Goal: Task Accomplishment & Management: Complete application form

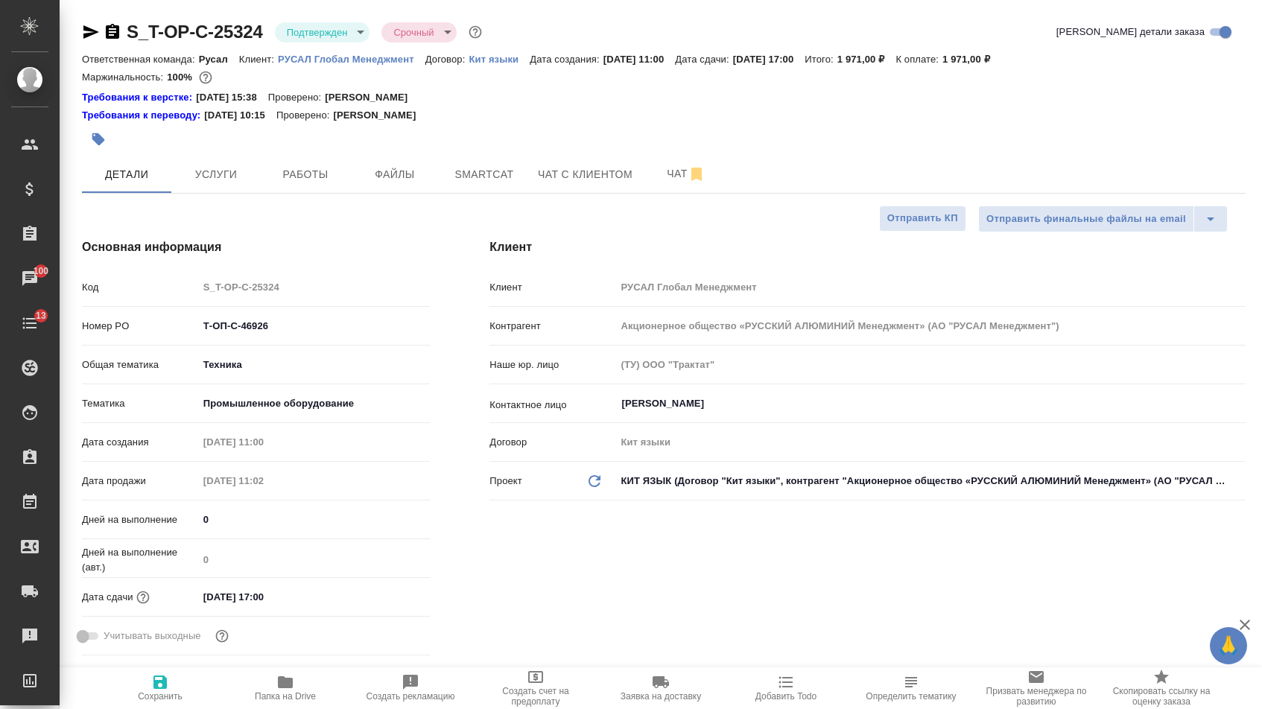
select select "RU"
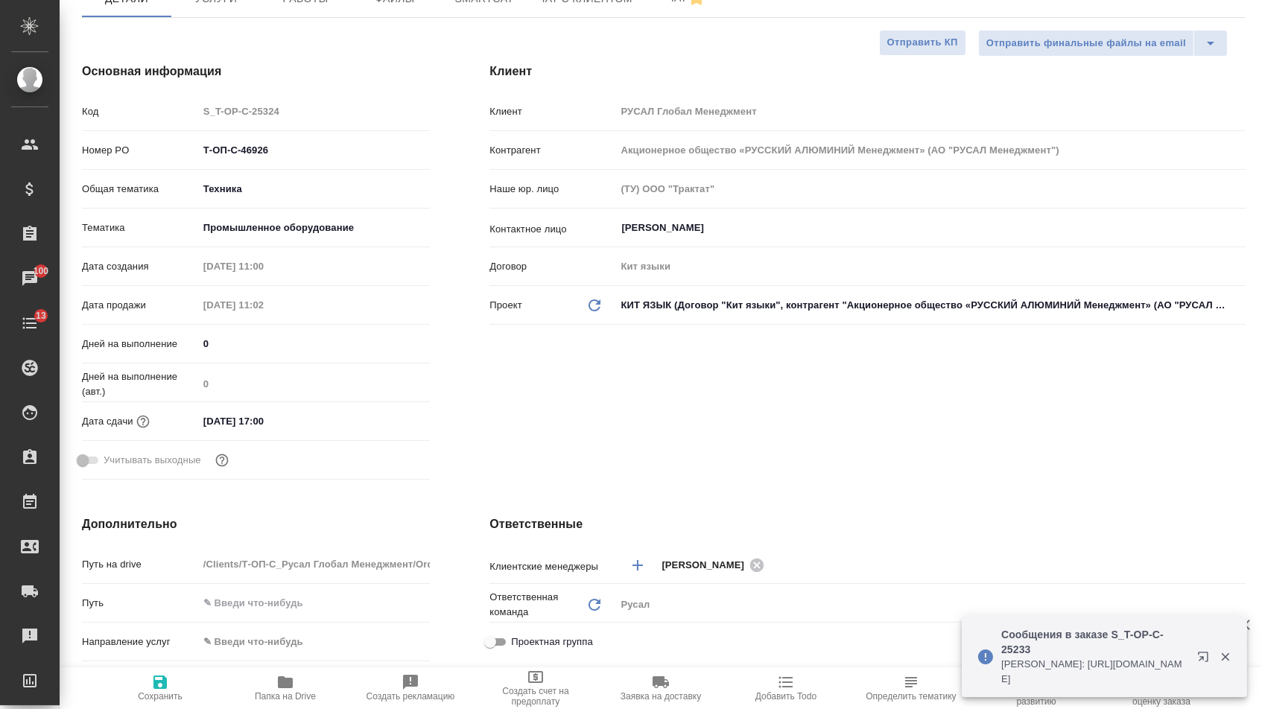
scroll to position [172, 1]
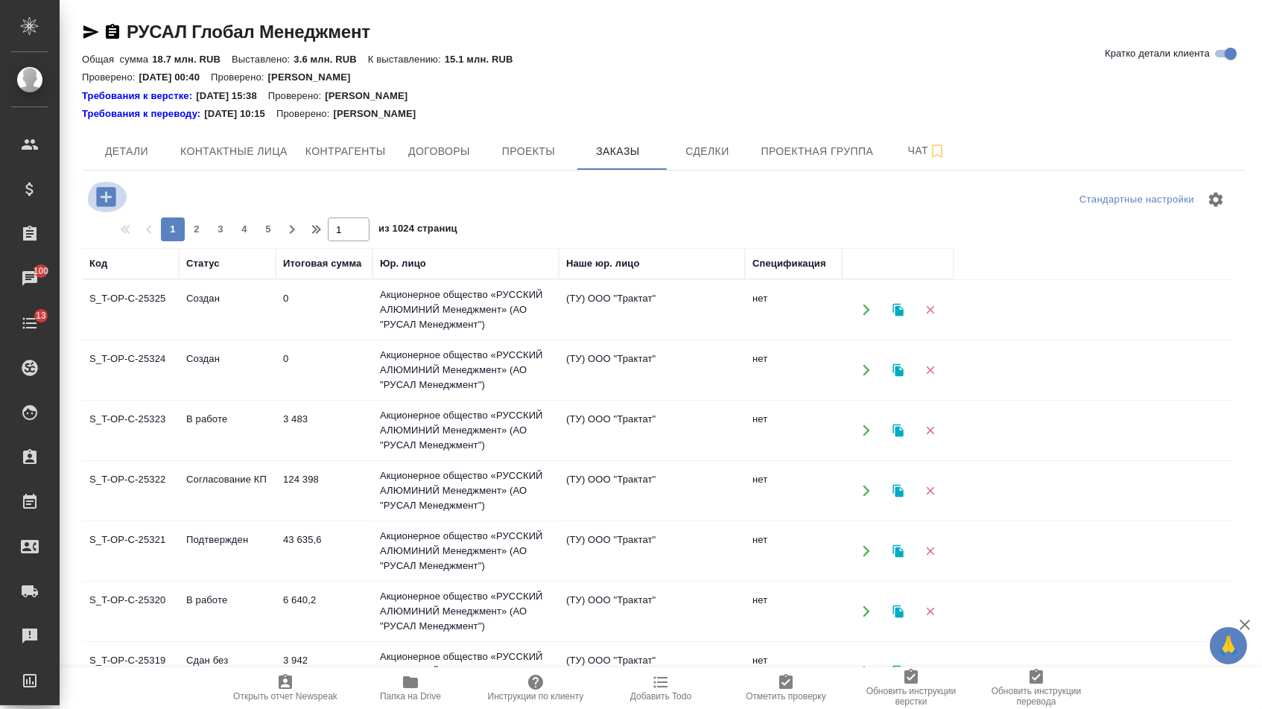
click at [109, 206] on icon "button" at bounding box center [105, 196] width 19 height 19
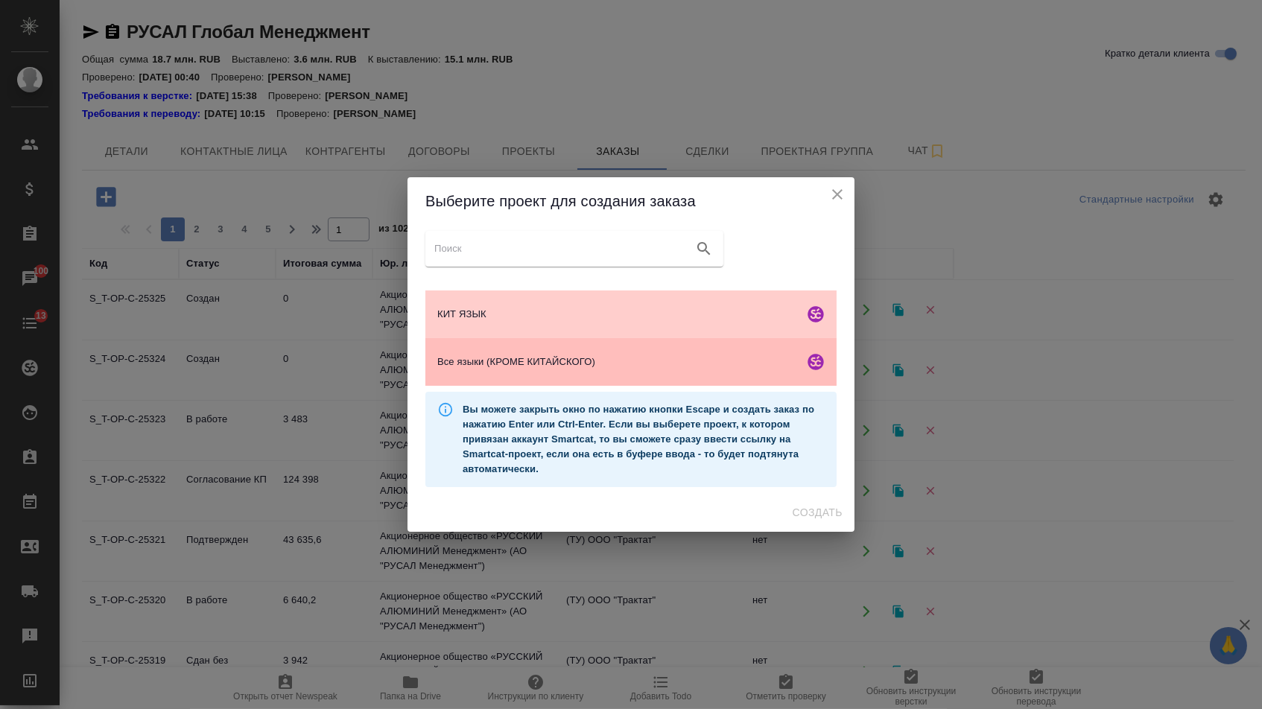
click at [550, 363] on span "Все языки (КРОМЕ КИТАЙСКОГО)" at bounding box center [617, 362] width 361 height 15
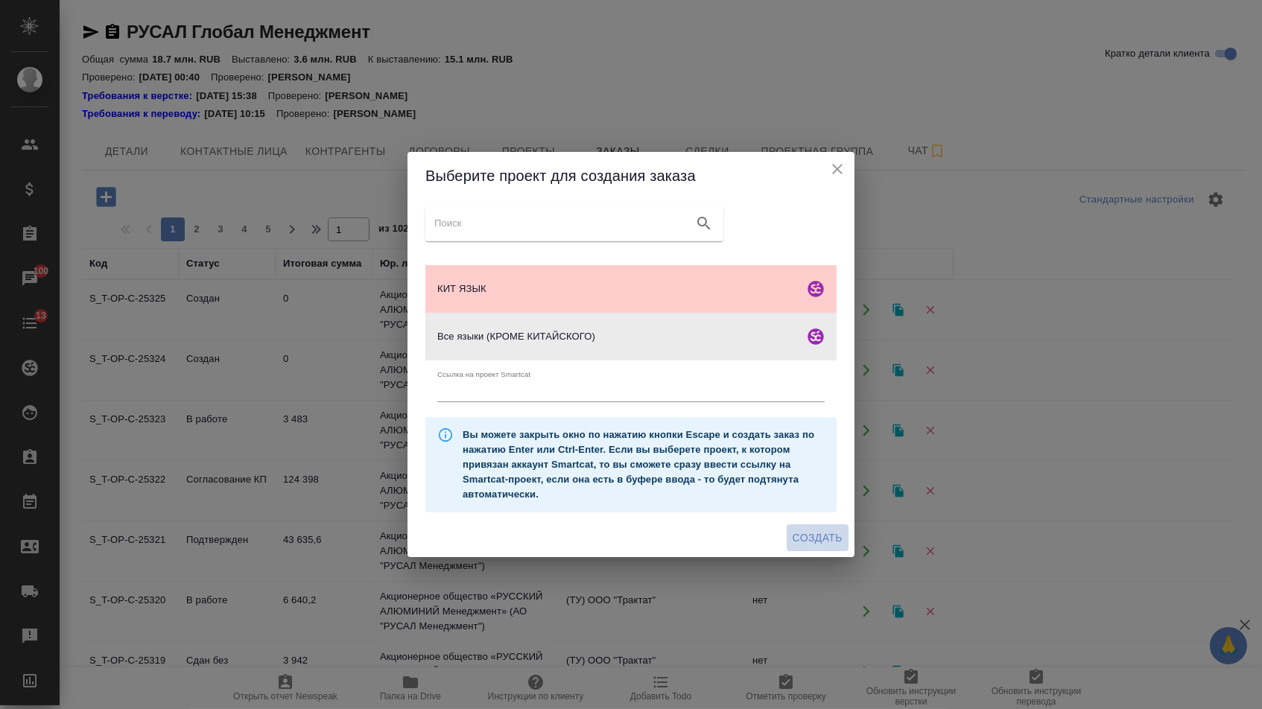
click at [826, 552] on button "Создать" at bounding box center [818, 538] width 62 height 28
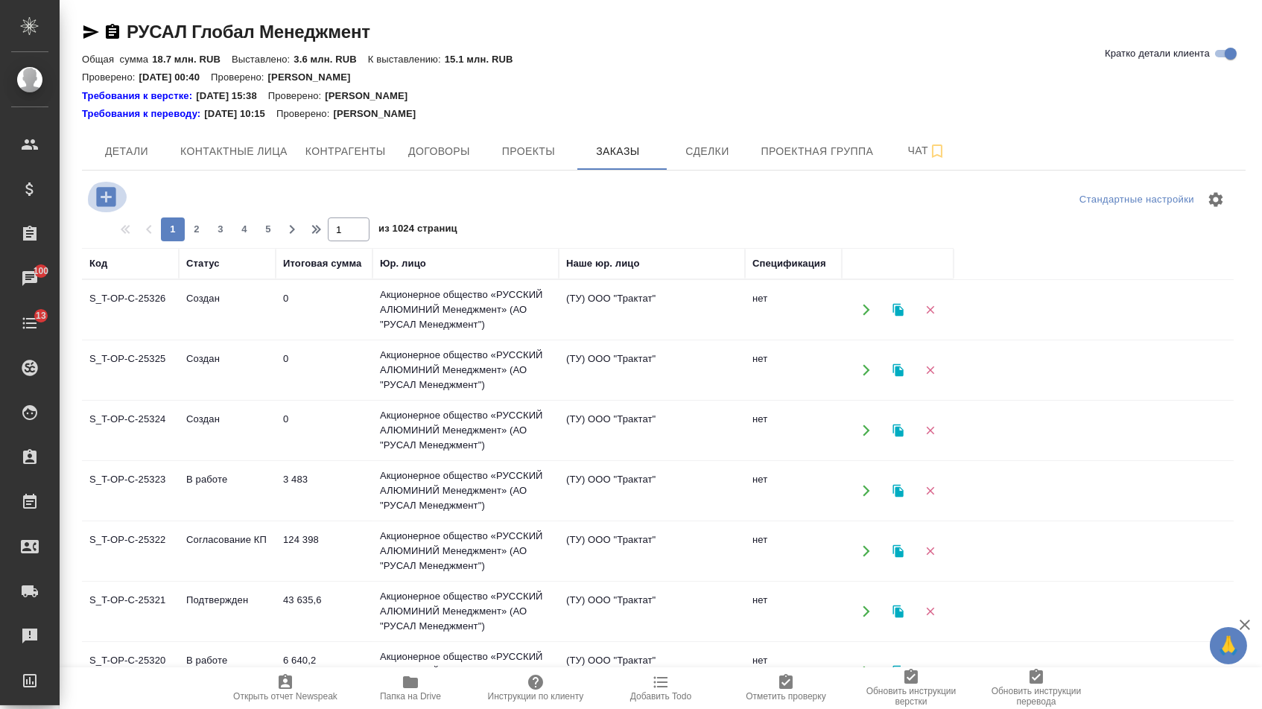
click at [107, 193] on icon "button" at bounding box center [105, 196] width 19 height 19
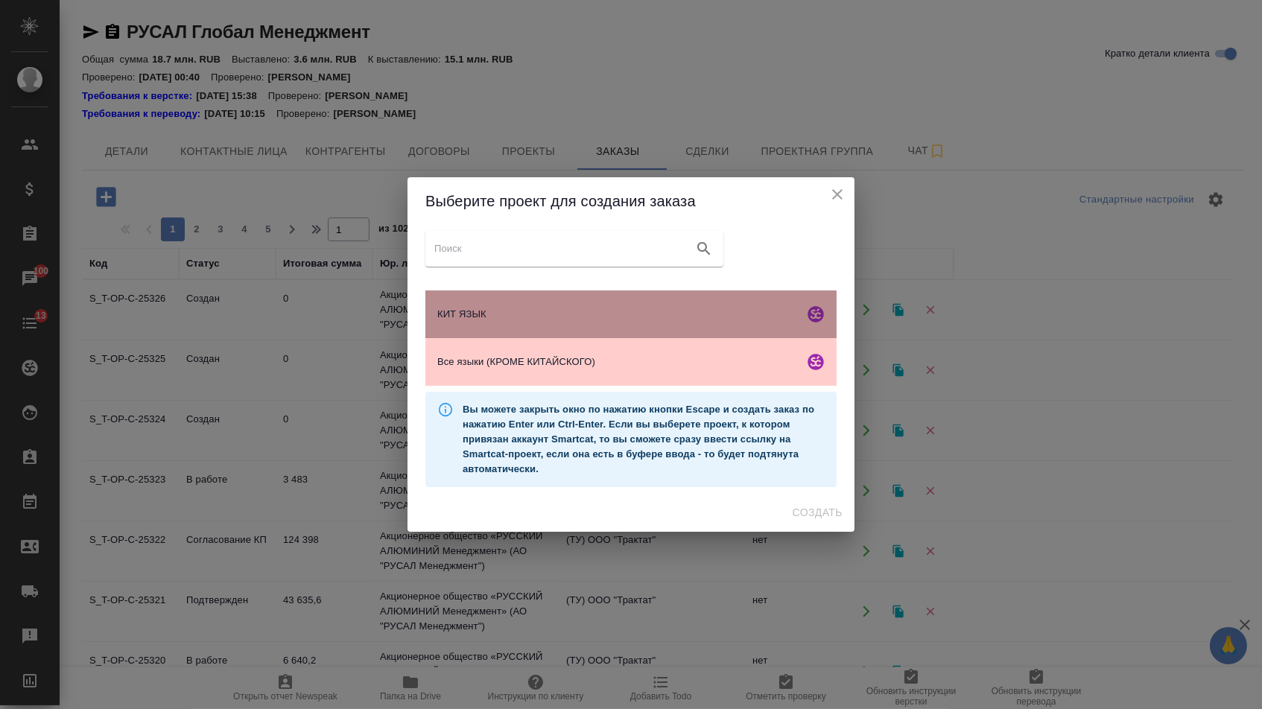
click at [544, 297] on div "КИТ ЯЗЫК" at bounding box center [630, 314] width 411 height 48
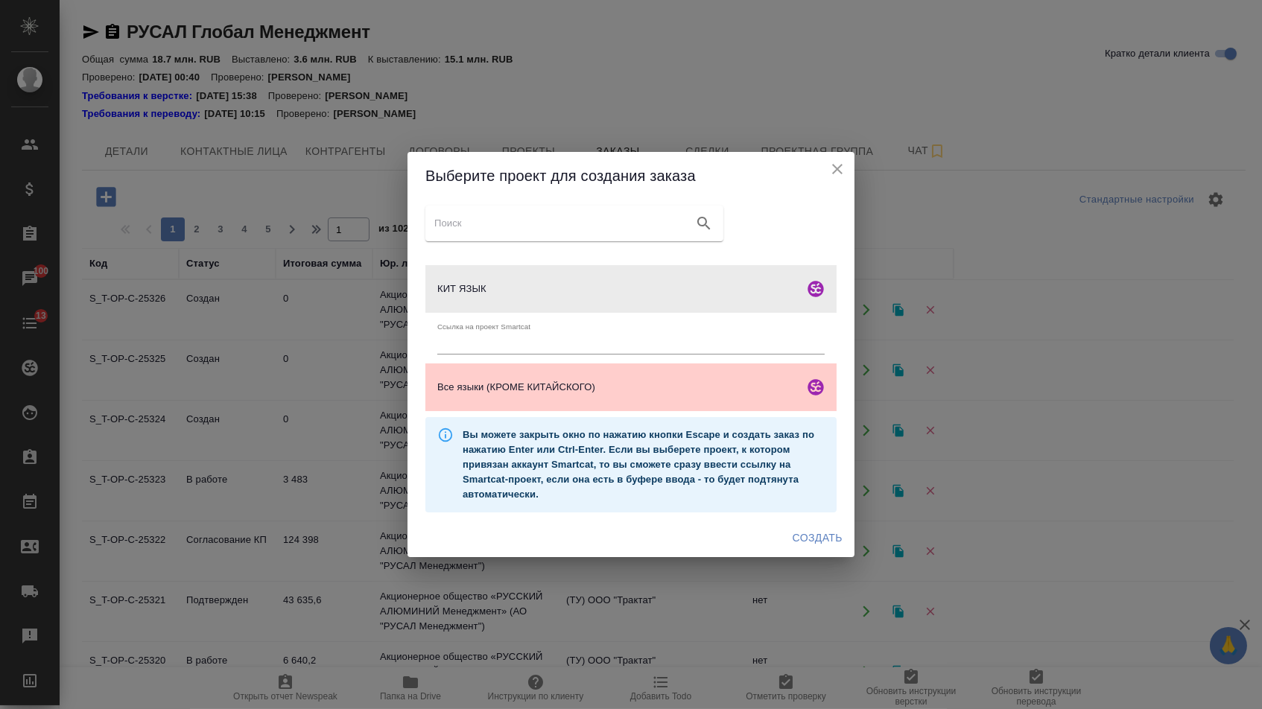
click at [543, 361] on ul "Ссылка на проект Smartcat" at bounding box center [630, 338] width 411 height 51
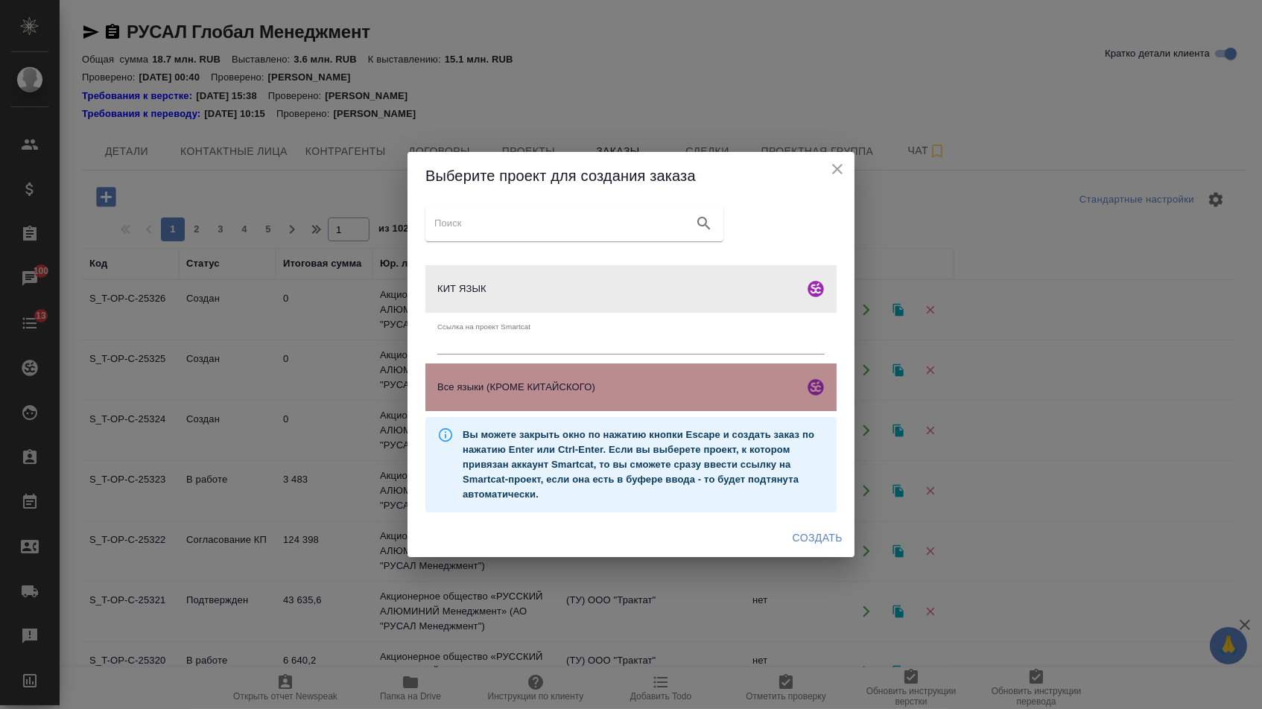
click at [544, 373] on div "Все языки (КРОМЕ КИТАЙСКОГО)" at bounding box center [630, 387] width 411 height 48
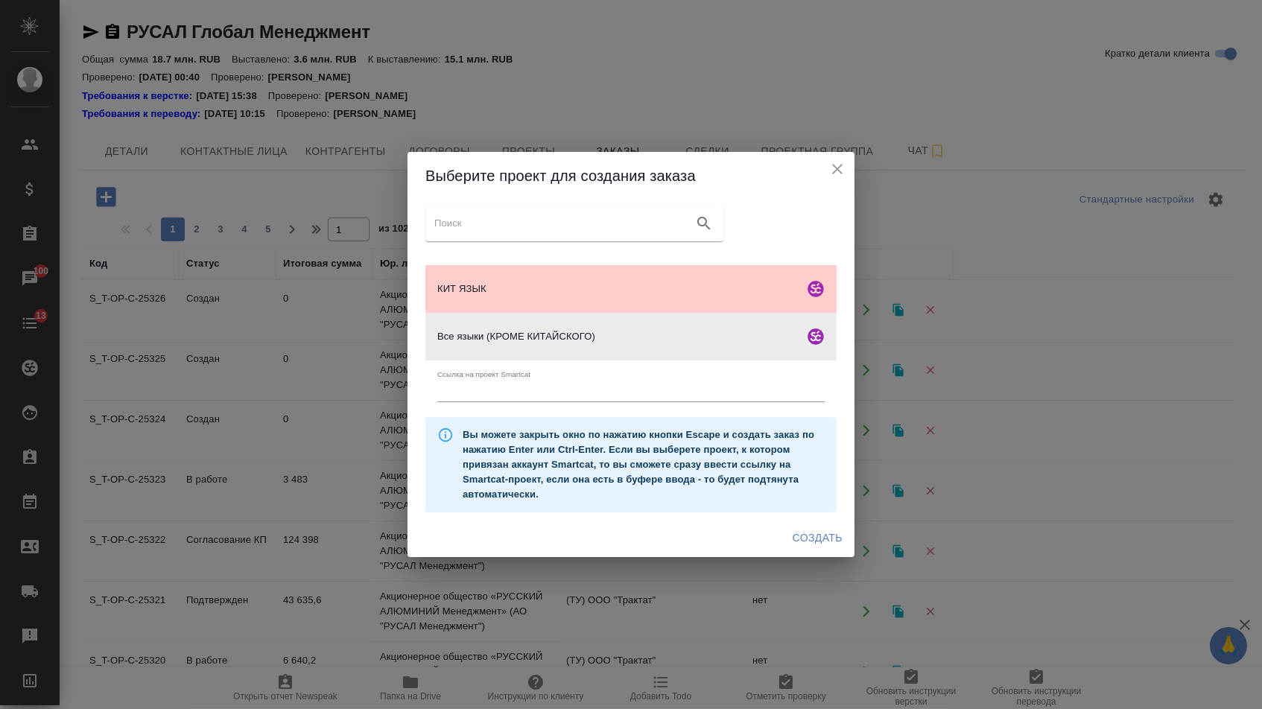
click at [808, 573] on div "Выберите проект для создания заказа КИТ ЯЗЫК Все языки (КРОМЕ КИТАЙСКОГО) Ссылк…" at bounding box center [631, 354] width 1262 height 709
click at [810, 547] on span "Создать" at bounding box center [818, 538] width 50 height 19
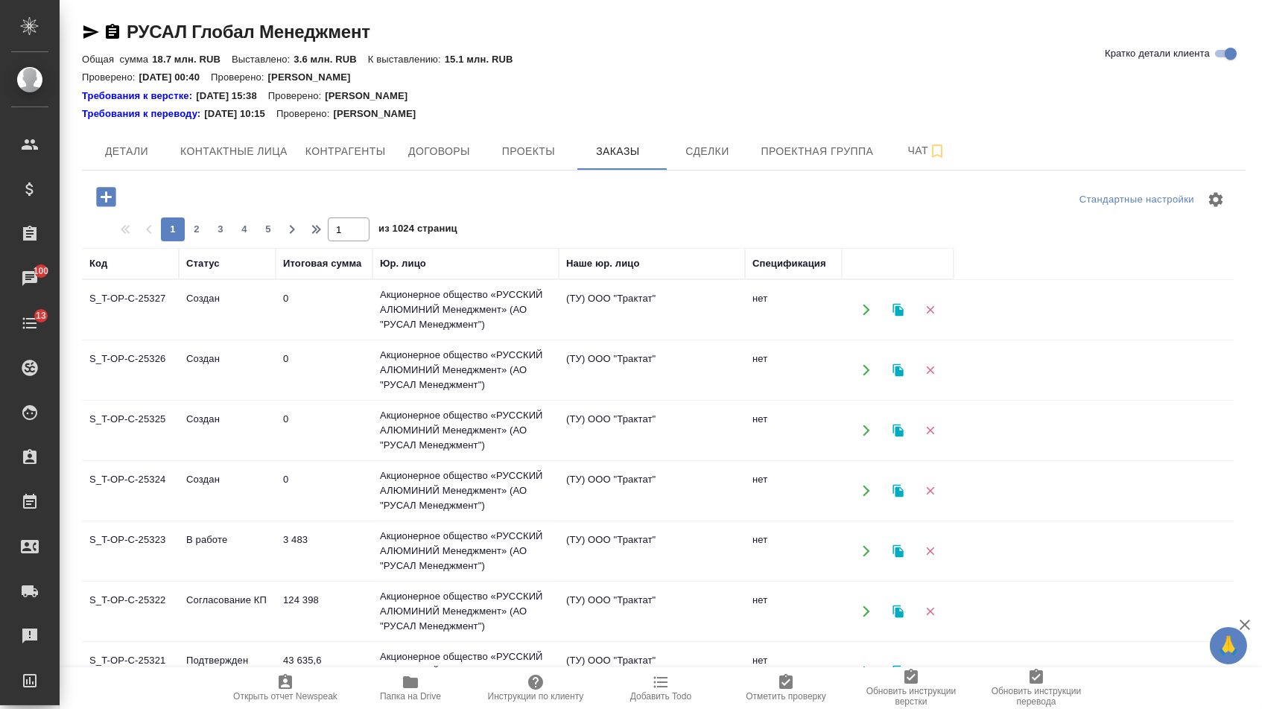
click at [115, 205] on icon "button" at bounding box center [105, 196] width 19 height 19
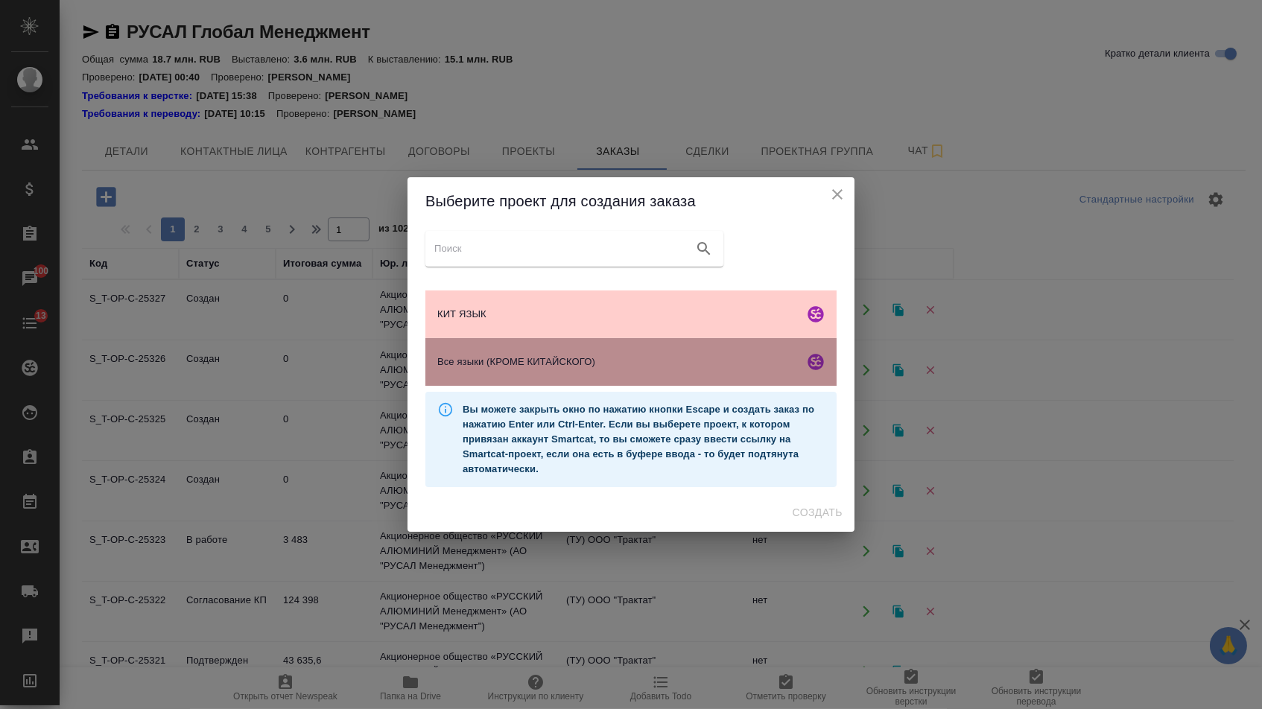
click at [639, 386] on div "Все языки (КРОМЕ КИТАЙСКОГО)" at bounding box center [630, 362] width 411 height 48
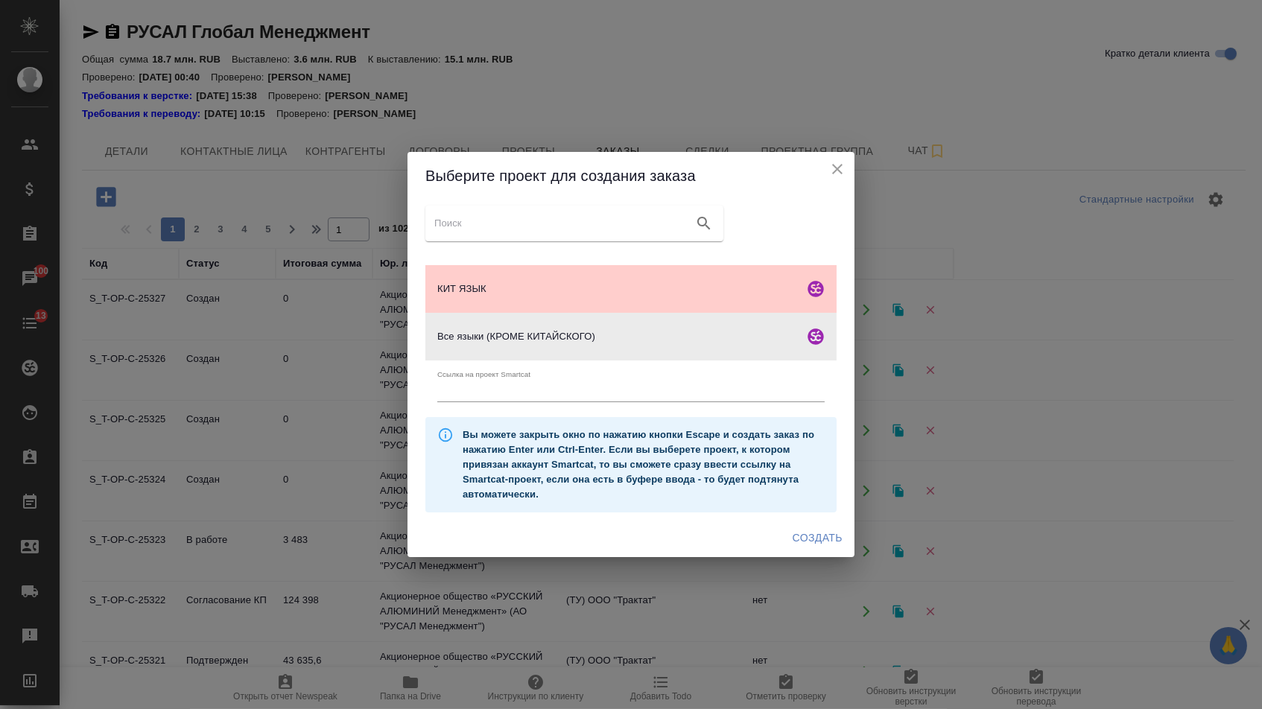
click at [805, 547] on span "Создать" at bounding box center [818, 538] width 50 height 19
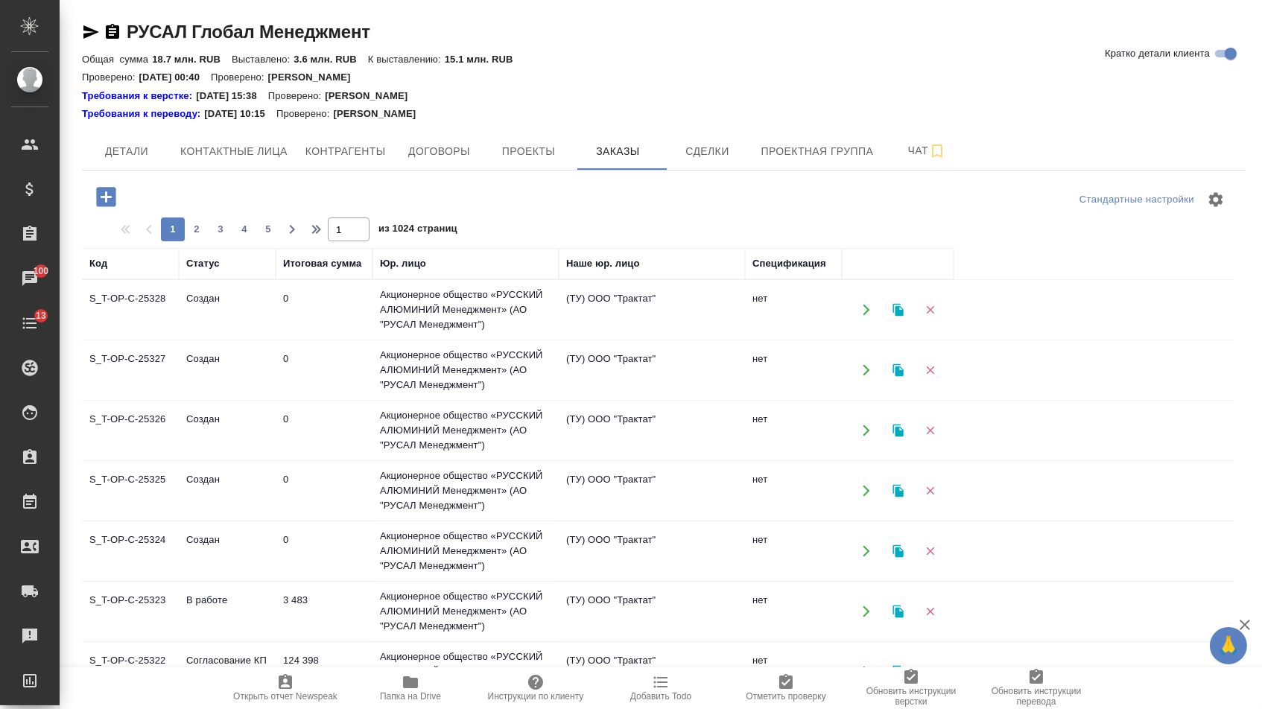
click at [119, 187] on icon "button" at bounding box center [106, 197] width 26 height 26
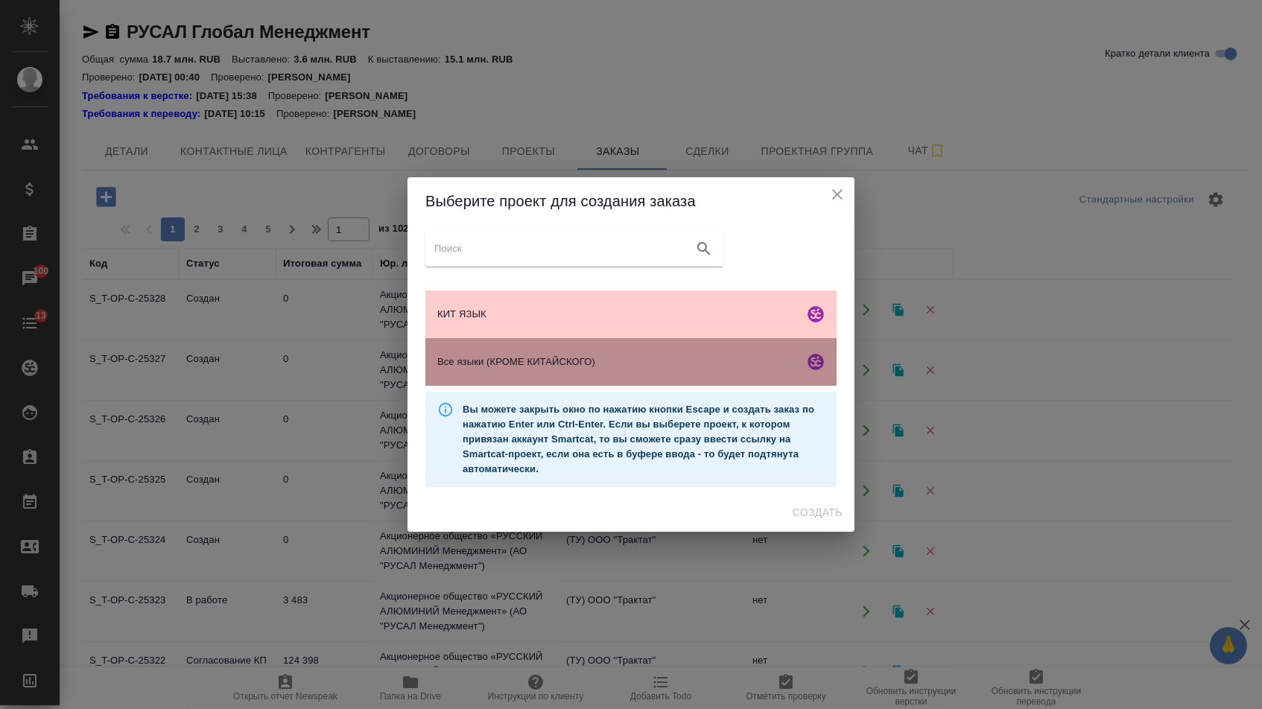
click at [475, 357] on span "Все языки (КРОМЕ КИТАЙСКОГО)" at bounding box center [617, 362] width 361 height 15
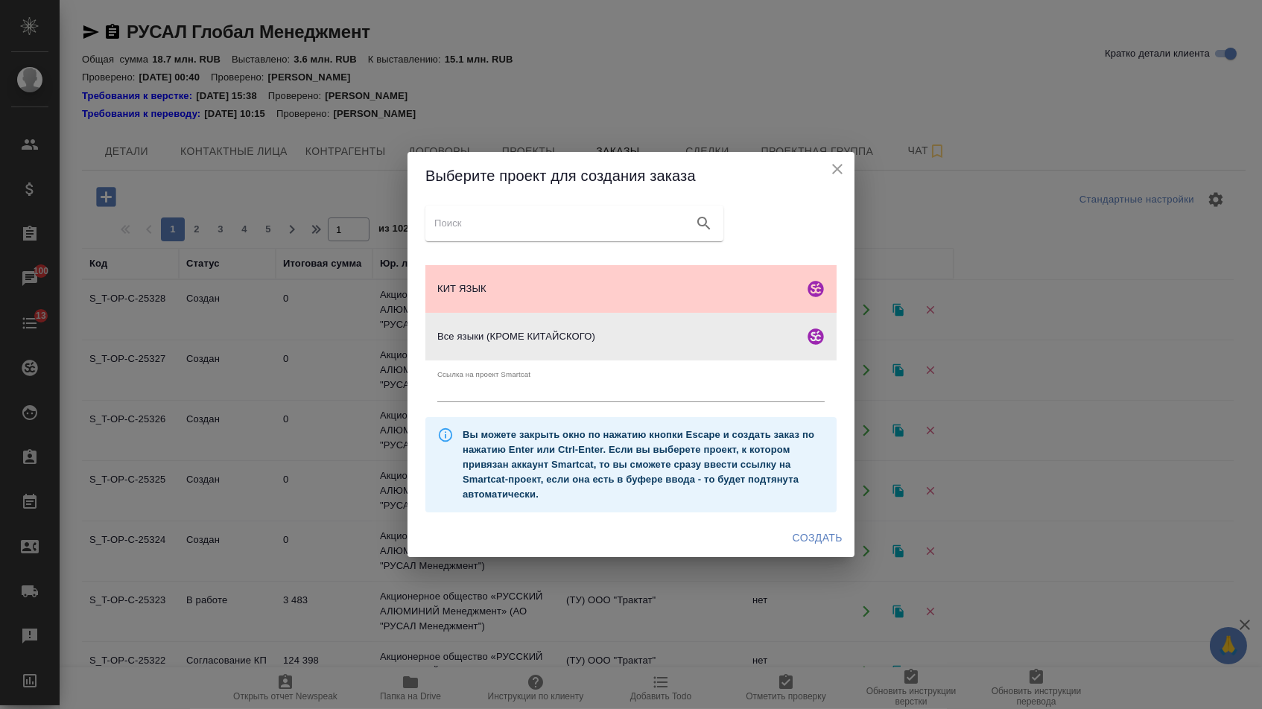
click at [808, 571] on div "Выберите проект для создания заказа КИТ ЯЗЫК Все языки (КРОМЕ КИТАЙСКОГО) Ссылк…" at bounding box center [631, 354] width 1262 height 709
click at [808, 545] on span "Создать" at bounding box center [818, 538] width 50 height 19
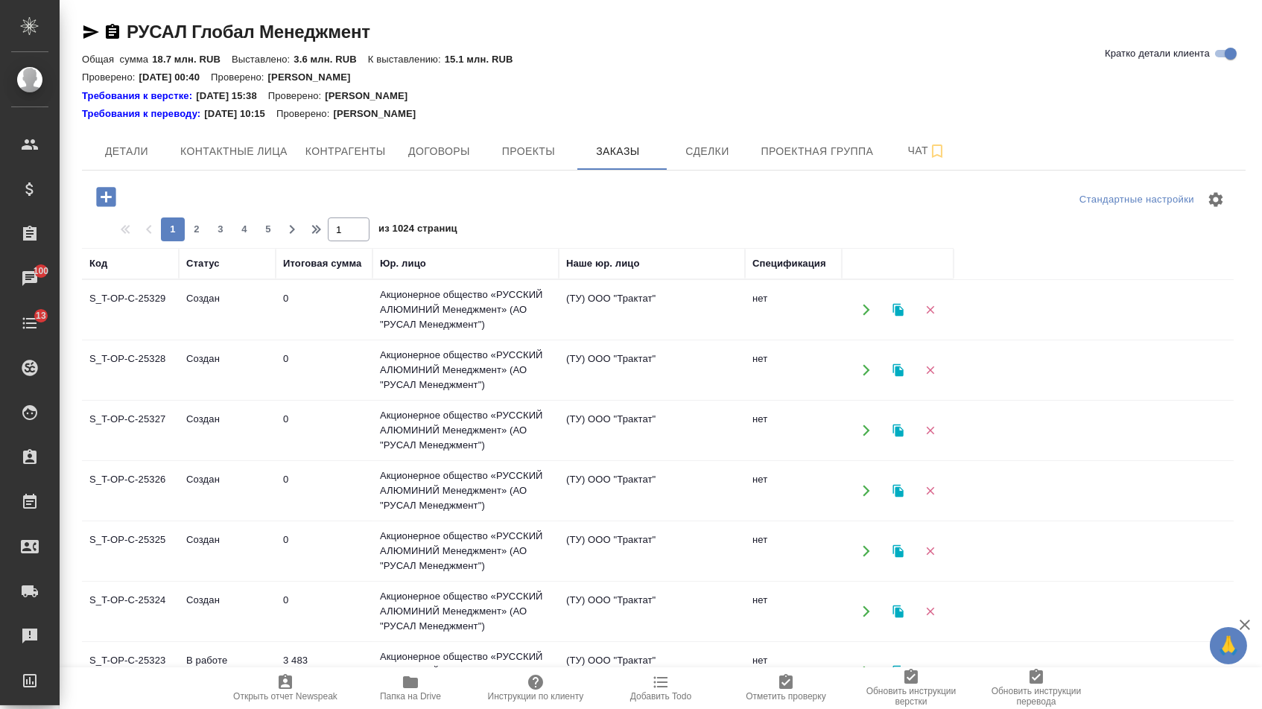
click at [113, 197] on icon "button" at bounding box center [106, 197] width 26 height 26
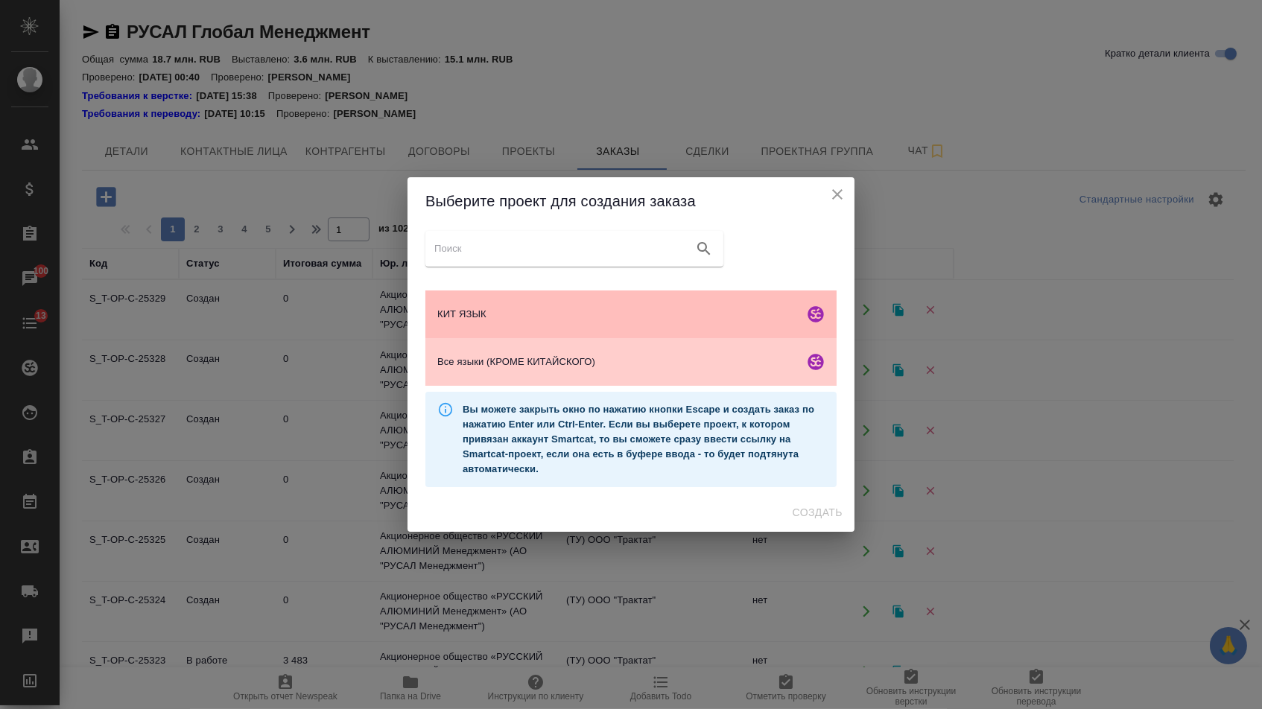
click at [585, 311] on span "КИТ ЯЗЫК" at bounding box center [617, 314] width 361 height 15
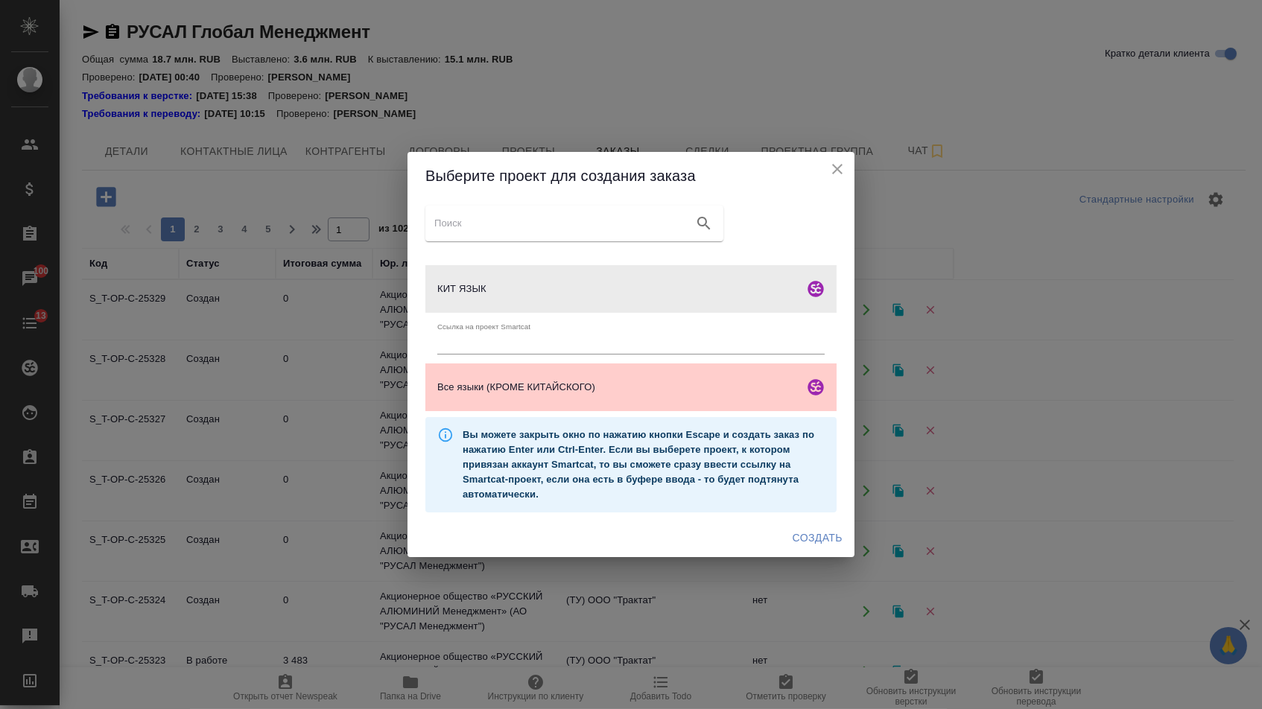
click at [806, 545] on span "Создать" at bounding box center [818, 538] width 50 height 19
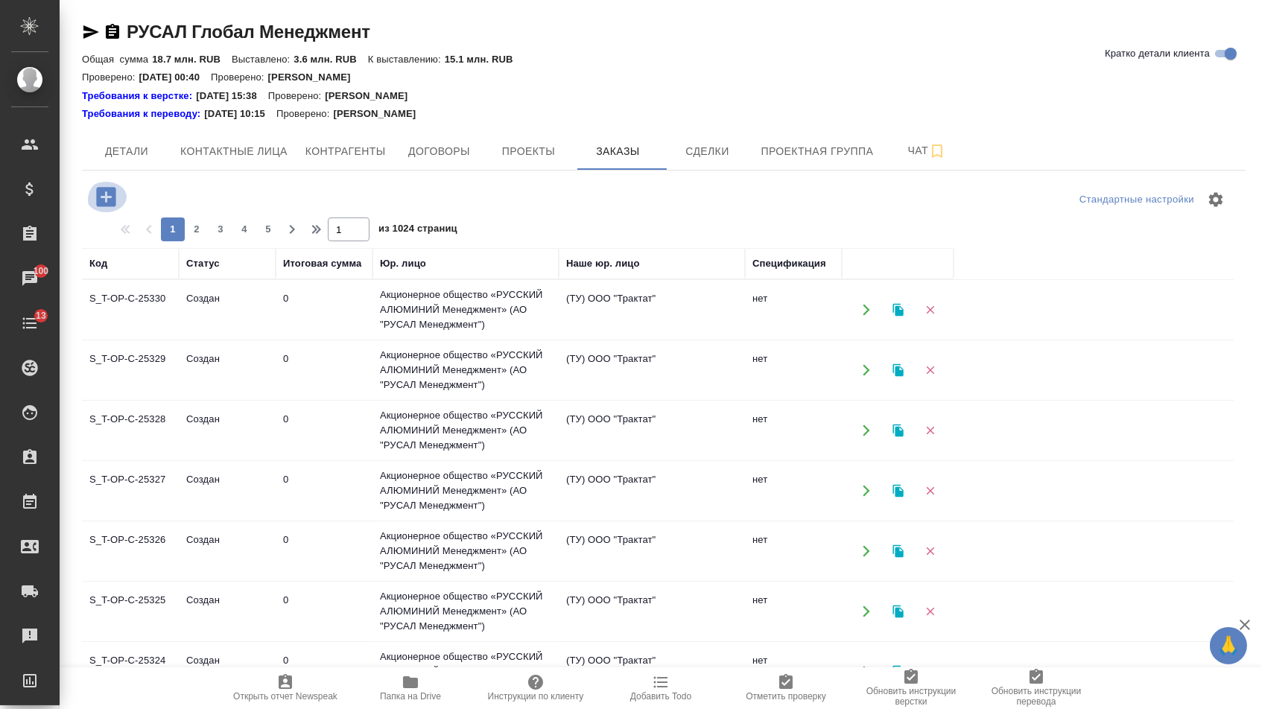
click at [112, 192] on icon "button" at bounding box center [105, 196] width 19 height 19
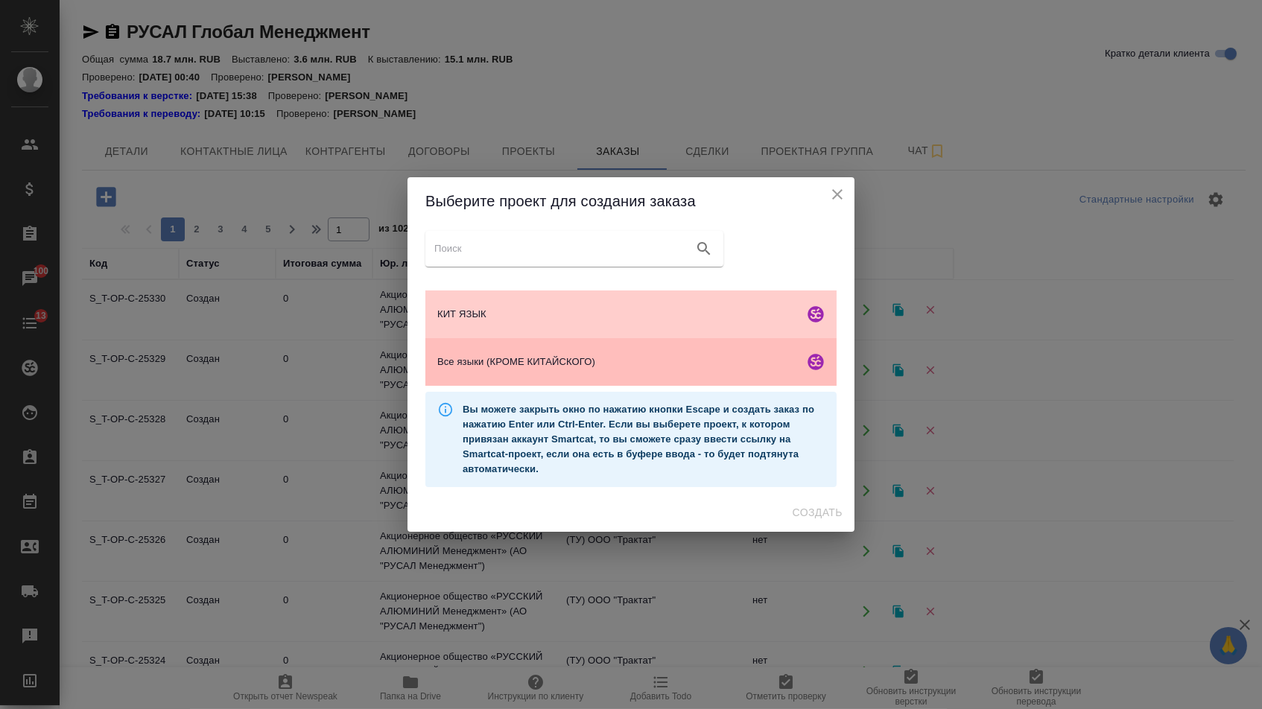
click at [560, 363] on span "Все языки (КРОМЕ КИТАЙСКОГО)" at bounding box center [617, 362] width 361 height 15
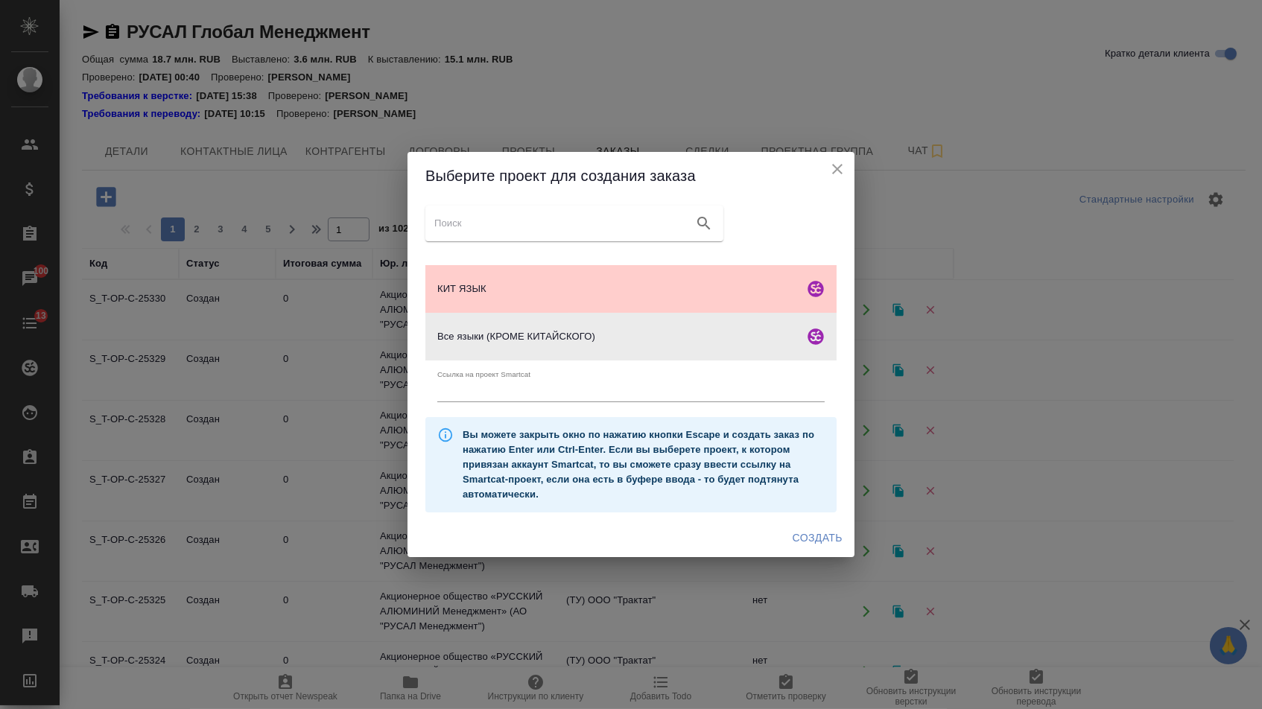
click at [806, 552] on button "Создать" at bounding box center [818, 538] width 62 height 28
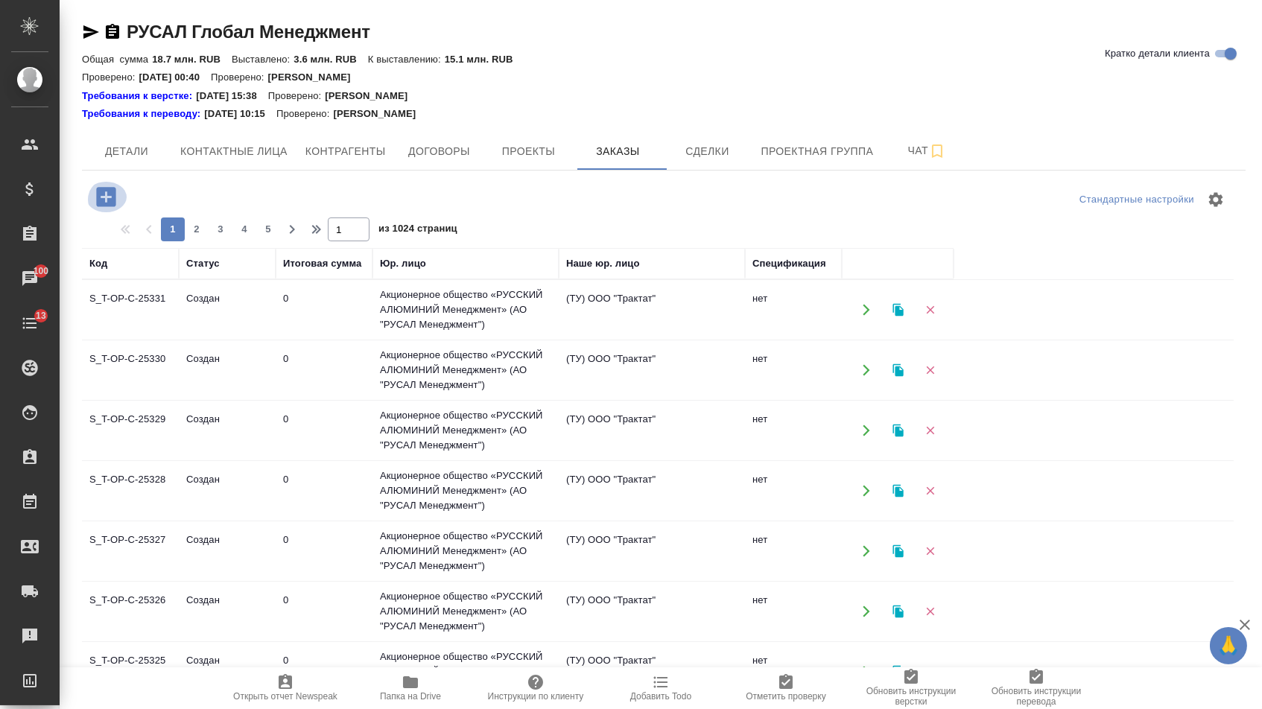
click at [110, 194] on icon "button" at bounding box center [105, 196] width 19 height 19
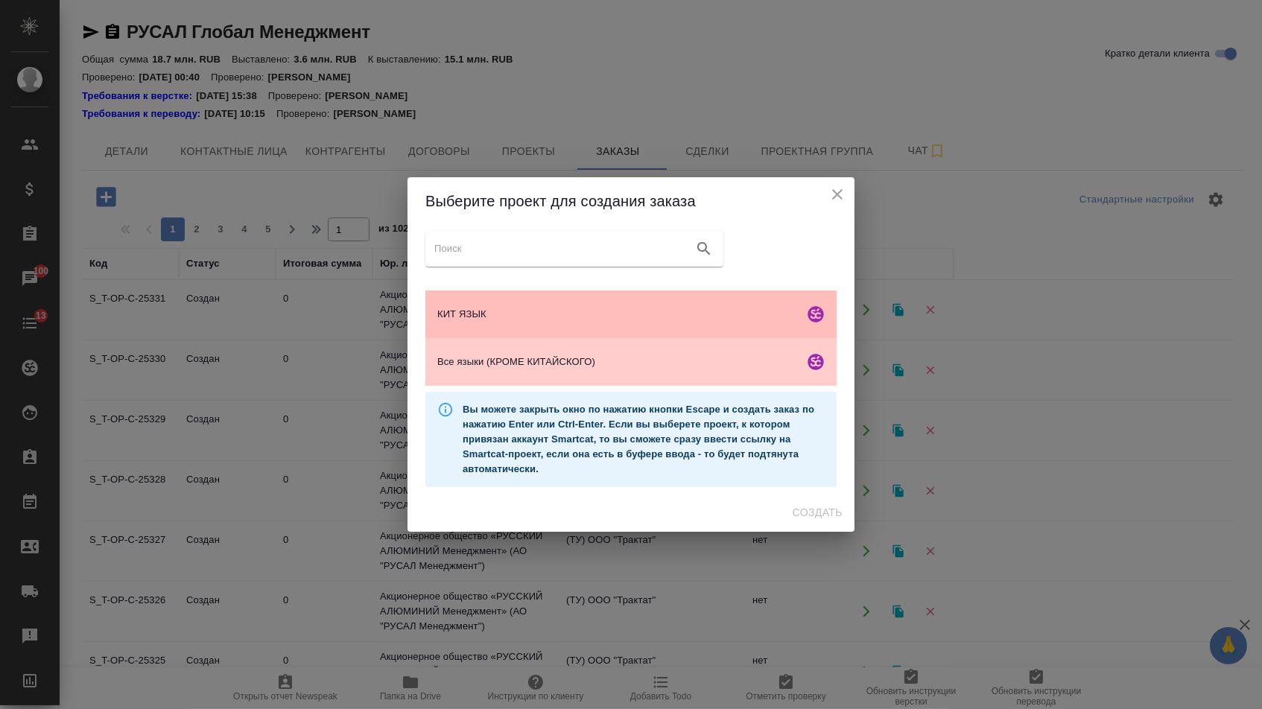
click at [738, 303] on div "КИТ ЯЗЫК" at bounding box center [630, 314] width 411 height 48
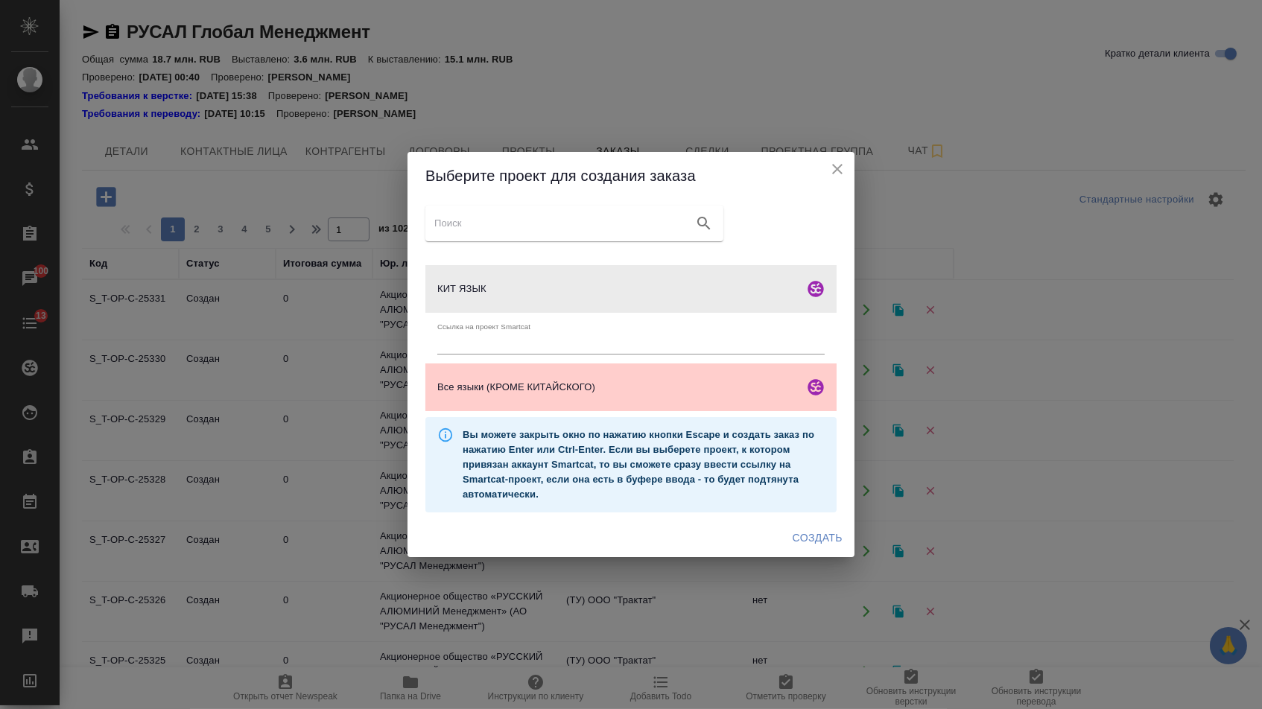
click at [822, 544] on span "Создать" at bounding box center [818, 538] width 50 height 19
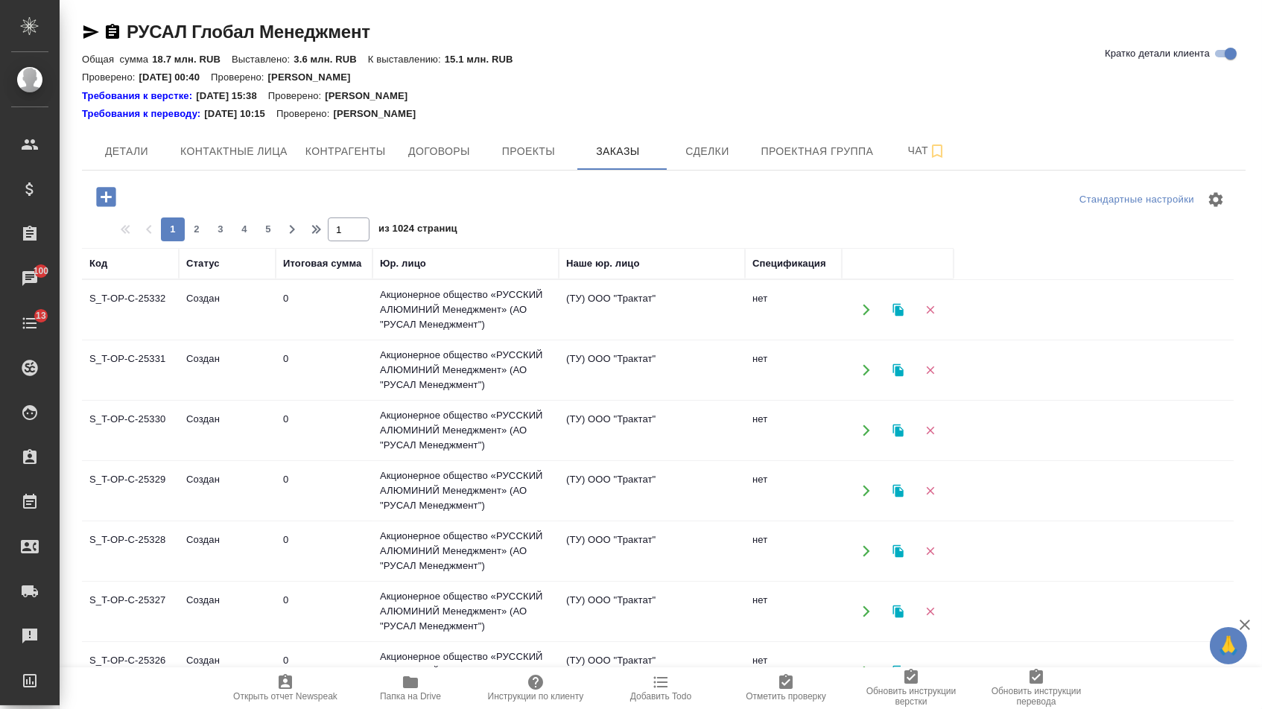
click at [127, 186] on div at bounding box center [107, 197] width 39 height 31
click at [115, 188] on icon "button" at bounding box center [105, 196] width 19 height 19
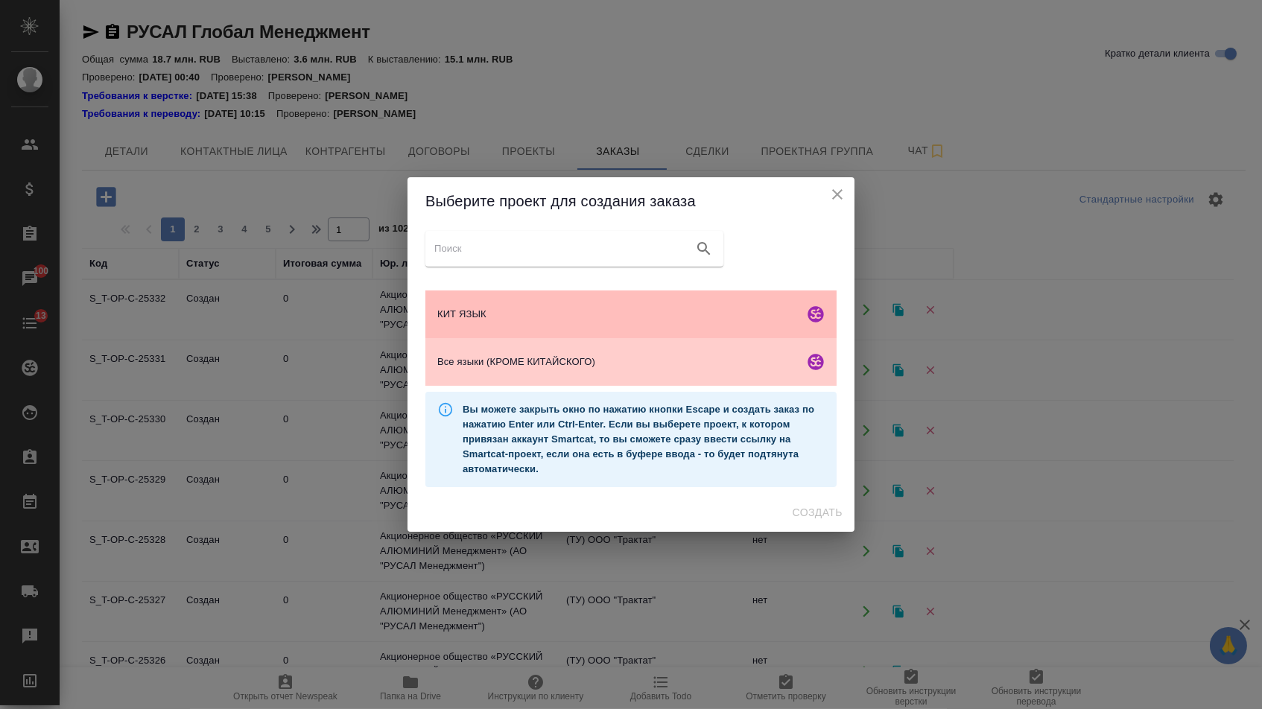
click at [458, 331] on div "КИТ ЯЗЫК" at bounding box center [630, 314] width 411 height 48
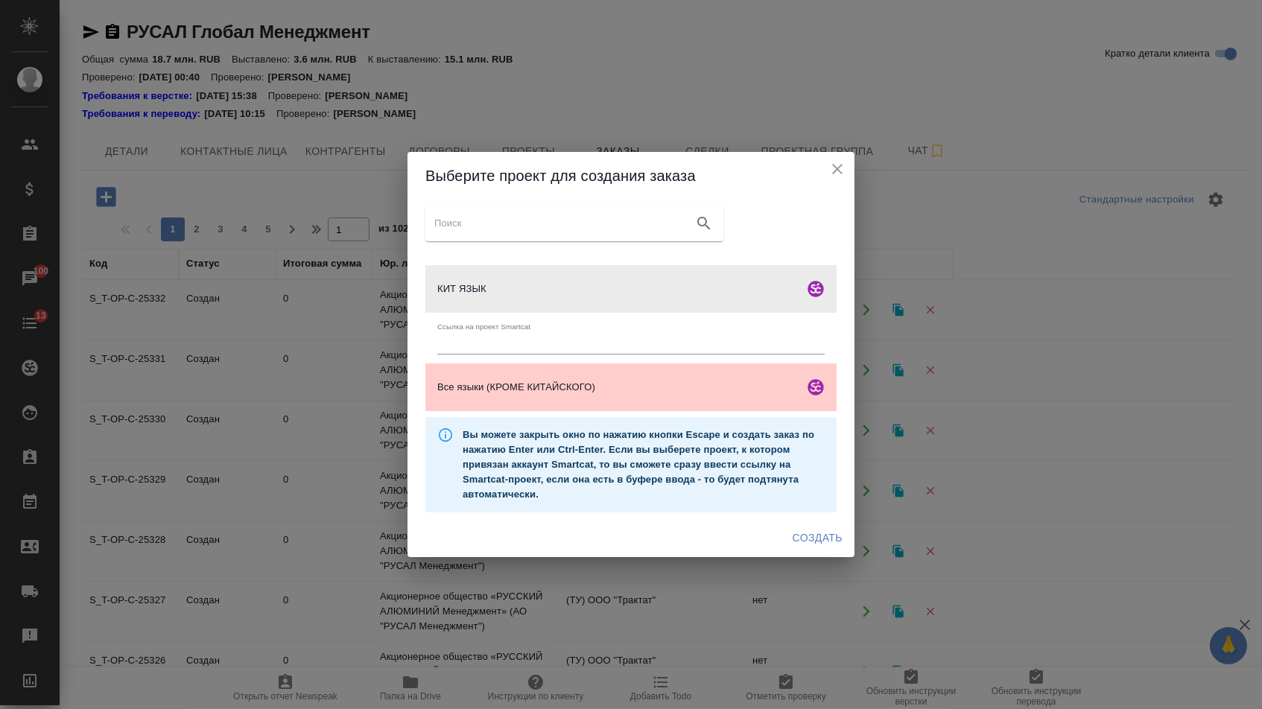
click at [806, 539] on span "Создать" at bounding box center [818, 538] width 50 height 19
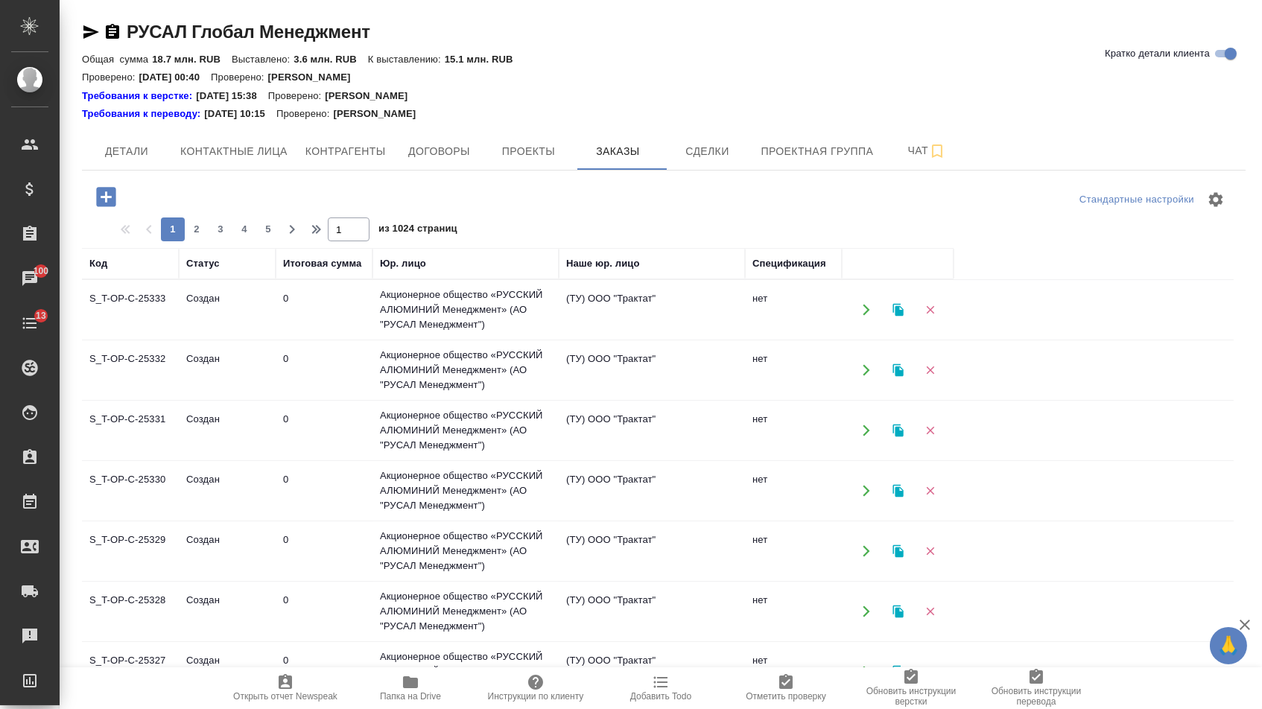
click at [111, 206] on icon "button" at bounding box center [105, 196] width 19 height 19
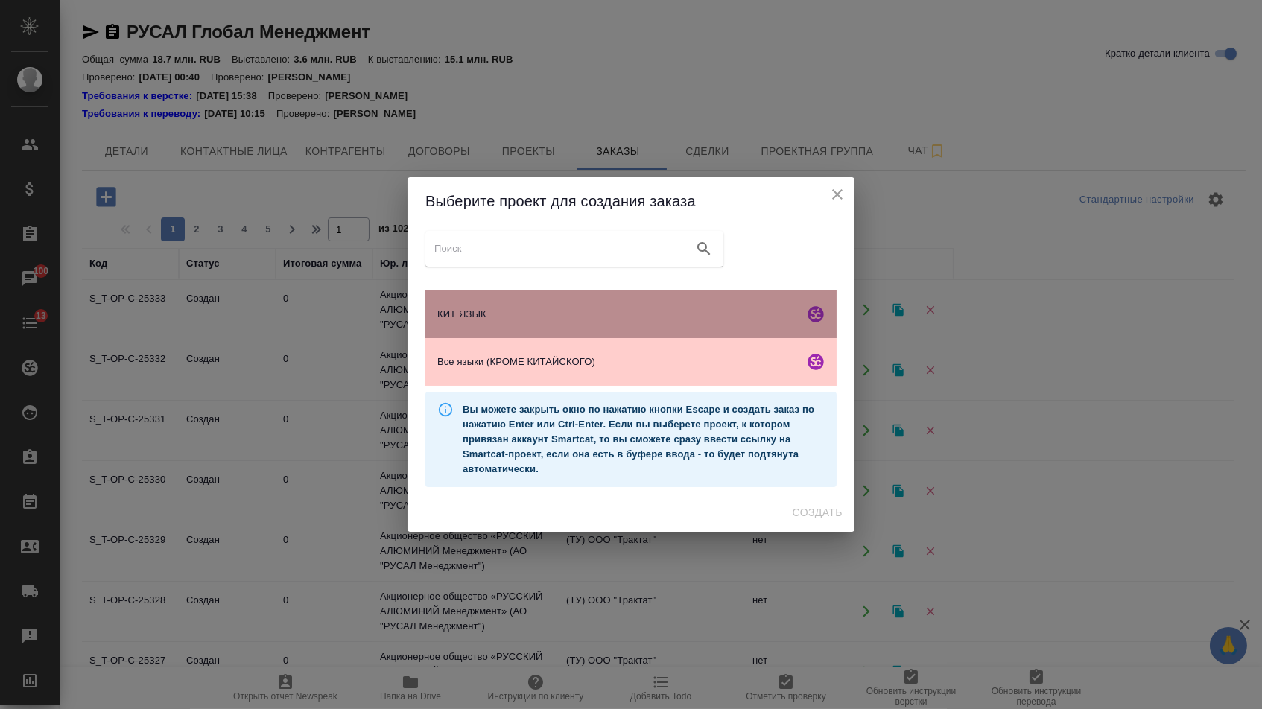
click at [537, 312] on span "КИТ ЯЗЫК" at bounding box center [617, 314] width 361 height 15
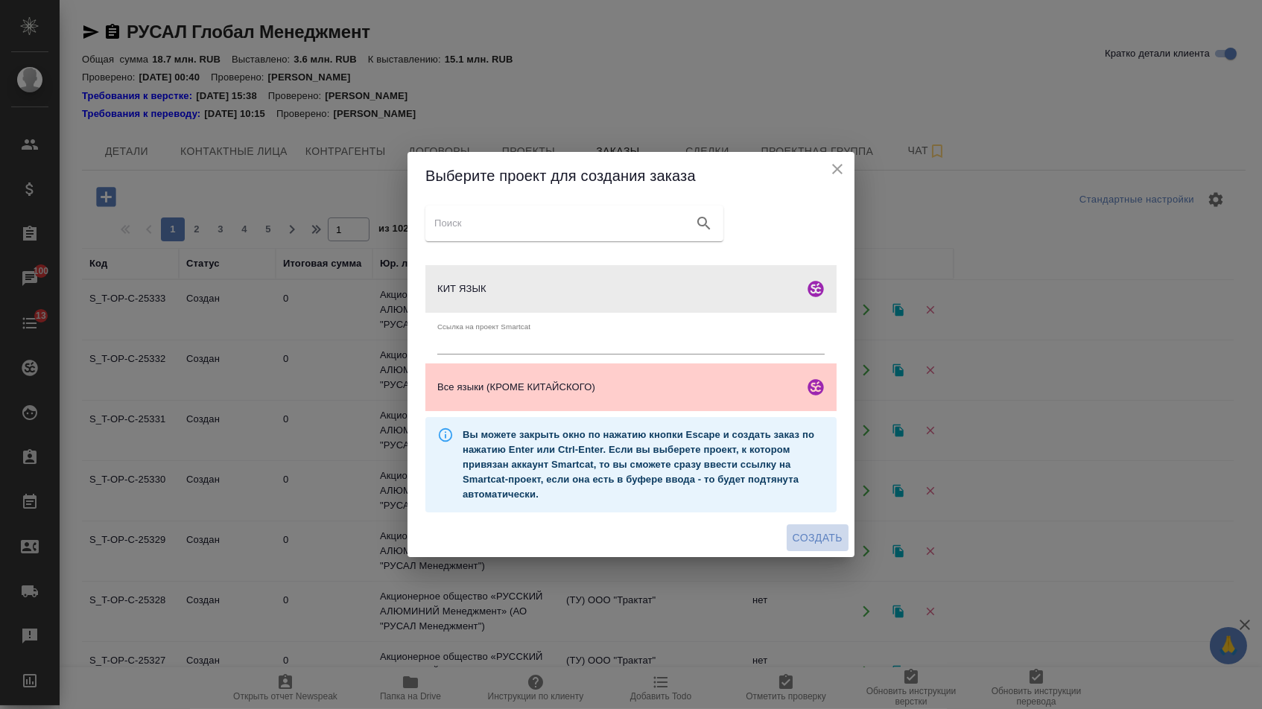
click at [806, 543] on span "Создать" at bounding box center [818, 538] width 50 height 19
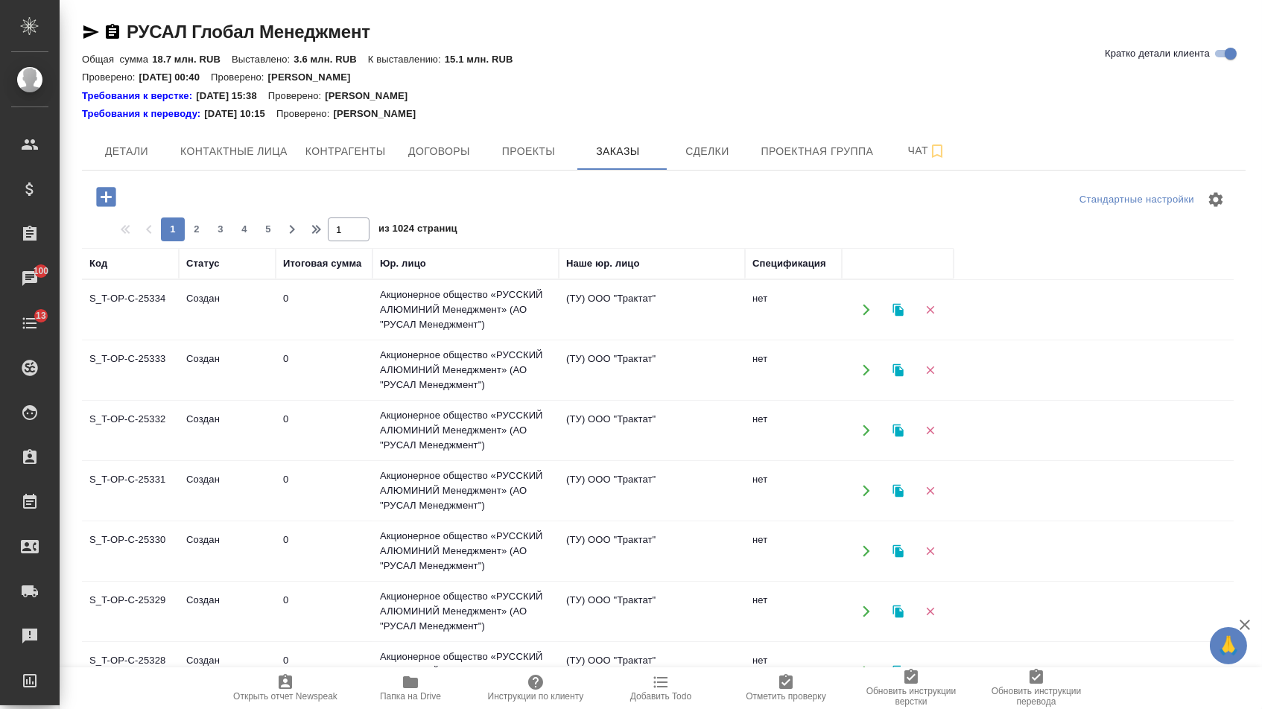
click at [106, 203] on icon "button" at bounding box center [105, 196] width 19 height 19
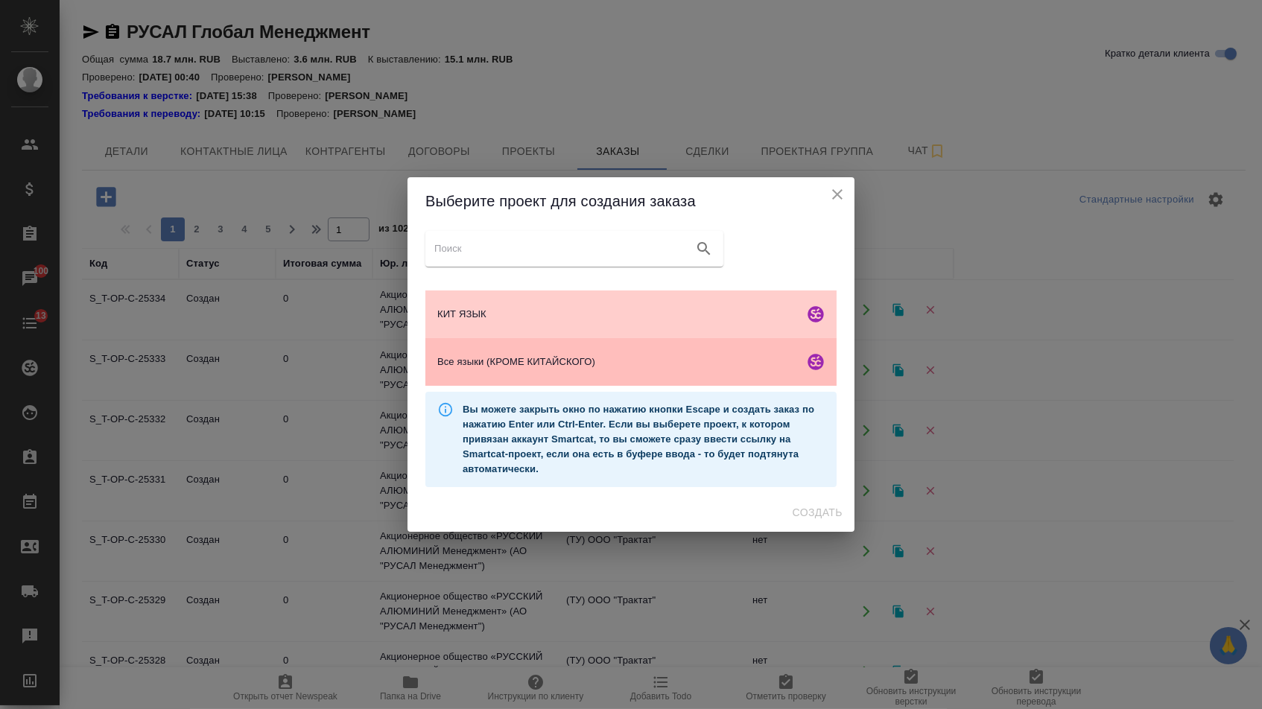
click at [623, 356] on div "Все языки (КРОМЕ КИТАЙСКОГО)" at bounding box center [630, 362] width 411 height 48
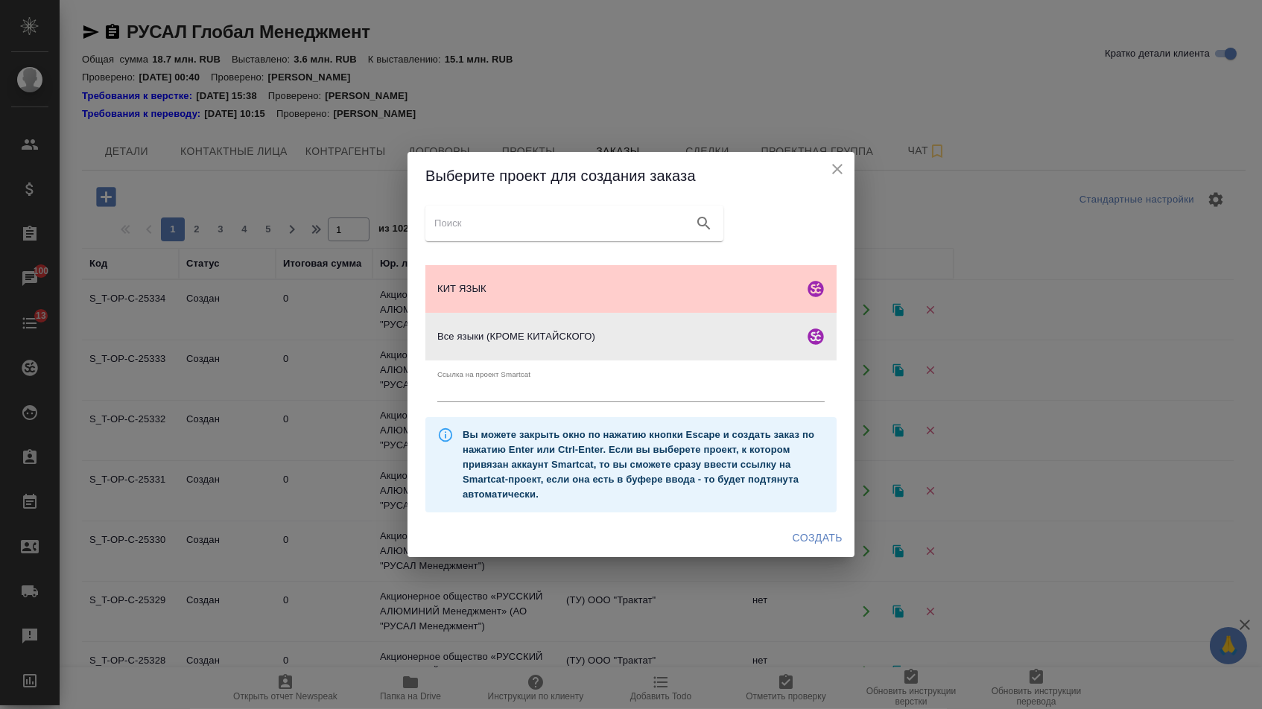
click at [793, 540] on span "Создать" at bounding box center [818, 538] width 50 height 19
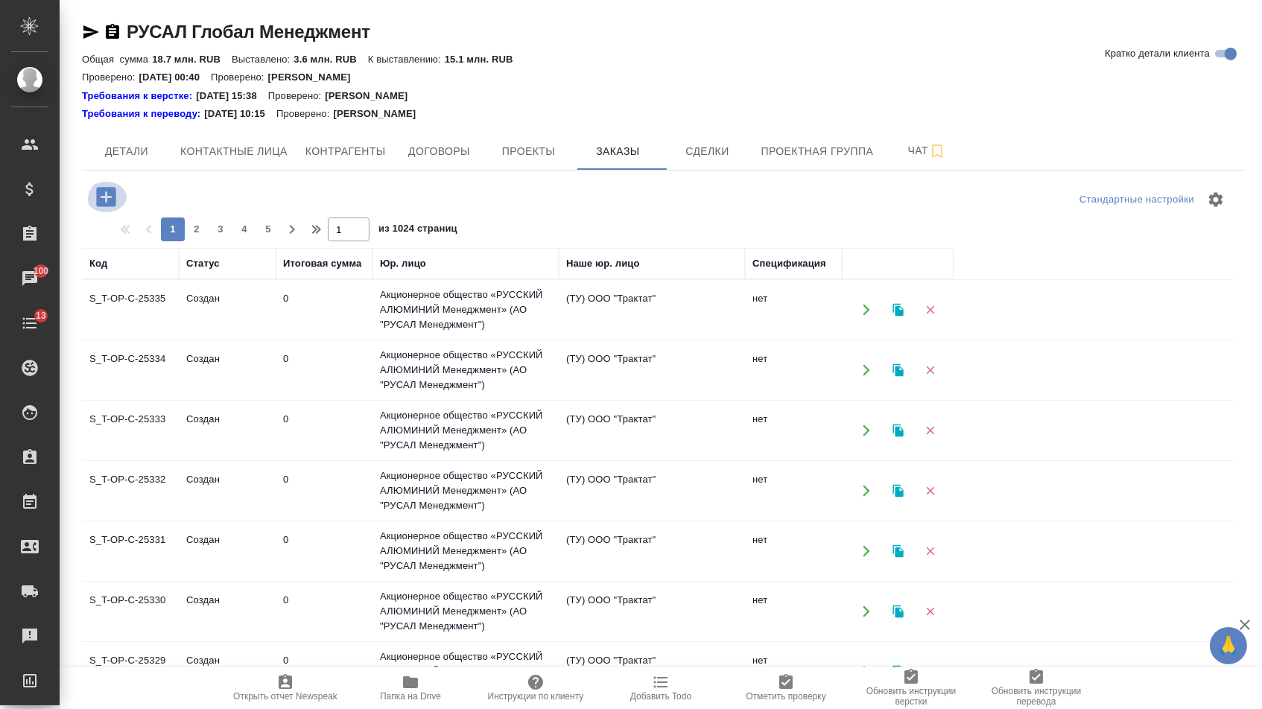
click at [105, 204] on icon "button" at bounding box center [105, 196] width 19 height 19
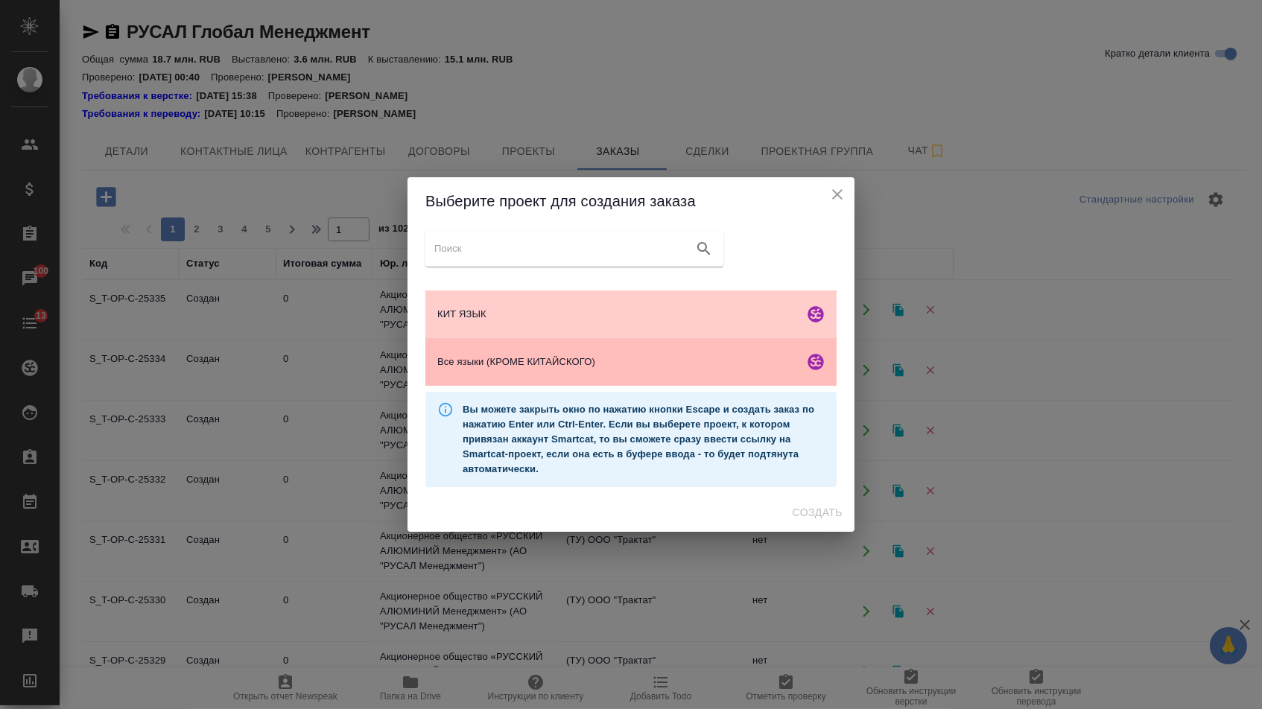
click at [626, 378] on div "Все языки (КРОМЕ КИТАЙСКОГО)" at bounding box center [630, 362] width 411 height 48
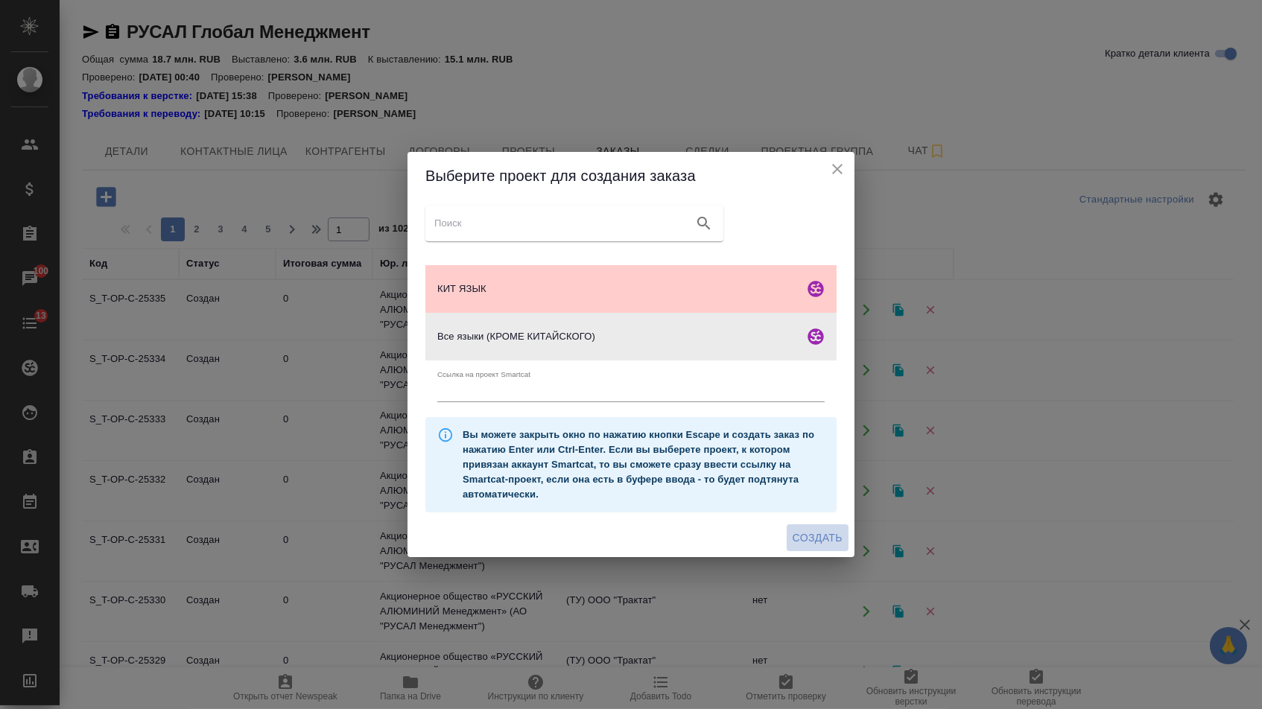
click at [820, 544] on span "Создать" at bounding box center [818, 538] width 50 height 19
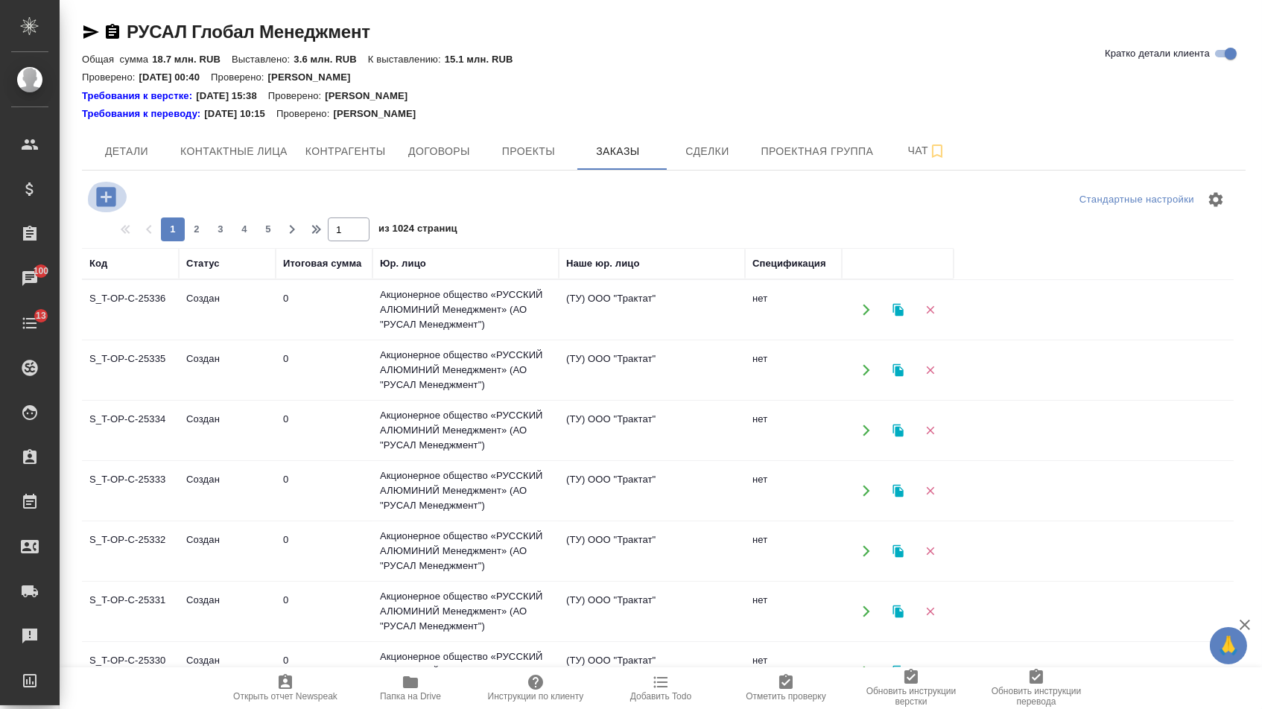
click at [110, 191] on icon "button" at bounding box center [105, 196] width 19 height 19
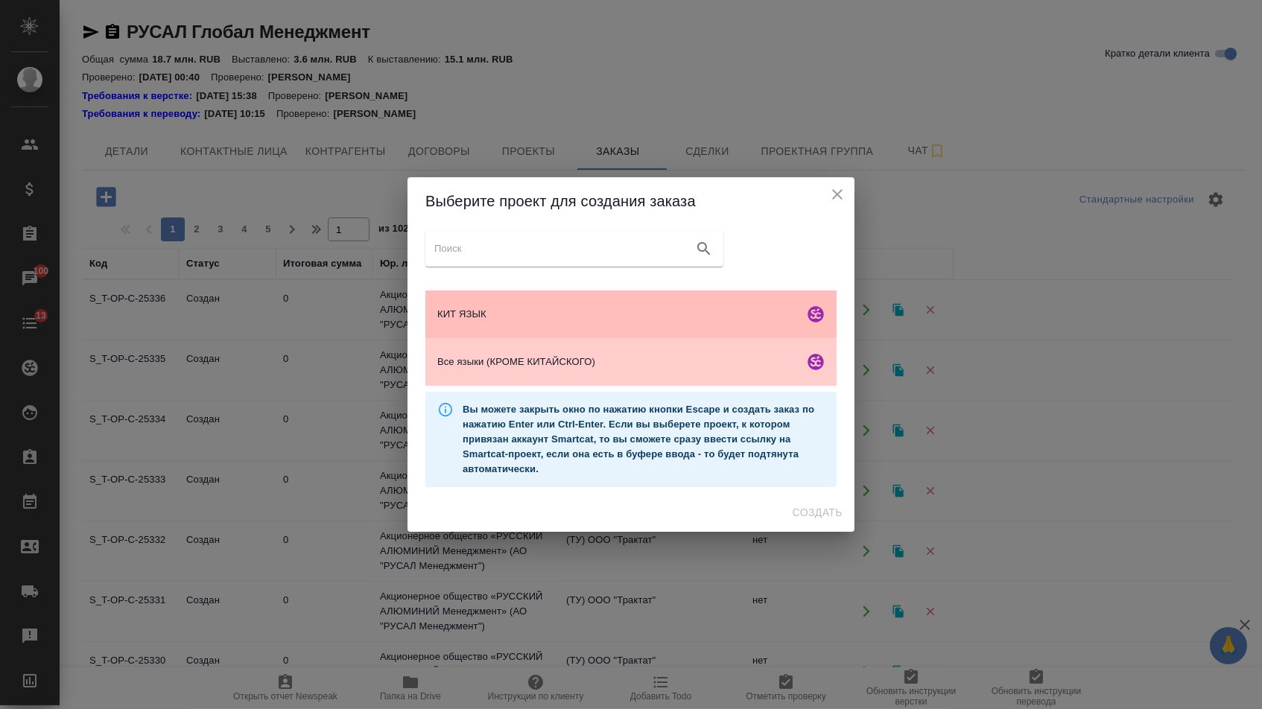
click at [537, 316] on span "КИТ ЯЗЫК" at bounding box center [617, 314] width 361 height 15
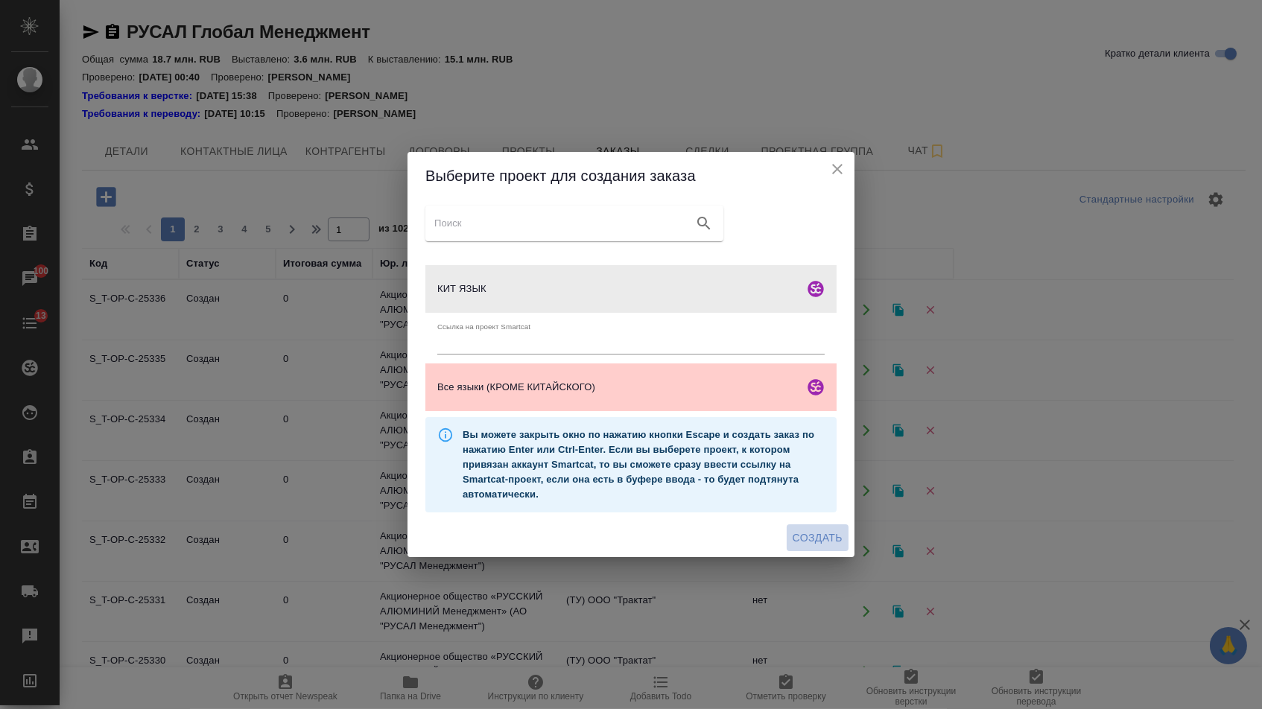
click at [823, 547] on span "Создать" at bounding box center [818, 538] width 50 height 19
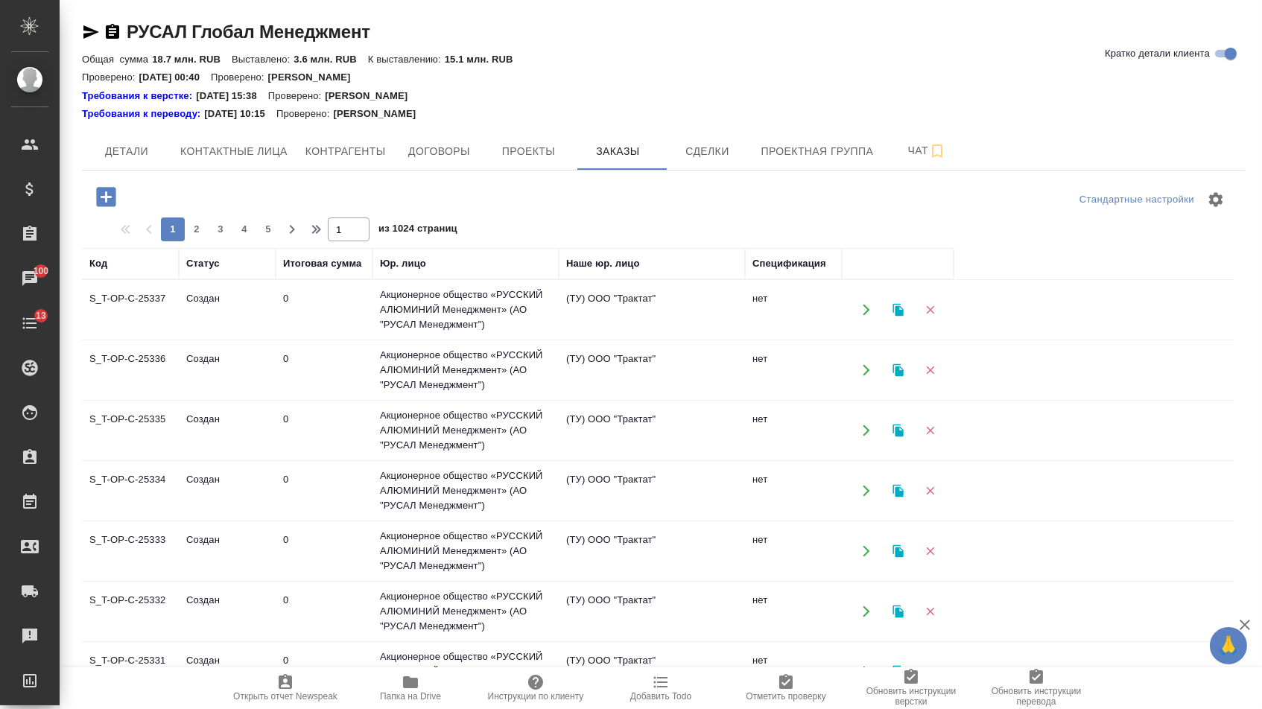
click at [100, 206] on icon "button" at bounding box center [105, 196] width 19 height 19
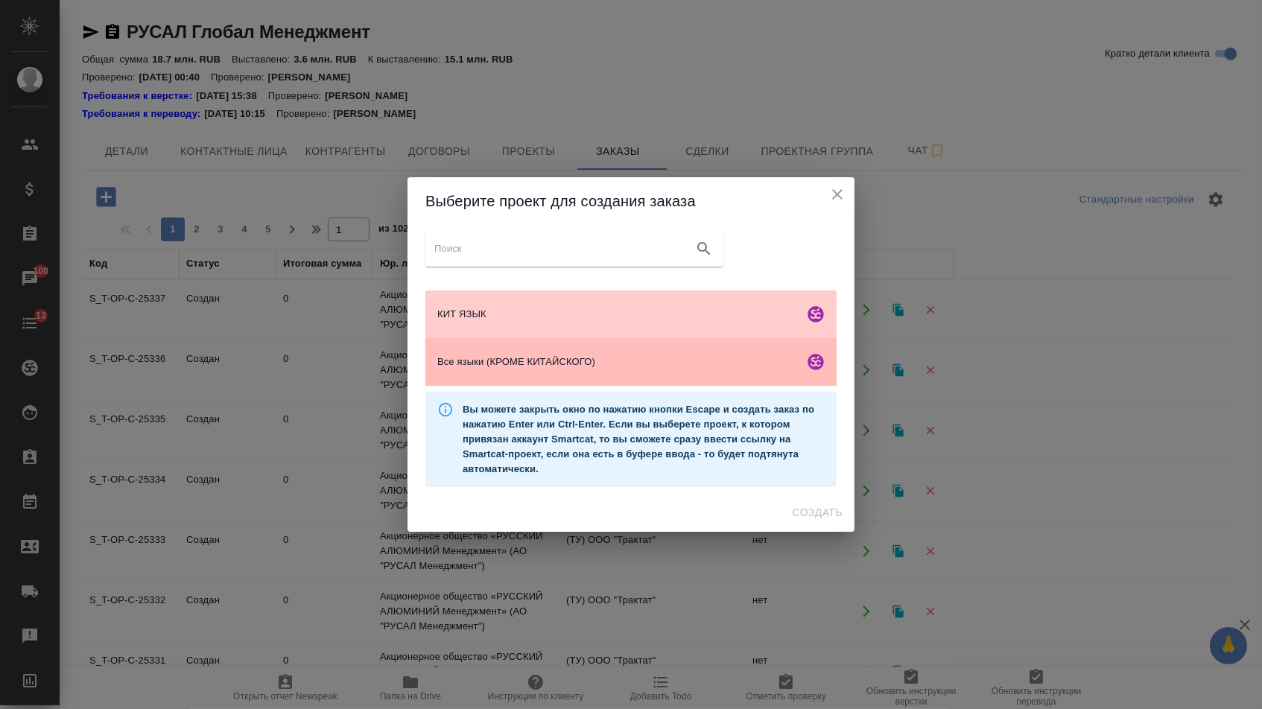
click at [510, 379] on div "Все языки (КРОМЕ КИТАЙСКОГО)" at bounding box center [630, 362] width 411 height 48
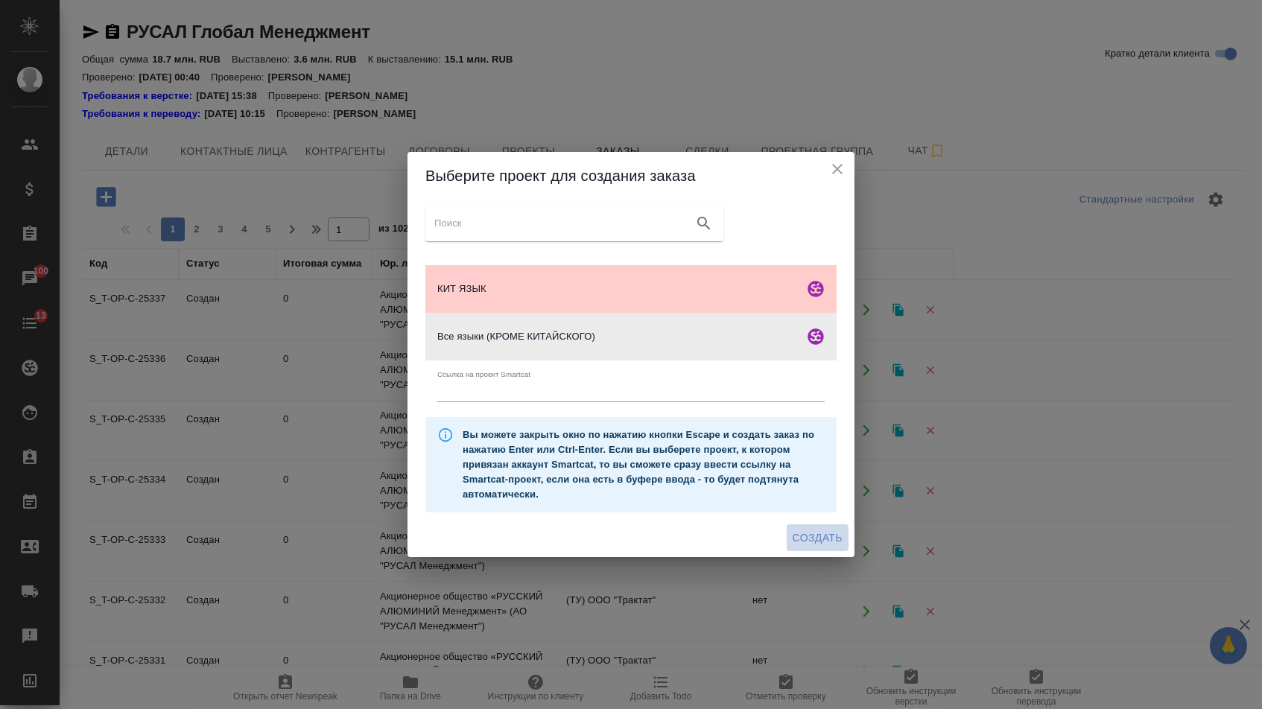
click at [813, 542] on span "Создать" at bounding box center [818, 538] width 50 height 19
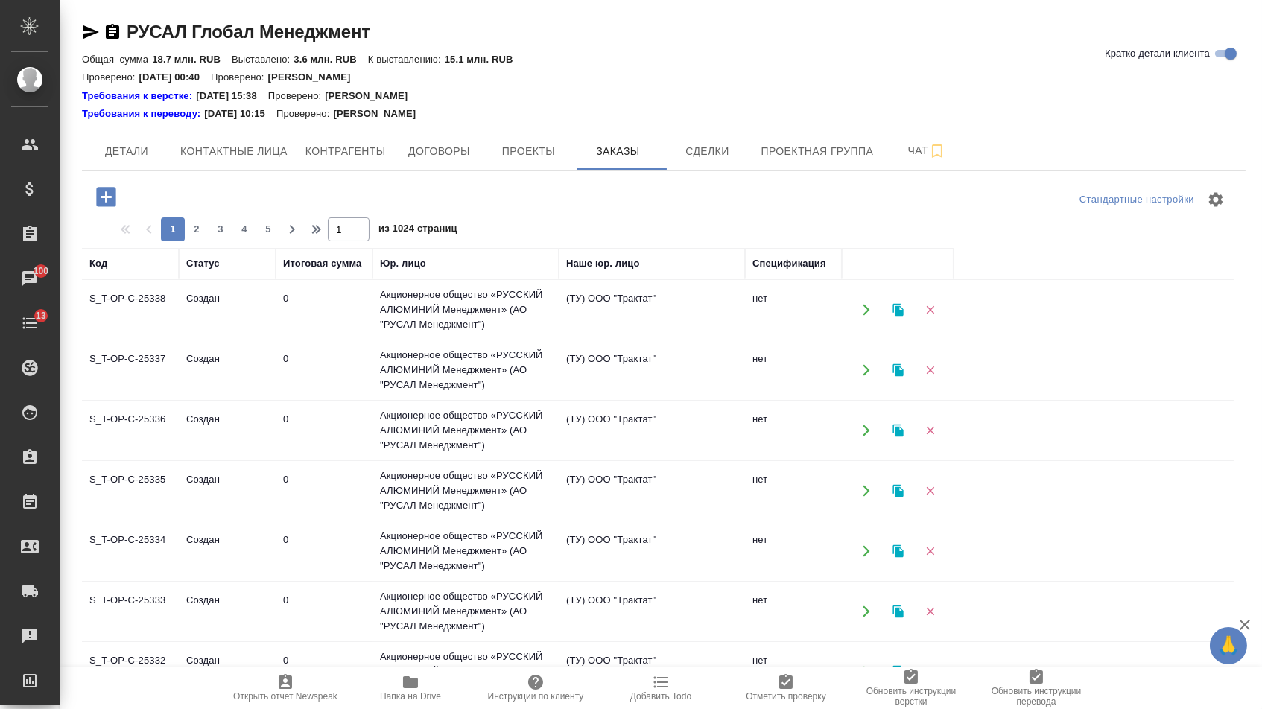
click at [115, 193] on icon "button" at bounding box center [105, 196] width 19 height 19
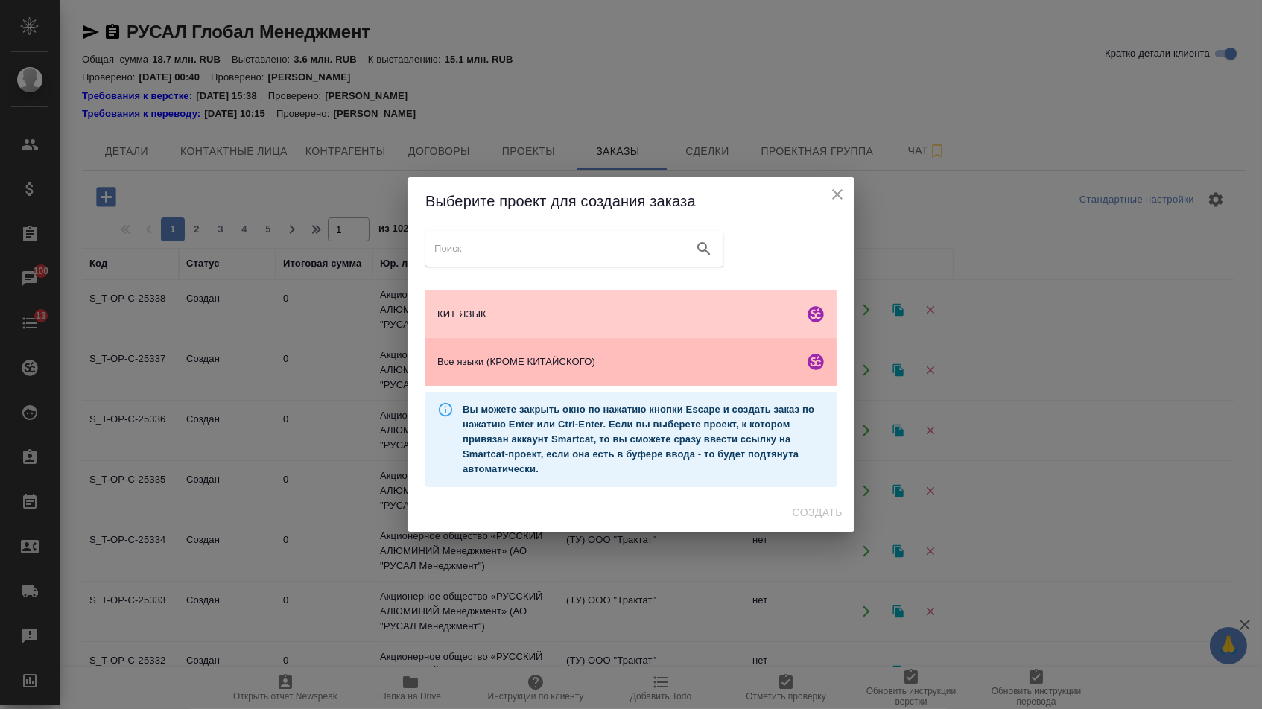
click at [527, 356] on div "Все языки (КРОМЕ КИТАЙСКОГО)" at bounding box center [630, 362] width 411 height 48
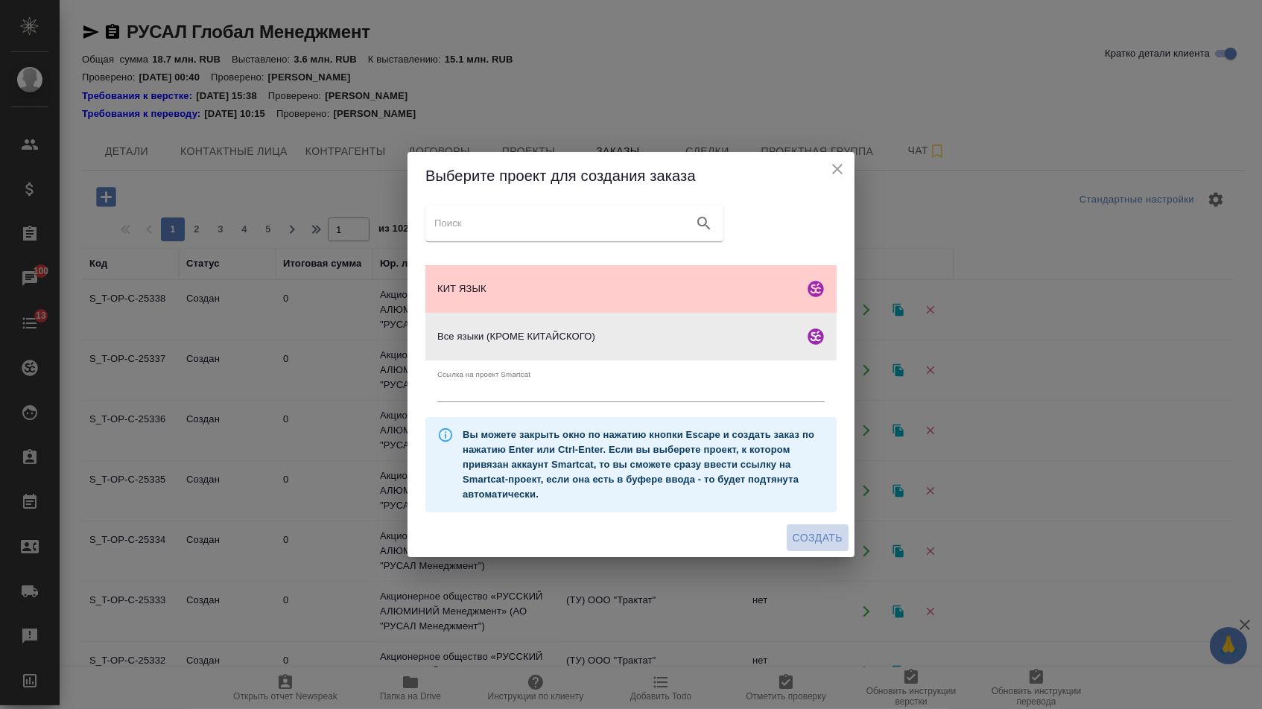
click at [816, 547] on span "Создать" at bounding box center [818, 538] width 50 height 19
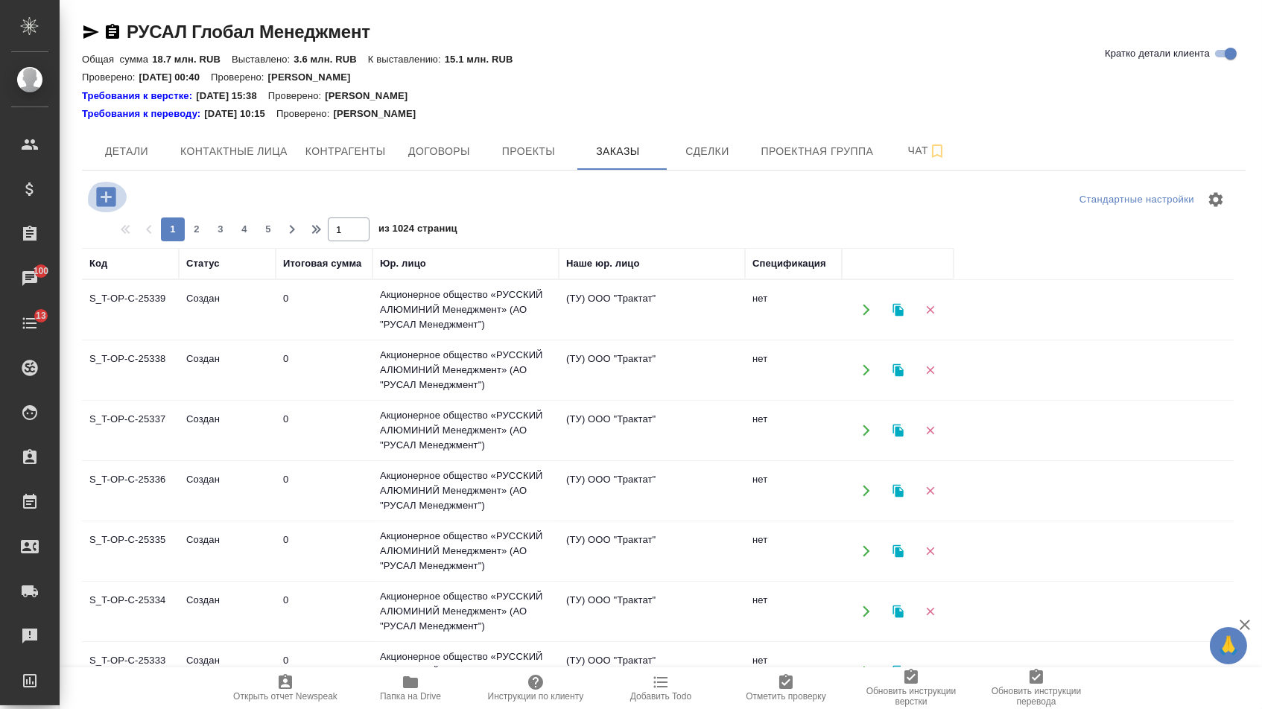
click at [93, 201] on icon "button" at bounding box center [106, 197] width 26 height 26
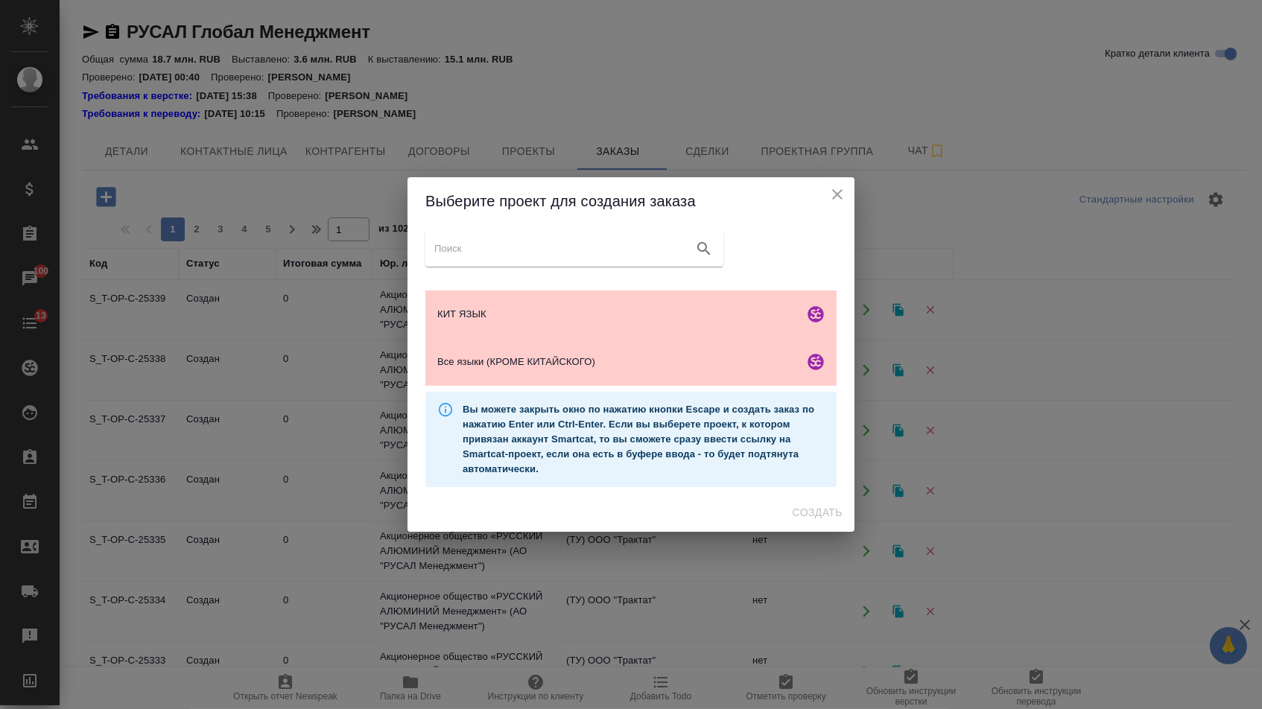
click at [549, 390] on ul "КИТ ЯЗЫК Все языки (КРОМЕ КИТАЙСКОГО)" at bounding box center [630, 338] width 411 height 107
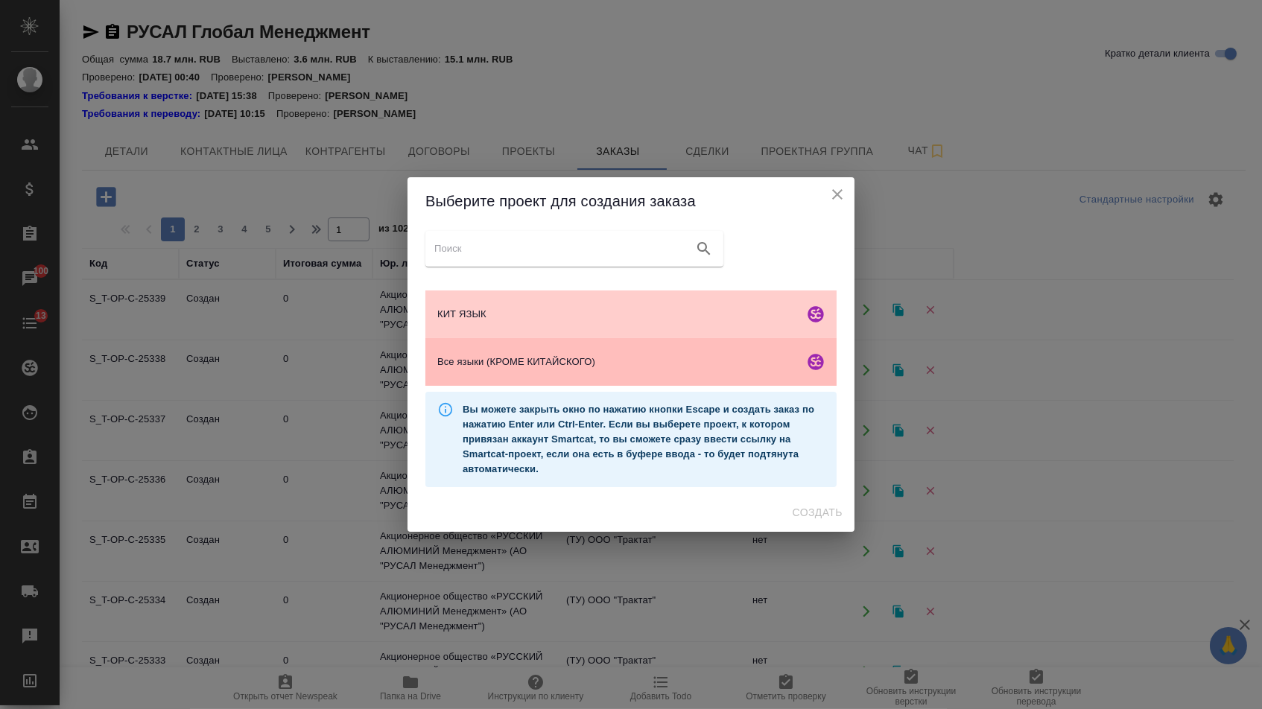
click at [549, 378] on div "Все языки (КРОМЕ КИТАЙСКОГО)" at bounding box center [630, 362] width 411 height 48
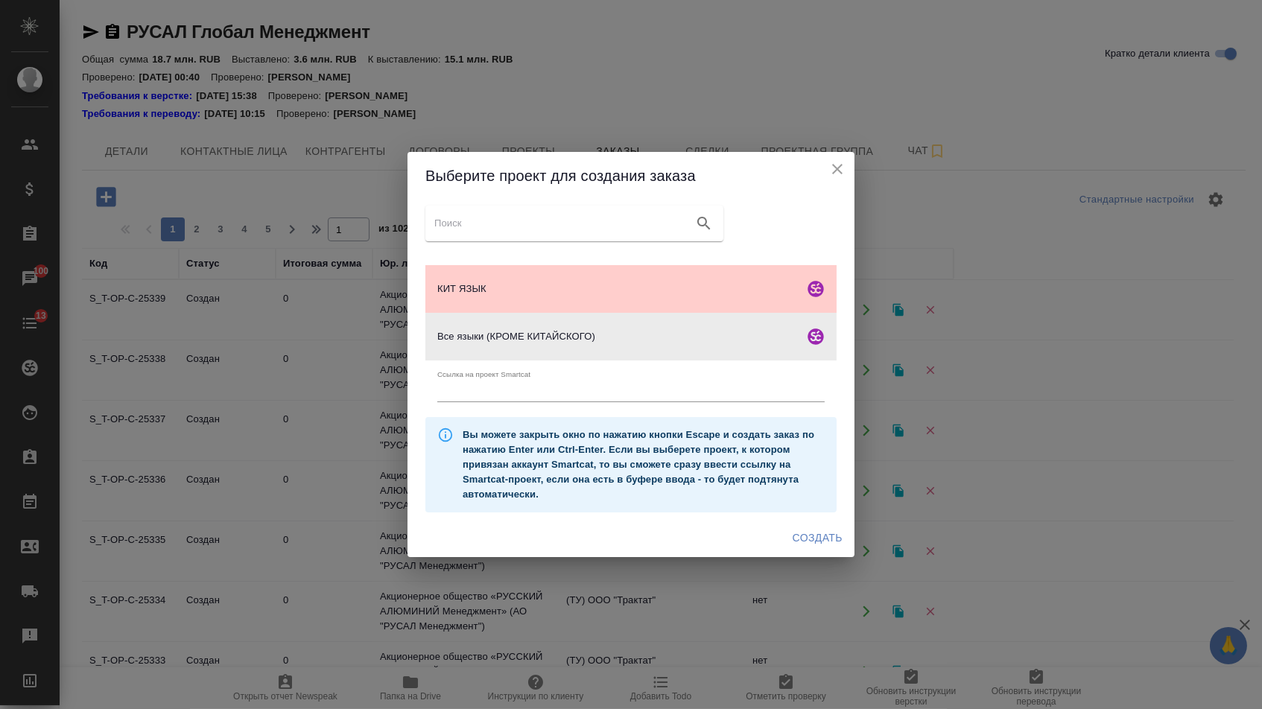
click at [807, 527] on div "Создать" at bounding box center [630, 537] width 447 height 39
click at [807, 536] on span "Создать" at bounding box center [818, 538] width 50 height 19
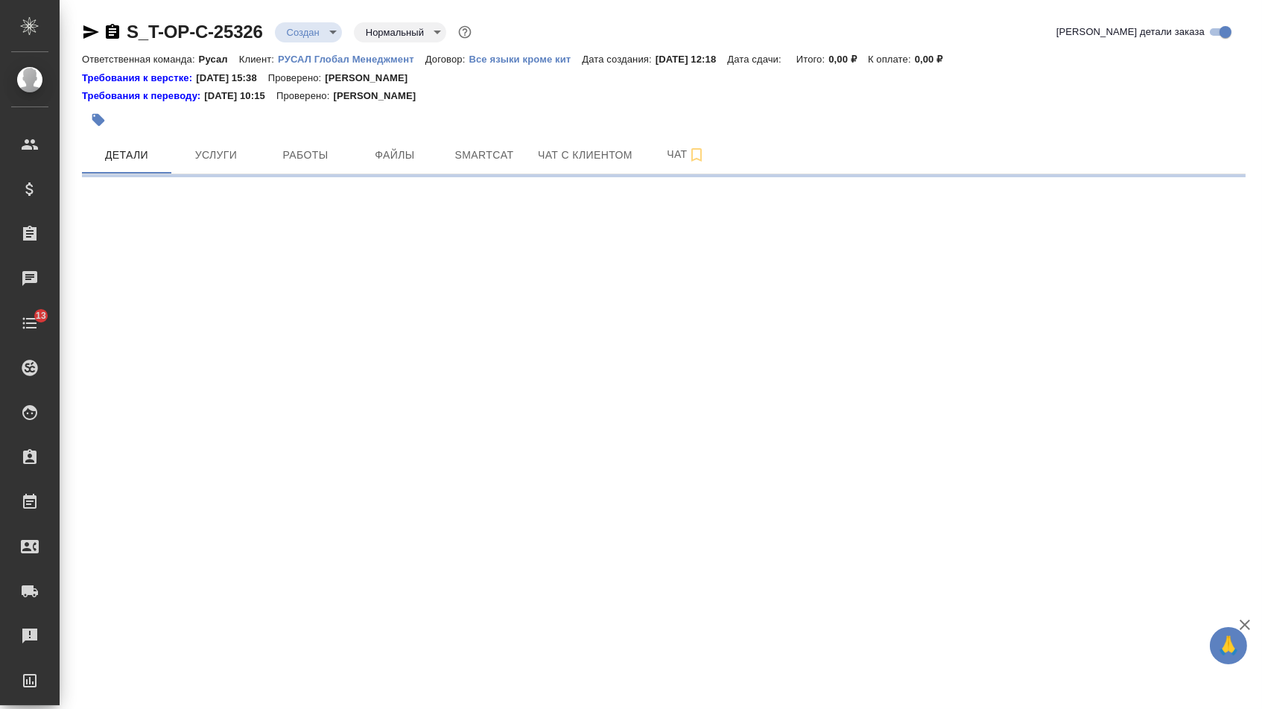
select select "RU"
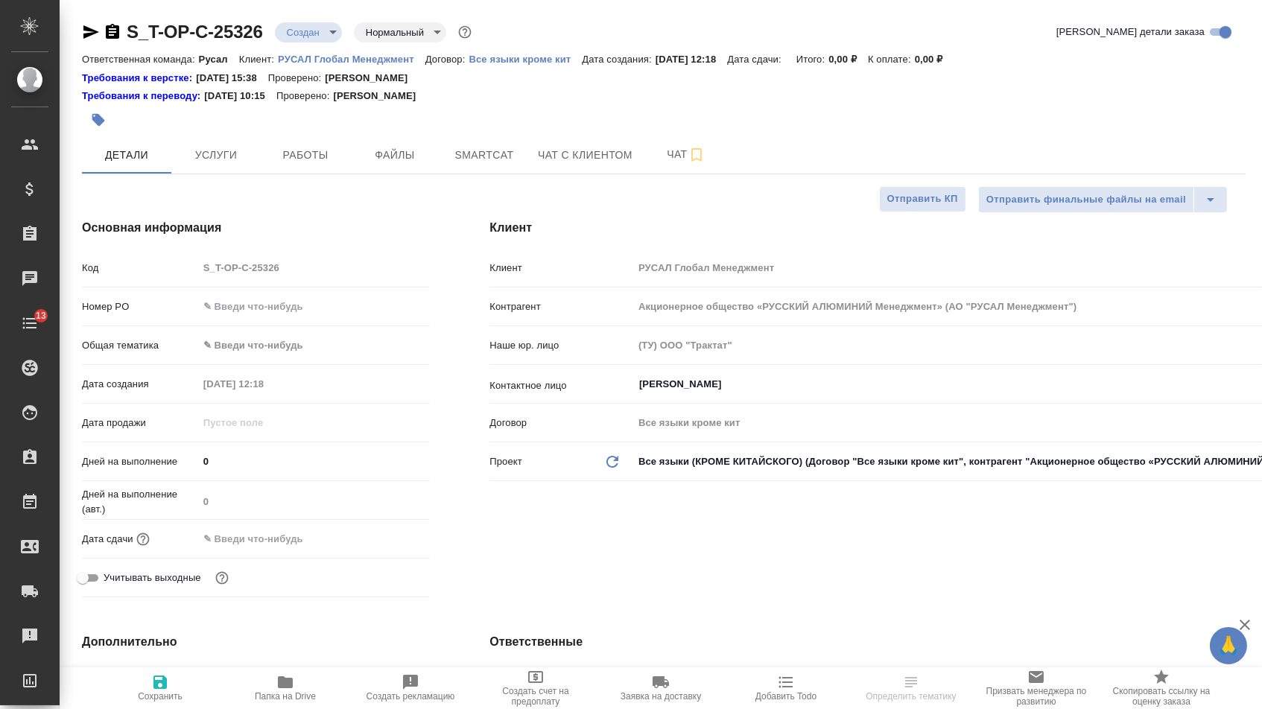
type input "[PERSON_NAME]"
type textarea "x"
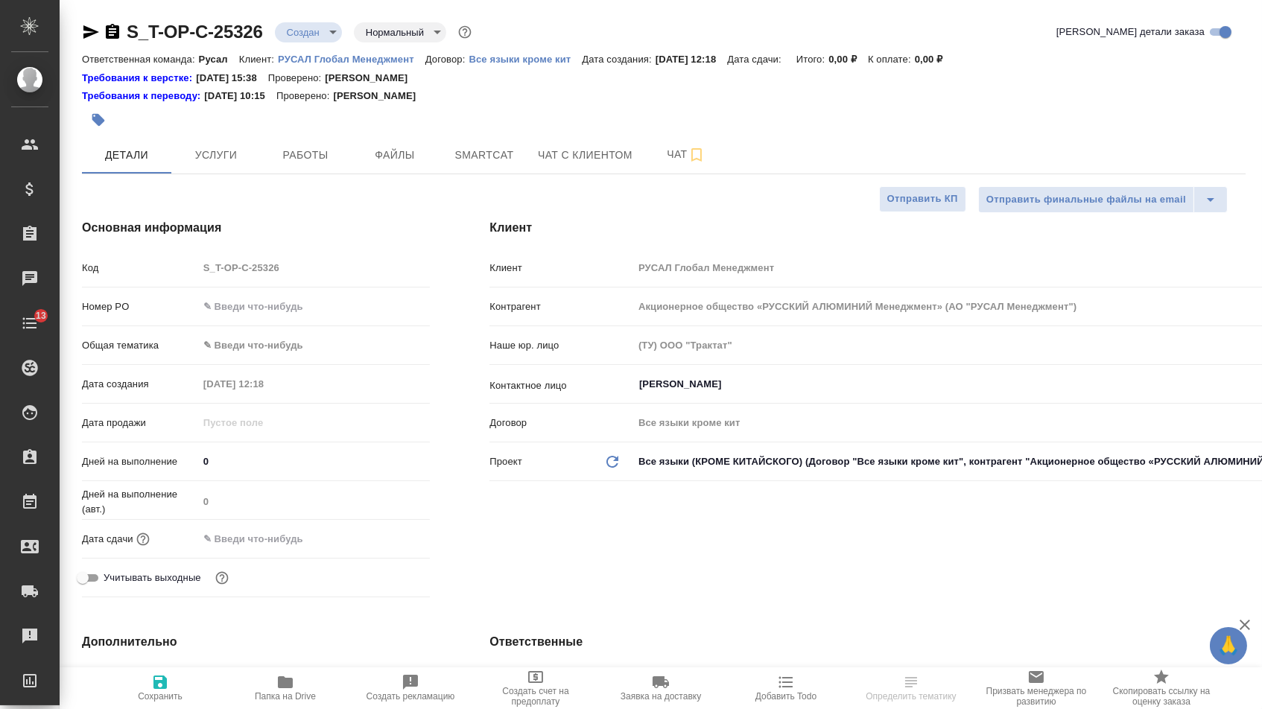
type textarea "x"
click at [264, 325] on div "Номер PO" at bounding box center [256, 312] width 348 height 39
type textarea "x"
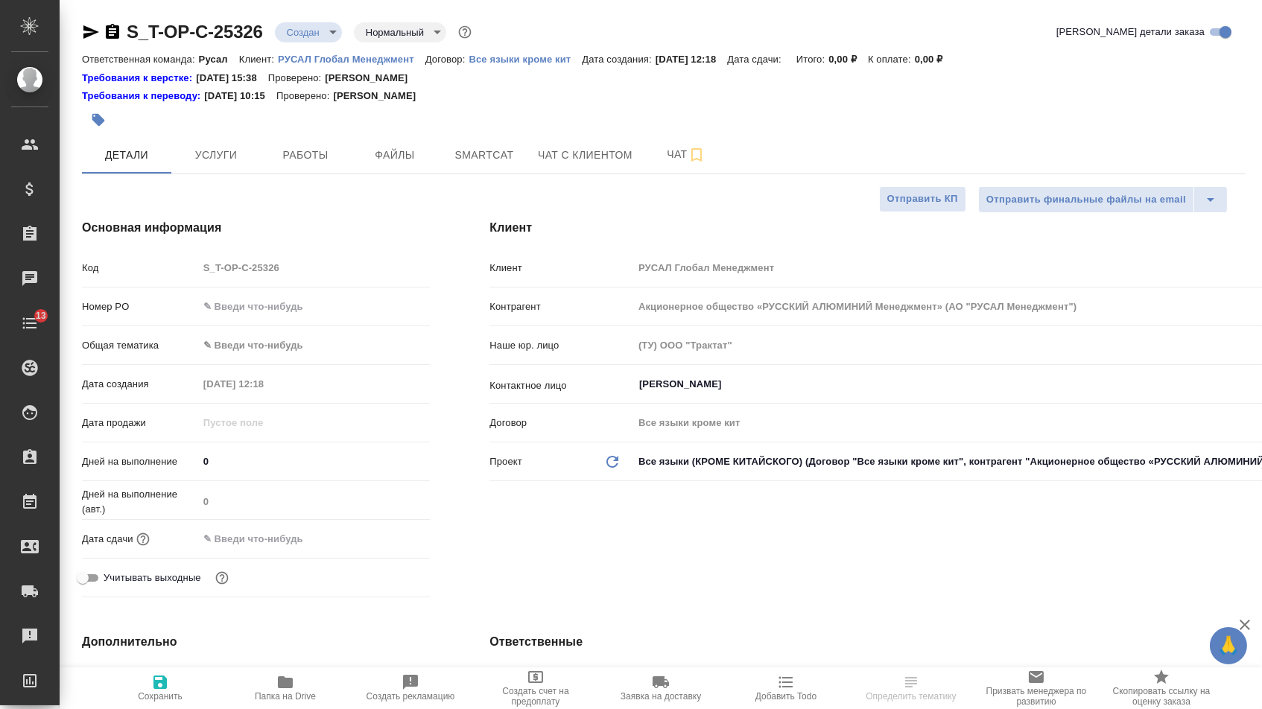
type textarea "x"
click at [264, 317] on input "text" at bounding box center [314, 307] width 231 height 22
paste input "Т-ОП-С-46923"
type input "Т-ОП-С-46923"
type textarea "x"
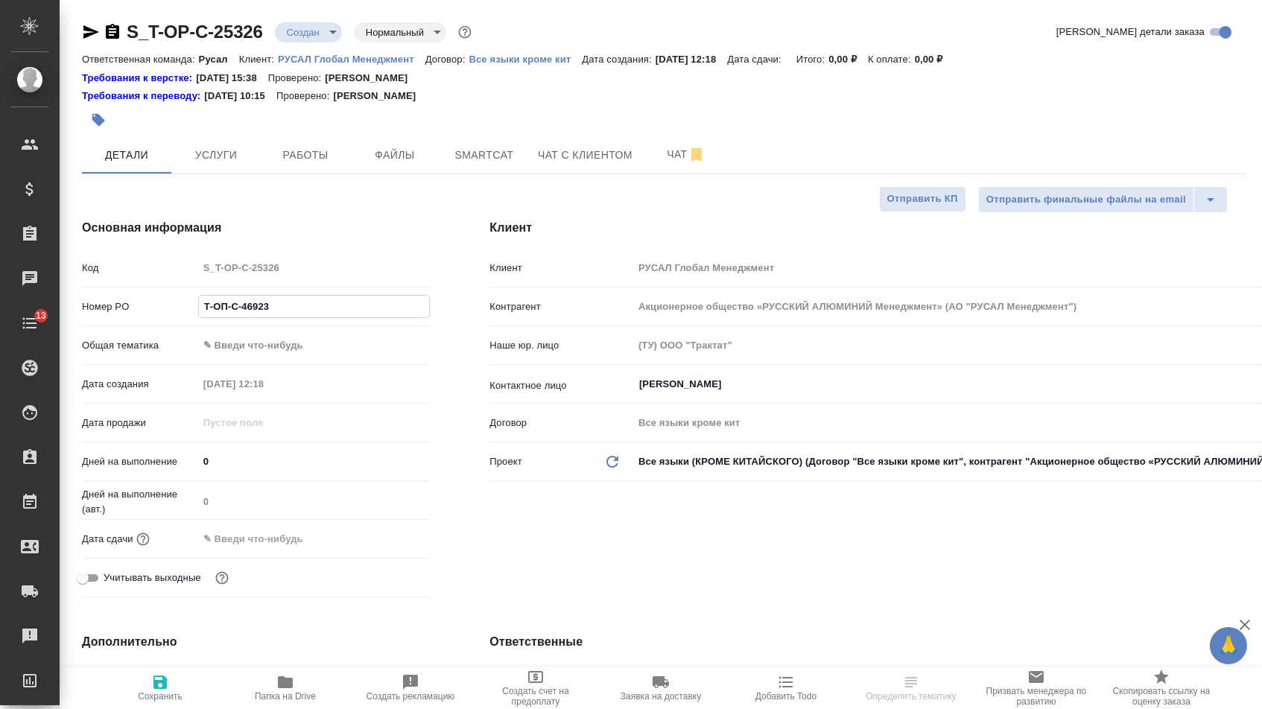
type textarea "x"
type input "Т-ОП-С-46923"
click at [289, 539] on input "text" at bounding box center [263, 539] width 130 height 22
click at [374, 549] on div at bounding box center [314, 538] width 232 height 23
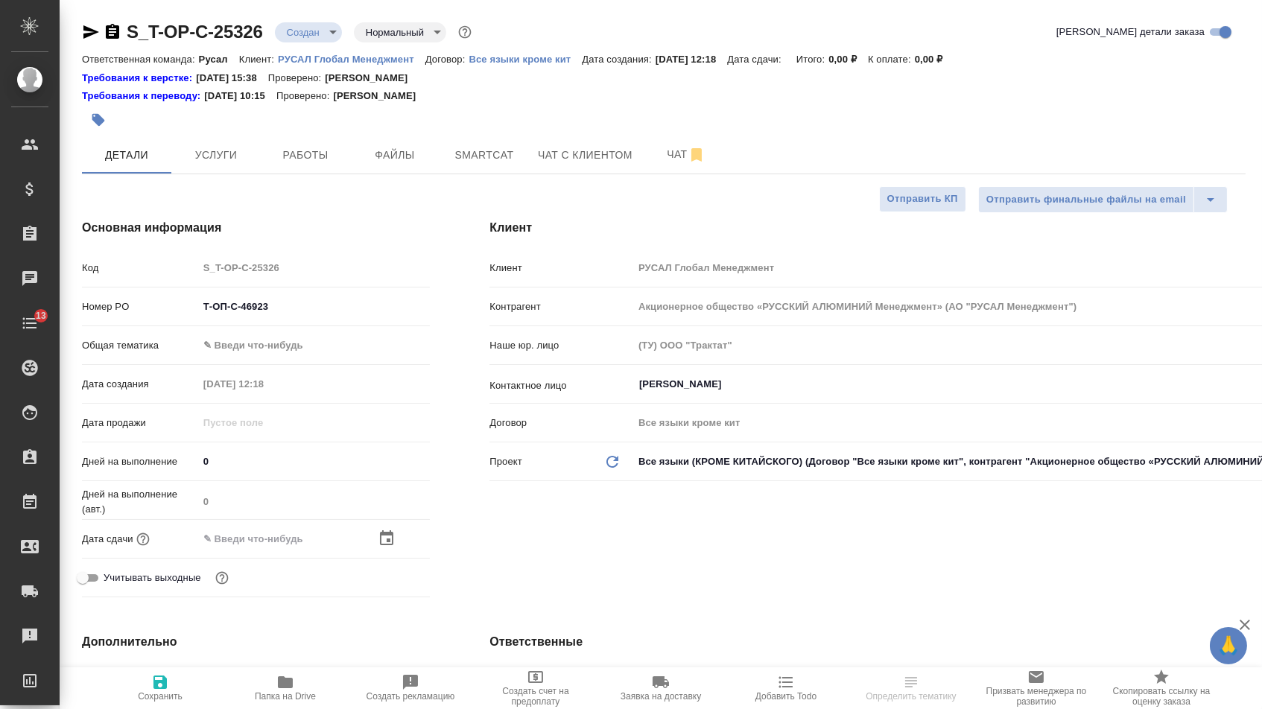
click at [393, 545] on icon "button" at bounding box center [386, 537] width 13 height 15
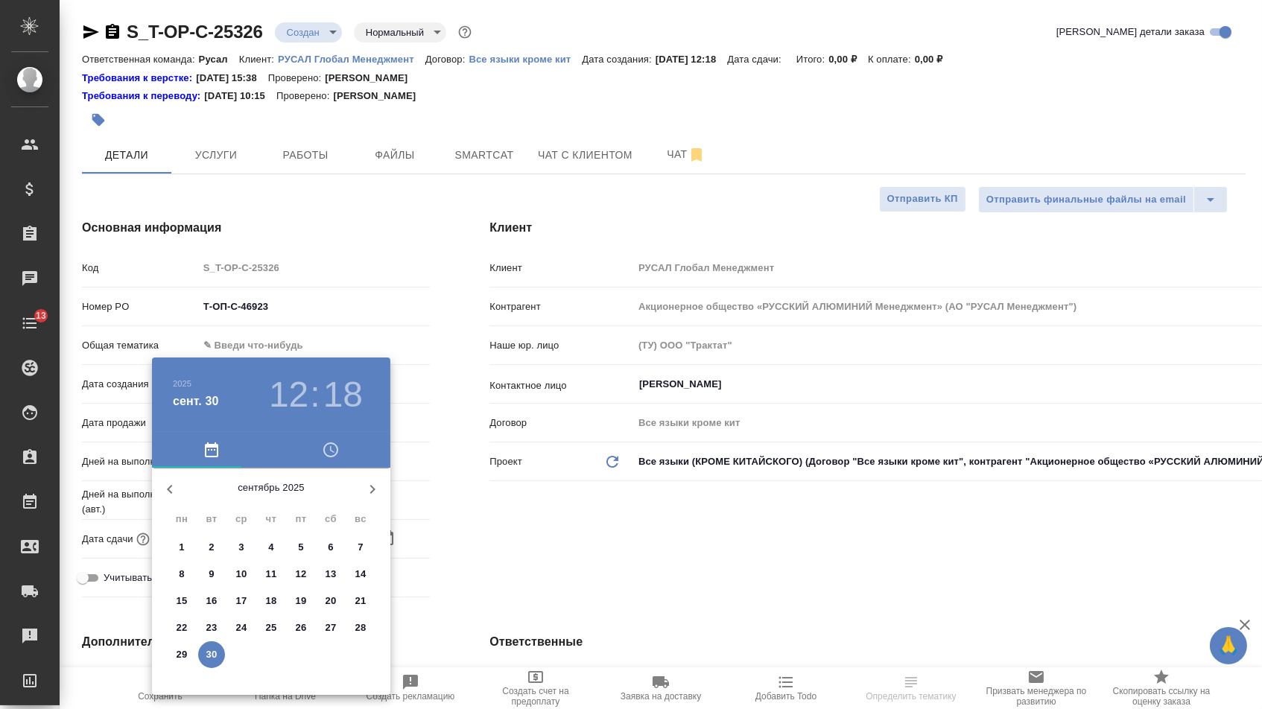
click at [378, 489] on icon "button" at bounding box center [372, 489] width 18 height 18
click at [232, 545] on span "1" at bounding box center [241, 547] width 27 height 15
type input "01.10.2025 12:18"
type textarea "x"
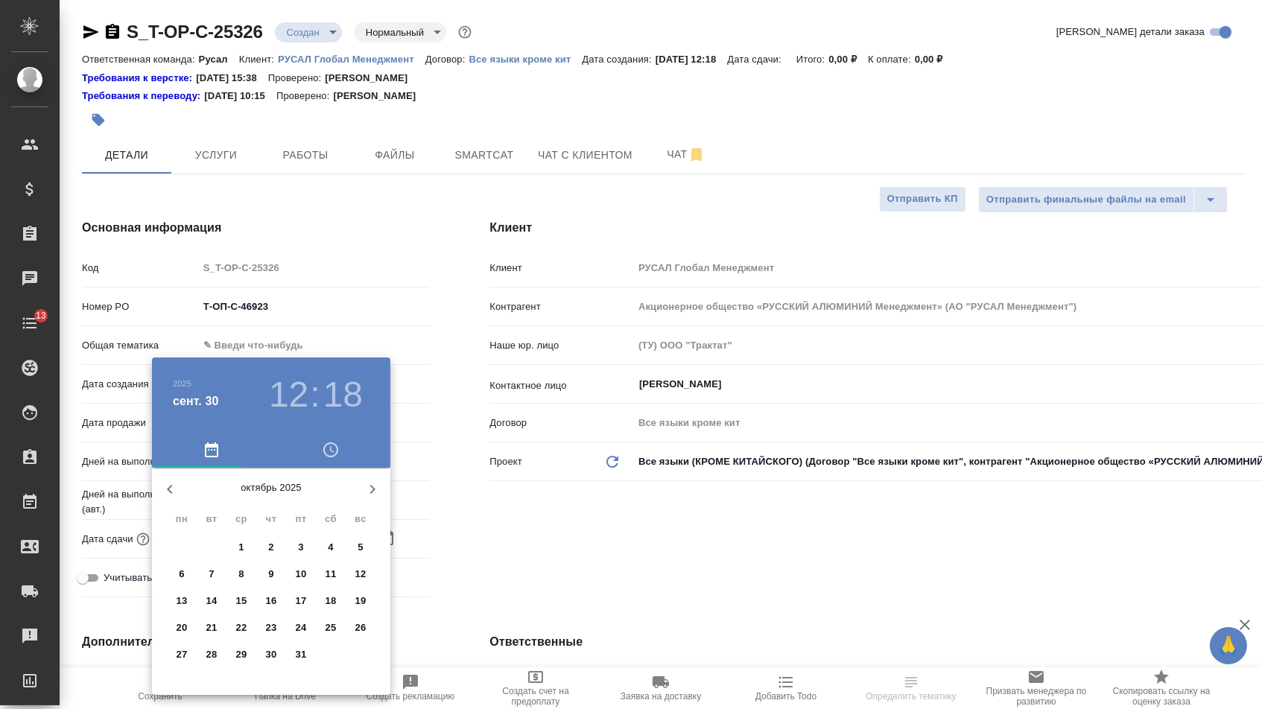
type textarea "x"
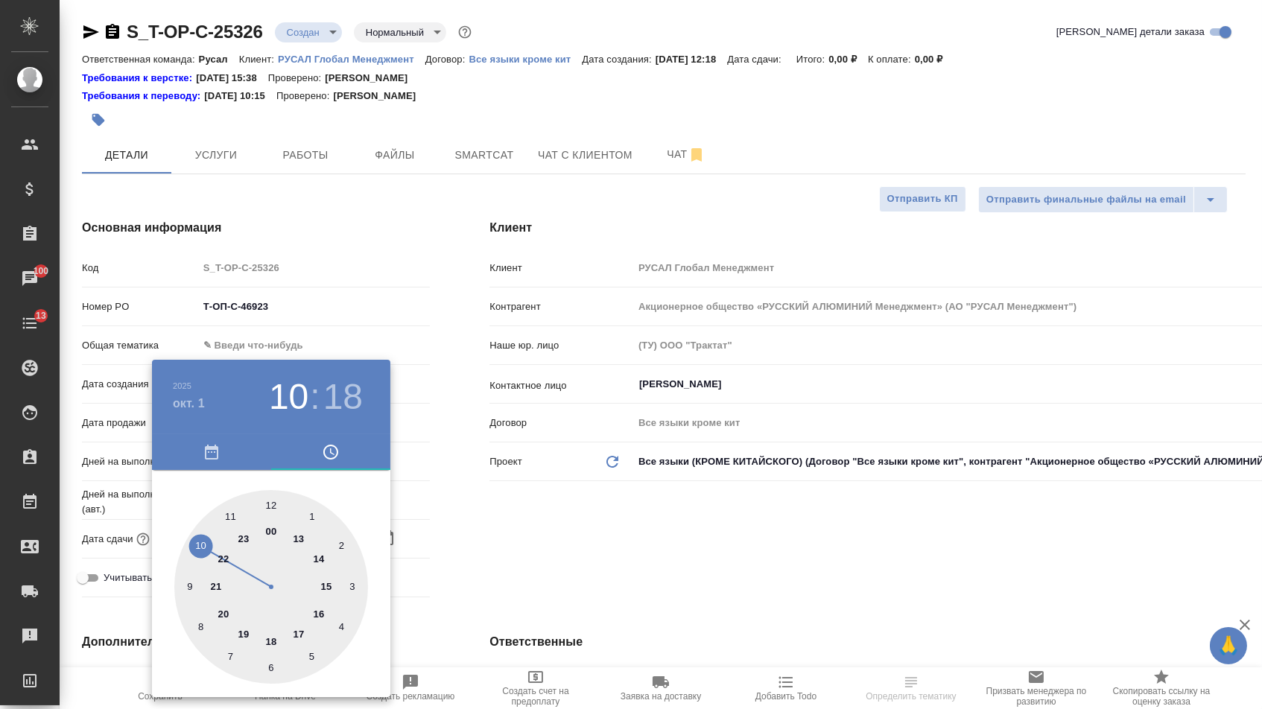
type textarea "x"
type input "01.10.2025 10:18"
click at [199, 540] on div at bounding box center [271, 587] width 194 height 194
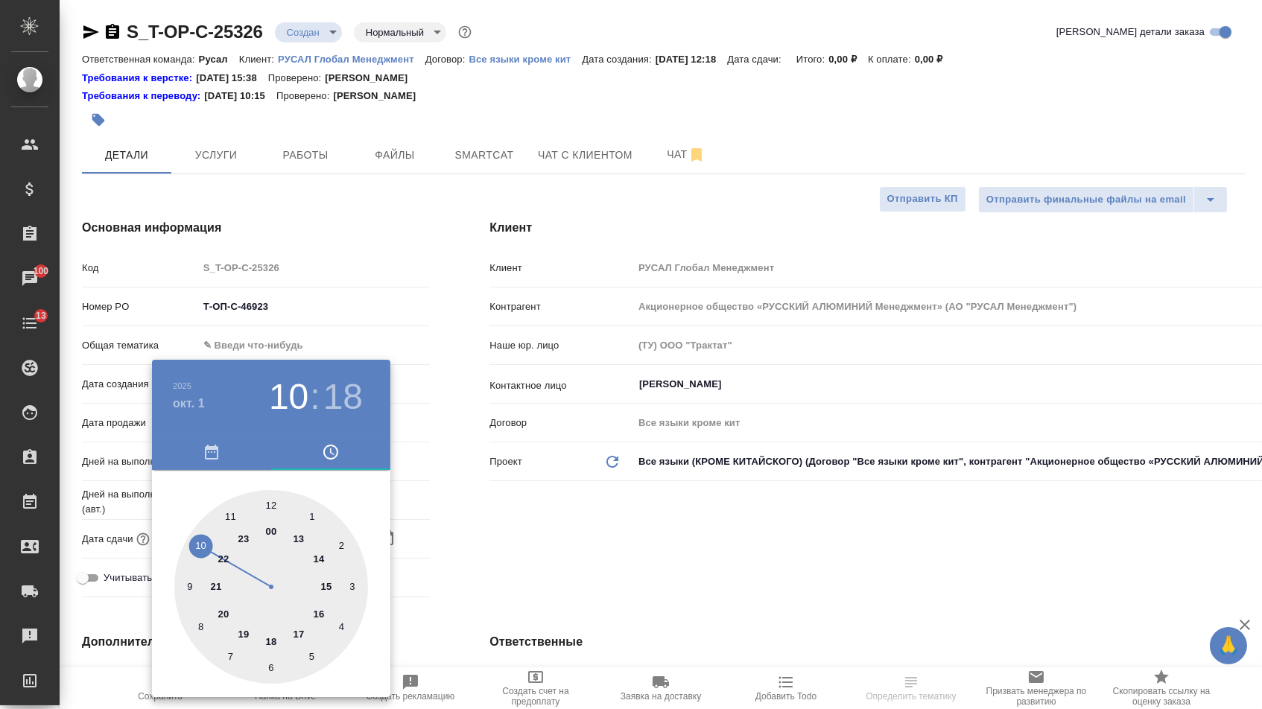
type textarea "x"
click at [267, 498] on div at bounding box center [271, 587] width 194 height 194
type input "01.10.2025 10:00"
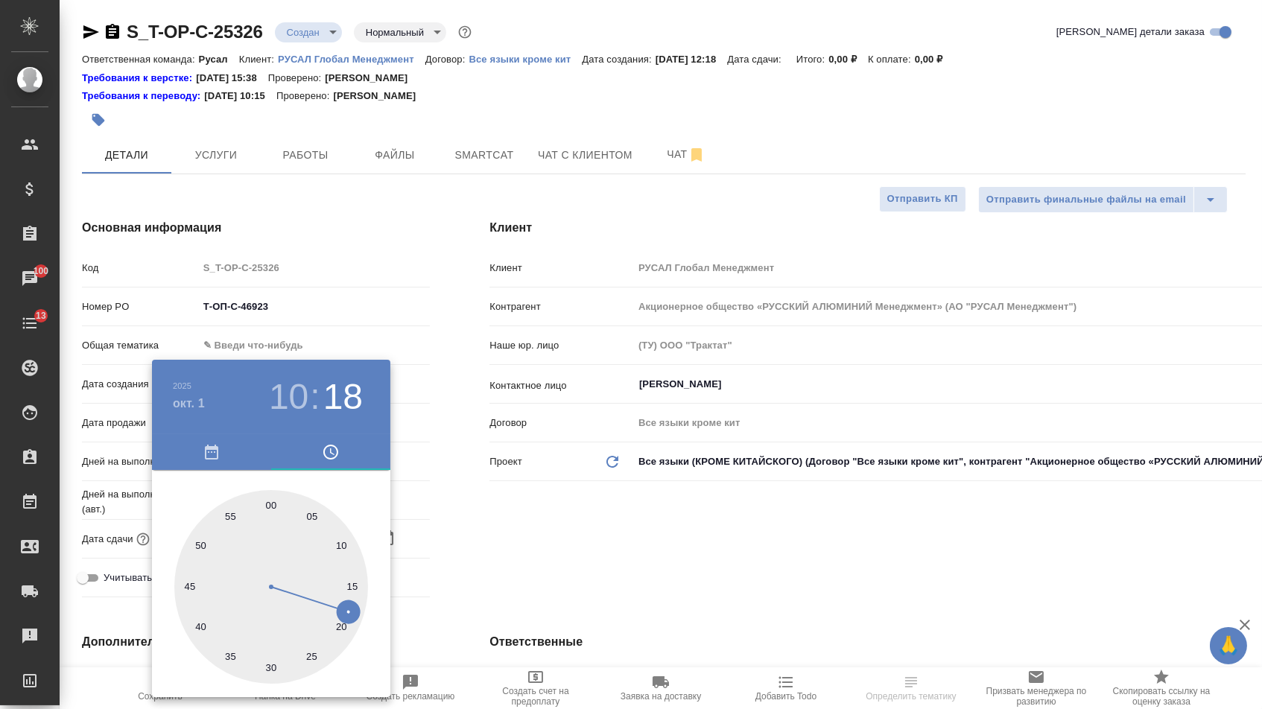
type textarea "x"
click at [504, 597] on div at bounding box center [631, 354] width 1262 height 709
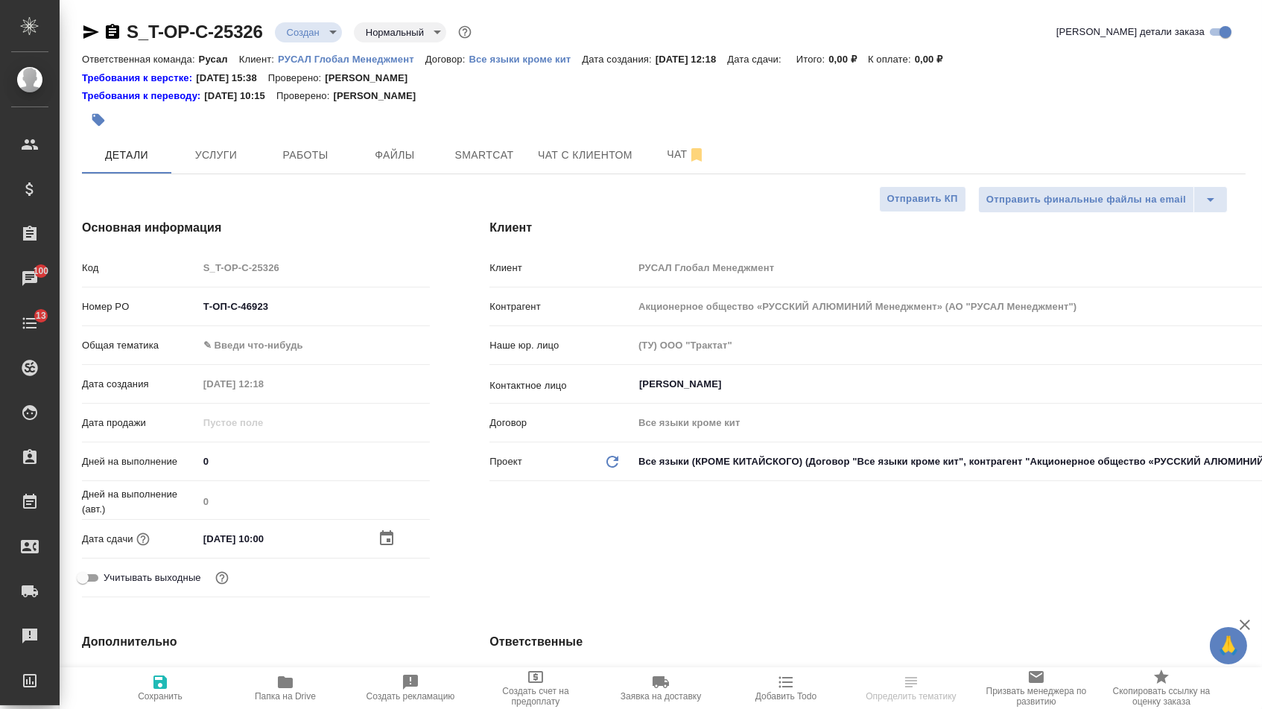
type textarea "x"
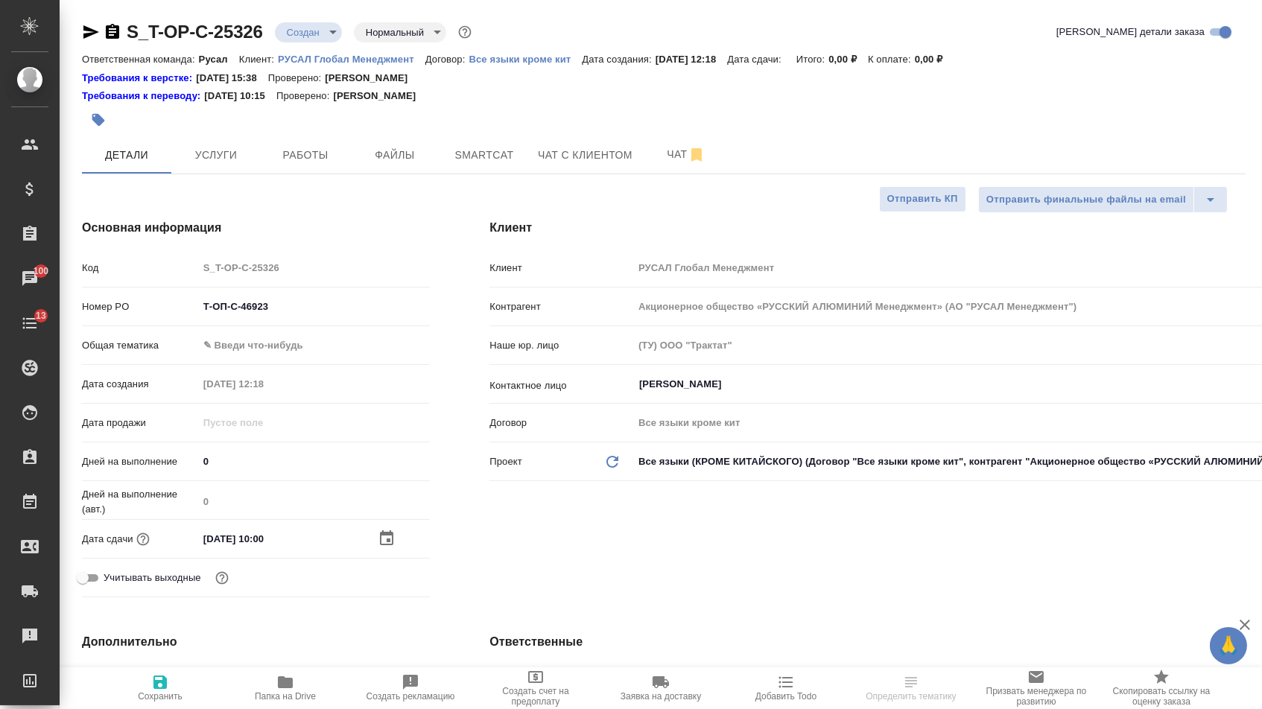
type textarea "x"
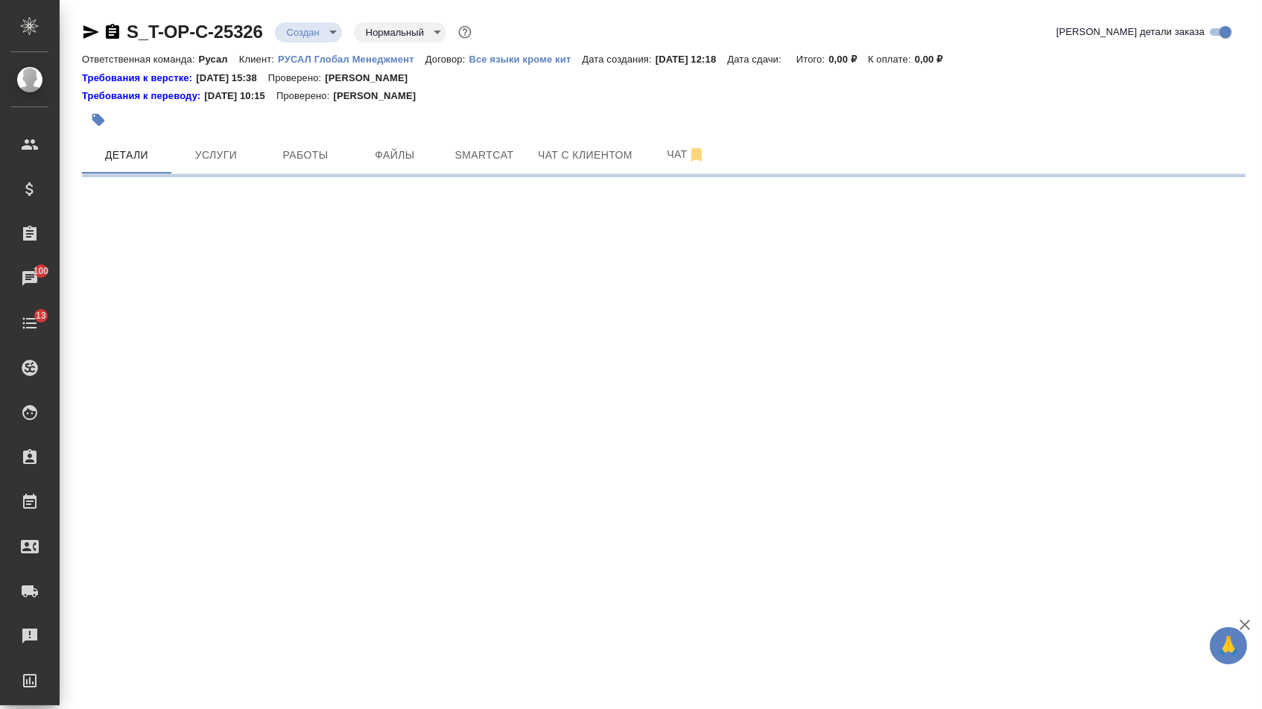
select select "RU"
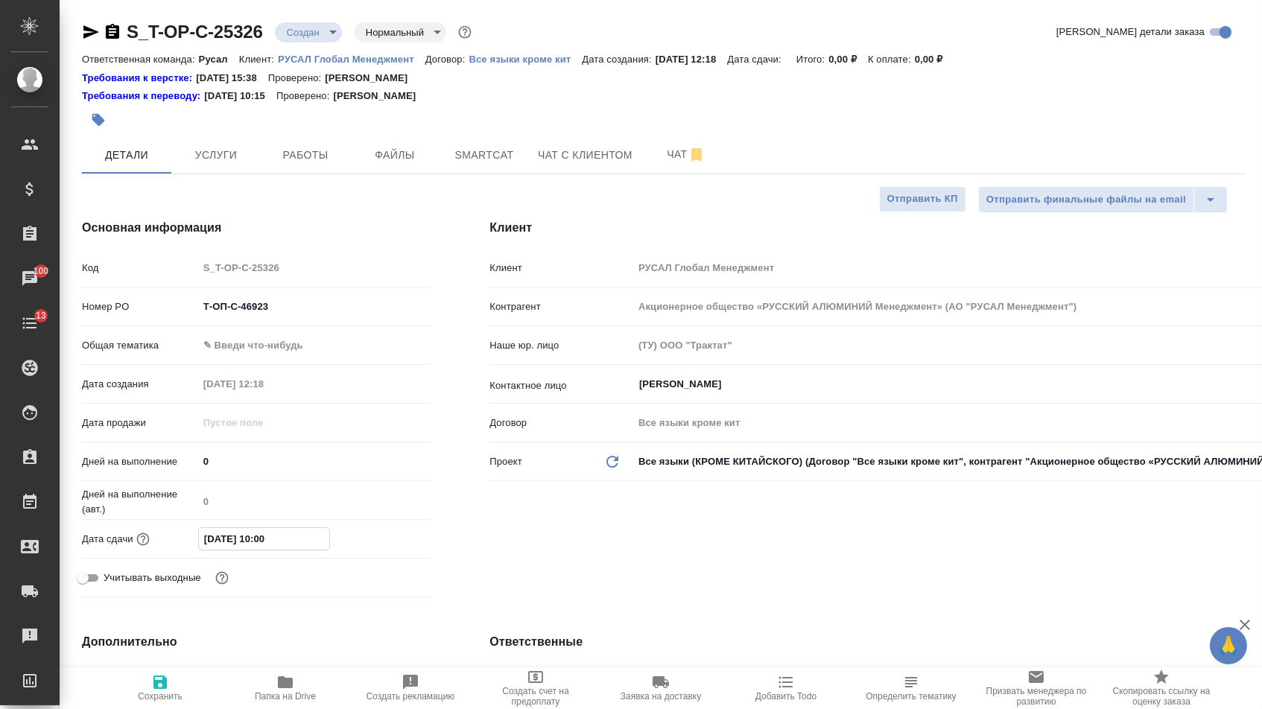
click at [264, 545] on div ".cls-1 fill:#fff; AWATERA Menshikova Aleksandra Клиенты Спецификации Заказы 100…" at bounding box center [631, 354] width 1262 height 709
type textarea "x"
type input "01.10.2025 10:0_"
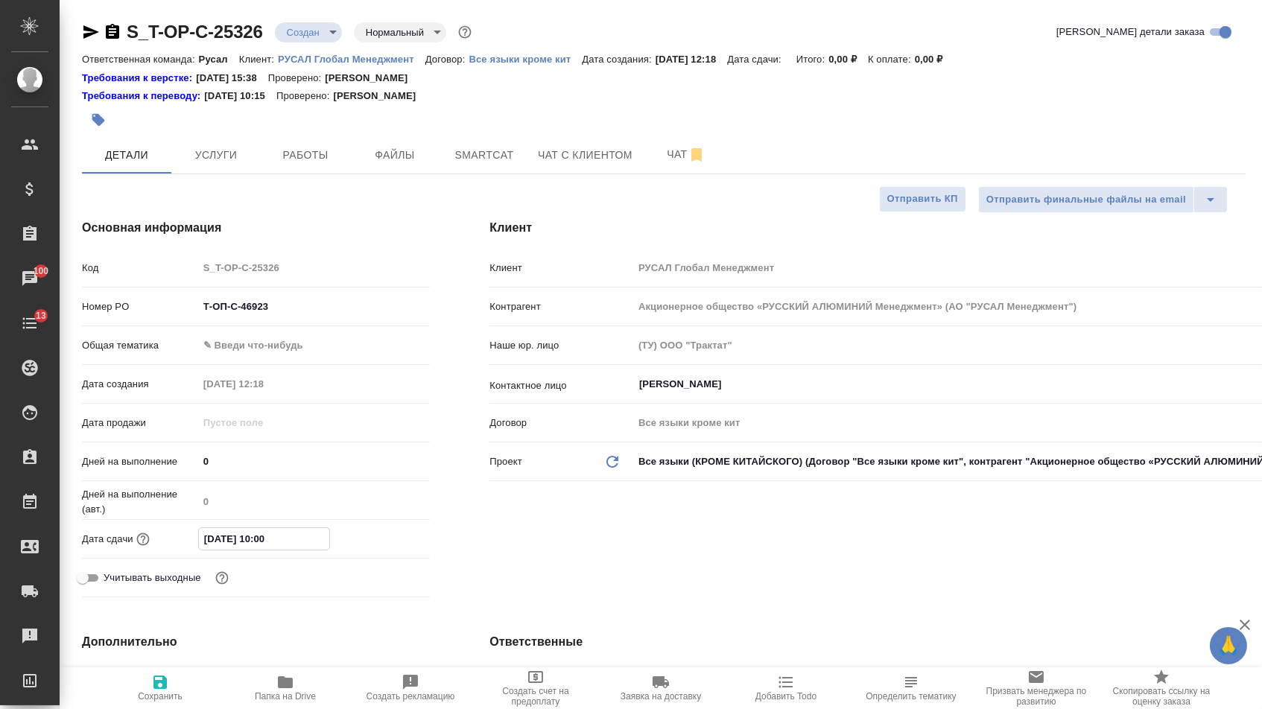
type textarea "x"
type input "01.10.2025 00:__"
type textarea "x"
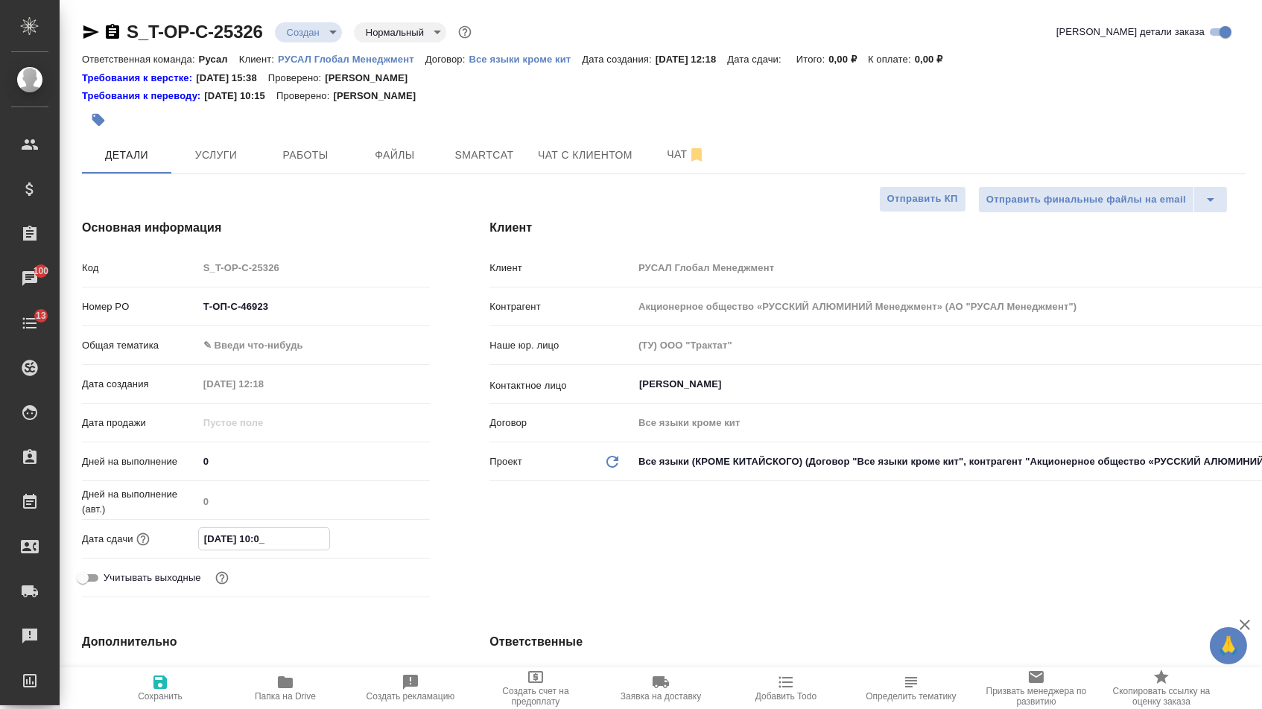
type textarea "x"
type input "01.10.2025 00:0_"
type textarea "x"
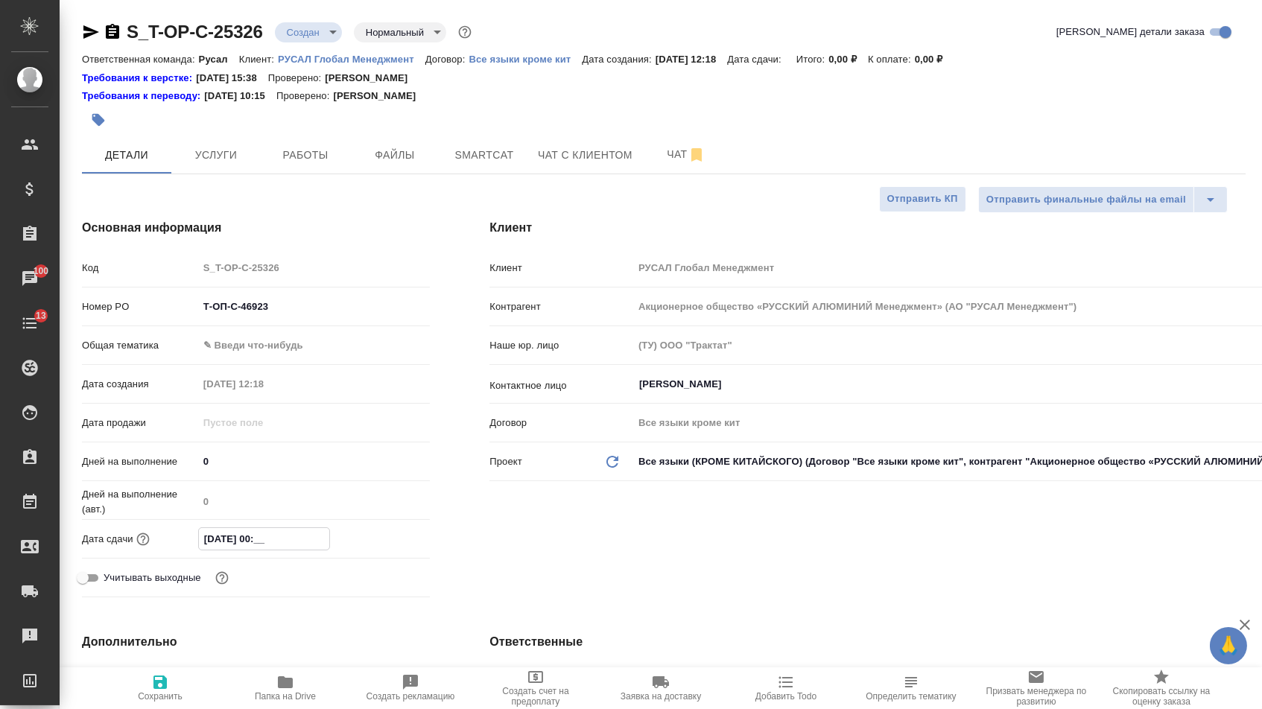
type textarea "x"
type input "01.10.2025 09:00"
type textarea "x"
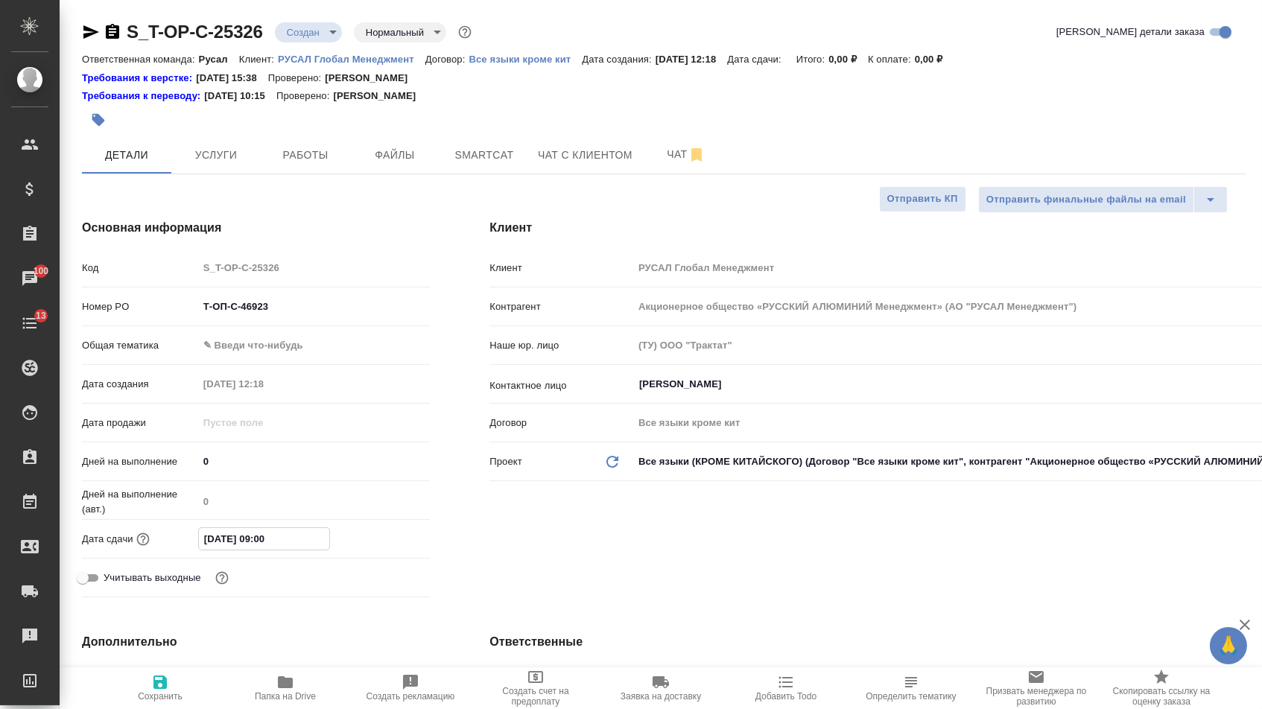
type input "01.10.2025 09:0_"
type textarea "x"
type input "01.10.2025 09:30"
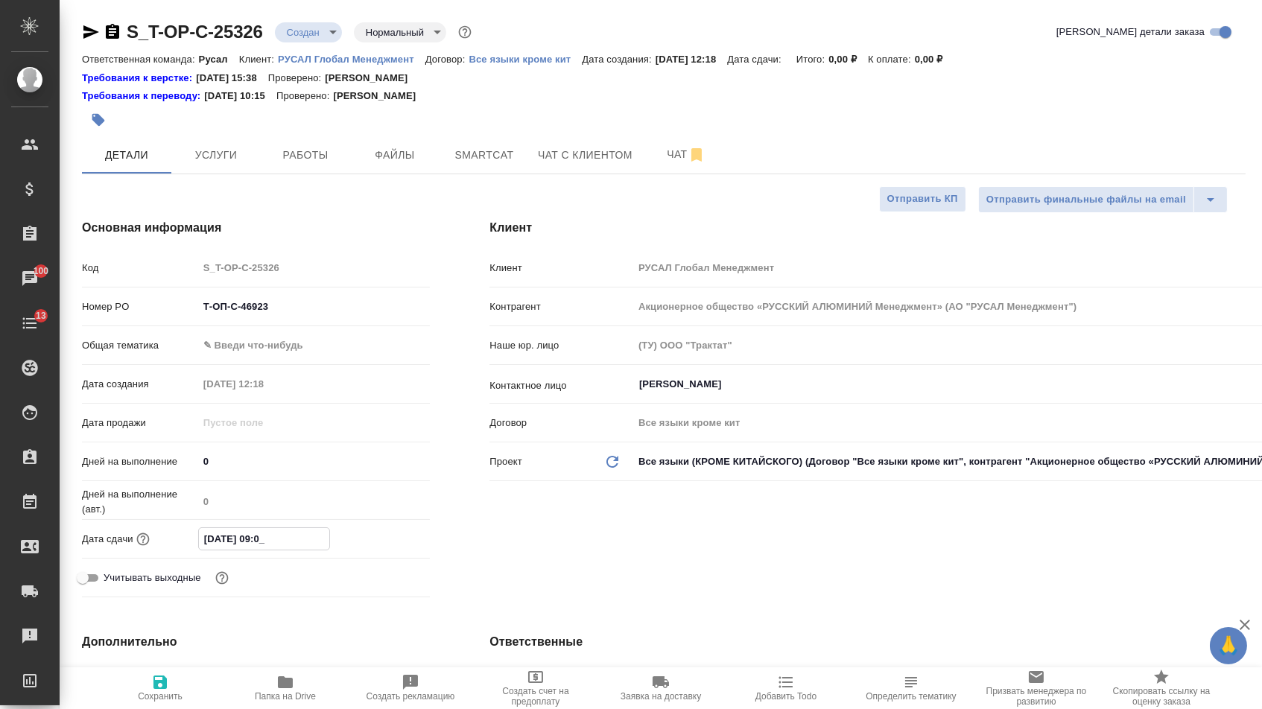
type textarea "x"
click at [609, 594] on div "Клиент Клиент РУСАЛ Глобал Менеджмент Контрагент Акционерное общество «РУССКИЙ …" at bounding box center [868, 411] width 816 height 444
type textarea "x"
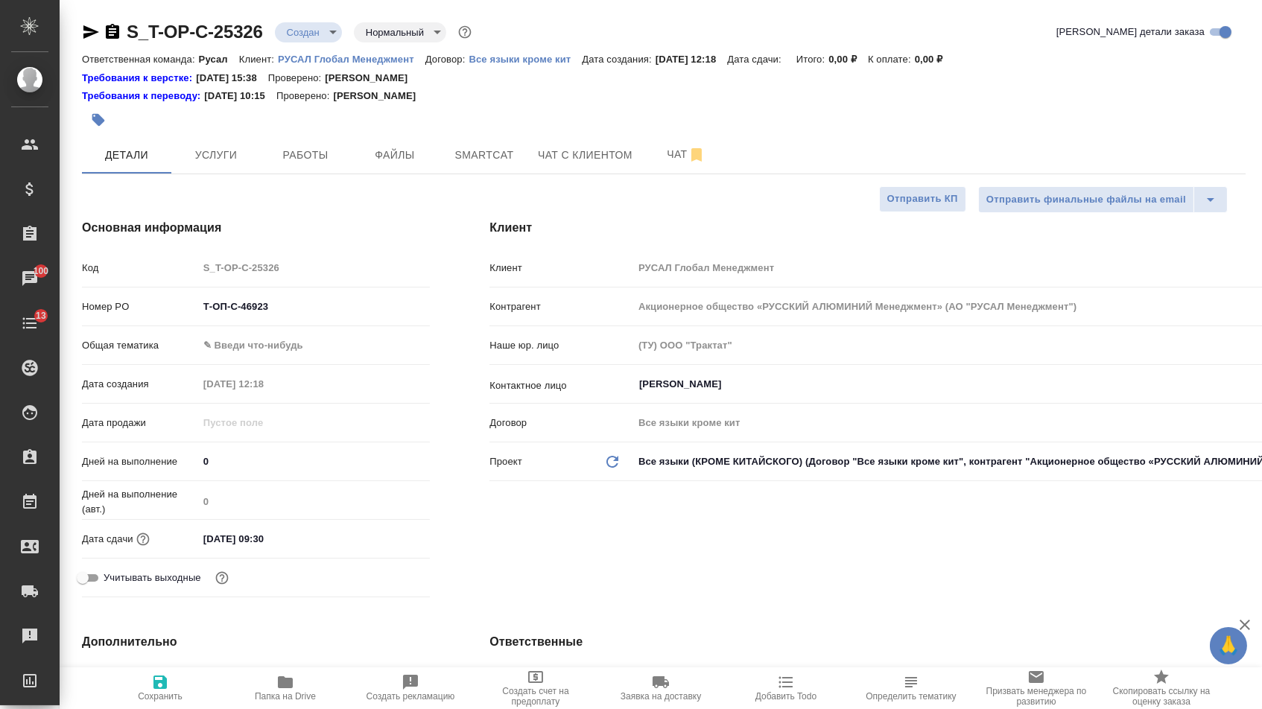
type textarea "x"
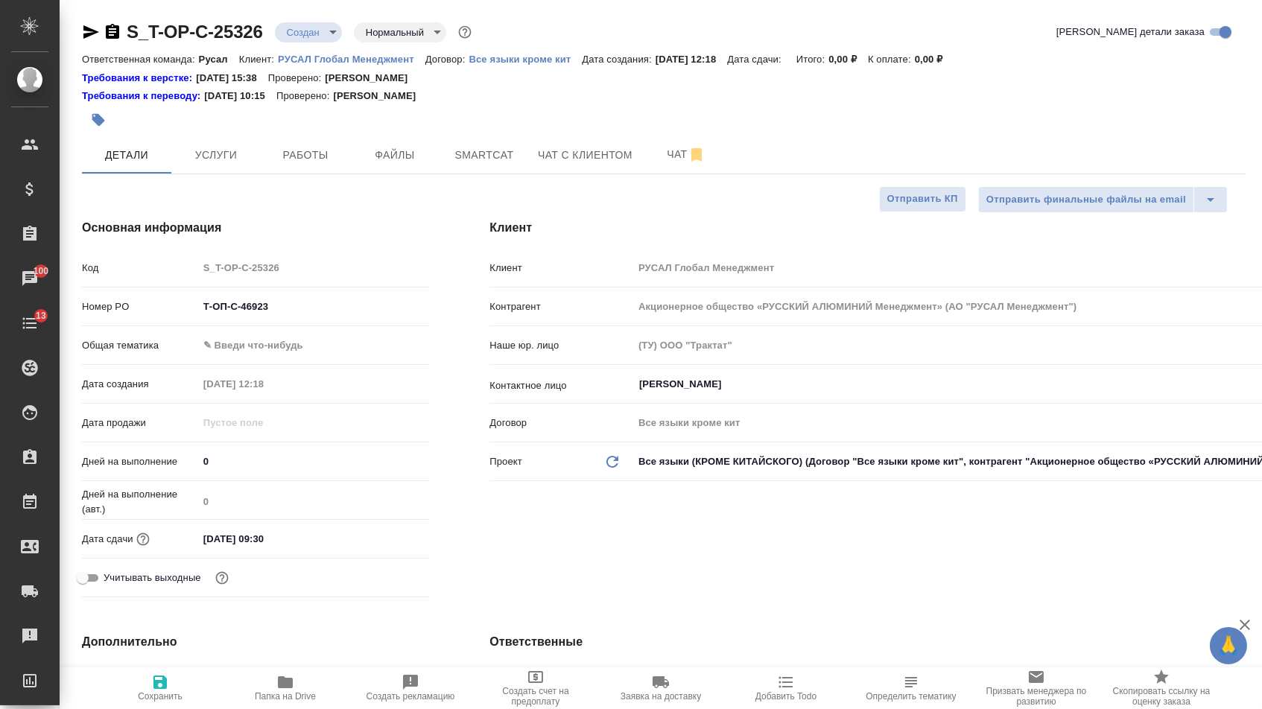
type textarea "x"
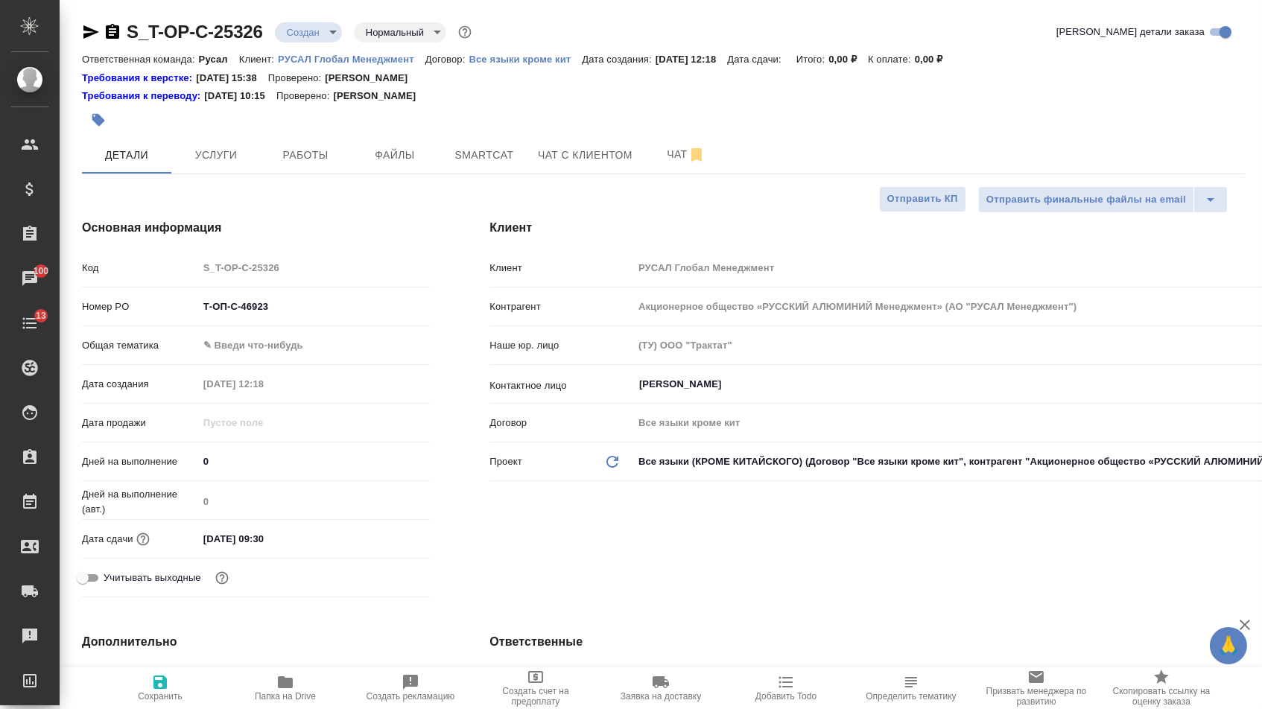
type textarea "x"
click at [249, 360] on body "🙏 .cls-1 fill:#fff; AWATERA Menshikova Aleksandra Клиенты Спецификации Заказы 1…" at bounding box center [631, 354] width 1262 height 709
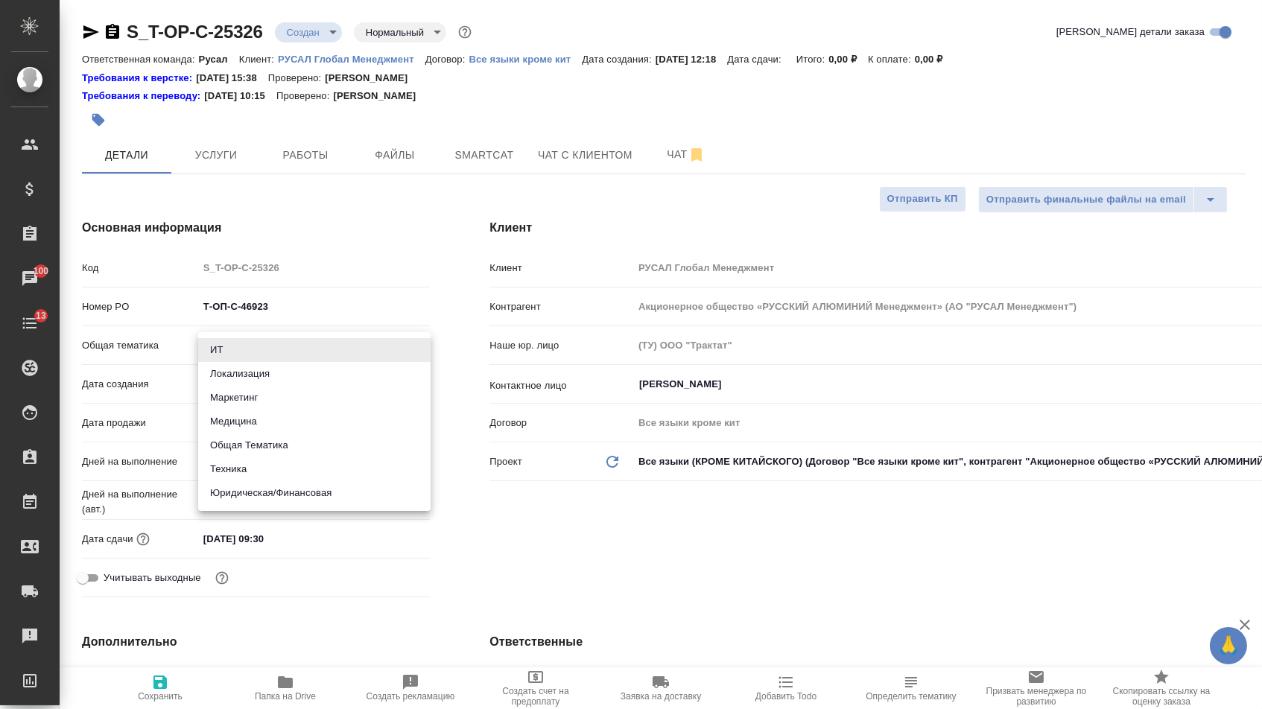
click at [261, 475] on li "Техника" at bounding box center [314, 469] width 232 height 24
type input "tech"
type textarea "x"
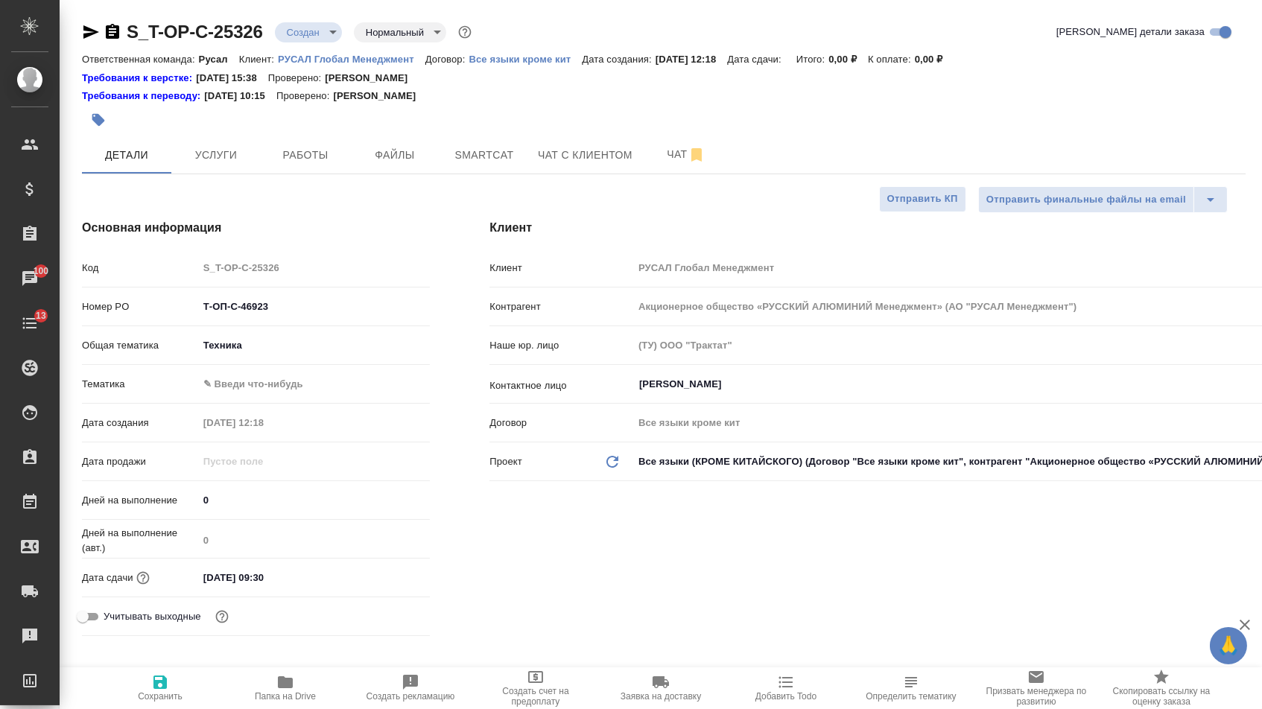
click at [261, 376] on body "🙏 .cls-1 fill:#fff; AWATERA Menshikova Aleksandra Клиенты Спецификации Заказы 1…" at bounding box center [631, 354] width 1262 height 709
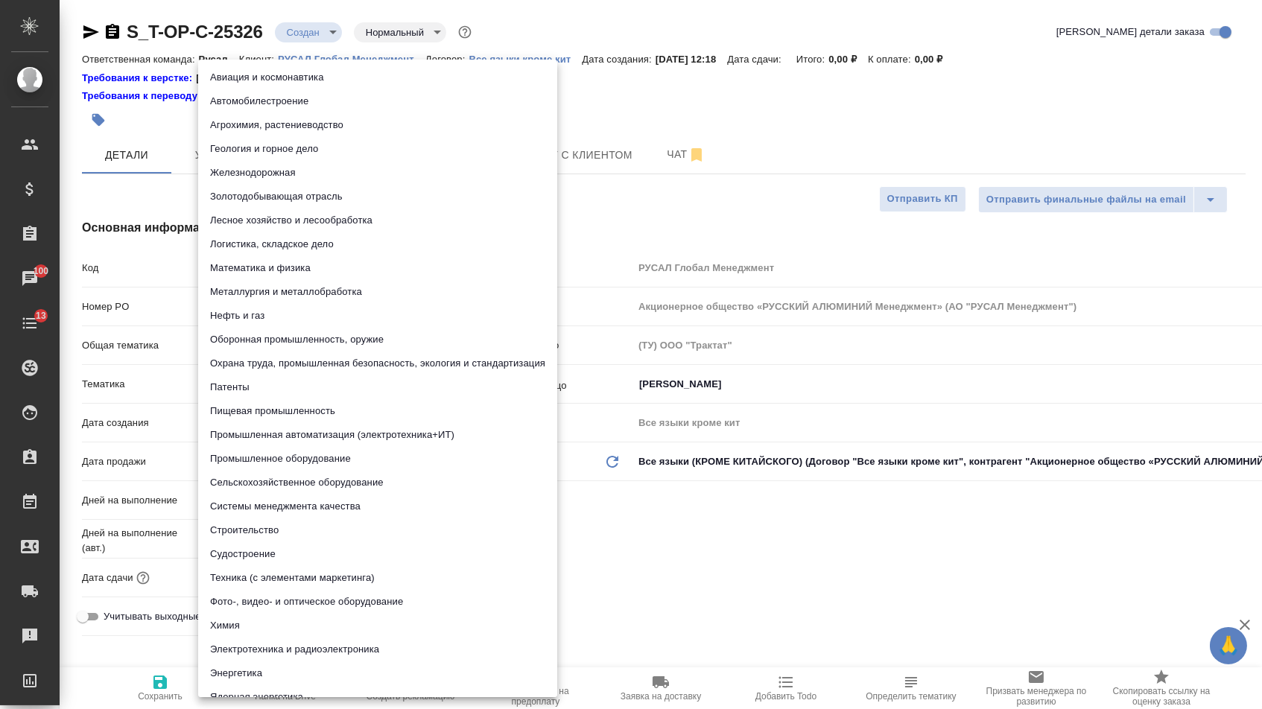
click at [249, 287] on li "Металлургия и металлобработка" at bounding box center [377, 292] width 359 height 24
type textarea "x"
type input "60014e23f7d9dc5f480a3cf8"
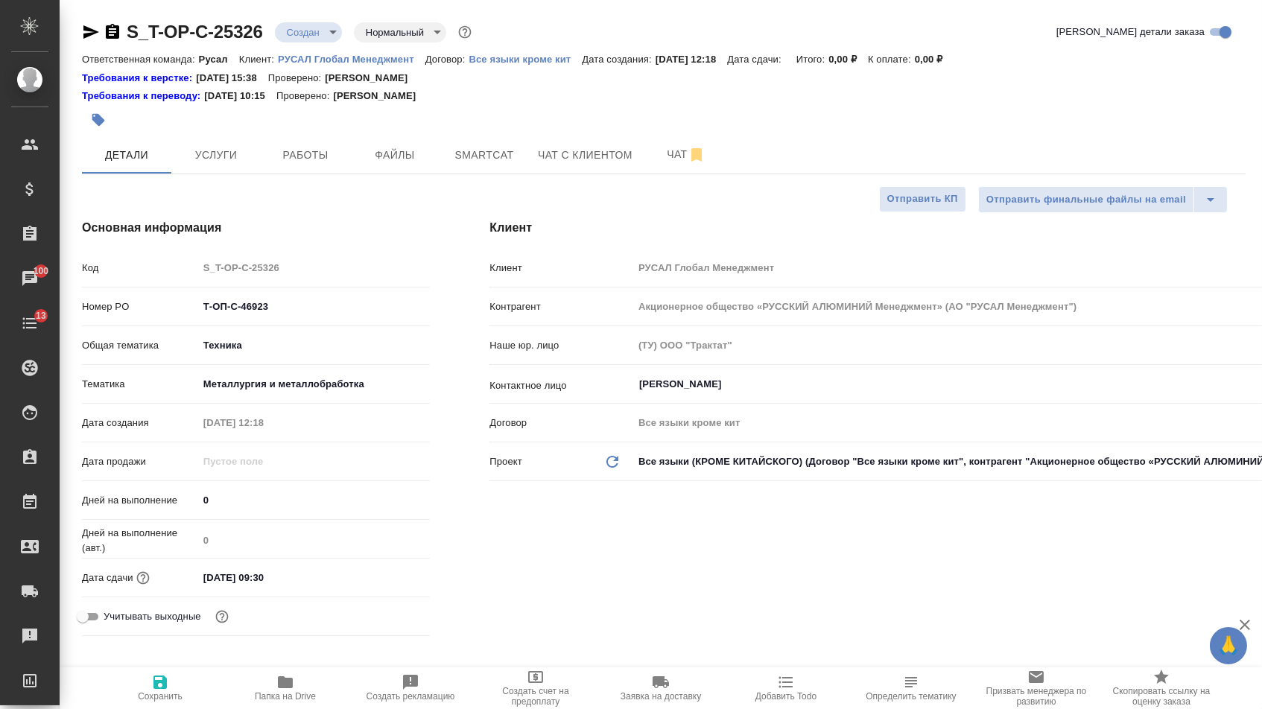
click at [131, 694] on span "Сохранить" at bounding box center [160, 687] width 107 height 28
type textarea "x"
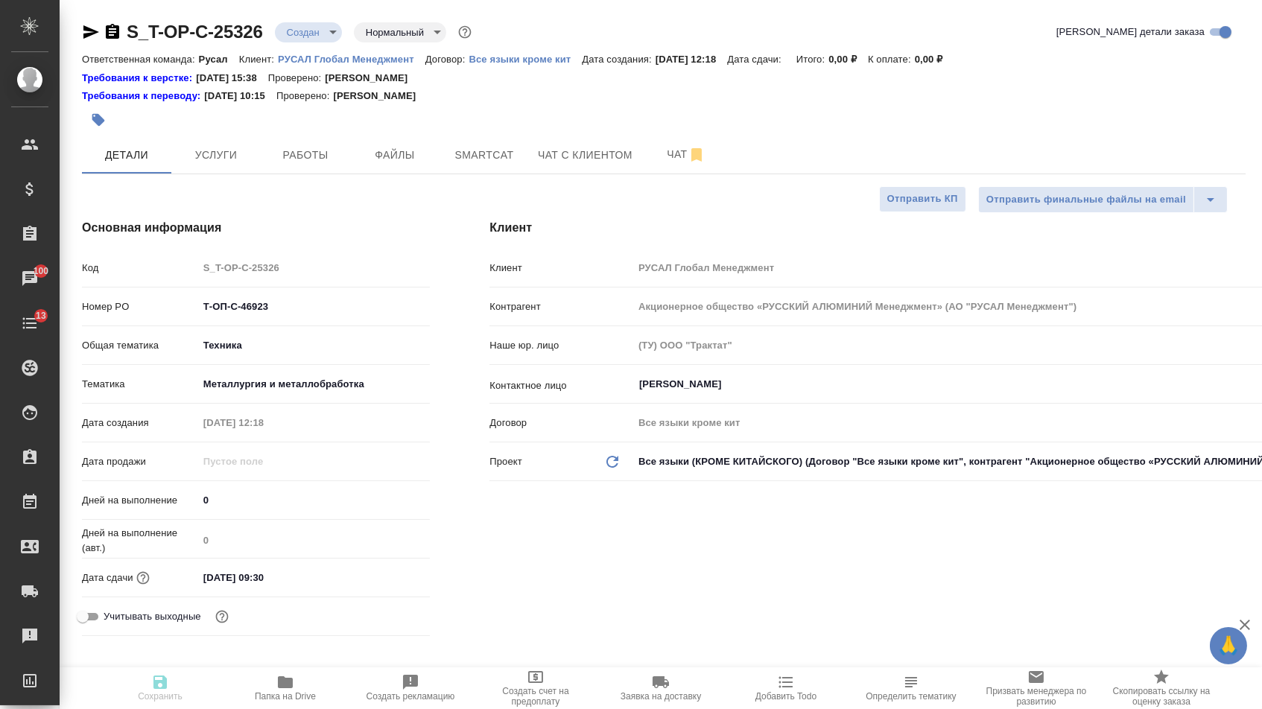
type textarea "x"
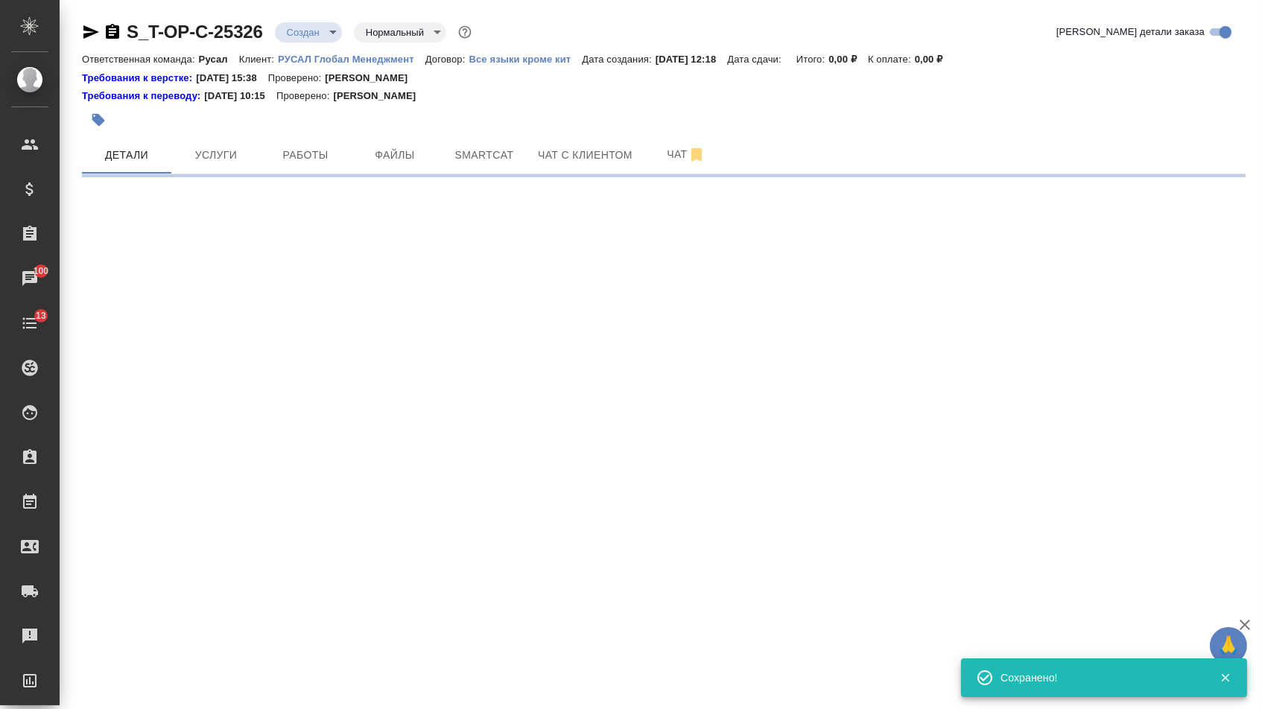
select select "RU"
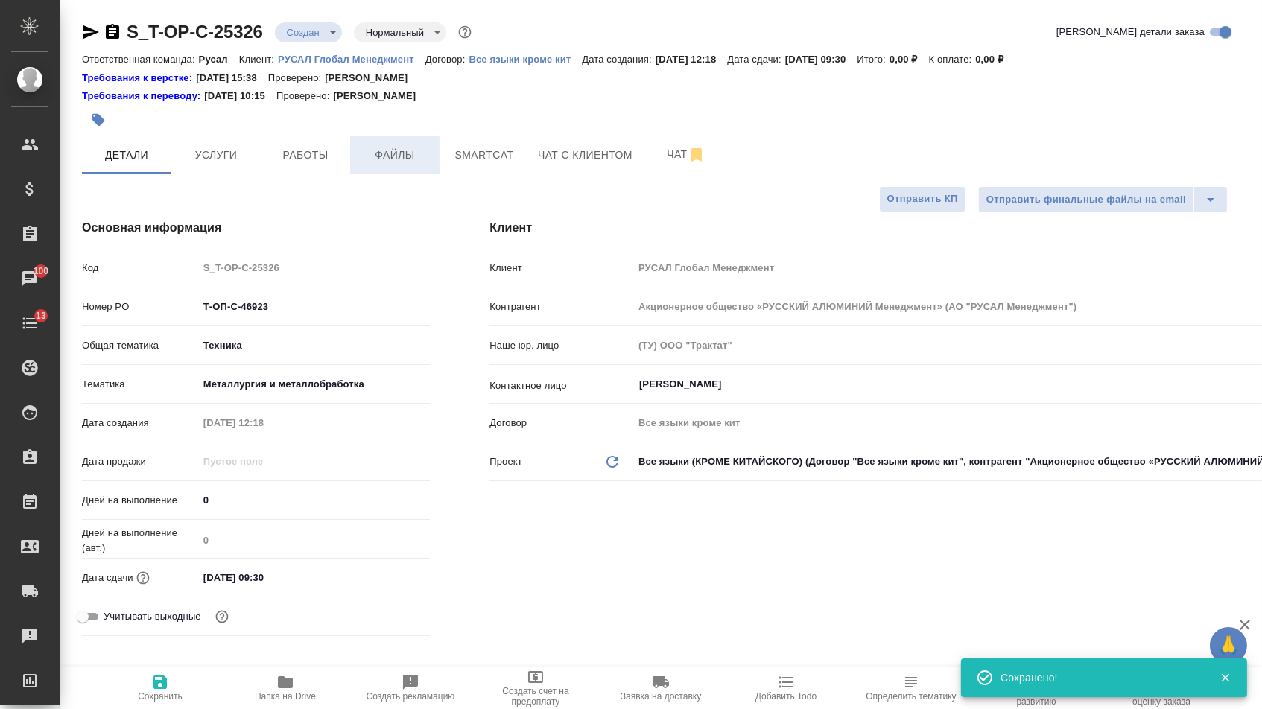
type textarea "x"
click at [383, 166] on button "Файлы" at bounding box center [394, 154] width 89 height 37
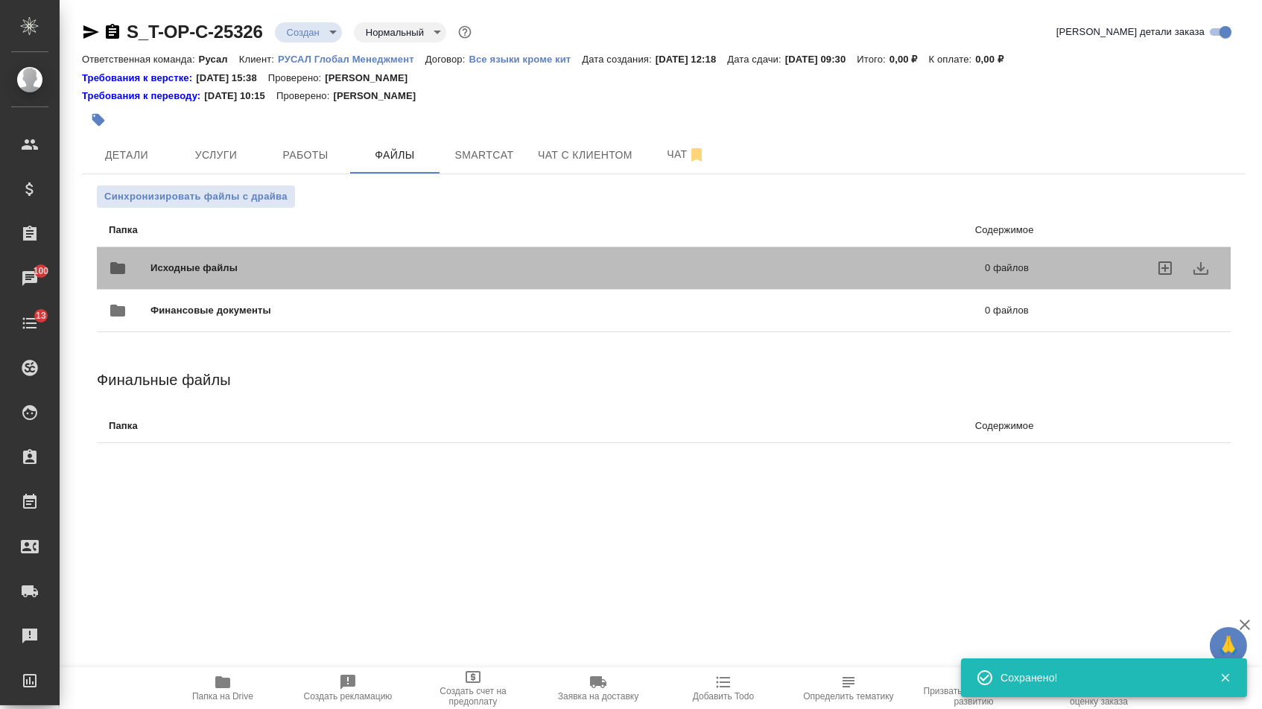
click at [241, 253] on div "Исходные файлы 0 файлов" at bounding box center [569, 268] width 920 height 36
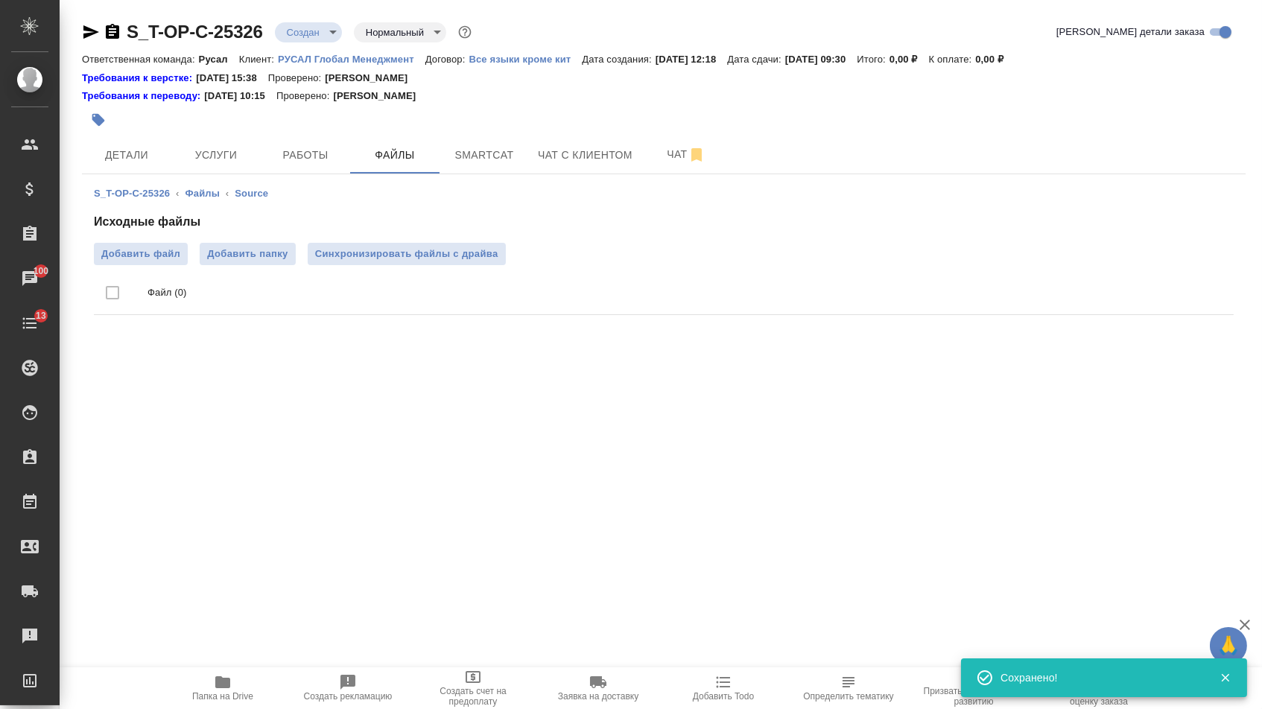
click at [138, 239] on div "Исходные файлы Добавить файл Добавить папку Синхронизировать файлы с драйва Фай…" at bounding box center [664, 267] width 1140 height 108
click at [141, 252] on span "Добавить файл" at bounding box center [140, 254] width 79 height 15
click at [0, 0] on input "Добавить файл" at bounding box center [0, 0] width 0 height 0
click at [223, 150] on span "Услуги" at bounding box center [216, 155] width 72 height 19
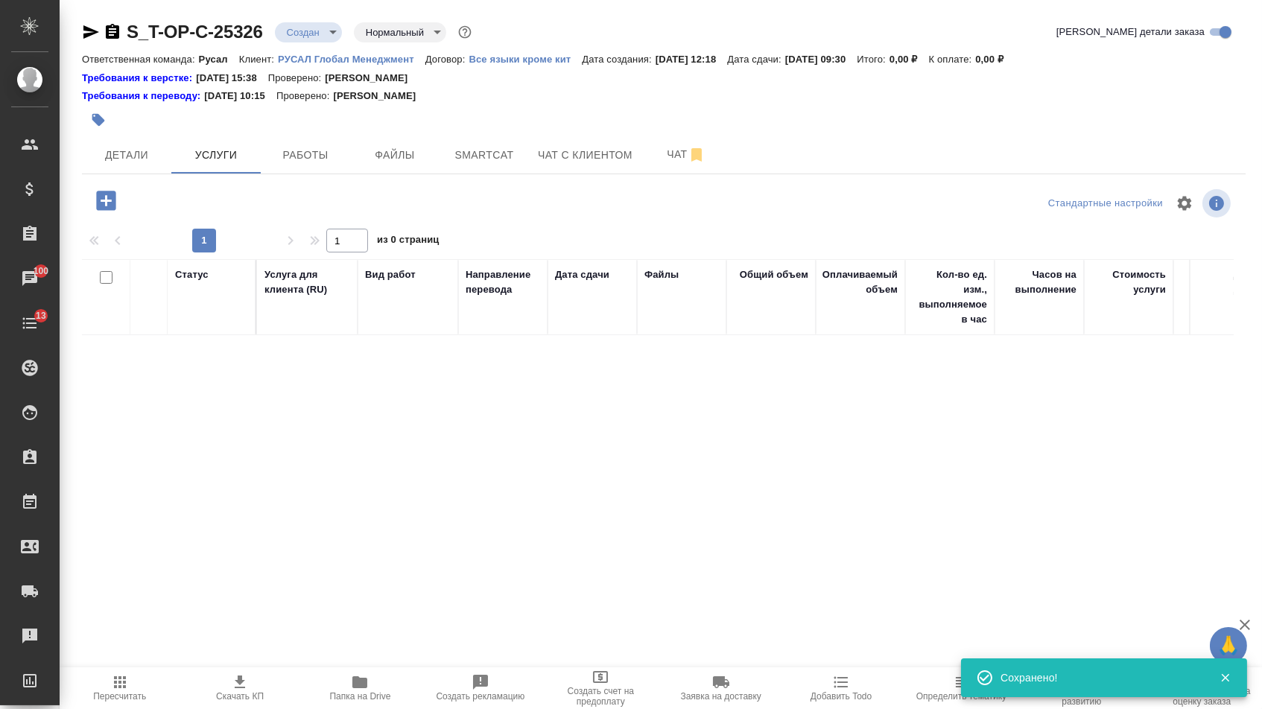
click at [112, 210] on icon "button" at bounding box center [105, 200] width 19 height 19
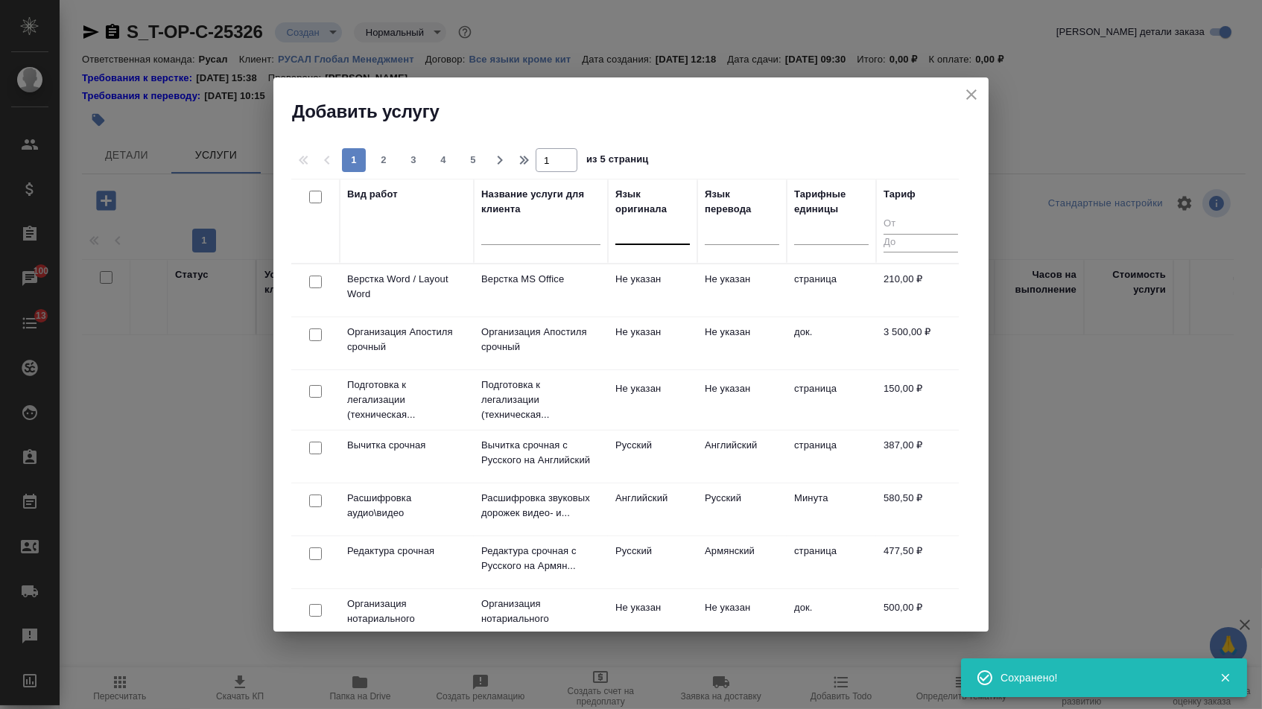
click at [652, 241] on div at bounding box center [652, 230] width 74 height 22
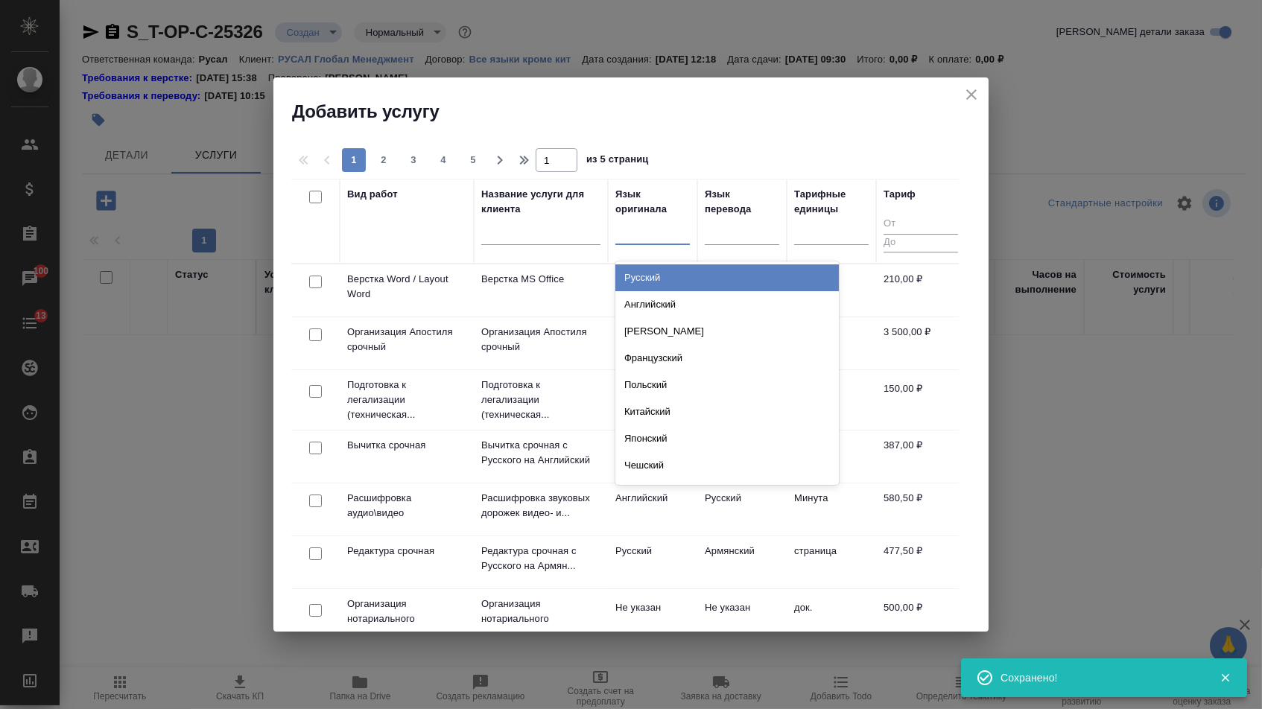
click at [652, 303] on div "Английский" at bounding box center [726, 304] width 223 height 27
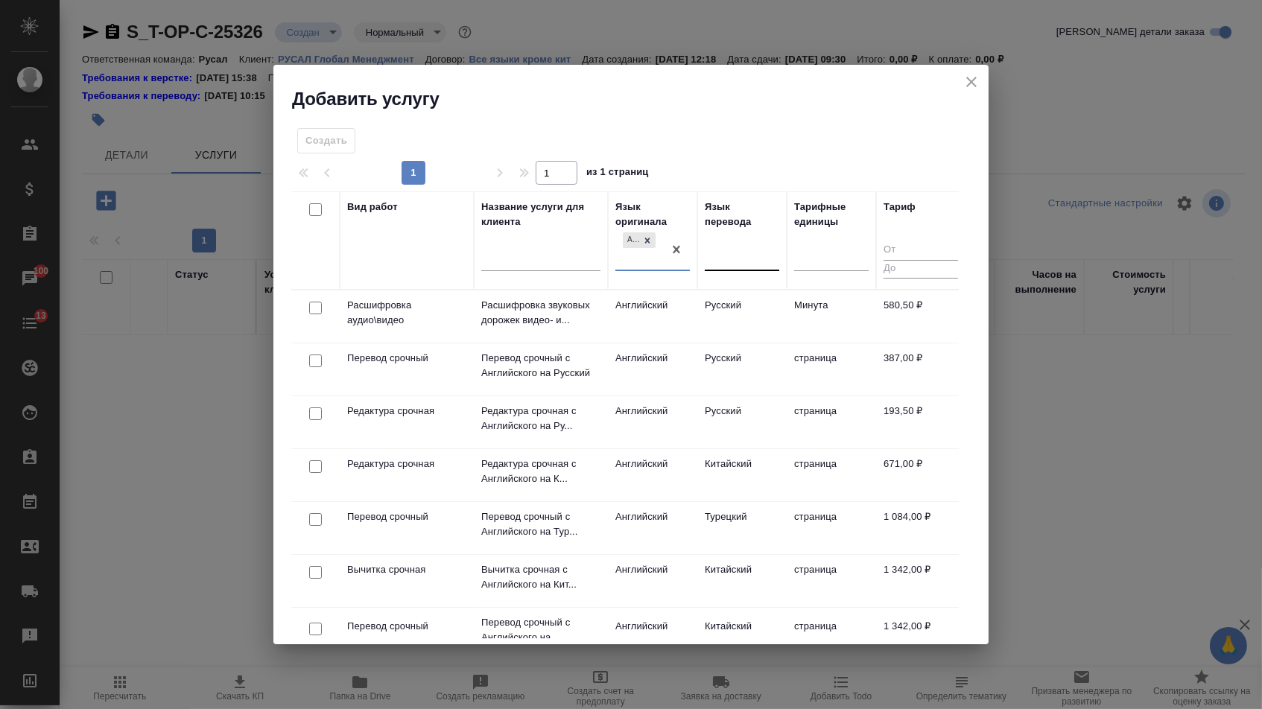
click at [743, 265] on div at bounding box center [742, 257] width 74 height 22
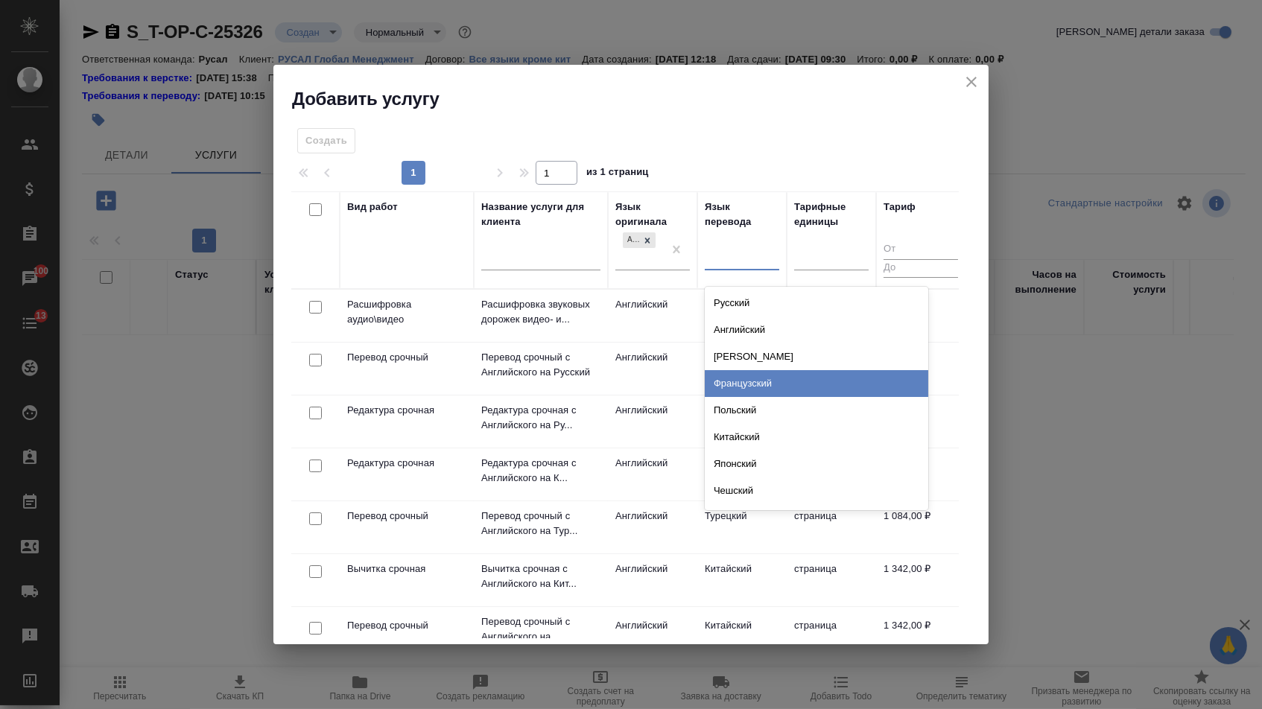
click at [750, 381] on div "Французский" at bounding box center [816, 383] width 223 height 27
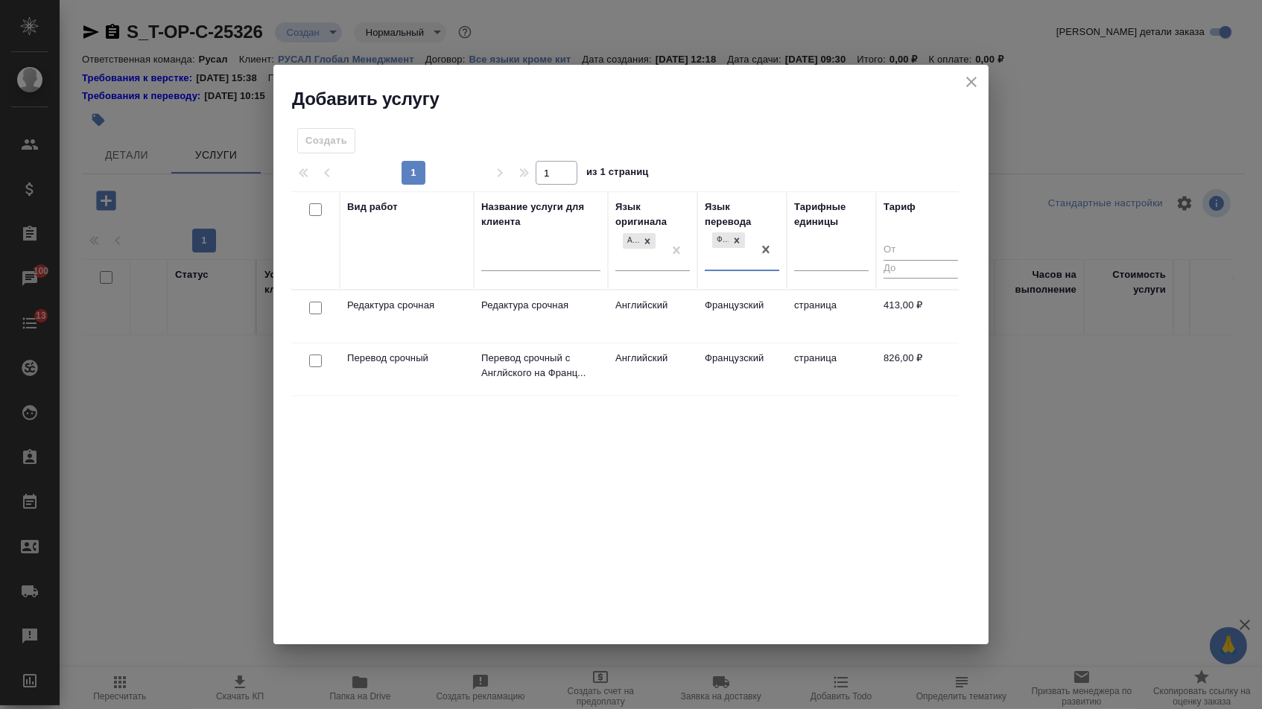
click at [309, 298] on div at bounding box center [316, 308] width 34 height 21
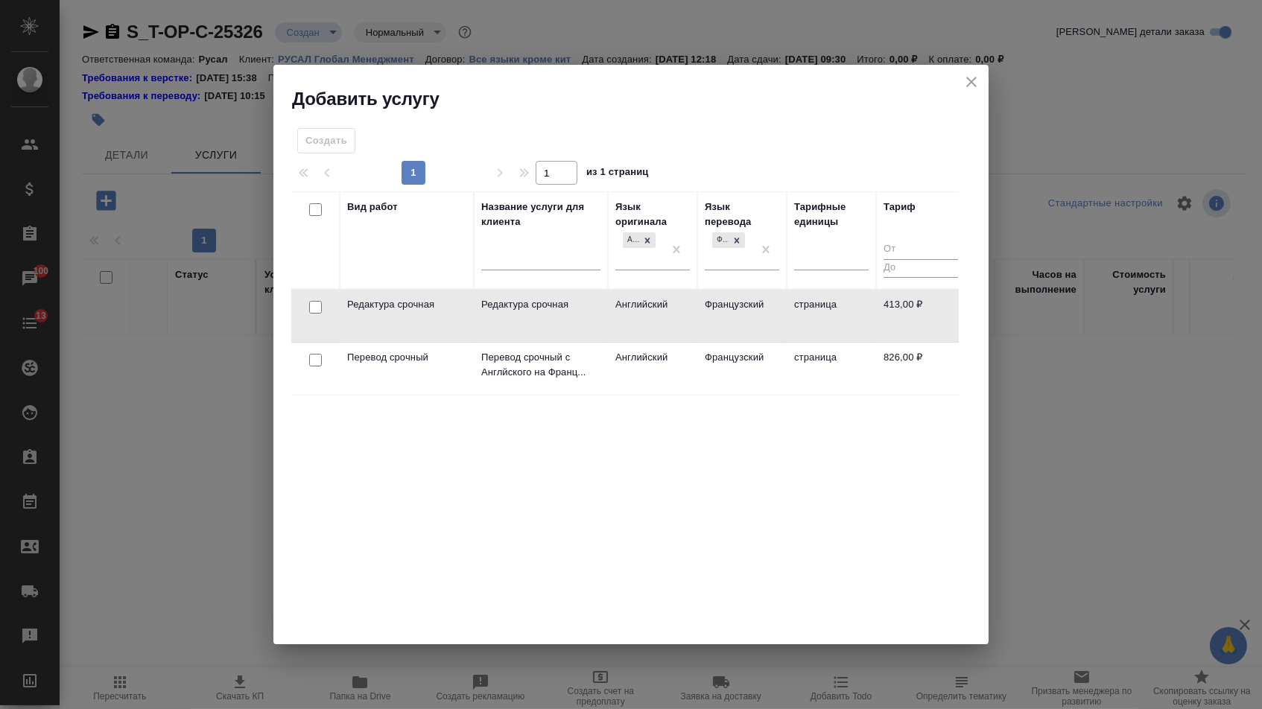
click at [314, 358] on input "checkbox" at bounding box center [315, 360] width 13 height 13
checkbox input "true"
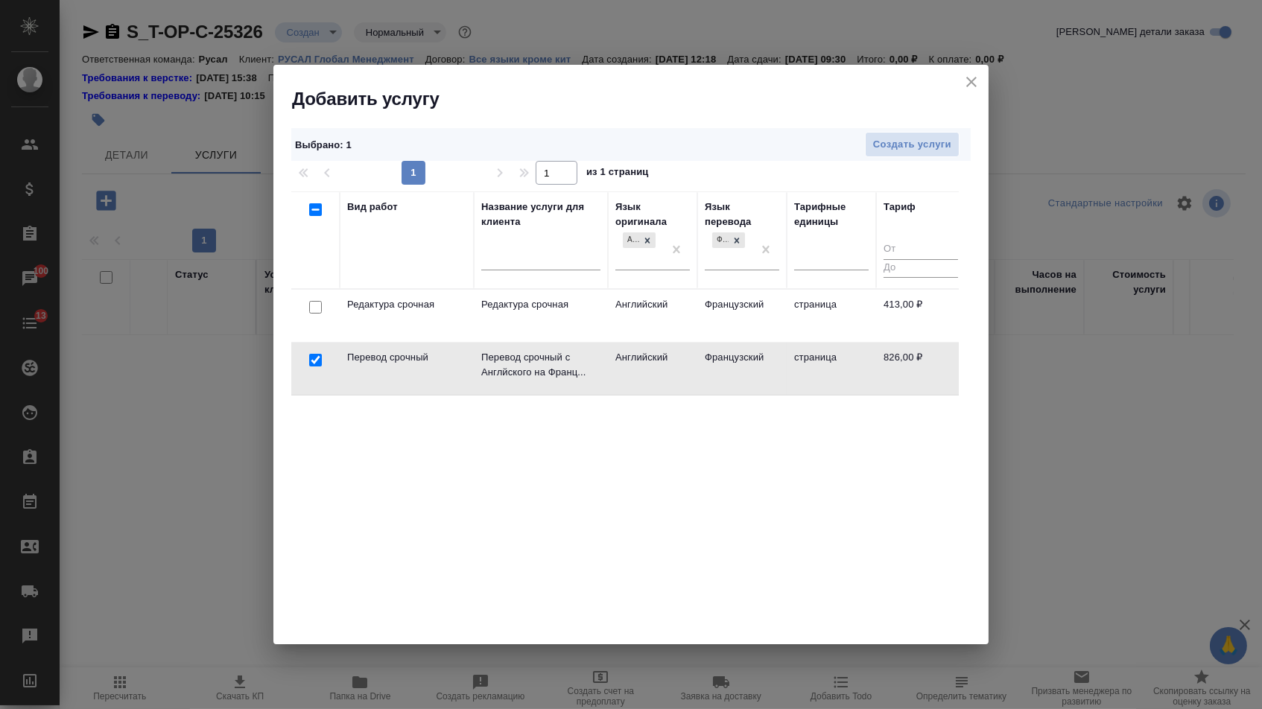
click at [314, 314] on div at bounding box center [316, 307] width 34 height 21
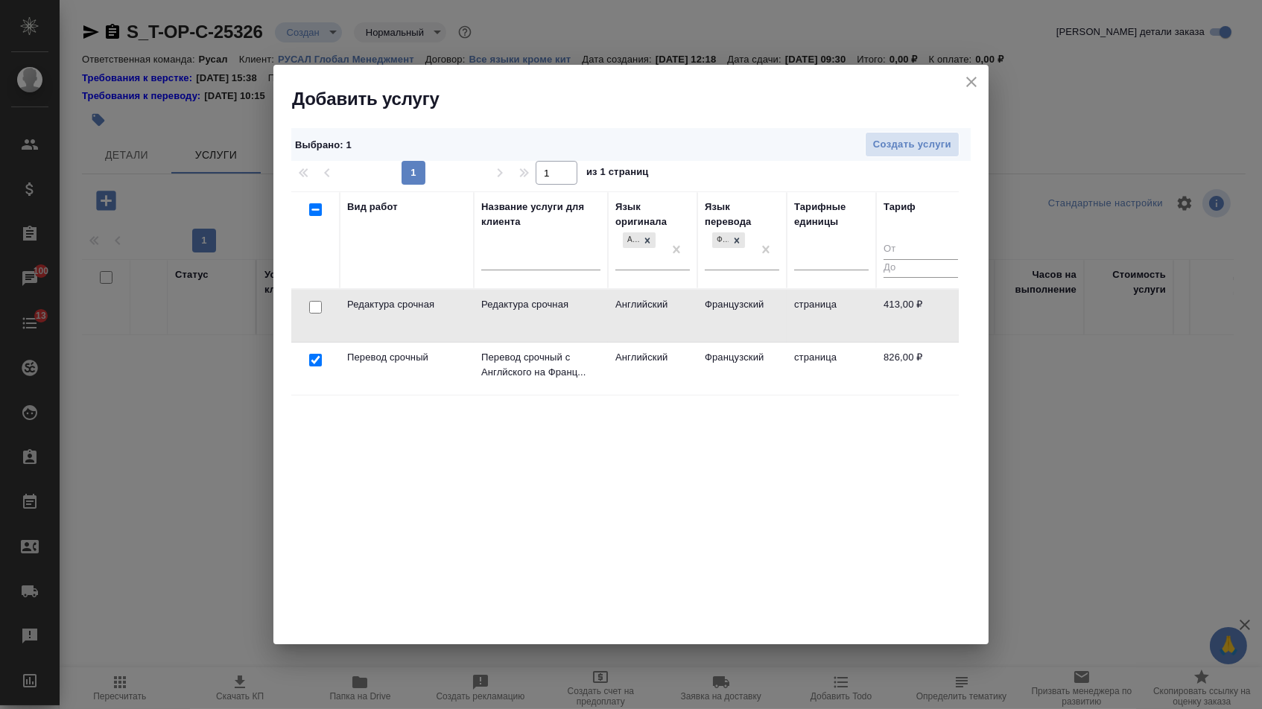
click at [317, 308] on input "checkbox" at bounding box center [315, 307] width 13 height 13
checkbox input "true"
checkbox input "false"
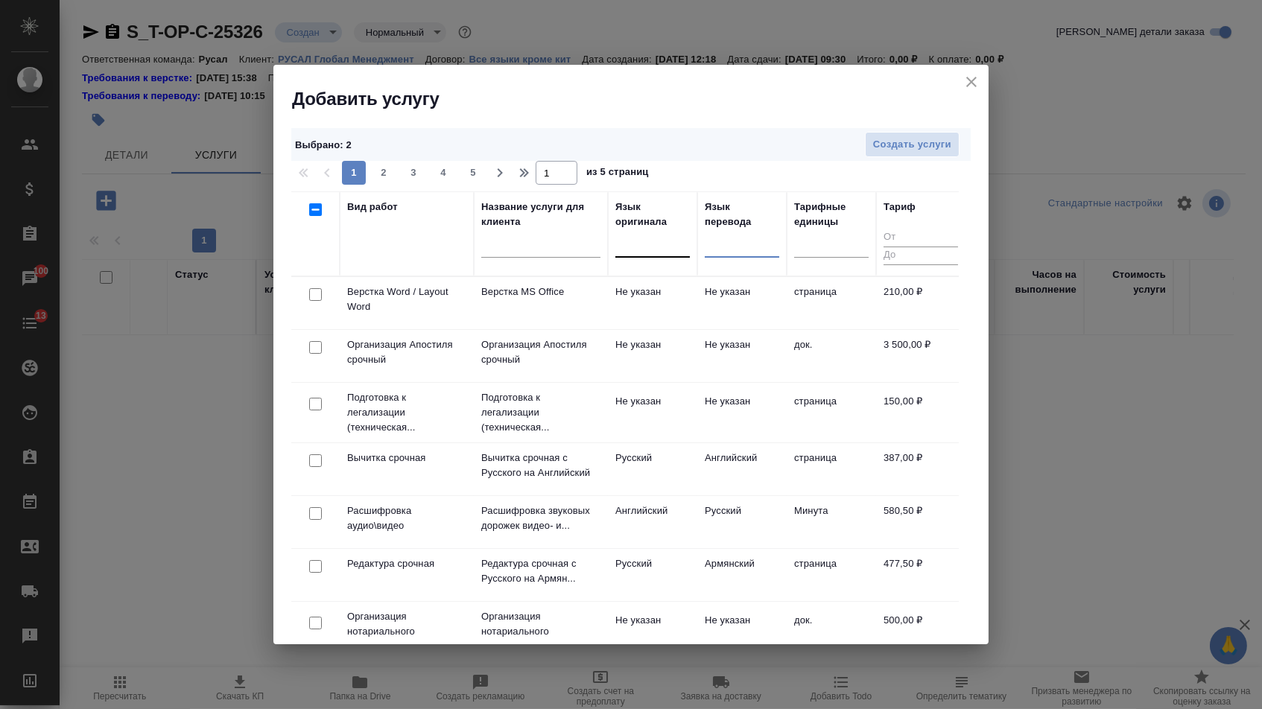
click at [311, 296] on input "checkbox" at bounding box center [315, 294] width 13 height 13
checkbox input "true"
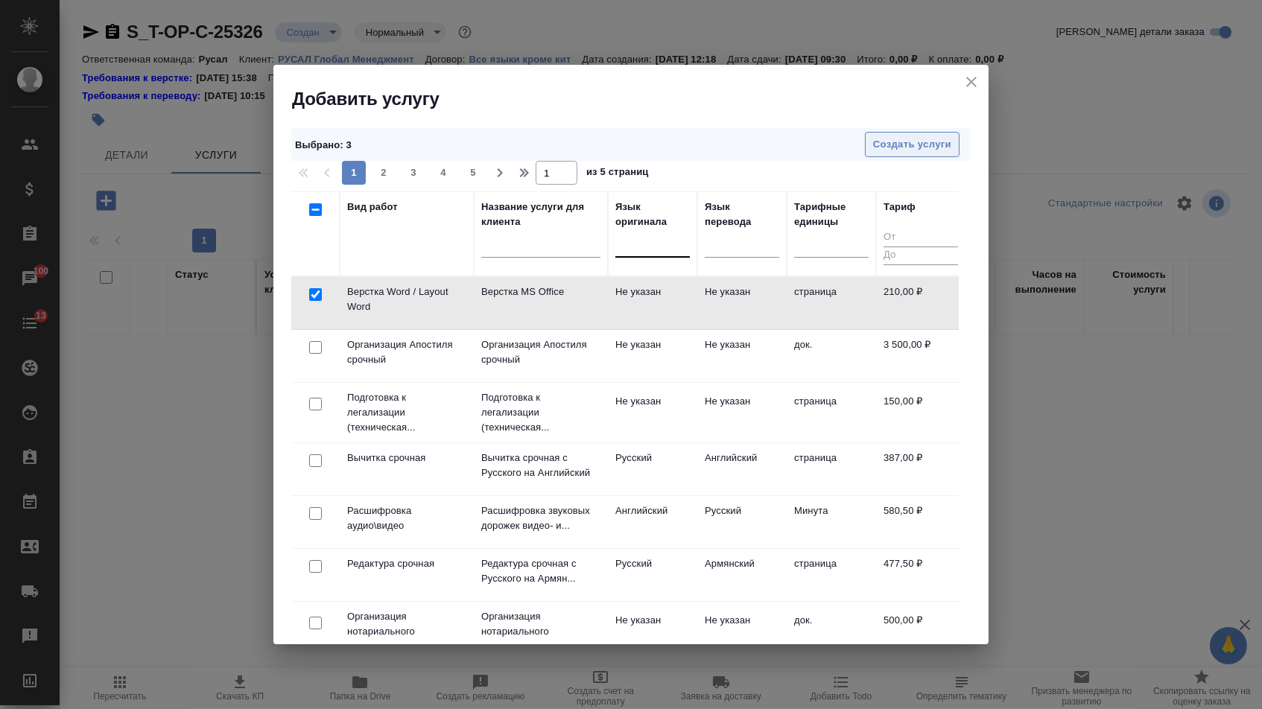
click at [918, 153] on button "Создать услуги" at bounding box center [912, 145] width 95 height 26
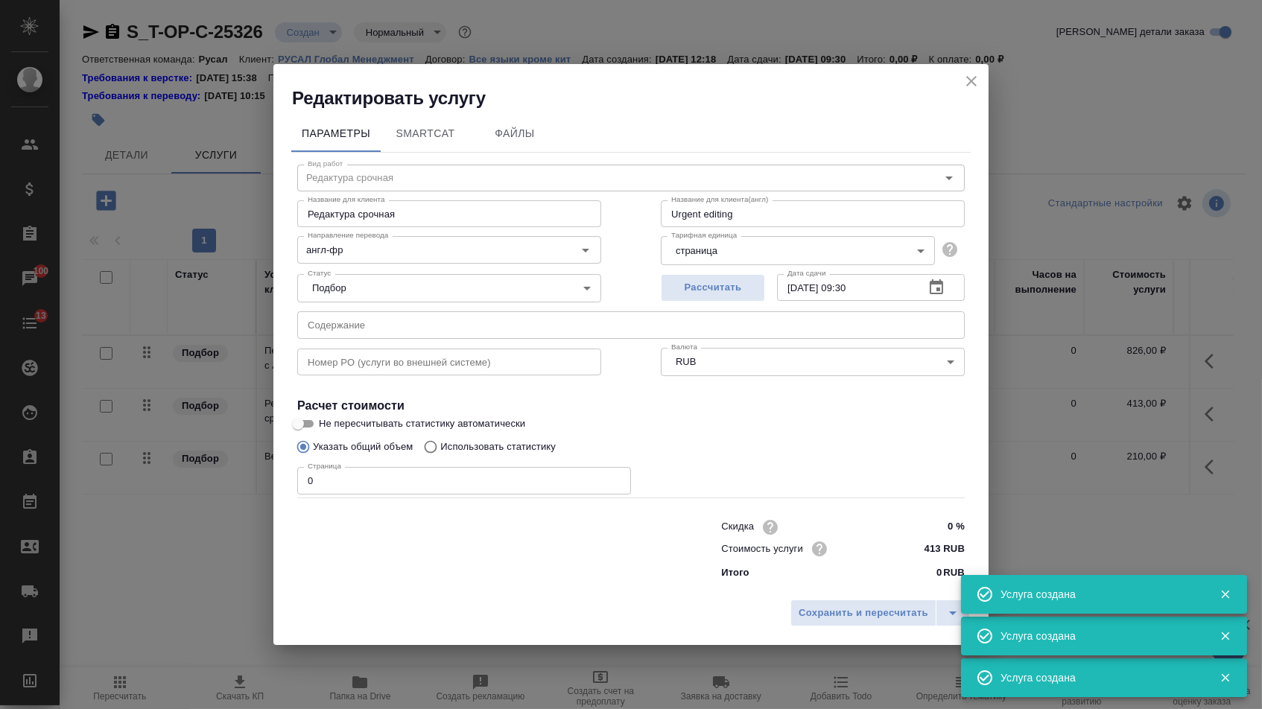
type input "Перевод срочный"
type input "Перевод срочный с Англйского на Французский"
type input "Urgent translation from English into French"
type input "англ-фр"
type input "826 RUB"
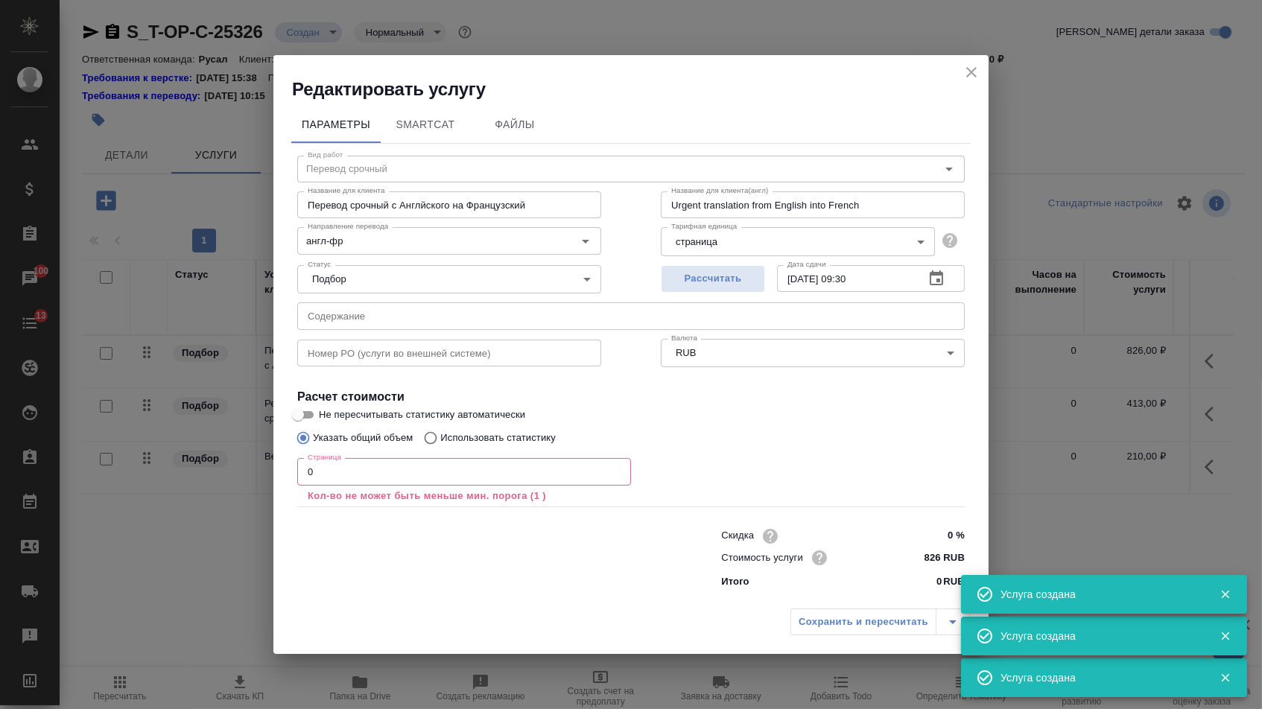
click at [411, 299] on div "Статус Подбор none Статус" at bounding box center [448, 277] width 363 height 97
click at [409, 311] on input "text" at bounding box center [630, 315] width 667 height 27
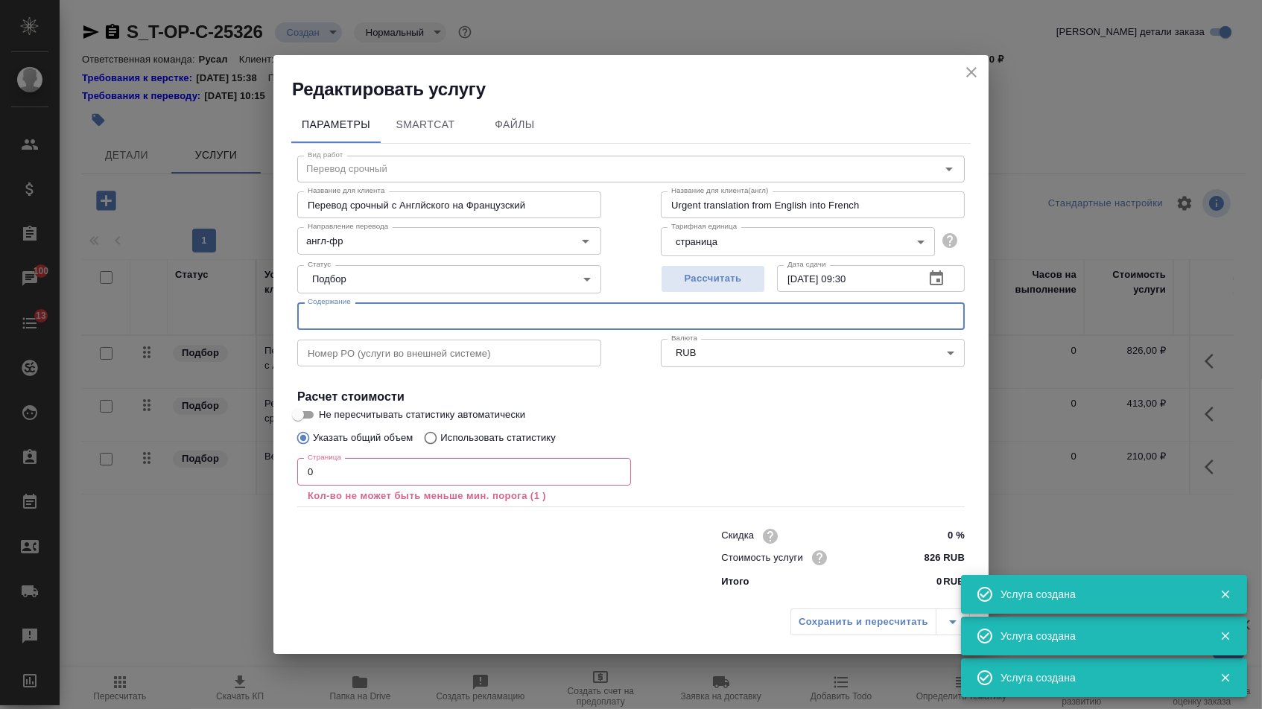
paste input "Presentation NEW (KRAMZ)_"
type input "Presentation NEW (KRAMZ)_"
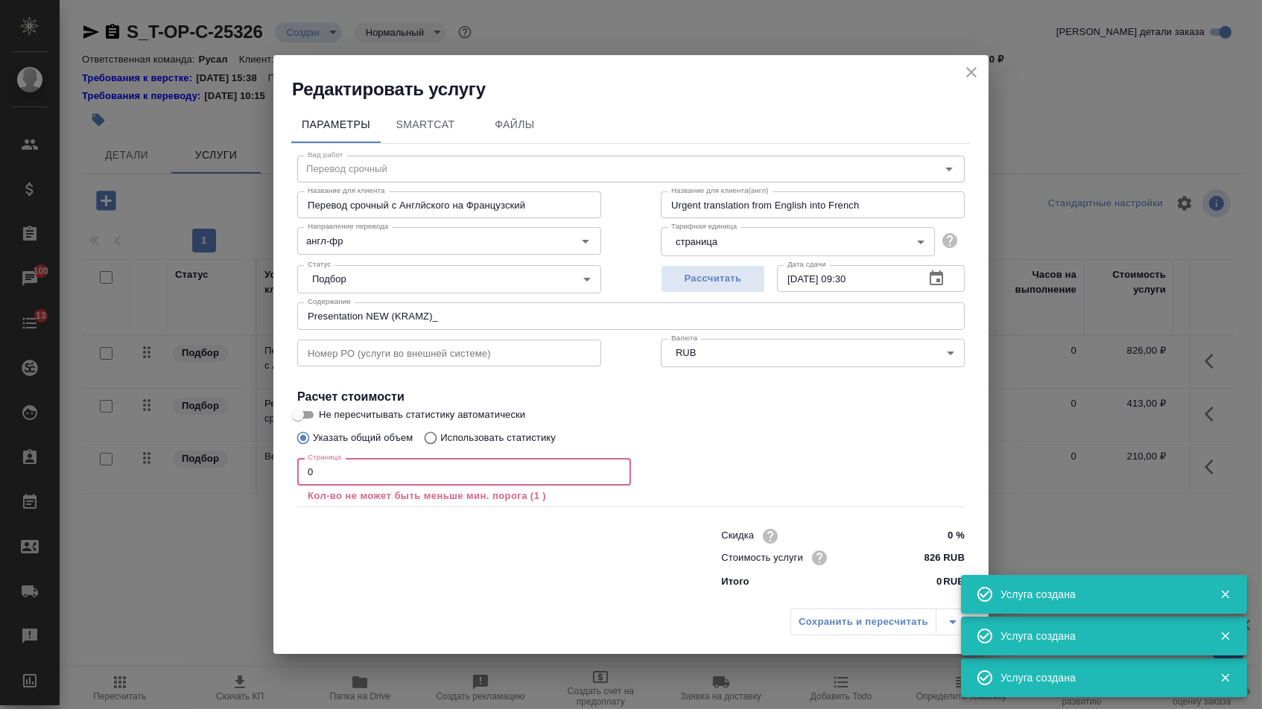
click at [396, 480] on input "0" at bounding box center [464, 471] width 334 height 27
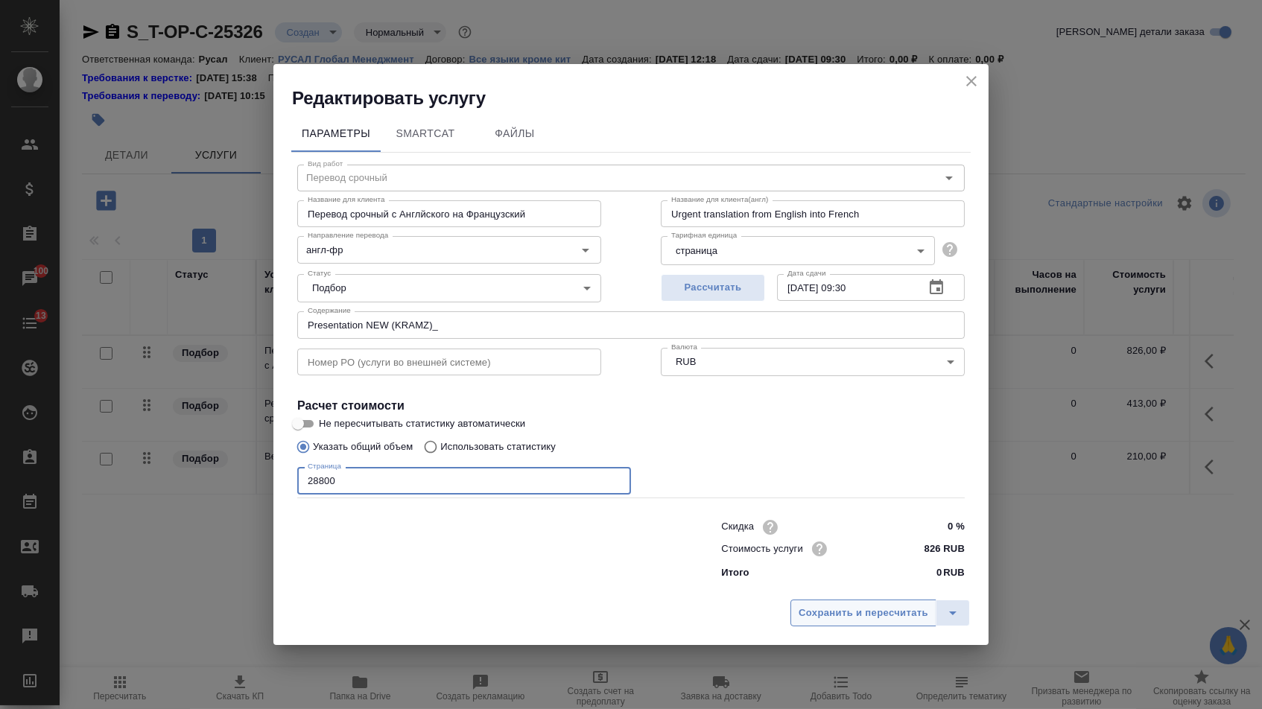
type input "28800"
click at [848, 613] on span "Сохранить и пересчитать" at bounding box center [863, 613] width 130 height 17
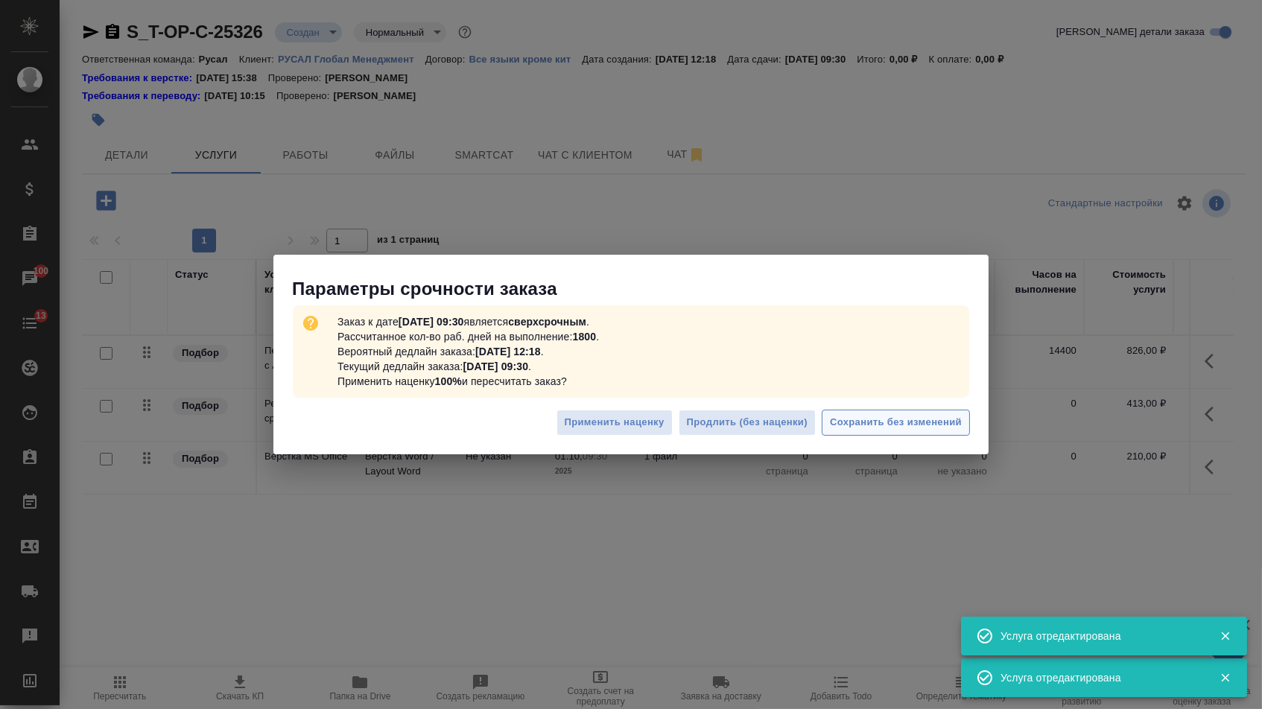
click at [909, 431] on button "Сохранить без изменений" at bounding box center [896, 423] width 148 height 26
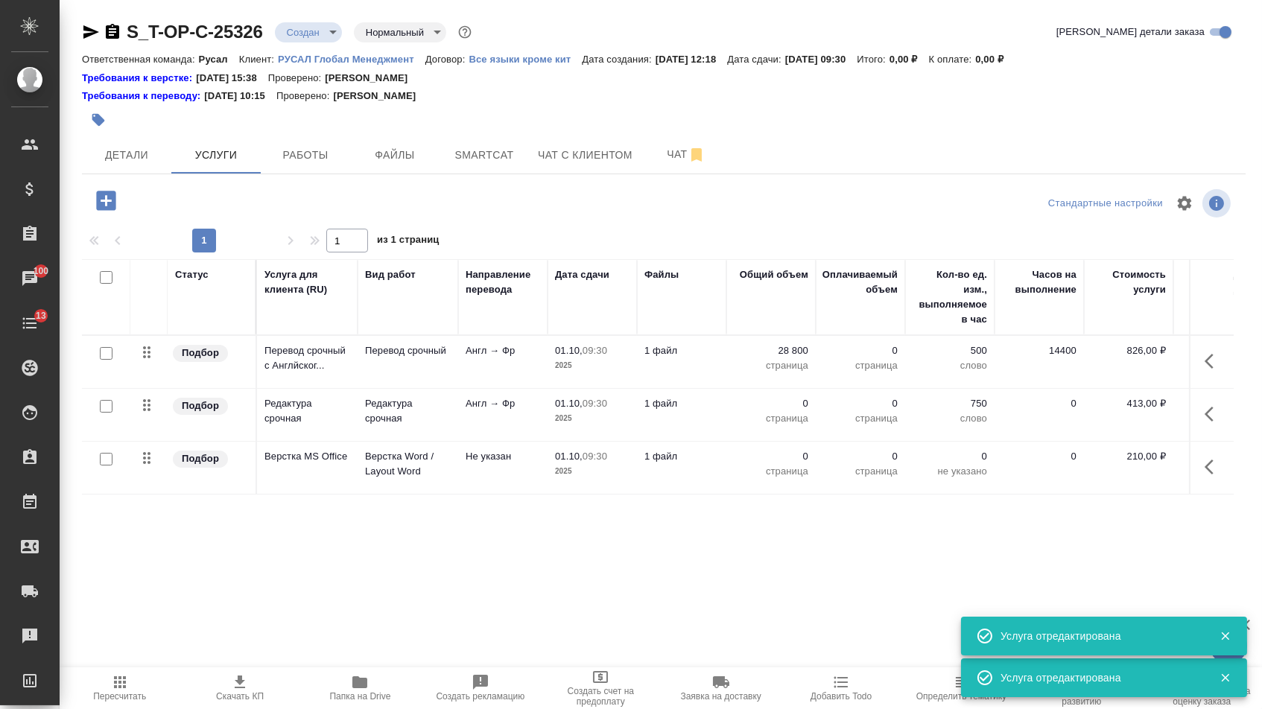
type input "urgent"
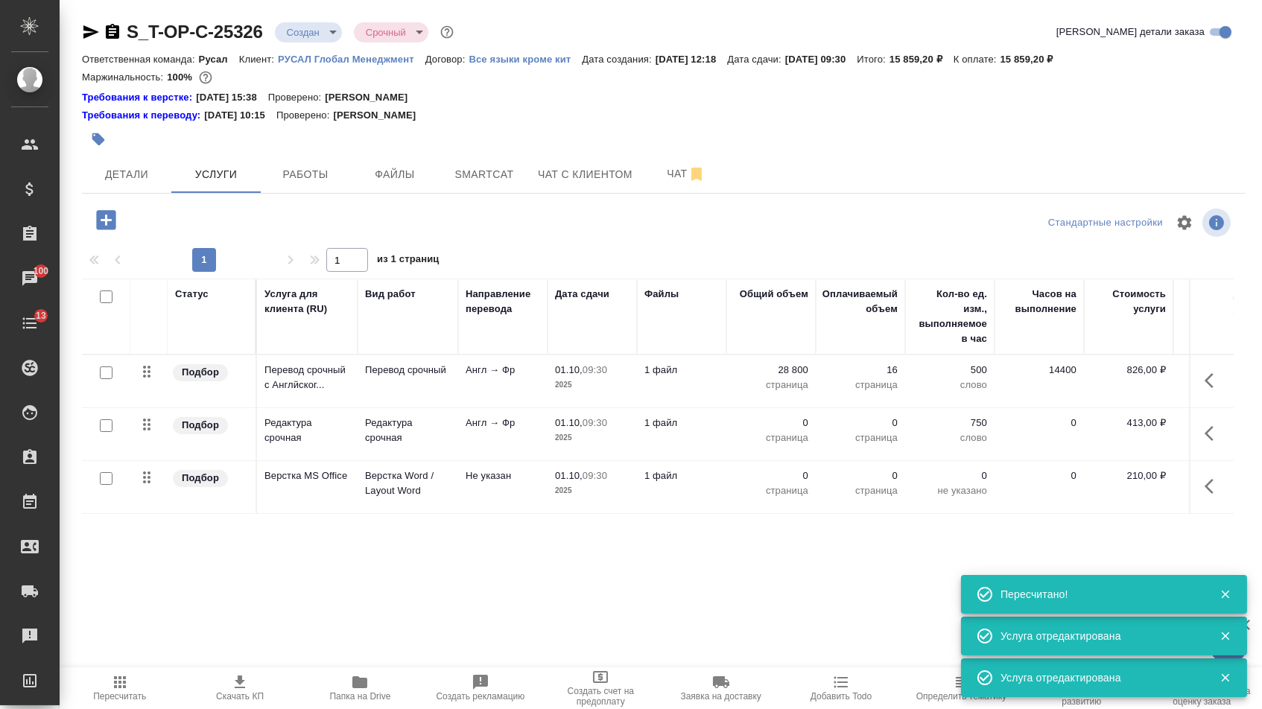
click at [780, 425] on td "0 страница" at bounding box center [770, 434] width 89 height 52
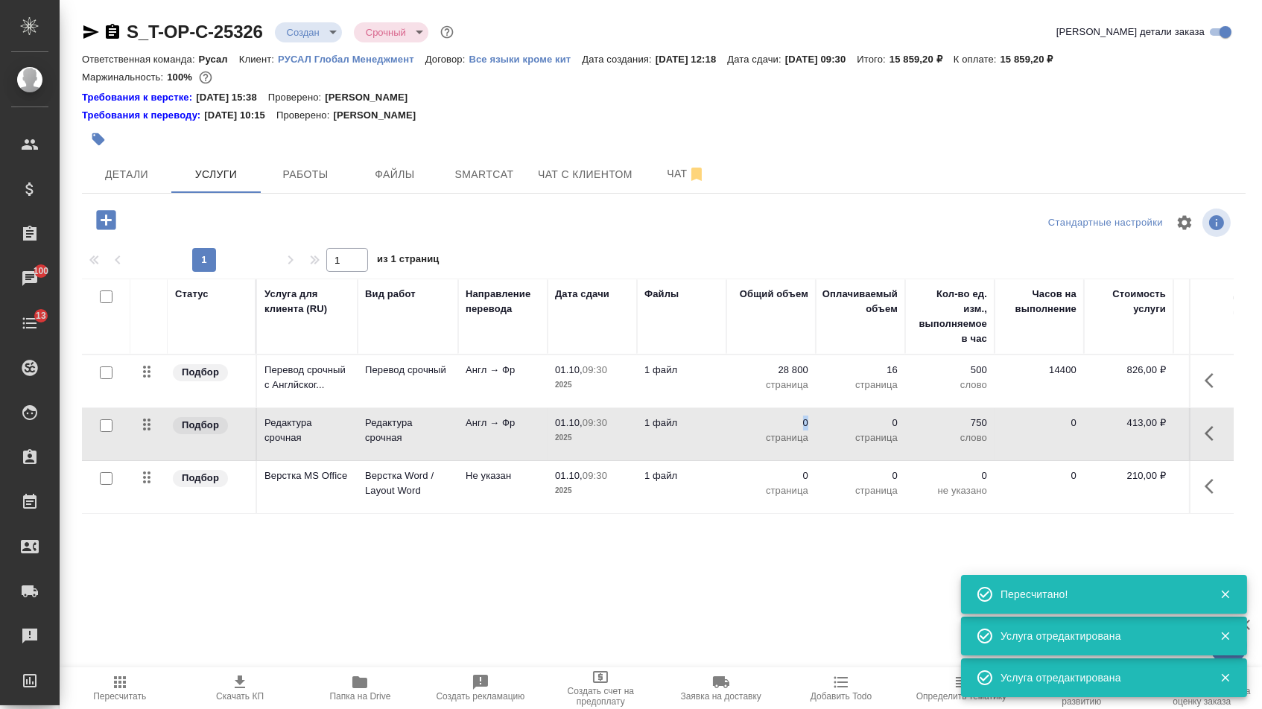
click at [780, 425] on td "0 страница" at bounding box center [770, 434] width 89 height 52
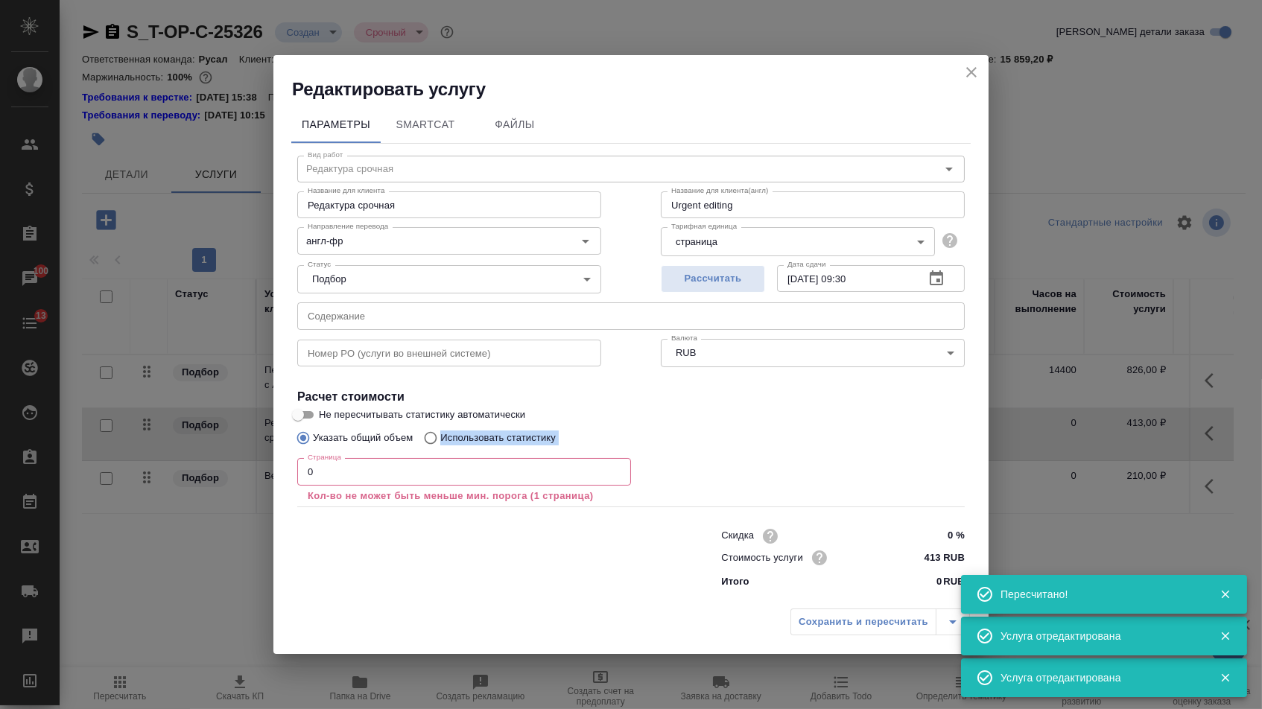
click at [780, 425] on div "Указать общий объем Использовать статистику" at bounding box center [630, 438] width 667 height 28
click at [582, 479] on input "0" at bounding box center [464, 471] width 334 height 27
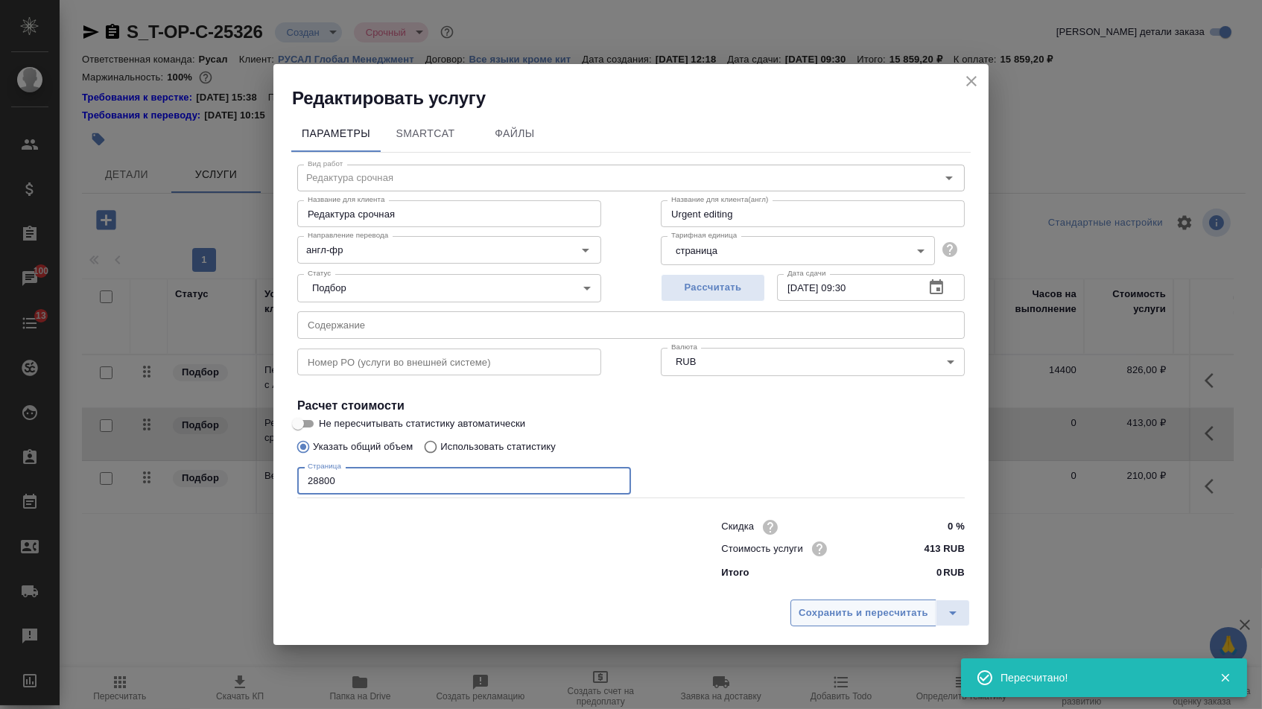
type input "28800"
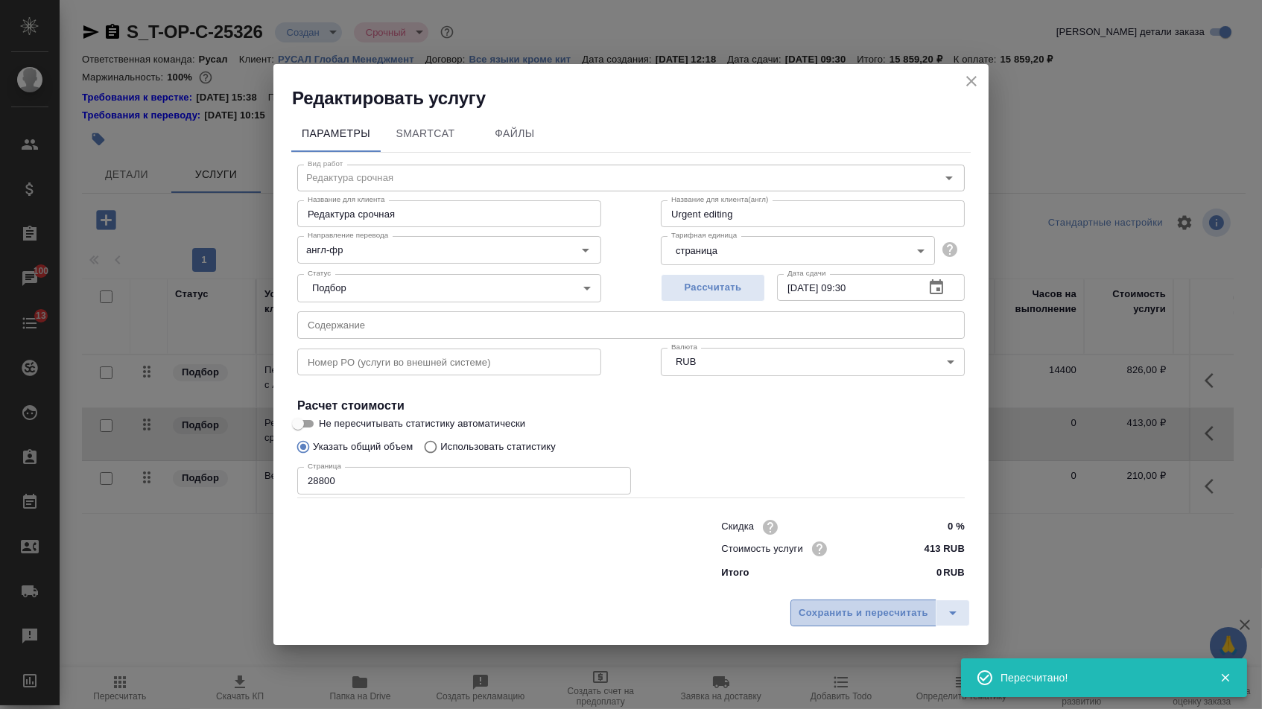
click at [871, 612] on span "Сохранить и пересчитать" at bounding box center [863, 613] width 130 height 17
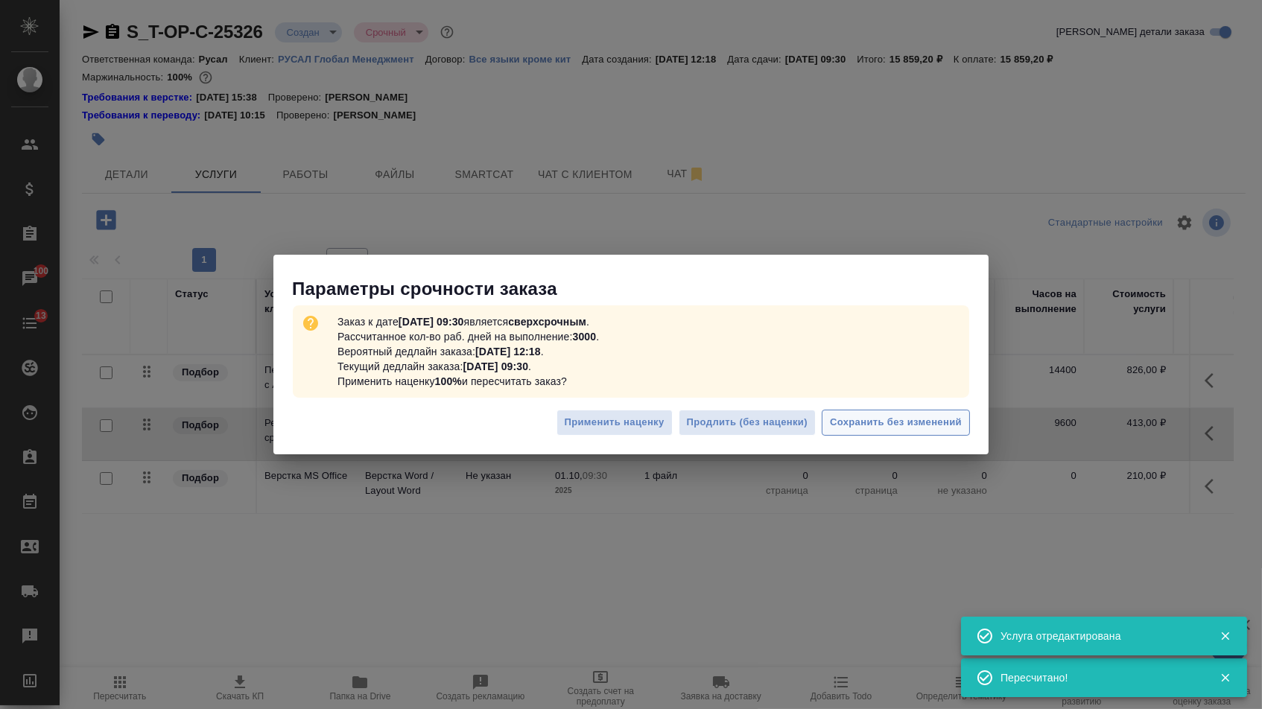
click at [945, 421] on span "Сохранить без изменений" at bounding box center [896, 422] width 132 height 17
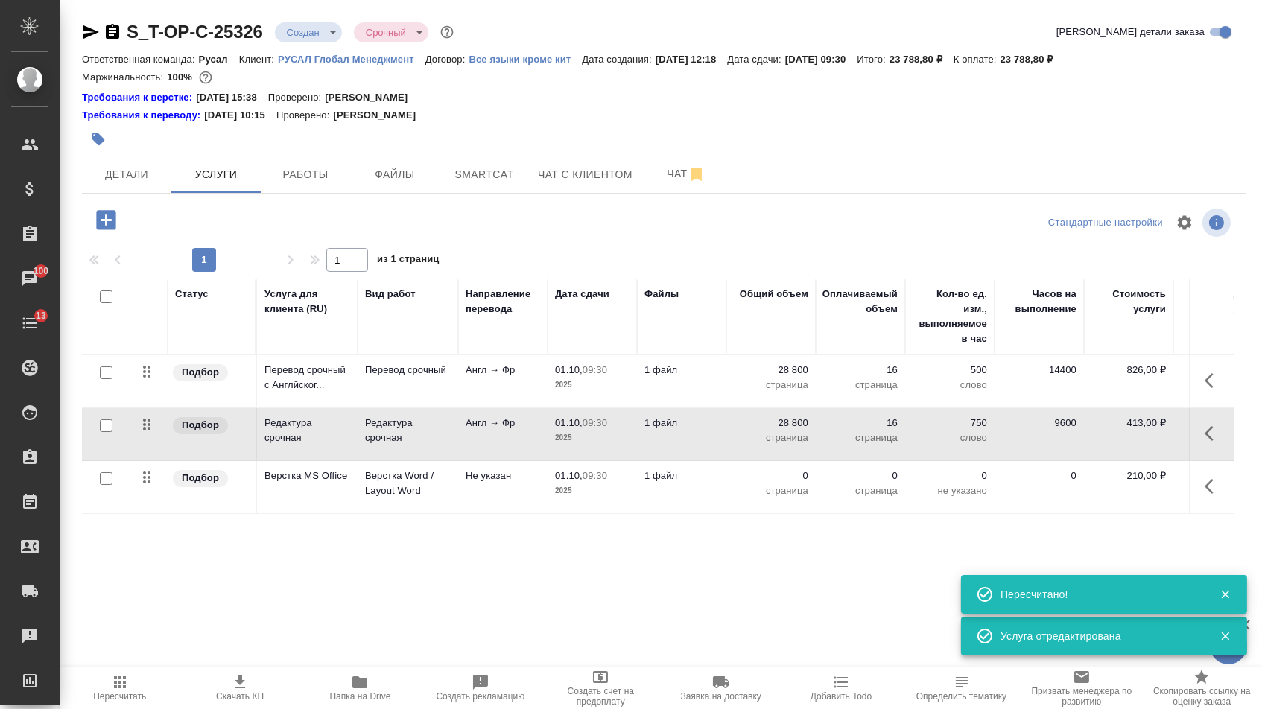
click at [796, 497] on p "страница" at bounding box center [771, 490] width 74 height 15
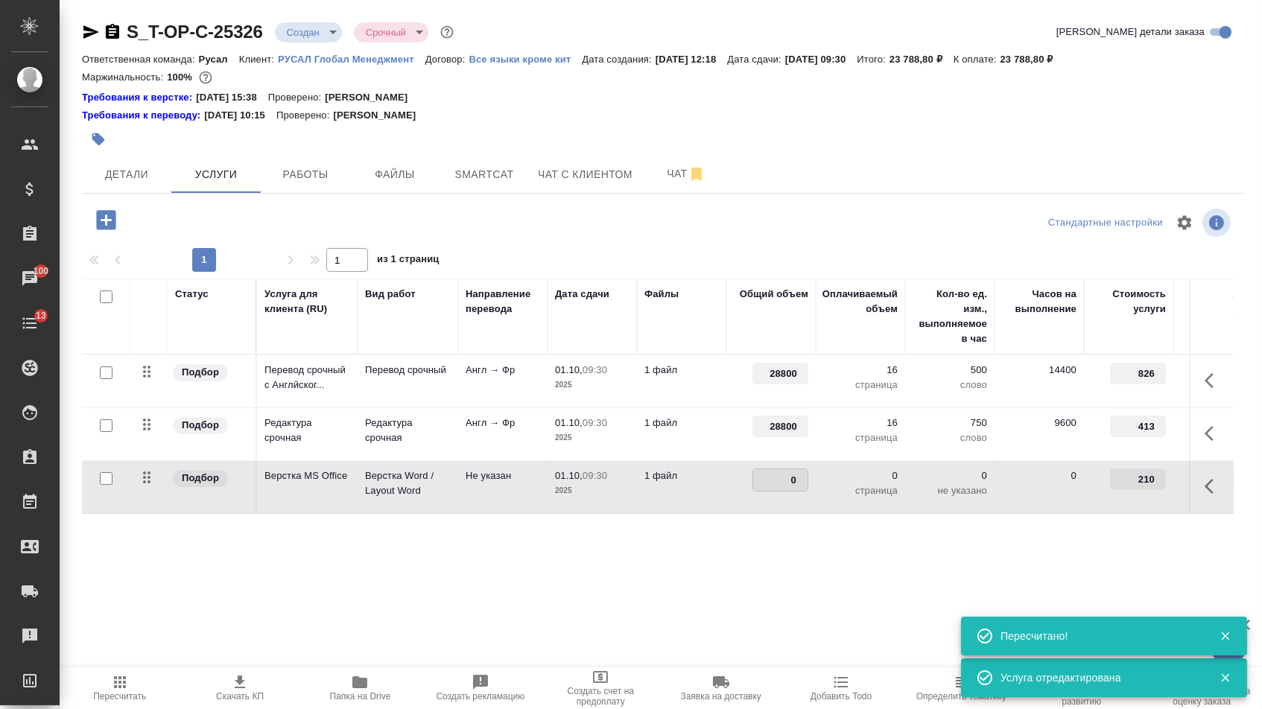
click at [796, 491] on input "0" at bounding box center [780, 480] width 54 height 22
type input "16"
click at [766, 591] on div "Статус Услуга для клиента (RU) Вид работ Направление перевода Дата сдачи Файлы …" at bounding box center [658, 439] width 1152 height 320
click at [210, 220] on span "Сохранить и пересчитать" at bounding box center [212, 218] width 130 height 17
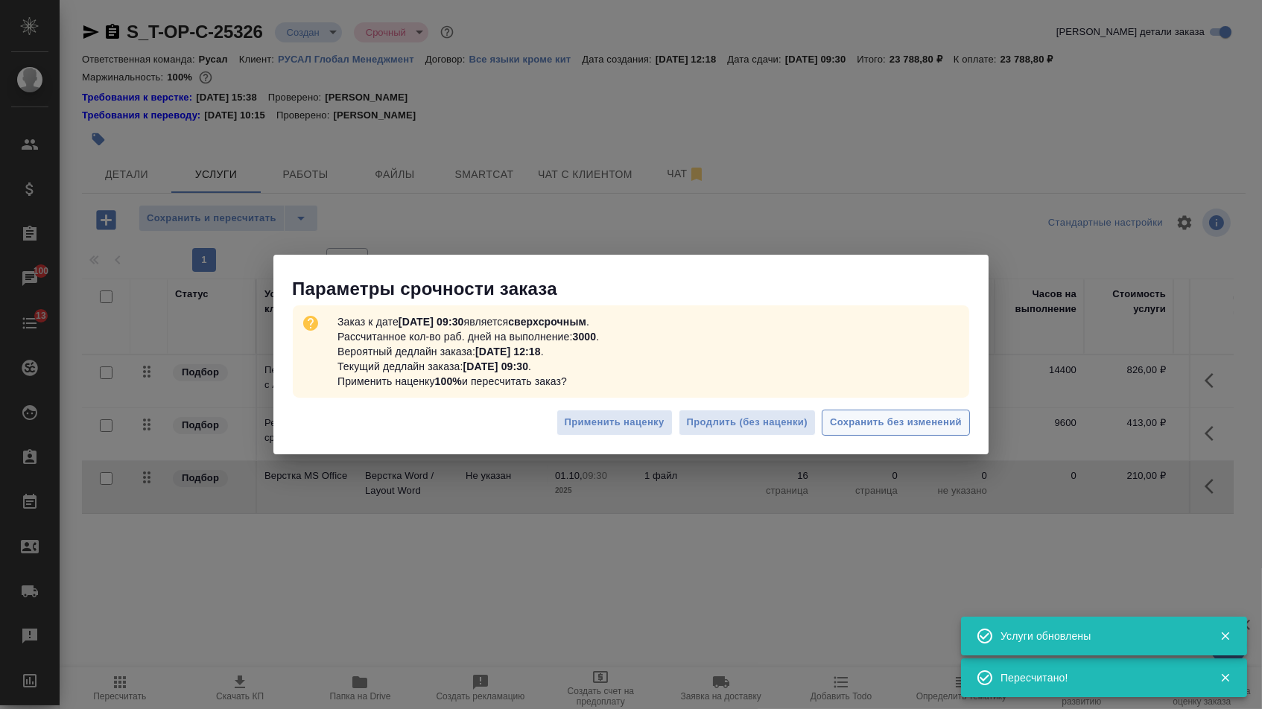
click at [954, 424] on span "Сохранить без изменений" at bounding box center [896, 422] width 132 height 17
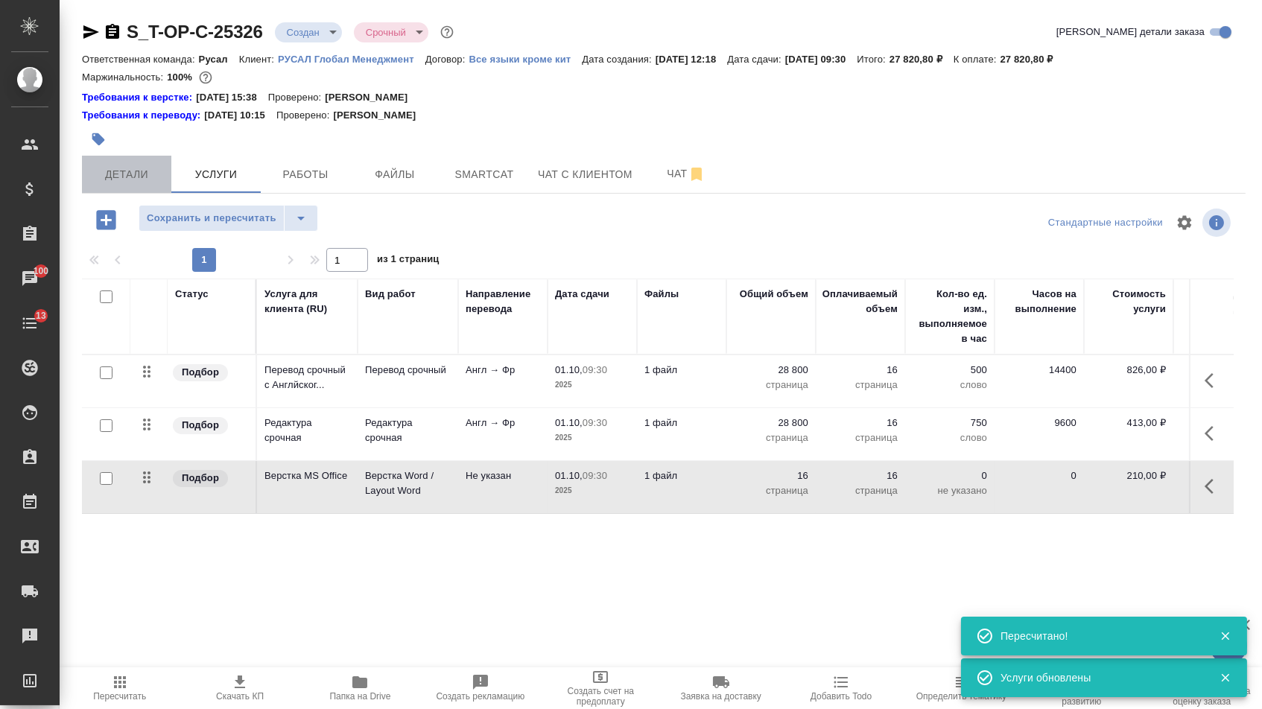
click at [116, 178] on span "Детали" at bounding box center [127, 174] width 72 height 19
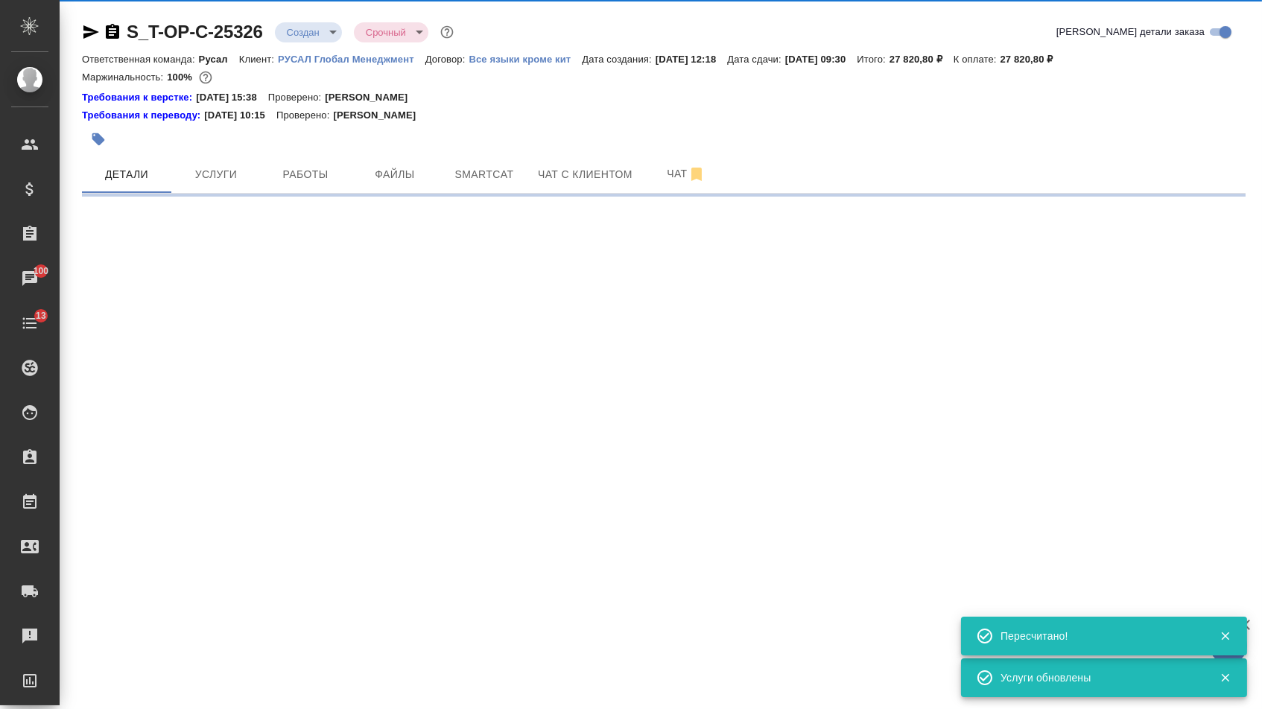
select select "RU"
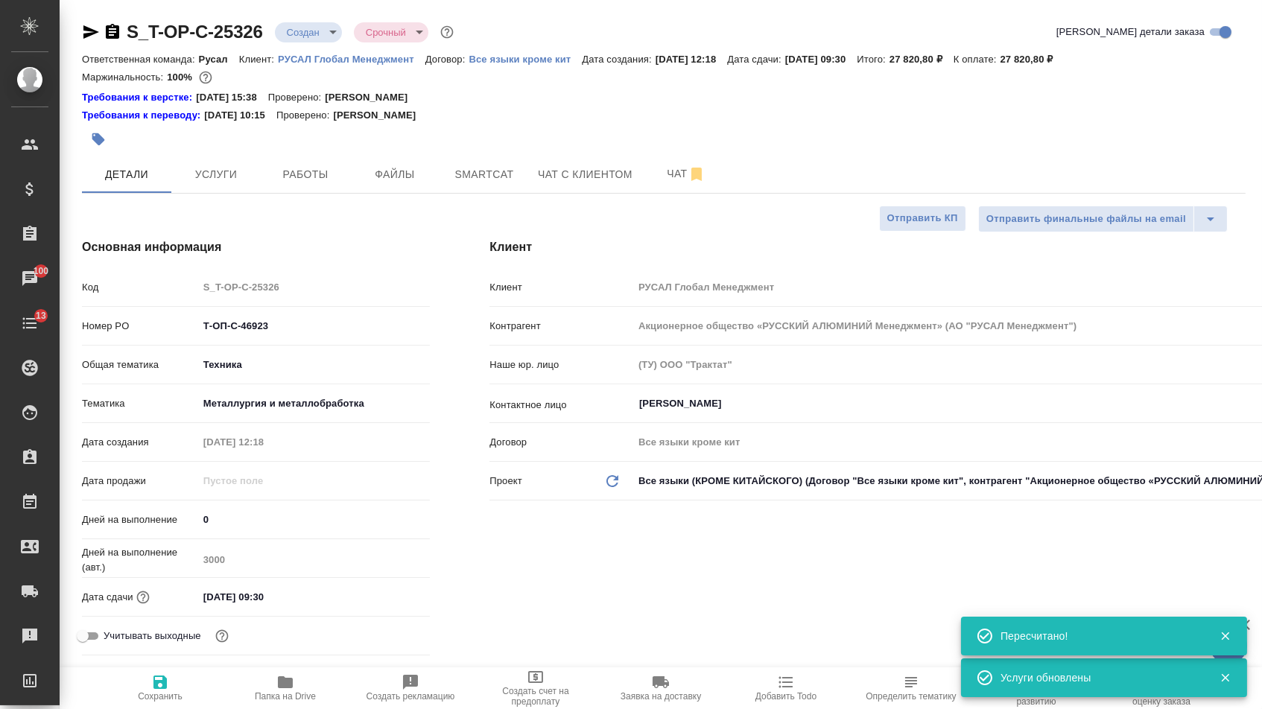
type textarea "x"
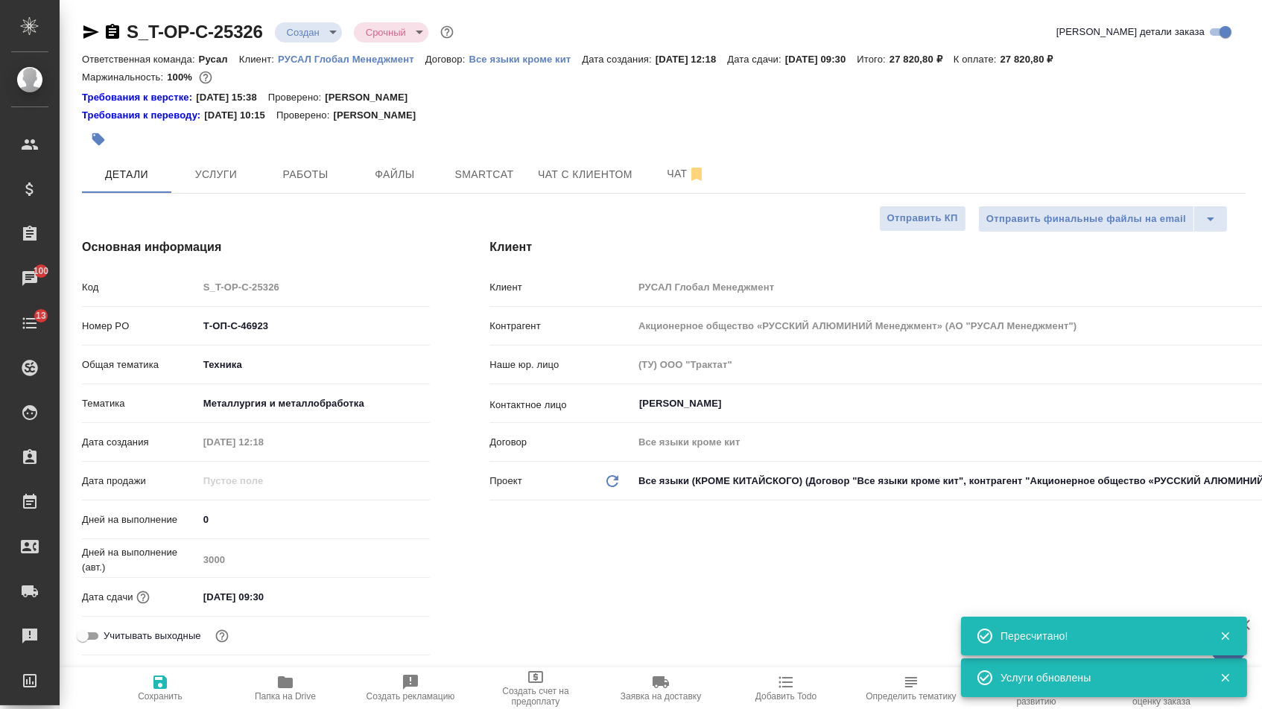
type textarea "x"
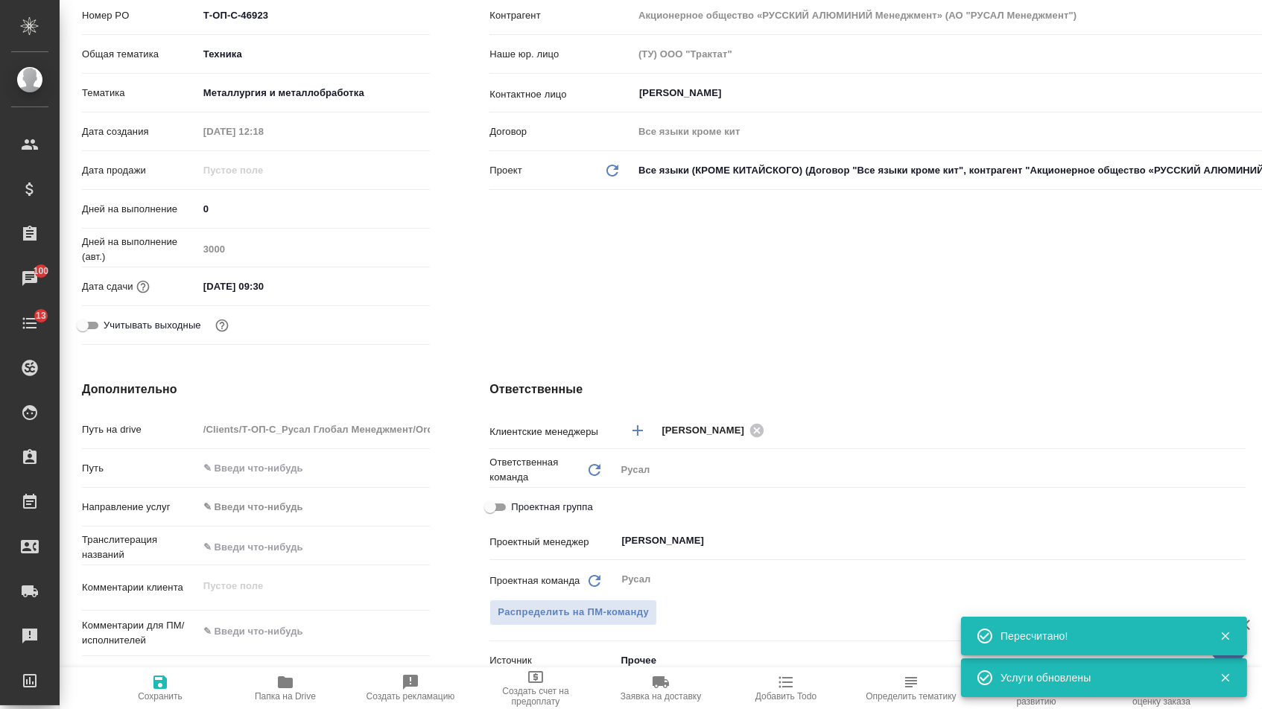
scroll to position [433, 0]
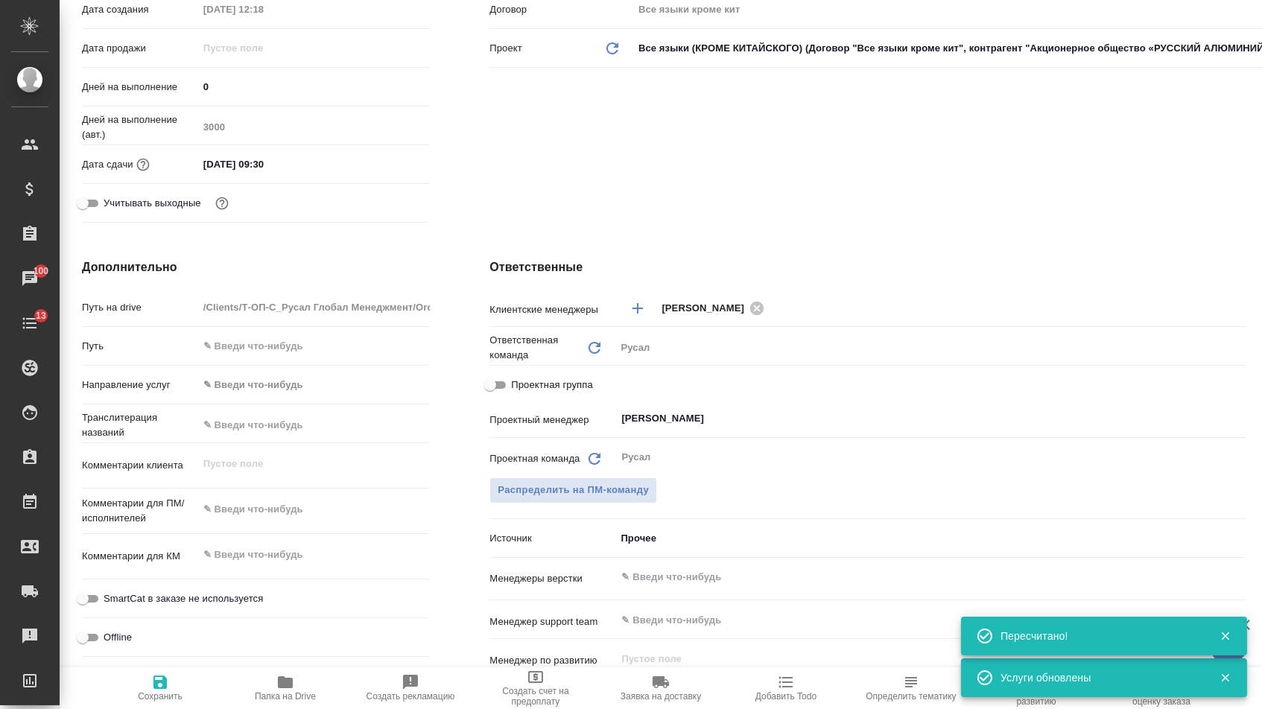
type textarea "x"
click at [285, 515] on textarea at bounding box center [314, 509] width 232 height 25
paste textarea "Этот файл переводился на испанский в заказе Т-ОП-С-46876 Если переводили через …"
type textarea "x"
type textarea "Этот файл переводился на испанский в заказе Т-ОП-С-46876 Если переводили через …"
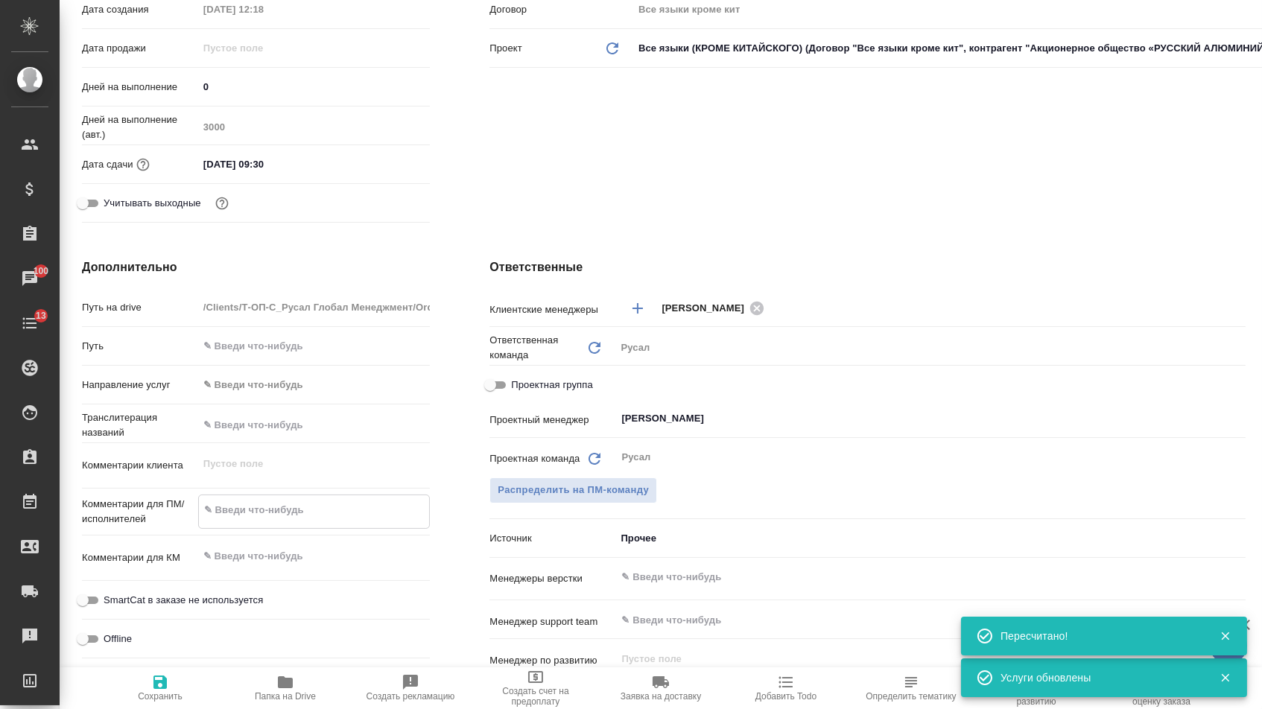
type textarea "x"
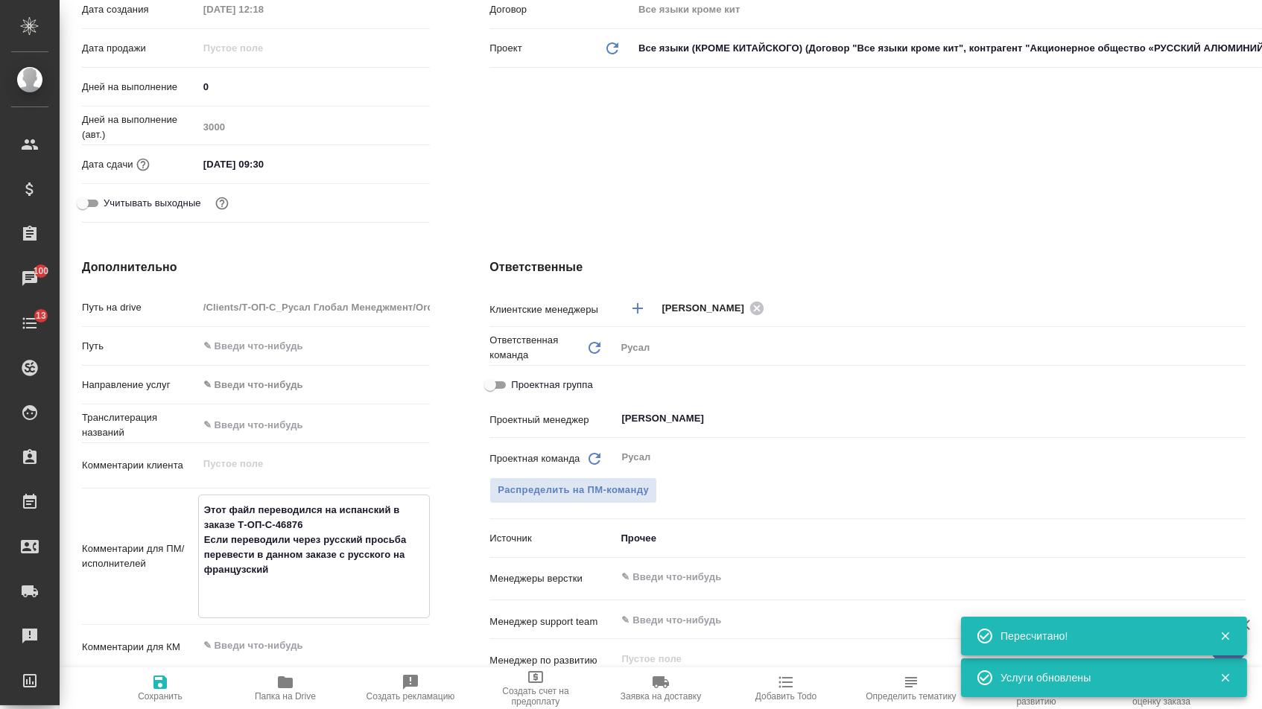
type textarea "Этот файл переводился на испанский в заказе Т-ОП-С-46876 Если переводили через …"
type textarea "x"
click at [200, 681] on span "Сохранить" at bounding box center [160, 687] width 107 height 28
type textarea "x"
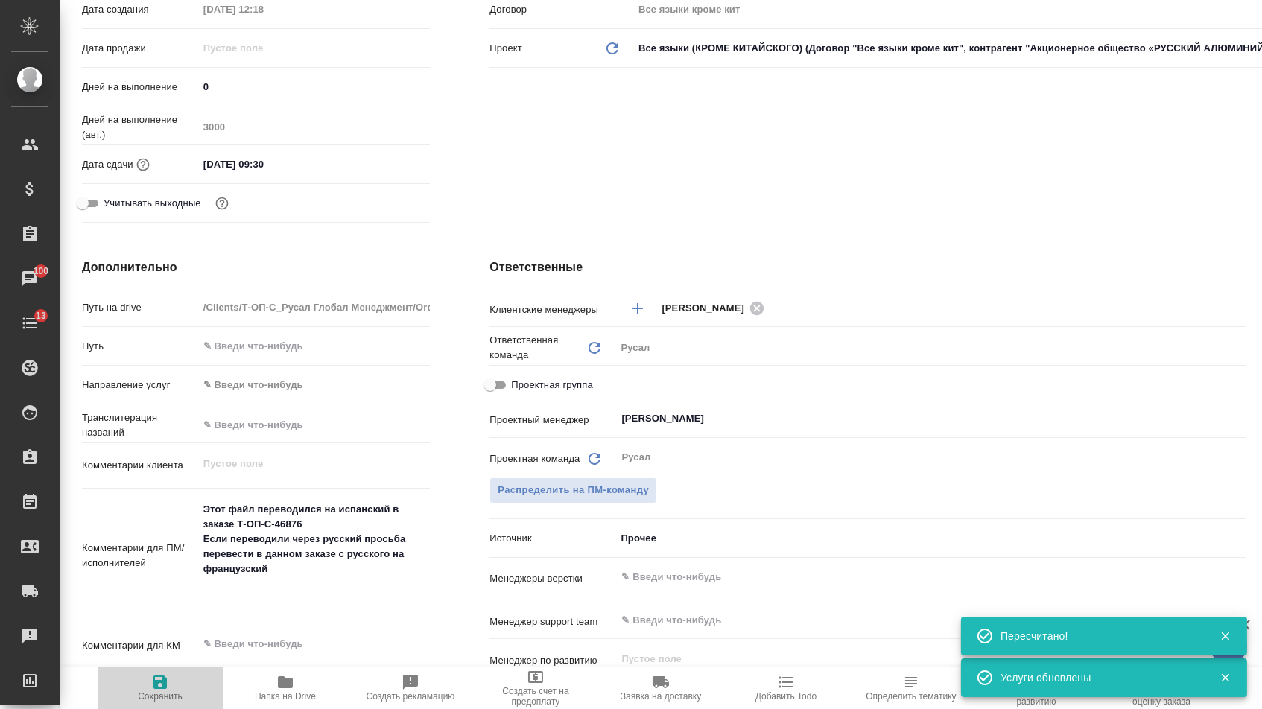
type textarea "x"
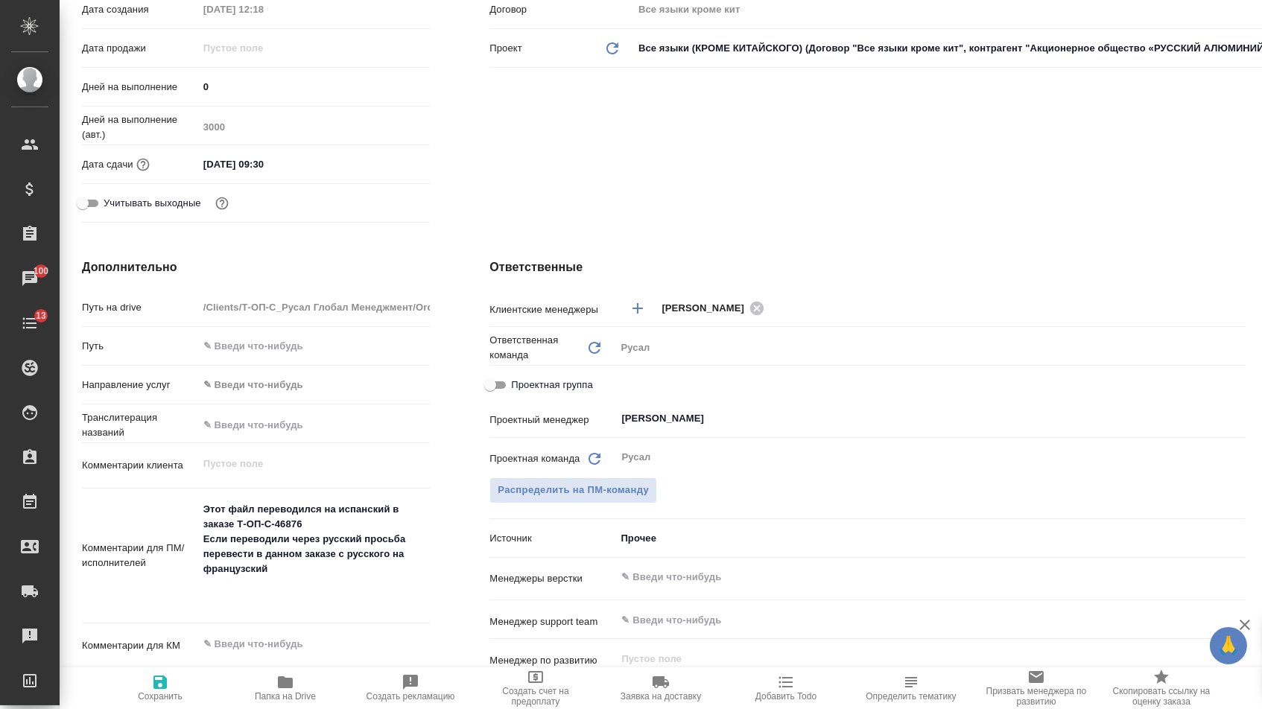
type textarea "x"
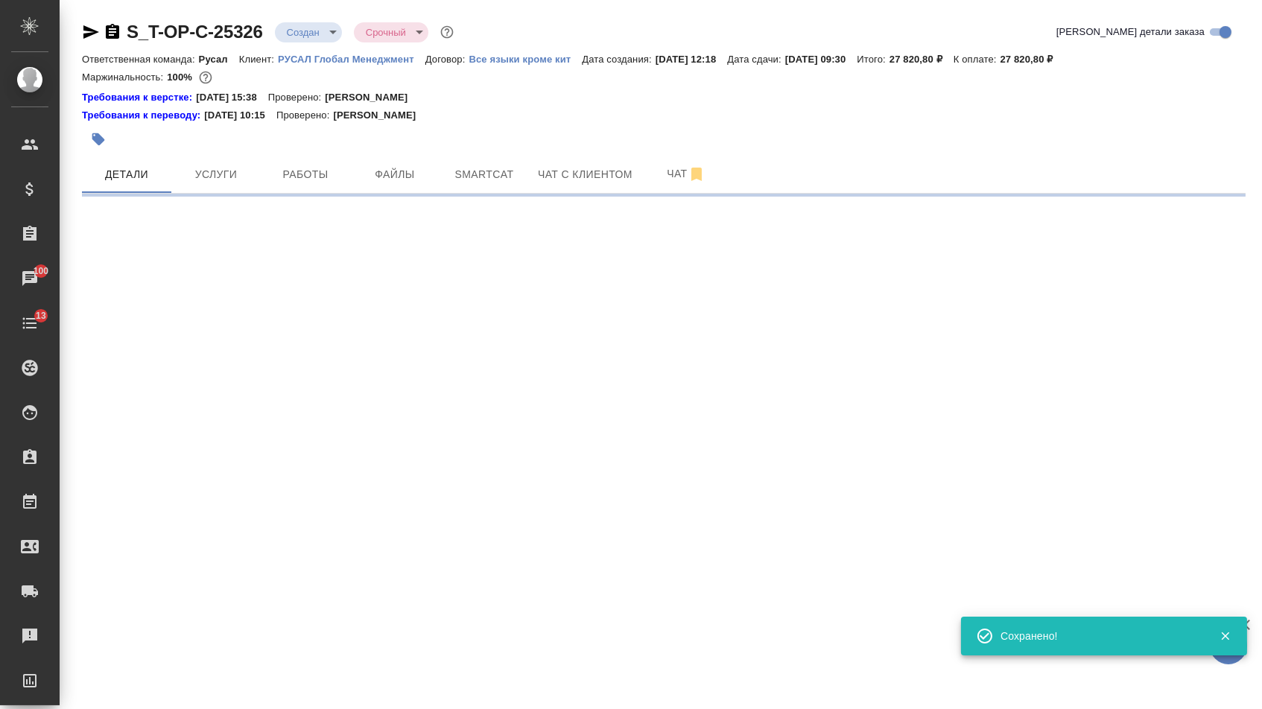
scroll to position [0, 0]
select select "RU"
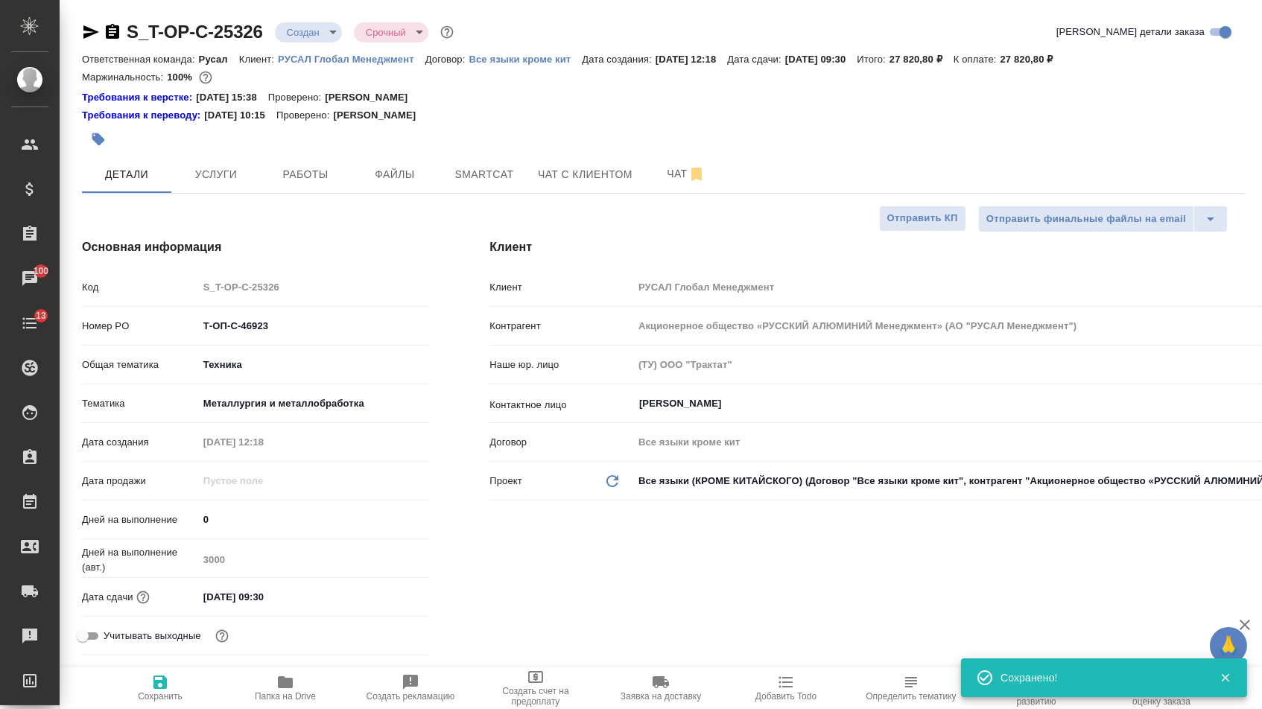
type textarea "x"
click at [318, 27] on body "🙏 .cls-1 fill:#fff; AWATERA Menshikova Aleksandra Клиенты Спецификации Заказы 1…" at bounding box center [631, 354] width 1262 height 709
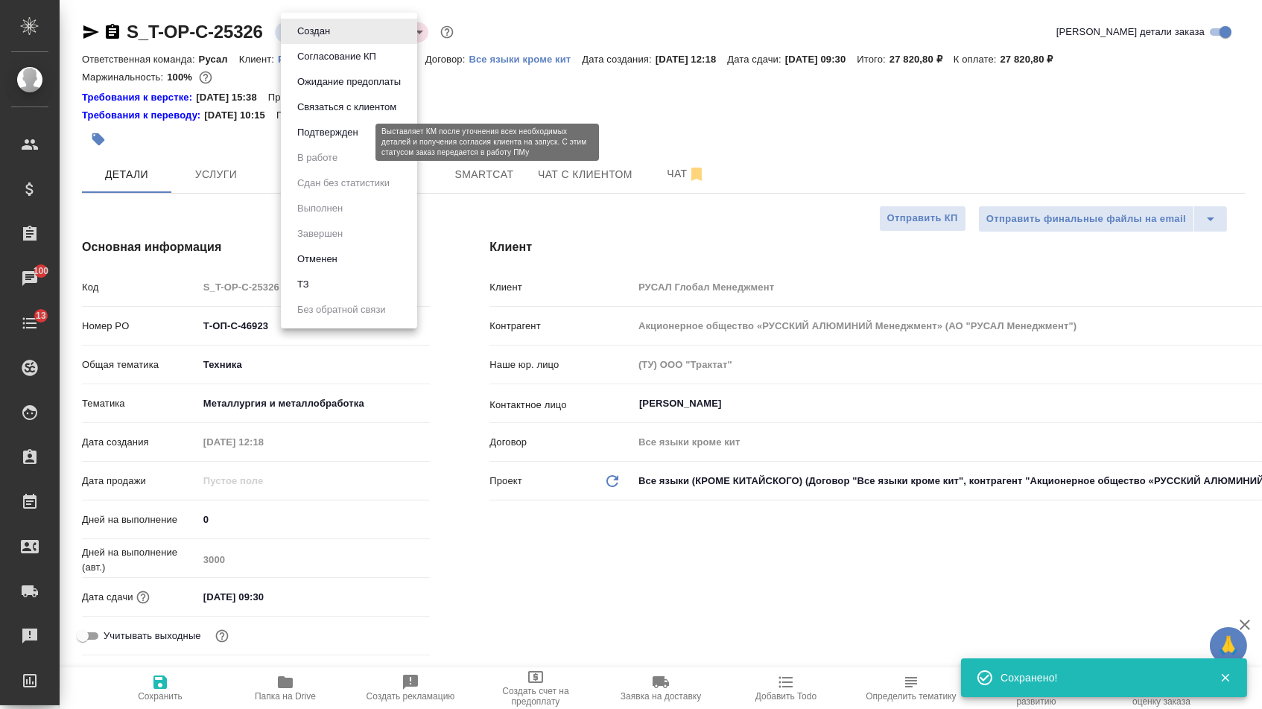
click at [318, 141] on button "Подтвержден" at bounding box center [328, 132] width 70 height 16
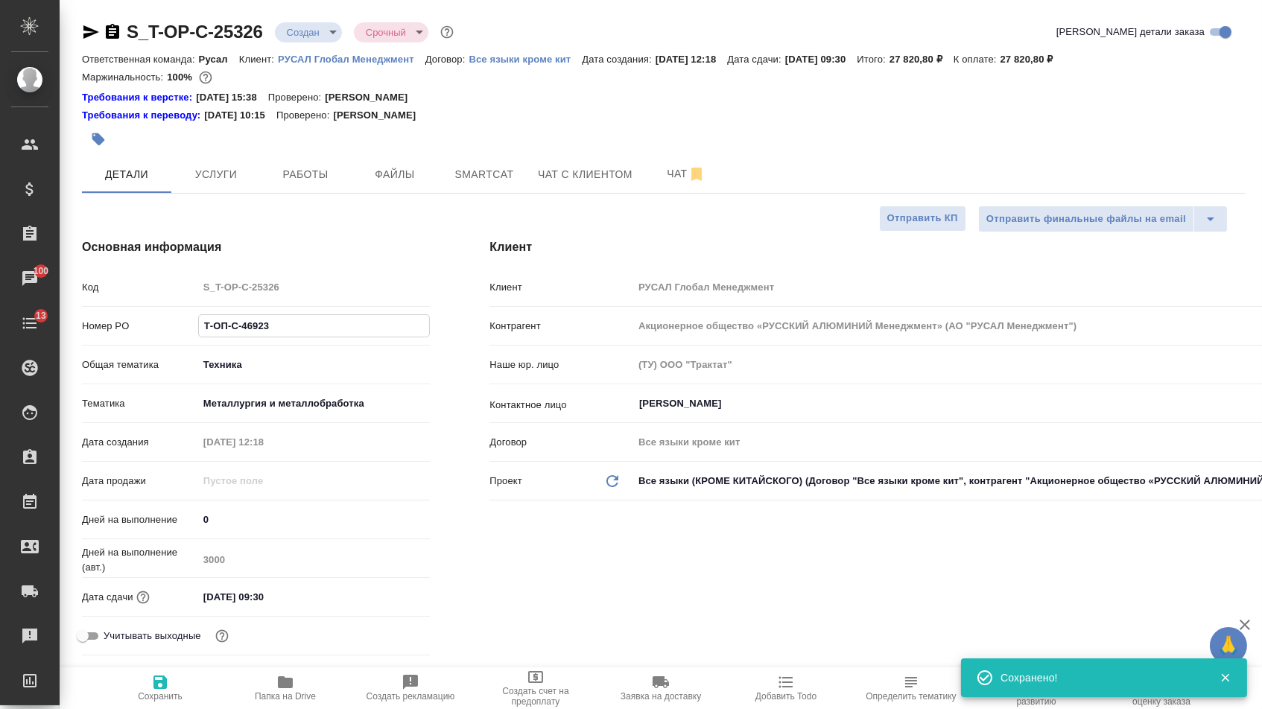
drag, startPoint x: 279, startPoint y: 333, endPoint x: 140, endPoint y: 333, distance: 139.3
click at [140, 333] on div "Номер PO Т-ОП-С-46923" at bounding box center [256, 326] width 348 height 26
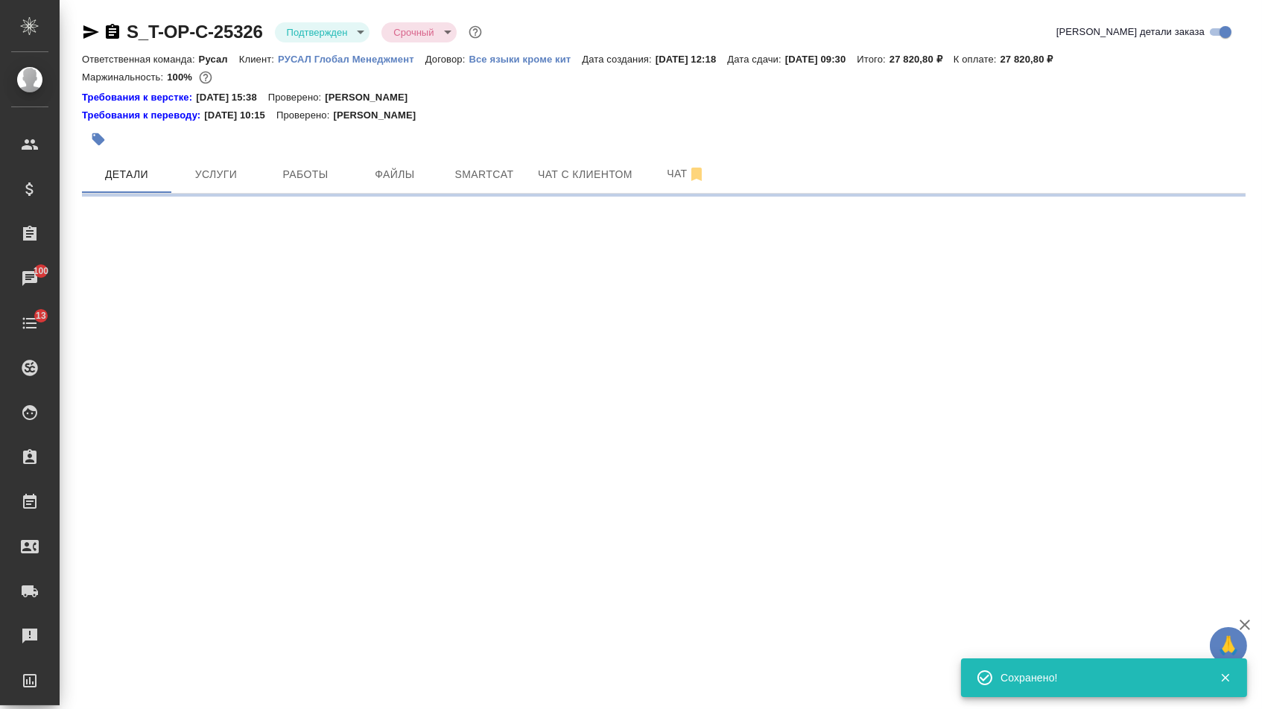
select select "RU"
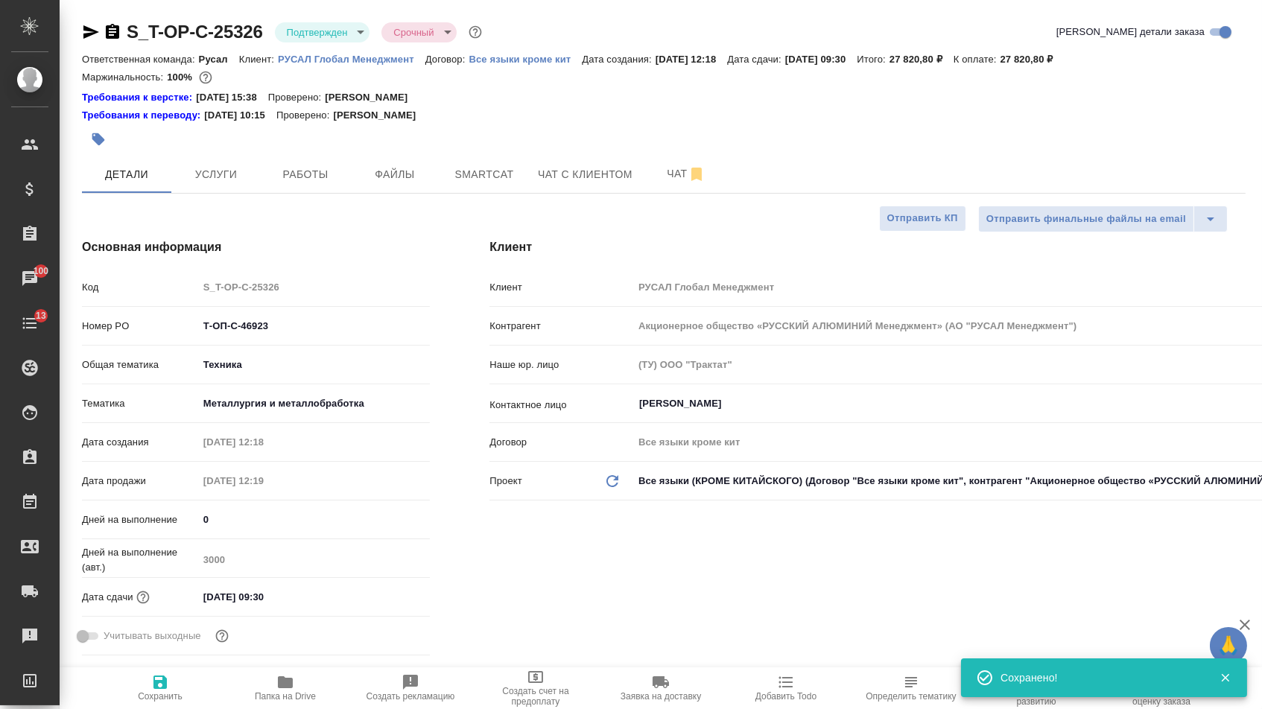
type textarea "x"
click at [88, 36] on icon "button" at bounding box center [91, 31] width 16 height 13
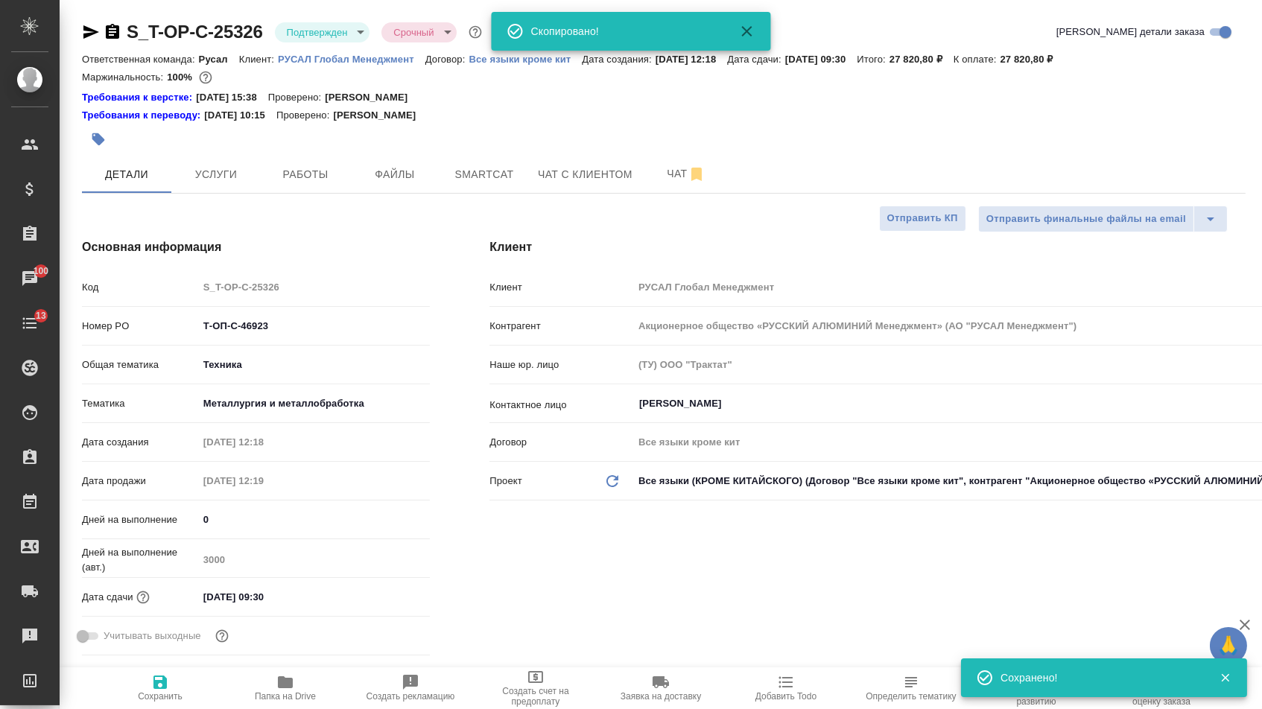
type textarea "x"
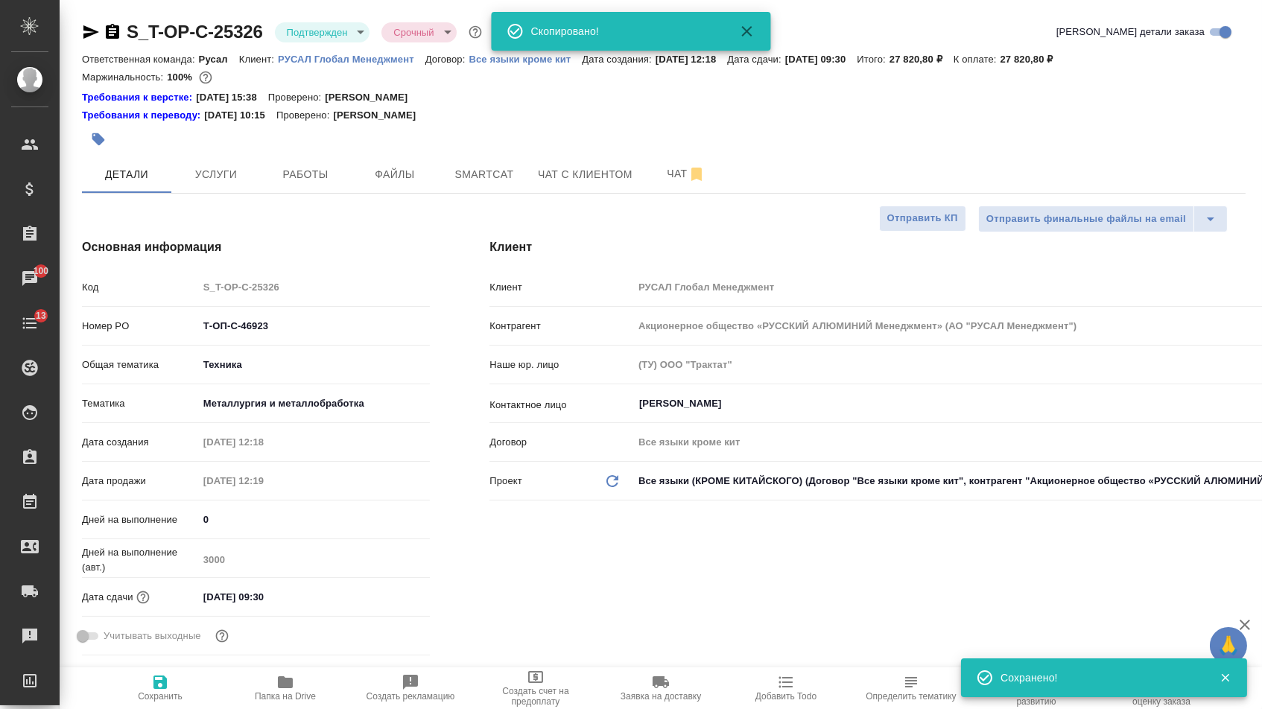
type textarea "x"
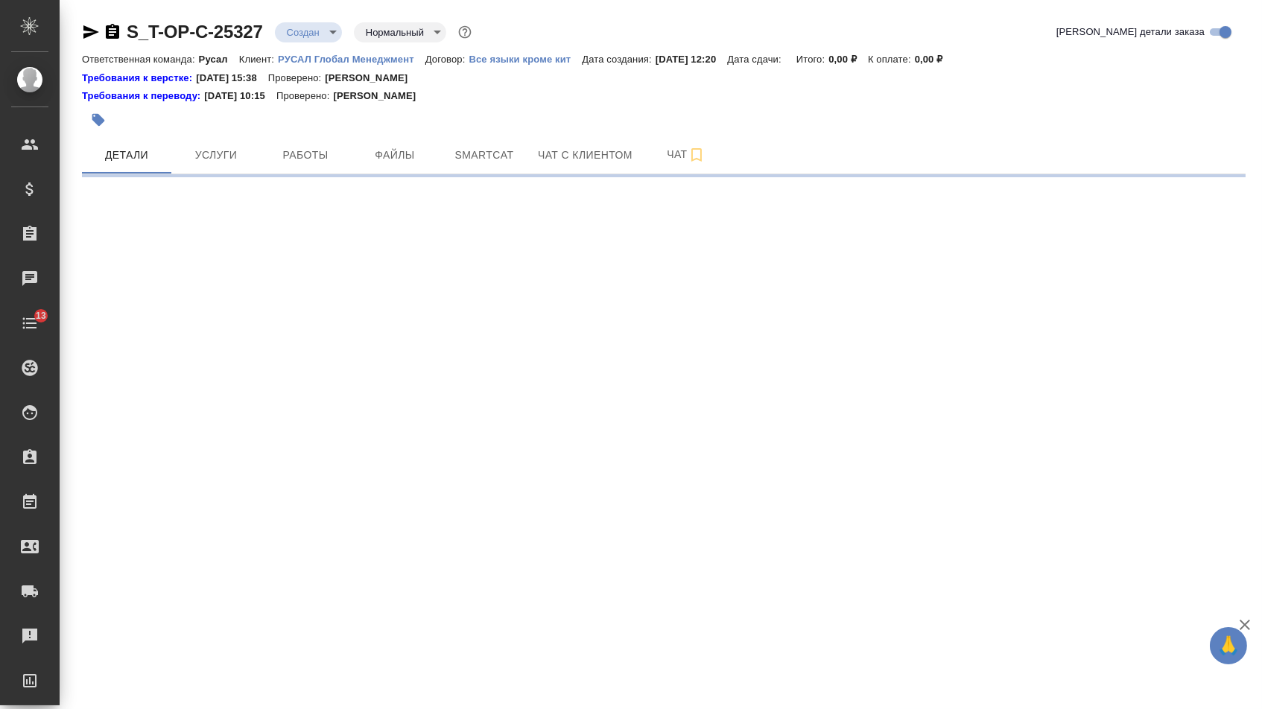
select select "RU"
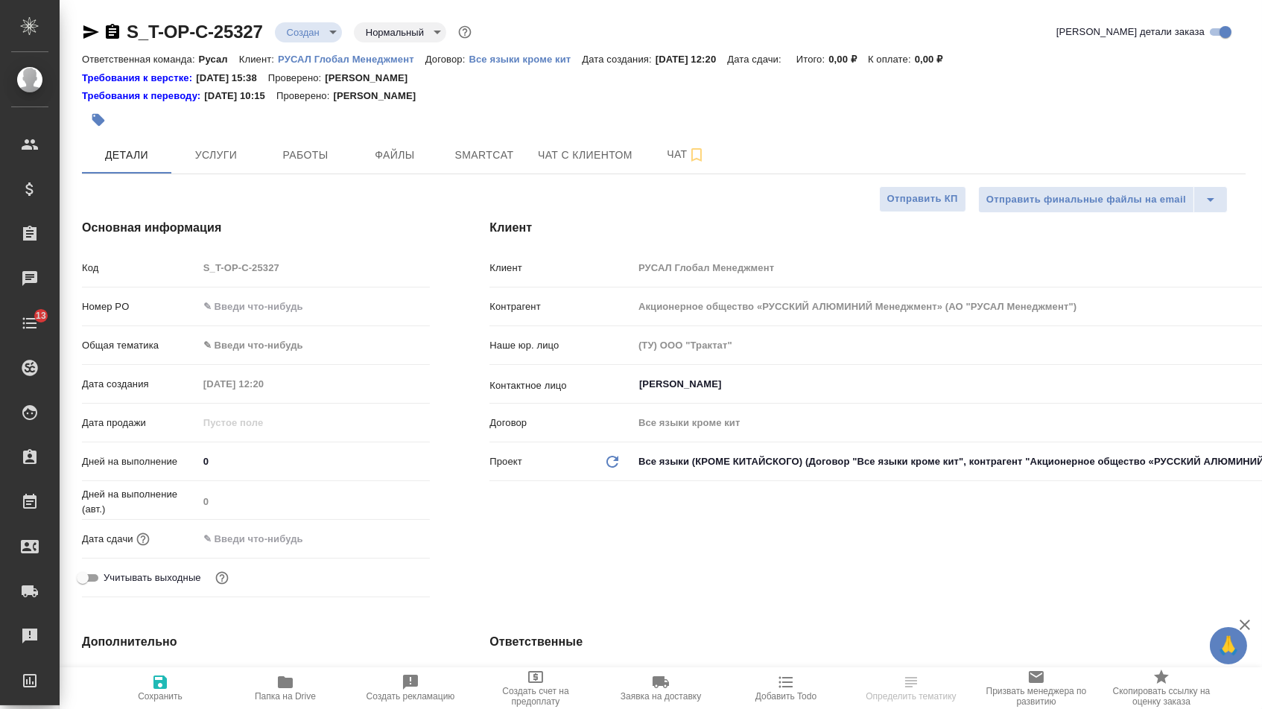
type textarea "x"
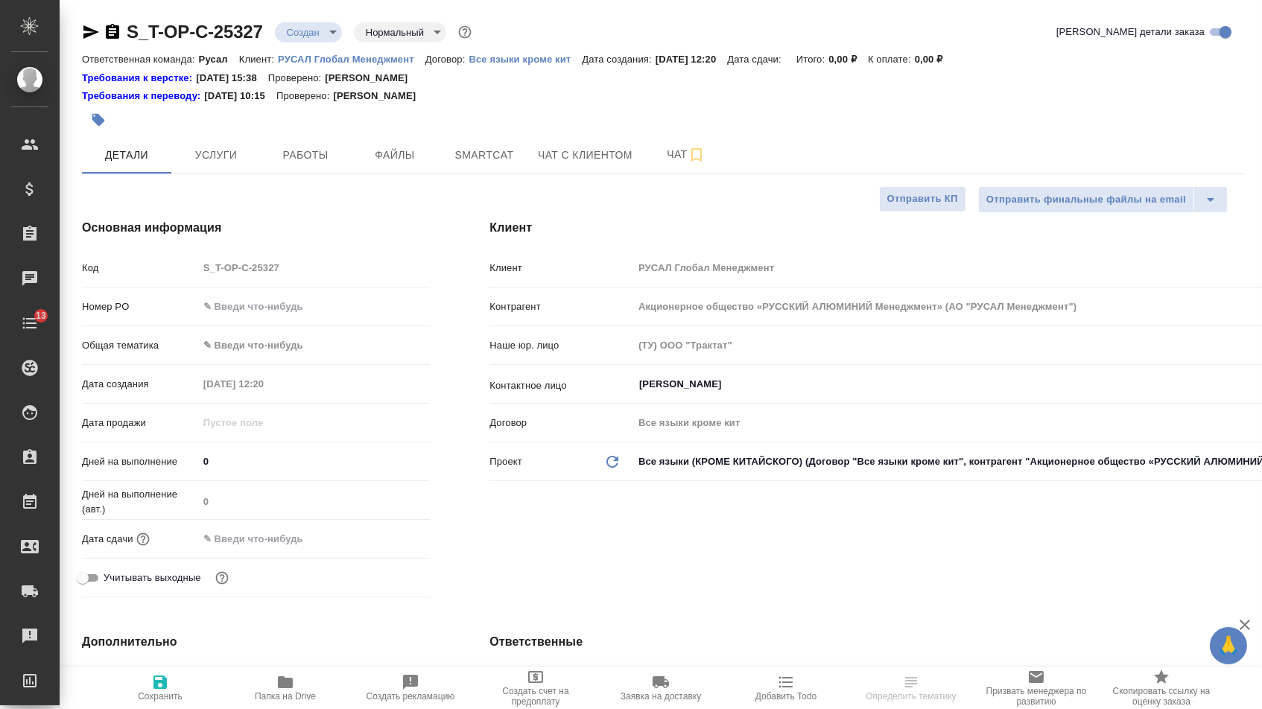
type textarea "x"
click at [261, 307] on input "text" at bounding box center [314, 307] width 231 height 22
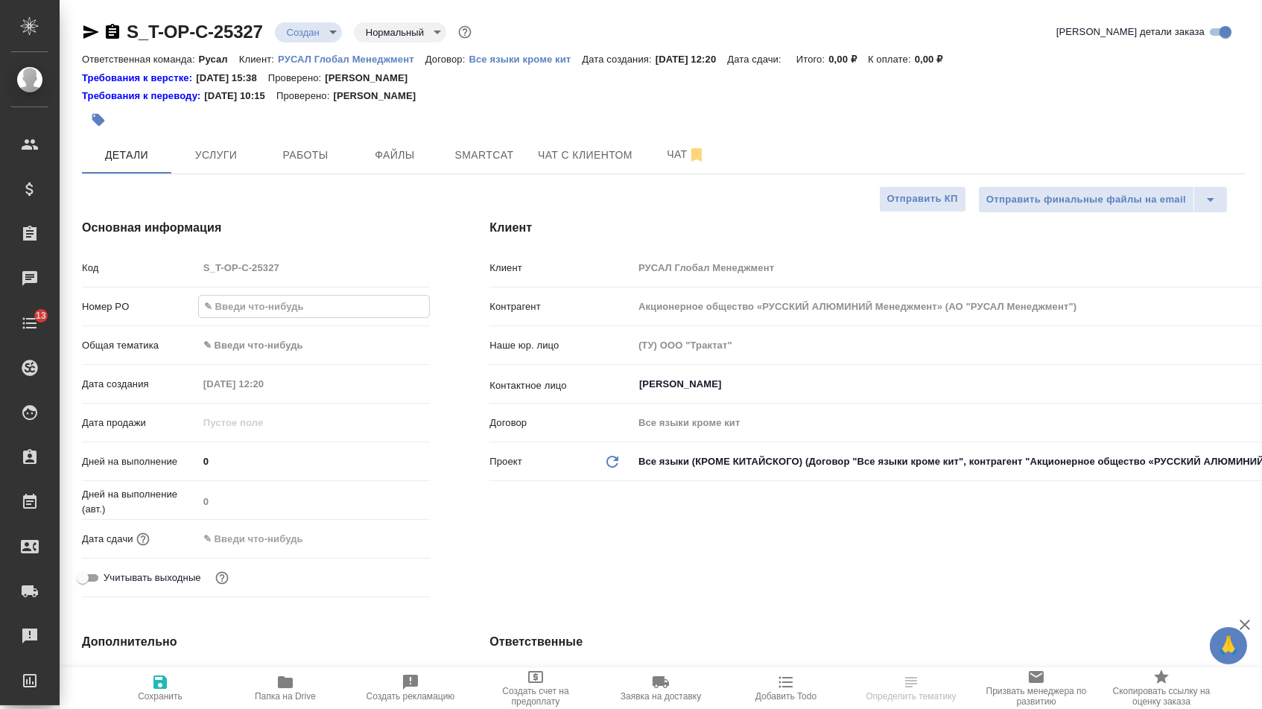
paste input "Т-ОП-С-46924"
type input "Т-ОП-С-46924"
type textarea "x"
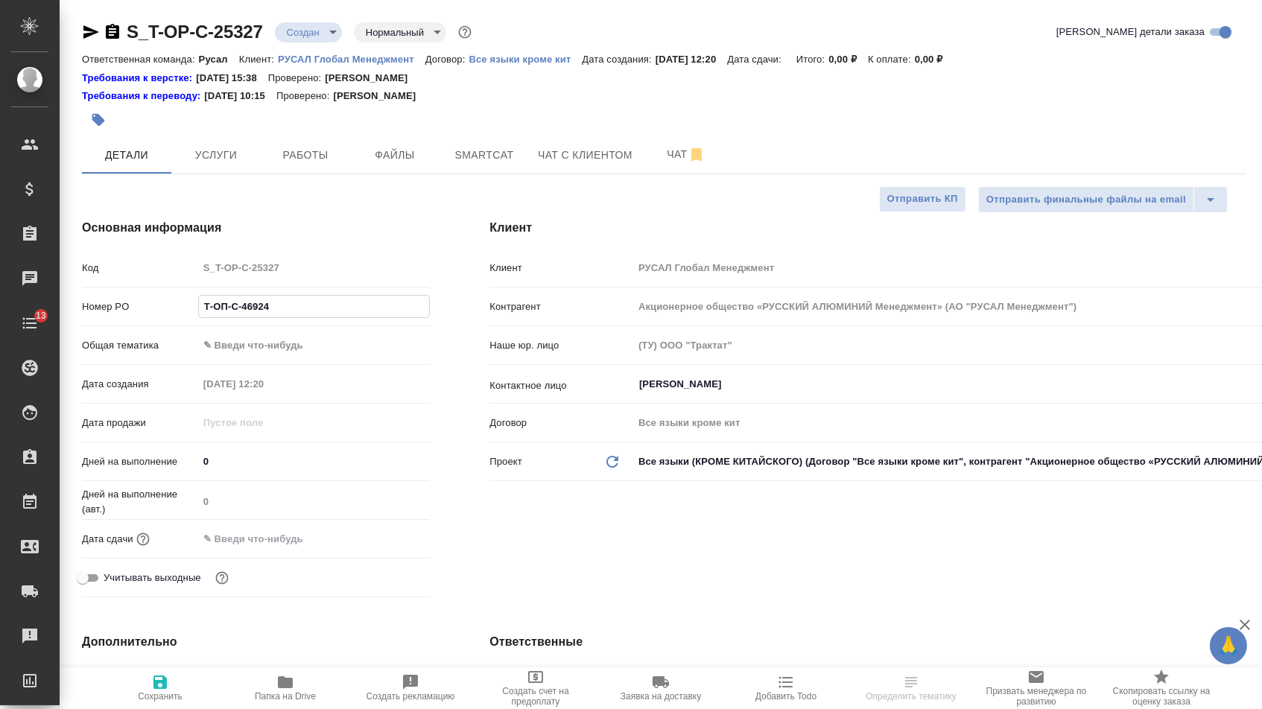
type input "Т-ОП-С-46924"
click at [282, 565] on div "Дата сдачи" at bounding box center [256, 545] width 348 height 39
click at [286, 547] on input "text" at bounding box center [263, 539] width 130 height 22
click at [389, 544] on icon "button" at bounding box center [386, 537] width 13 height 15
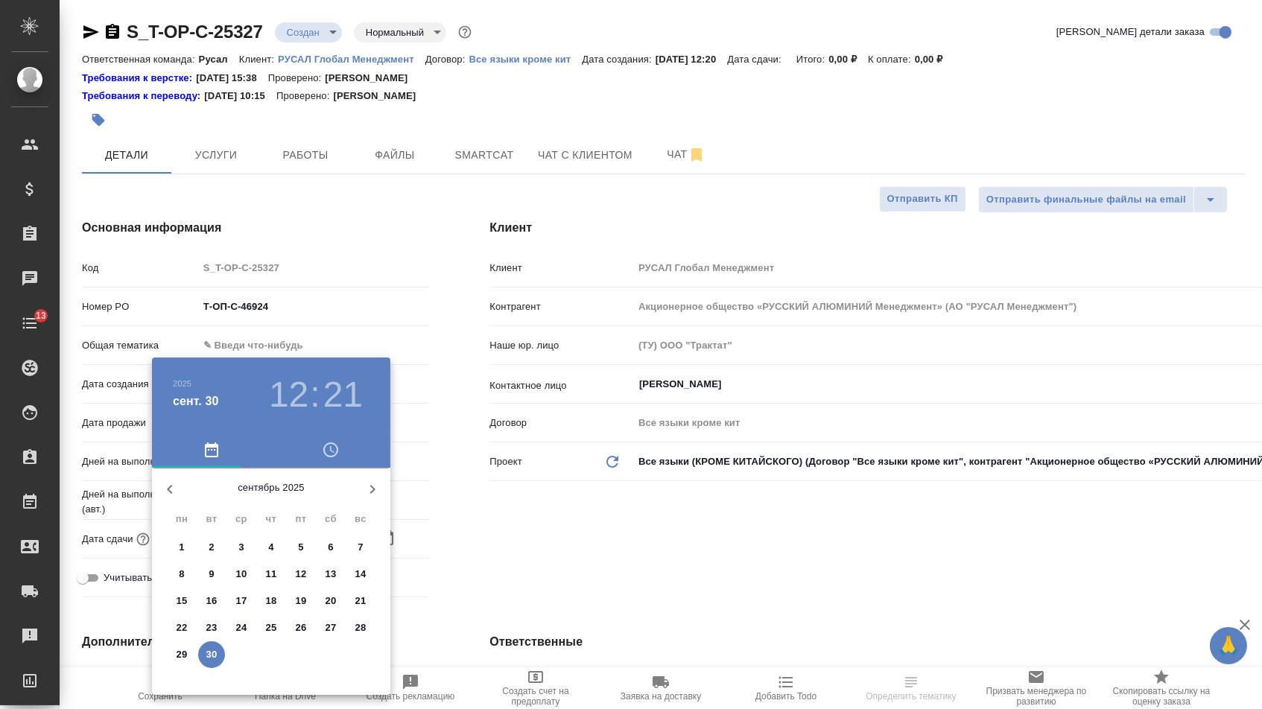
drag, startPoint x: 371, startPoint y: 474, endPoint x: 355, endPoint y: 485, distance: 19.4
click at [371, 474] on button "button" at bounding box center [373, 489] width 36 height 36
click at [239, 538] on button "1" at bounding box center [241, 547] width 27 height 27
type input "01.10.2025 12:21"
type textarea "x"
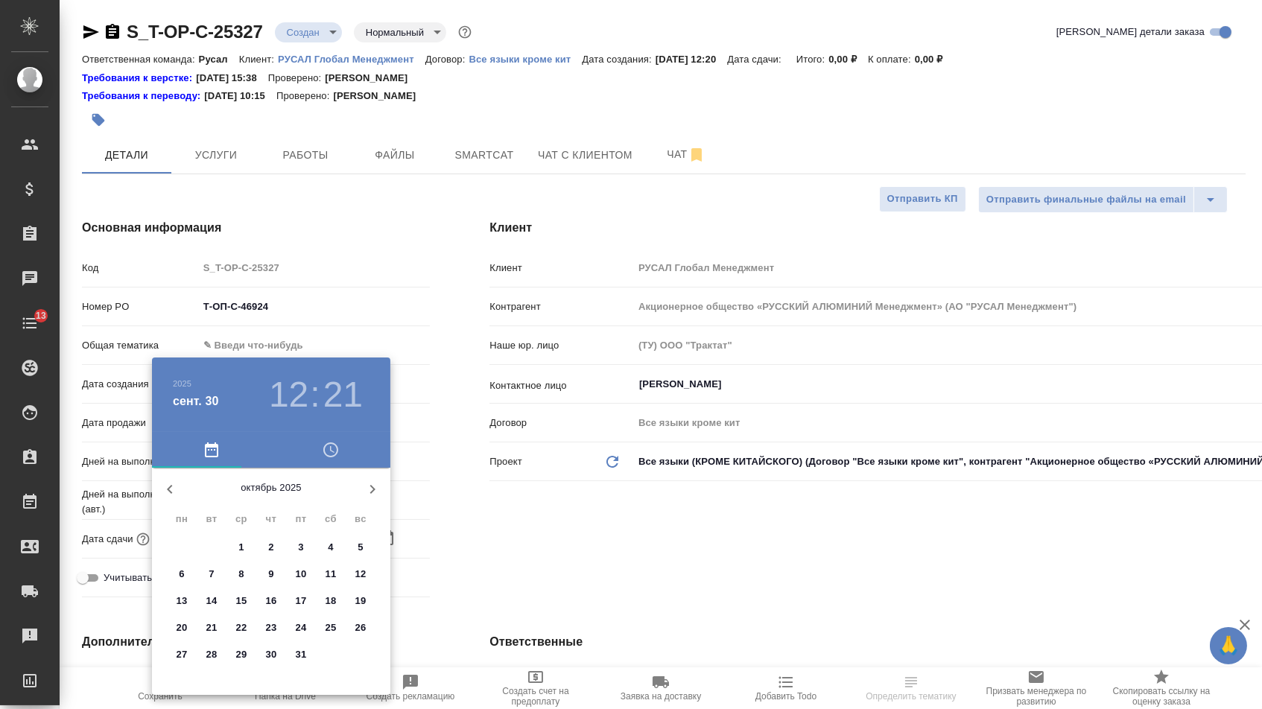
type textarea "x"
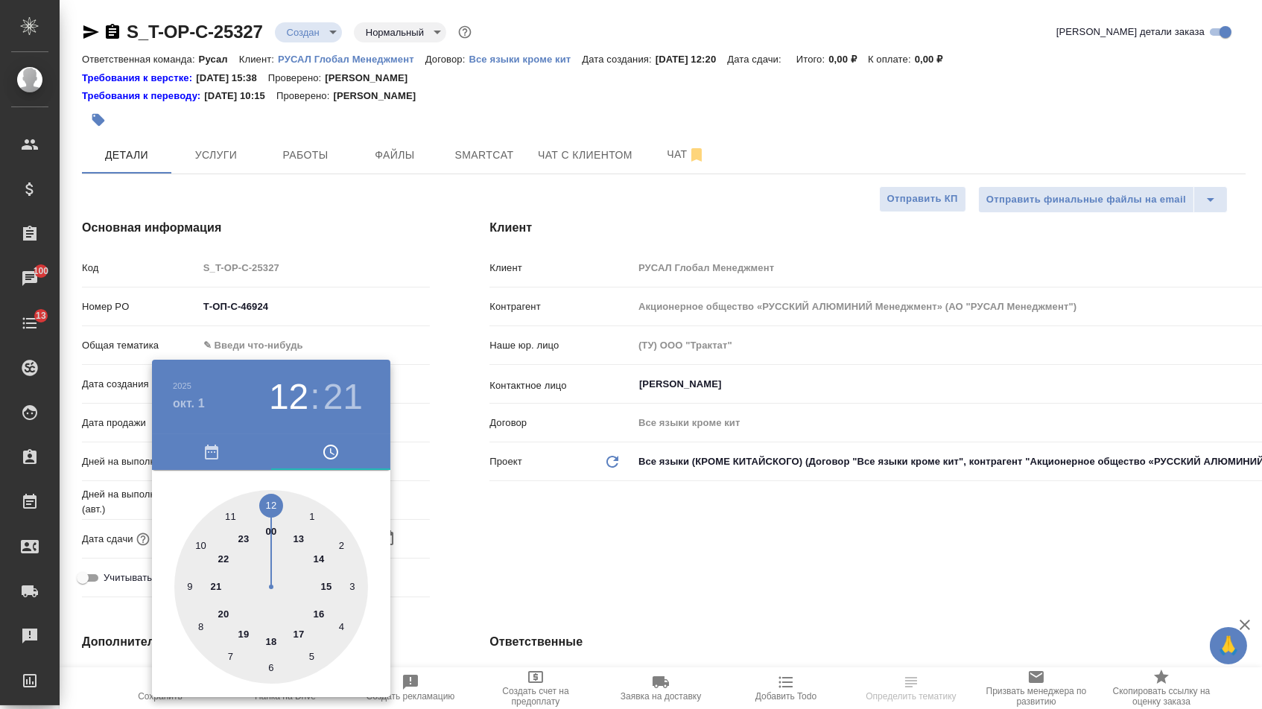
click at [297, 535] on div at bounding box center [271, 587] width 194 height 194
type input "01.10.2025 13:21"
type textarea "x"
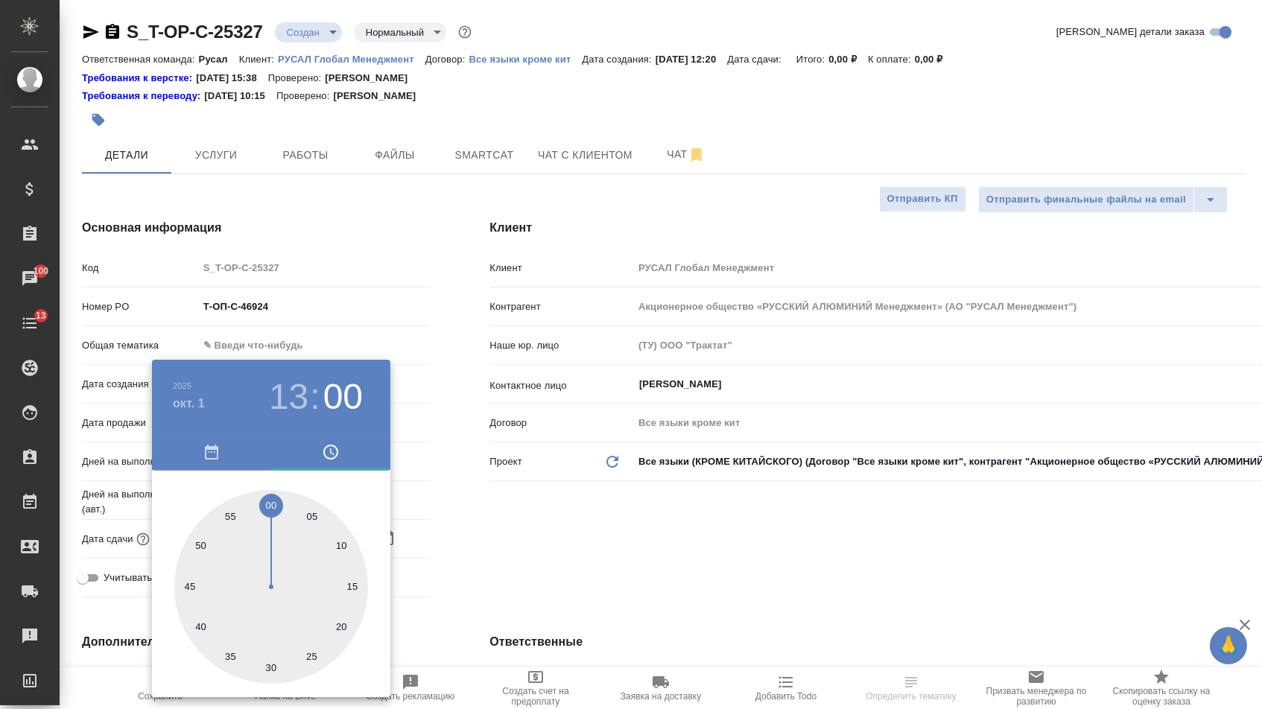
type textarea "x"
type input "01.10.2025 13:00"
click at [270, 501] on div at bounding box center [271, 587] width 194 height 194
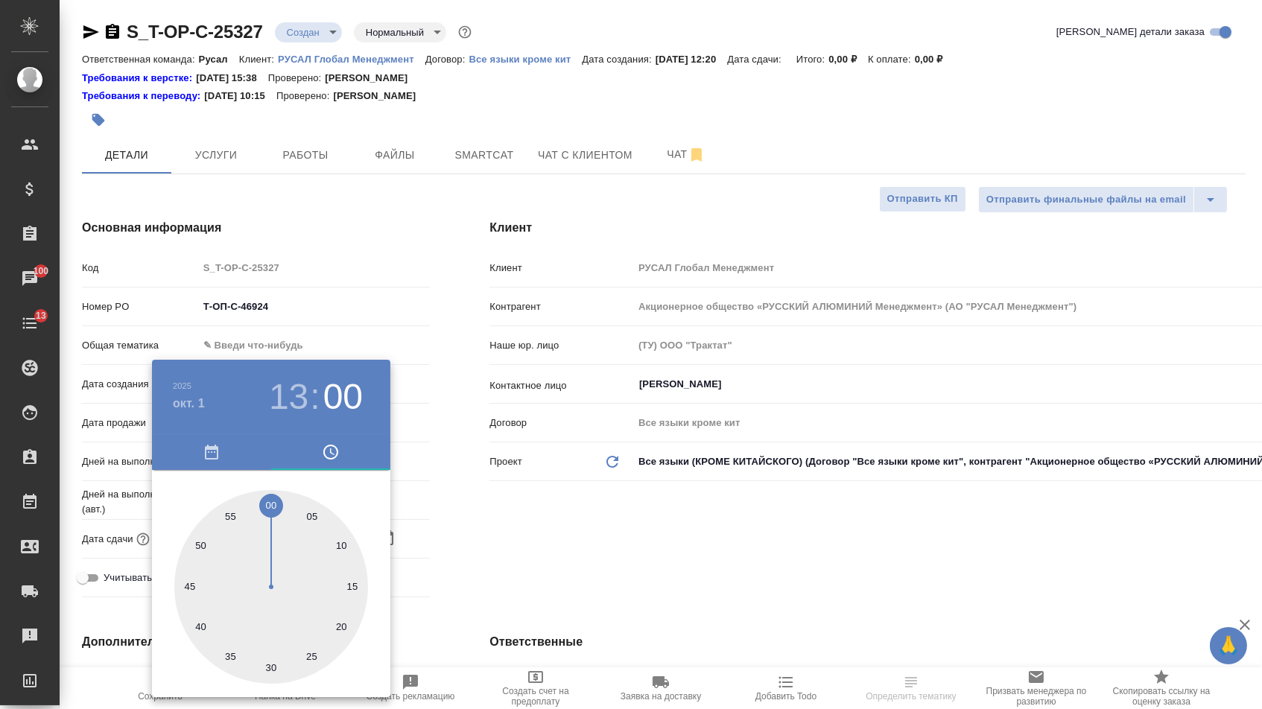
type textarea "x"
click at [530, 550] on div at bounding box center [631, 354] width 1262 height 709
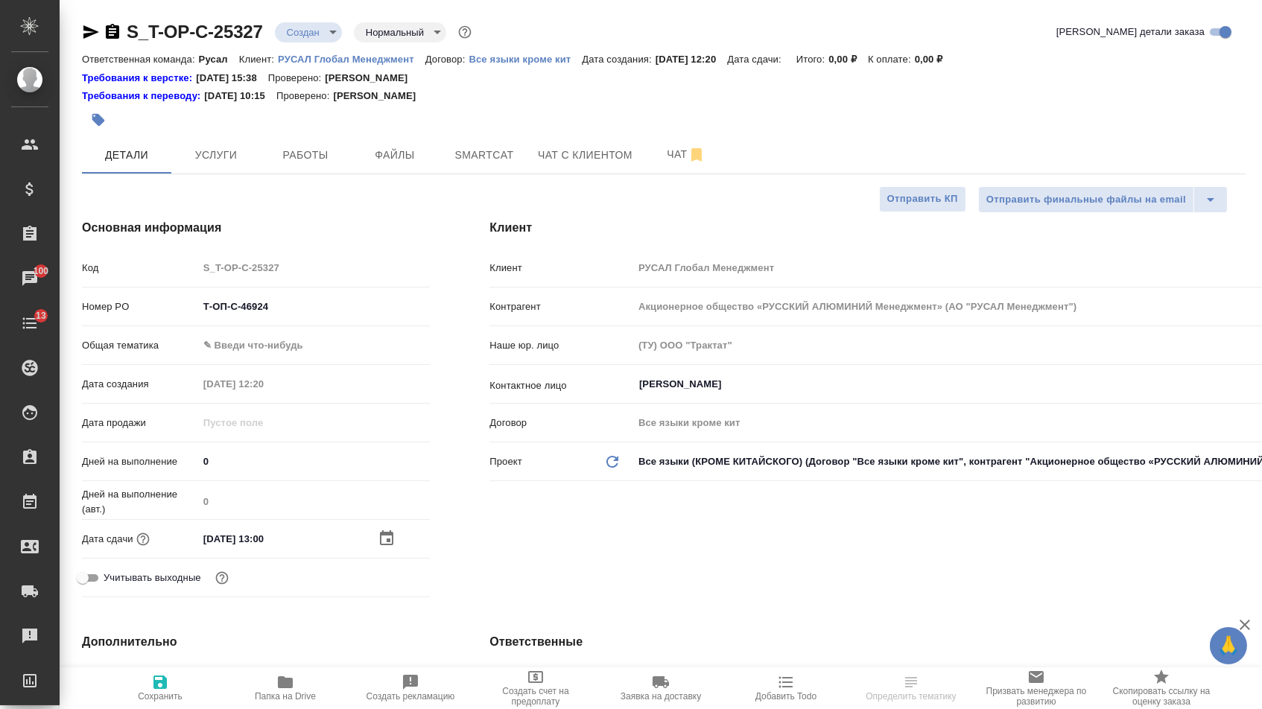
click at [299, 364] on div "Общая тематика ✎ Введи что-нибудь" at bounding box center [256, 351] width 348 height 39
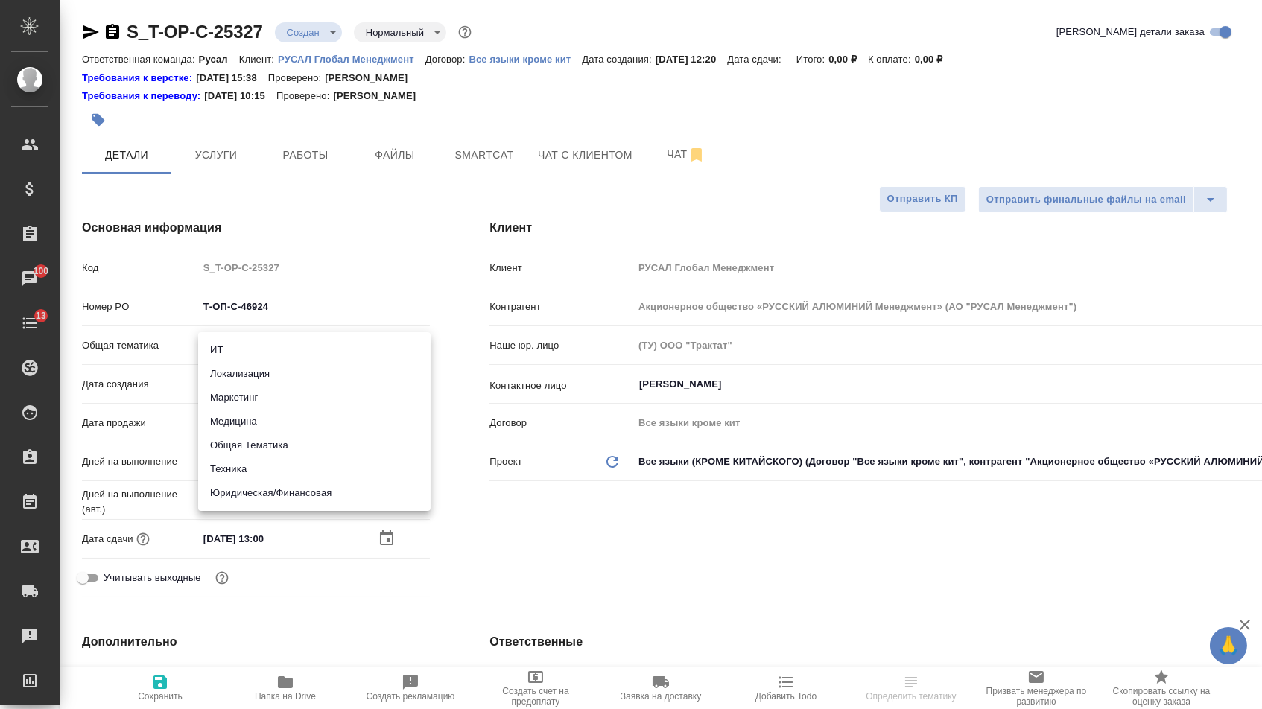
click at [296, 346] on body "🙏 .cls-1 fill:#fff; AWATERA Menshikova Aleksandra Клиенты Спецификации Заказы 1…" at bounding box center [631, 354] width 1262 height 709
click at [262, 465] on li "Техника" at bounding box center [314, 469] width 232 height 24
type input "tech"
type textarea "x"
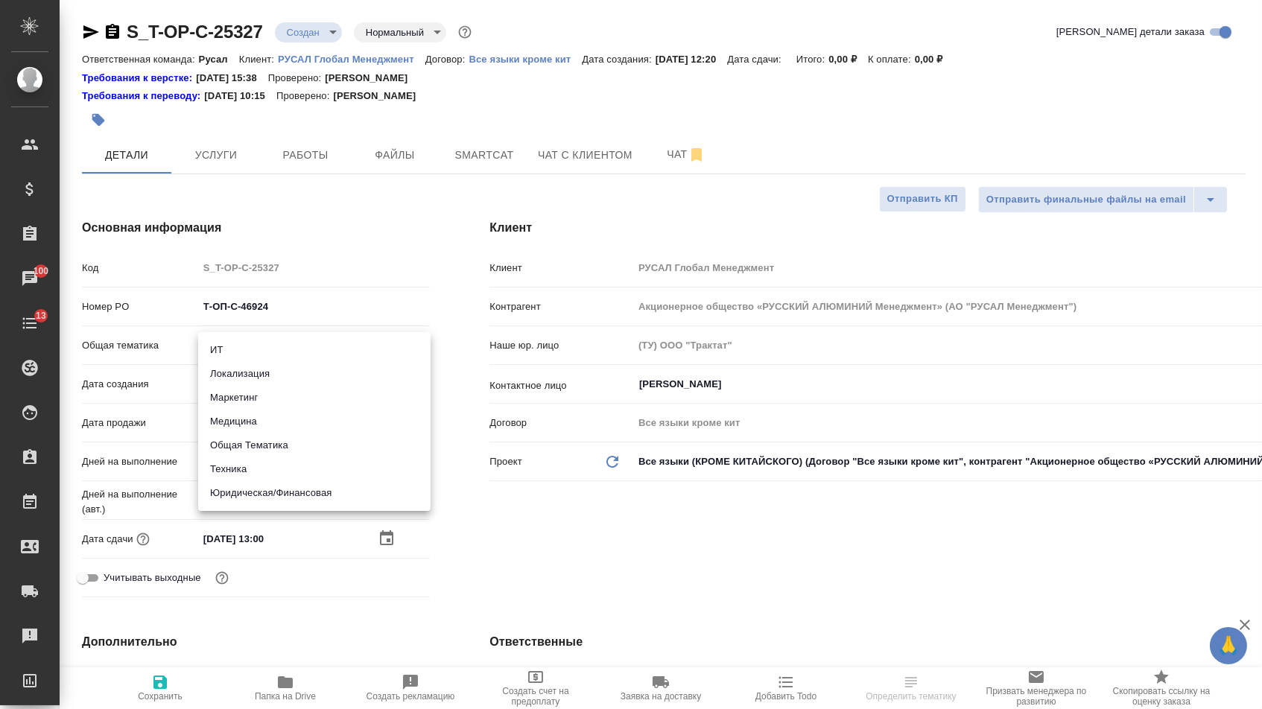
type textarea "x"
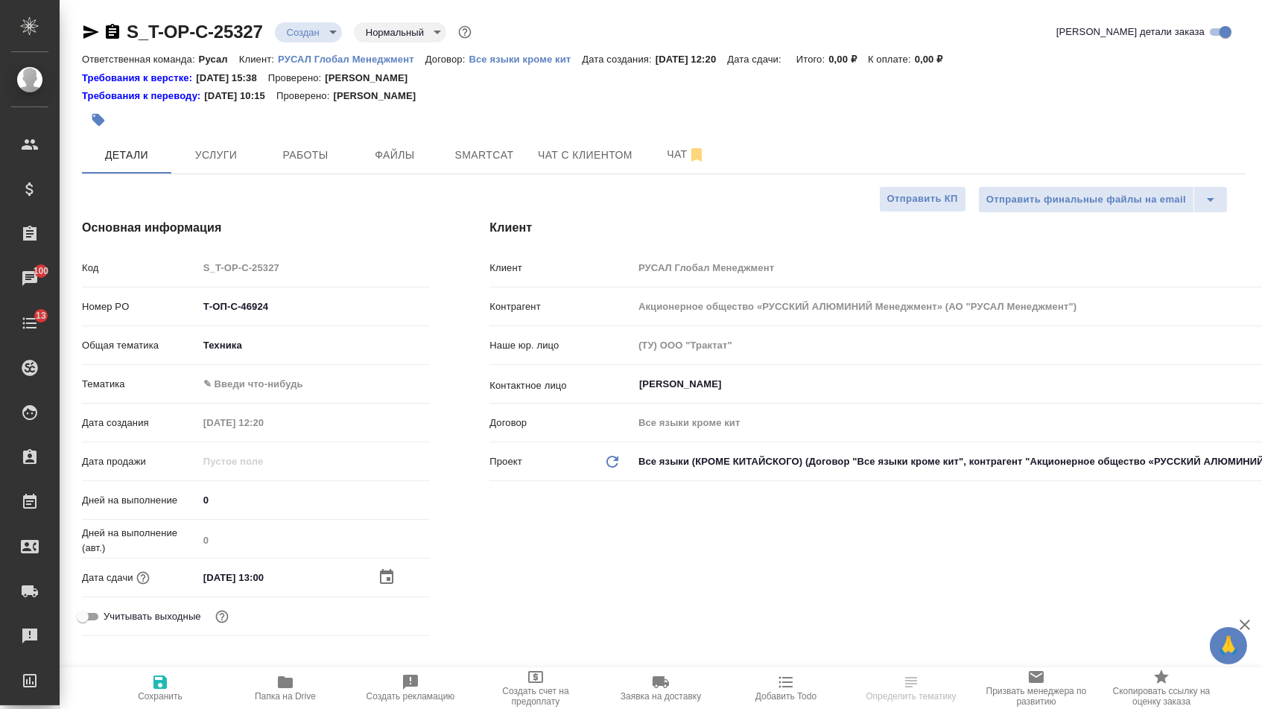
click at [262, 390] on body "🙏 .cls-1 fill:#fff; AWATERA Menshikova Aleksandra Клиенты Спецификации Заказы 1…" at bounding box center [631, 354] width 1262 height 709
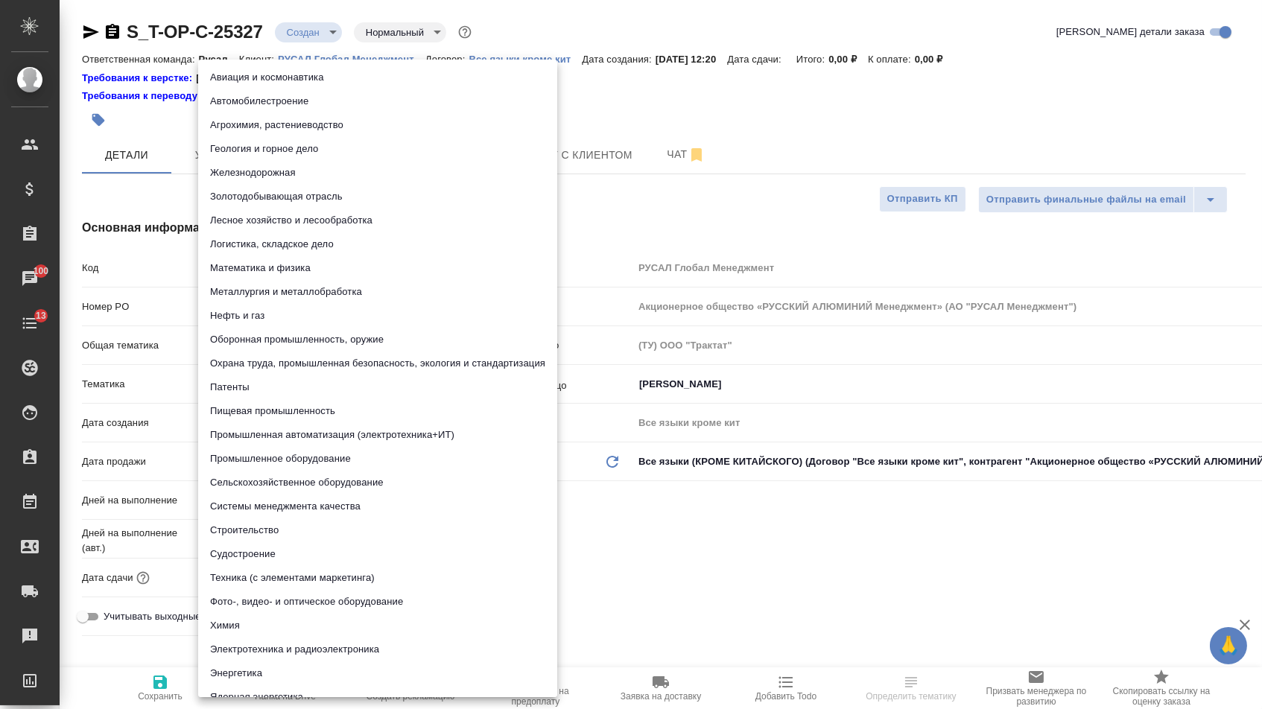
click at [245, 386] on li "Патенты" at bounding box center [377, 387] width 359 height 24
type textarea "x"
type input "5a8b8b956a9677013d343d19"
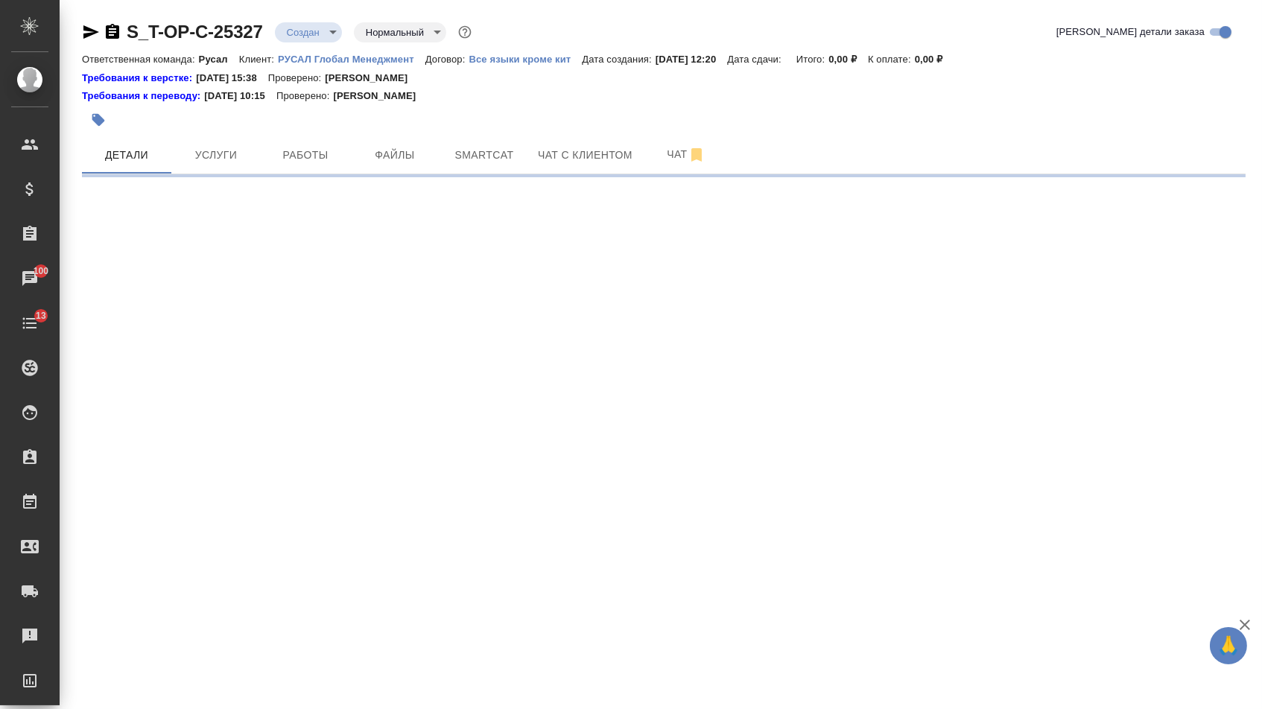
drag, startPoint x: 182, startPoint y: 682, endPoint x: 441, endPoint y: 175, distance: 569.0
click at [182, 682] on div ".cls-1 fill:#fff; AWATERA Menshikova Aleksandra Клиенты Спецификации Заказы 100…" at bounding box center [631, 354] width 1262 height 709
select select "RU"
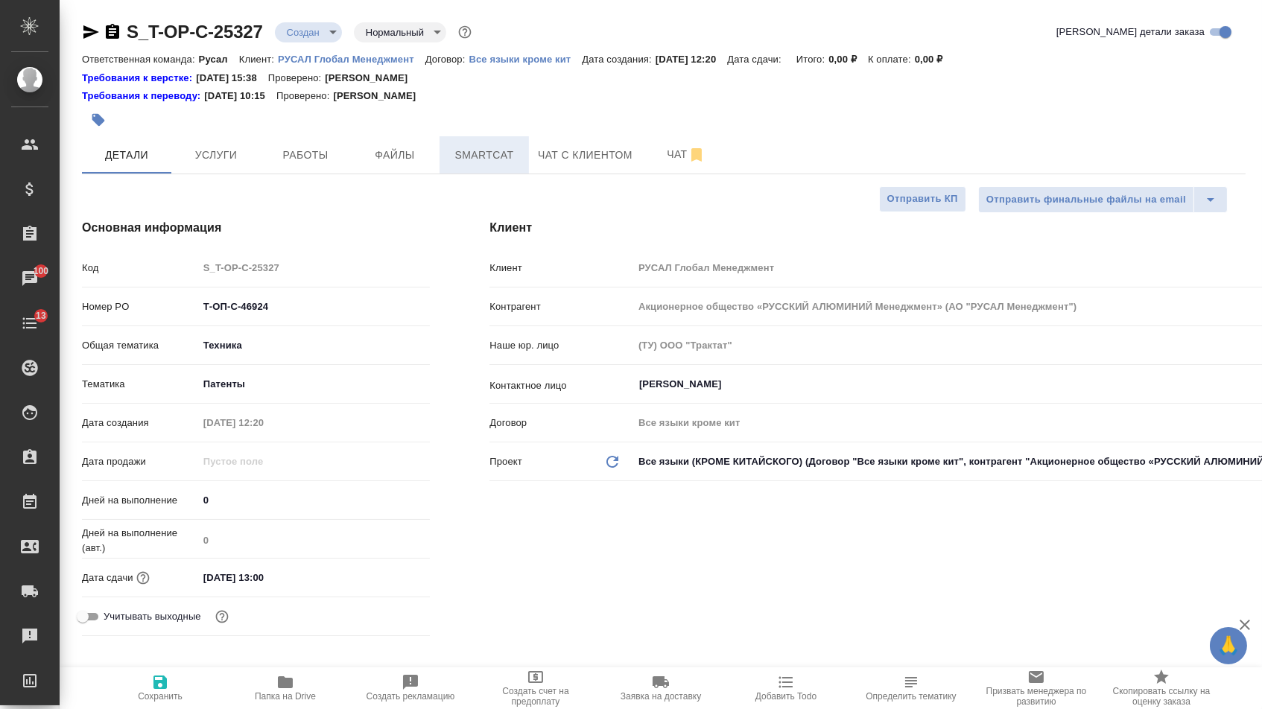
type textarea "x"
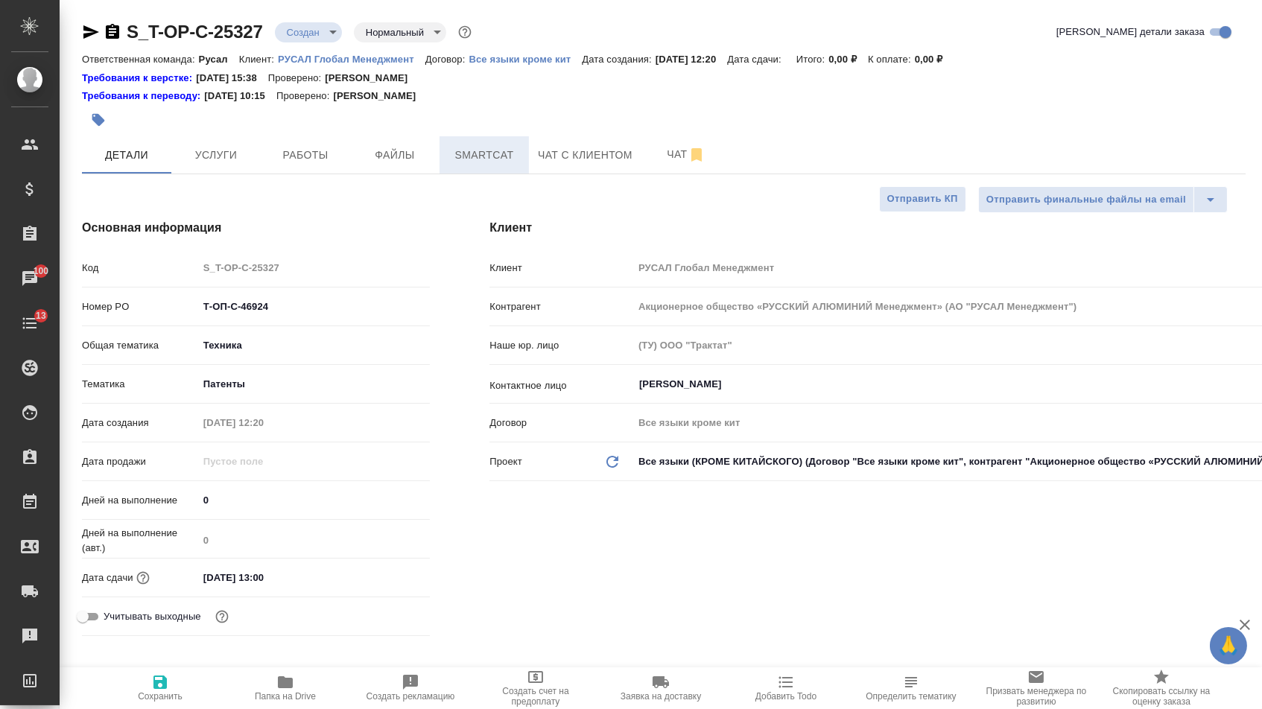
type textarea "x"
click at [169, 681] on icon "button" at bounding box center [160, 682] width 18 height 18
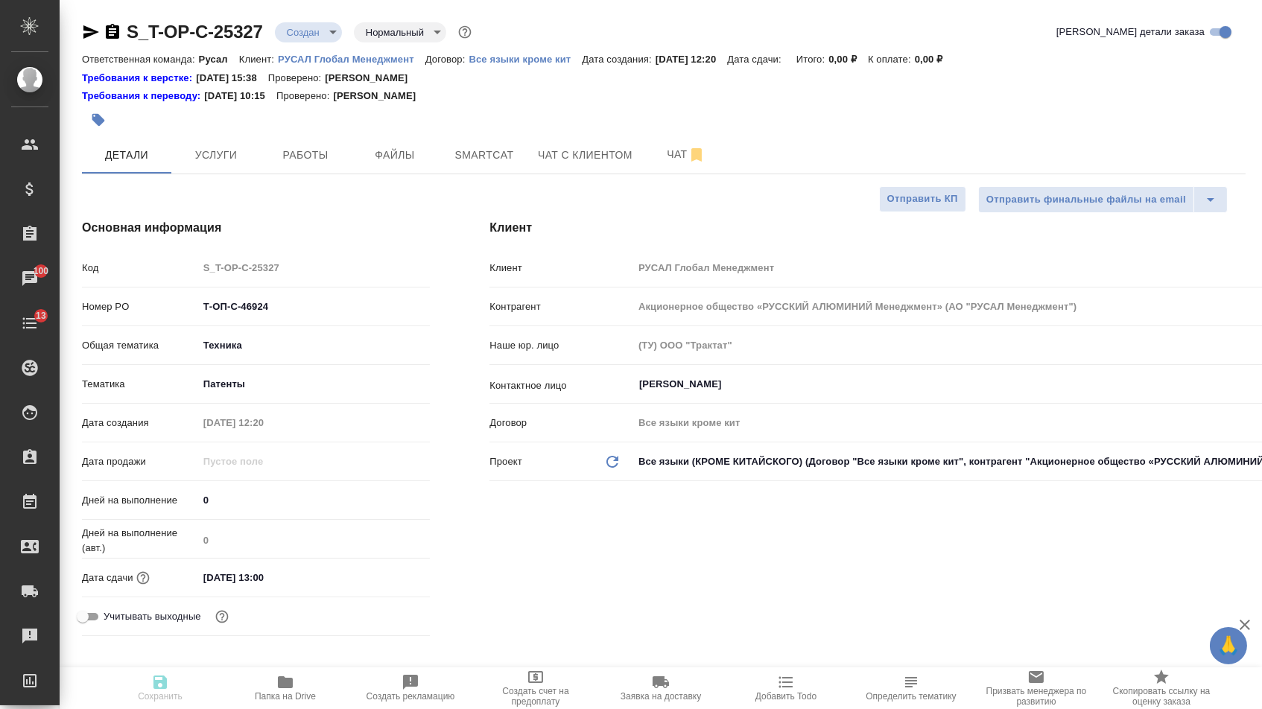
type textarea "x"
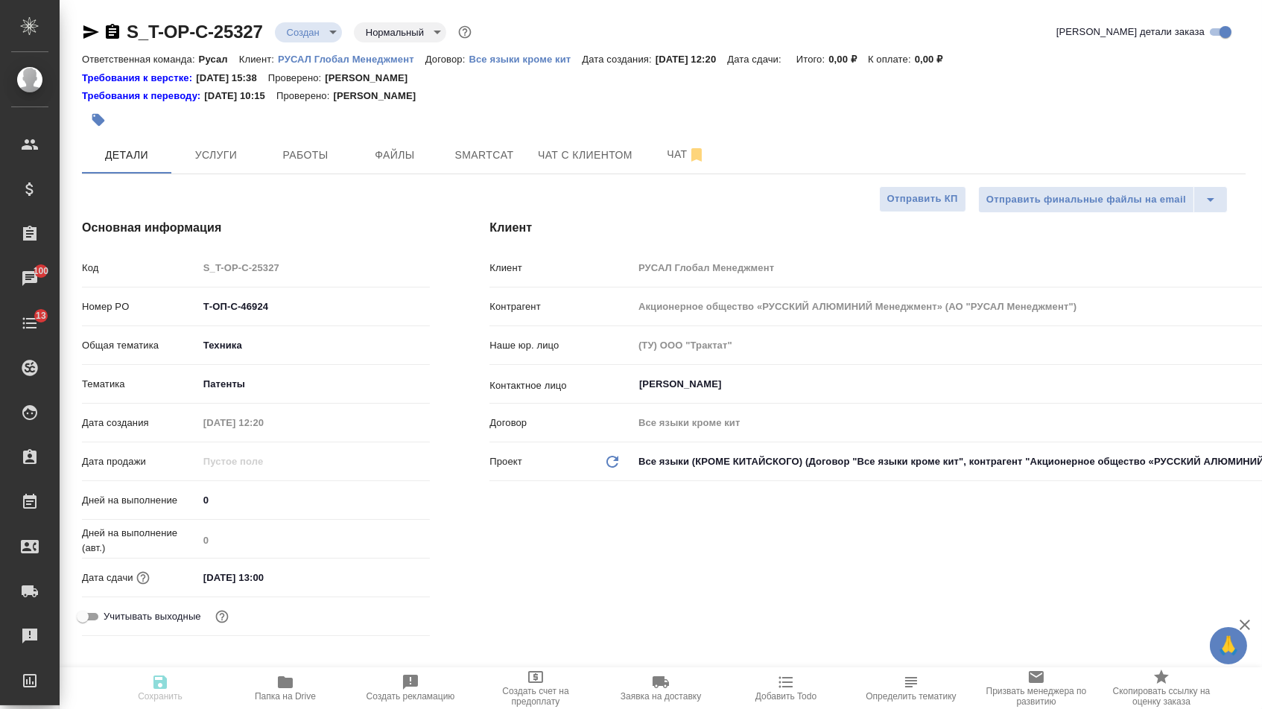
type textarea "x"
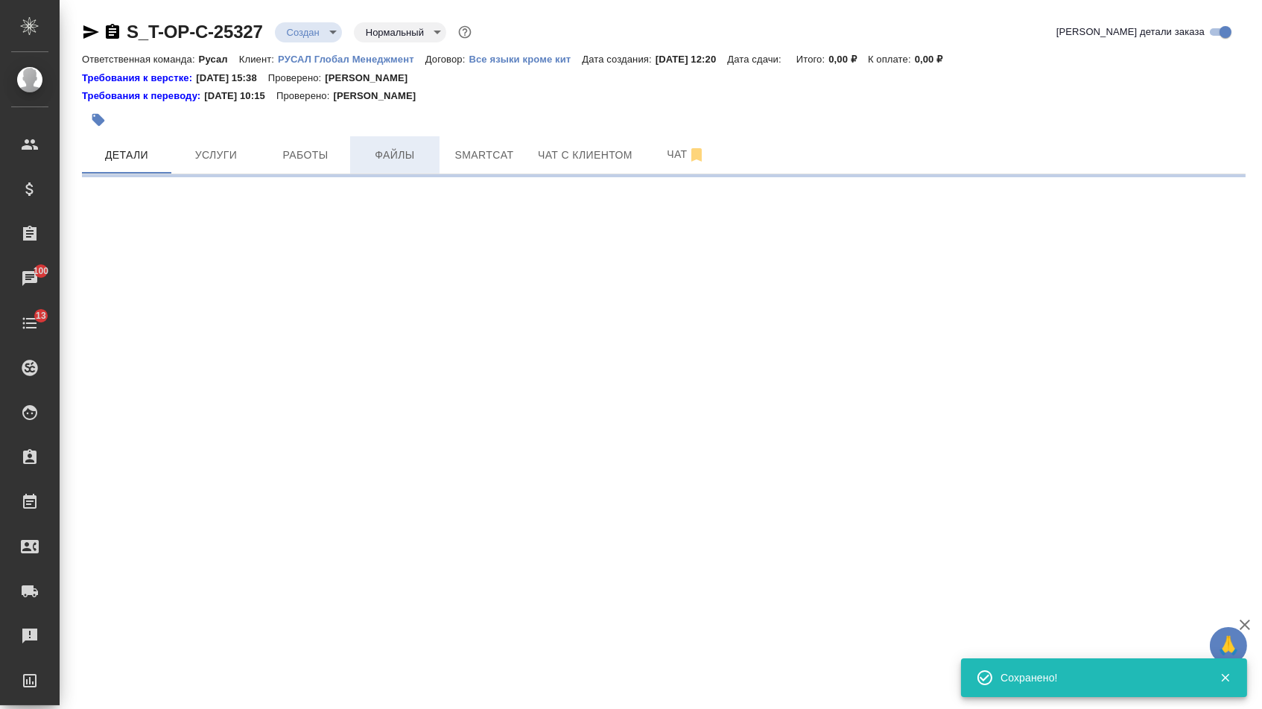
select select "RU"
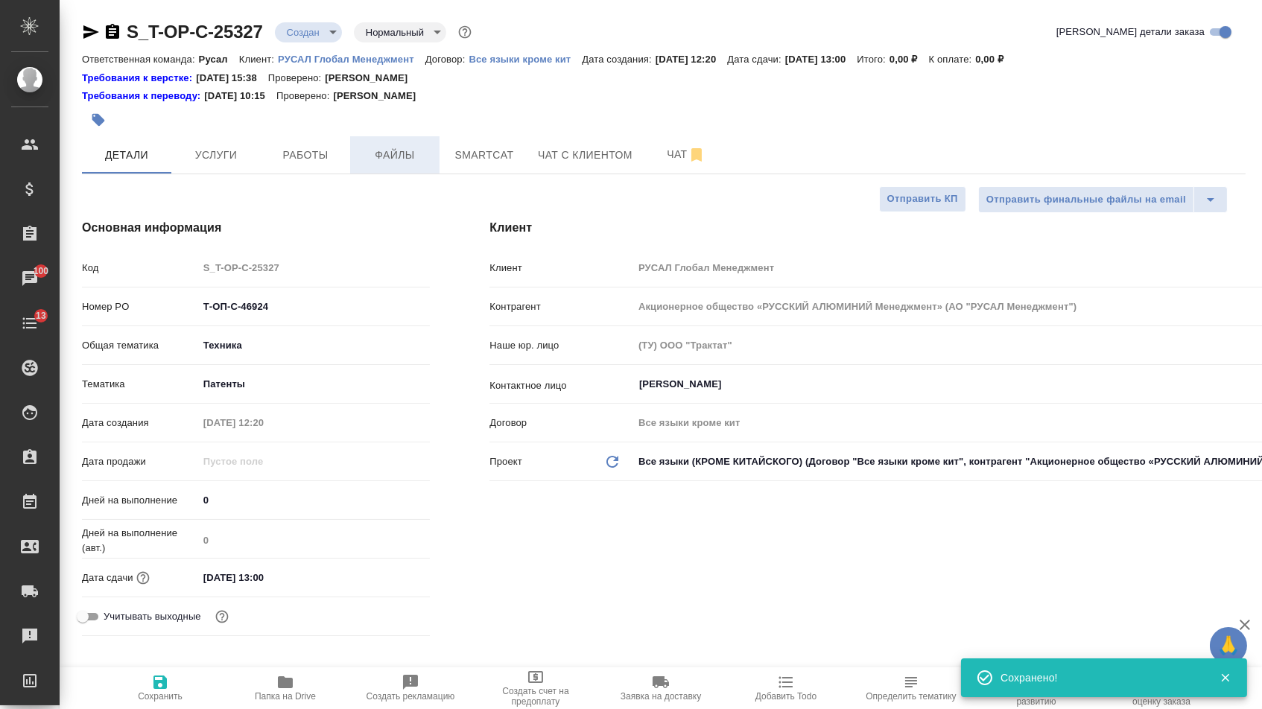
type textarea "x"
click at [390, 165] on span "Файлы" at bounding box center [395, 155] width 72 height 19
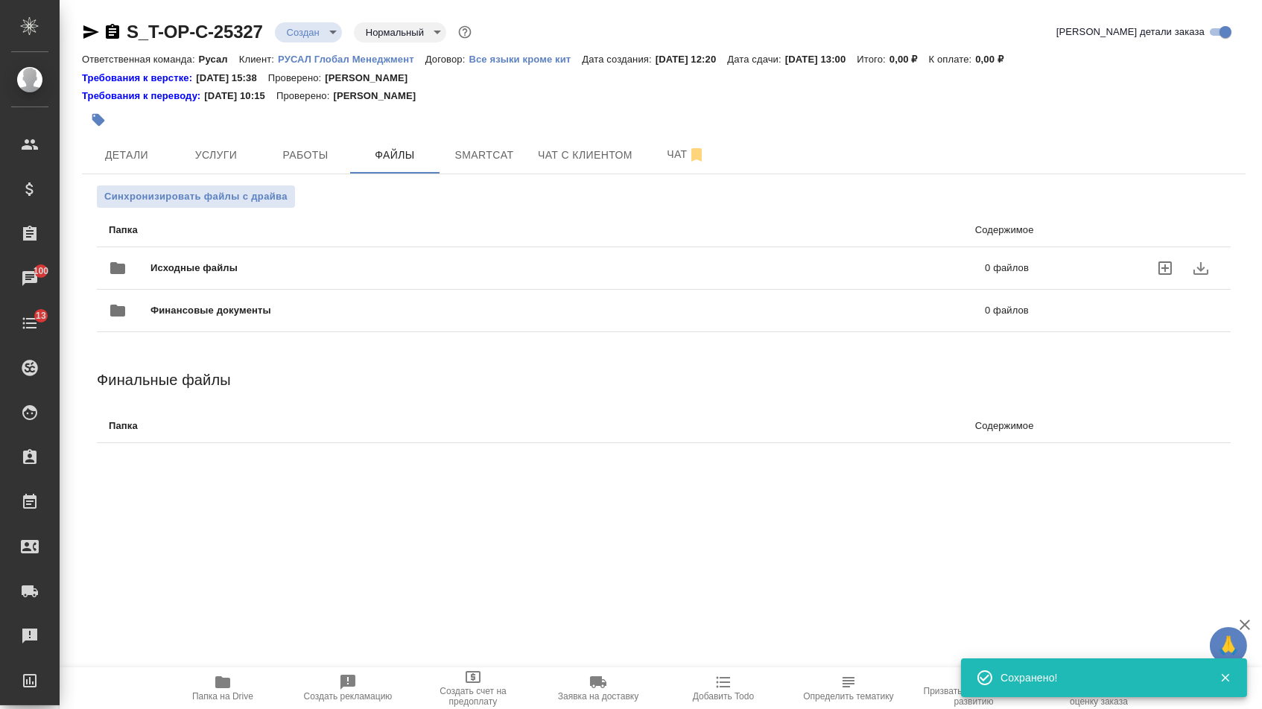
click at [289, 258] on div "Исходные файлы 0 файлов" at bounding box center [569, 268] width 920 height 36
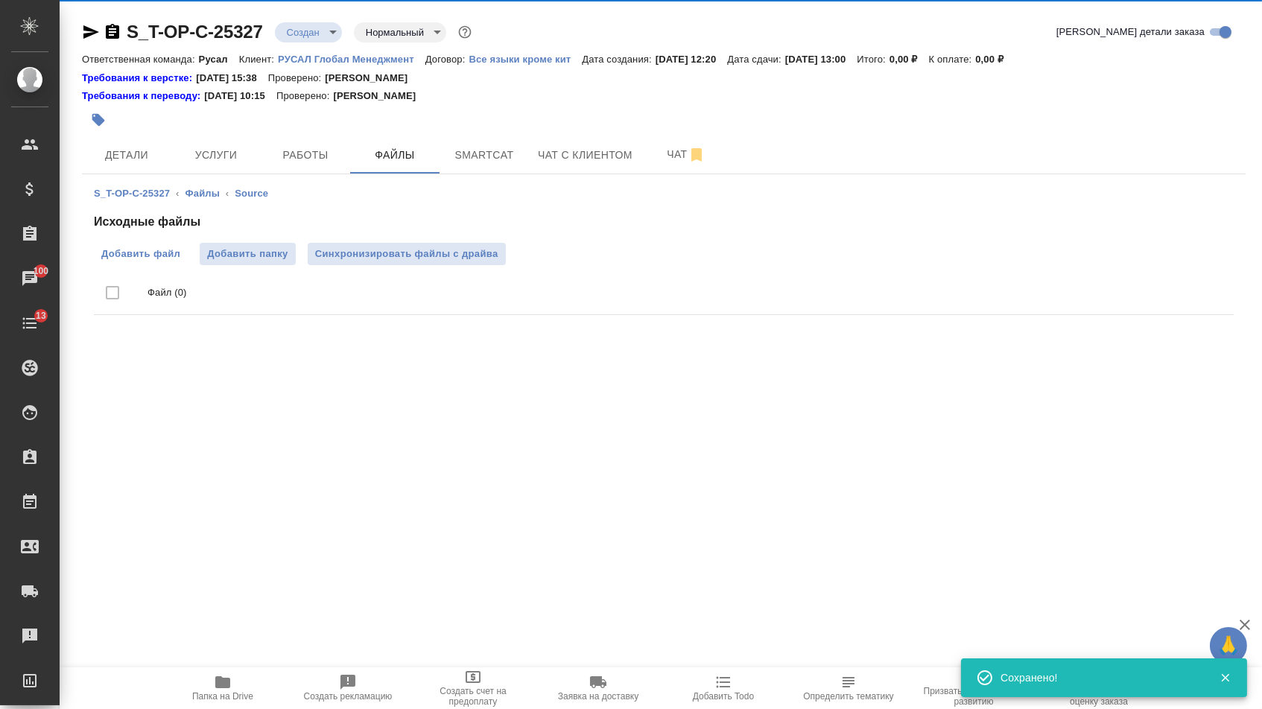
click at [140, 247] on label "Добавить файл" at bounding box center [141, 254] width 94 height 22
click at [0, 0] on input "Добавить файл" at bounding box center [0, 0] width 0 height 0
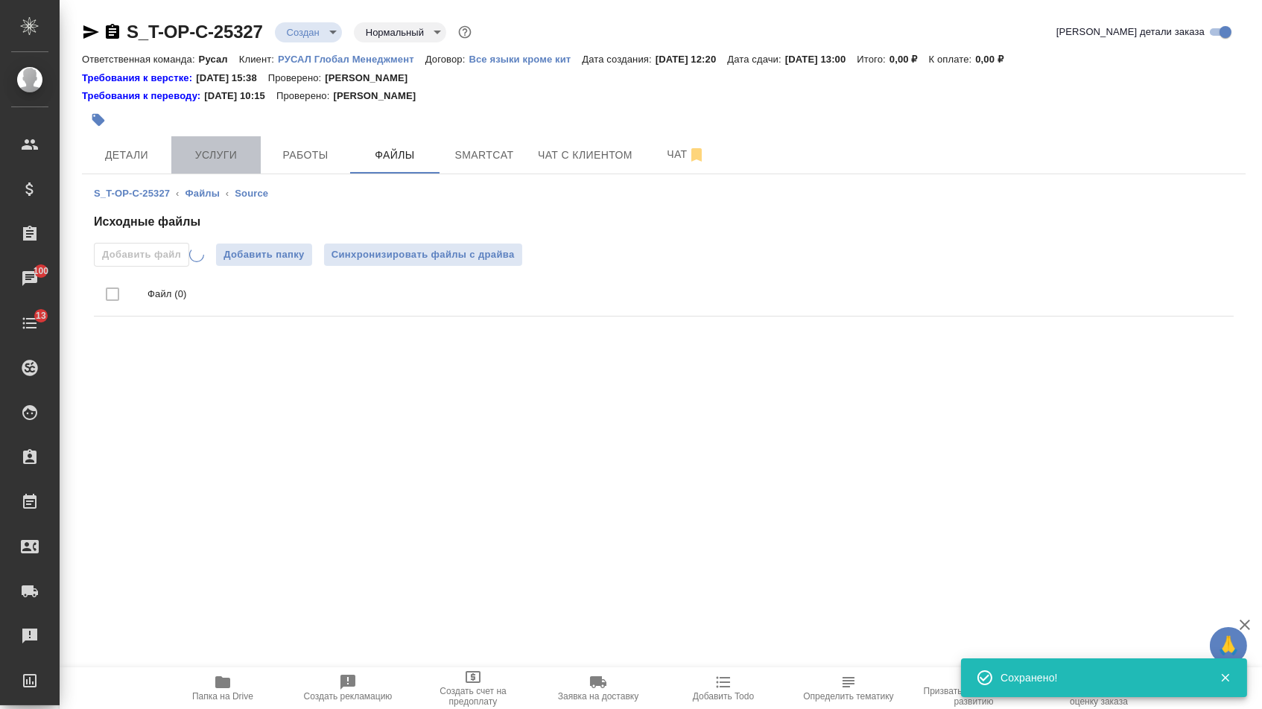
click at [225, 150] on span "Услуги" at bounding box center [216, 155] width 72 height 19
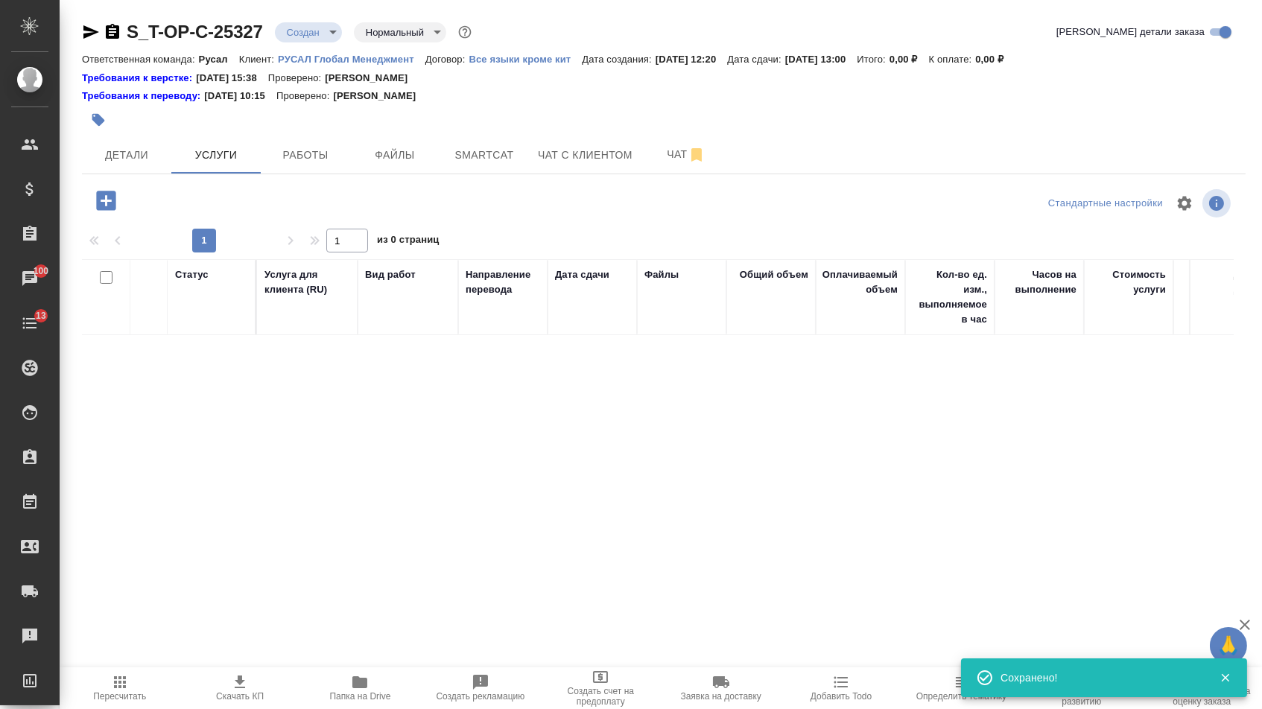
click at [98, 209] on icon "button" at bounding box center [105, 200] width 19 height 19
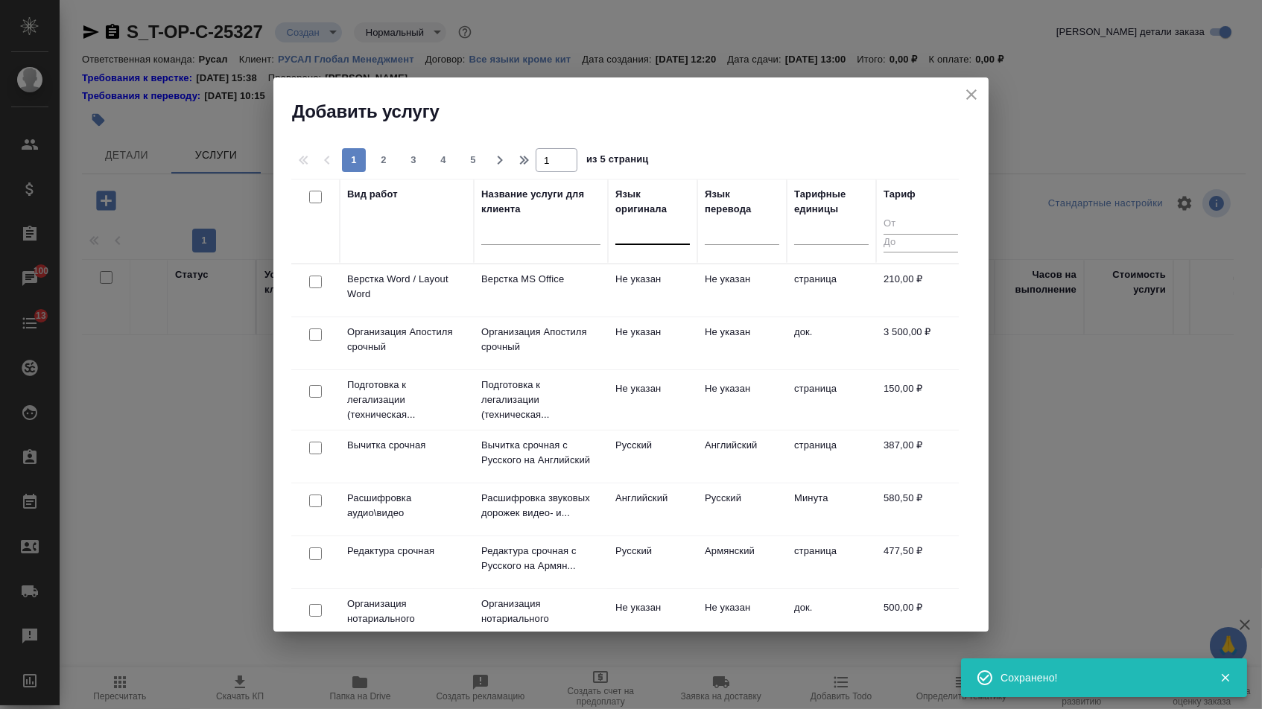
click at [658, 241] on div at bounding box center [652, 231] width 74 height 28
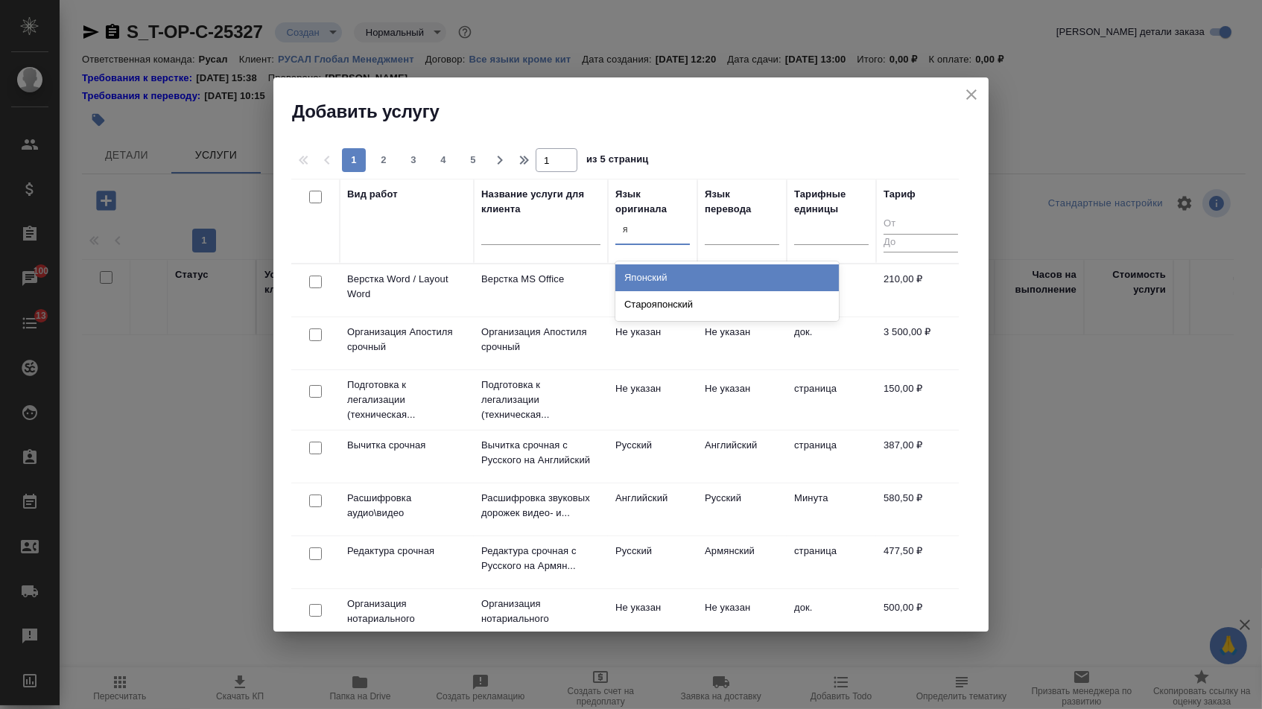
type input "яп"
click at [657, 282] on div "Японский" at bounding box center [726, 277] width 223 height 27
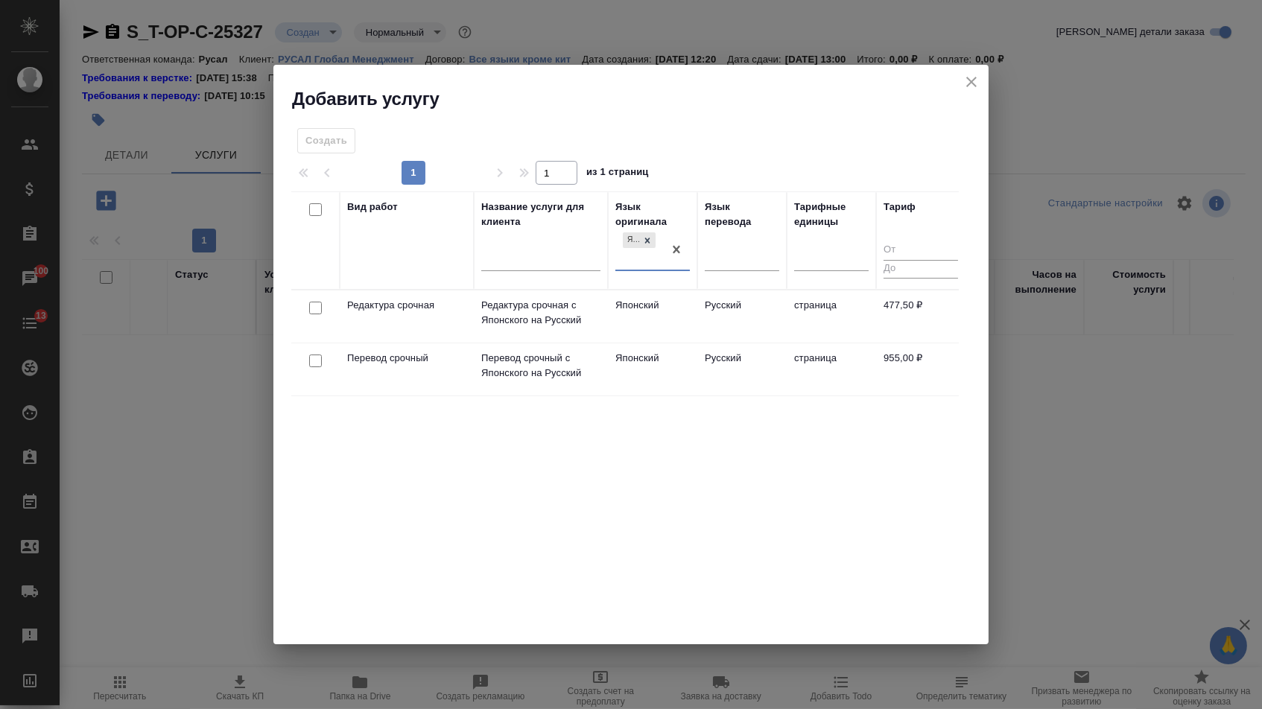
click at [315, 364] on input "checkbox" at bounding box center [315, 361] width 13 height 13
checkbox input "true"
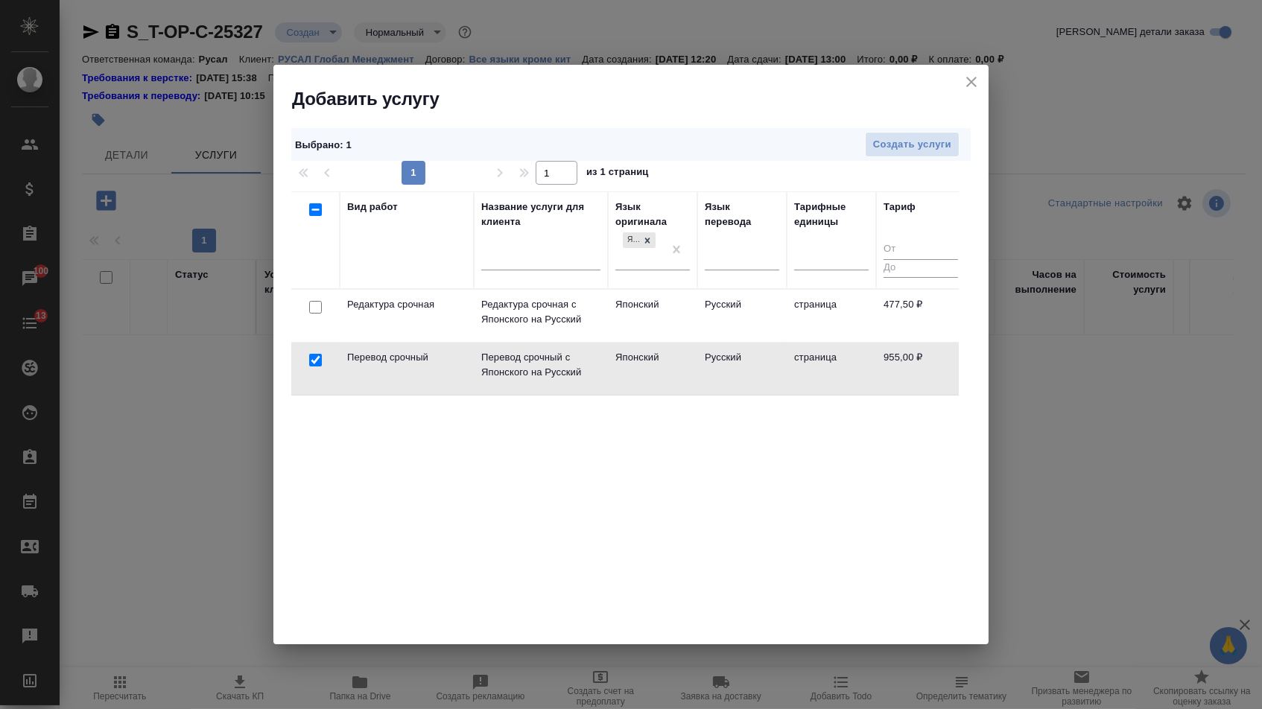
click at [315, 305] on input "checkbox" at bounding box center [315, 307] width 13 height 13
checkbox input "true"
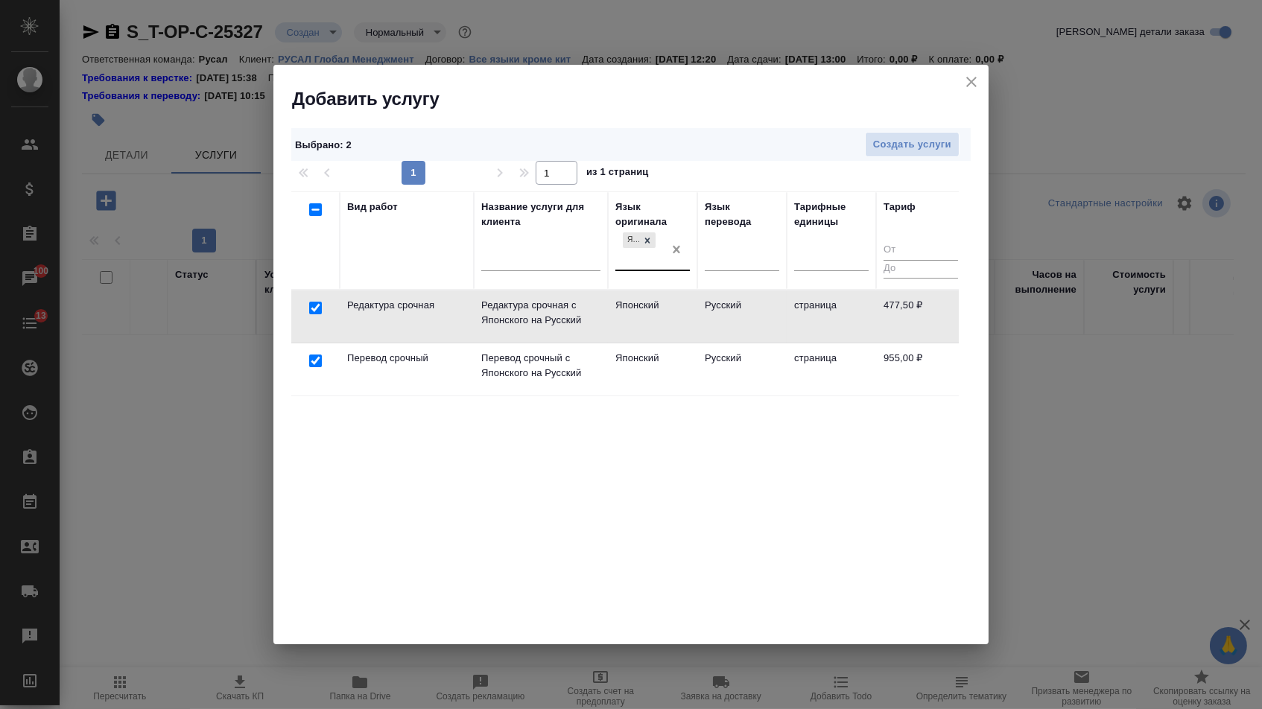
checkbox input "false"
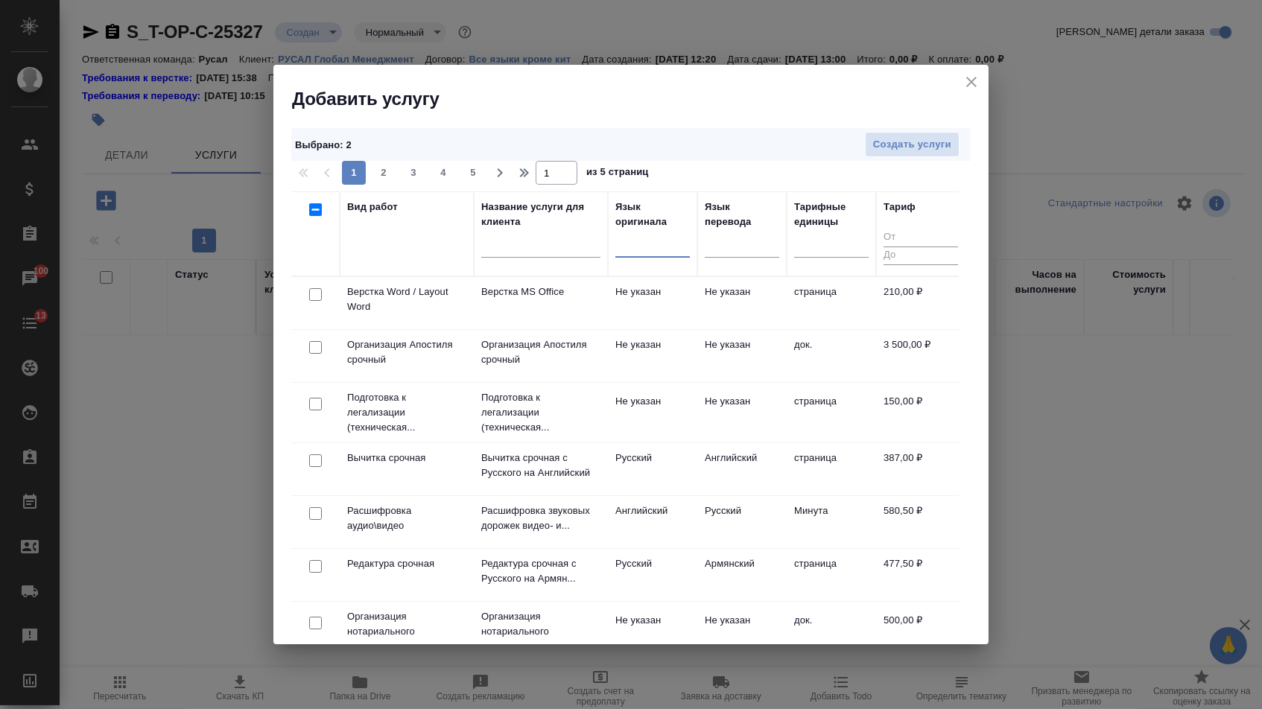
drag, startPoint x: 311, startPoint y: 296, endPoint x: 408, endPoint y: 269, distance: 100.7
click at [311, 297] on input "checkbox" at bounding box center [315, 294] width 13 height 13
checkbox input "true"
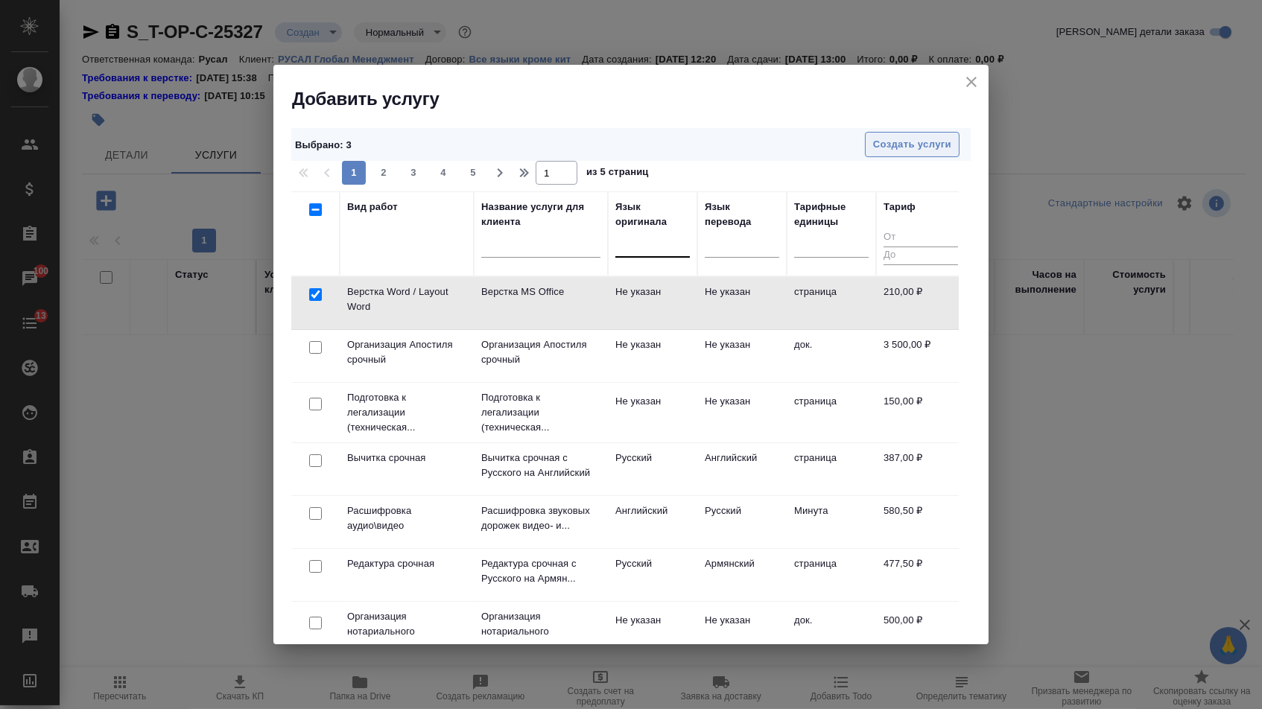
click at [916, 147] on span "Создать услуги" at bounding box center [912, 144] width 78 height 17
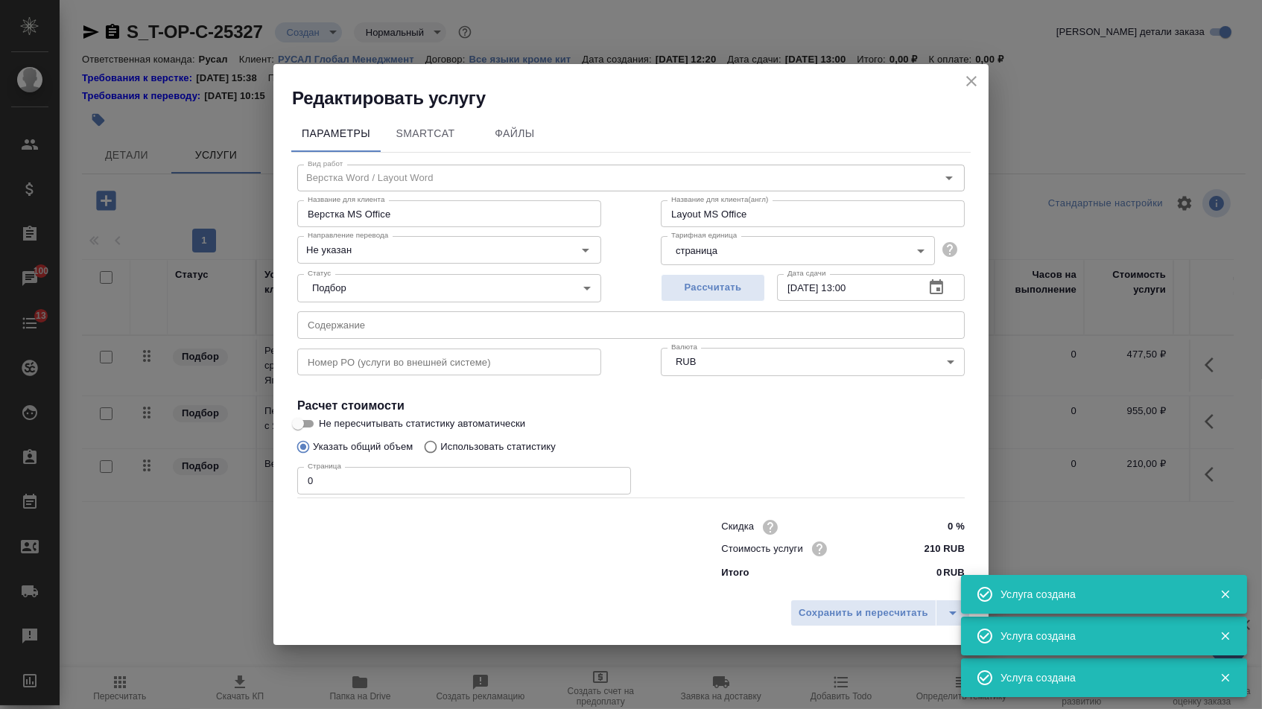
type input "Верстка Word / Layout Word"
type input "Верстка MS Office"
type input "Layout MS Office"
type input "Не указан"
type input "210 RUB"
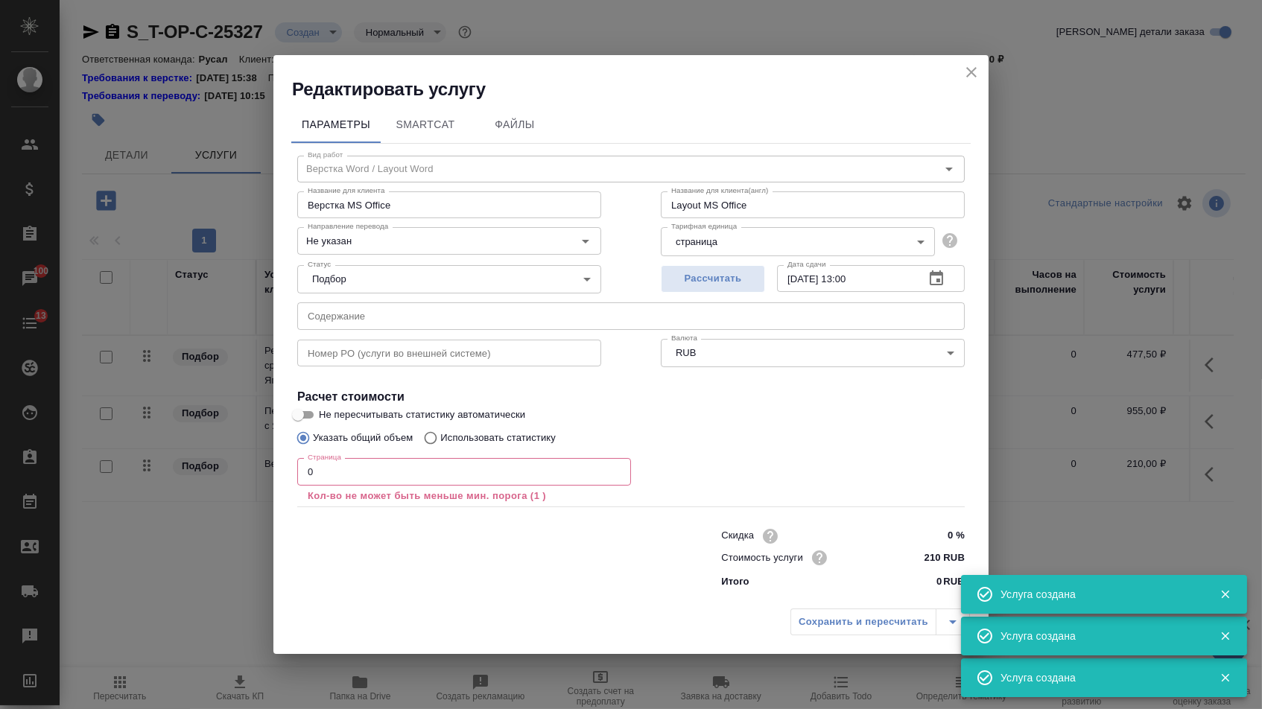
type input "Перевод срочный"
type input "Перевод срочный с Японского на Русский"
type input "Urgent translation from Japanese to Russian"
type input "яп-рус"
type input "955 RUB"
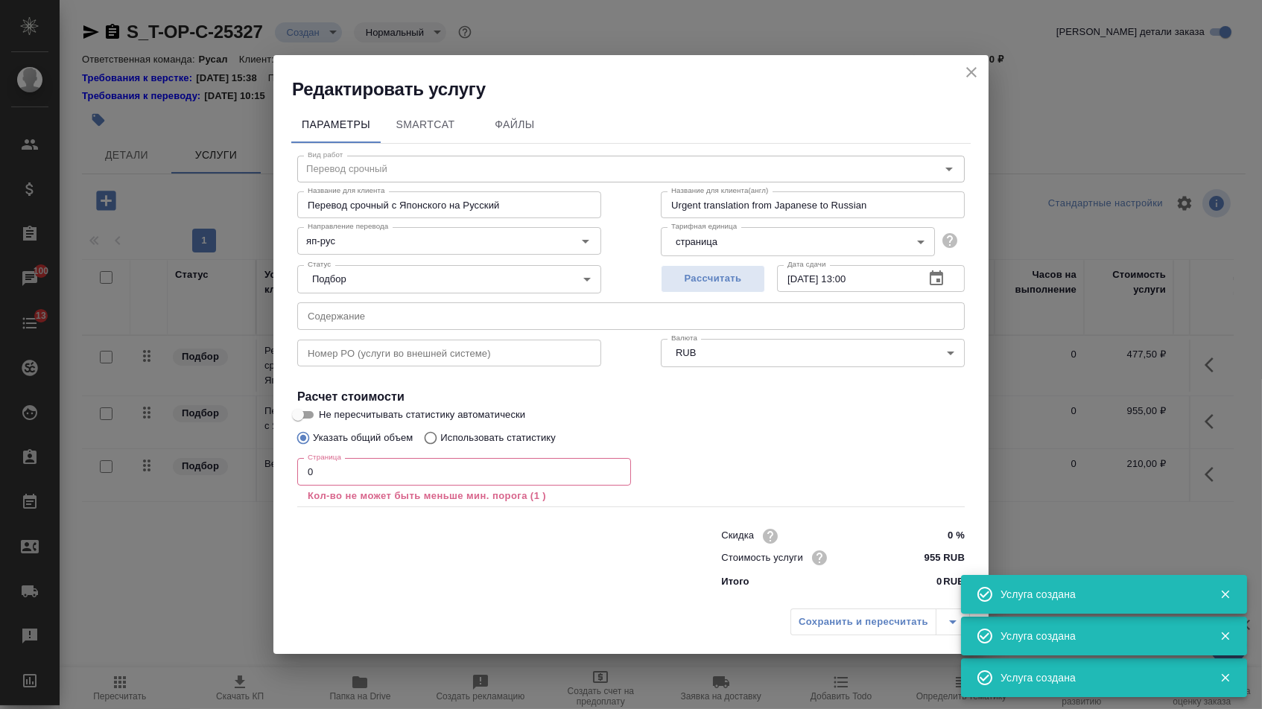
click at [475, 302] on input "text" at bounding box center [630, 315] width 667 height 27
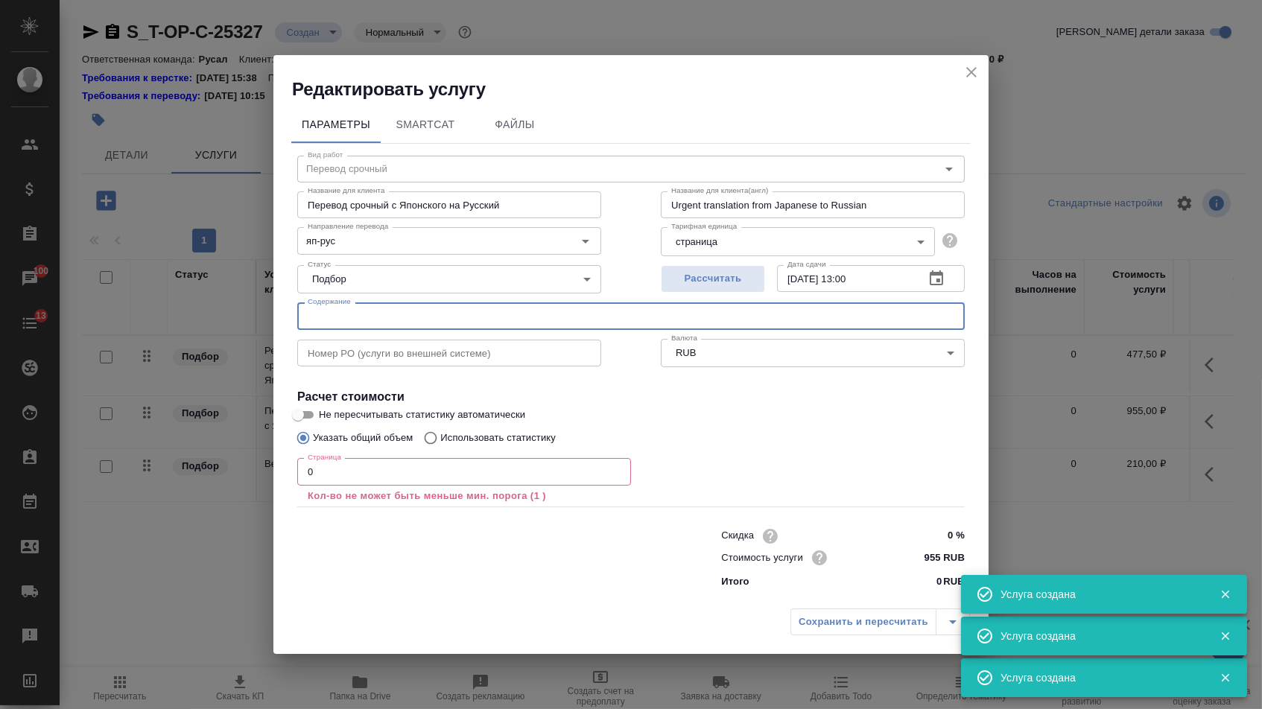
paste input "Патент 7417792"
type input "Патент 7417792"
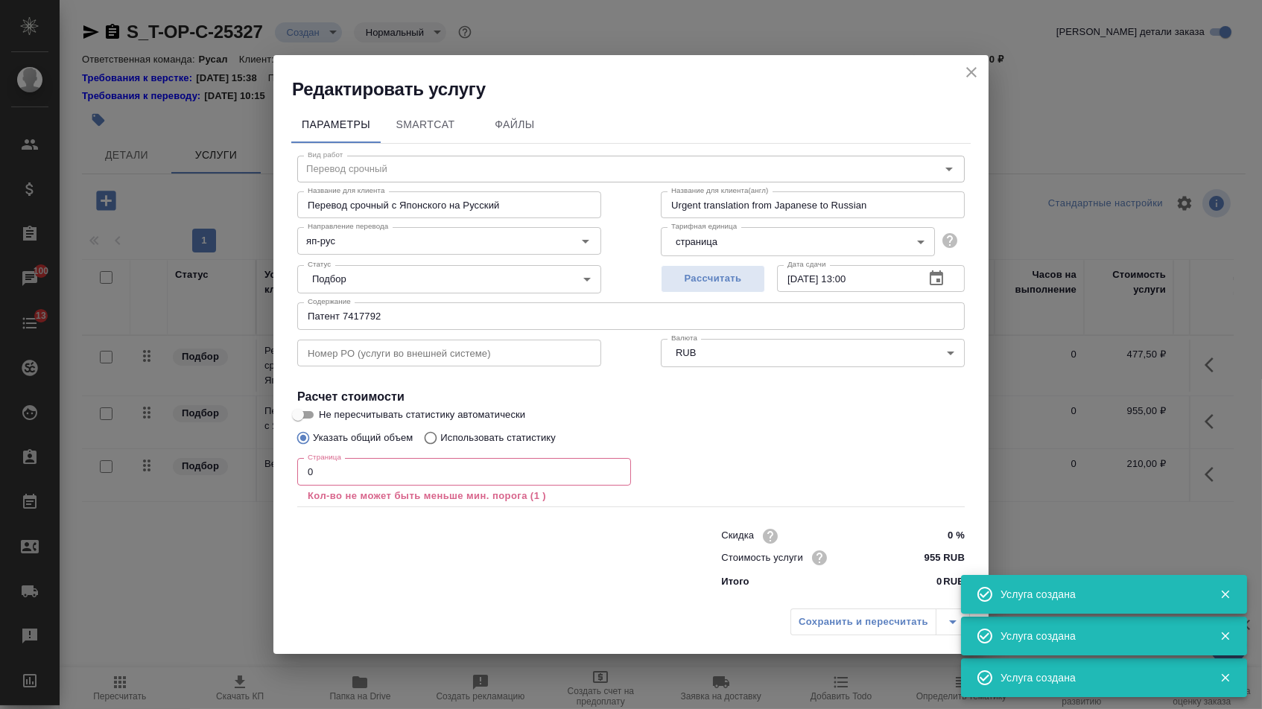
click at [371, 492] on p "Кол-во не может быть меньше мин. порога (1 )" at bounding box center [464, 496] width 313 height 15
click at [365, 483] on input "0" at bounding box center [464, 471] width 334 height 27
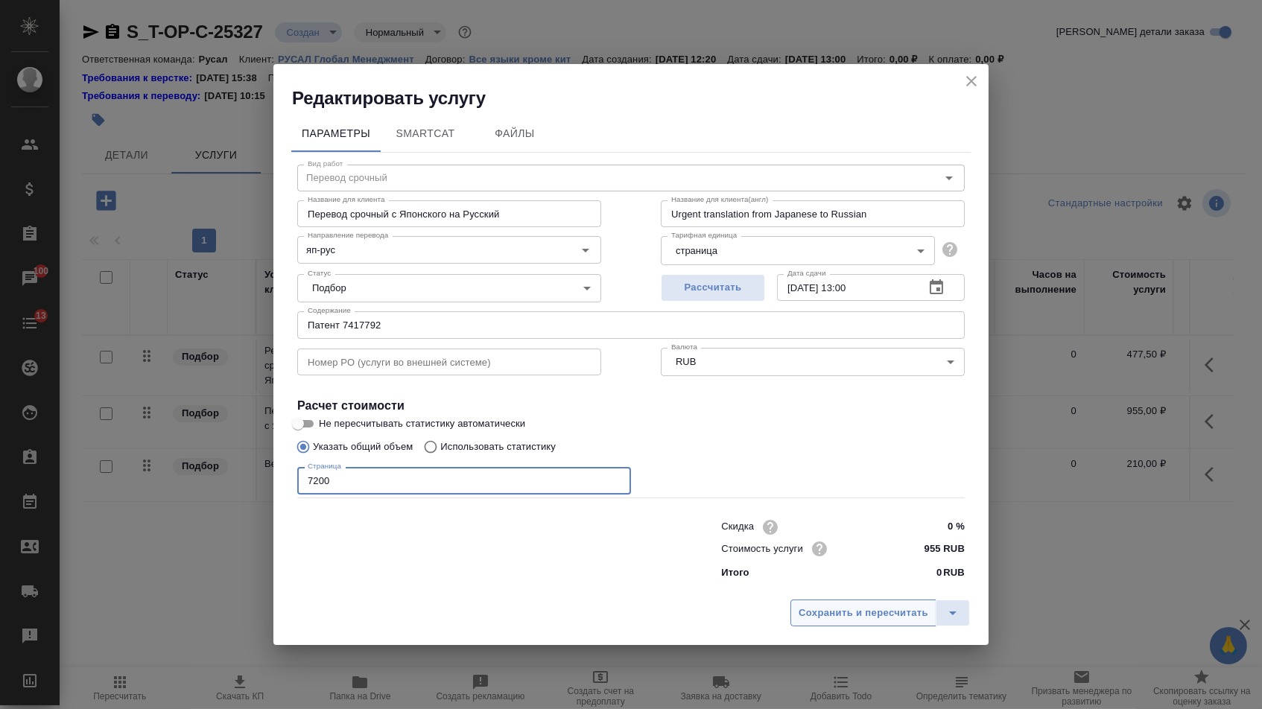
type input "7200"
click at [825, 612] on span "Сохранить и пересчитать" at bounding box center [863, 613] width 130 height 17
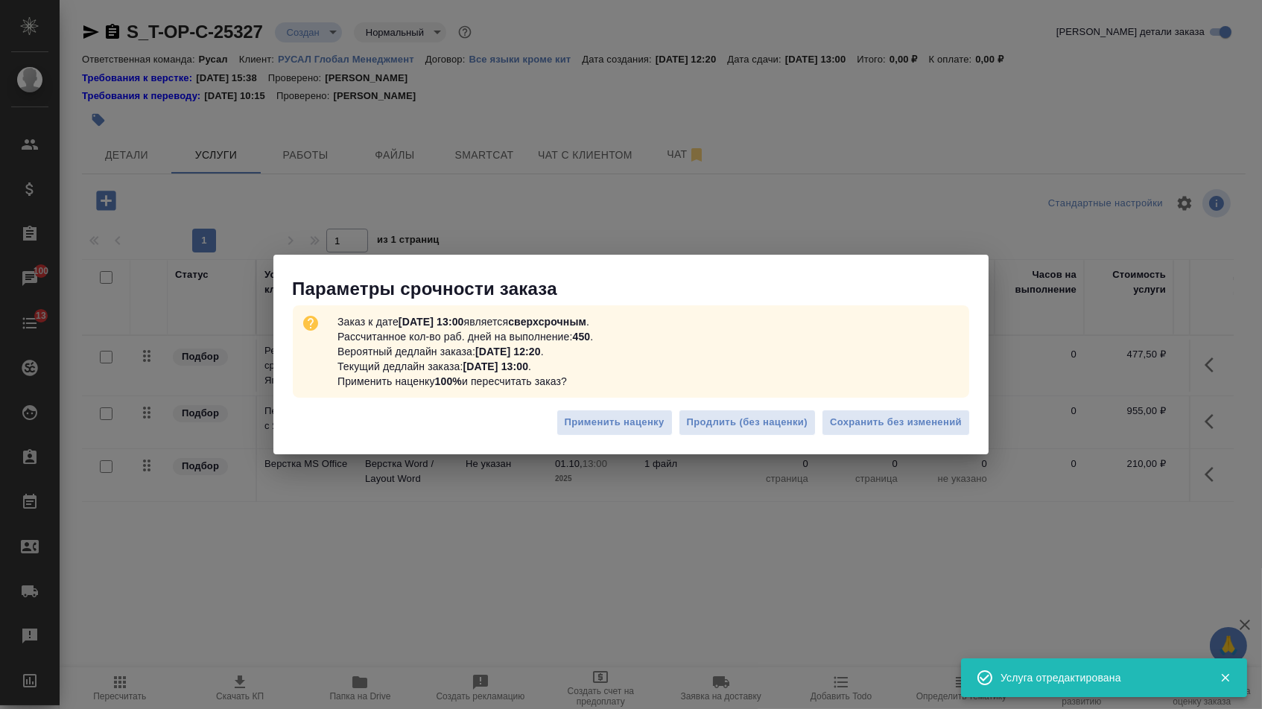
click at [852, 437] on div "Применить наценку Продлить (без наценки) Сохранить без изменений" at bounding box center [630, 428] width 715 height 52
click at [831, 414] on button "Сохранить без изменений" at bounding box center [896, 423] width 148 height 26
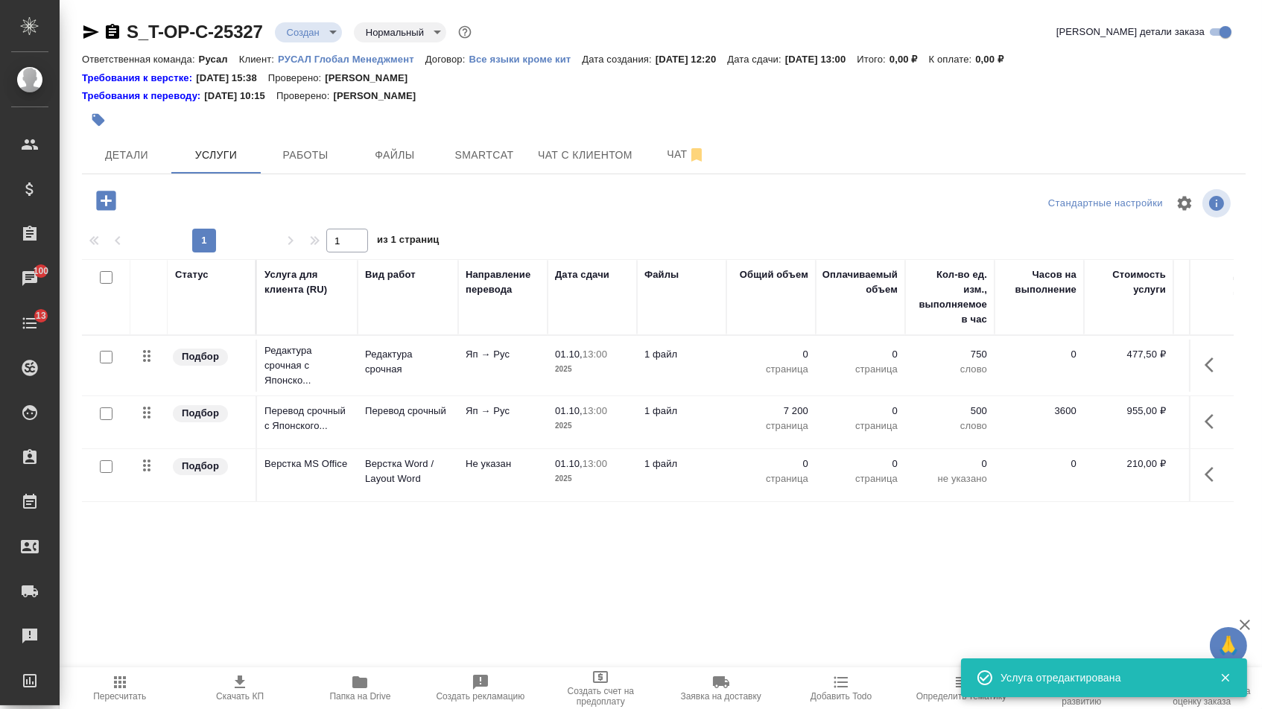
type input "urgent"
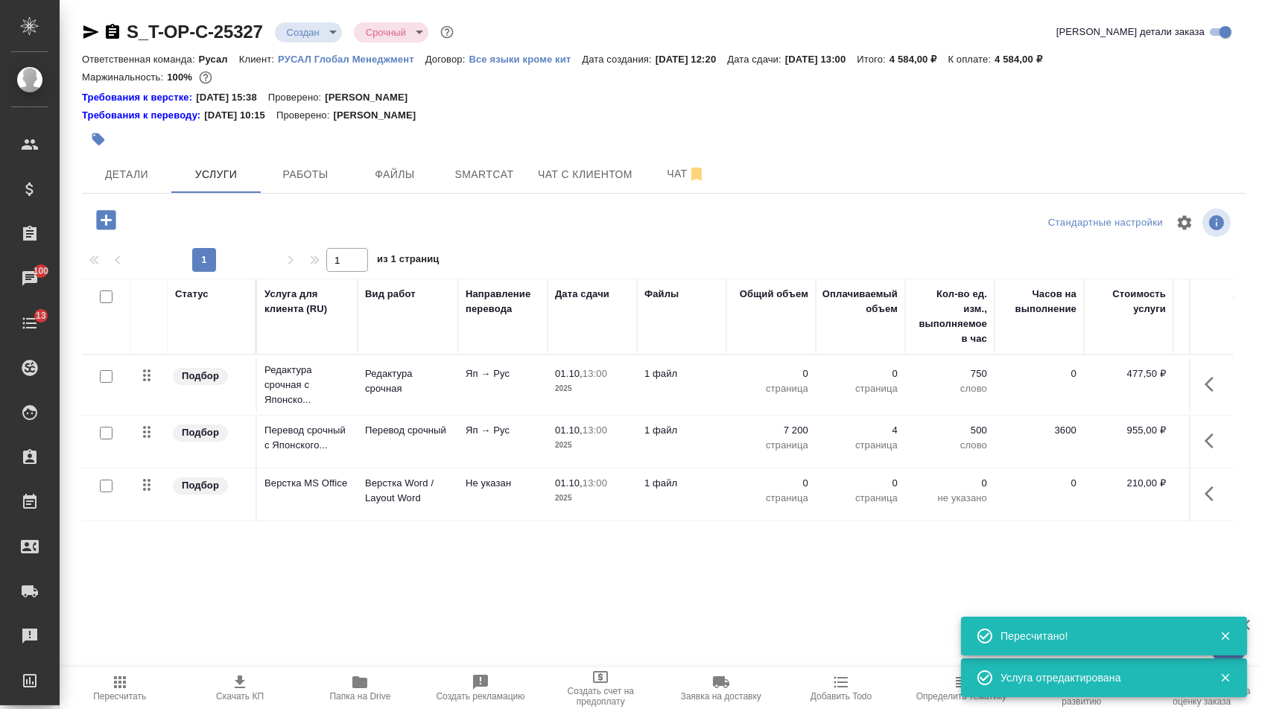
click at [777, 371] on td "0 страница" at bounding box center [770, 385] width 89 height 52
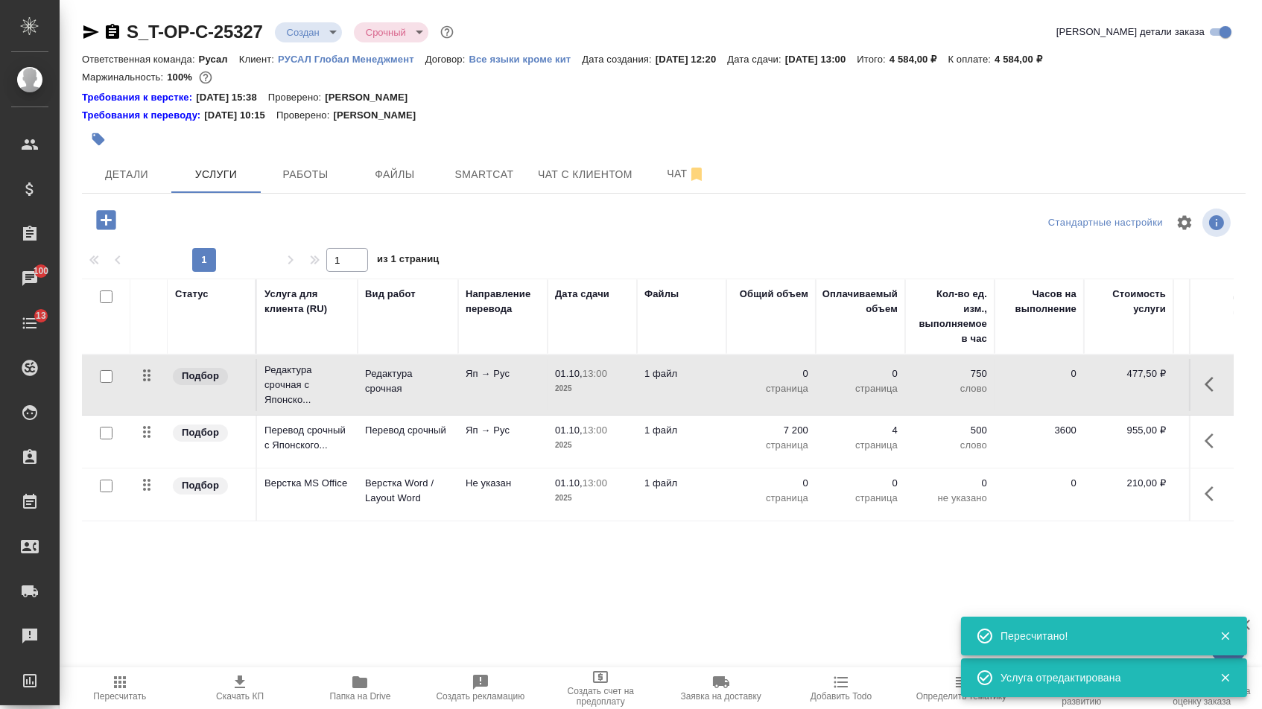
click at [777, 381] on p "0" at bounding box center [771, 373] width 74 height 15
click at [777, 381] on input "0" at bounding box center [780, 378] width 54 height 22
type input "1"
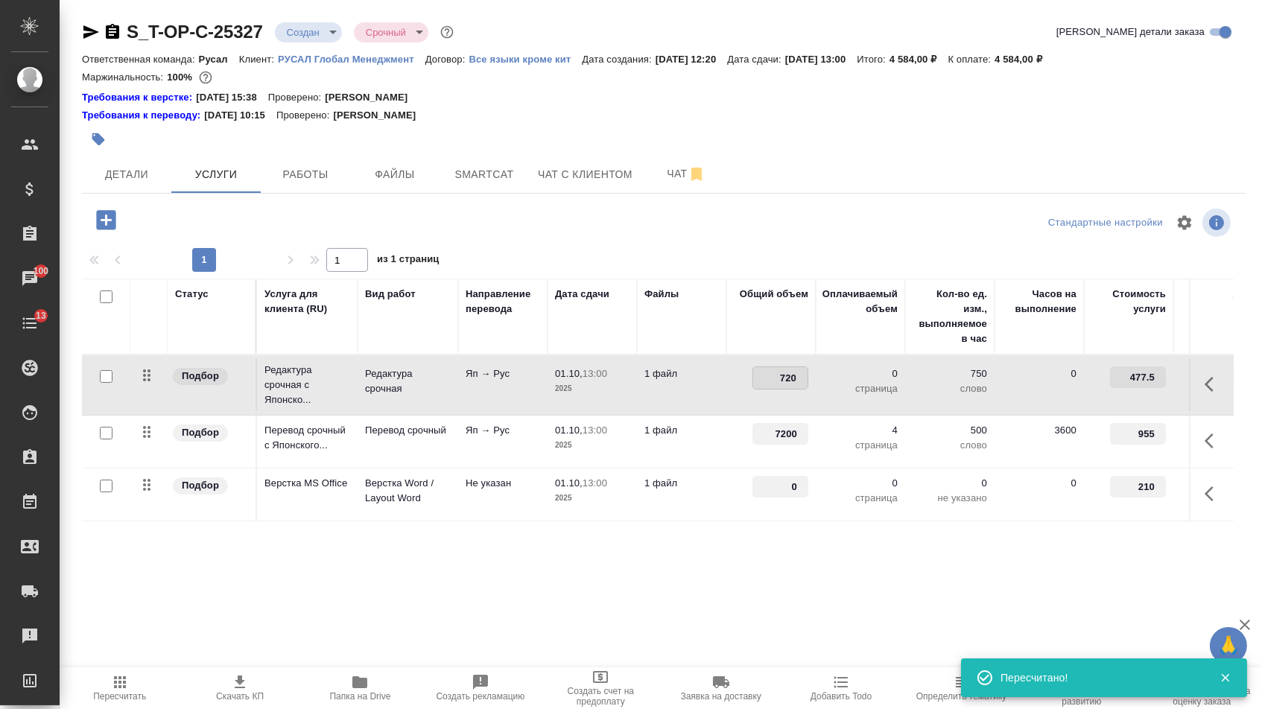
type input "7200"
drag, startPoint x: 787, startPoint y: 501, endPoint x: 813, endPoint y: 501, distance: 26.1
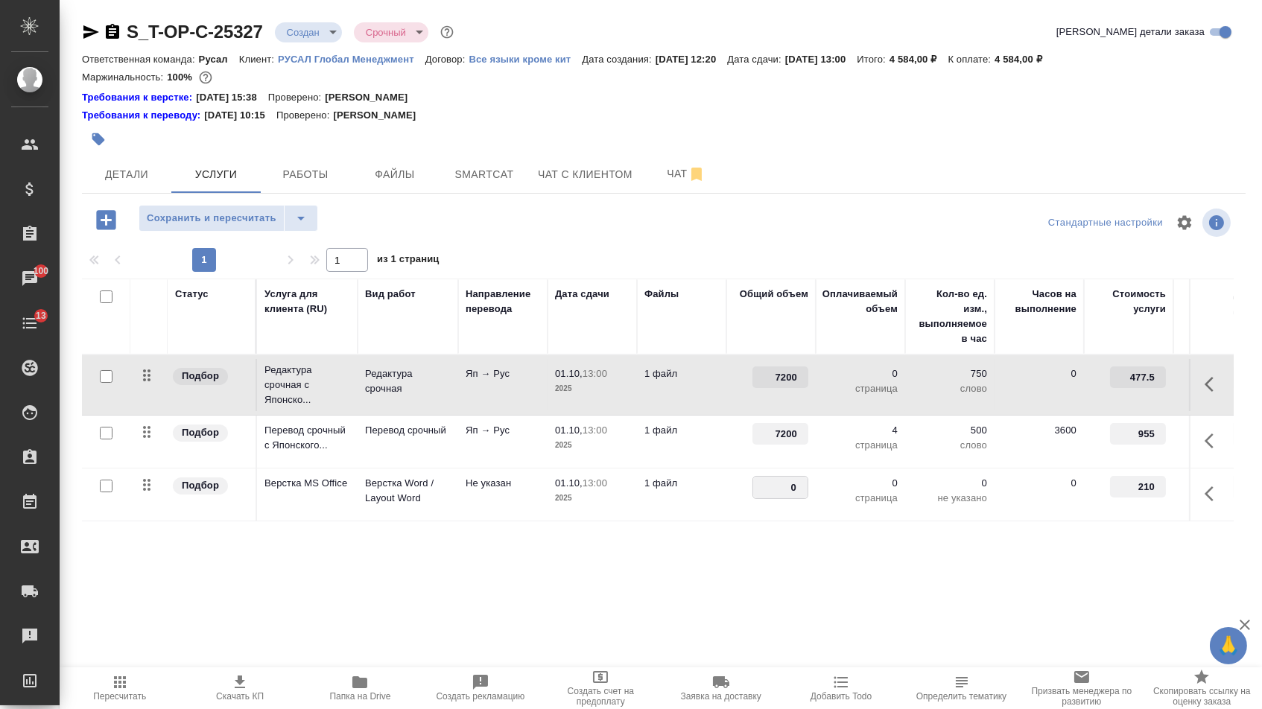
type input "4"
click at [747, 544] on div "Статус Услуга для клиента (RU) Вид работ Направление перевода Дата сдачи Файлы …" at bounding box center [658, 439] width 1152 height 320
click at [232, 227] on span "Сохранить и пересчитать" at bounding box center [212, 218] width 130 height 17
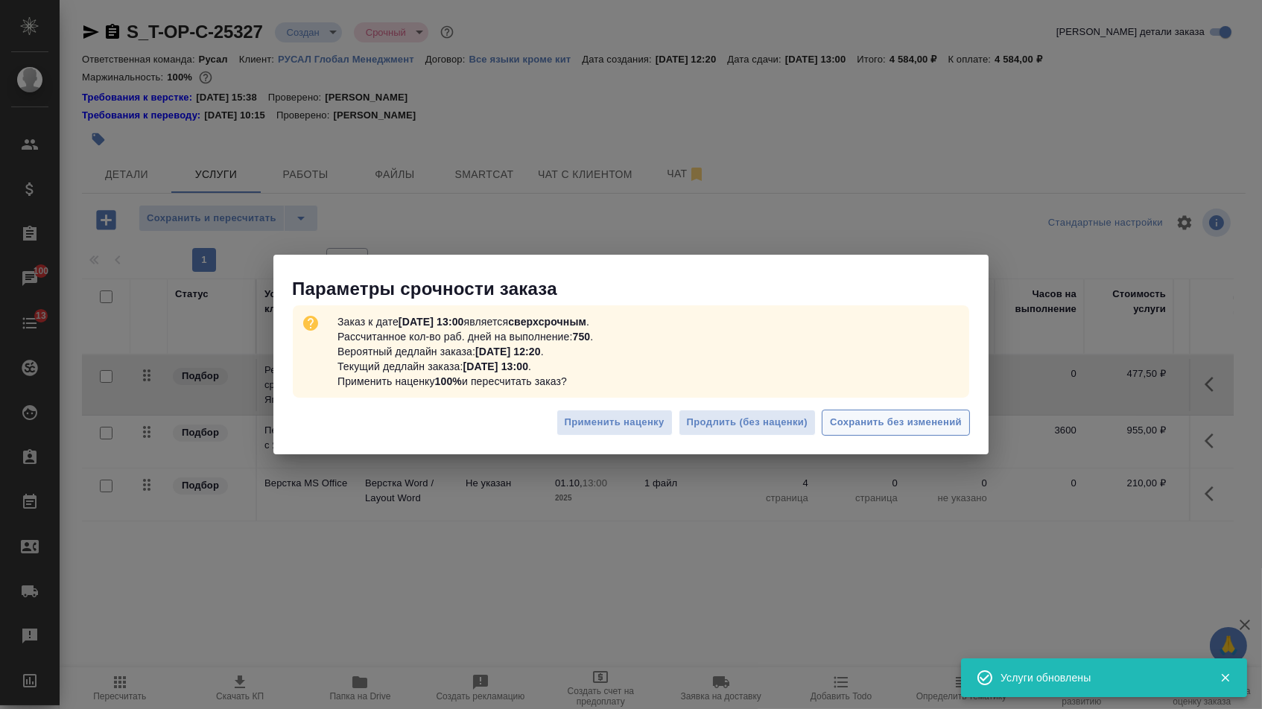
click at [868, 433] on button "Сохранить без изменений" at bounding box center [896, 423] width 148 height 26
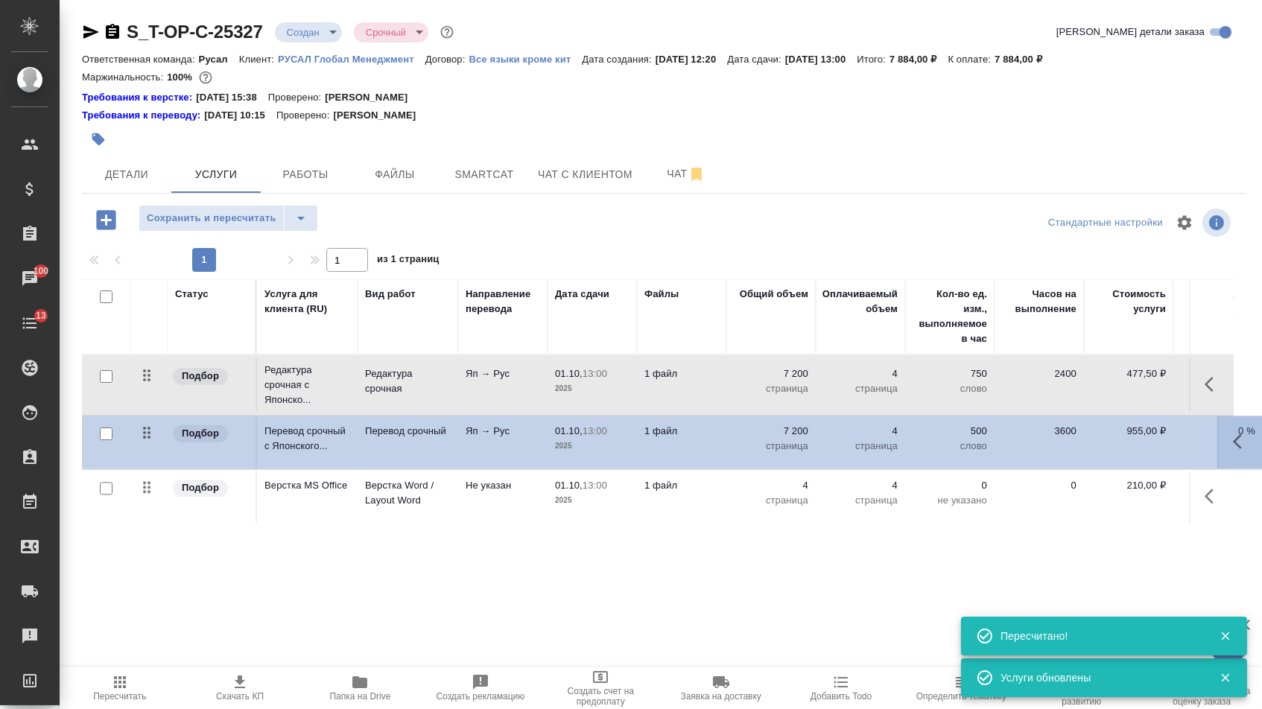
drag, startPoint x: 147, startPoint y: 452, endPoint x: 147, endPoint y: 368, distance: 84.2
click at [147, 370] on tbody "Подбор Редактура срочная с Японско... Редактура срочная Яп → Рус 01.10, 13:00 2…" at bounding box center [784, 439] width 1404 height 168
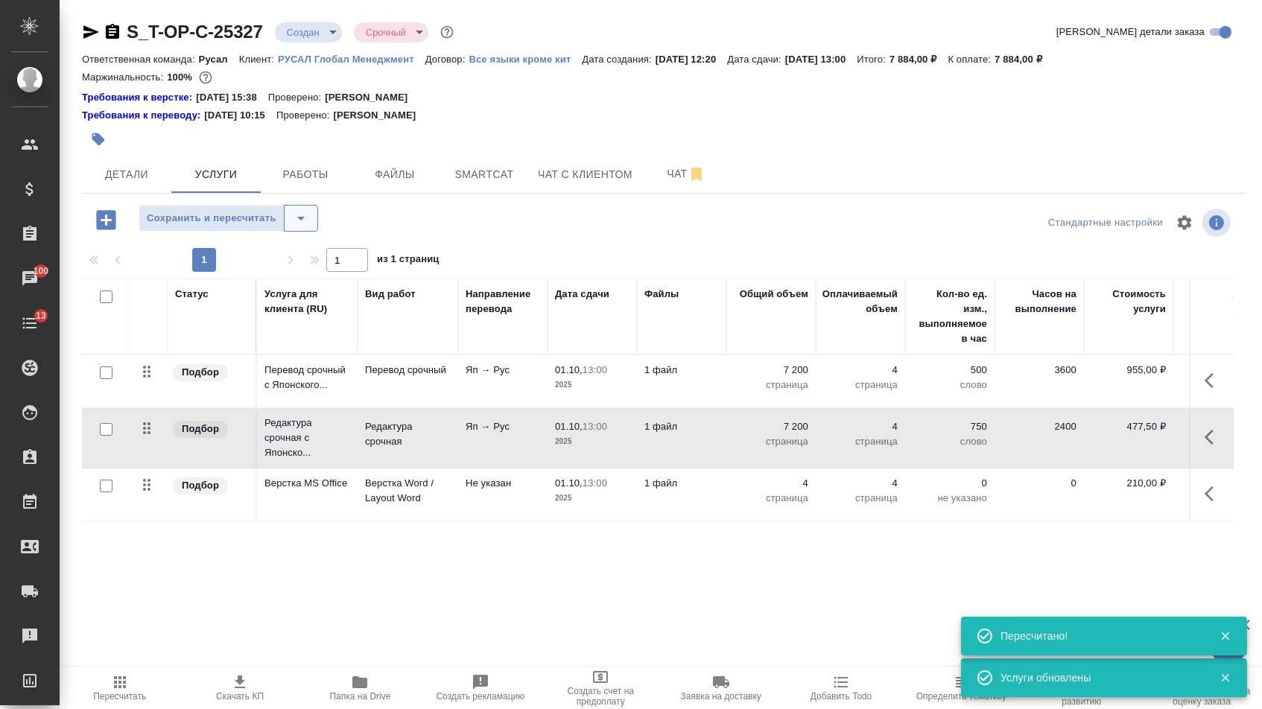
click at [318, 219] on button "split button" at bounding box center [301, 218] width 34 height 27
click at [290, 273] on ul "Сохранить" at bounding box center [234, 258] width 183 height 36
click at [290, 261] on li "Сохранить" at bounding box center [234, 258] width 183 height 24
click at [150, 184] on span "Детали" at bounding box center [127, 174] width 72 height 19
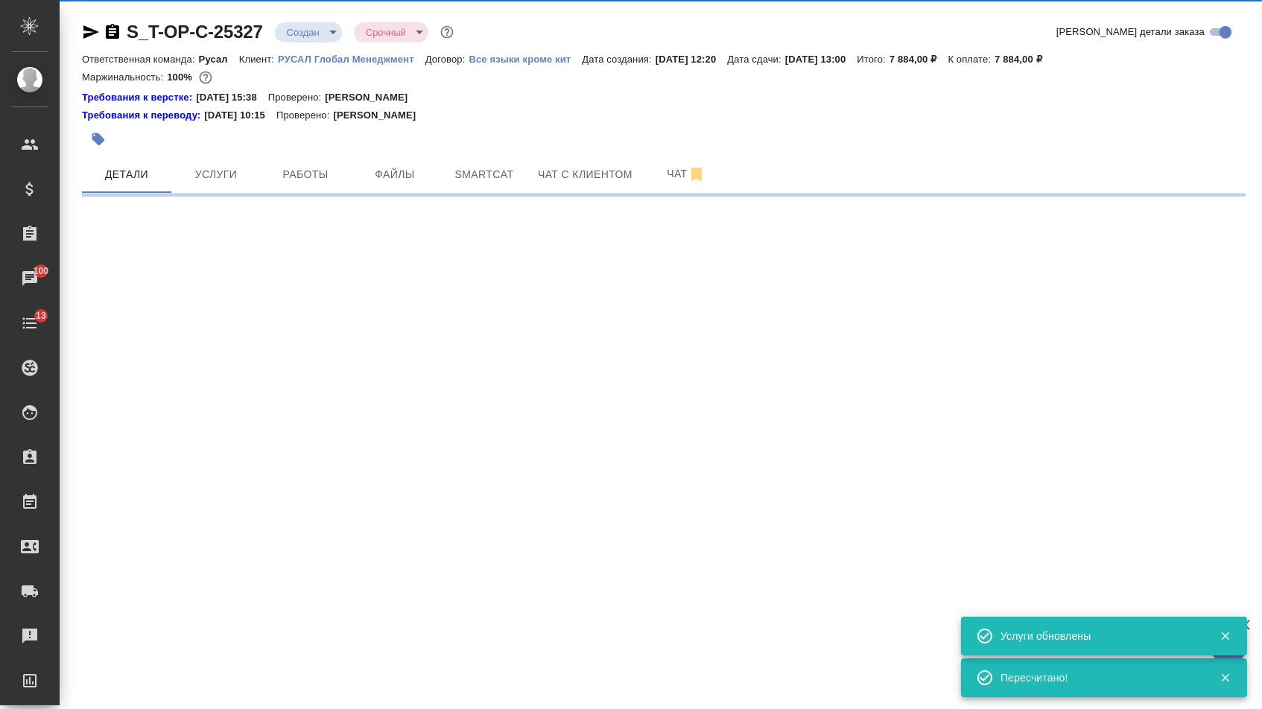
select select "RU"
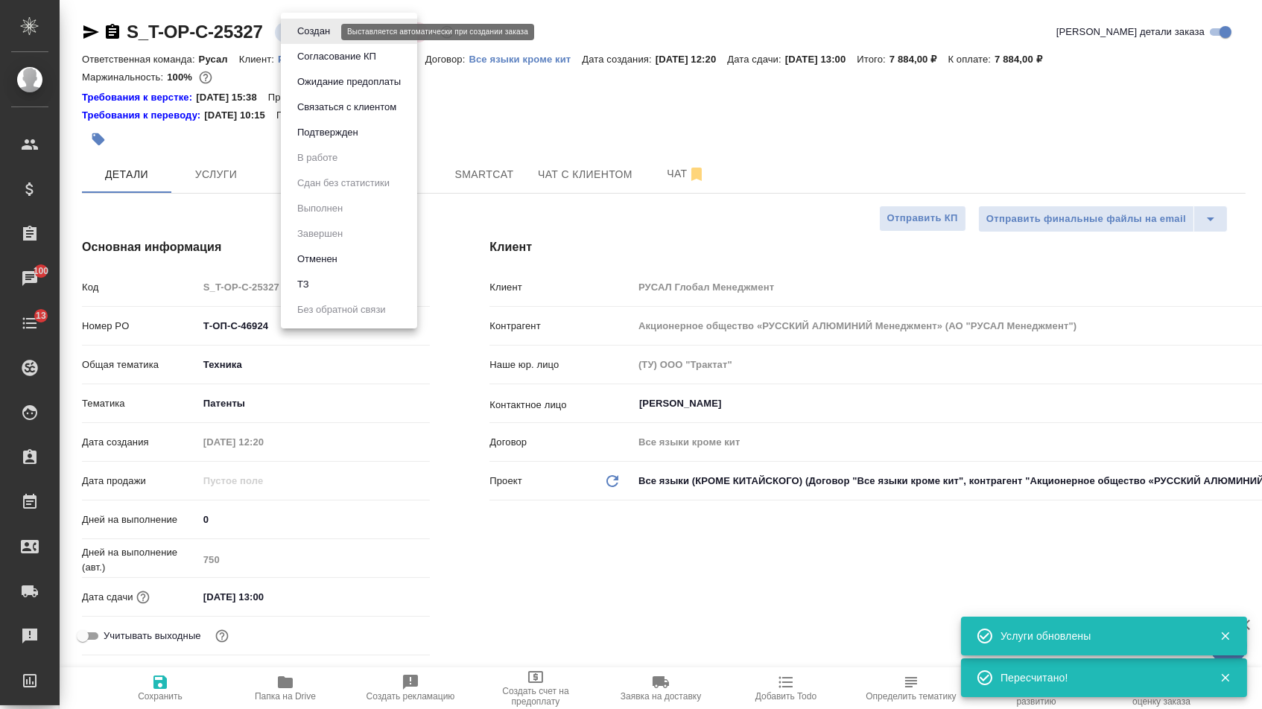
click at [320, 25] on body "🙏 .cls-1 fill:#fff; AWATERA Menshikova Aleksandra Клиенты Спецификации Заказы 1…" at bounding box center [631, 354] width 1262 height 709
type textarea "x"
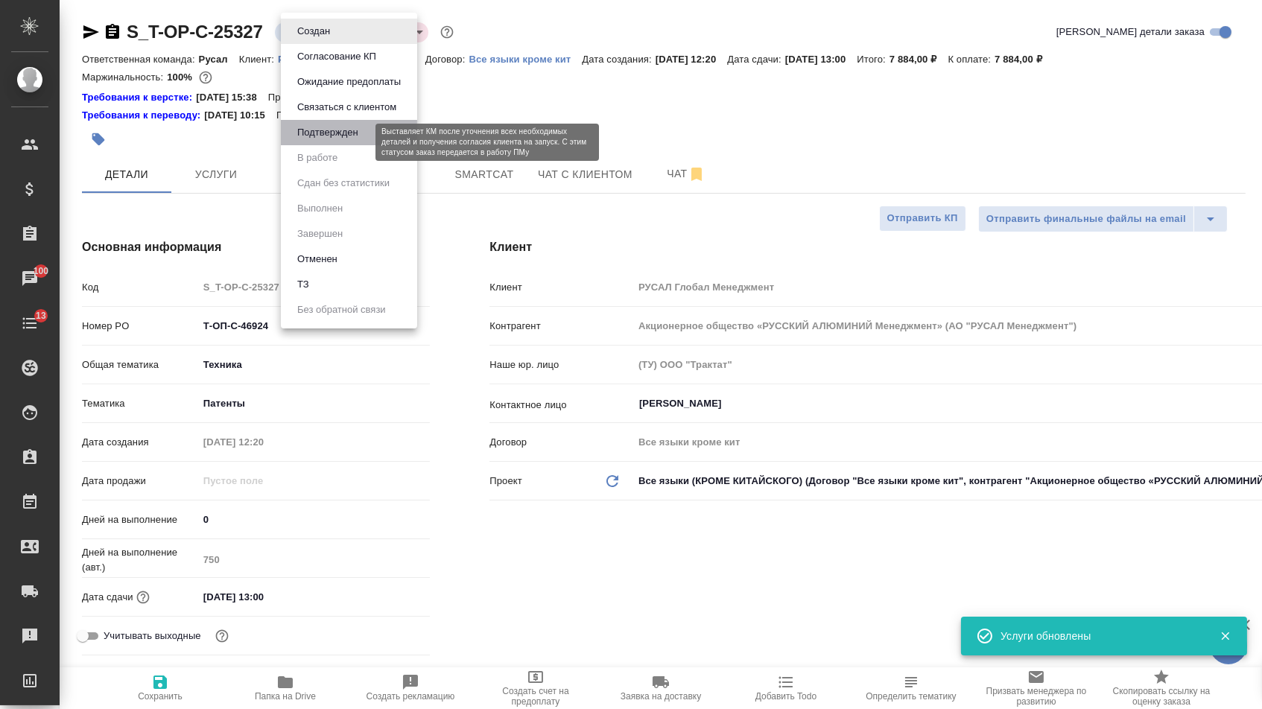
click at [320, 137] on button "Подтвержден" at bounding box center [328, 132] width 70 height 16
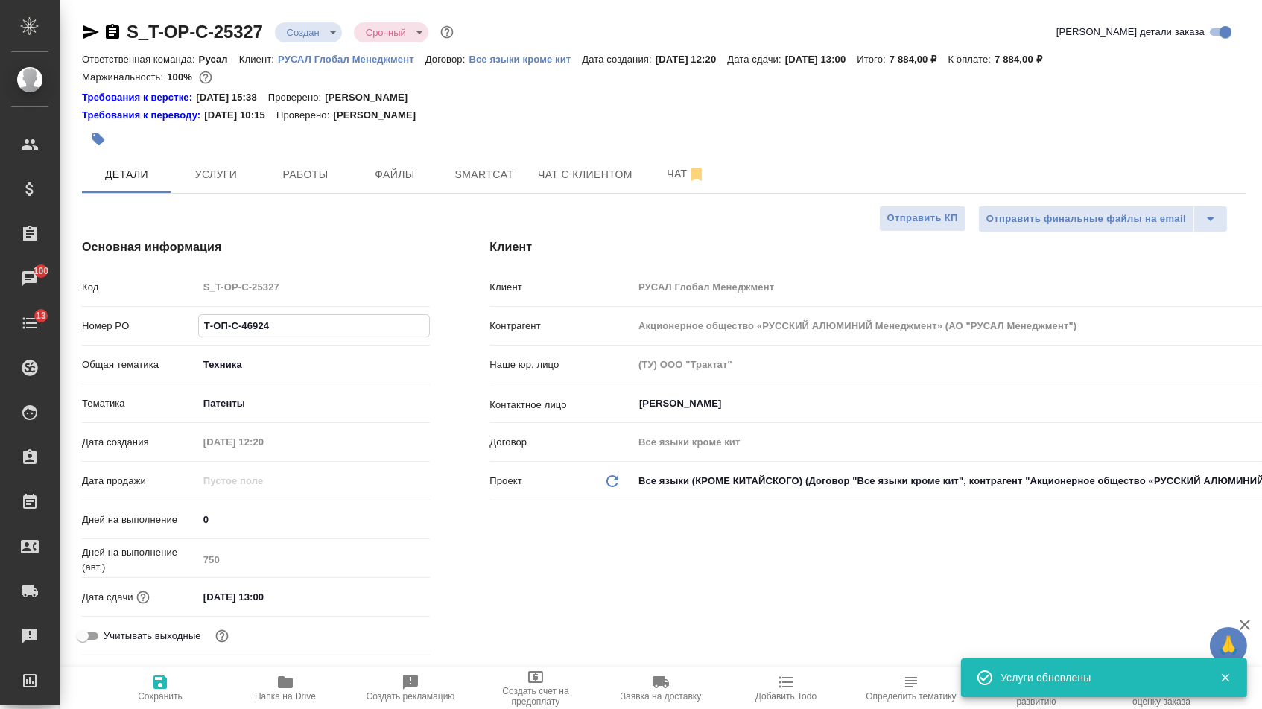
drag, startPoint x: 279, startPoint y: 331, endPoint x: 136, endPoint y: 326, distance: 143.1
click at [136, 326] on div "Номер PO Т-ОП-С-46924" at bounding box center [256, 326] width 348 height 26
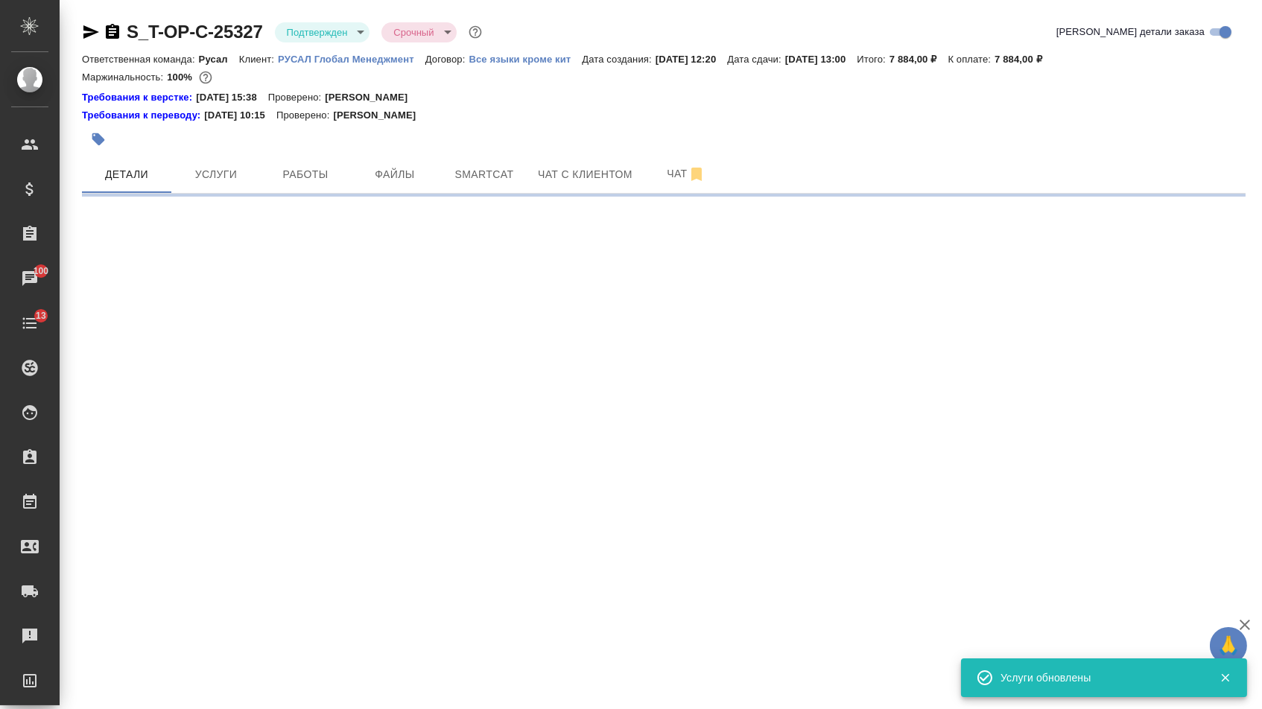
select select "RU"
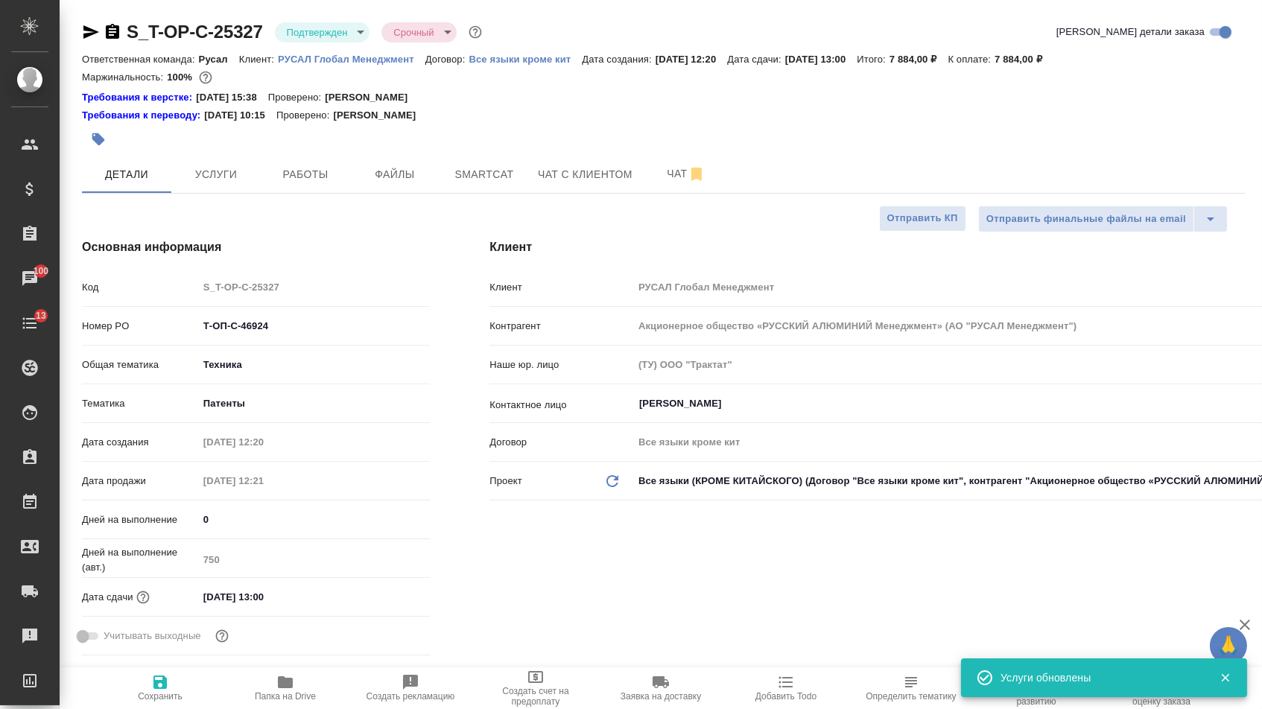
type textarea "x"
click at [95, 33] on icon "button" at bounding box center [91, 31] width 16 height 13
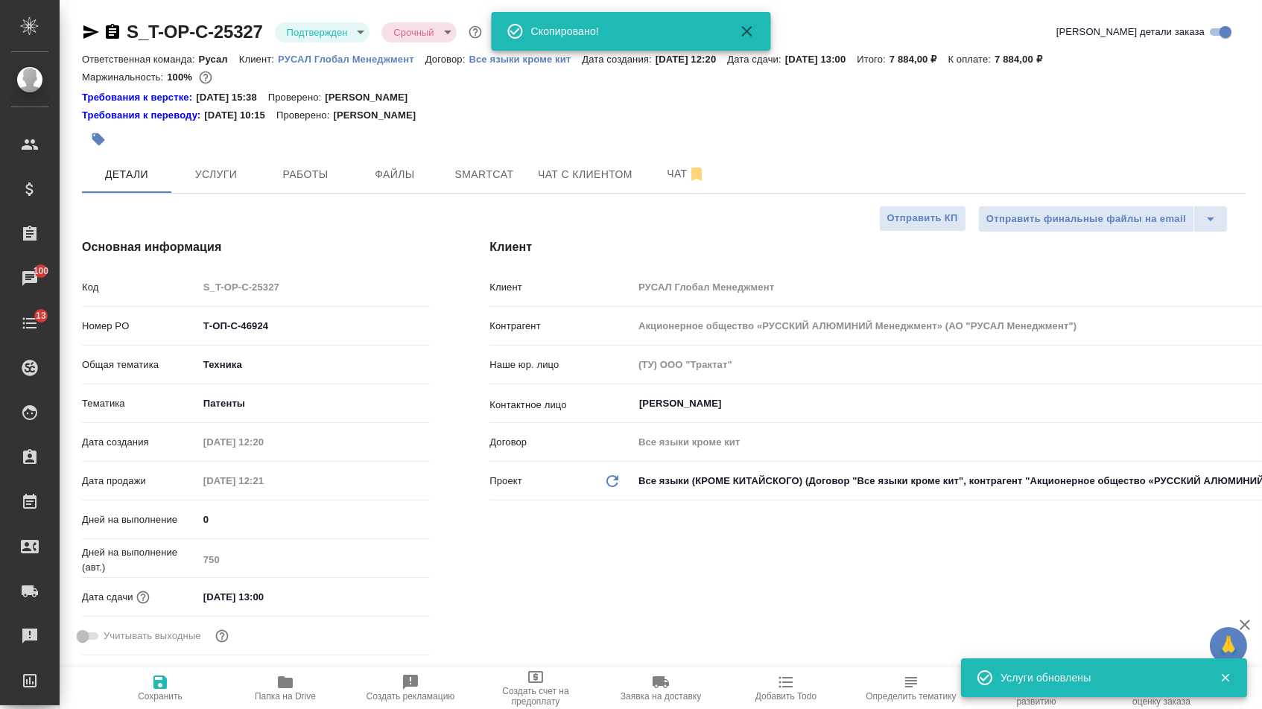
type textarea "x"
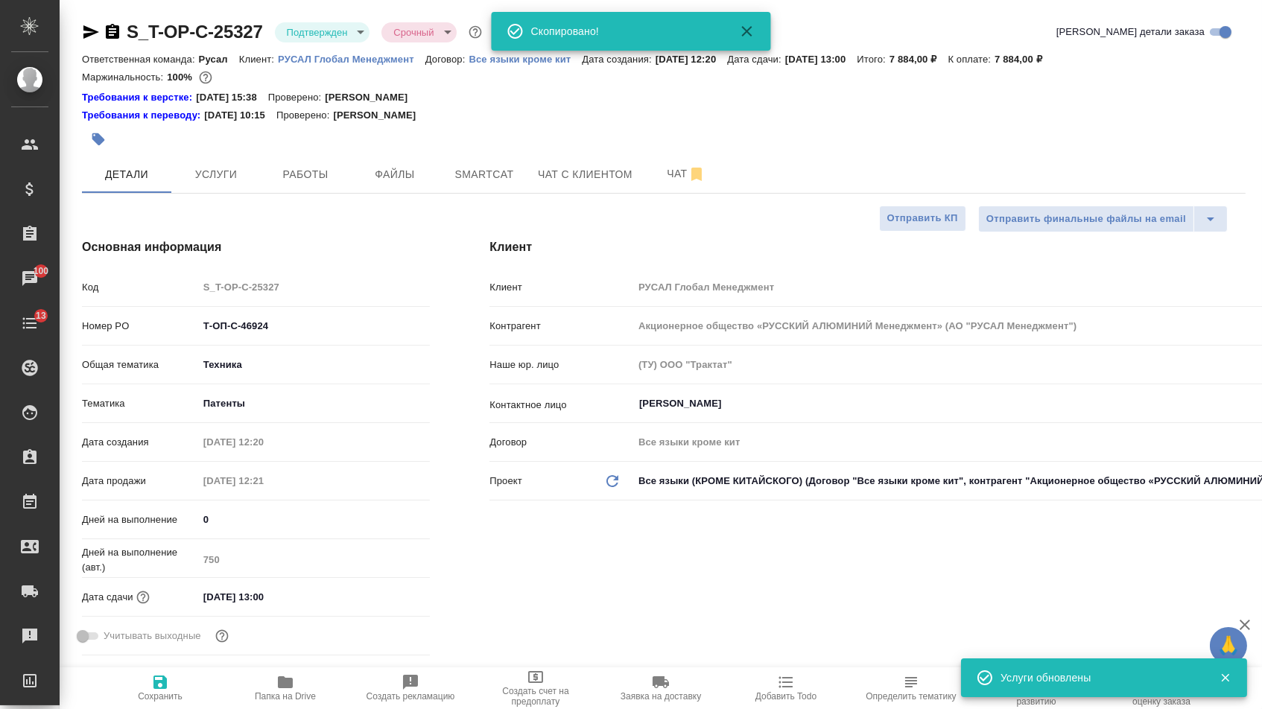
type textarea "x"
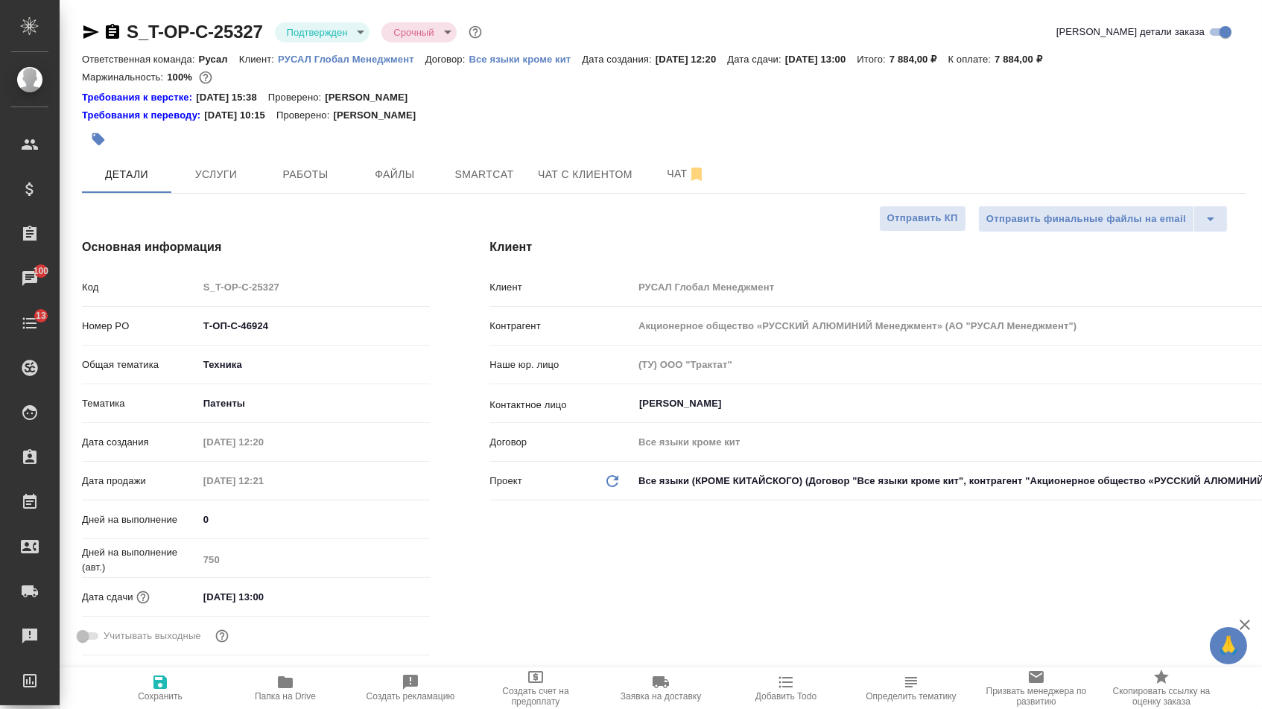
type textarea "x"
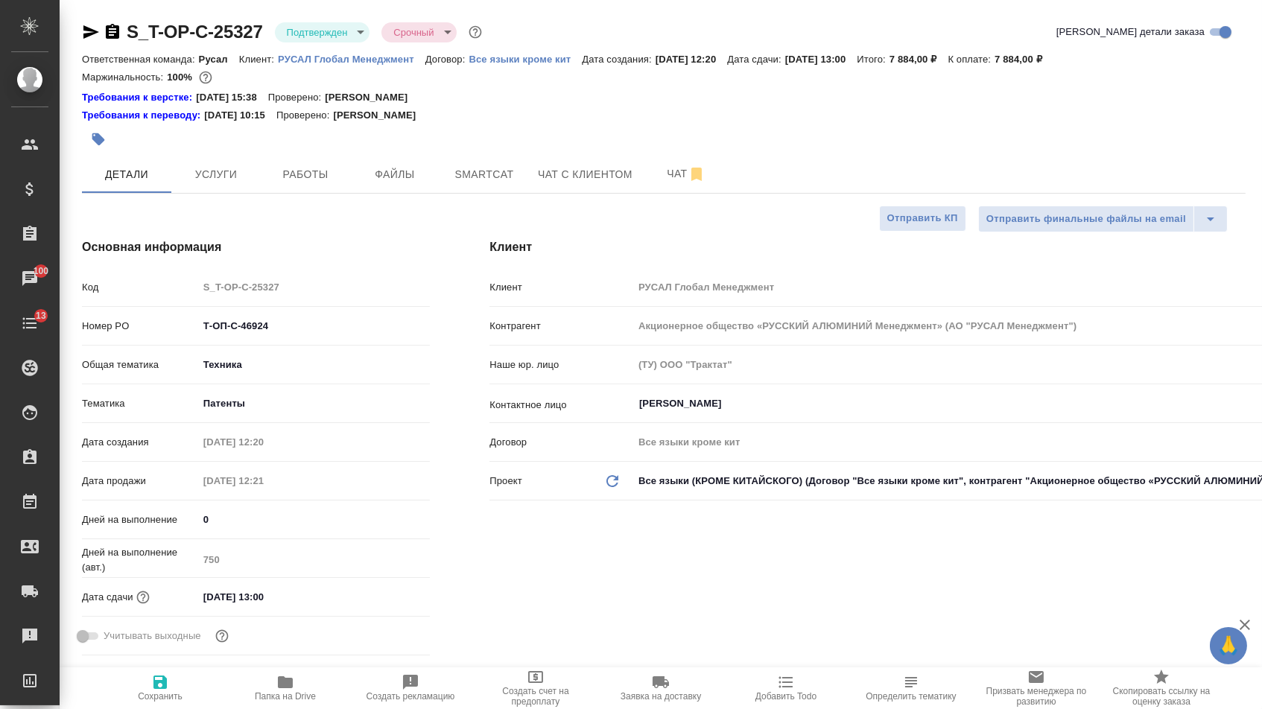
type textarea "x"
click at [408, 182] on span "Файлы" at bounding box center [395, 174] width 72 height 19
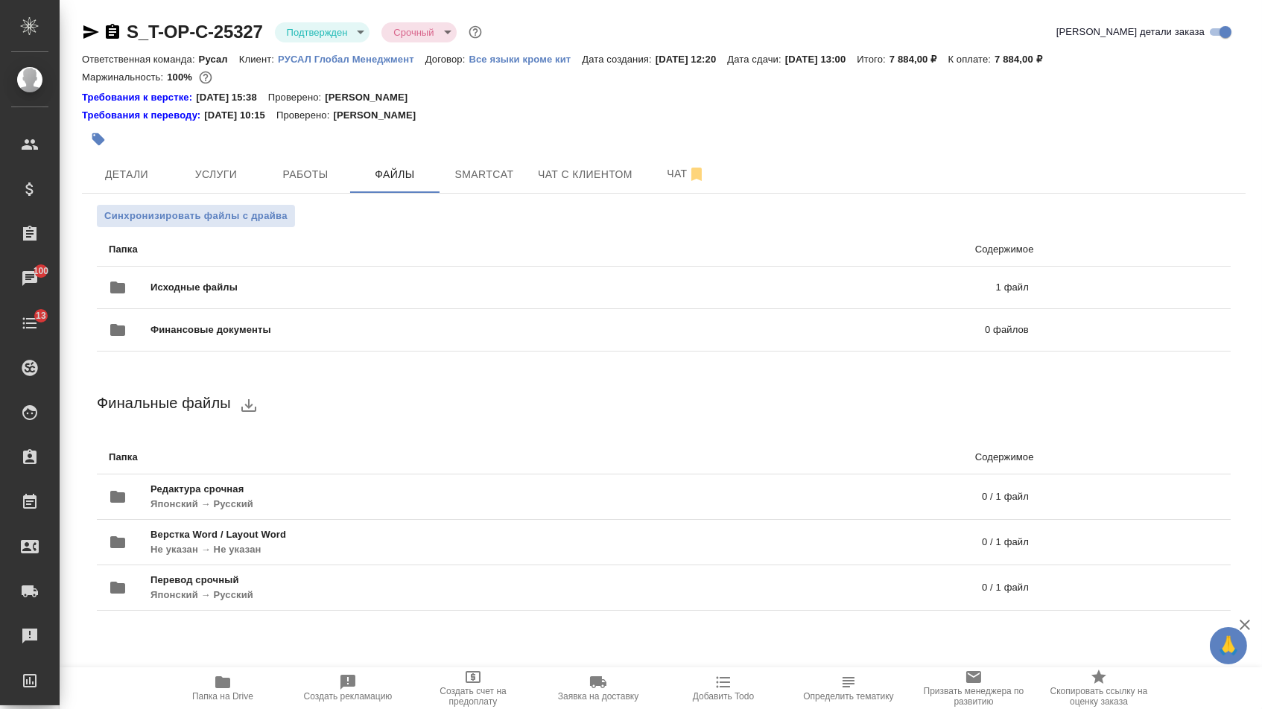
click at [255, 249] on p "Папка" at bounding box center [333, 249] width 448 height 15
click at [242, 277] on div "Исходные файлы 1 файл" at bounding box center [569, 288] width 920 height 36
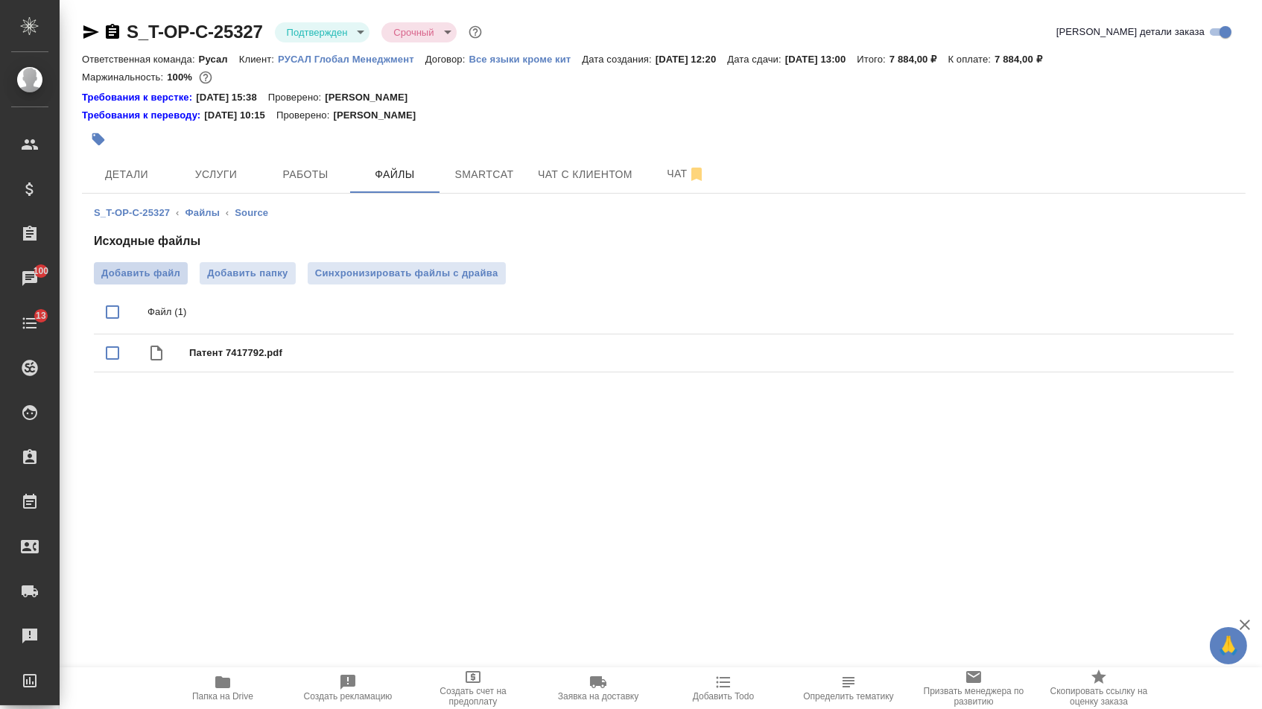
click at [141, 272] on span "Добавить файл" at bounding box center [140, 273] width 79 height 15
click at [0, 0] on input "Добавить файл" at bounding box center [0, 0] width 0 height 0
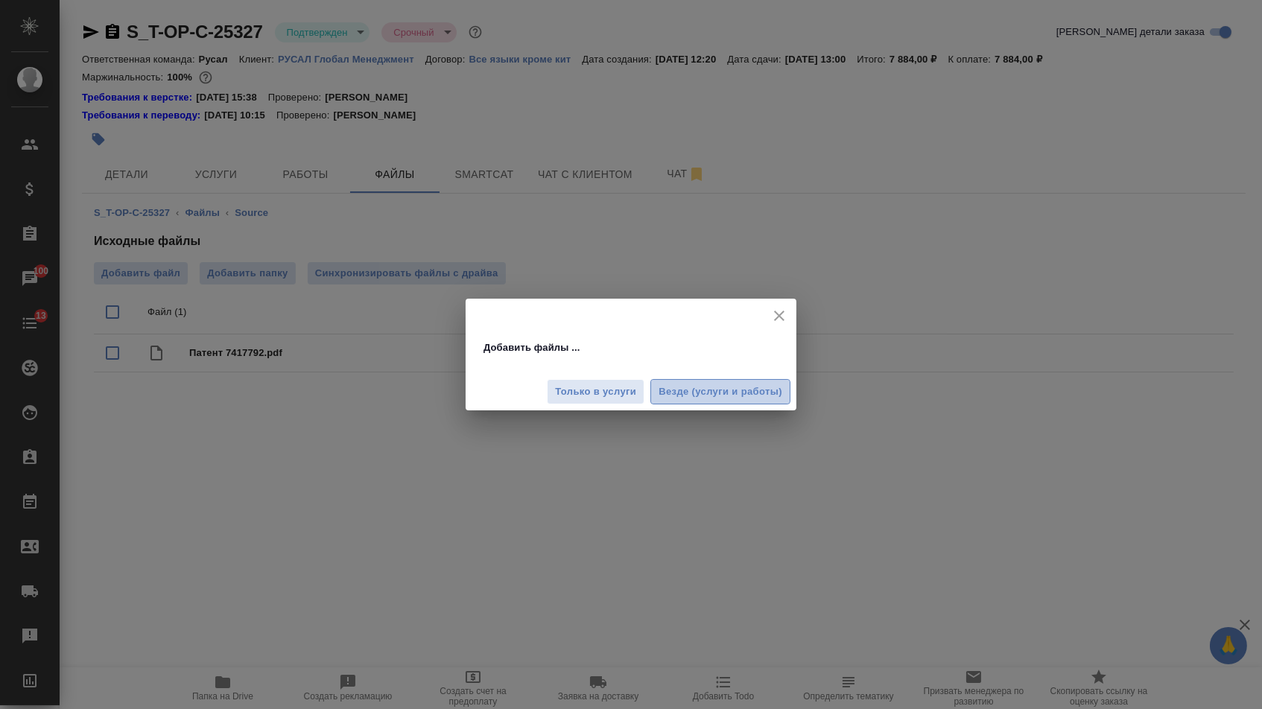
click at [701, 396] on span "Везде (услуги и работы)" at bounding box center [720, 392] width 124 height 17
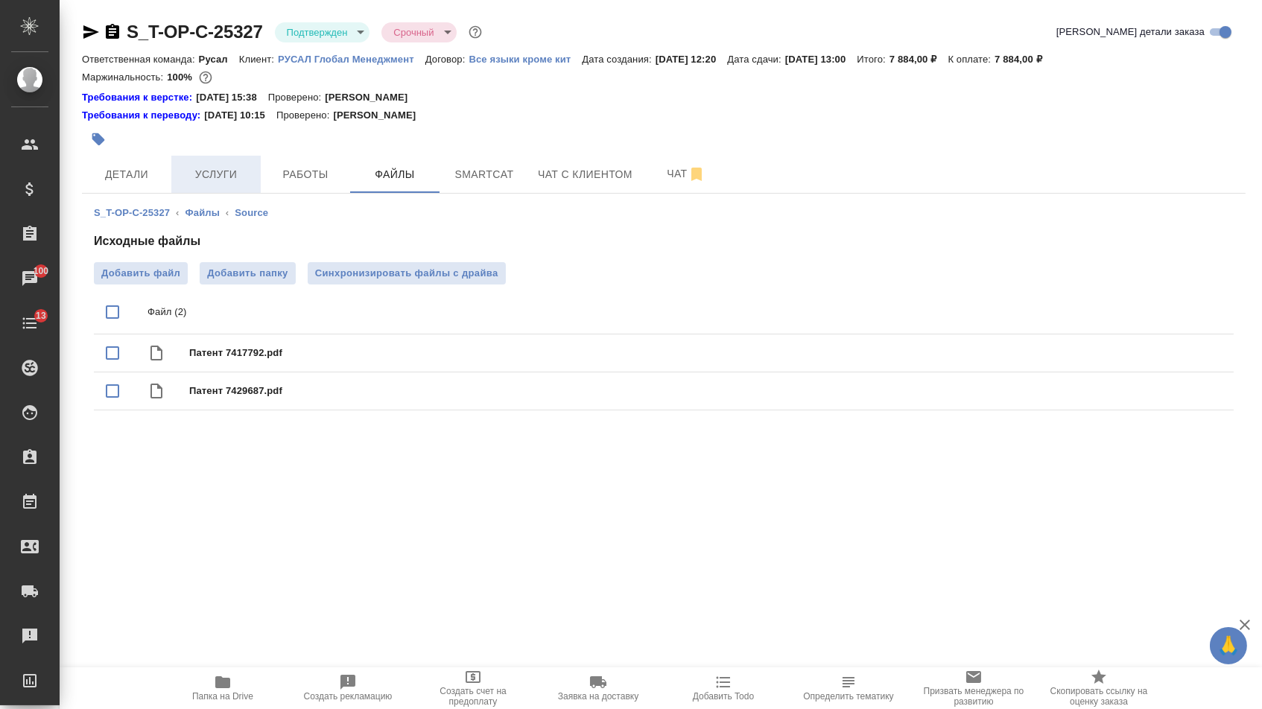
click at [211, 166] on button "Услуги" at bounding box center [215, 174] width 89 height 37
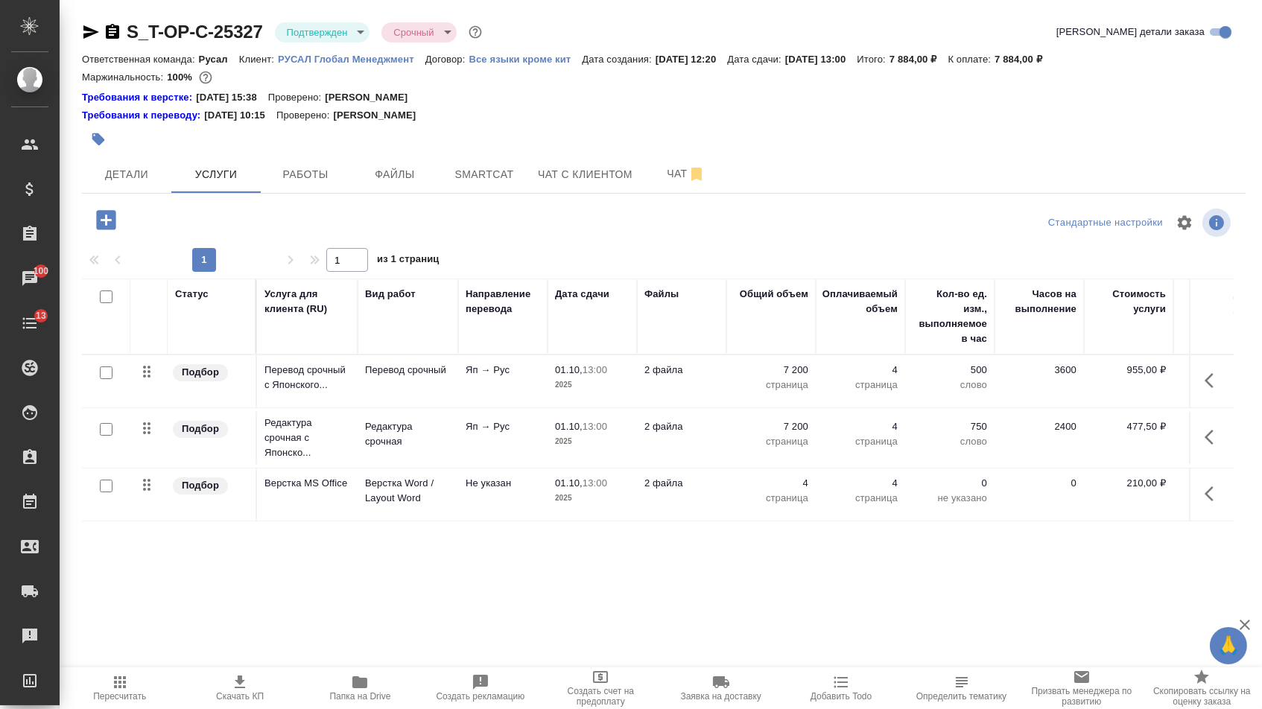
click at [784, 378] on p "7 200" at bounding box center [771, 370] width 74 height 15
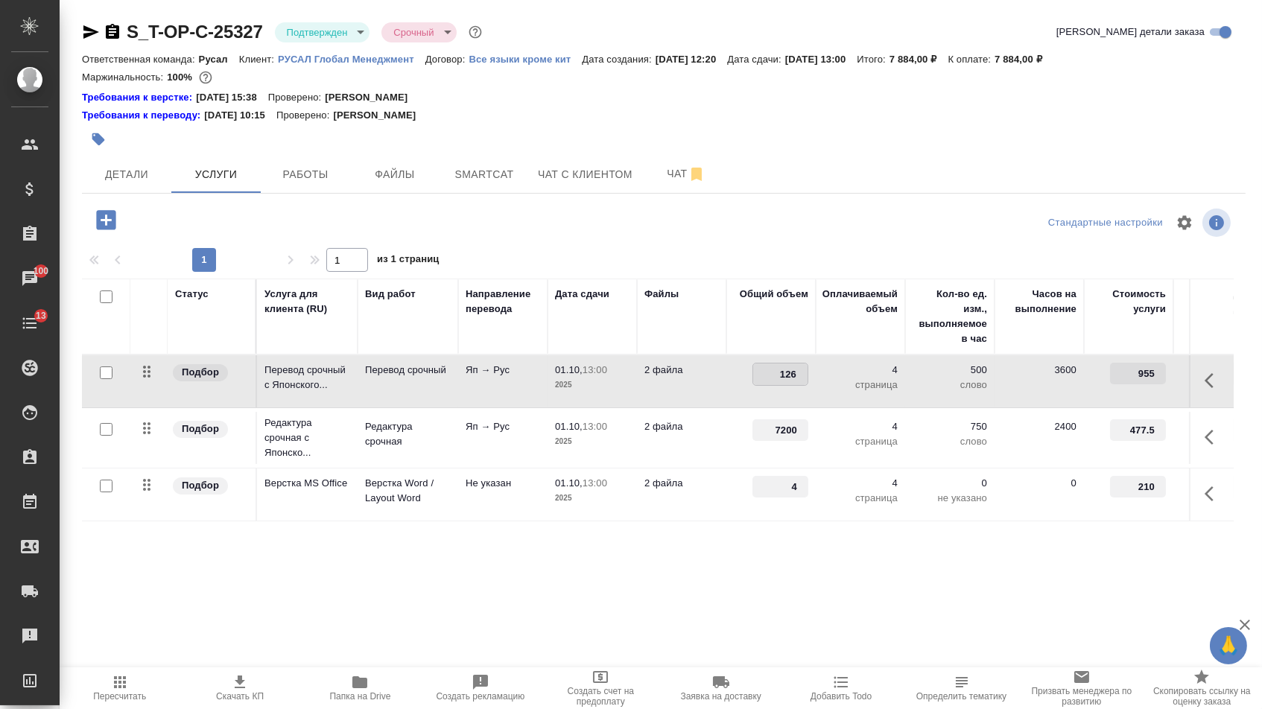
type input "1260"
type input "12600"
drag, startPoint x: 770, startPoint y: 439, endPoint x: 853, endPoint y: 439, distance: 82.7
type input "12600"
drag, startPoint x: 791, startPoint y: 492, endPoint x: 833, endPoint y: 493, distance: 42.5
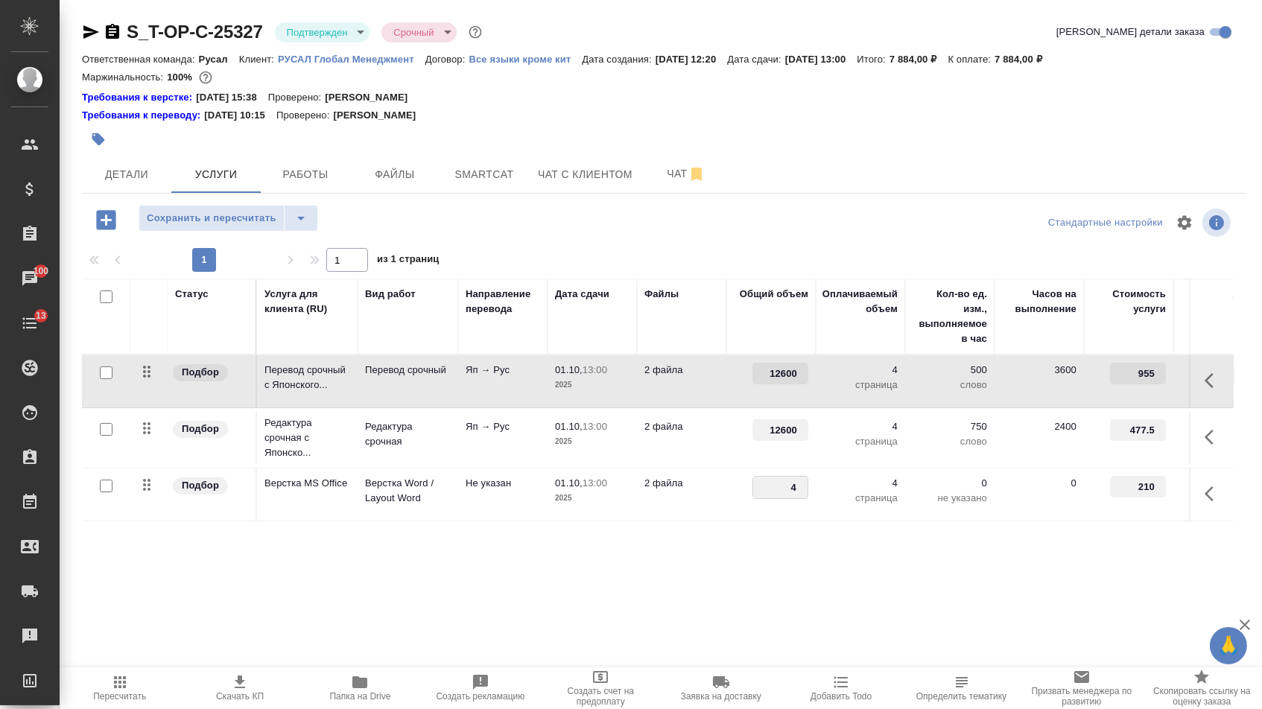
type input "7"
click at [770, 574] on div "Статус Услуга для клиента (RU) Вид работ Направление перевода Дата сдачи Файлы …" at bounding box center [658, 439] width 1152 height 320
click at [234, 220] on span "Сохранить и пересчитать" at bounding box center [212, 218] width 130 height 17
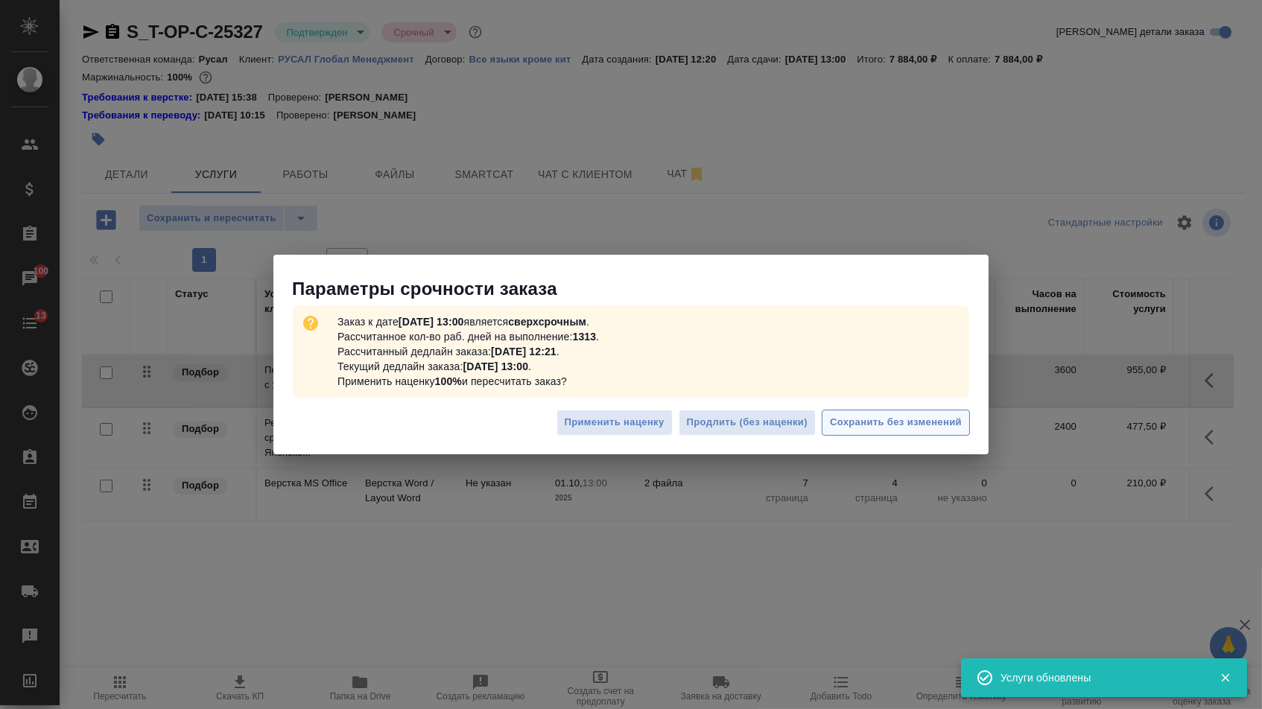
click at [910, 419] on span "Сохранить без изменений" at bounding box center [896, 422] width 132 height 17
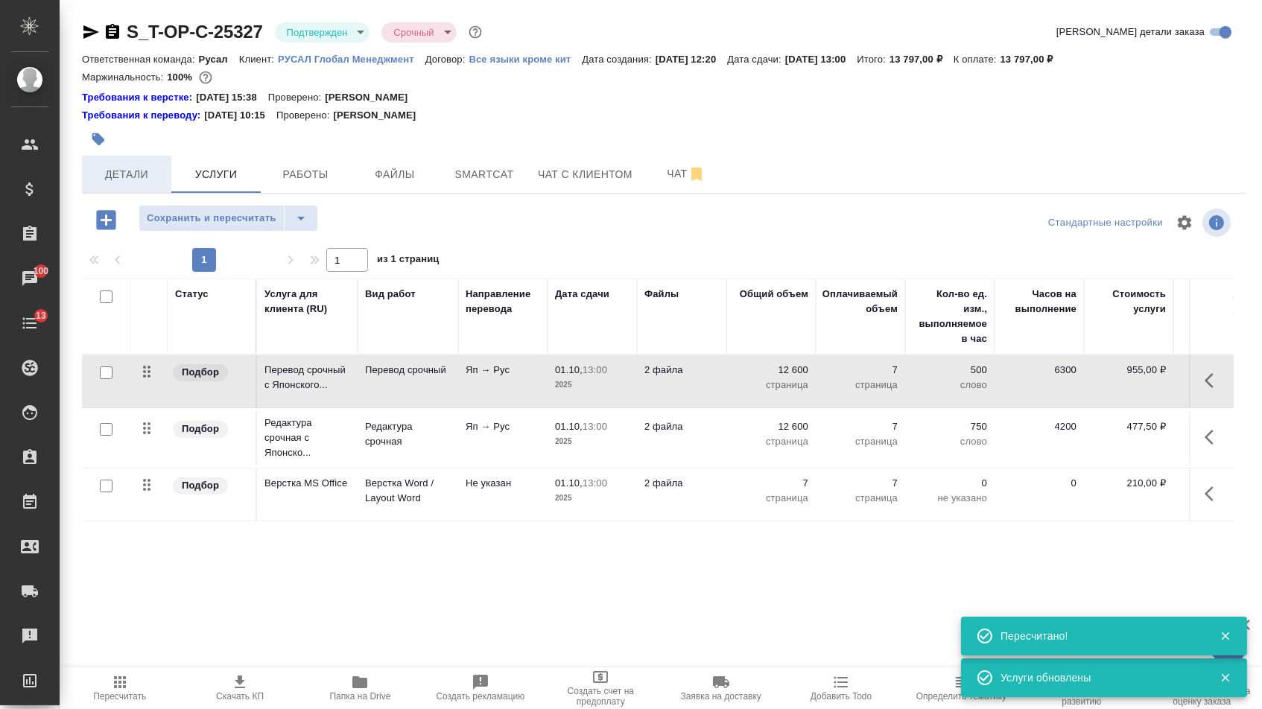
click at [140, 177] on span "Детали" at bounding box center [127, 174] width 72 height 19
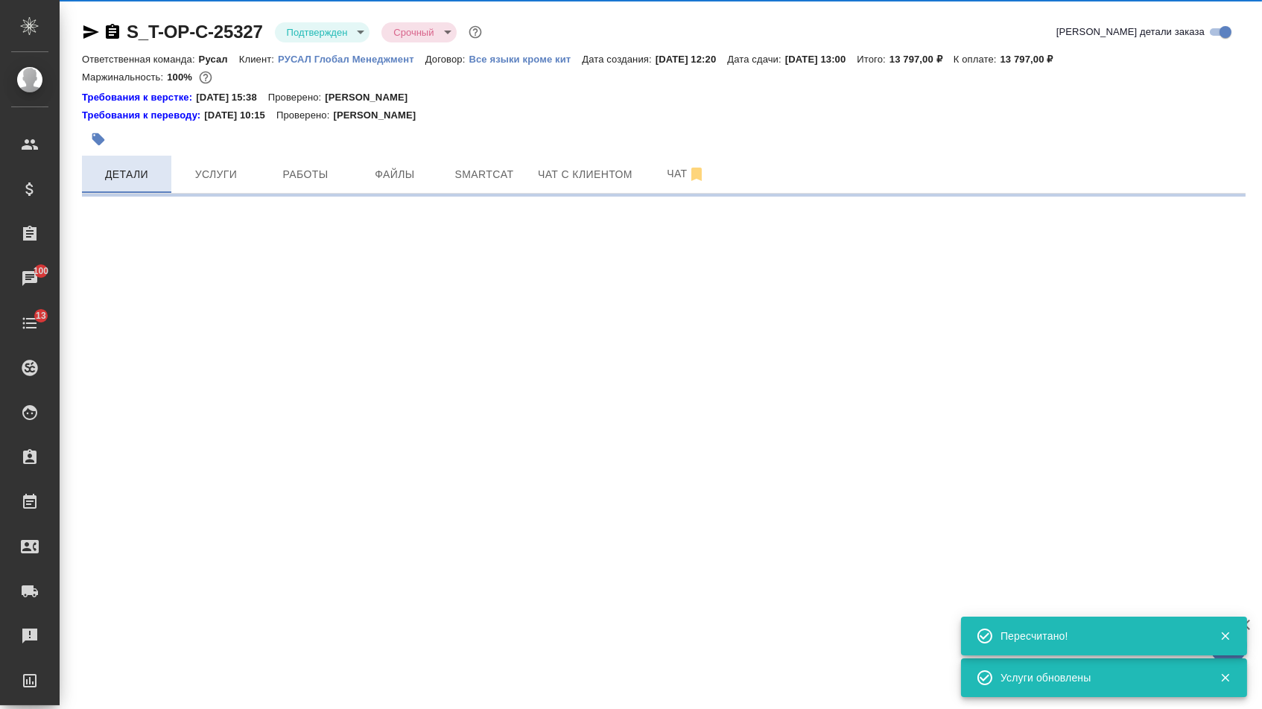
select select "RU"
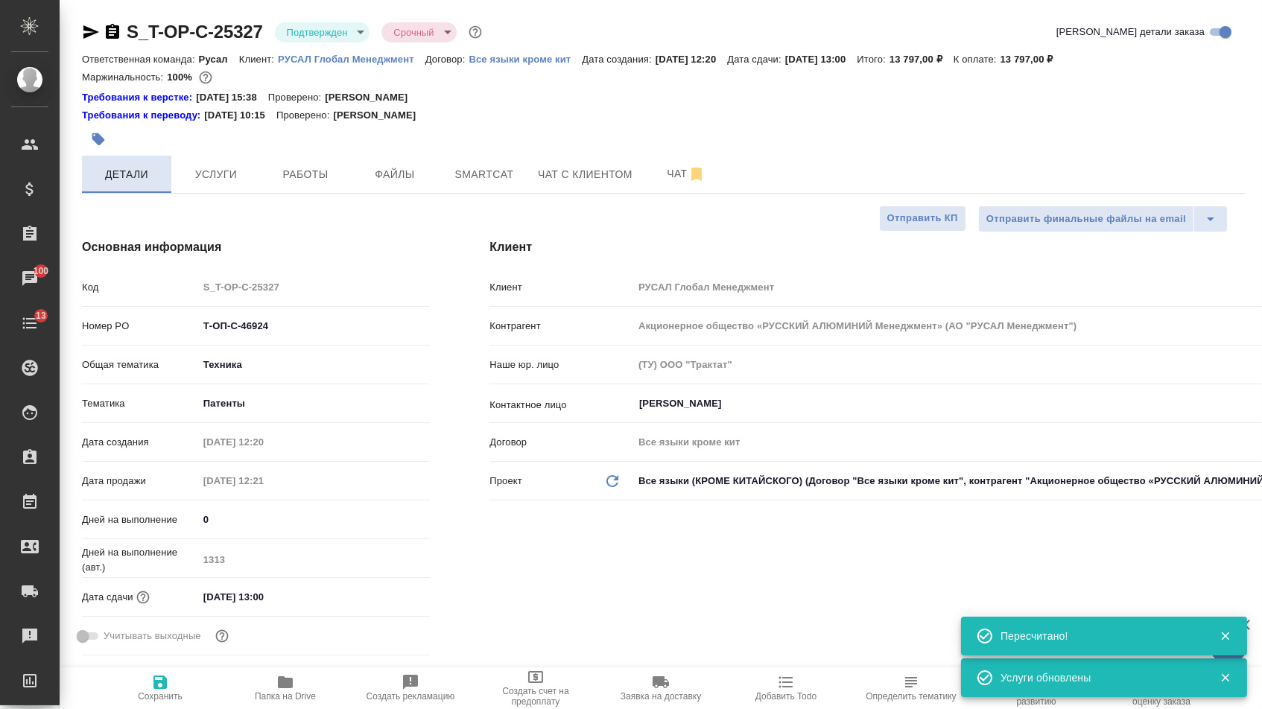
type textarea "x"
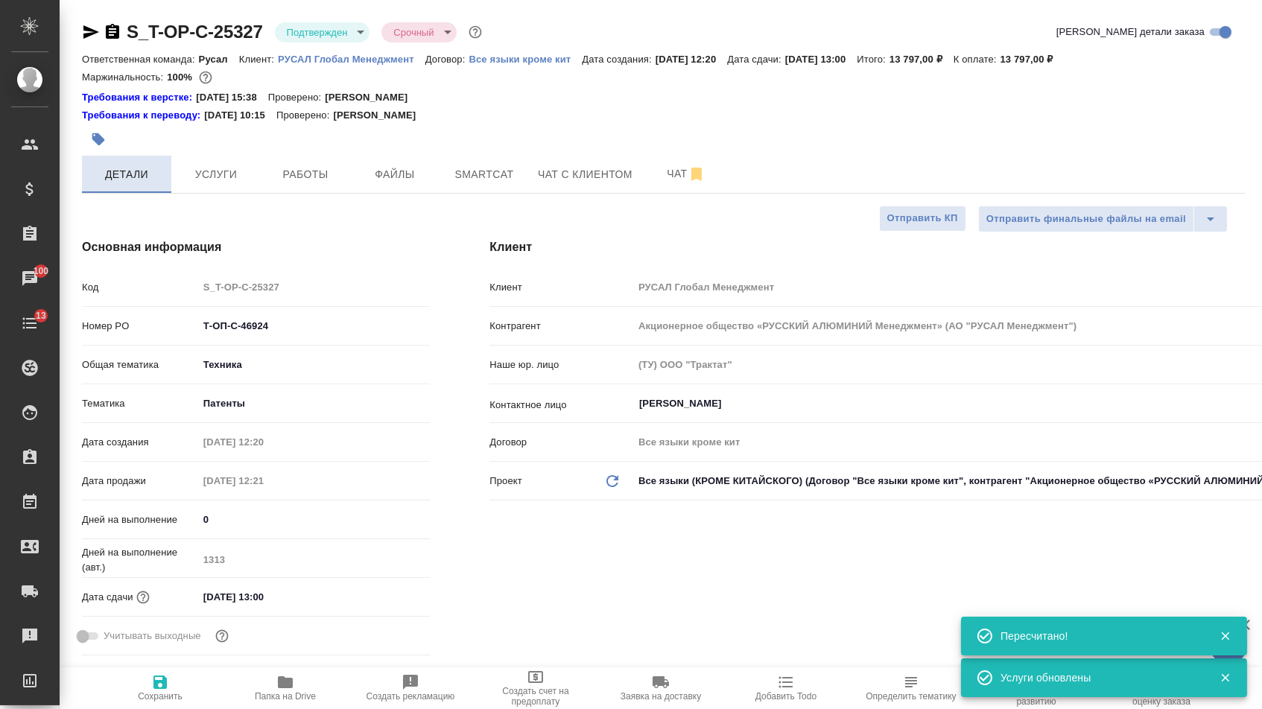
type textarea "x"
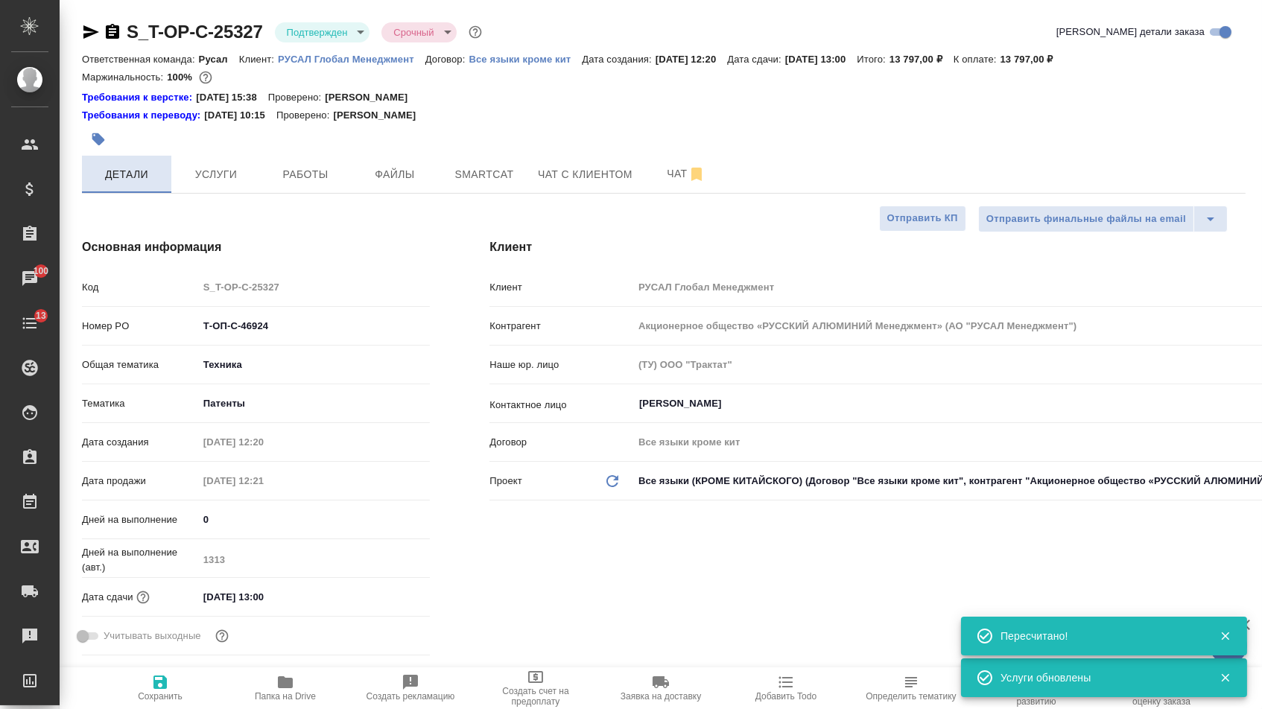
type textarea "x"
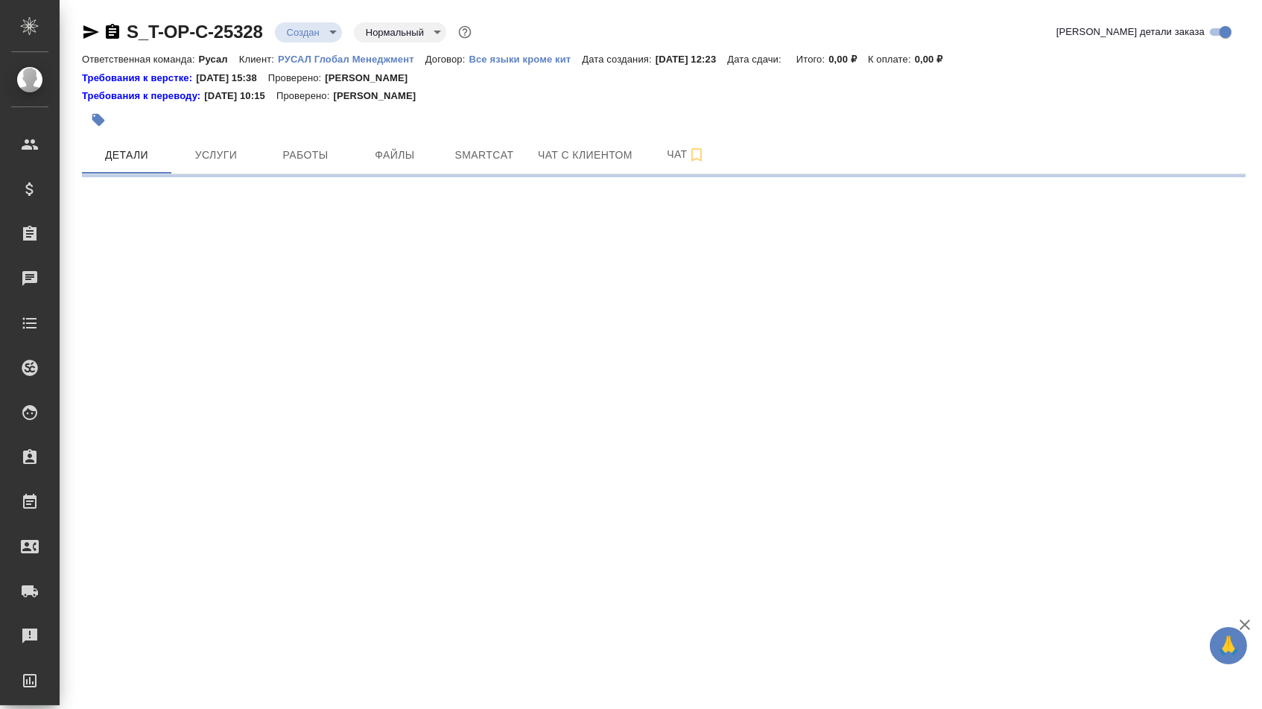
select select "RU"
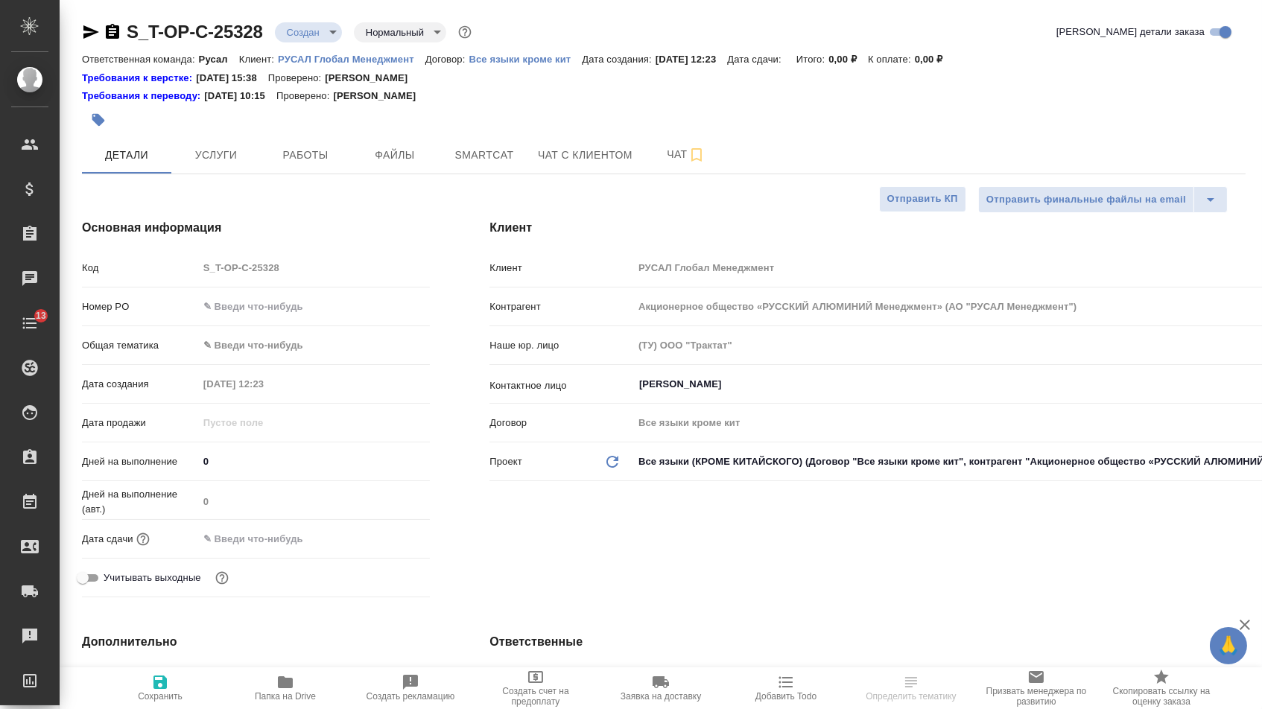
type textarea "x"
click at [282, 314] on input "text" at bounding box center [314, 307] width 232 height 22
type textarea "x"
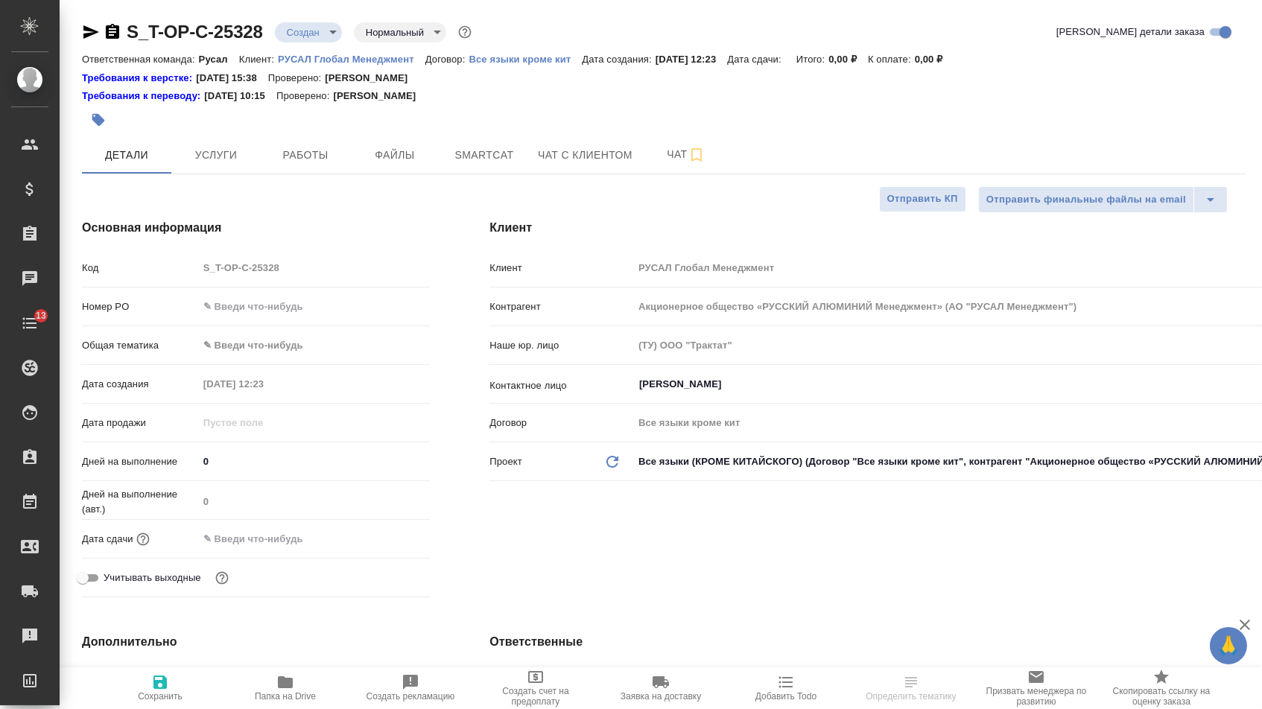
type textarea "x"
paste input "Т-ОП-С-46925"
type input "Т-ОП-С-46925"
type textarea "x"
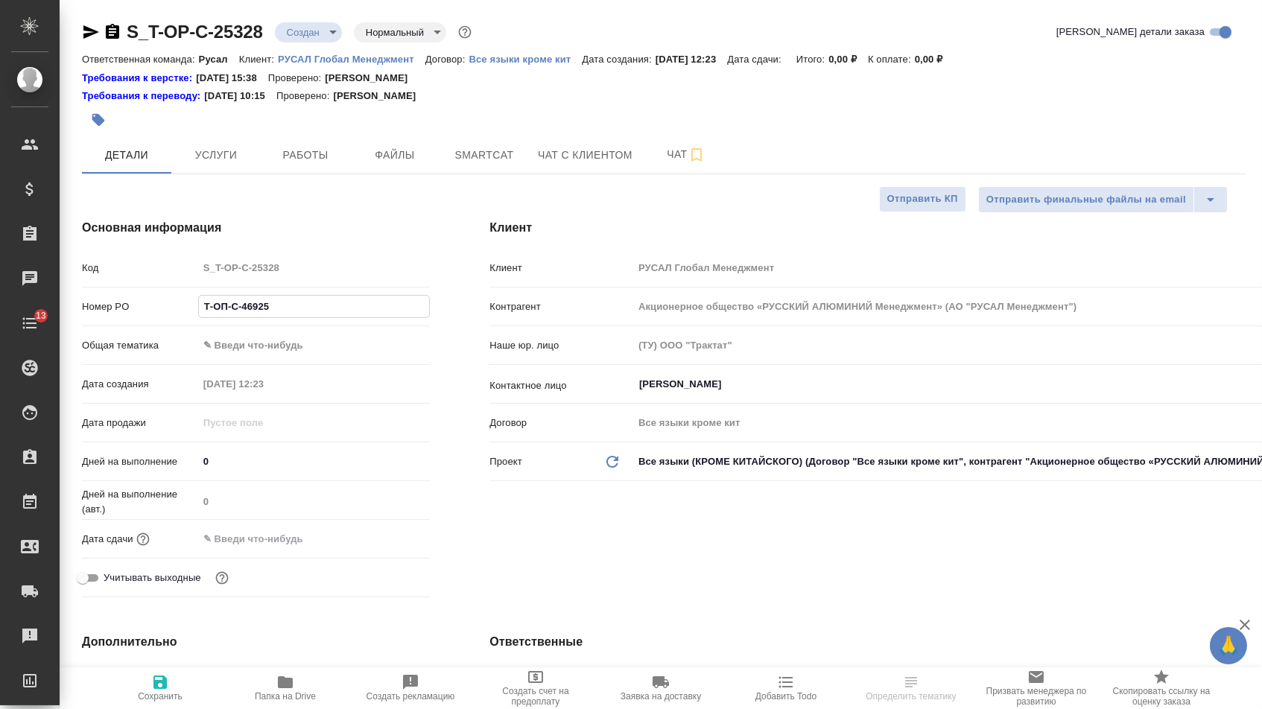
type textarea "x"
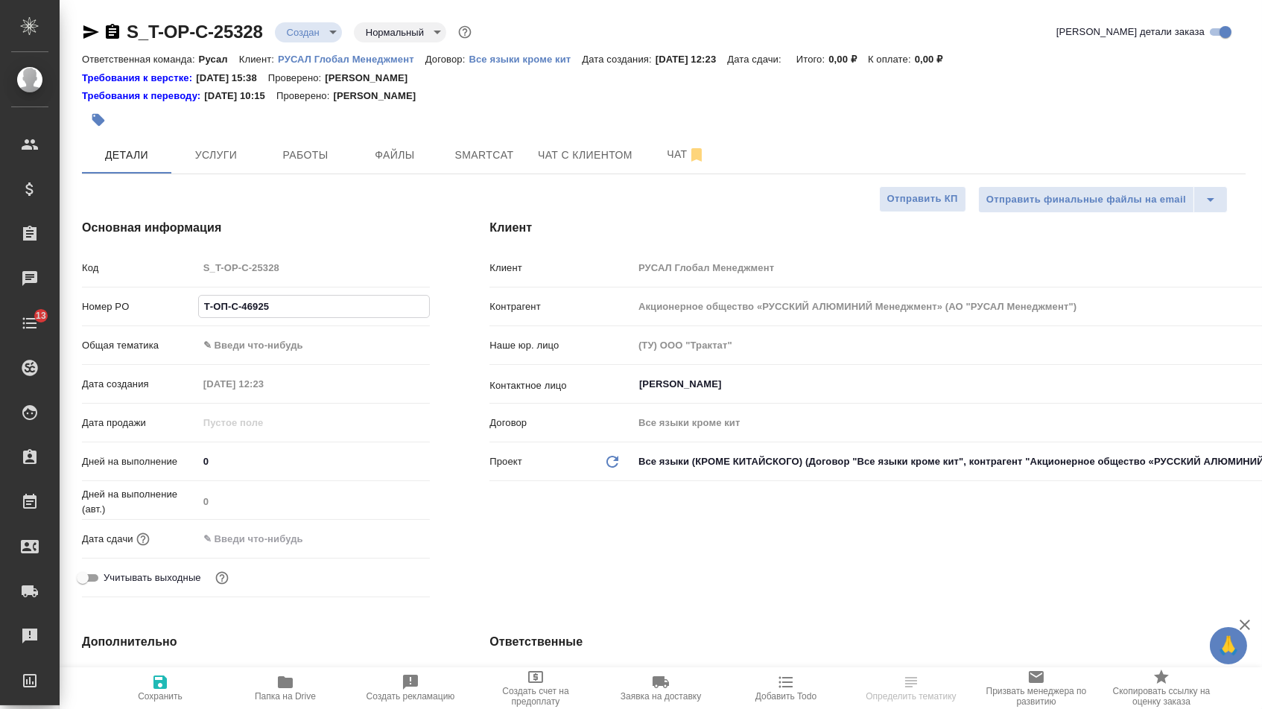
type input "Т-ОП-С-46925"
click at [280, 552] on div "Дата сдачи" at bounding box center [256, 539] width 348 height 26
click at [329, 545] on input "text" at bounding box center [264, 539] width 130 height 22
click at [386, 545] on icon "button" at bounding box center [387, 538] width 18 height 18
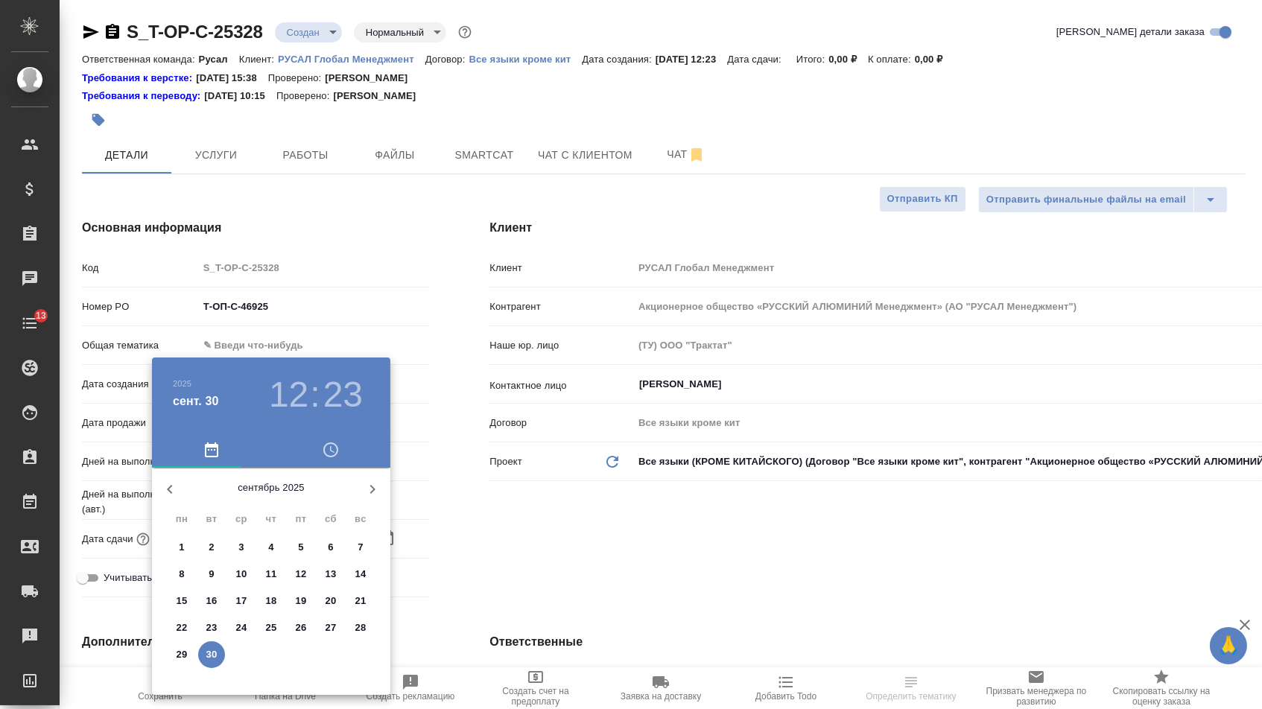
click at [370, 495] on icon "button" at bounding box center [372, 489] width 18 height 18
click at [185, 602] on p "13" at bounding box center [182, 601] width 11 height 15
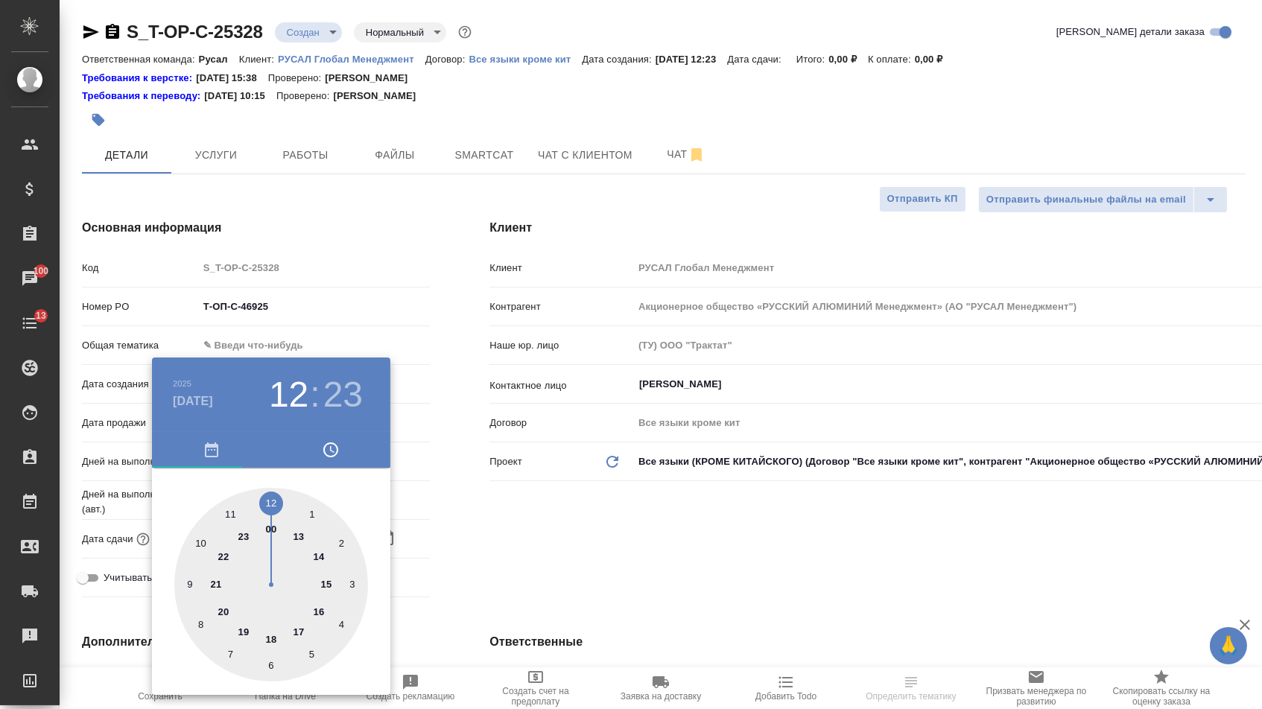
type input "[DATE] 12:23"
type textarea "x"
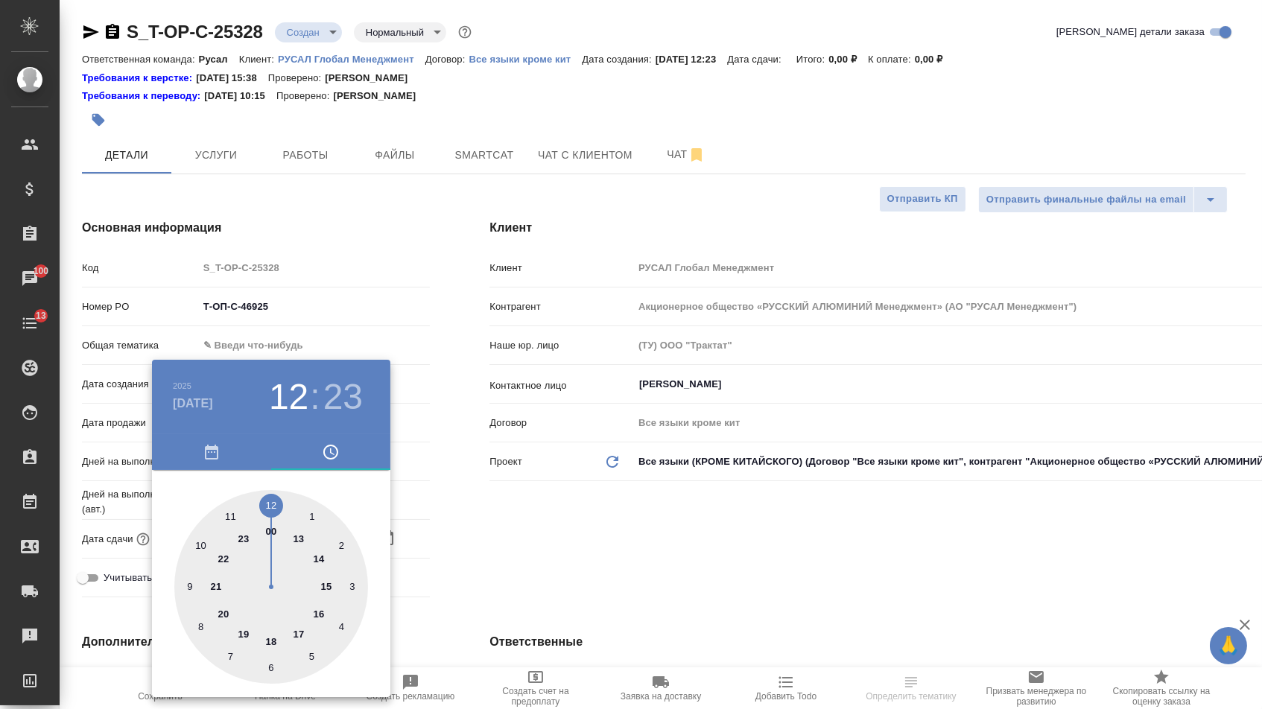
type textarea "x"
type input "[DATE] 10:23"
click at [202, 540] on div at bounding box center [271, 587] width 194 height 194
type textarea "x"
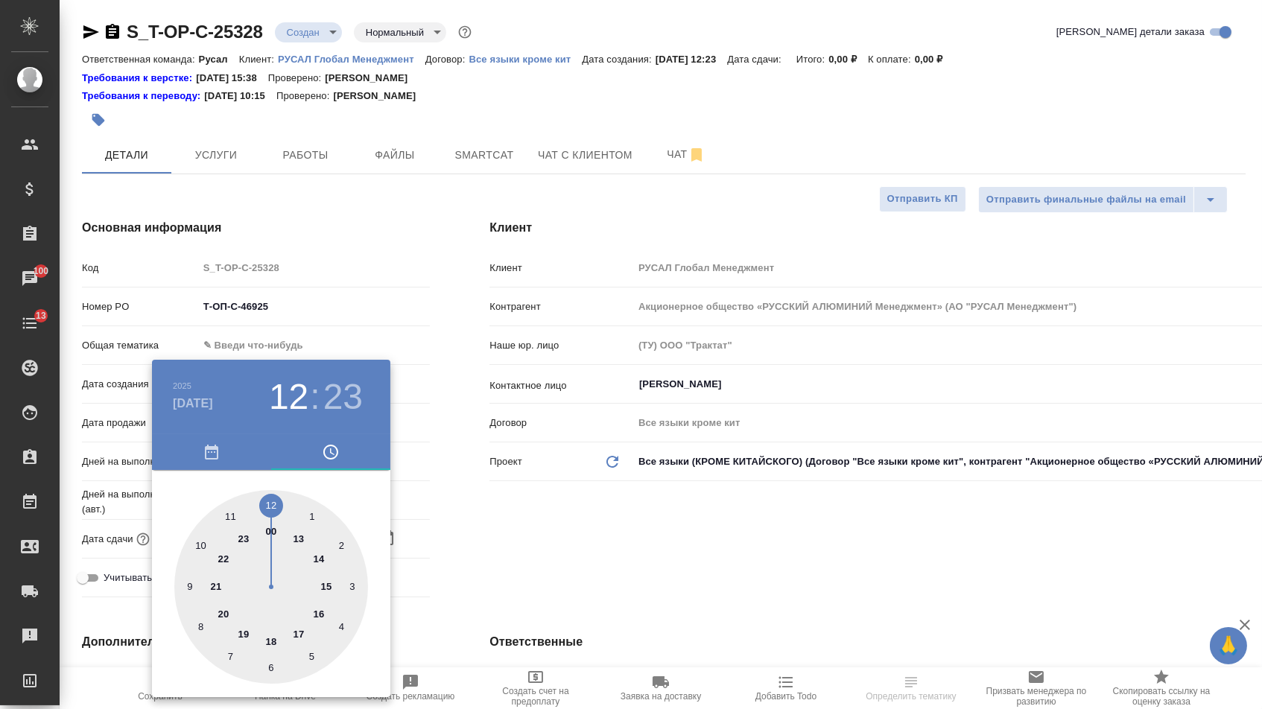
type textarea "x"
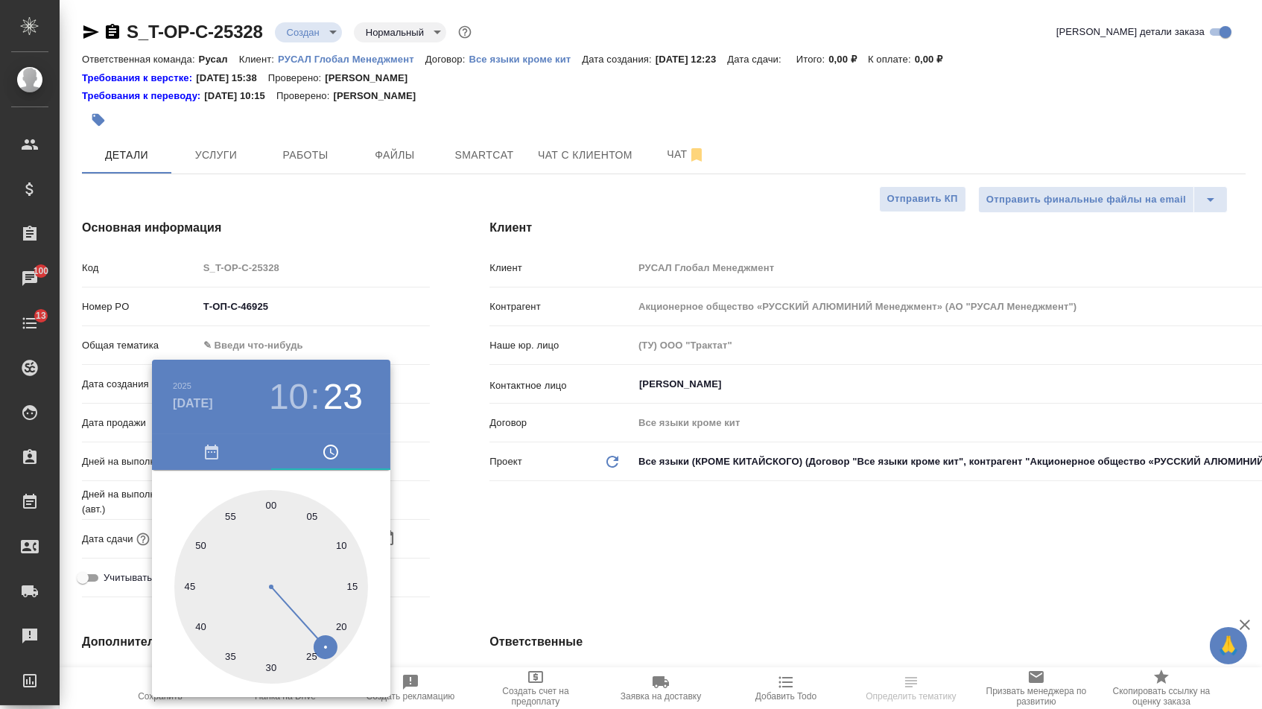
type input "[DATE] 10:00"
click at [267, 502] on div at bounding box center [271, 587] width 194 height 194
type textarea "x"
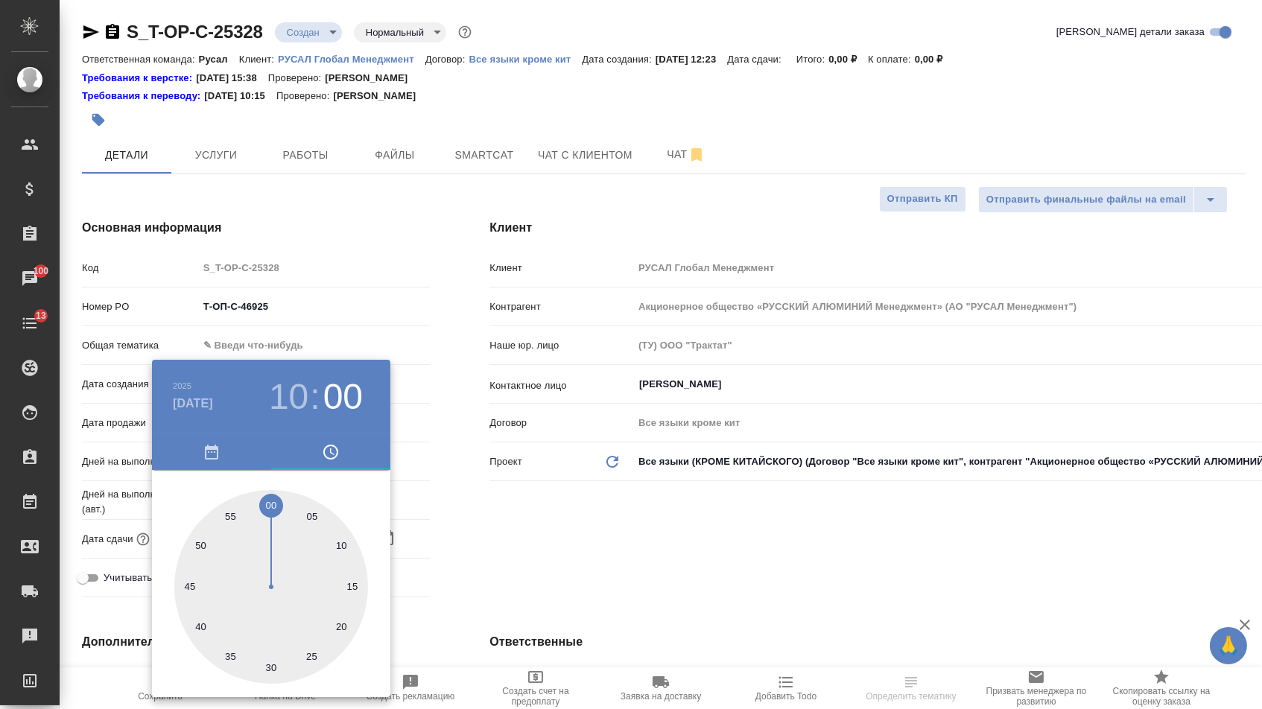
click at [572, 575] on div at bounding box center [631, 354] width 1262 height 709
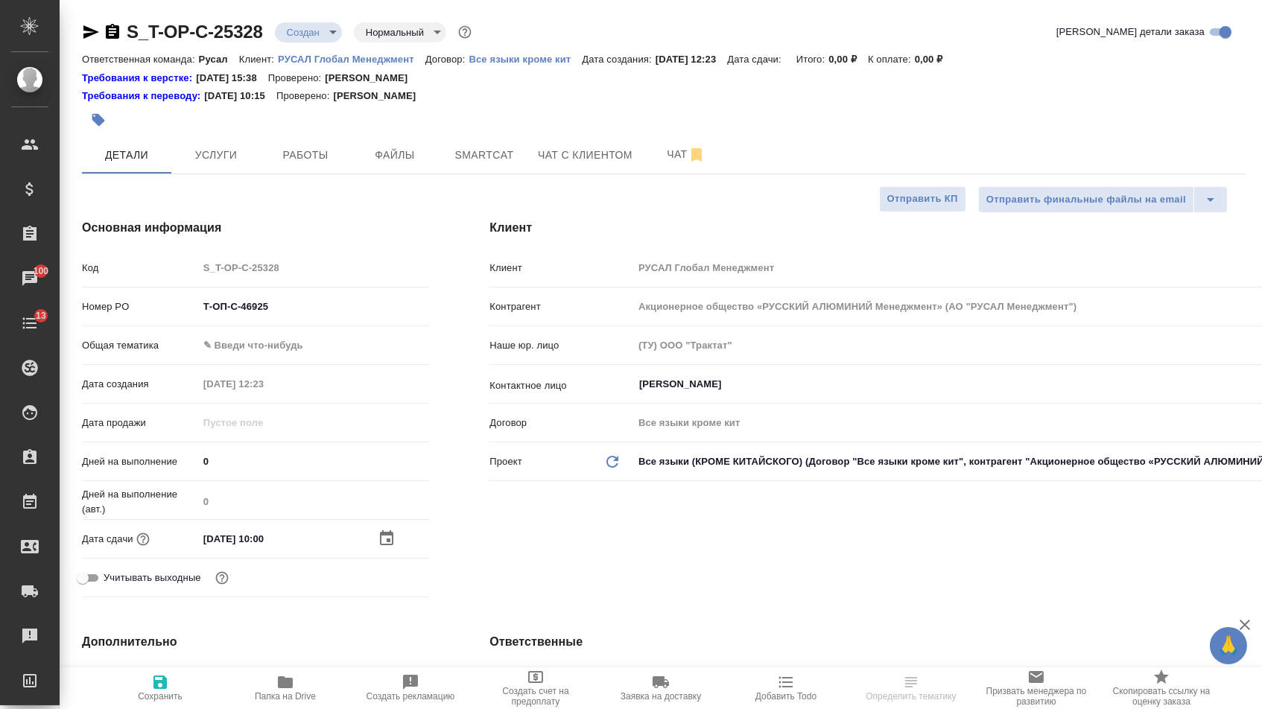
select select "RU"
type textarea "x"
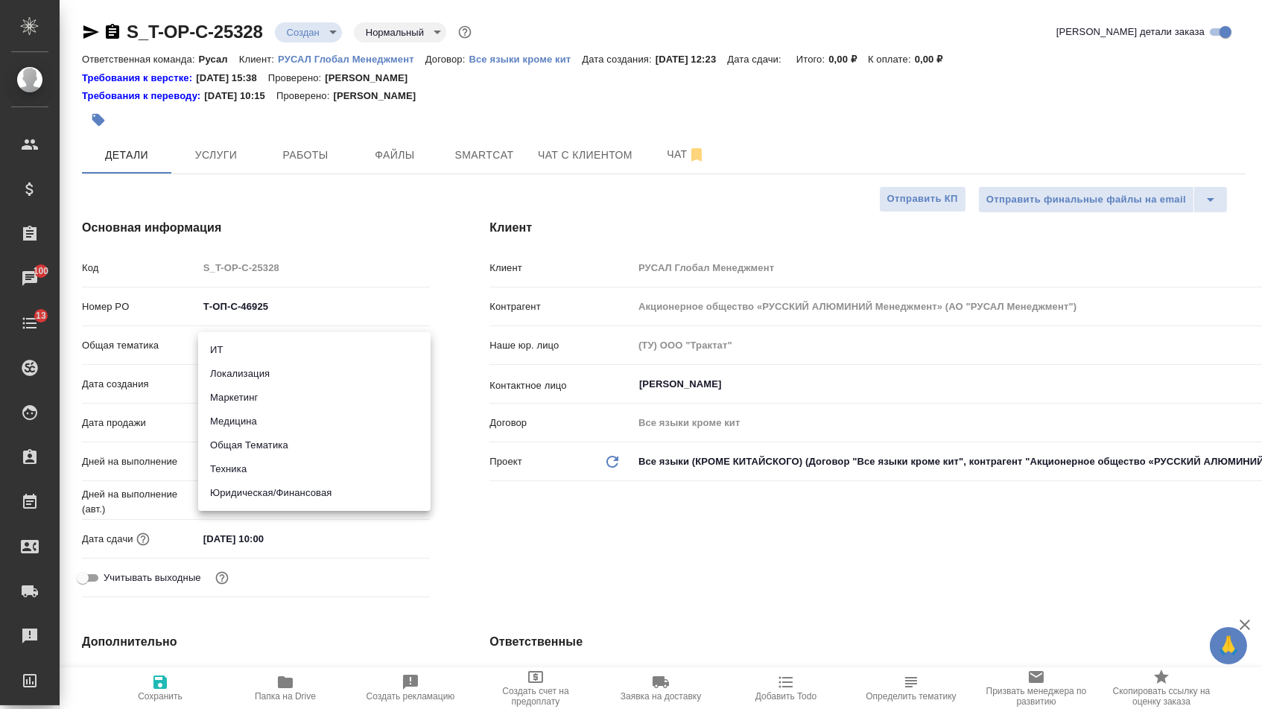
drag, startPoint x: 297, startPoint y: 354, endPoint x: 292, endPoint y: 380, distance: 26.6
click at [297, 355] on body "🙏 .cls-1 fill:#fff; AWATERA [PERSON_NAME] Спецификации Заказы 100 Чаты 13 Todo …" at bounding box center [631, 354] width 1262 height 709
click at [276, 464] on li "Техника" at bounding box center [314, 469] width 232 height 24
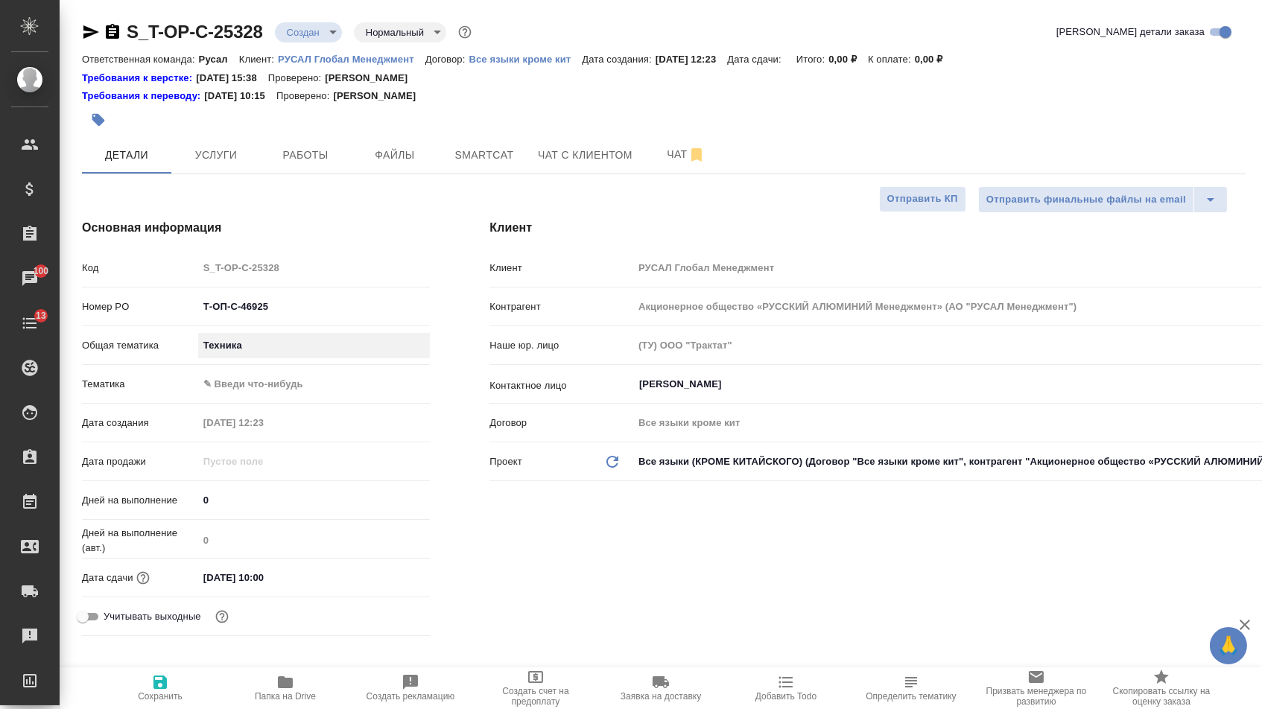
type input "tech"
type textarea "x"
click at [276, 381] on body "🙏 .cls-1 fill:#fff; AWATERA [PERSON_NAME] Спецификации Заказы 100 Чаты 13 Todo …" at bounding box center [631, 354] width 1262 height 709
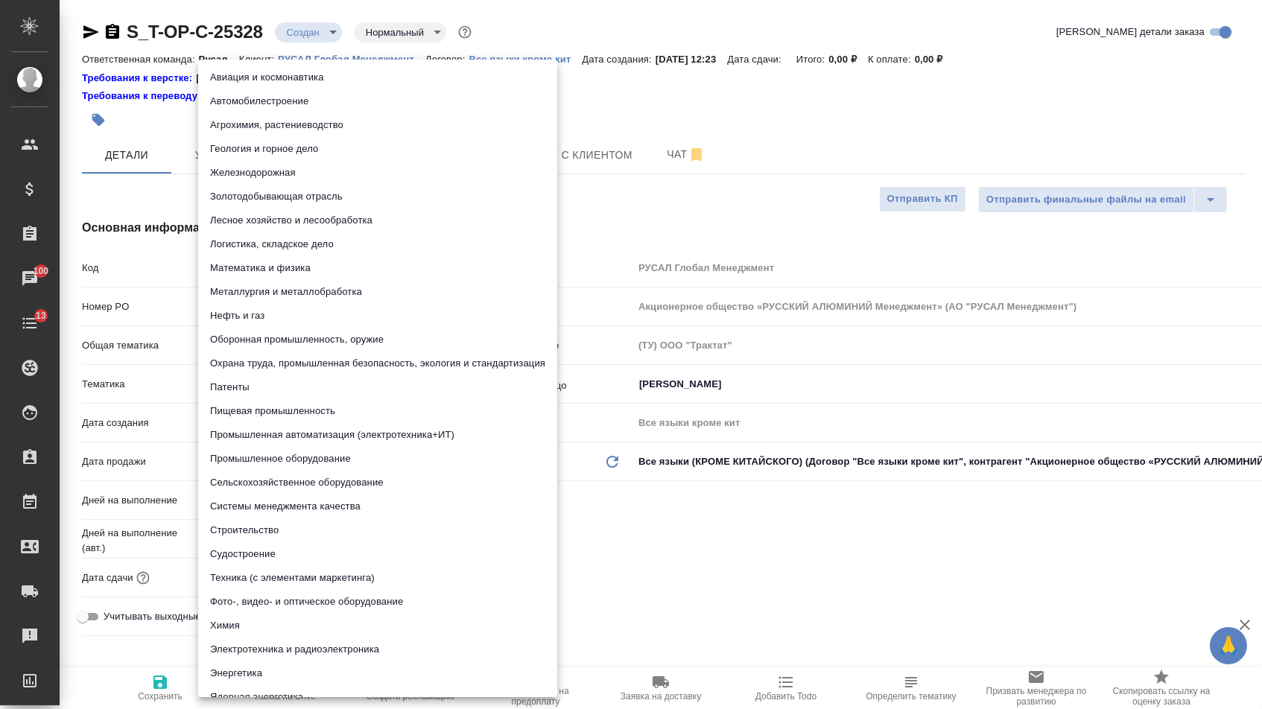
click at [261, 242] on li "Логистика, складское дело" at bounding box center [377, 244] width 359 height 24
type textarea "x"
type input "5a8b8b956a9677013d343d5f"
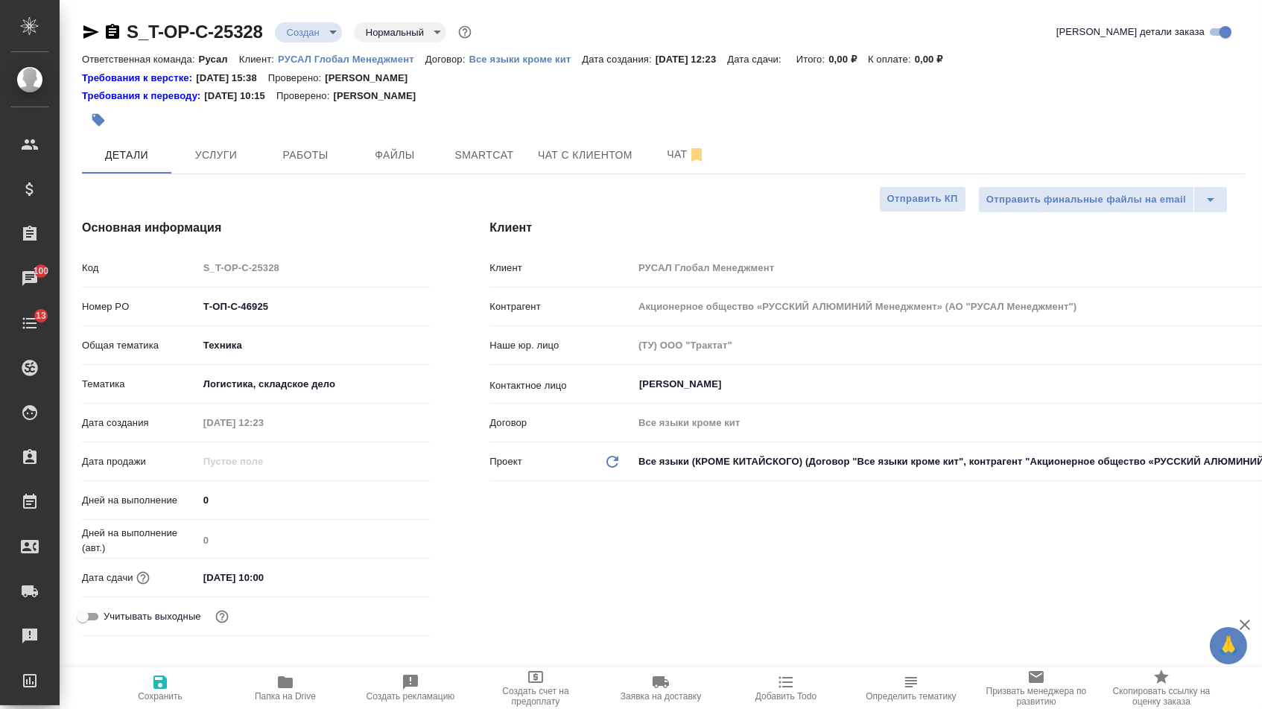
click at [141, 685] on span "Сохранить" at bounding box center [160, 687] width 107 height 28
type textarea "x"
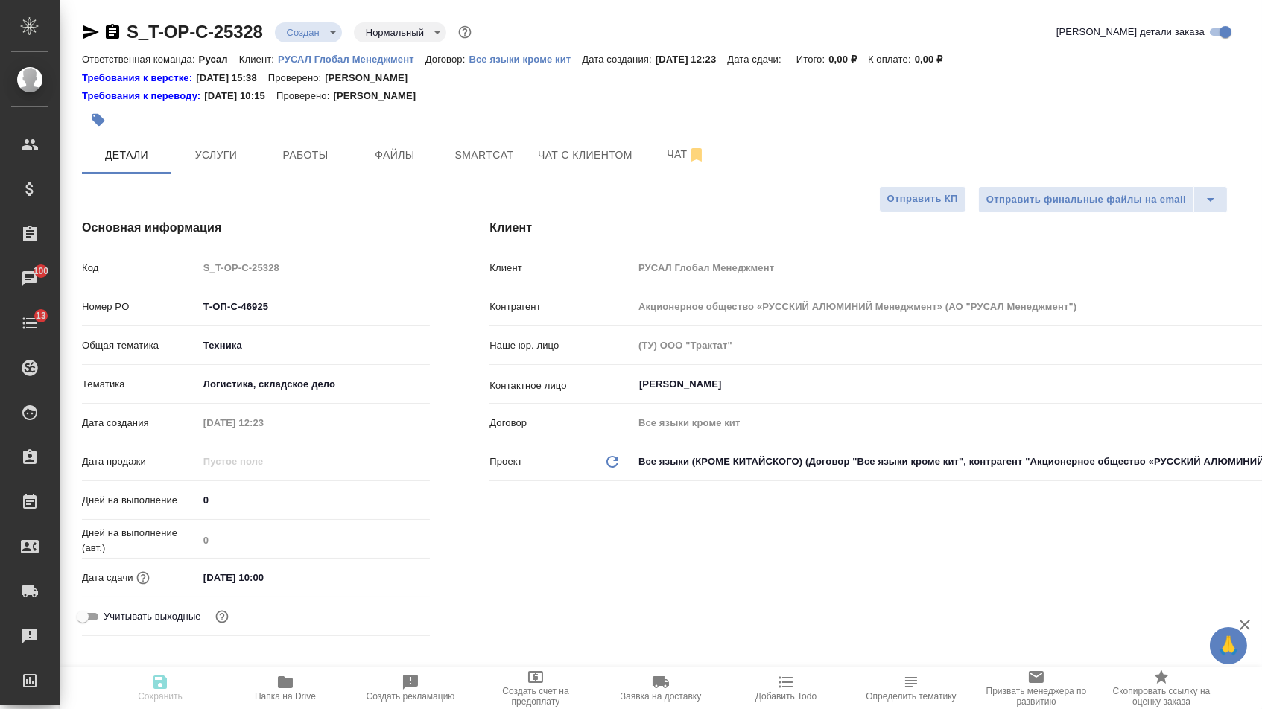
type textarea "x"
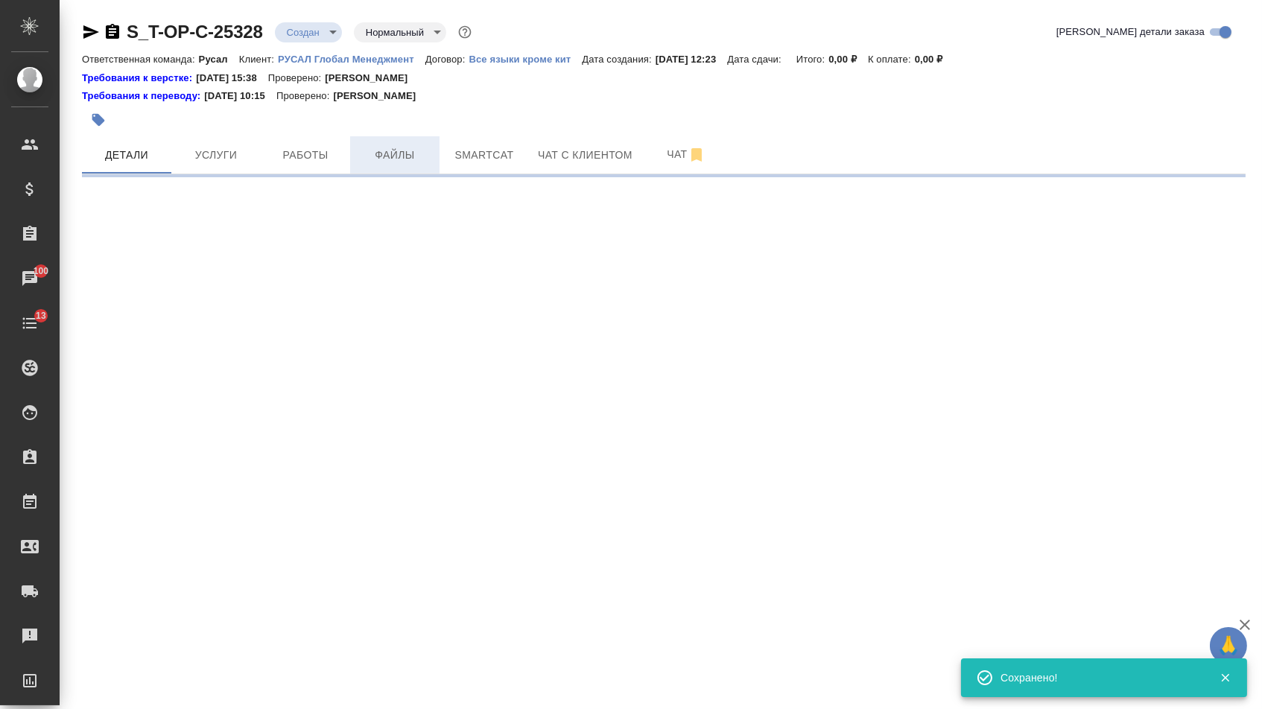
select select "RU"
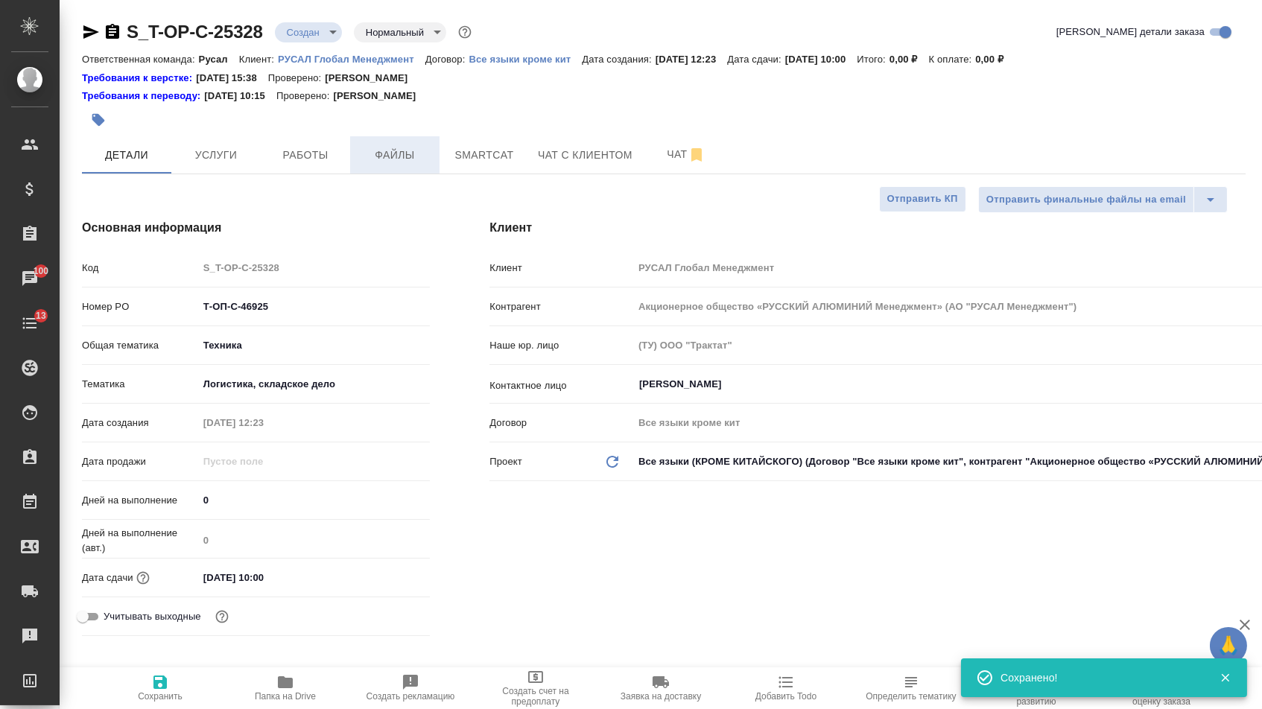
type textarea "x"
drag, startPoint x: 384, startPoint y: 150, endPoint x: 226, endPoint y: 294, distance: 213.0
click at [384, 150] on span "Файлы" at bounding box center [395, 155] width 72 height 19
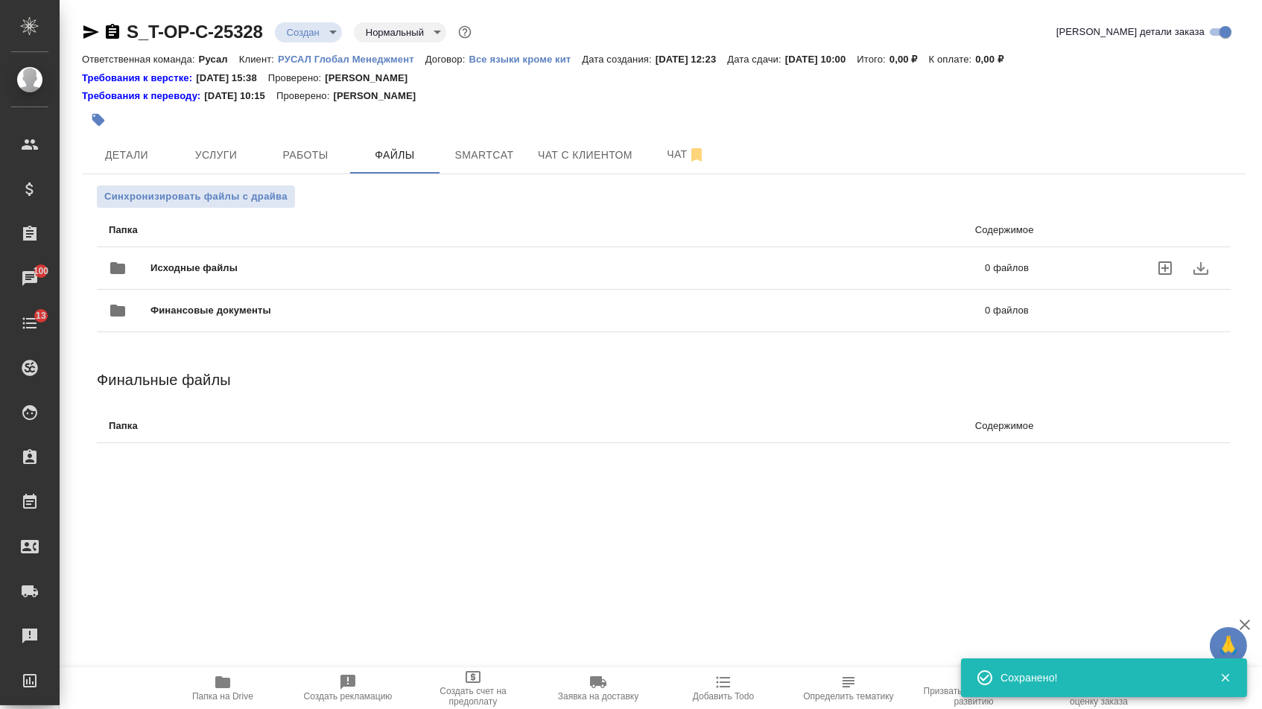
click at [201, 276] on span "Исходные файлы" at bounding box center [380, 268] width 461 height 15
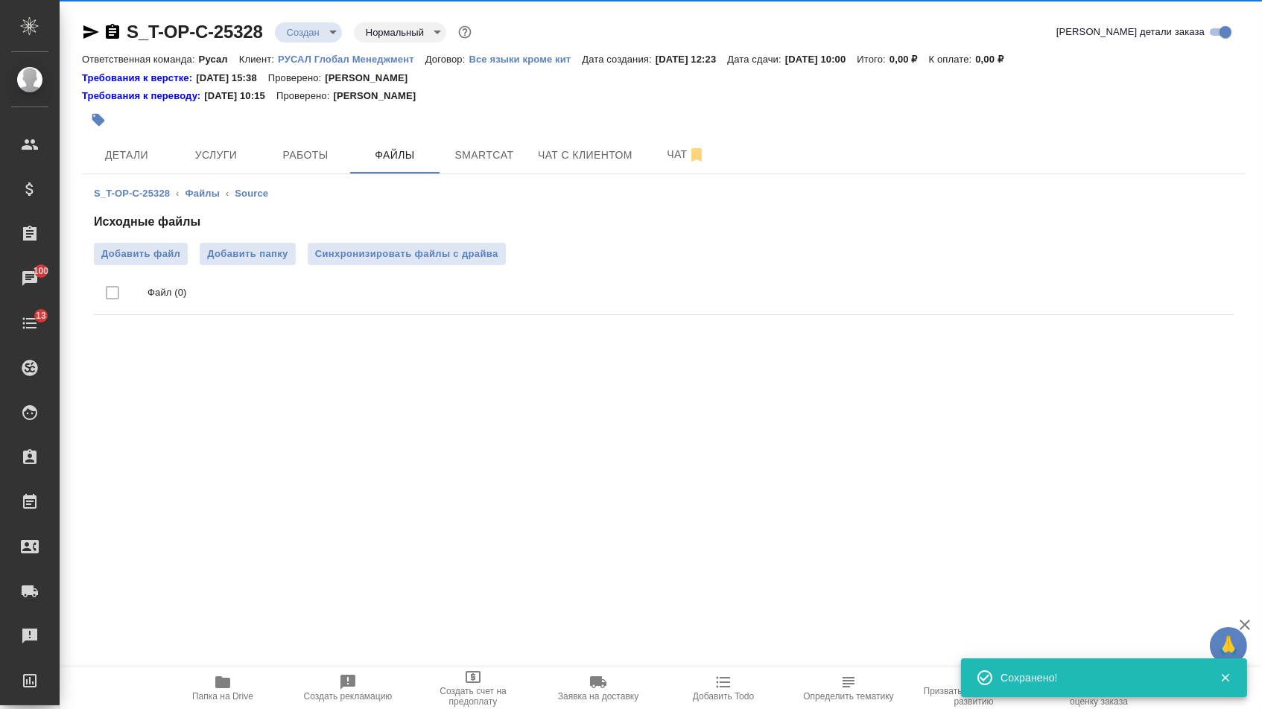
click at [156, 241] on div "Исходные файлы Добавить файл Добавить папку Синхронизировать файлы с драйва Фай…" at bounding box center [664, 267] width 1140 height 108
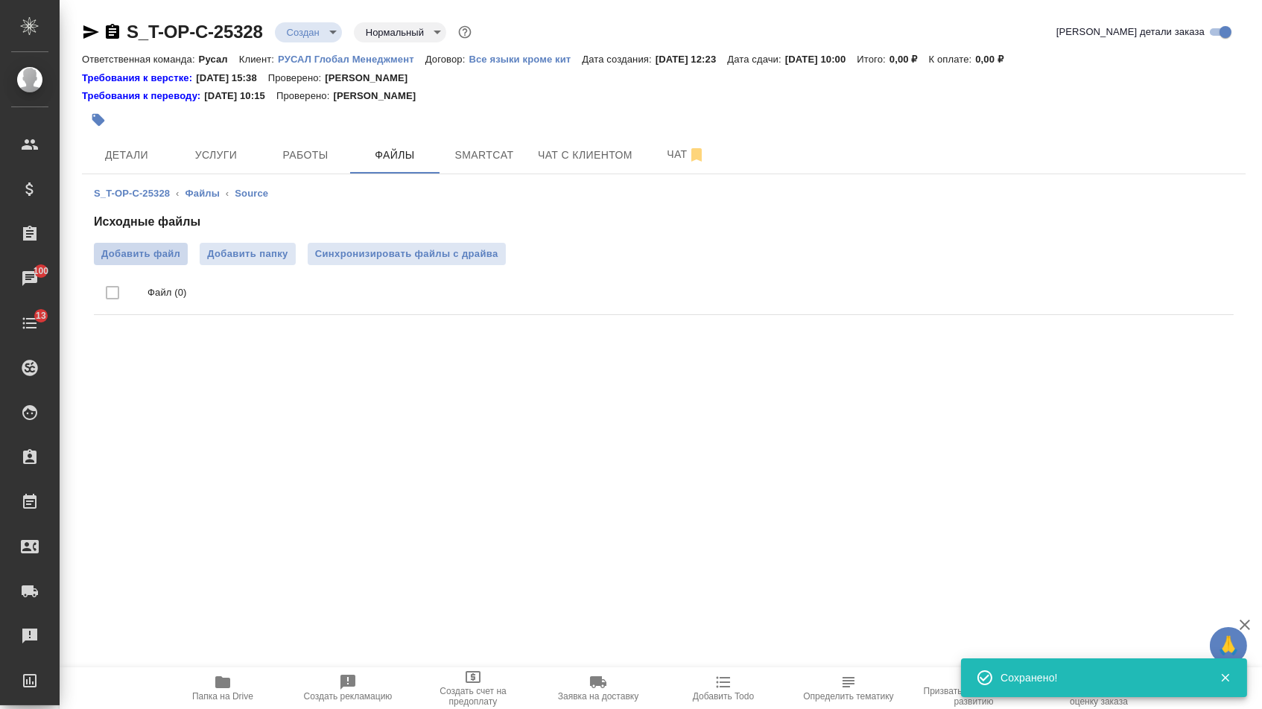
click at [157, 254] on span "Добавить файл" at bounding box center [140, 254] width 79 height 15
click at [0, 0] on input "Добавить файл" at bounding box center [0, 0] width 0 height 0
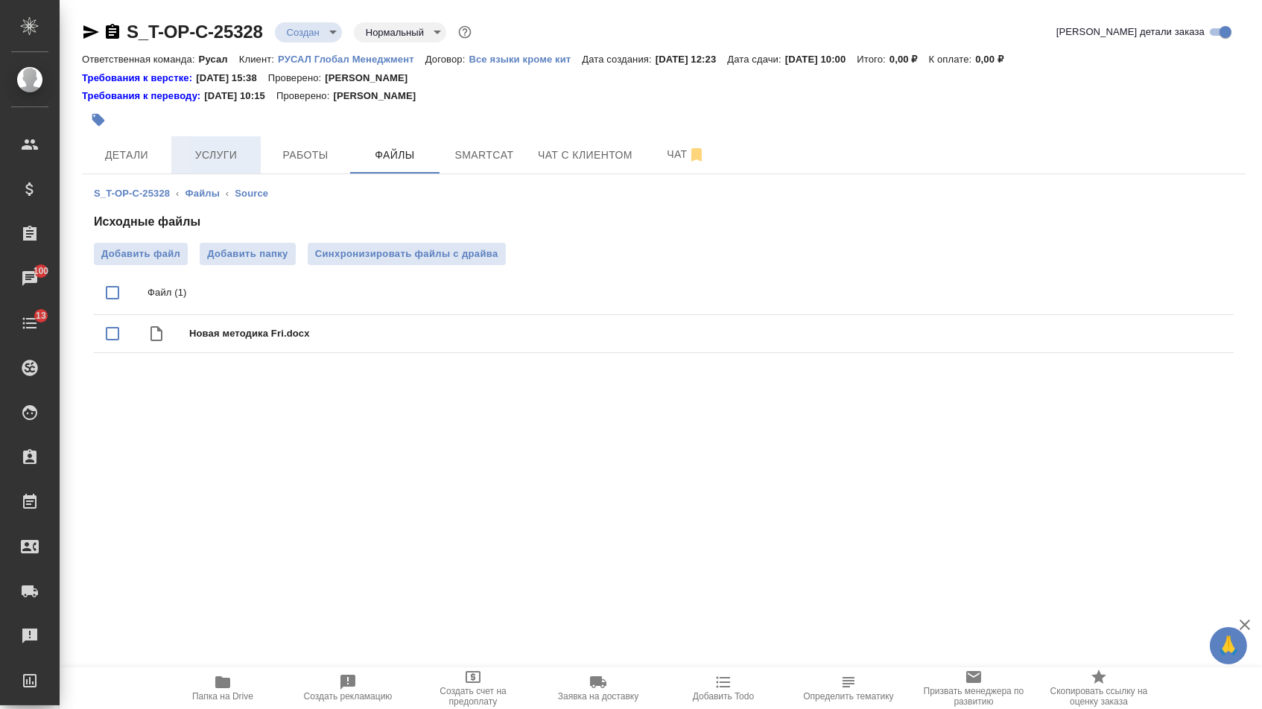
click at [226, 166] on button "Услуги" at bounding box center [215, 154] width 89 height 37
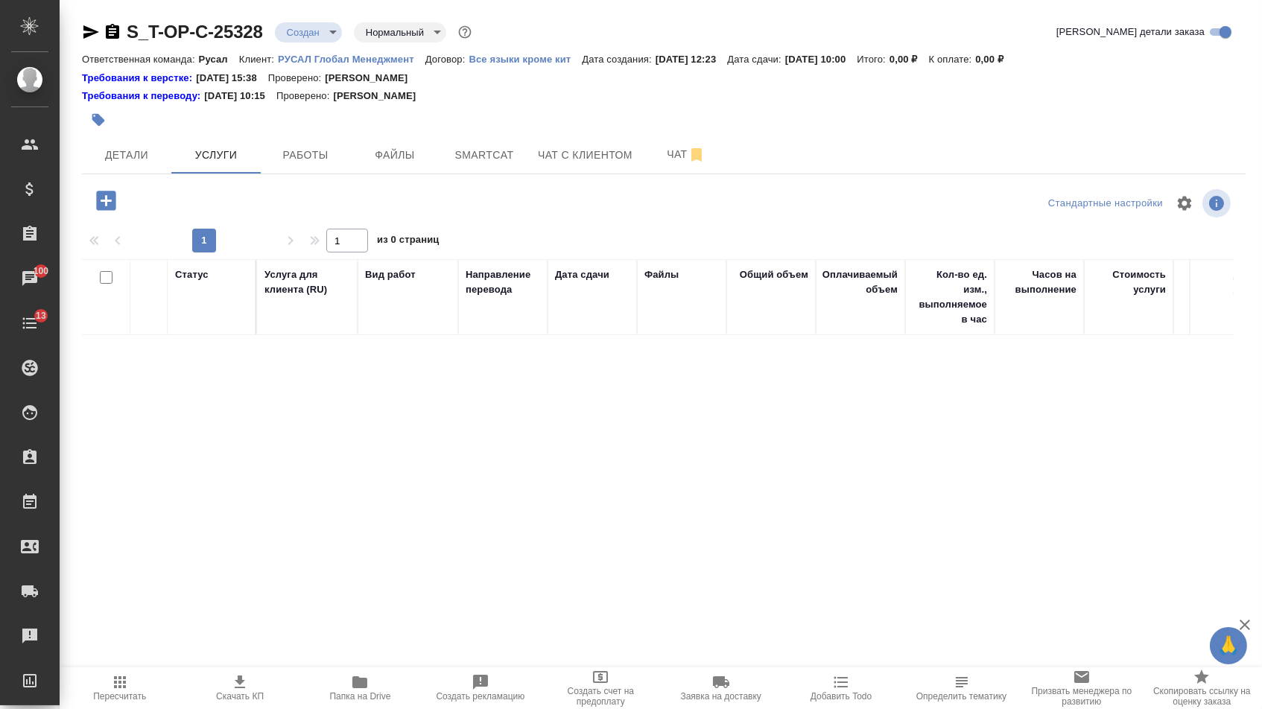
click at [107, 201] on icon "button" at bounding box center [106, 201] width 26 height 26
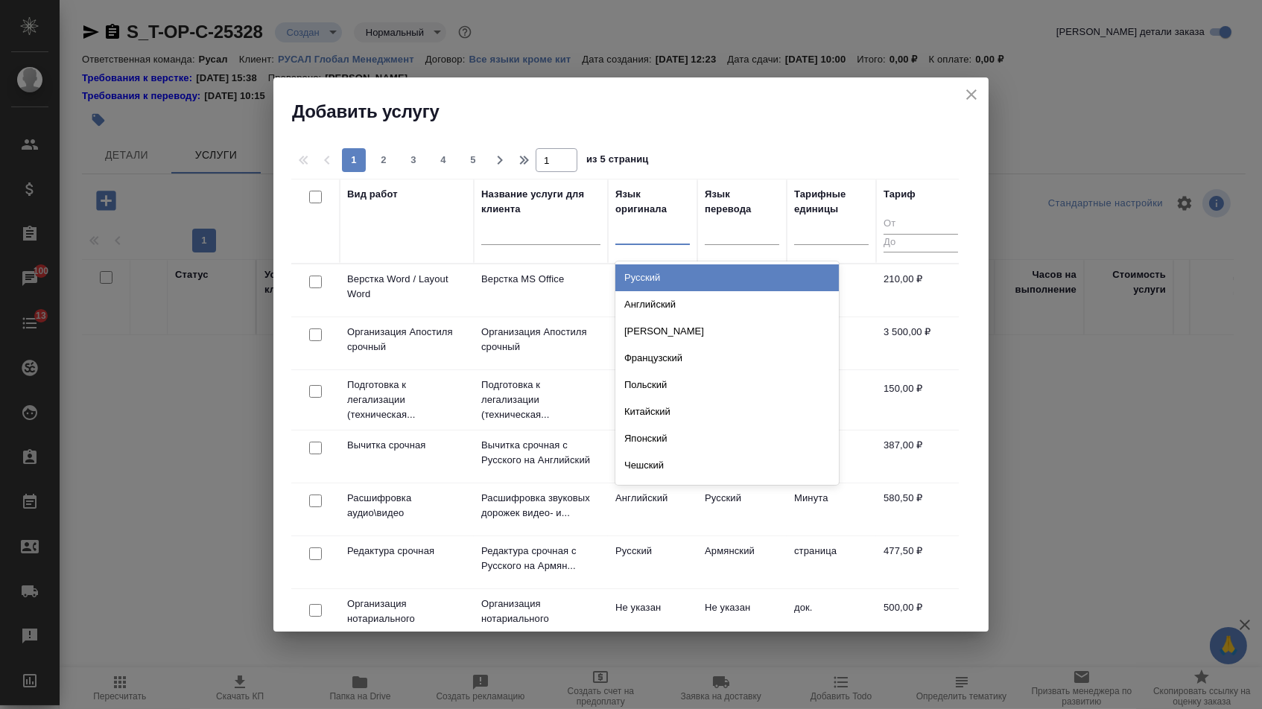
click at [644, 236] on div at bounding box center [652, 230] width 74 height 22
click at [644, 276] on div "Русский" at bounding box center [726, 277] width 223 height 27
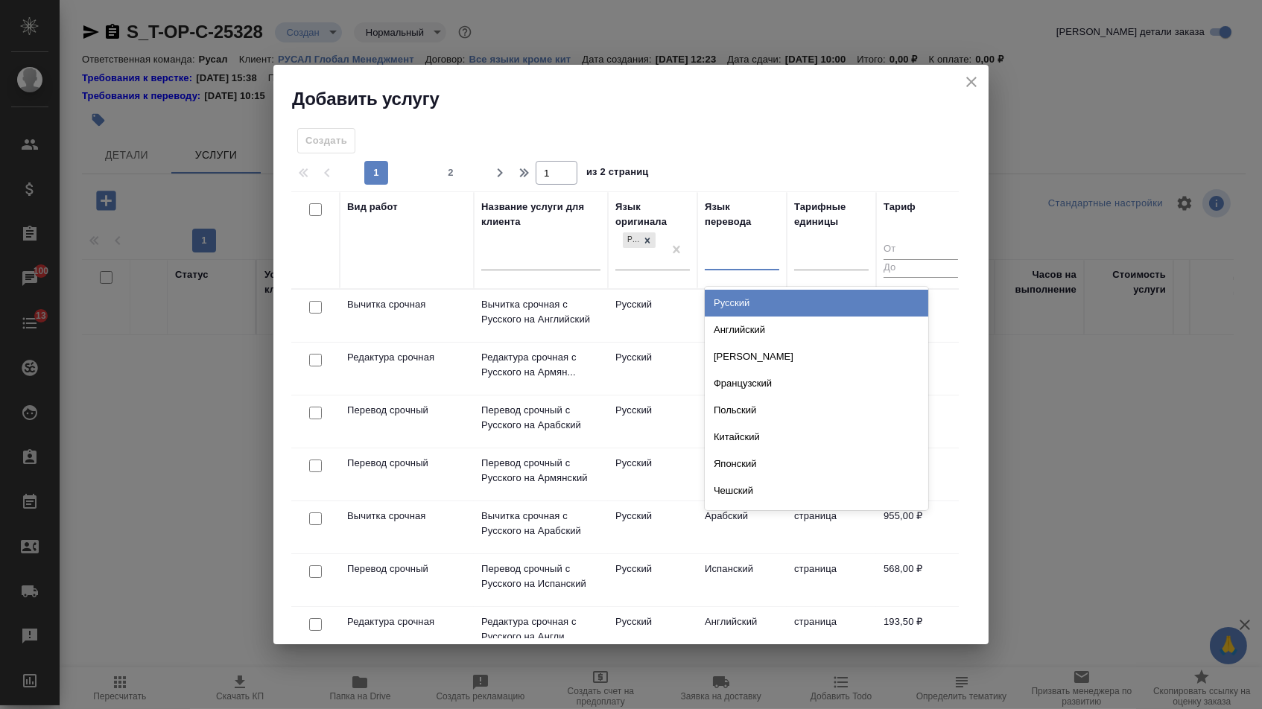
click at [766, 258] on div at bounding box center [742, 256] width 74 height 22
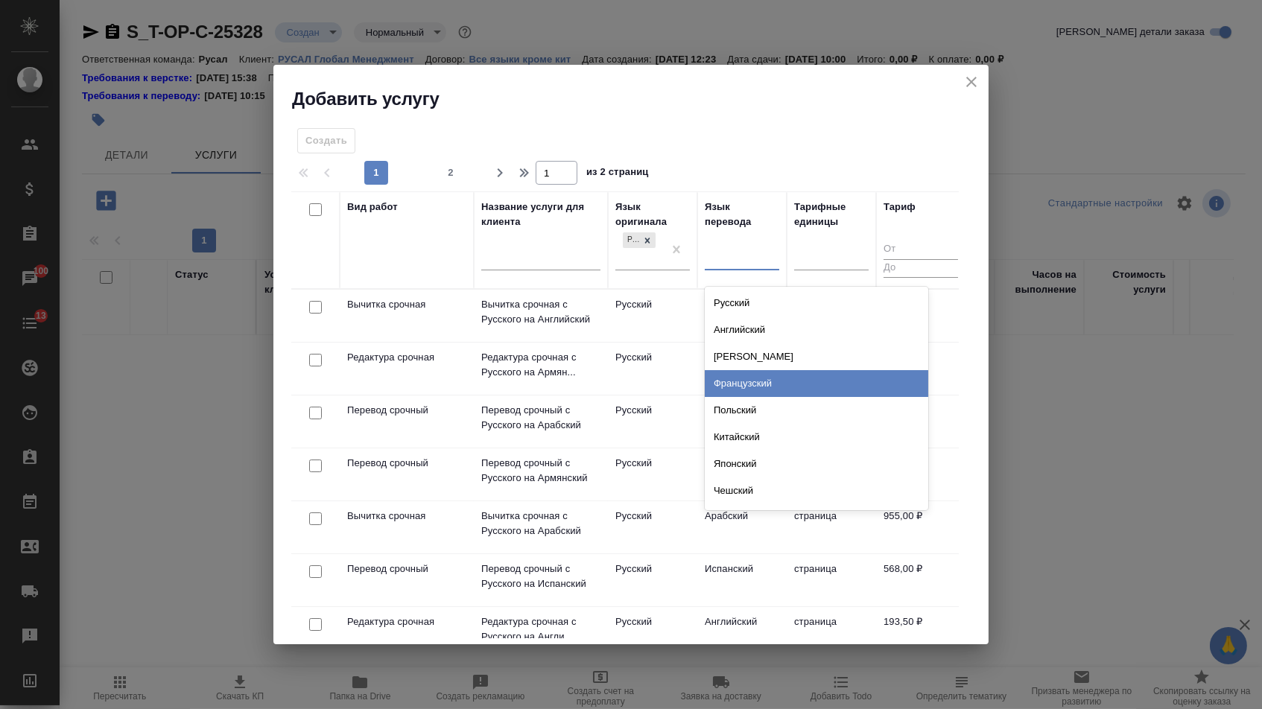
click at [728, 370] on div "Французский" at bounding box center [816, 383] width 223 height 27
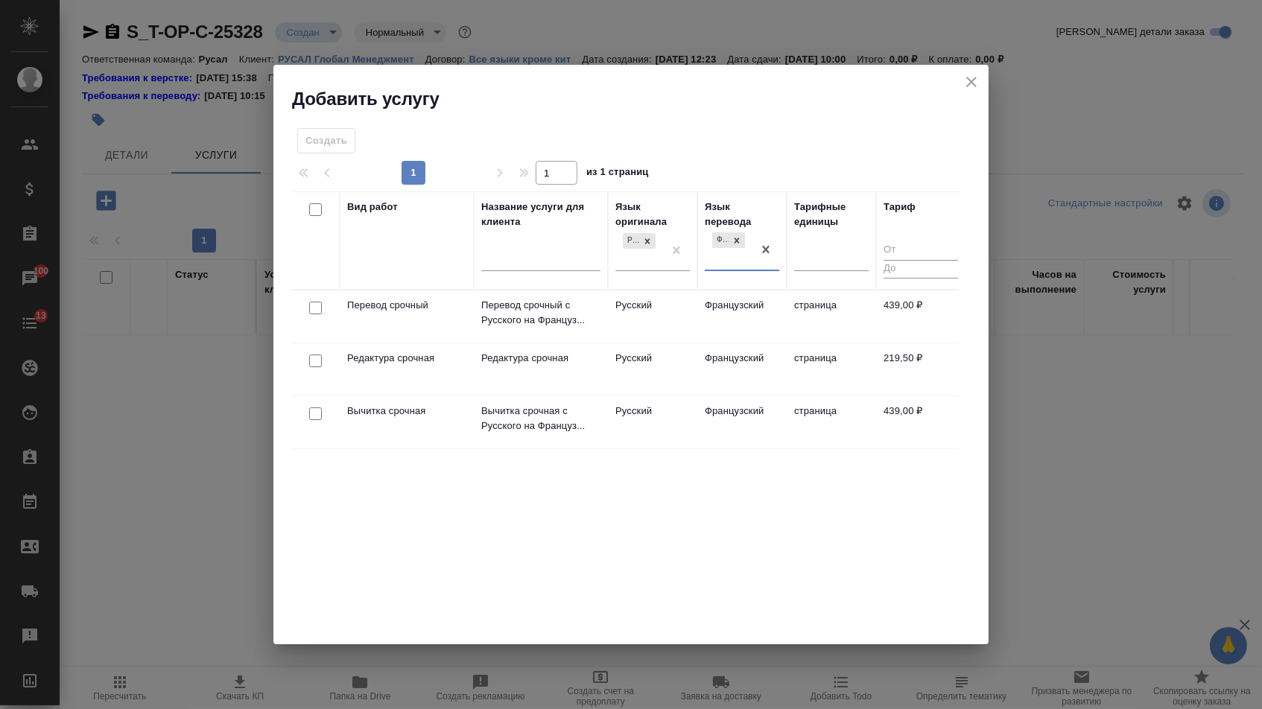
click at [311, 316] on td at bounding box center [315, 316] width 48 height 52
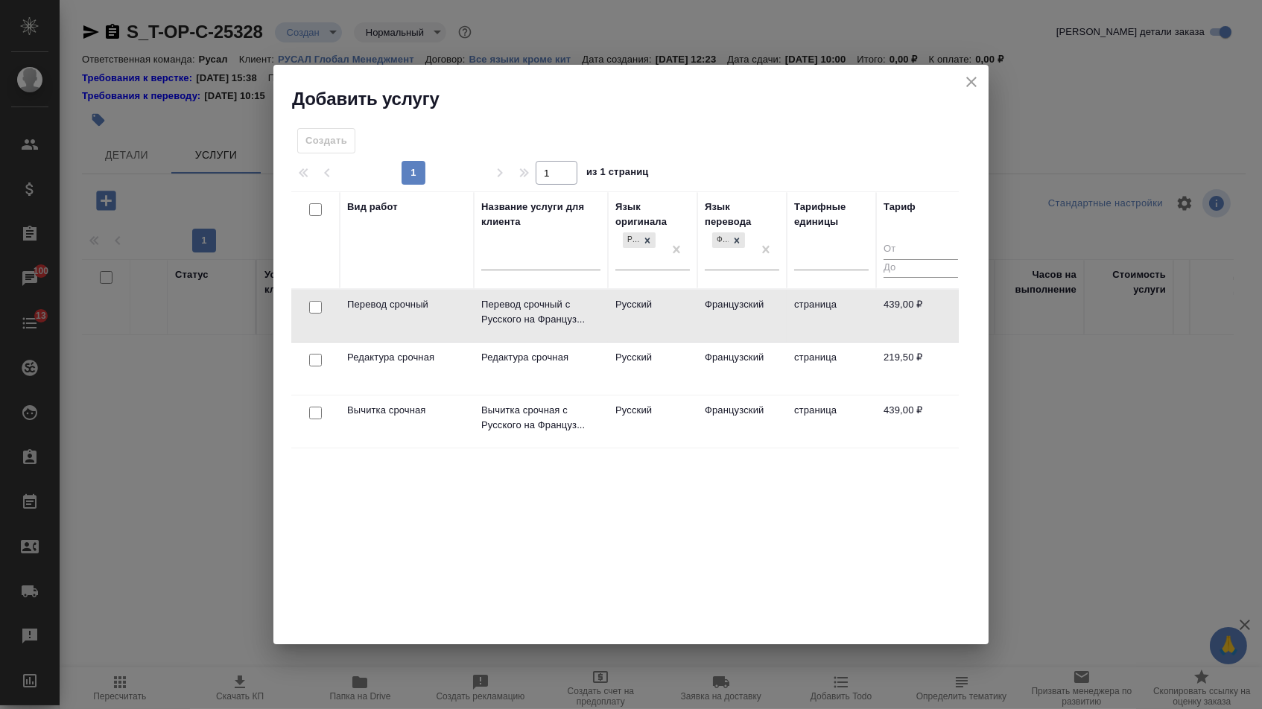
click at [311, 299] on div at bounding box center [316, 307] width 34 height 21
click at [311, 301] on input "checkbox" at bounding box center [315, 307] width 13 height 13
checkbox input "true"
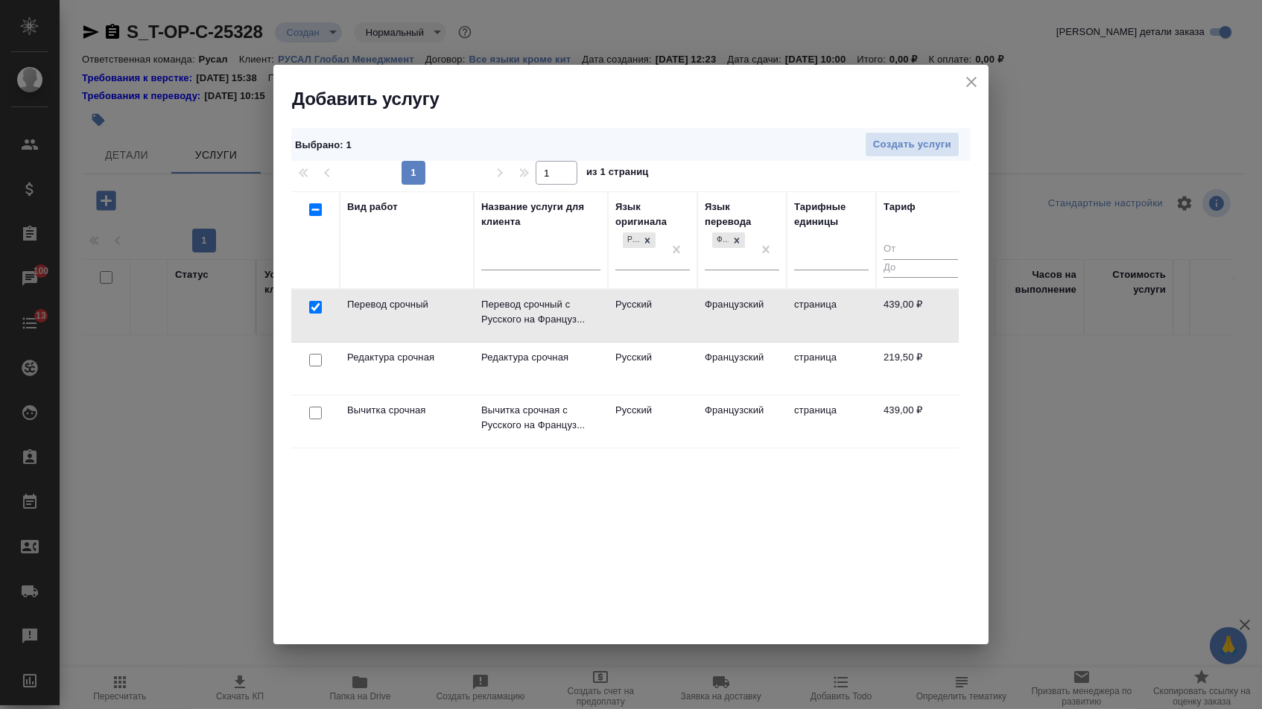
click at [315, 358] on input "checkbox" at bounding box center [315, 360] width 13 height 13
checkbox input "true"
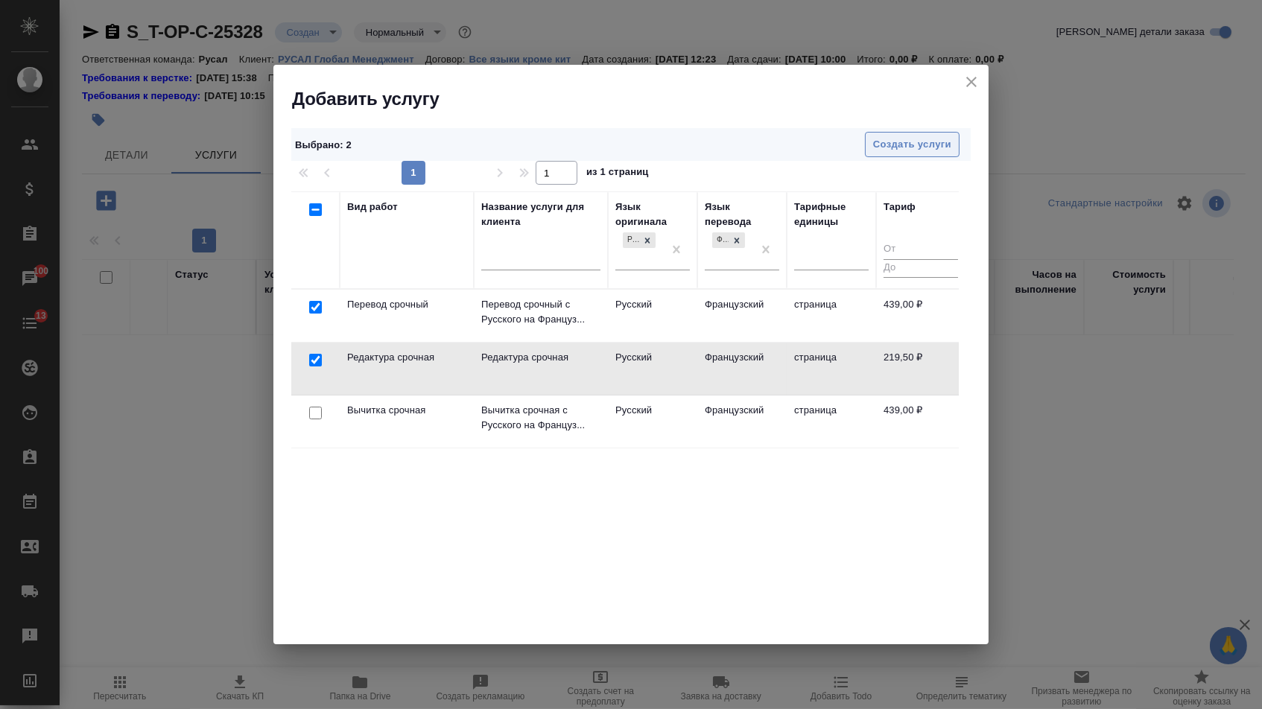
click at [912, 151] on span "Создать услуги" at bounding box center [912, 144] width 78 height 17
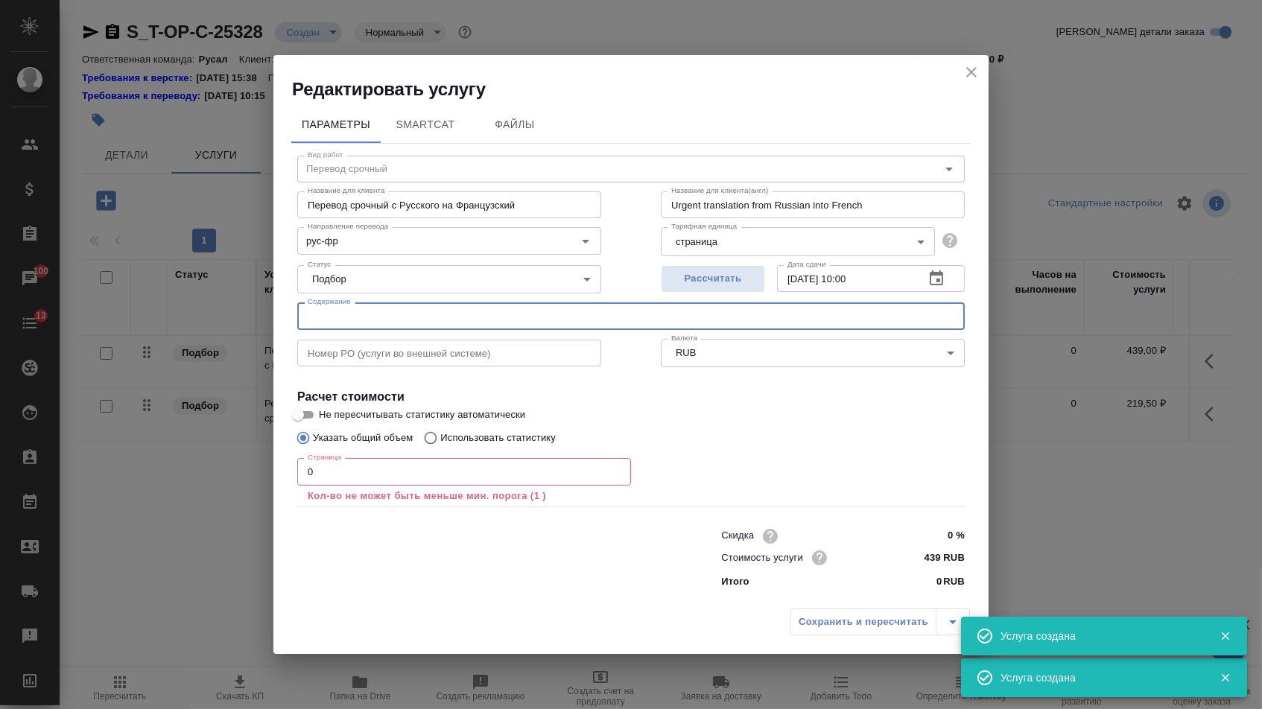
click at [356, 328] on div "Вид работ Перевод срочный Вид работ Название для клиента Перевод срочный с Русс…" at bounding box center [630, 370] width 679 height 452
paste input "Новая методика Fri"
type input "Новая методика Fri"
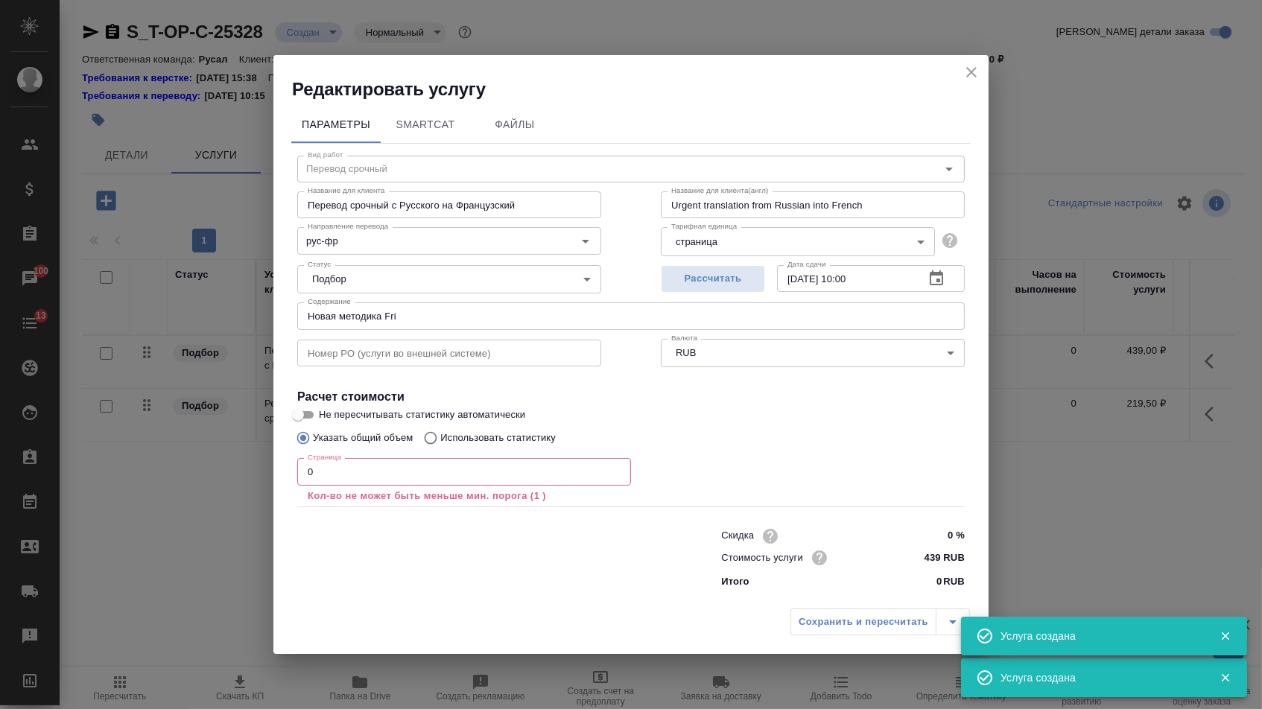
click at [334, 489] on div "Страница 0 Страница Кол-во не может быть меньше мин. порога (1 )" at bounding box center [464, 480] width 334 height 45
click at [334, 480] on input "0" at bounding box center [464, 471] width 334 height 27
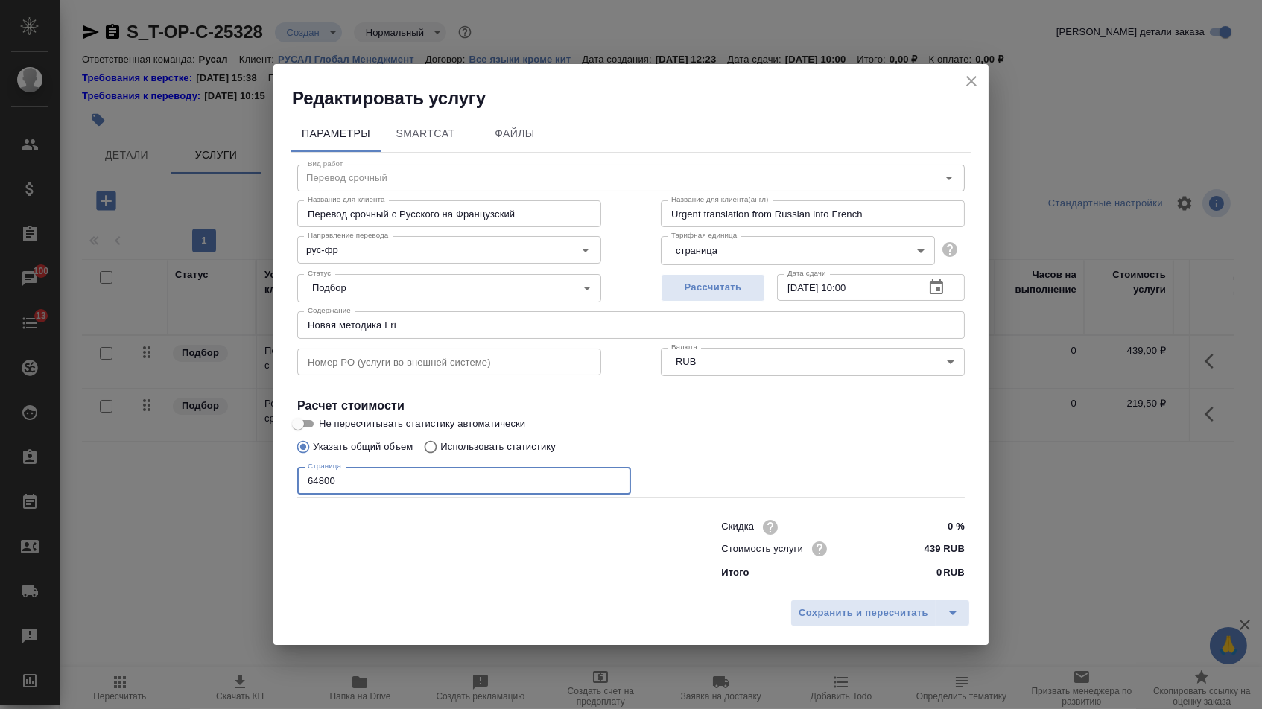
type input "64800"
click at [785, 621] on div "Сохранить и пересчитать" at bounding box center [630, 618] width 715 height 53
click at [801, 619] on span "Сохранить и пересчитать" at bounding box center [863, 613] width 130 height 17
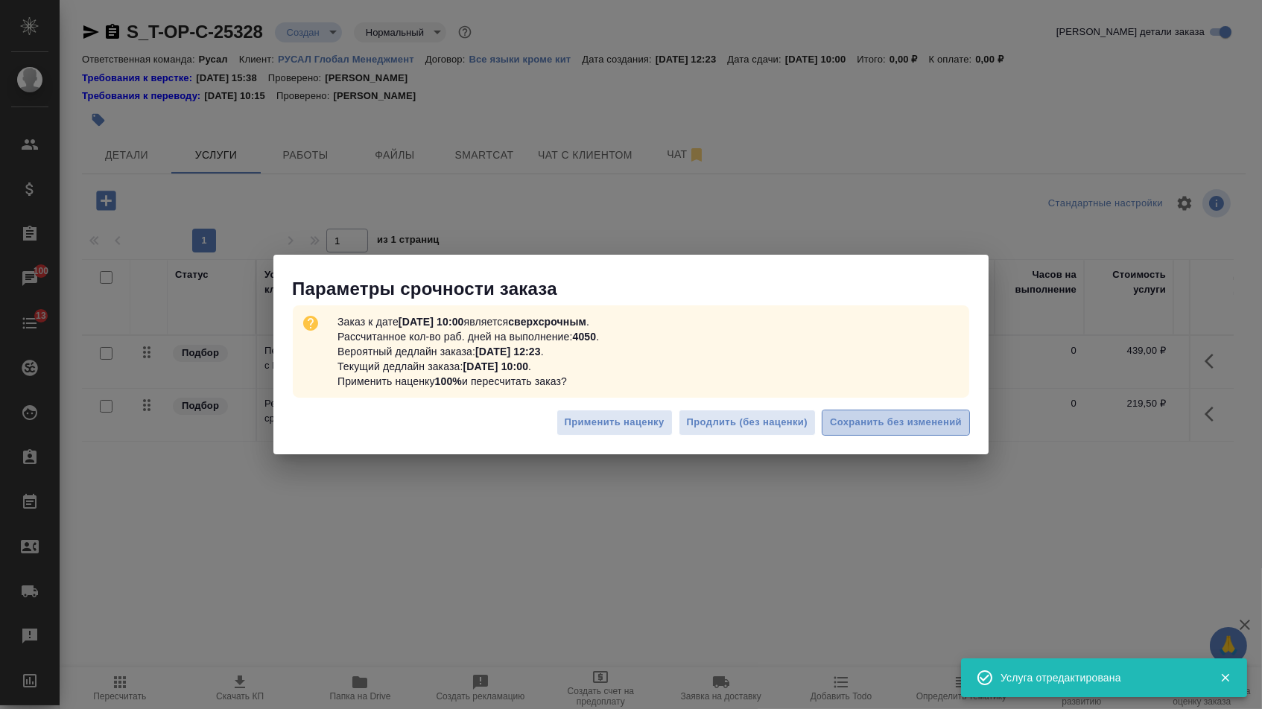
click at [822, 422] on button "Сохранить без изменений" at bounding box center [896, 423] width 148 height 26
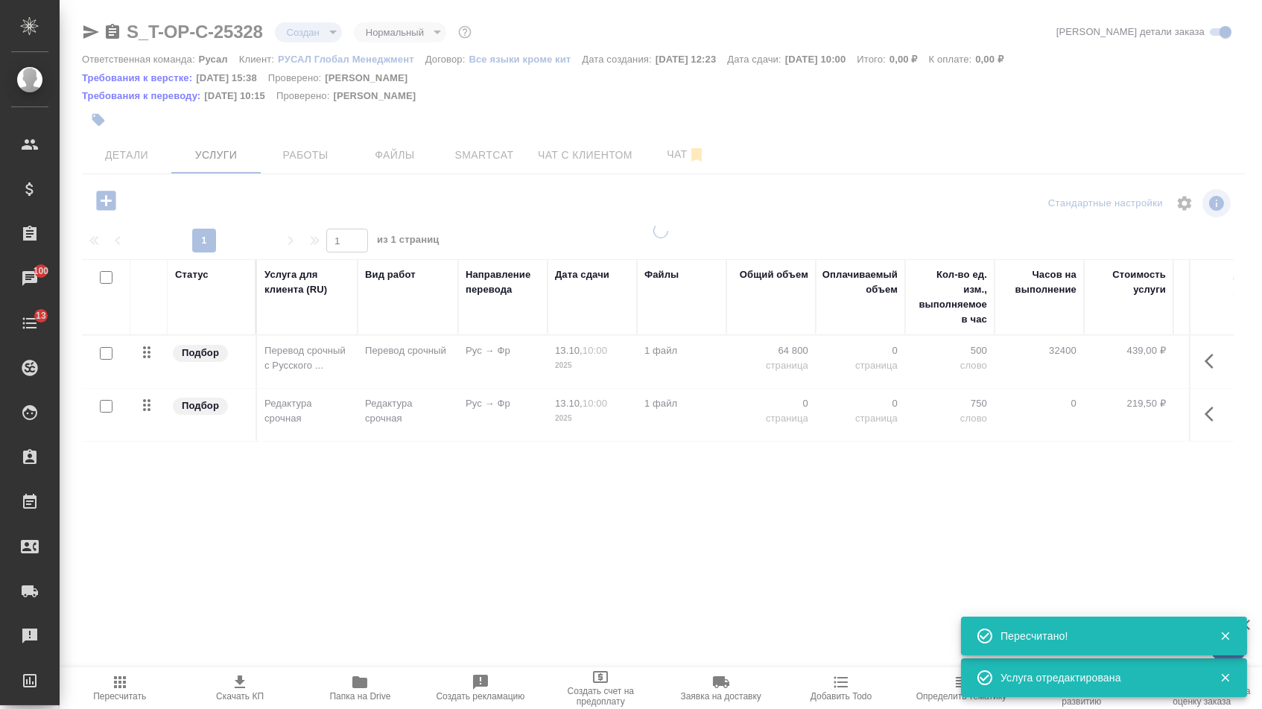
type input "urgent"
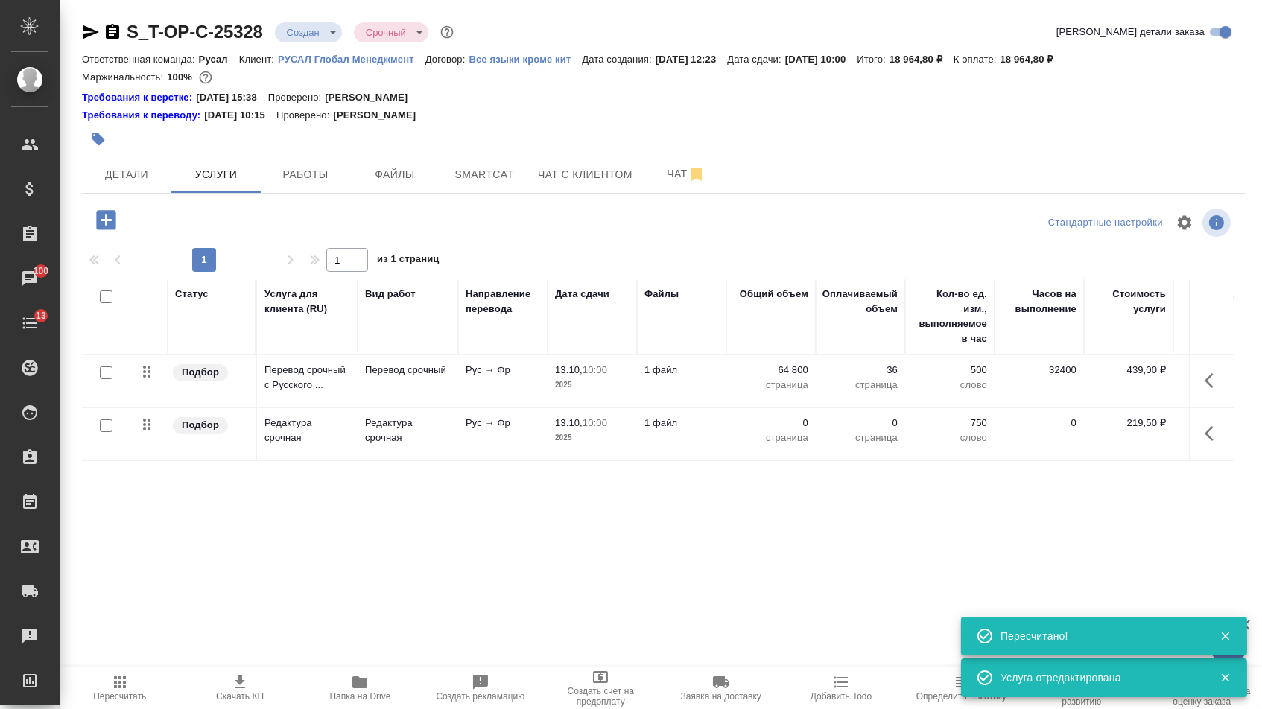
click at [781, 420] on td "0 страница" at bounding box center [770, 434] width 89 height 52
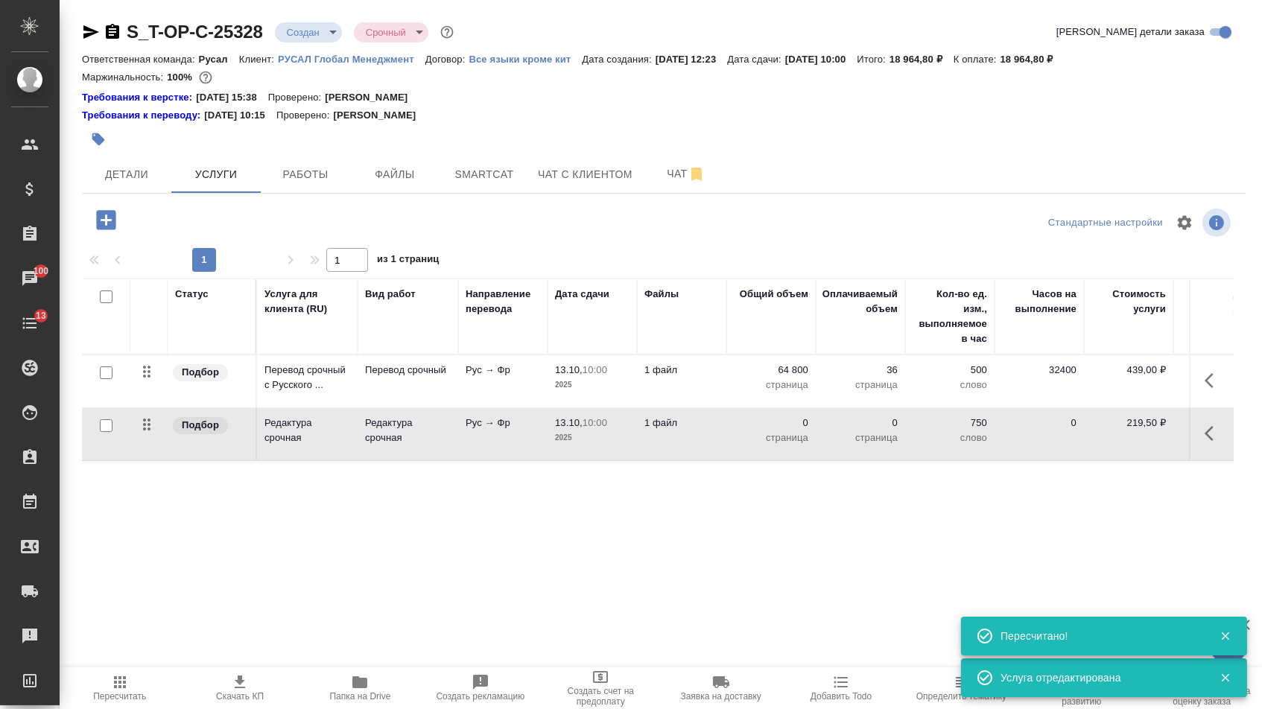
click at [780, 431] on p "0" at bounding box center [771, 423] width 74 height 15
click at [765, 438] on input "0" at bounding box center [780, 427] width 54 height 22
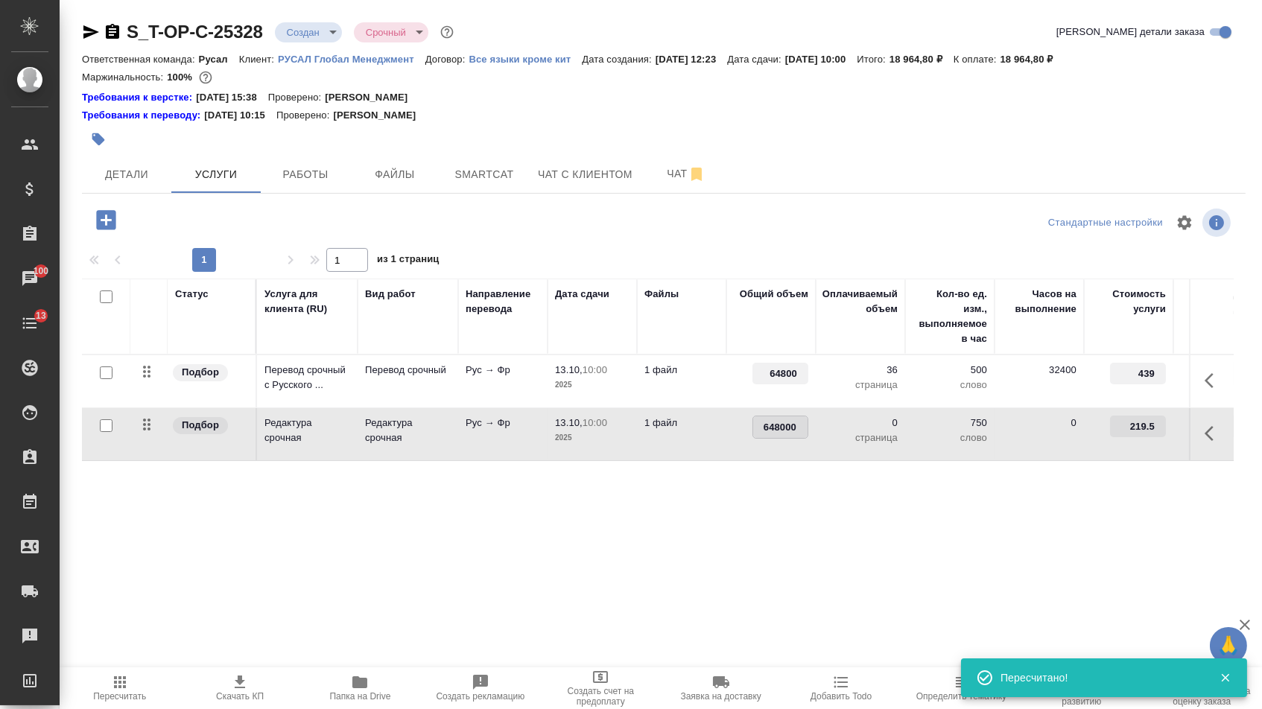
type input "64800"
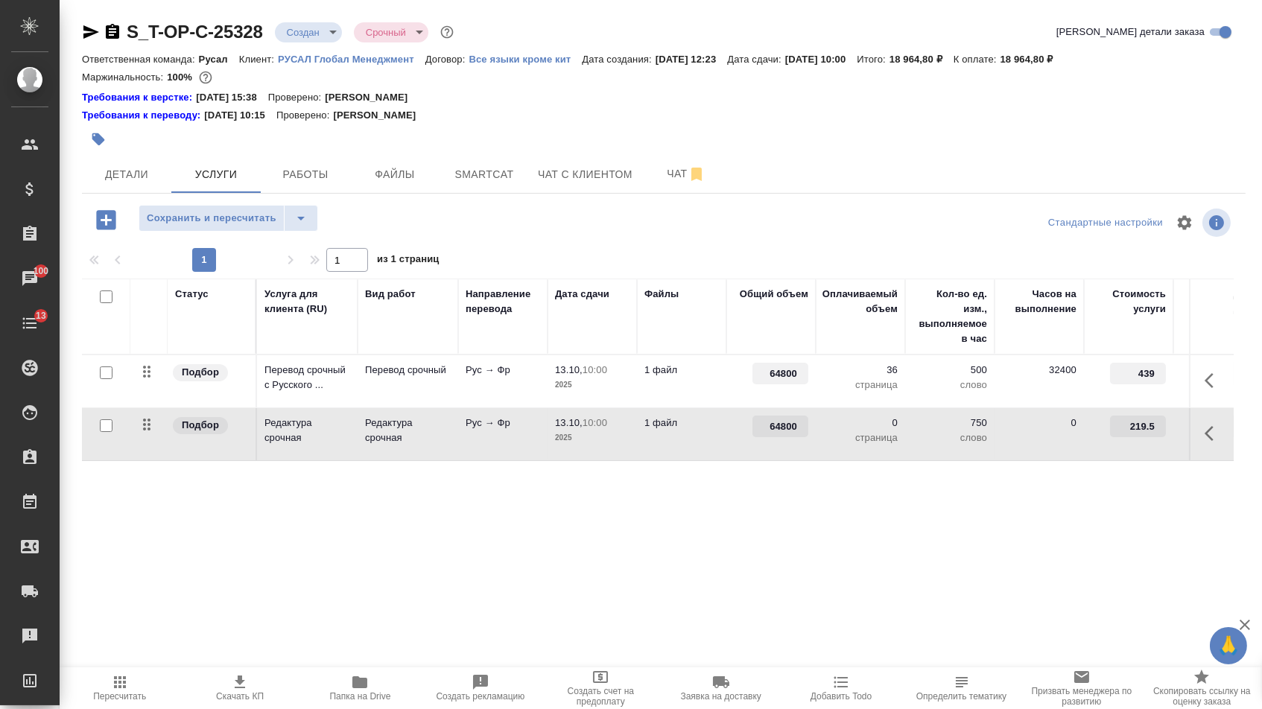
click at [749, 488] on div "Статус Услуга для клиента (RU) Вид работ Направление перевода Дата сдачи Файлы …" at bounding box center [658, 439] width 1152 height 320
click at [223, 225] on span "Сохранить и пересчитать" at bounding box center [212, 218] width 130 height 17
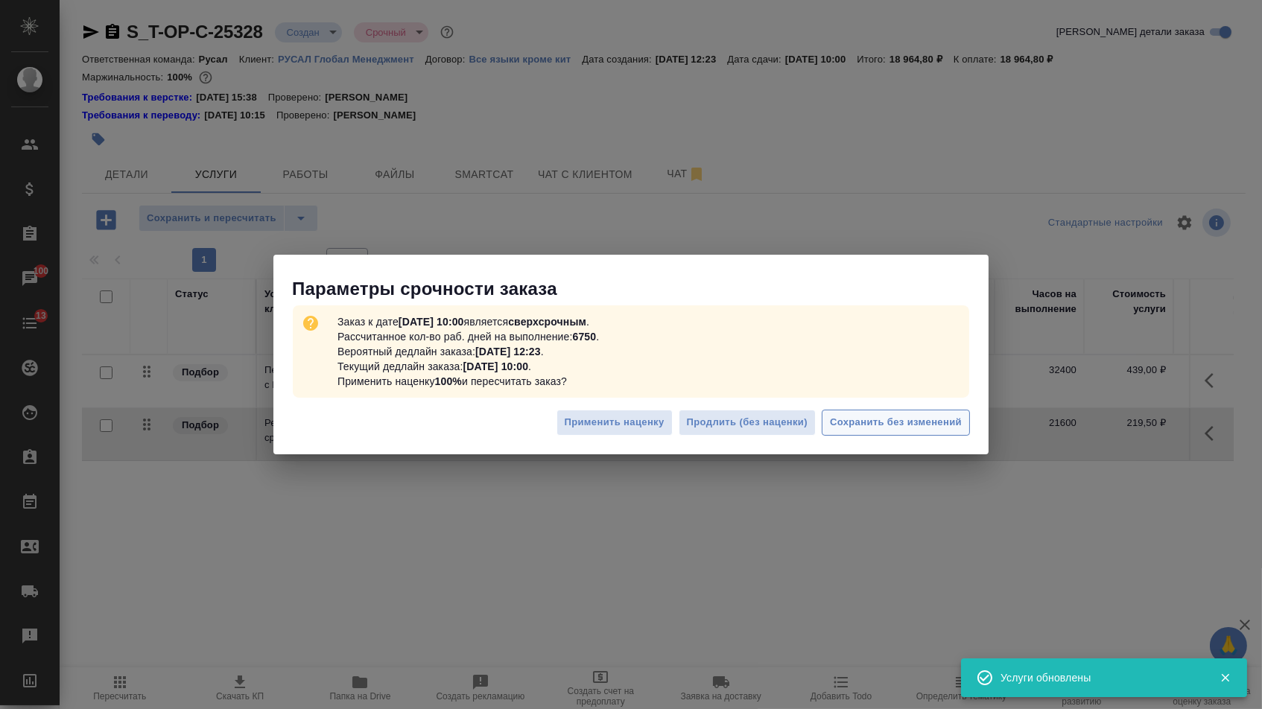
click at [883, 434] on button "Сохранить без изменений" at bounding box center [896, 423] width 148 height 26
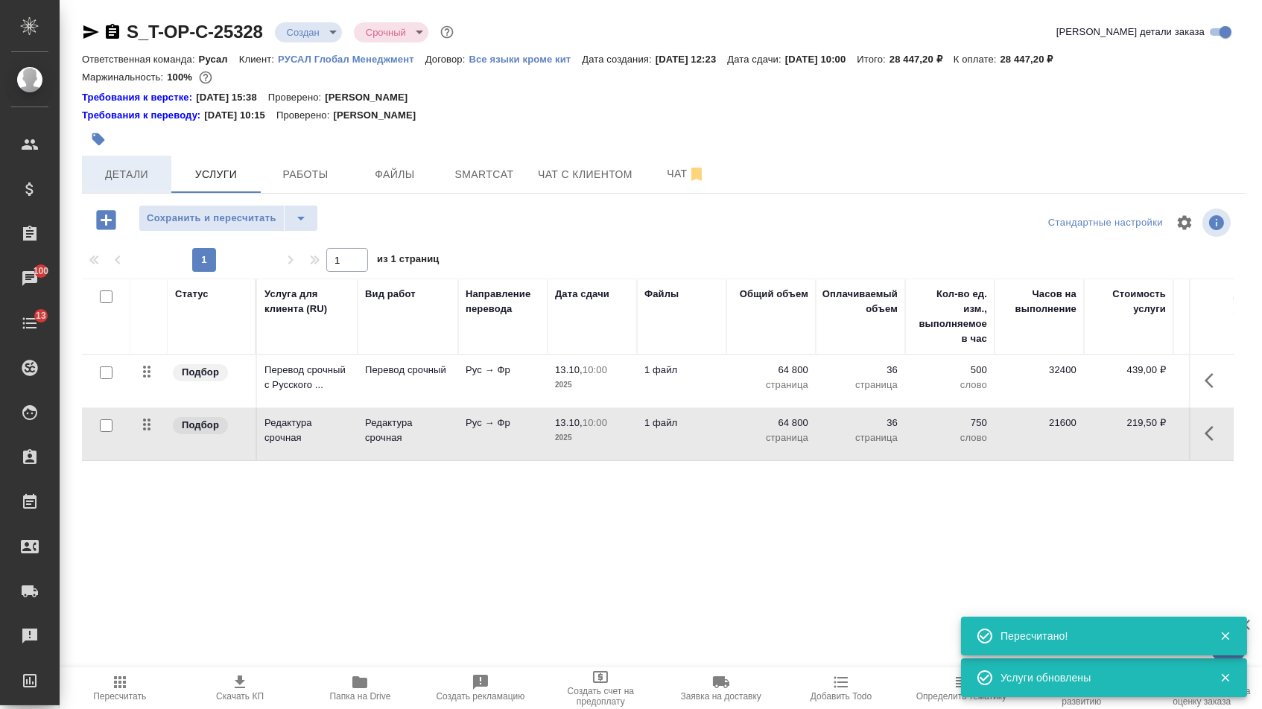
click at [127, 175] on span "Детали" at bounding box center [127, 174] width 72 height 19
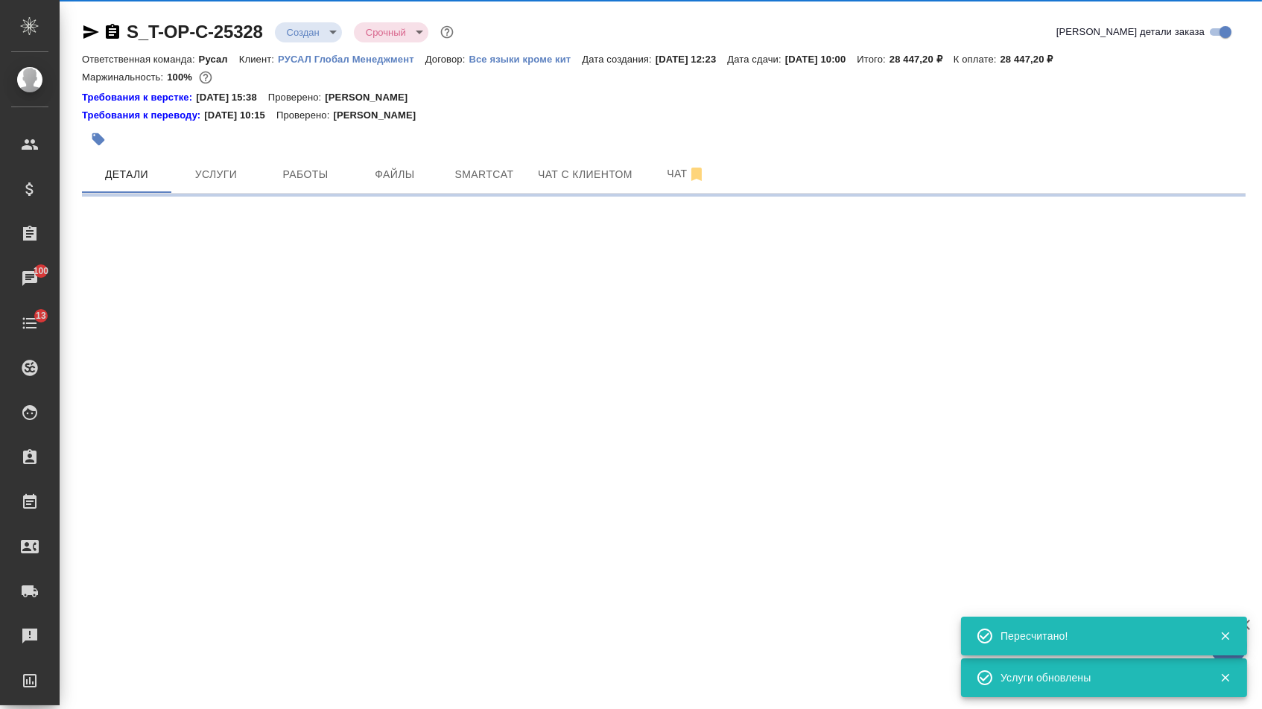
select select "RU"
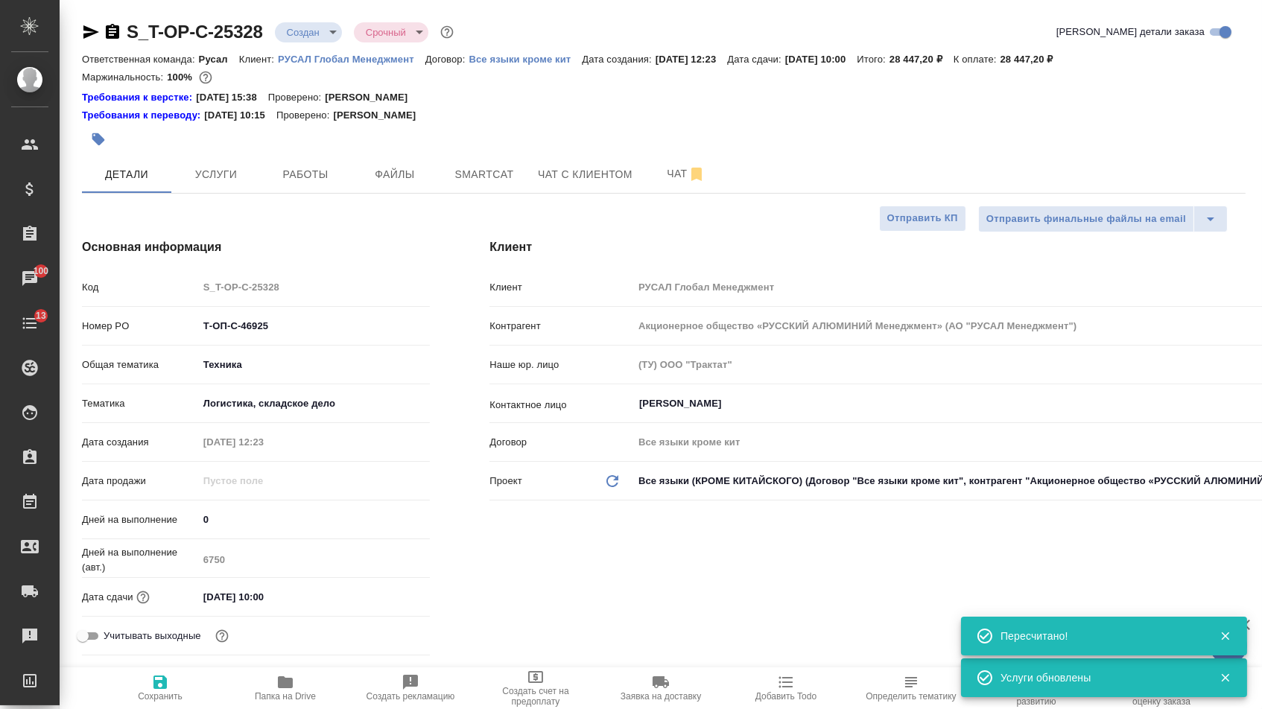
type textarea "x"
click at [303, 41] on body "🙏 .cls-1 fill:#fff; AWATERA [PERSON_NAME] Спецификации Заказы 100 Чаты 13 Todo …" at bounding box center [631, 354] width 1262 height 709
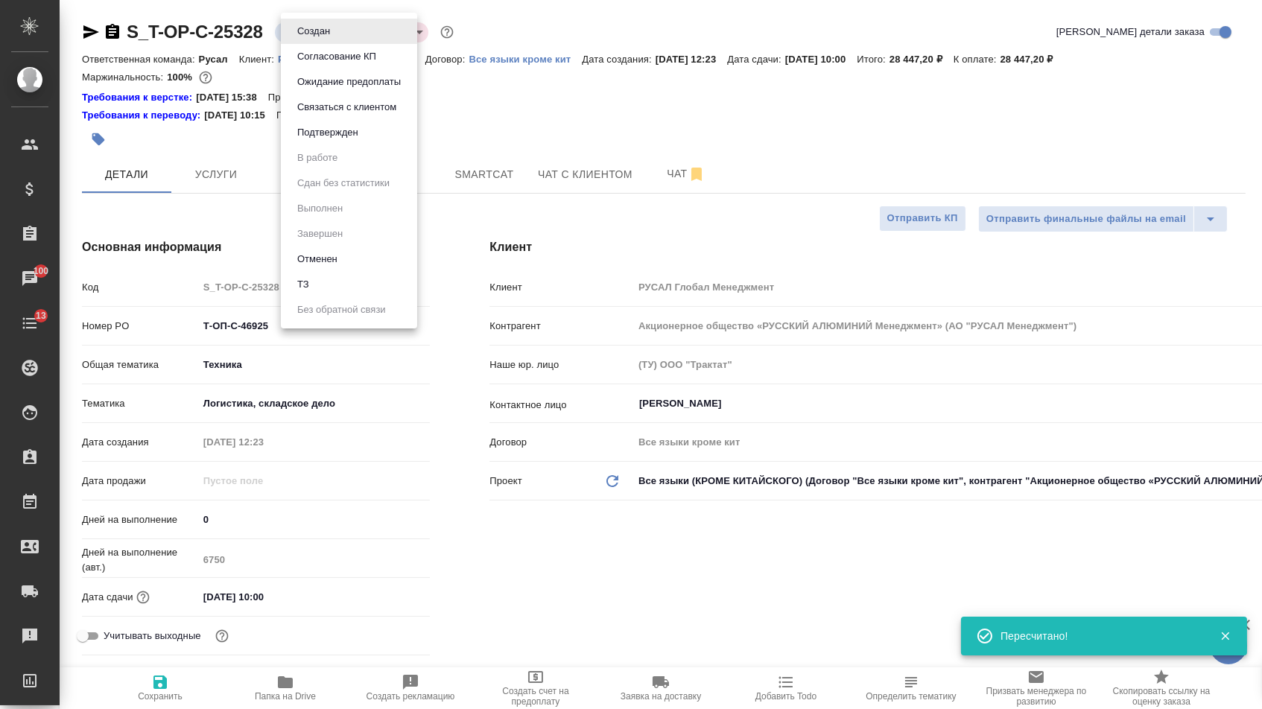
click at [303, 141] on button "Подтвержден" at bounding box center [328, 132] width 70 height 16
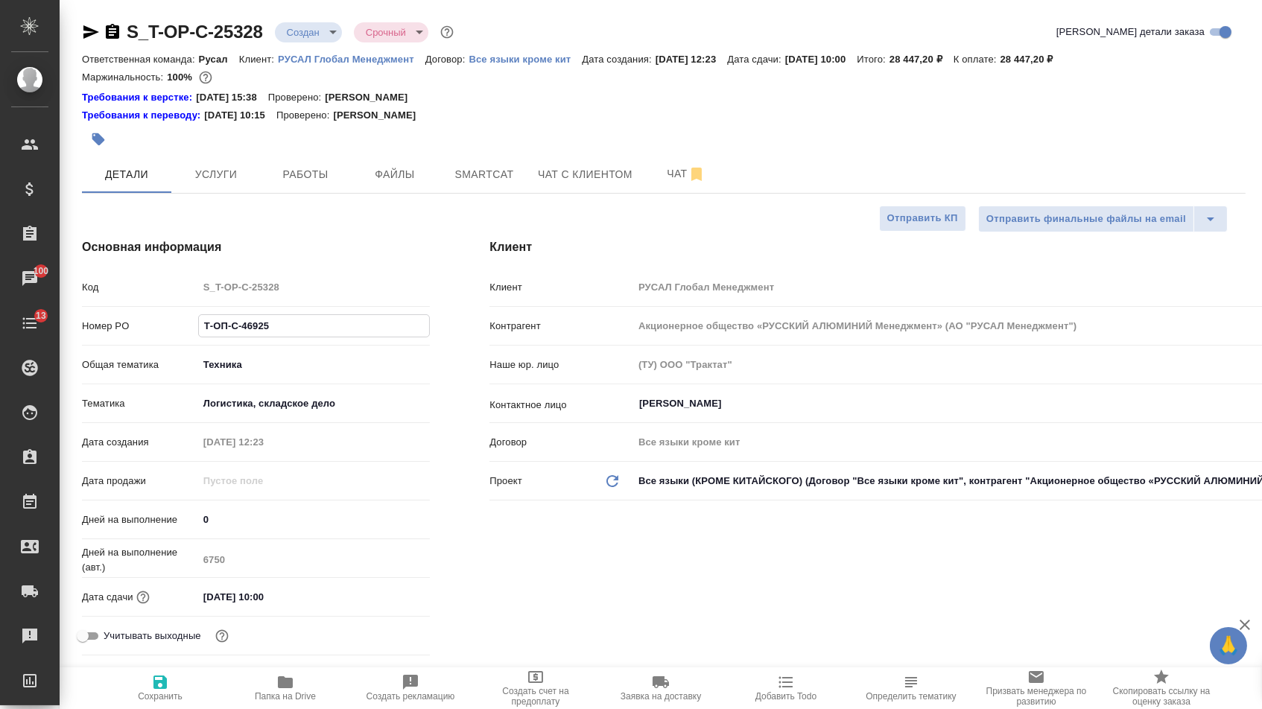
drag, startPoint x: 279, startPoint y: 334, endPoint x: 131, endPoint y: 327, distance: 148.4
click at [131, 327] on div "Номер PO Т-ОП-С-46925" at bounding box center [256, 326] width 348 height 26
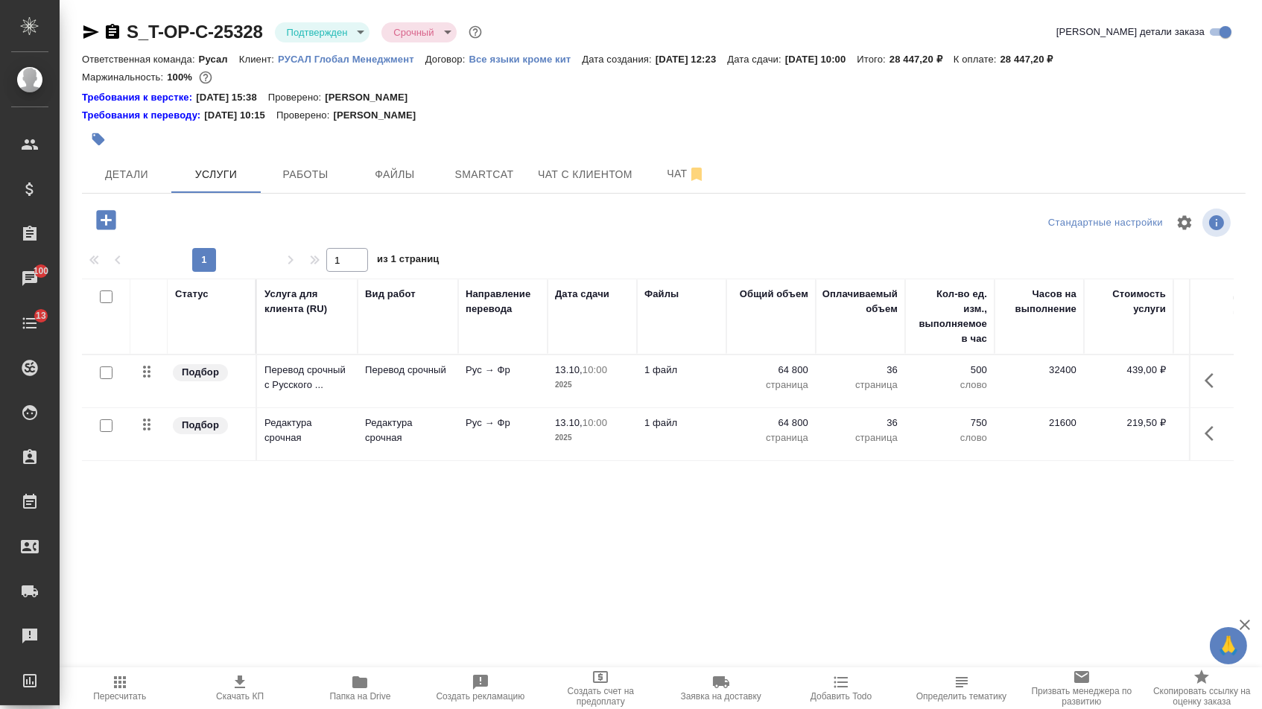
click at [92, 43] on div "S_T-OP-C-25328 Подтвержден confirmed Срочный urgent [PERSON_NAME] детали заказа" at bounding box center [663, 35] width 1163 height 30
click at [91, 32] on icon "button" at bounding box center [91, 32] width 18 height 18
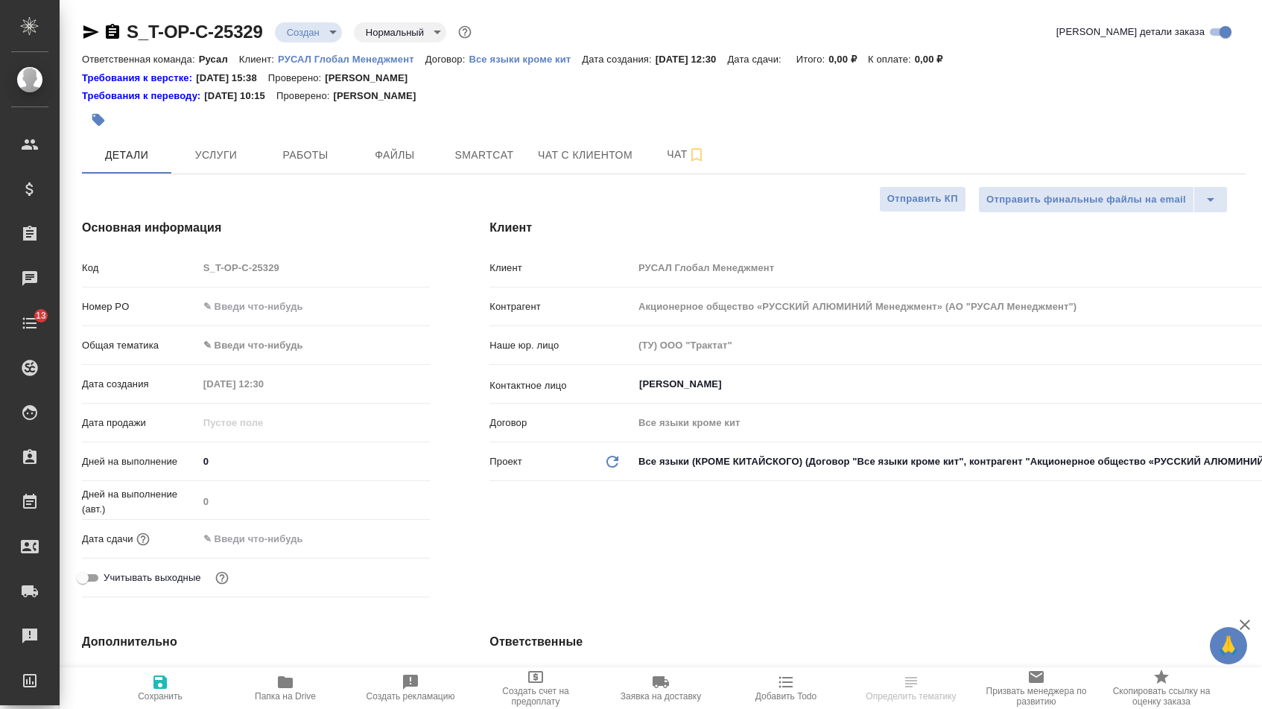
select select "RU"
click at [261, 312] on input "text" at bounding box center [314, 307] width 232 height 22
paste input "Т-ОП-С-46927"
type input "Т-ОП-С-46927"
click at [277, 550] on input "text" at bounding box center [263, 539] width 130 height 22
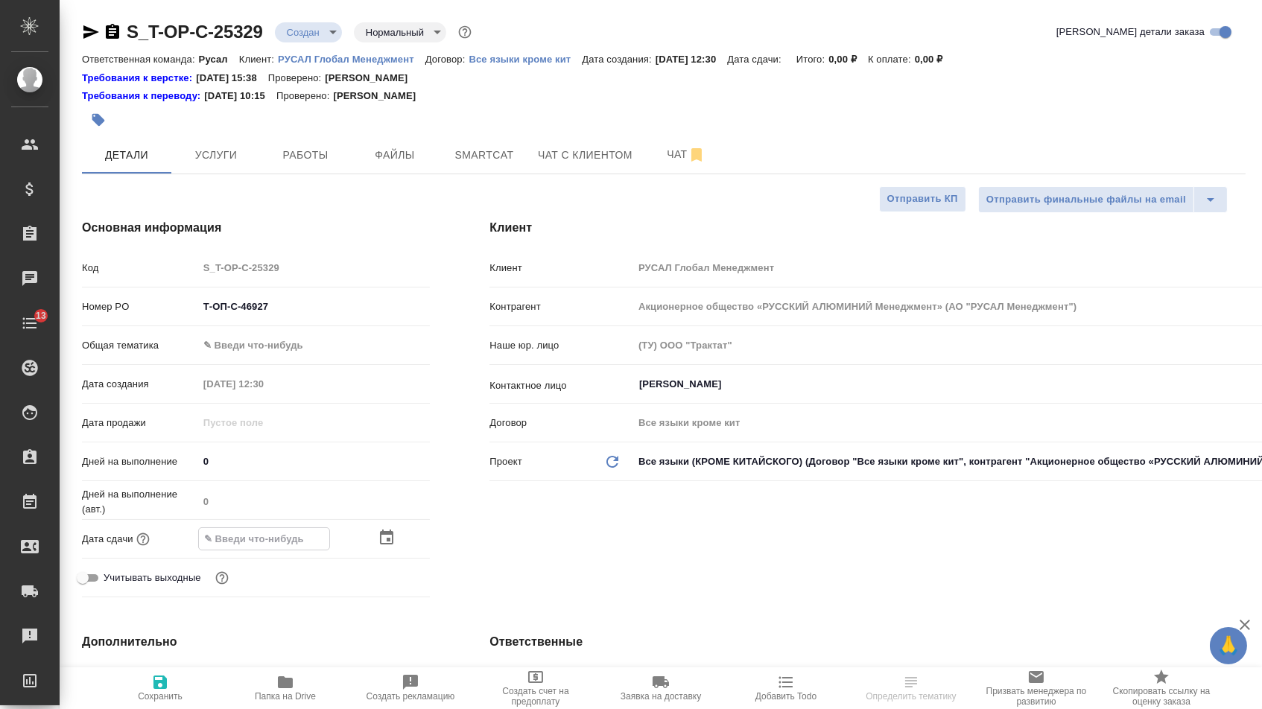
click at [396, 547] on icon "button" at bounding box center [387, 538] width 18 height 18
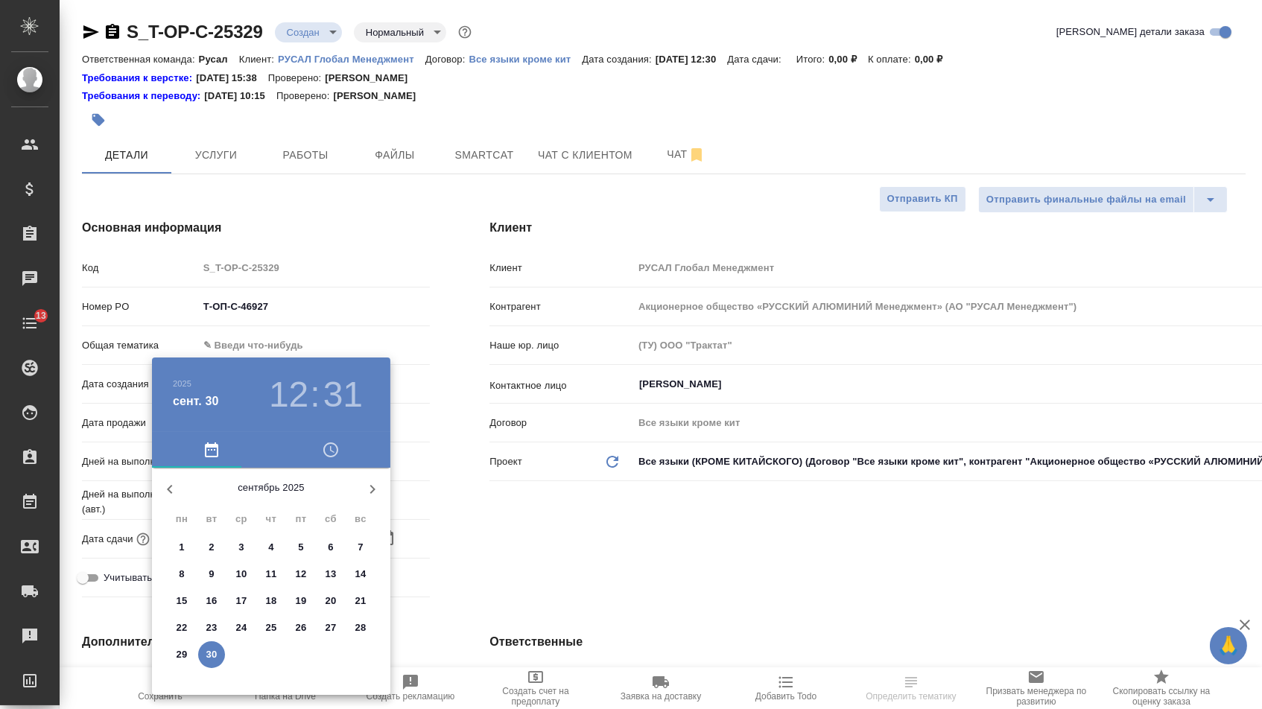
click at [370, 483] on icon "button" at bounding box center [372, 489] width 18 height 18
click at [239, 544] on p "1" at bounding box center [240, 547] width 5 height 15
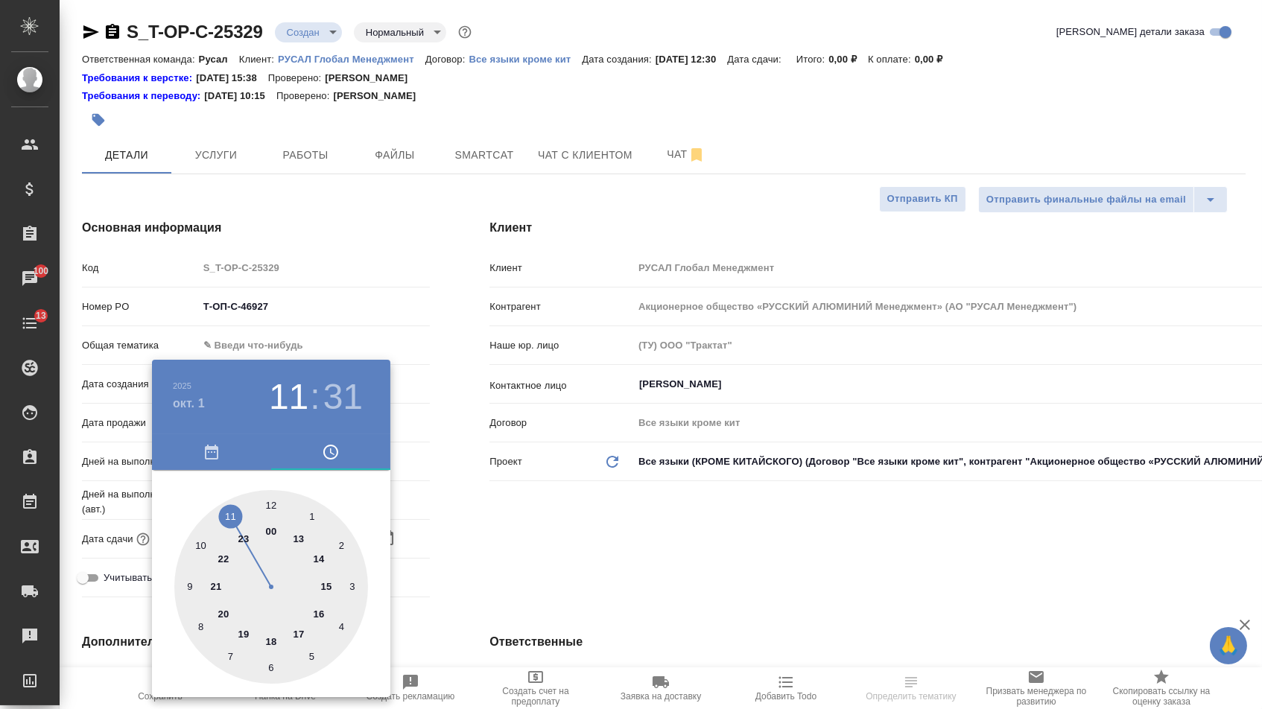
click at [229, 515] on div at bounding box center [271, 587] width 194 height 194
click at [271, 504] on div at bounding box center [271, 587] width 194 height 194
type input "[DATE] 11:00"
click at [585, 508] on div at bounding box center [631, 354] width 1262 height 709
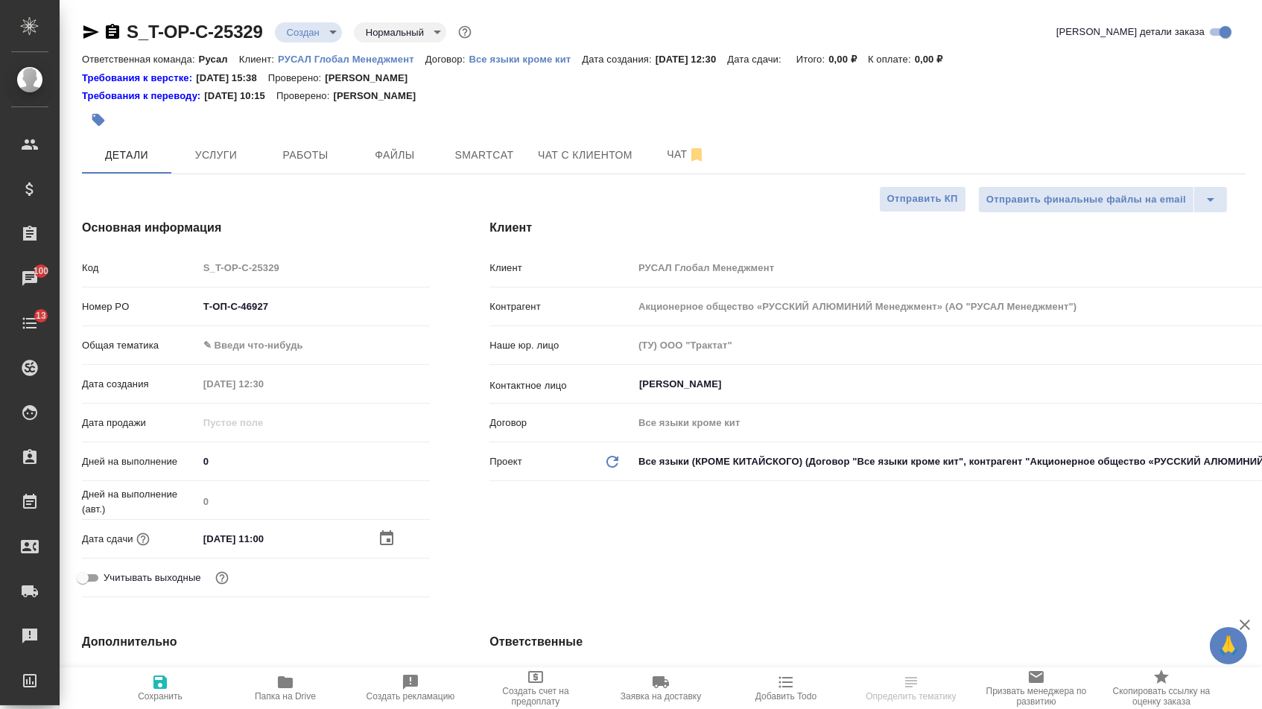
select select "RU"
type textarea "x"
click at [292, 354] on body "🙏 .cls-1 fill:#fff; AWATERA [PERSON_NAME] Спецификации Заказы 100 Чаты 13 Todo …" at bounding box center [631, 354] width 1262 height 709
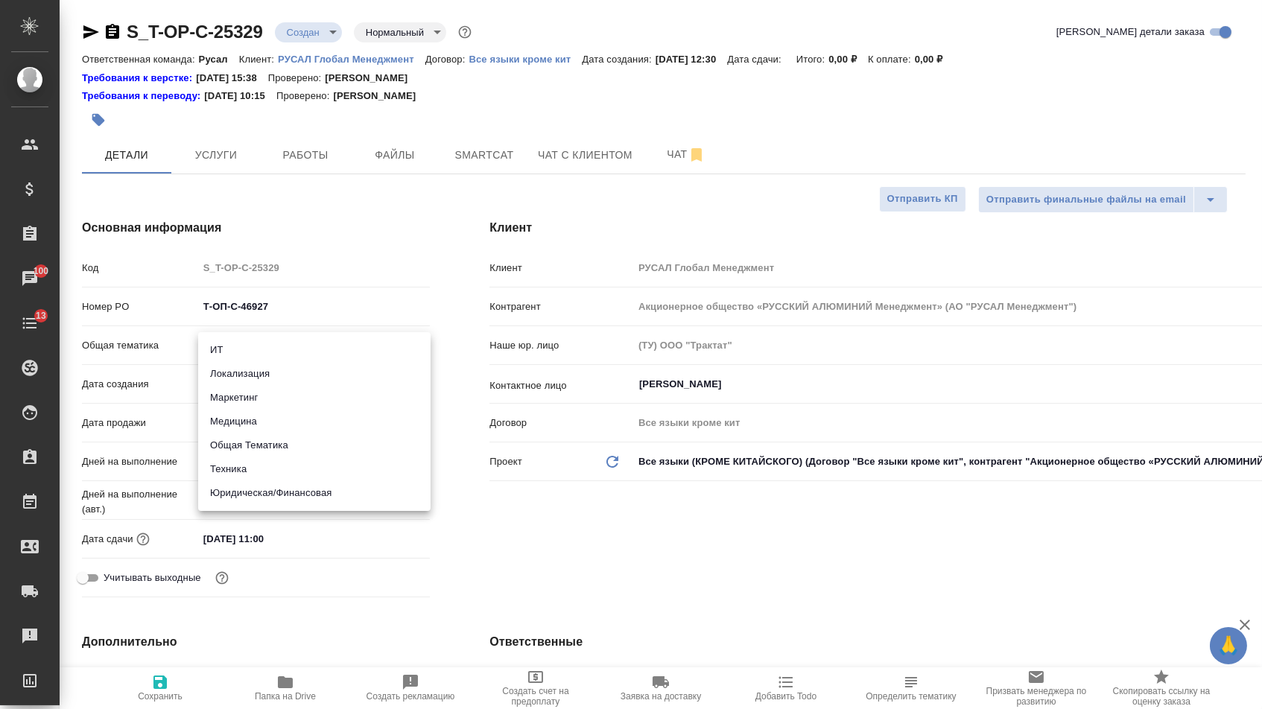
click at [260, 495] on li "Юридическая/Финансовая" at bounding box center [314, 493] width 232 height 24
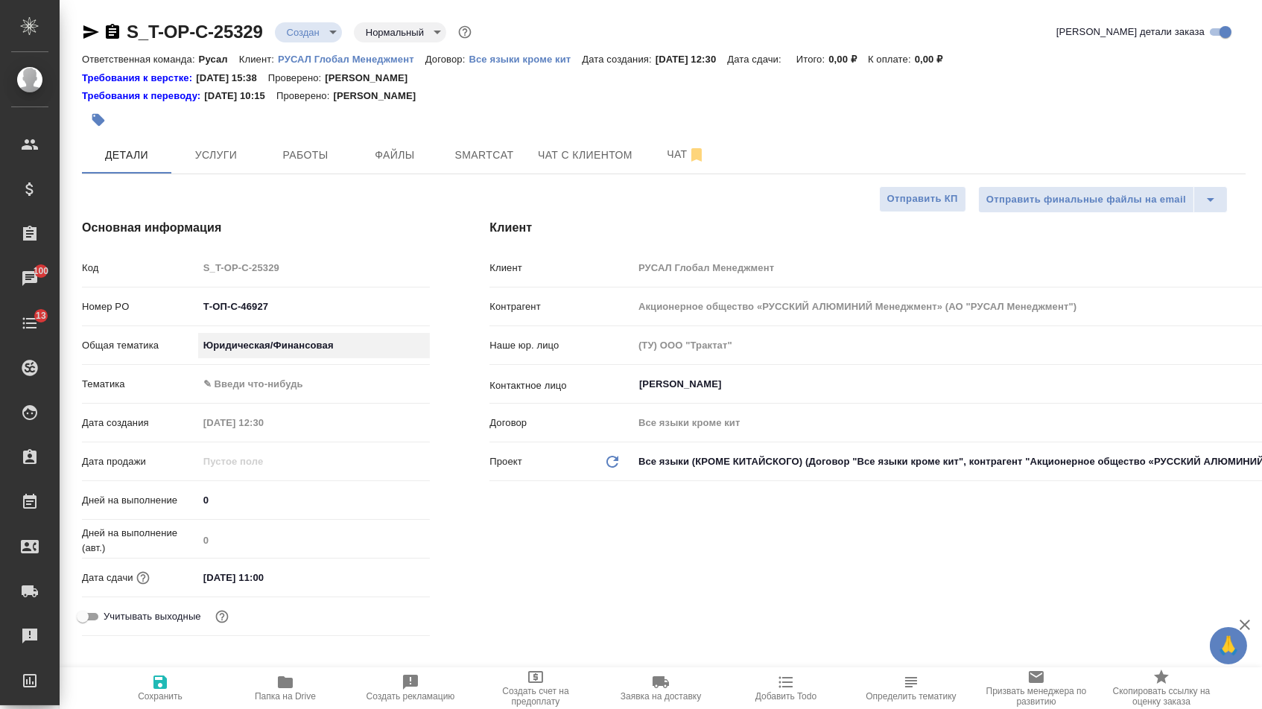
type input "yr-fn"
type textarea "x"
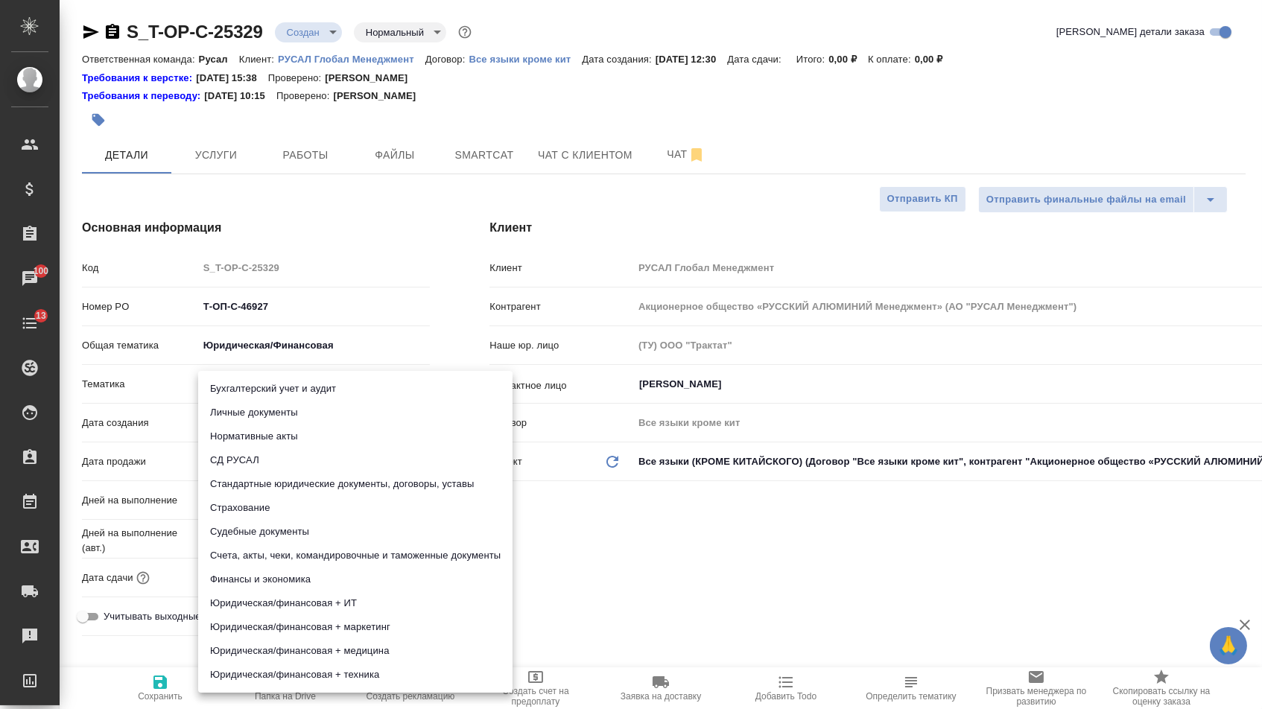
click at [290, 395] on body "🙏 .cls-1 fill:#fff; AWATERA [PERSON_NAME] Спецификации Заказы 100 Чаты 13 Todo …" at bounding box center [631, 354] width 1262 height 709
click at [253, 553] on li "Счета, акты, чеки, командировочные и таможенные документы" at bounding box center [355, 556] width 314 height 24
type textarea "x"
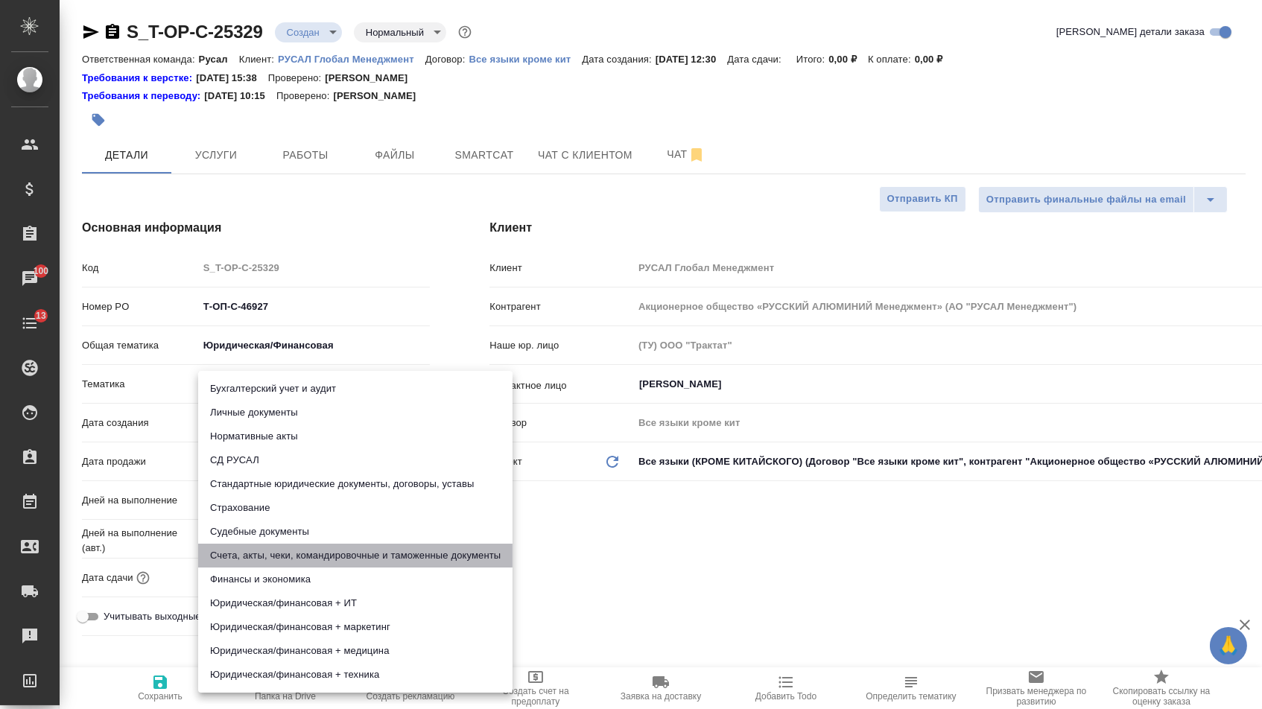
type input "5f647205b73bc97568ca66c0"
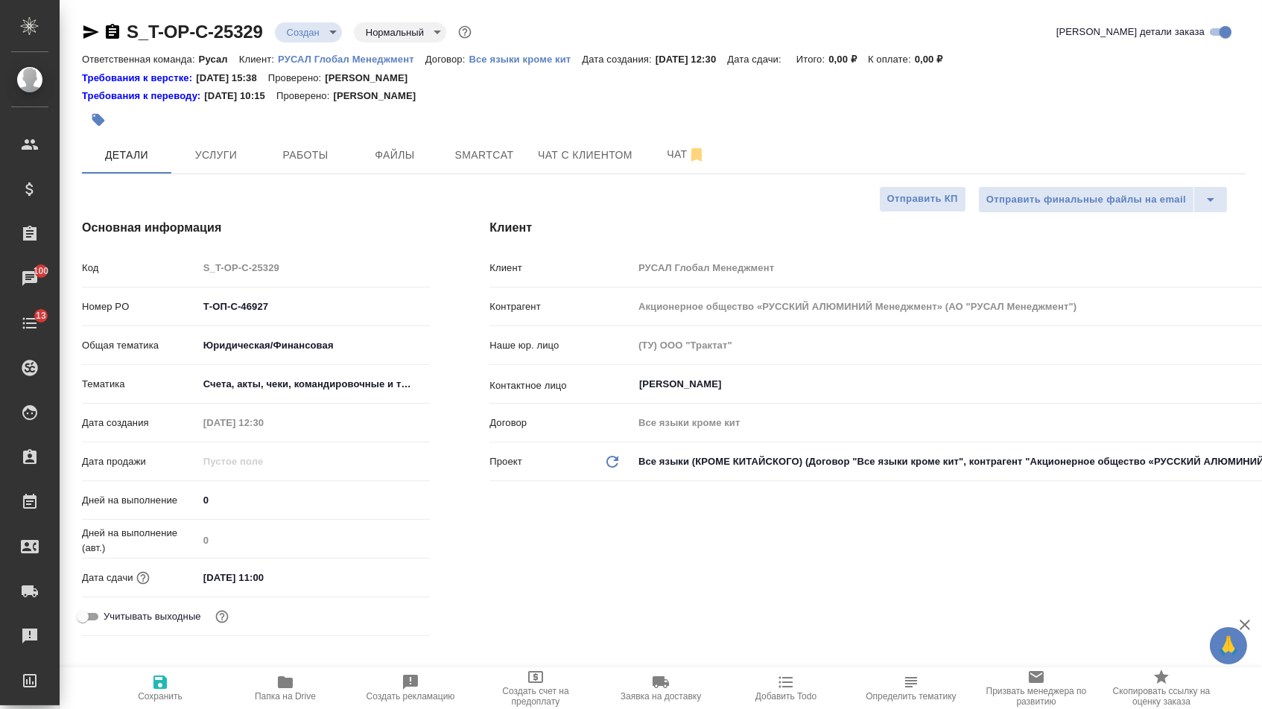
click at [182, 708] on button "Сохранить" at bounding box center [160, 688] width 125 height 42
type textarea "x"
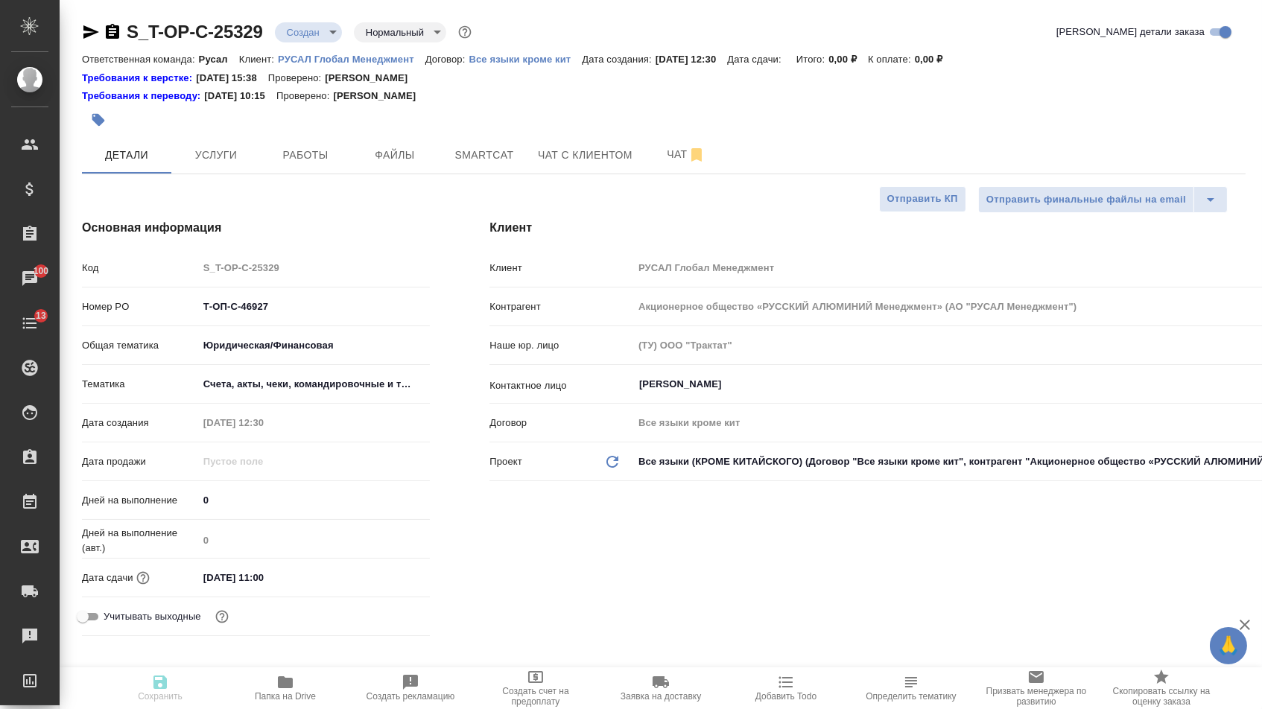
type textarea "x"
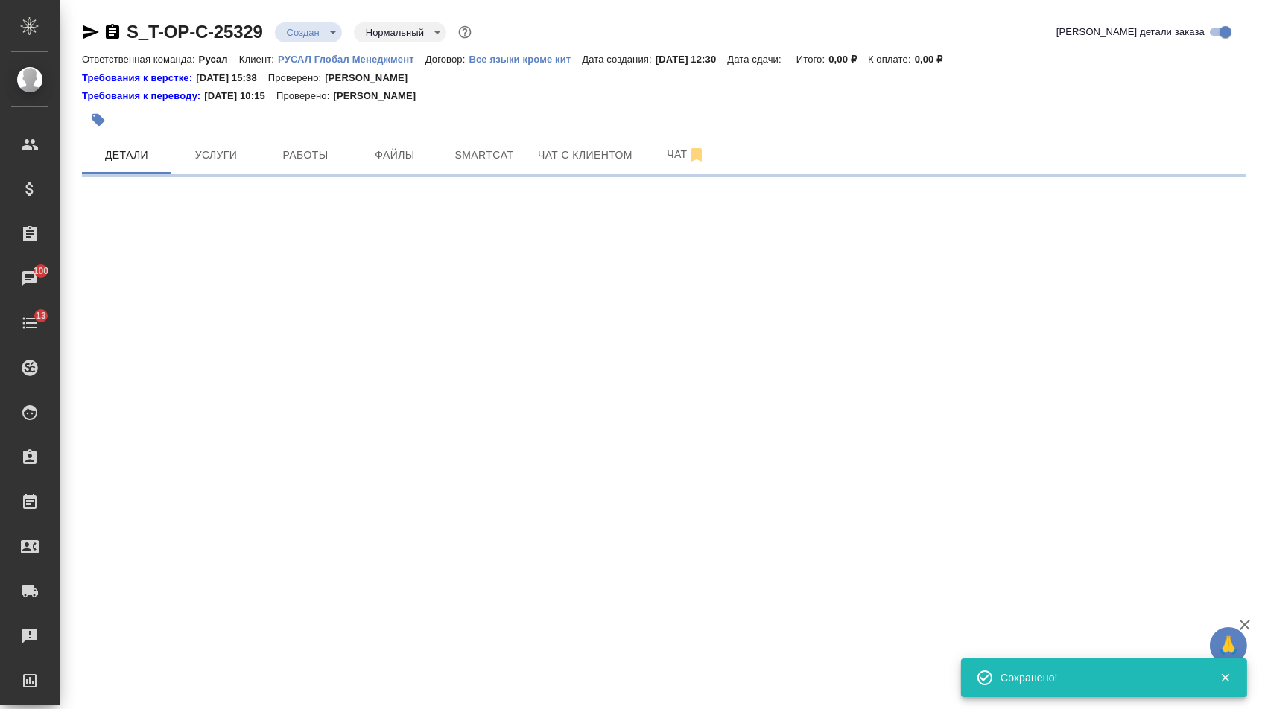
select select "RU"
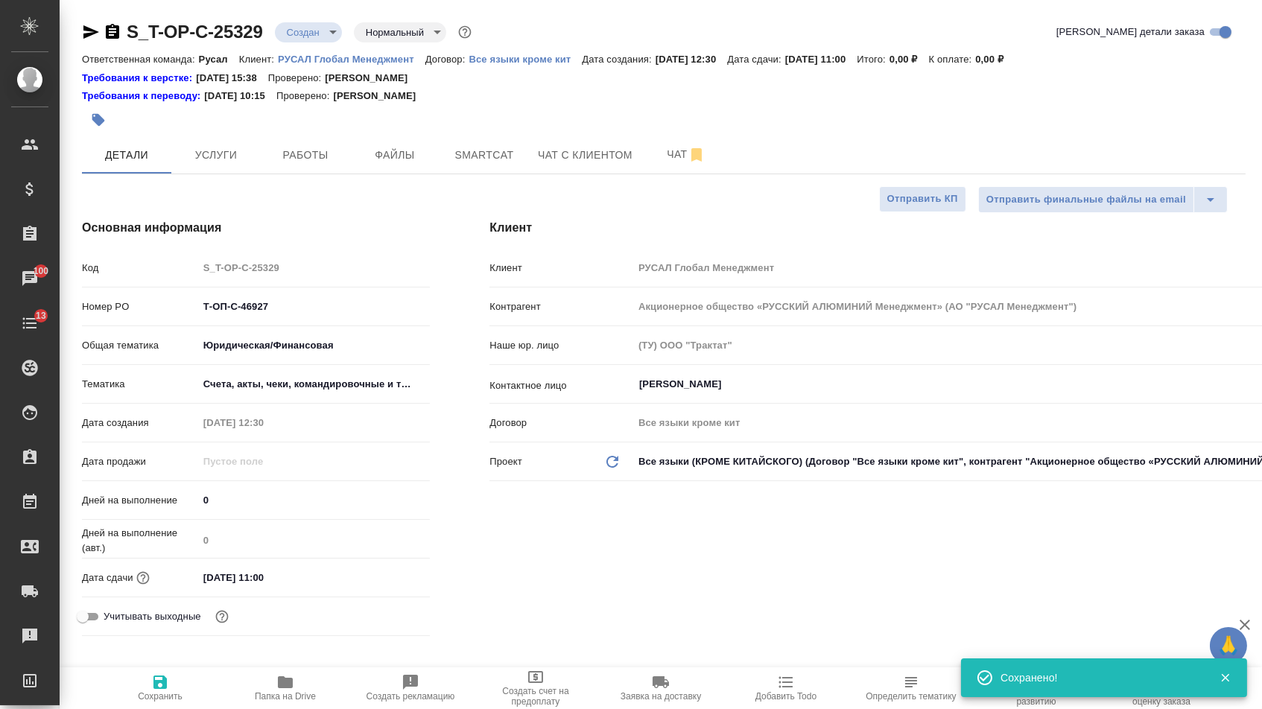
type textarea "x"
click at [415, 147] on button "Файлы" at bounding box center [394, 154] width 89 height 37
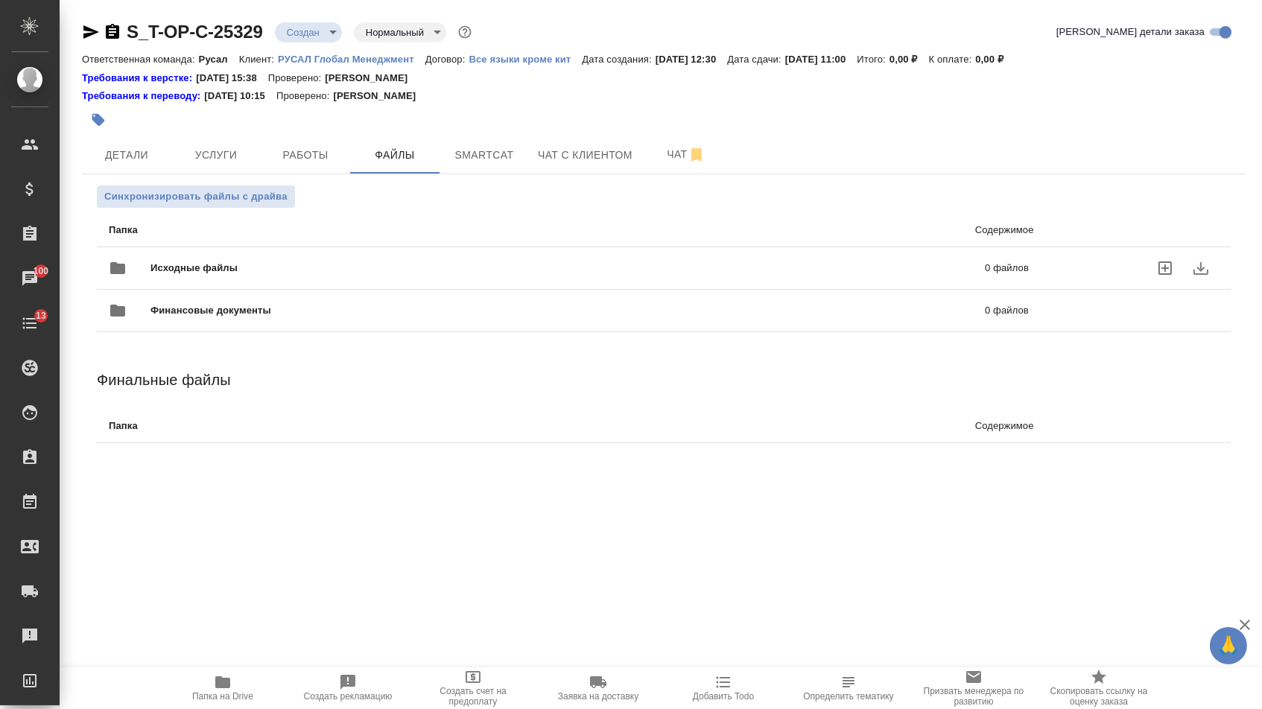
click at [252, 271] on span "Исходные файлы" at bounding box center [380, 268] width 461 height 15
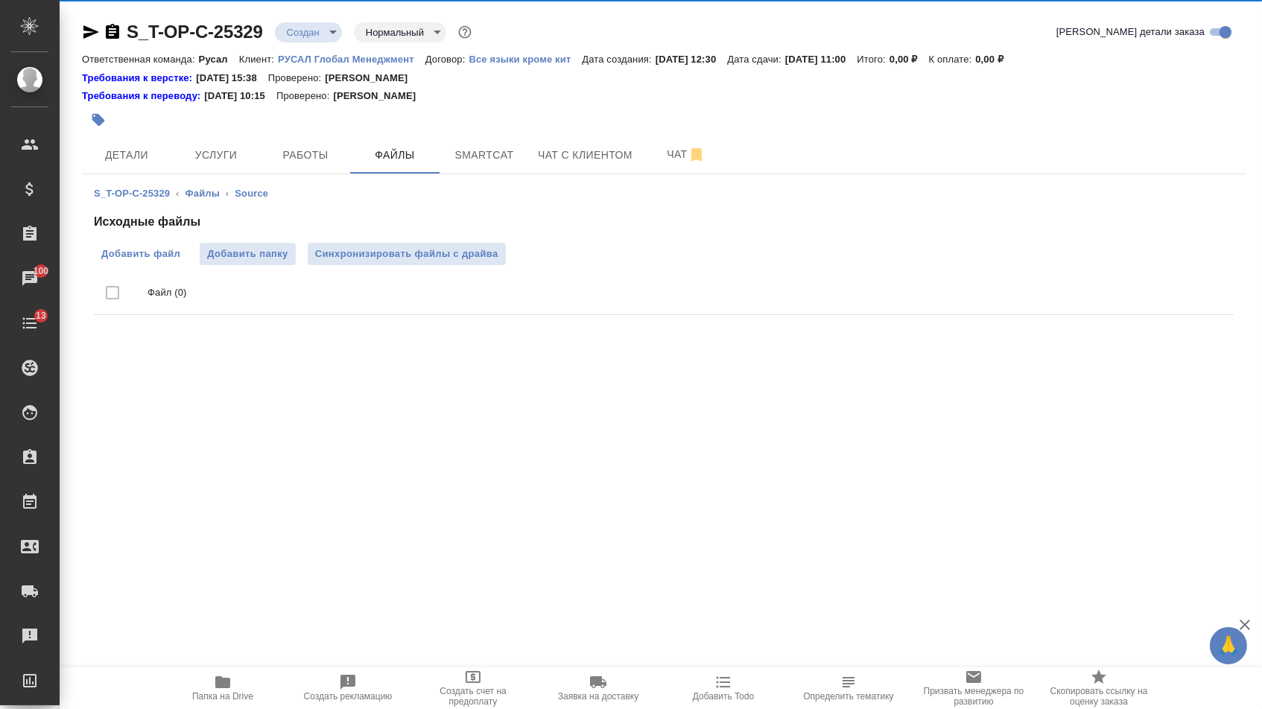
click at [151, 256] on span "Добавить файл" at bounding box center [140, 254] width 79 height 15
click at [0, 0] on input "Добавить файл" at bounding box center [0, 0] width 0 height 0
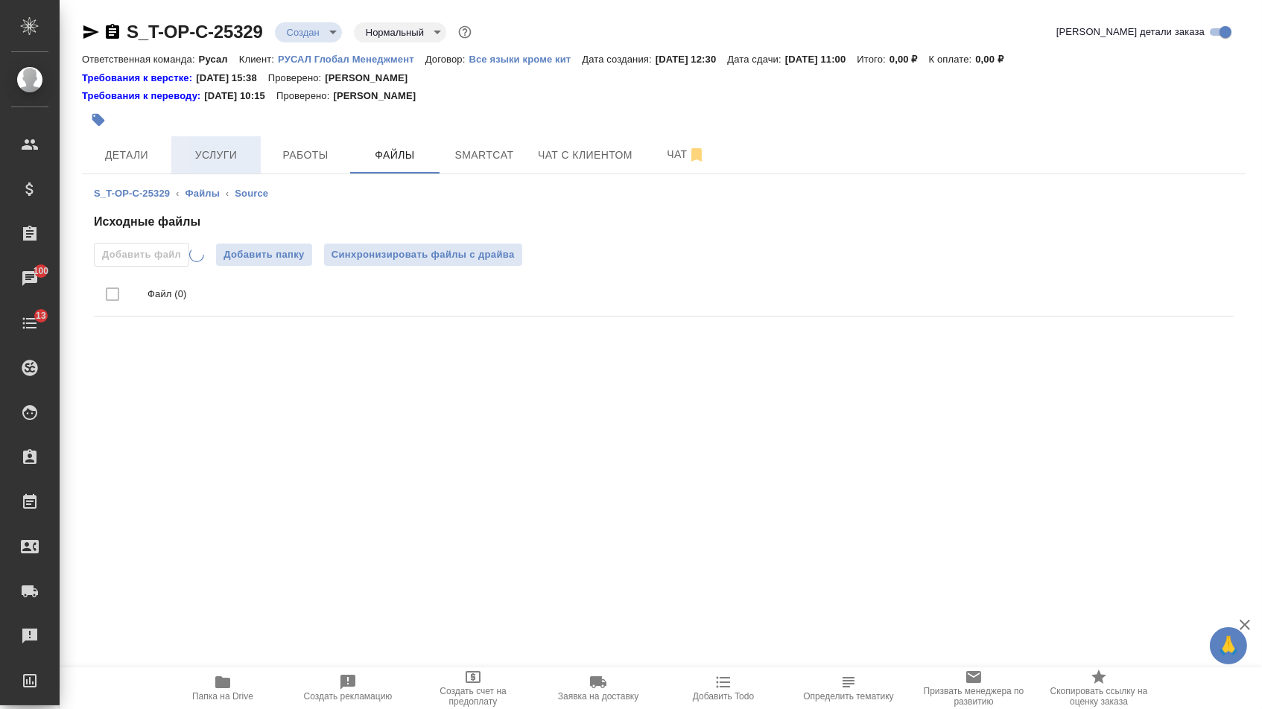
click at [216, 153] on span "Услуги" at bounding box center [216, 155] width 72 height 19
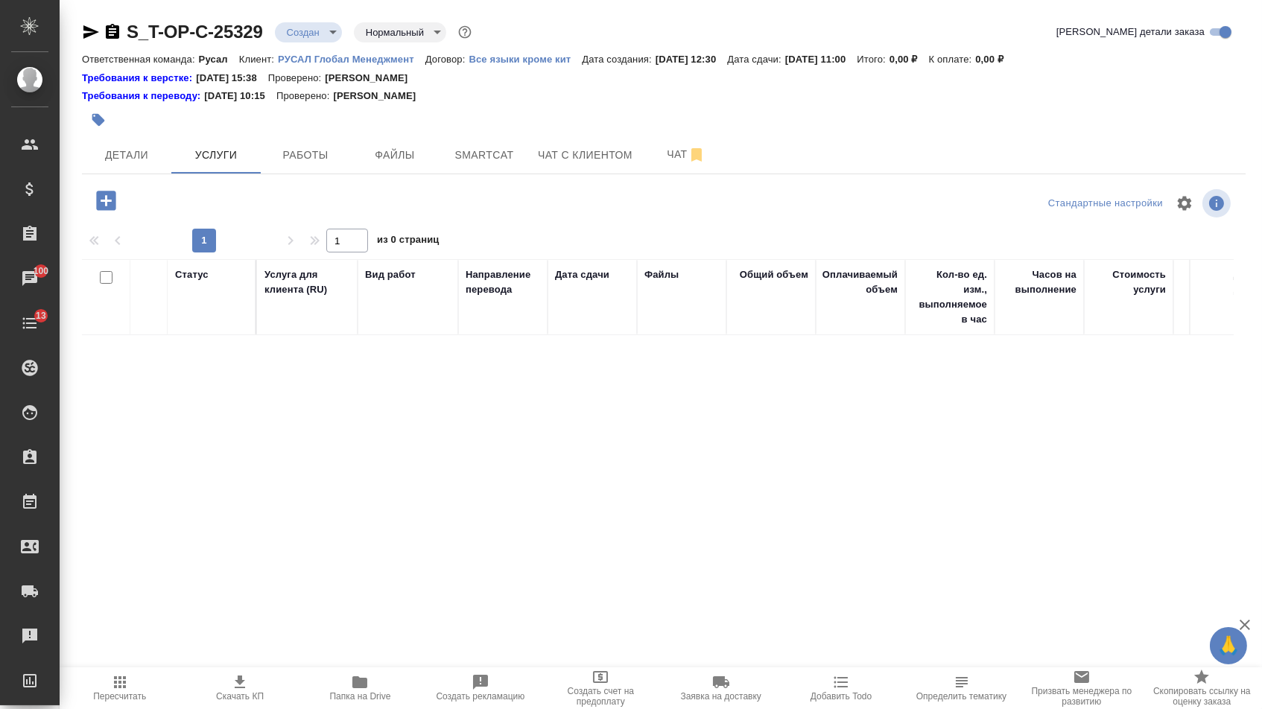
click at [111, 206] on icon "button" at bounding box center [106, 201] width 26 height 26
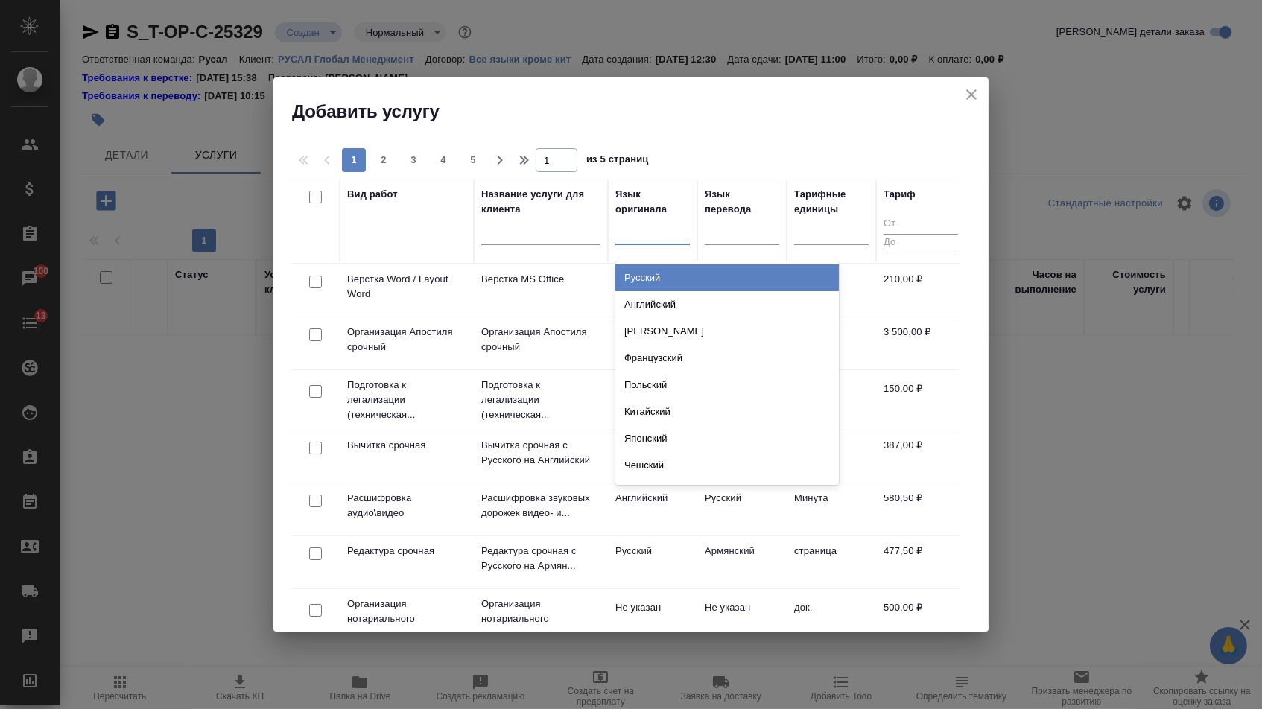
click at [653, 242] on div at bounding box center [652, 231] width 74 height 28
click at [653, 282] on div "Русский" at bounding box center [726, 277] width 223 height 27
click at [667, 244] on div at bounding box center [652, 231] width 74 height 28
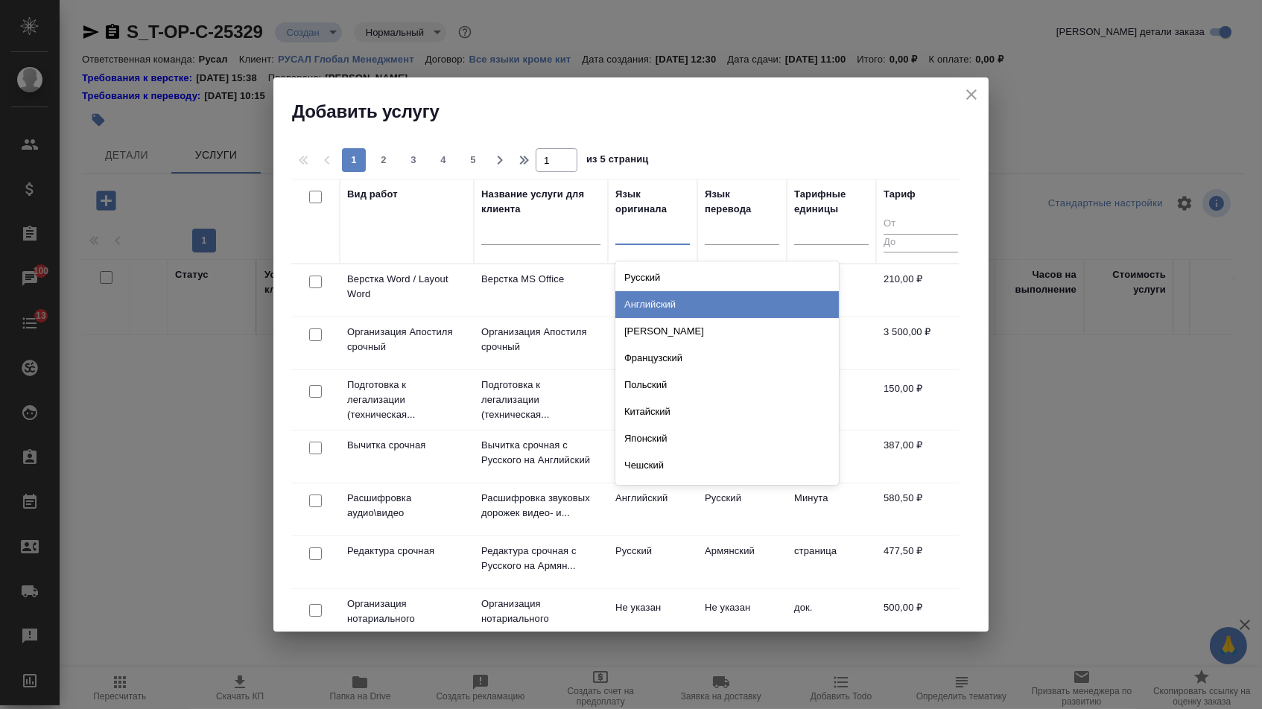
click at [662, 303] on div "Английский" at bounding box center [726, 304] width 223 height 27
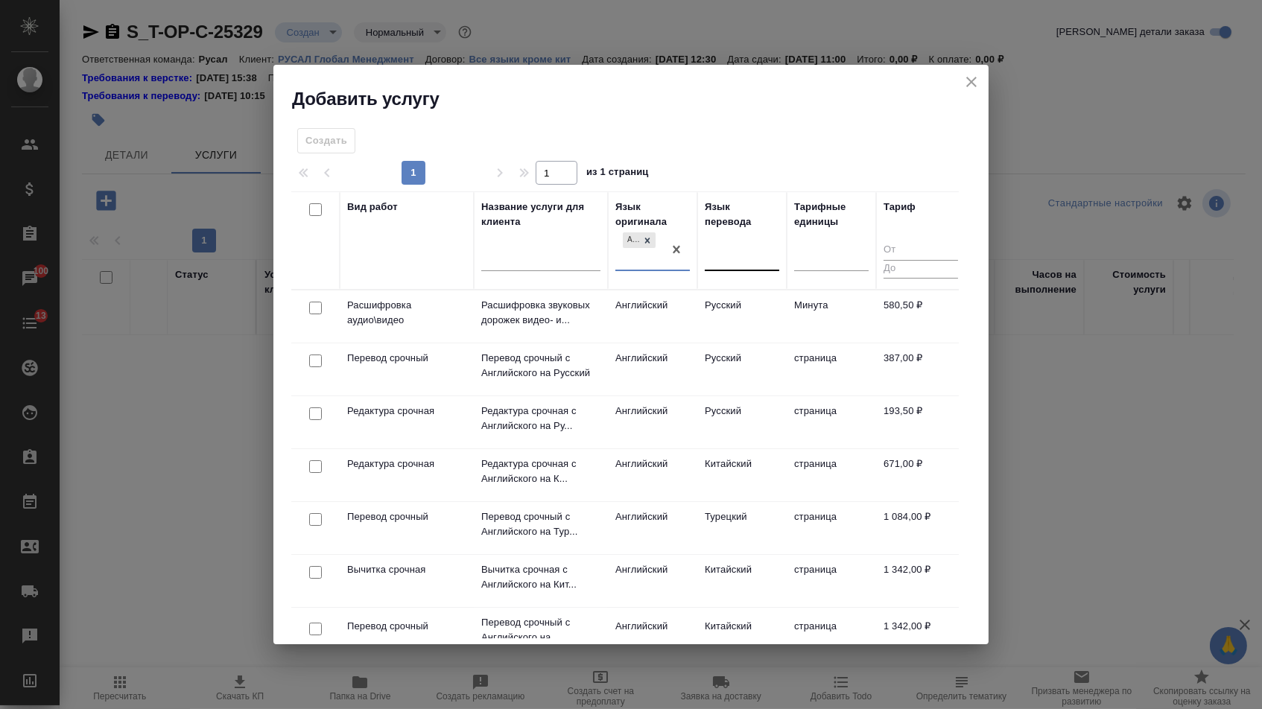
click at [722, 264] on div at bounding box center [742, 257] width 74 height 22
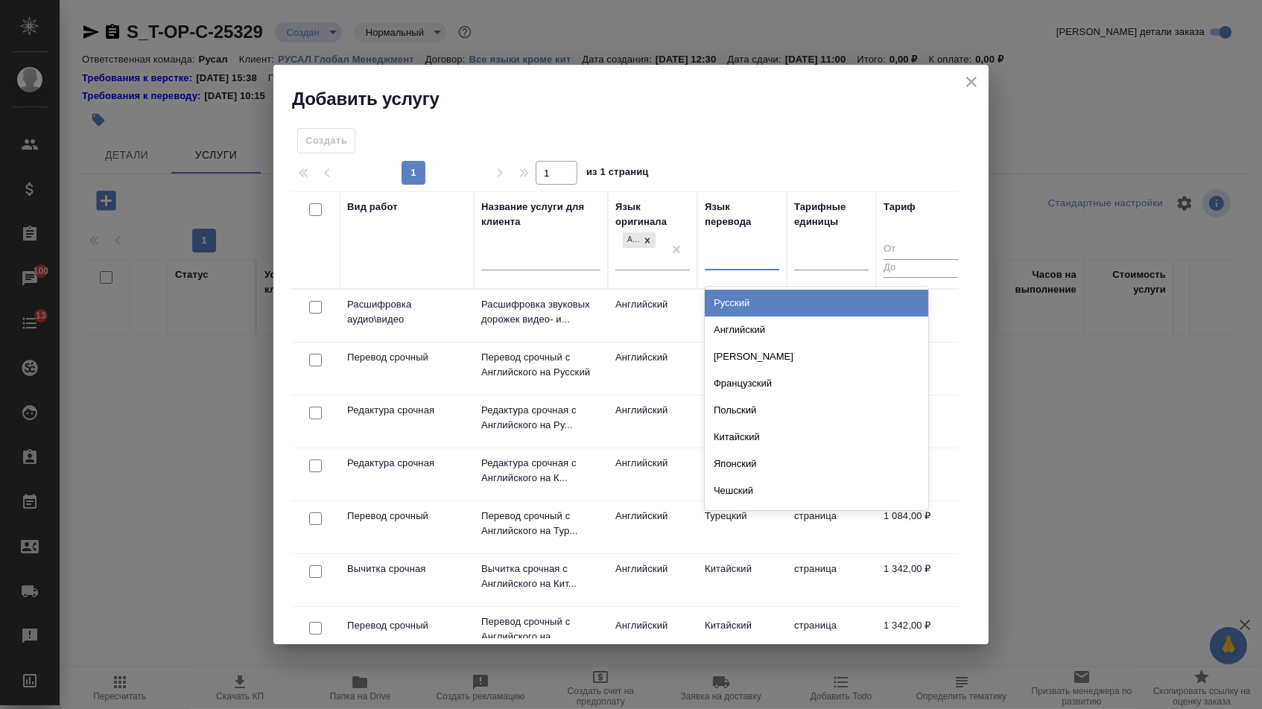
click at [722, 291] on div "Русский" at bounding box center [816, 303] width 223 height 27
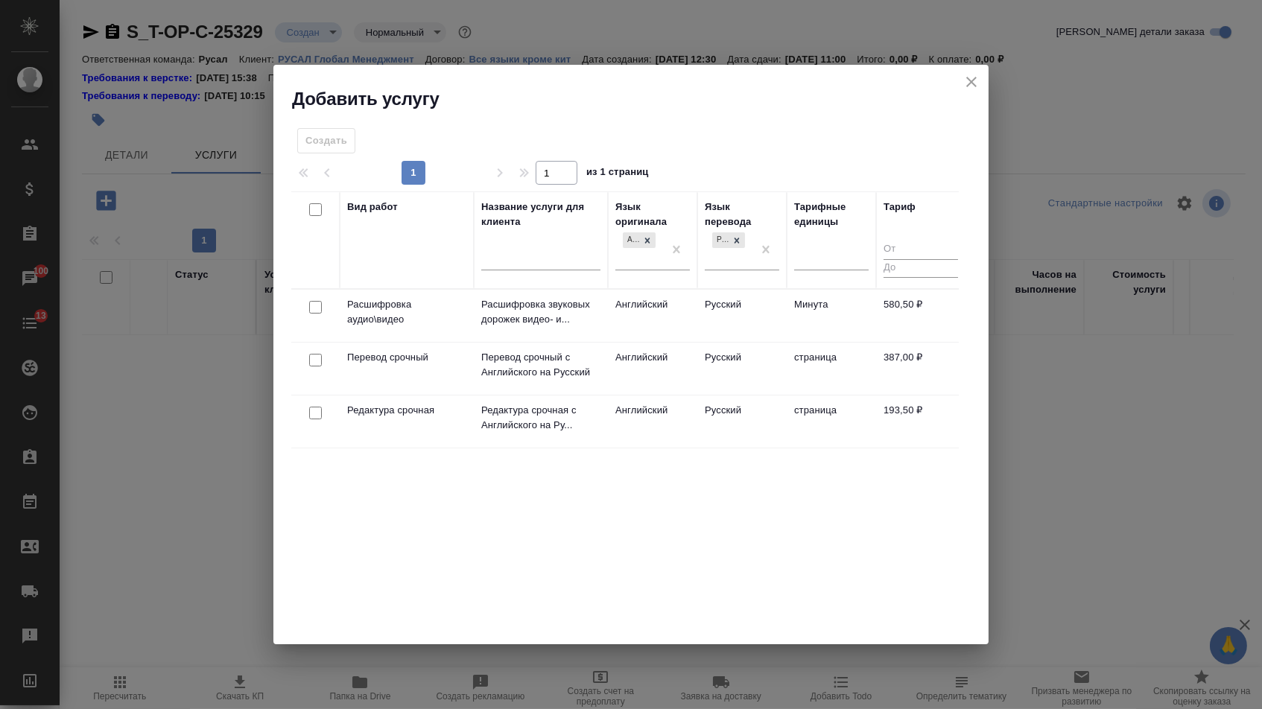
click at [312, 361] on input "checkbox" at bounding box center [315, 360] width 13 height 13
checkbox input "true"
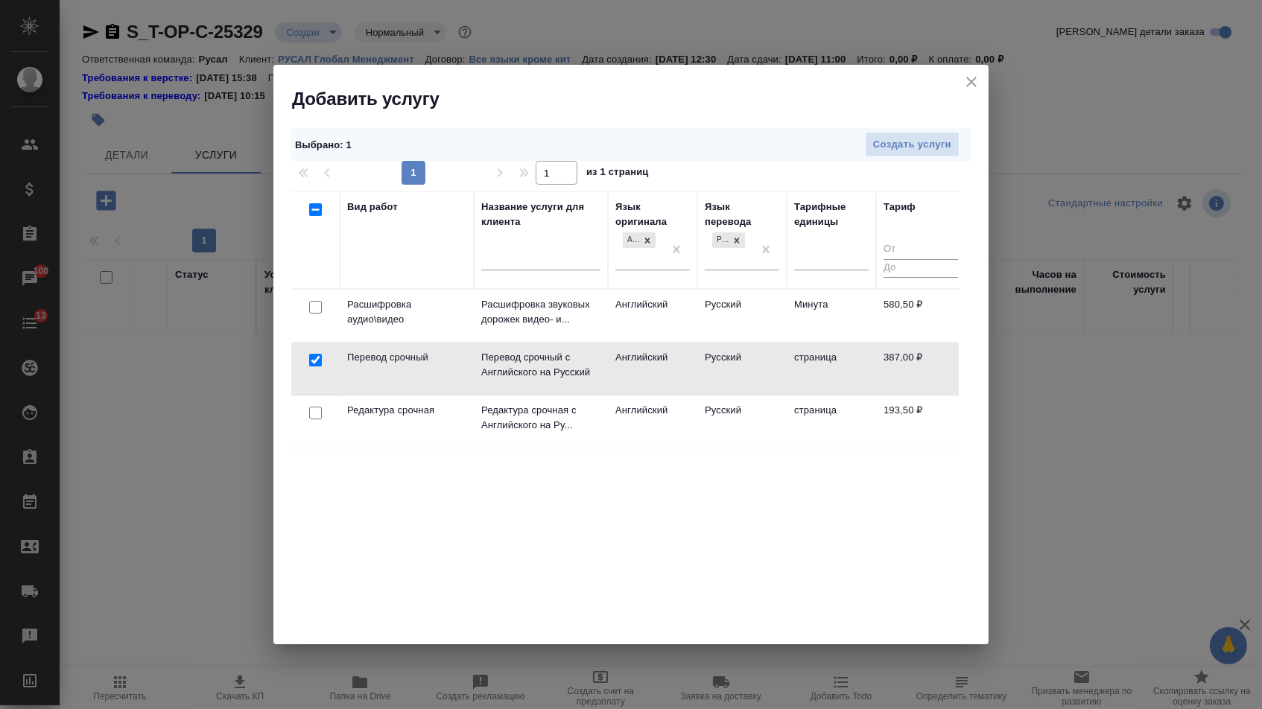
click at [312, 411] on input "checkbox" at bounding box center [315, 413] width 13 height 13
checkbox input "true"
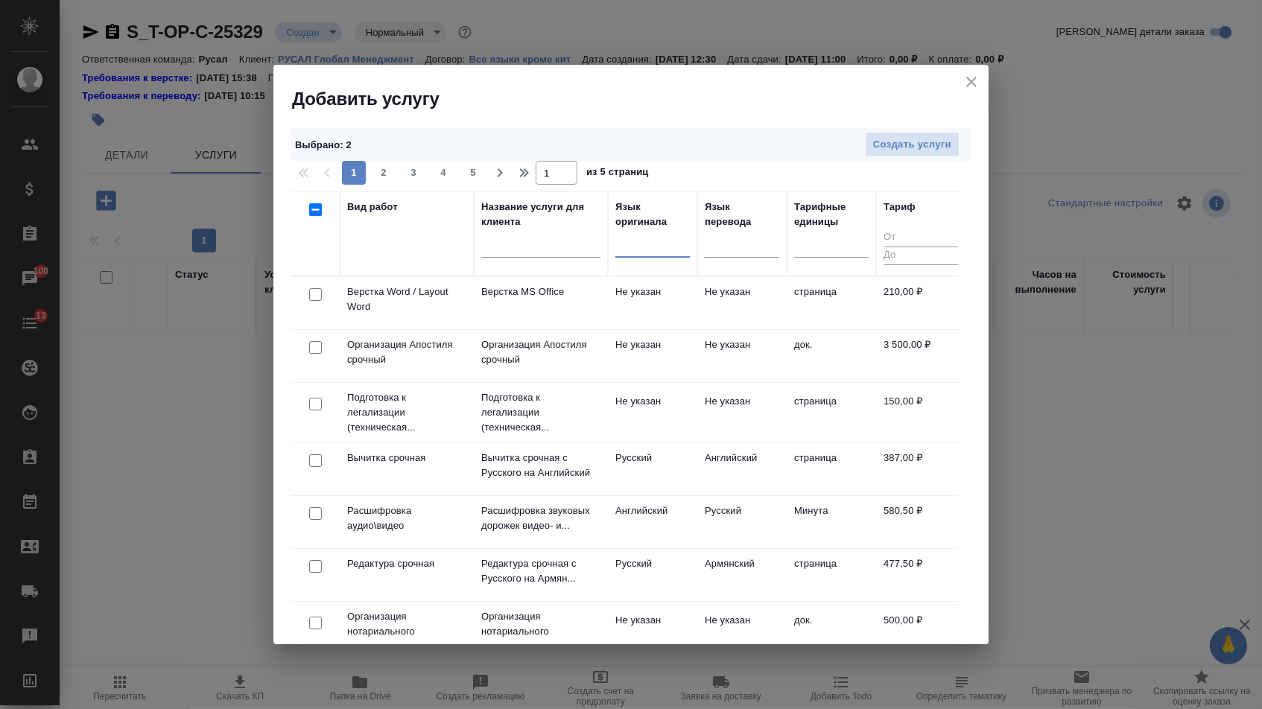
click at [311, 295] on input "checkbox" at bounding box center [315, 294] width 13 height 13
checkbox input "true"
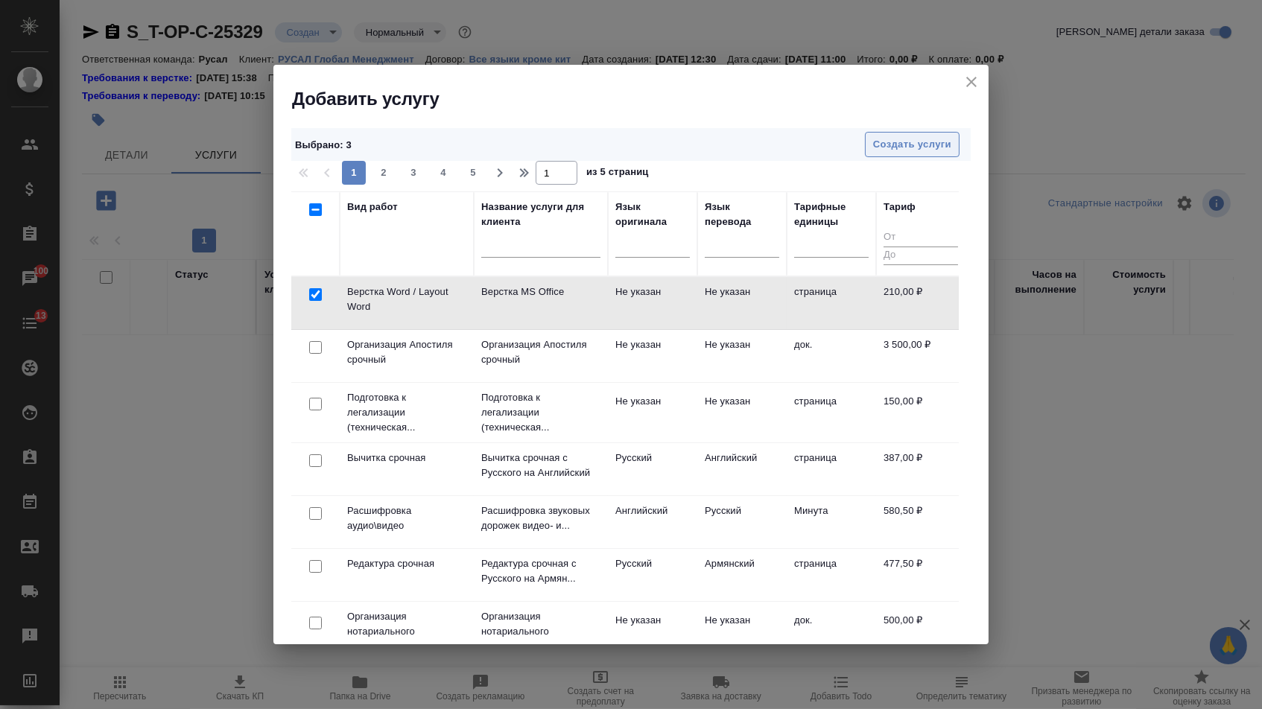
click at [901, 142] on span "Создать услуги" at bounding box center [912, 144] width 78 height 17
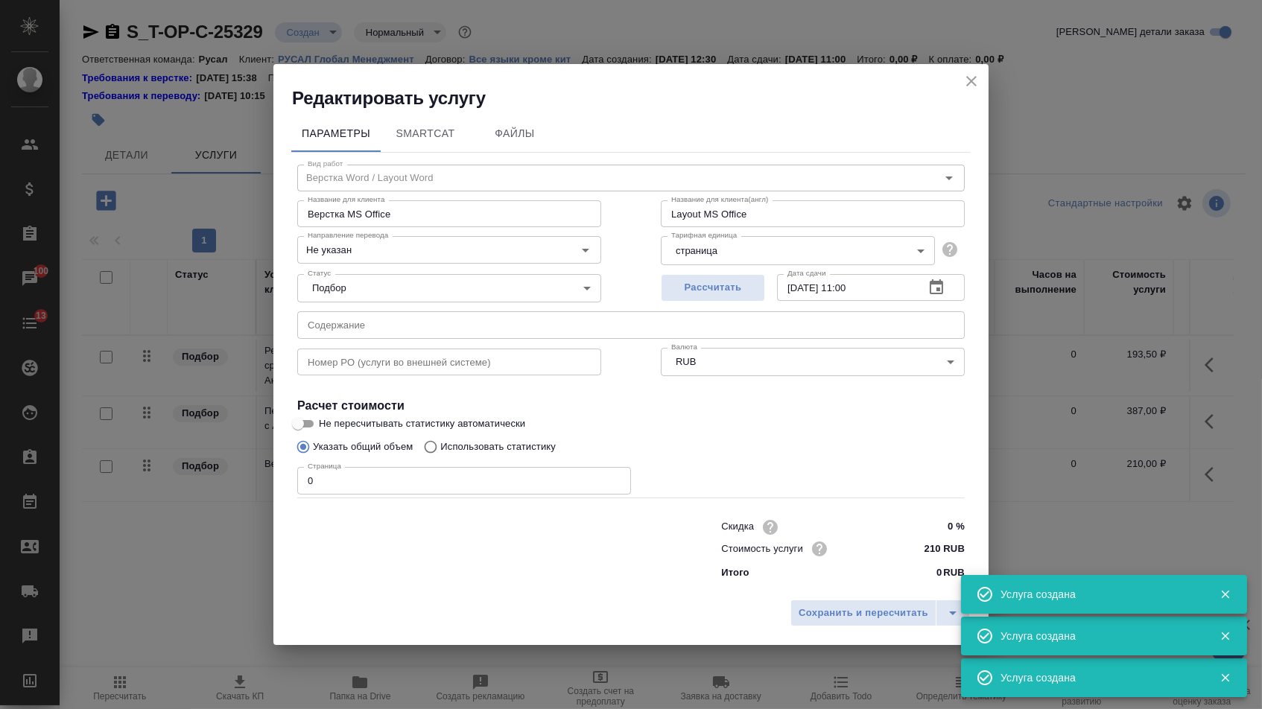
type input "Верстка Word / Layout Word"
type input "Верстка MS Office"
type input "Layout MS Office"
type input "Не указан"
type input "210 RUB"
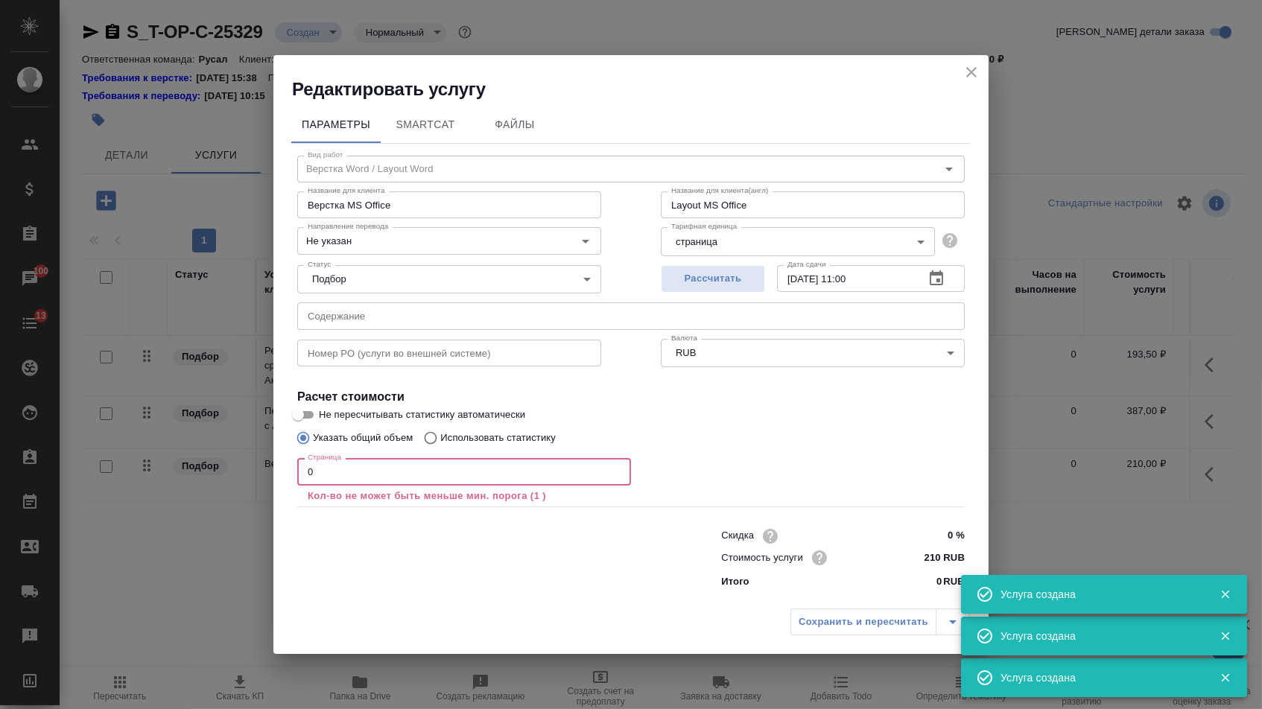
drag, startPoint x: 316, startPoint y: 479, endPoint x: 279, endPoint y: 479, distance: 37.2
click at [281, 479] on div "Параметры SmartCat Файлы Вид работ Верстка Word / Layout Word Вид работ Названи…" at bounding box center [630, 351] width 715 height 501
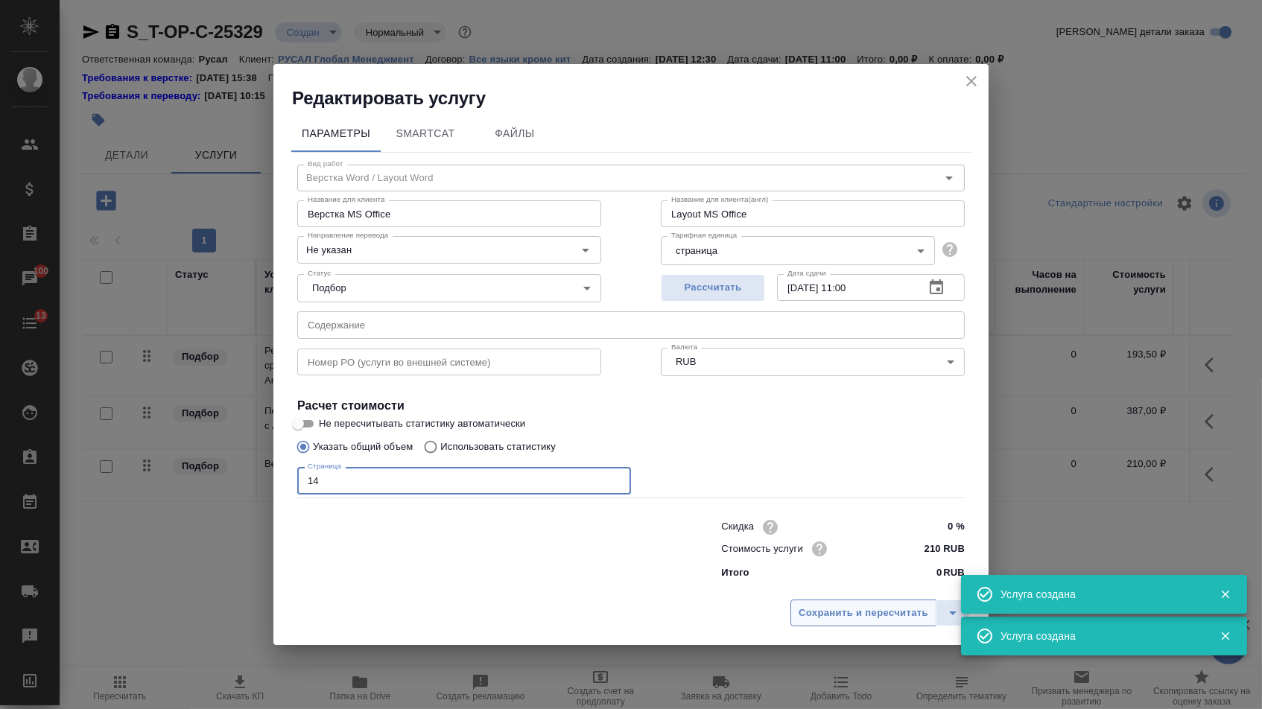
type input "14"
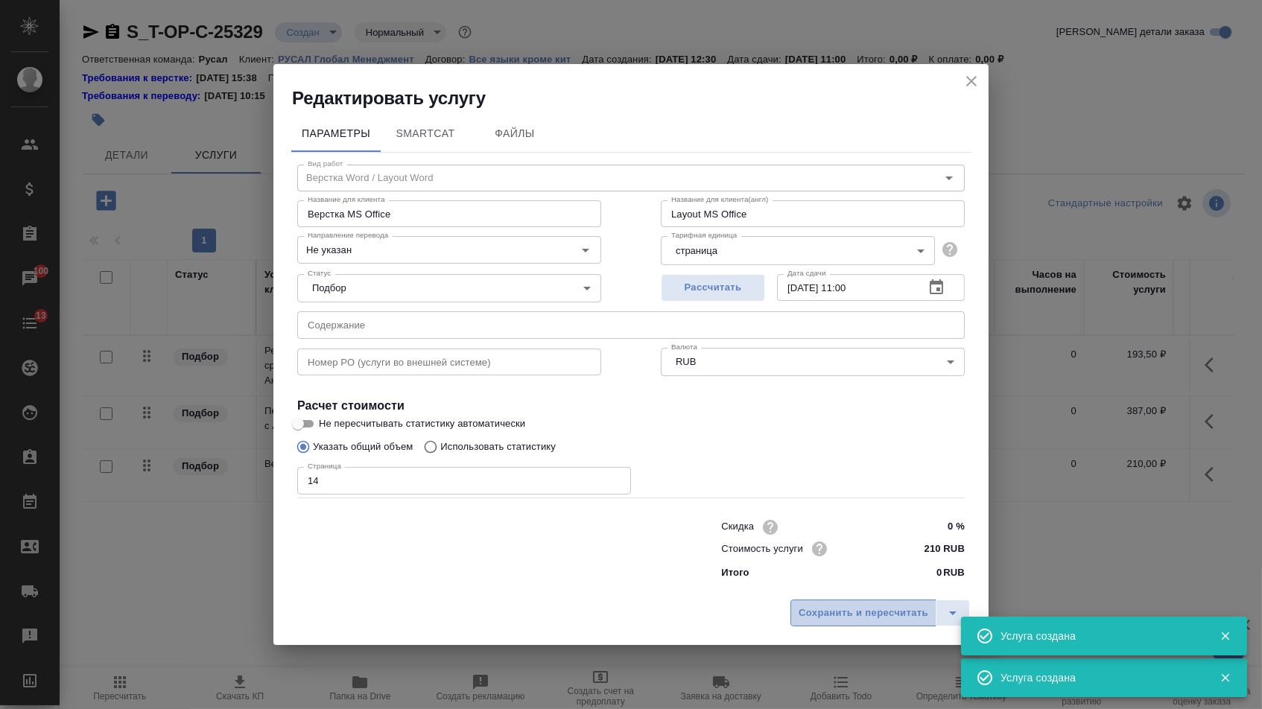
click at [828, 617] on span "Сохранить и пересчитать" at bounding box center [863, 613] width 130 height 17
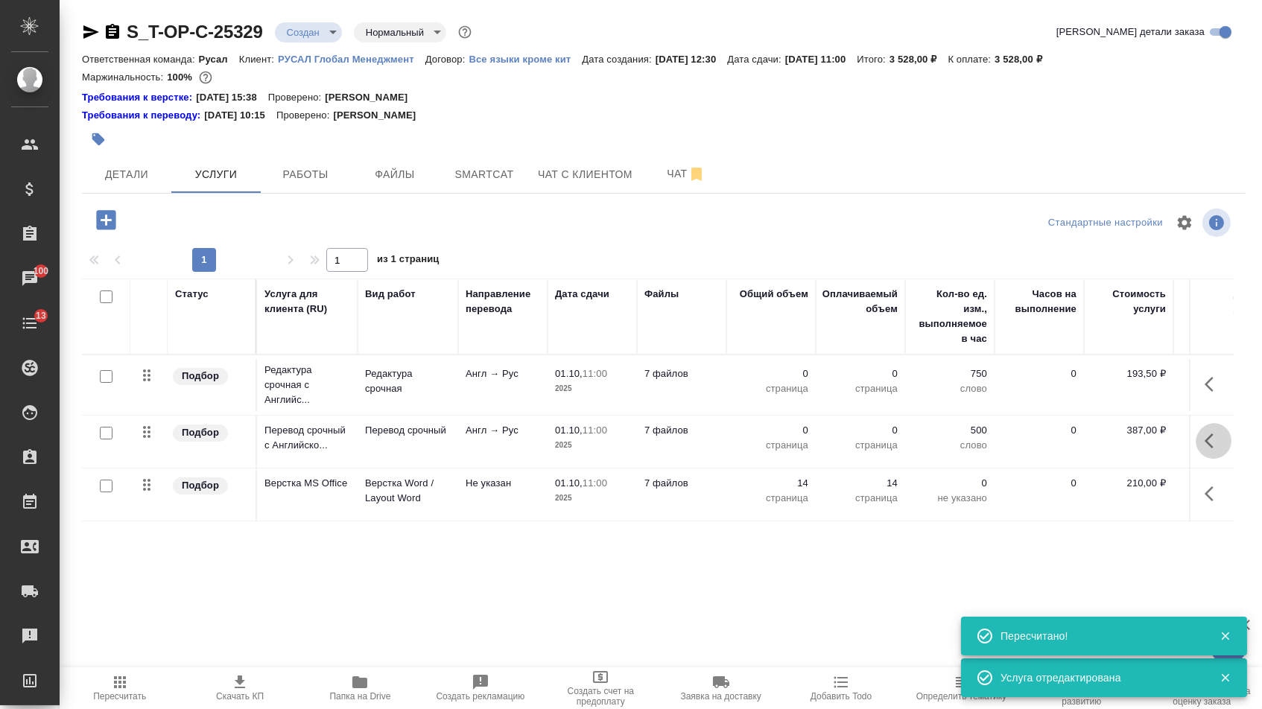
click at [1206, 449] on icon "button" at bounding box center [1213, 441] width 18 height 18
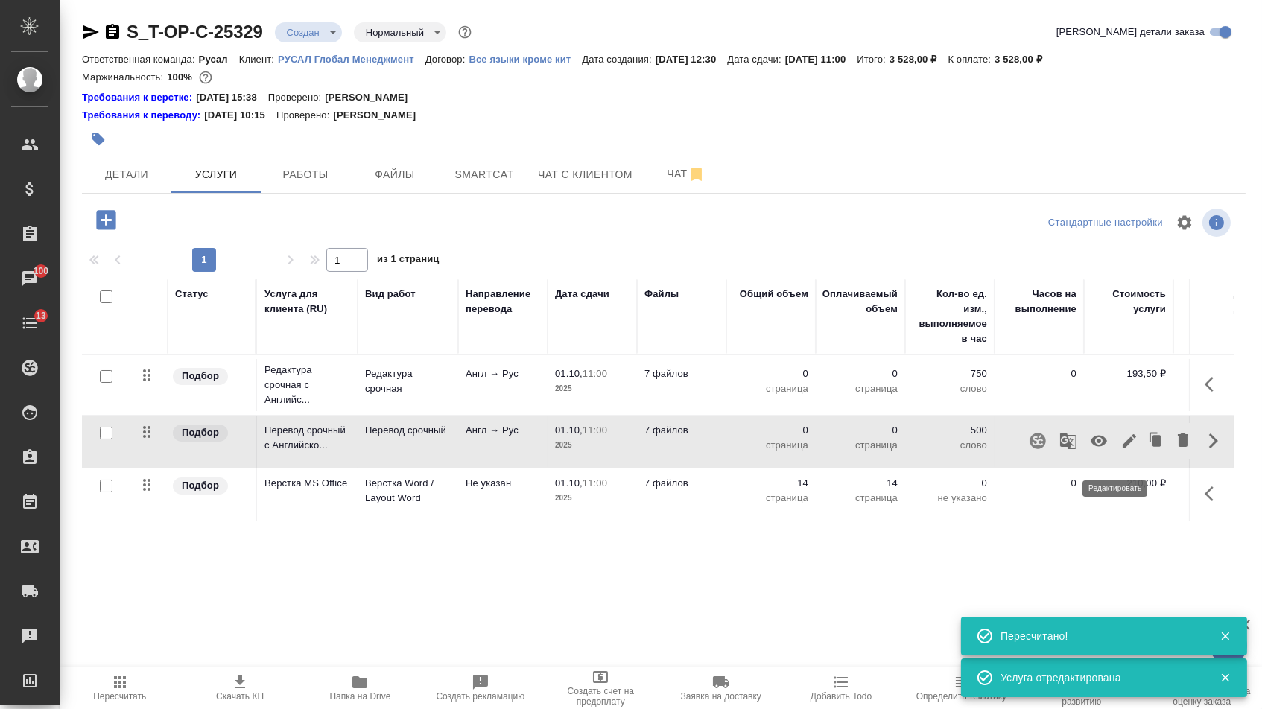
click at [1122, 448] on icon "button" at bounding box center [1128, 440] width 13 height 13
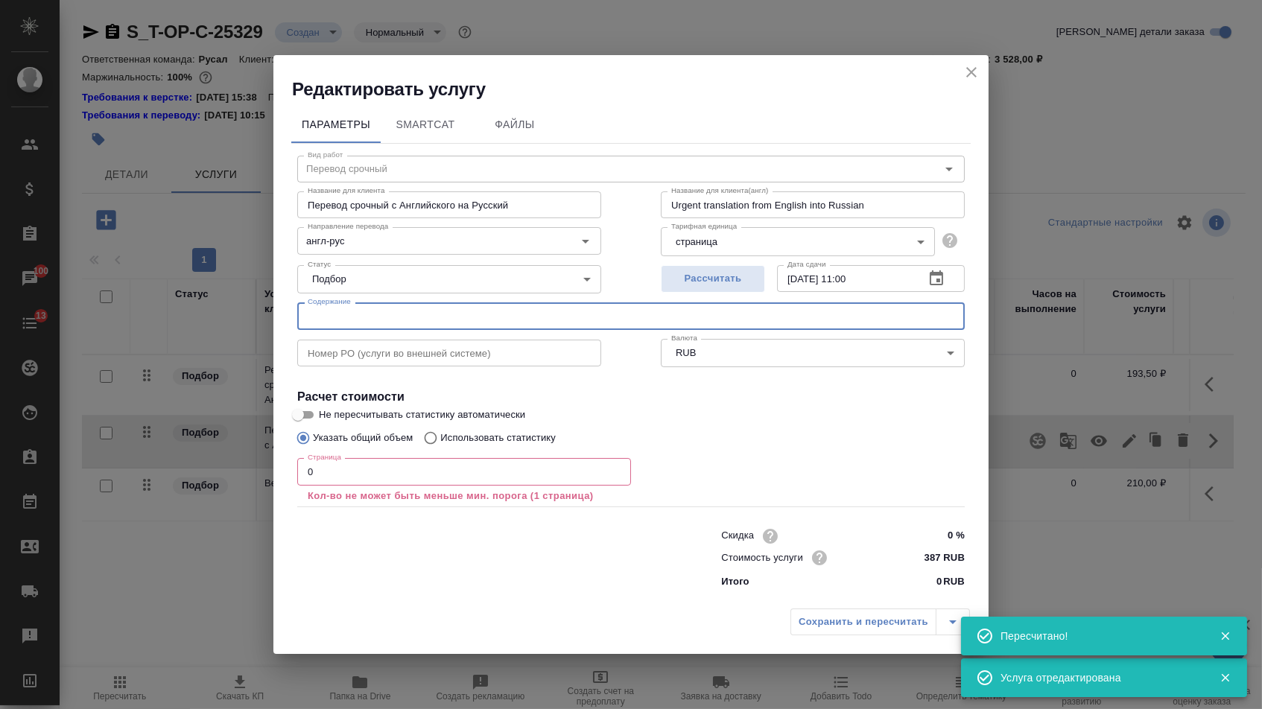
click at [431, 315] on input "text" at bounding box center [630, 315] width 667 height 27
paste input "для архивирования"
type input "для архивирования"
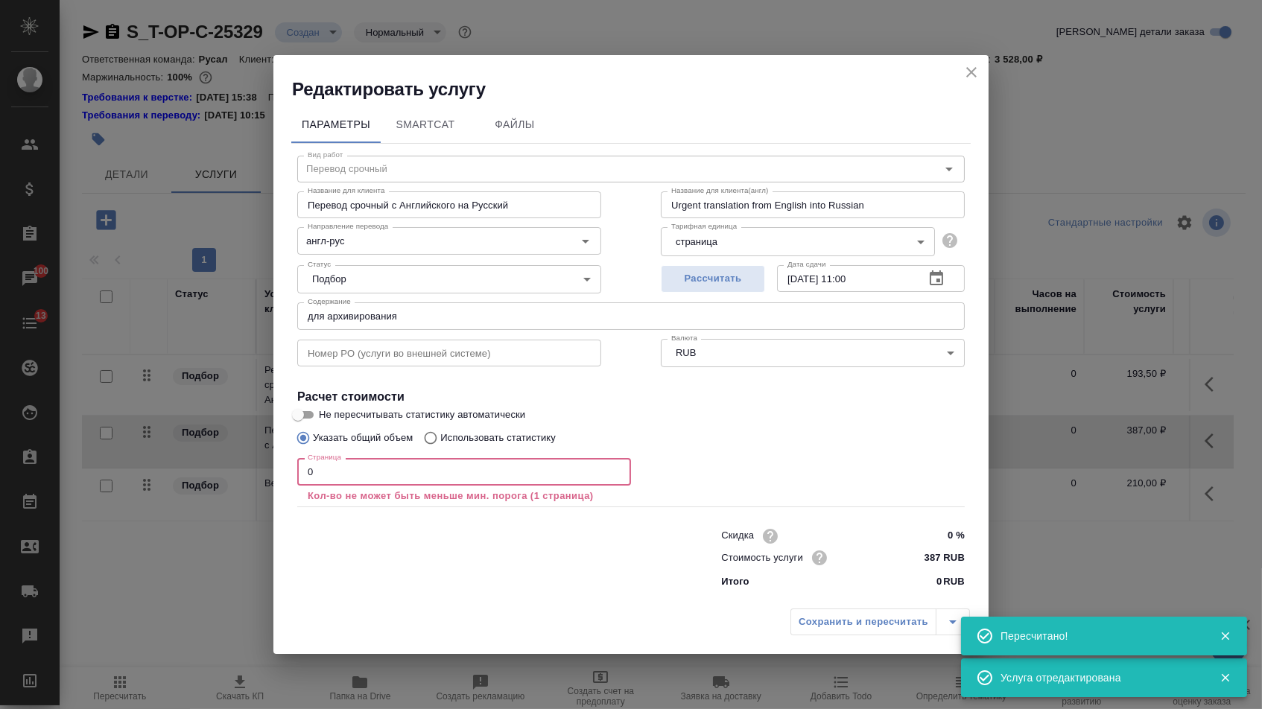
click at [361, 468] on input "0" at bounding box center [464, 471] width 334 height 27
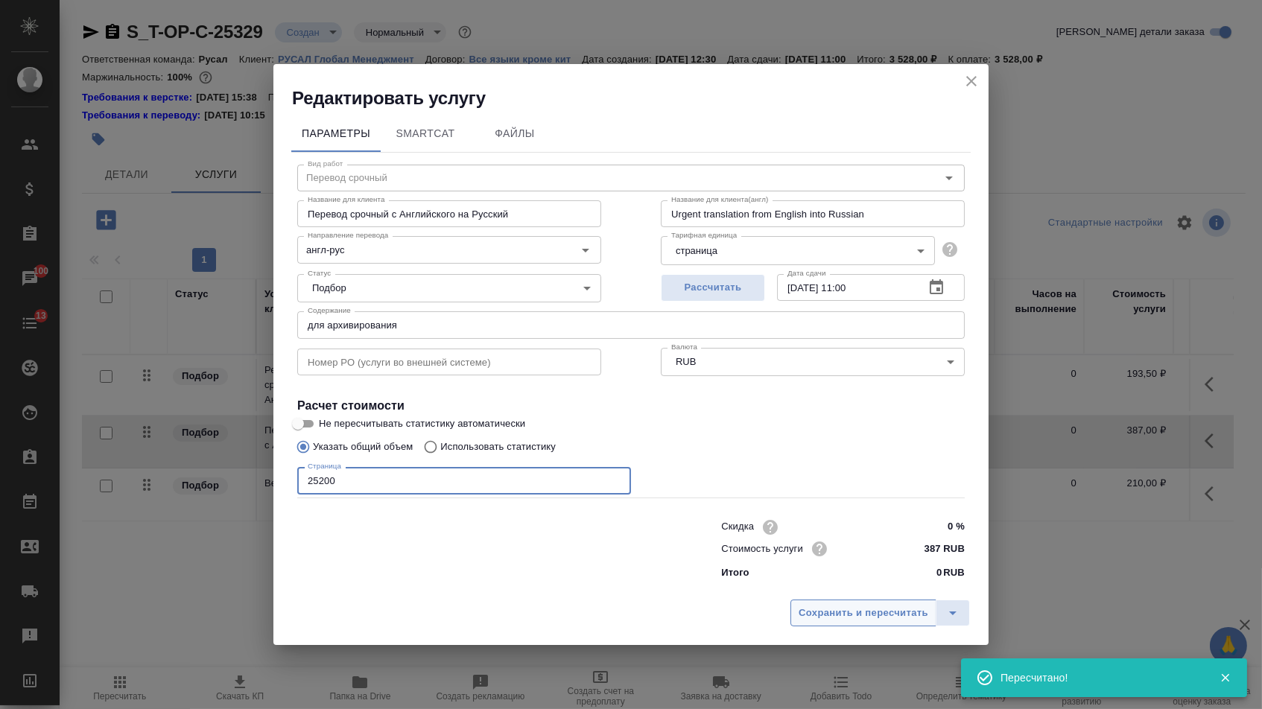
type input "25200"
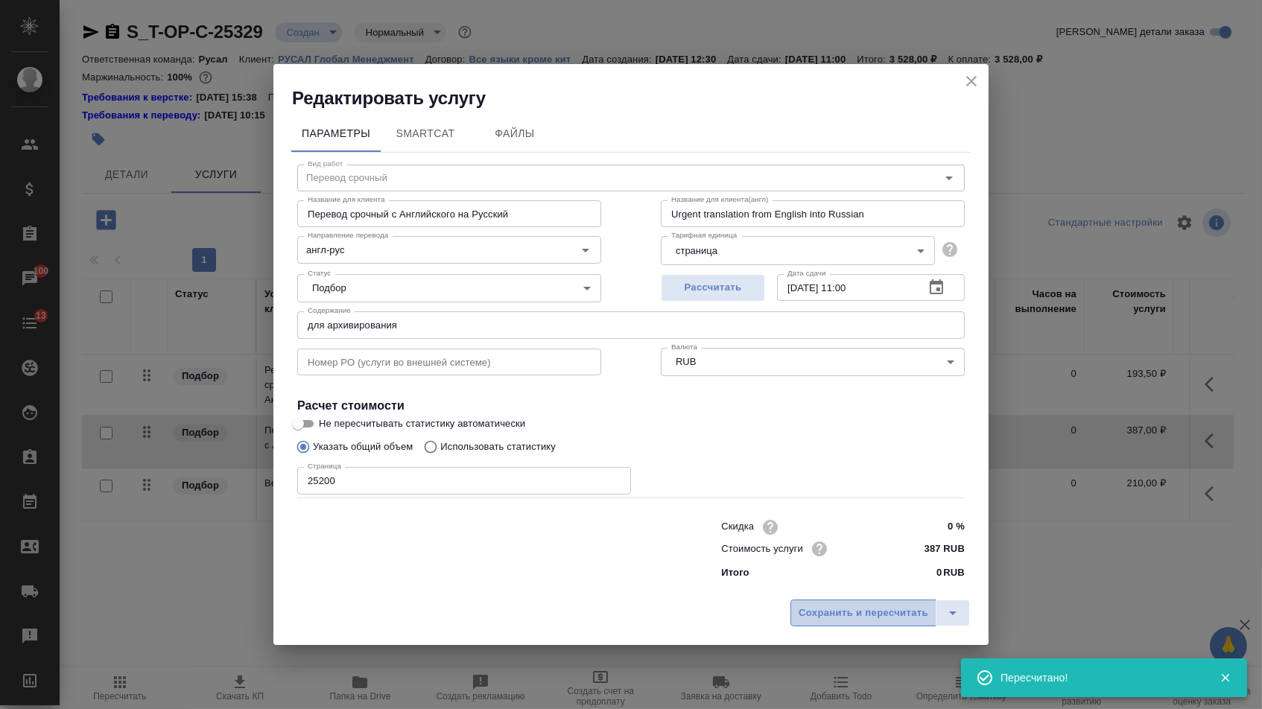
click at [845, 616] on span "Сохранить и пересчитать" at bounding box center [863, 613] width 130 height 17
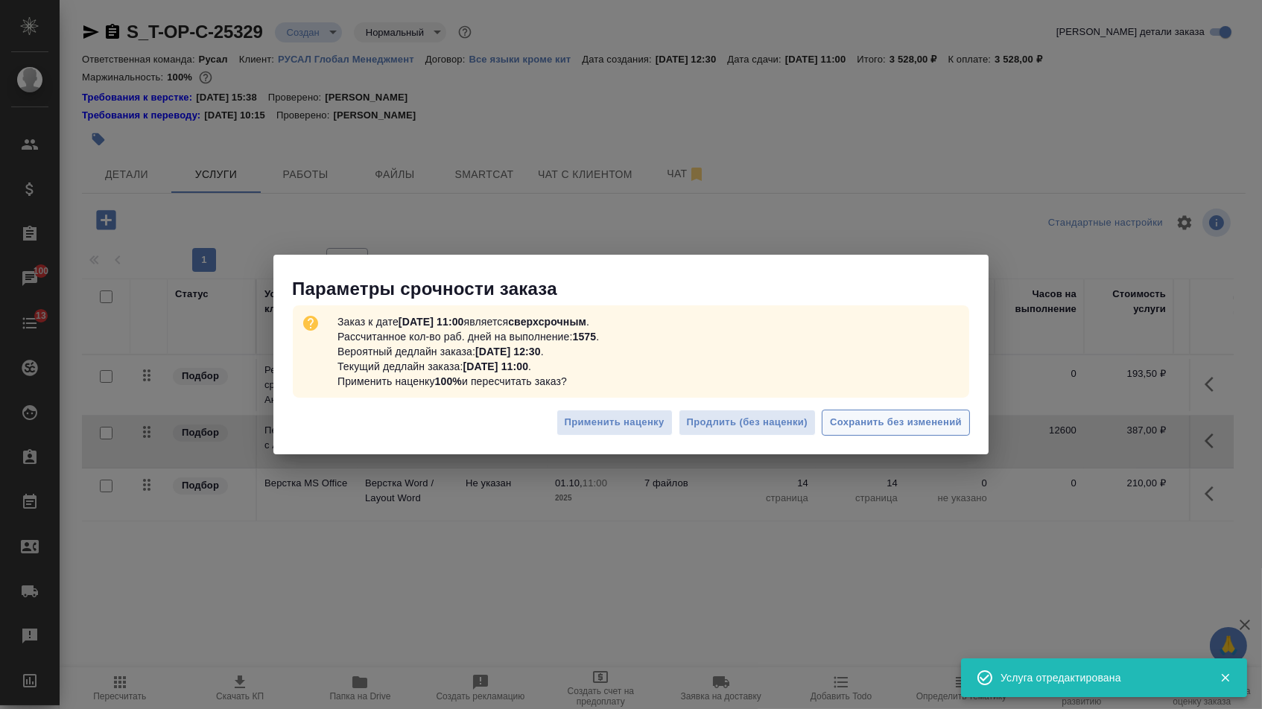
click at [903, 434] on button "Сохранить без изменений" at bounding box center [896, 423] width 148 height 26
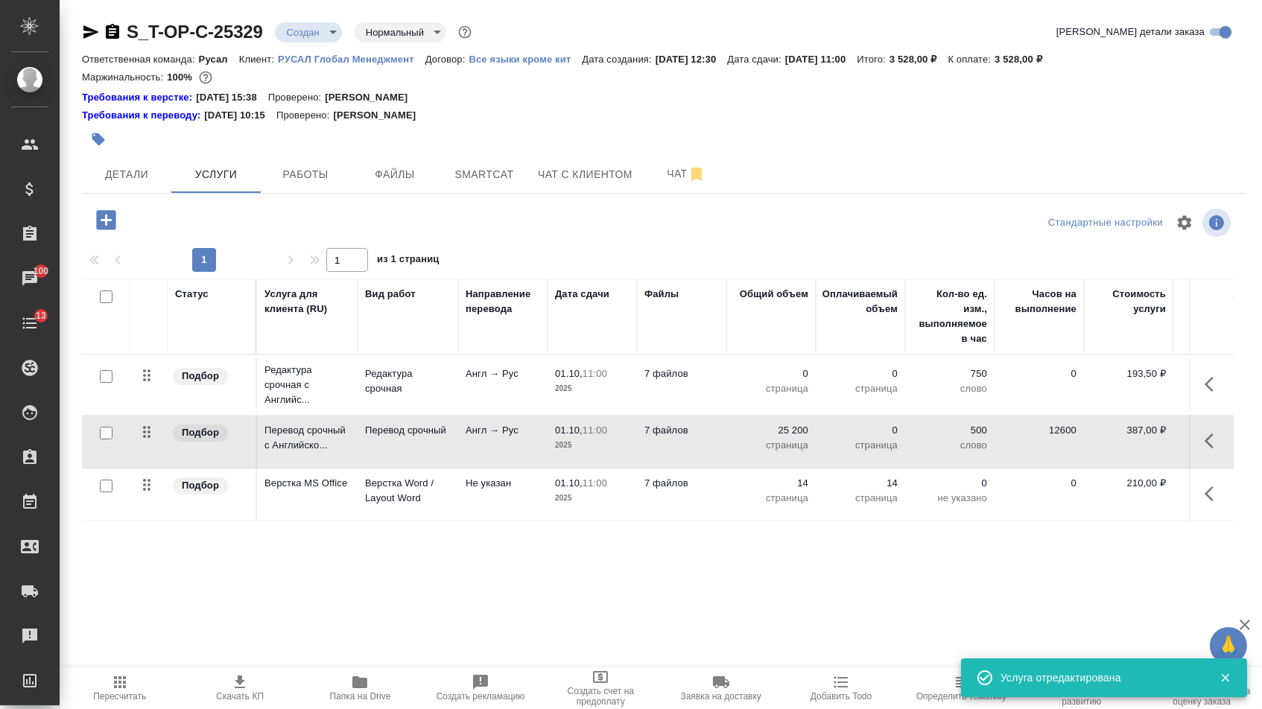
type input "urgent"
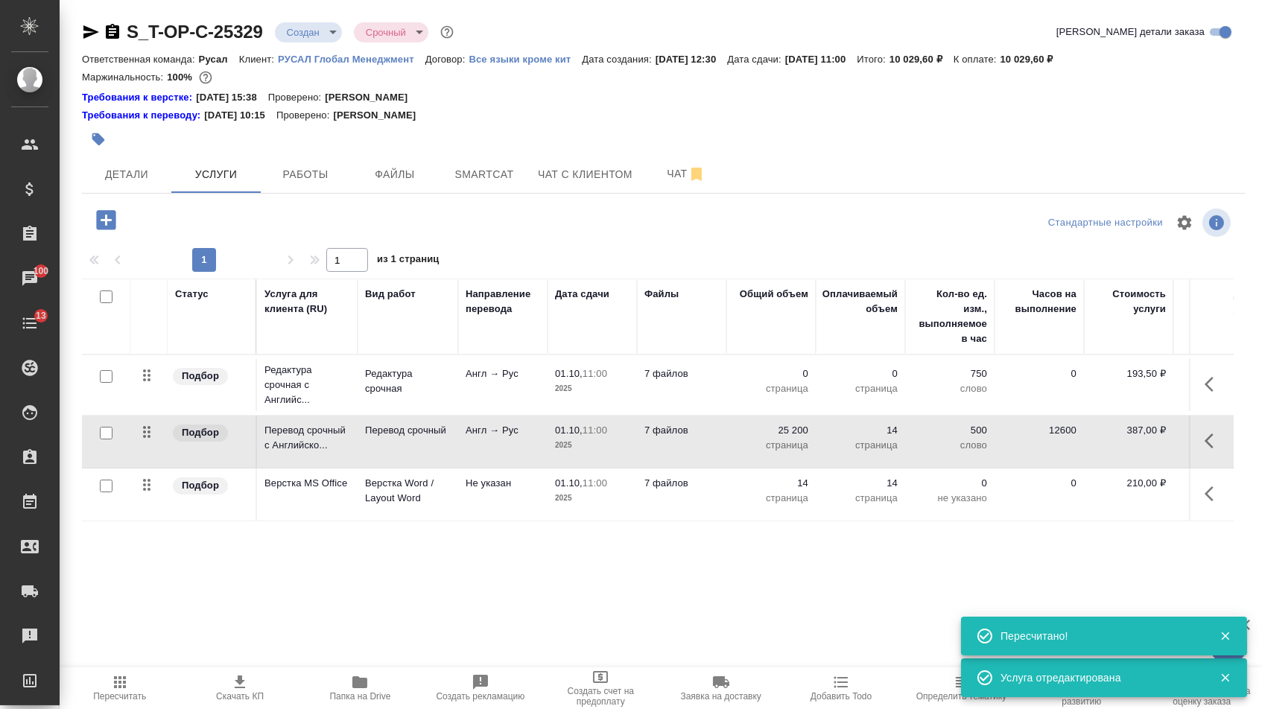
click at [784, 395] on p "страница" at bounding box center [771, 388] width 74 height 15
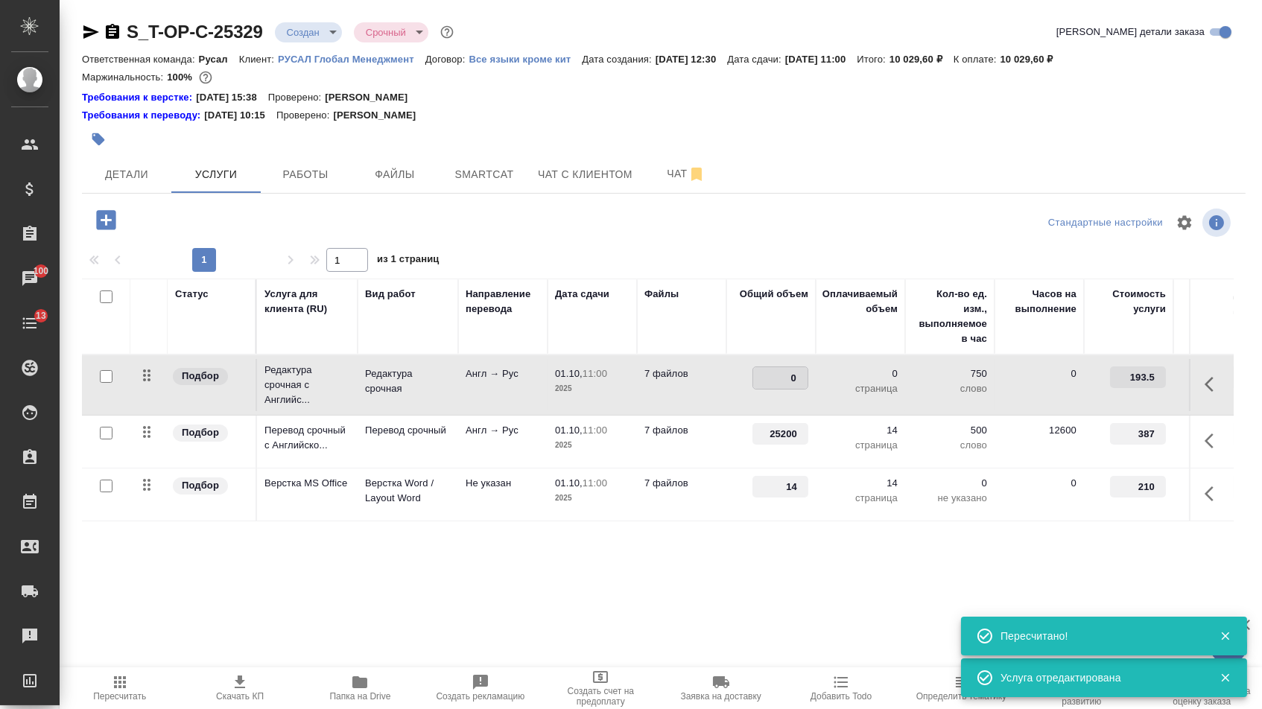
click at [784, 389] on input "0" at bounding box center [780, 378] width 54 height 22
type input "25200"
click at [739, 580] on div "Статус Услуга для клиента (RU) Вид работ Направление перевода Дата сдачи Файлы …" at bounding box center [658, 439] width 1152 height 320
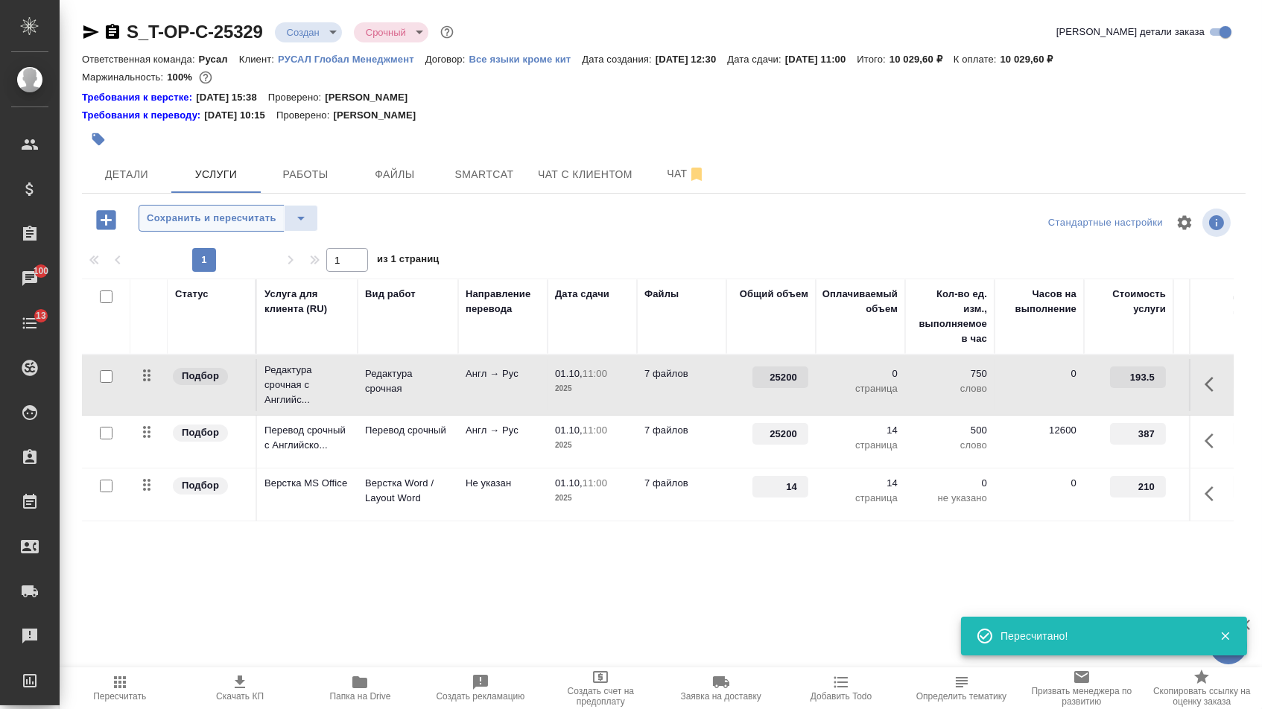
click at [222, 211] on button "Сохранить и пересчитать" at bounding box center [212, 218] width 146 height 27
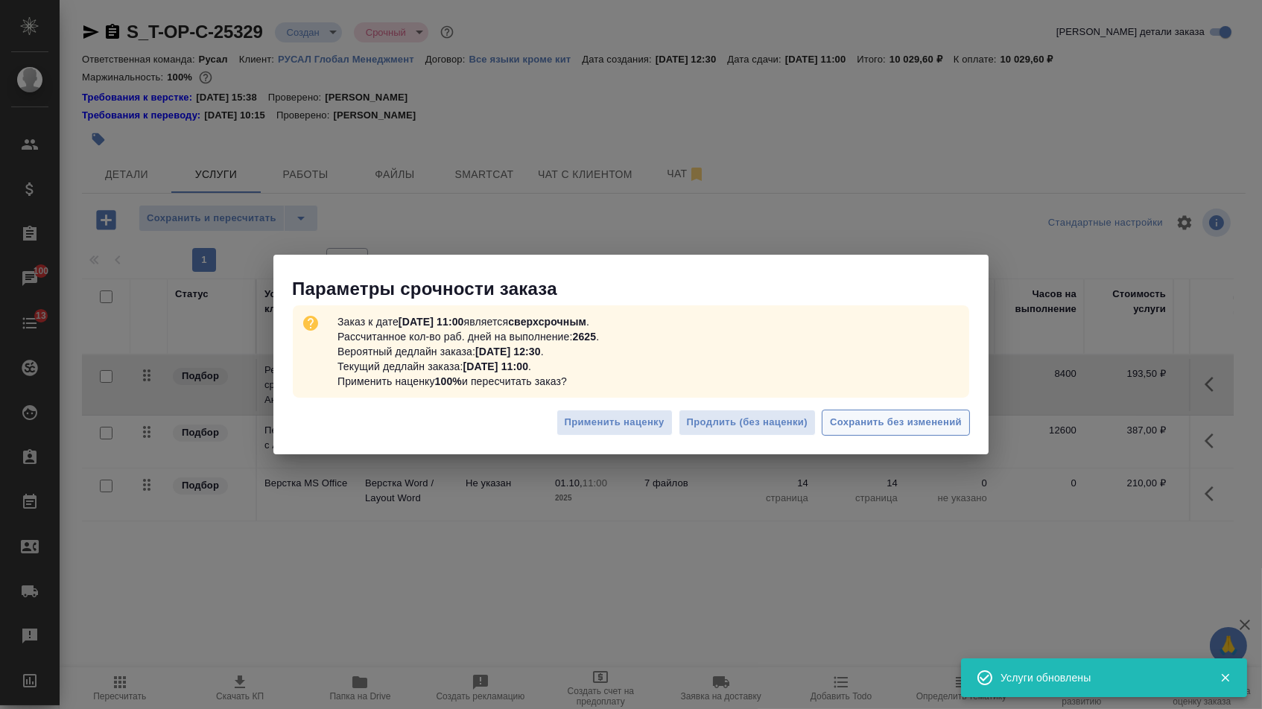
click at [905, 419] on span "Сохранить без изменений" at bounding box center [896, 422] width 132 height 17
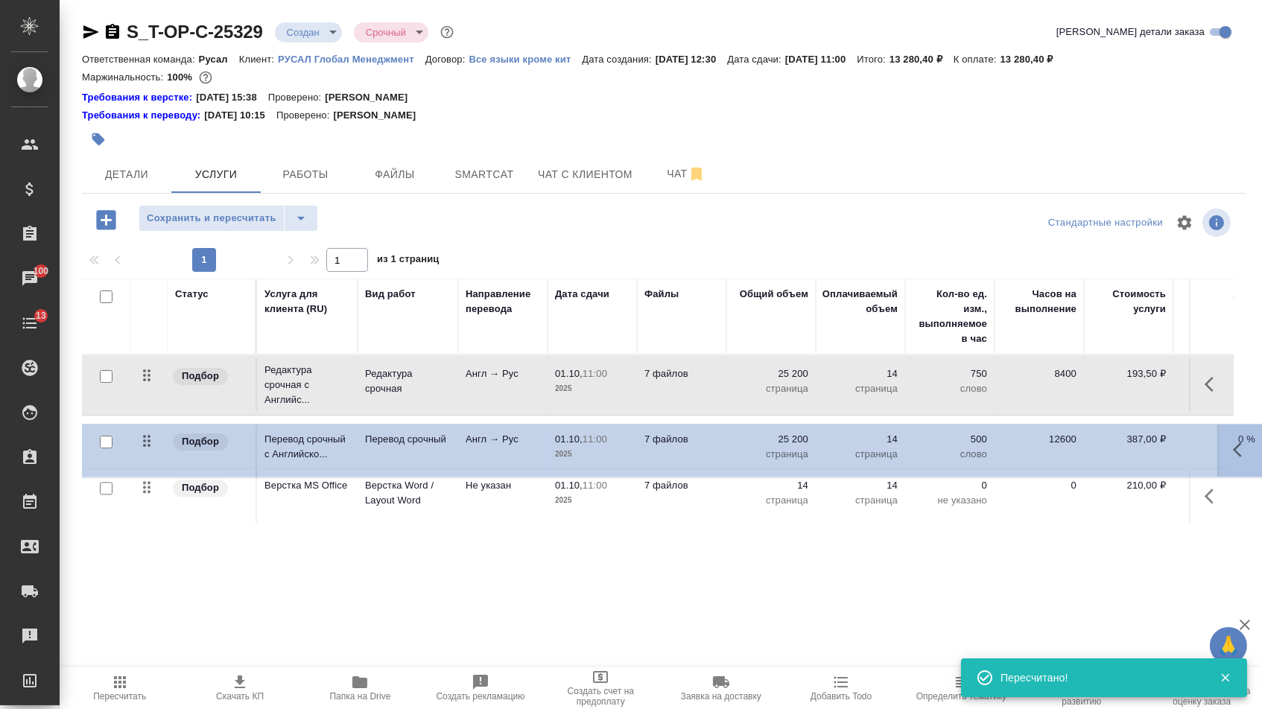
drag, startPoint x: 147, startPoint y: 442, endPoint x: 151, endPoint y: 361, distance: 81.3
click at [151, 361] on table "Статус Услуга для клиента (RU) Вид работ Направление перевода Дата сдачи Файлы …" at bounding box center [784, 401] width 1404 height 245
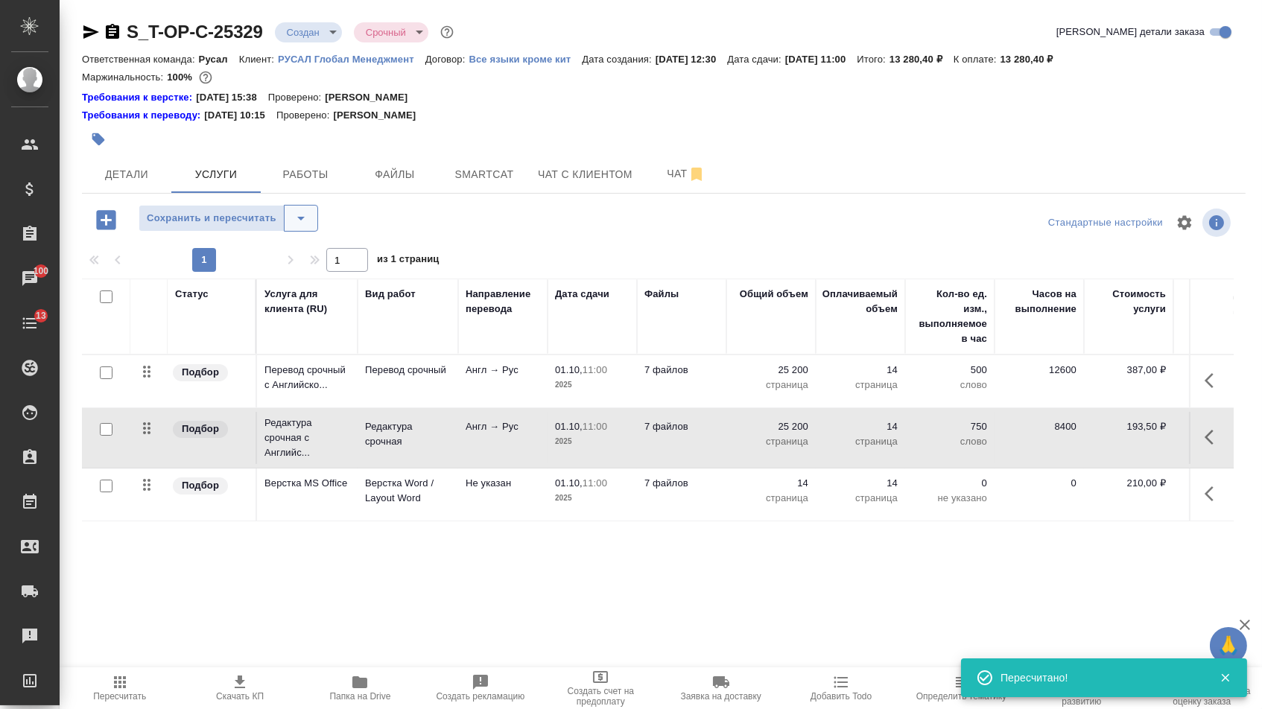
click at [300, 226] on icon "split button" at bounding box center [301, 218] width 18 height 18
click at [291, 270] on ul "Сохранить" at bounding box center [234, 258] width 183 height 36
click at [289, 261] on li "Сохранить" at bounding box center [234, 258] width 183 height 24
click at [224, 161] on button "Услуги" at bounding box center [215, 174] width 89 height 37
click at [154, 177] on span "Детали" at bounding box center [127, 174] width 72 height 19
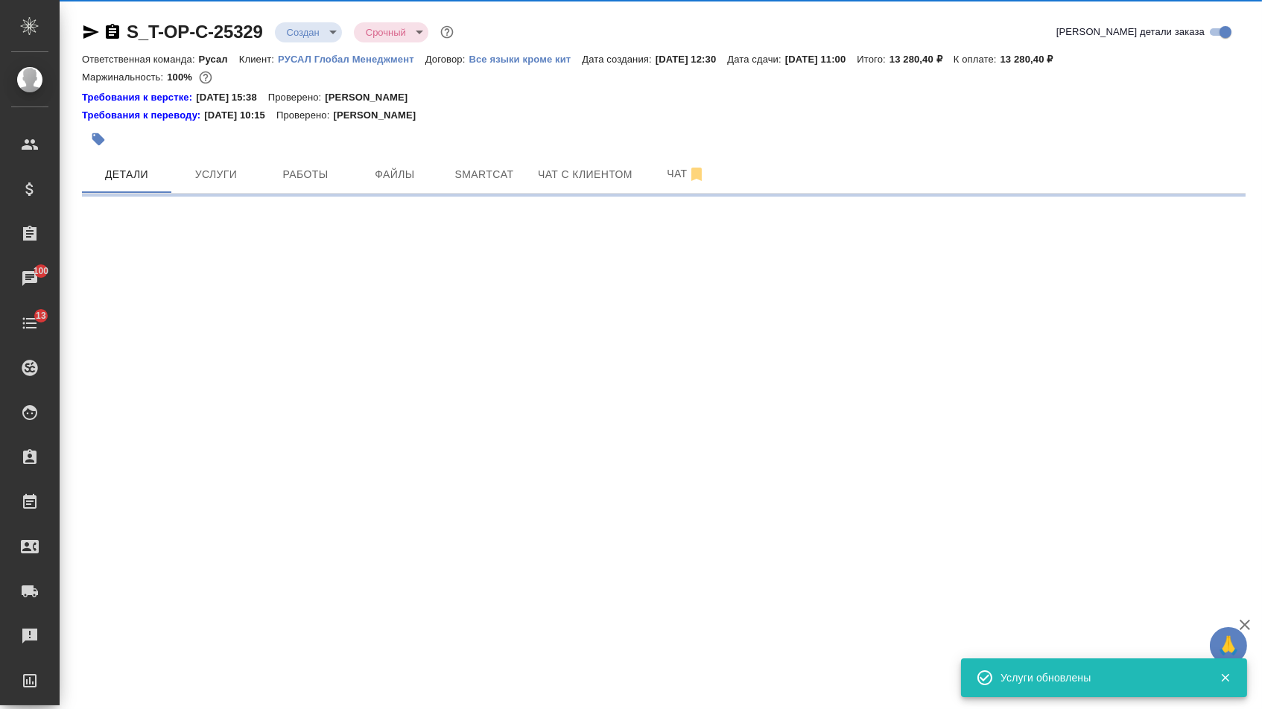
select select "RU"
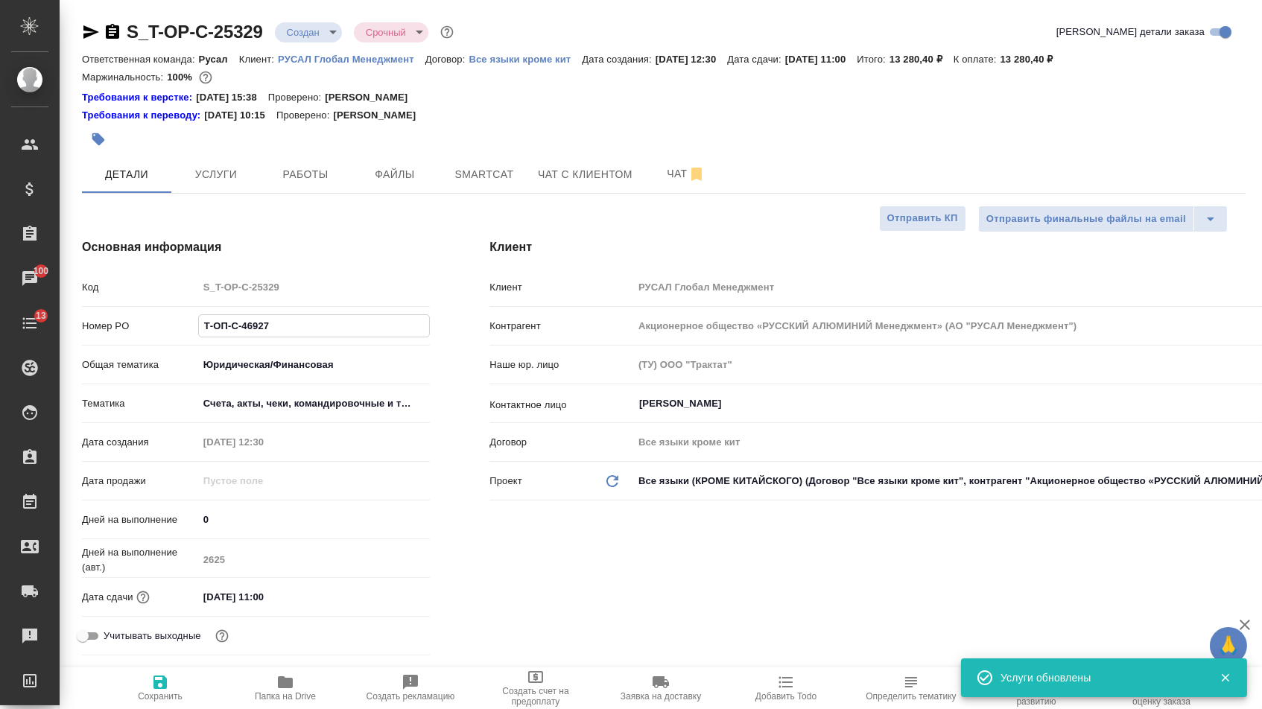
drag, startPoint x: 291, startPoint y: 331, endPoint x: 171, endPoint y: 331, distance: 120.7
click at [177, 331] on div "Номер PO Т-ОП-С-46927" at bounding box center [256, 326] width 348 height 26
click at [326, 28] on body "🙏 .cls-1 fill:#fff; AWATERA Menshikova Aleksandra Клиенты Спецификации Заказы 1…" at bounding box center [631, 354] width 1262 height 709
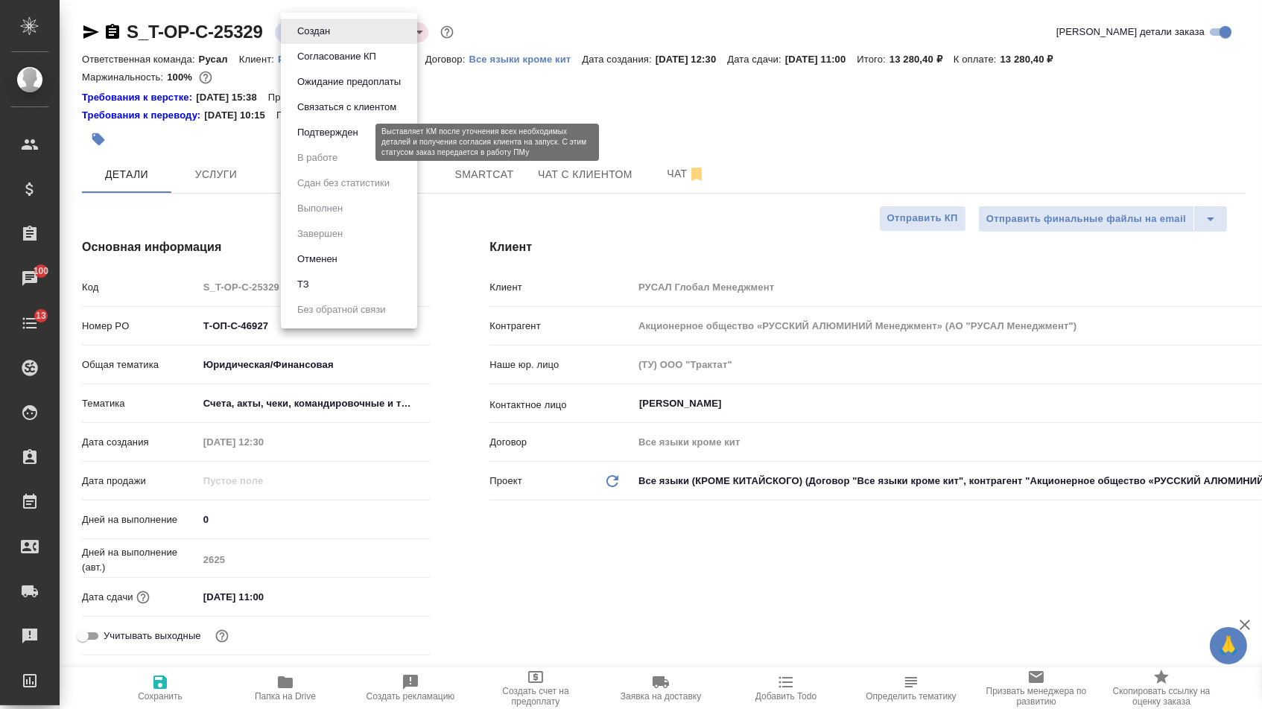
click at [325, 141] on button "Подтвержден" at bounding box center [328, 132] width 70 height 16
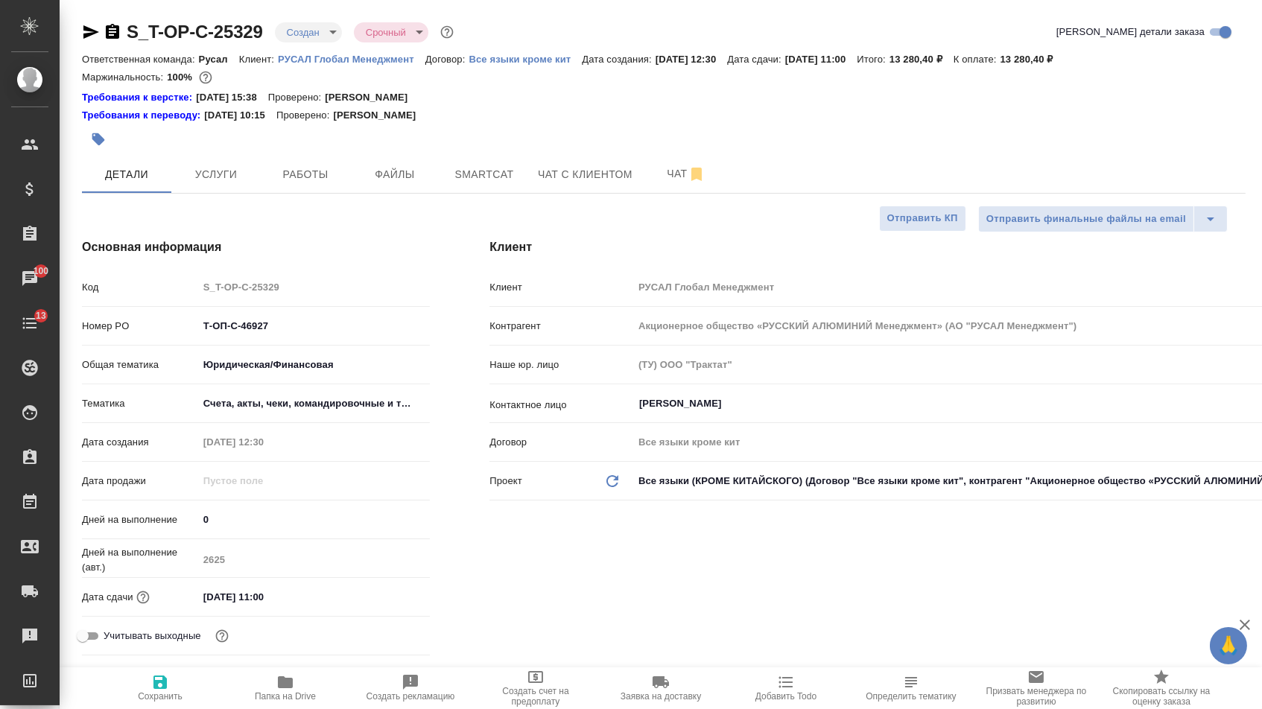
type textarea "x"
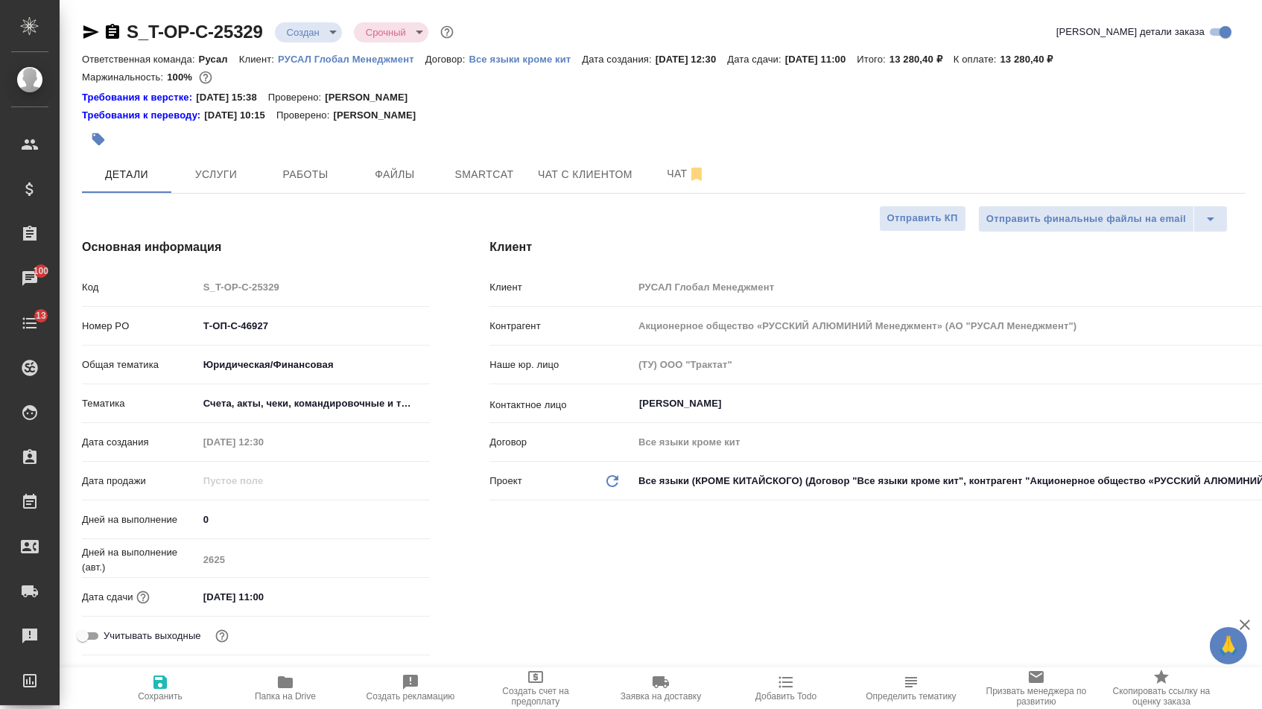
type textarea "x"
click at [89, 38] on icon "button" at bounding box center [91, 32] width 18 height 18
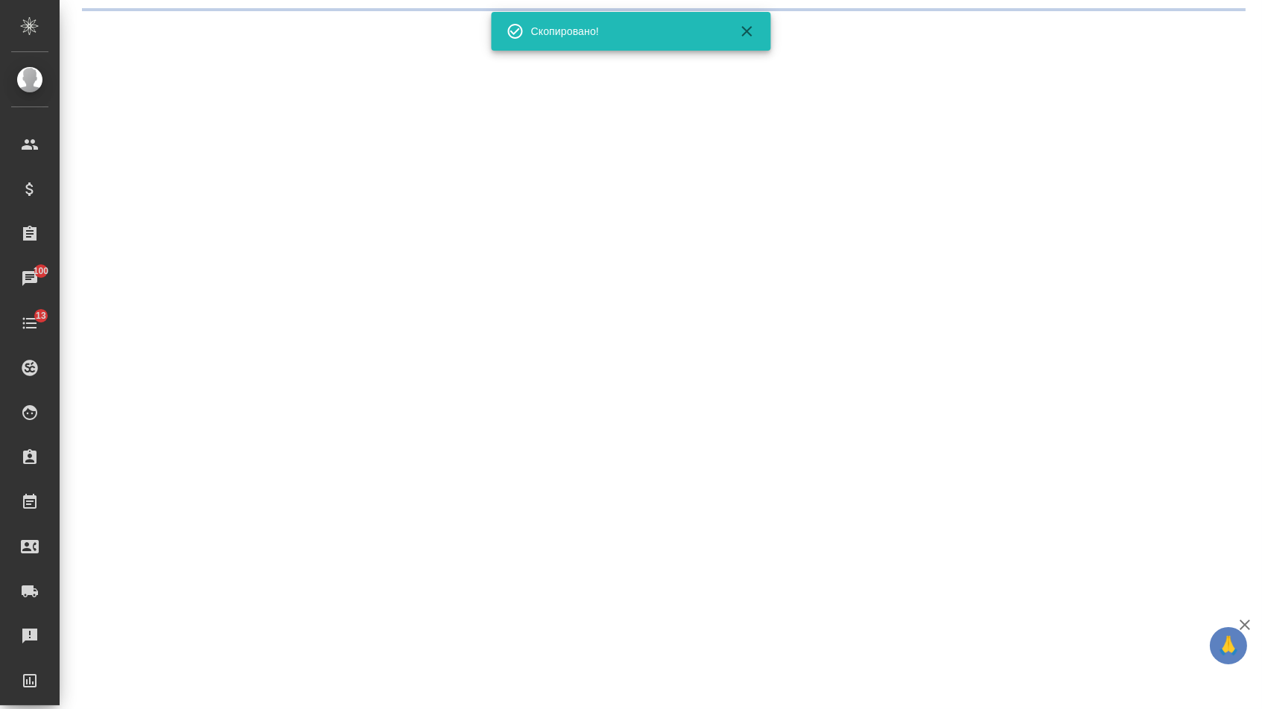
select select "RU"
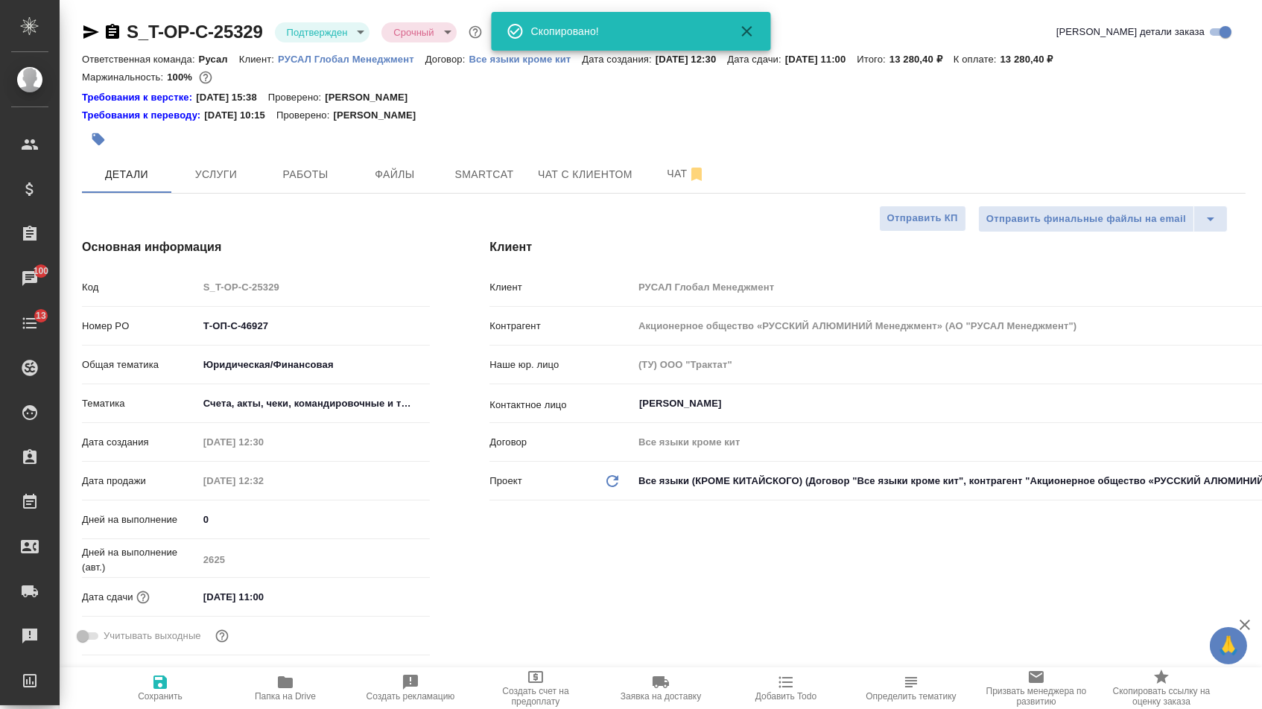
type textarea "x"
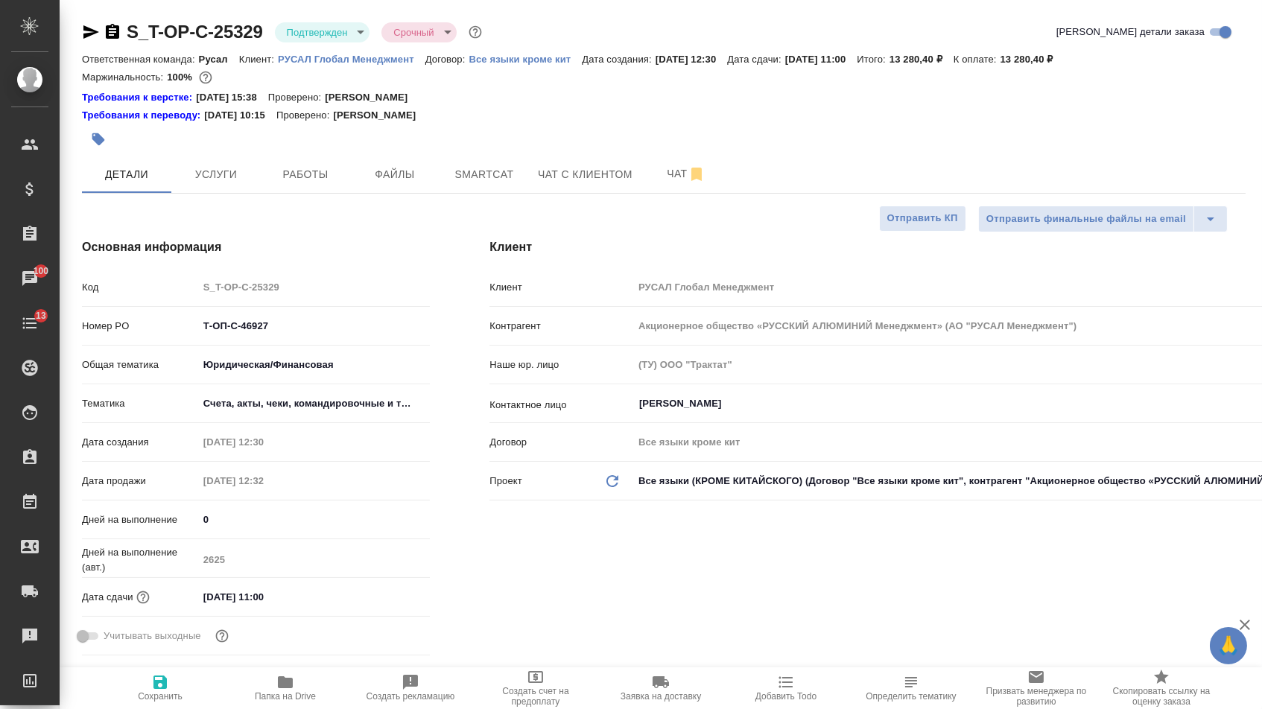
type textarea "x"
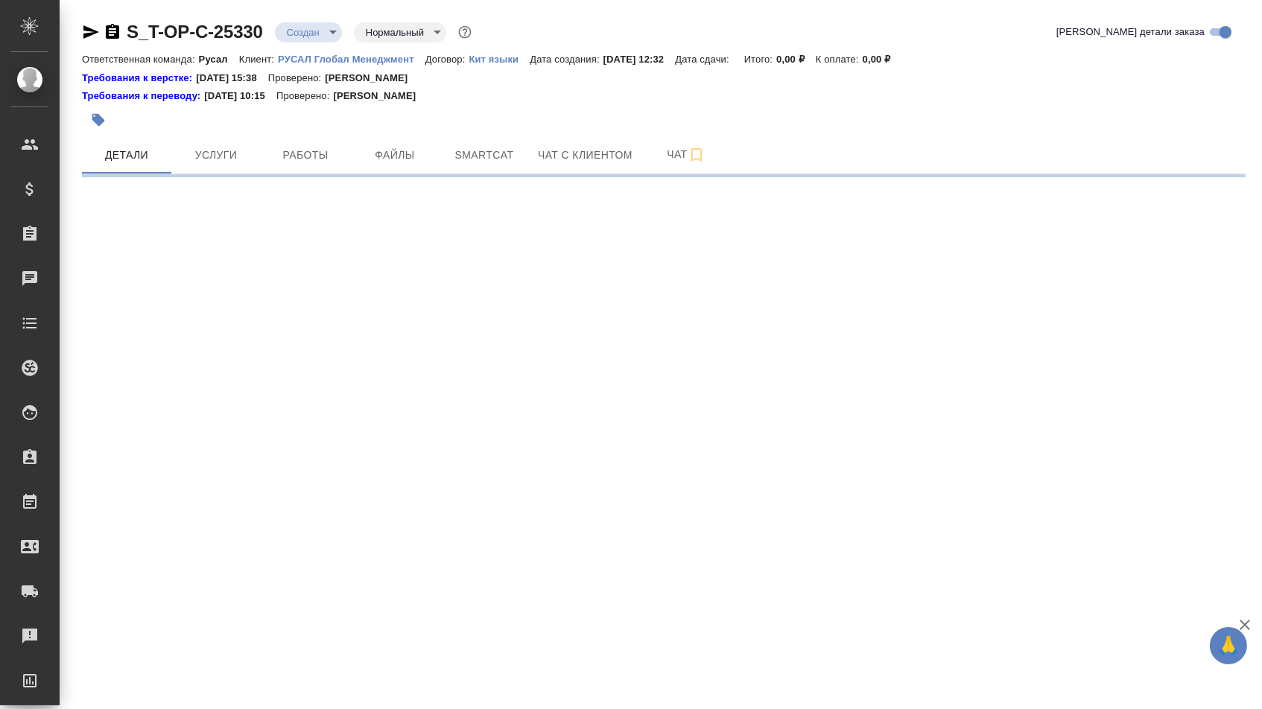
select select "RU"
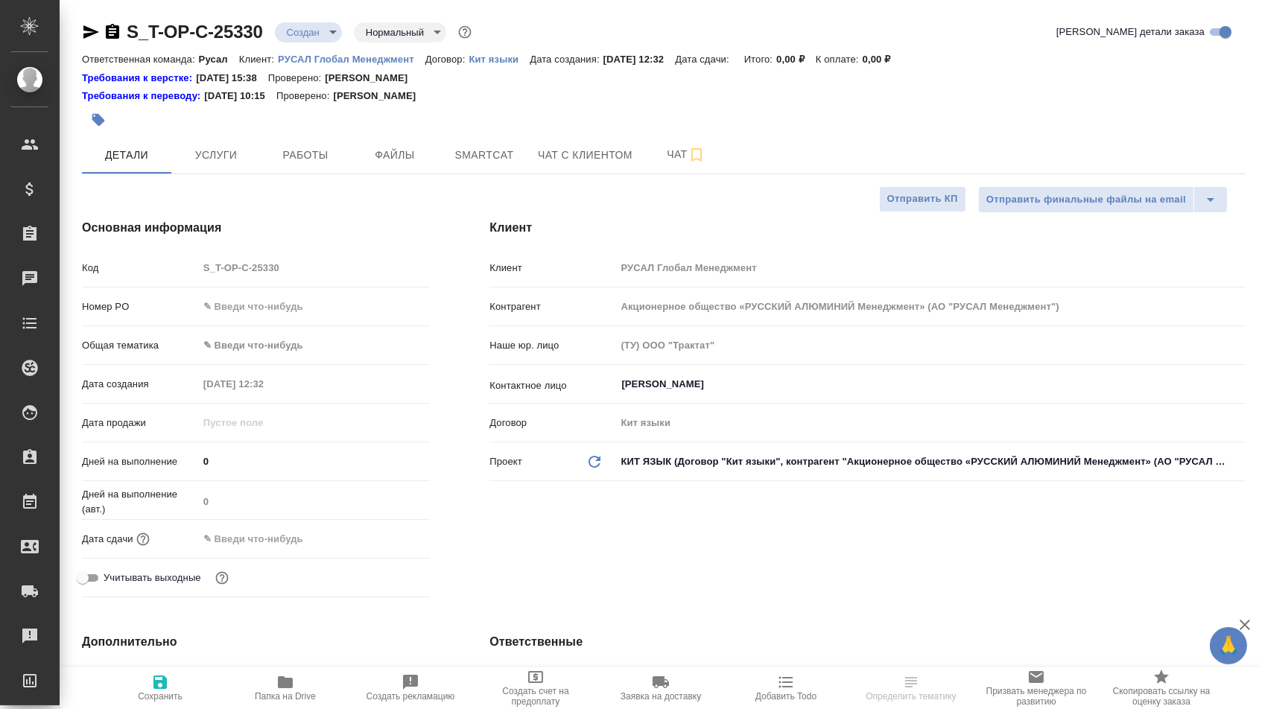
type textarea "x"
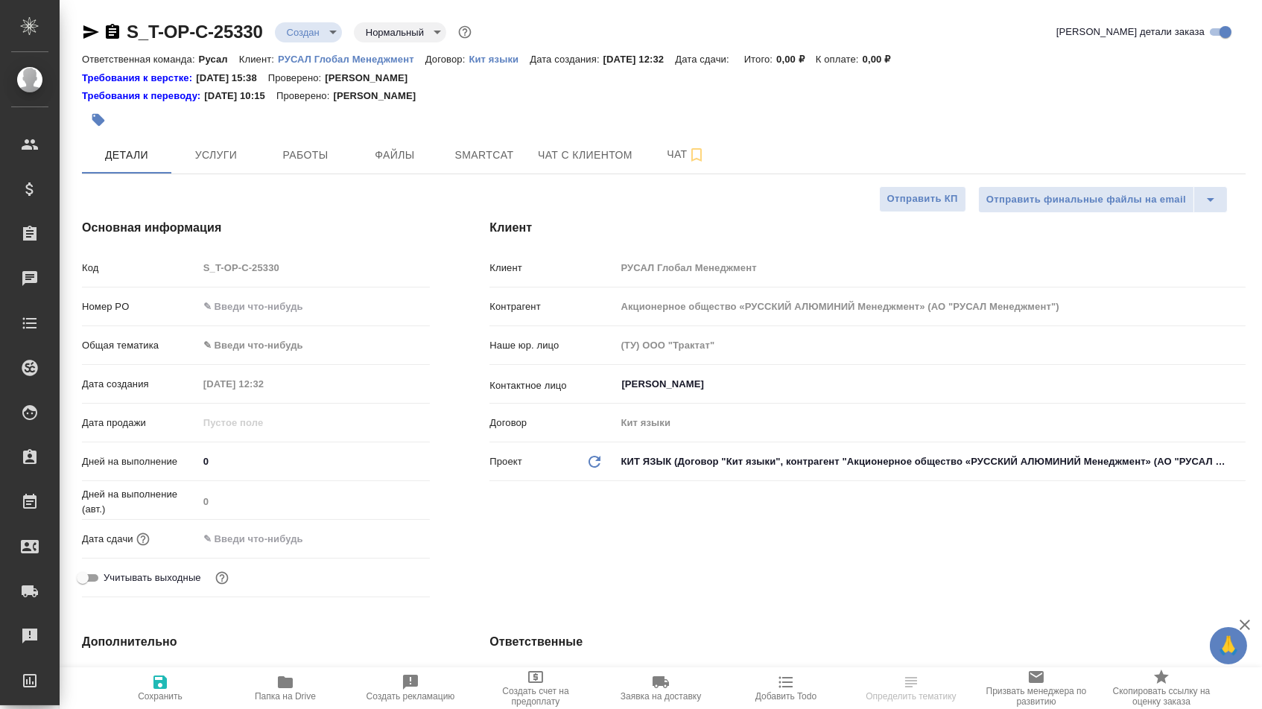
type textarea "x"
click at [269, 308] on input "text" at bounding box center [314, 307] width 231 height 22
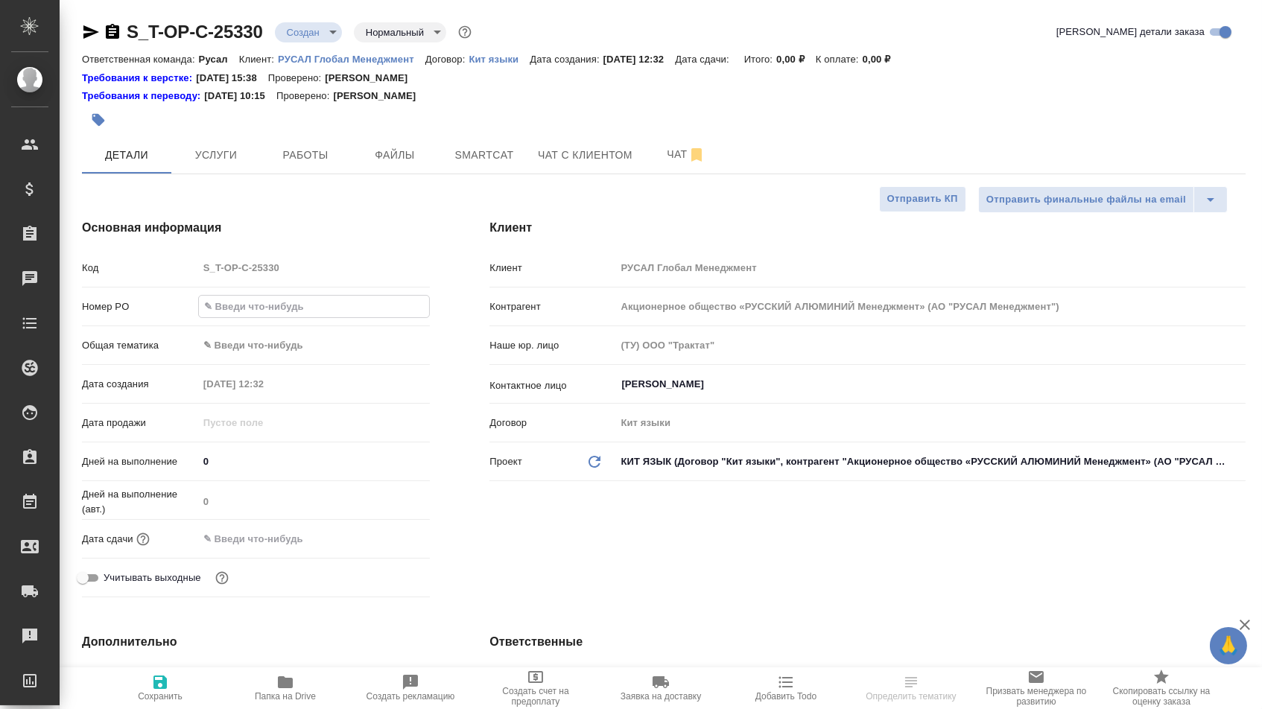
paste input "Т-ОП-С-46928"
type input "Т-ОП-С-46928"
type textarea "x"
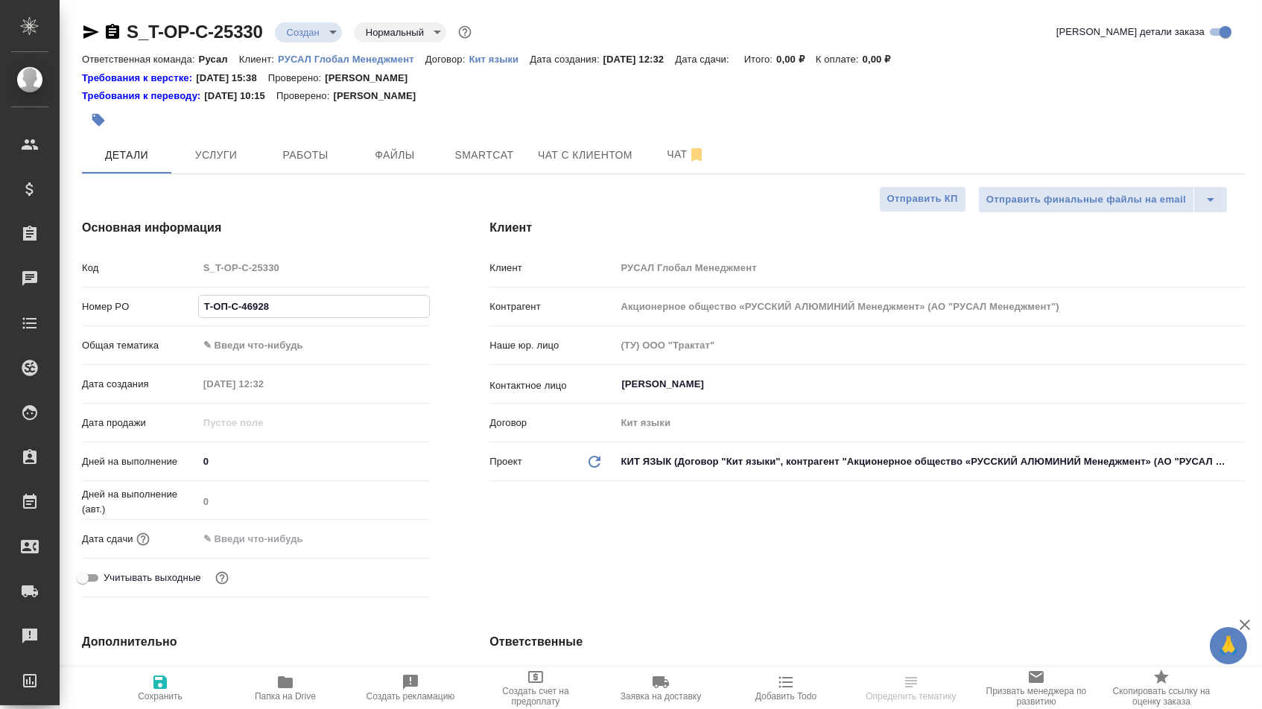
type textarea "x"
type input "Т-ОП-С-46928"
click at [288, 550] on input "text" at bounding box center [263, 539] width 130 height 22
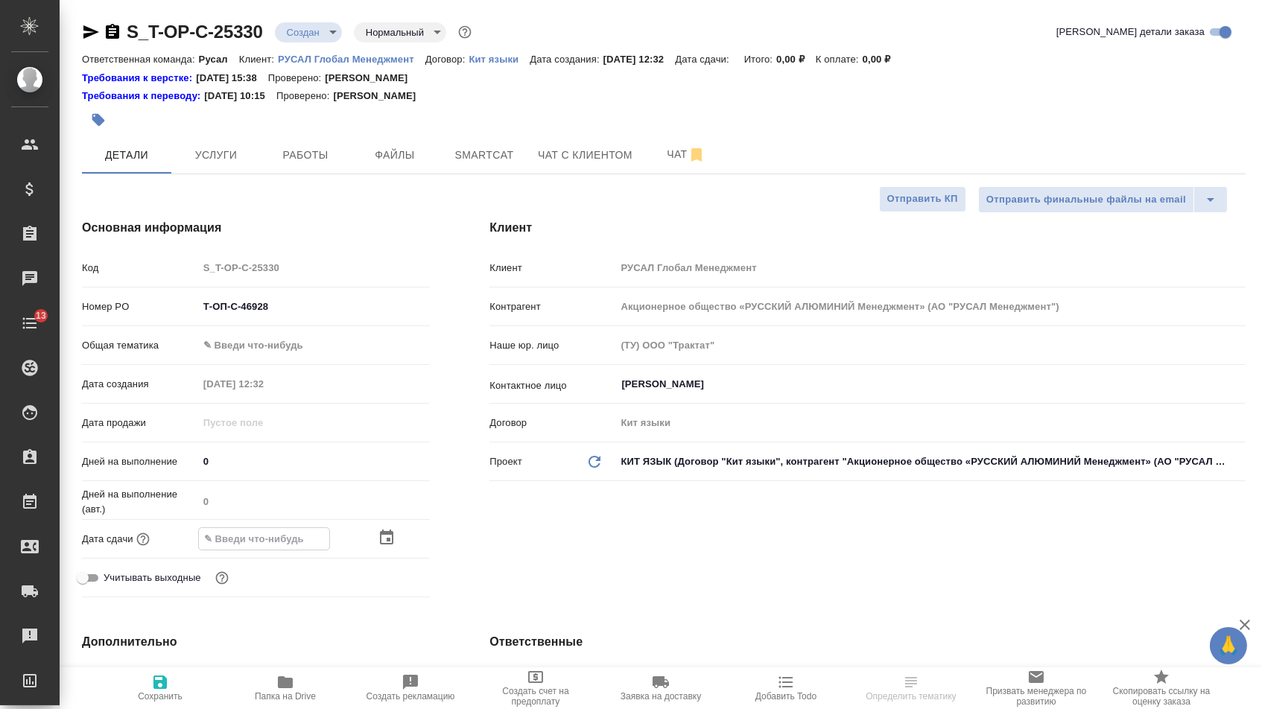
click at [393, 544] on icon "button" at bounding box center [386, 537] width 13 height 15
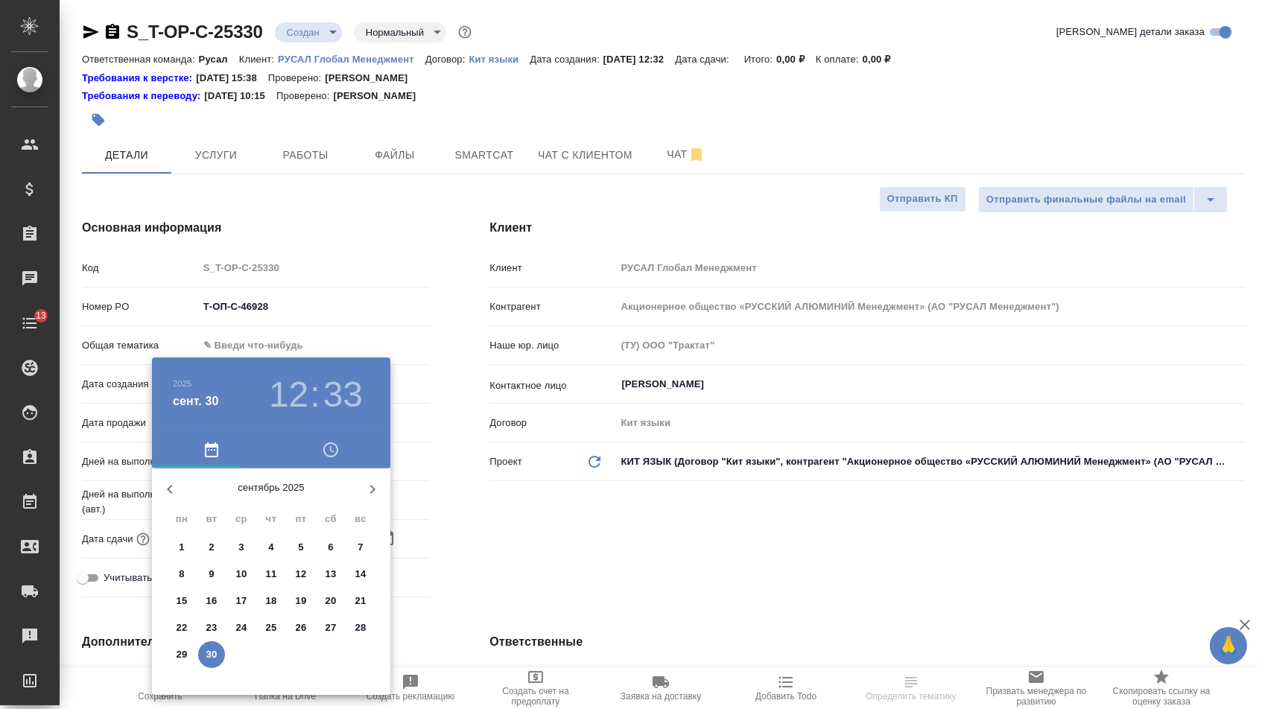
click at [363, 490] on icon "button" at bounding box center [372, 489] width 18 height 18
click at [265, 545] on span "2" at bounding box center [271, 547] width 27 height 15
type input "02.10.2025 12:33"
type textarea "x"
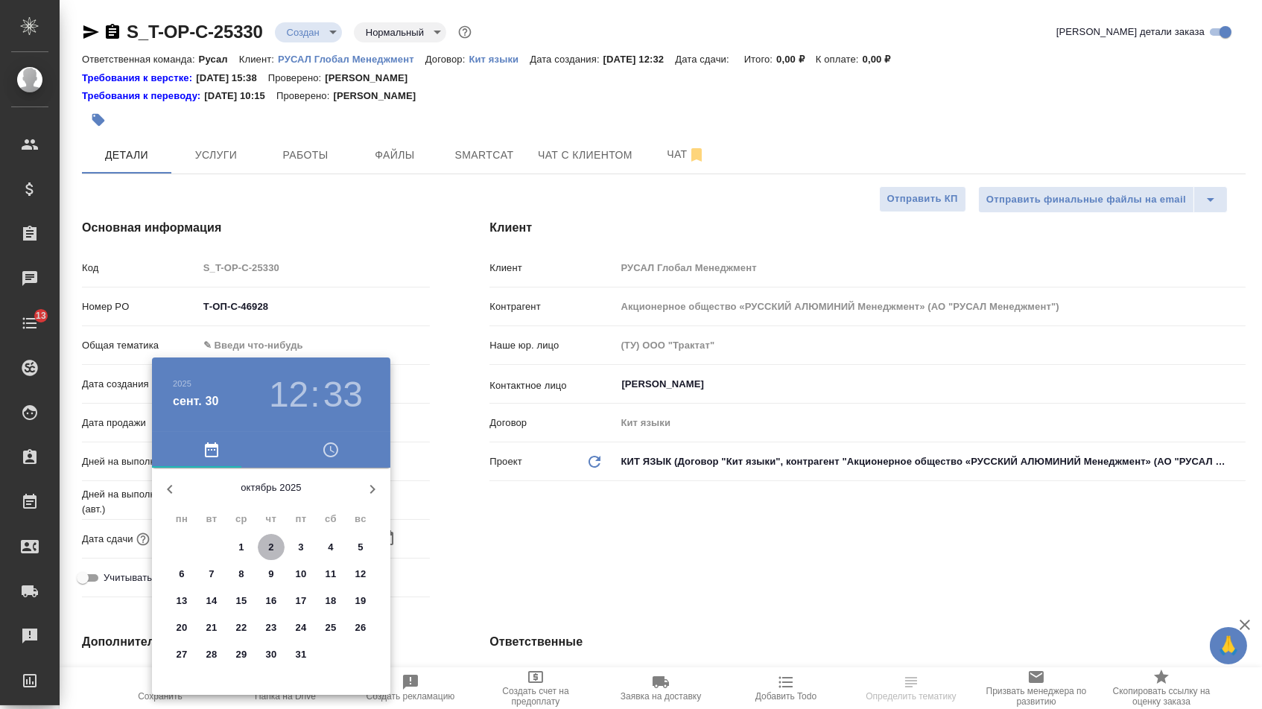
type textarea "x"
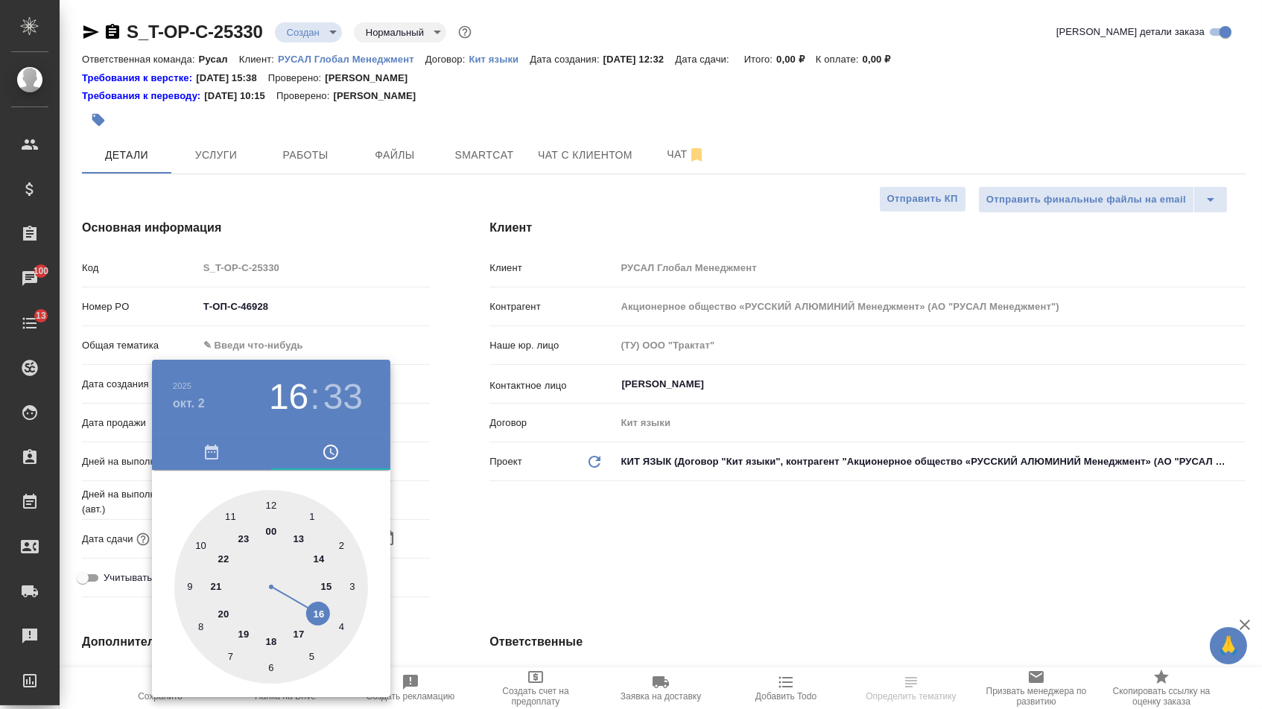
type textarea "x"
type input "02.10.2025 16:33"
click at [315, 616] on div at bounding box center [271, 587] width 194 height 194
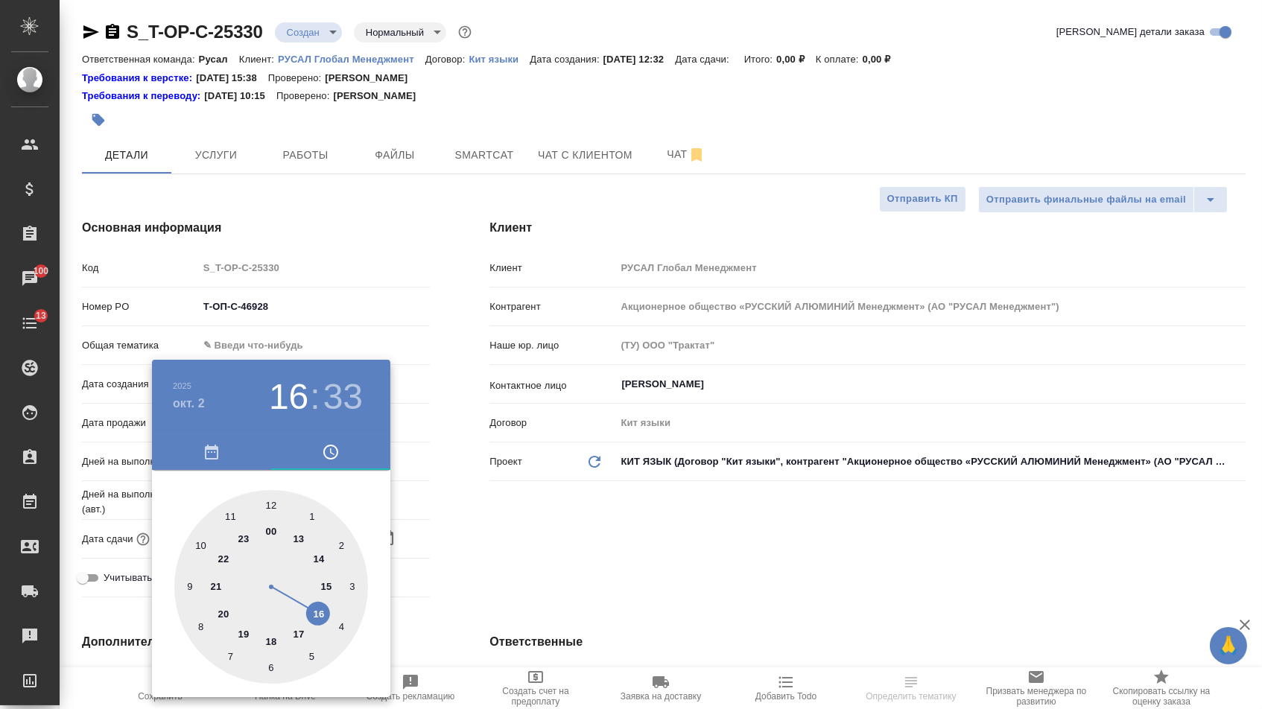
type textarea "x"
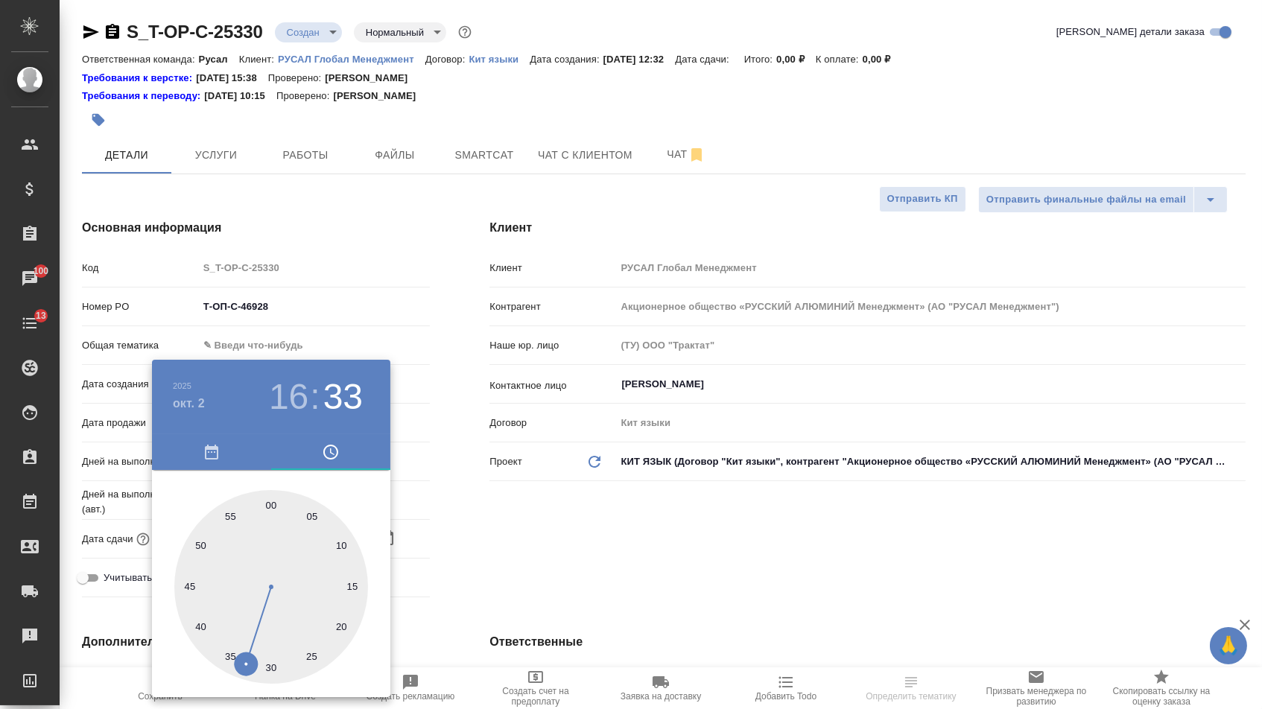
type textarea "x"
type input "02.10.2025 16:00"
click at [267, 505] on div at bounding box center [271, 587] width 194 height 194
type textarea "x"
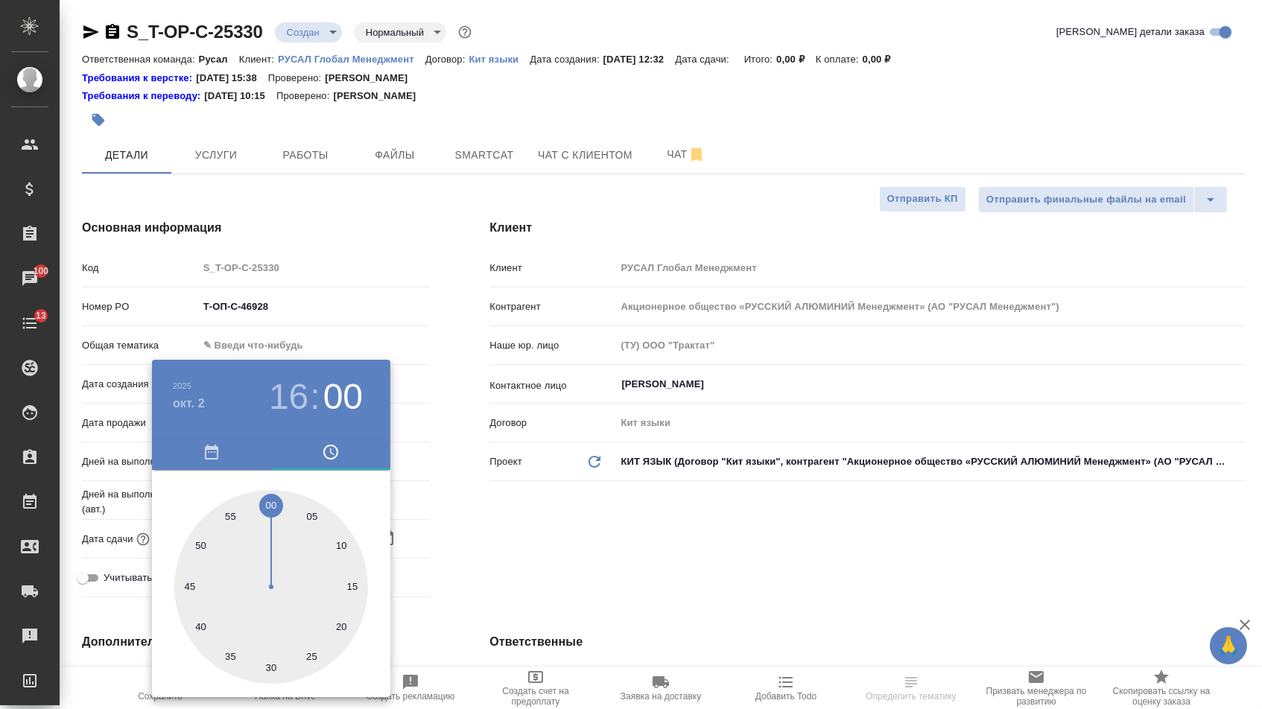
type textarea "x"
click at [524, 542] on div at bounding box center [631, 354] width 1262 height 709
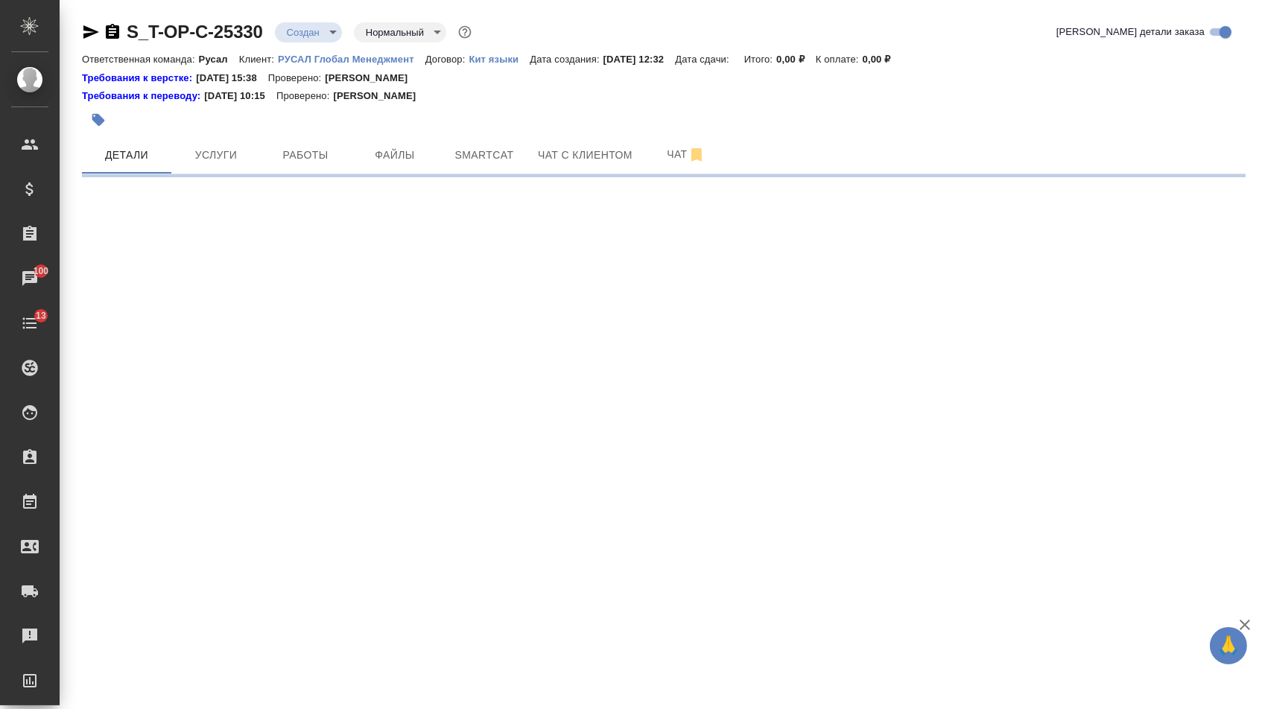
select select "RU"
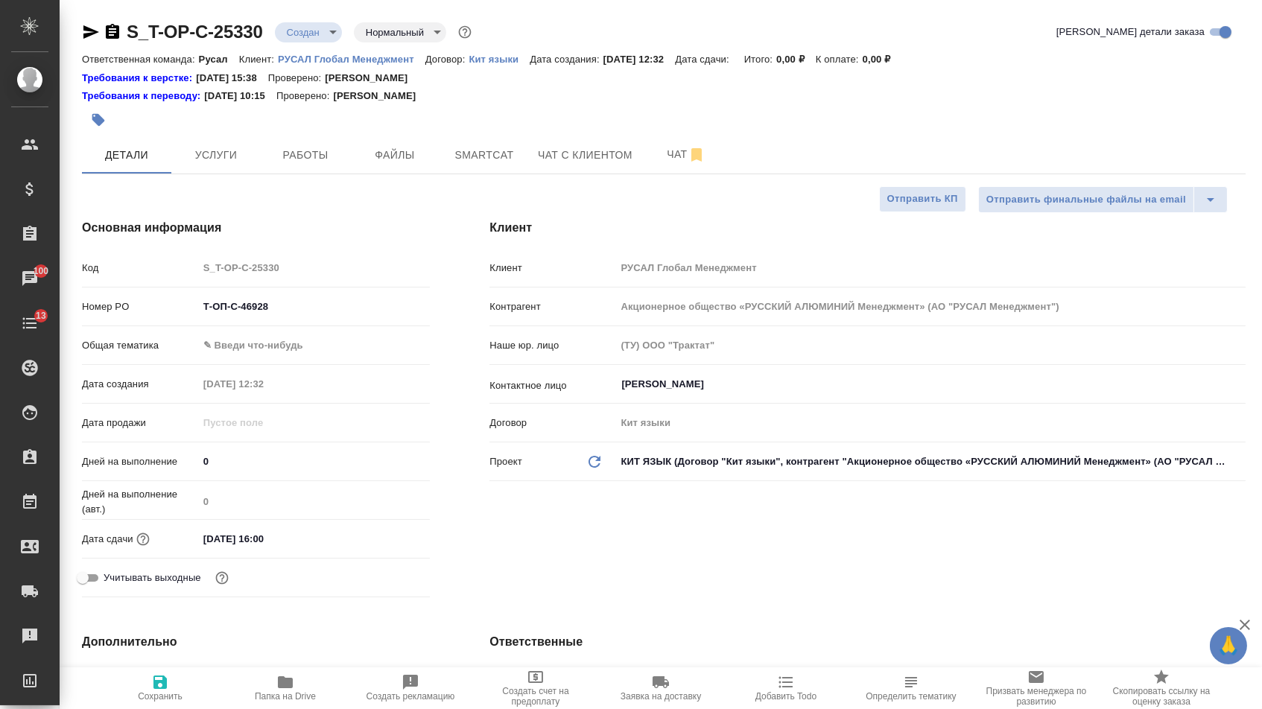
type textarea "x"
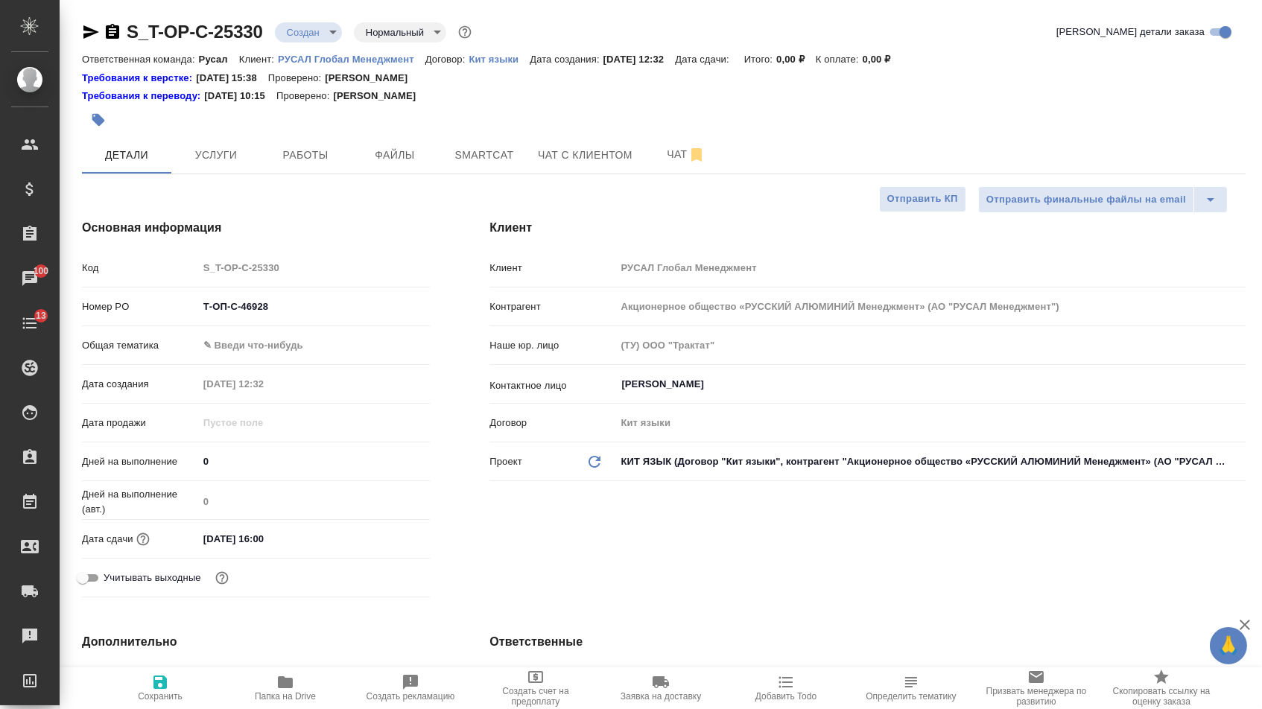
type textarea "x"
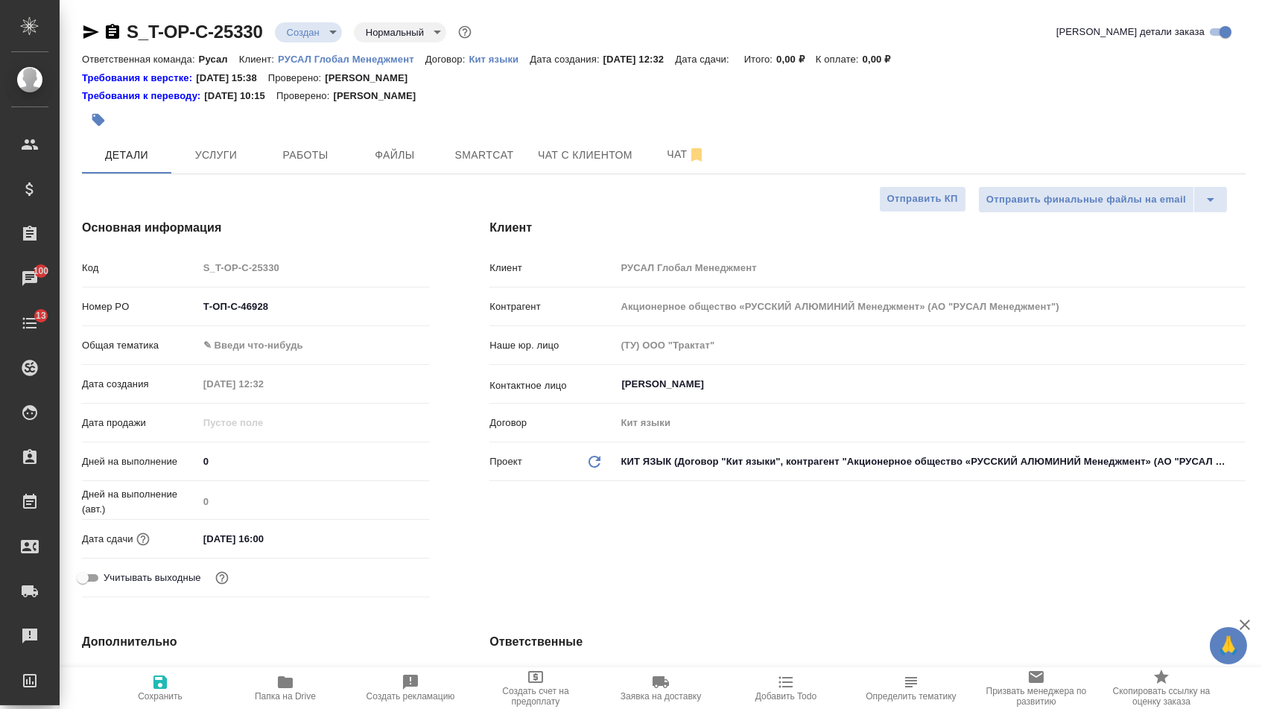
type textarea "x"
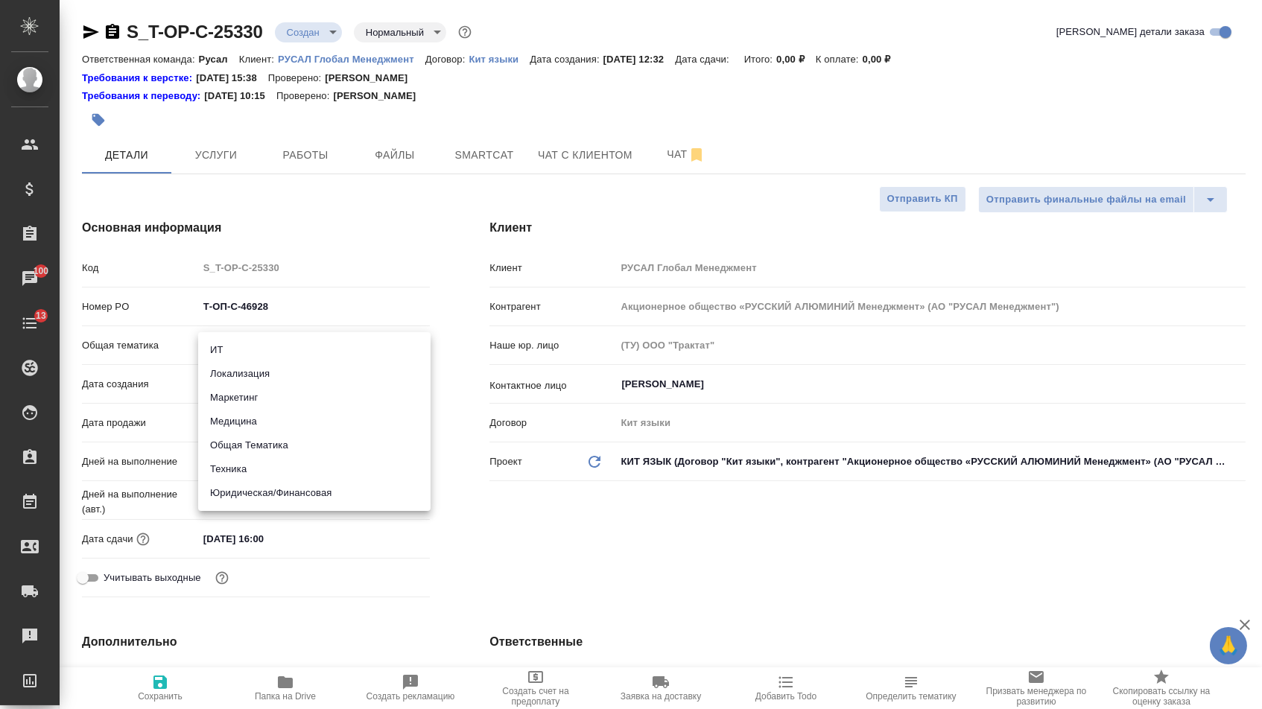
click at [331, 346] on body "🙏 .cls-1 fill:#fff; AWATERA Menshikova Aleksandra Клиенты Спецификации Заказы 1…" at bounding box center [631, 354] width 1262 height 709
click at [253, 467] on li "Техника" at bounding box center [314, 469] width 232 height 24
type input "tech"
type textarea "x"
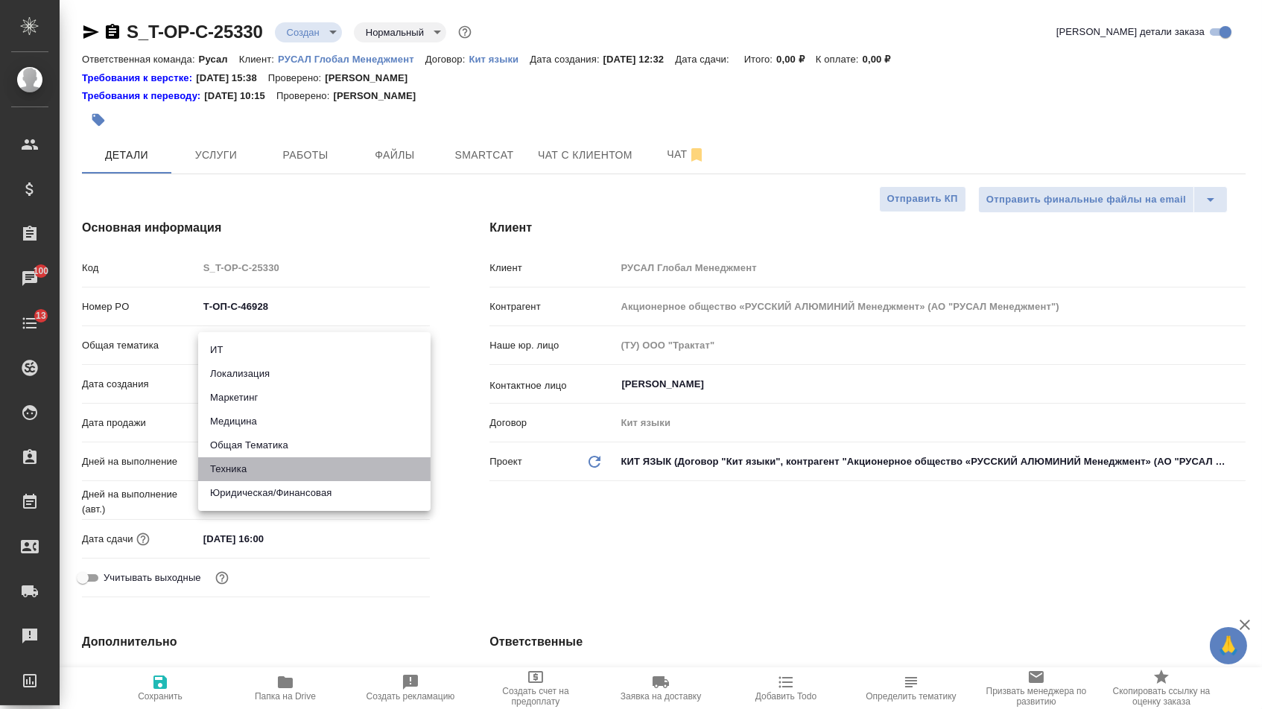
type textarea "x"
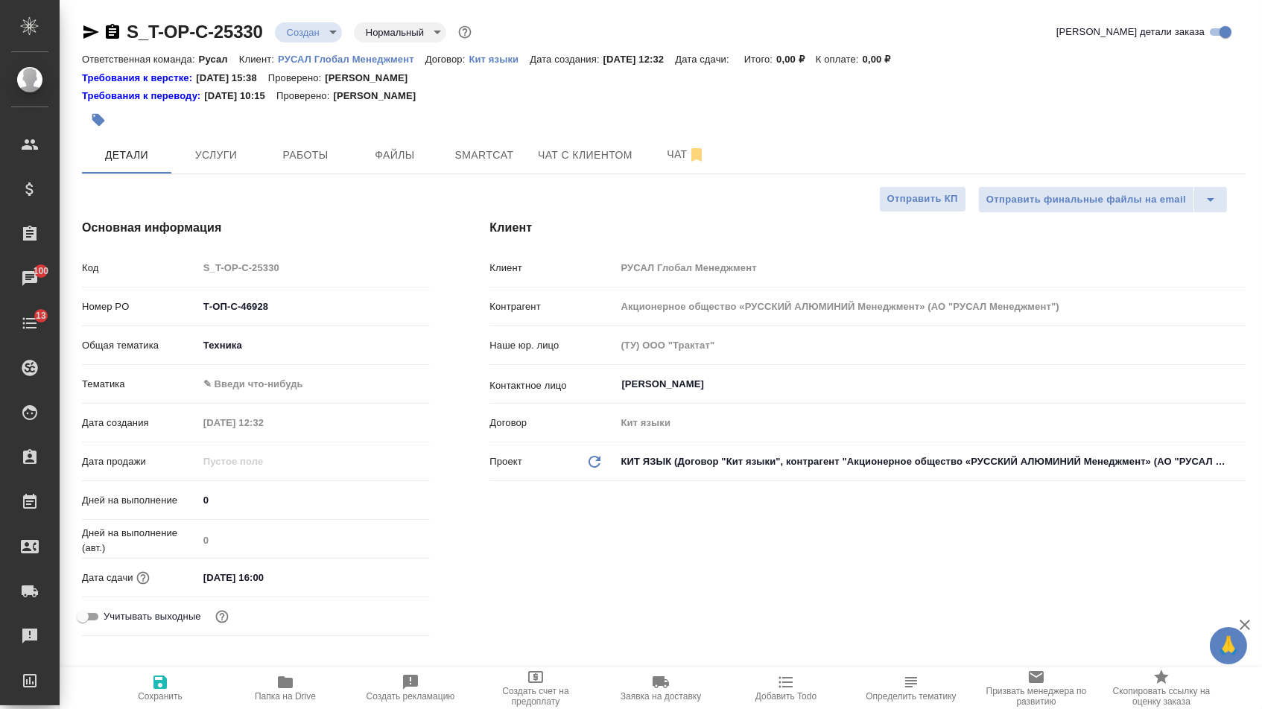
click at [252, 390] on body "🙏 .cls-1 fill:#fff; AWATERA Menshikova Aleksandra Клиенты Спецификации Заказы 1…" at bounding box center [631, 354] width 1262 height 709
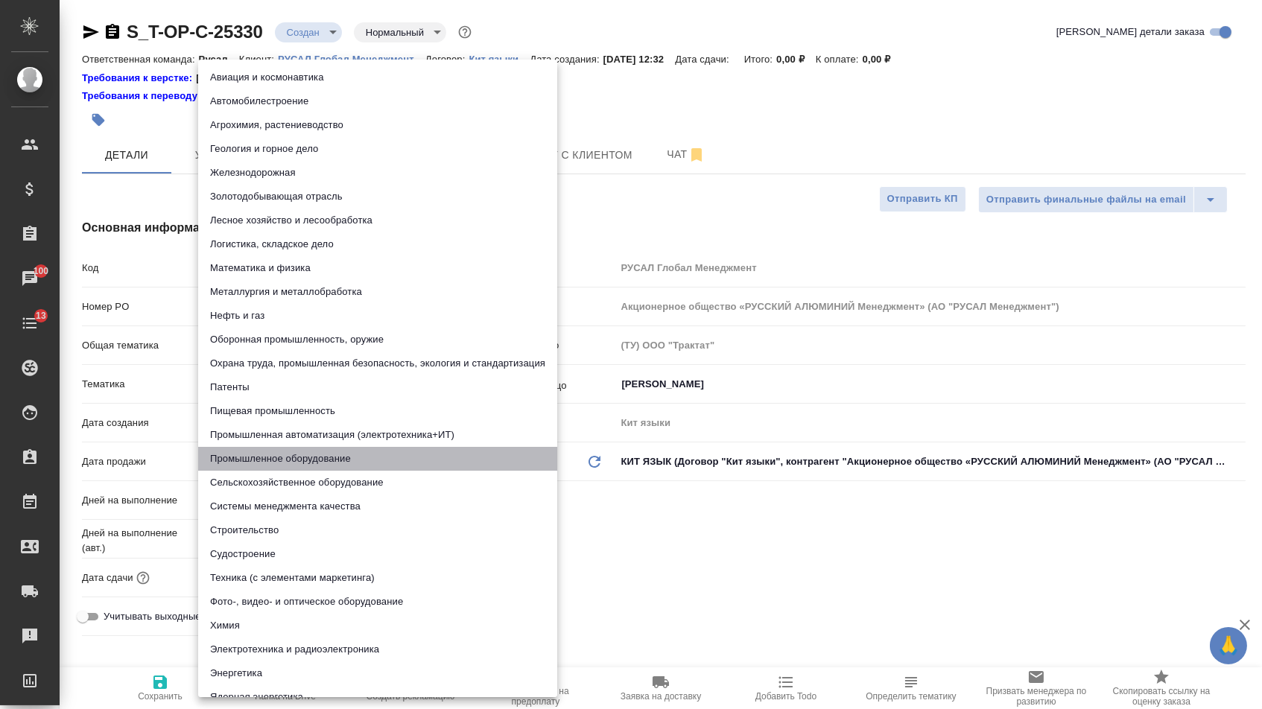
click at [241, 463] on li "Промышленное оборудование" at bounding box center [377, 459] width 359 height 24
type textarea "x"
type input "5f647205b73bc97568ca66bc"
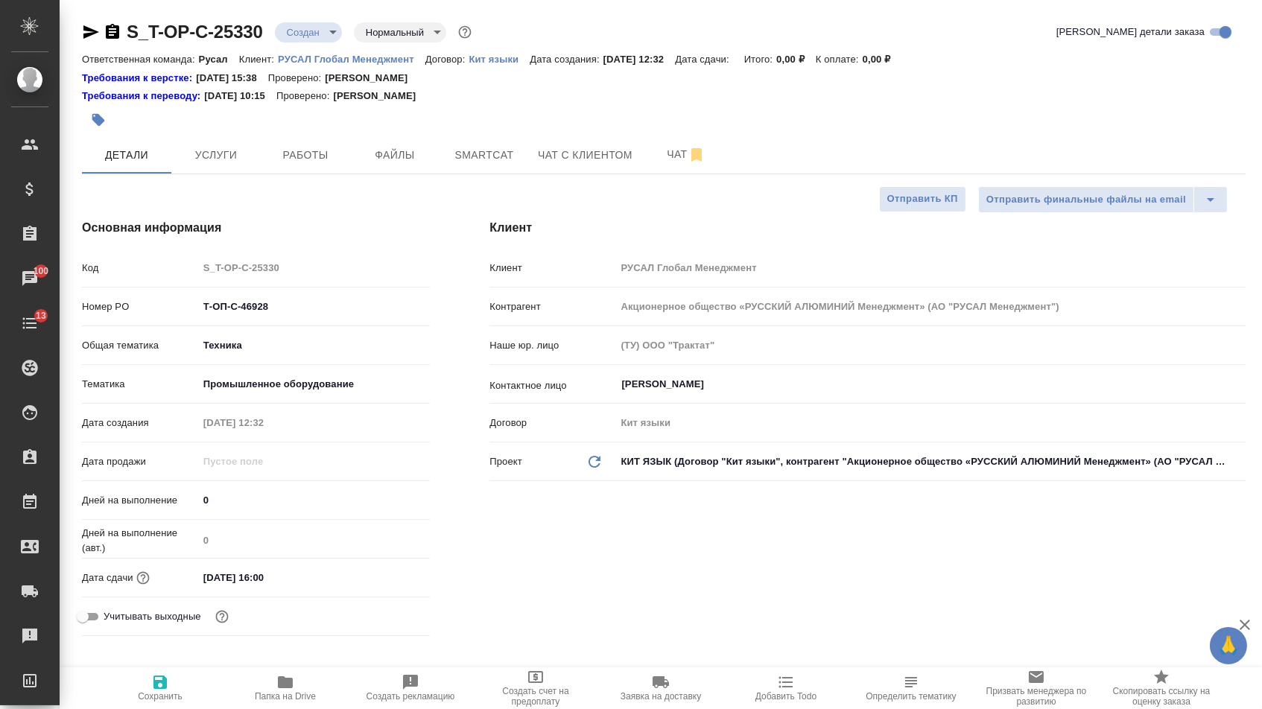
click at [136, 708] on button "Сохранить" at bounding box center [160, 688] width 125 height 42
type textarea "x"
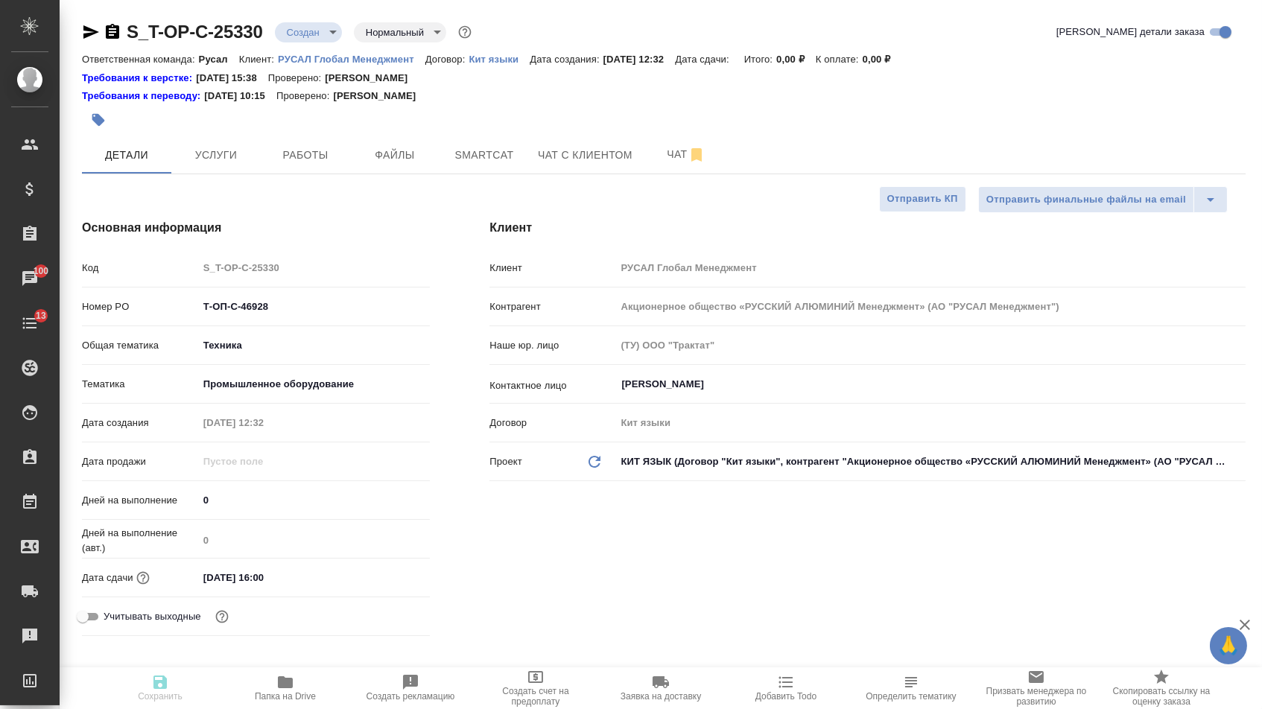
type textarea "x"
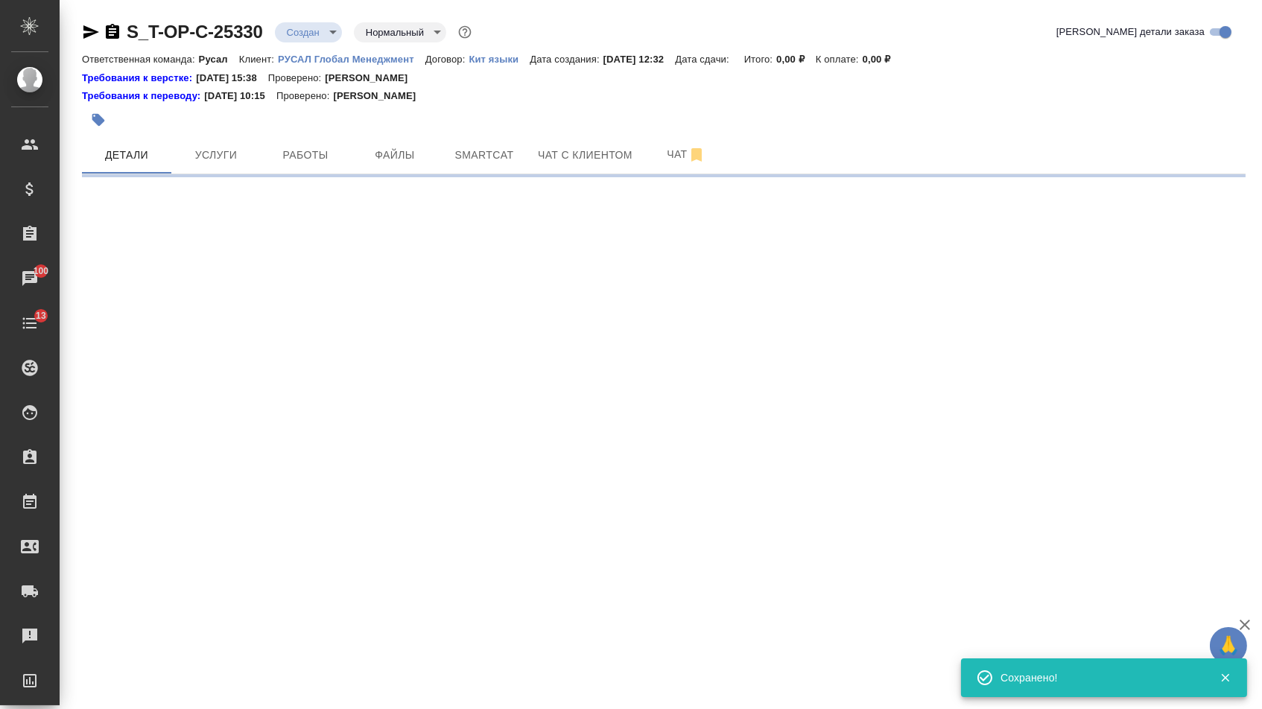
select select "RU"
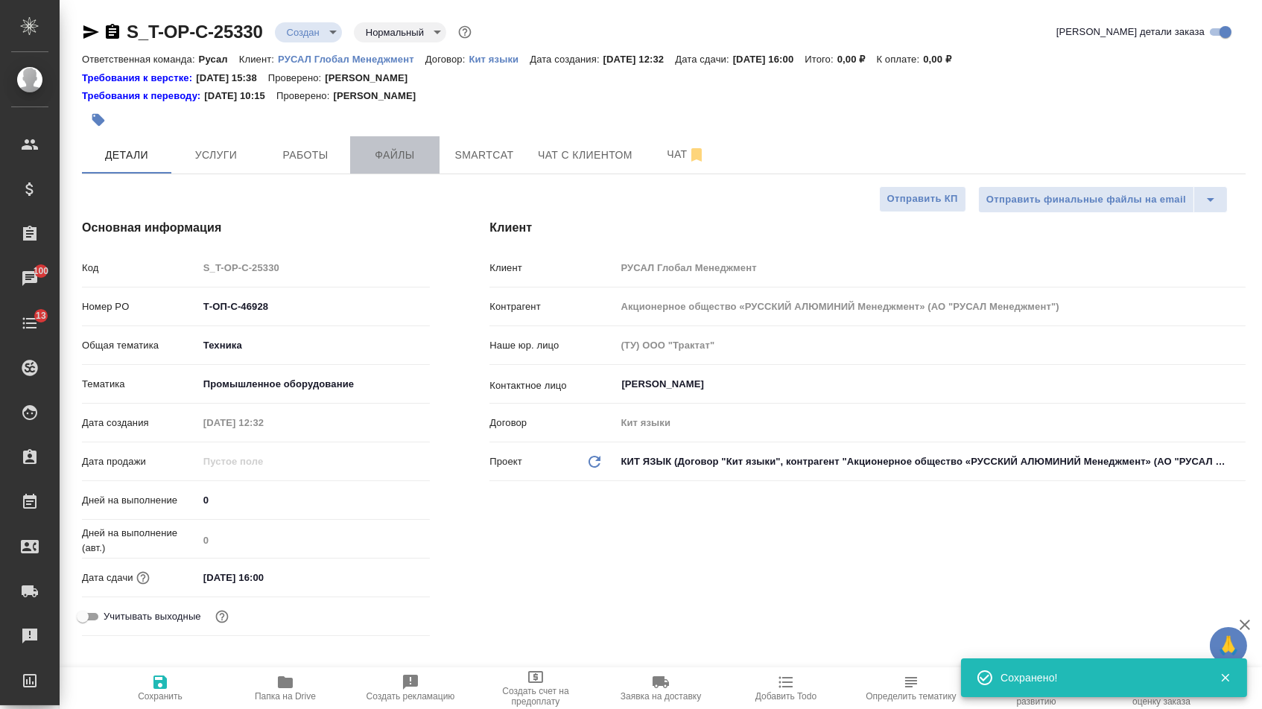
click at [389, 169] on button "Файлы" at bounding box center [394, 154] width 89 height 37
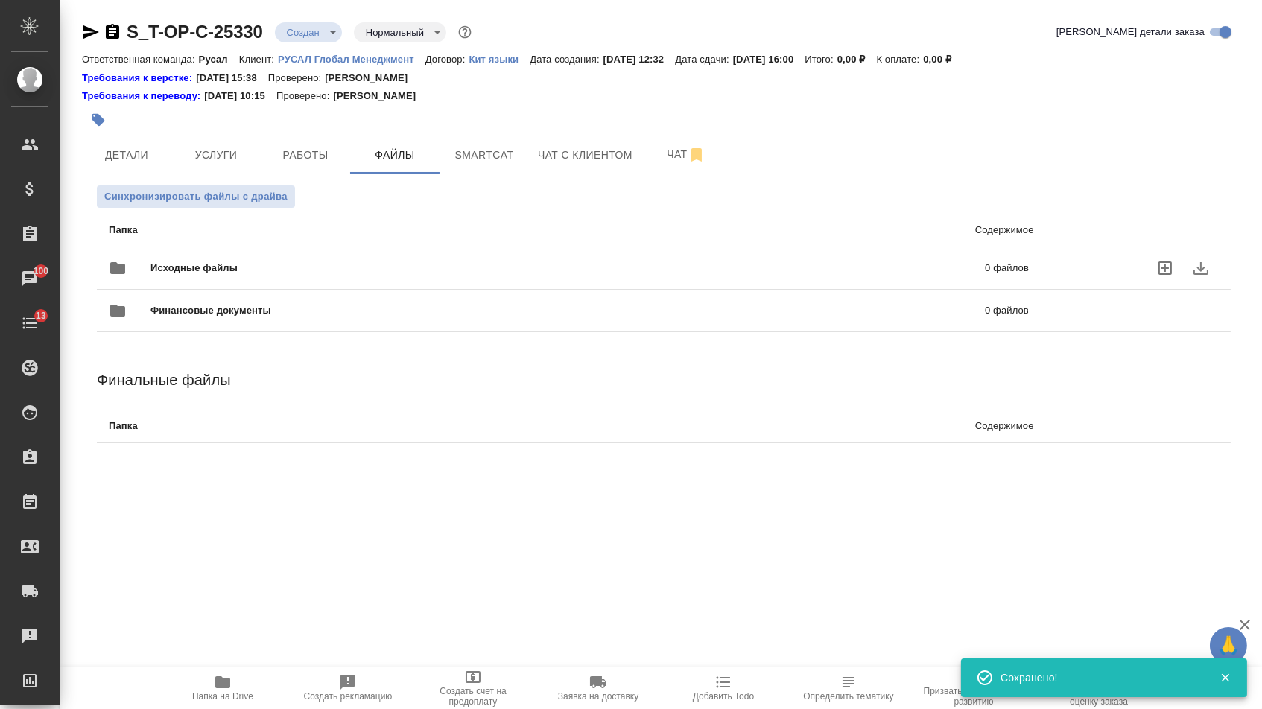
click at [255, 264] on span "Исходные файлы" at bounding box center [380, 268] width 461 height 15
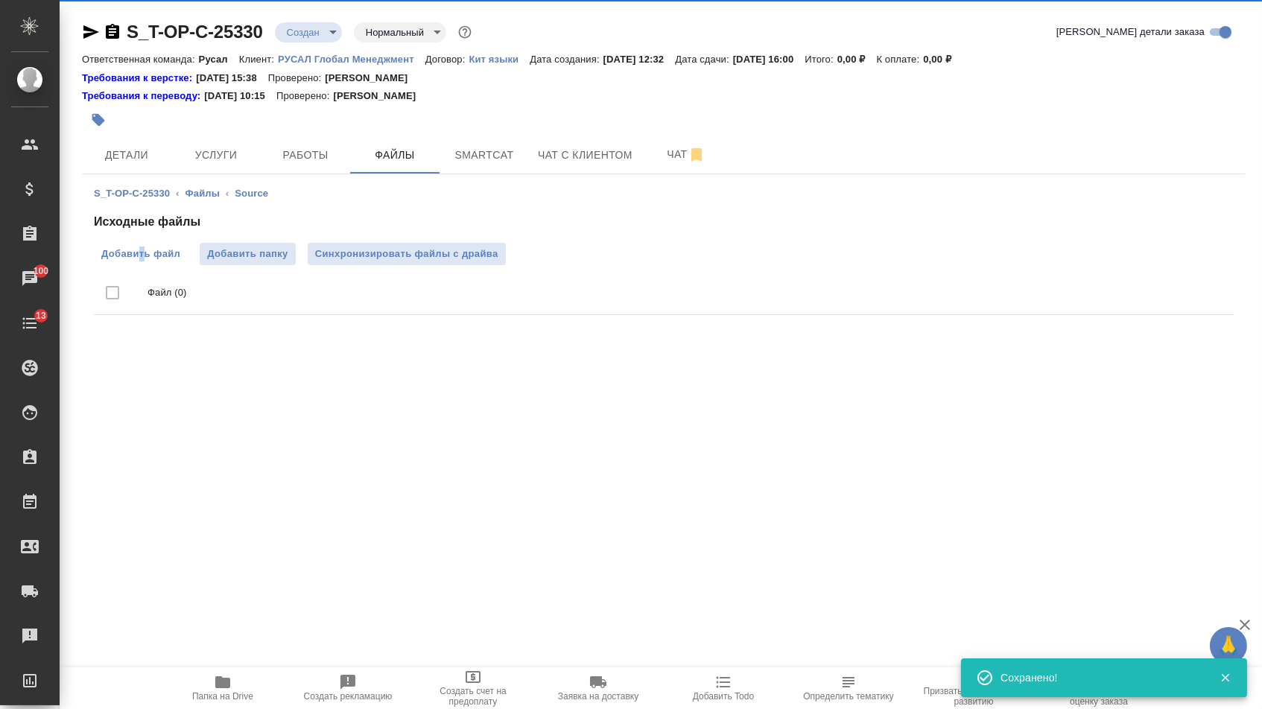
click at [141, 258] on span "Добавить файл" at bounding box center [140, 254] width 79 height 15
click at [0, 0] on input "Добавить файл" at bounding box center [0, 0] width 0 height 0
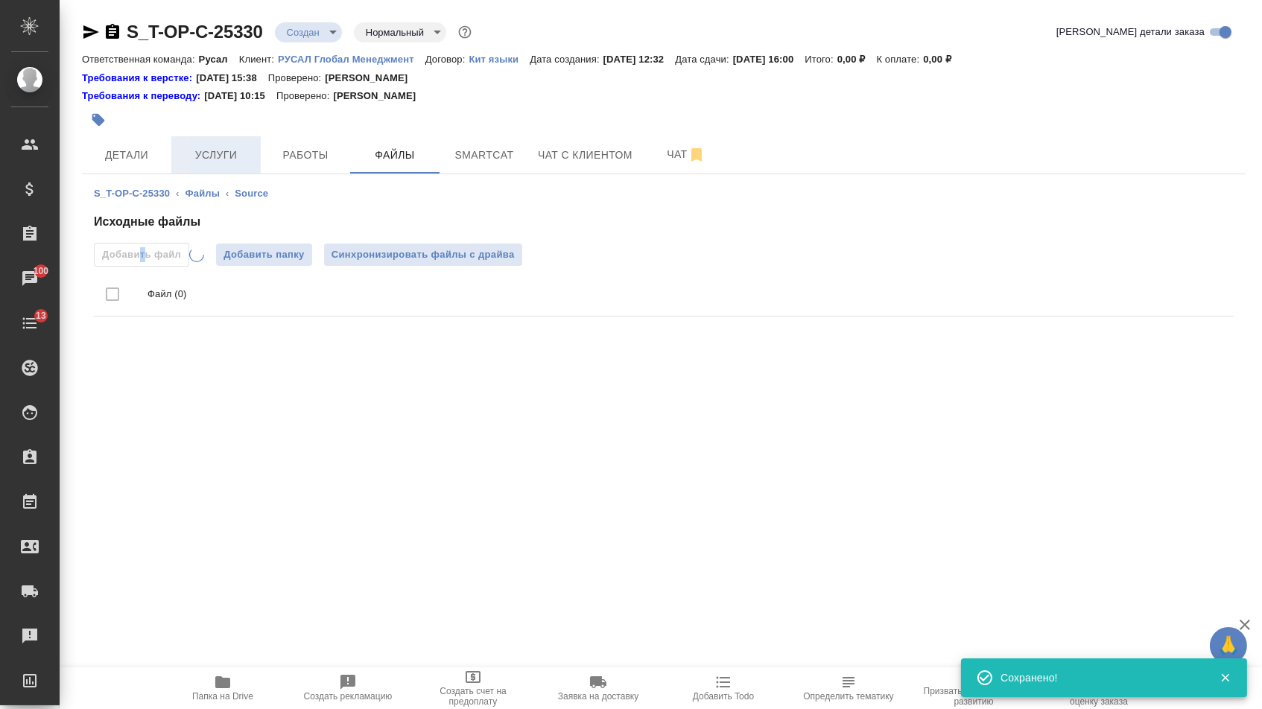
click at [221, 153] on span "Услуги" at bounding box center [216, 155] width 72 height 19
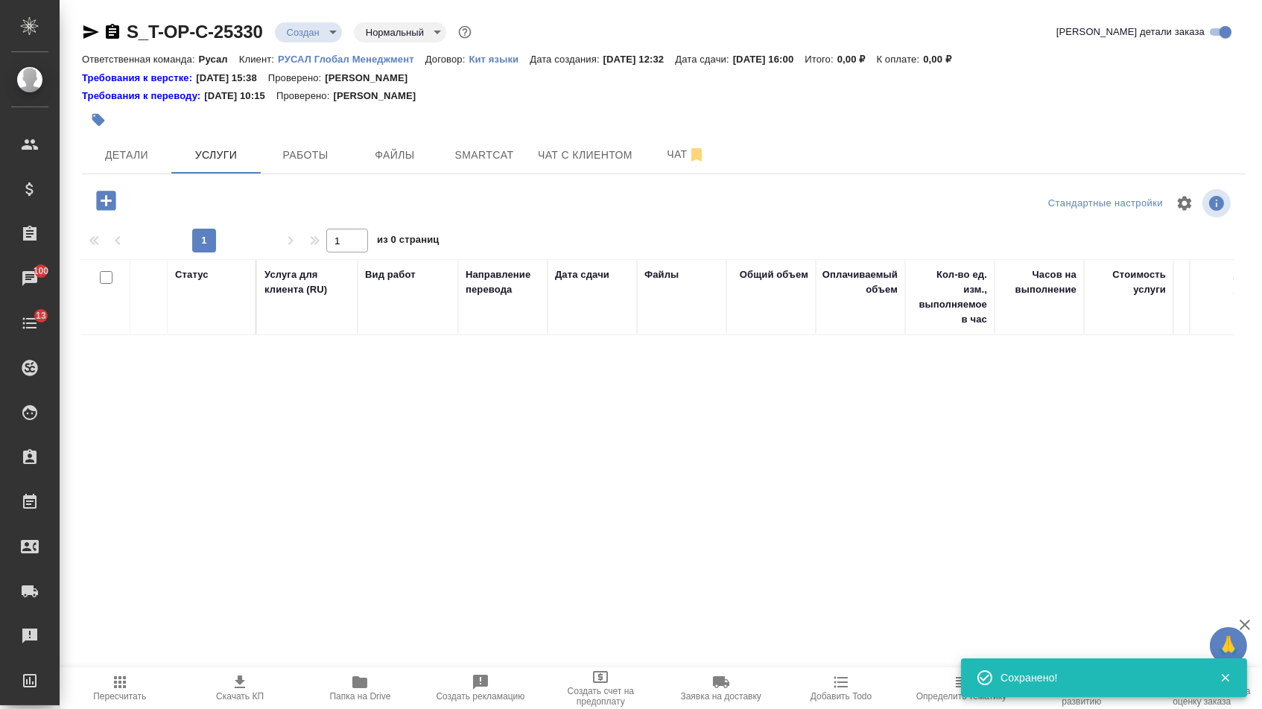
click at [90, 209] on button "button" at bounding box center [106, 200] width 41 height 31
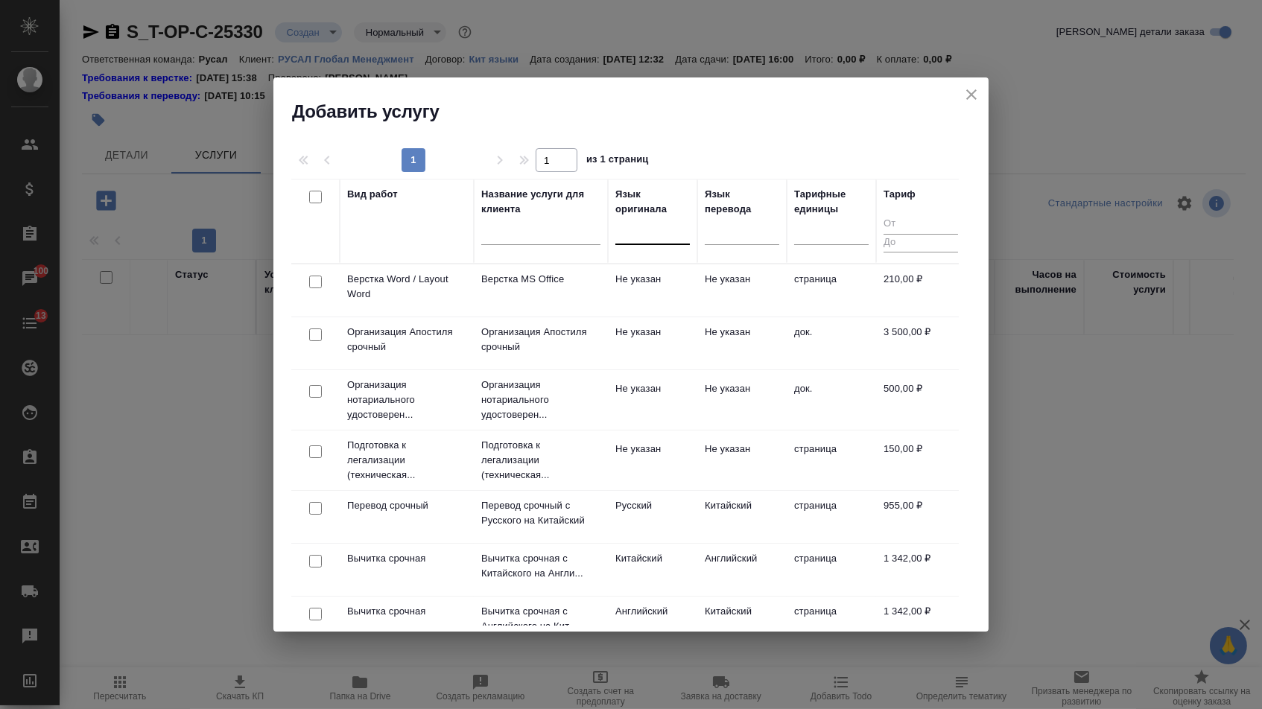
click at [623, 220] on div at bounding box center [652, 230] width 74 height 22
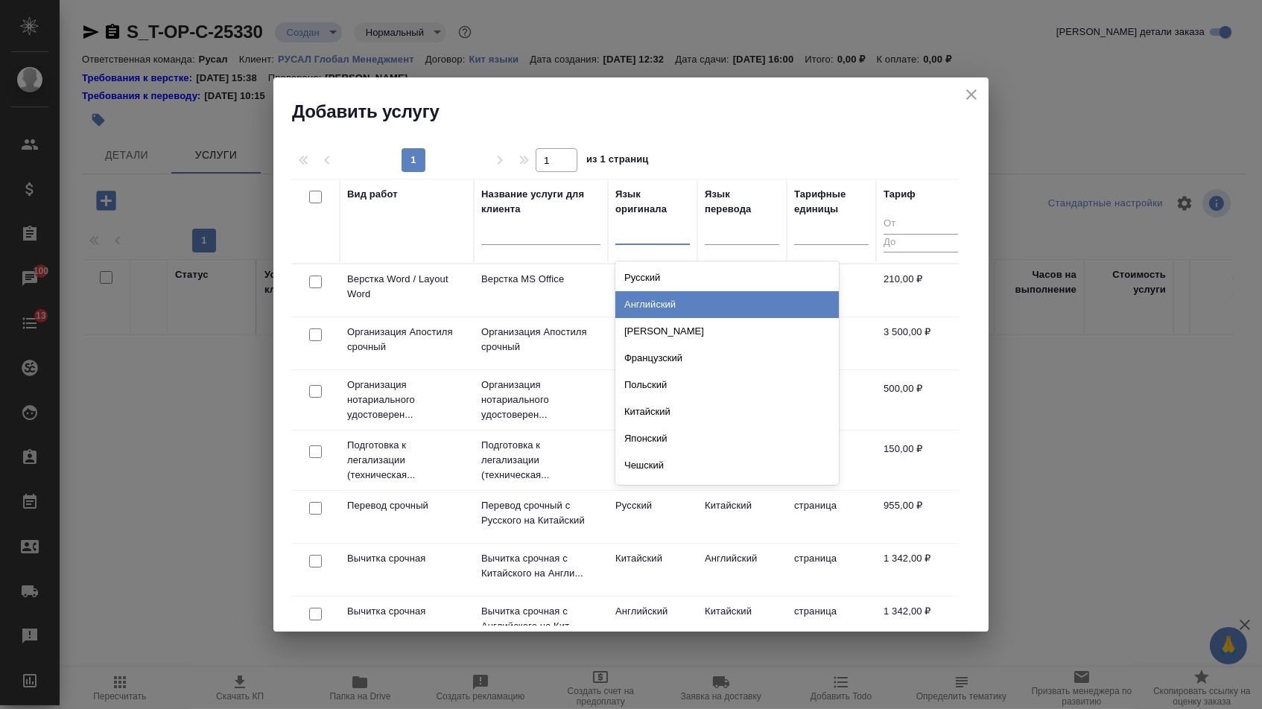
click at [623, 297] on div "Английский" at bounding box center [726, 304] width 223 height 27
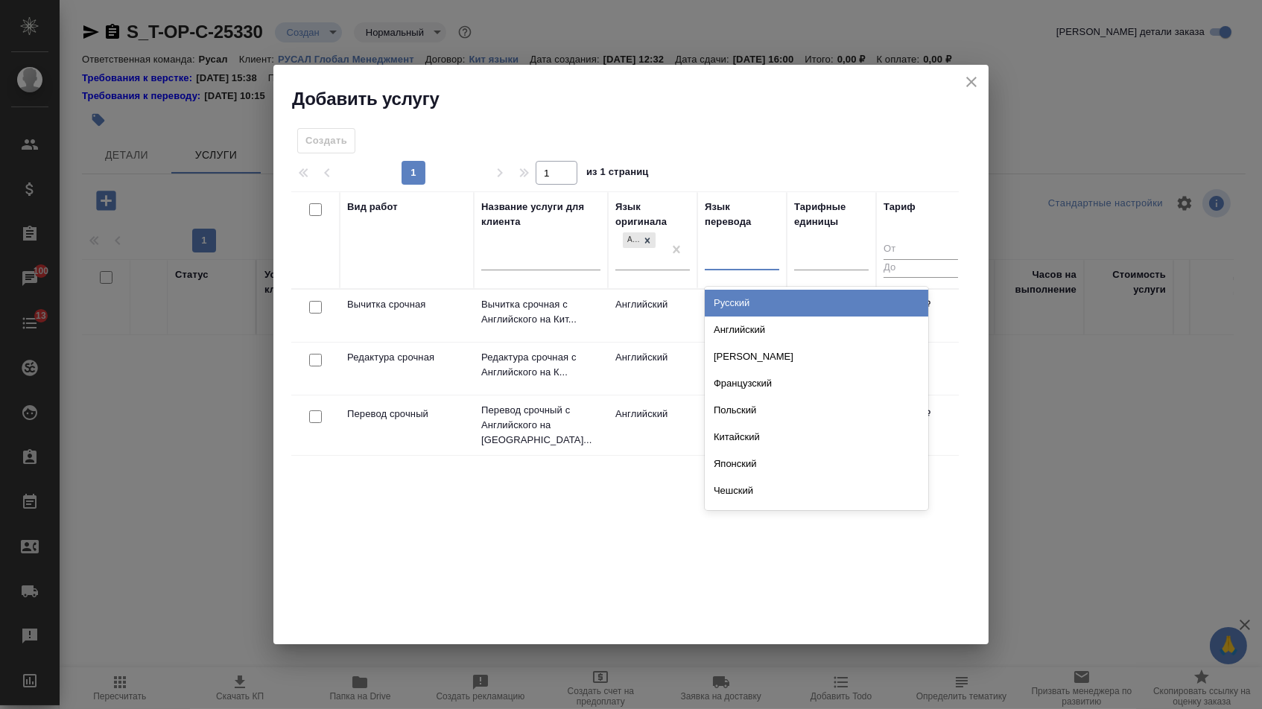
click at [735, 265] on div at bounding box center [742, 256] width 74 height 22
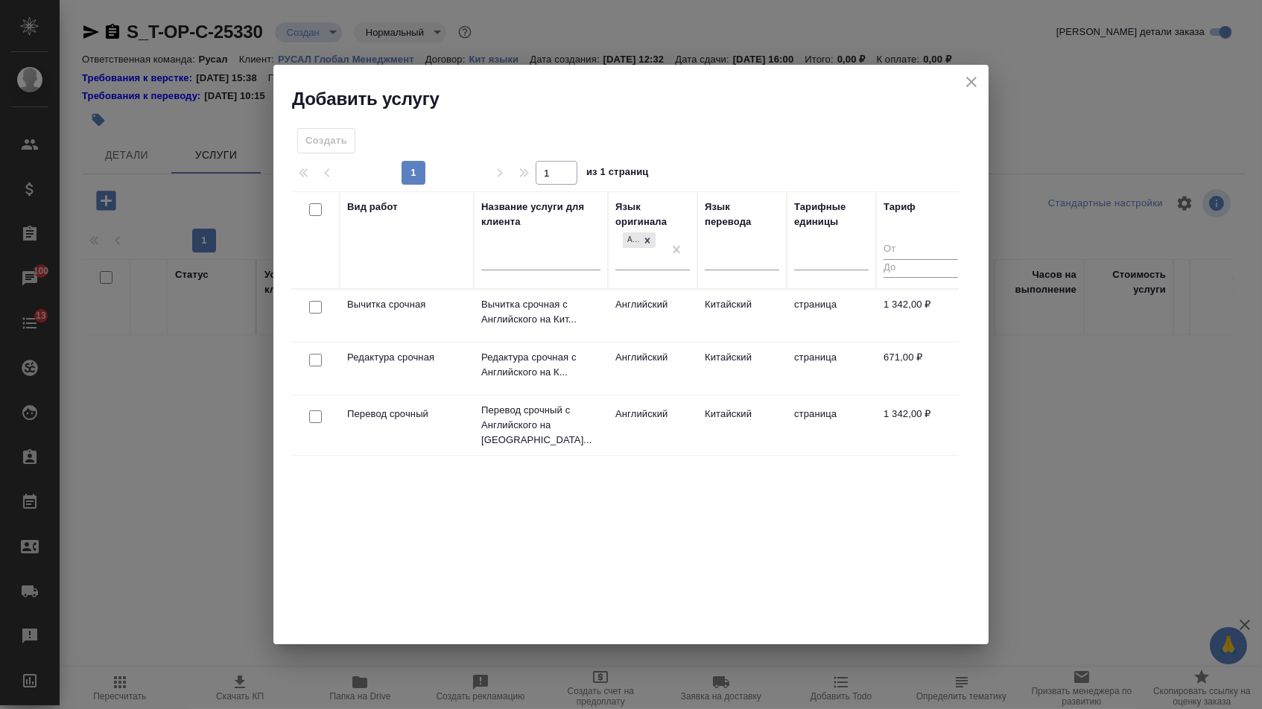
drag, startPoint x: 629, startPoint y: 449, endPoint x: 629, endPoint y: 373, distance: 76.0
click at [629, 450] on div "Вид работ Название услуги для клиента Язык оригинала Английский Язык перевода Т…" at bounding box center [624, 414] width 667 height 447
drag, startPoint x: 668, startPoint y: 252, endPoint x: 673, endPoint y: 241, distance: 11.3
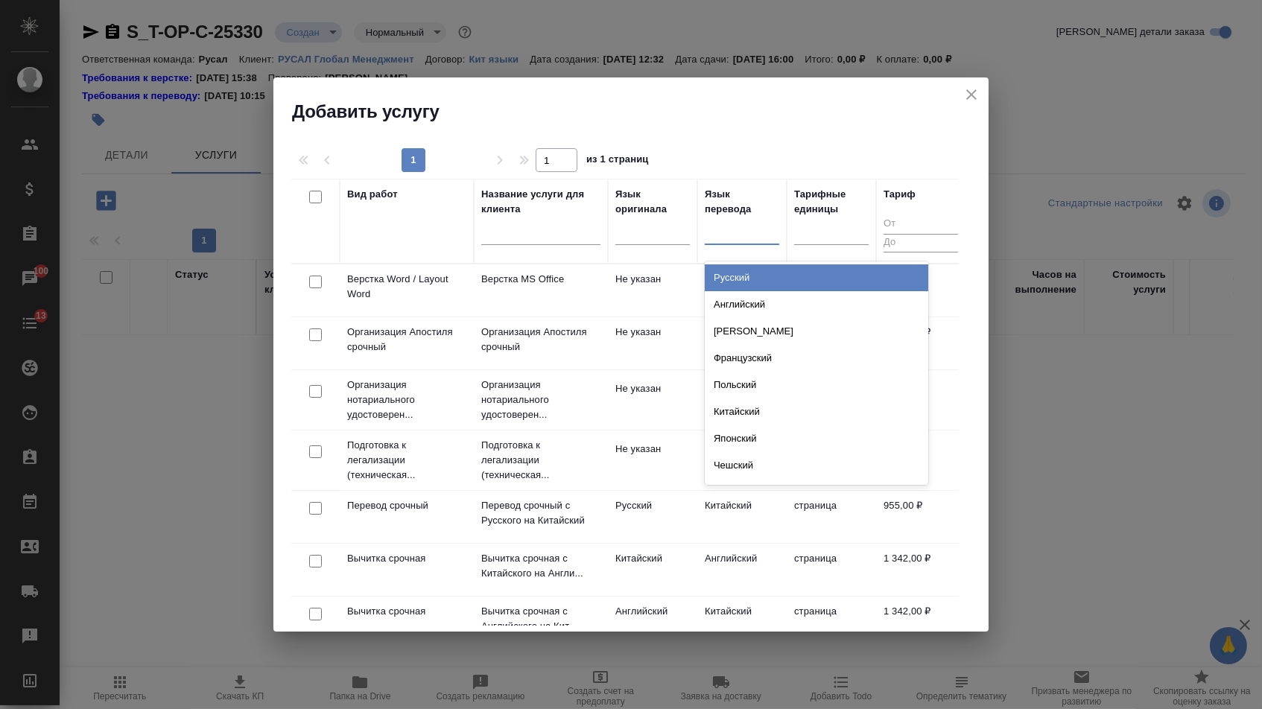
click at [706, 238] on div at bounding box center [742, 230] width 74 height 22
click at [706, 282] on div "Русский" at bounding box center [816, 277] width 223 height 27
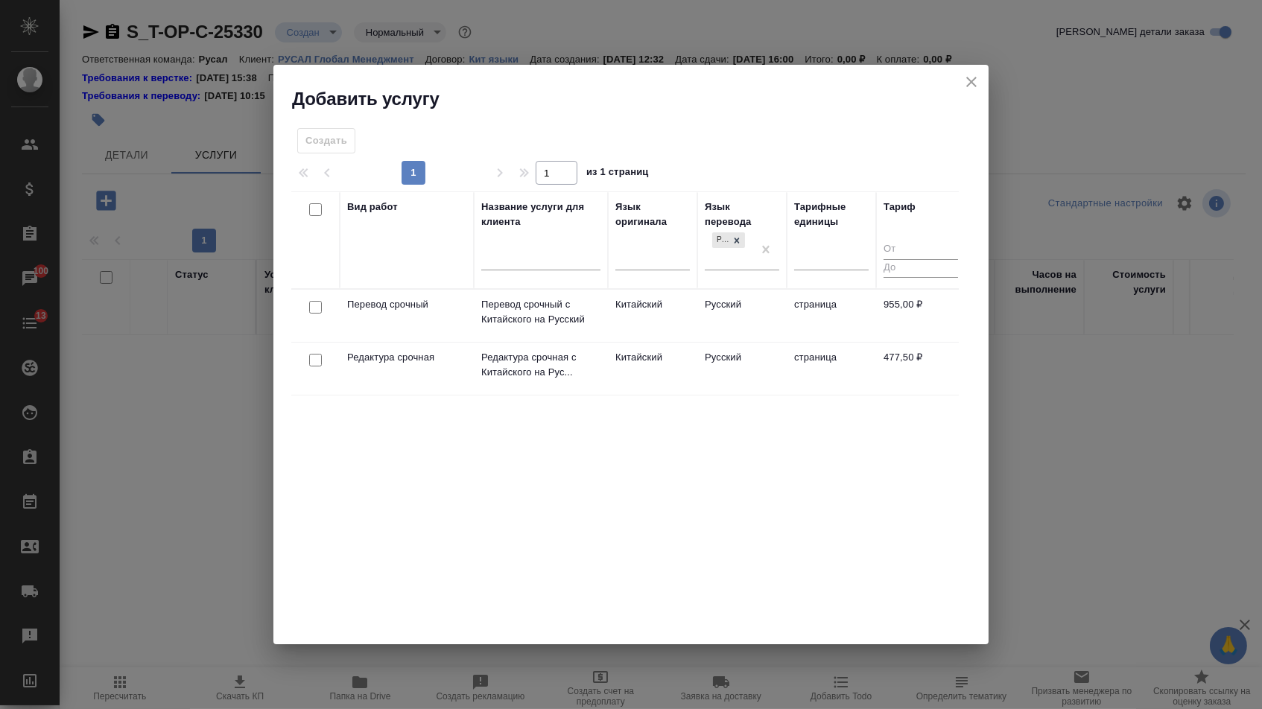
click at [309, 310] on input "checkbox" at bounding box center [315, 307] width 13 height 13
checkbox input "true"
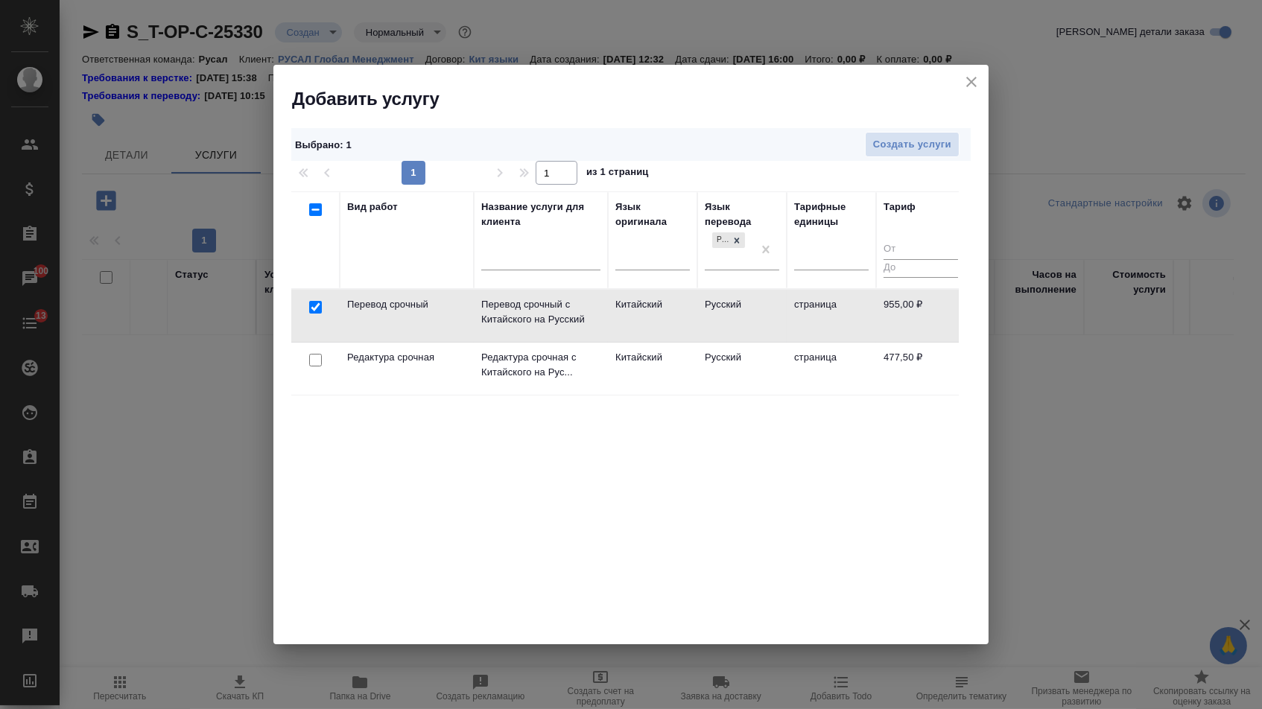
click at [310, 355] on input "checkbox" at bounding box center [315, 360] width 13 height 13
checkbox input "true"
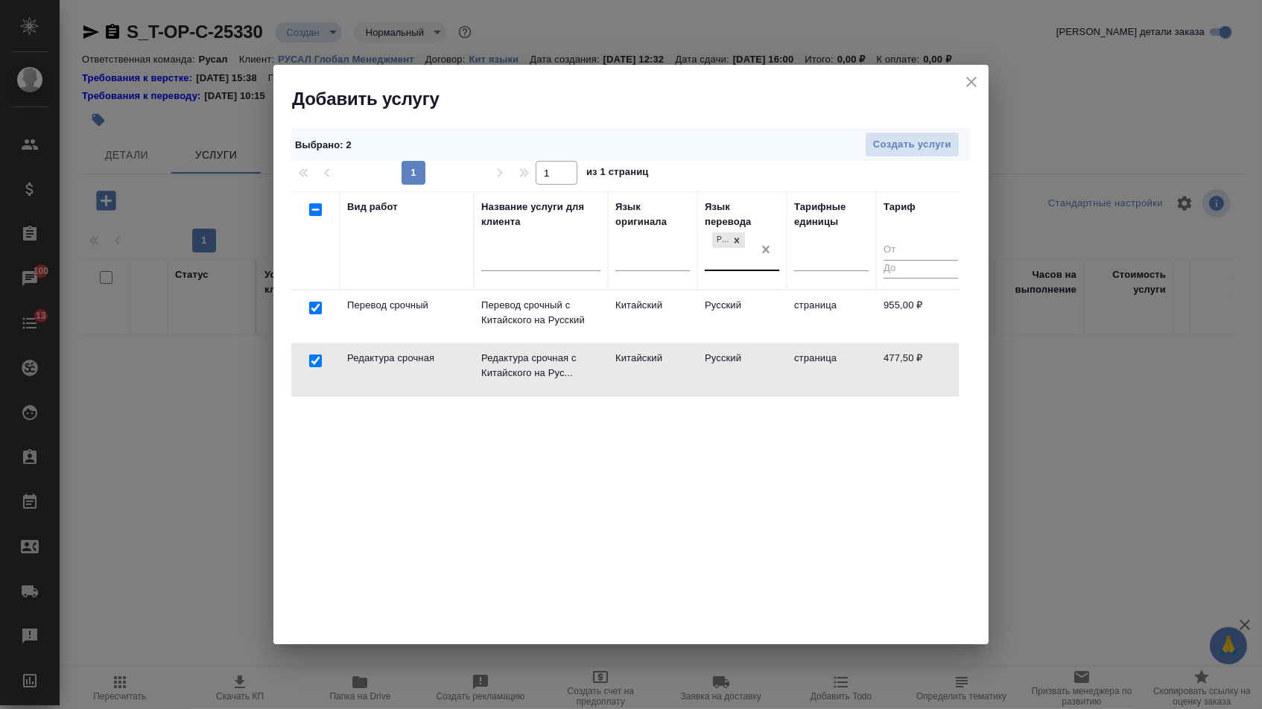
checkbox input "false"
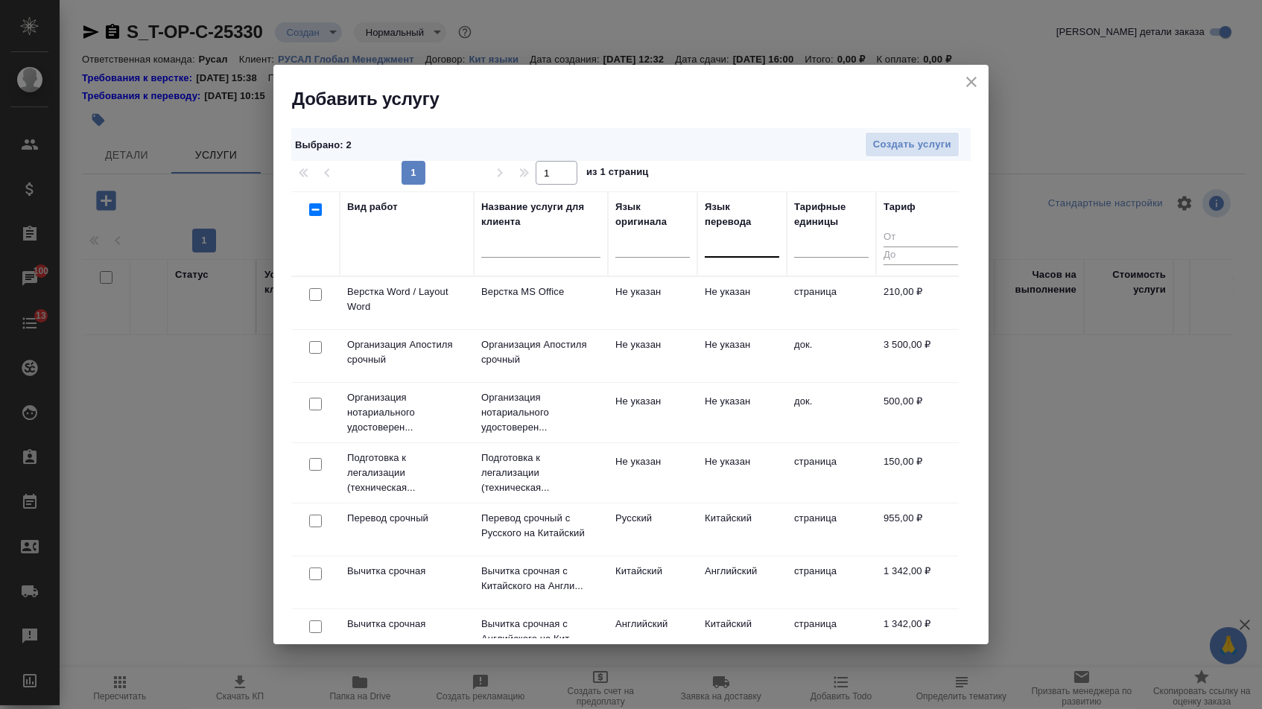
click at [316, 296] on input "checkbox" at bounding box center [315, 294] width 13 height 13
checkbox input "true"
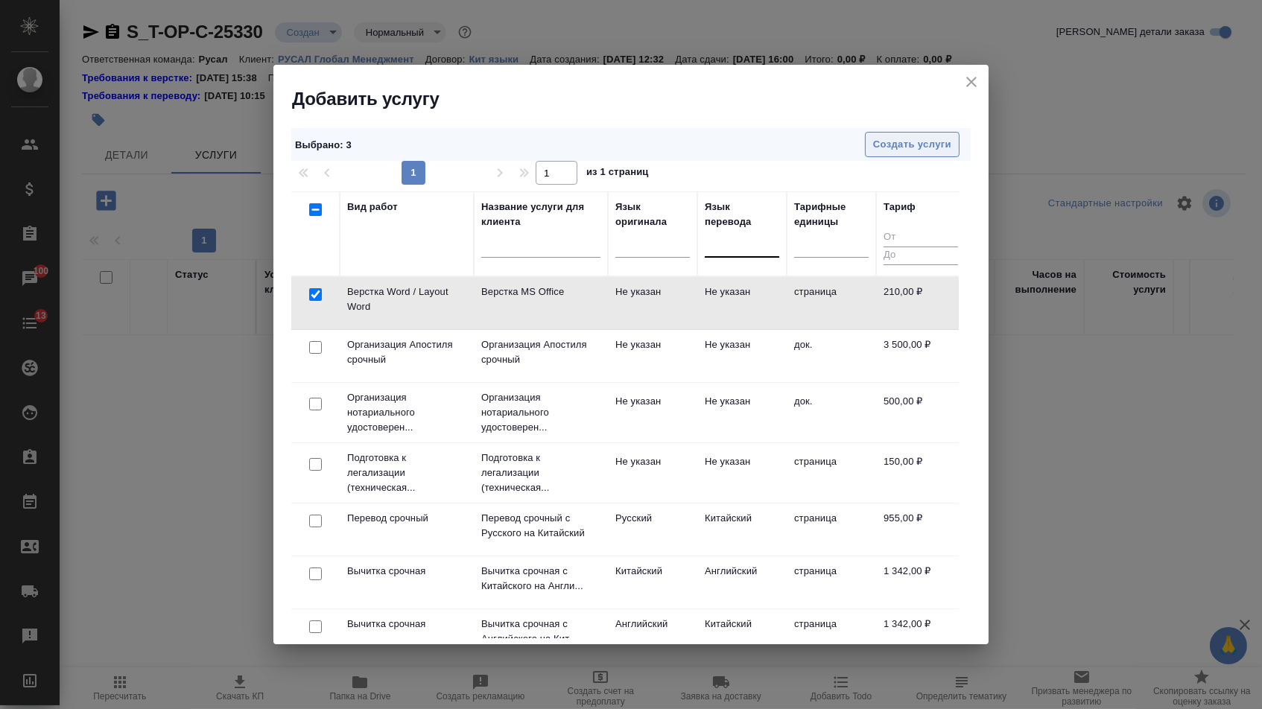
click at [892, 140] on span "Создать услуги" at bounding box center [912, 144] width 78 height 17
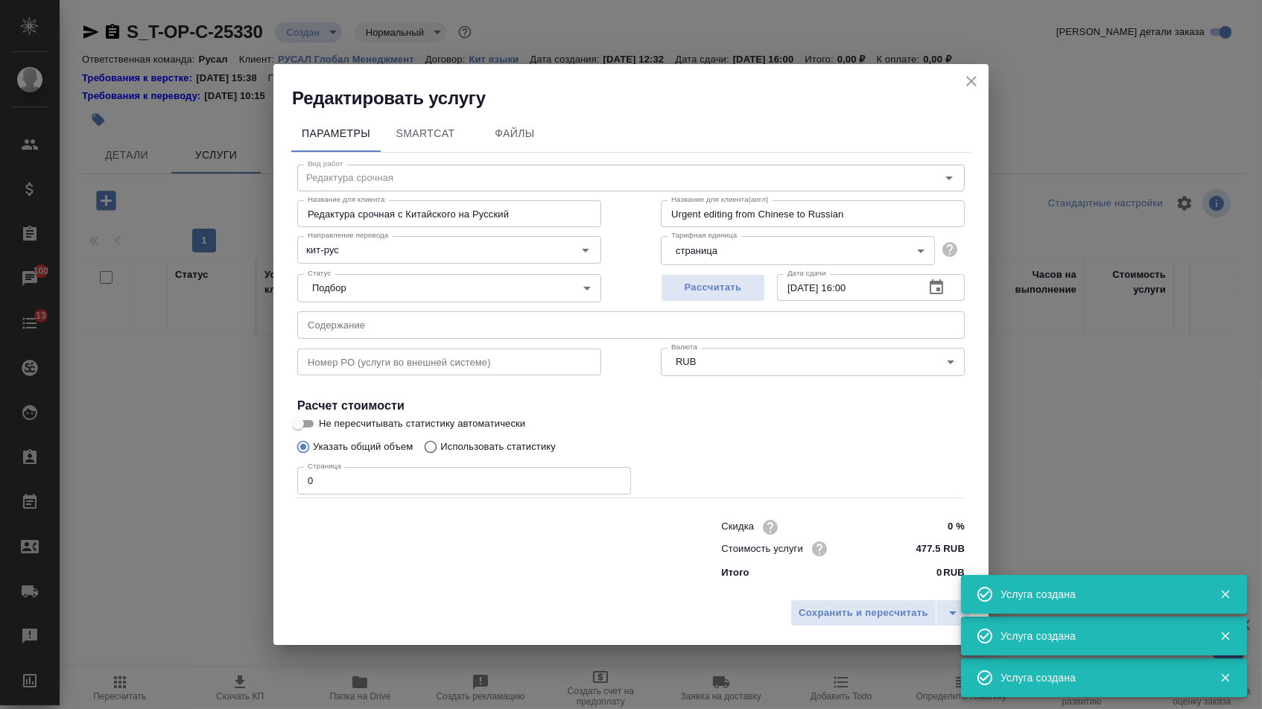
type input "Перевод срочный"
type input "Перевод срочный с Китайского на Русский"
type input "Urgent translation from Chinese into Russian"
type input "кит-рус"
type input "955 RUB"
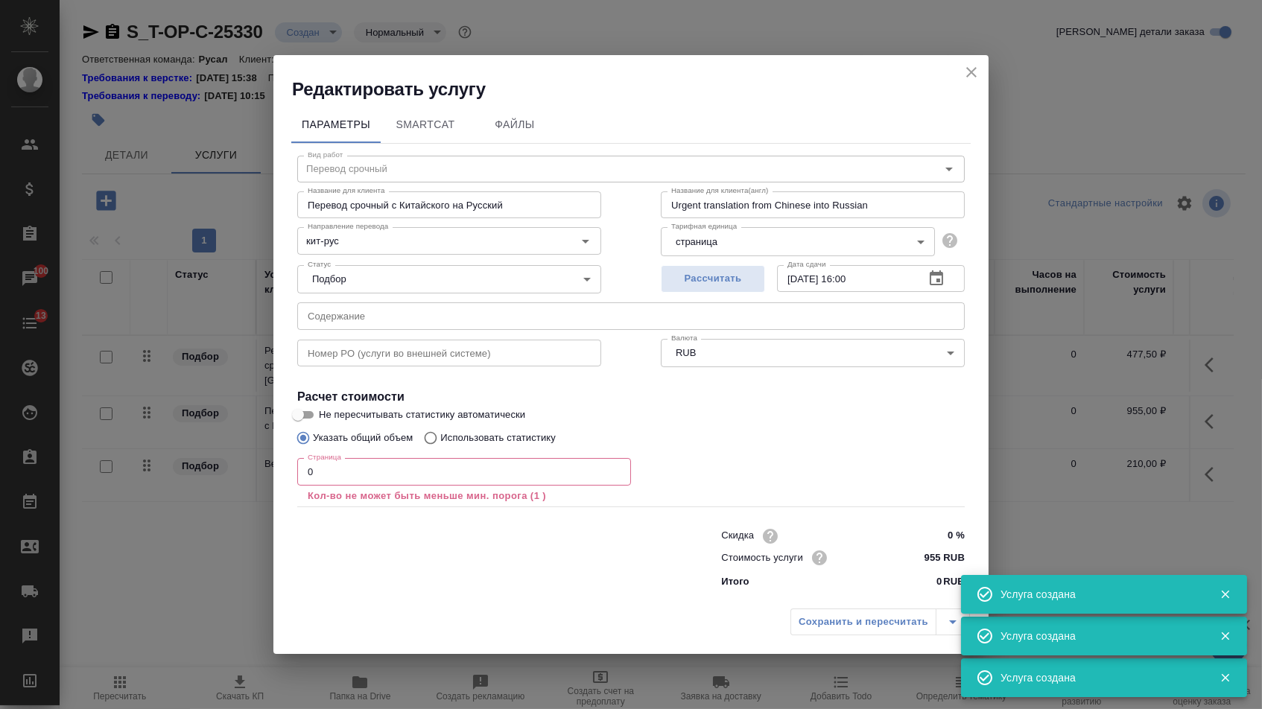
click at [480, 321] on input "text" at bounding box center [630, 315] width 667 height 27
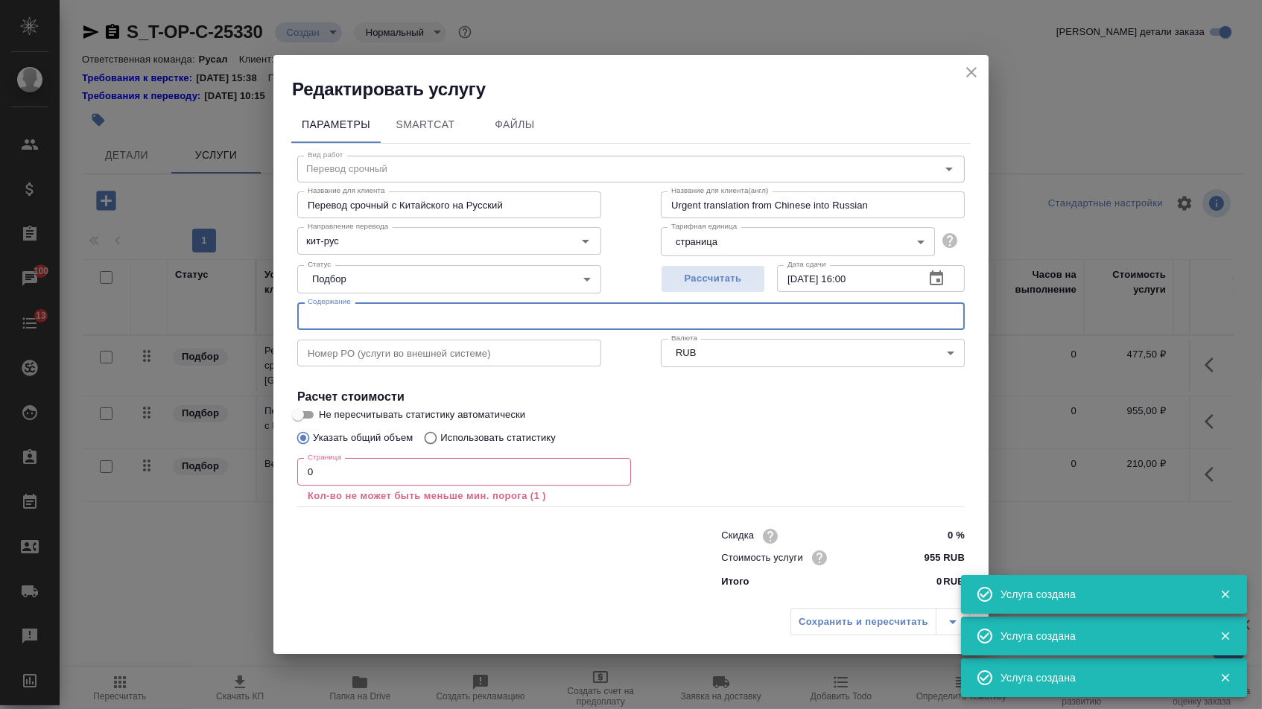
paste input "ТКП от 29.09 для перевода"
type input "ТКП от 29.09 для перевода"
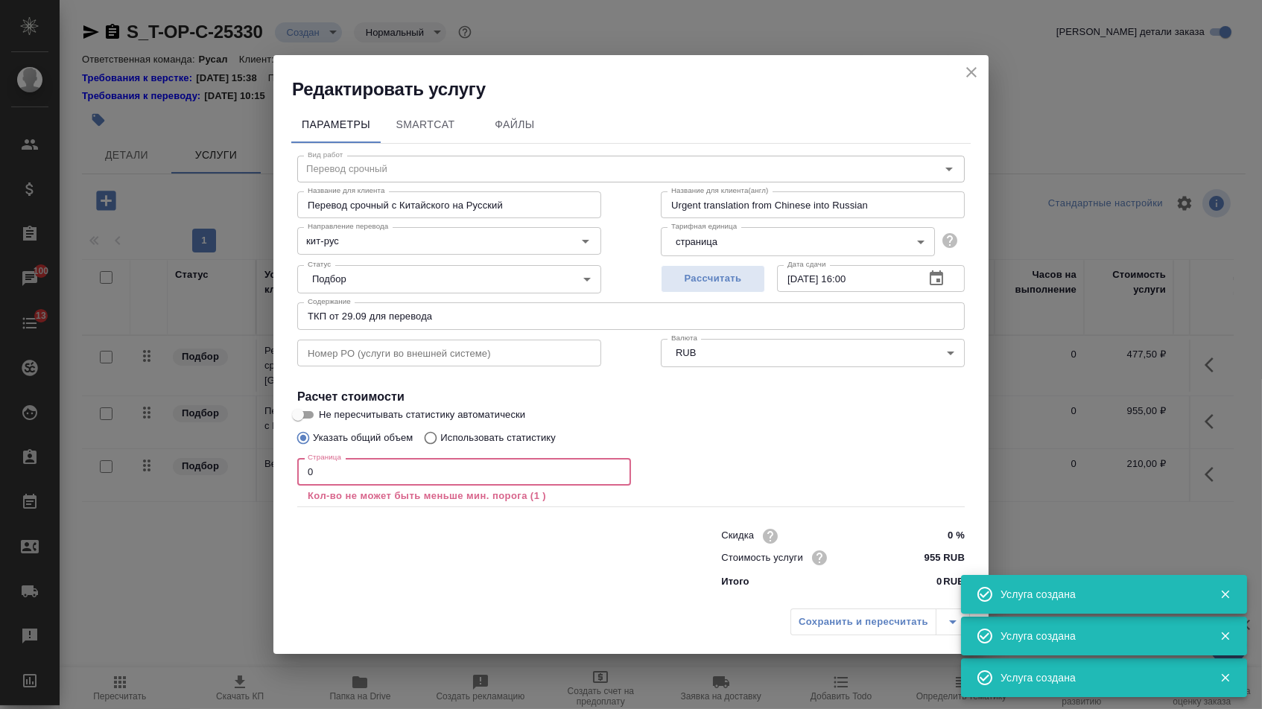
click at [388, 471] on input "0" at bounding box center [464, 471] width 334 height 27
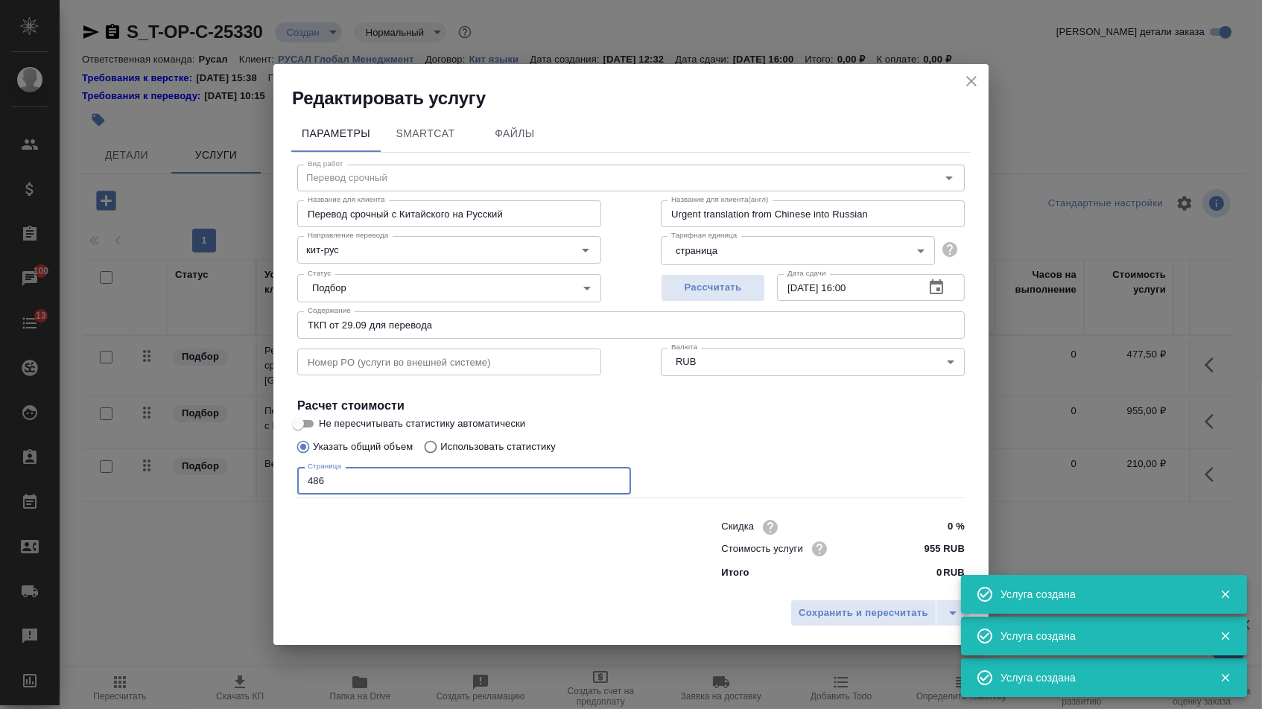
type input "4860"
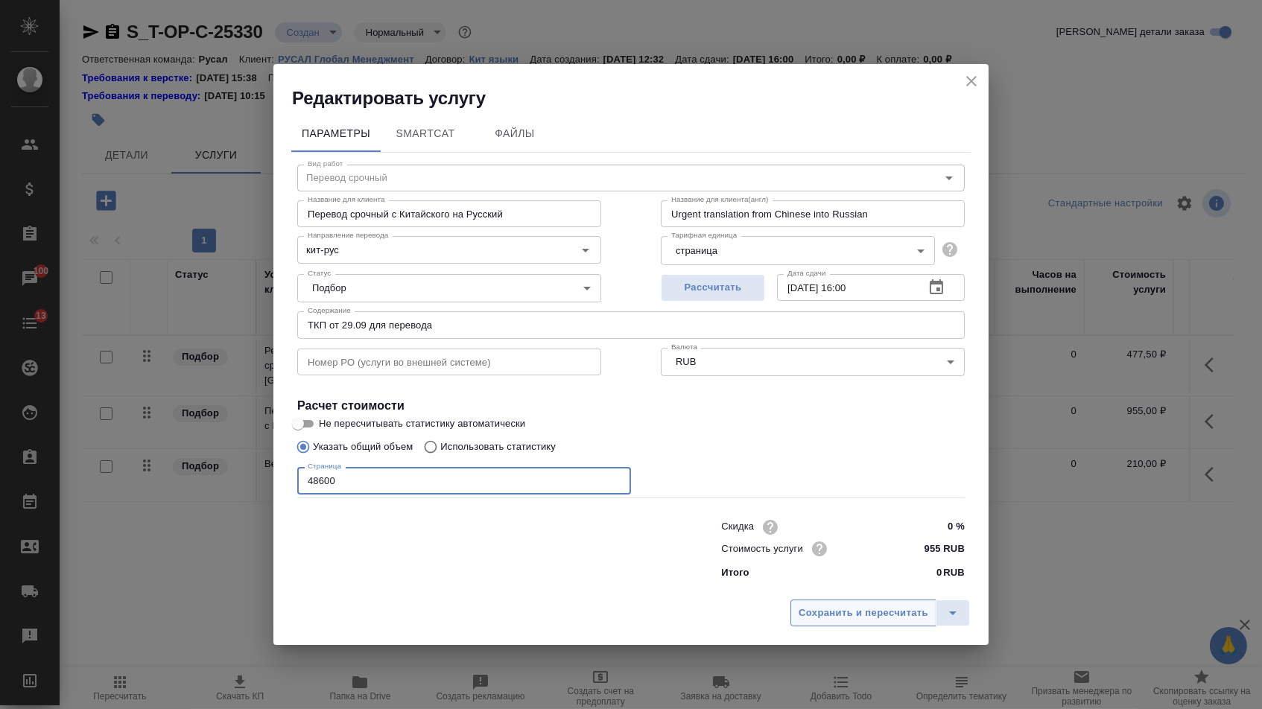
type input "48600"
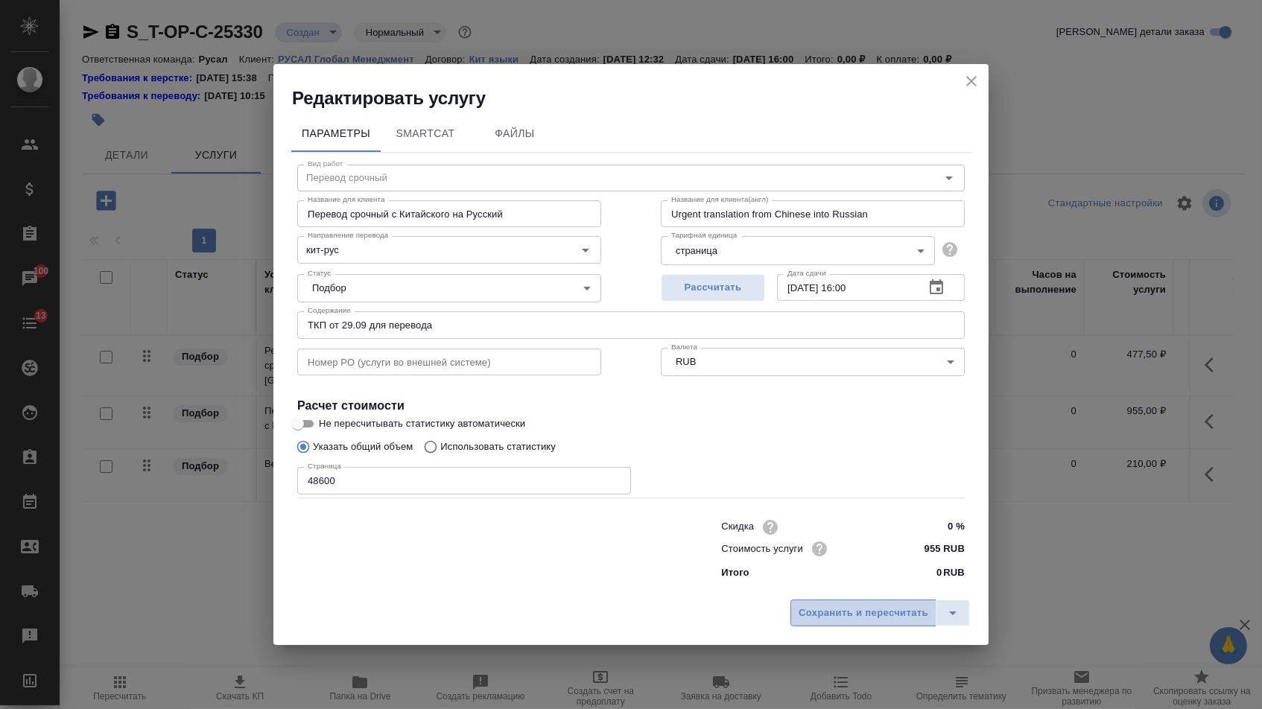
click at [825, 610] on span "Сохранить и пересчитать" at bounding box center [863, 613] width 130 height 17
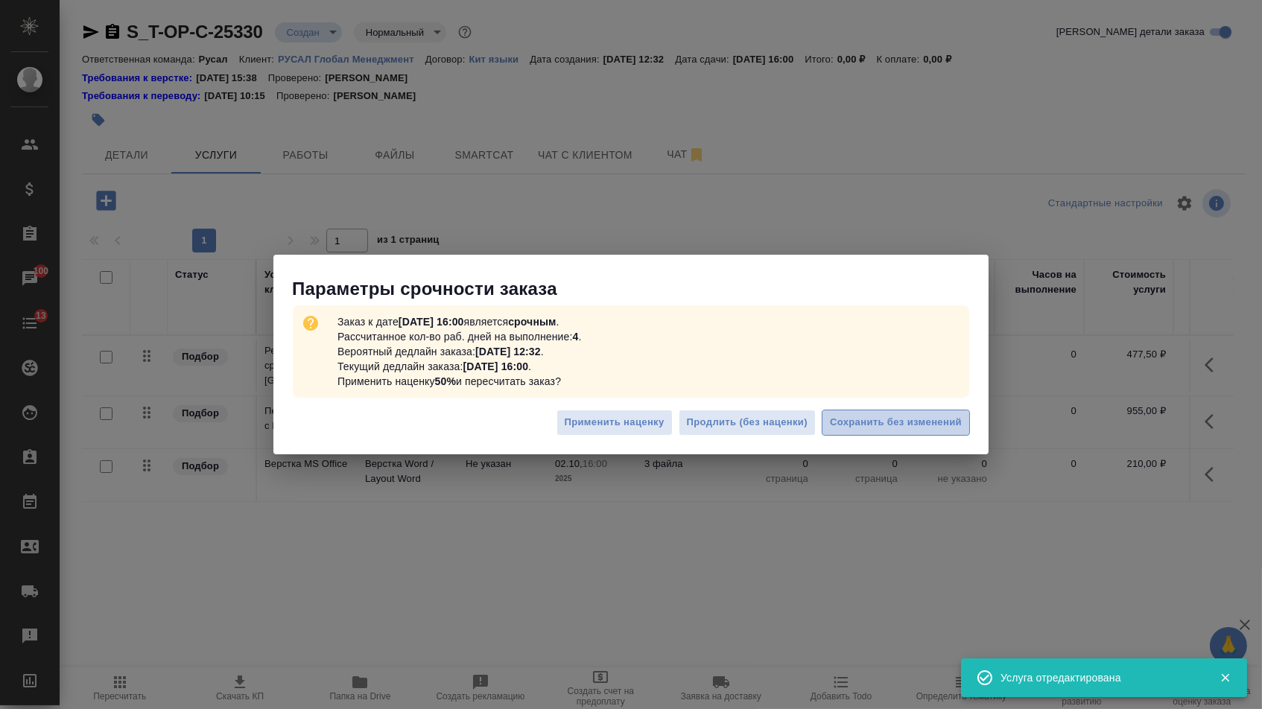
click at [854, 428] on span "Сохранить без изменений" at bounding box center [896, 422] width 132 height 17
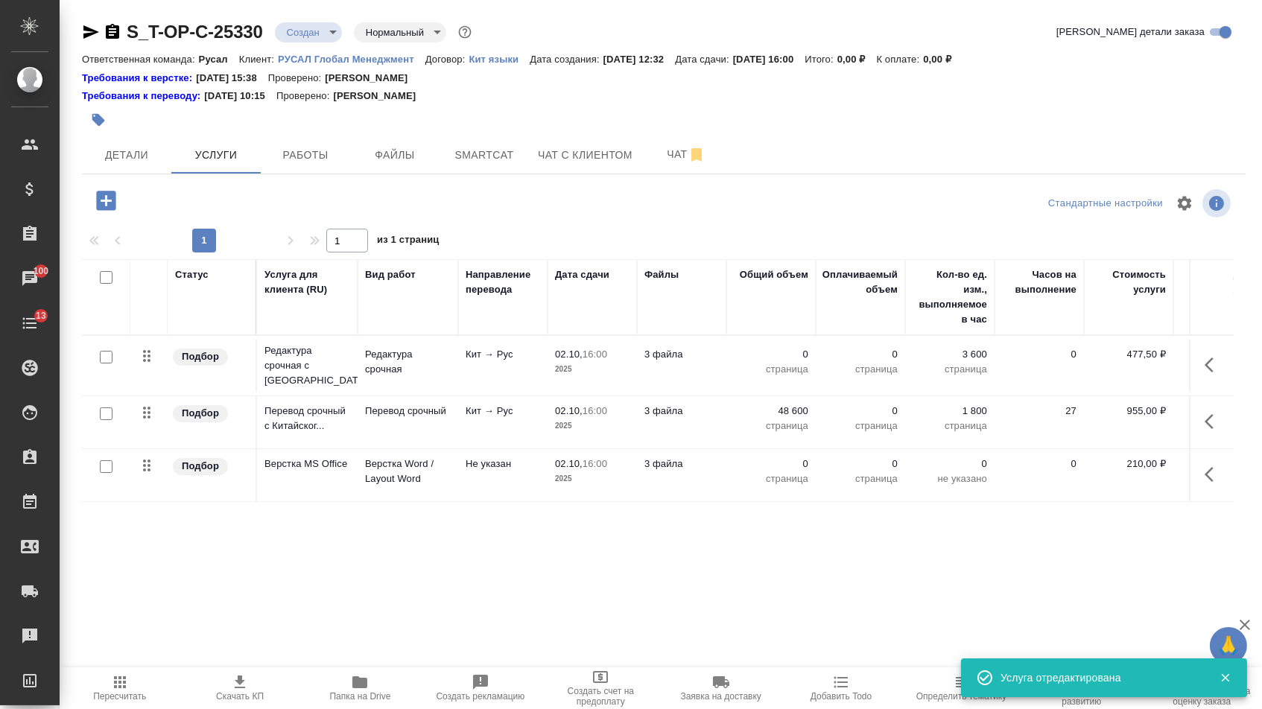
type input "urgent"
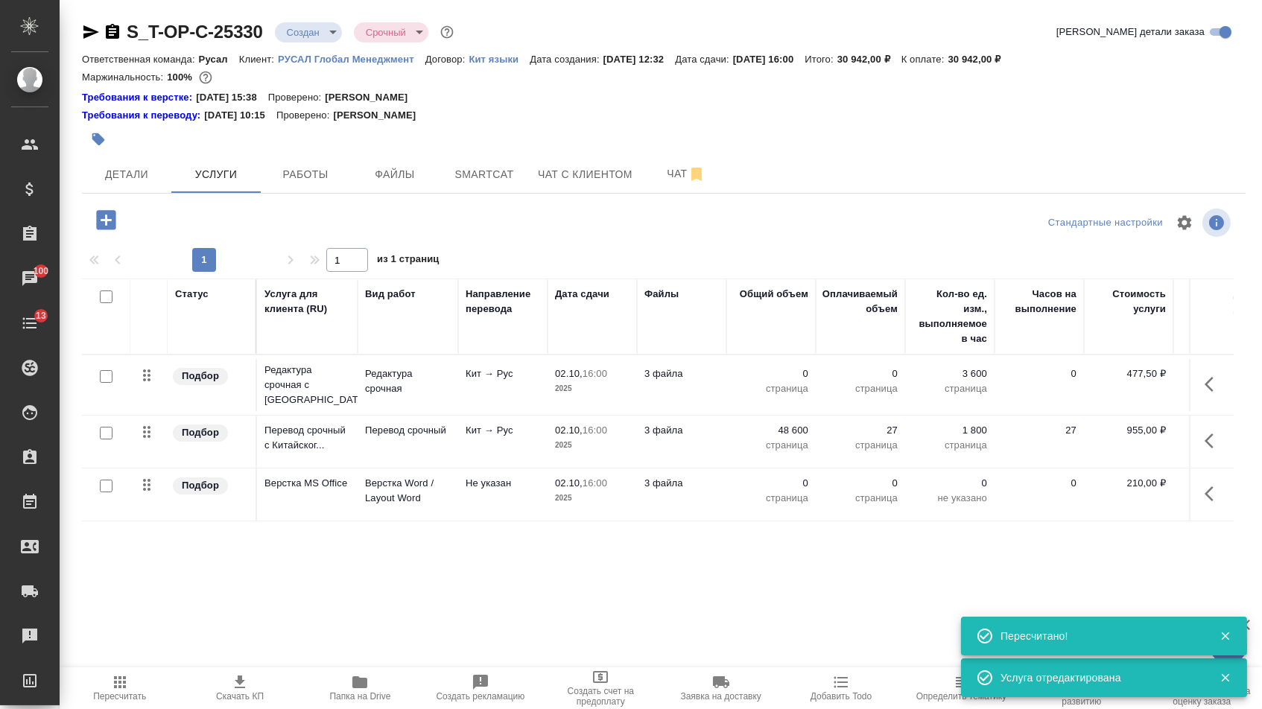
click at [778, 381] on p "0" at bounding box center [771, 373] width 74 height 15
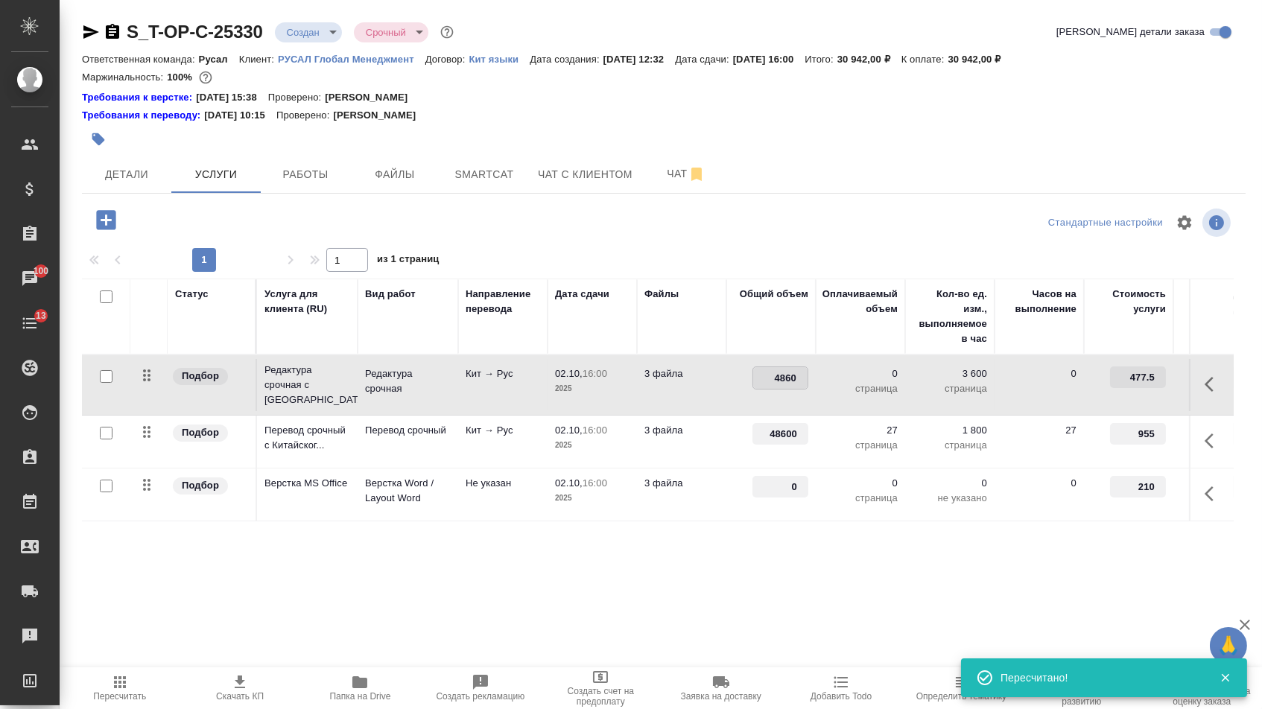
type input "48600"
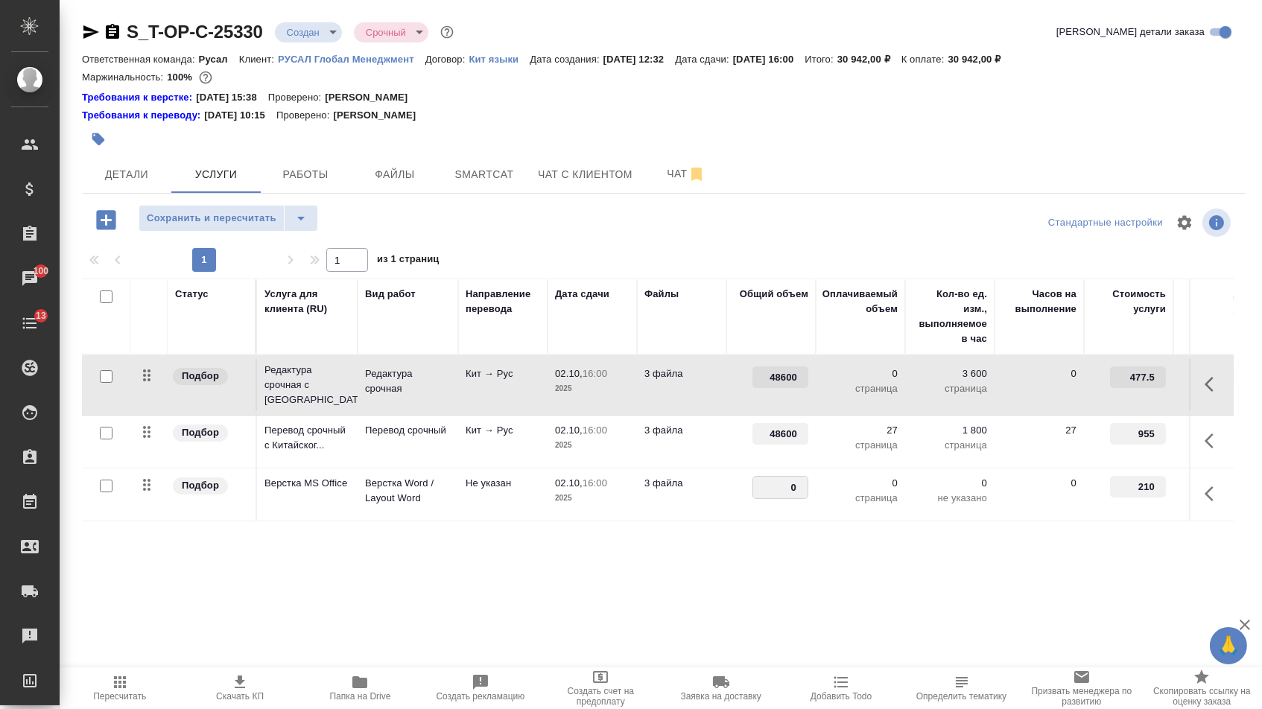
drag, startPoint x: 781, startPoint y: 493, endPoint x: 851, endPoint y: 502, distance: 70.6
type input "27"
click at [777, 599] on div "Статус Услуга для клиента (RU) Вид работ Направление перевода Дата сдачи Файлы …" at bounding box center [658, 439] width 1152 height 320
click at [238, 226] on span "Сохранить и пересчитать" at bounding box center [212, 218] width 130 height 17
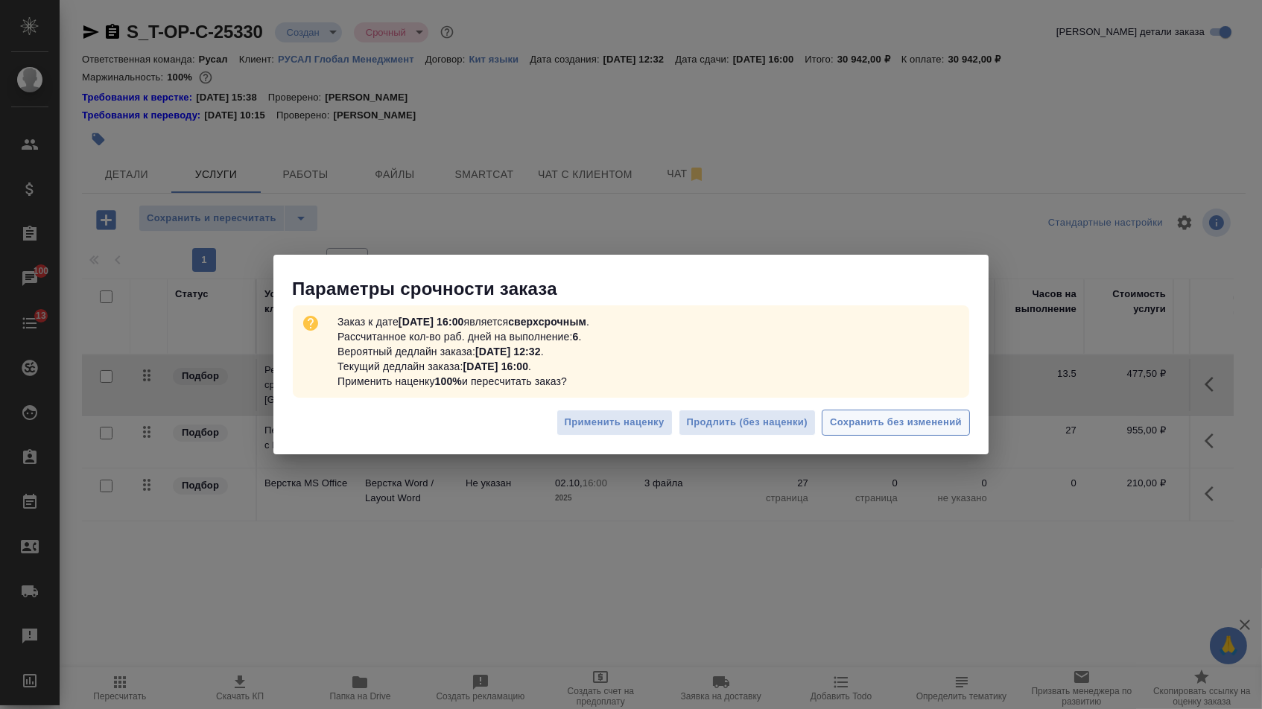
click at [868, 428] on span "Сохранить без изменений" at bounding box center [896, 422] width 132 height 17
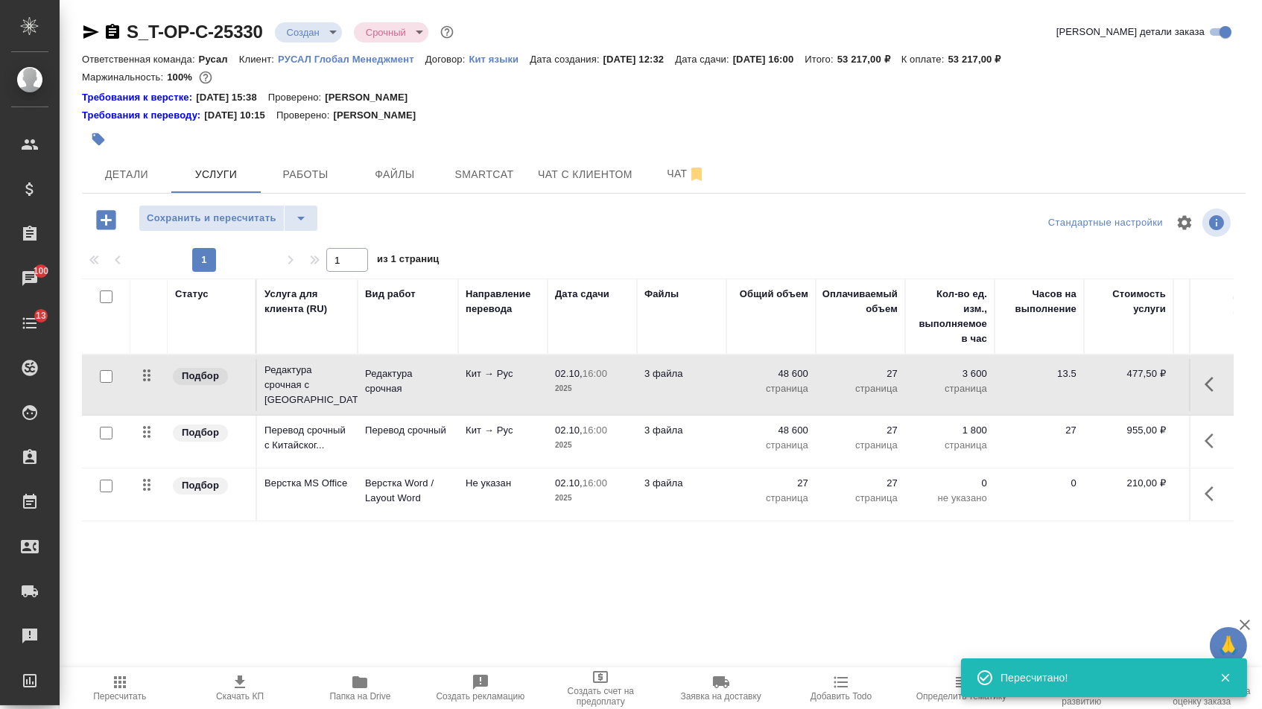
drag, startPoint x: 151, startPoint y: 440, endPoint x: 151, endPoint y: 358, distance: 81.9
click at [151, 358] on table "Статус Услуга для клиента (RU) Вид работ Направление перевода Дата сдачи Файлы …" at bounding box center [784, 400] width 1404 height 243
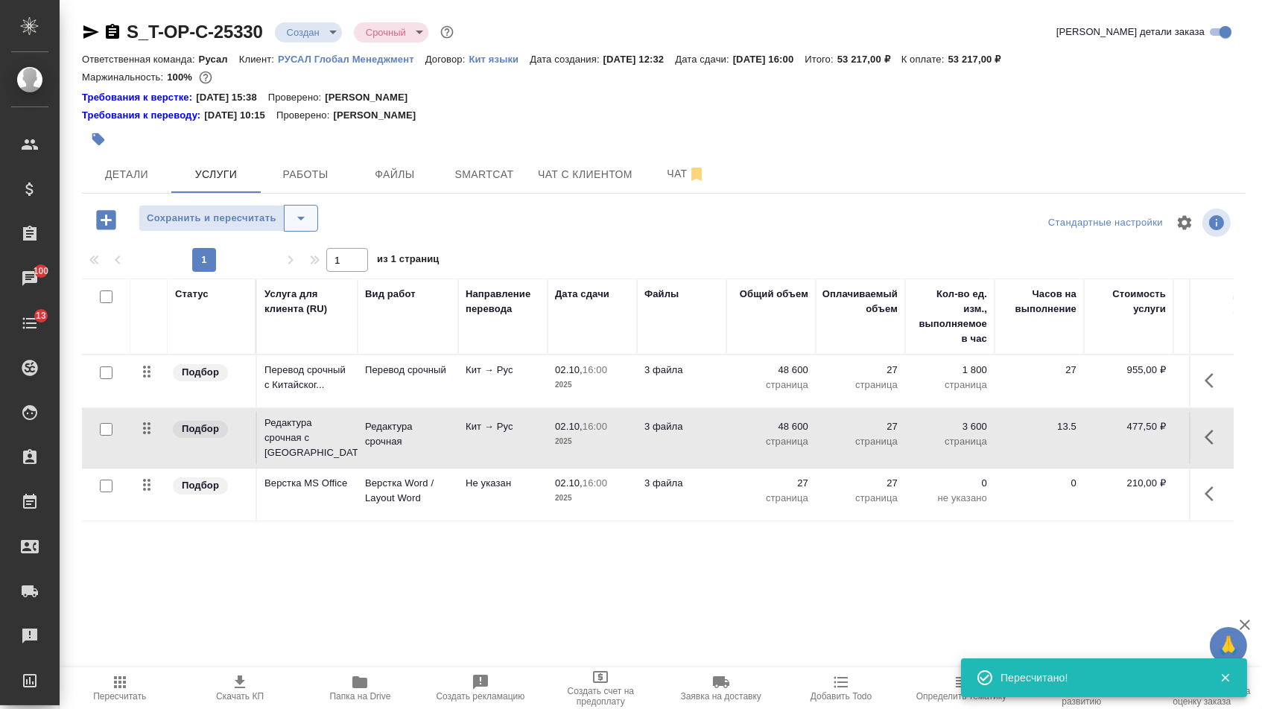
click at [311, 232] on button "split button" at bounding box center [301, 218] width 34 height 27
click at [311, 270] on ul "Сохранить" at bounding box center [234, 258] width 183 height 36
click at [310, 270] on ul "Сохранить" at bounding box center [234, 258] width 183 height 36
click at [304, 265] on li "Сохранить" at bounding box center [234, 258] width 183 height 24
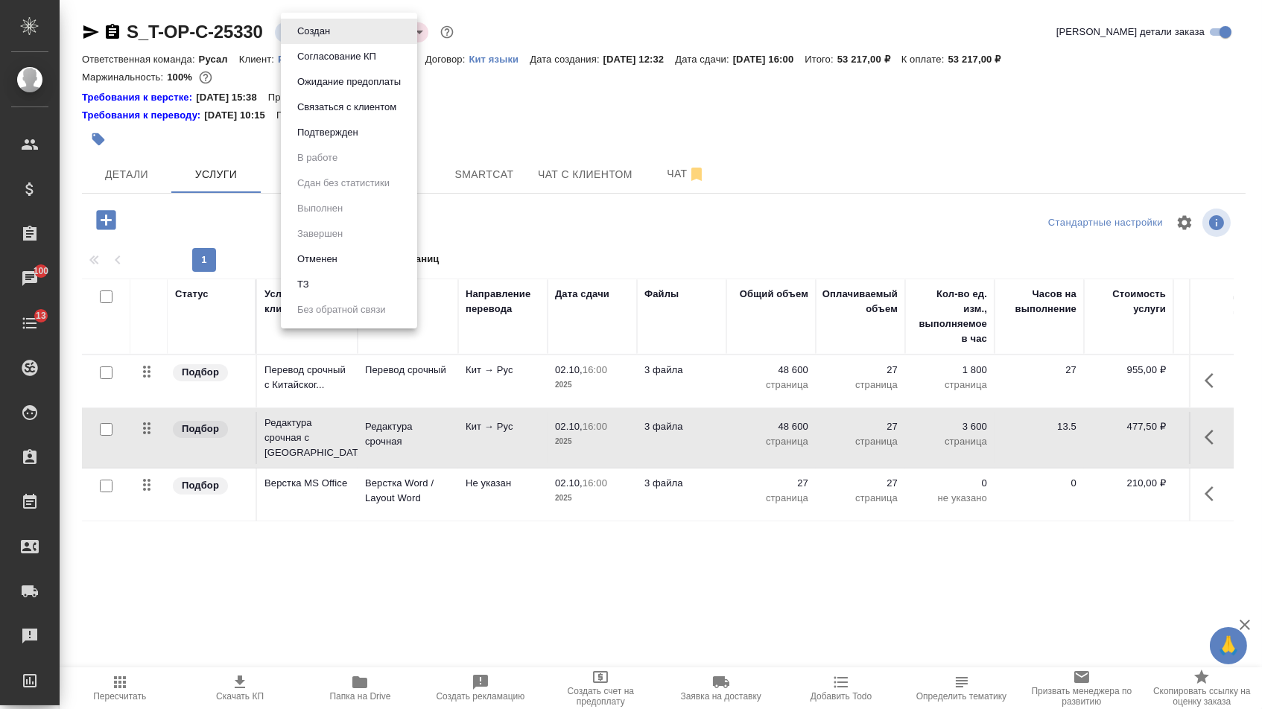
click at [311, 40] on body "🙏 .cls-1 fill:#fff; AWATERA Menshikova Aleksandra Клиенты Спецификации Заказы 1…" at bounding box center [631, 354] width 1262 height 709
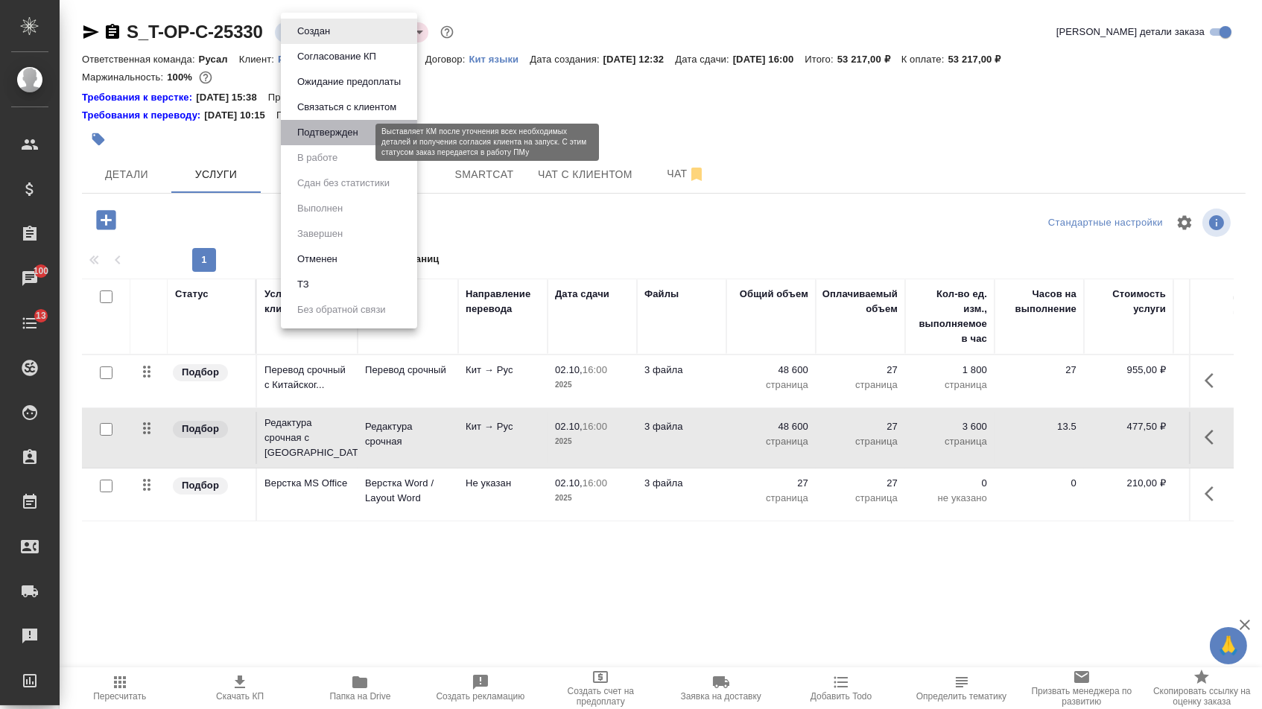
click at [311, 141] on button "Подтвержден" at bounding box center [328, 132] width 70 height 16
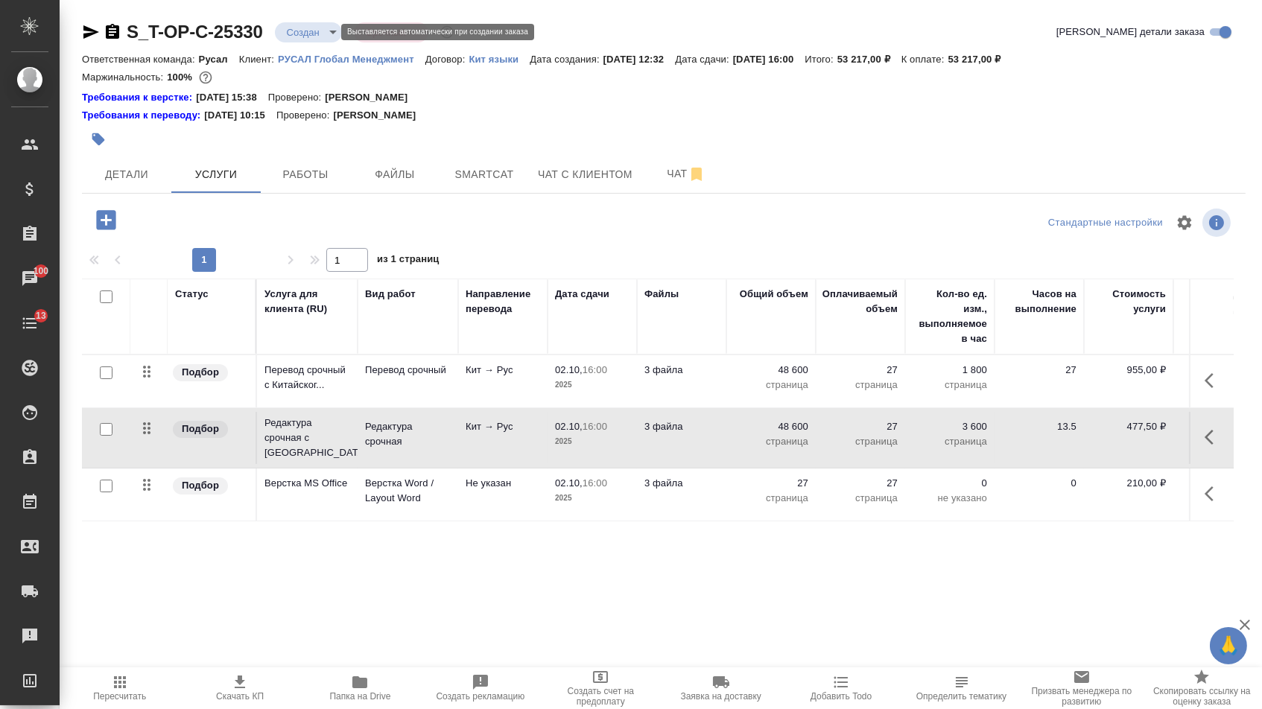
click at [315, 36] on body "🙏 .cls-1 fill:#fff; AWATERA Menshikova Aleksandra Клиенты Спецификации Заказы 1…" at bounding box center [631, 354] width 1262 height 709
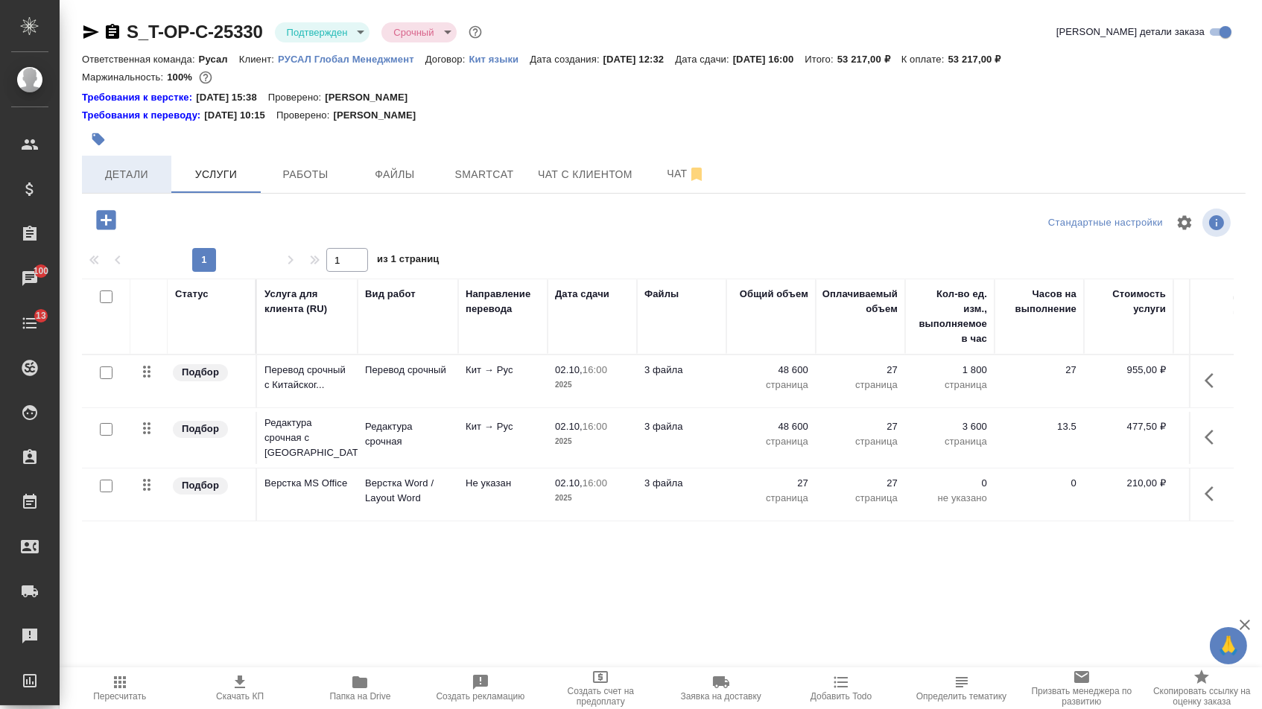
click at [143, 166] on button "Детали" at bounding box center [126, 174] width 89 height 37
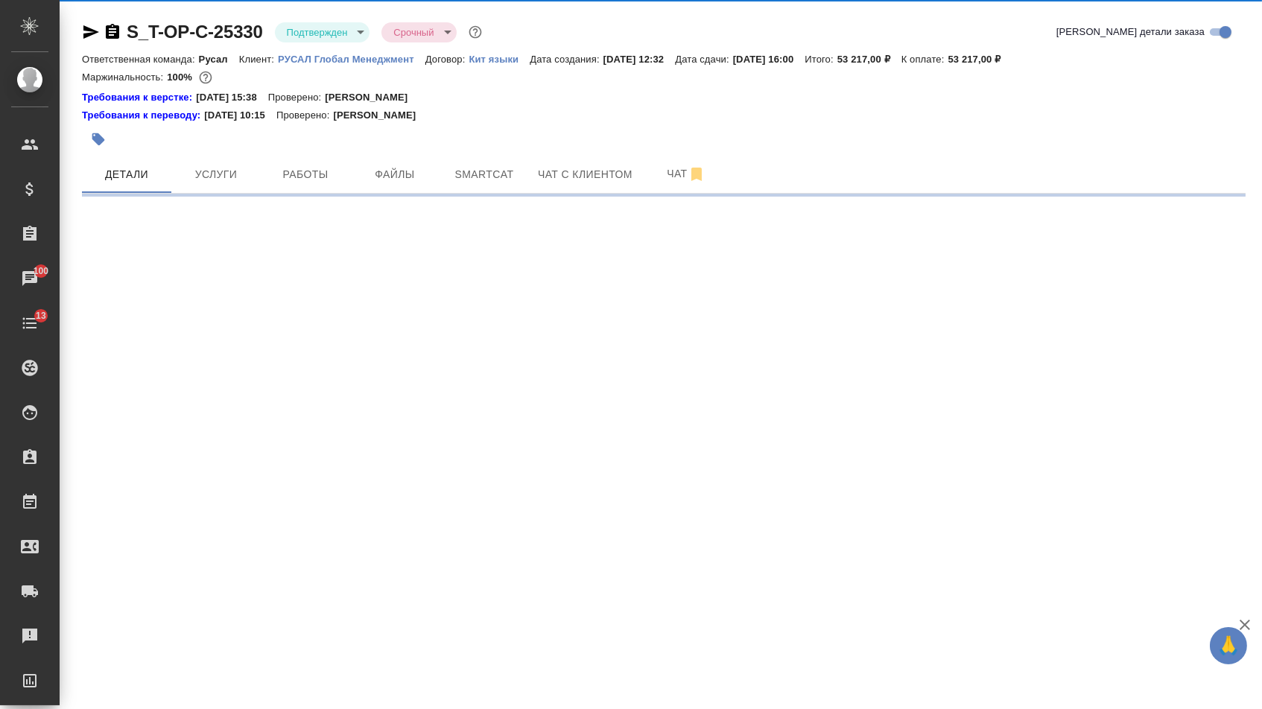
select select "RU"
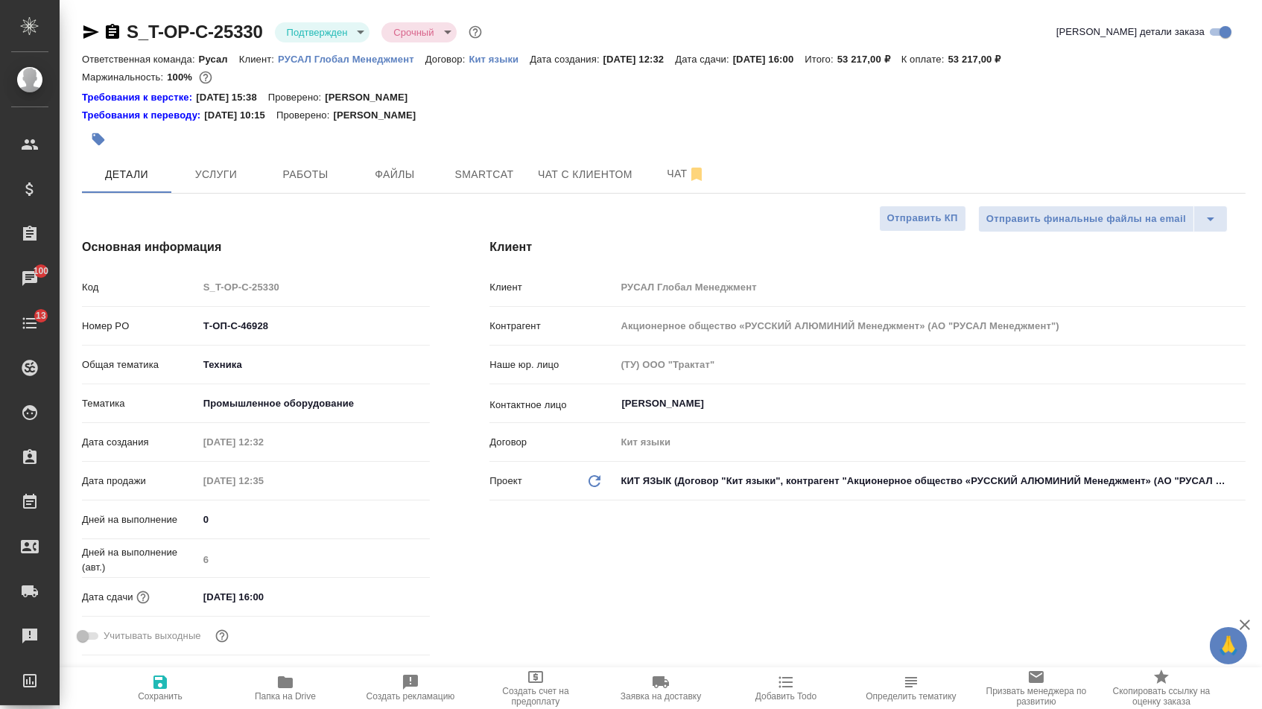
type textarea "x"
drag, startPoint x: 293, startPoint y: 335, endPoint x: 126, endPoint y: 334, distance: 167.6
click at [127, 334] on div "Номер PO Т-ОП-С-46928" at bounding box center [256, 326] width 348 height 26
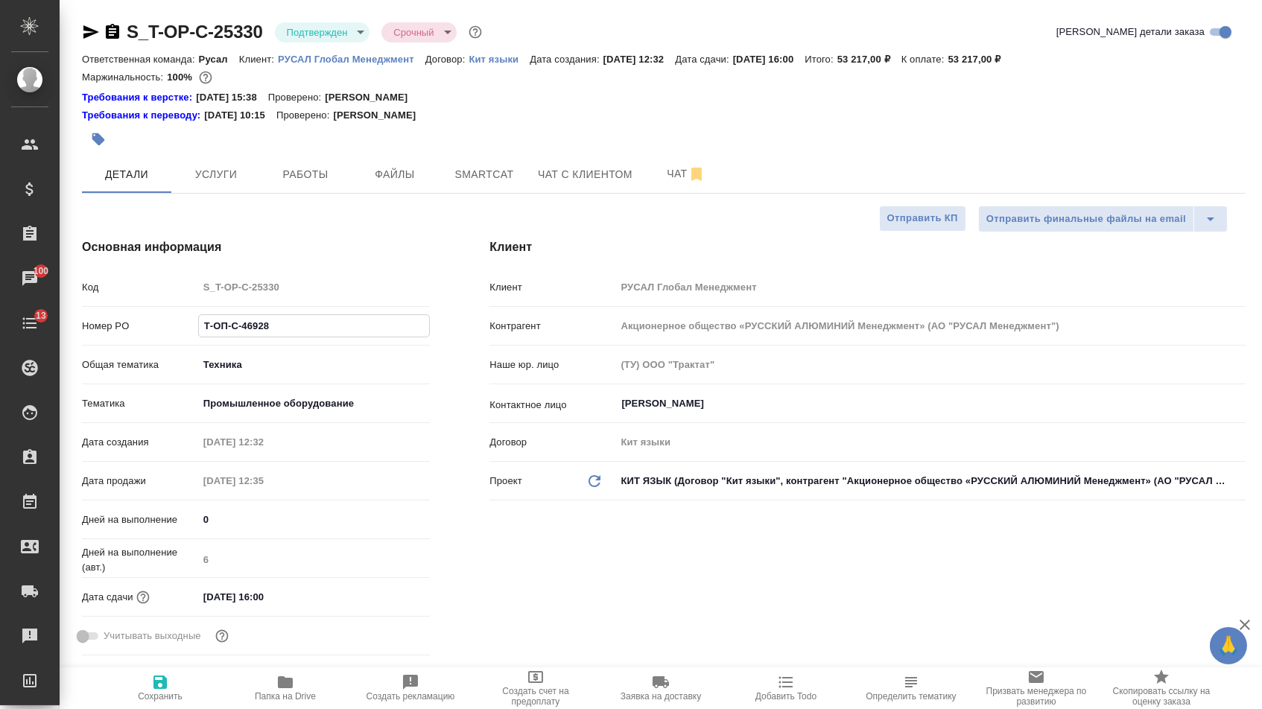
type textarea "x"
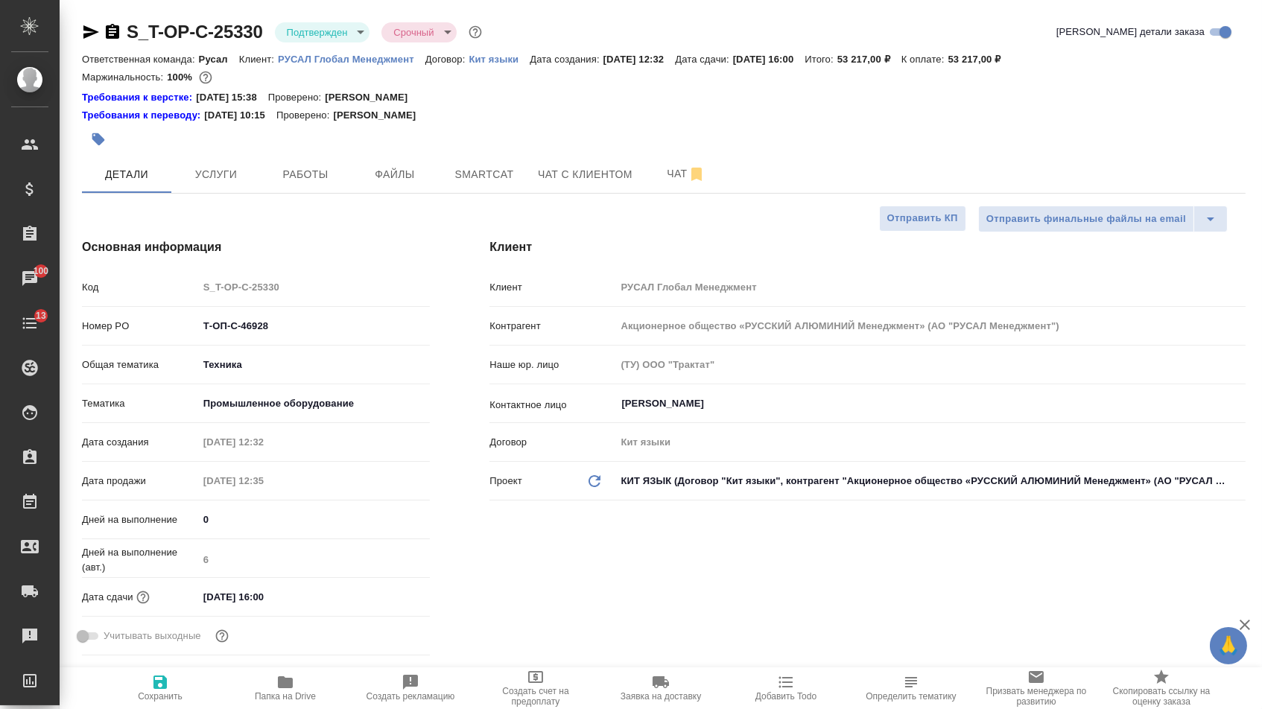
type textarea "x"
click at [92, 36] on icon "button" at bounding box center [91, 32] width 18 height 18
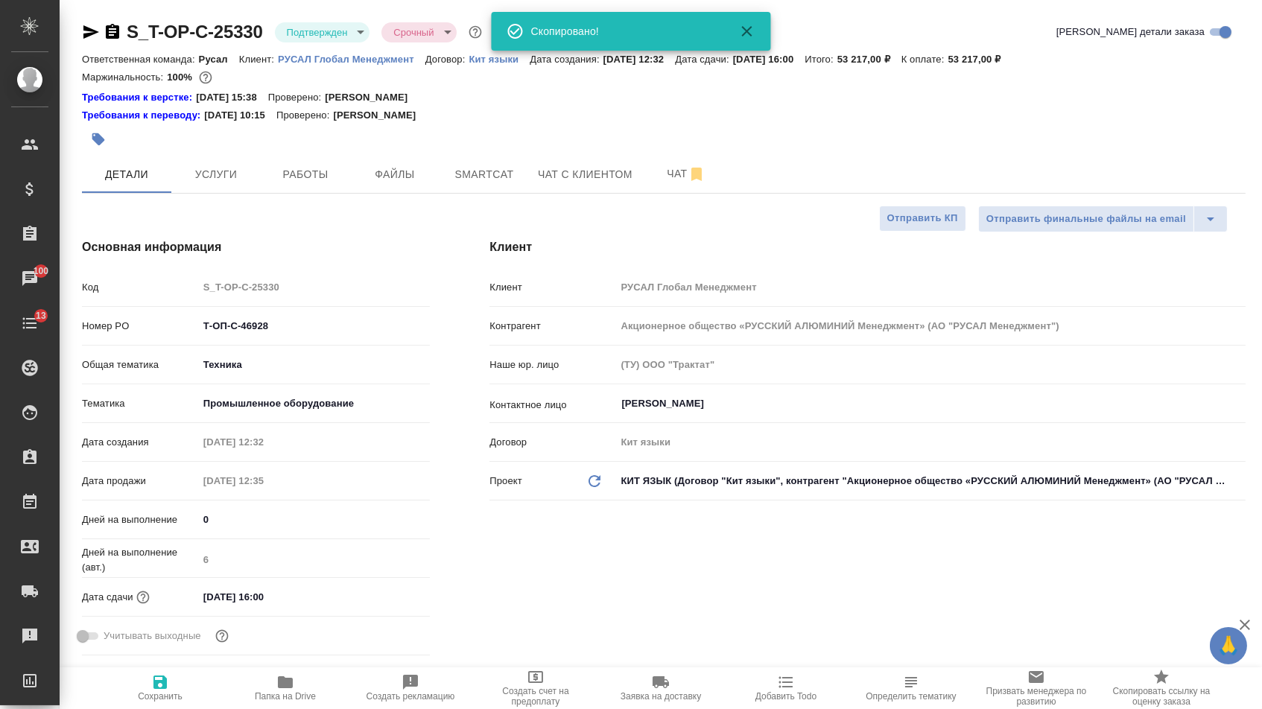
type textarea "x"
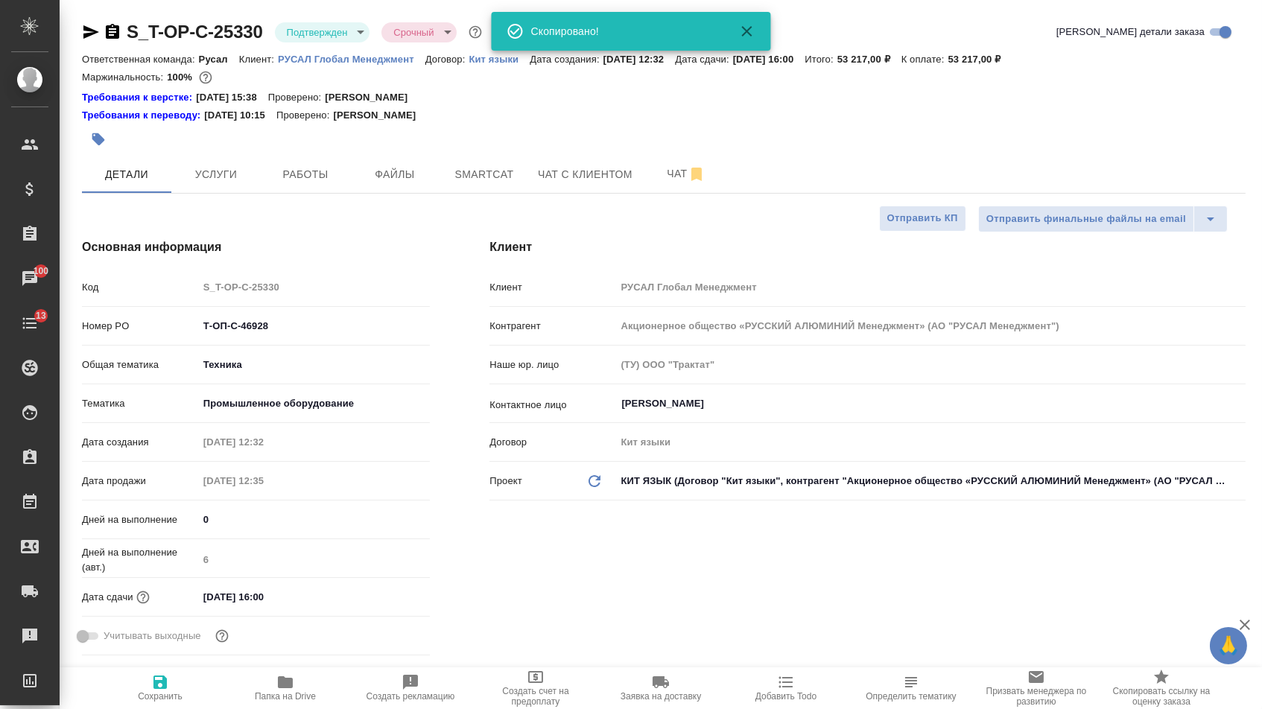
type textarea "x"
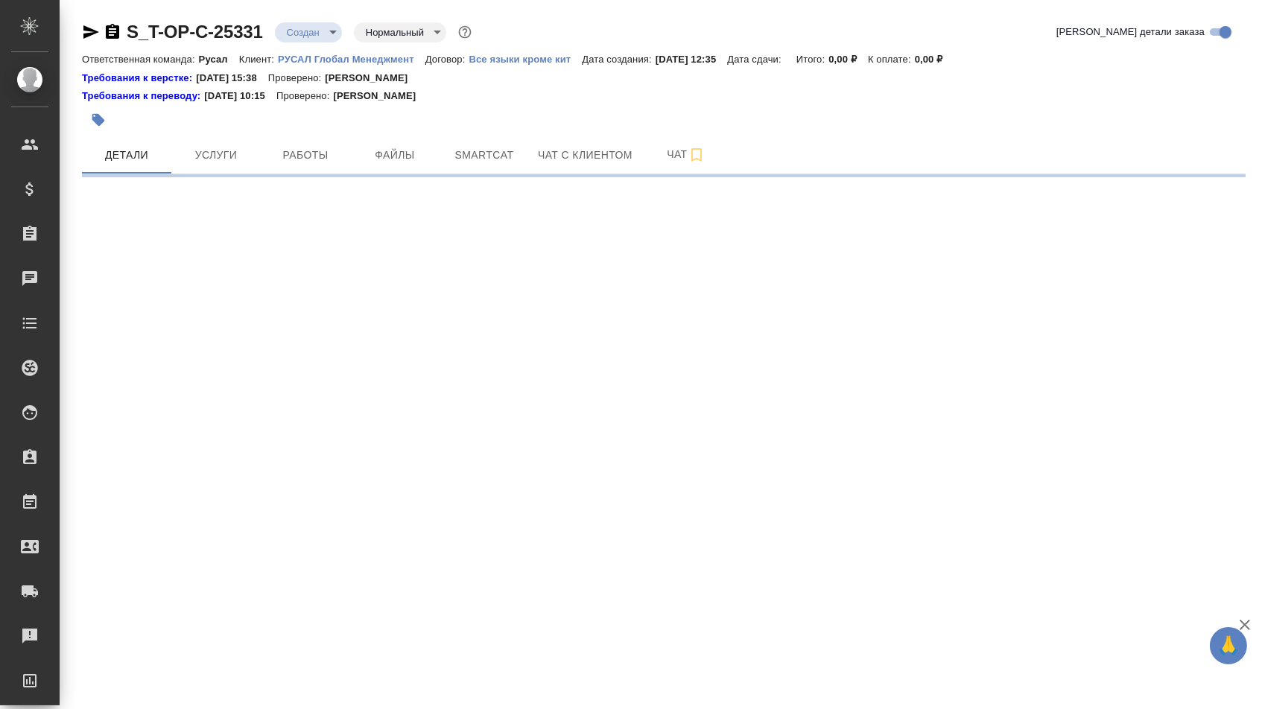
select select "RU"
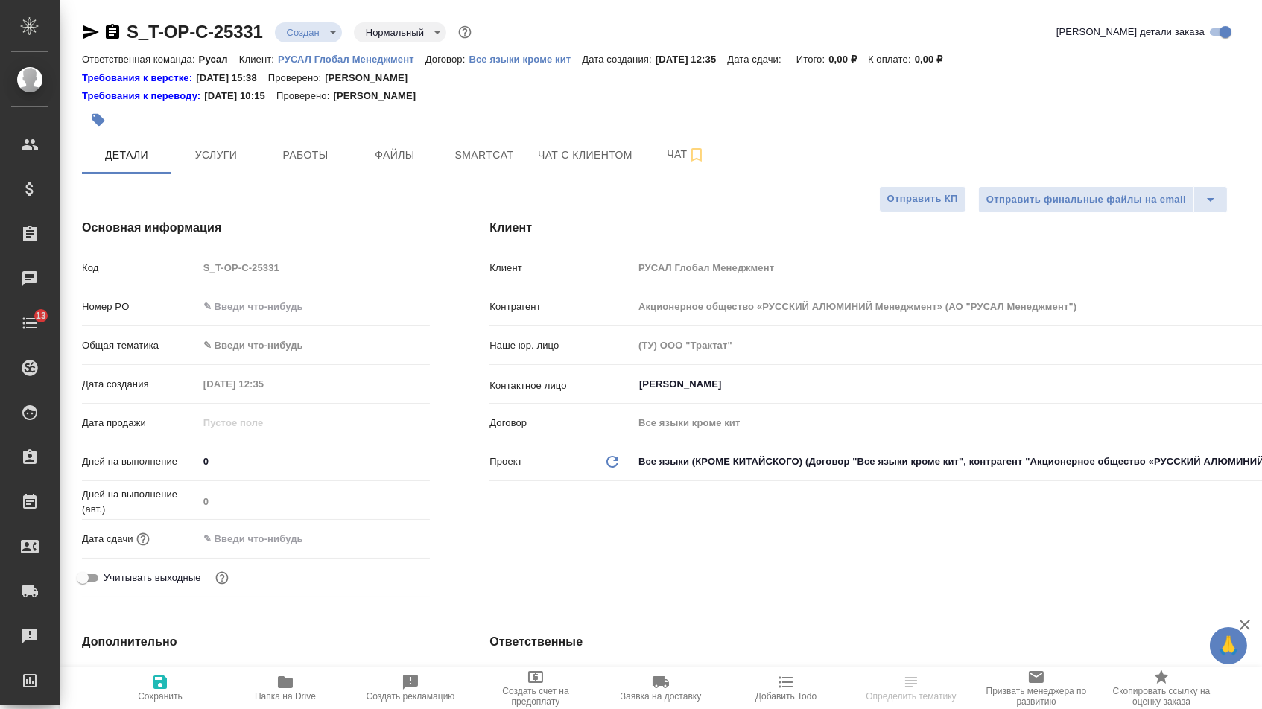
type textarea "x"
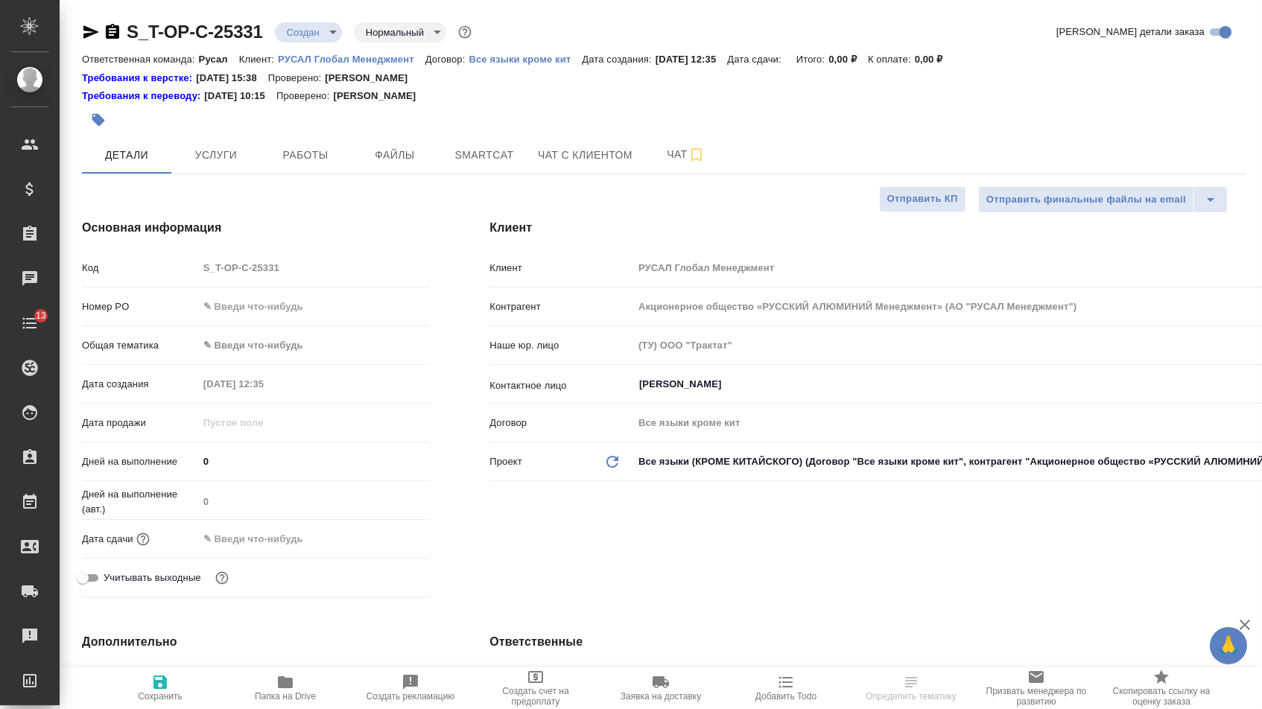
type textarea "x"
click at [280, 317] on input "text" at bounding box center [314, 307] width 232 height 22
type textarea "x"
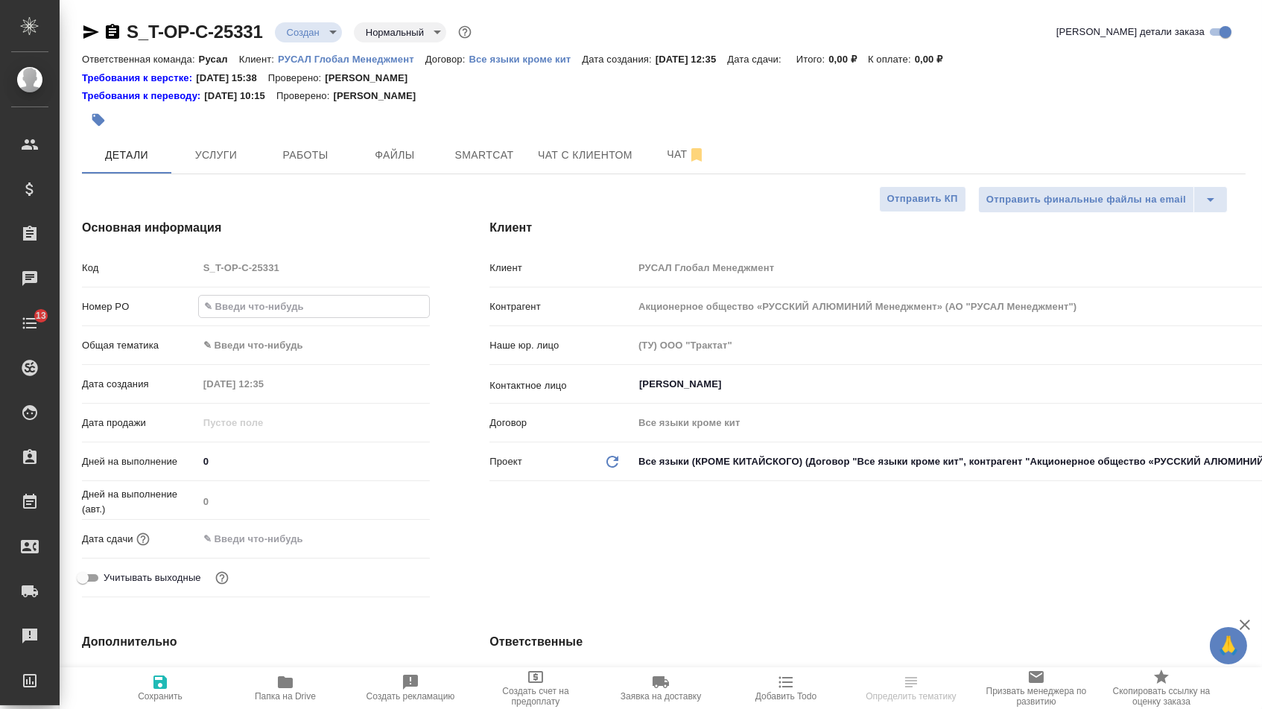
paste input "Т-ОП-С-46929"
type input "Т-ОП-С-46929"
type textarea "x"
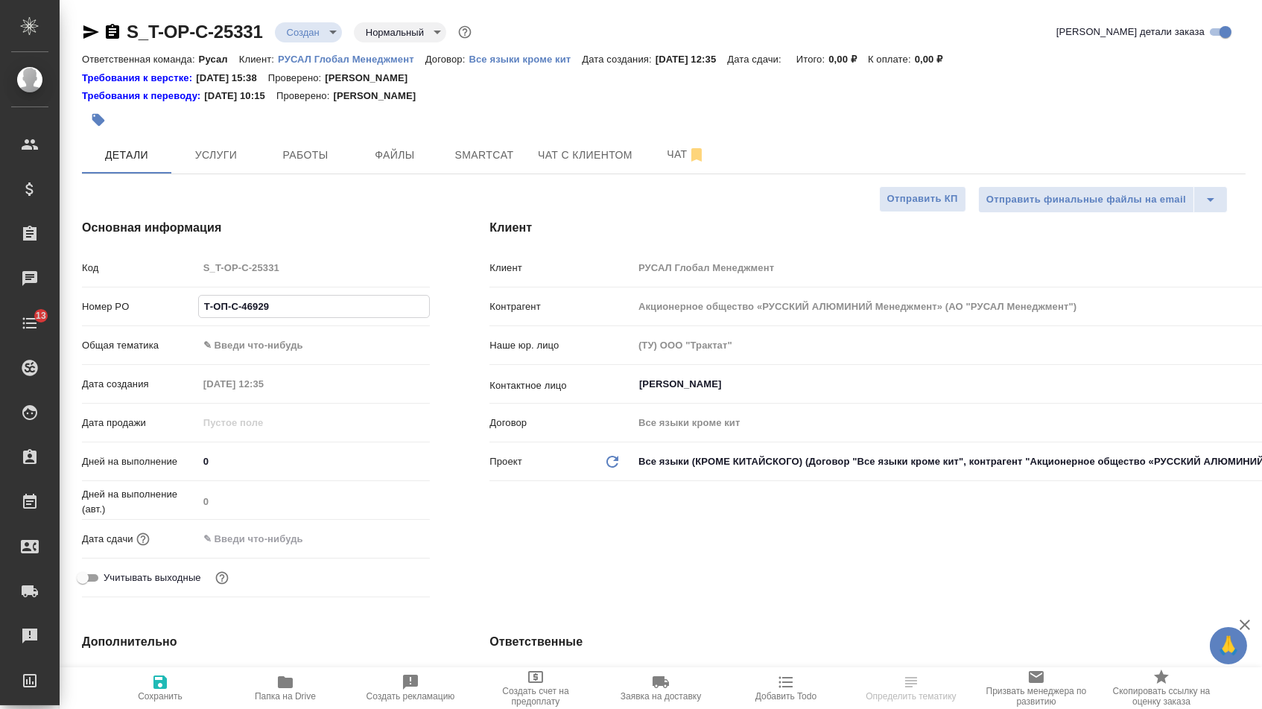
type input "Т-ОП-С-46929"
click at [274, 545] on input "text" at bounding box center [263, 539] width 130 height 22
click at [396, 545] on icon "button" at bounding box center [387, 539] width 18 height 18
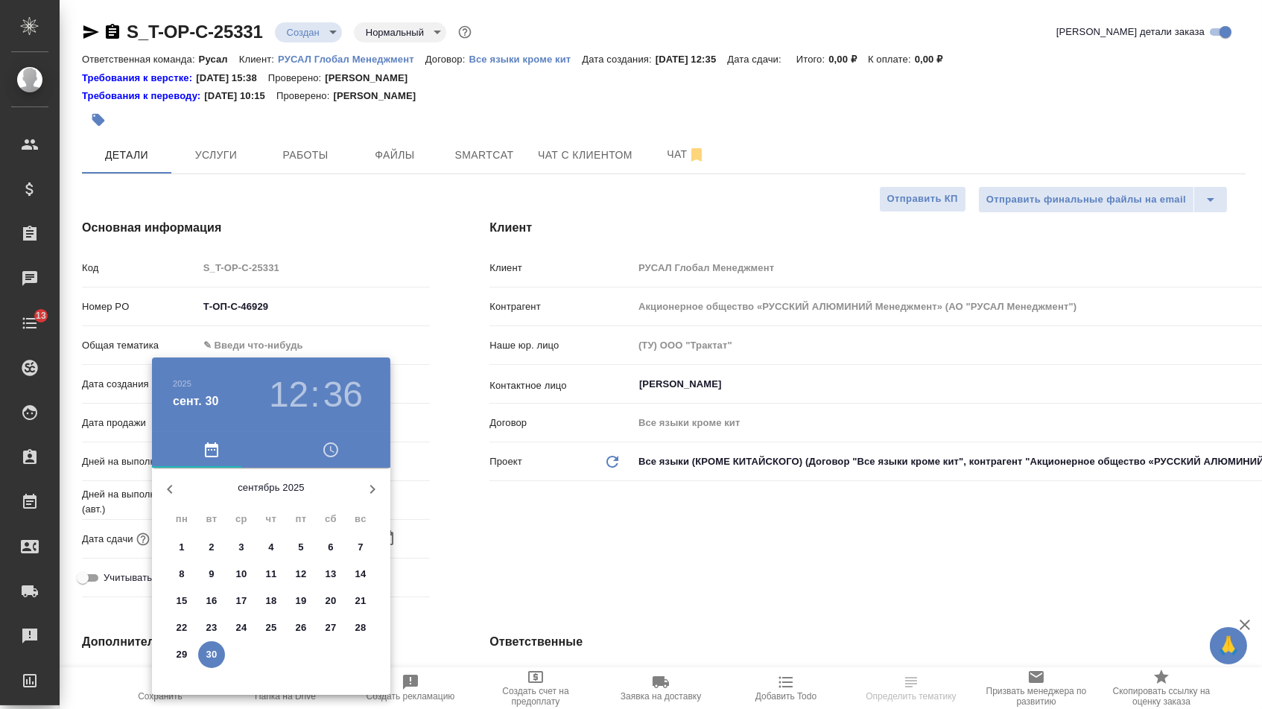
click at [363, 495] on icon "button" at bounding box center [372, 489] width 18 height 18
click at [276, 544] on span "2" at bounding box center [271, 547] width 27 height 15
type input "[DATE] 12:36"
type textarea "x"
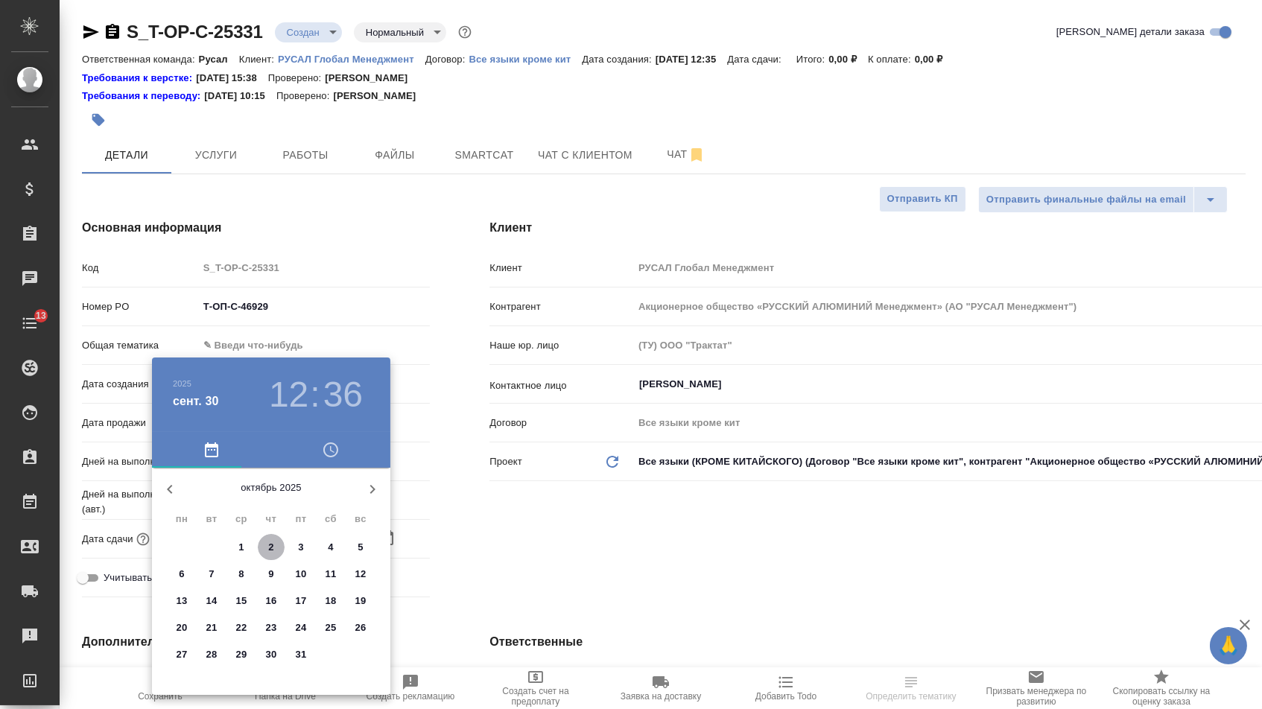
type textarea "x"
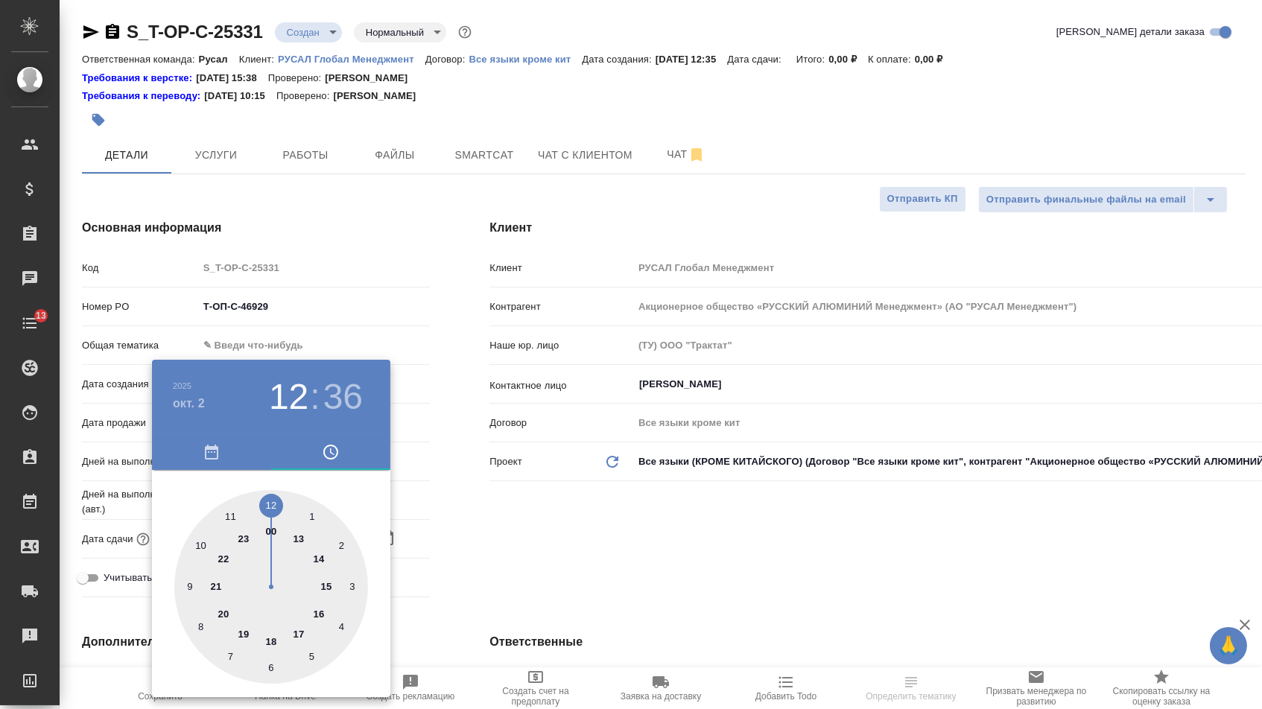
type textarea "x"
type input "[DATE] 10:36"
click at [200, 544] on div at bounding box center [271, 587] width 194 height 194
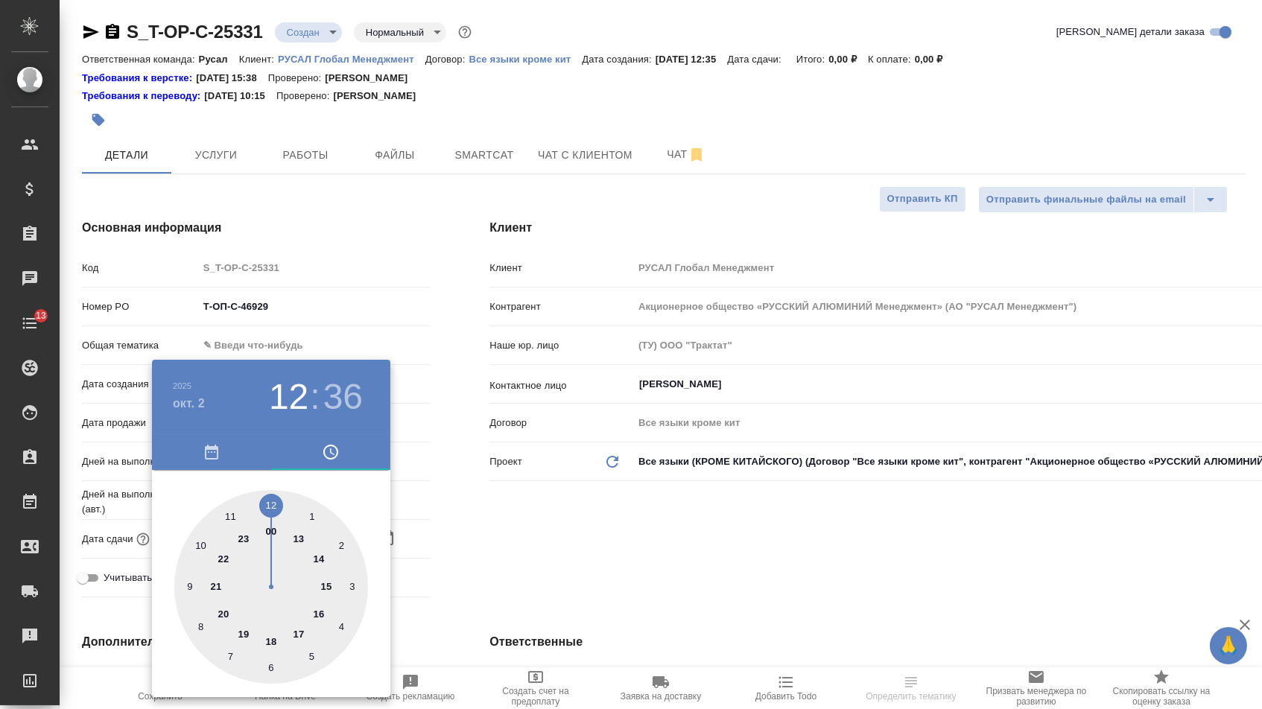
type textarea "x"
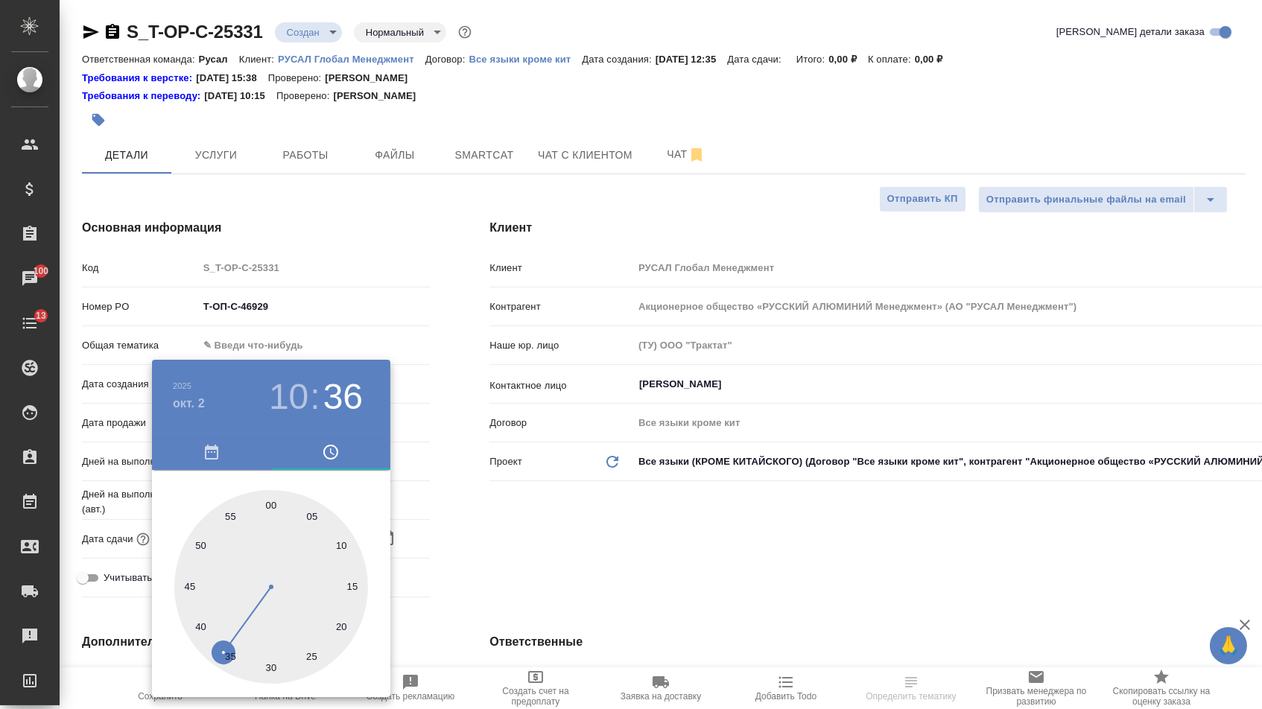
type textarea "x"
type input "[DATE] 10:00"
drag, startPoint x: 271, startPoint y: 501, endPoint x: 396, endPoint y: 508, distance: 125.4
click at [271, 501] on div at bounding box center [271, 587] width 194 height 194
type textarea "x"
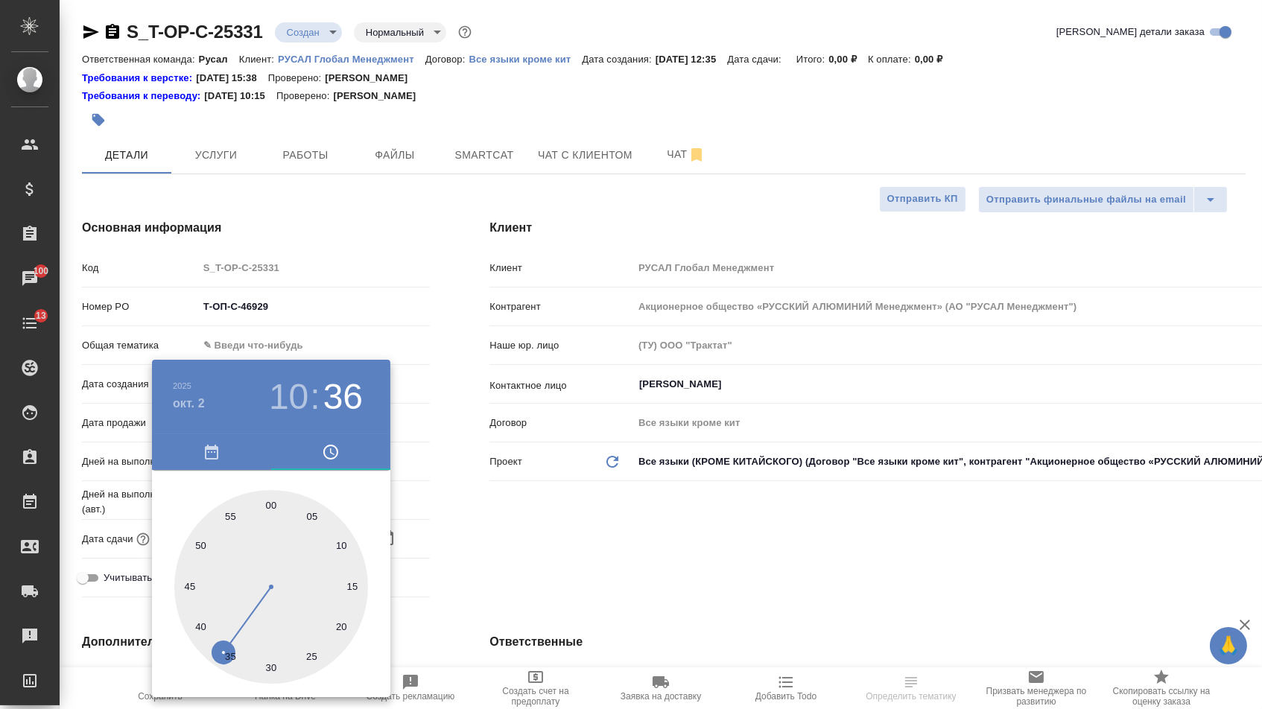
type textarea "x"
click at [506, 524] on div at bounding box center [631, 354] width 1262 height 709
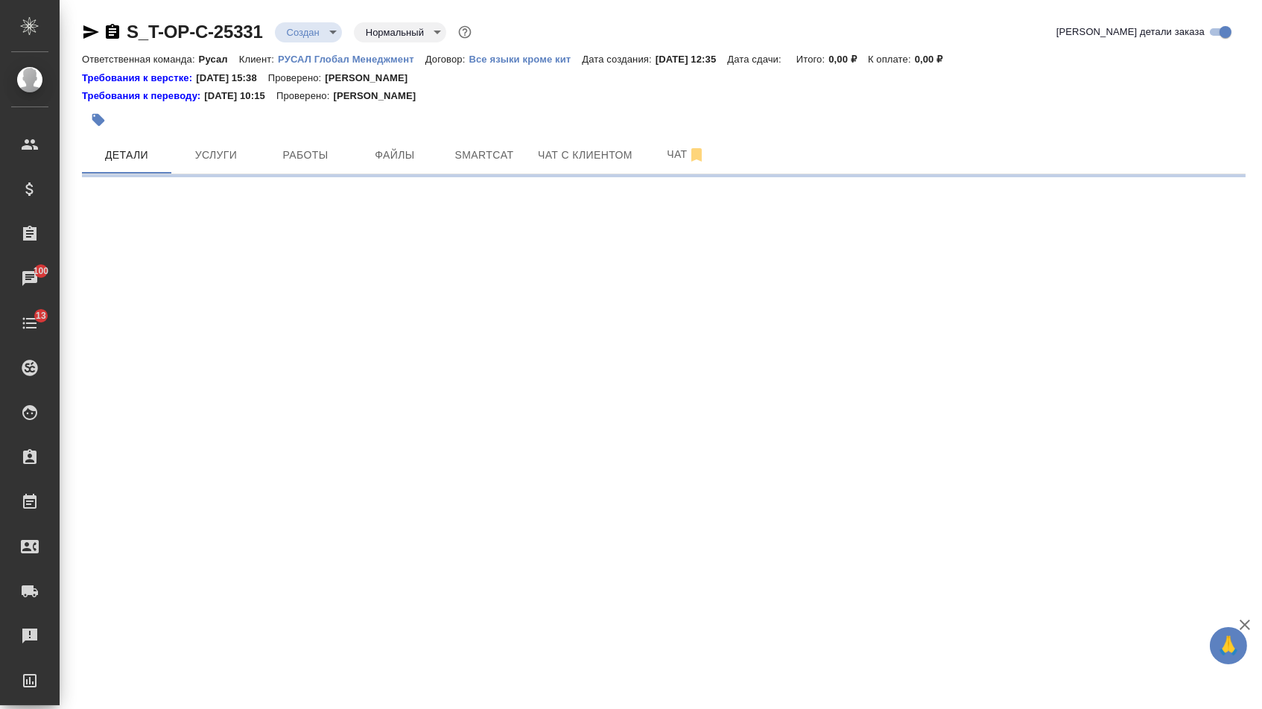
select select "RU"
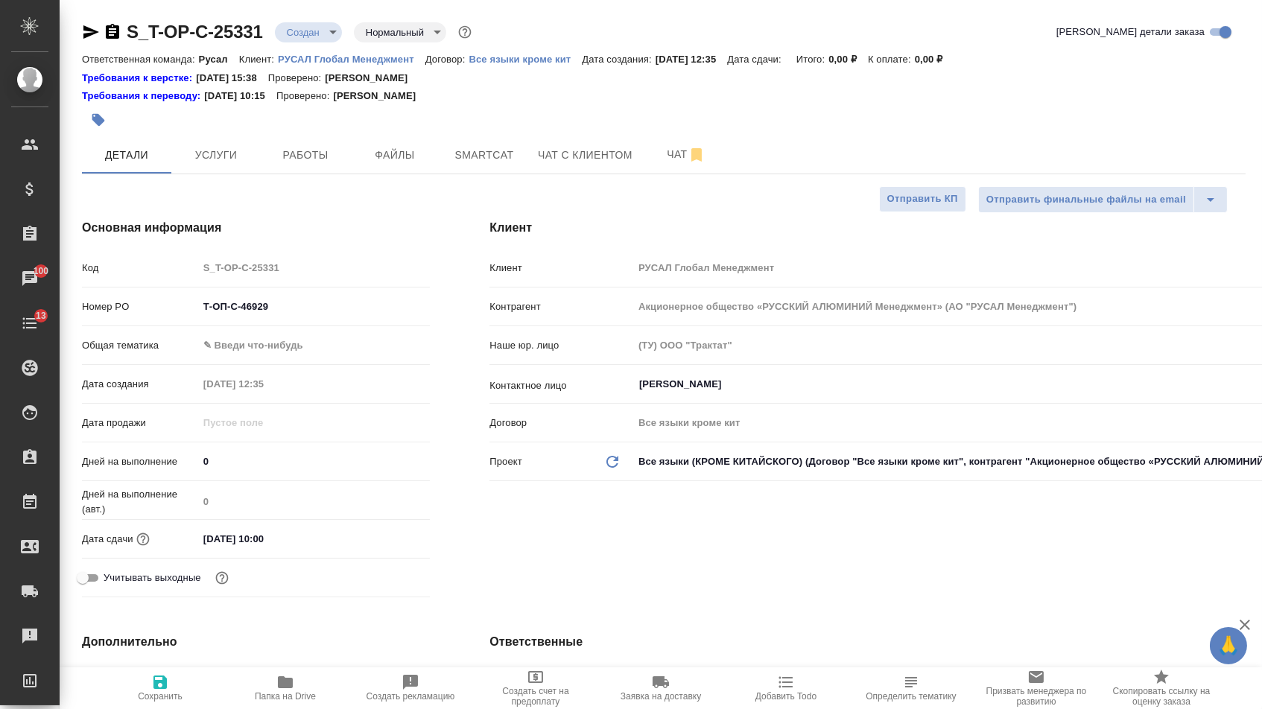
type textarea "x"
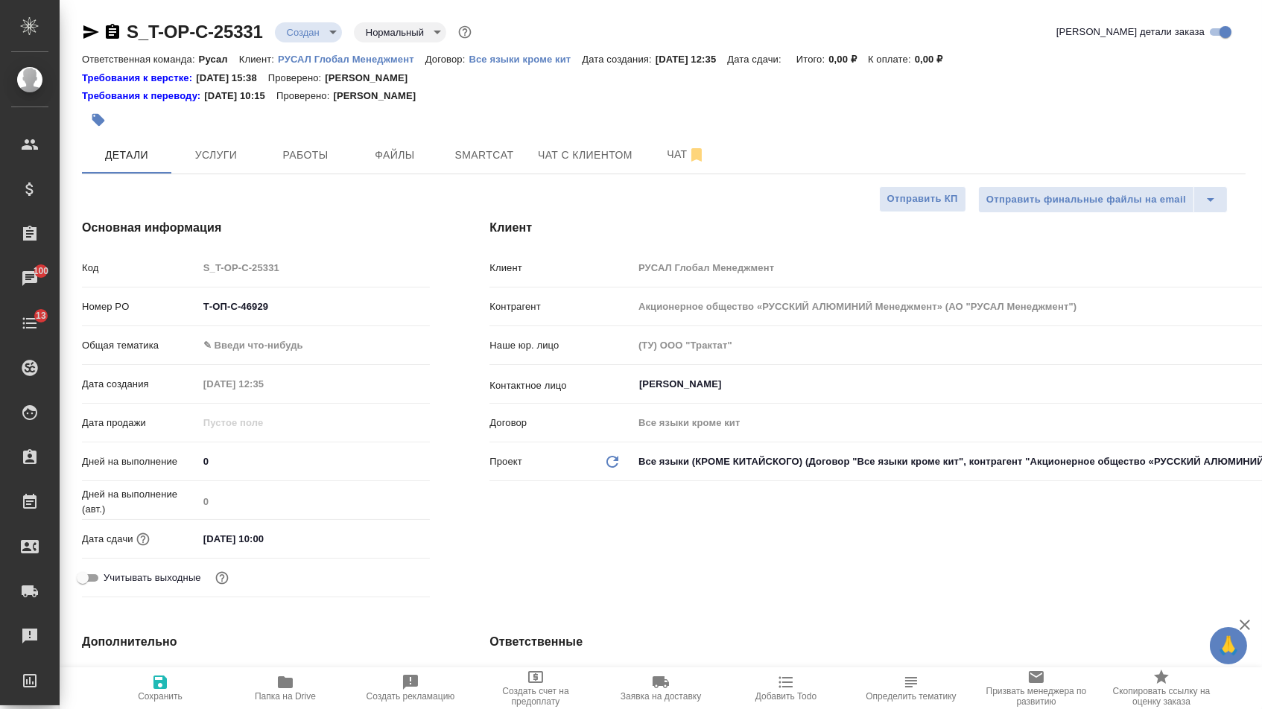
type textarea "x"
click at [282, 349] on body "🙏 .cls-1 fill:#fff; AWATERA [PERSON_NAME] Спецификации Заказы 100 Чаты 13 Todo …" at bounding box center [631, 354] width 1262 height 709
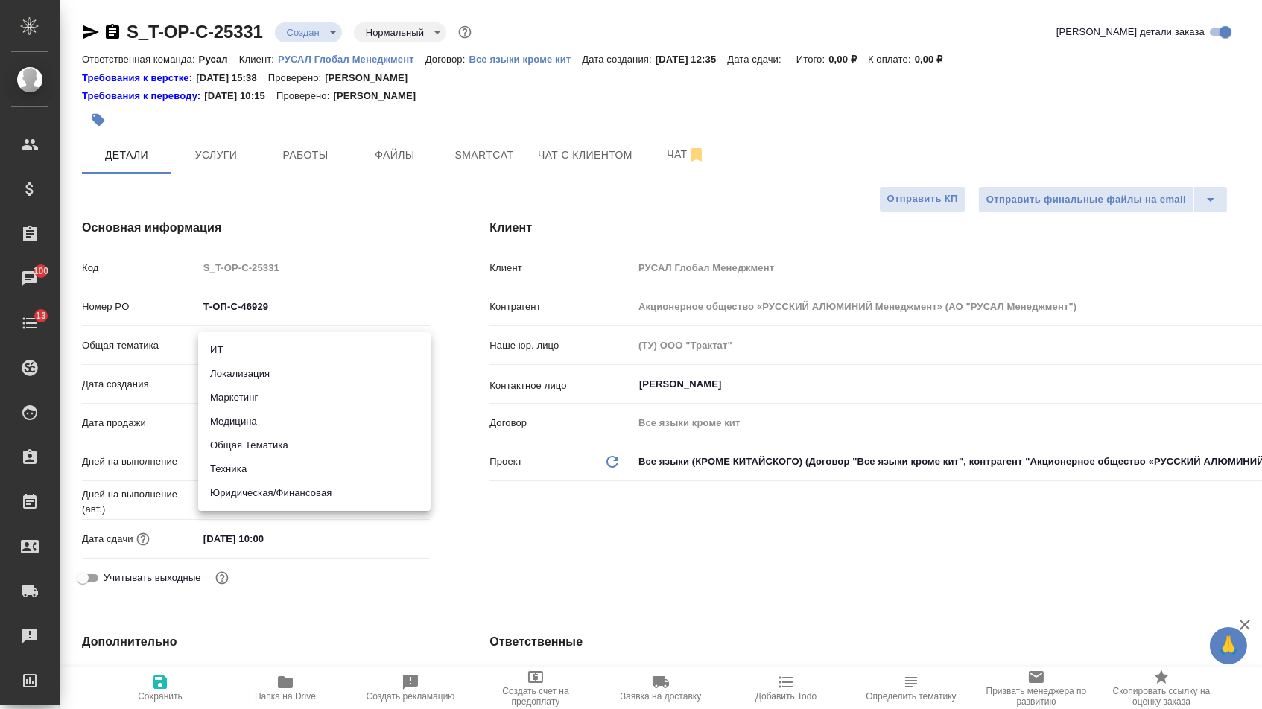
click at [244, 463] on li "Техника" at bounding box center [314, 469] width 232 height 24
type input "tech"
type textarea "x"
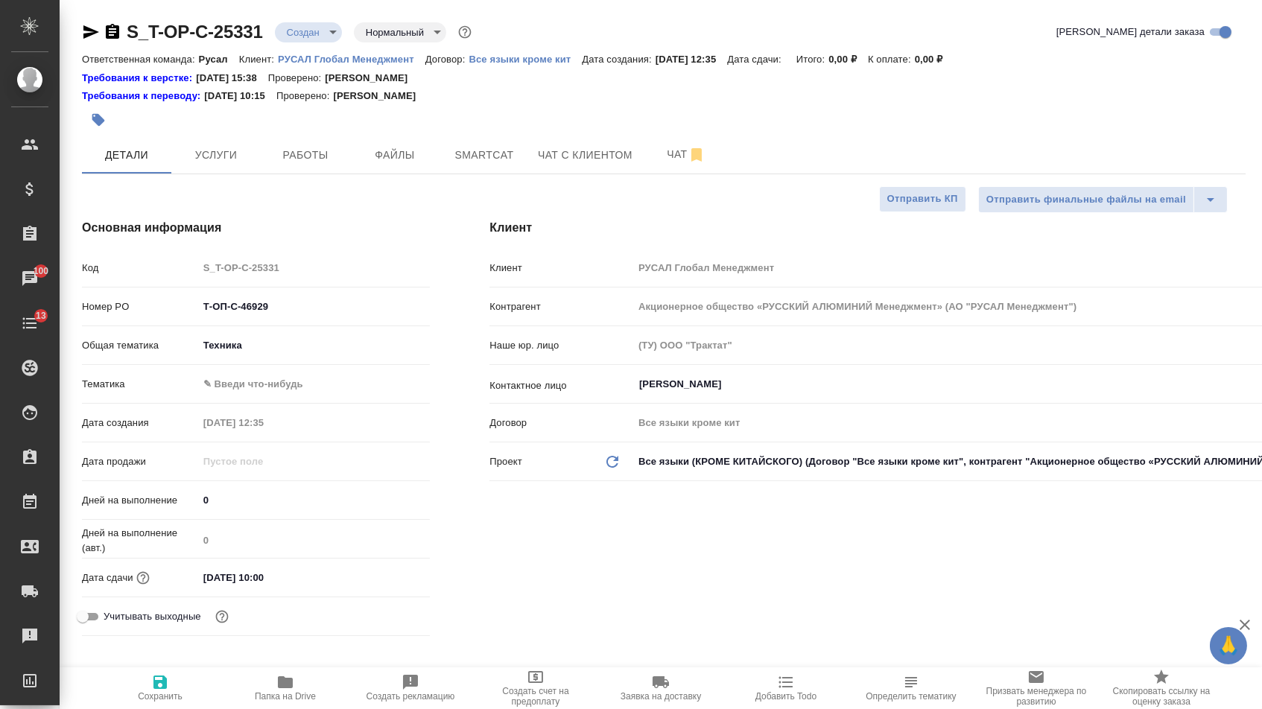
click at [244, 381] on body "🙏 .cls-1 fill:#fff; AWATERA [PERSON_NAME] Спецификации Заказы 100 Чаты 13 Todo …" at bounding box center [631, 354] width 1262 height 709
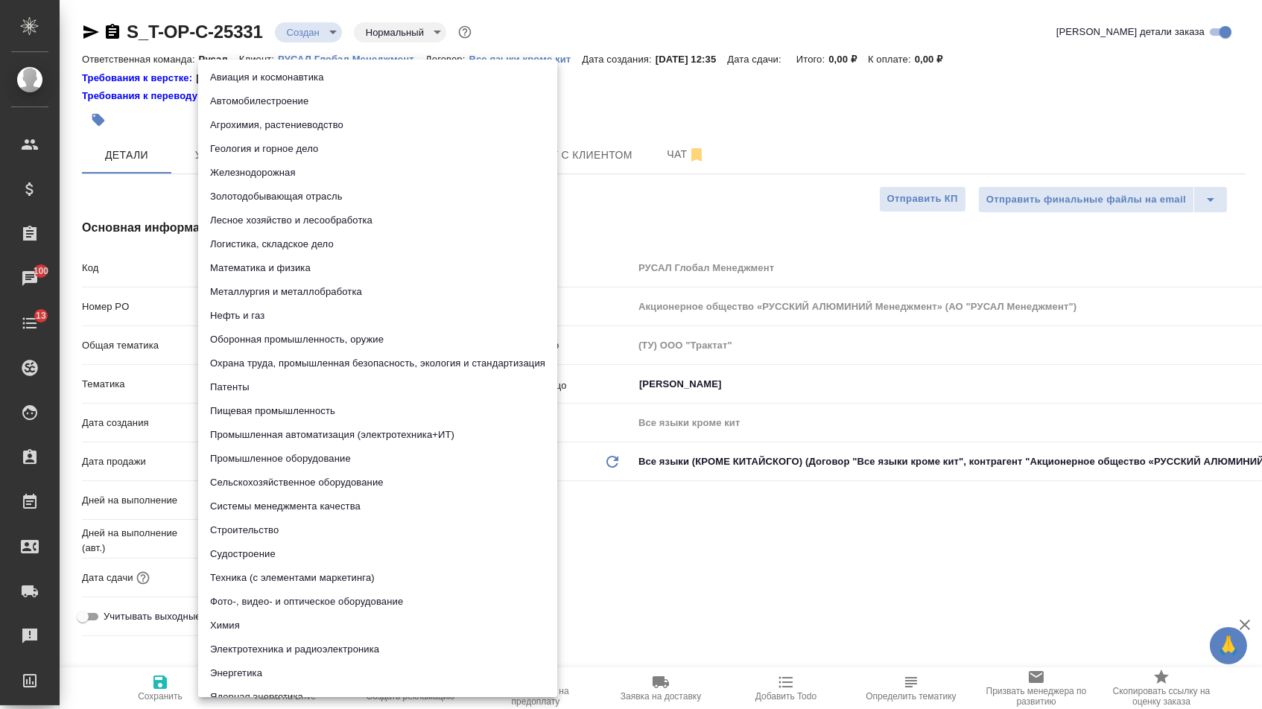
click at [238, 460] on li "Промышленное оборудование" at bounding box center [377, 459] width 359 height 24
type textarea "x"
type input "5f647205b73bc97568ca66bc"
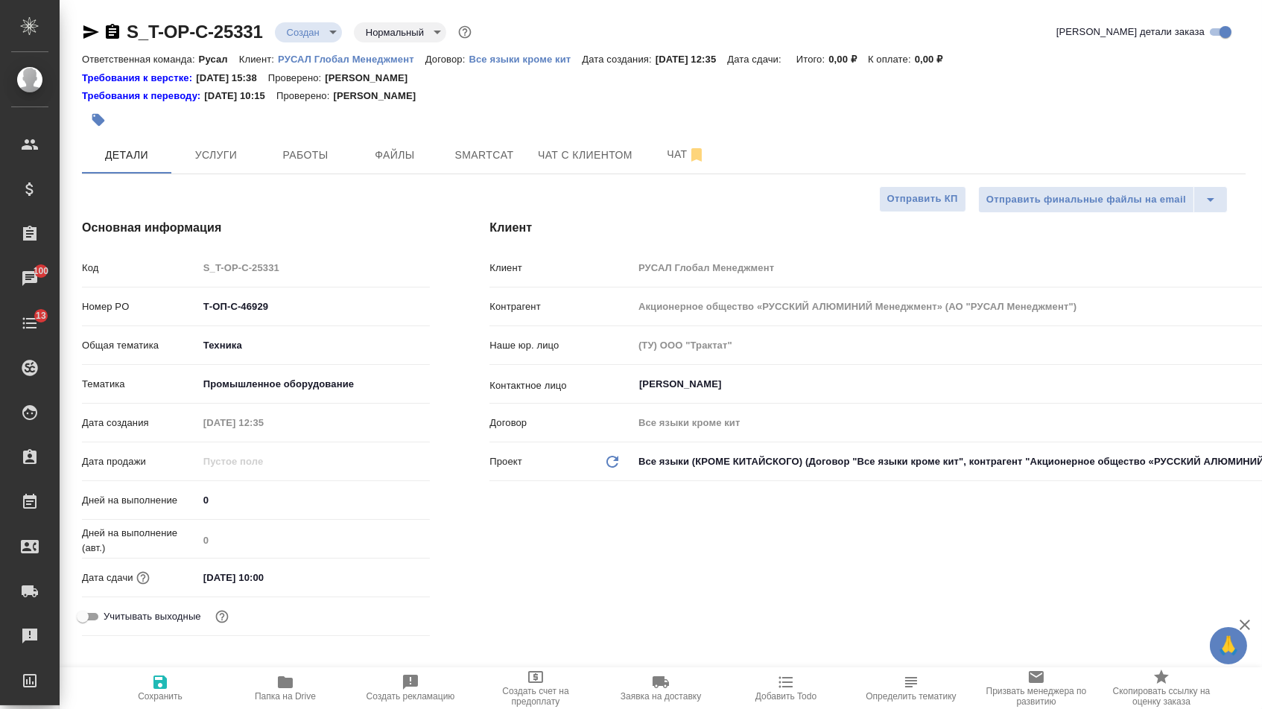
click at [156, 686] on icon "button" at bounding box center [159, 682] width 13 height 13
type textarea "x"
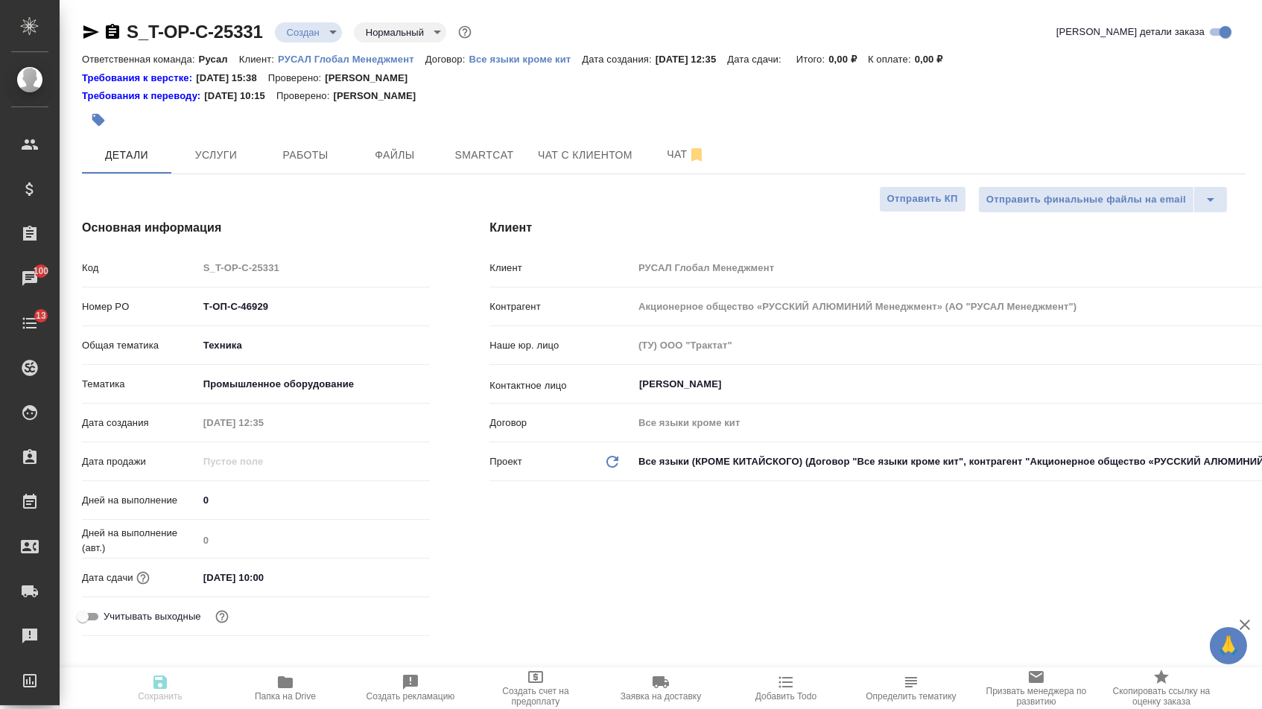
type textarea "x"
click at [169, 684] on icon "button" at bounding box center [160, 682] width 18 height 18
type textarea "x"
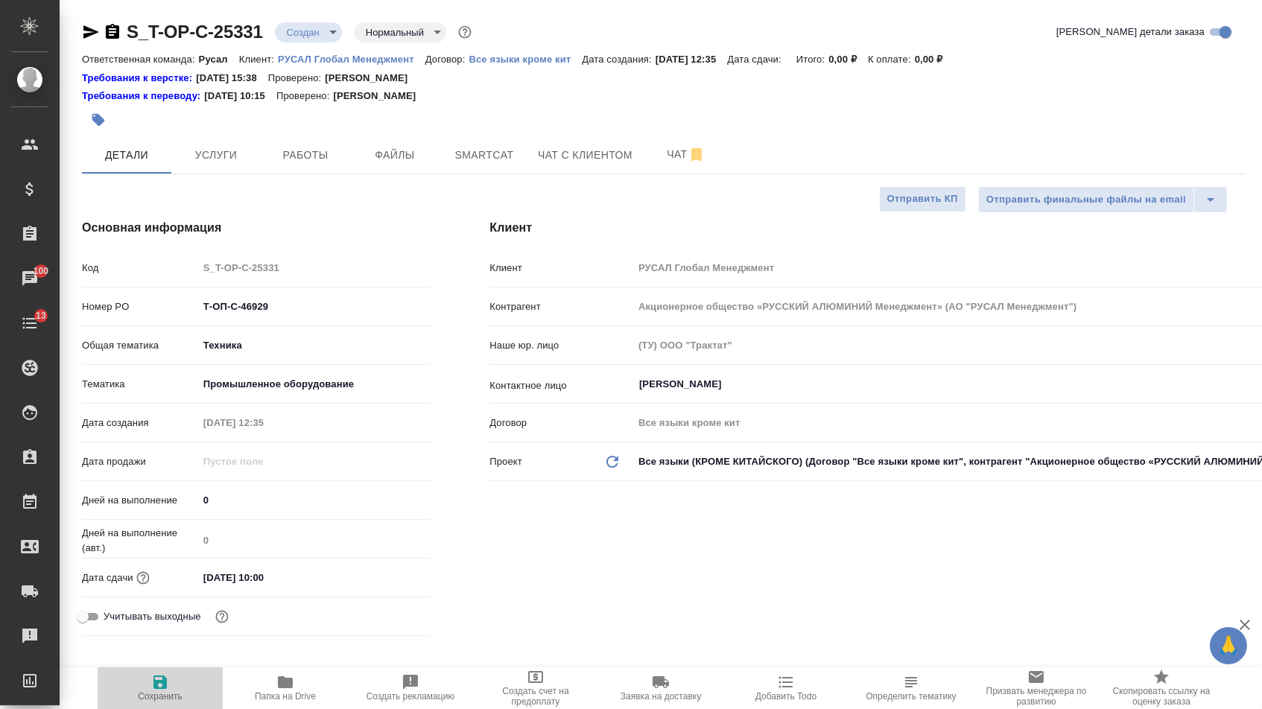
type textarea "x"
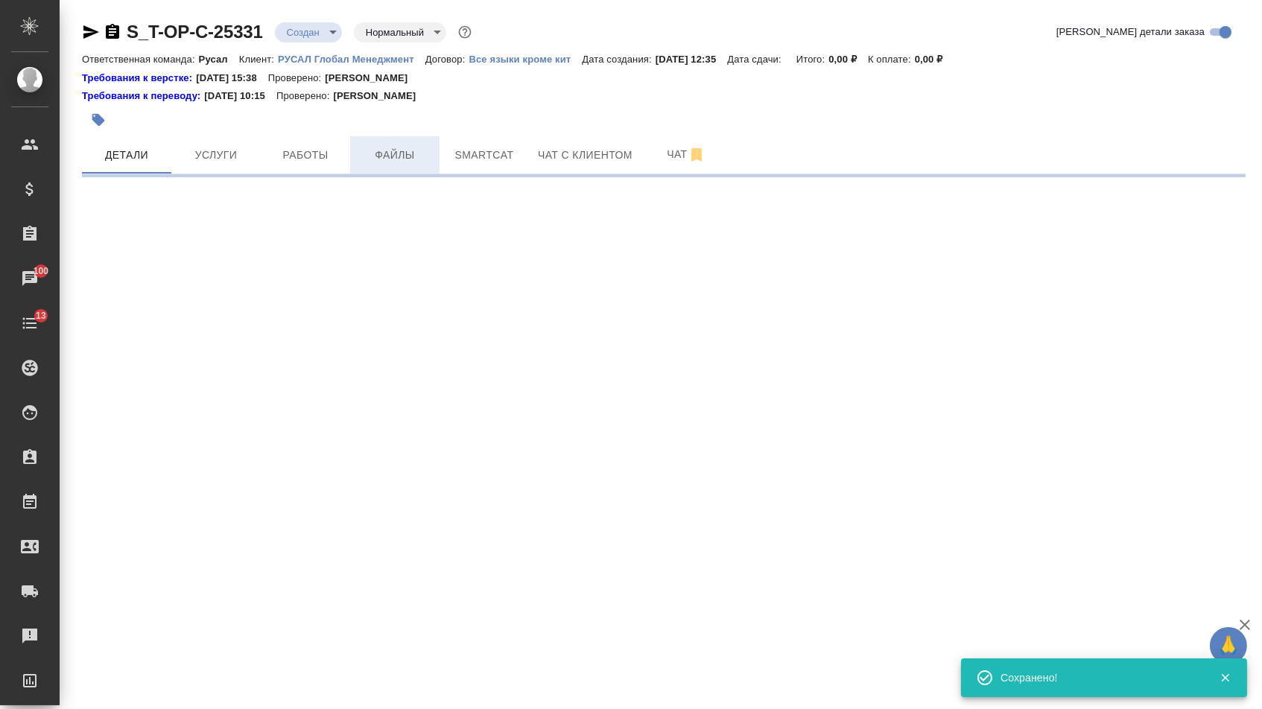
select select "RU"
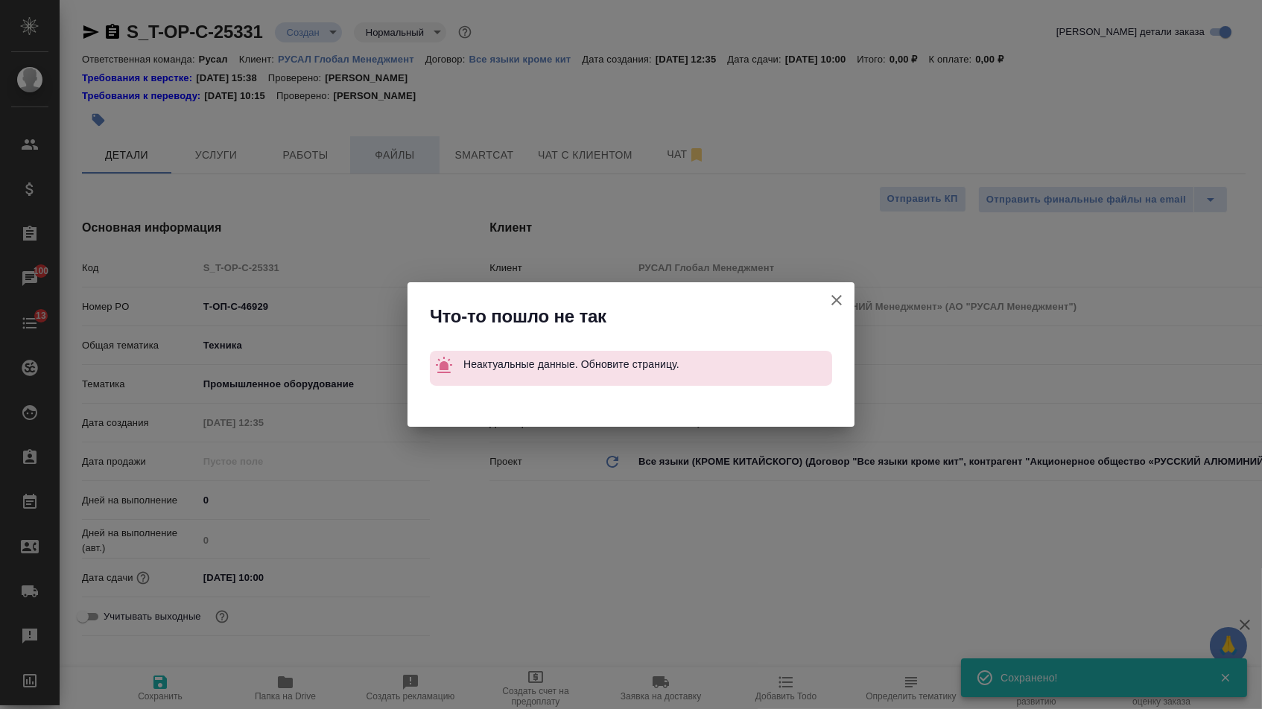
click at [404, 161] on div "Что-то пошло не так Неактуальные данные. Обновите страницу." at bounding box center [631, 354] width 1262 height 709
click at [828, 301] on icon "button" at bounding box center [837, 300] width 18 height 18
type textarea "x"
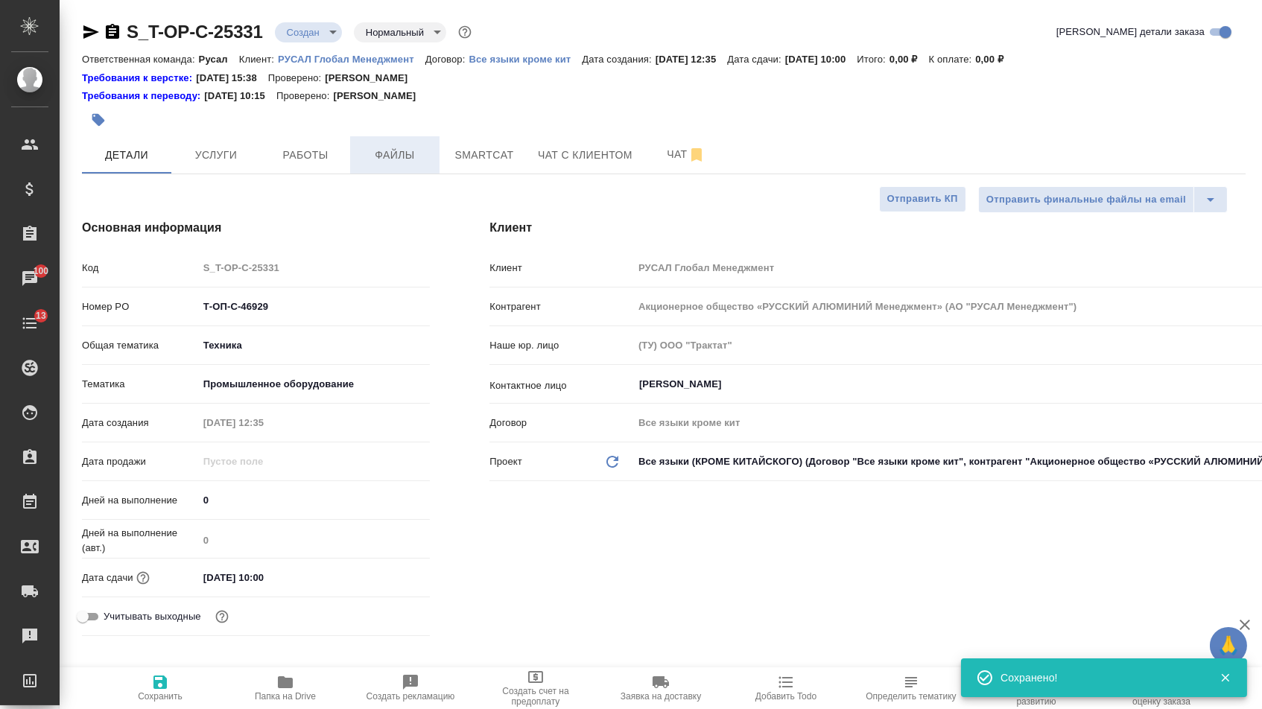
click at [390, 156] on span "Файлы" at bounding box center [395, 155] width 72 height 19
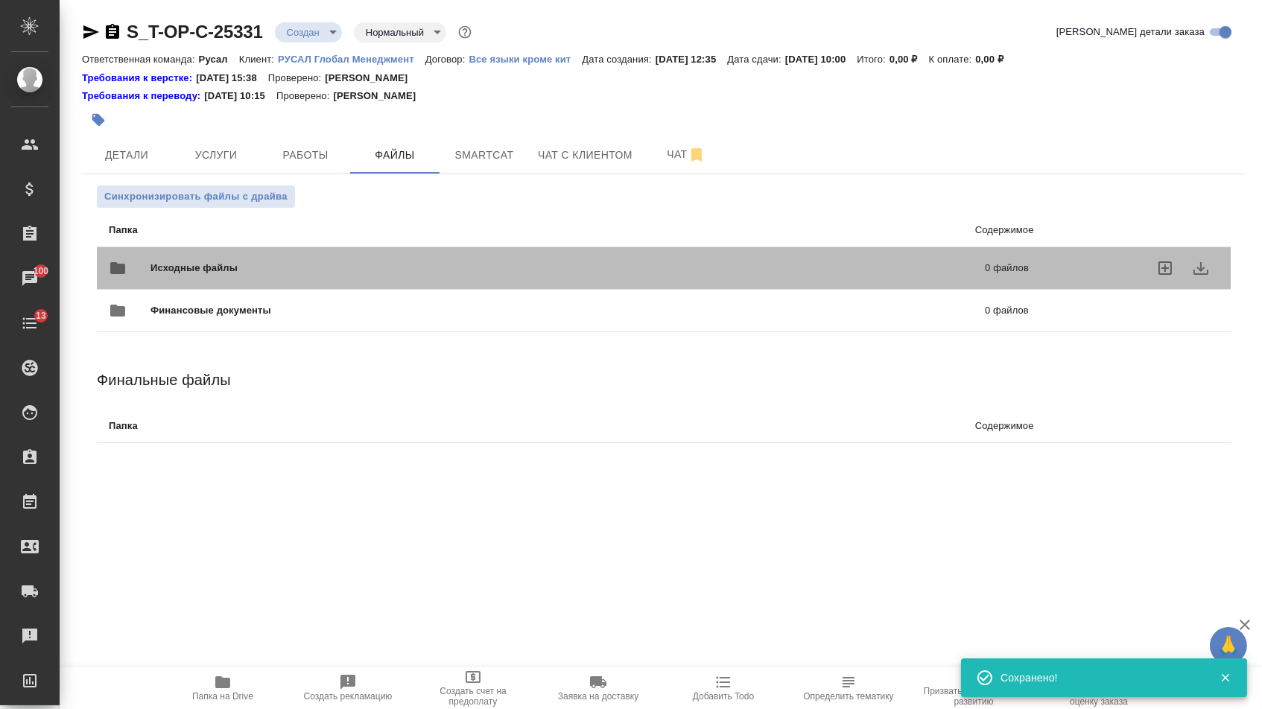
click at [220, 249] on div "Исходные файлы 0 файлов" at bounding box center [569, 268] width 950 height 66
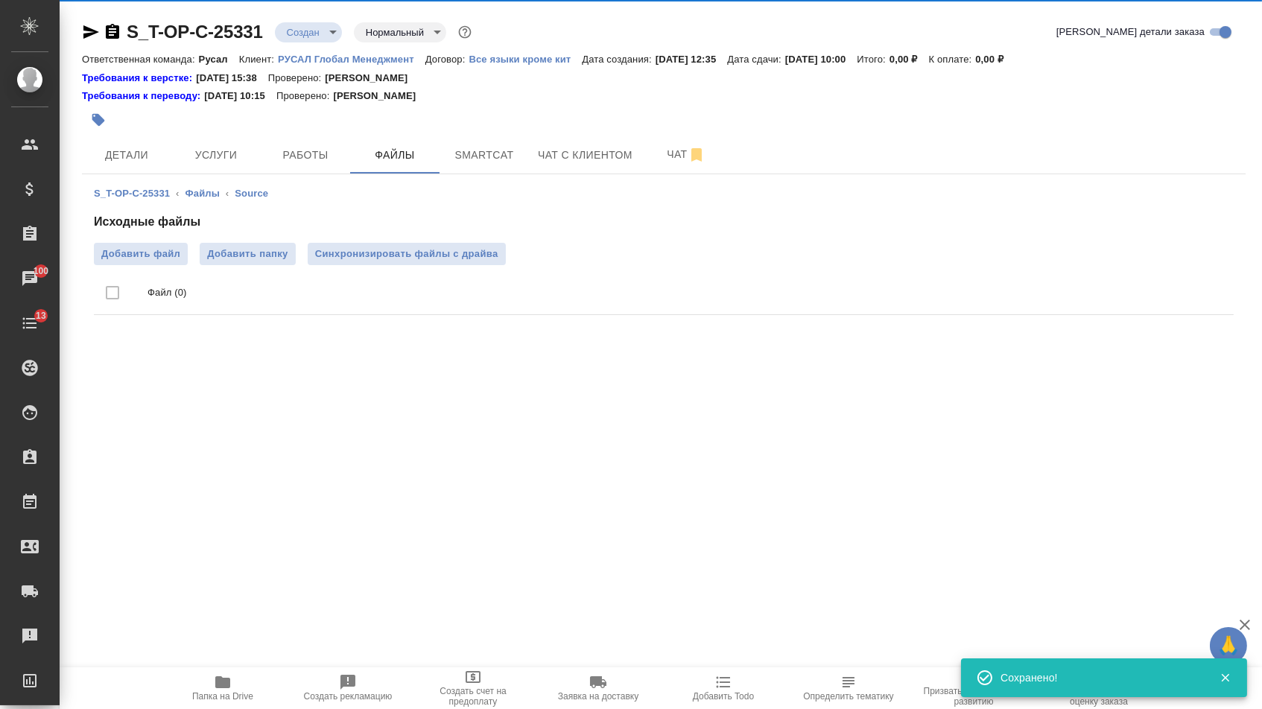
click at [162, 242] on div "Исходные файлы Добавить файл Добавить папку Синхронизировать файлы с драйва Фай…" at bounding box center [664, 267] width 1140 height 108
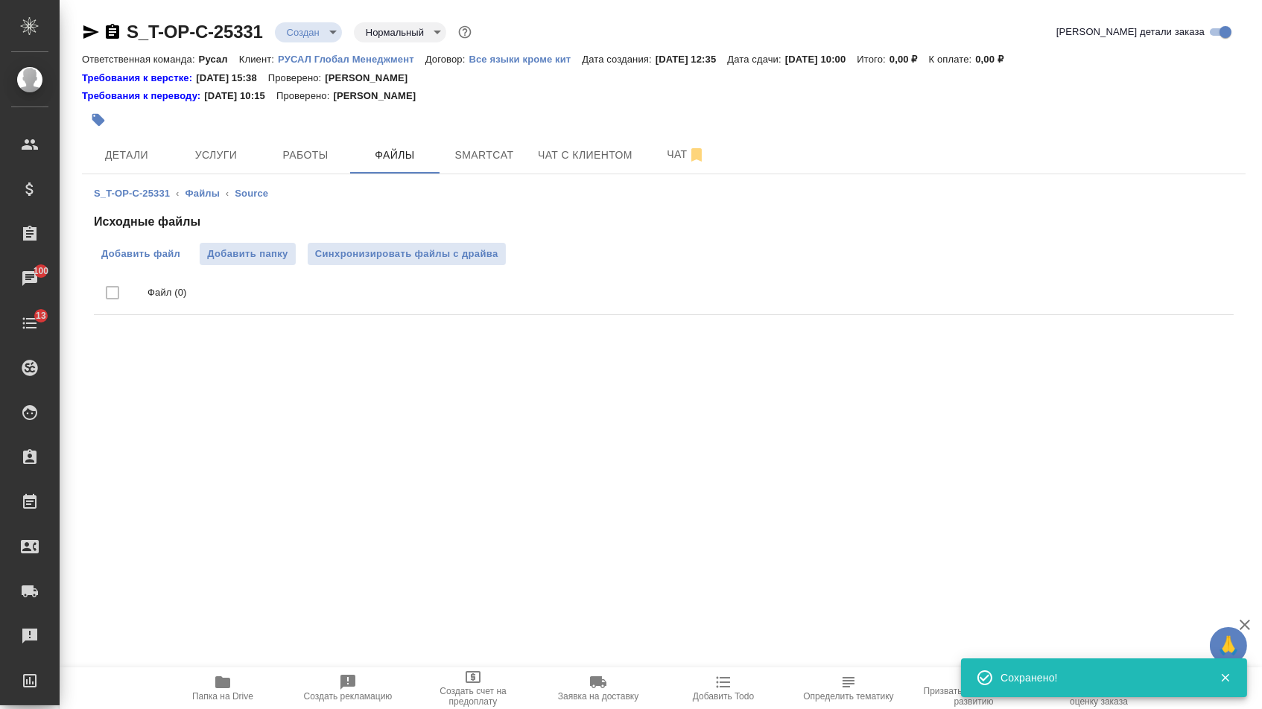
click at [161, 257] on span "Добавить файл" at bounding box center [140, 254] width 79 height 15
click at [0, 0] on input "Добавить файл" at bounding box center [0, 0] width 0 height 0
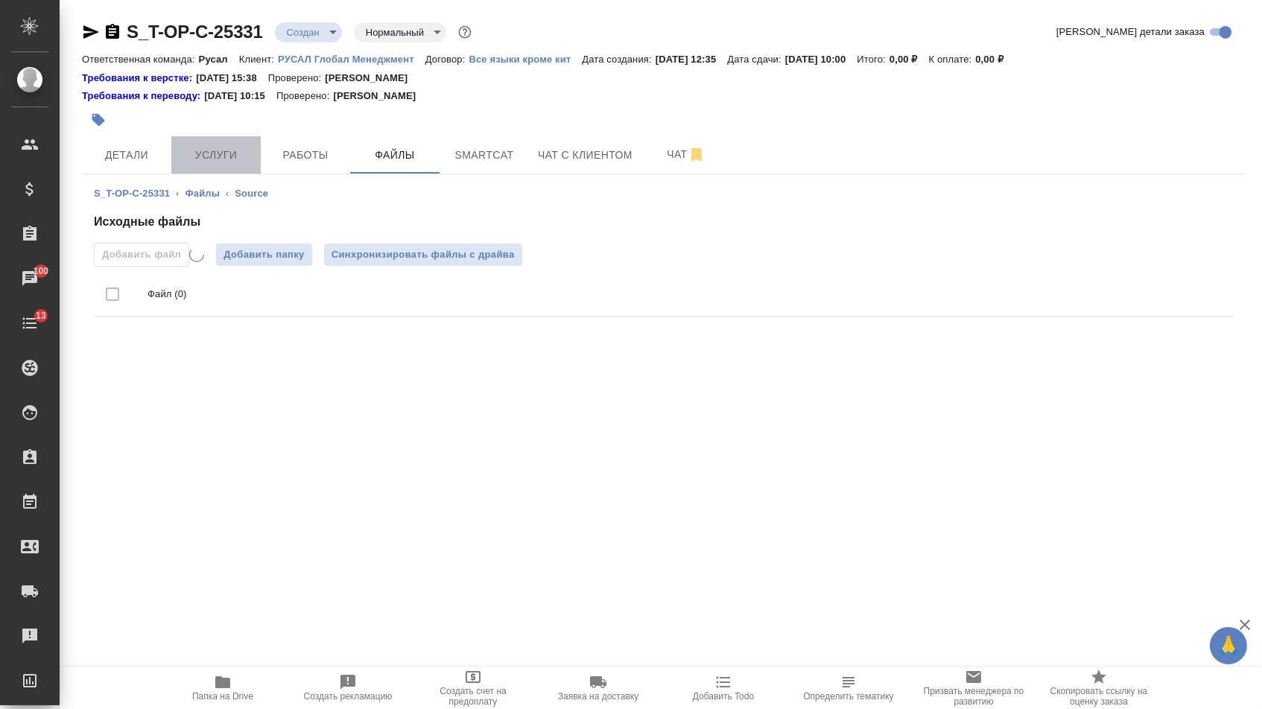
click at [184, 137] on button "Услуги" at bounding box center [215, 154] width 89 height 37
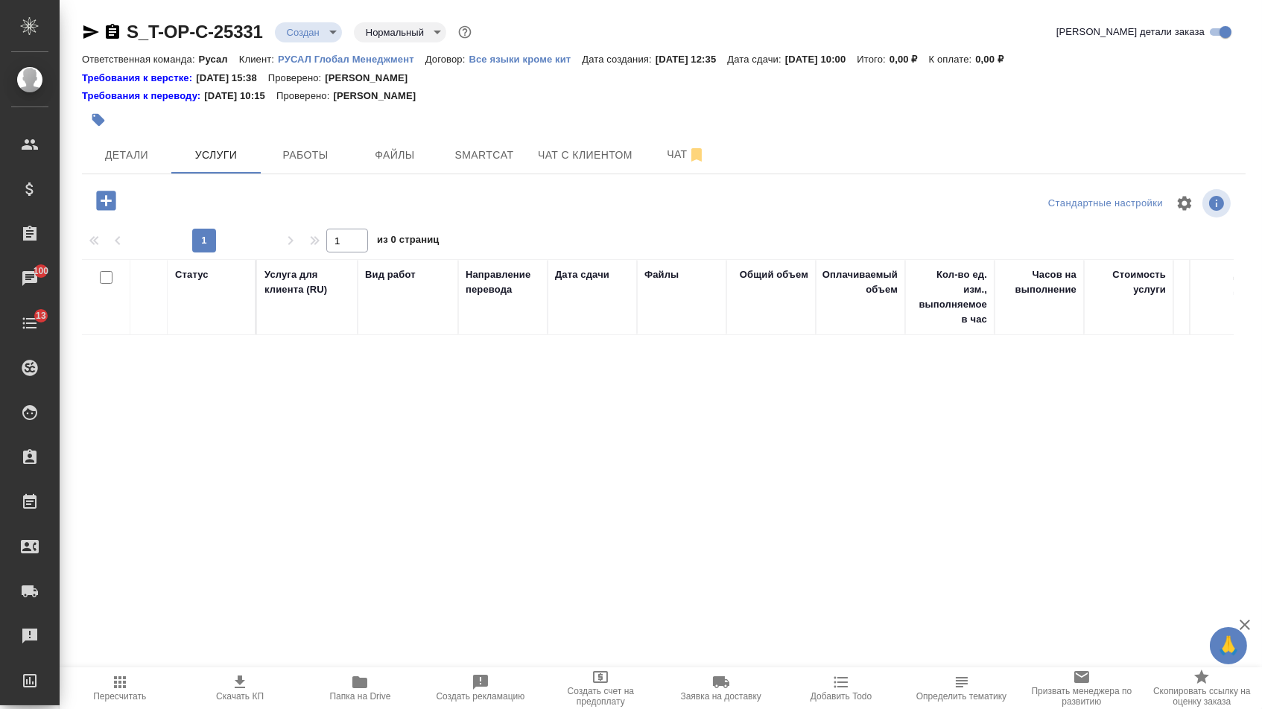
click at [107, 195] on icon "button" at bounding box center [105, 200] width 19 height 19
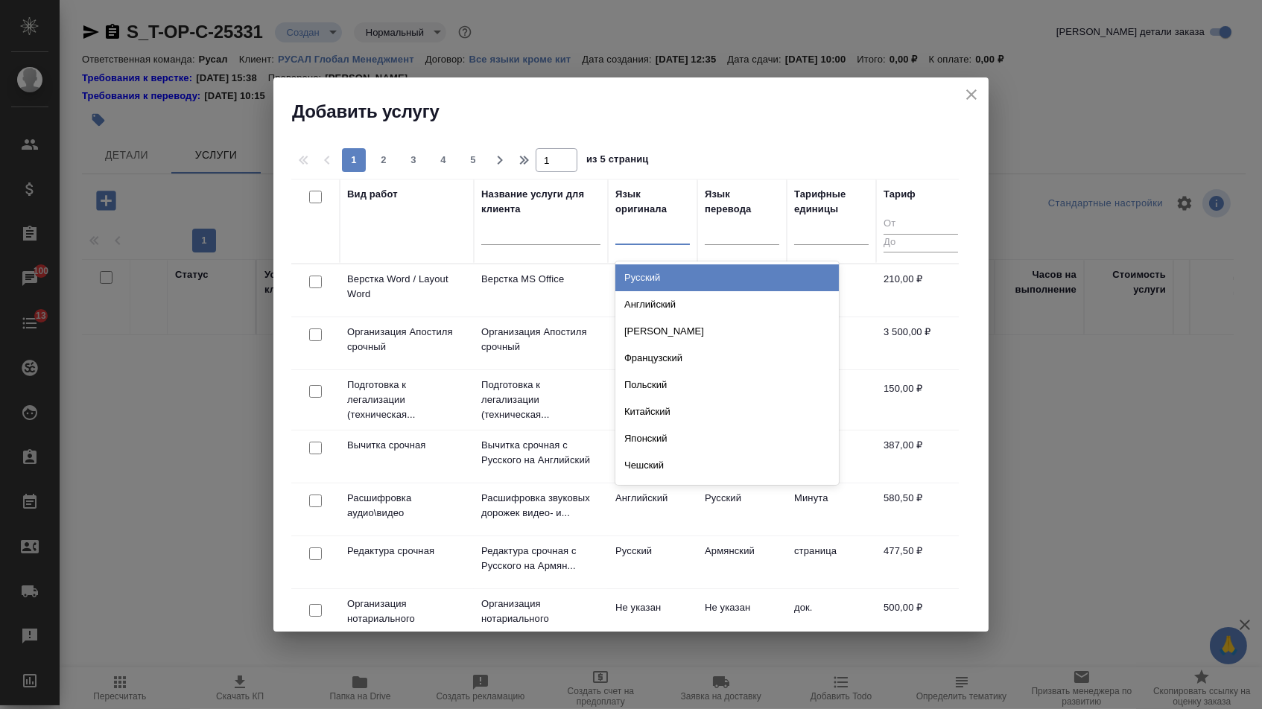
drag, startPoint x: 647, startPoint y: 235, endPoint x: 648, endPoint y: 259, distance: 24.6
click at [648, 235] on div at bounding box center [652, 230] width 74 height 22
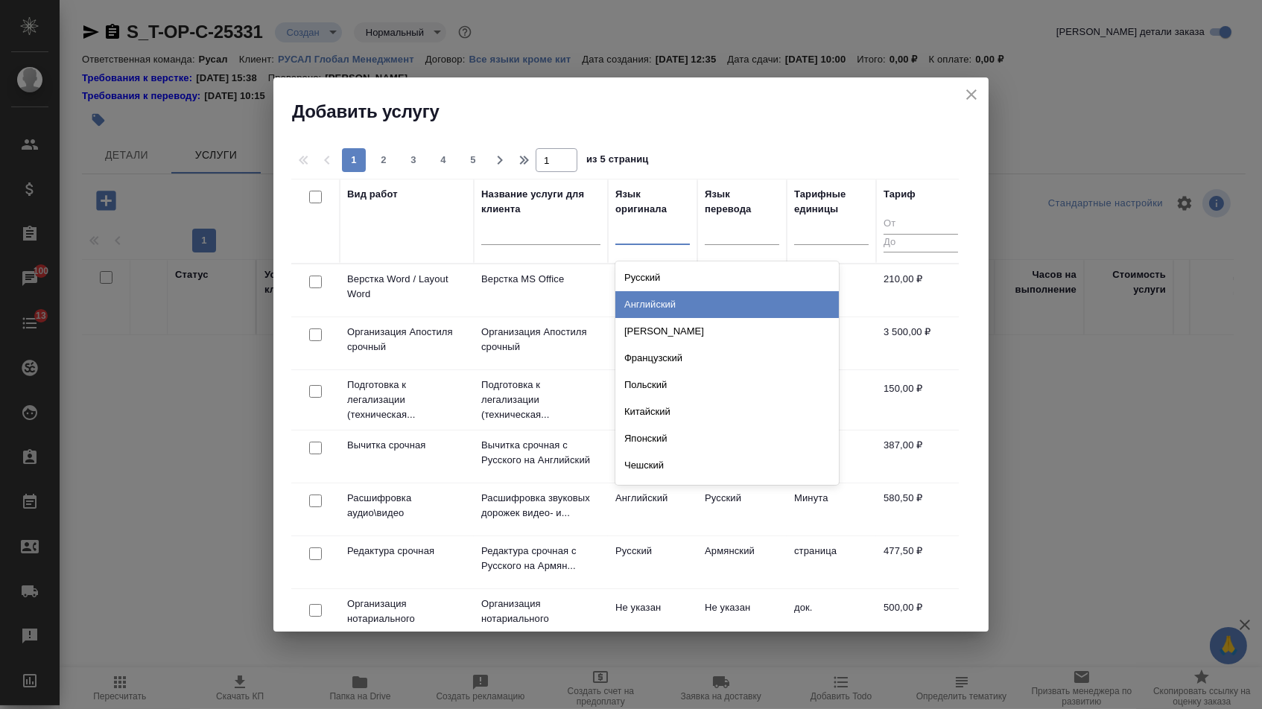
click at [637, 306] on div "Английский" at bounding box center [726, 304] width 223 height 27
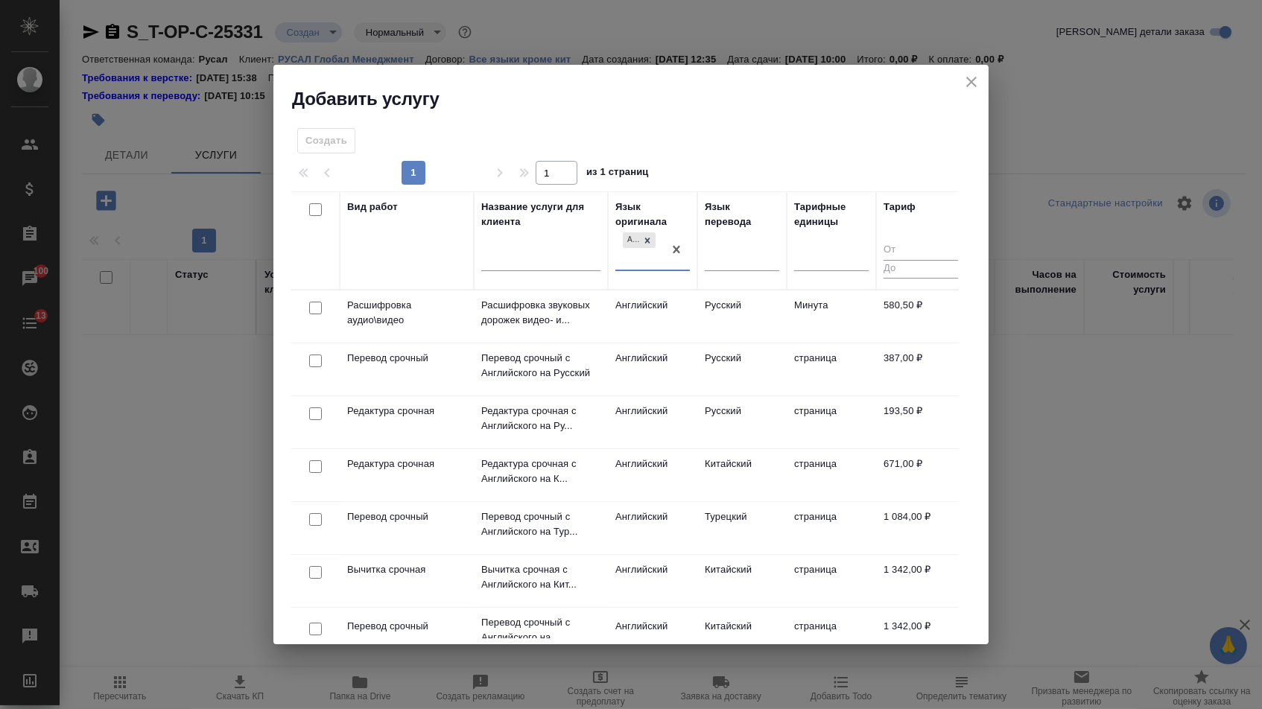
drag, startPoint x: 738, startPoint y: 259, endPoint x: 738, endPoint y: 277, distance: 17.9
click at [738, 259] on div at bounding box center [742, 257] width 74 height 22
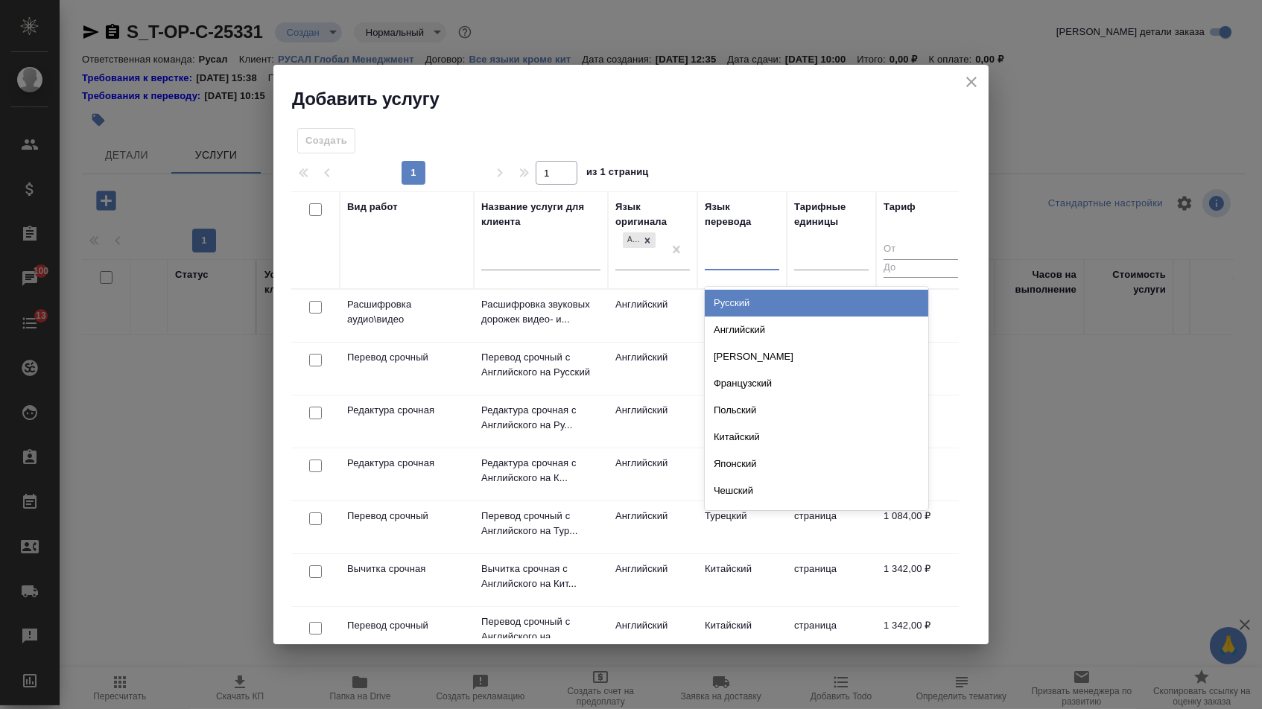
click at [738, 294] on div "Русский" at bounding box center [816, 303] width 223 height 27
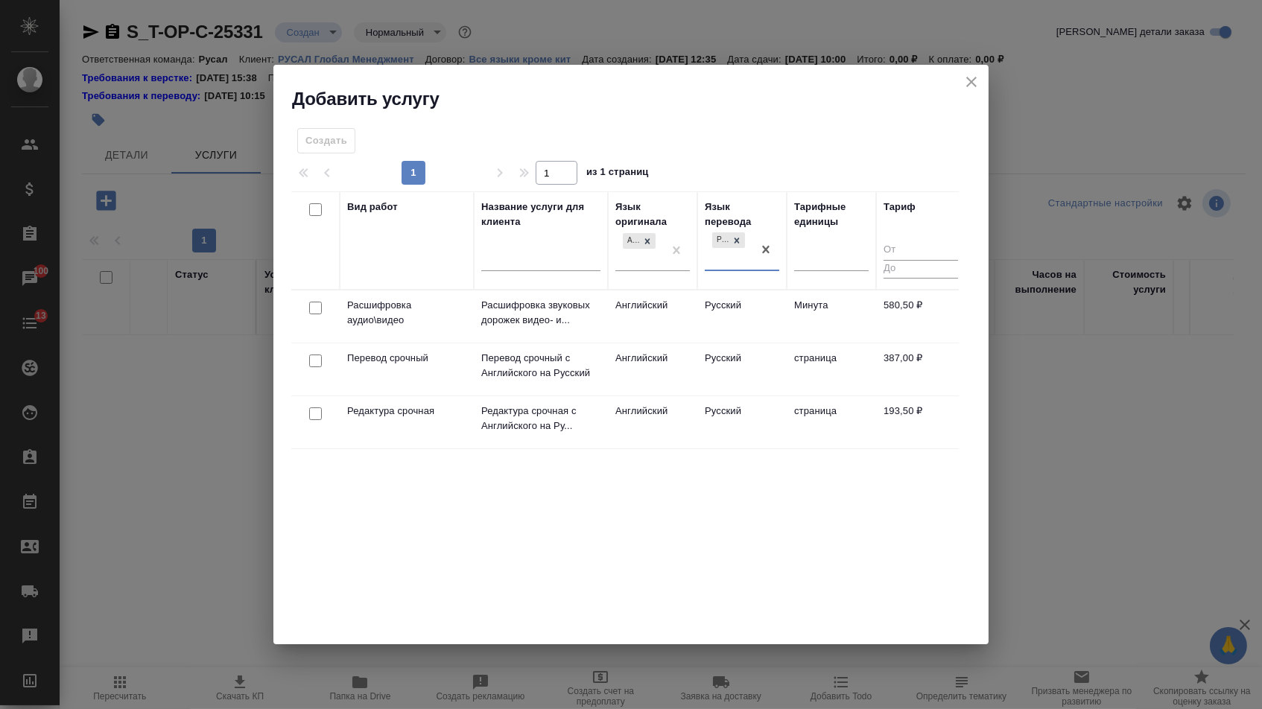
click at [311, 366] on div at bounding box center [316, 361] width 34 height 21
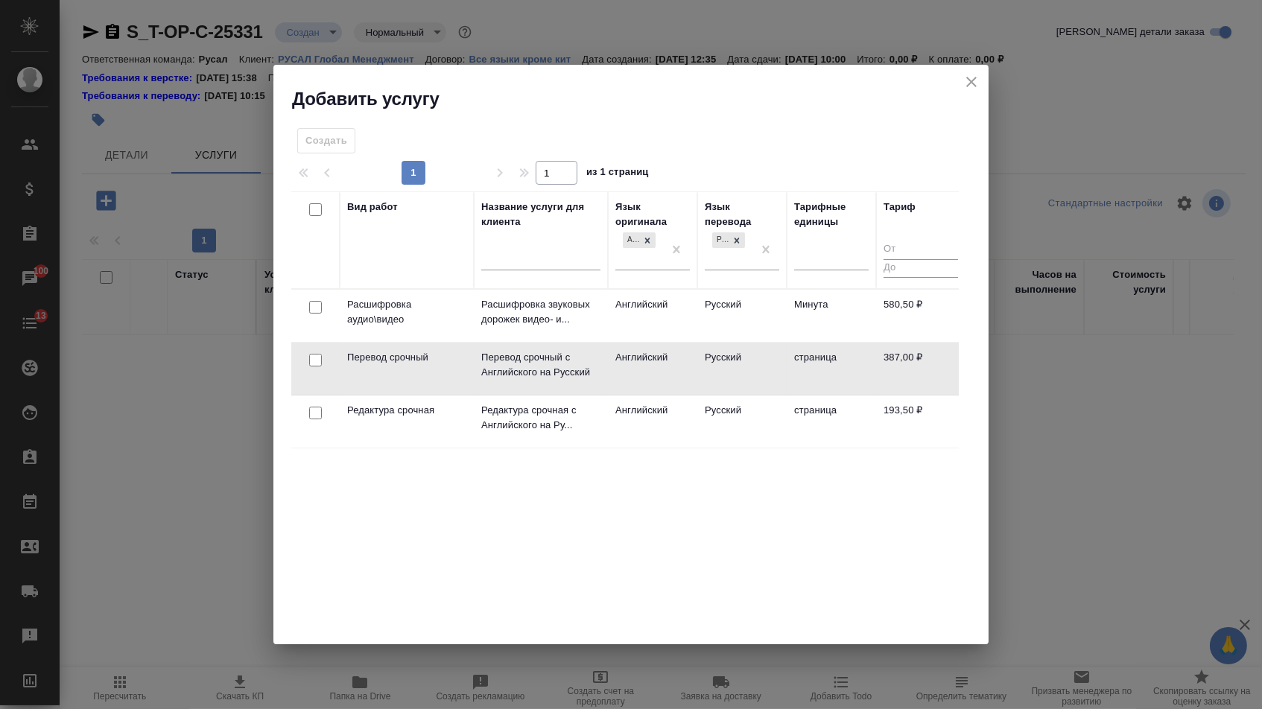
click at [311, 366] on div at bounding box center [316, 360] width 34 height 21
click at [314, 357] on input "checkbox" at bounding box center [315, 360] width 13 height 13
checkbox input "true"
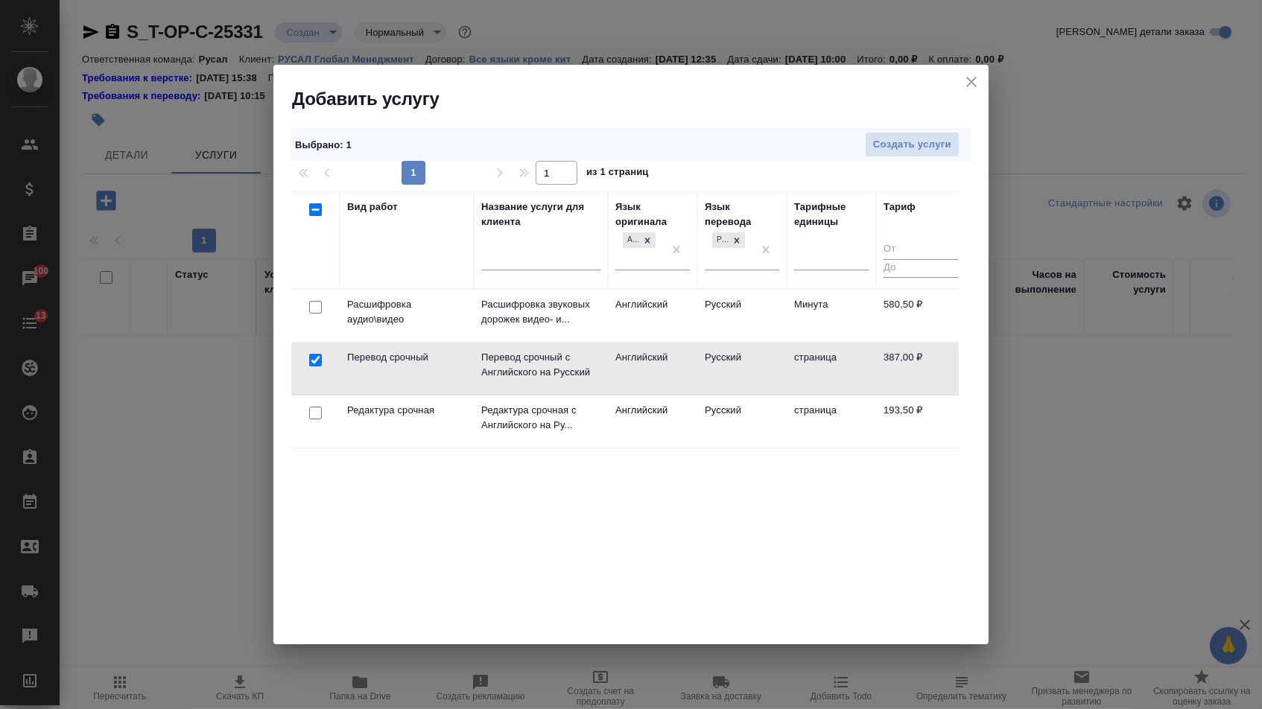
click at [314, 410] on input "checkbox" at bounding box center [315, 413] width 13 height 13
checkbox input "true"
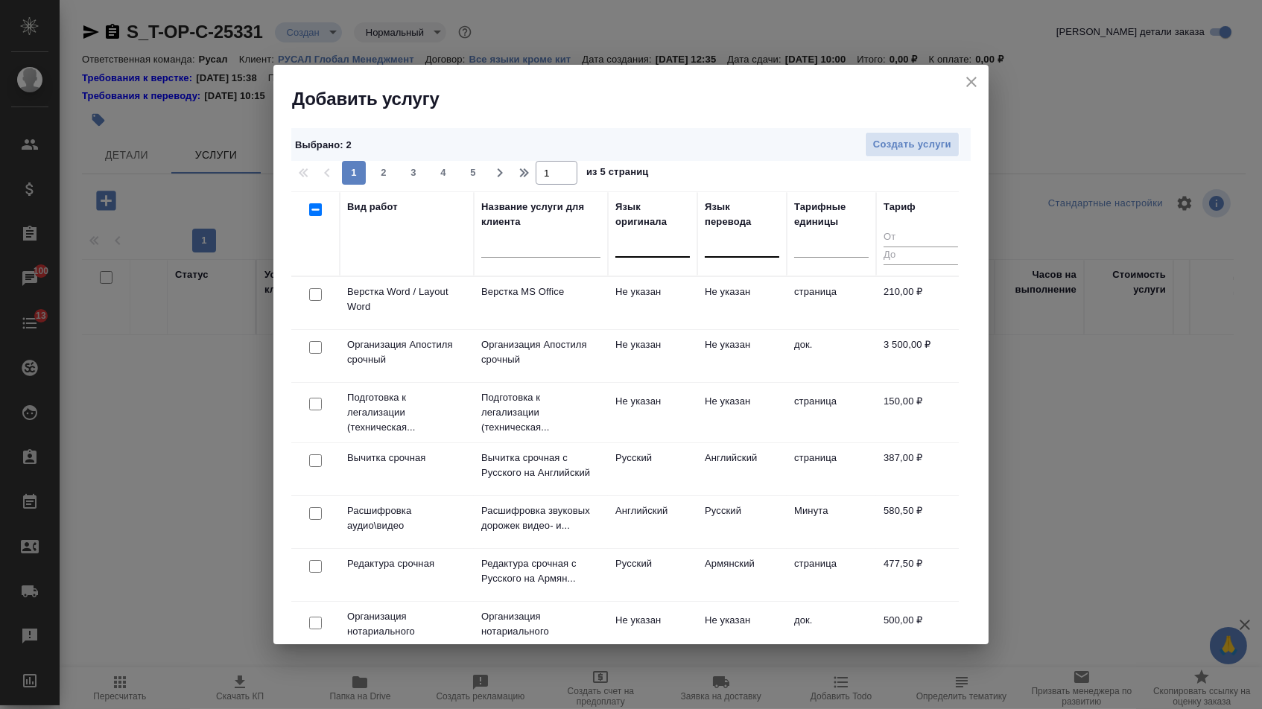
click at [312, 305] on td at bounding box center [315, 303] width 48 height 52
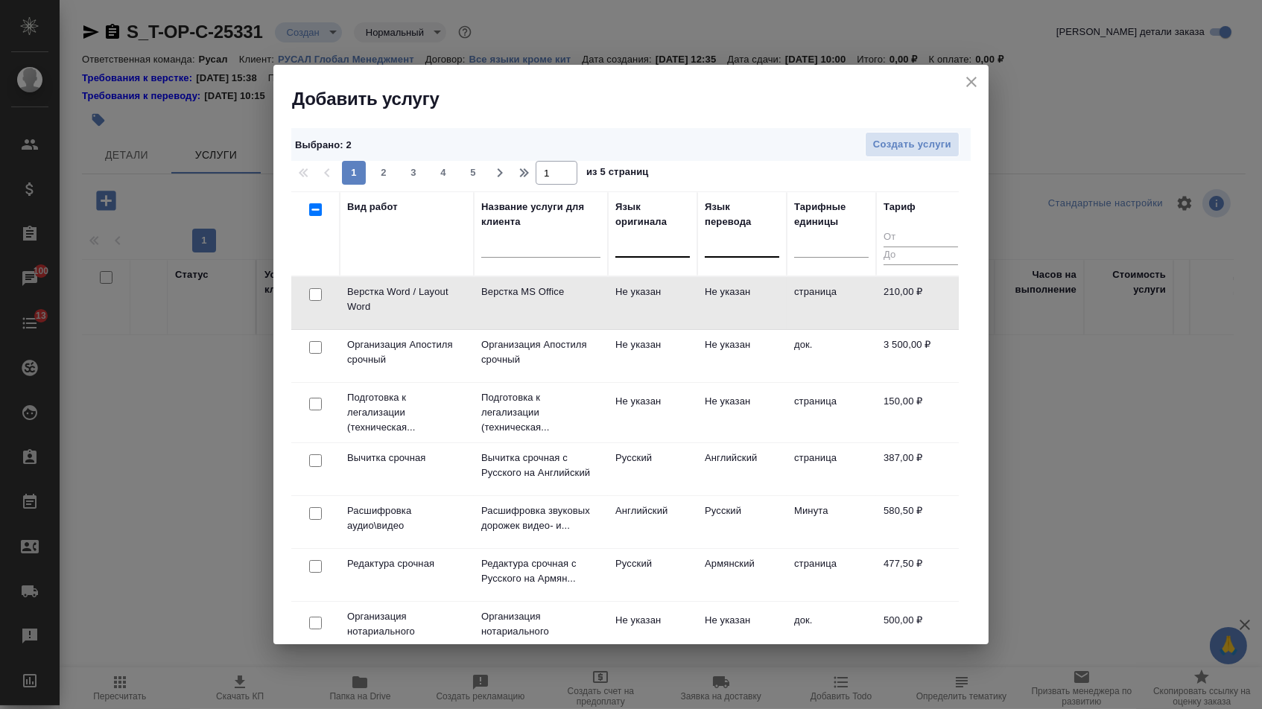
click at [312, 294] on input "checkbox" at bounding box center [315, 294] width 13 height 13
checkbox input "true"
click at [910, 145] on span "Создать услуги" at bounding box center [912, 144] width 78 height 17
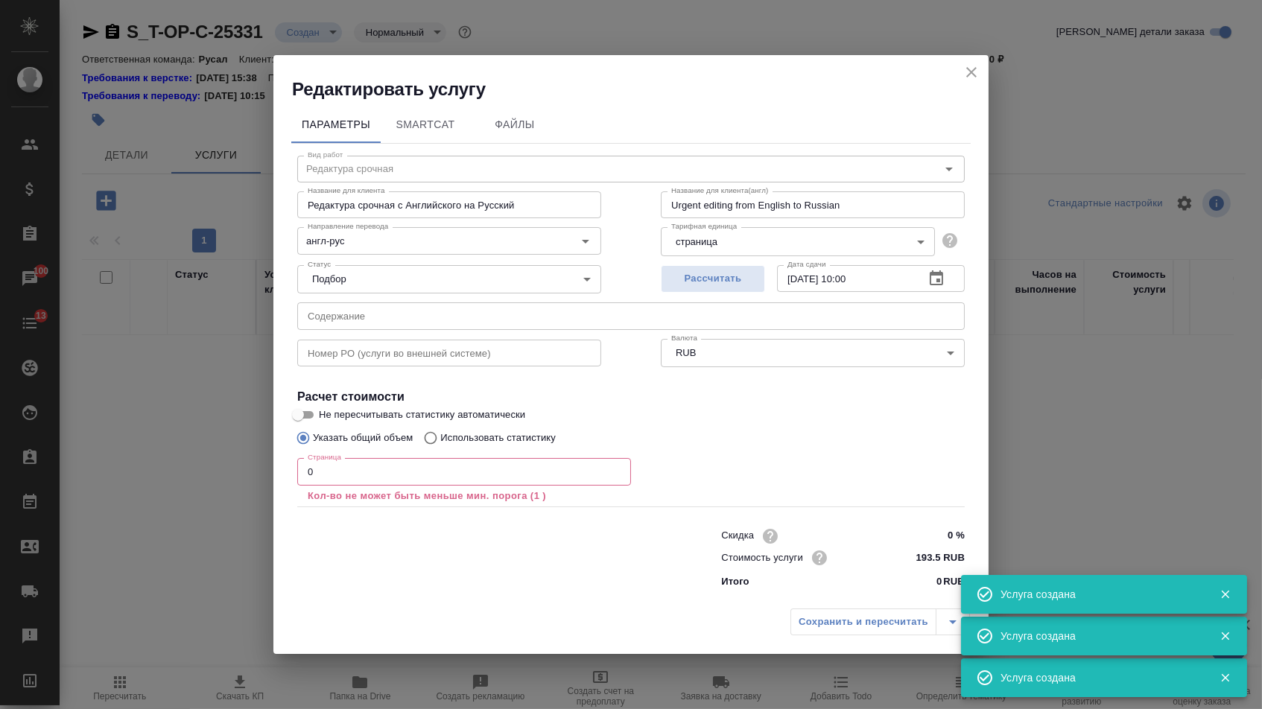
type input "Верстка Word / Layout Word"
type input "Верстка MS Office"
type input "Layout MS Office"
type input "Не указан"
type input "210 RUB"
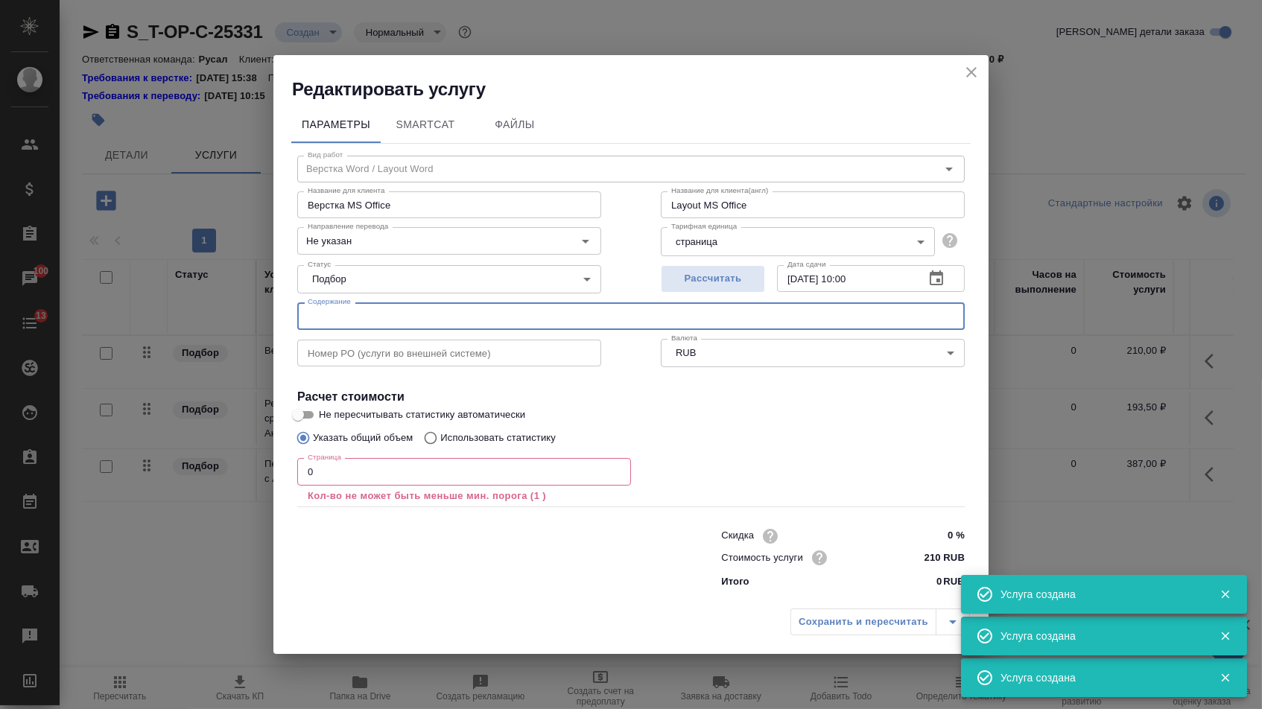
click at [340, 320] on input "text" at bounding box center [630, 315] width 667 height 27
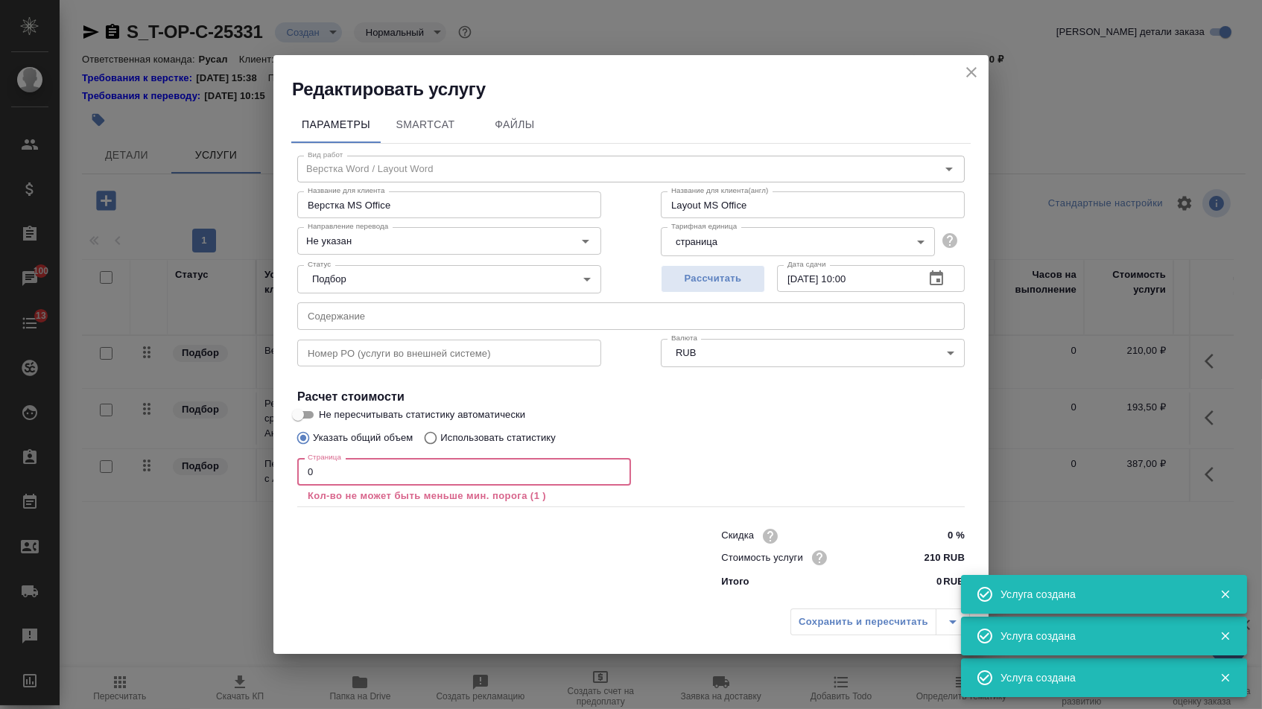
drag, startPoint x: 320, startPoint y: 468, endPoint x: 292, endPoint y: 469, distance: 28.3
click at [292, 469] on div "Вид работ Верстка Word / Layout Word Вид работ Название для клиента Верстка MS …" at bounding box center [630, 370] width 679 height 452
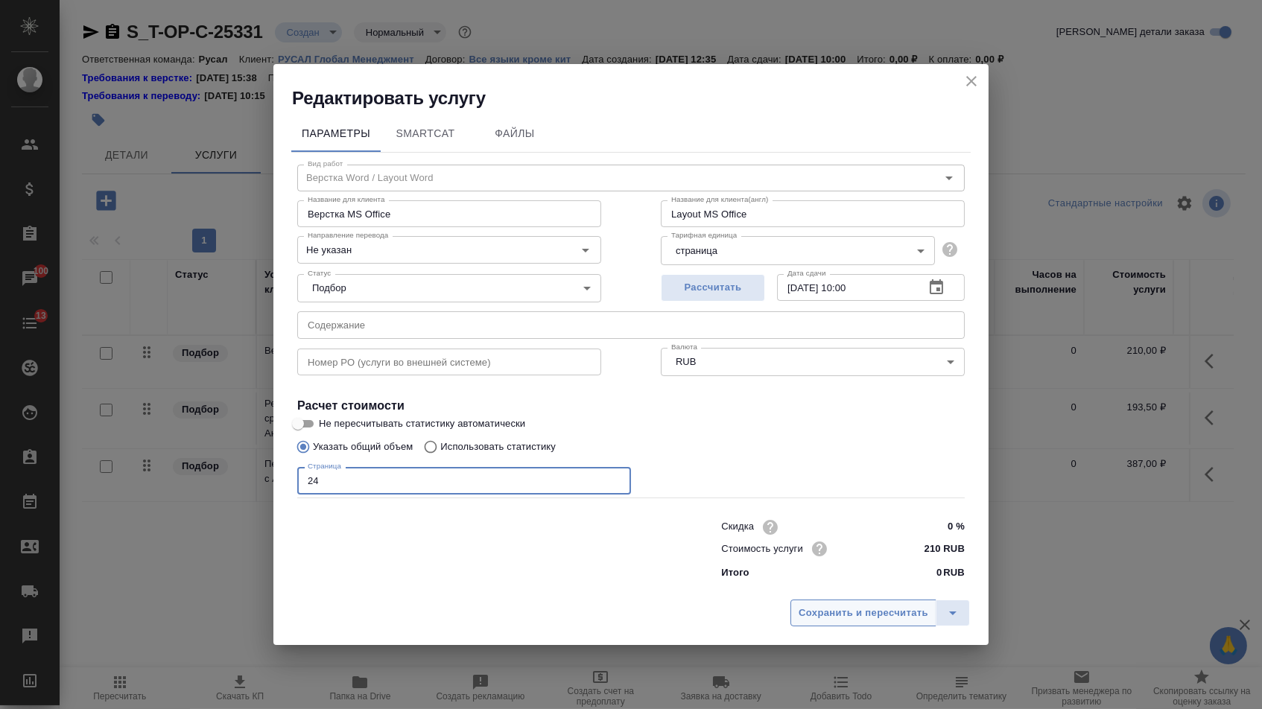
type input "24"
click at [848, 622] on span "Сохранить и пересчитать" at bounding box center [863, 613] width 130 height 17
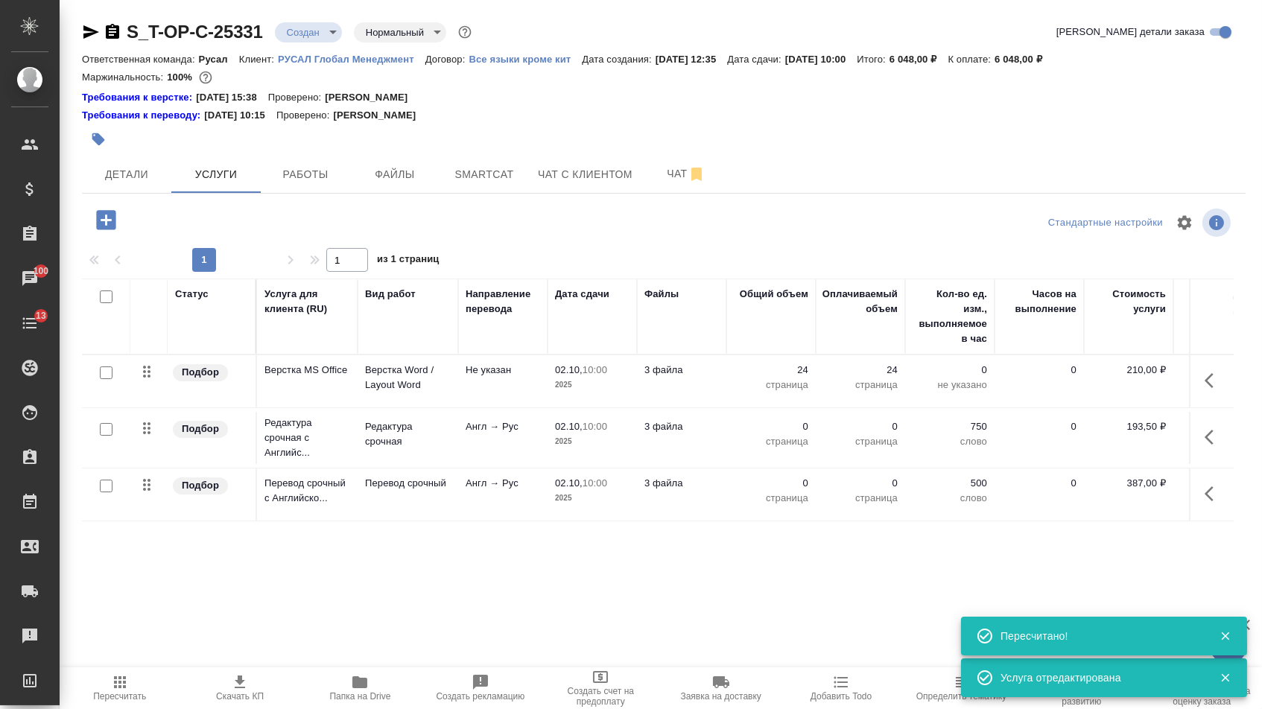
click at [801, 483] on td "0 страница" at bounding box center [770, 495] width 89 height 52
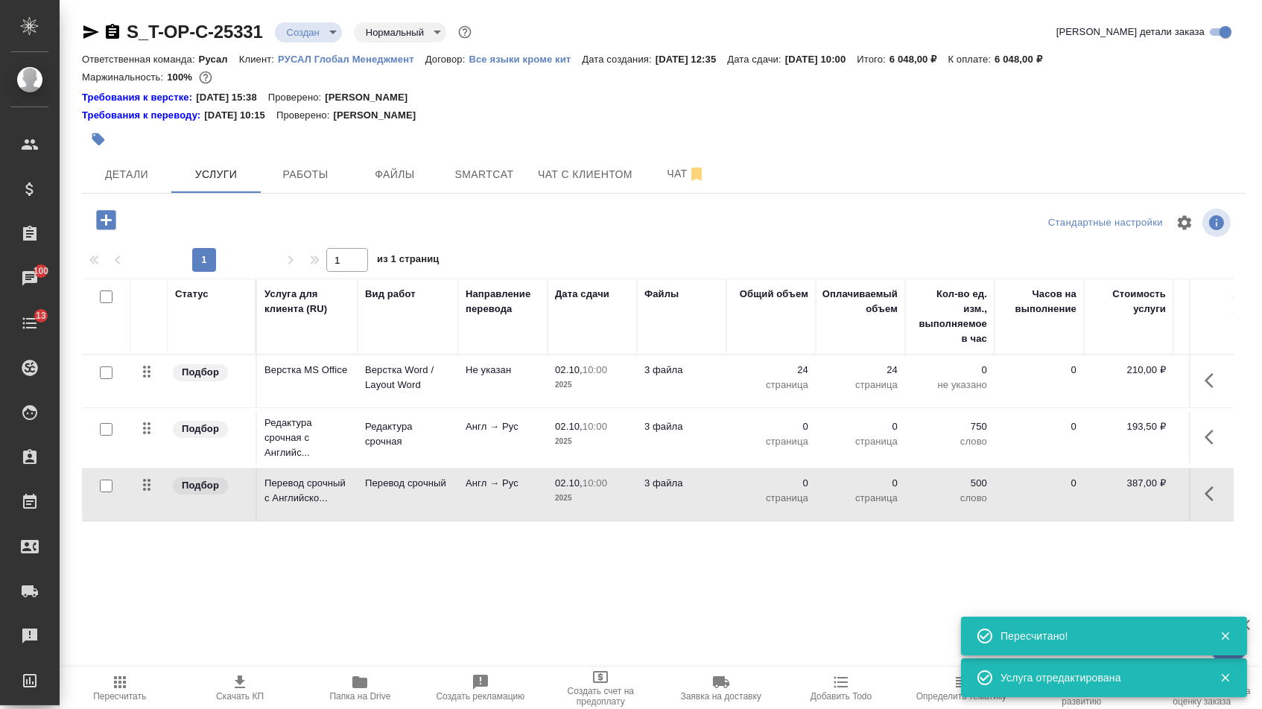
click at [792, 491] on p "0" at bounding box center [771, 483] width 74 height 15
type input "43200"
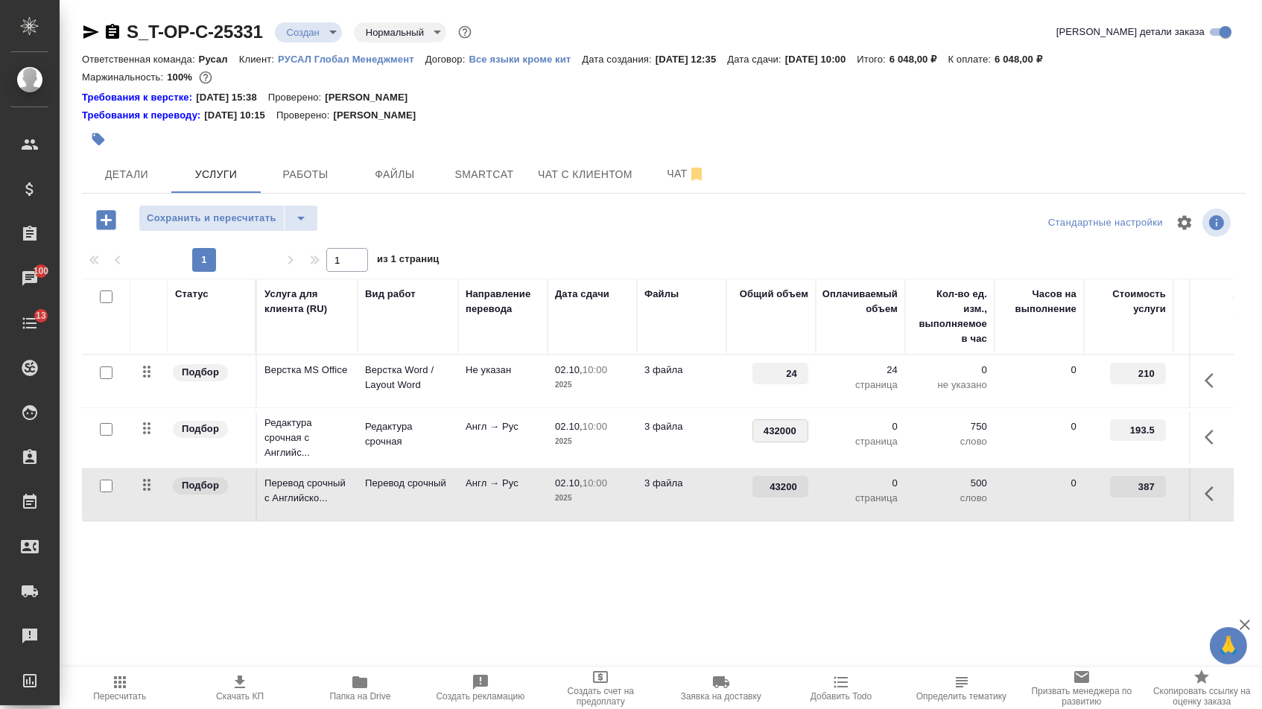
type input "43200"
click at [656, 621] on div "S_T-OP-C-25331 Создан new Нормальный normal Кратко детали заказа Ответственная …" at bounding box center [664, 318] width 1180 height 637
click at [270, 217] on span "Сохранить и пересчитать" at bounding box center [212, 218] width 130 height 17
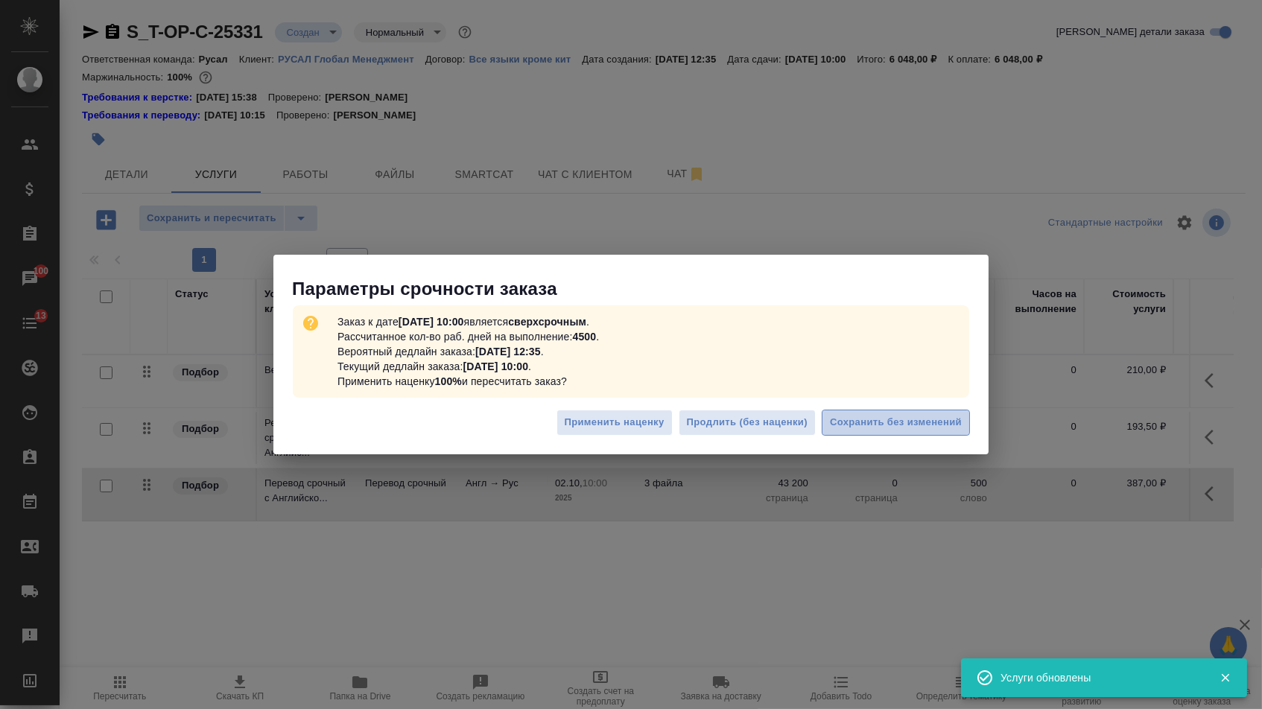
click at [923, 431] on button "Сохранить без изменений" at bounding box center [896, 423] width 148 height 26
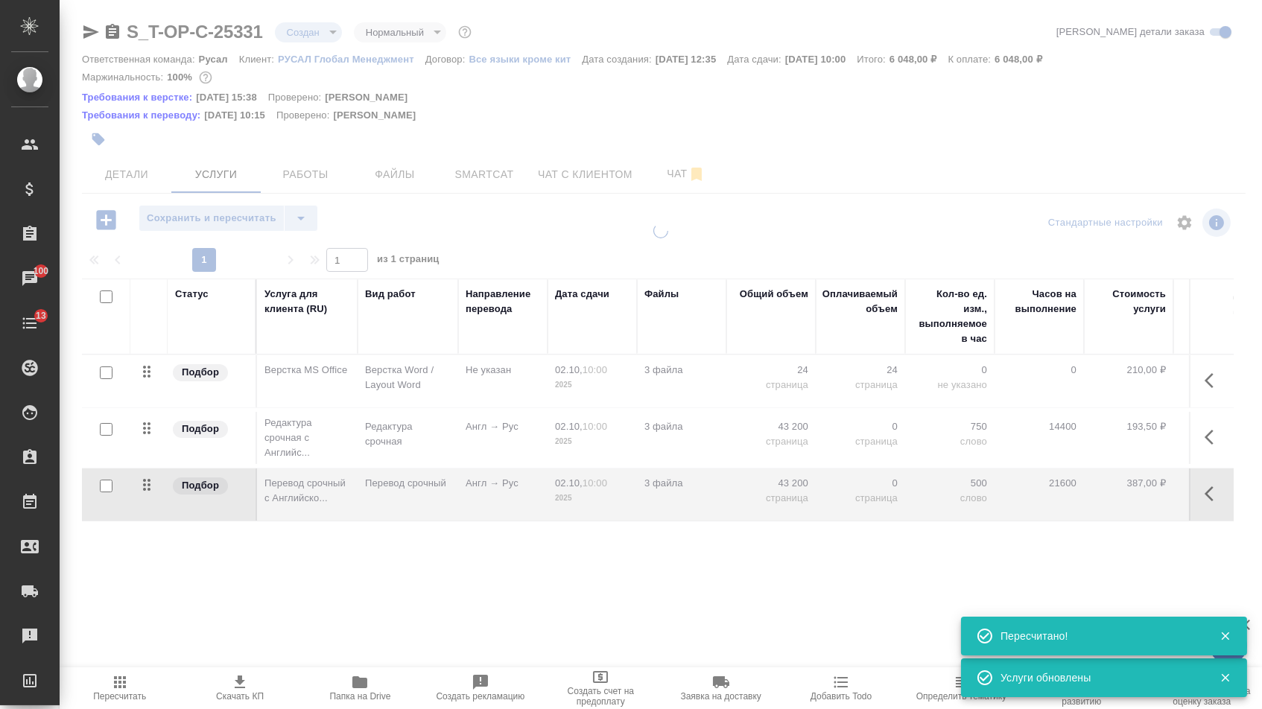
type input "urgent"
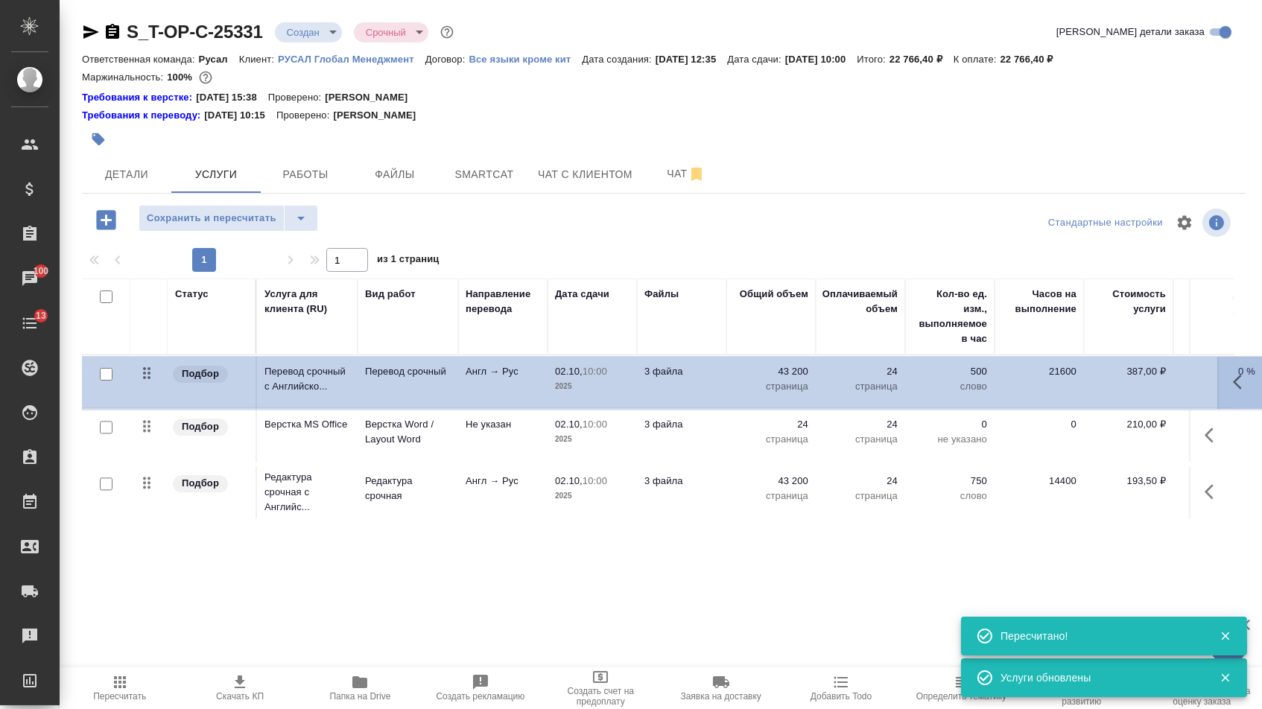
drag, startPoint x: 145, startPoint y: 500, endPoint x: 145, endPoint y: 363, distance: 137.1
click at [145, 365] on tbody "Подбор Верстка MS Office Верстка Word / Layout Word Не указан 02.10, 10:00 2025…" at bounding box center [784, 439] width 1404 height 168
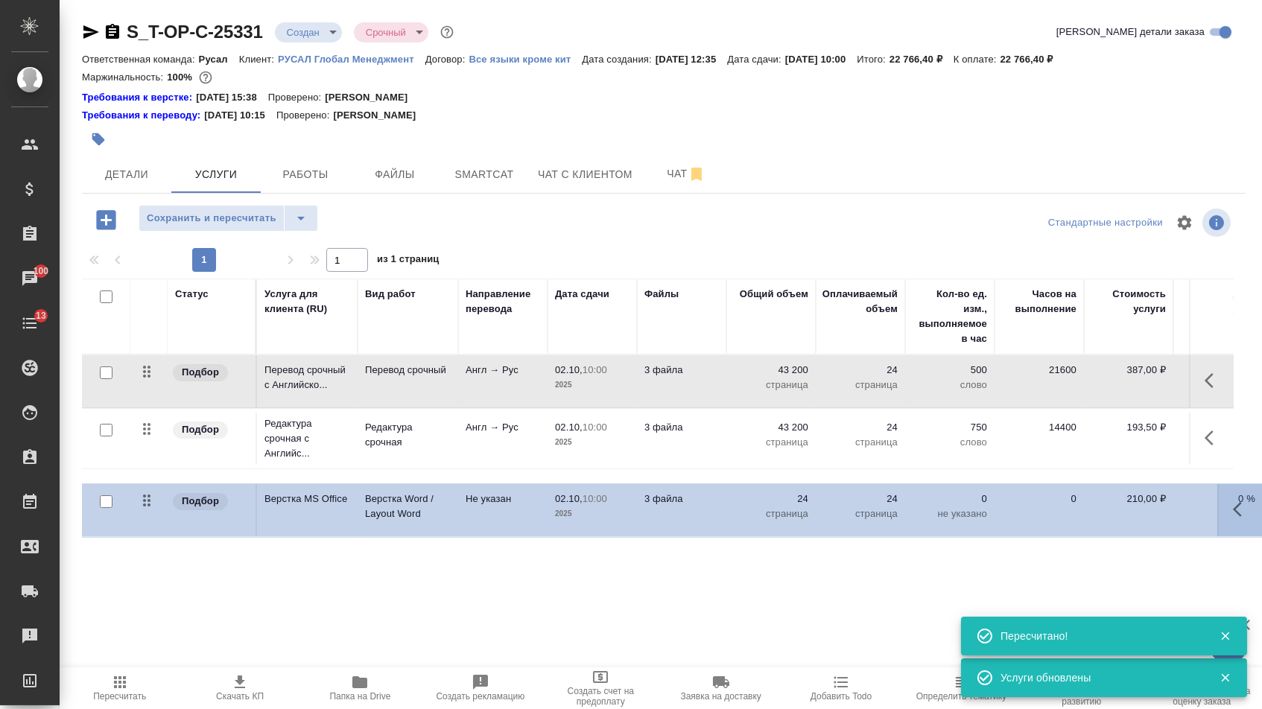
drag, startPoint x: 145, startPoint y: 434, endPoint x: 145, endPoint y: 520, distance: 85.7
click at [145, 520] on table "Статус Услуга для клиента (RU) Вид работ Направление перевода Дата сдачи Файлы …" at bounding box center [784, 401] width 1404 height 245
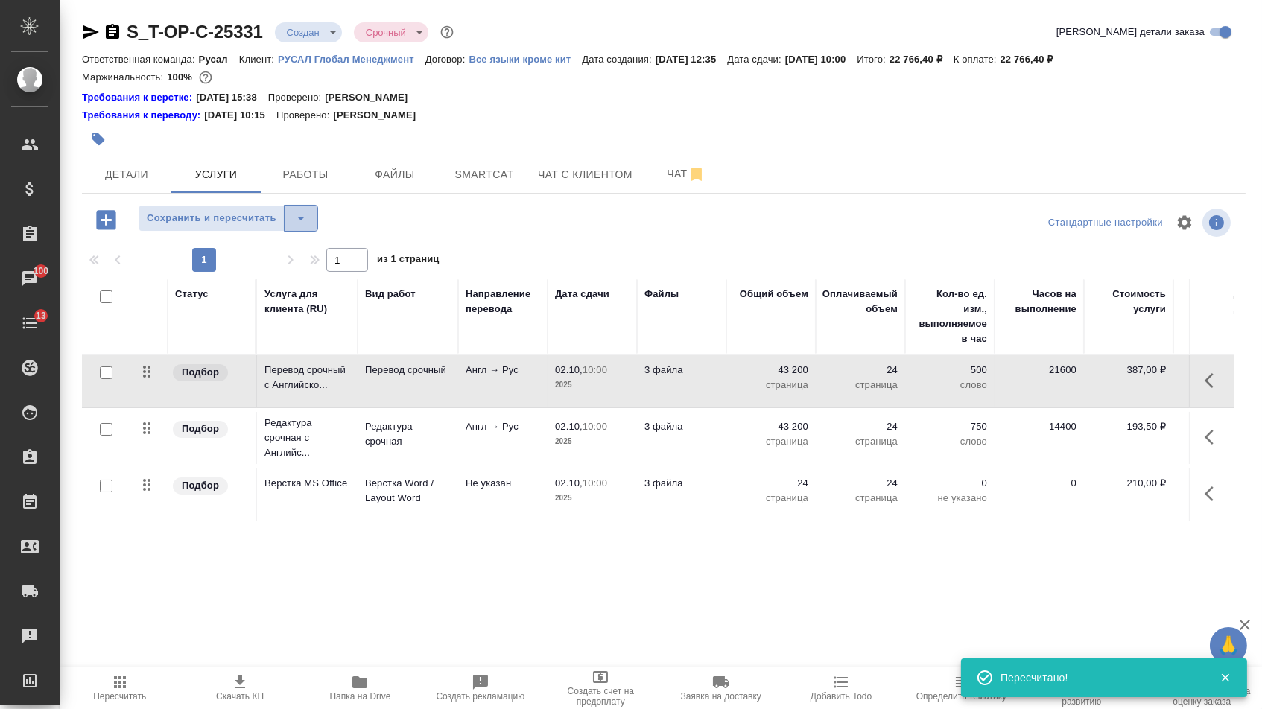
click at [318, 224] on button "split button" at bounding box center [301, 218] width 34 height 27
click at [297, 250] on li "Сохранить" at bounding box center [234, 258] width 183 height 24
click at [1204, 390] on icon "button" at bounding box center [1213, 381] width 18 height 18
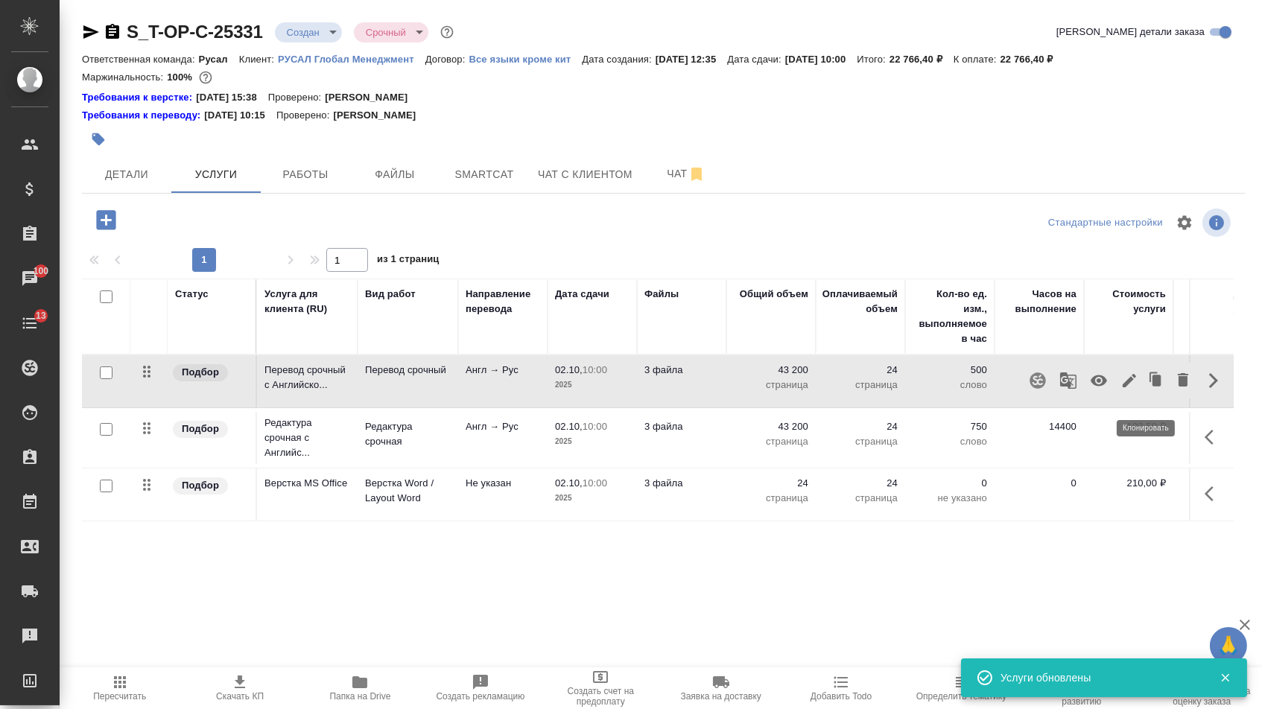
click at [1120, 390] on icon "button" at bounding box center [1129, 381] width 18 height 18
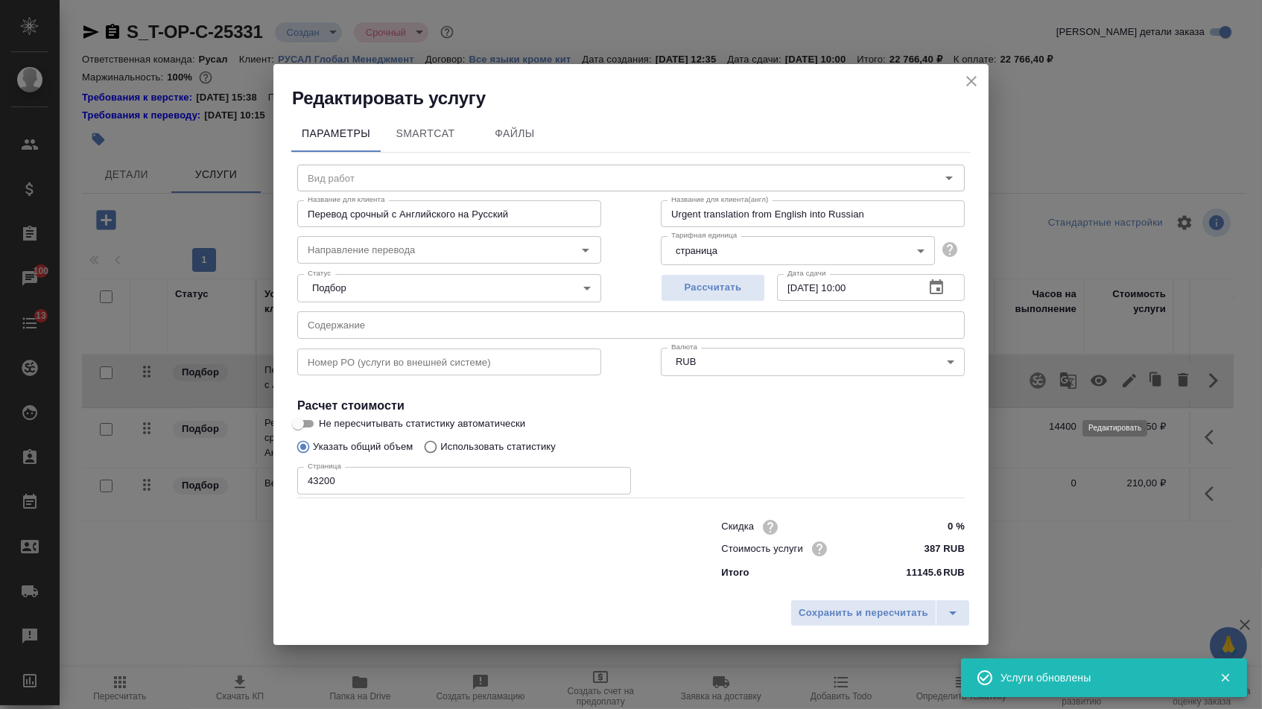
type input "Перевод срочный"
type input "англ-рус"
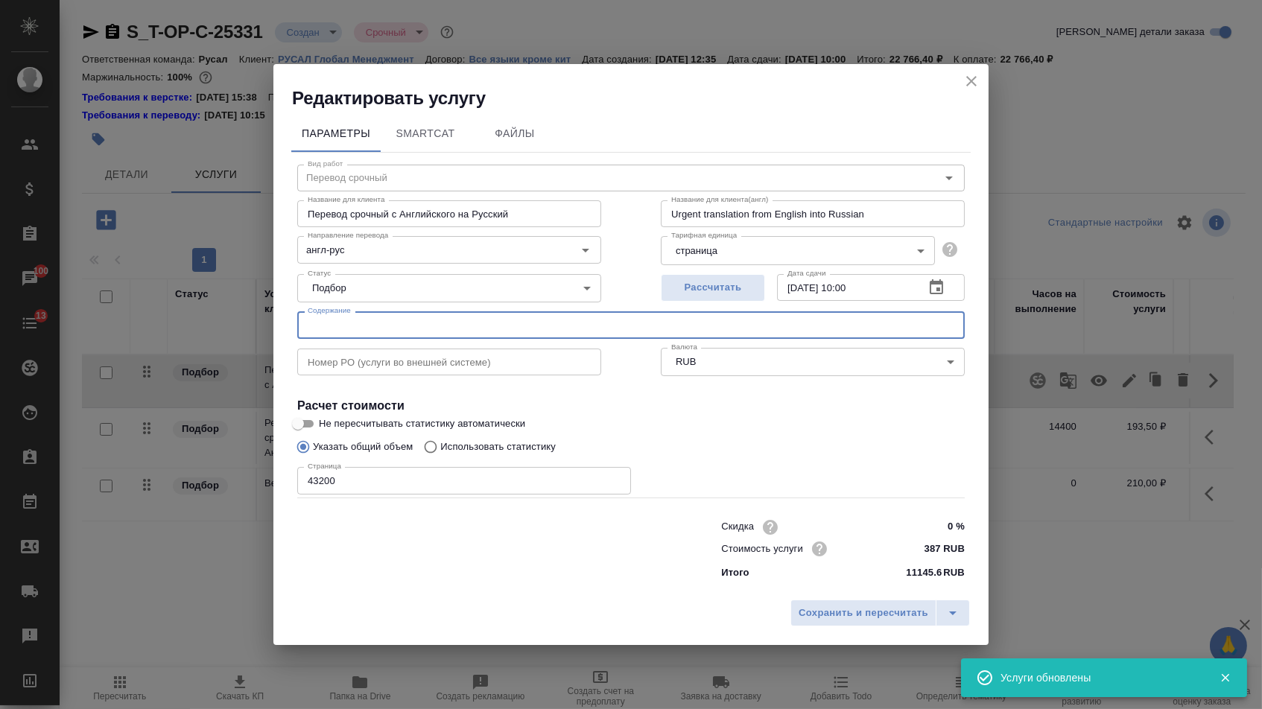
click at [520, 329] on input "text" at bounding box center [630, 324] width 667 height 27
paste input "Компрессор Китай"
type input "Компрессор Китай"
click at [825, 626] on button "Сохранить и пересчитать" at bounding box center [863, 613] width 146 height 27
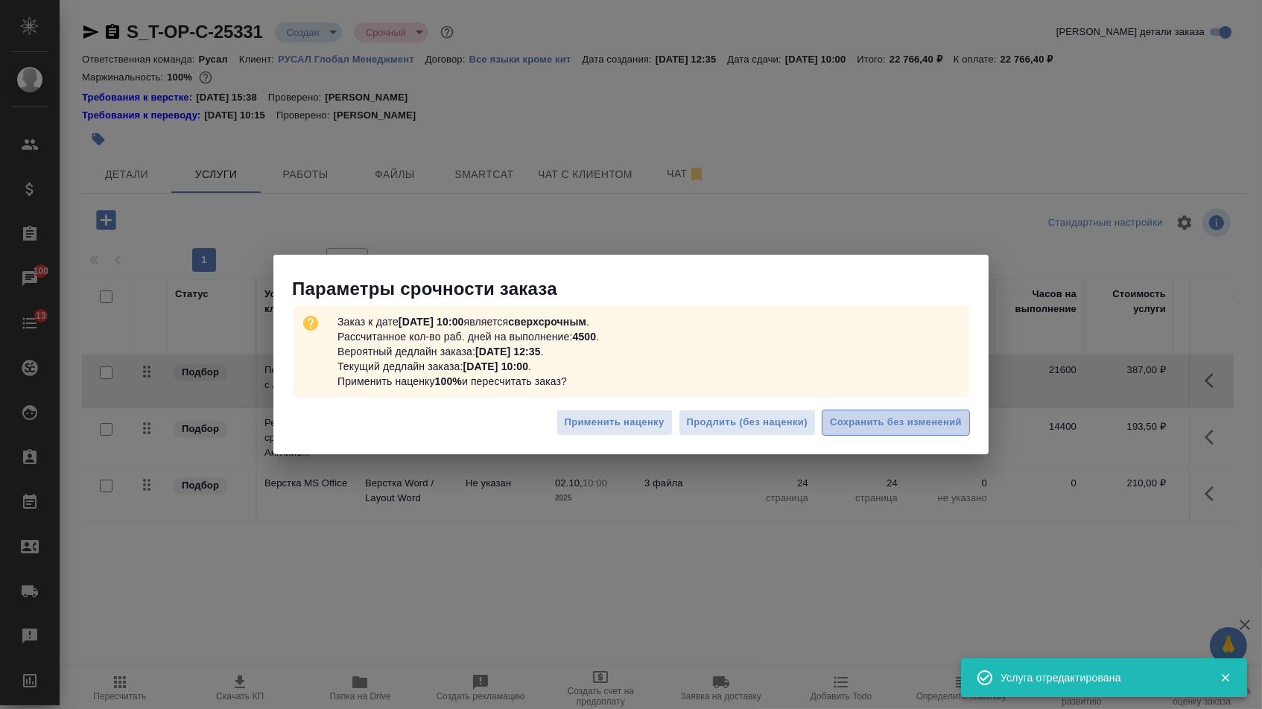
click at [876, 421] on span "Сохранить без изменений" at bounding box center [896, 422] width 132 height 17
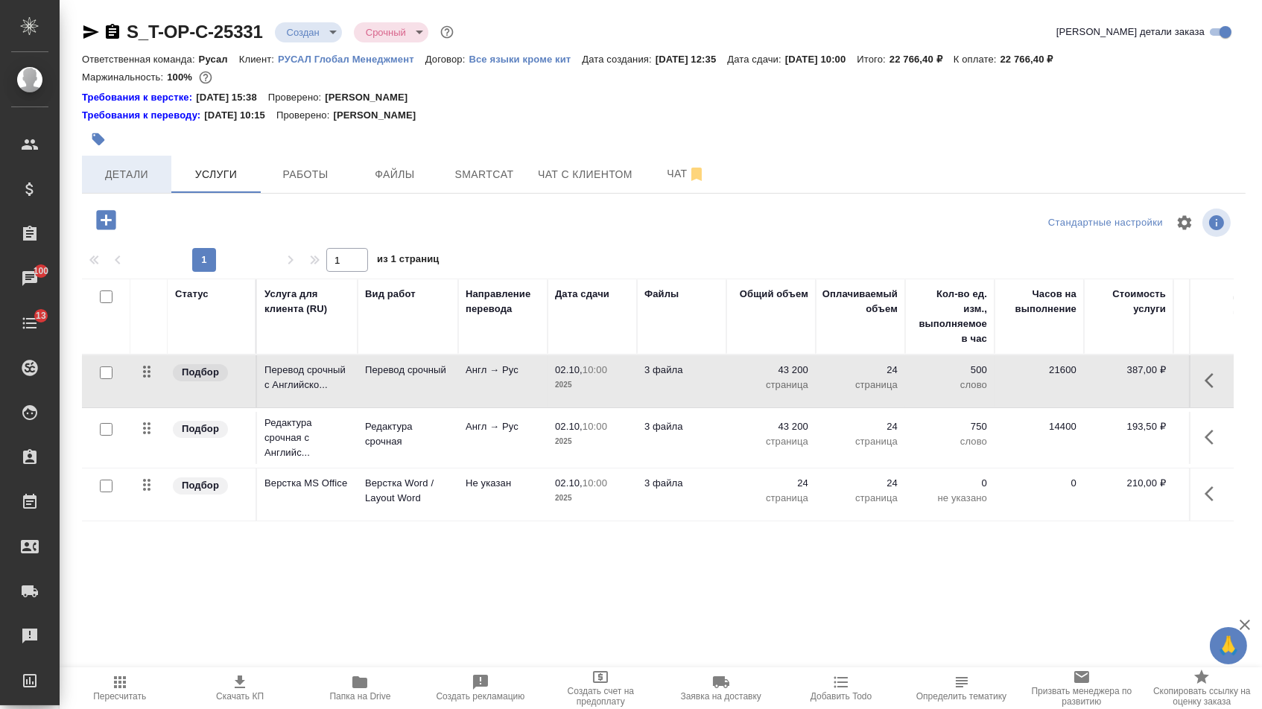
click at [137, 170] on span "Детали" at bounding box center [127, 174] width 72 height 19
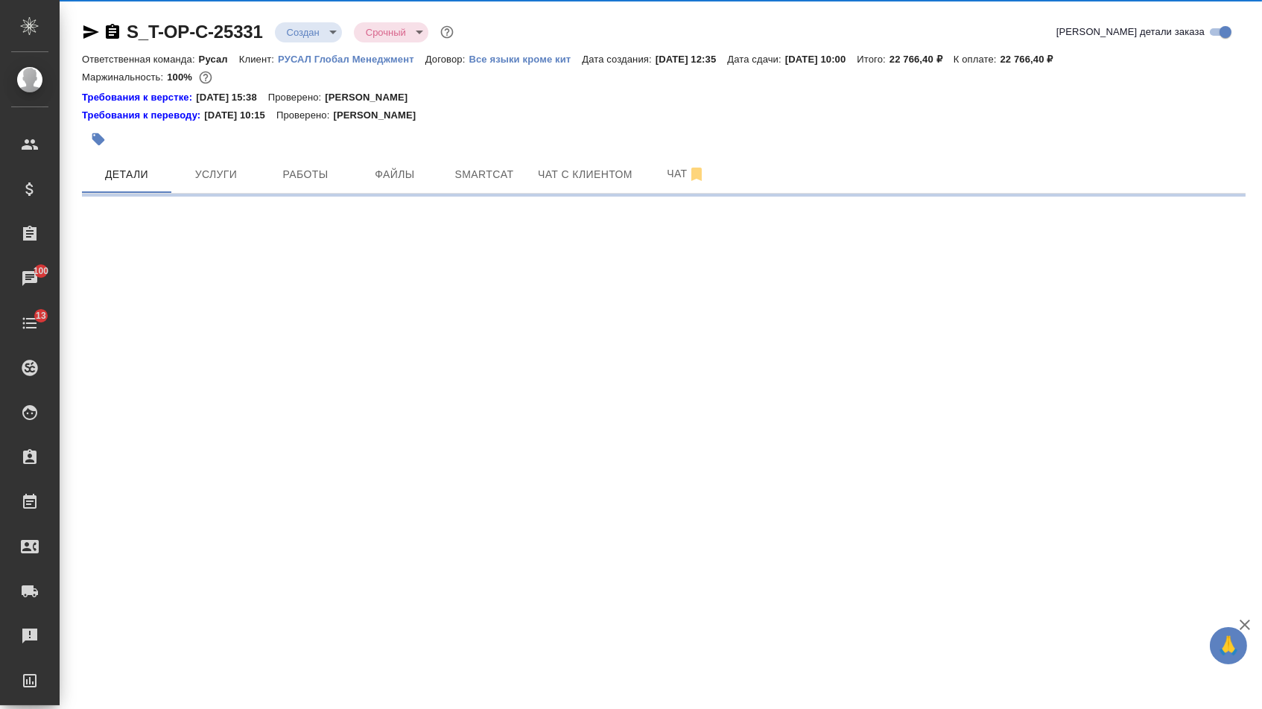
select select "RU"
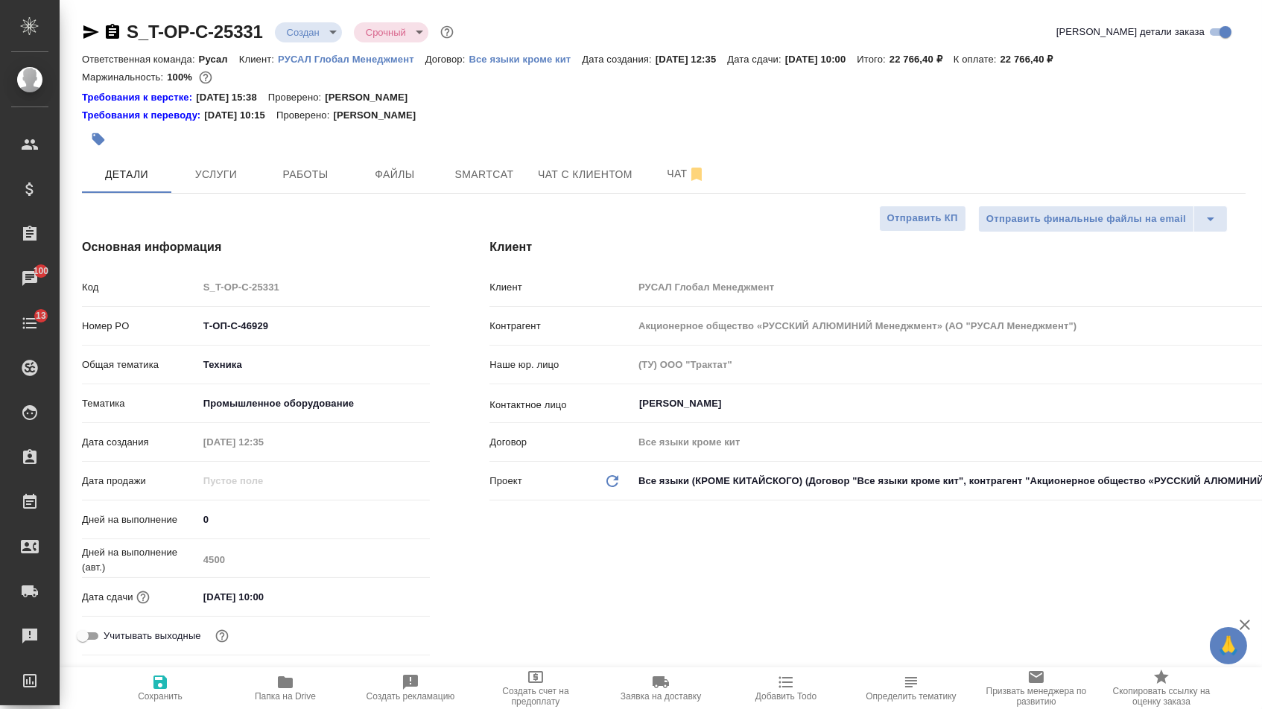
click at [318, 29] on body "🙏 .cls-1 fill:#fff; AWATERA Menshikova Aleksandra Клиенты Спецификации Заказы 1…" at bounding box center [631, 354] width 1262 height 709
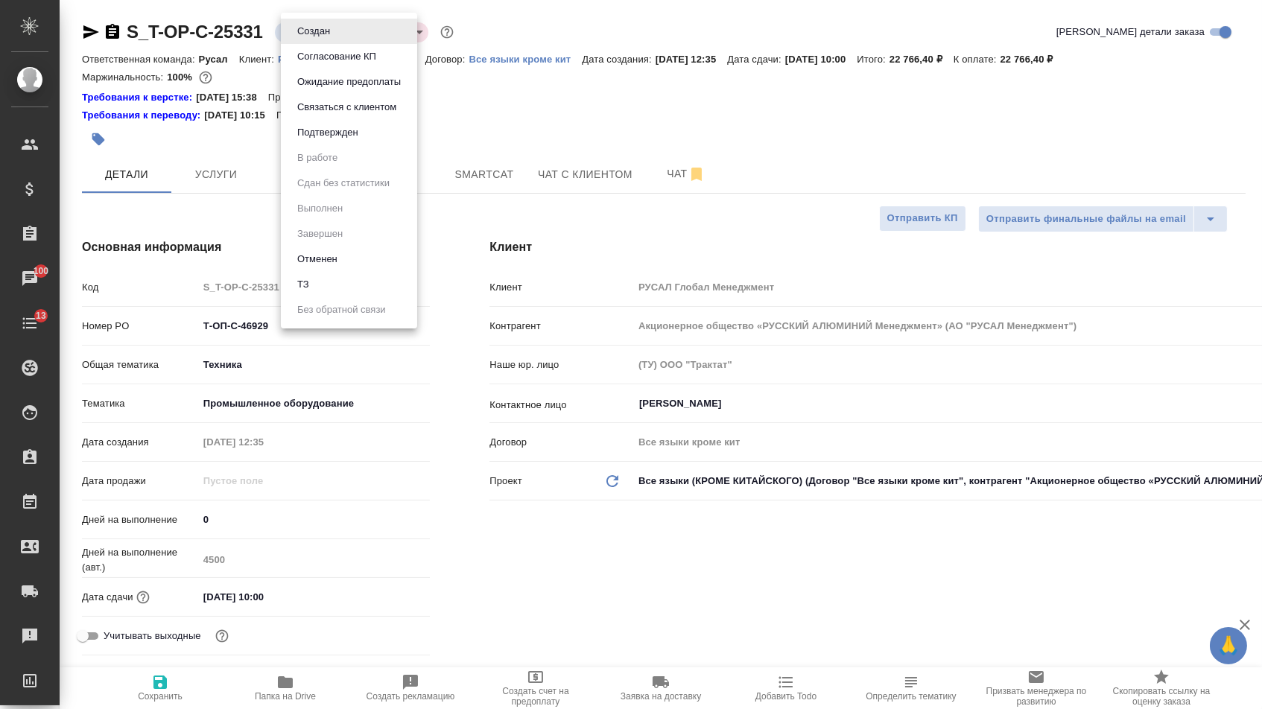
click at [318, 141] on button "Подтвержден" at bounding box center [328, 132] width 70 height 16
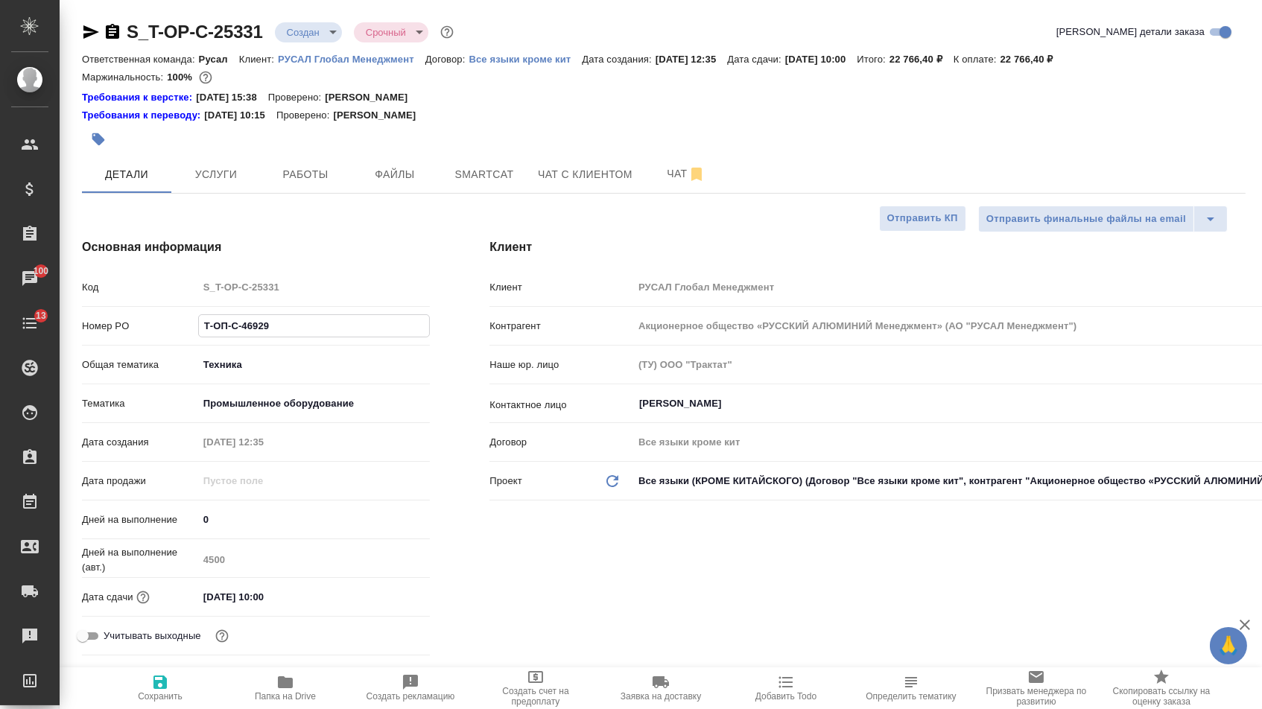
drag, startPoint x: 273, startPoint y: 334, endPoint x: 110, endPoint y: 334, distance: 163.1
click at [110, 334] on div "Номер PO Т-ОП-С-46929" at bounding box center [256, 326] width 348 height 26
type textarea "x"
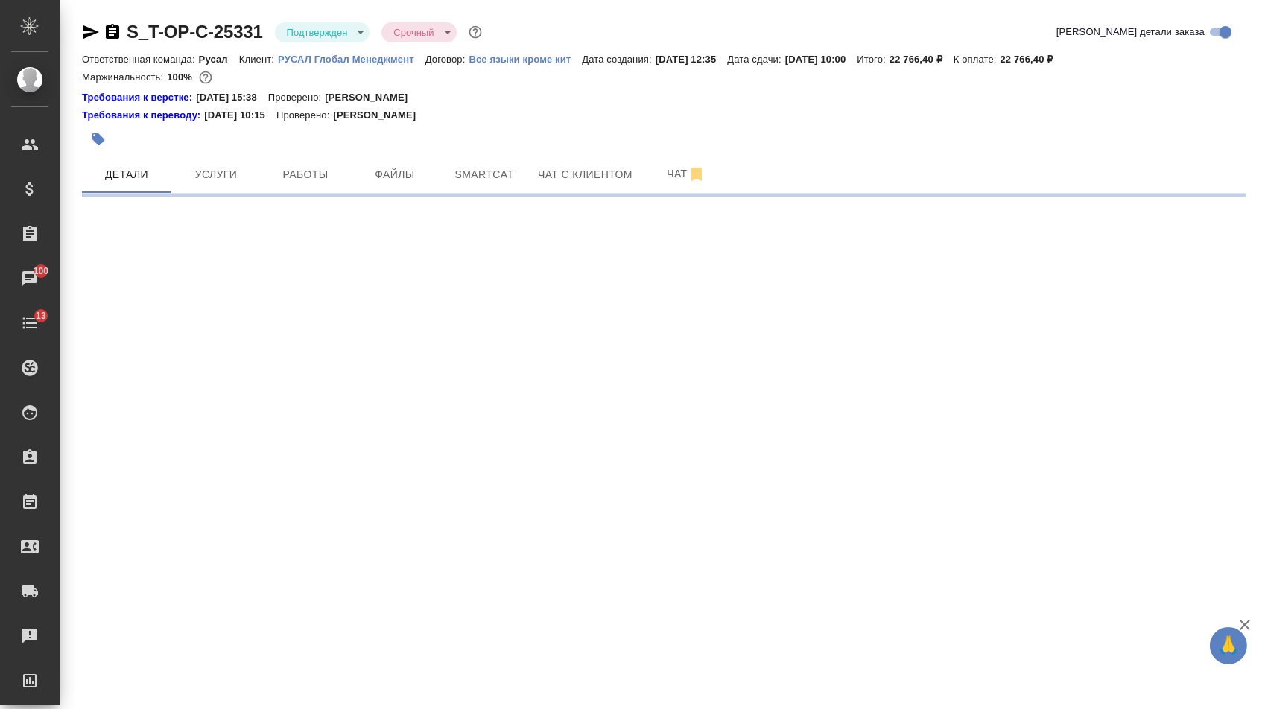
select select "RU"
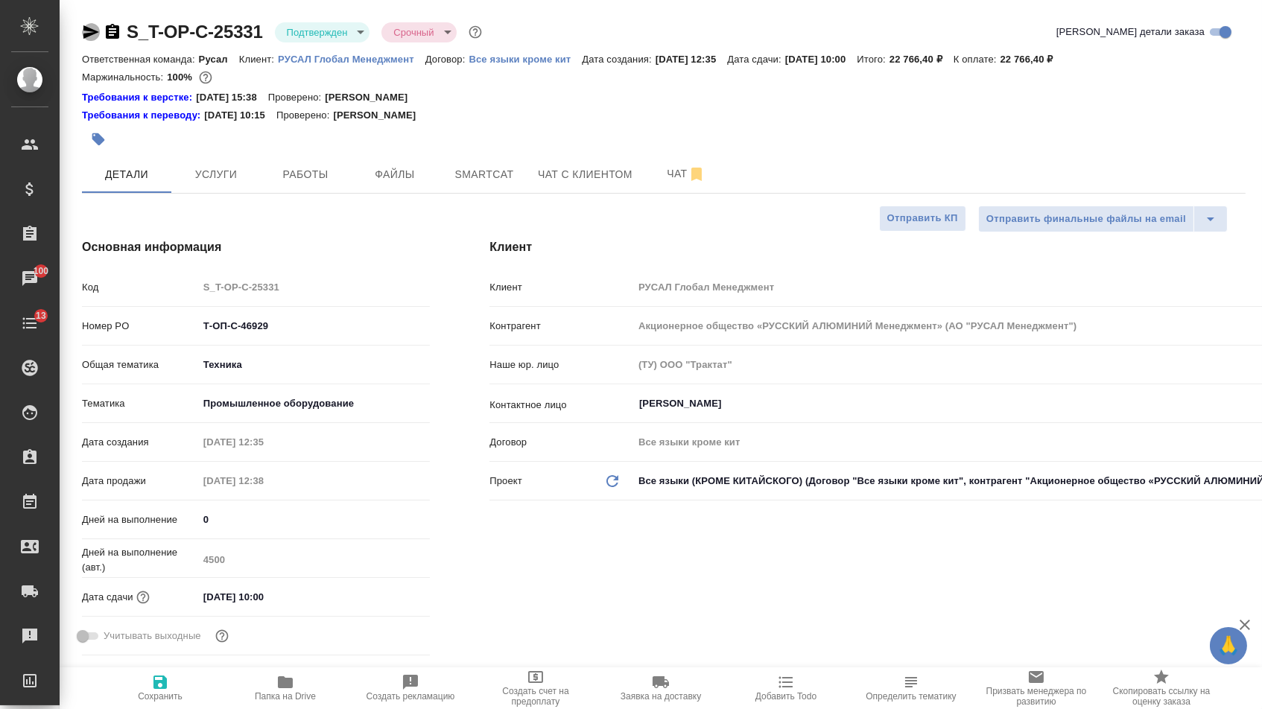
click at [95, 32] on icon "button" at bounding box center [91, 31] width 16 height 13
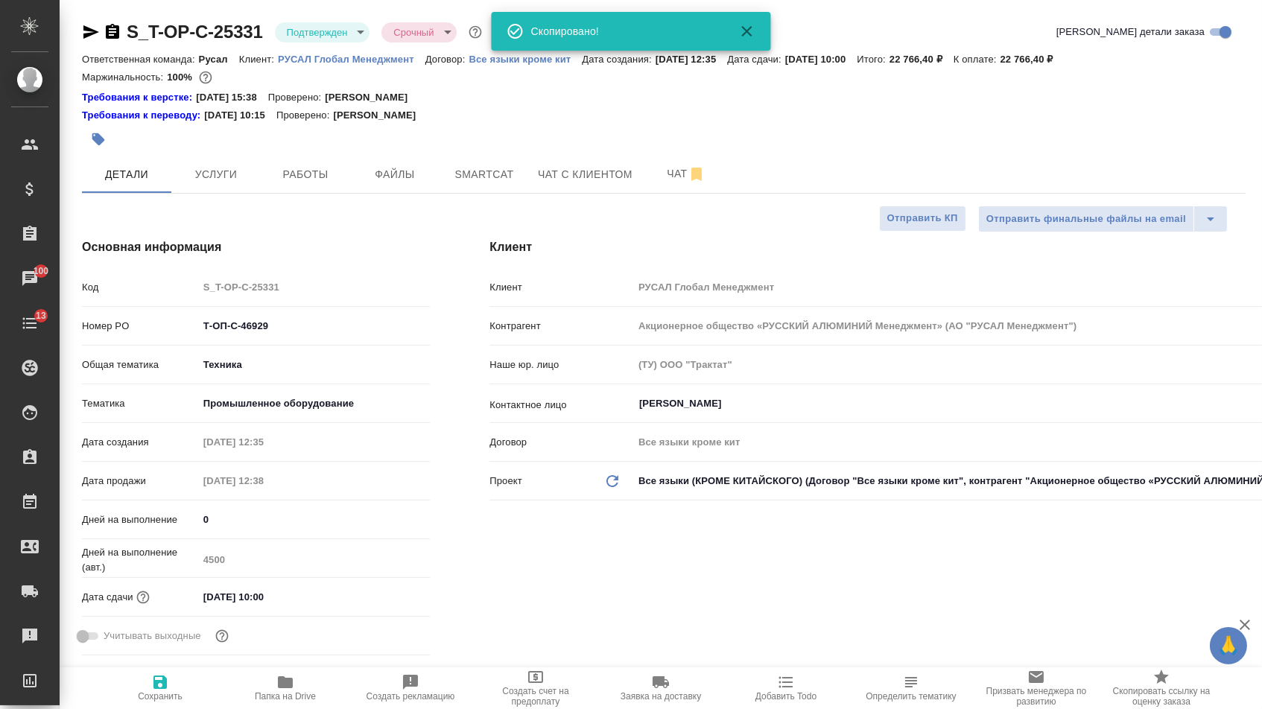
type textarea "x"
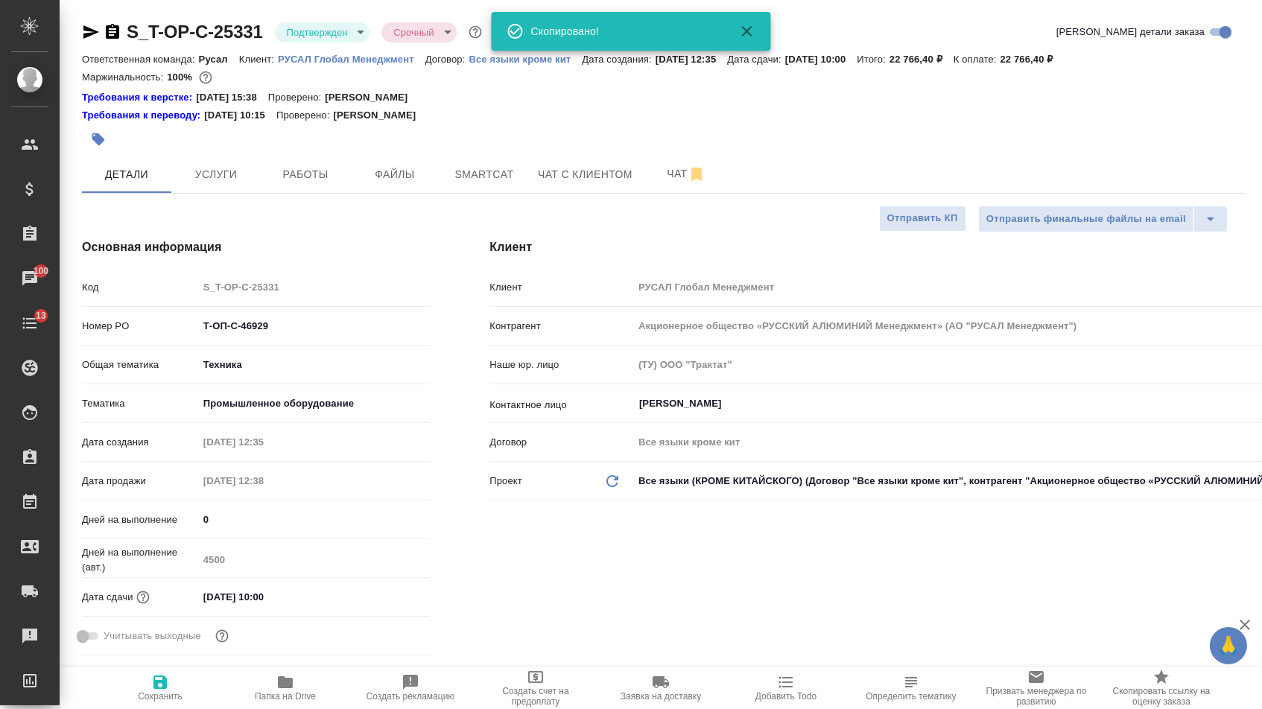
type textarea "x"
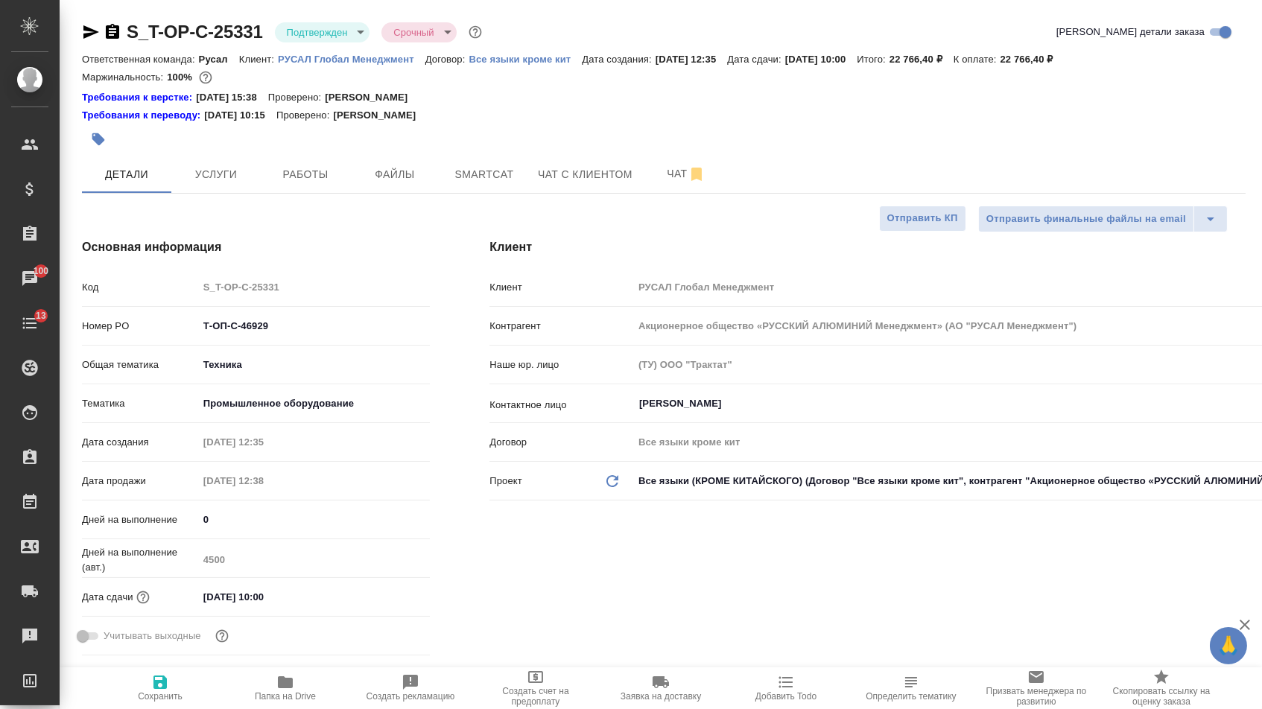
type textarea "x"
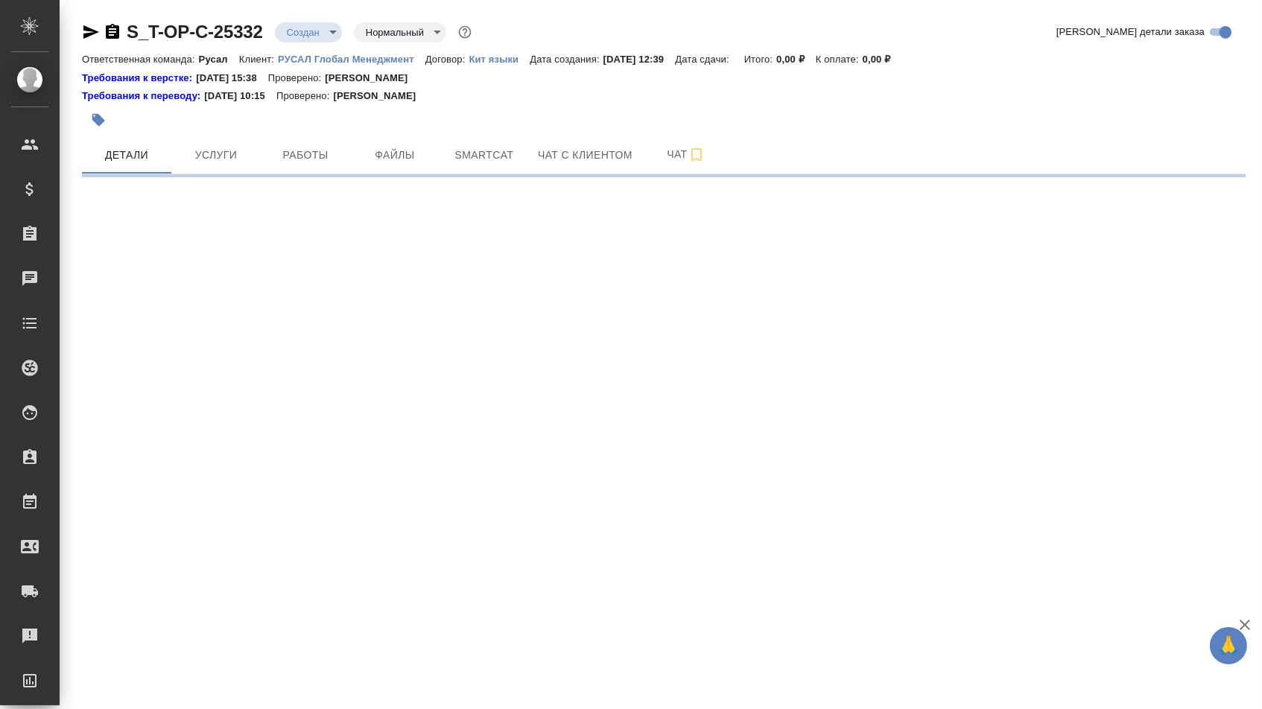
select select "RU"
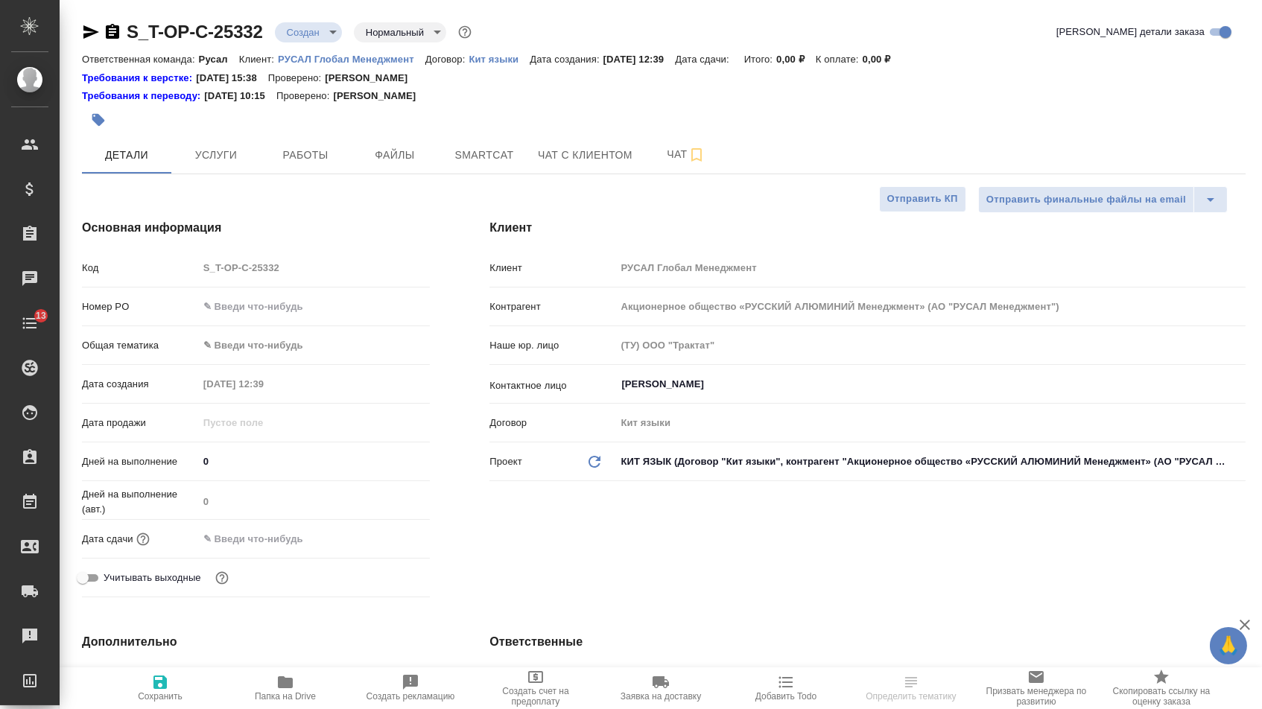
type textarea "x"
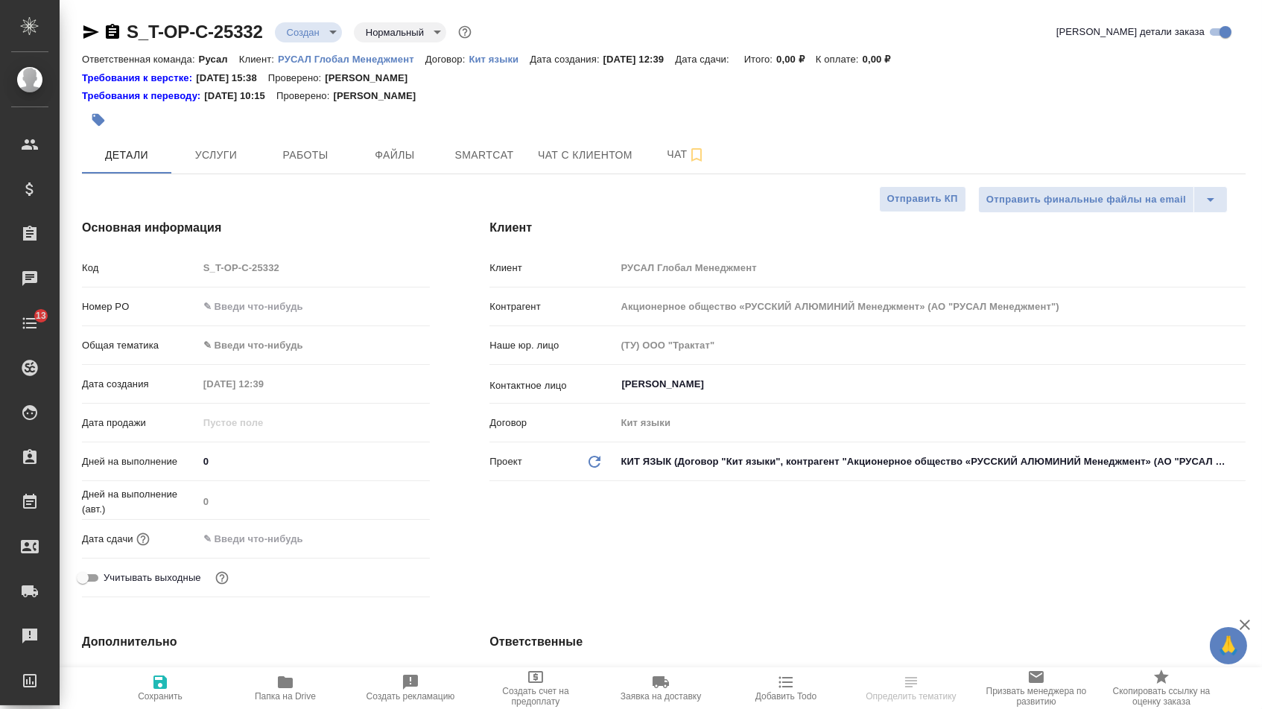
type textarea "x"
click at [317, 305] on input "text" at bounding box center [314, 307] width 232 height 22
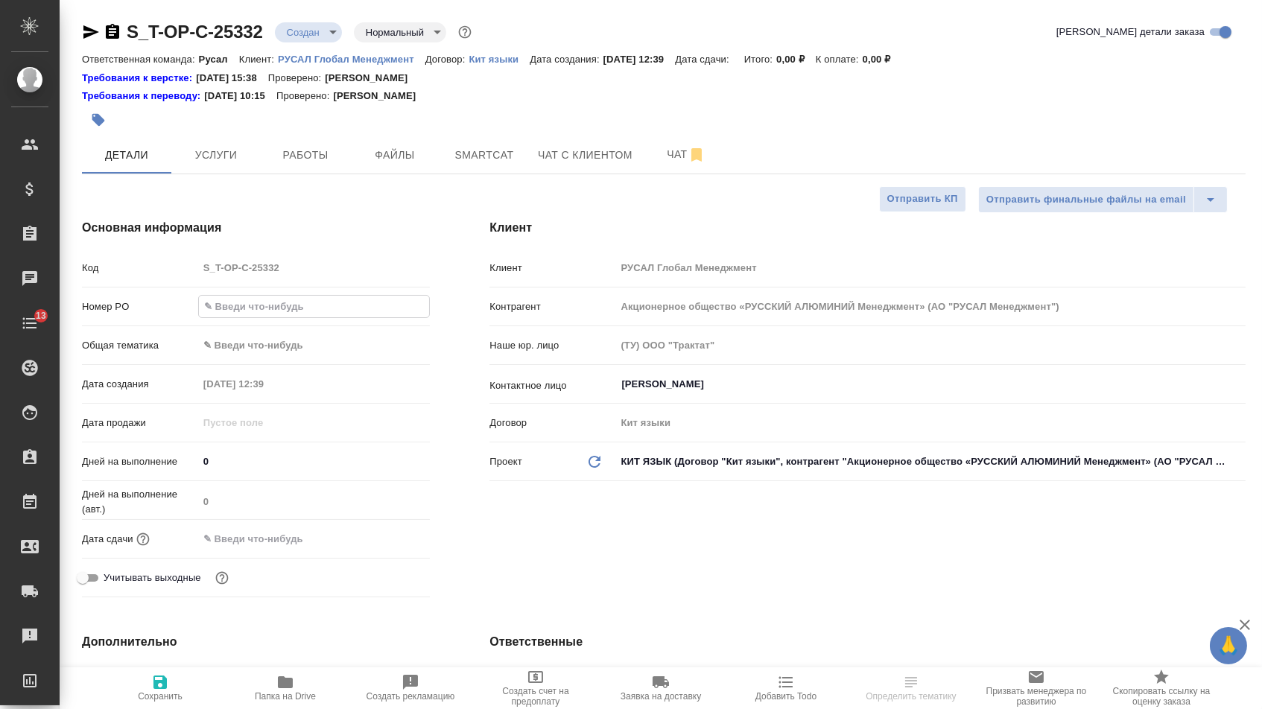
paste input "Т-ОП-С-46931"
type input "Т-ОП-С-46931"
type textarea "x"
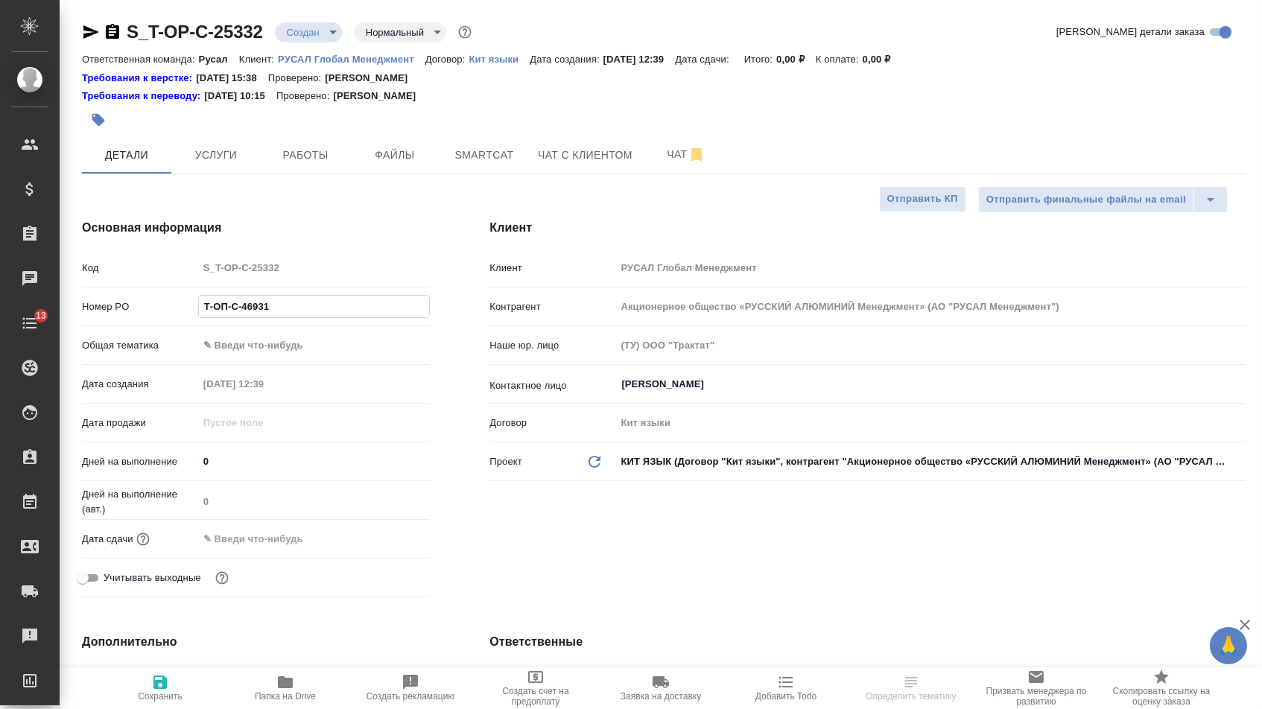
type input "Т-ОП-С-46931"
click at [311, 547] on input "text" at bounding box center [263, 539] width 130 height 22
click at [388, 547] on icon "button" at bounding box center [387, 539] width 18 height 18
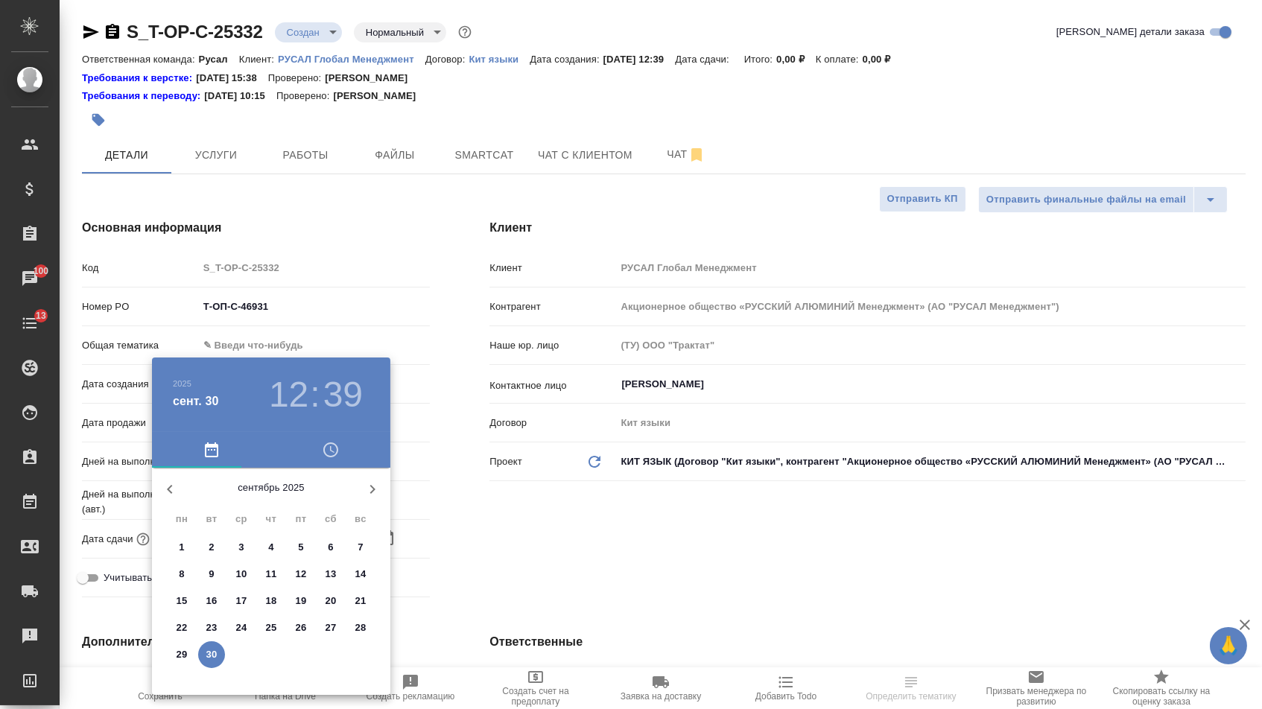
click at [375, 493] on icon "button" at bounding box center [372, 489] width 18 height 18
click at [238, 552] on p "1" at bounding box center [240, 547] width 5 height 15
type input "[DATE] 12:39"
type textarea "x"
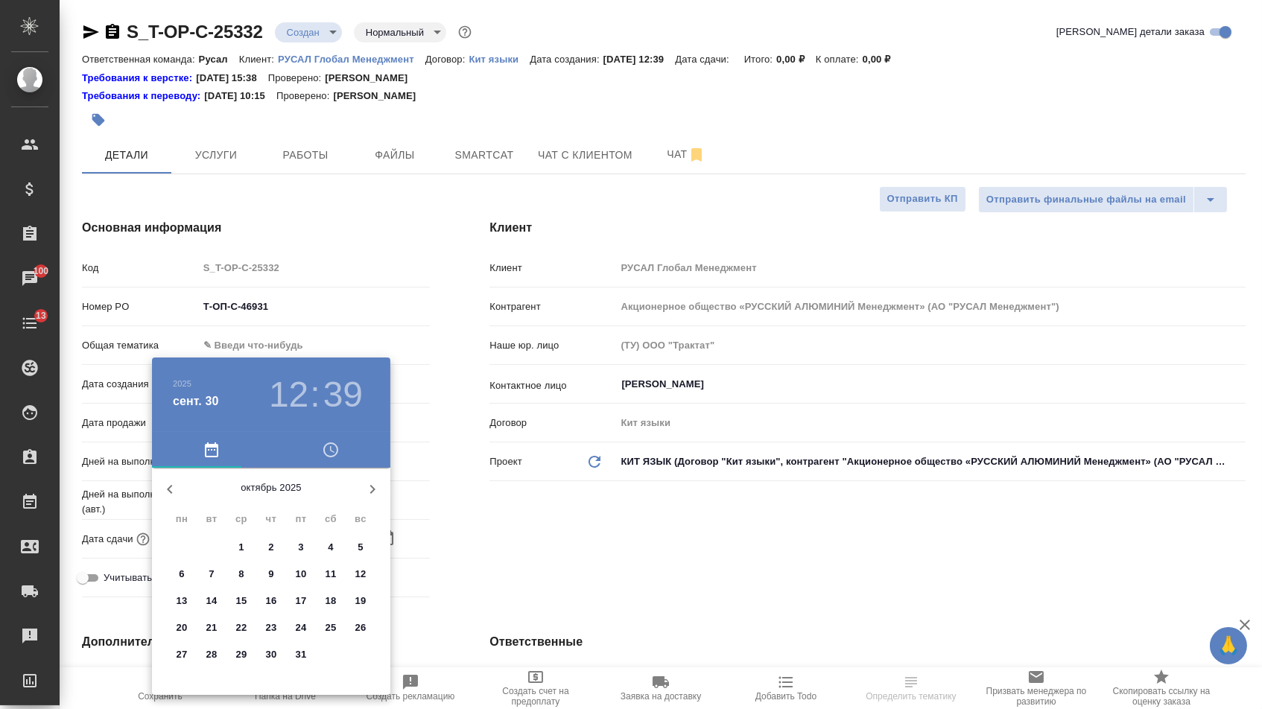
type textarea "x"
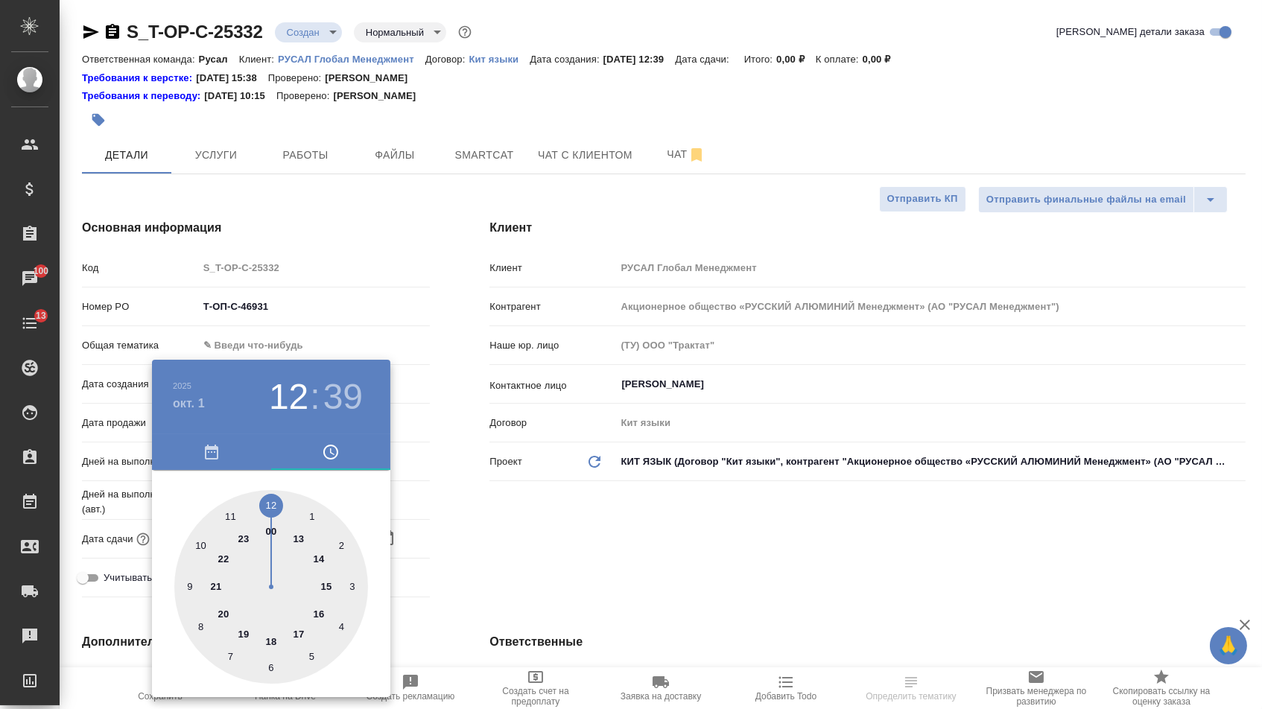
type textarea "x"
type input "[DATE] 11:39"
click at [229, 518] on div at bounding box center [271, 587] width 194 height 194
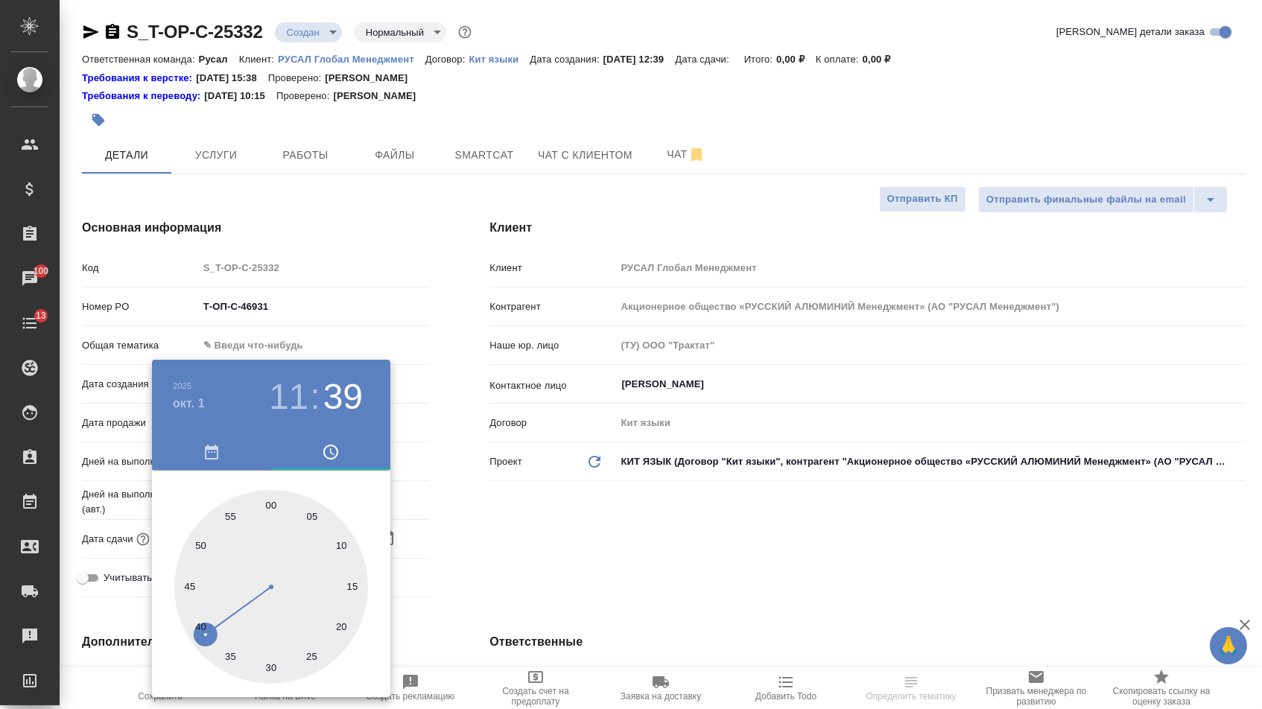
type textarea "x"
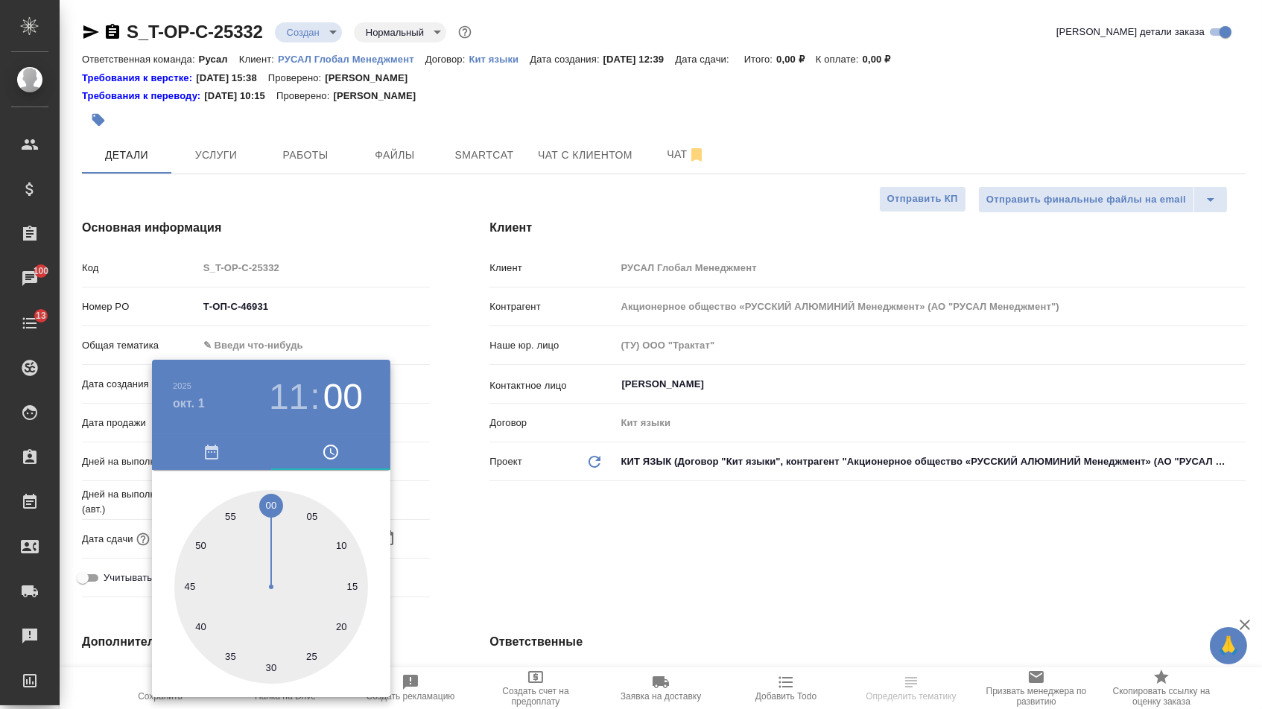
type textarea "x"
type input "[DATE] 11:00"
click at [270, 509] on div at bounding box center [271, 587] width 194 height 194
type textarea "x"
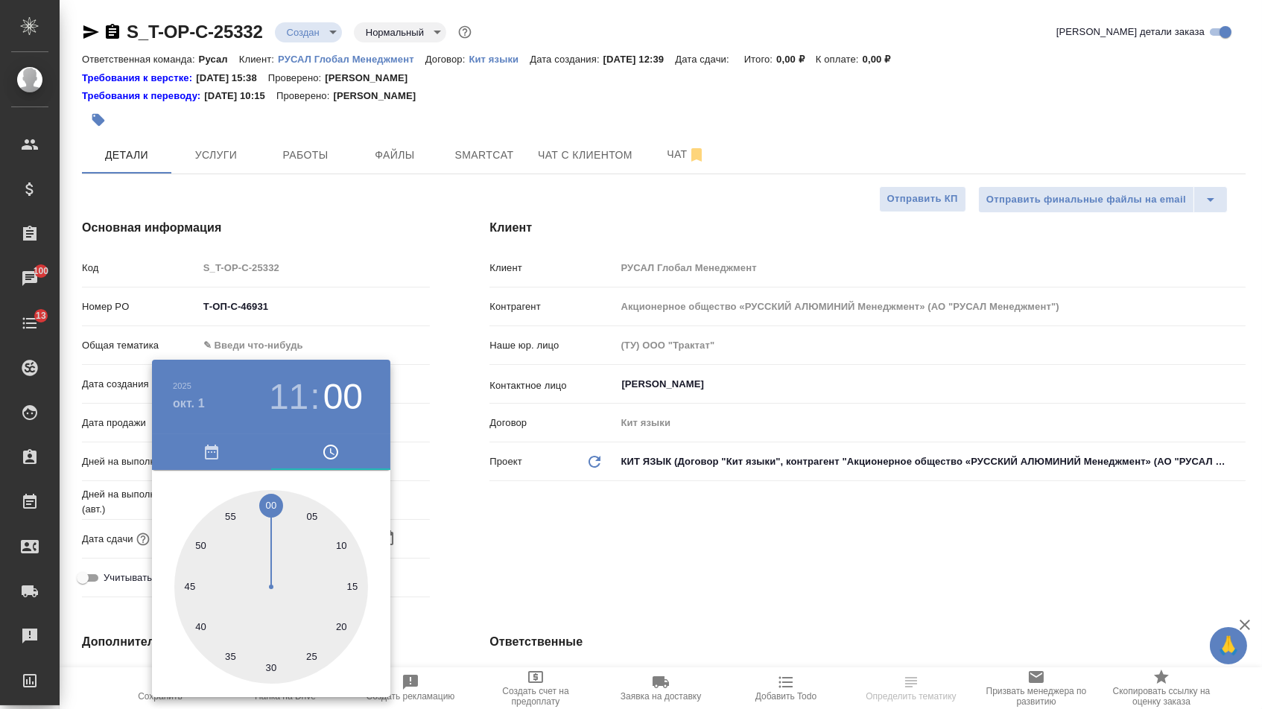
type textarea "x"
click at [463, 515] on div at bounding box center [631, 354] width 1262 height 709
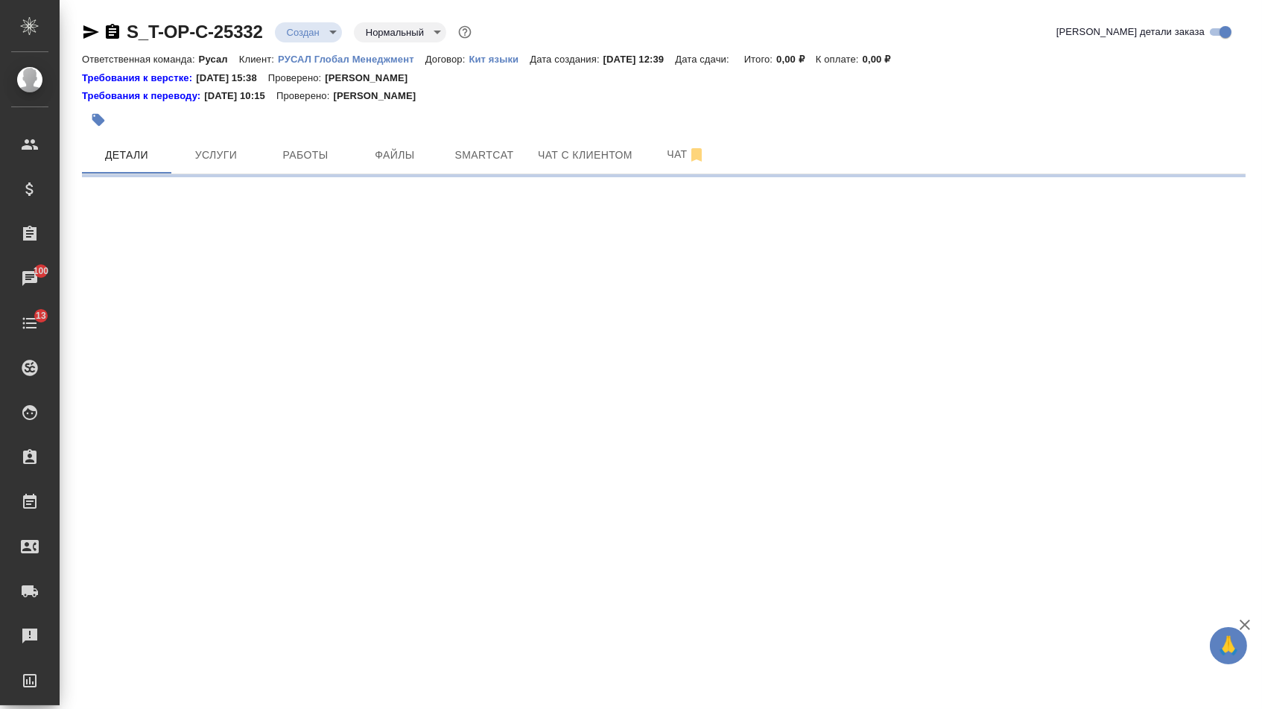
select select "RU"
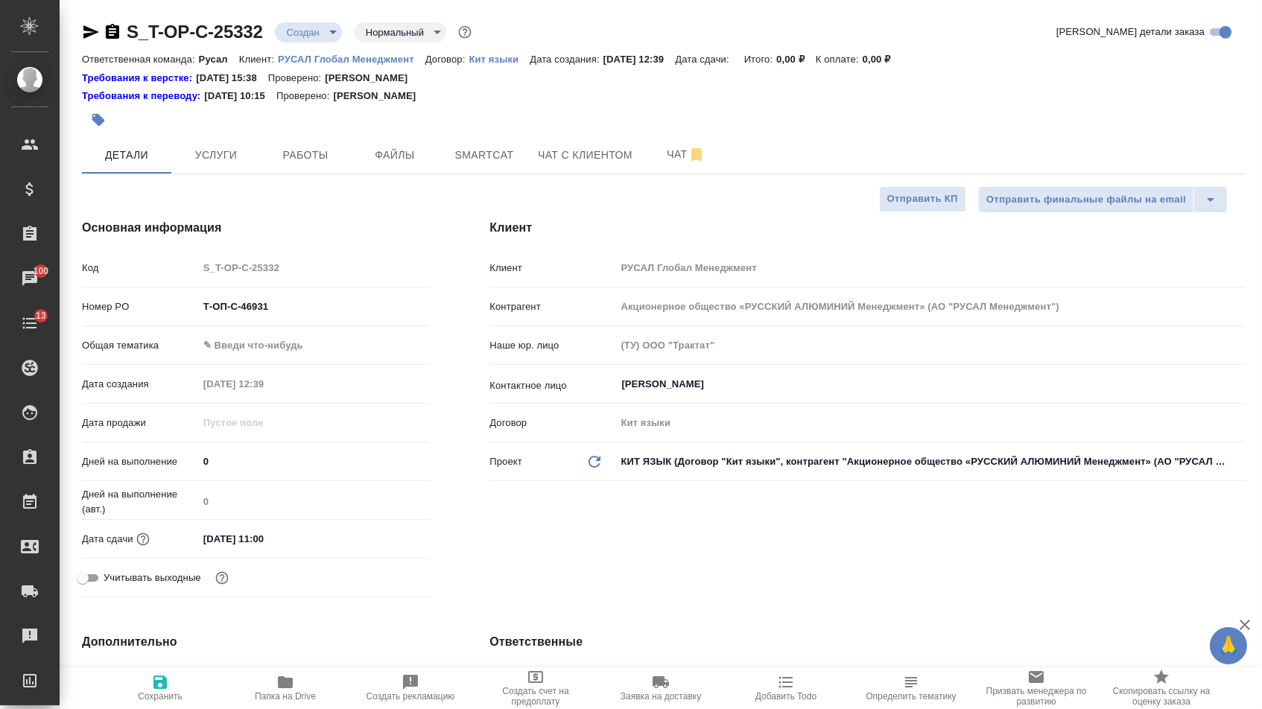
type textarea "x"
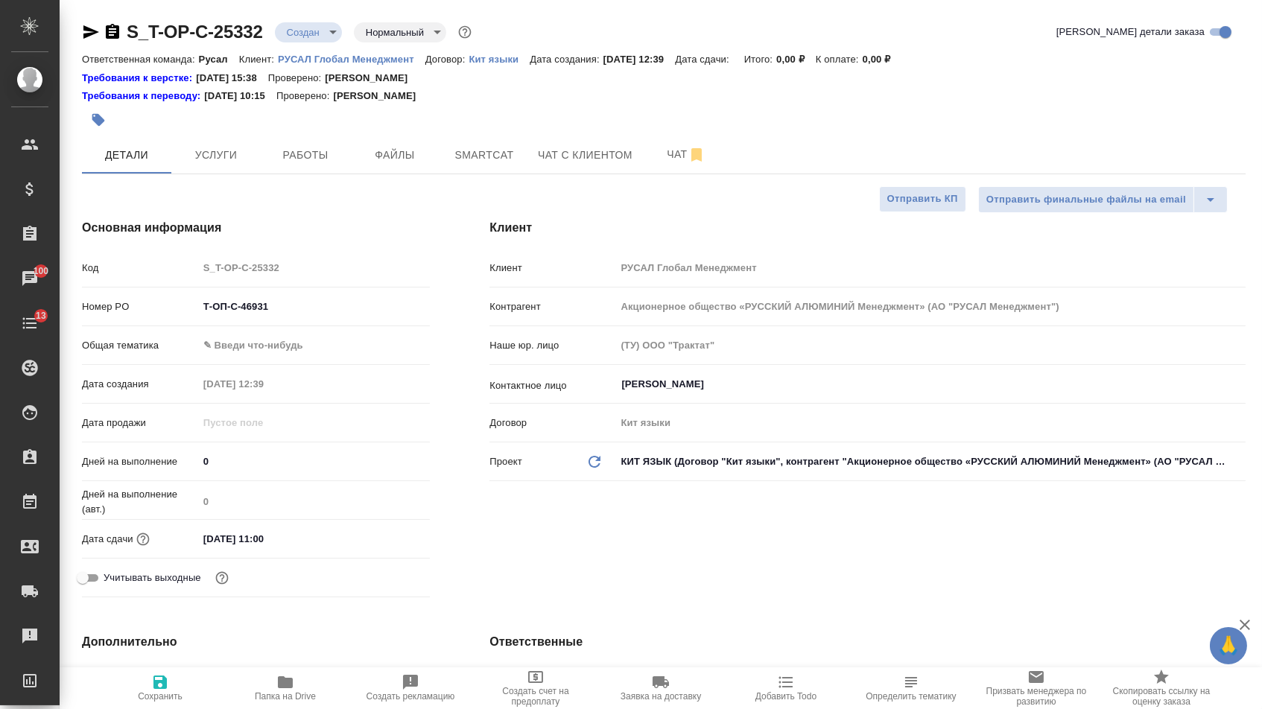
type textarea "x"
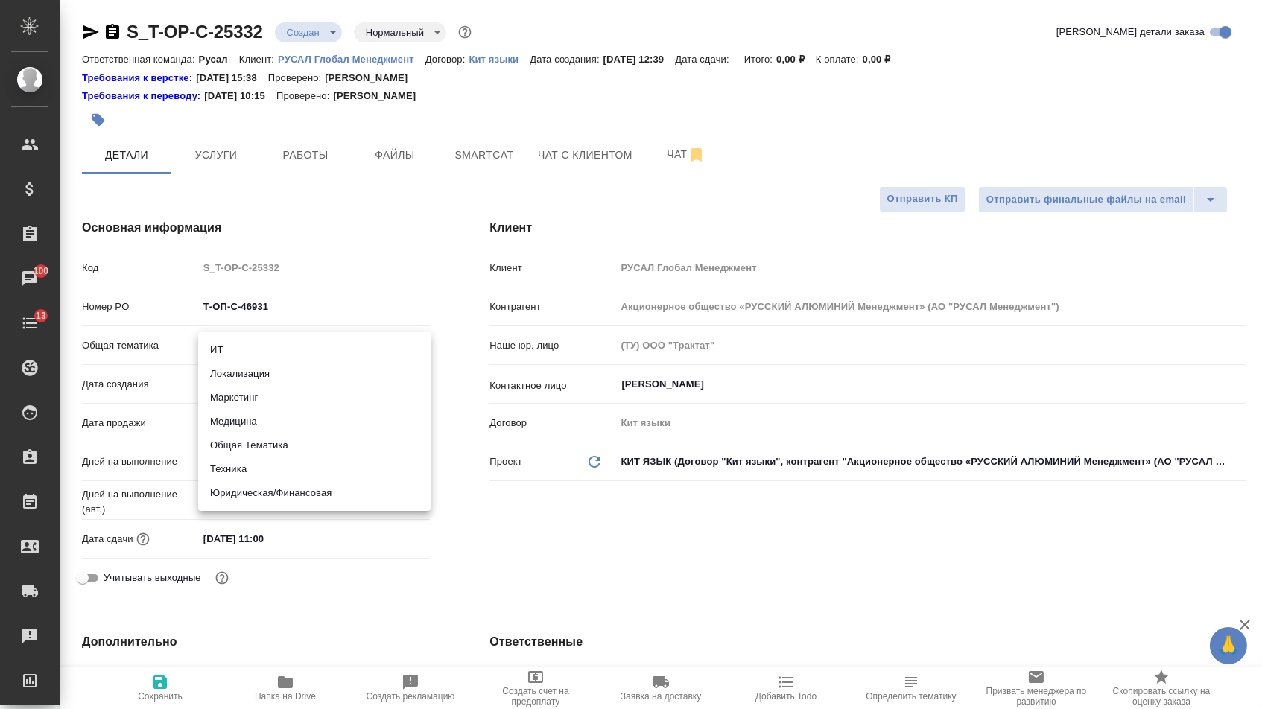
click at [292, 349] on body "🙏 .cls-1 fill:#fff; AWATERA [PERSON_NAME] Спецификации Заказы 100 Чаты 13 Todo …" at bounding box center [631, 354] width 1262 height 709
click at [276, 487] on li "Юридическая/Финансовая" at bounding box center [314, 493] width 232 height 24
type input "yr-fn"
type textarea "x"
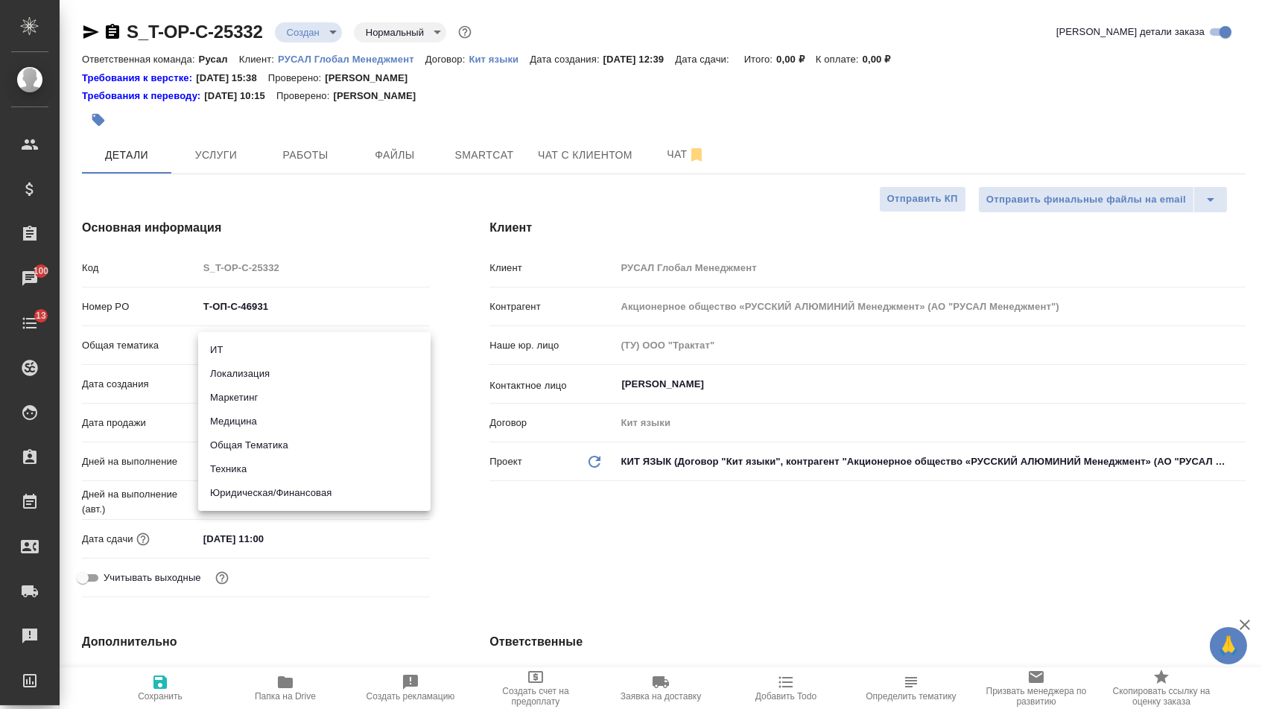
type textarea "x"
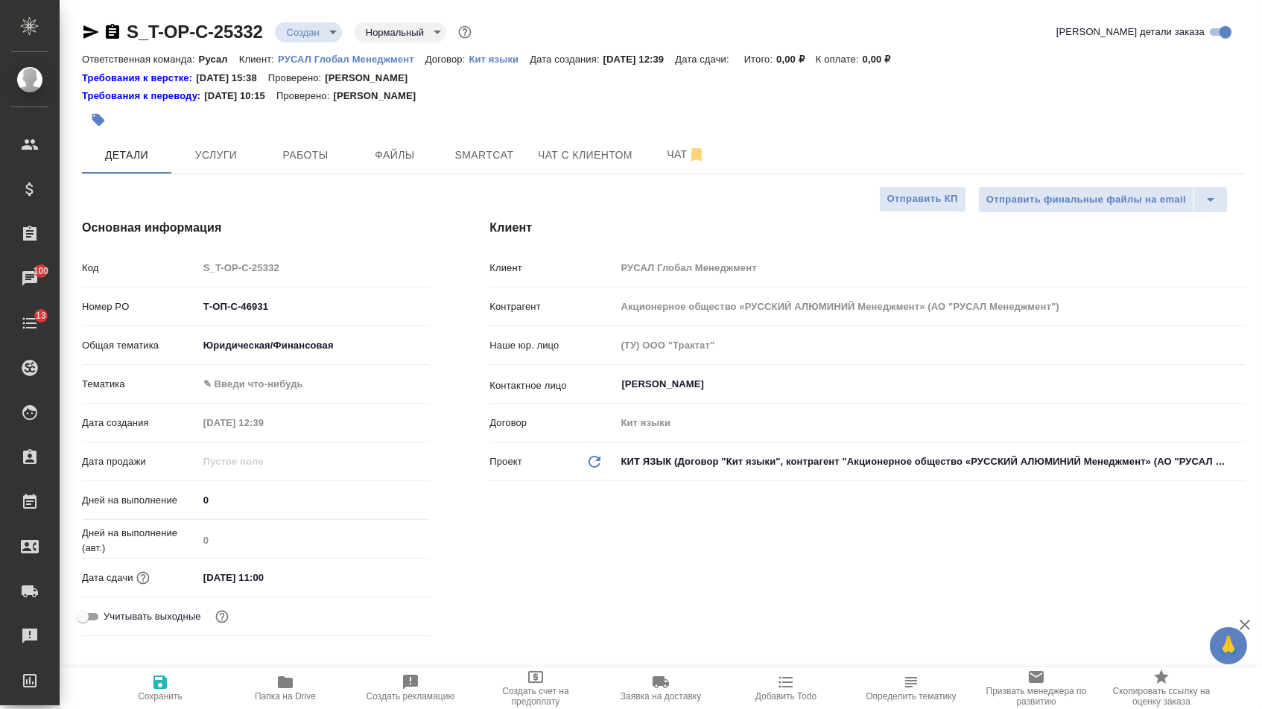
click at [257, 387] on body "🙏 .cls-1 fill:#fff; AWATERA [PERSON_NAME] Спецификации Заказы 100 Чаты 13 Todo …" at bounding box center [631, 354] width 1262 height 709
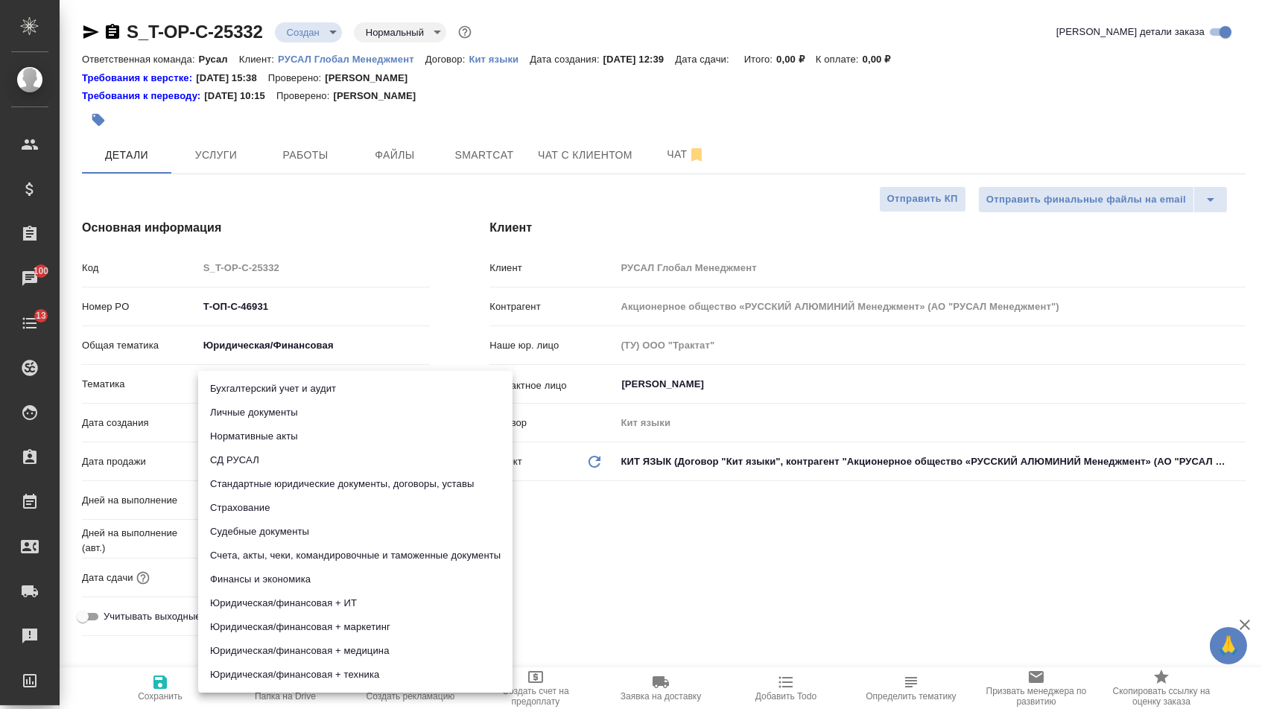
click at [271, 484] on li "Стандартные юридические документы, договоры, уставы" at bounding box center [355, 484] width 314 height 24
type textarea "x"
type input "5f647205b73bc97568ca66bf"
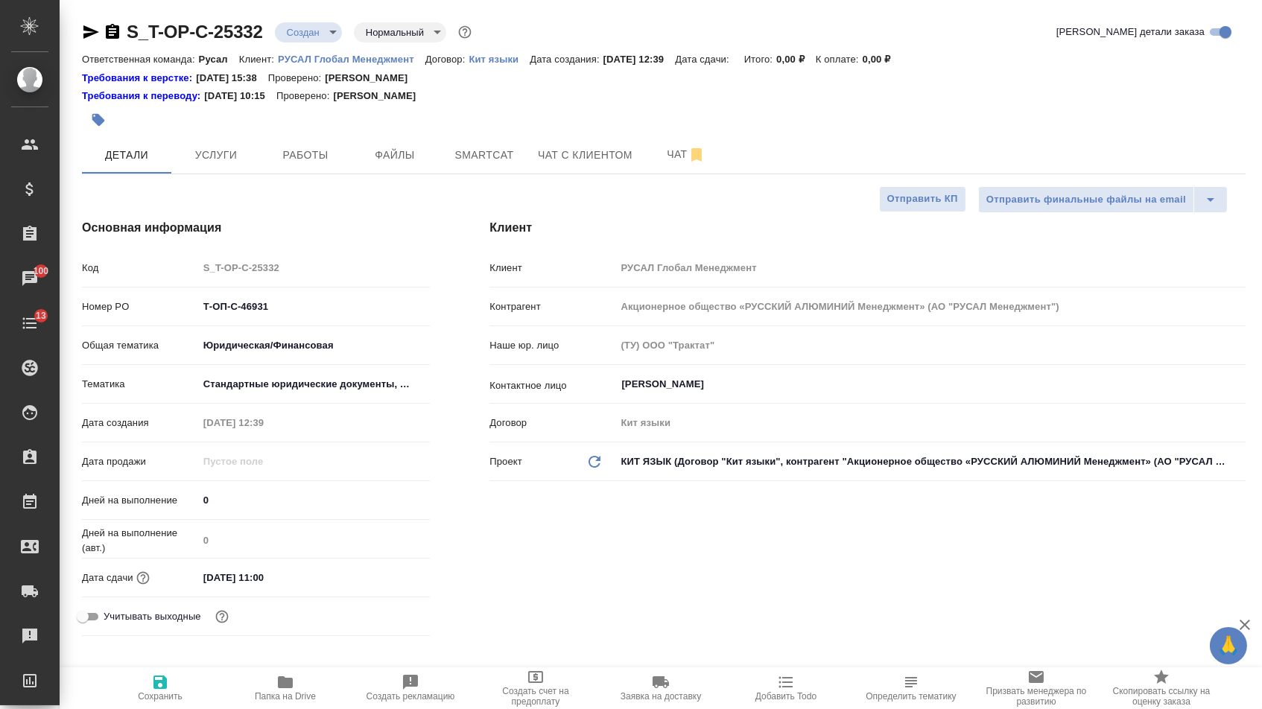
click at [162, 684] on icon "button" at bounding box center [159, 682] width 13 height 13
type textarea "x"
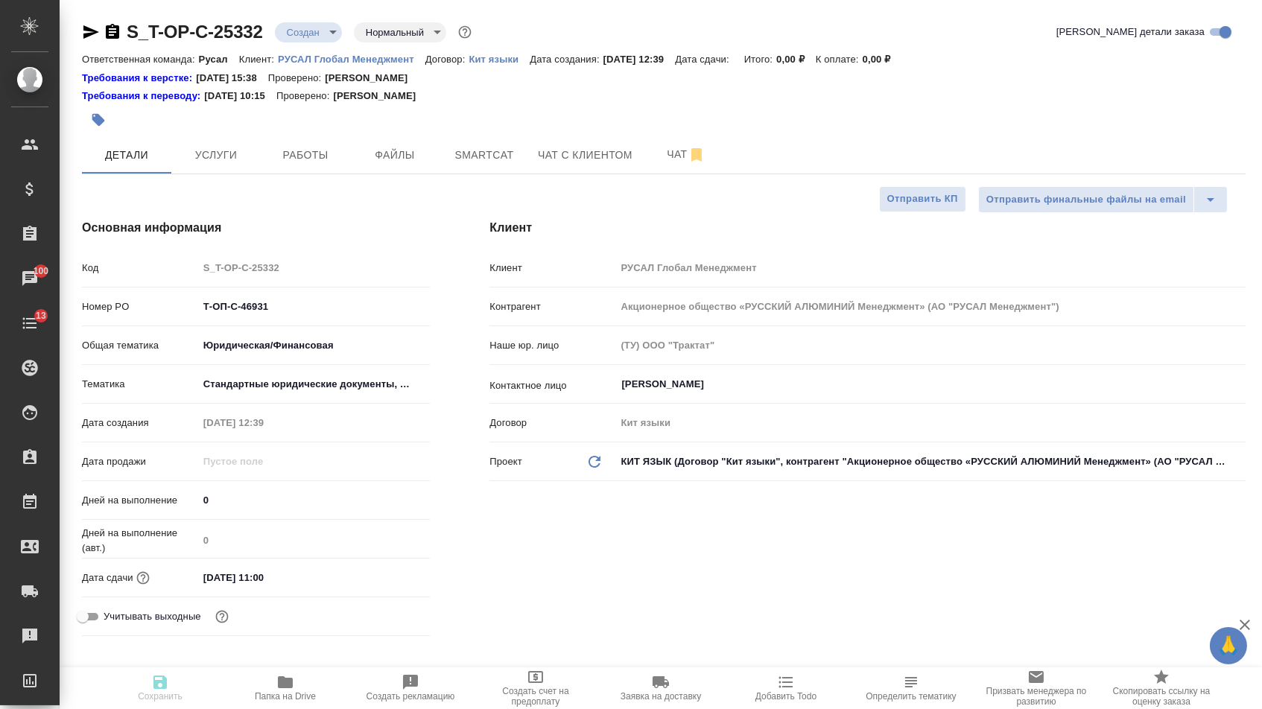
type textarea "x"
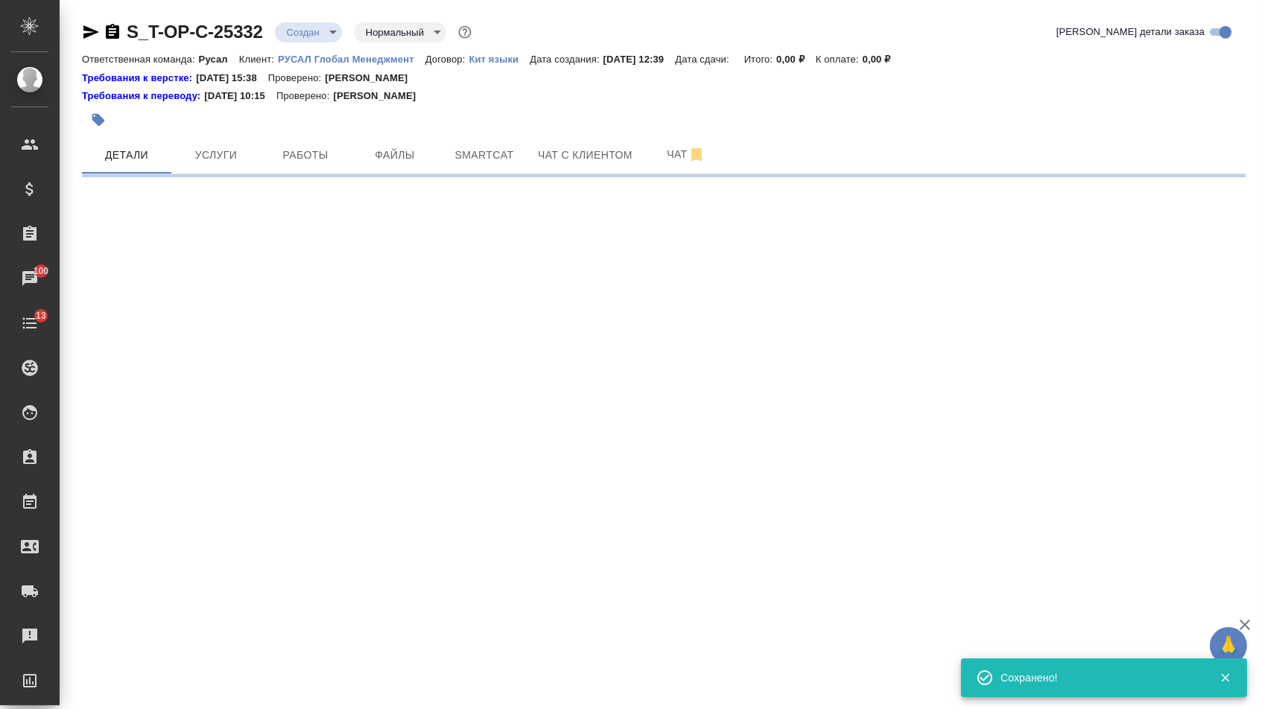
select select "RU"
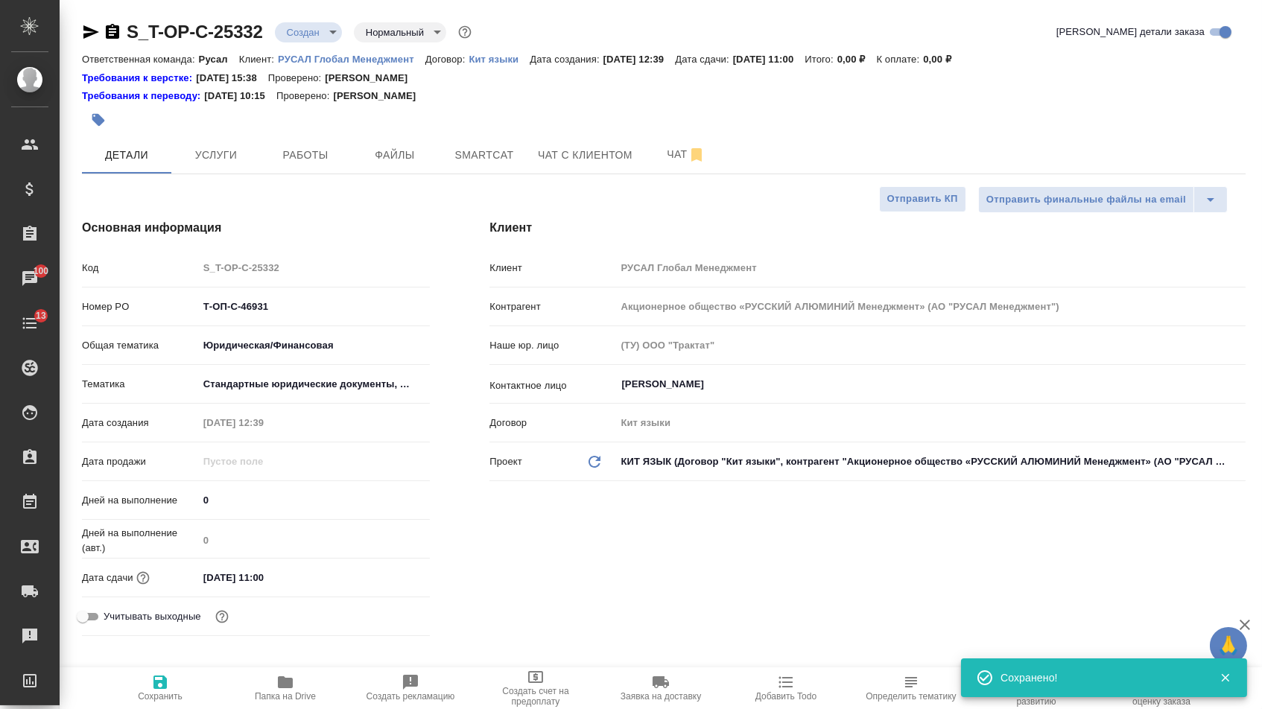
type textarea "x"
click at [390, 151] on span "Файлы" at bounding box center [395, 155] width 72 height 19
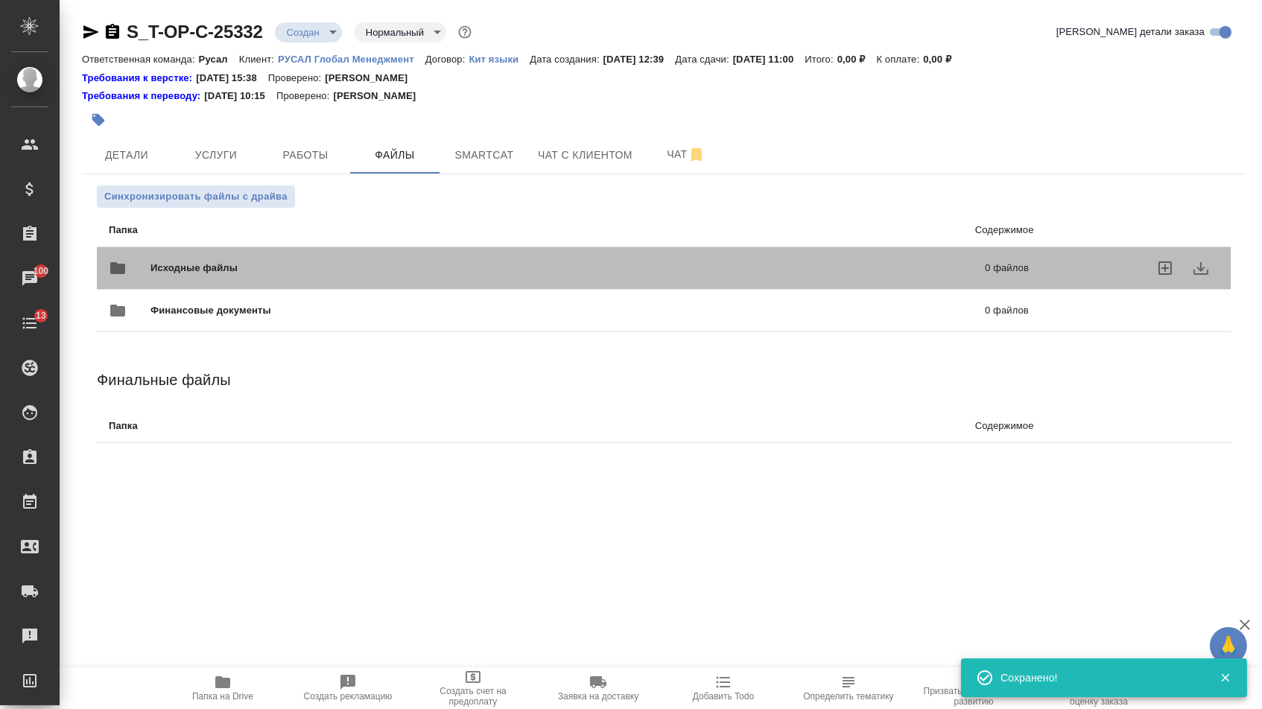
click at [289, 255] on div "Исходные файлы 0 файлов" at bounding box center [569, 268] width 920 height 36
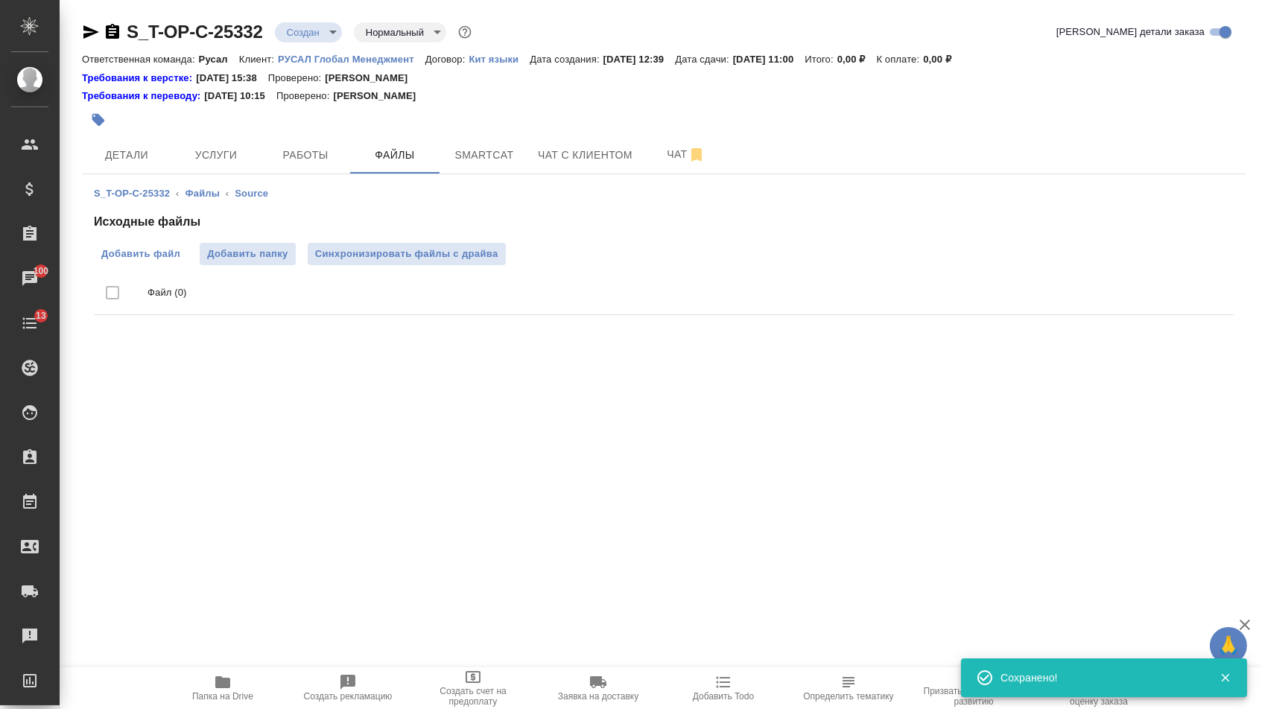
click at [159, 250] on span "Добавить файл" at bounding box center [140, 254] width 79 height 15
click at [0, 0] on input "Добавить файл" at bounding box center [0, 0] width 0 height 0
click at [145, 150] on span "Детали" at bounding box center [127, 155] width 72 height 19
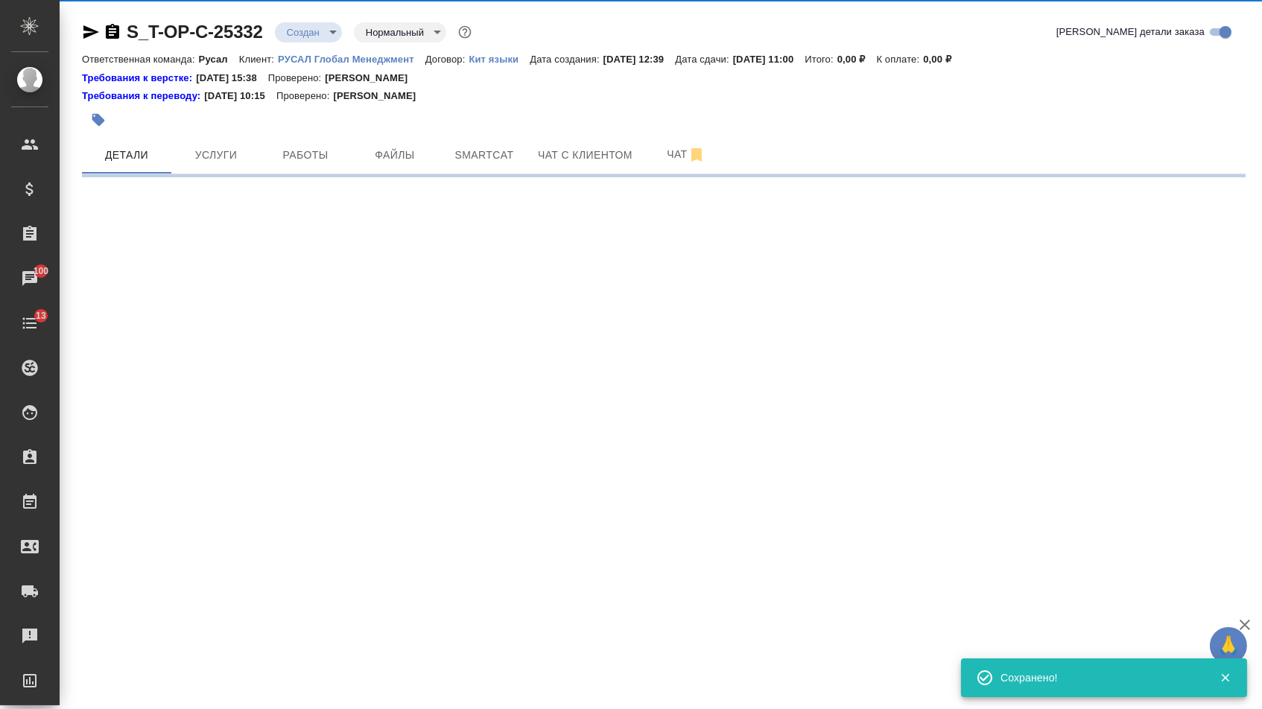
select select "RU"
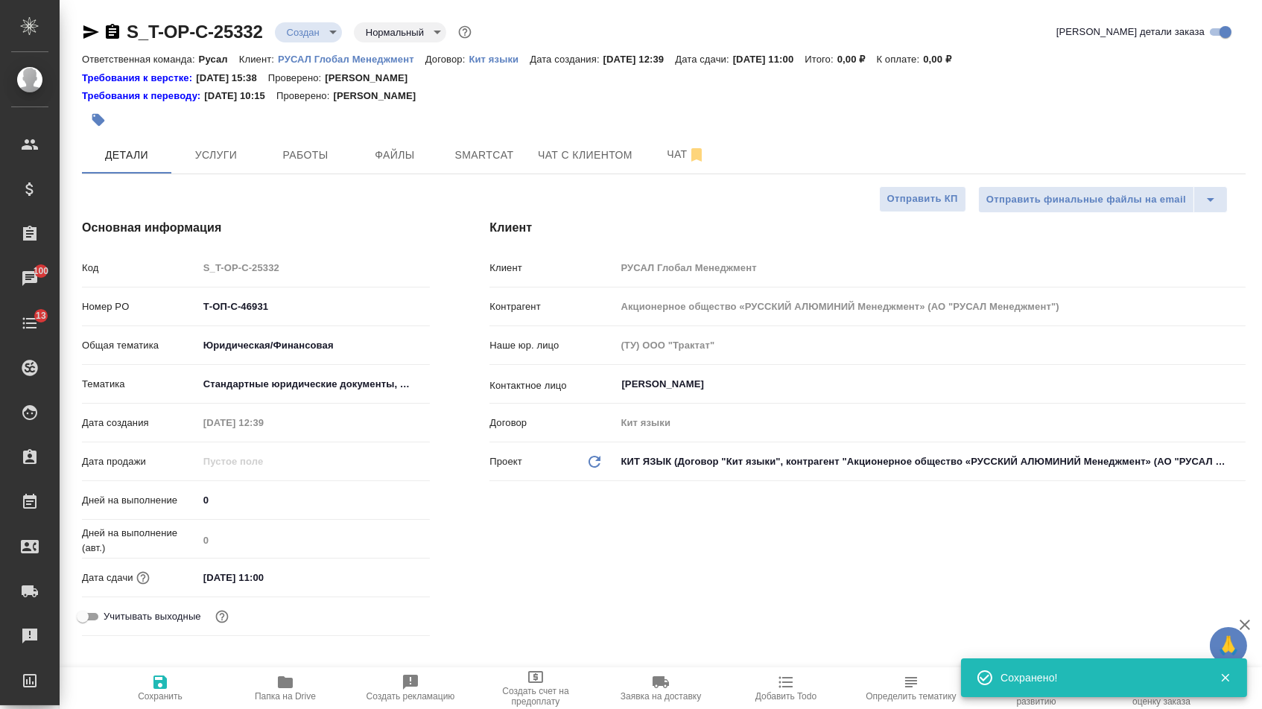
type textarea "x"
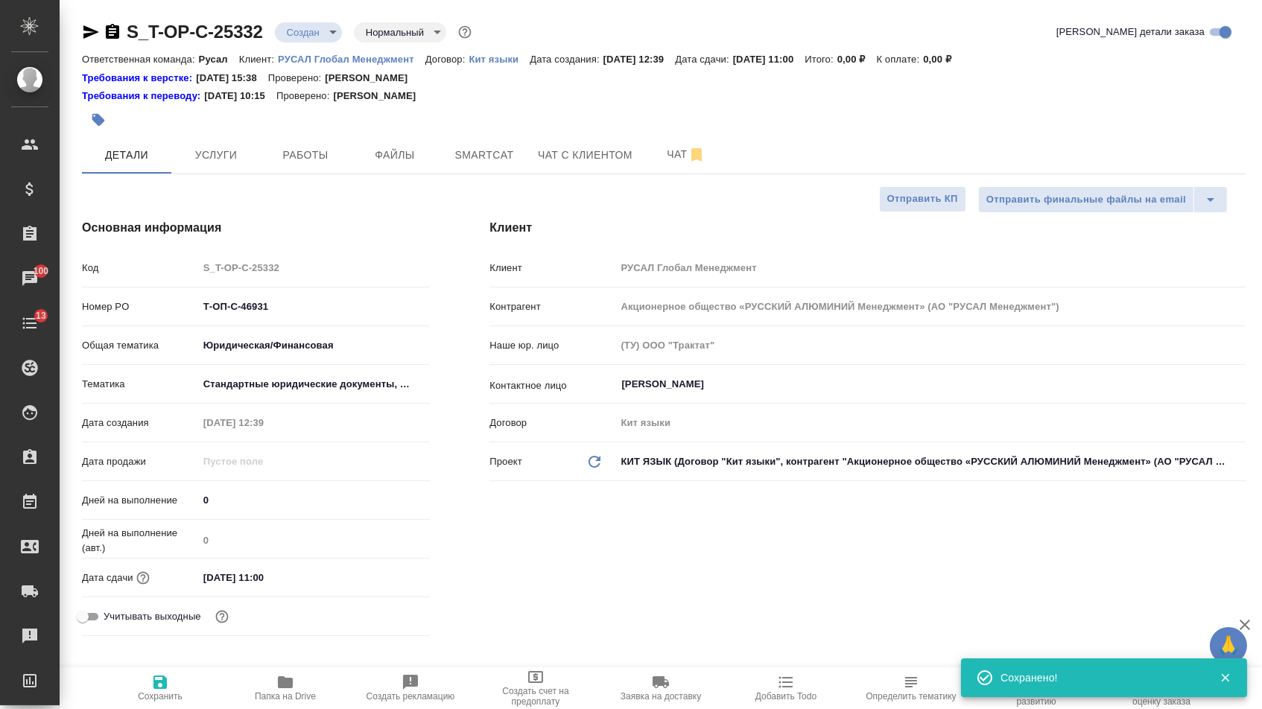
type textarea "x"
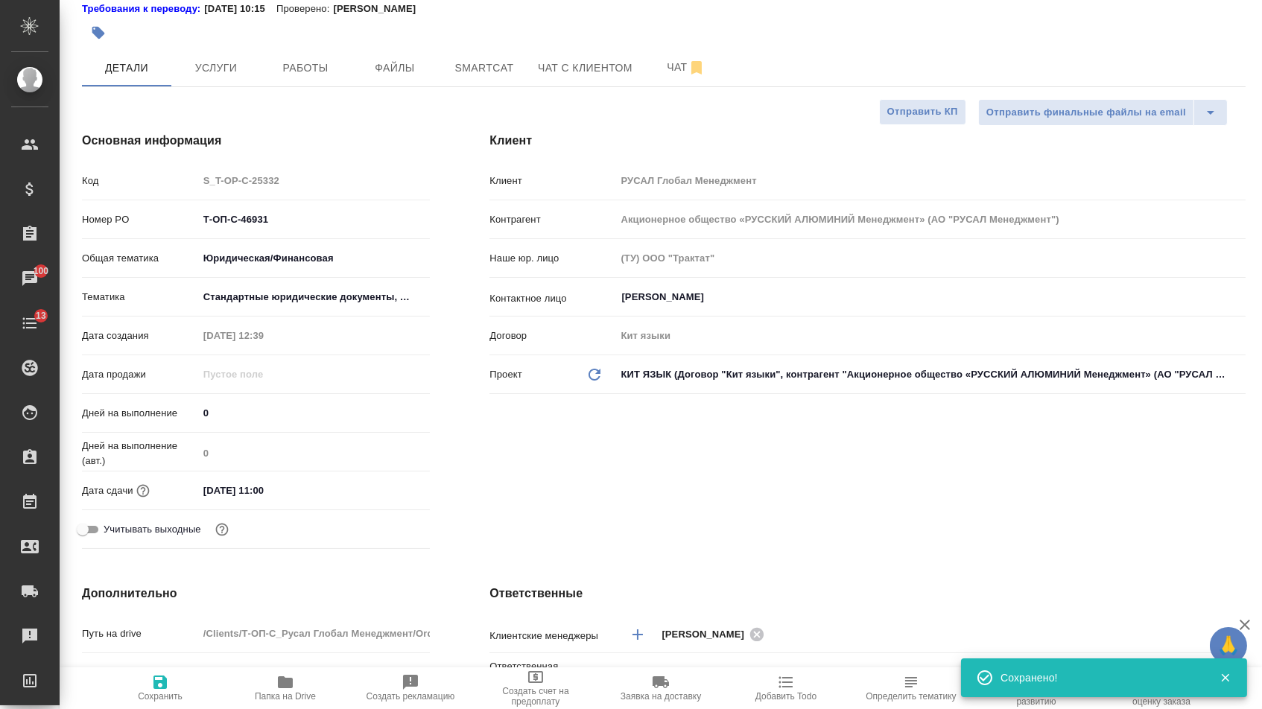
scroll to position [348, 0]
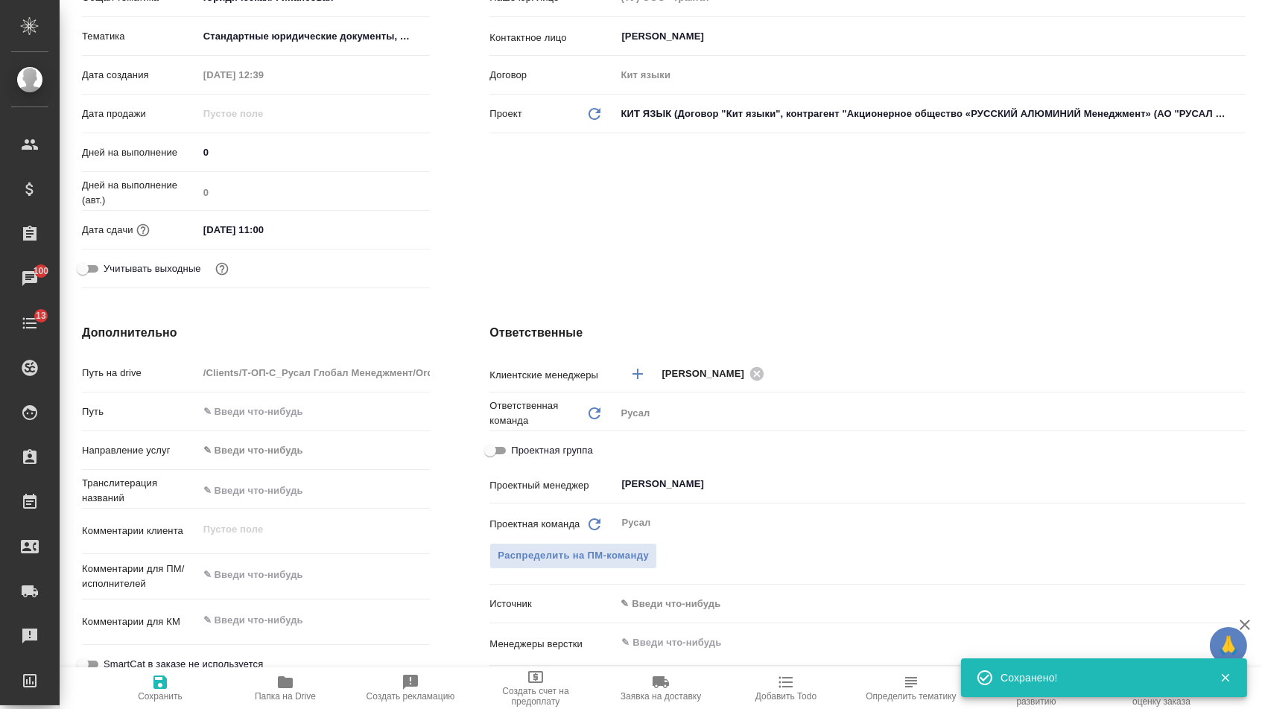
click at [277, 579] on textarea at bounding box center [314, 574] width 232 height 25
type textarea "x"
paste textarea "Ранее документ переводился в заказе Т-ОП-С-46699"
type textarea "x"
type textarea "Ранее документ переводился в заказе Т-ОП-С-46699"
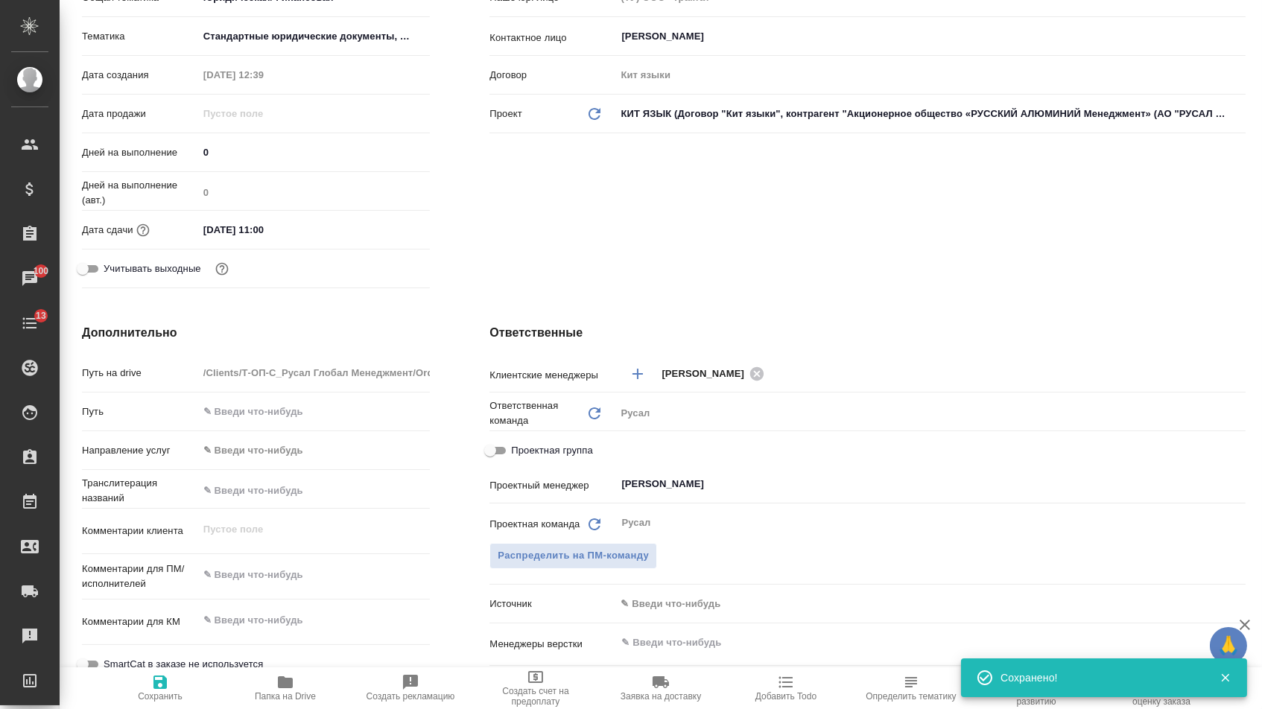
type textarea "x"
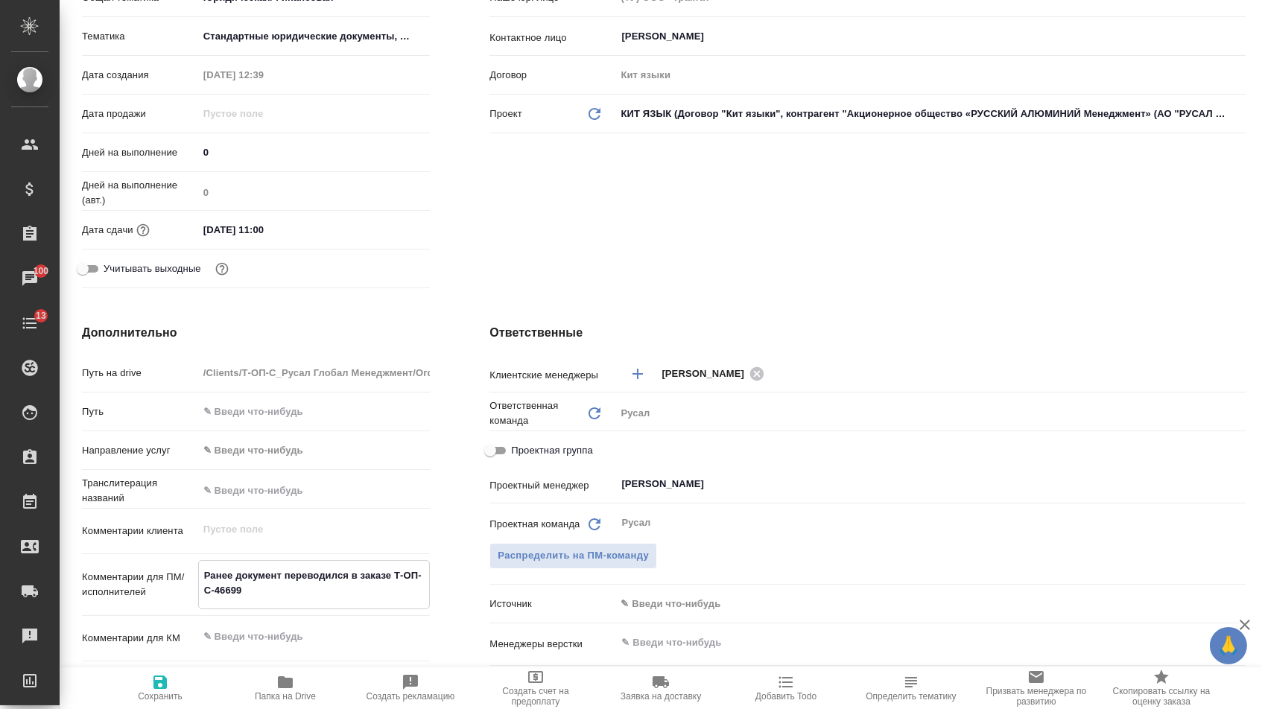
type textarea "x"
type textarea "Ранее документ переводился в заказе Т-ОП-С-46699"
type textarea "x"
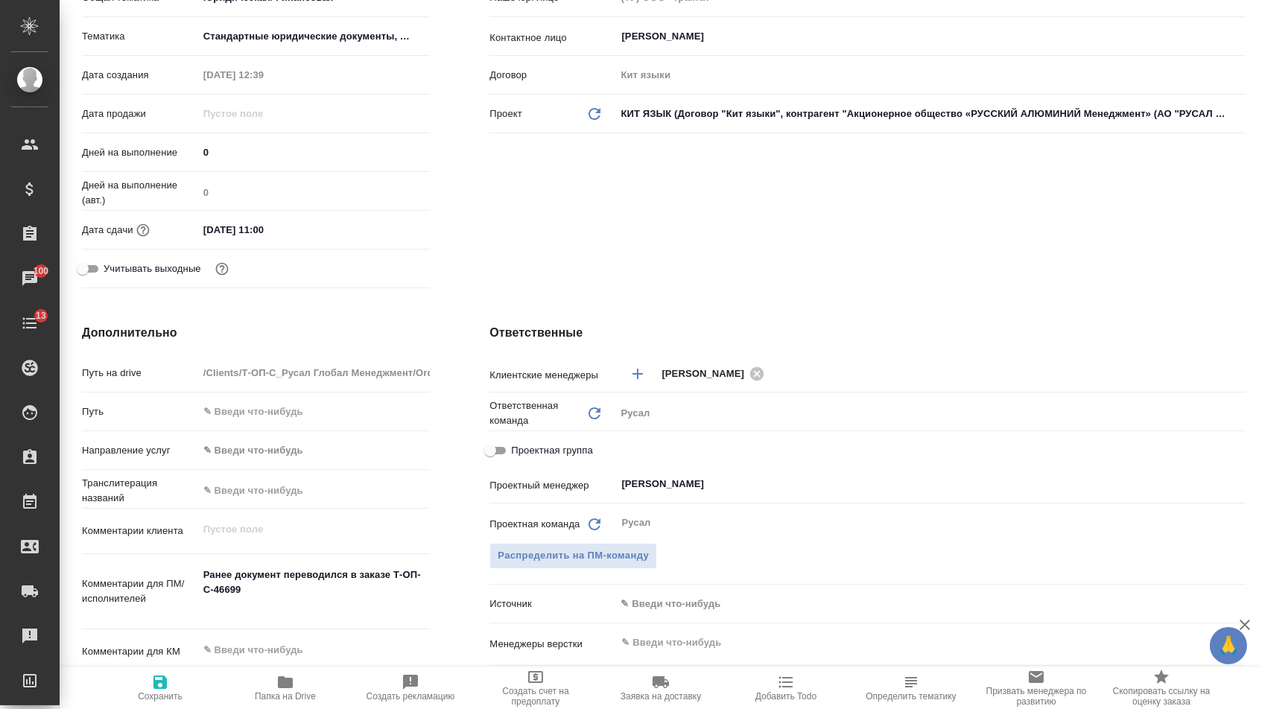
type textarea "x"
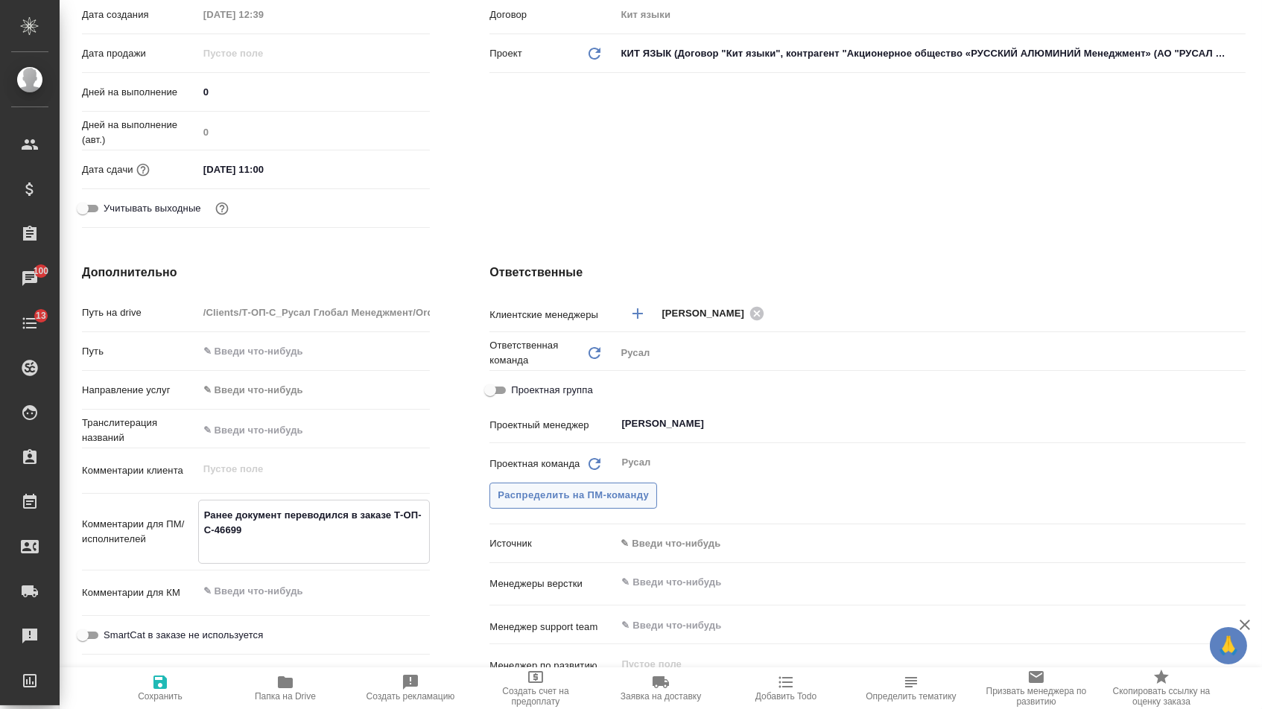
scroll to position [460, 0]
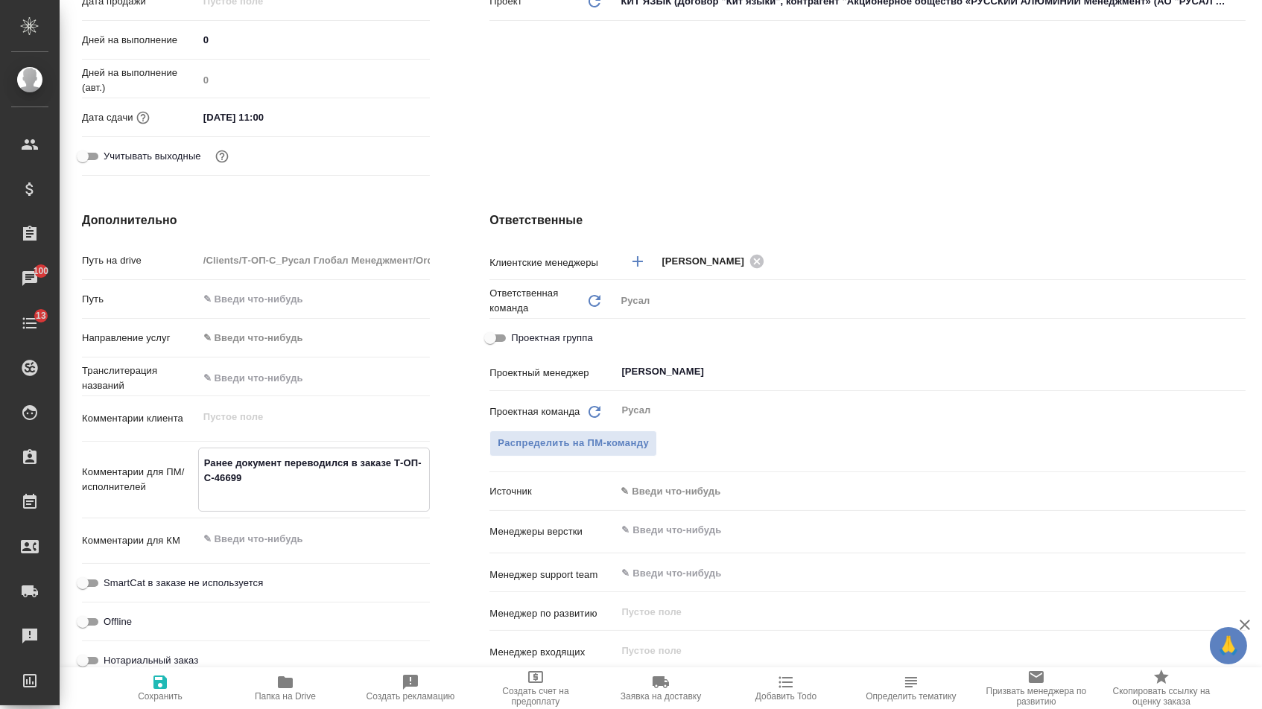
paste textarea "Комментарий по переводу: Китайская сторона внесли правки в китайскую часть NDA …"
type textarea "Ранее документ переводился в заказе Т-ОП-С-46699 Комментарий по переводу: Китай…"
type textarea "x"
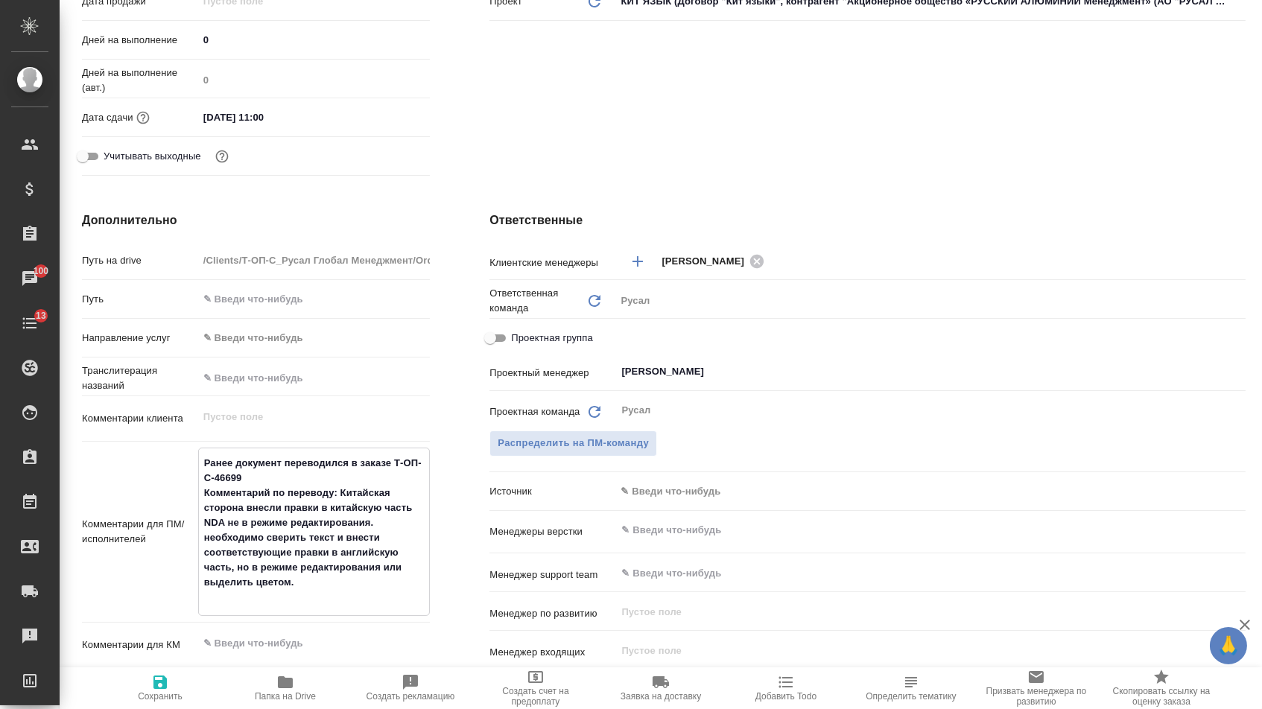
type textarea "Ранее документ переводился в заказе Т-ОП-С-46699 Комментарий по переводу: Китай…"
type textarea "x"
click at [138, 693] on span "Сохранить" at bounding box center [160, 696] width 45 height 10
type textarea "x"
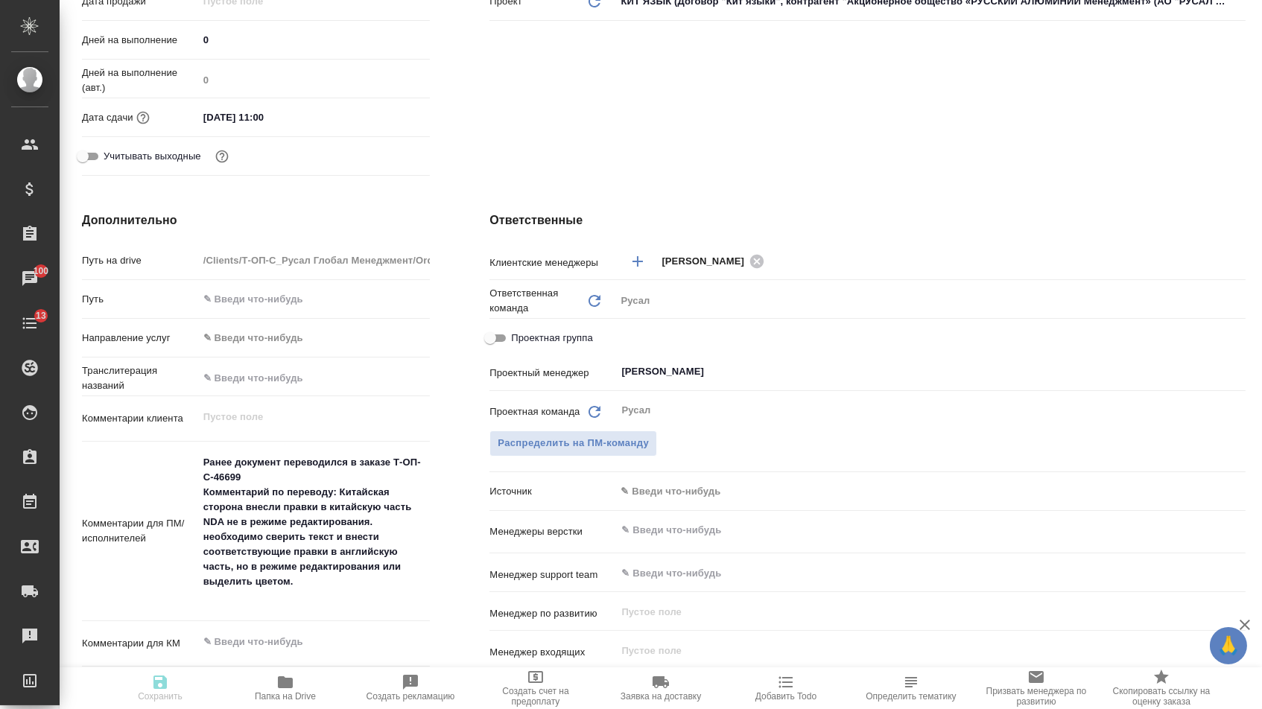
type textarea "x"
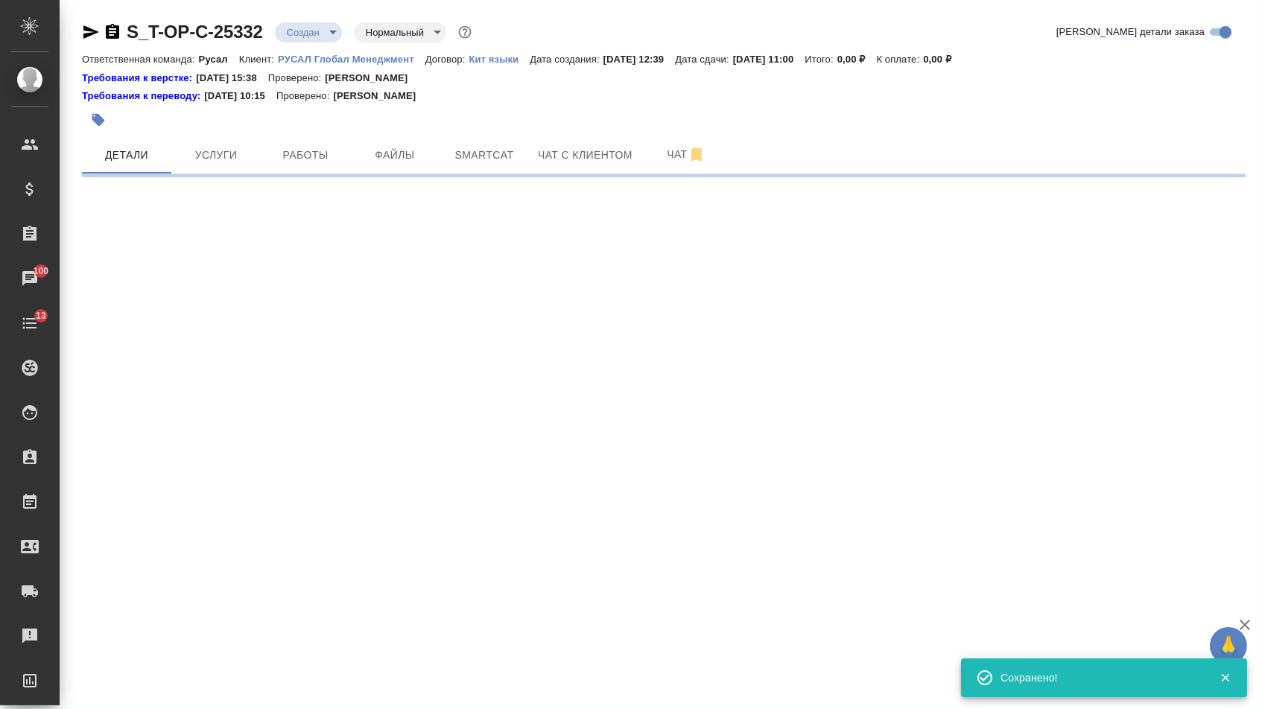
scroll to position [0, 0]
select select "RU"
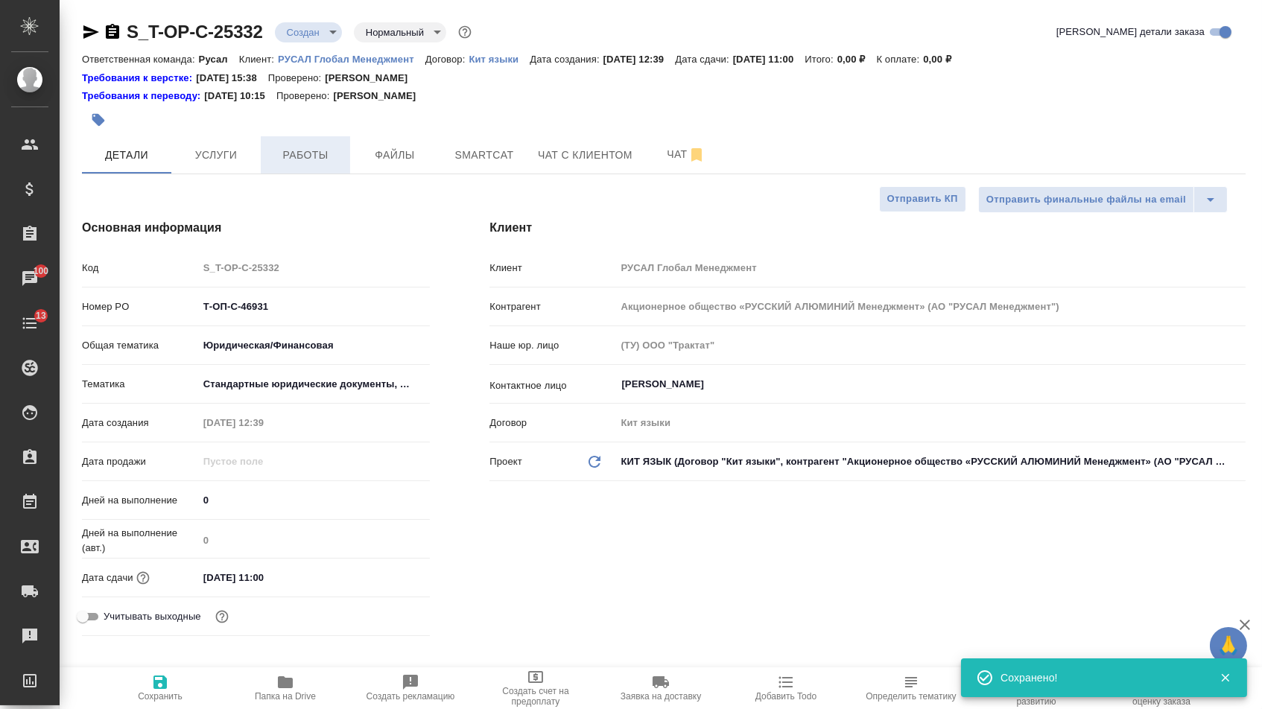
type textarea "x"
click at [407, 143] on button "Файлы" at bounding box center [394, 154] width 89 height 37
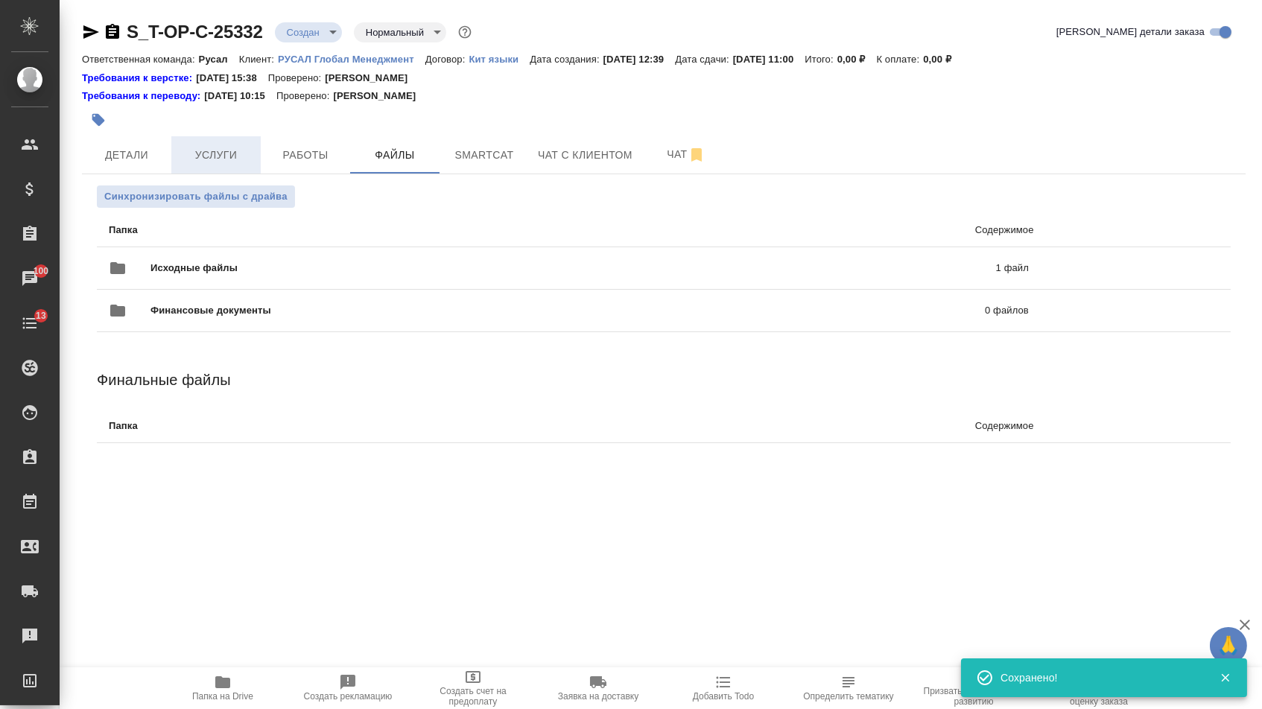
click at [239, 157] on span "Услуги" at bounding box center [216, 155] width 72 height 19
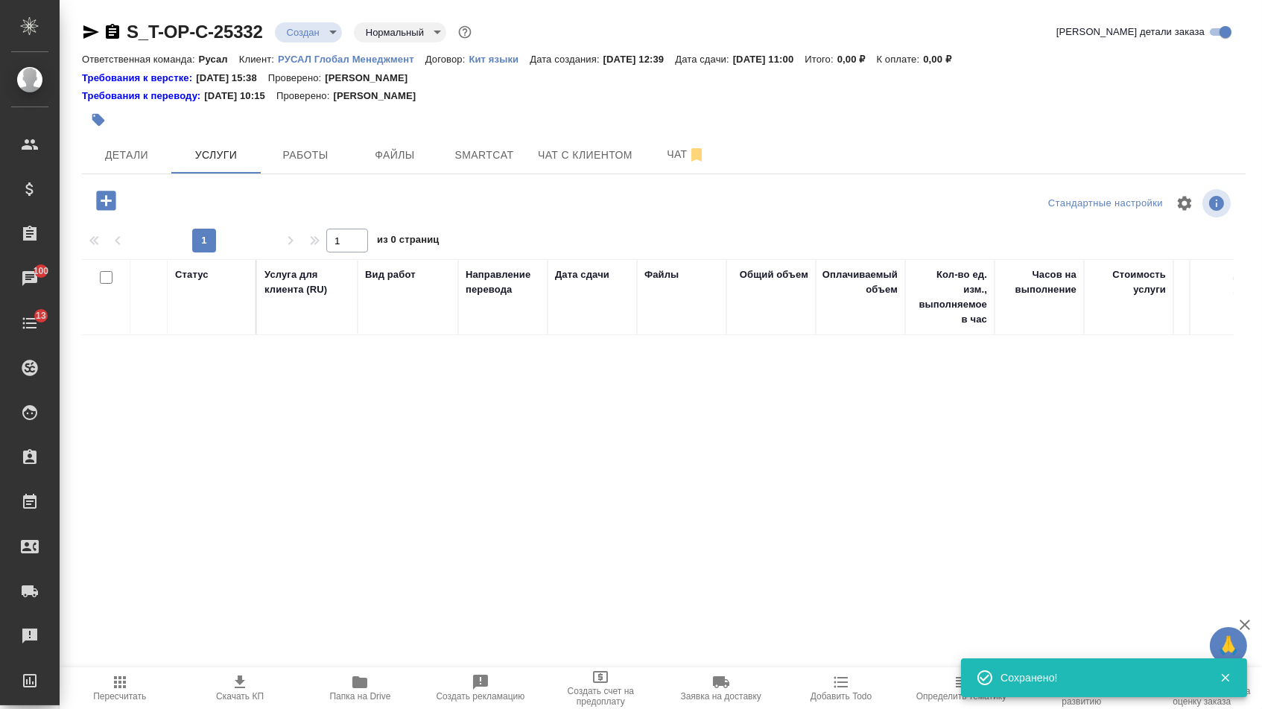
click at [107, 208] on icon "button" at bounding box center [105, 200] width 19 height 19
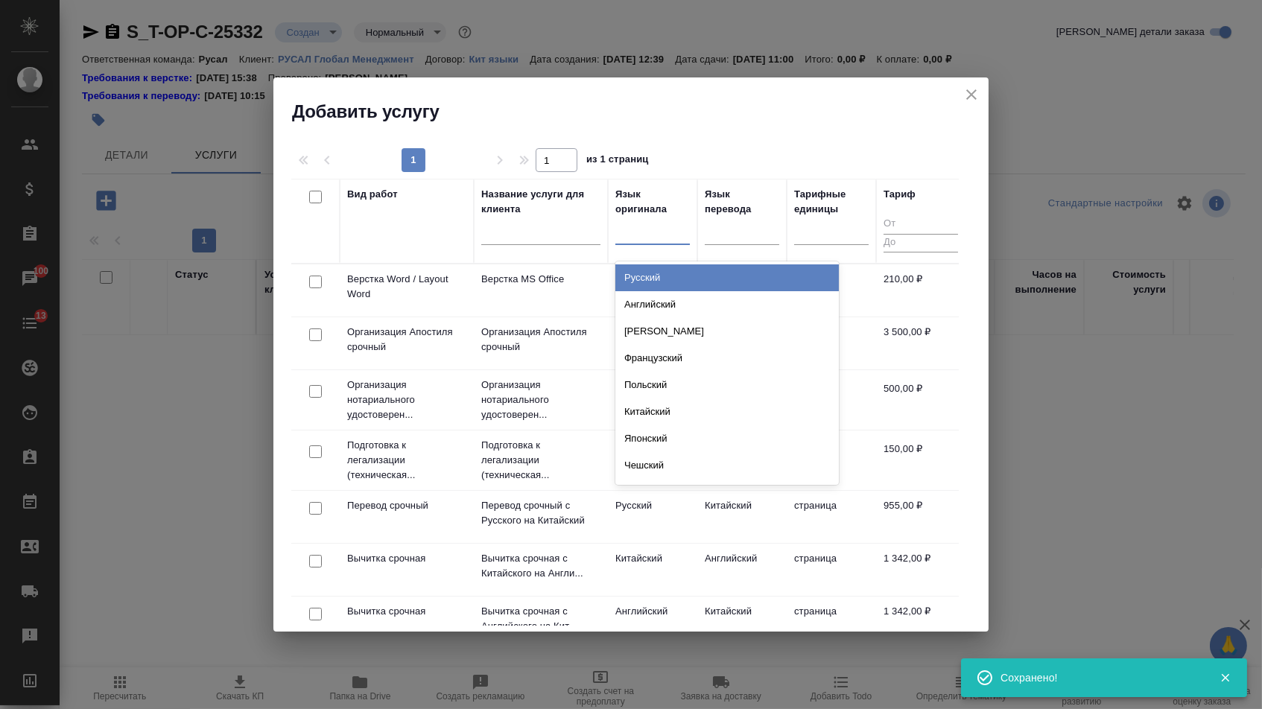
click at [644, 239] on div at bounding box center [652, 230] width 74 height 22
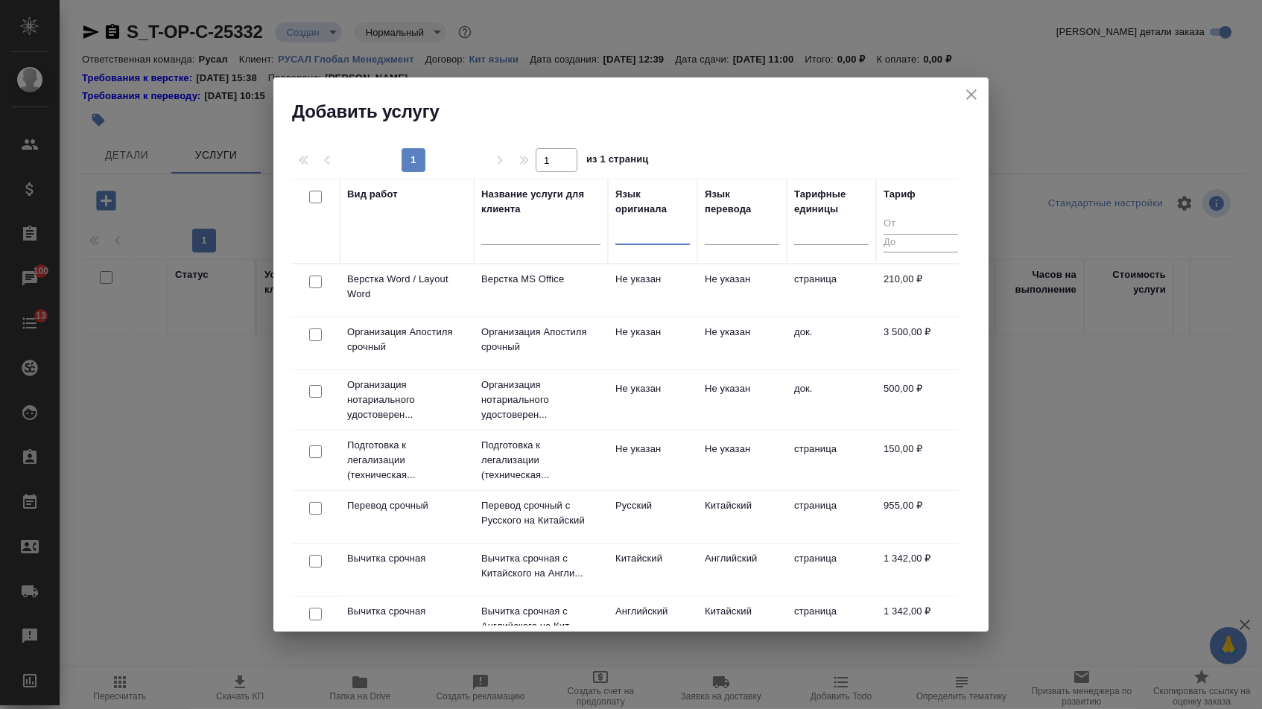
click at [732, 236] on div at bounding box center [742, 231] width 74 height 22
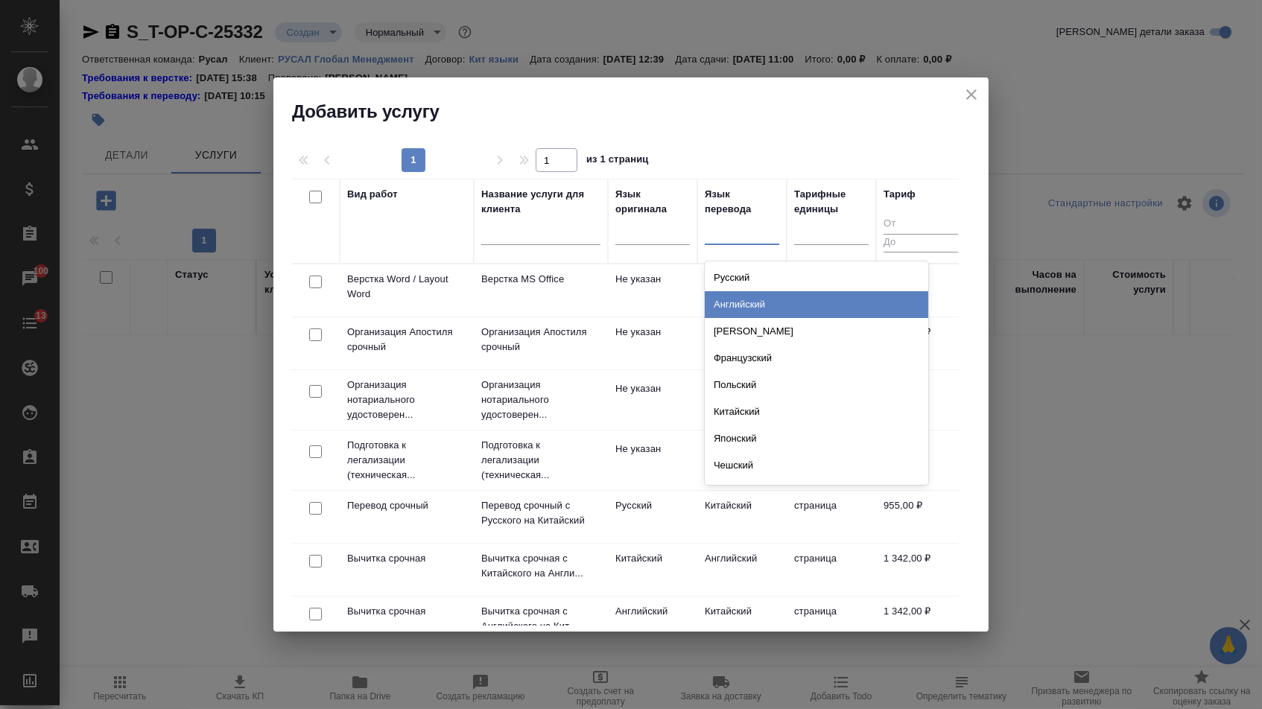
click at [732, 304] on div "Английский" at bounding box center [816, 304] width 223 height 27
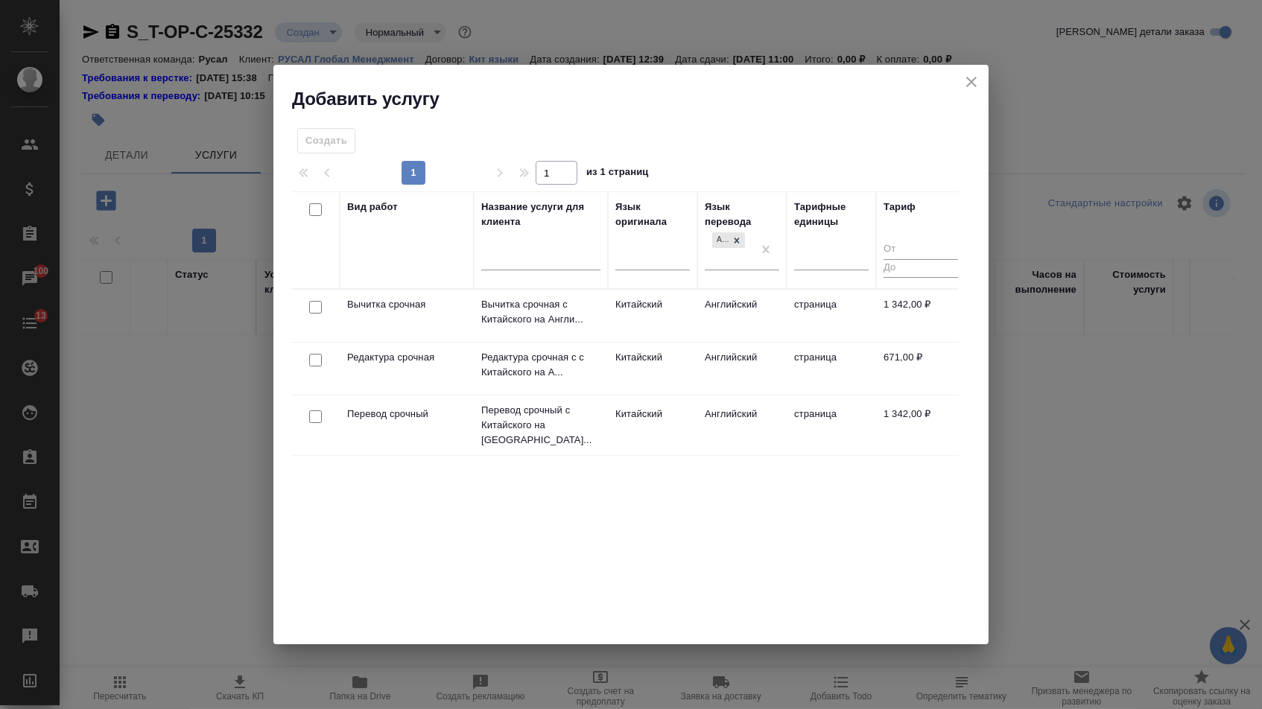
click at [315, 410] on input "checkbox" at bounding box center [315, 416] width 13 height 13
checkbox input "true"
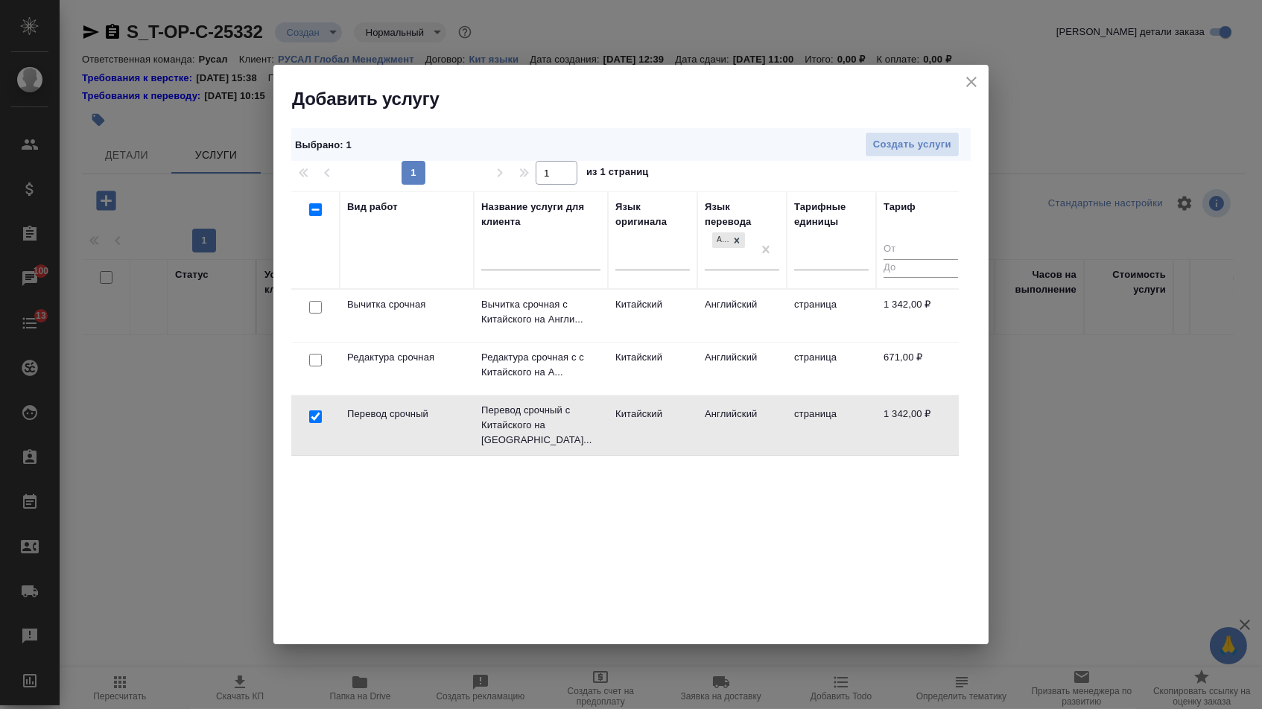
click at [314, 355] on input "checkbox" at bounding box center [315, 360] width 13 height 13
checkbox input "true"
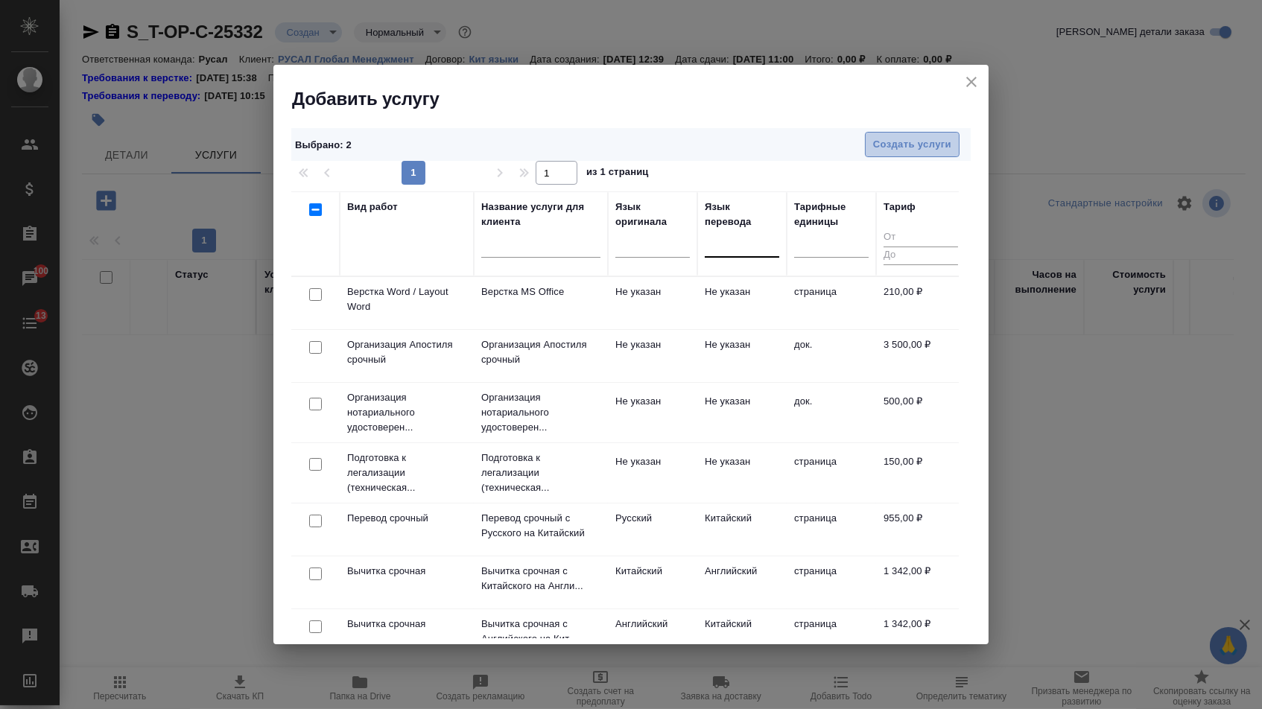
click at [898, 155] on button "Создать услуги" at bounding box center [912, 145] width 95 height 26
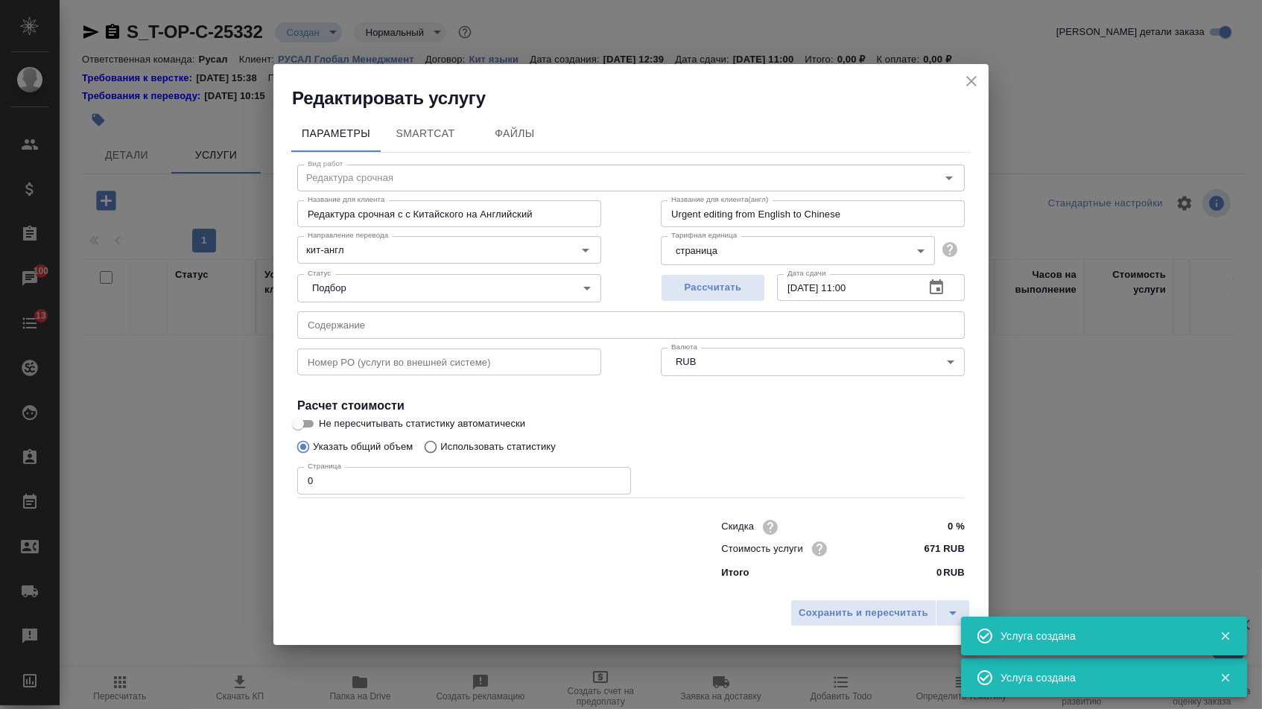
type input "Перевод срочный"
type input "Перевод срочный с Китайского на Английский"
type input "Urgent translation from English to Chinese"
type input "1342 RUB"
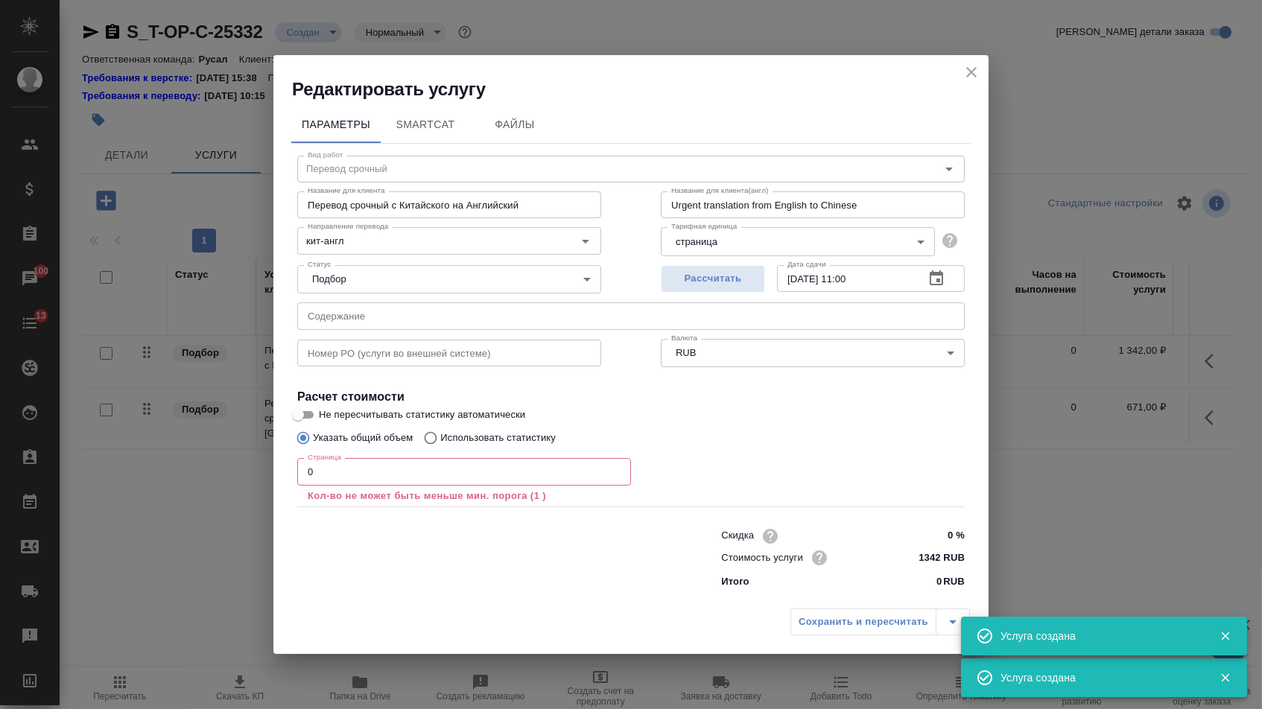
click at [348, 316] on input "text" at bounding box center [630, 315] width 667 height 27
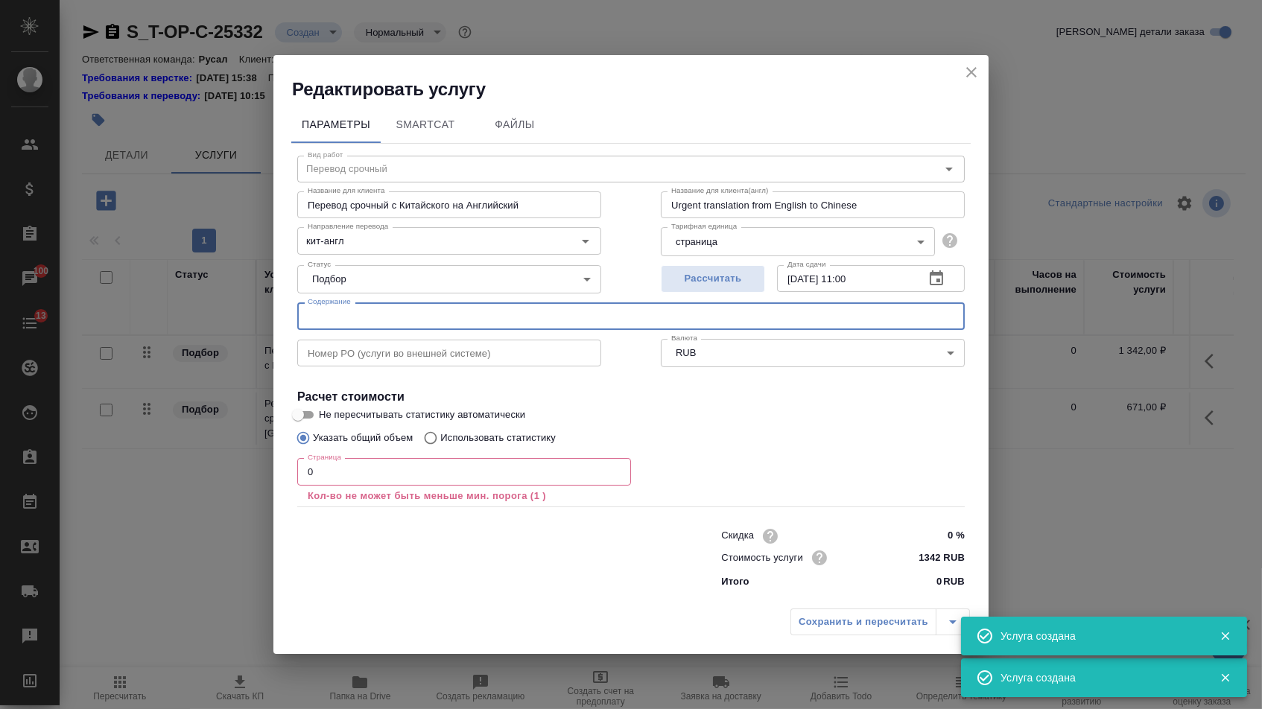
paste input "T-CN_02 Confidentiality Agreement 24-066 (mutual) HKIAC_ENG_RUS PD правки 30.09"
type input "T-CN_02 Confidentiality Agreement 24-066 (mutual) HKIAC_ENG_RUS PD правки 30.09"
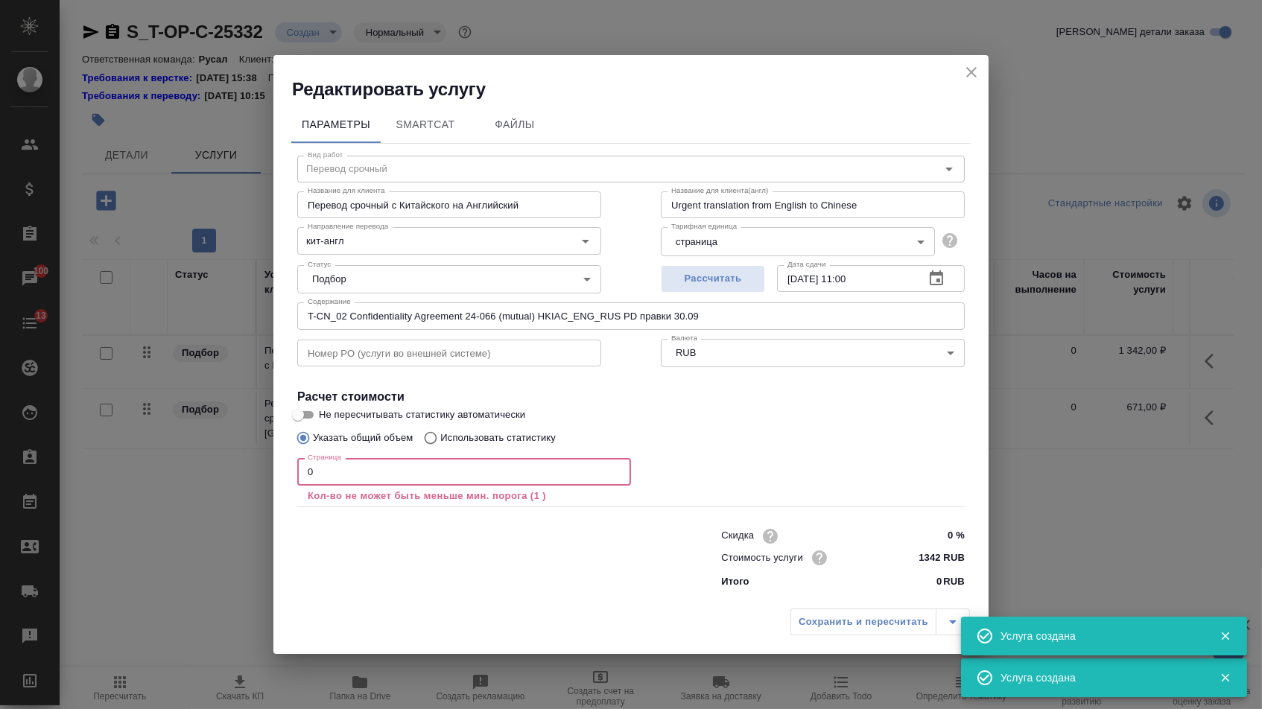
click at [340, 475] on input "0" at bounding box center [464, 471] width 334 height 27
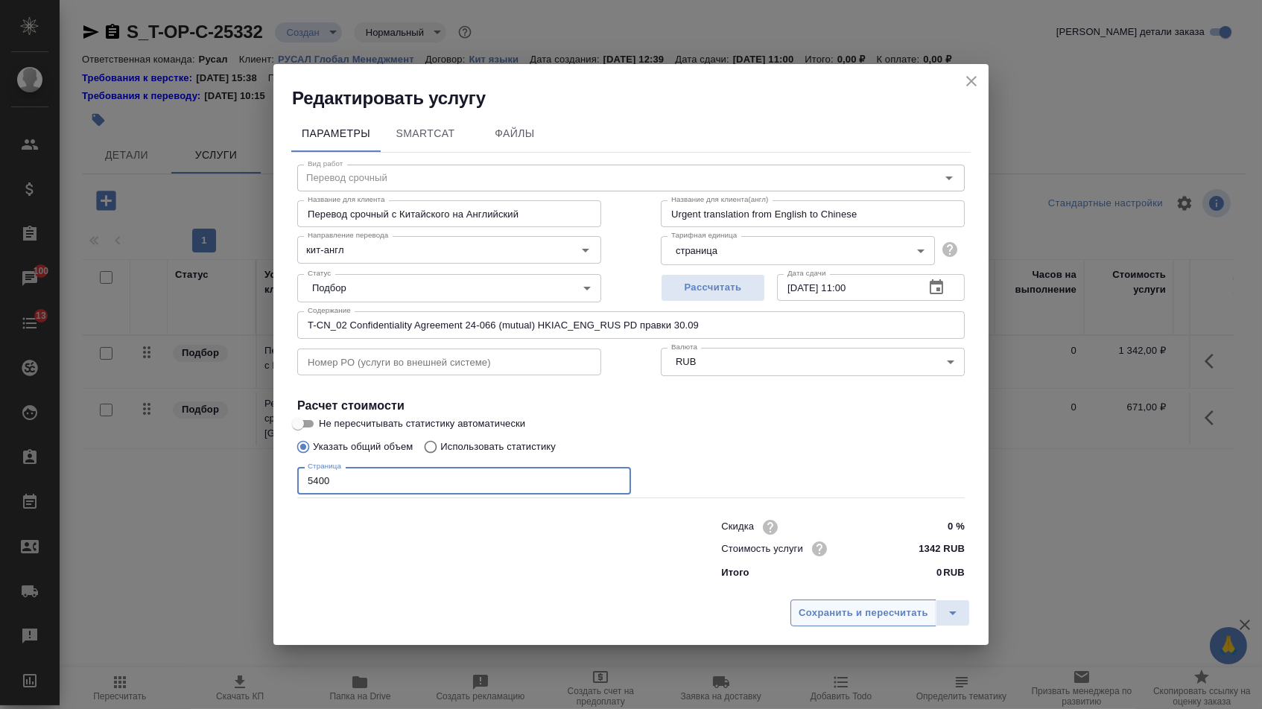
type input "5400"
click at [874, 609] on span "Сохранить и пересчитать" at bounding box center [863, 613] width 130 height 17
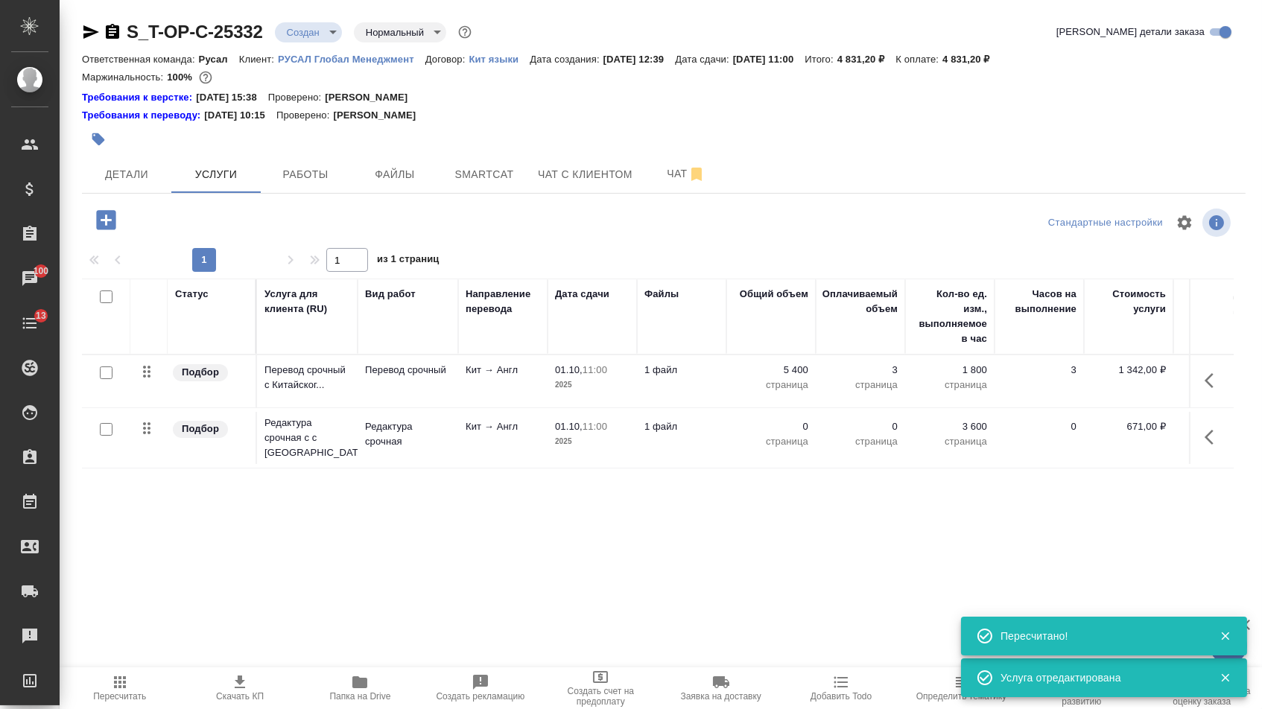
click at [798, 434] on p "0" at bounding box center [771, 426] width 74 height 15
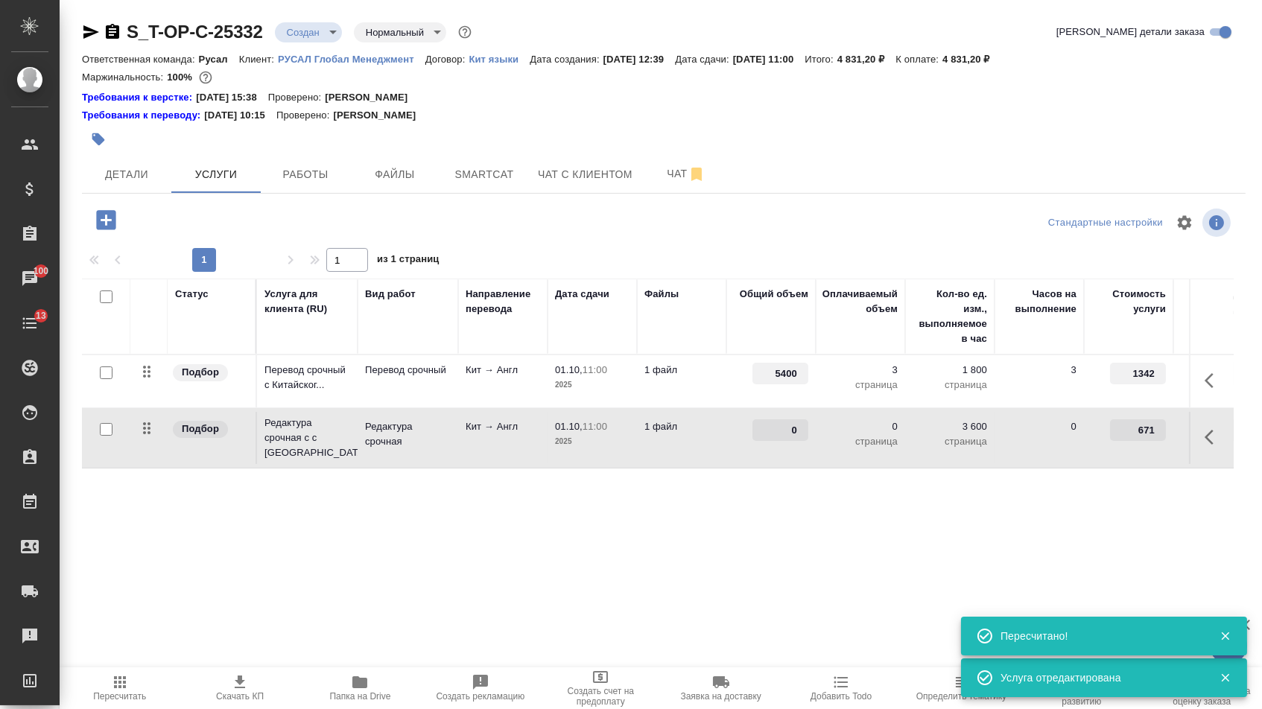
click at [798, 441] on input "0" at bounding box center [780, 430] width 56 height 22
click at [778, 442] on input "0" at bounding box center [780, 431] width 54 height 22
type input "5400"
click at [734, 543] on div "Статус Услуга для клиента (RU) Вид работ Направление перевода Дата сдачи Файлы …" at bounding box center [658, 439] width 1152 height 320
click at [270, 227] on span "Сохранить и пересчитать" at bounding box center [212, 218] width 130 height 17
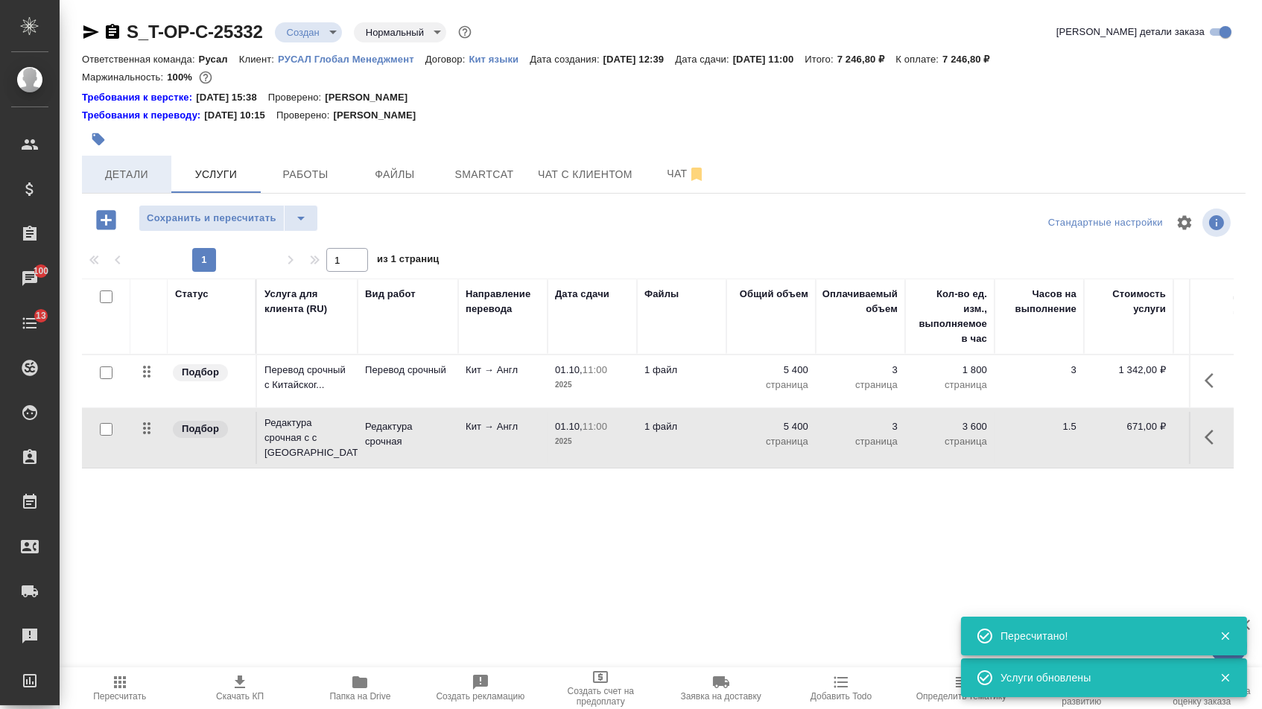
click at [109, 177] on span "Детали" at bounding box center [127, 174] width 72 height 19
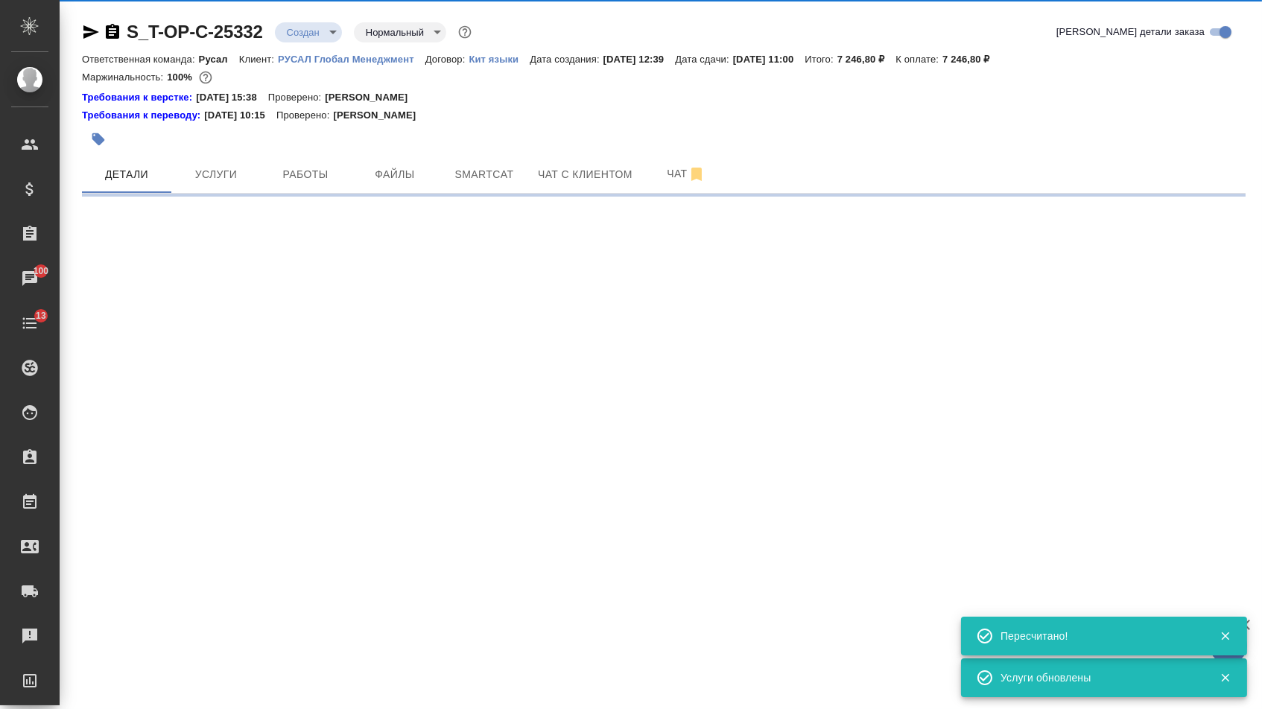
select select "RU"
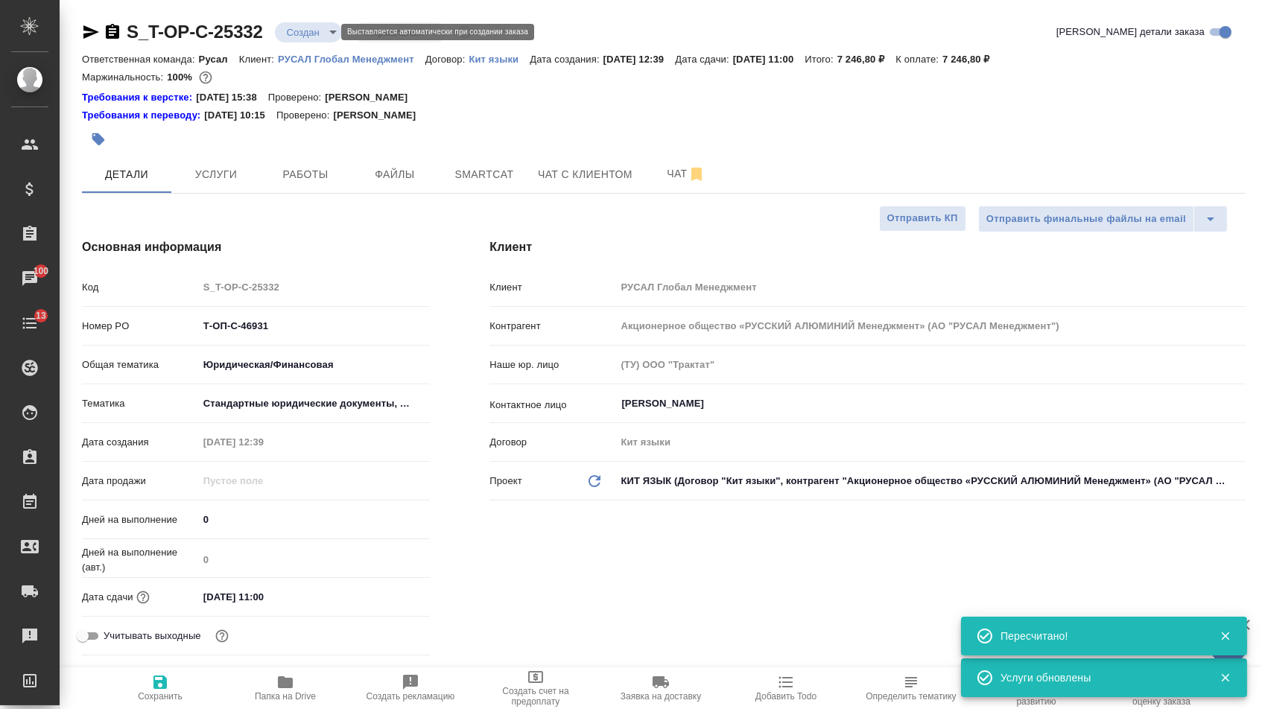
click at [320, 31] on body "🙏 .cls-1 fill:#fff; AWATERA Menshikova Aleksandra Клиенты Спецификации Заказы 1…" at bounding box center [631, 354] width 1262 height 709
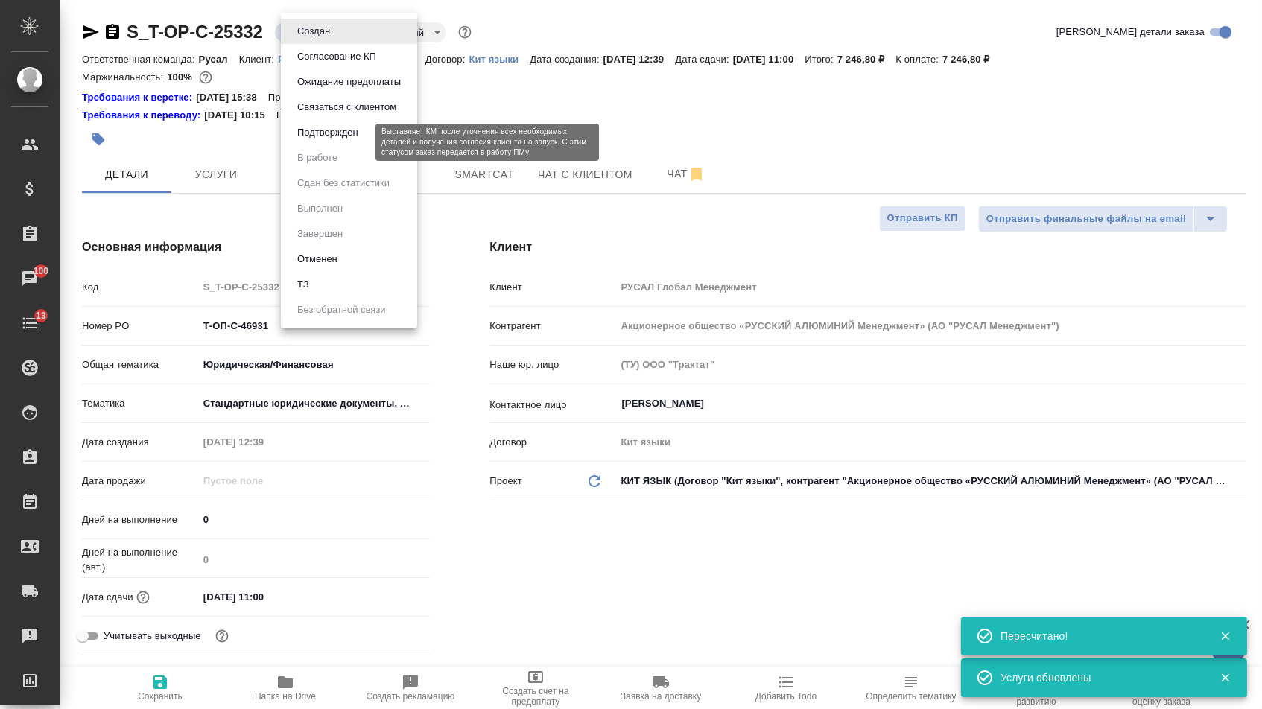
click at [319, 141] on button "Подтвержден" at bounding box center [328, 132] width 70 height 16
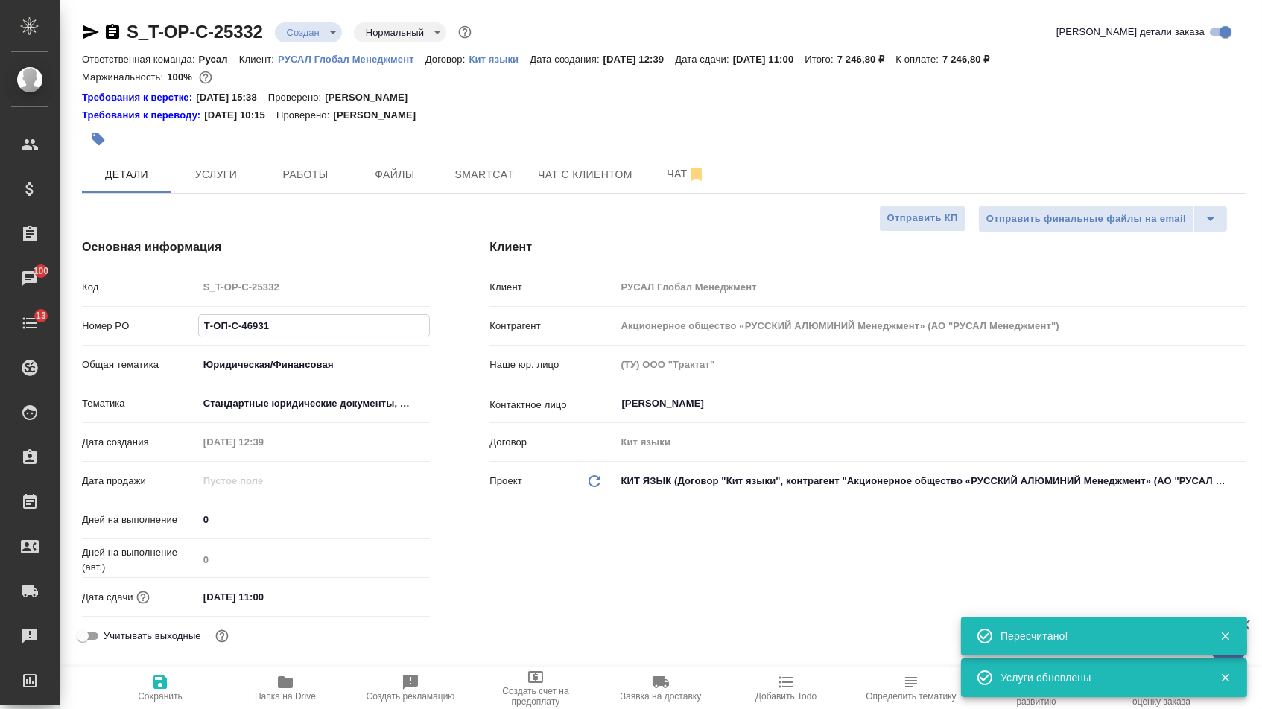
drag, startPoint x: 272, startPoint y: 329, endPoint x: 130, endPoint y: 328, distance: 141.5
click at [133, 329] on div "Номер PO Т-ОП-С-46931" at bounding box center [256, 326] width 348 height 26
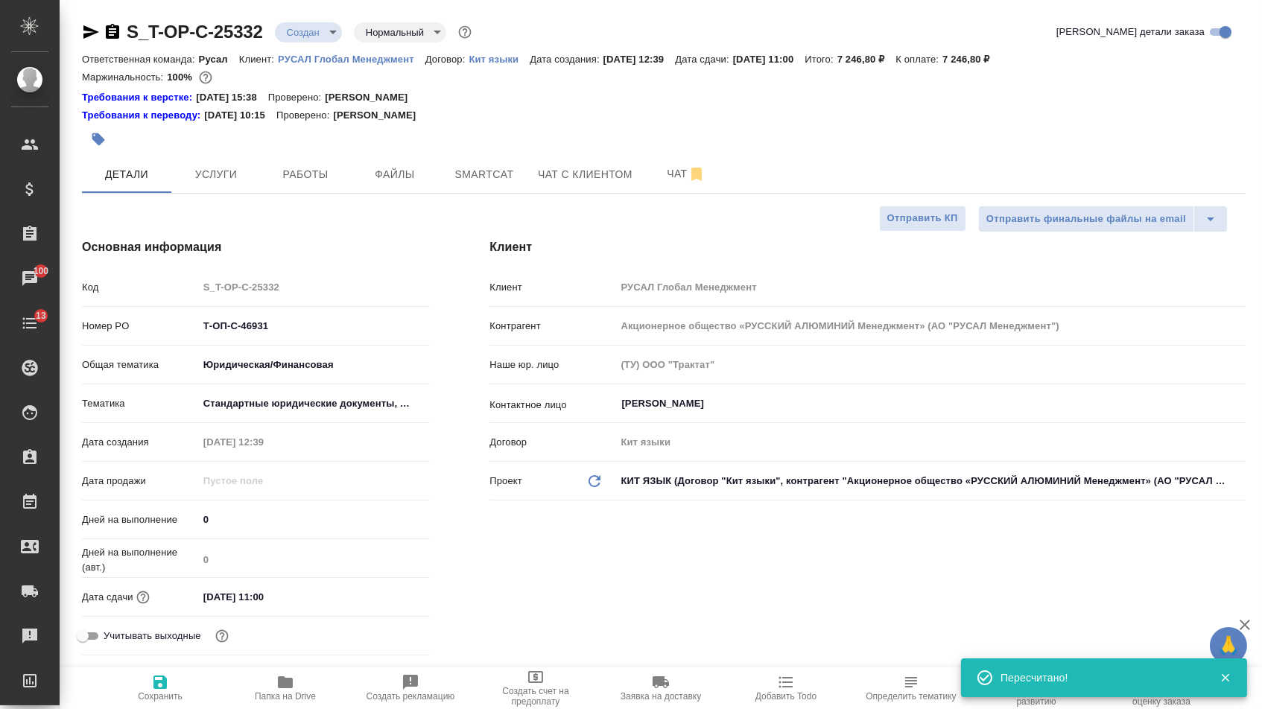
select select "RU"
type textarea "x"
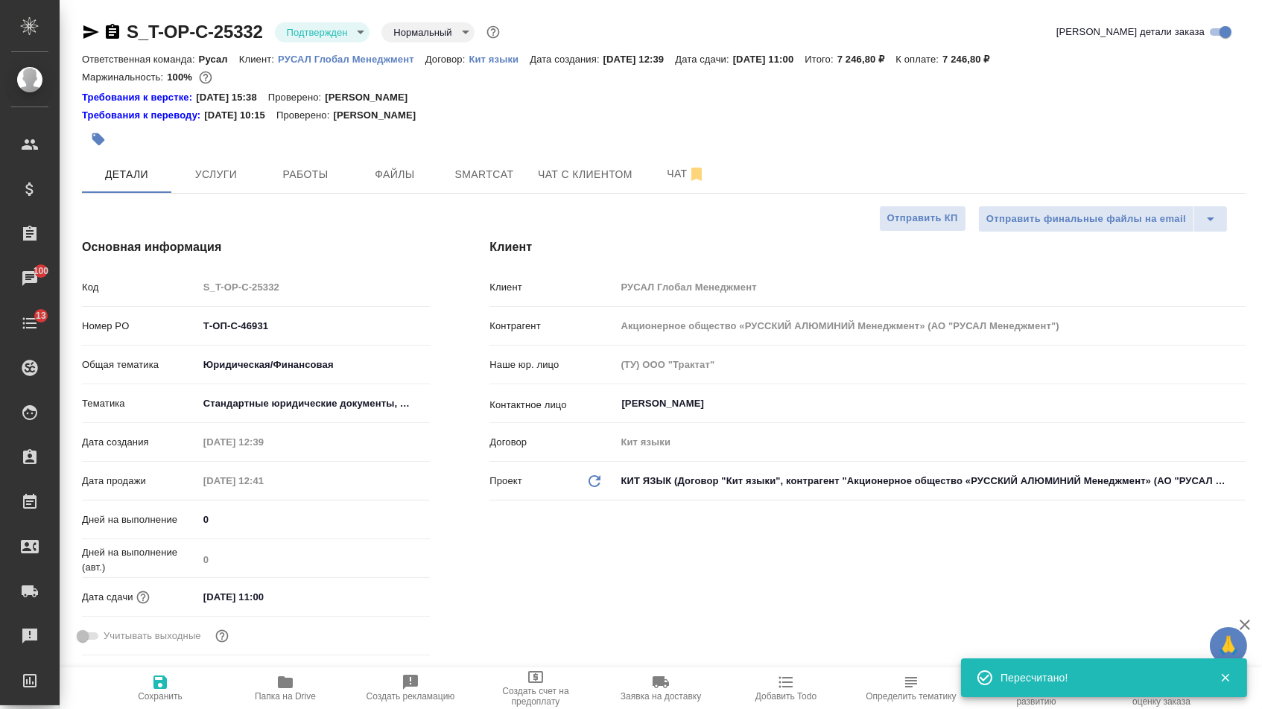
type textarea "x"
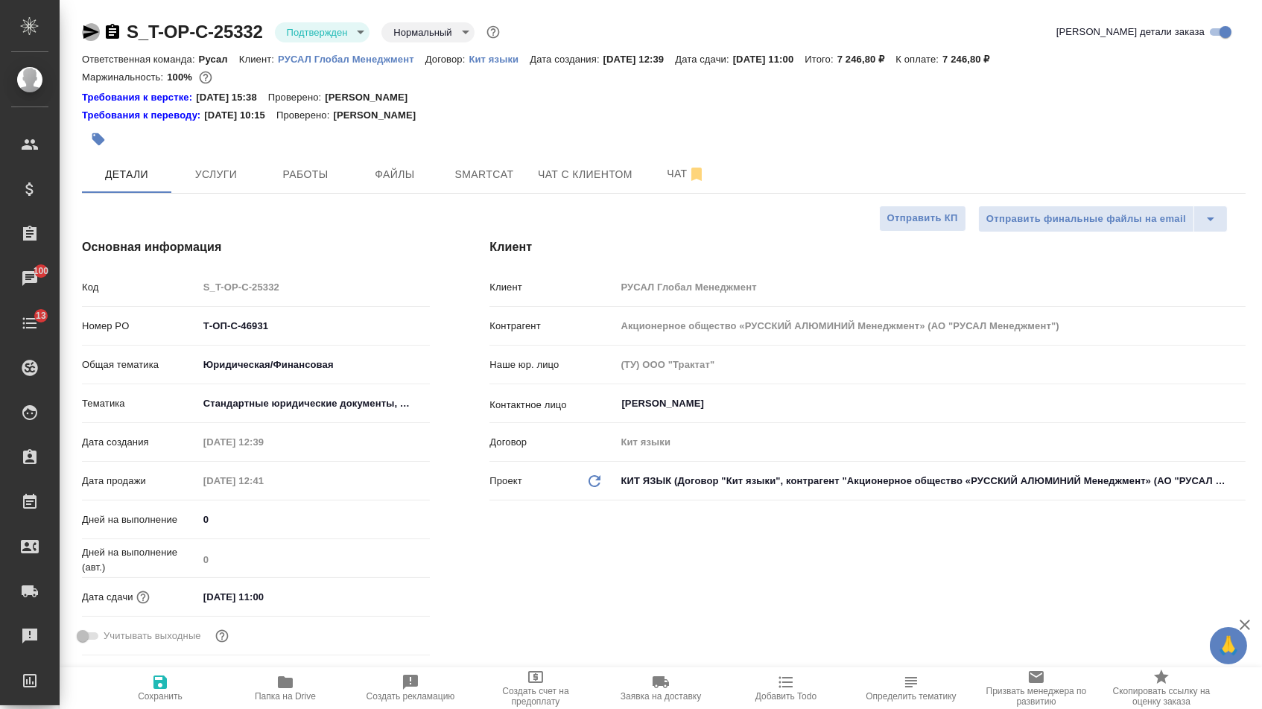
click at [97, 31] on icon "button" at bounding box center [91, 31] width 16 height 13
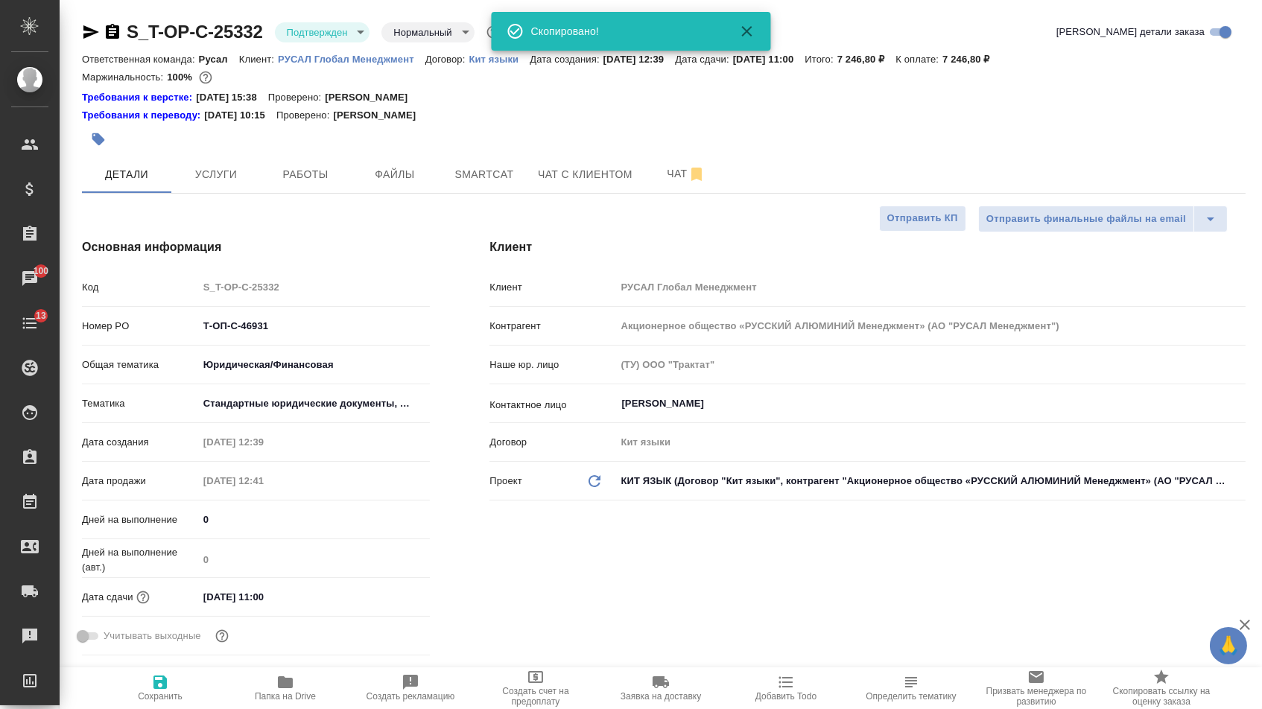
type textarea "x"
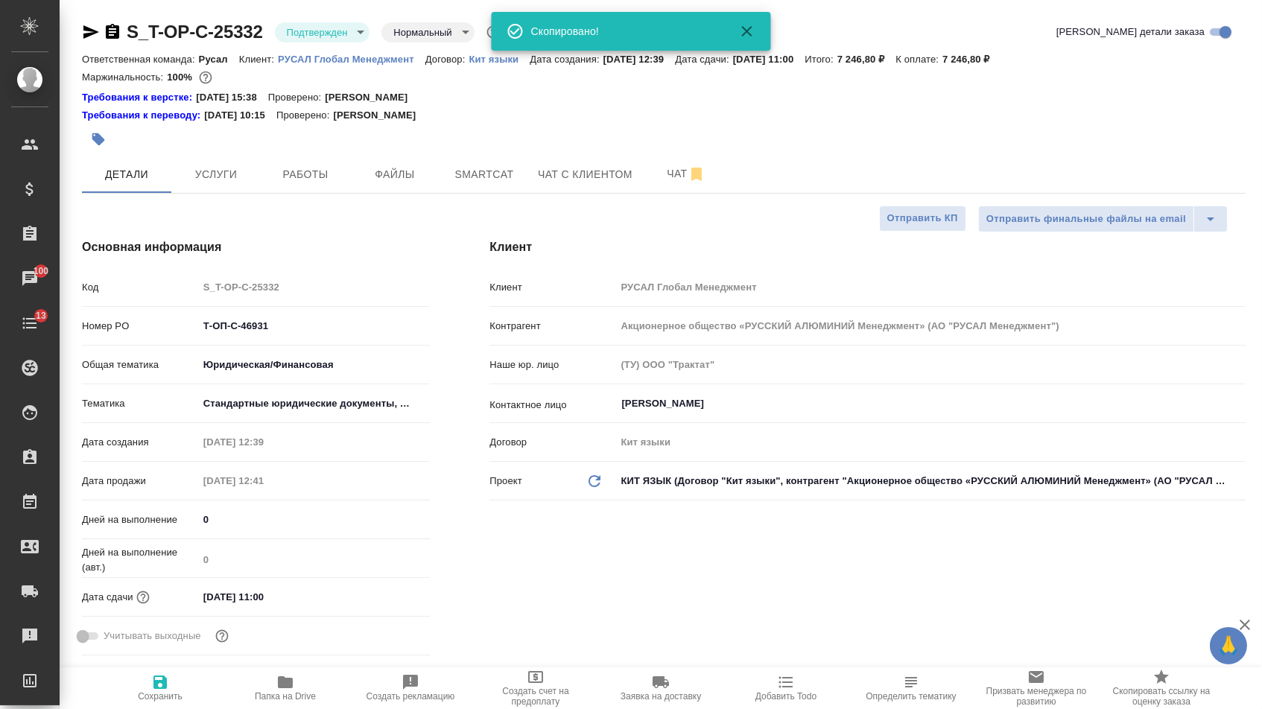
type textarea "x"
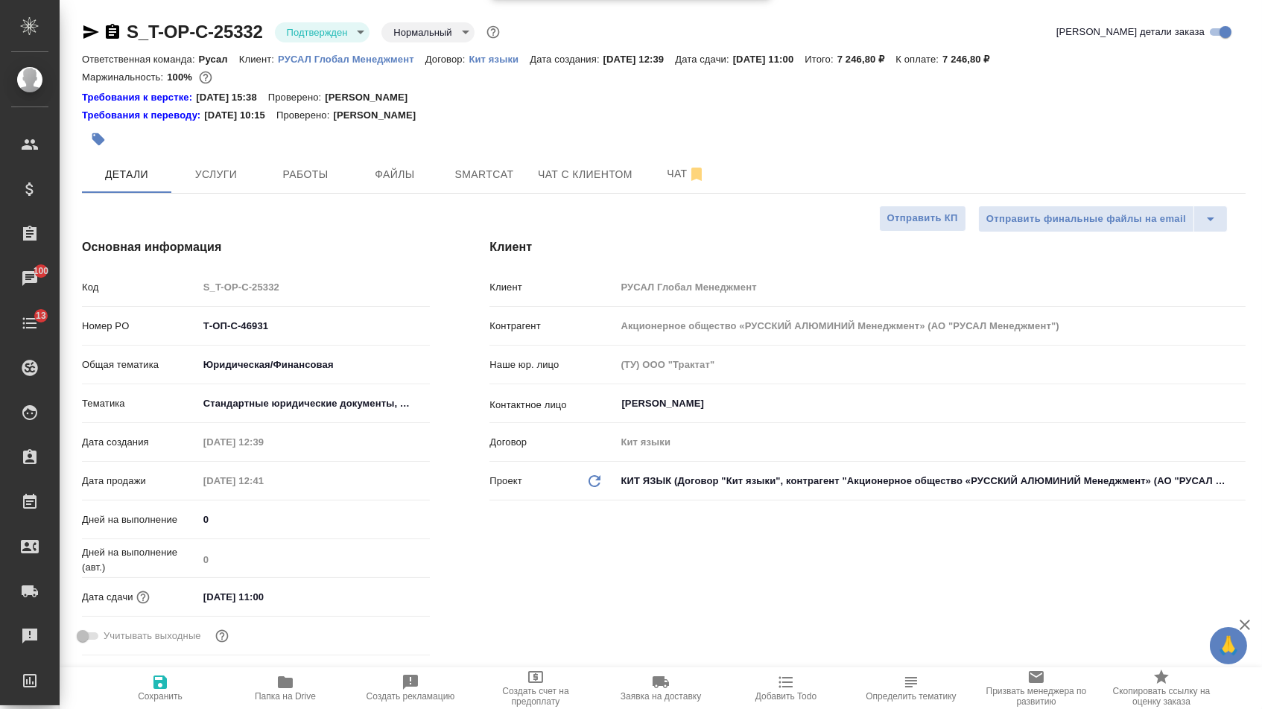
type textarea "x"
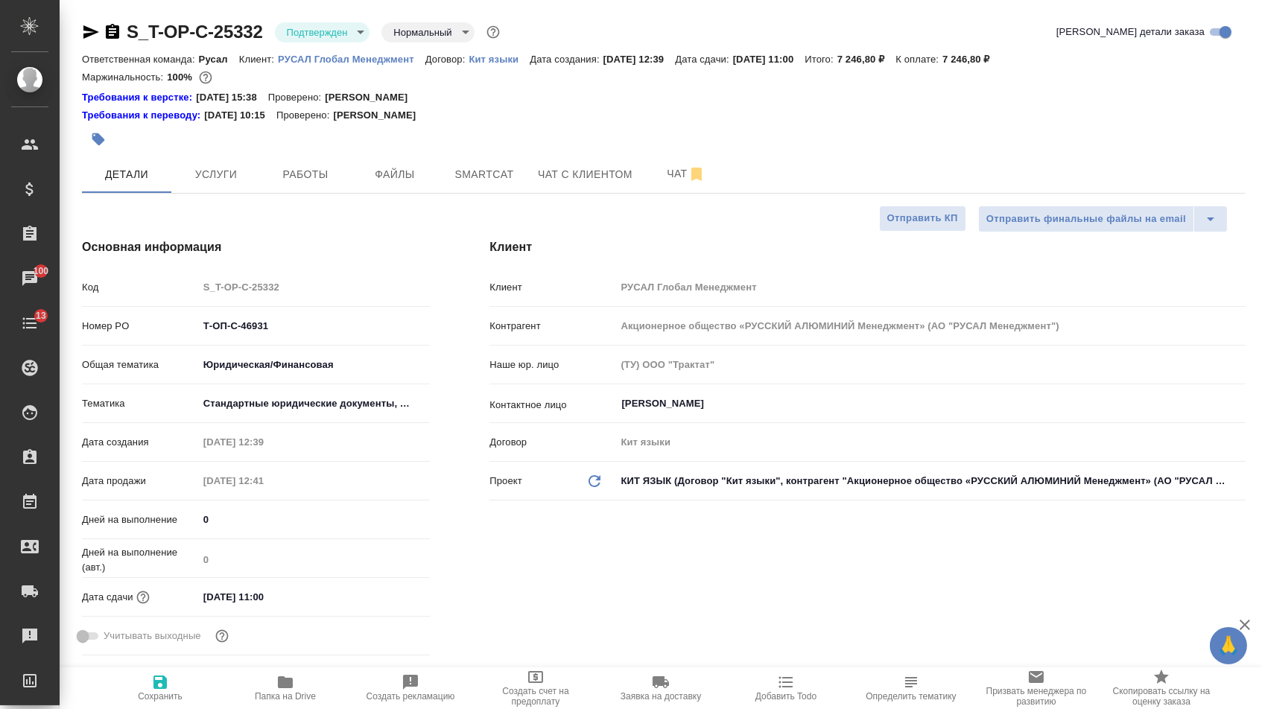
type textarea "x"
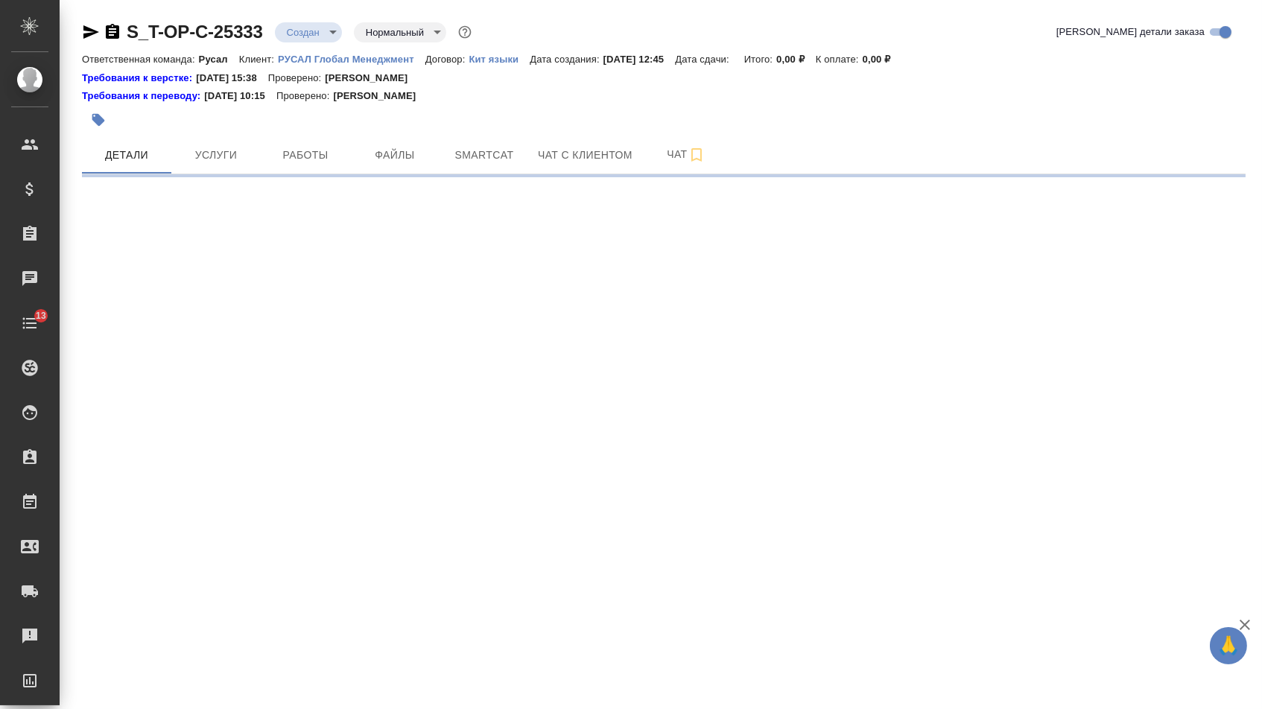
select select "RU"
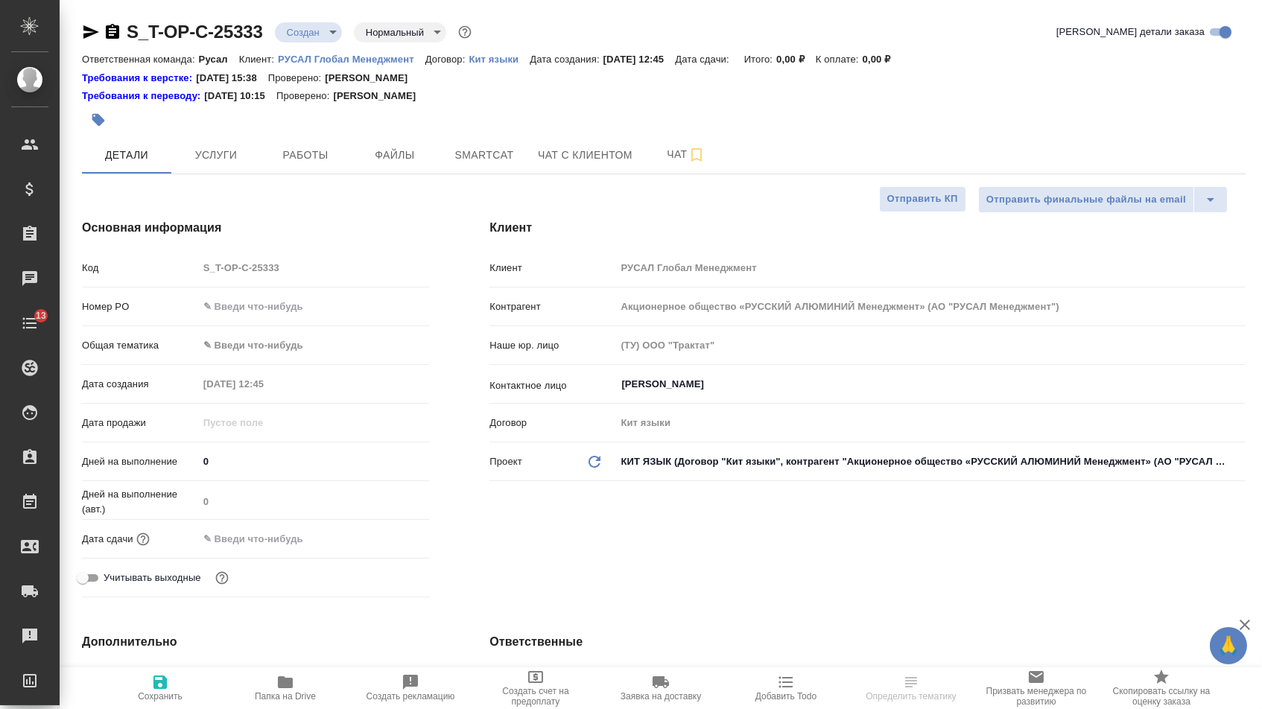
type textarea "x"
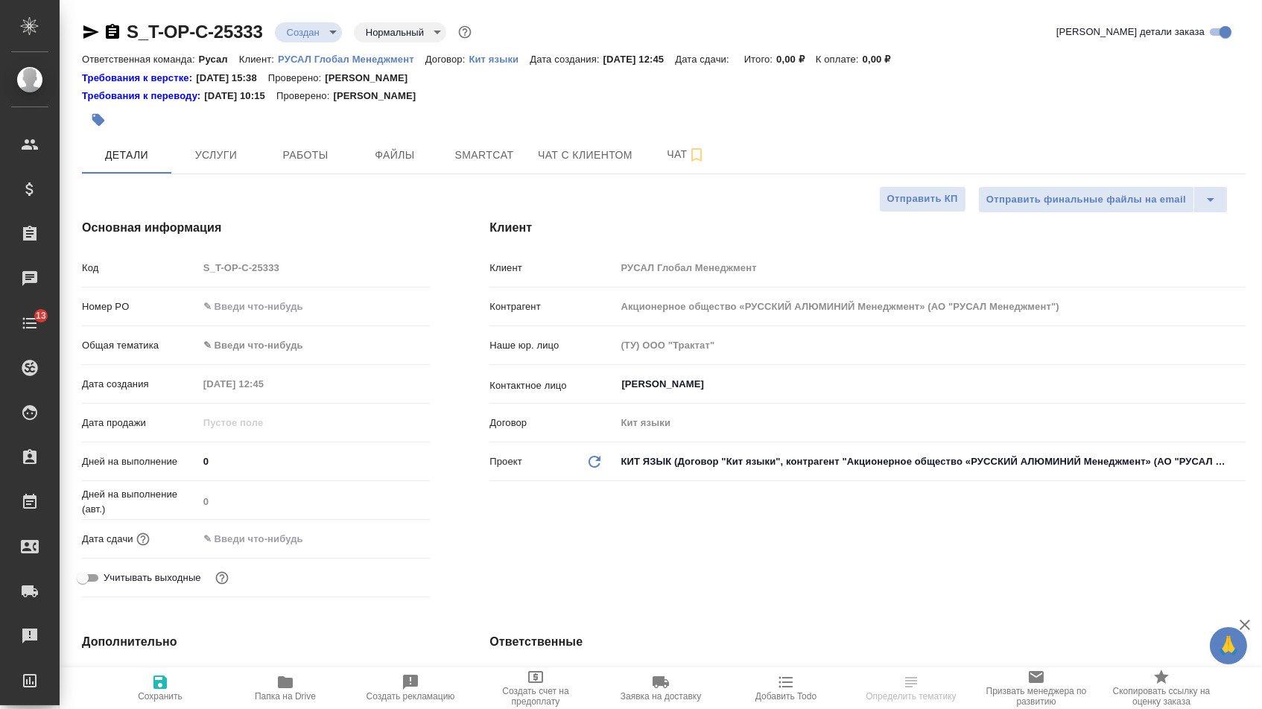
type textarea "x"
drag, startPoint x: 290, startPoint y: 311, endPoint x: 290, endPoint y: 329, distance: 18.6
click at [290, 311] on input "text" at bounding box center [314, 307] width 232 height 22
type textarea "x"
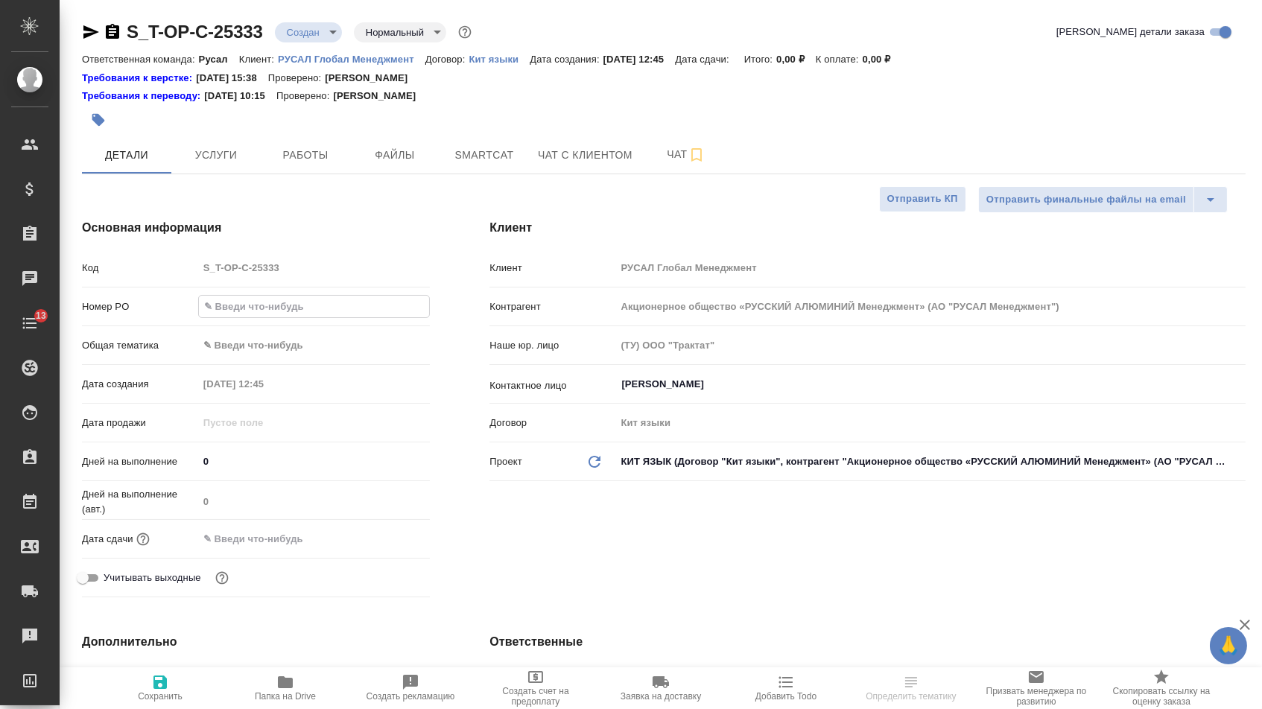
type textarea "x"
paste input "Т-ОП-С-46932"
type input "Т-ОП-С-46932"
type textarea "x"
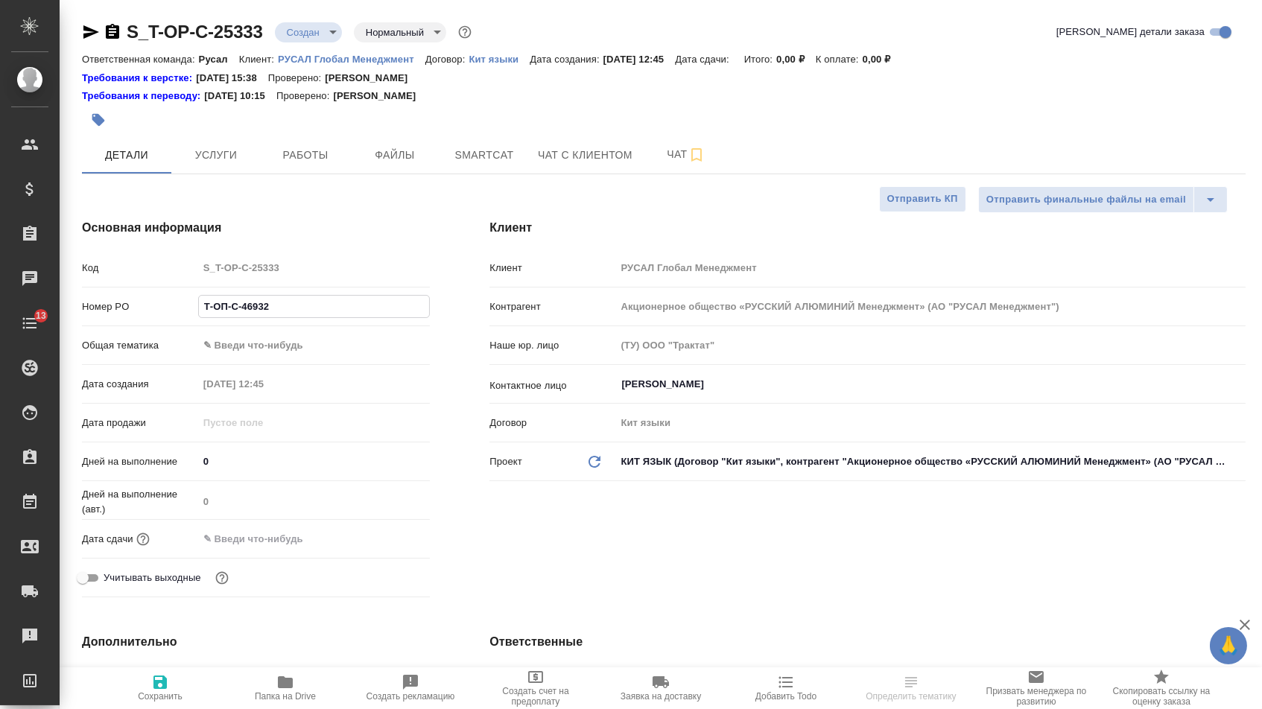
type textarea "x"
type input "Т-ОП-С-46932"
click at [282, 550] on input "text" at bounding box center [264, 539] width 130 height 22
click at [408, 547] on div at bounding box center [404, 538] width 52 height 18
click at [394, 547] on icon "button" at bounding box center [387, 539] width 18 height 18
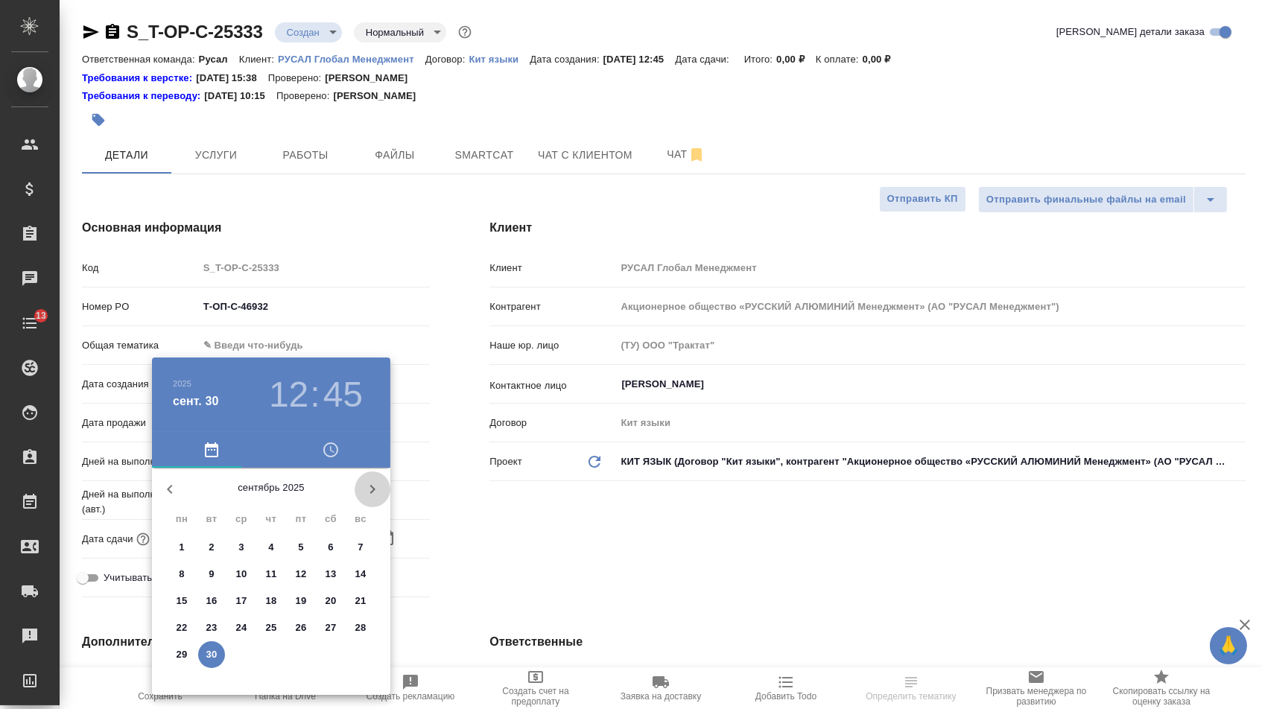
click at [376, 498] on icon "button" at bounding box center [372, 489] width 18 height 18
click at [232, 544] on span "1" at bounding box center [241, 547] width 27 height 15
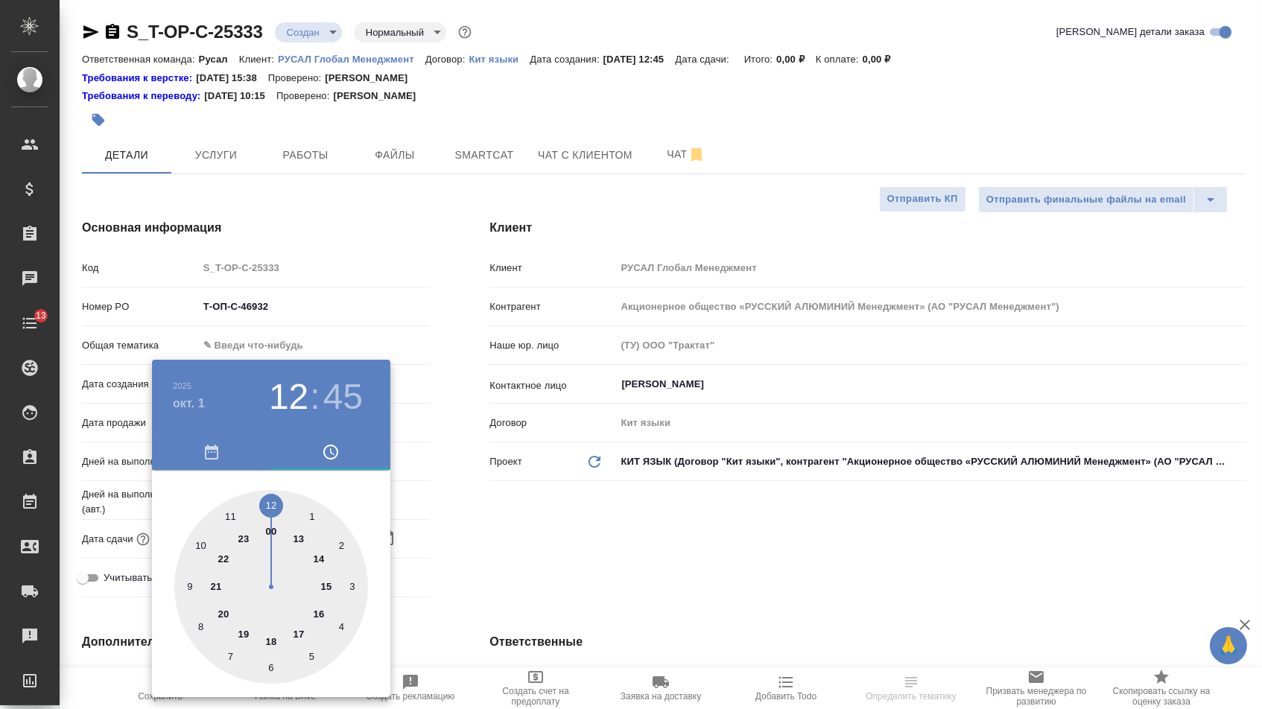
type input "[DATE] 12:45"
type textarea "x"
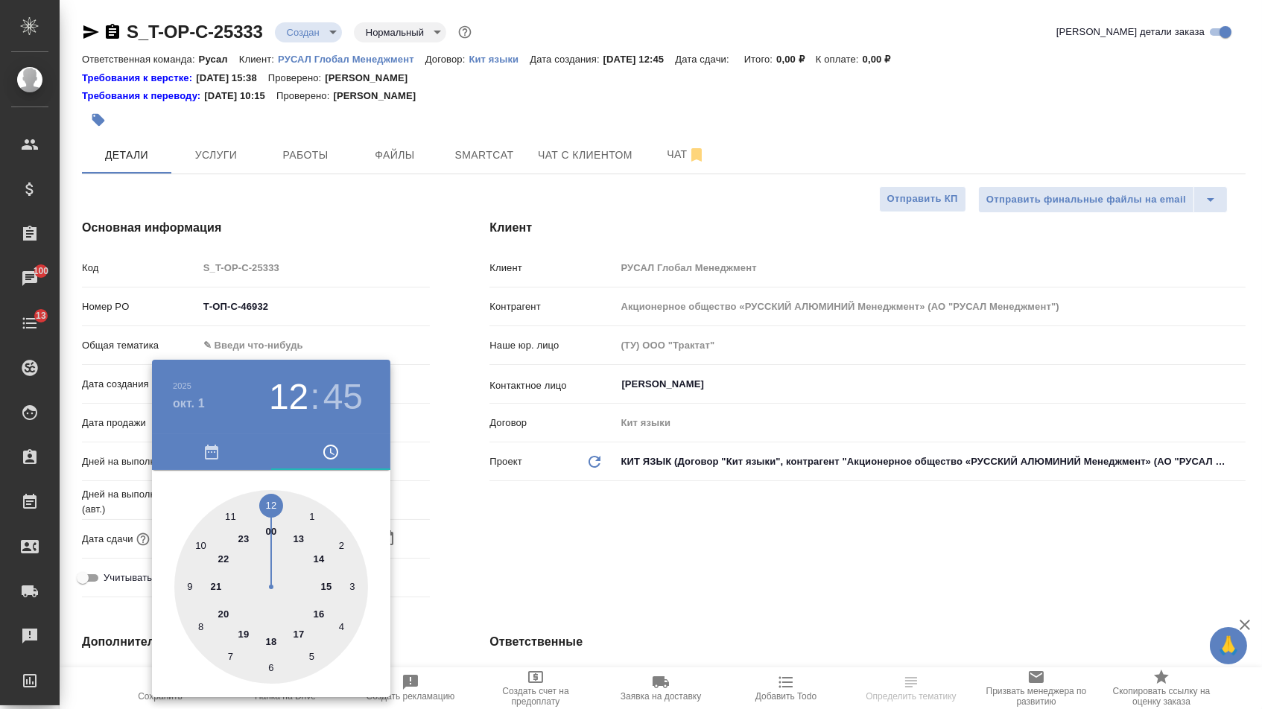
type textarea "x"
type input "[DATE] 16:45"
click at [312, 612] on div at bounding box center [271, 587] width 194 height 194
type textarea "x"
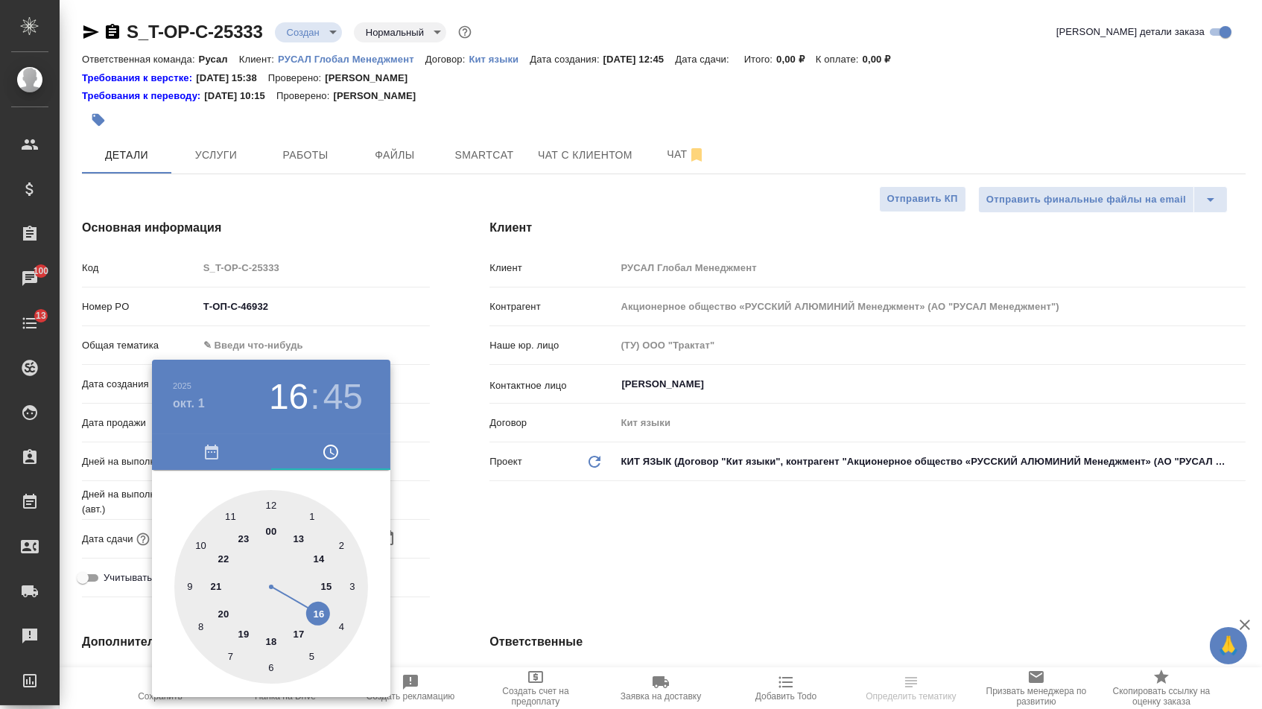
type textarea "x"
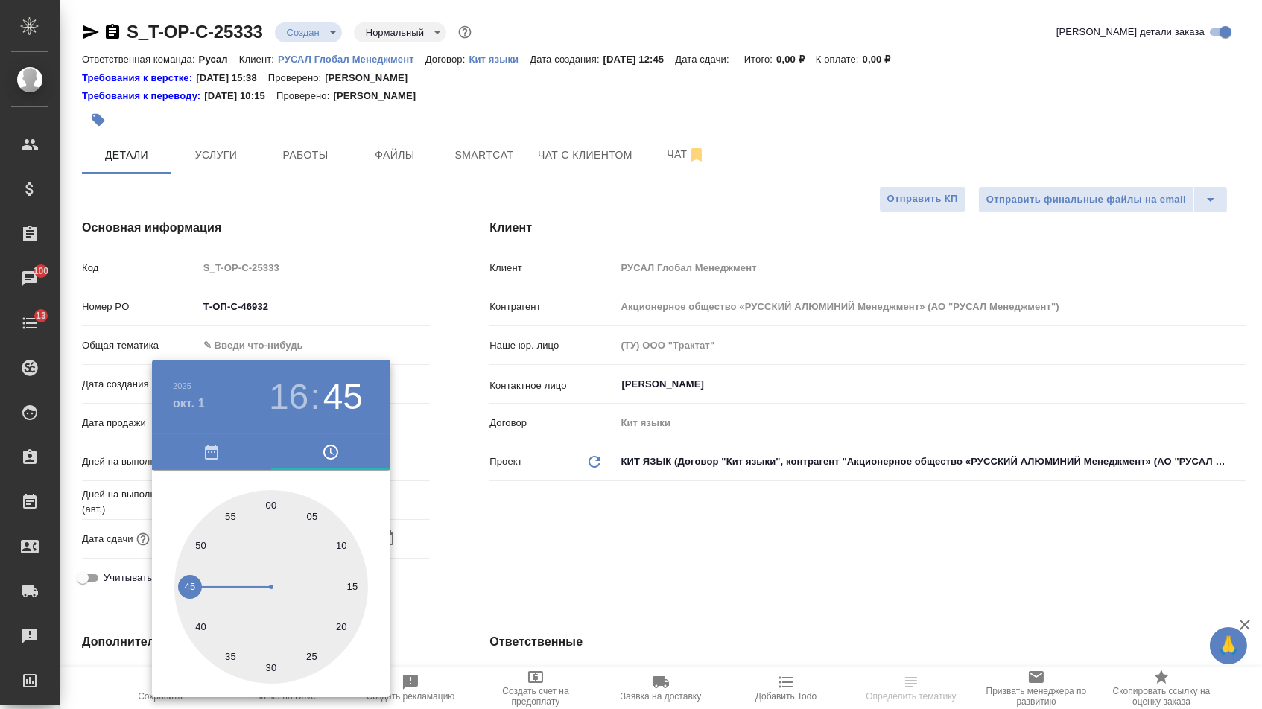
type input "[DATE] 16:00"
click at [272, 502] on div at bounding box center [271, 587] width 194 height 194
type textarea "x"
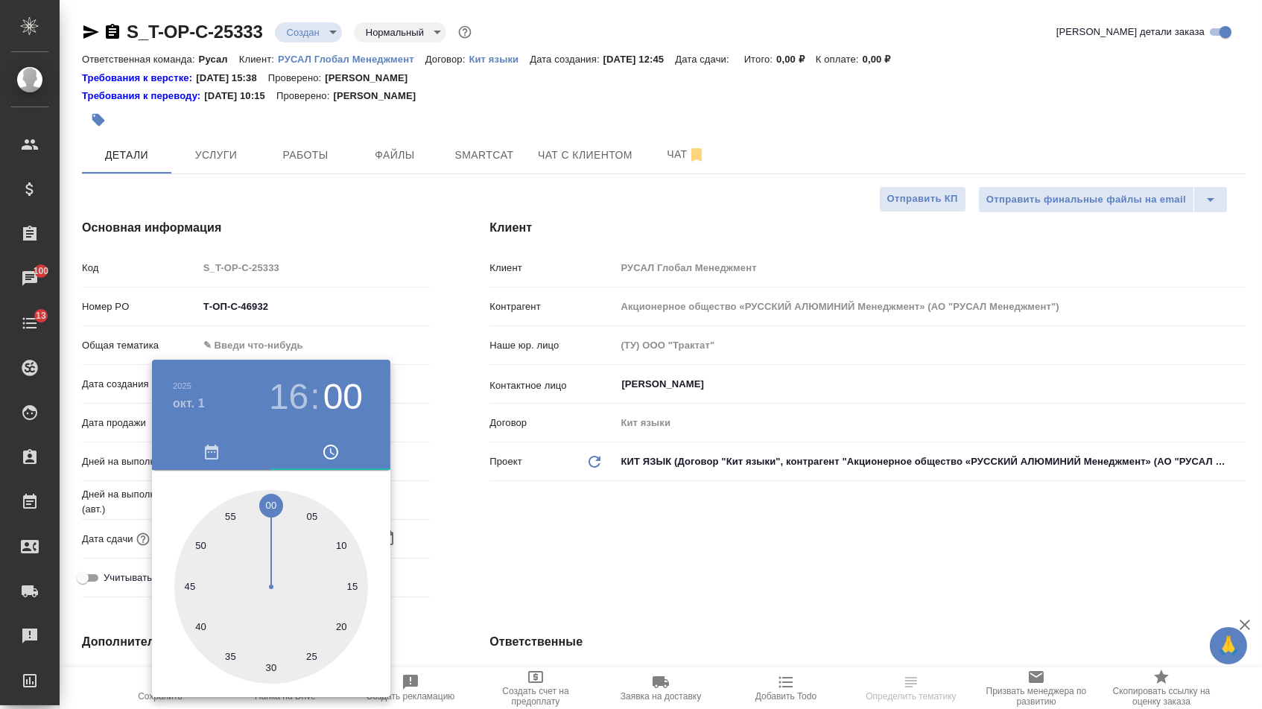
click at [508, 543] on div at bounding box center [631, 354] width 1262 height 709
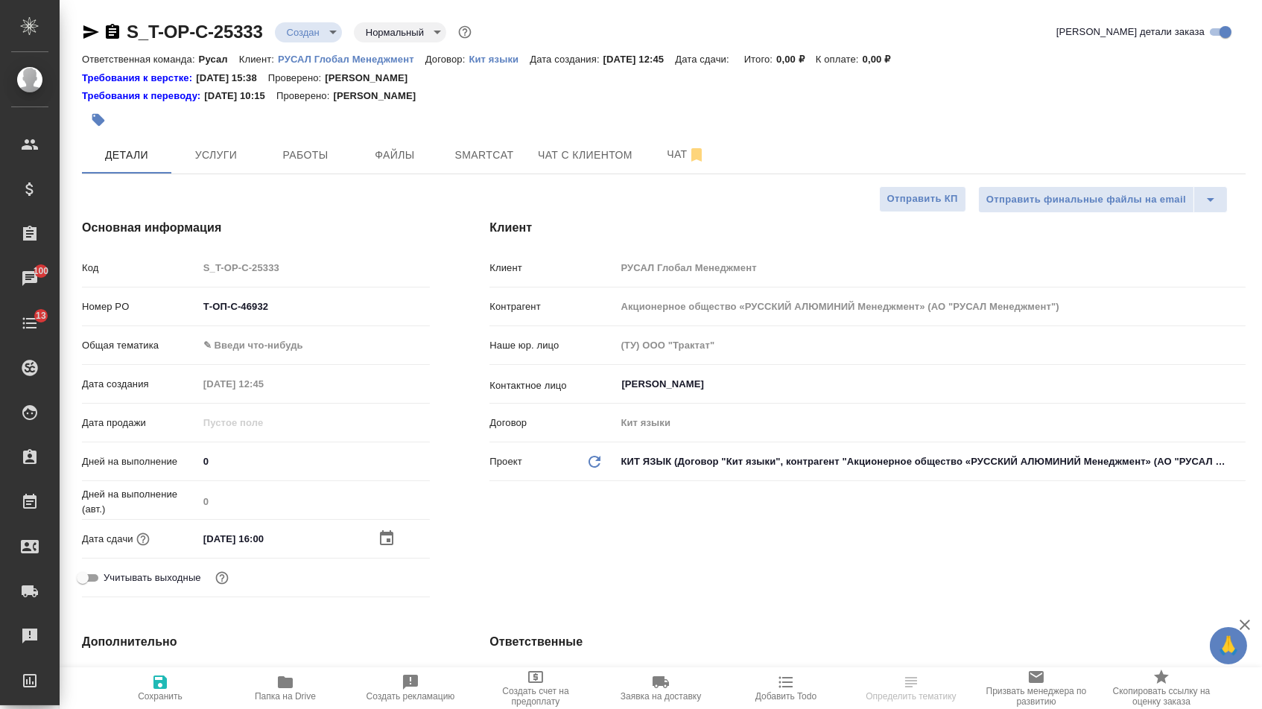
type textarea "x"
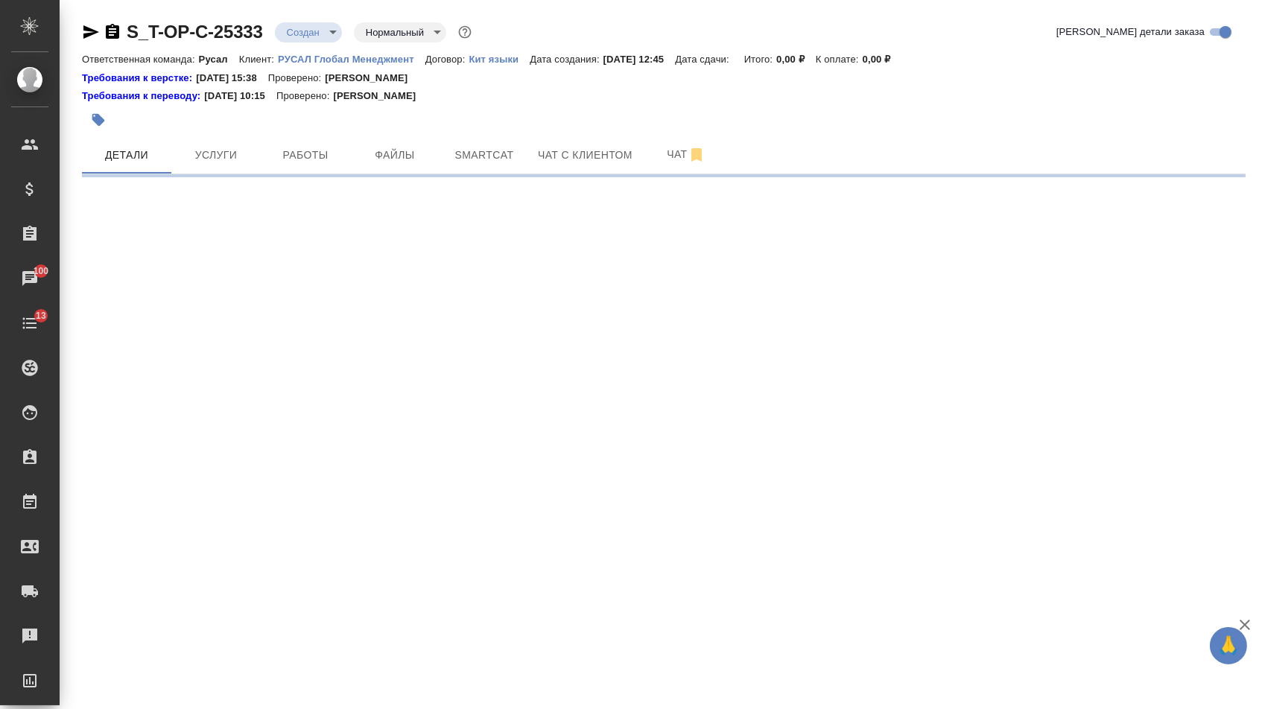
select select "RU"
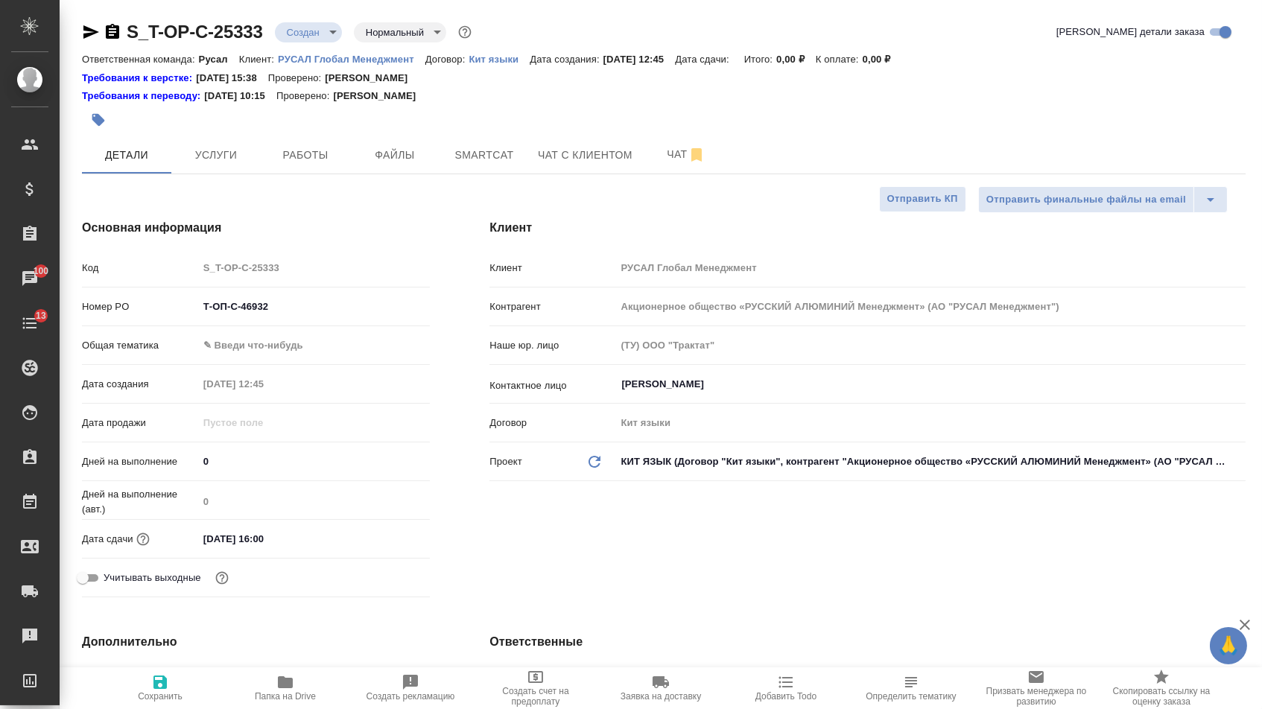
type textarea "x"
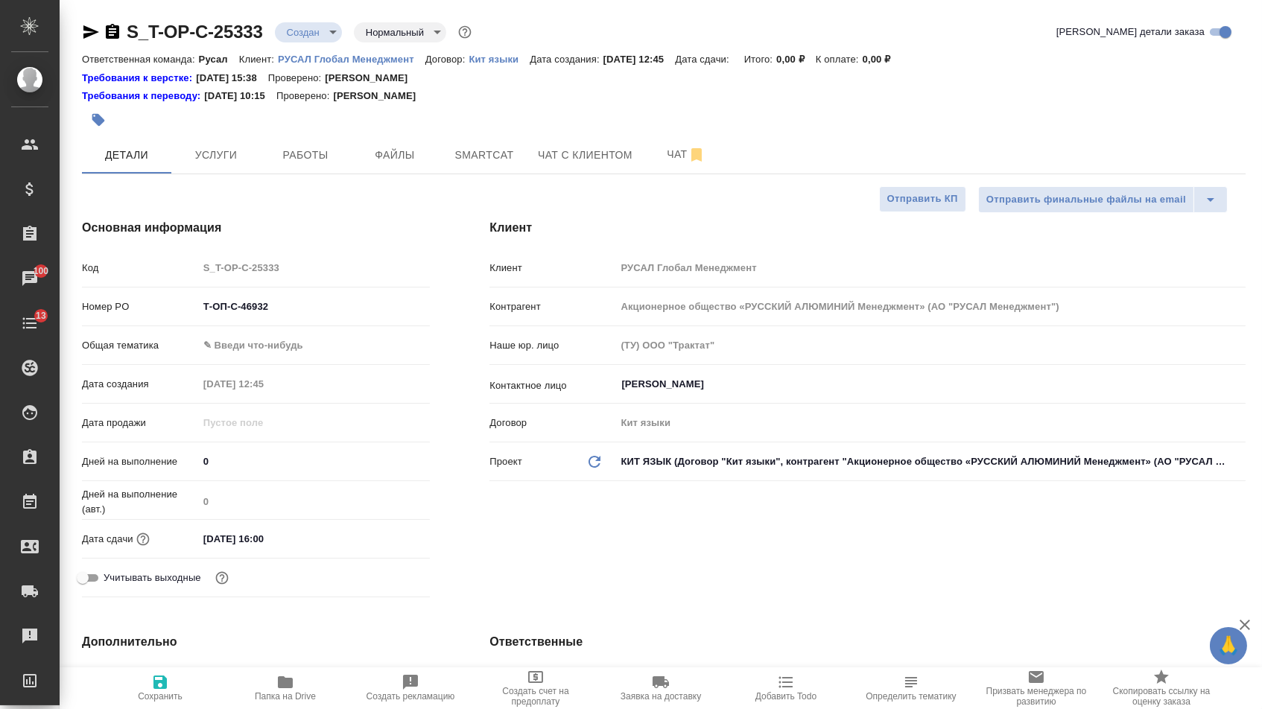
type textarea "x"
click at [250, 349] on body "🙏 .cls-1 fill:#fff; AWATERA Menshikova Aleksandra Клиенты Спецификации Заказы 1…" at bounding box center [631, 354] width 1262 height 709
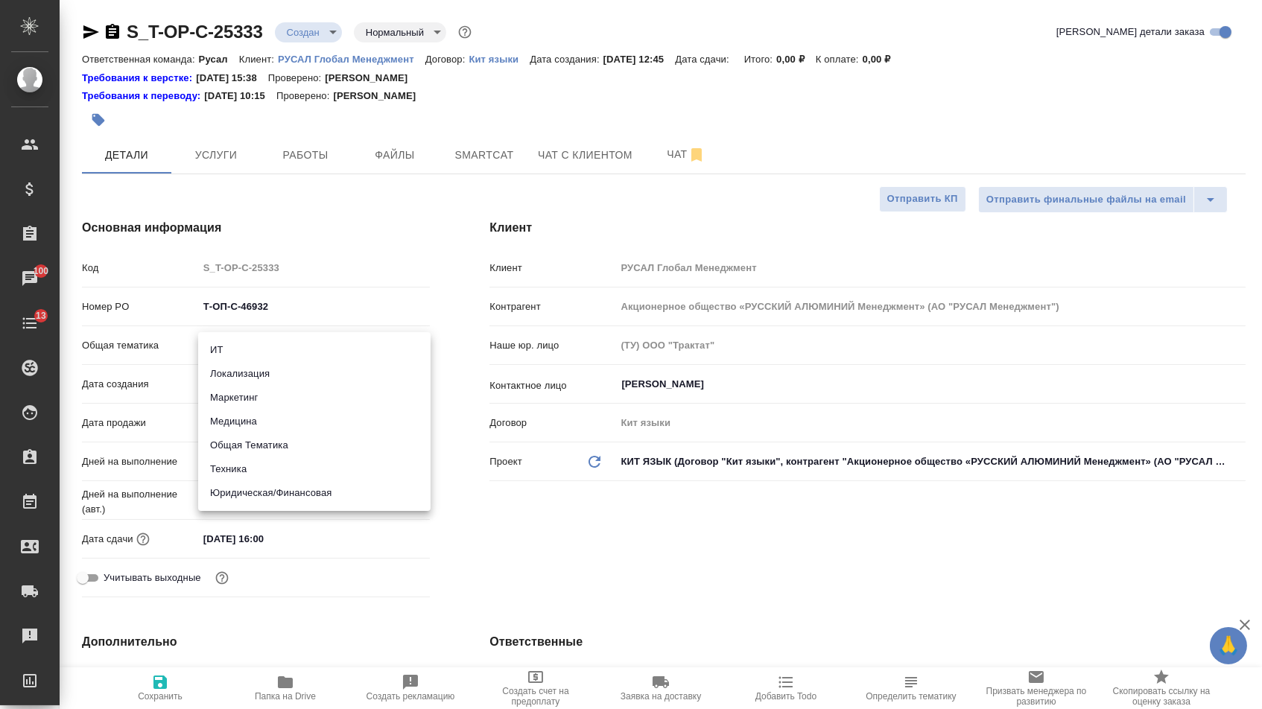
click at [242, 466] on li "Техника" at bounding box center [314, 469] width 232 height 24
type input "tech"
type textarea "x"
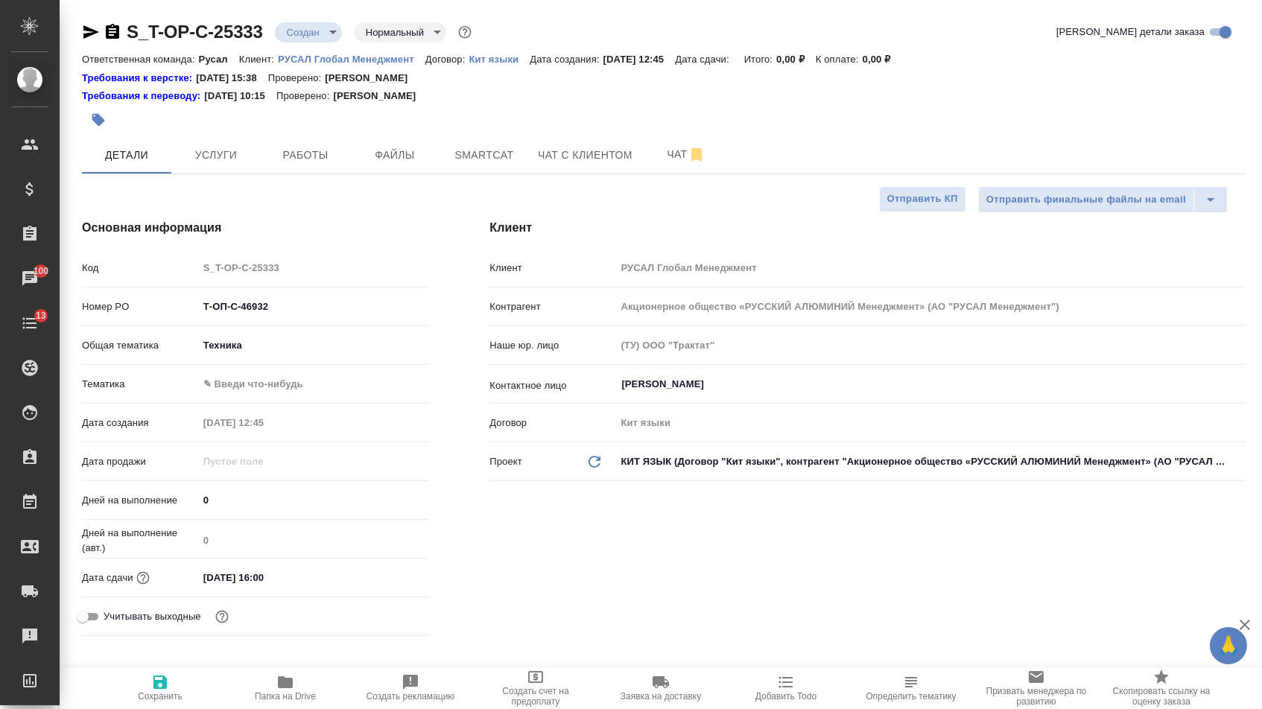
click at [255, 381] on body "🙏 .cls-1 fill:#fff; AWATERA Menshikova Aleksandra Клиенты Спецификации Заказы 1…" at bounding box center [631, 354] width 1262 height 709
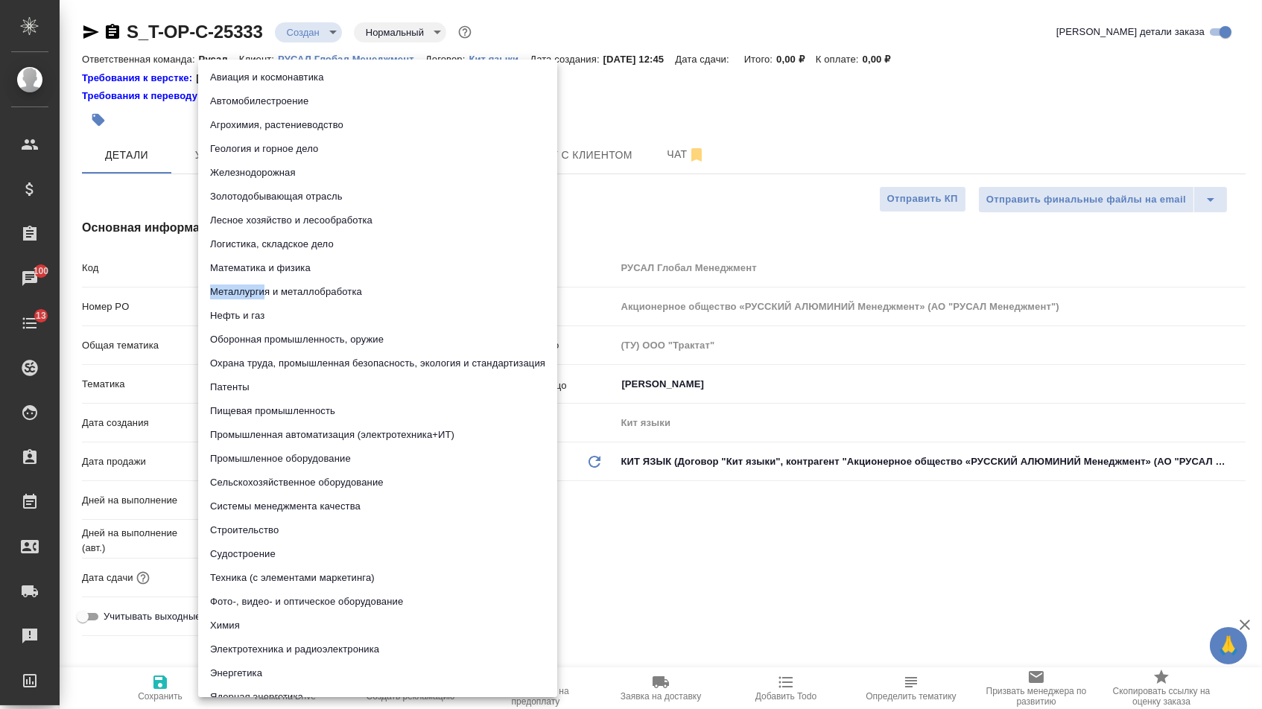
click at [262, 285] on li "Металлургия и металлобработка" at bounding box center [377, 292] width 359 height 24
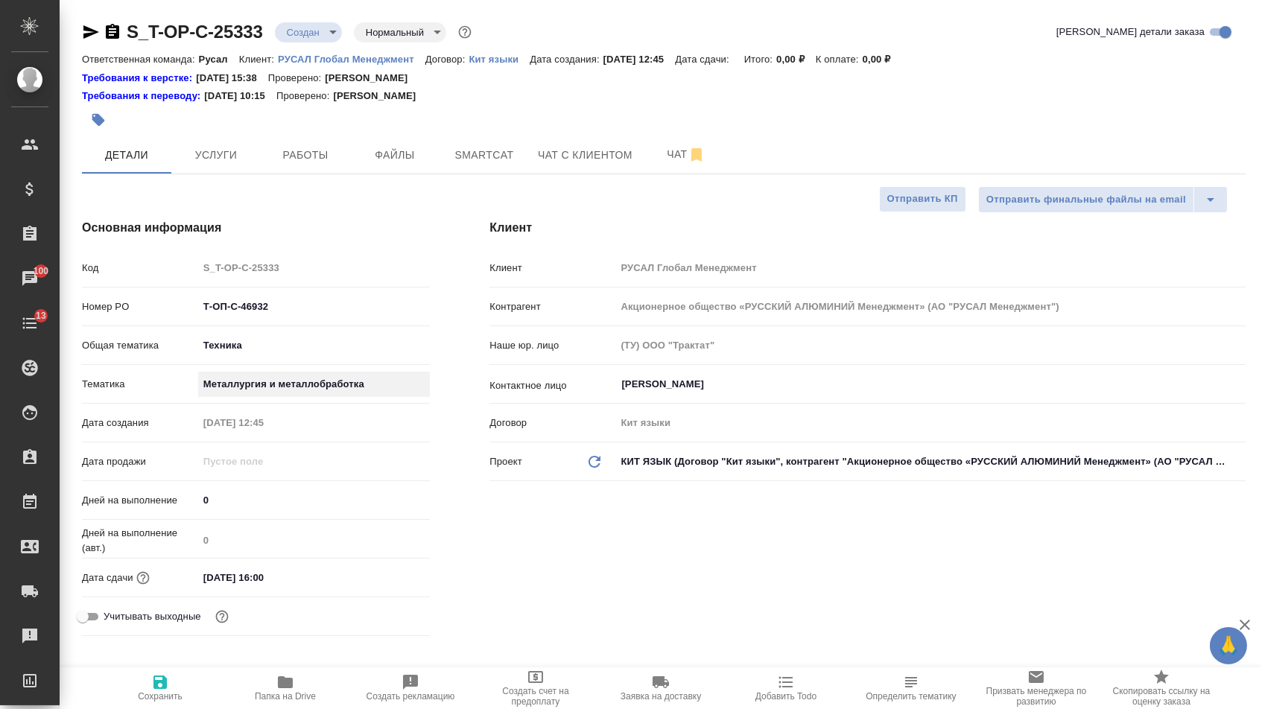
type textarea "x"
type input "60014e23f7d9dc5f480a3cf8"
drag, startPoint x: 161, startPoint y: 699, endPoint x: 156, endPoint y: 658, distance: 41.3
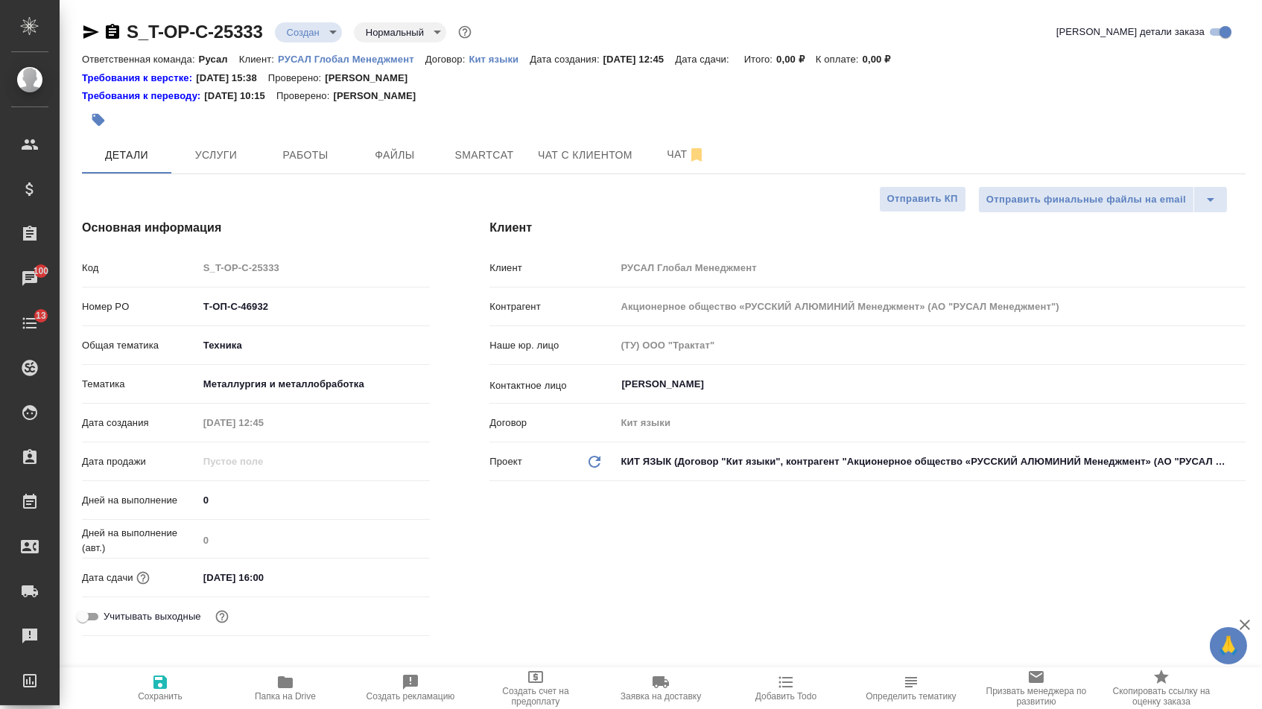
click at [161, 699] on span "Сохранить" at bounding box center [160, 696] width 45 height 10
type textarea "x"
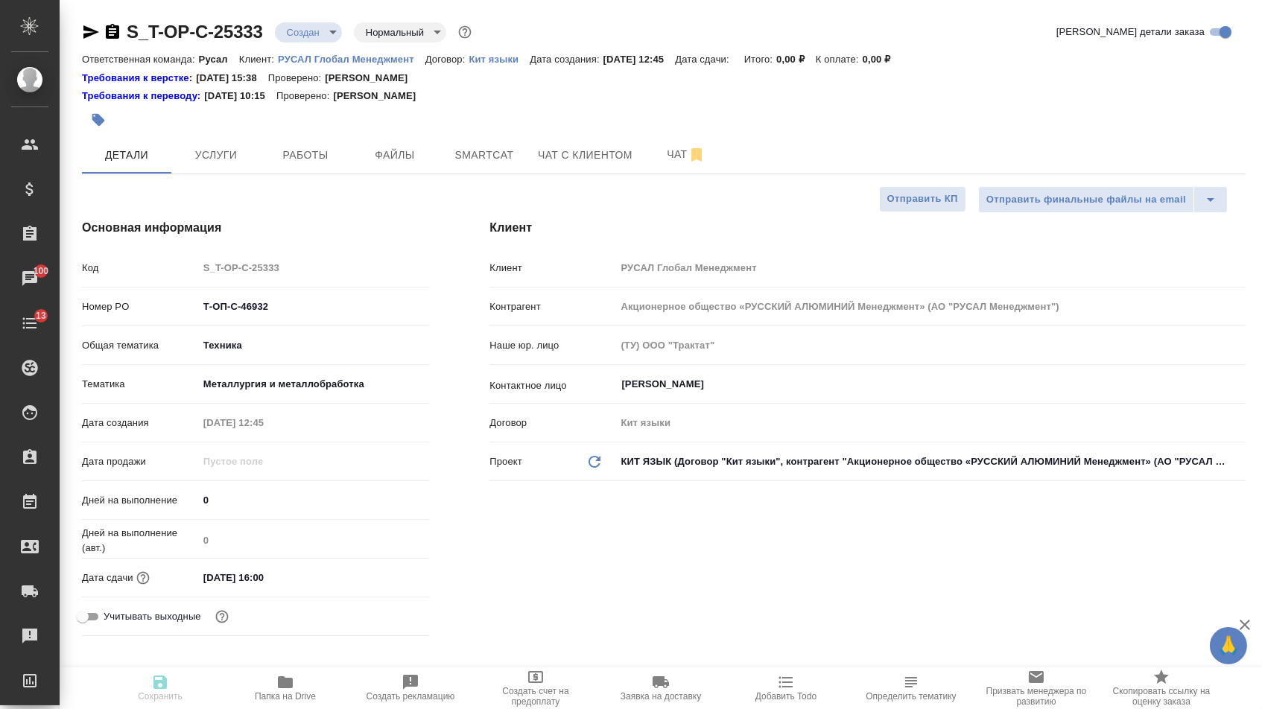
type textarea "x"
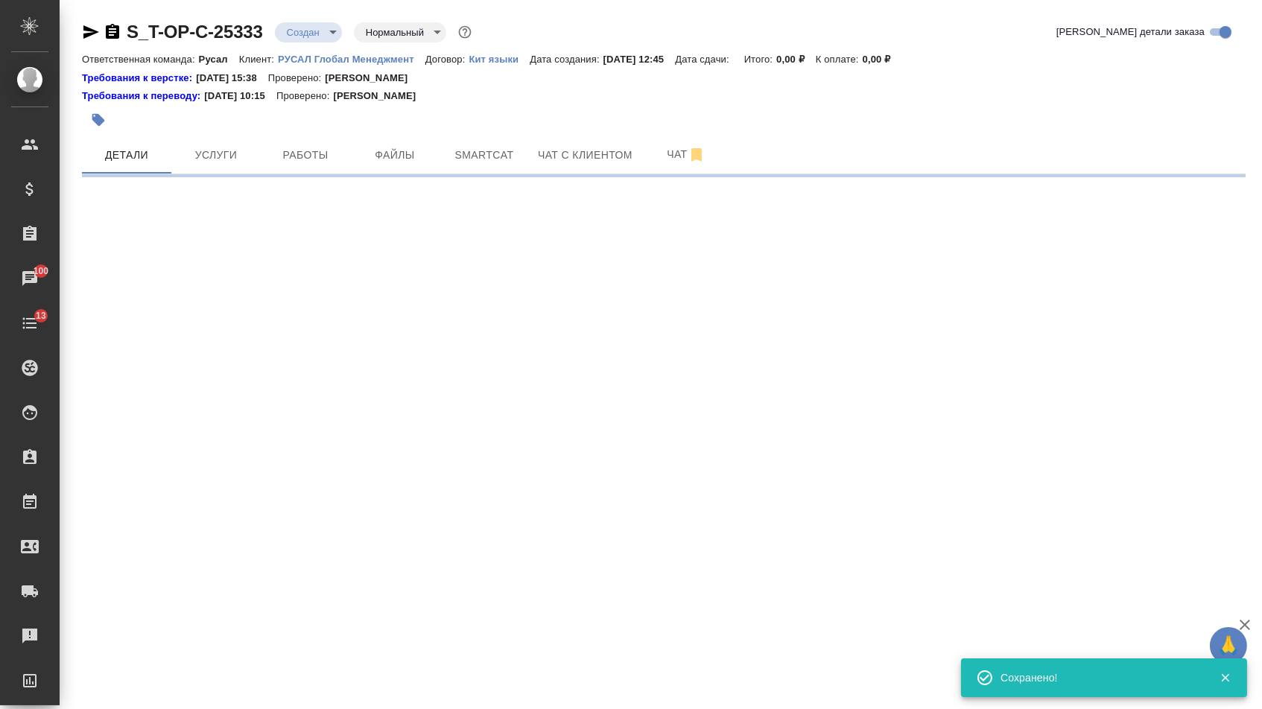
select select "RU"
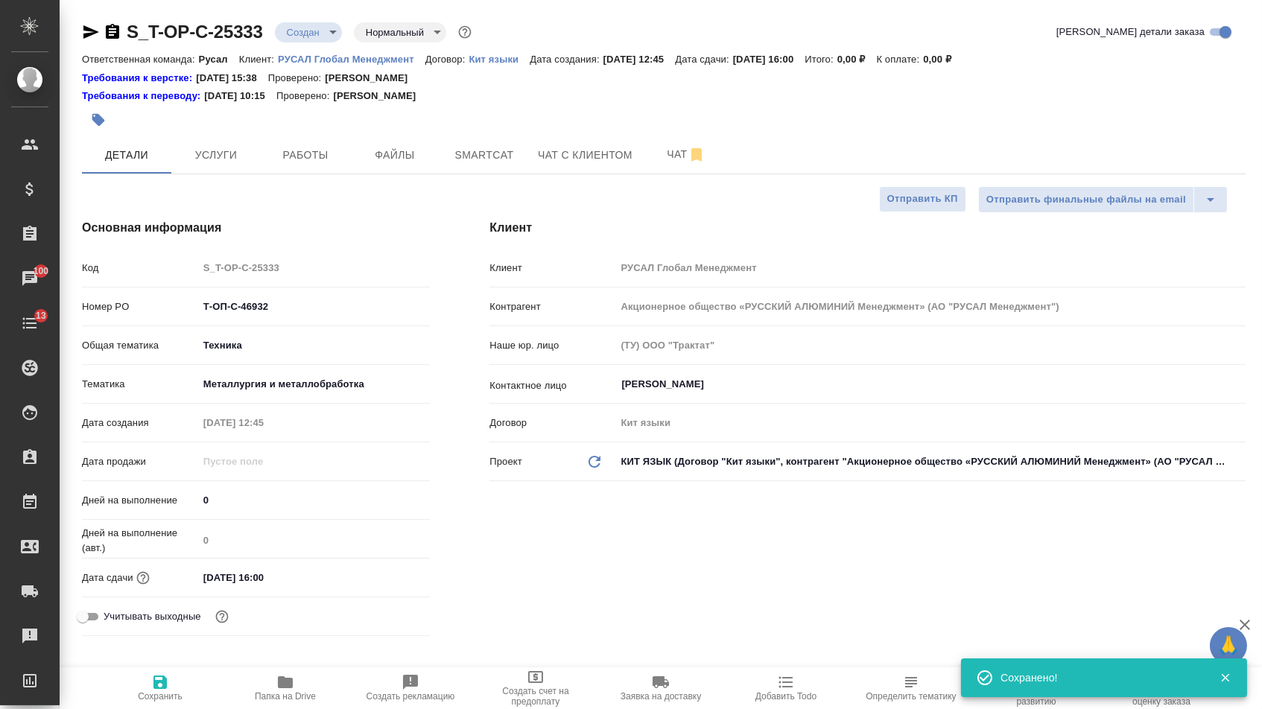
type textarea "x"
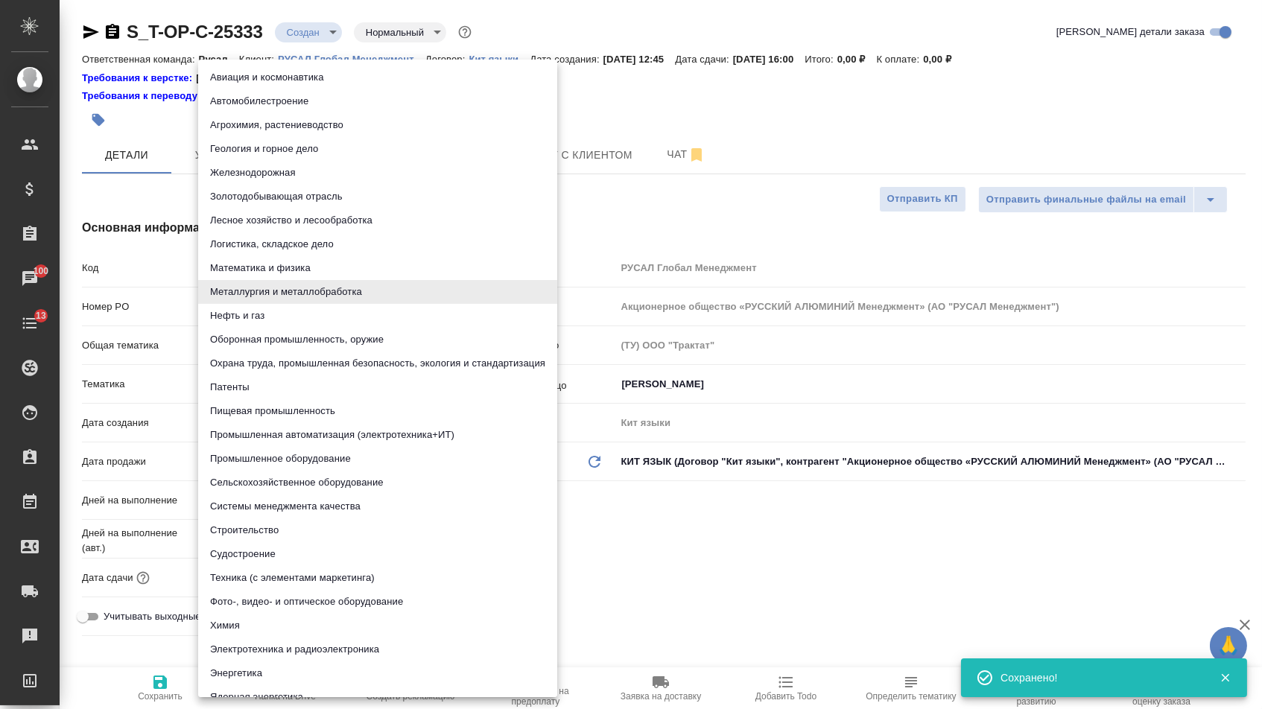
click at [223, 395] on body "🙏 .cls-1 fill:#fff; AWATERA Menshikova Aleksandra Клиенты Спецификации Заказы 1…" at bounding box center [631, 354] width 1262 height 709
click at [229, 466] on li "Промышленное оборудование" at bounding box center [377, 459] width 359 height 24
type input "5f647205b73bc97568ca66bc"
type textarea "x"
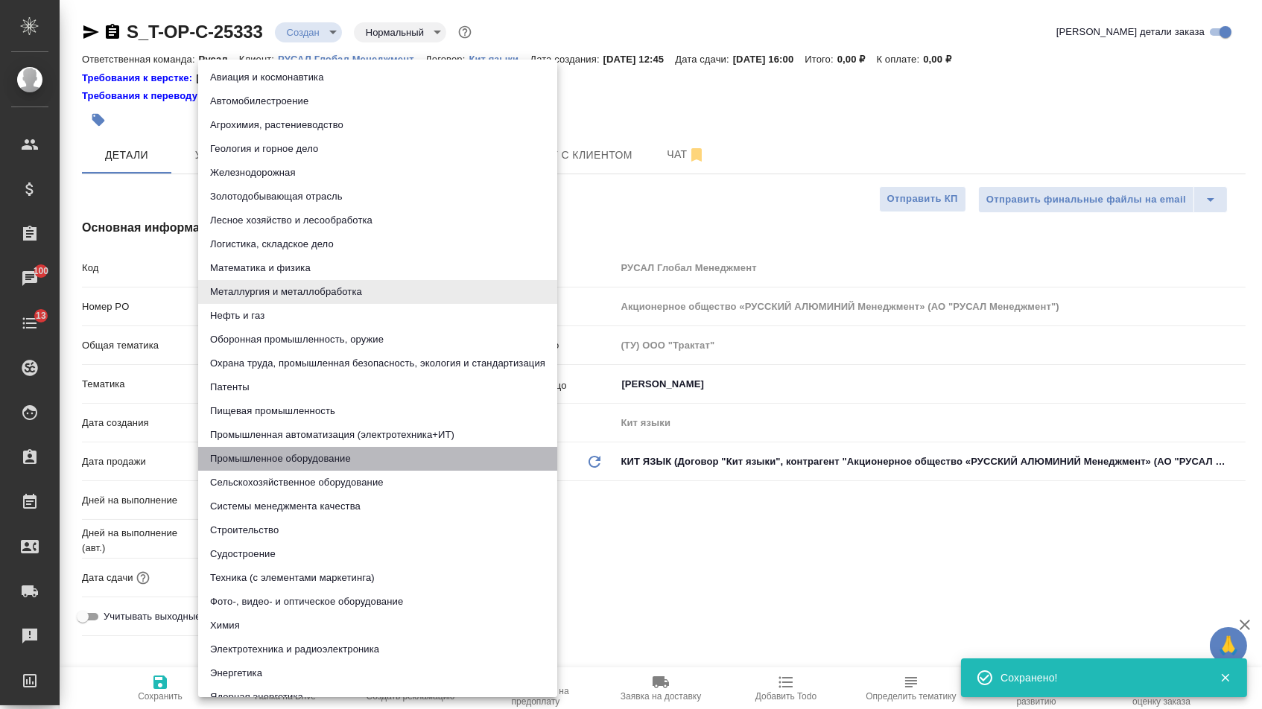
type textarea "x"
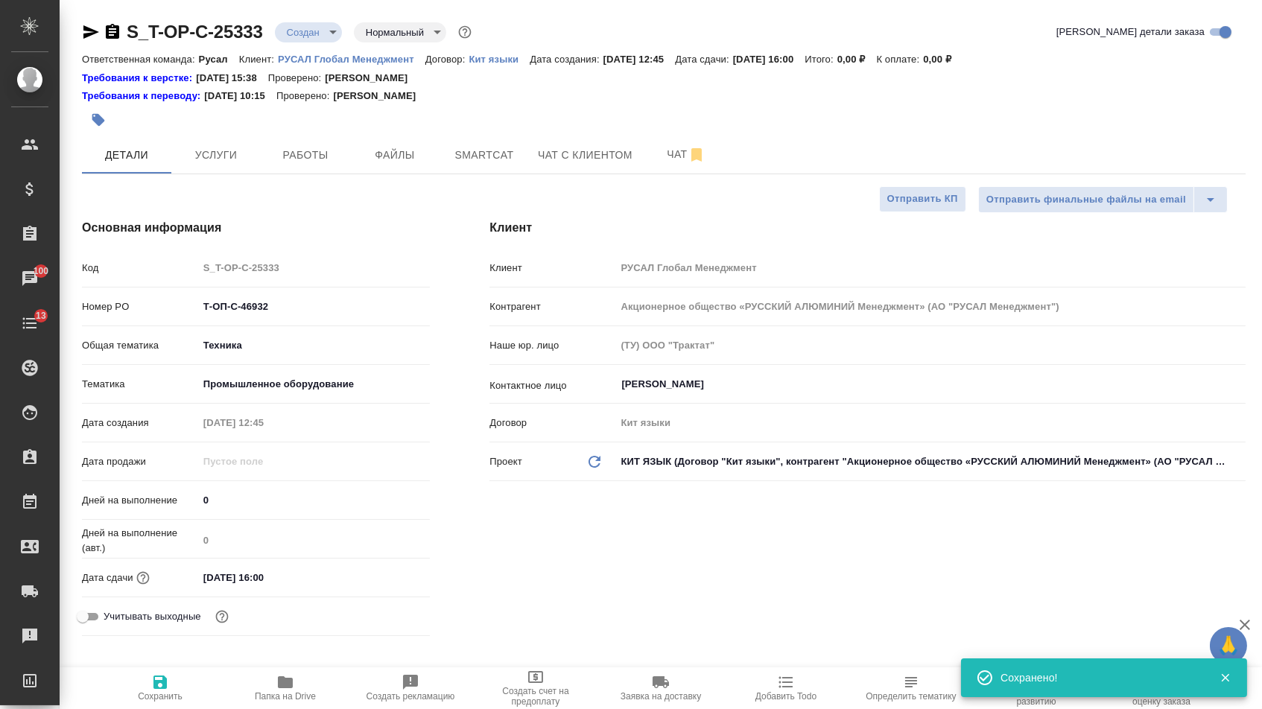
click at [159, 708] on button "Сохранить" at bounding box center [160, 688] width 125 height 42
type textarea "x"
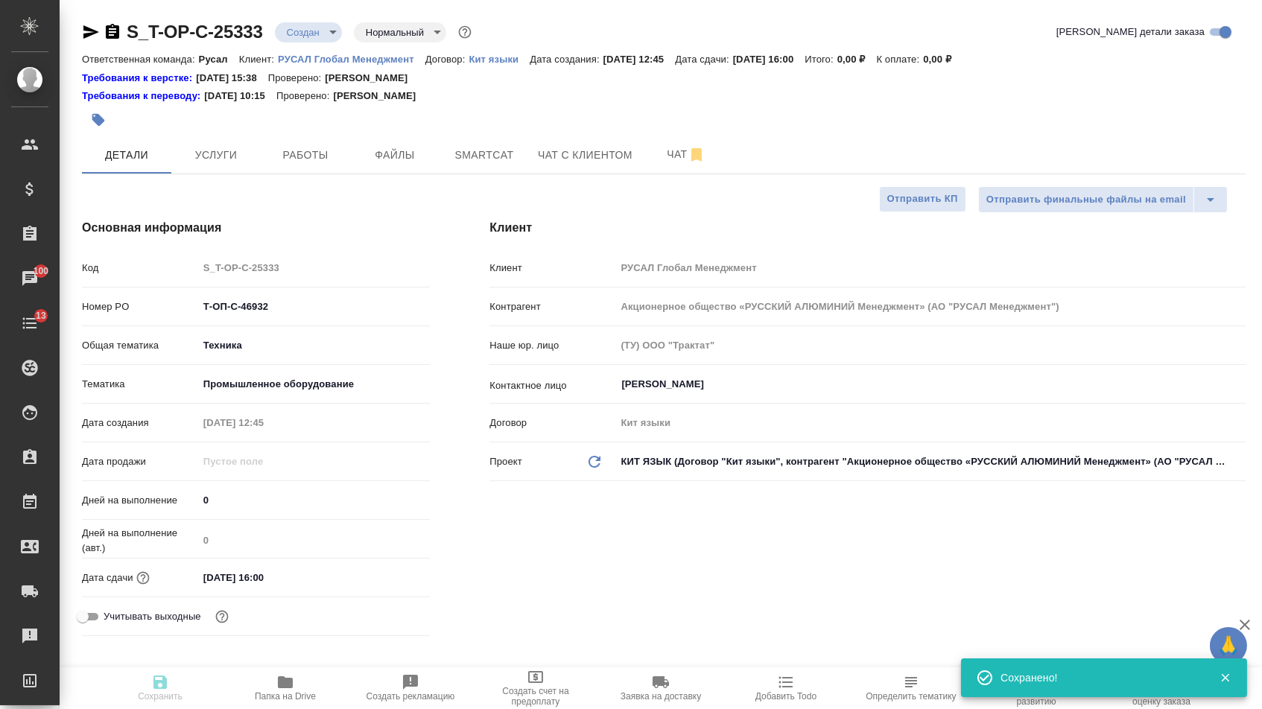
type textarea "x"
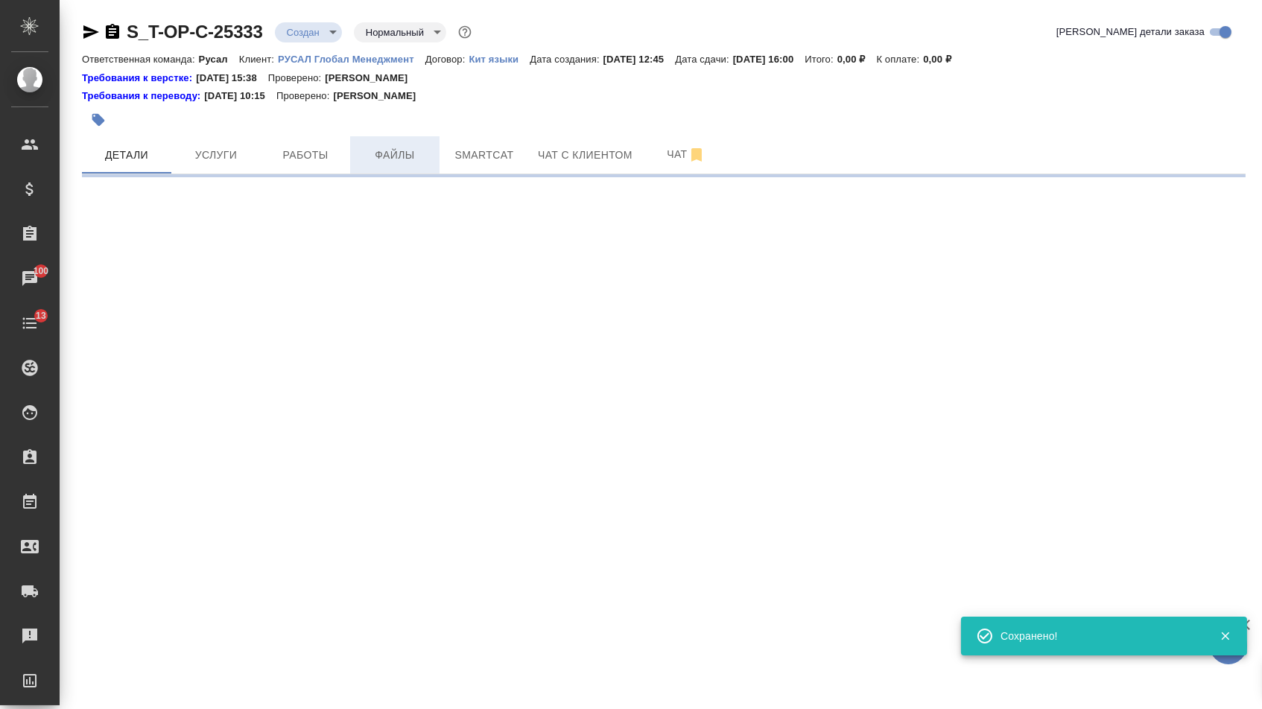
select select "RU"
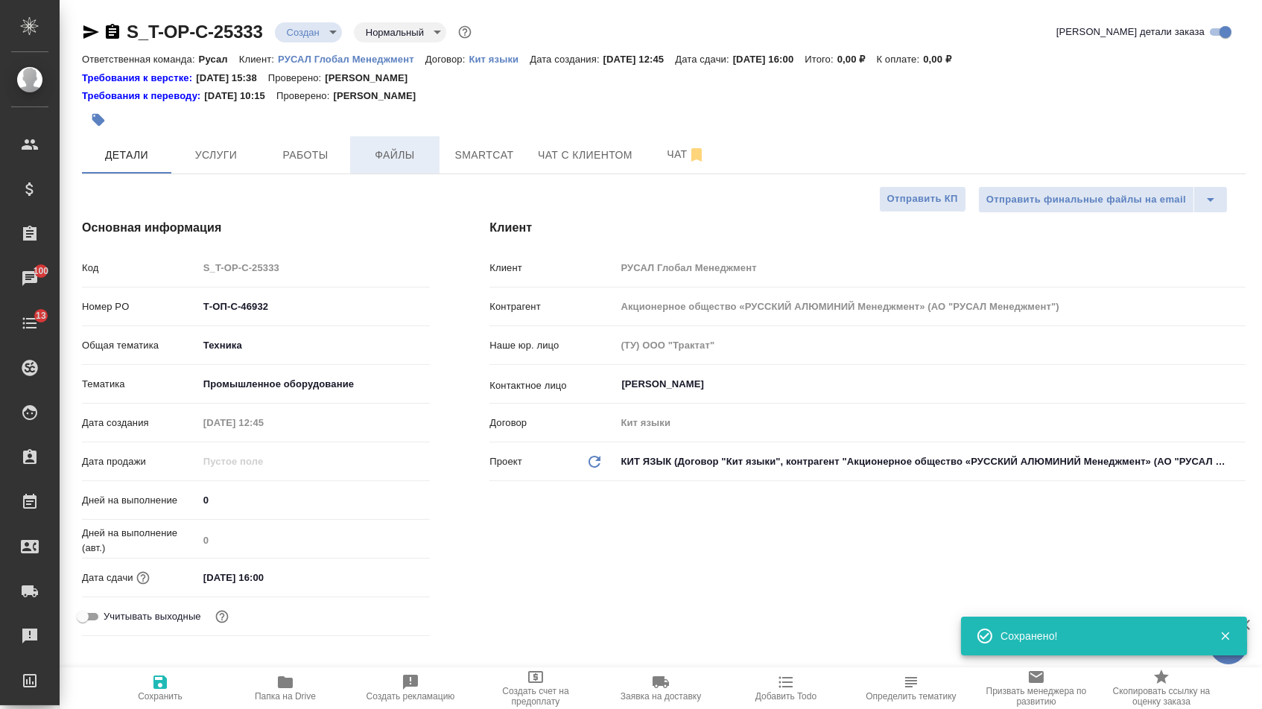
type textarea "x"
click at [396, 160] on span "Файлы" at bounding box center [395, 155] width 72 height 19
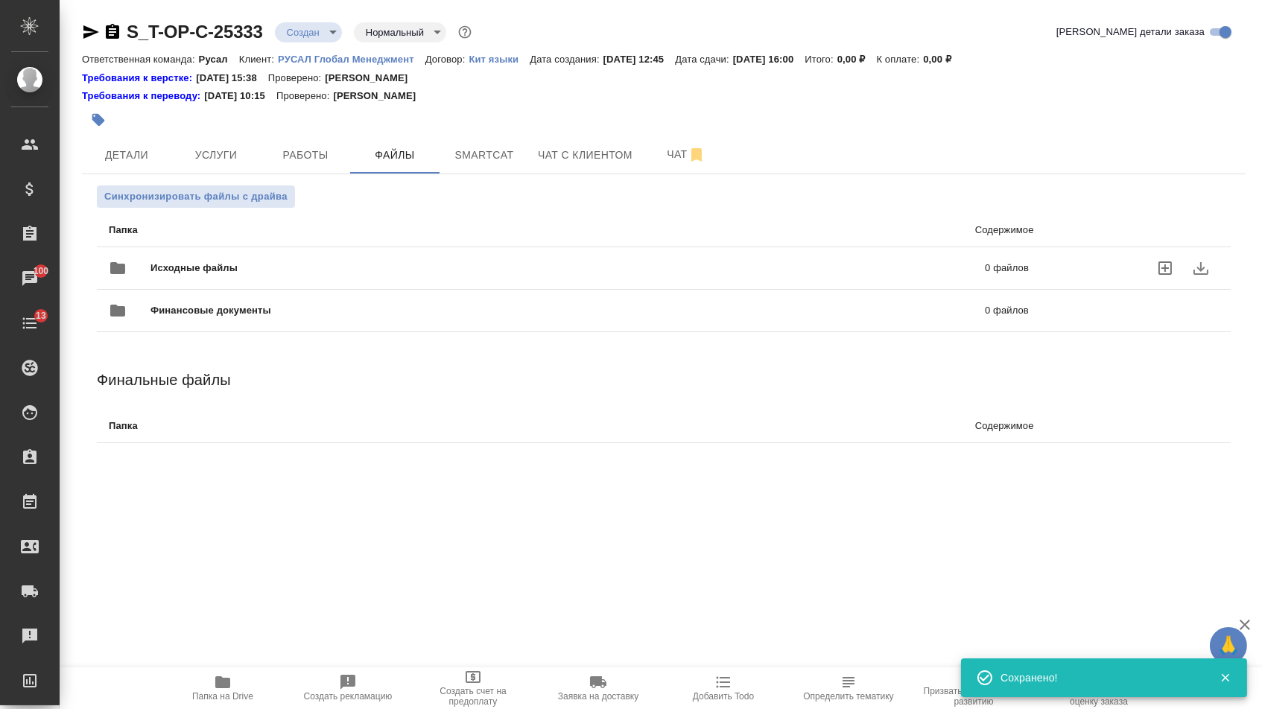
click at [210, 279] on div "Исходные файлы 0 файлов" at bounding box center [569, 268] width 920 height 36
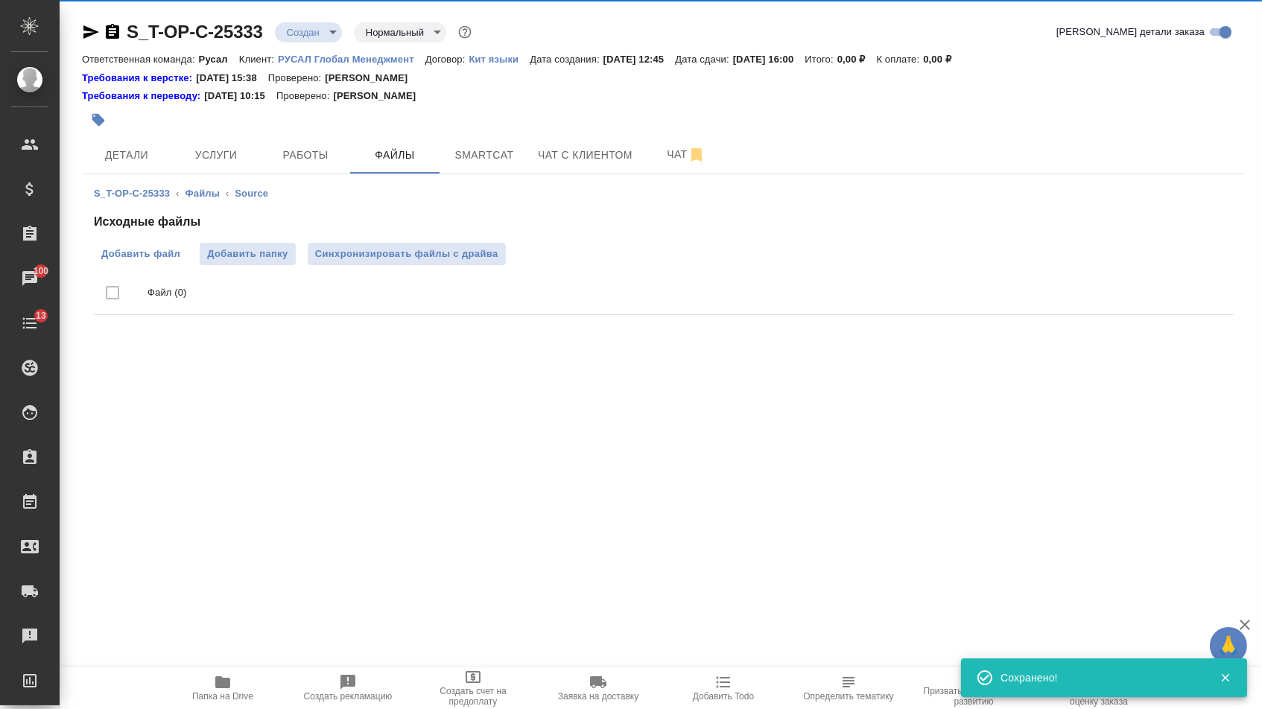
drag, startPoint x: 199, startPoint y: 279, endPoint x: 137, endPoint y: 258, distance: 65.2
click at [137, 258] on span "Добавить файл" at bounding box center [140, 254] width 79 height 15
click at [0, 0] on input "Добавить файл" at bounding box center [0, 0] width 0 height 0
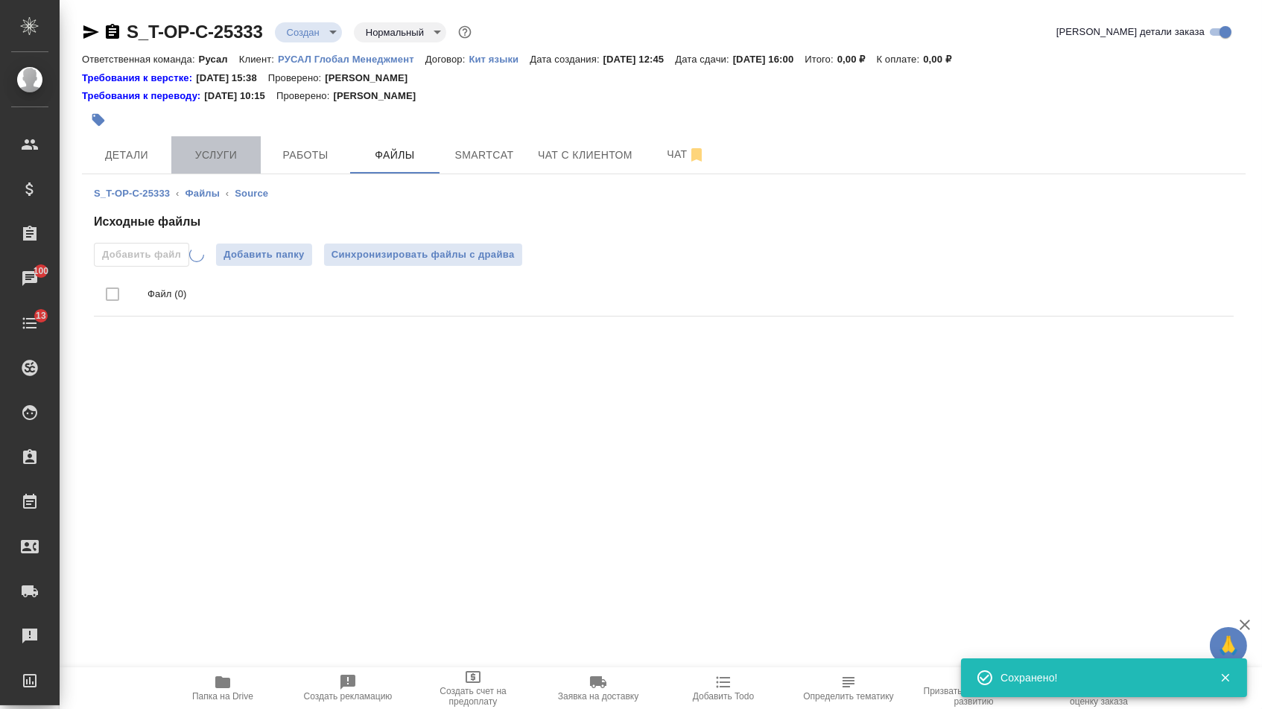
click at [217, 147] on button "Услуги" at bounding box center [215, 154] width 89 height 37
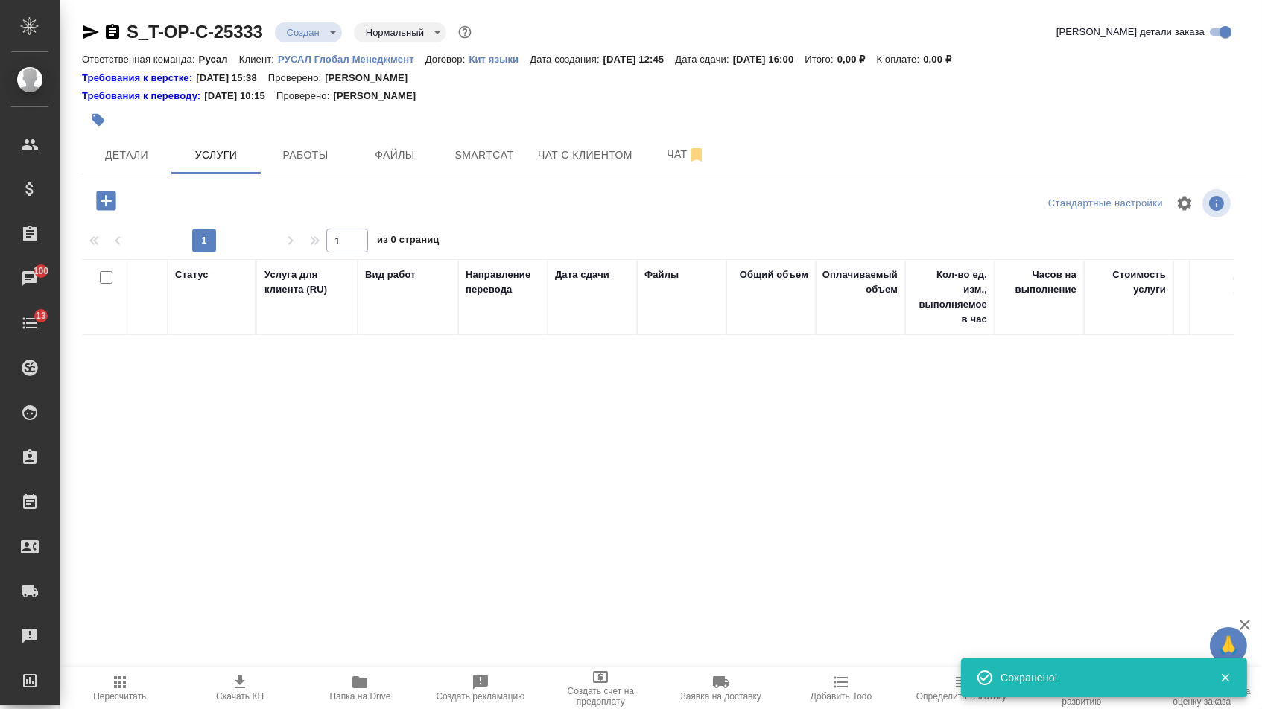
click at [112, 209] on icon "button" at bounding box center [105, 200] width 19 height 19
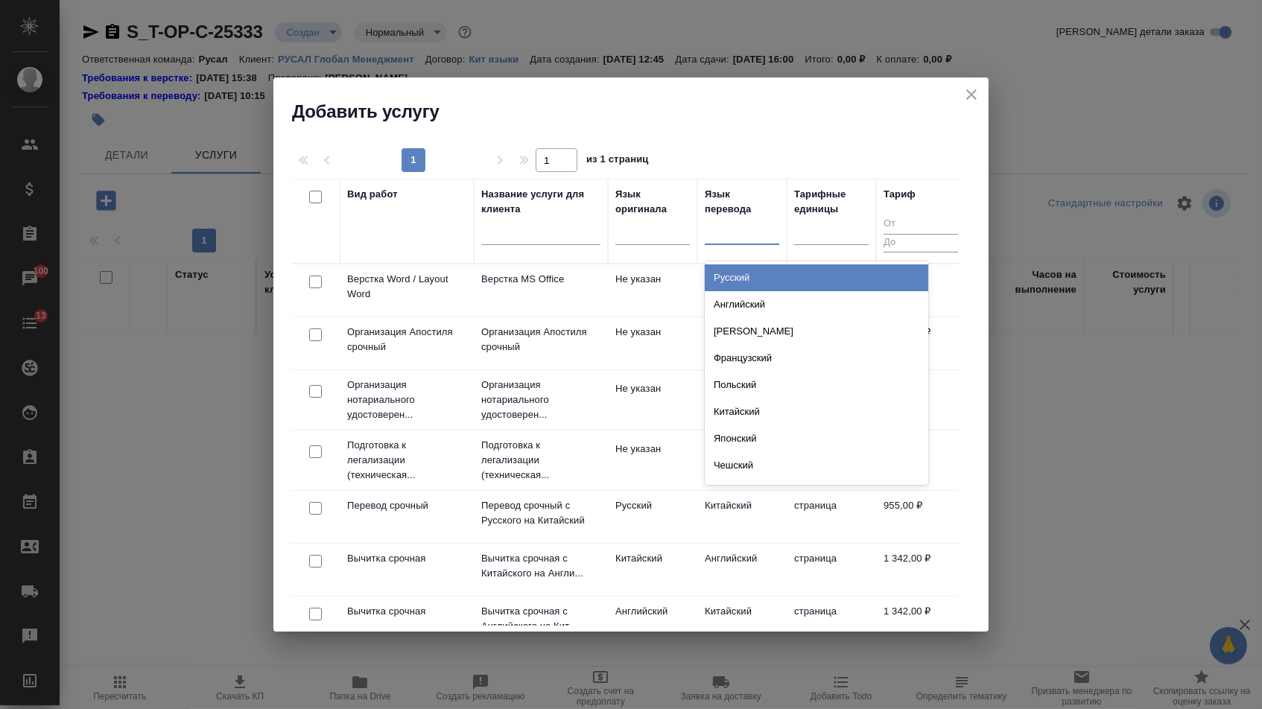
drag, startPoint x: 732, startPoint y: 236, endPoint x: 728, endPoint y: 276, distance: 39.7
click at [733, 237] on div at bounding box center [742, 230] width 74 height 22
click at [728, 276] on div "Русский" at bounding box center [816, 277] width 223 height 27
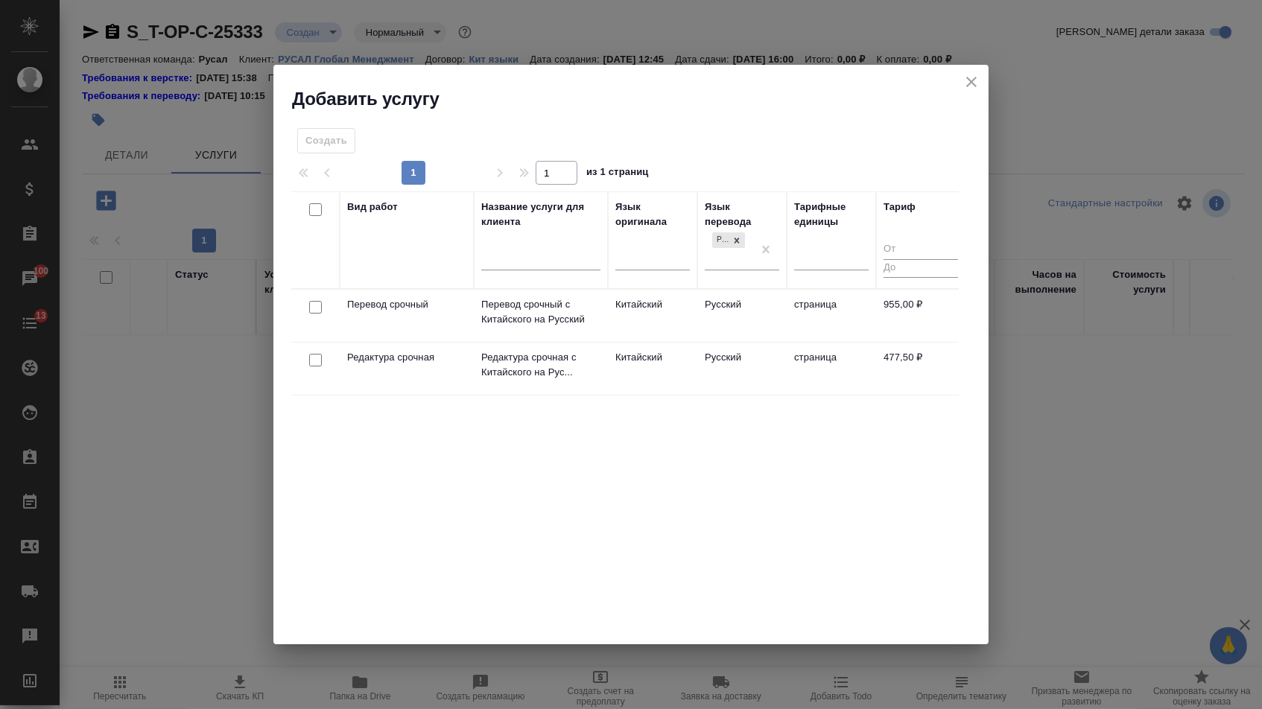
click at [311, 307] on input "checkbox" at bounding box center [315, 307] width 13 height 13
checkbox input "true"
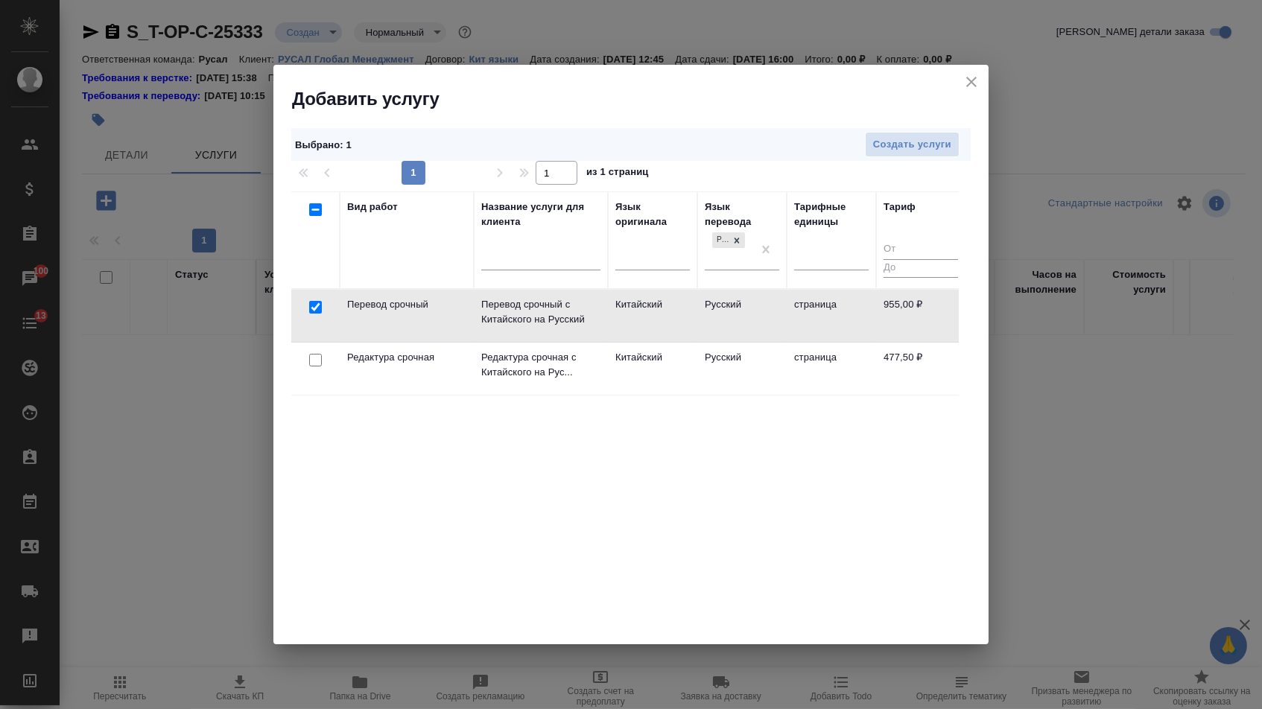
click at [311, 352] on div at bounding box center [316, 360] width 34 height 21
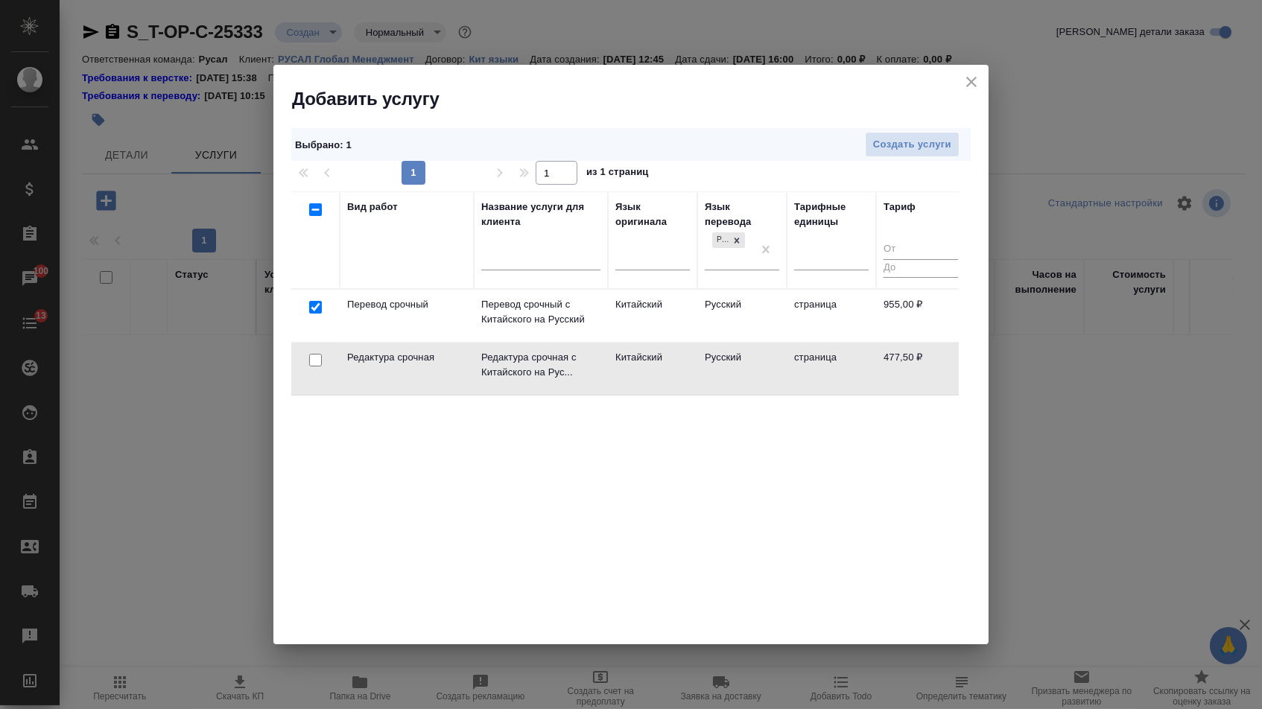
click at [314, 364] on input "checkbox" at bounding box center [315, 360] width 13 height 13
checkbox input "true"
click at [886, 145] on span "Создать услуги" at bounding box center [912, 144] width 78 height 17
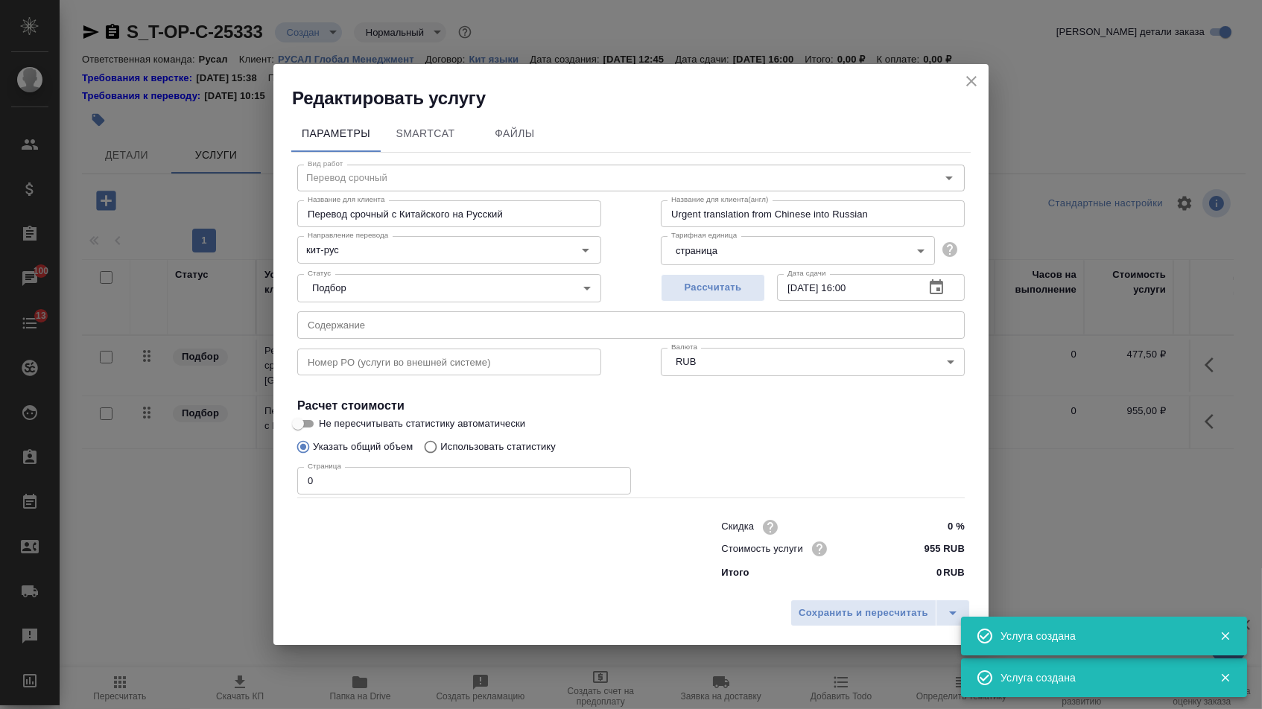
type input "Перевод срочный"
type input "Перевод срочный с Китайского на Русский"
type input "Urgent translation from Chinese into Russian"
type input "955 RUB"
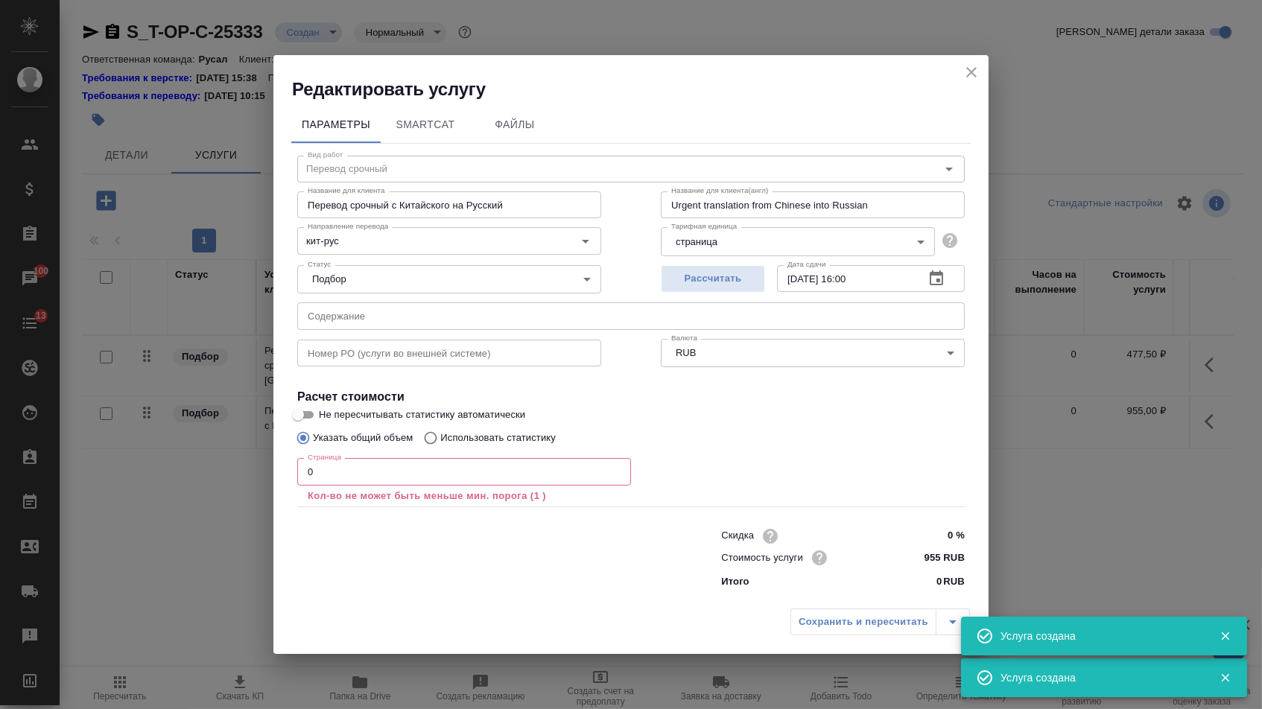
click at [477, 315] on input "text" at bounding box center [630, 315] width 667 height 27
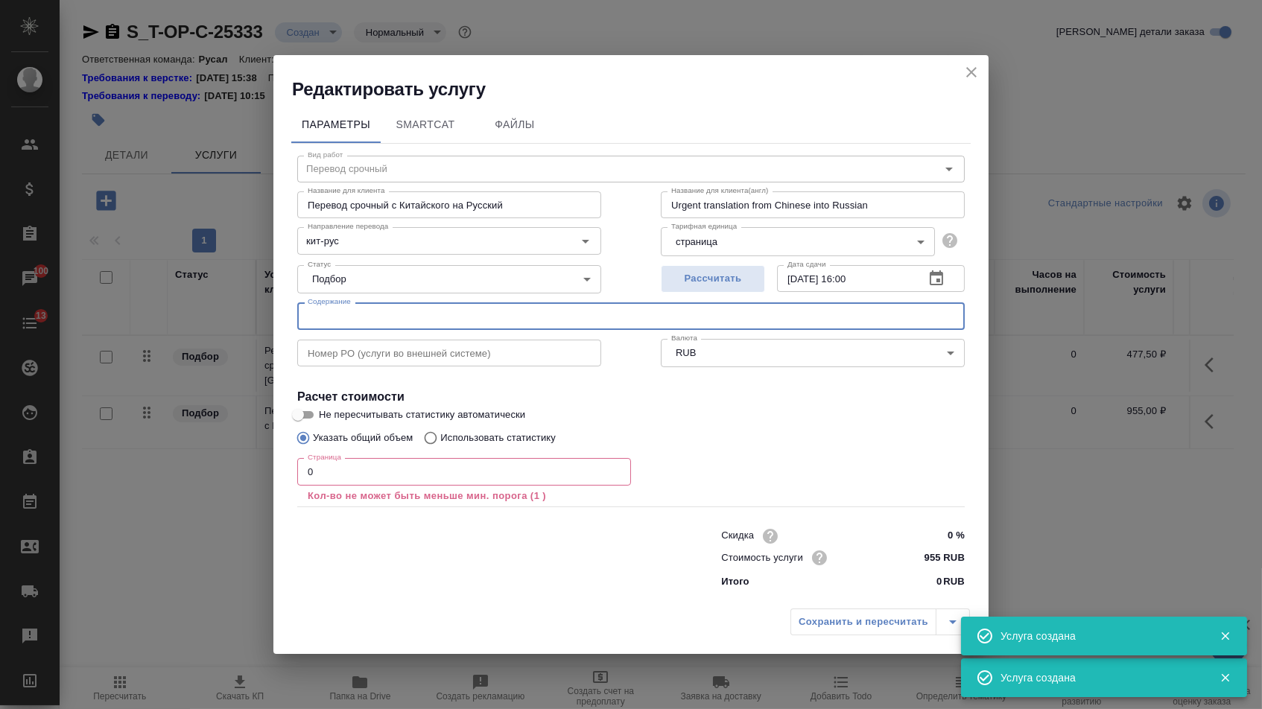
paste input "俄罗斯新裤项目残极压脱机磷铁环压脱机设备报价表20230708 1"
type input "俄罗斯新裤项目残极压脱机磷铁环压脱机设备报价表20230708 1"
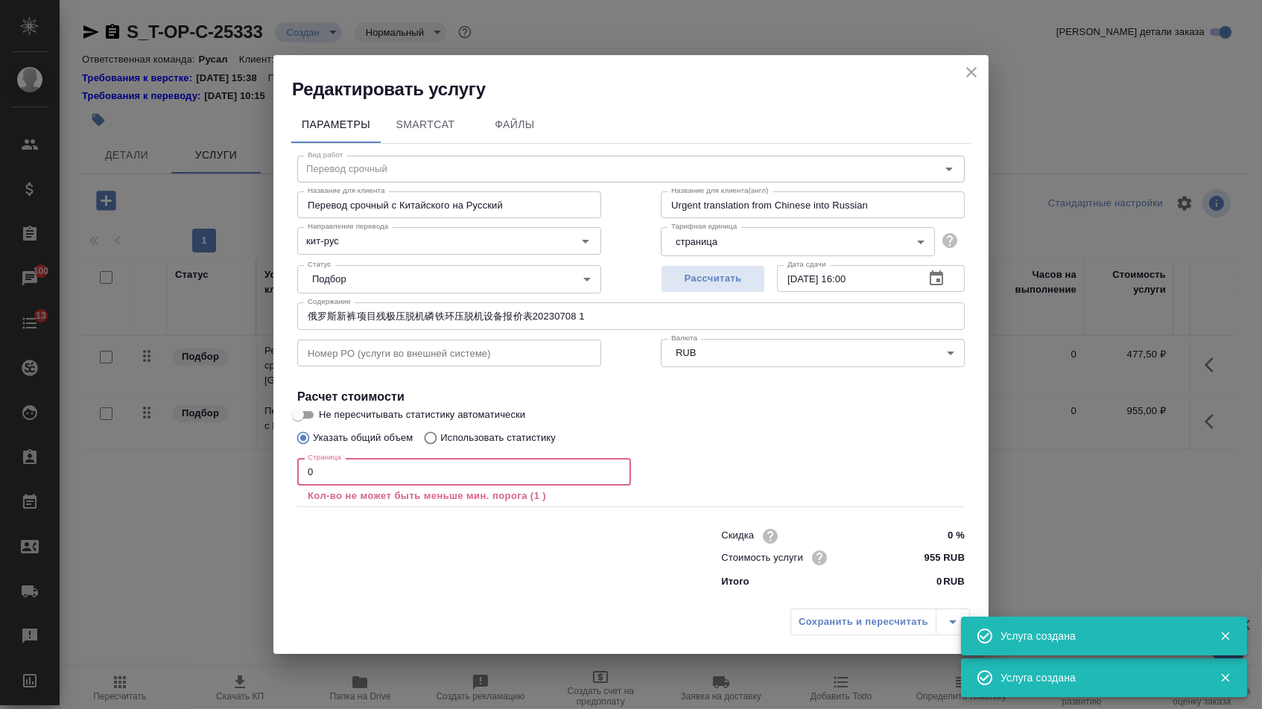
click at [384, 461] on input "0" at bounding box center [464, 471] width 334 height 27
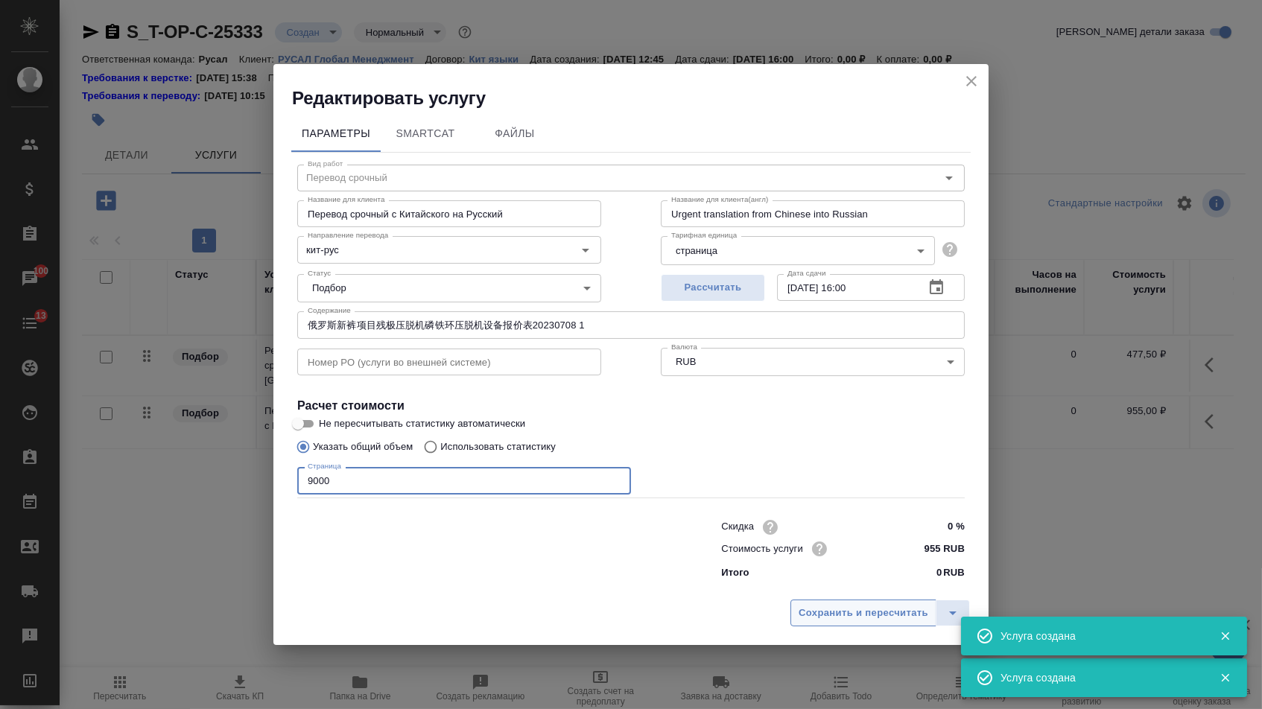
type input "9000"
click at [827, 622] on span "Сохранить и пересчитать" at bounding box center [863, 613] width 130 height 17
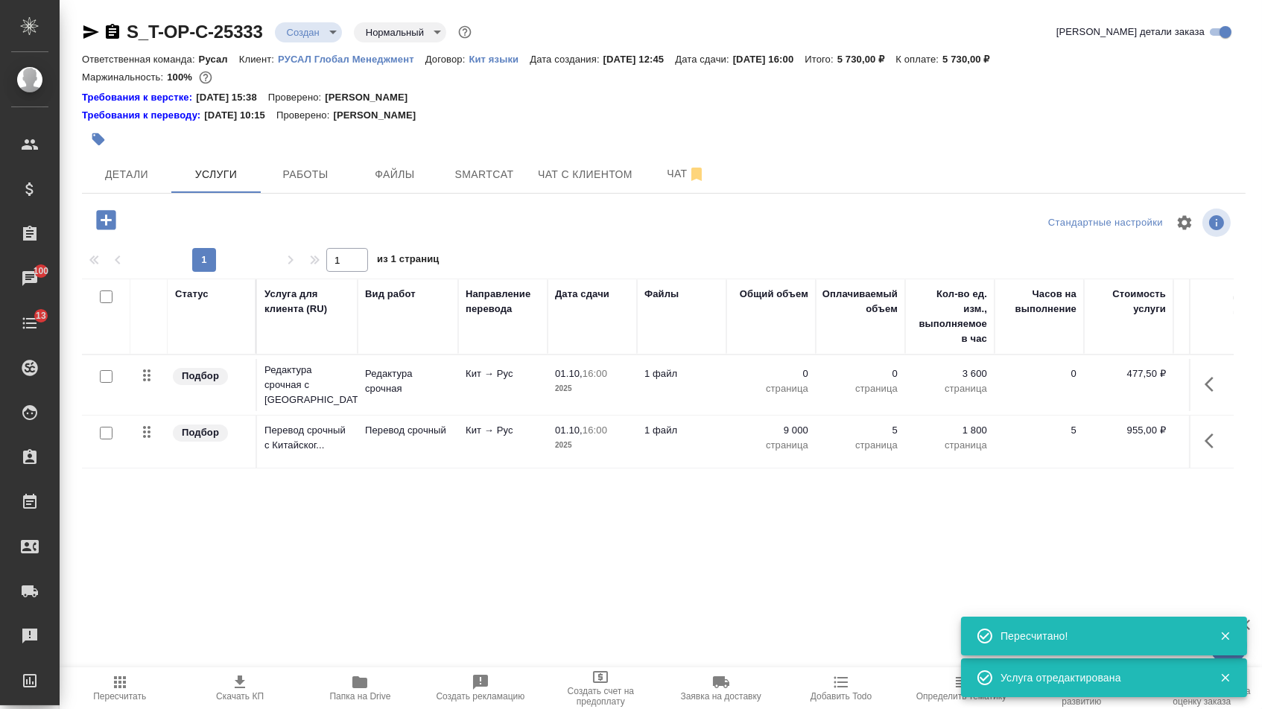
click at [791, 390] on p "страница" at bounding box center [771, 388] width 74 height 15
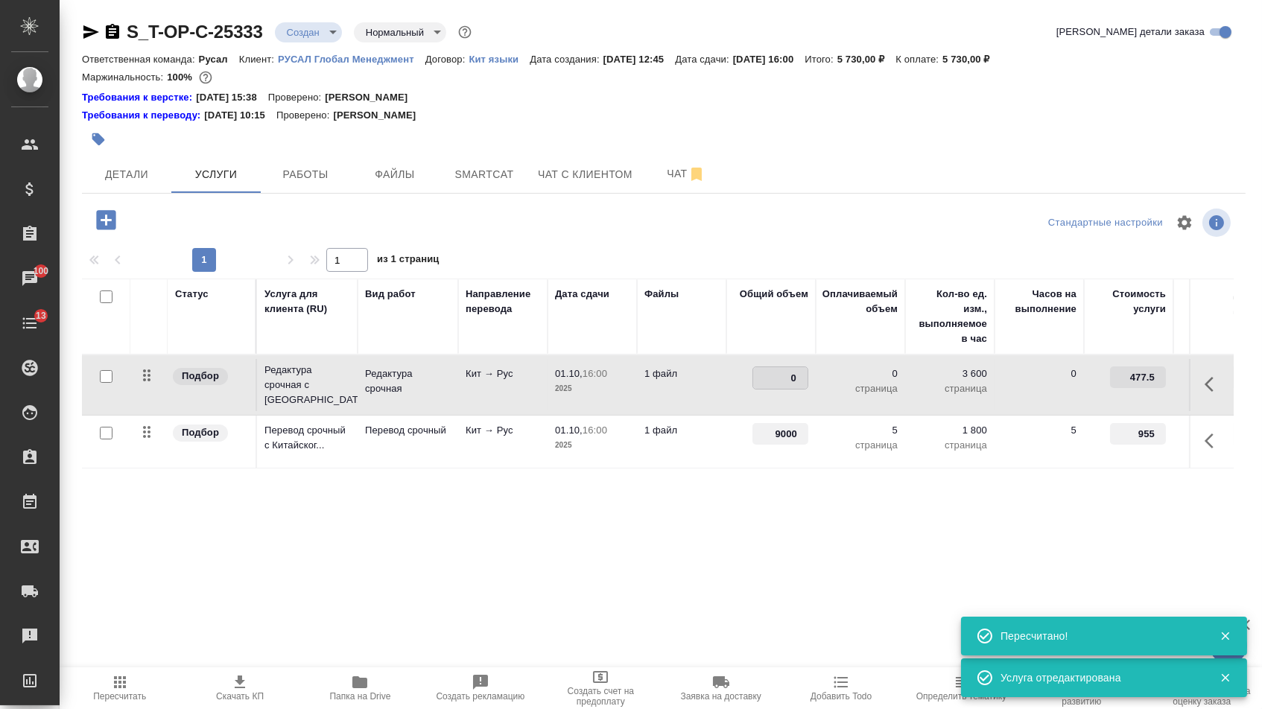
click at [782, 385] on input "0" at bounding box center [780, 378] width 54 height 22
type input "90"
type input "9000"
click at [725, 521] on div "Статус Услуга для клиента (RU) Вид работ Направление перевода Дата сдачи Файлы …" at bounding box center [658, 439] width 1152 height 320
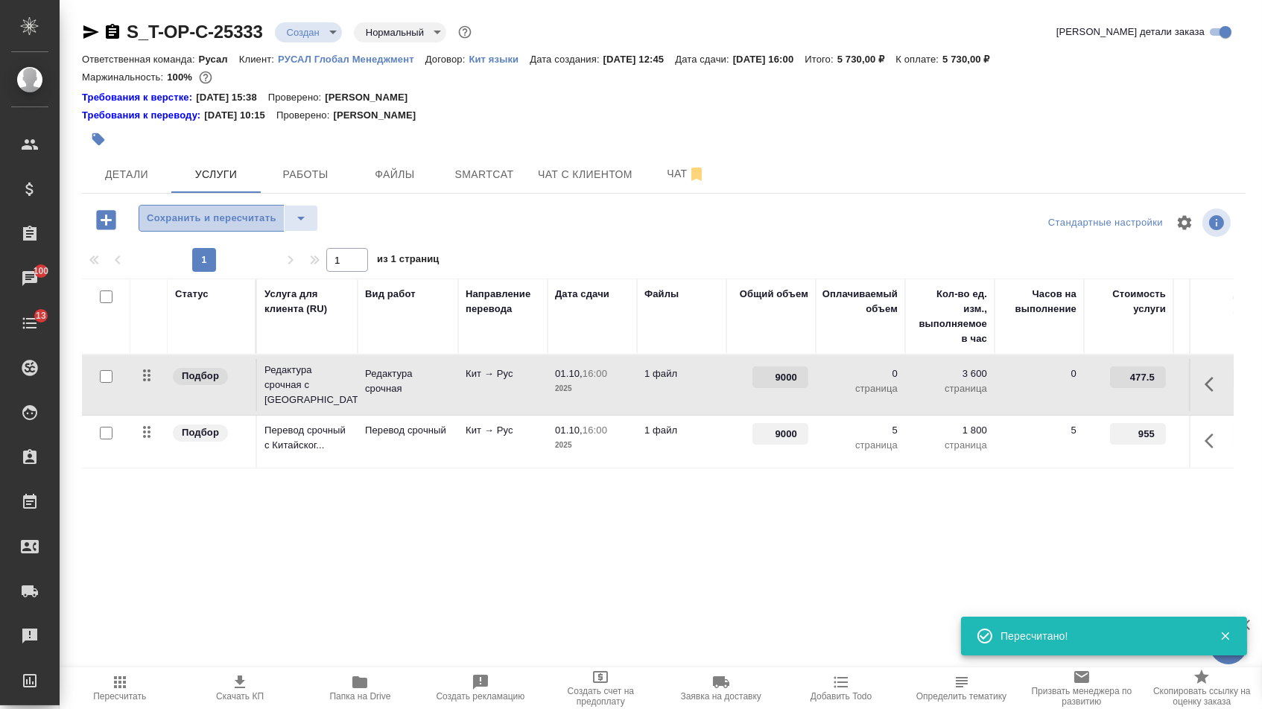
click at [227, 227] on span "Сохранить и пересчитать" at bounding box center [212, 218] width 130 height 17
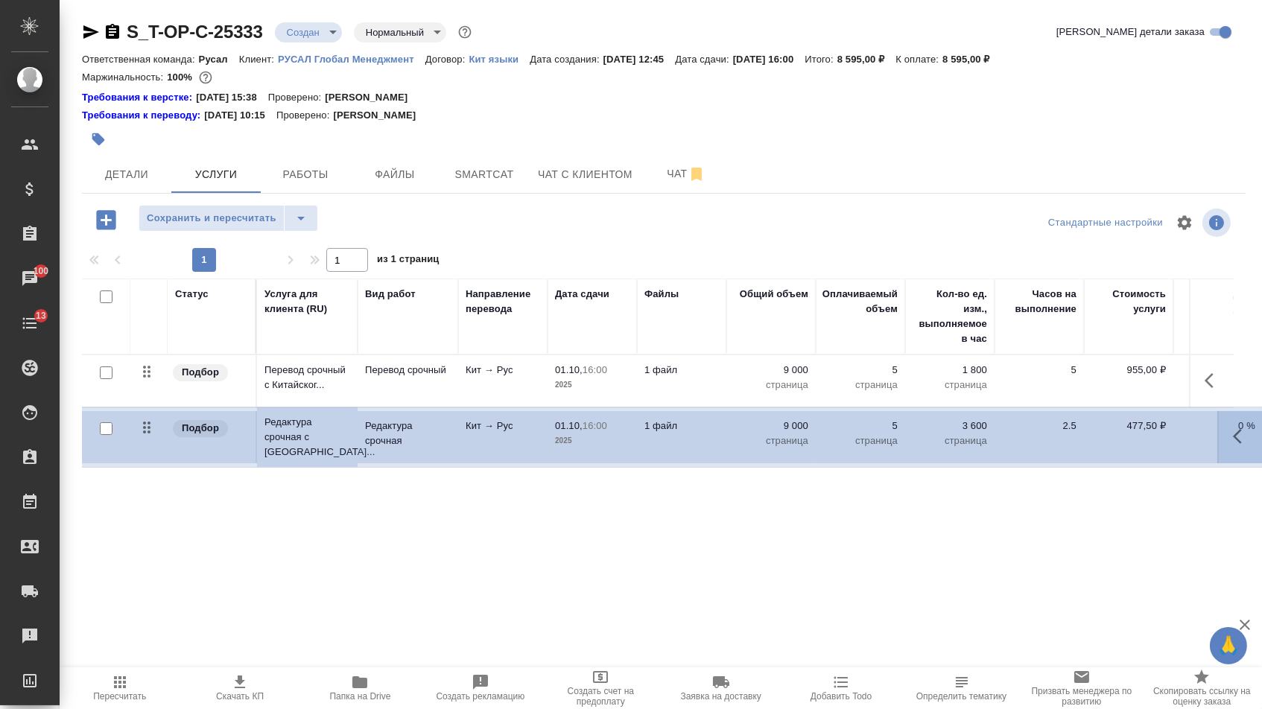
drag, startPoint x: 152, startPoint y: 376, endPoint x: 151, endPoint y: 449, distance: 73.0
click at [151, 449] on table "Статус Услуга для клиента (RU) Вид работ Направление перевода Дата сдачи Файлы …" at bounding box center [784, 374] width 1404 height 190
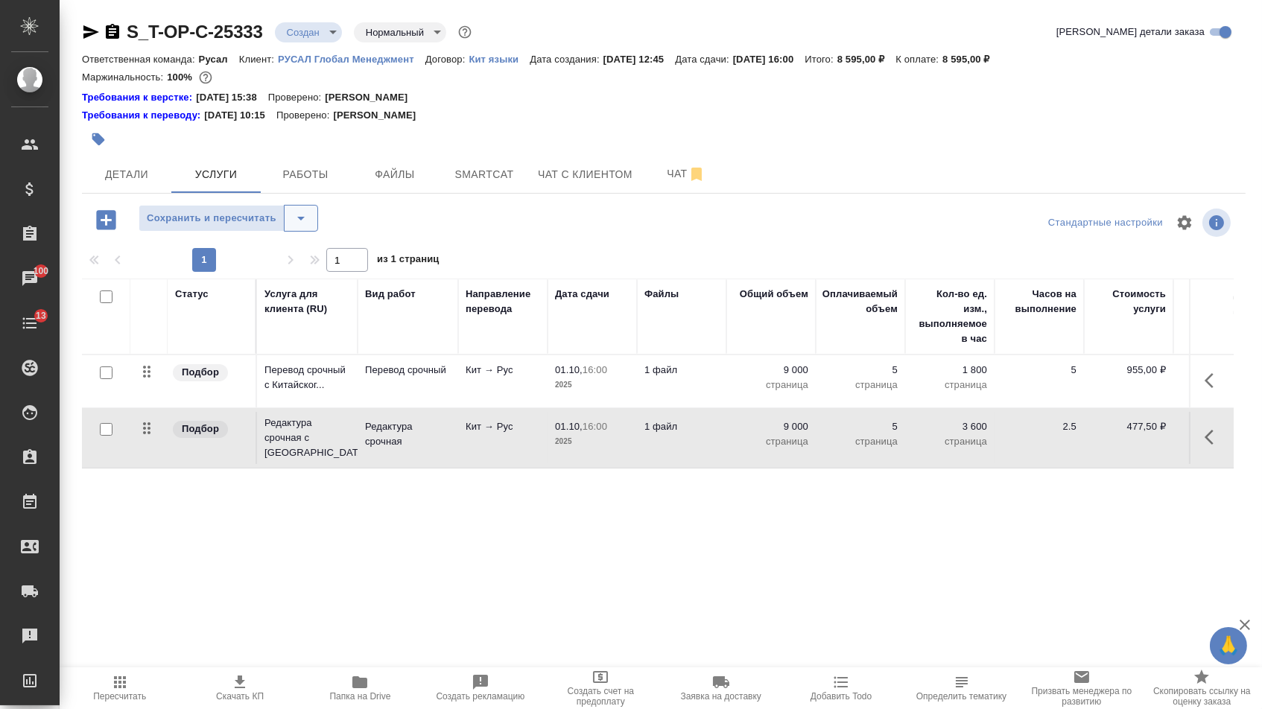
click at [305, 220] on icon "split button" at bounding box center [300, 219] width 7 height 4
click at [308, 255] on li "Сохранить" at bounding box center [234, 258] width 183 height 24
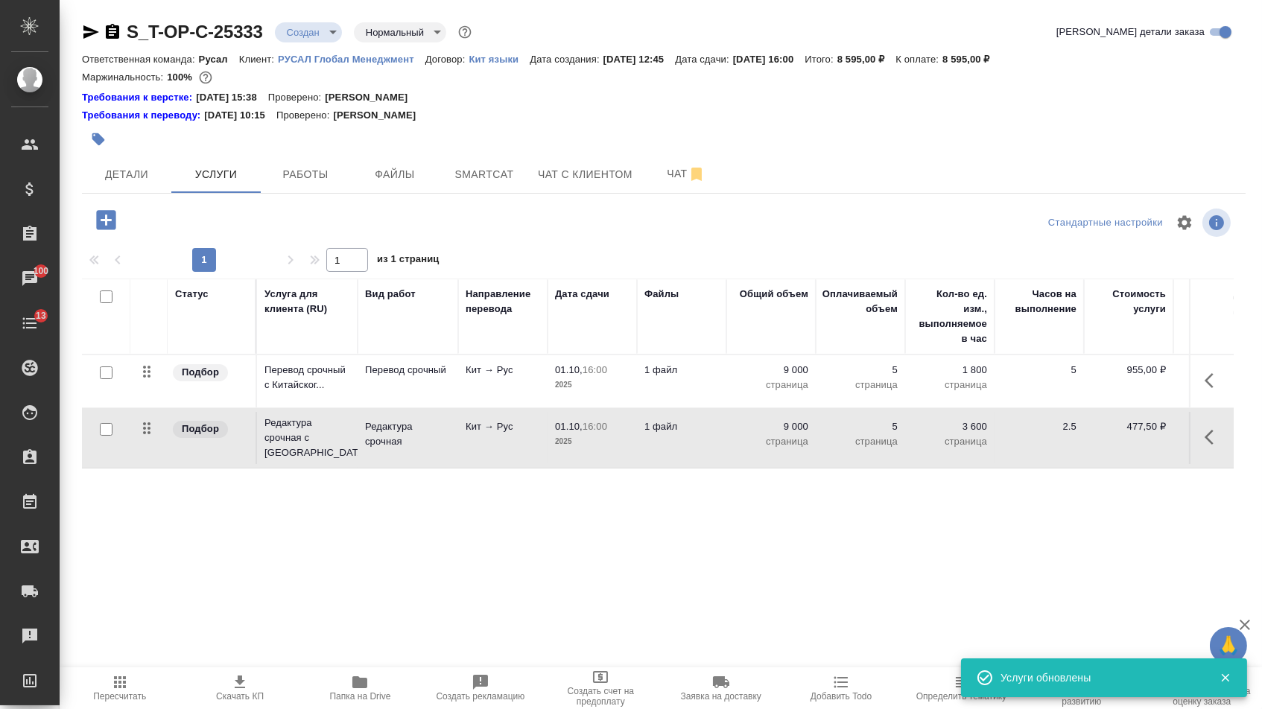
click at [315, 36] on body "🙏 .cls-1 fill:#fff; AWATERA Menshikova Aleksandra Клиенты Спецификации Заказы 1…" at bounding box center [631, 354] width 1262 height 709
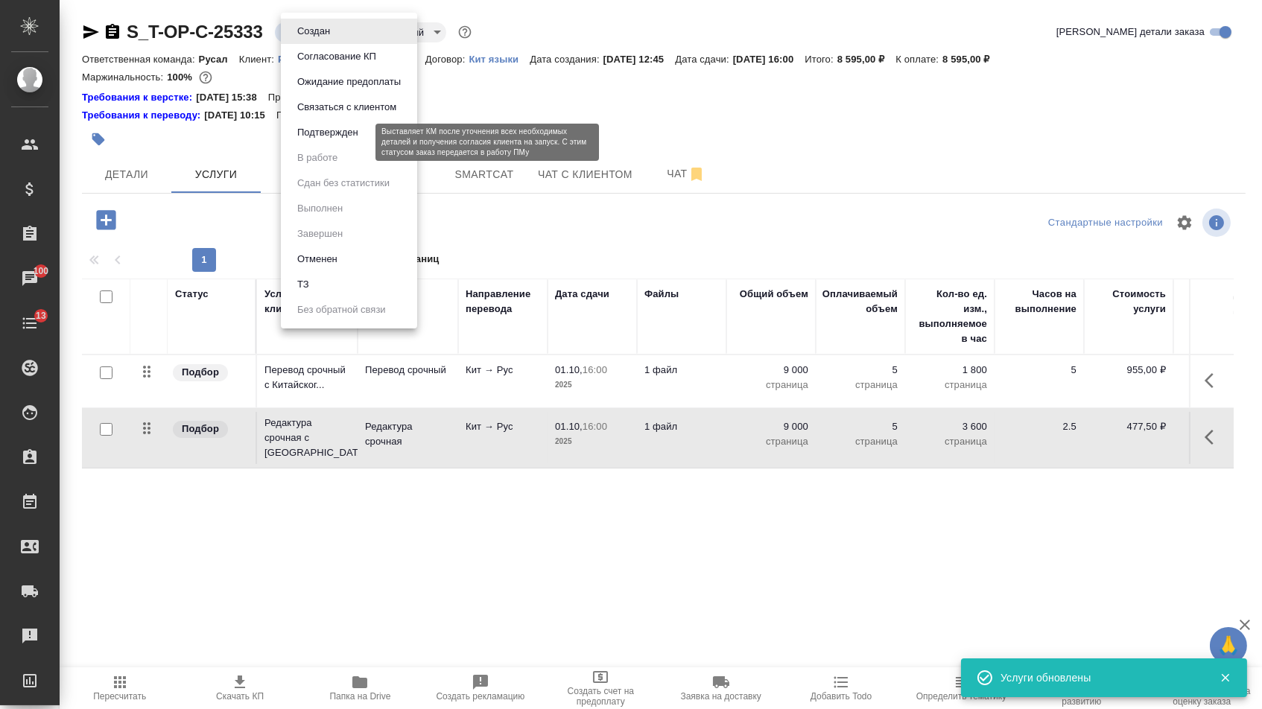
click at [315, 141] on button "Подтвержден" at bounding box center [328, 132] width 70 height 16
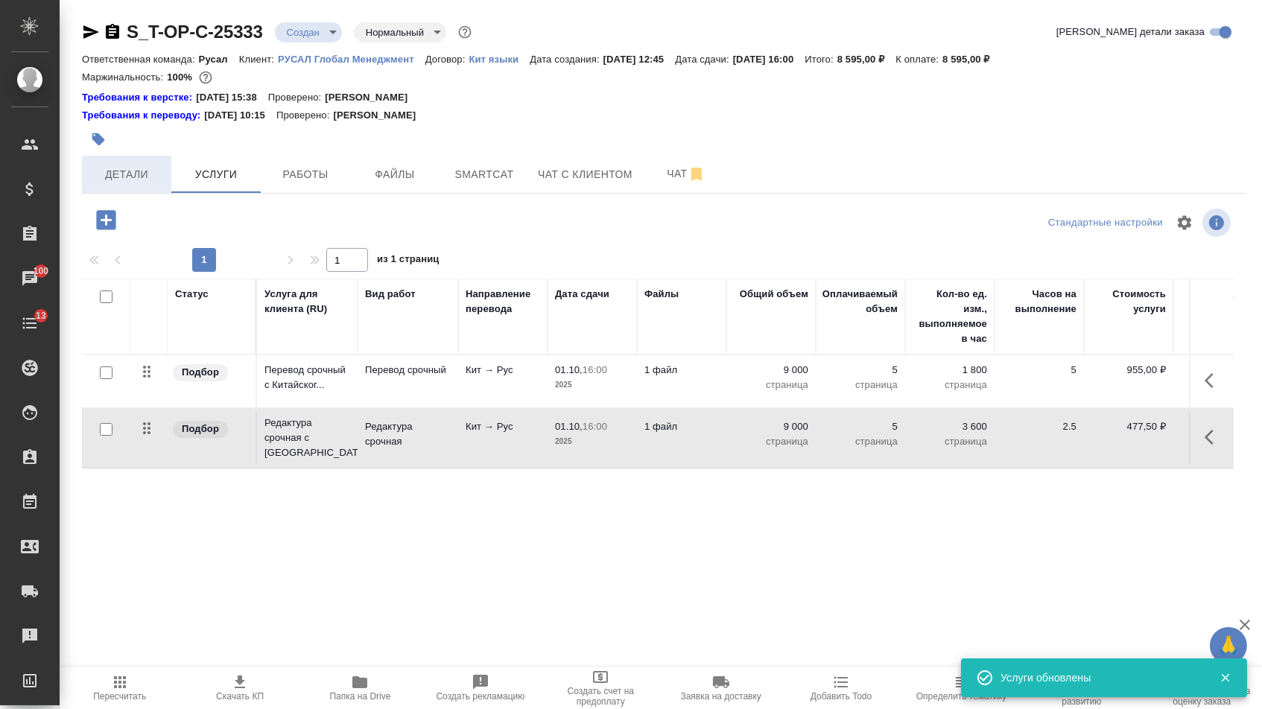
click at [123, 191] on button "Детали" at bounding box center [126, 174] width 89 height 37
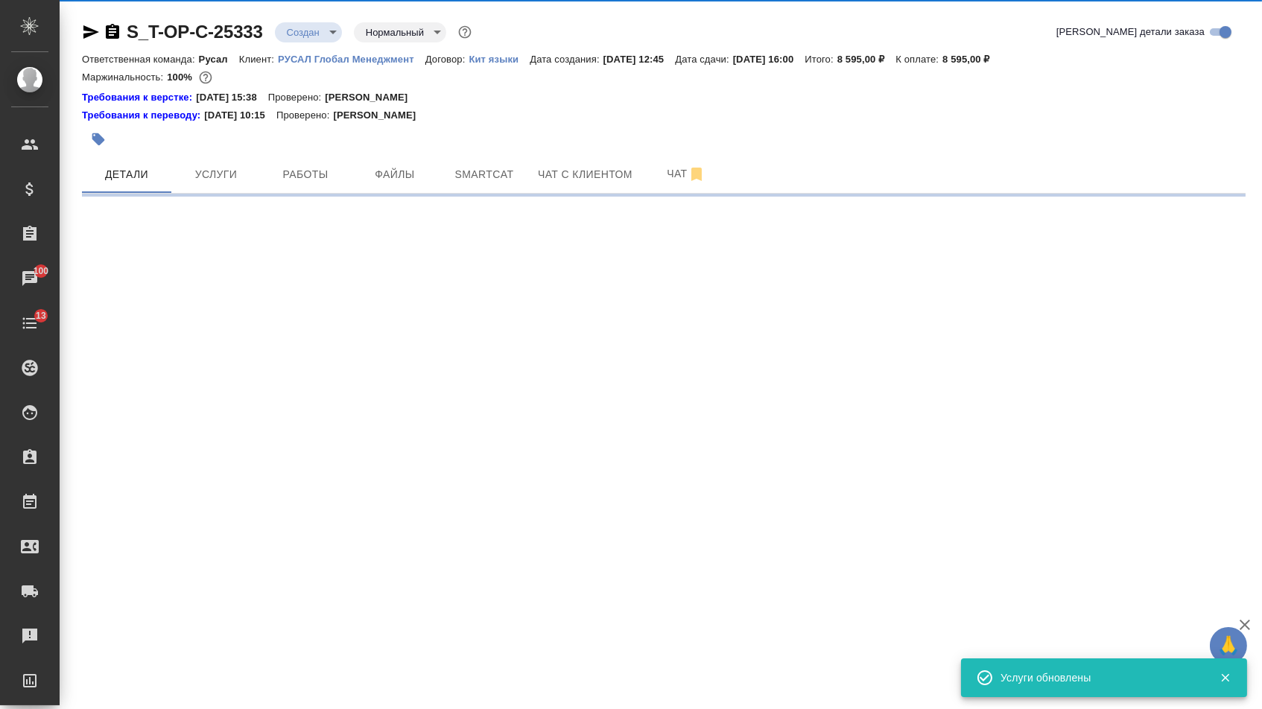
select select "RU"
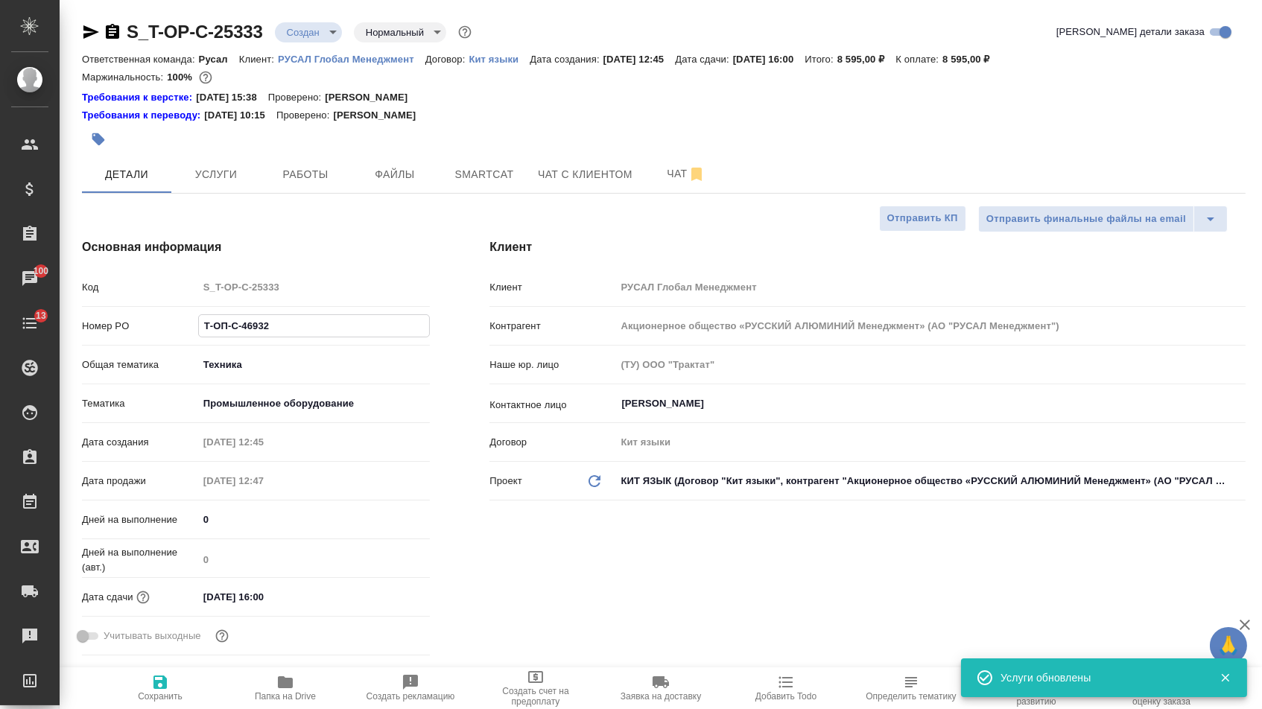
drag, startPoint x: 276, startPoint y: 340, endPoint x: 136, endPoint y: 333, distance: 140.9
click at [136, 333] on div "Номер PO Т-ОП-С-46932" at bounding box center [256, 326] width 348 height 26
select select "RU"
type textarea "x"
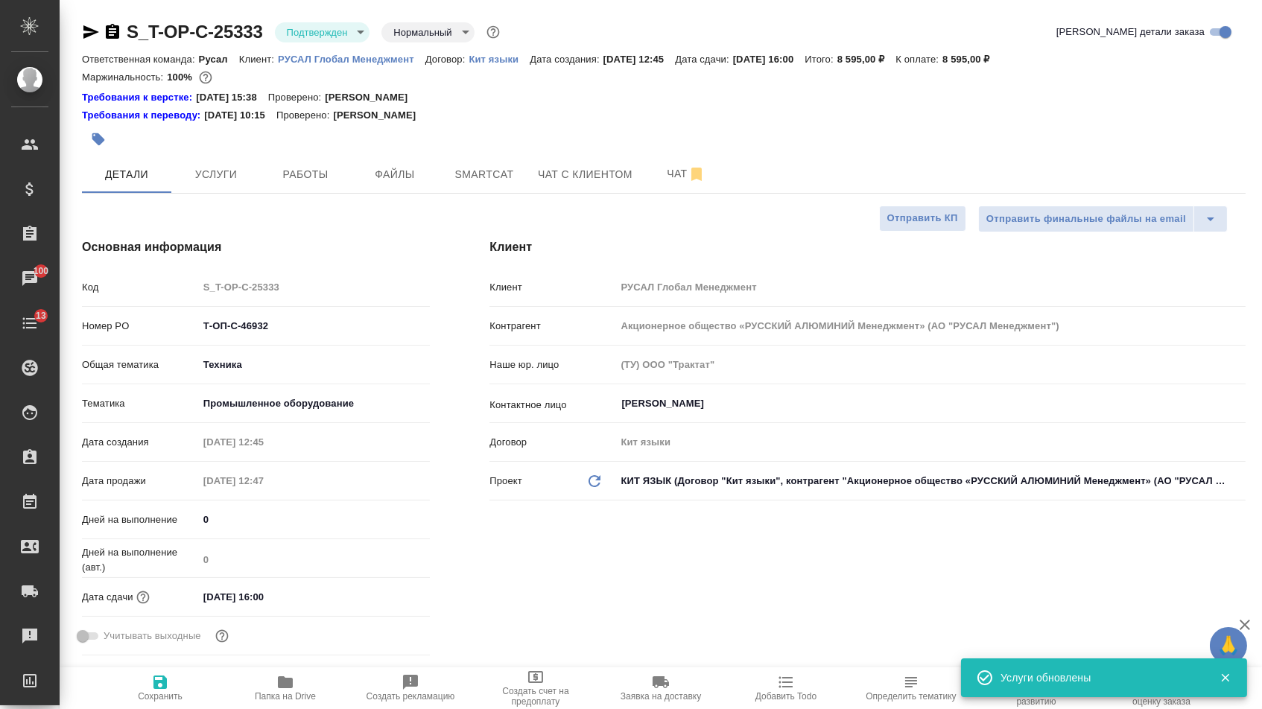
type textarea "x"
click at [88, 29] on icon "button" at bounding box center [91, 31] width 16 height 13
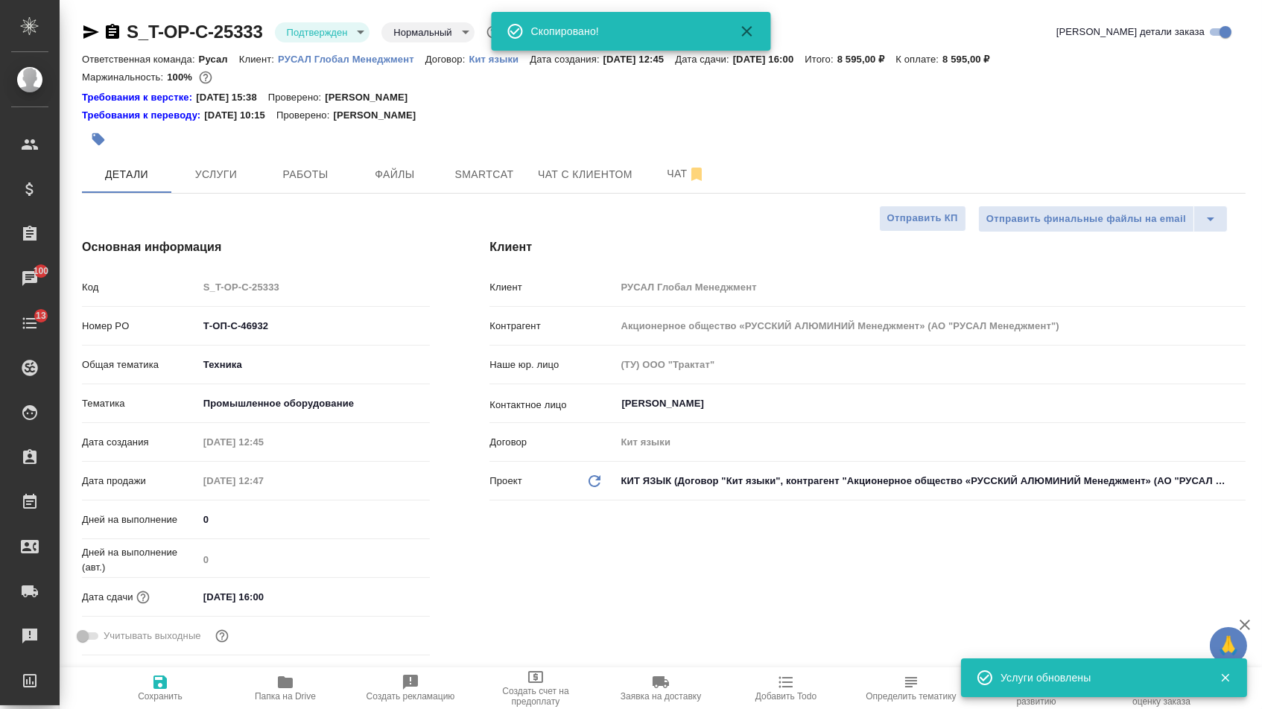
type textarea "x"
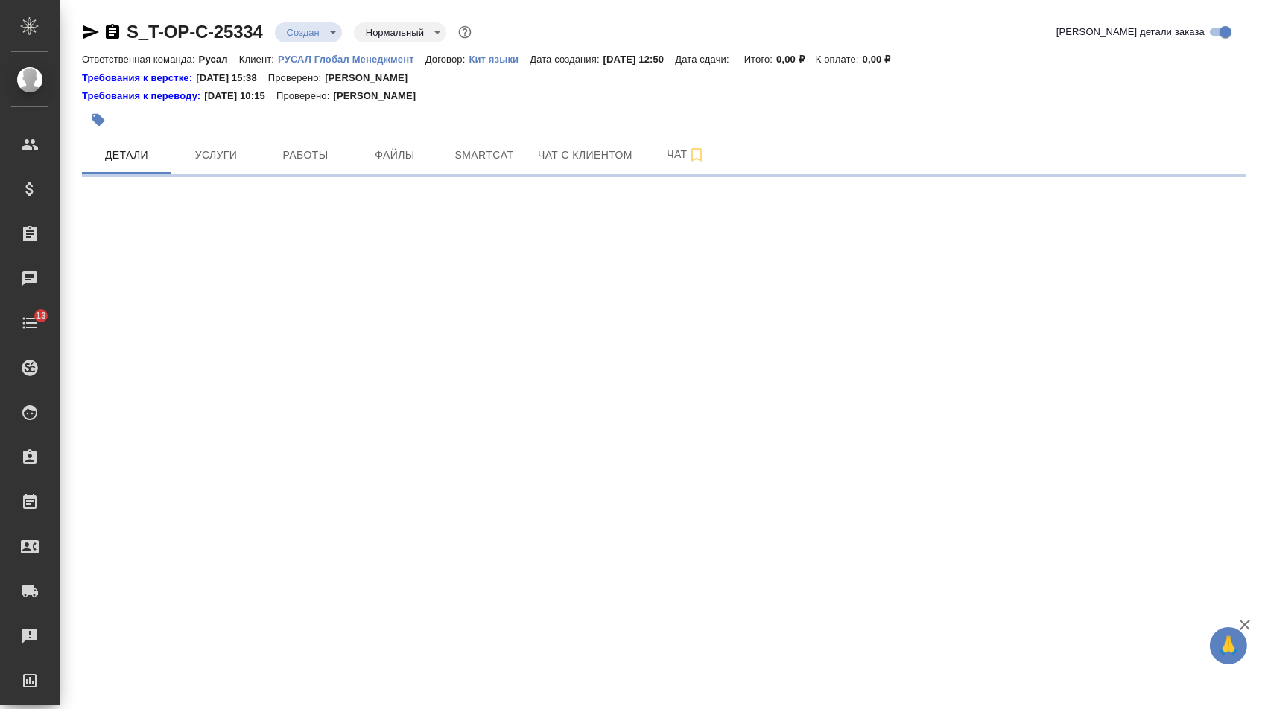
select select "RU"
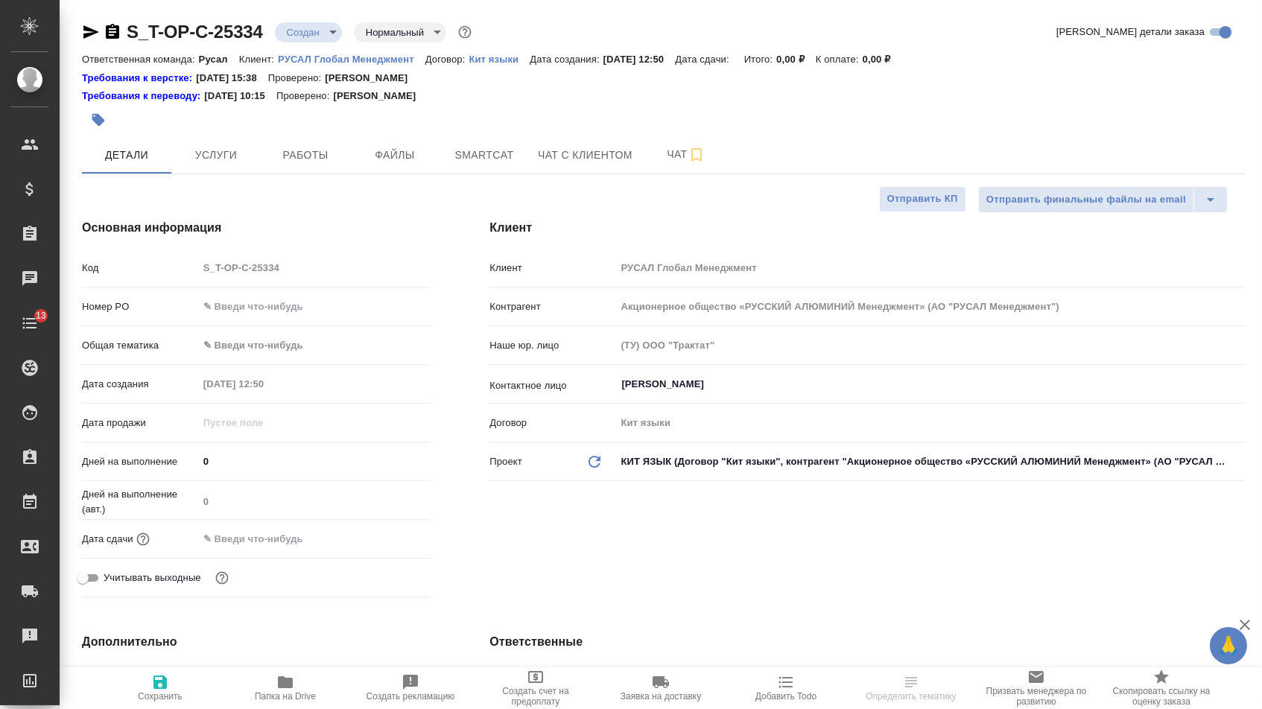
type textarea "x"
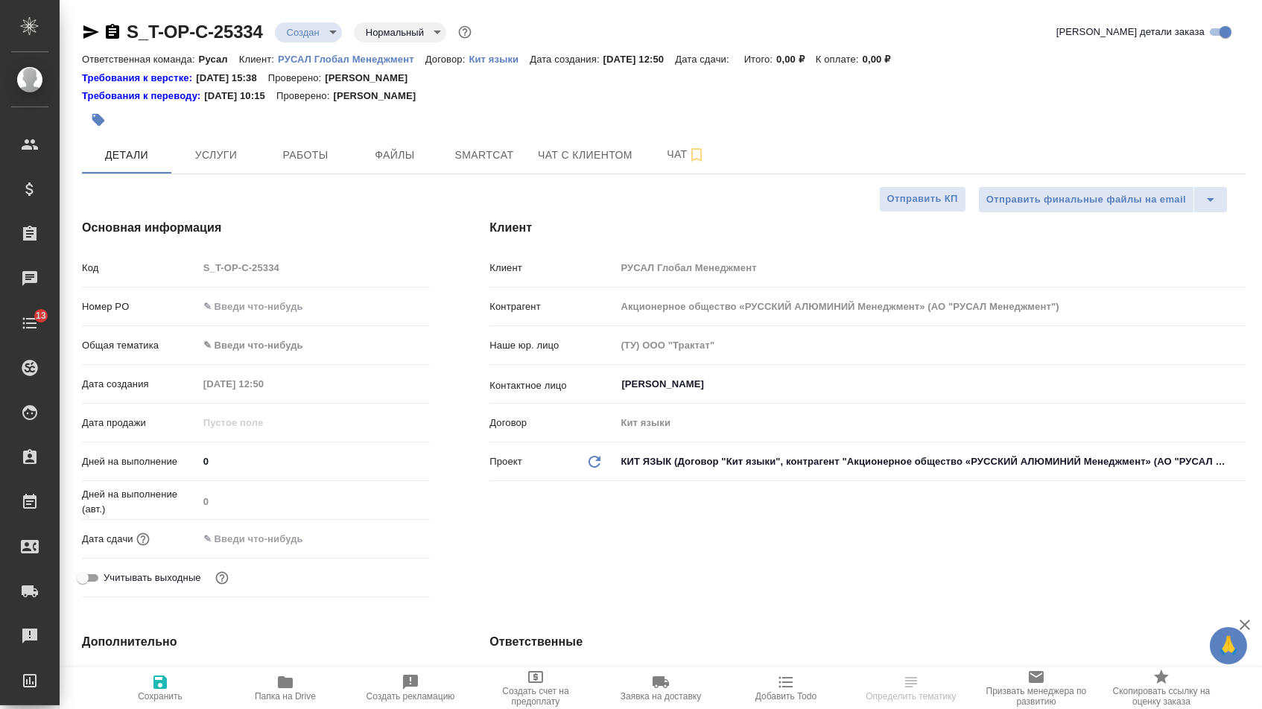
type textarea "x"
click at [267, 305] on input "text" at bounding box center [314, 307] width 232 height 22
paste input "Т-ОП-С-46933"
type input "Т-ОП-С-46933"
type textarea "x"
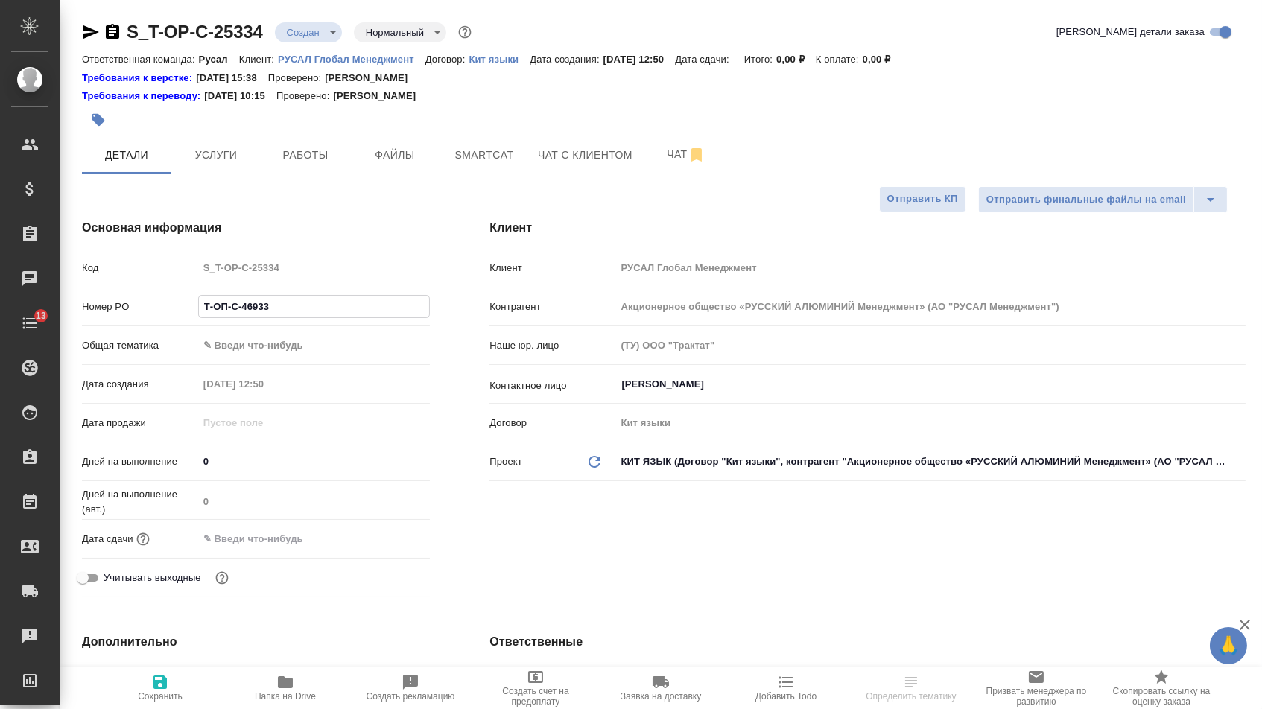
type textarea "x"
type input "Т-ОП-С-46933"
click at [277, 550] on input "text" at bounding box center [264, 539] width 130 height 22
click at [394, 542] on icon "button" at bounding box center [387, 538] width 18 height 18
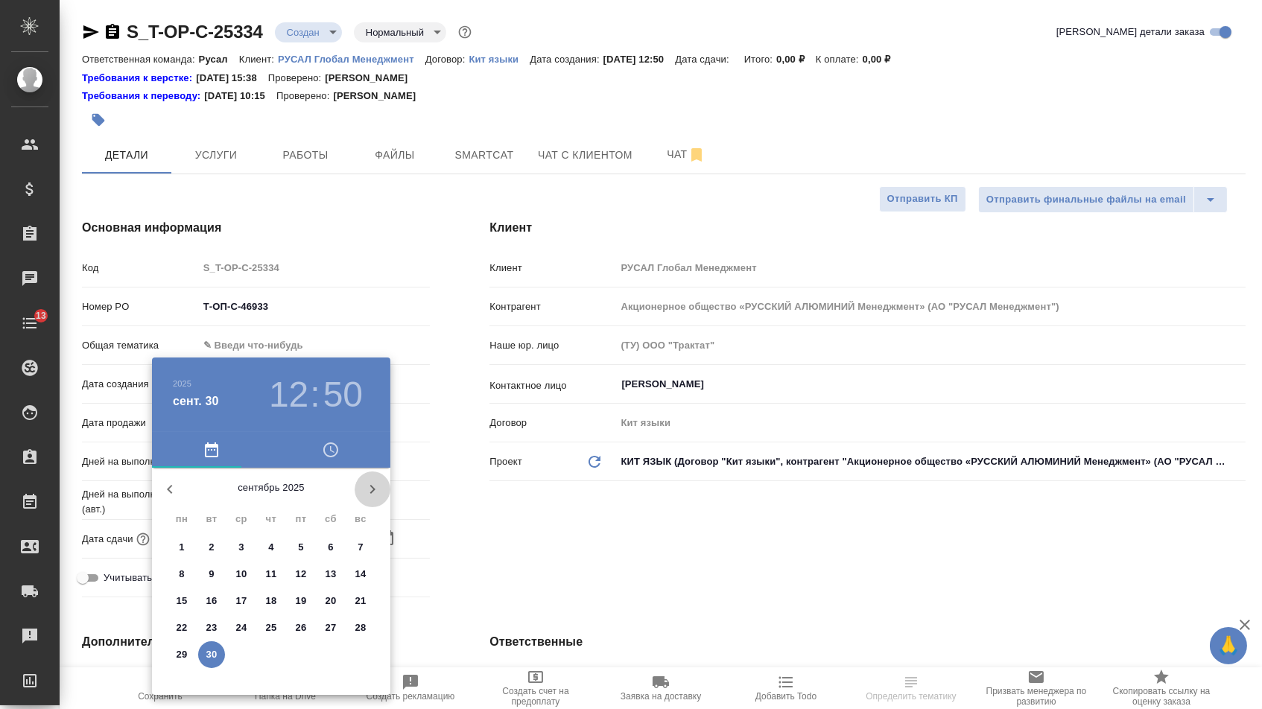
click at [378, 492] on icon "button" at bounding box center [372, 489] width 18 height 18
click at [269, 548] on p "2" at bounding box center [270, 547] width 5 height 15
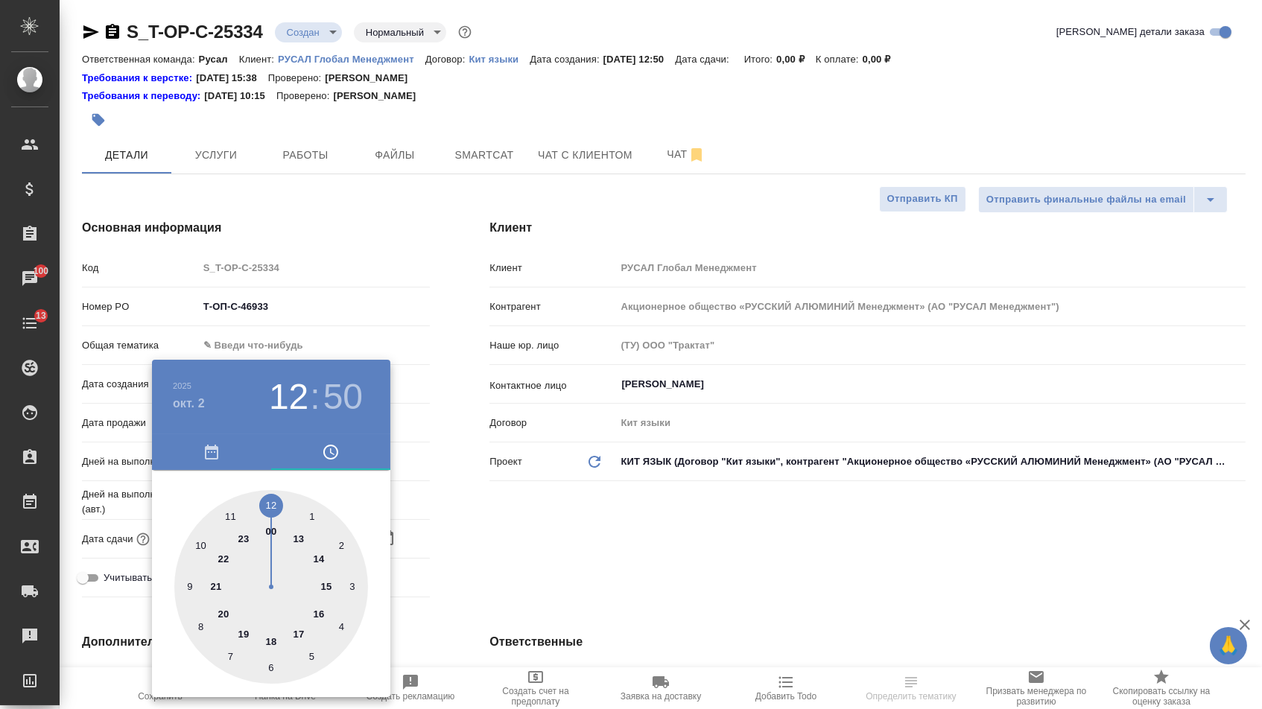
type input "[DATE] 12:50"
type textarea "x"
click at [323, 615] on div at bounding box center [271, 587] width 194 height 194
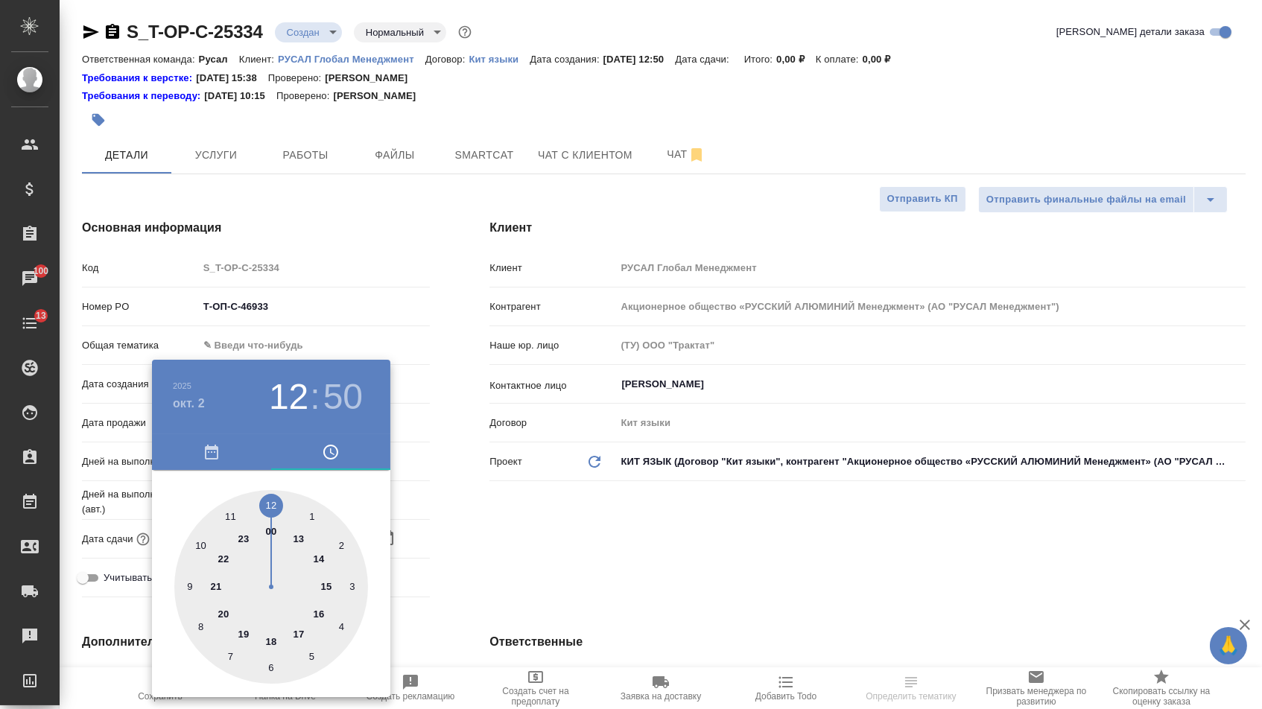
type input "[DATE] 16:50"
type textarea "x"
click at [274, 506] on div at bounding box center [271, 587] width 194 height 194
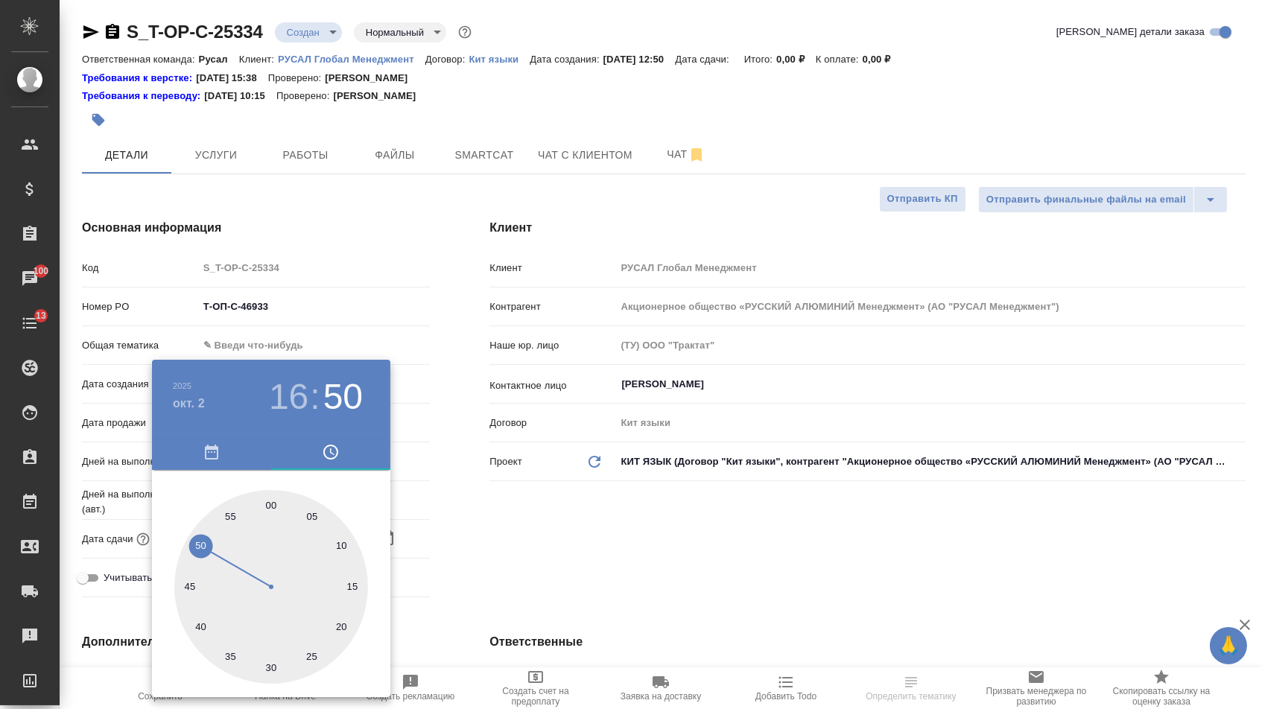
type input "[DATE] 16:00"
type textarea "x"
click at [550, 594] on div at bounding box center [631, 354] width 1262 height 709
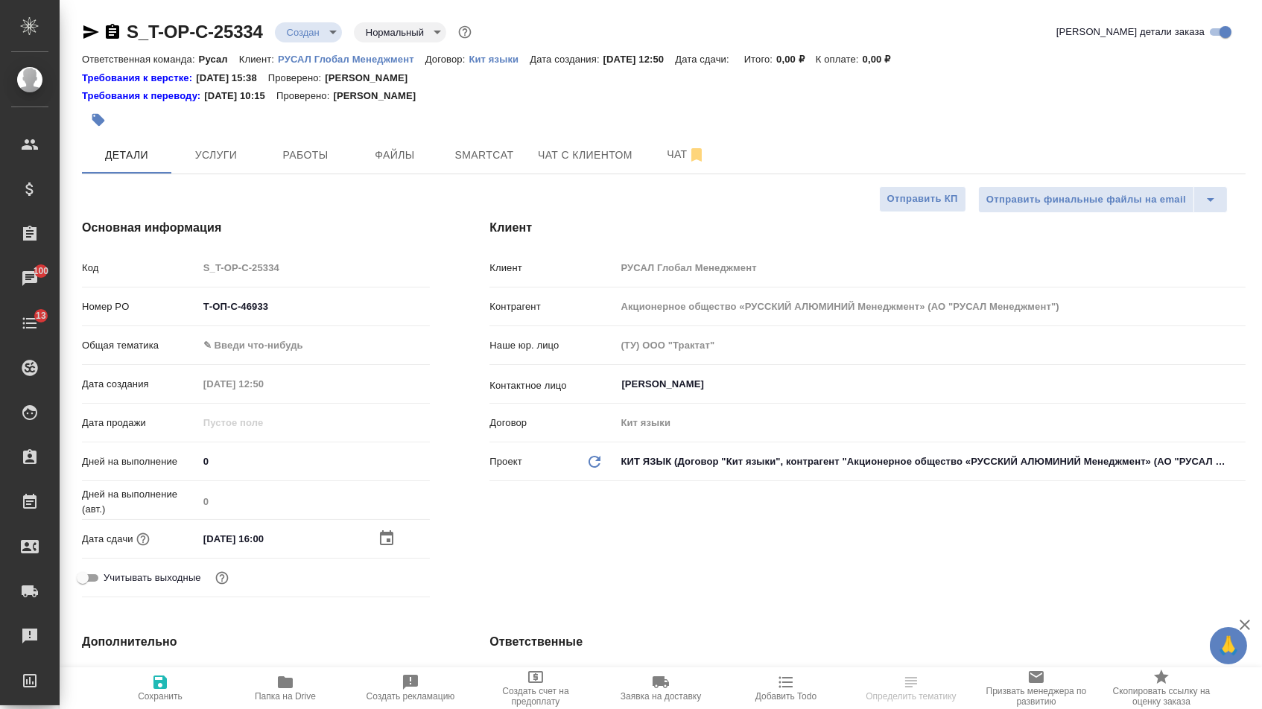
select select "RU"
type textarea "x"
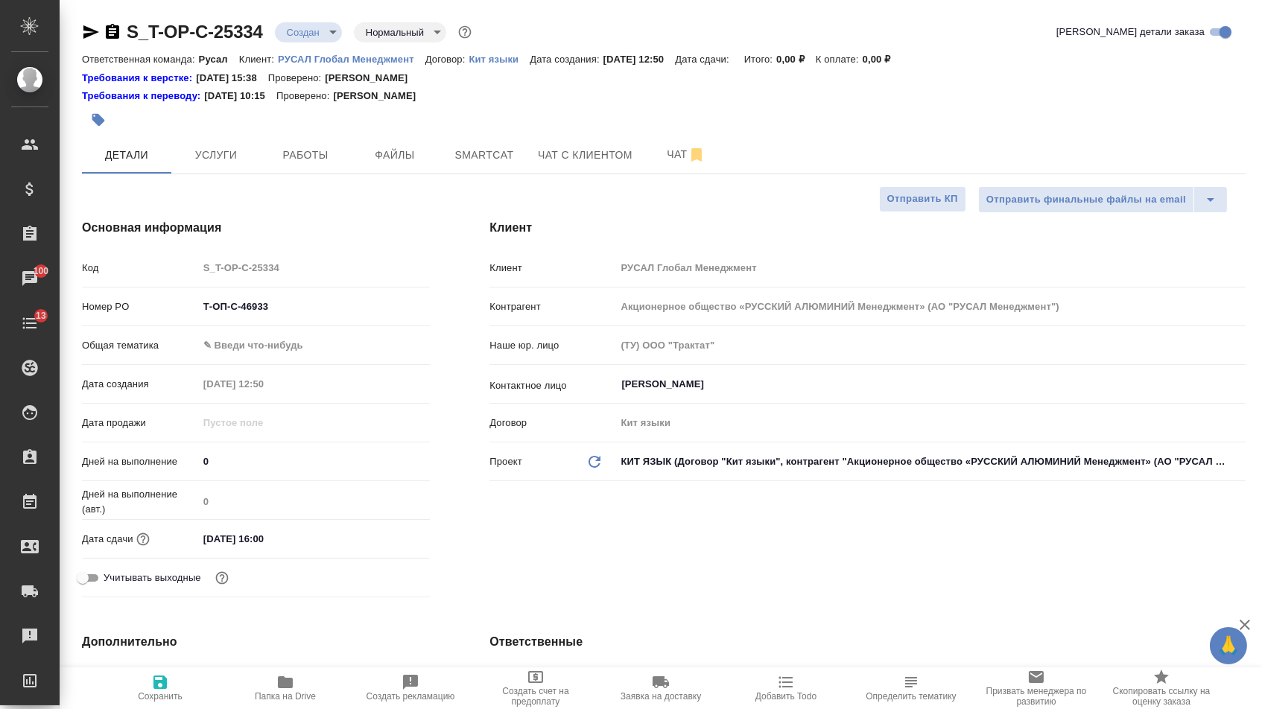
type textarea "x"
click at [272, 346] on body "🙏 .cls-1 fill:#fff; AWATERA [PERSON_NAME] Спецификации Заказы 100 Чаты 13 Todo …" at bounding box center [631, 354] width 1262 height 709
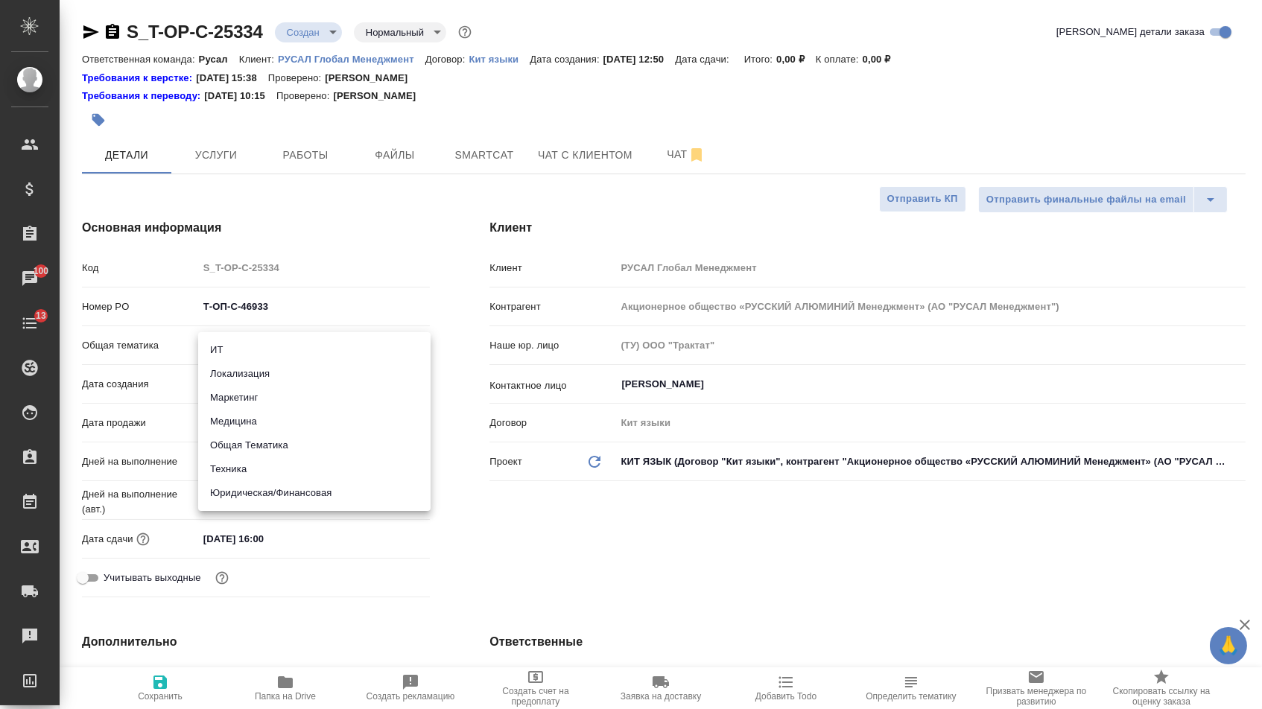
click at [232, 473] on li "Техника" at bounding box center [314, 469] width 232 height 24
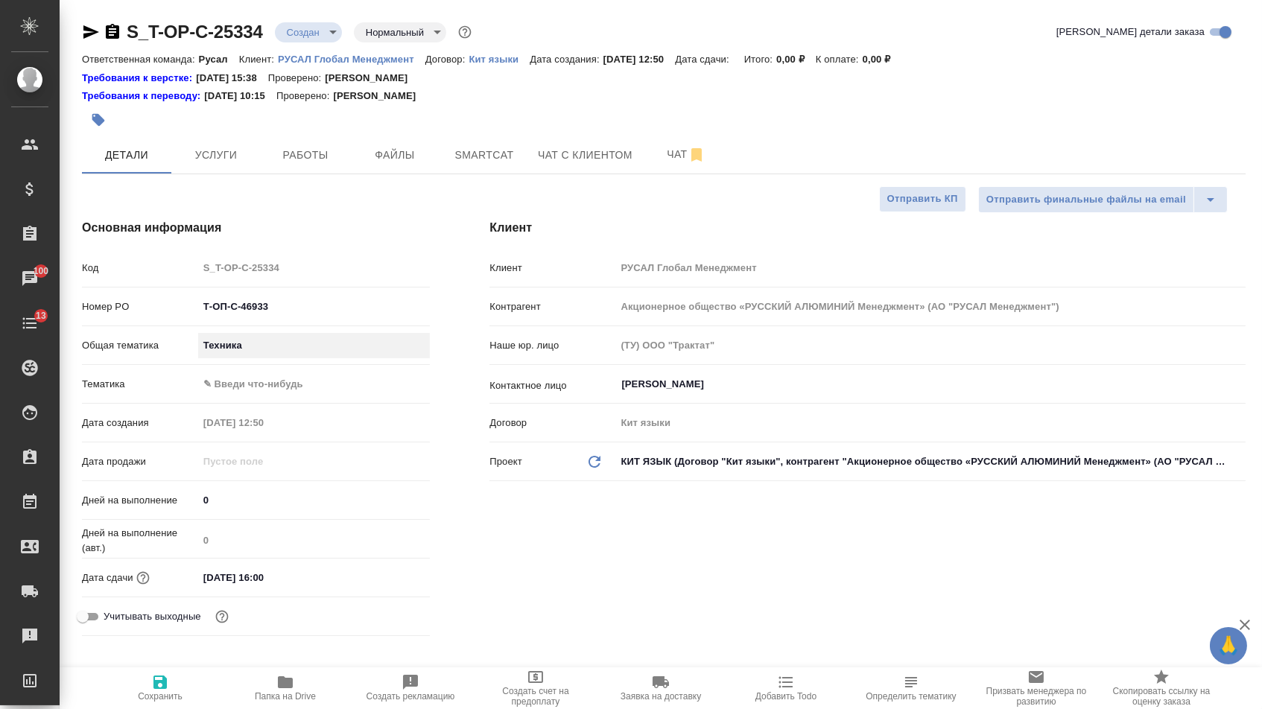
type input "tech"
type textarea "x"
click at [255, 386] on body "🙏 .cls-1 fill:#fff; AWATERA Menshikova Aleksandra Клиенты Спецификации Заказы 1…" at bounding box center [631, 354] width 1262 height 709
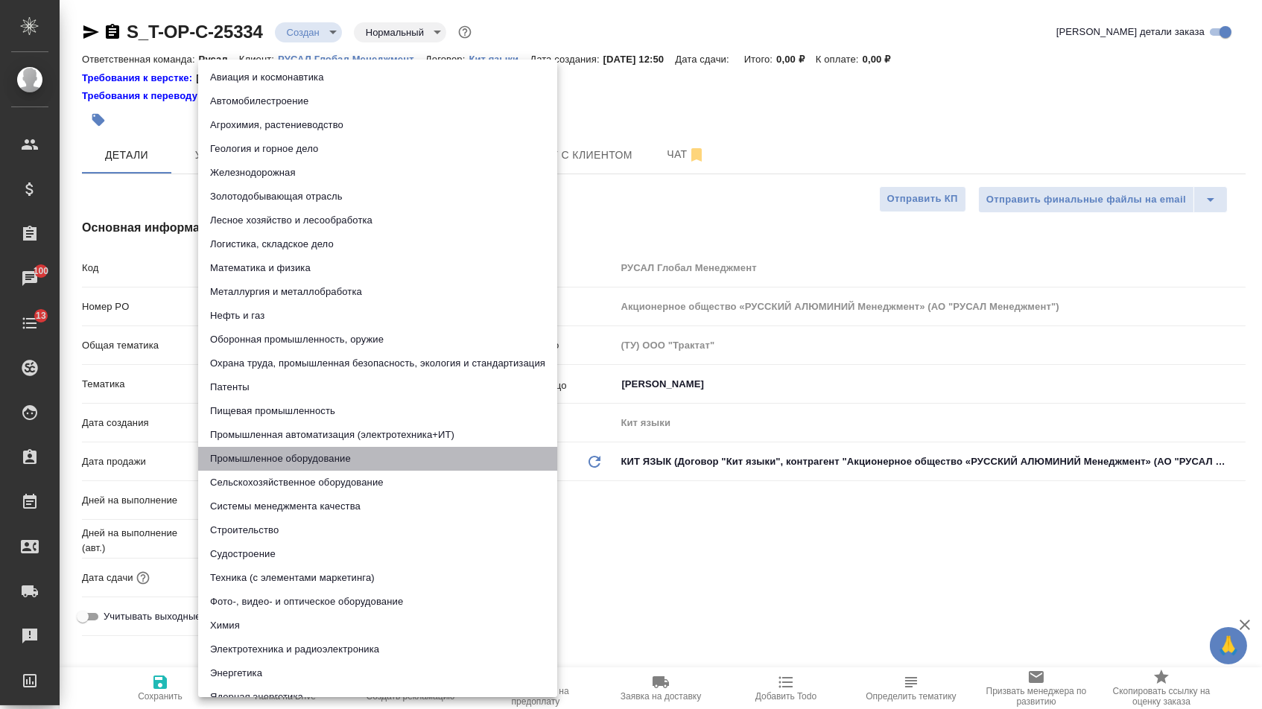
click at [244, 454] on li "Промышленное оборудование" at bounding box center [377, 459] width 359 height 24
type textarea "x"
type input "5f647205b73bc97568ca66bc"
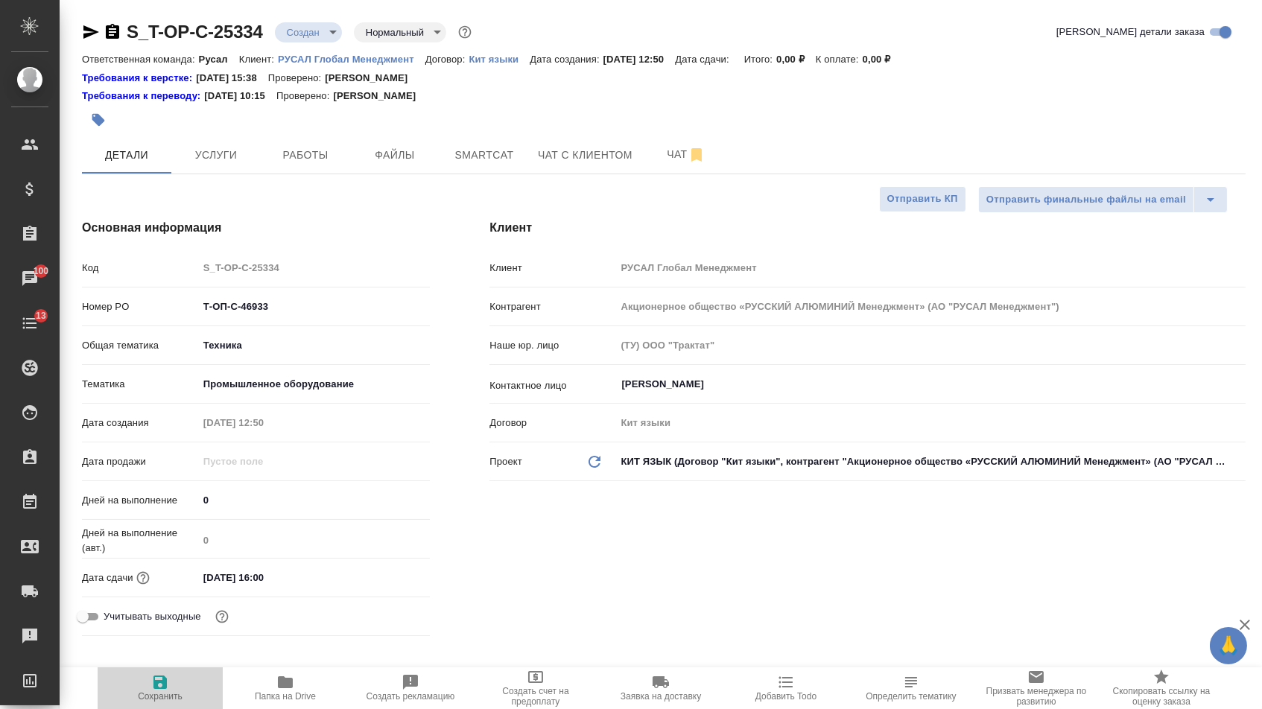
click at [159, 689] on icon "button" at bounding box center [159, 682] width 13 height 13
type textarea "x"
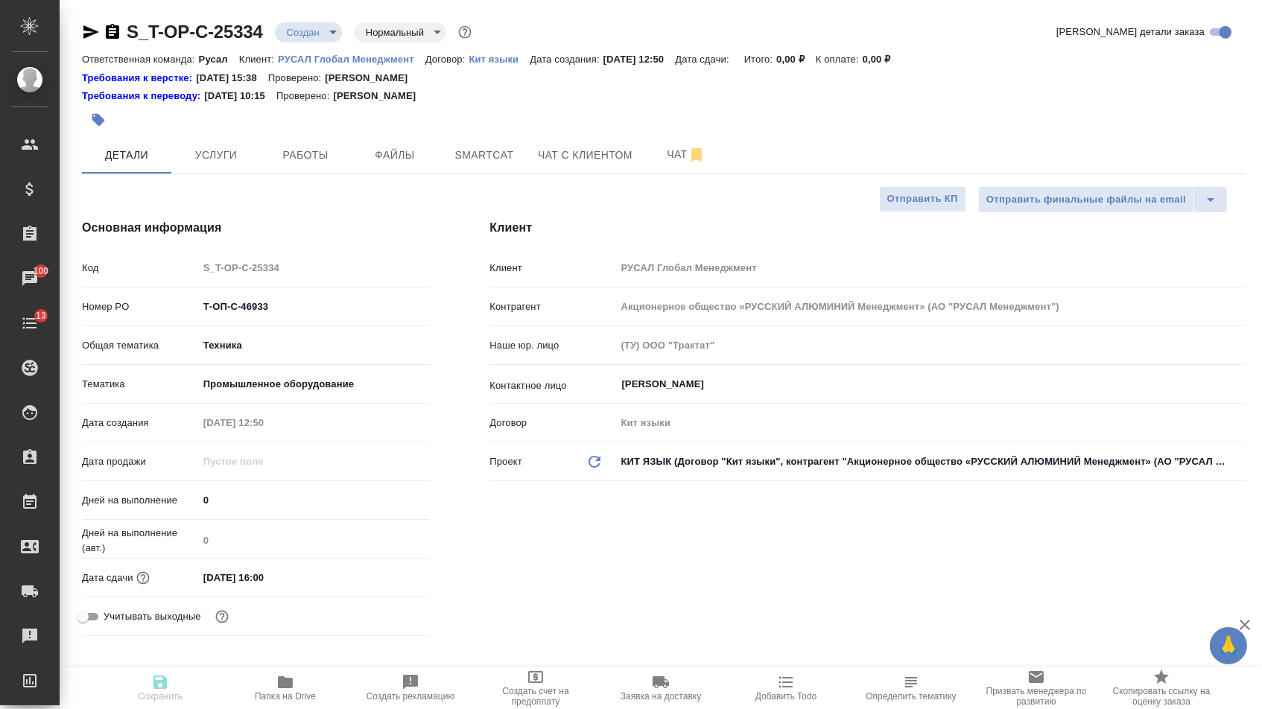
type textarea "x"
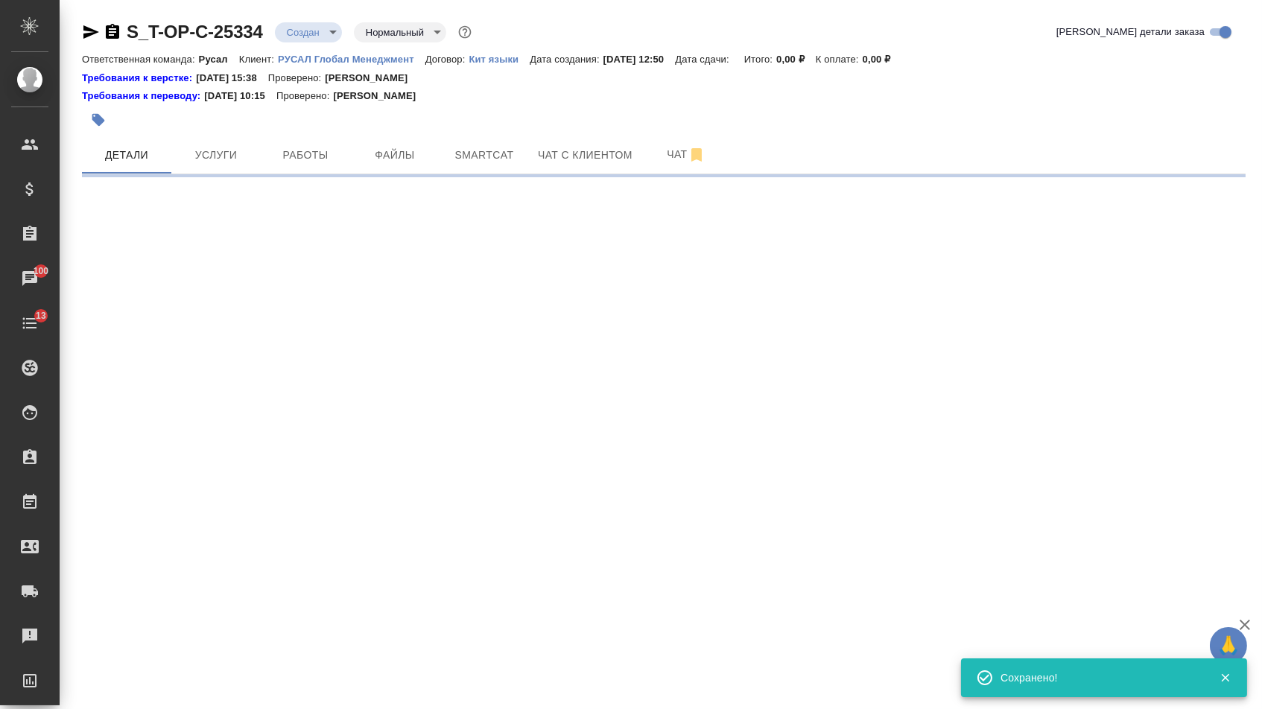
select select "RU"
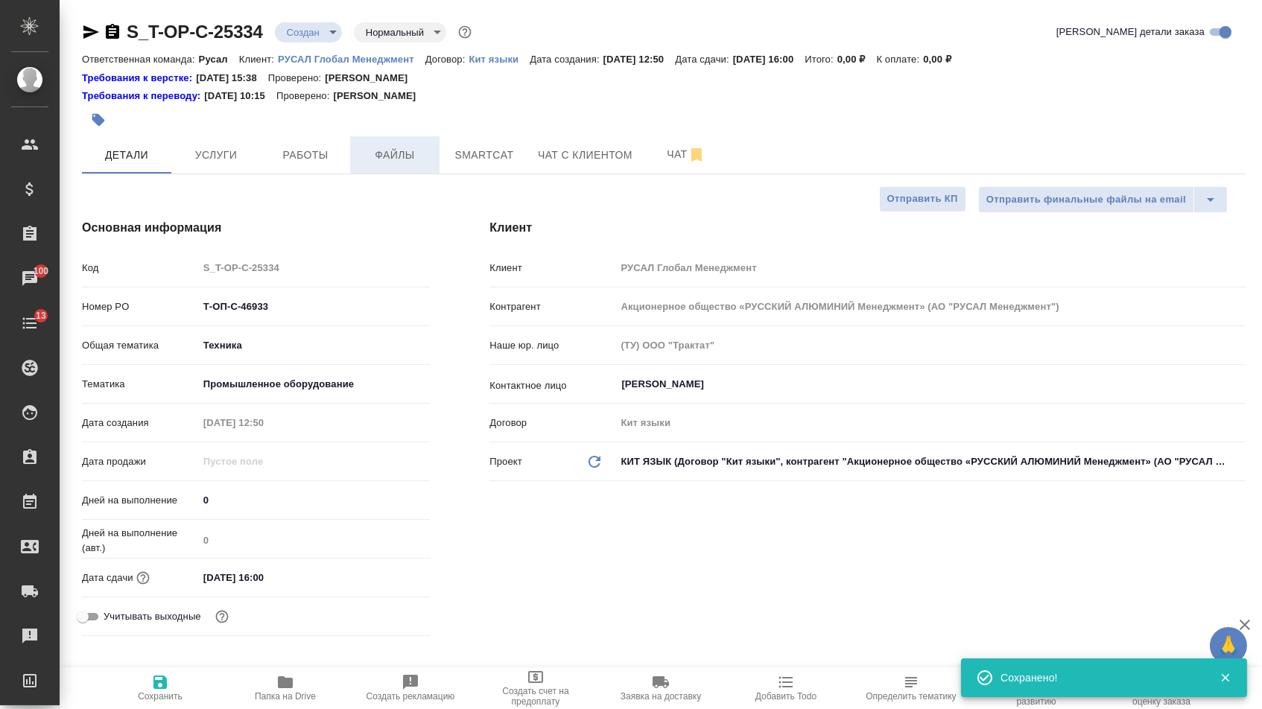
click at [398, 155] on span "Файлы" at bounding box center [395, 155] width 72 height 19
type textarea "x"
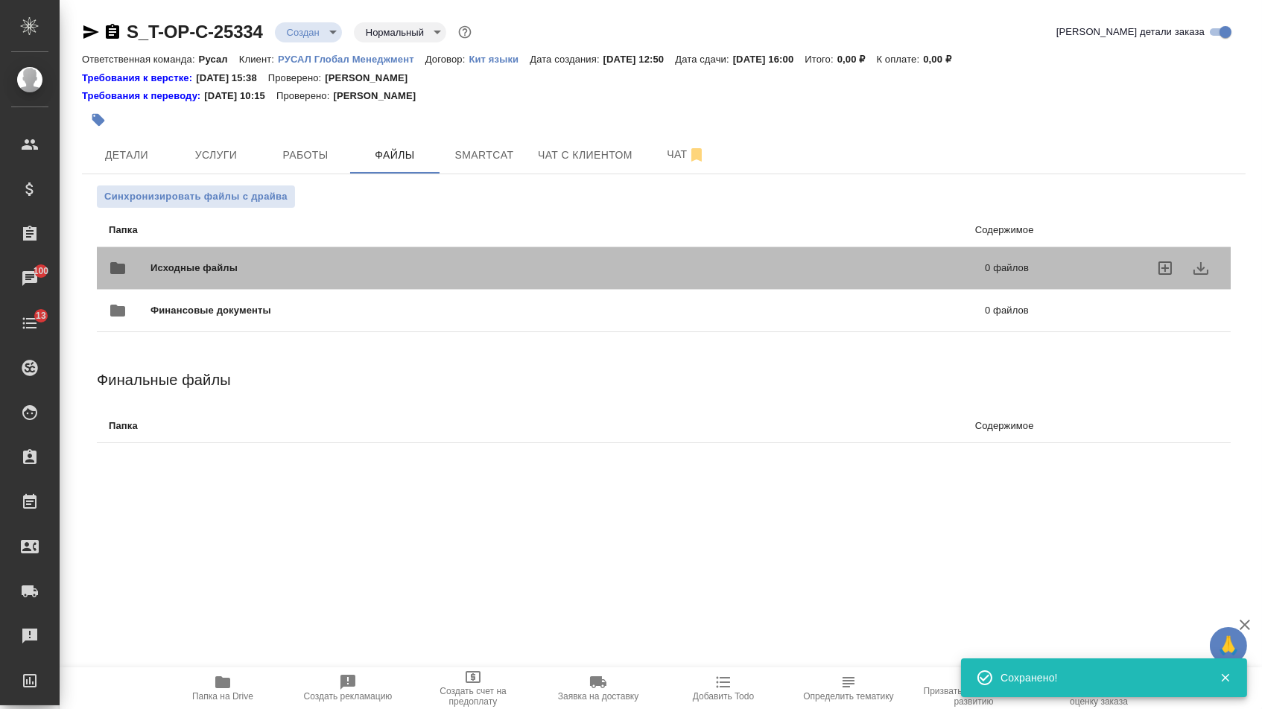
click at [244, 264] on span "Исходные файлы" at bounding box center [380, 268] width 461 height 15
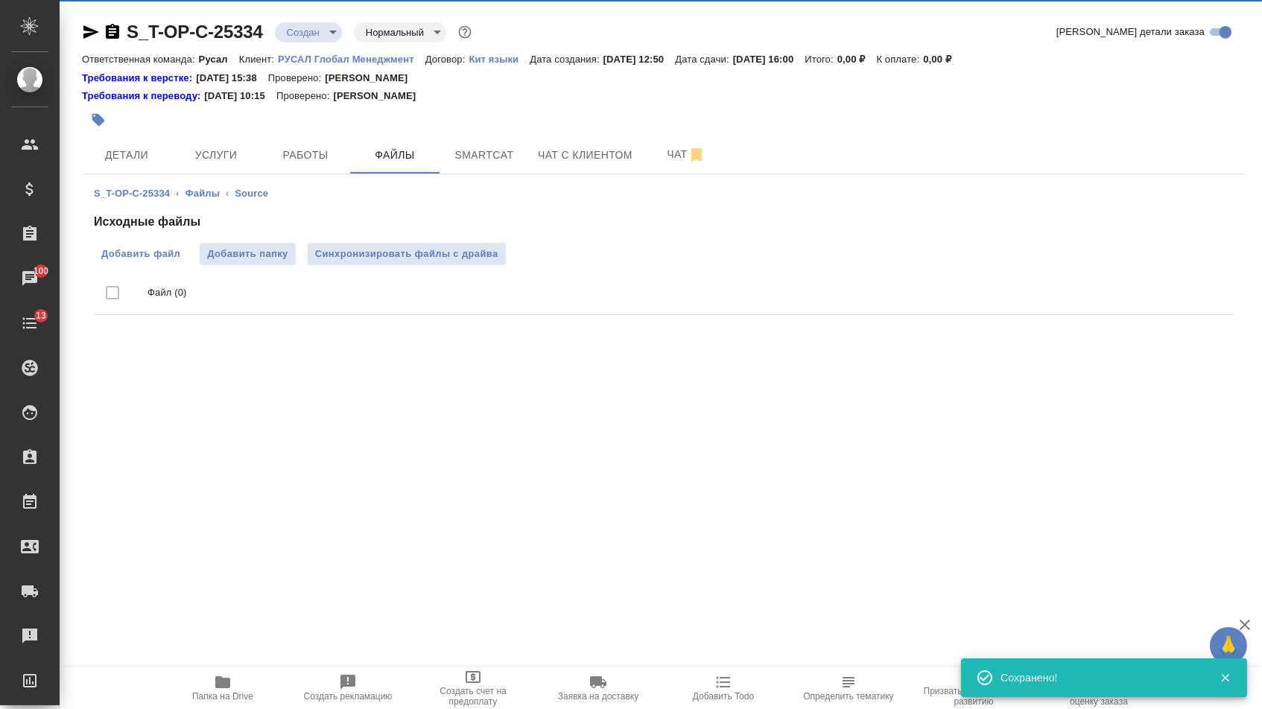
click at [155, 260] on span "Добавить файл" at bounding box center [140, 254] width 79 height 15
click at [0, 0] on input "Добавить файл" at bounding box center [0, 0] width 0 height 0
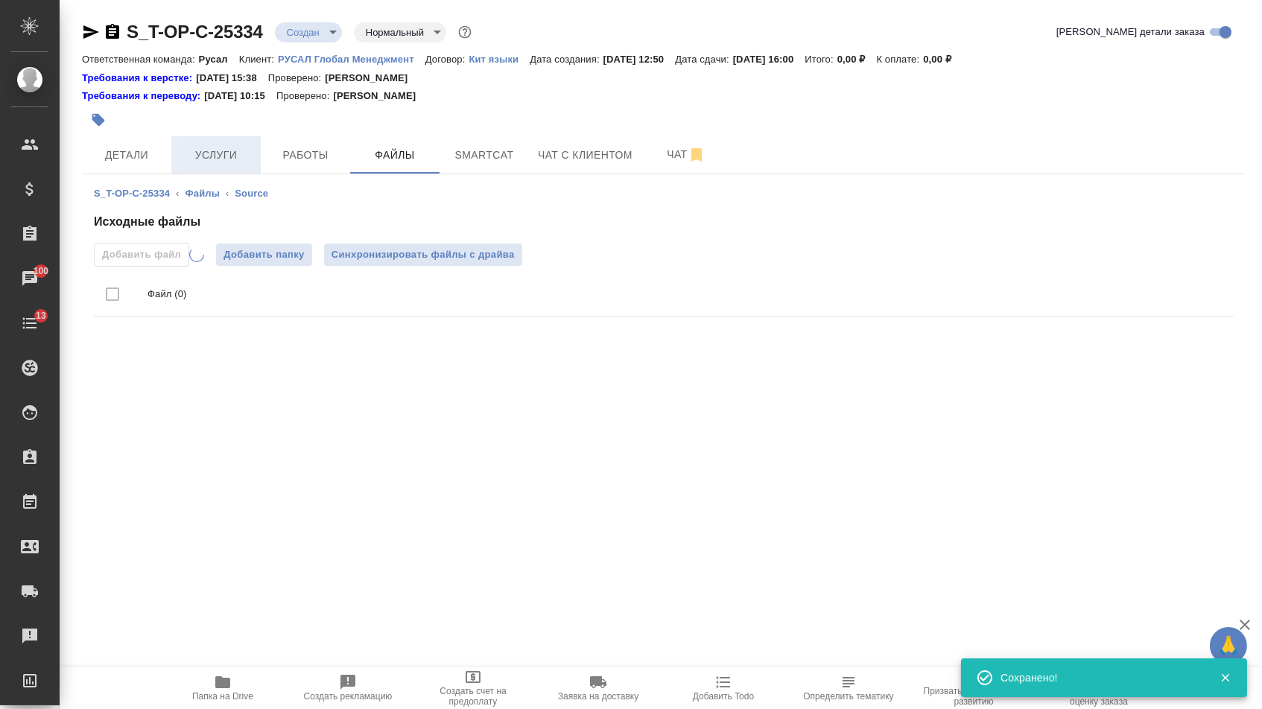
click at [232, 148] on span "Услуги" at bounding box center [216, 155] width 72 height 19
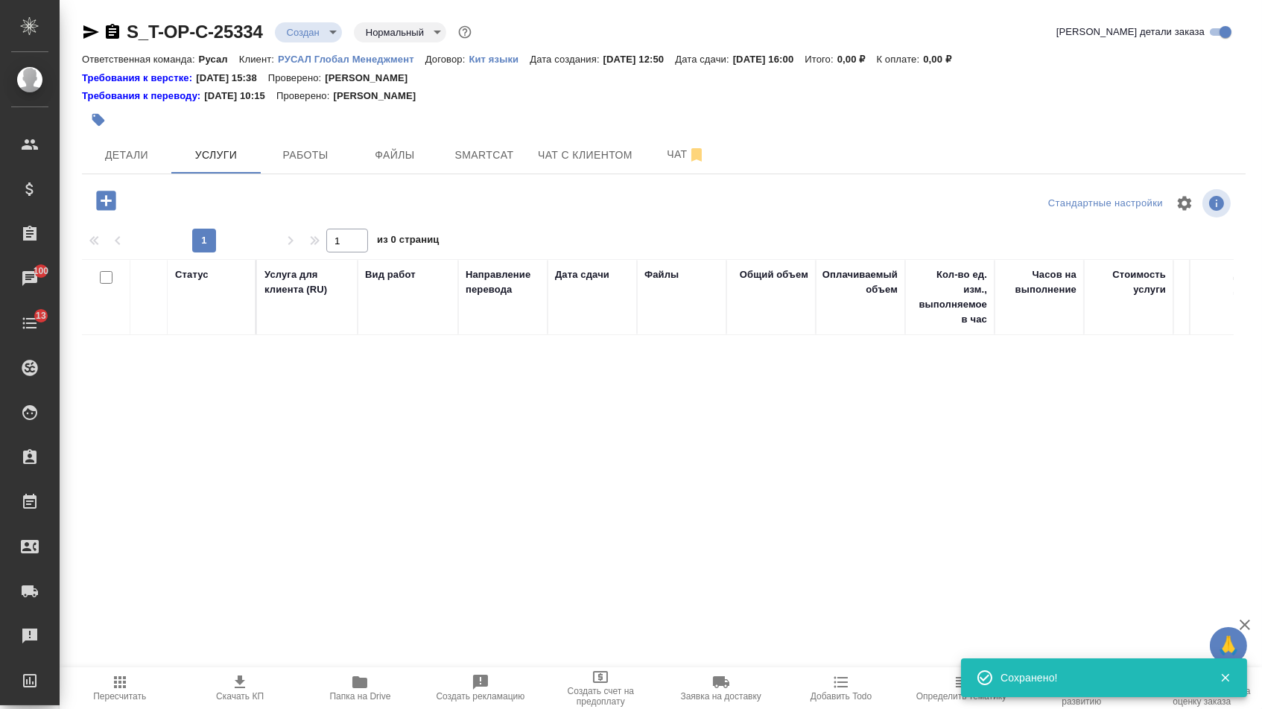
click at [93, 214] on icon "button" at bounding box center [106, 201] width 26 height 26
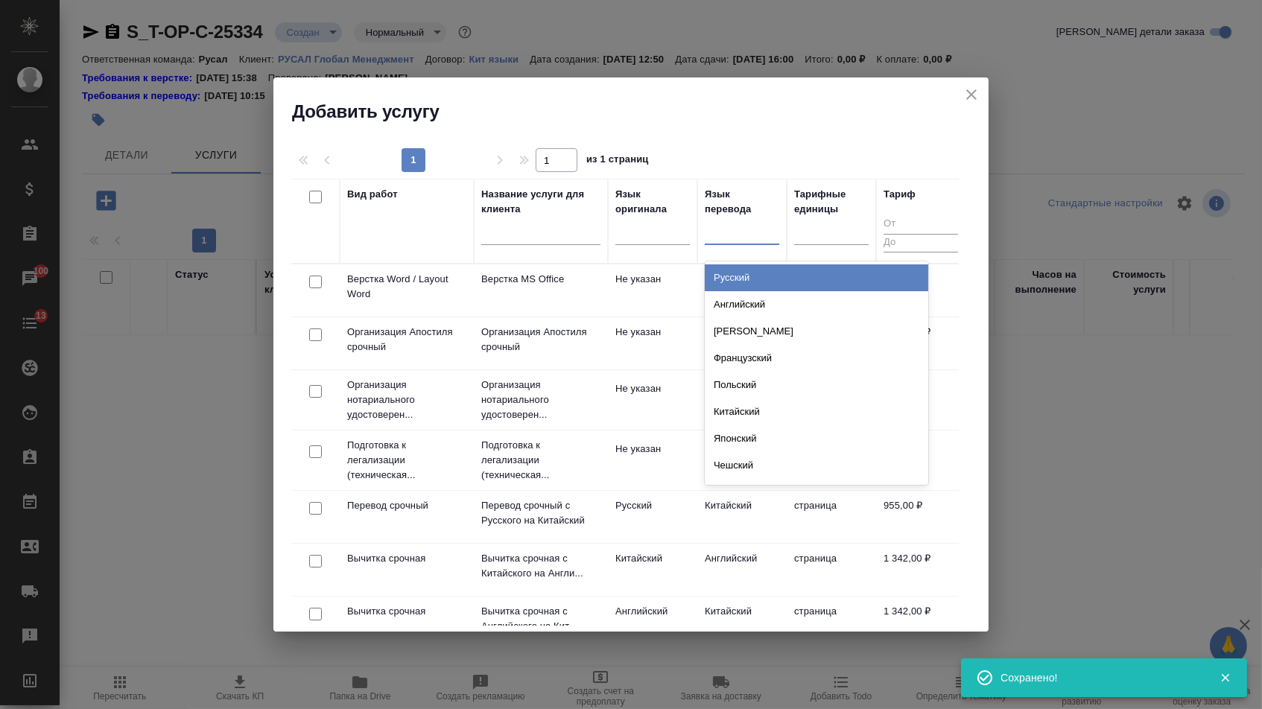
click at [748, 241] on div at bounding box center [742, 231] width 74 height 28
click at [747, 277] on div "Русский" at bounding box center [816, 277] width 223 height 27
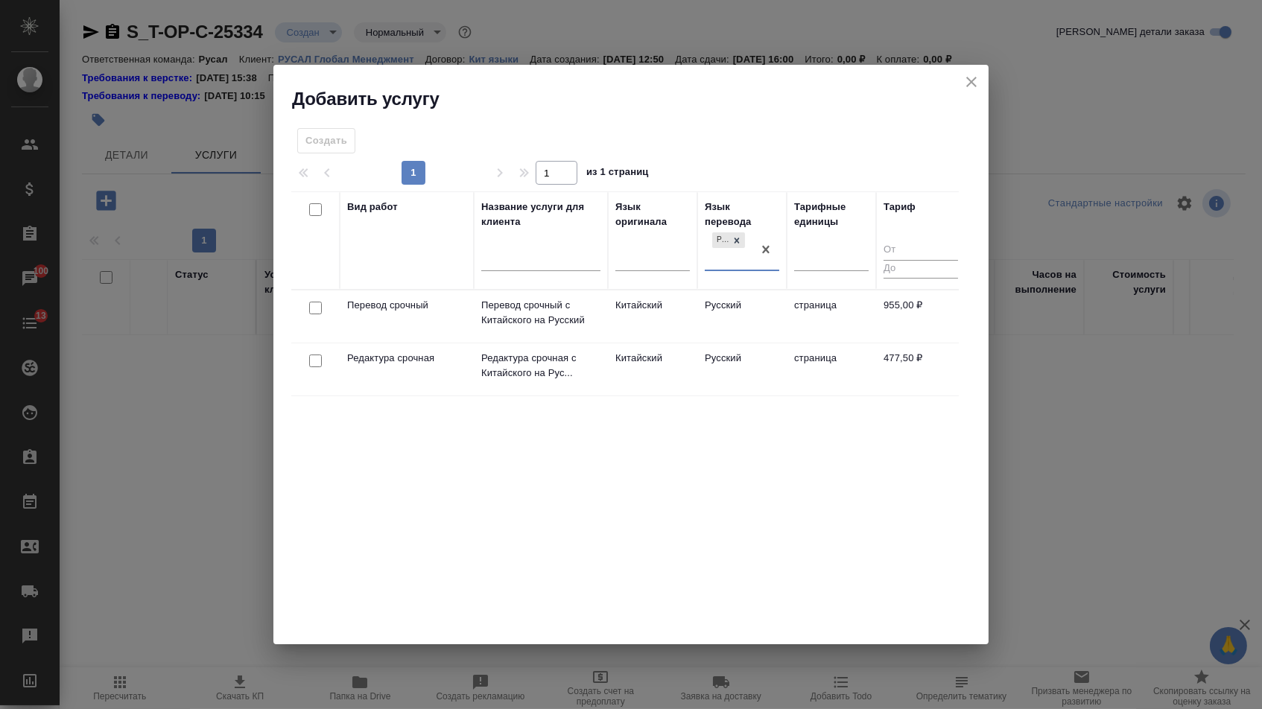
click at [314, 310] on input "checkbox" at bounding box center [315, 308] width 13 height 13
checkbox input "true"
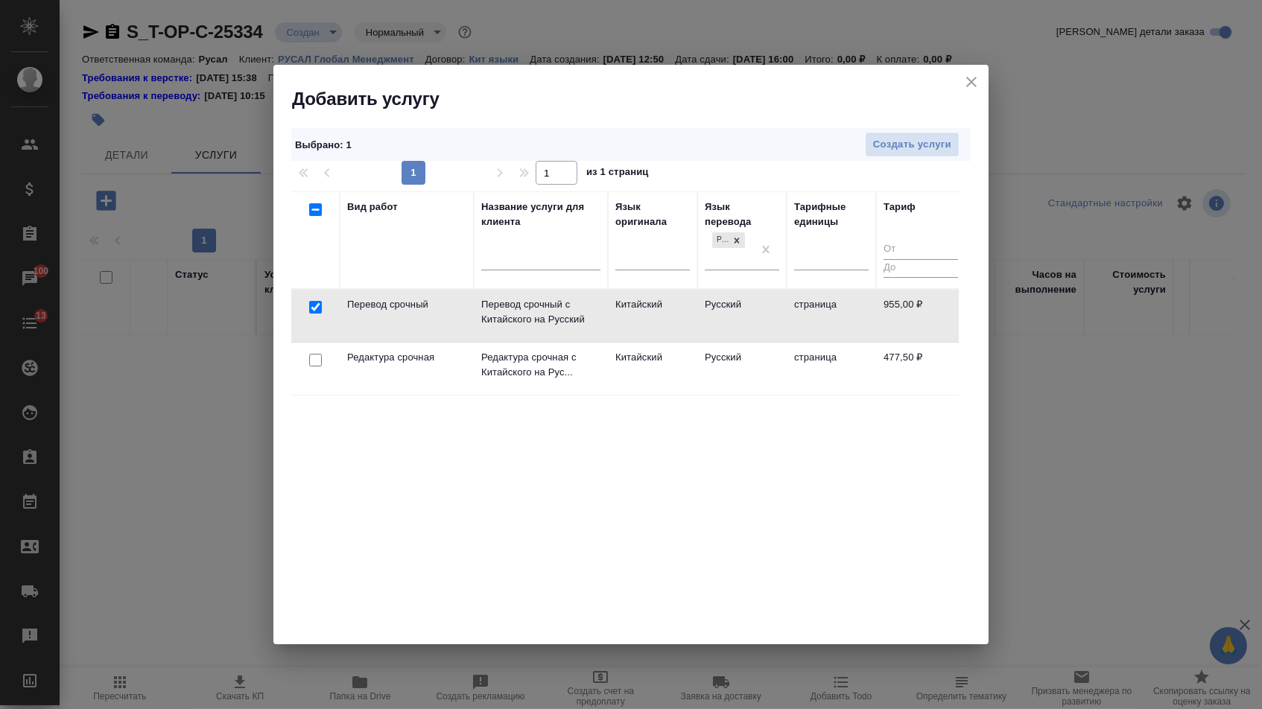
click at [312, 368] on div at bounding box center [316, 360] width 34 height 21
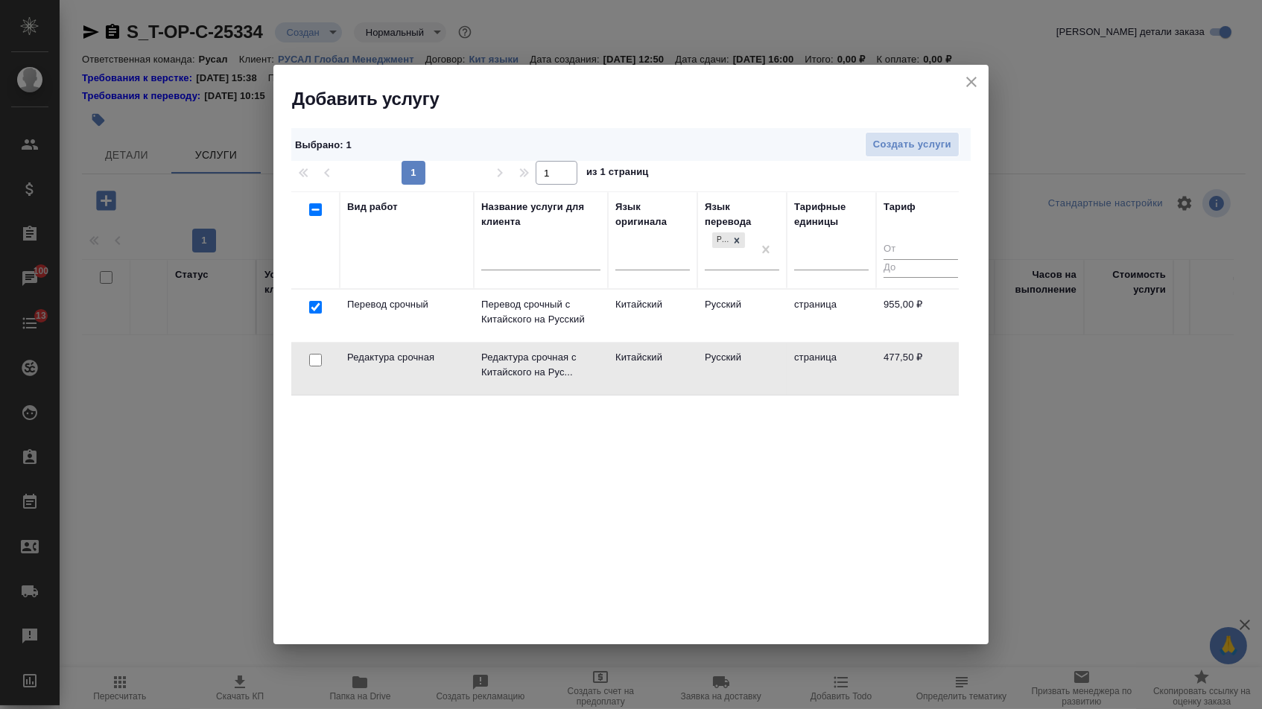
click at [312, 364] on input "checkbox" at bounding box center [315, 360] width 13 height 13
checkbox input "true"
checkbox input "false"
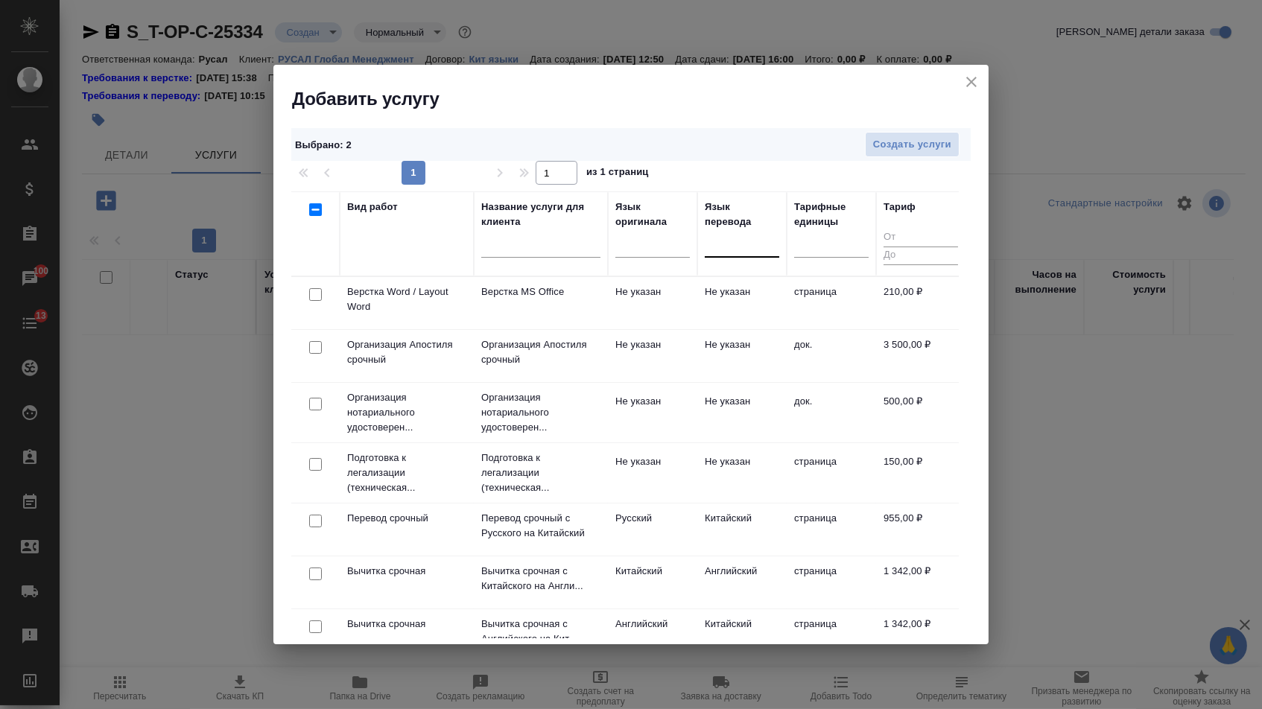
click at [309, 296] on input "checkbox" at bounding box center [315, 294] width 13 height 13
checkbox input "true"
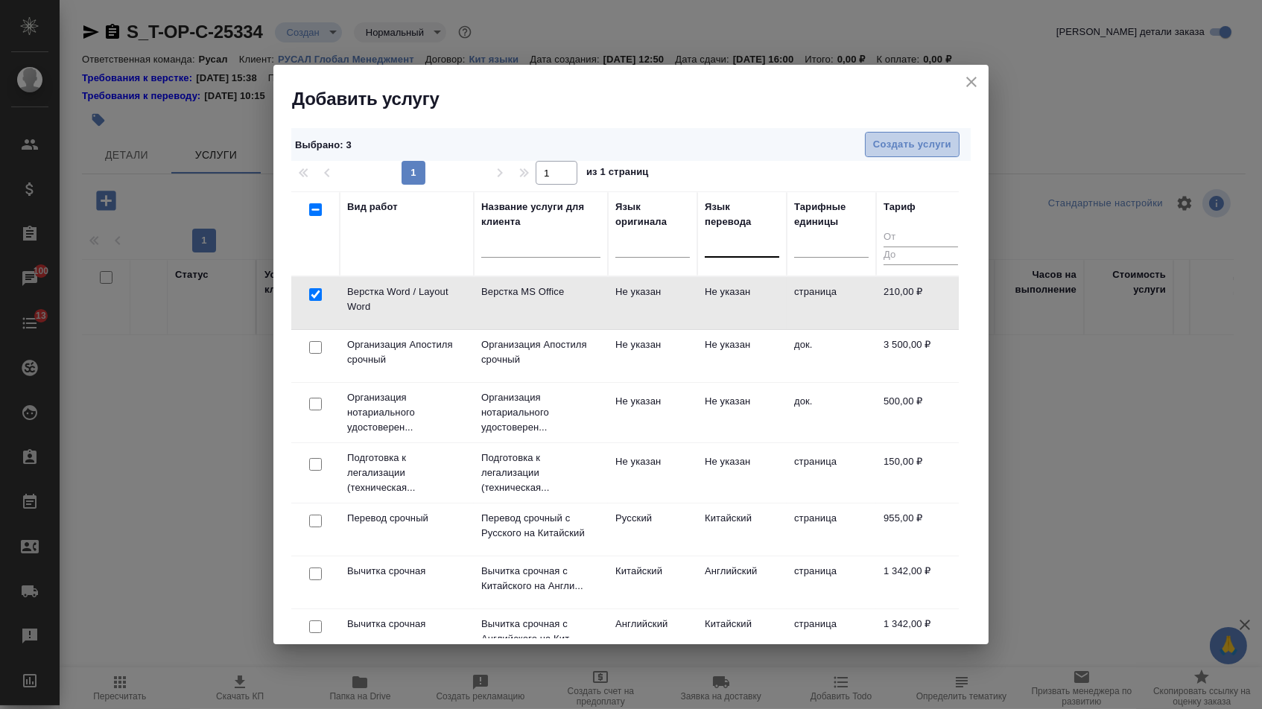
click at [907, 148] on span "Создать услуги" at bounding box center [912, 144] width 78 height 17
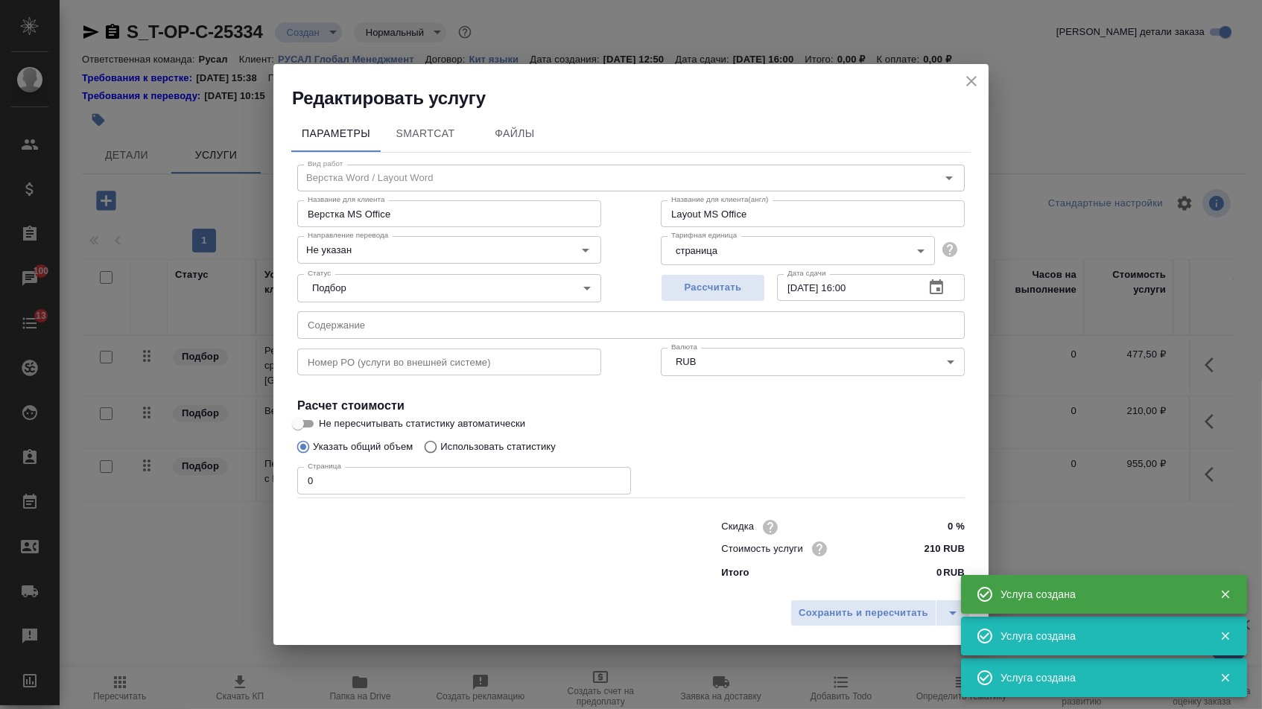
type input "Верстка Word / Layout Word"
type input "Верстка MS Office"
type input "Layout MS Office"
type input "Не указан"
type input "210 RUB"
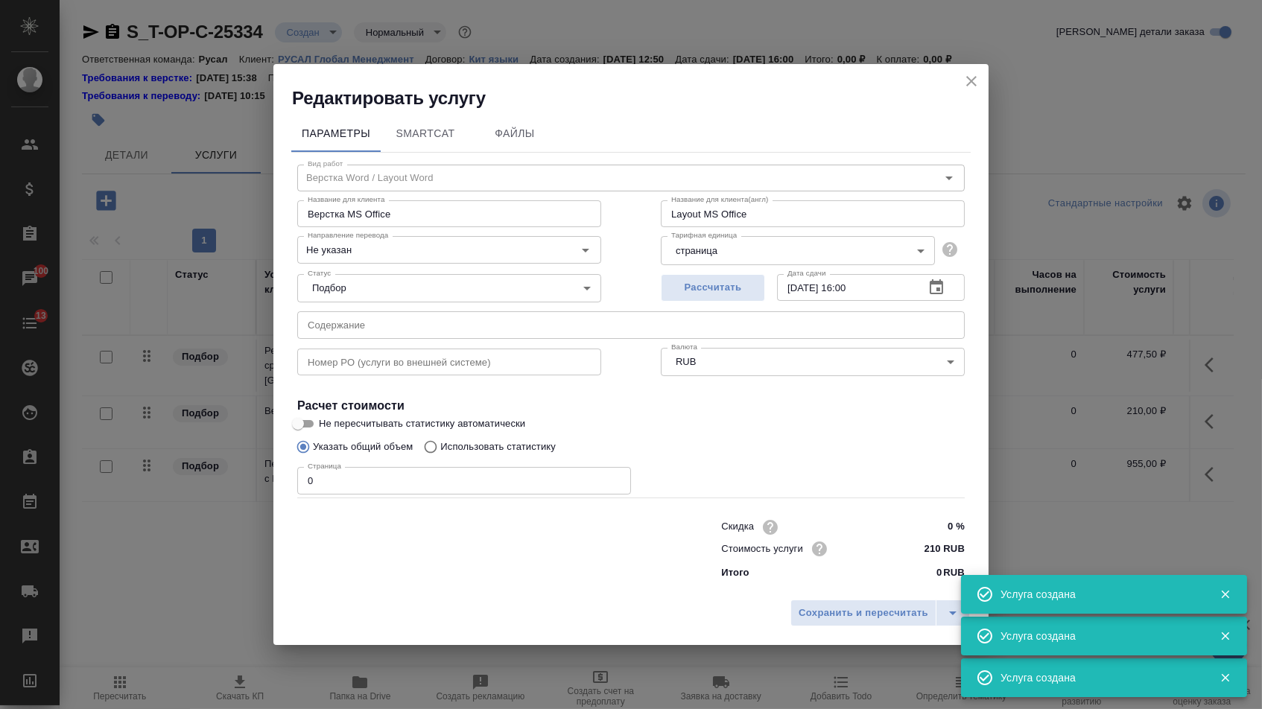
type input "Перевод срочный"
type input "Перевод срочный с Китайского на Русский"
type input "Urgent translation from Chinese into Russian"
type input "кит-рус"
type input "955 RUB"
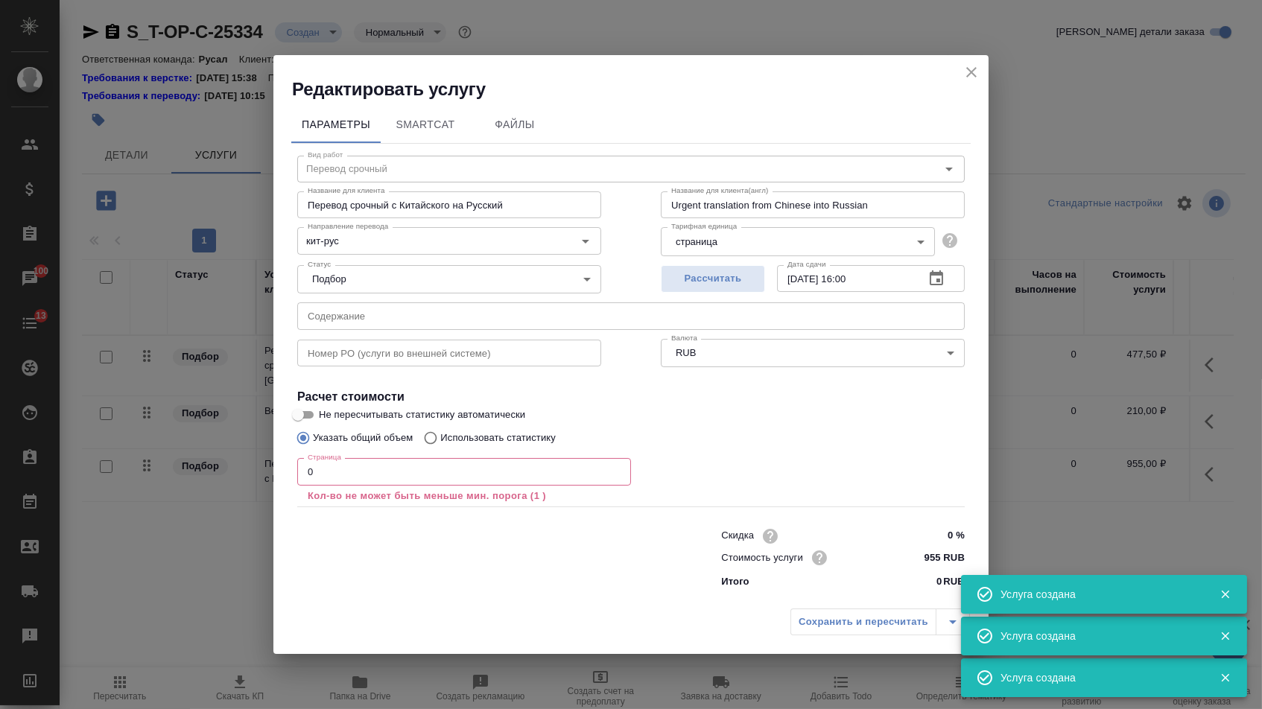
click at [473, 326] on input "text" at bounding box center [630, 315] width 667 height 27
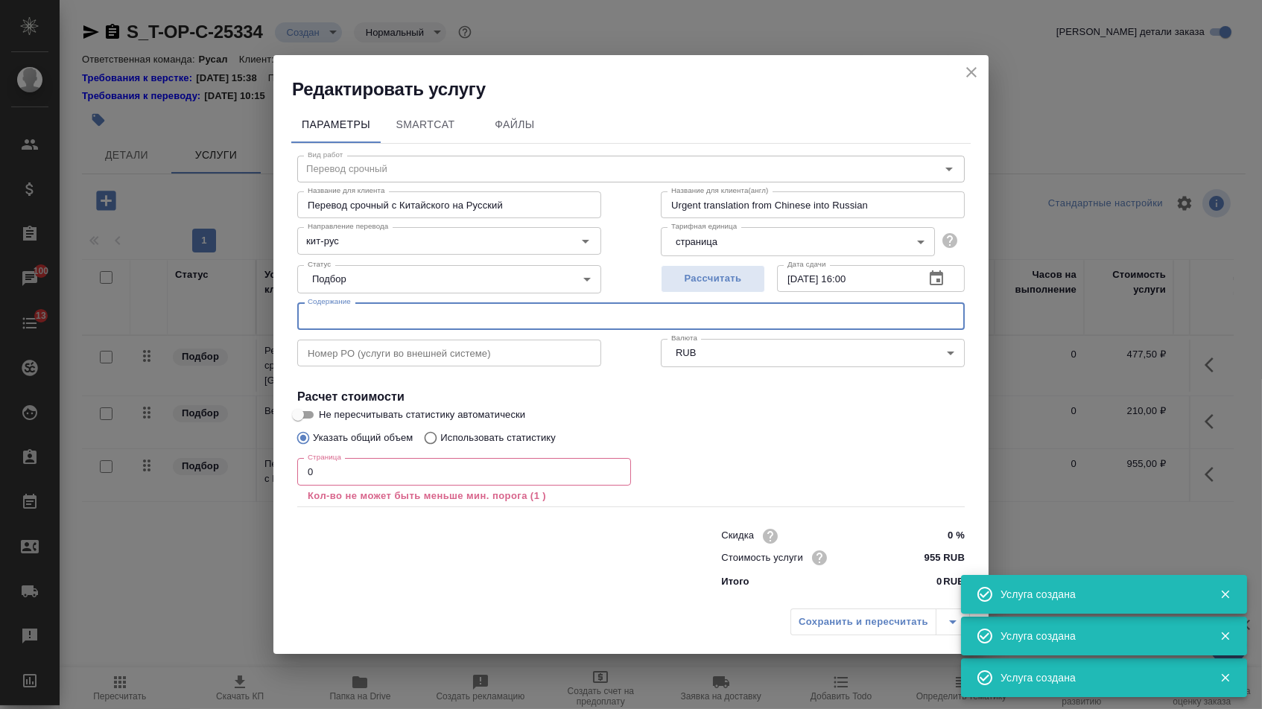
paste input "(已瘦身)2025.09.29新乡宏达磷铁环压脱机合作方案（俄铝项目）"
type input "(已瘦身)2025.09.29新乡宏达磷铁环压脱机合作方案（俄铝项目）"
click at [403, 464] on input "0" at bounding box center [464, 471] width 334 height 27
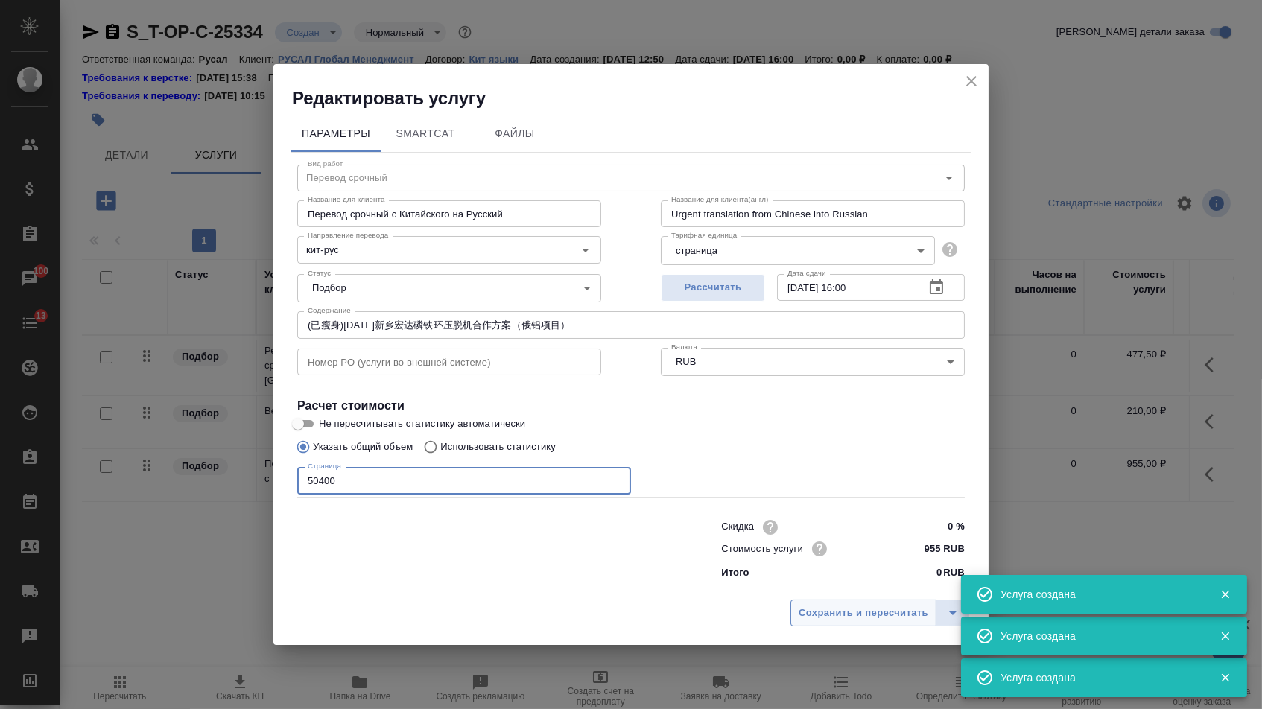
type input "50400"
click at [825, 616] on span "Сохранить и пересчитать" at bounding box center [863, 613] width 130 height 17
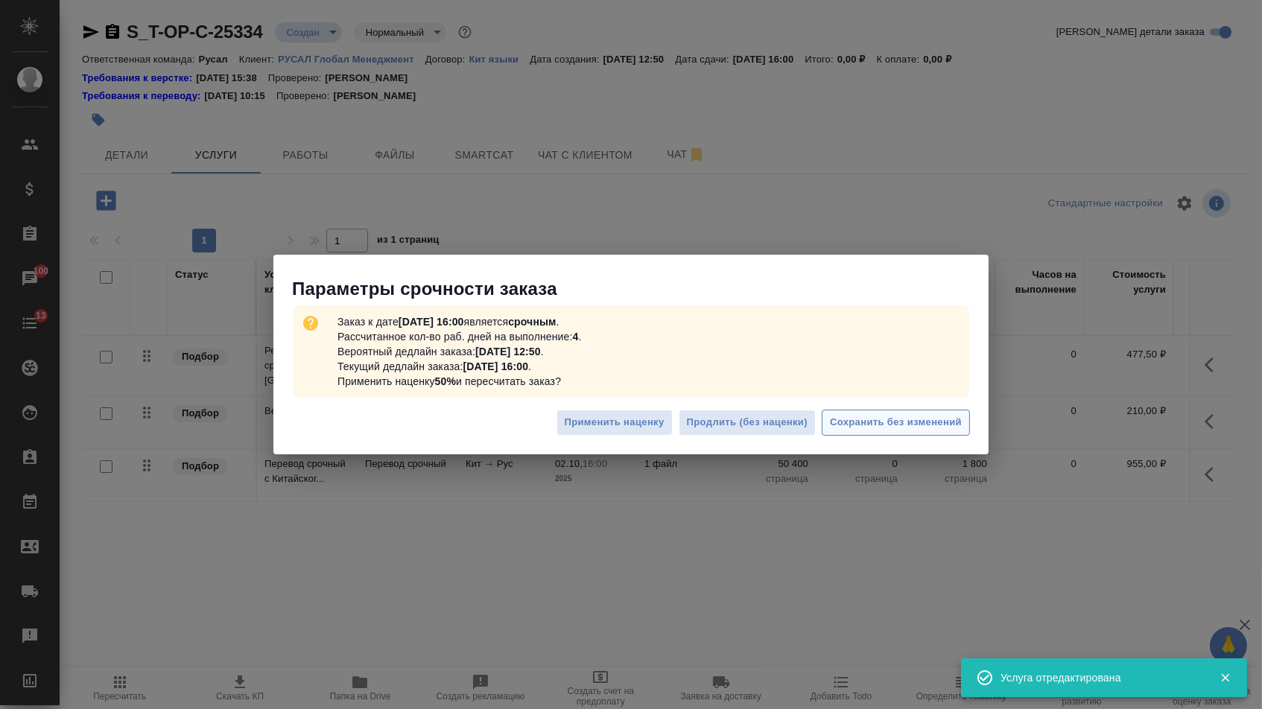
click at [886, 428] on span "Сохранить без изменений" at bounding box center [896, 422] width 132 height 17
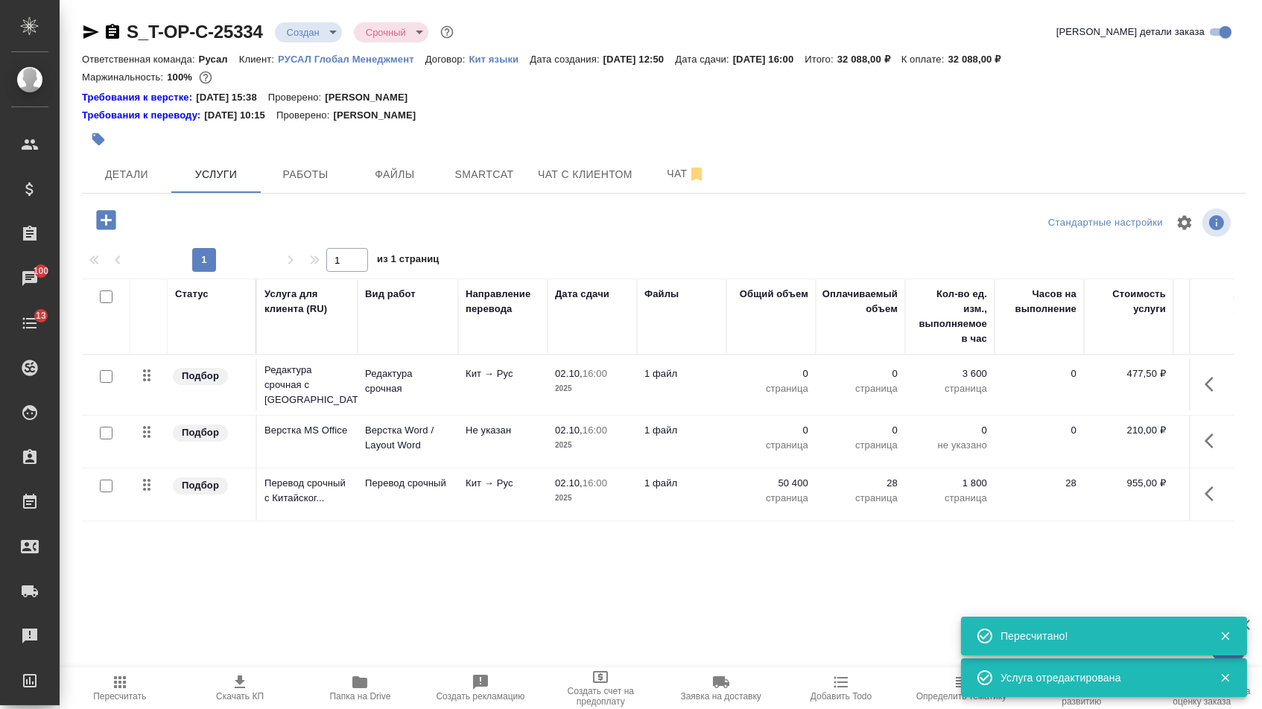
type input "urgent"
click at [781, 436] on p "0" at bounding box center [771, 430] width 74 height 15
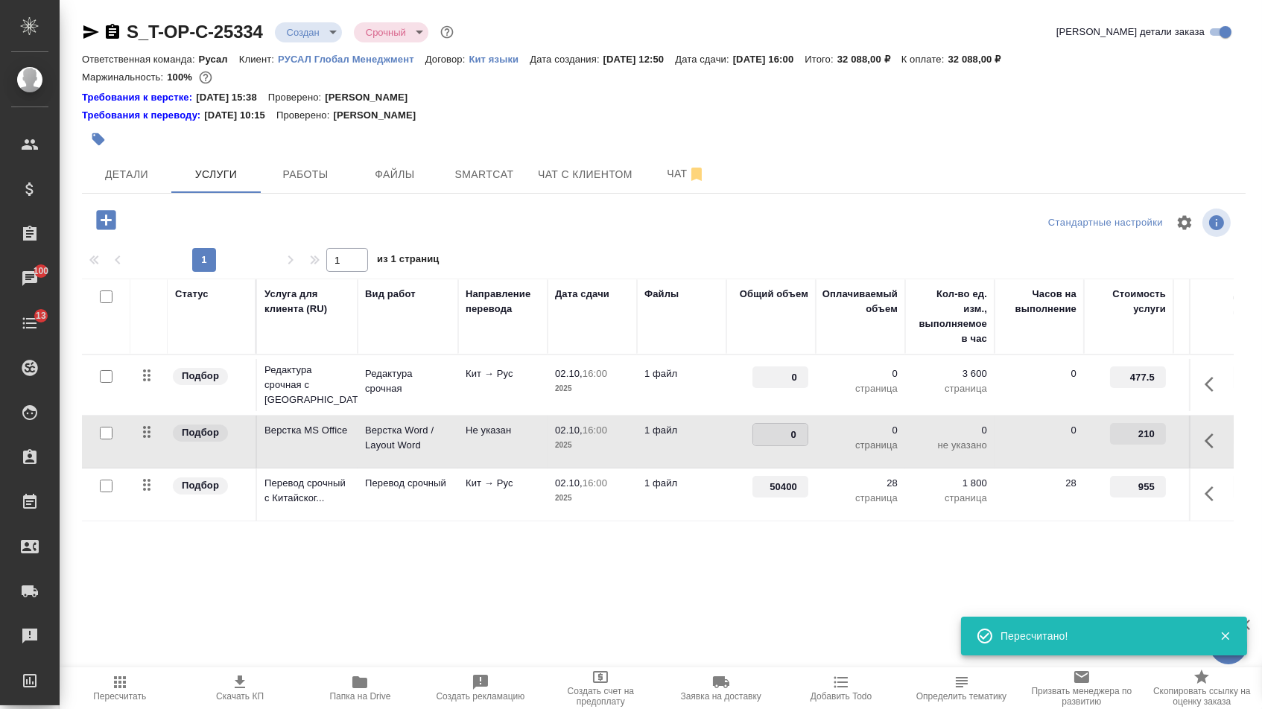
click at [772, 445] on input "0" at bounding box center [780, 435] width 54 height 22
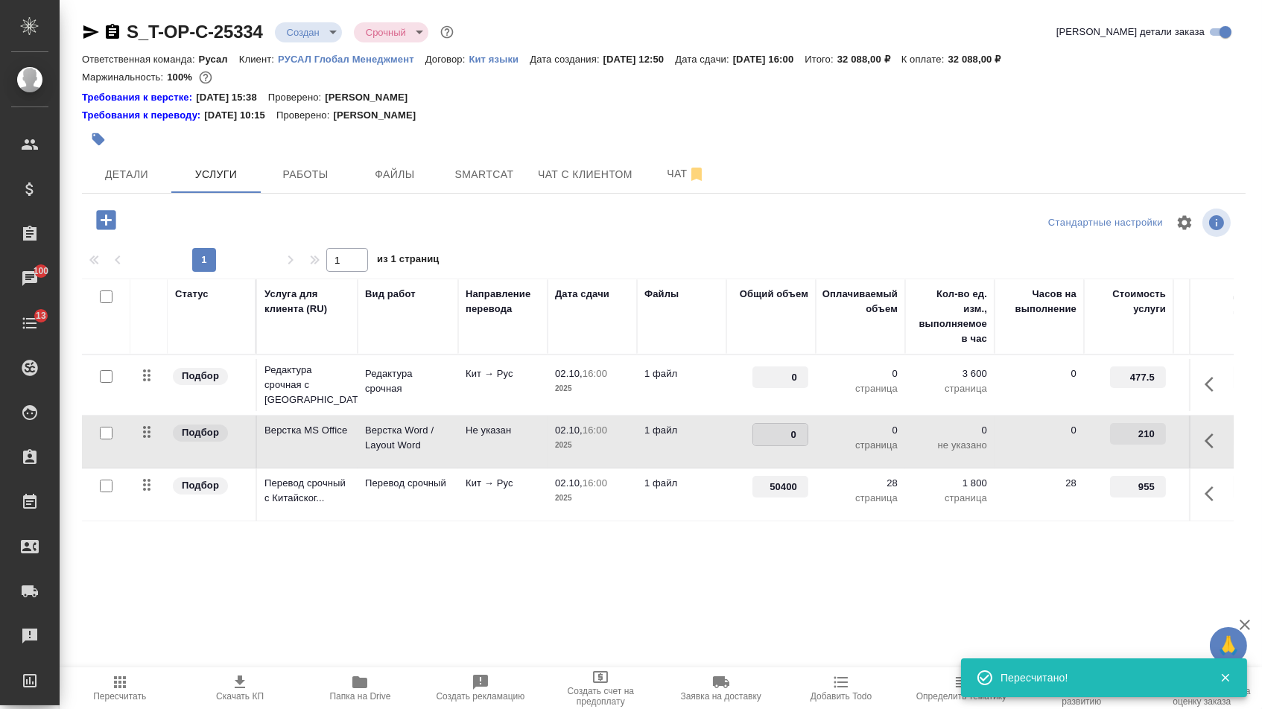
drag, startPoint x: 773, startPoint y: 445, endPoint x: 817, endPoint y: 445, distance: 43.9
click at [817, 445] on tr "Подбор Верстка MS Office Верстка Word / Layout Word Не указан 02.10, 16:00 2025…" at bounding box center [784, 442] width 1404 height 53
type input "28"
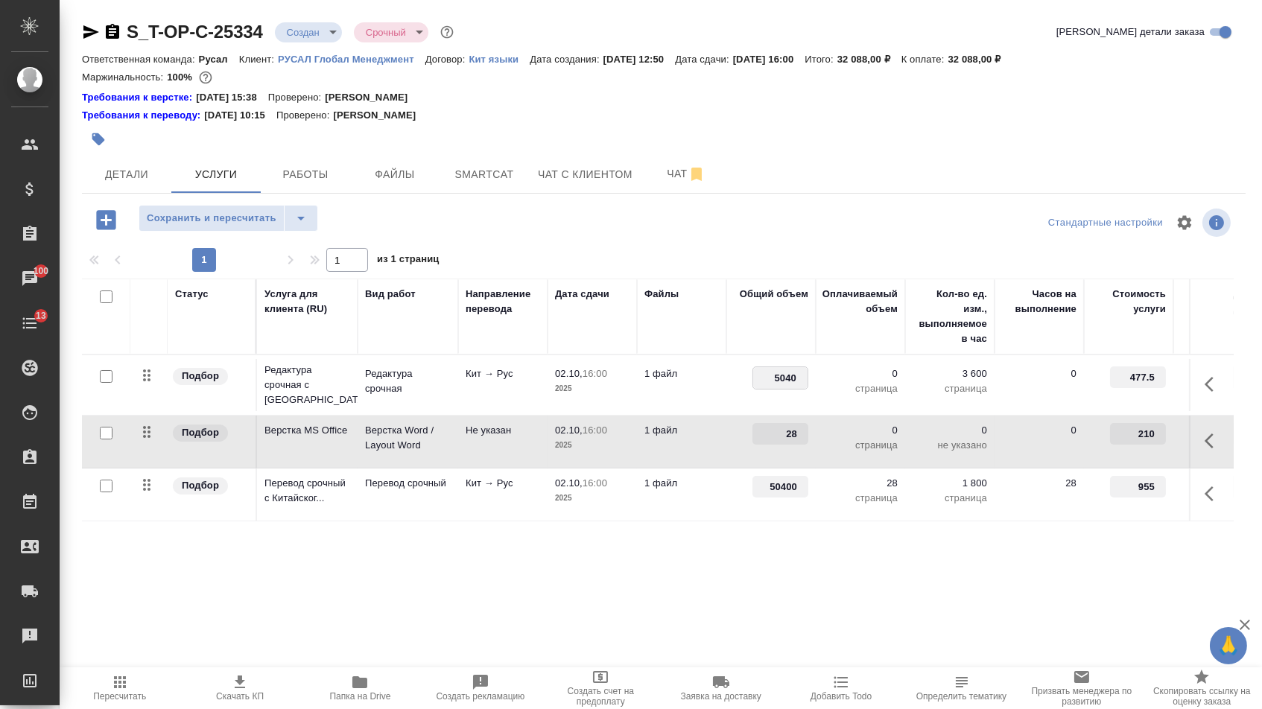
type input "50400"
click at [644, 559] on div "Статус Услуга для клиента (RU) Вид работ Направление перевода Дата сдачи Файлы …" at bounding box center [658, 439] width 1152 height 320
click at [261, 220] on span "Сохранить и пересчитать" at bounding box center [212, 218] width 130 height 17
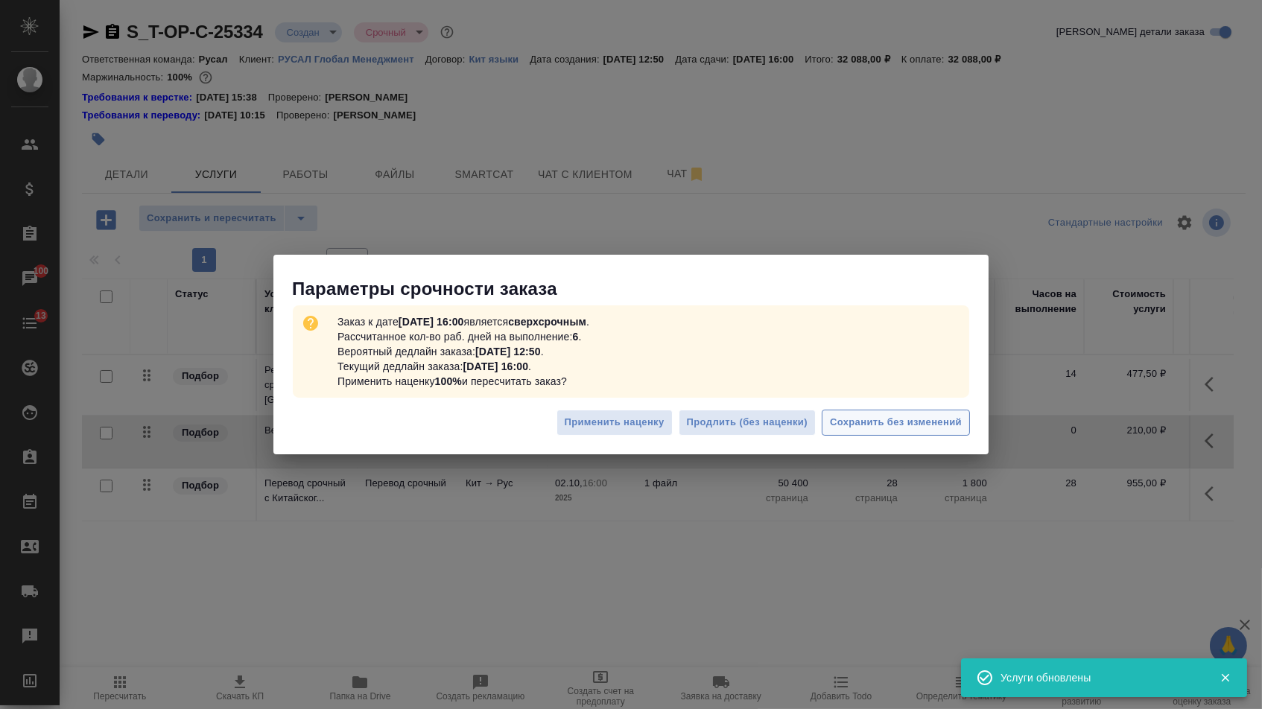
click at [867, 428] on span "Сохранить без изменений" at bounding box center [896, 422] width 132 height 17
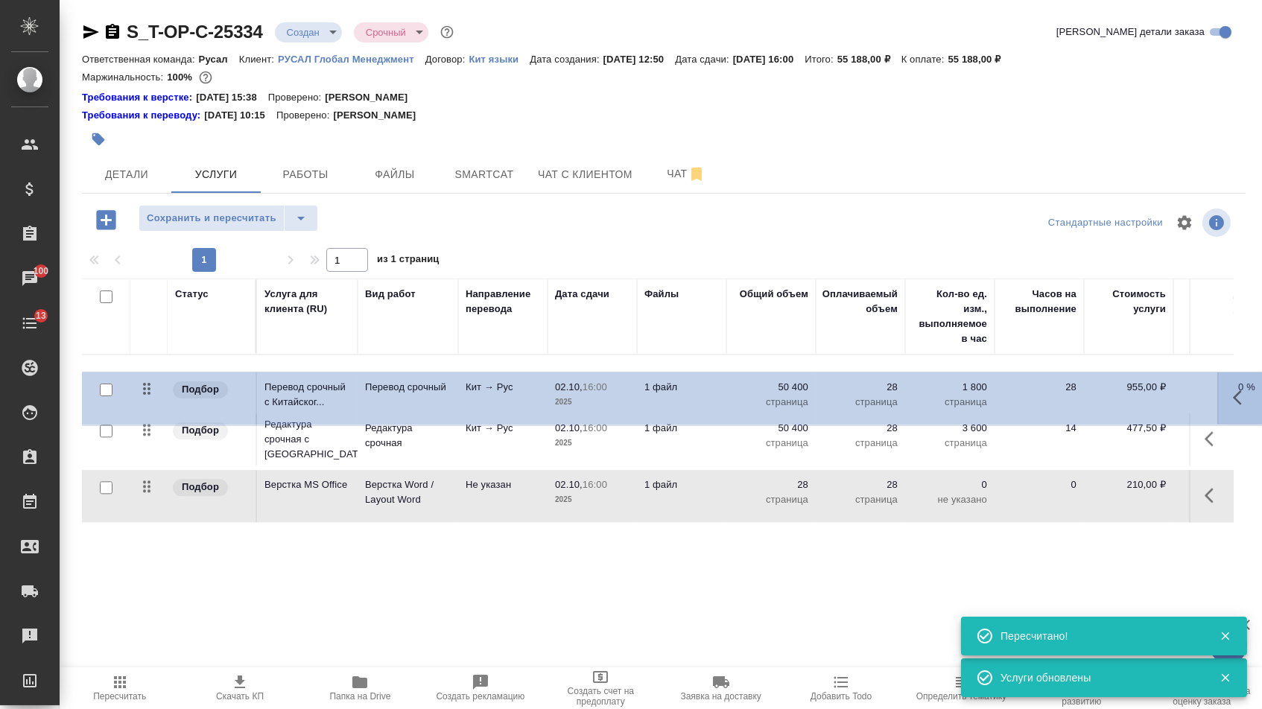
drag, startPoint x: 148, startPoint y: 497, endPoint x: 150, endPoint y: 349, distance: 148.2
click at [150, 349] on table "Статус Услуга для клиента (RU) Вид работ Направление перевода Дата сдачи Файлы …" at bounding box center [784, 401] width 1404 height 244
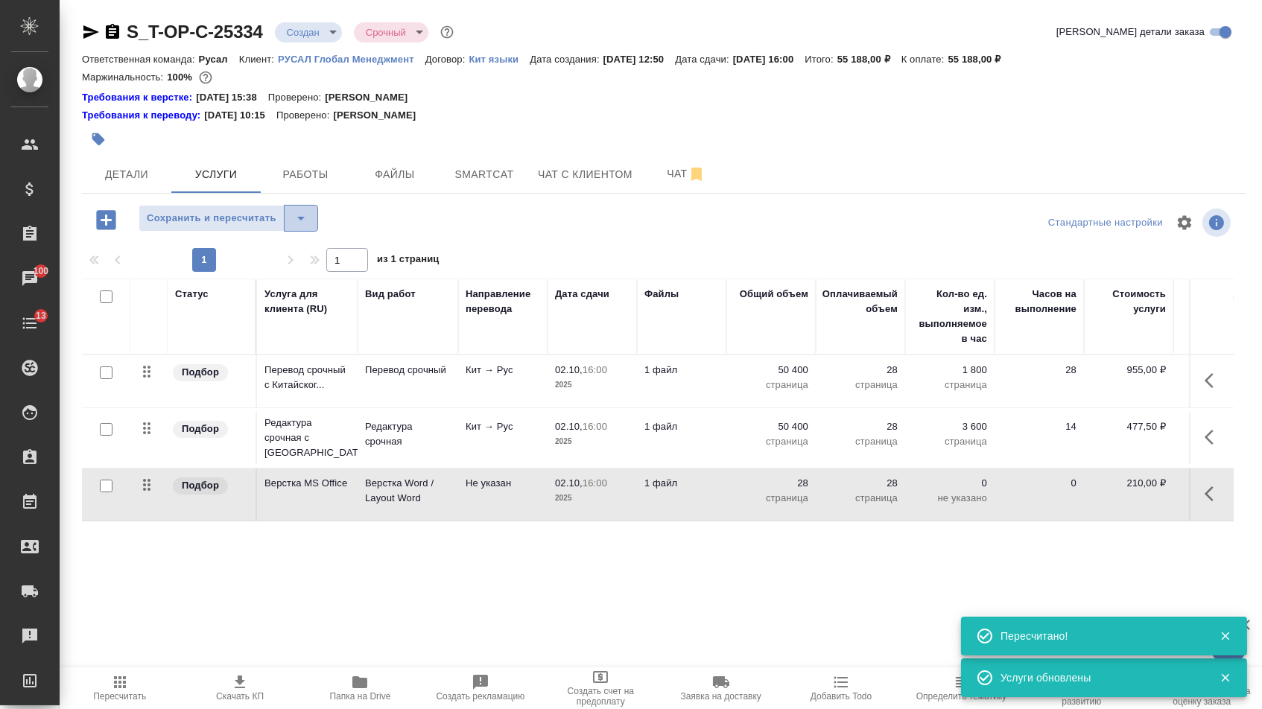
click at [310, 221] on icon "split button" at bounding box center [301, 218] width 18 height 18
click at [299, 254] on li "Сохранить" at bounding box center [234, 258] width 183 height 24
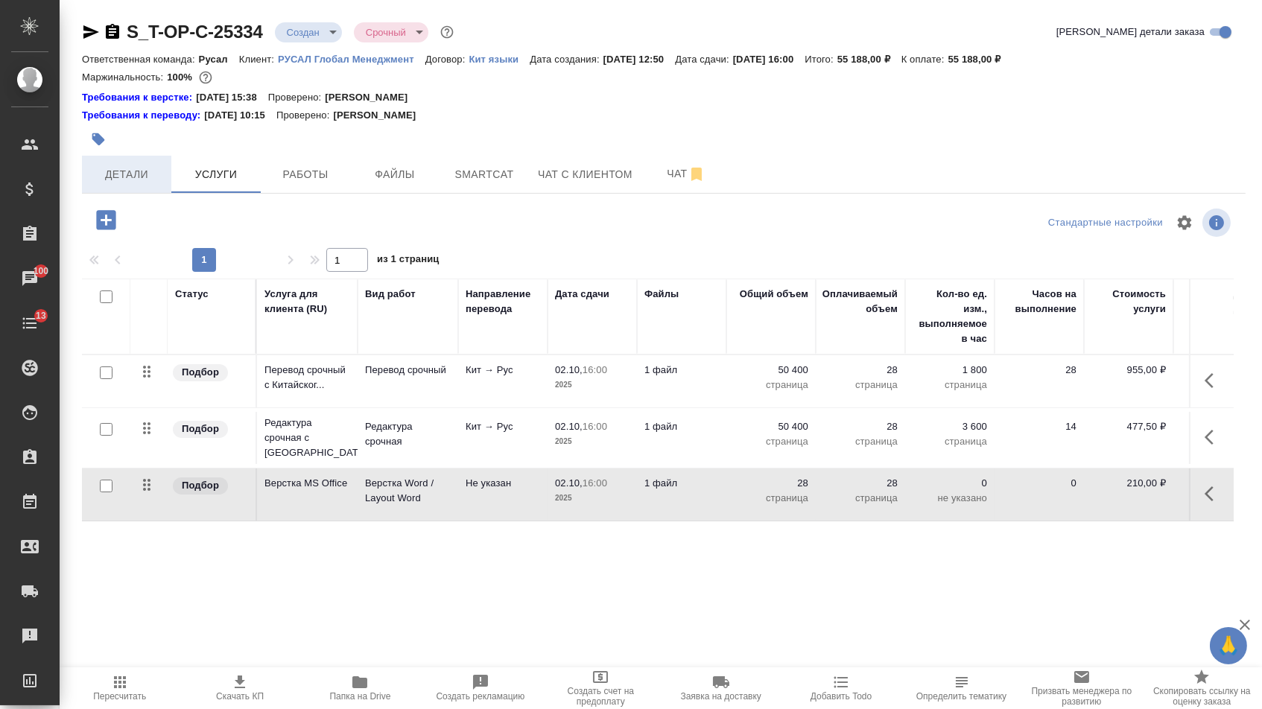
click at [133, 178] on span "Детали" at bounding box center [127, 174] width 72 height 19
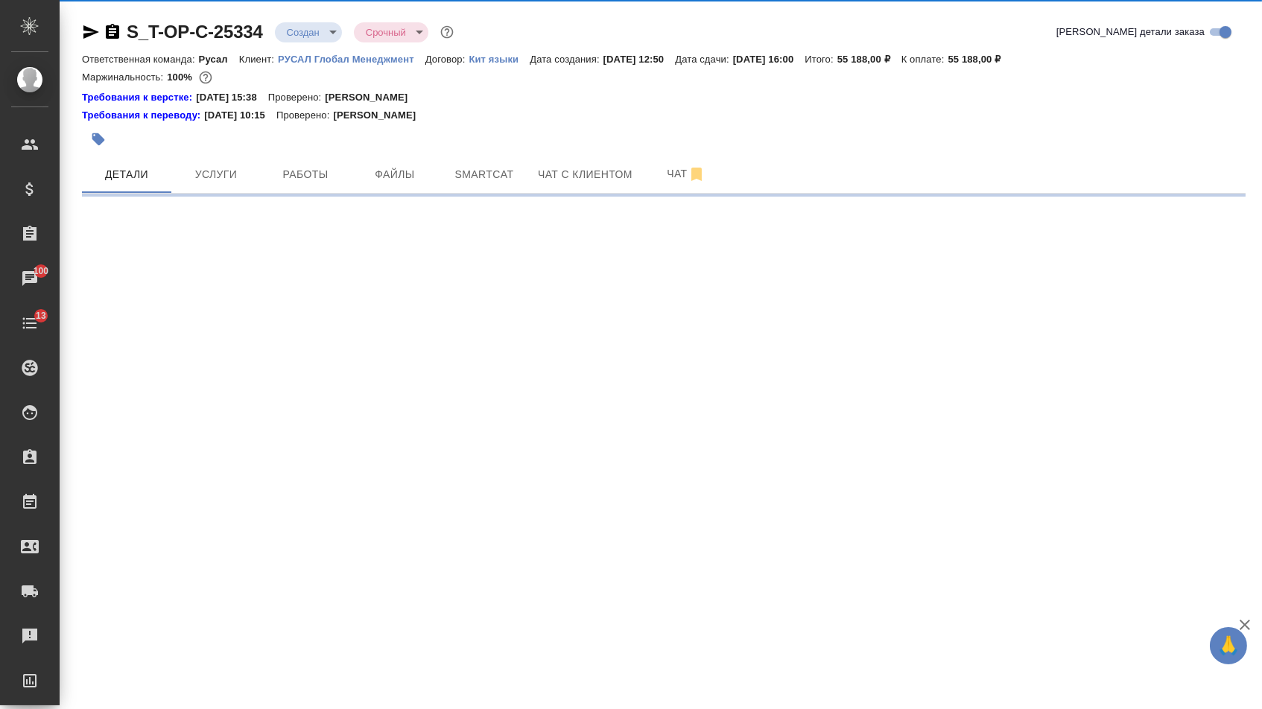
select select "RU"
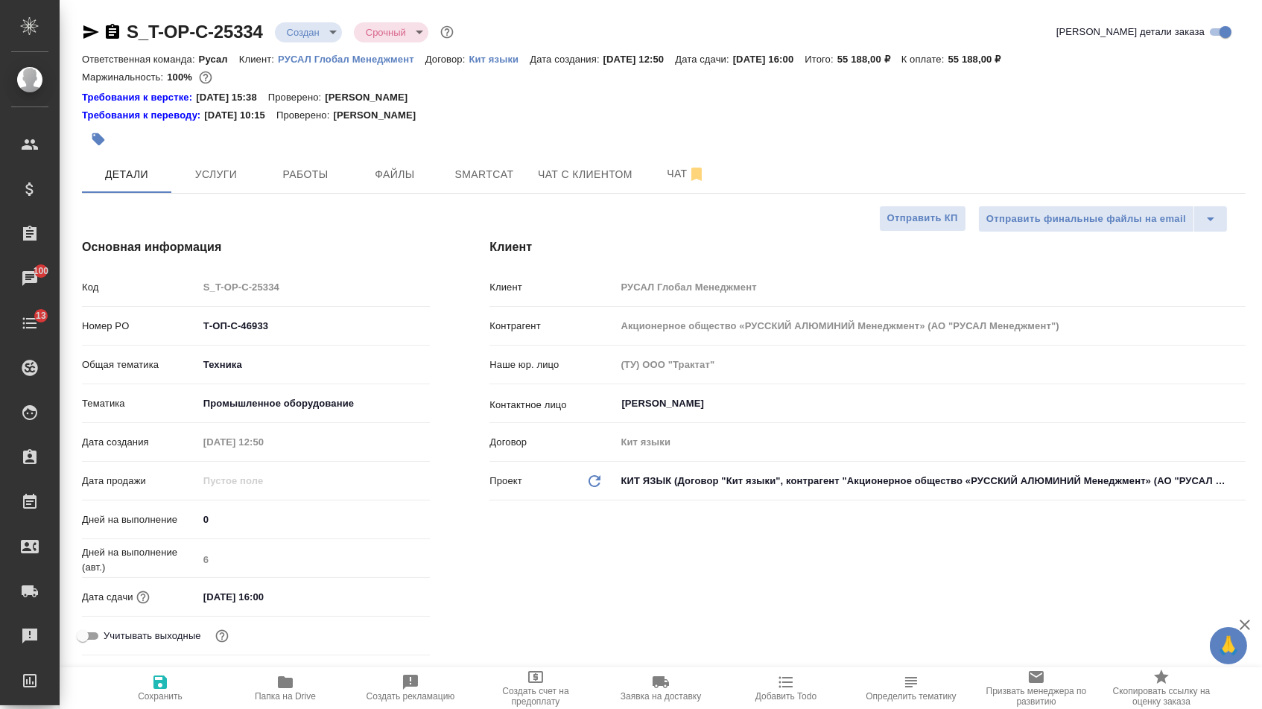
click at [285, 33] on body "🙏 .cls-1 fill:#fff; AWATERA Menshikova Aleksandra Клиенты Спецификации Заказы 1…" at bounding box center [631, 354] width 1262 height 709
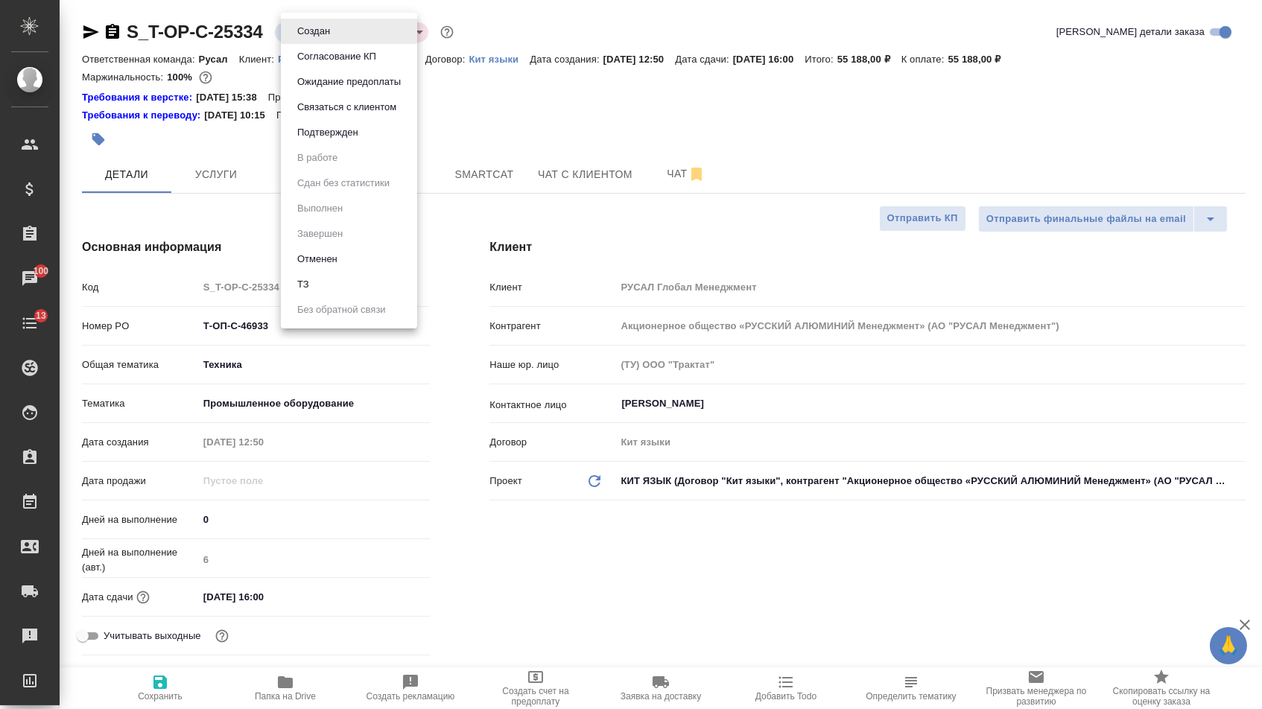
click at [306, 141] on button "Подтвержден" at bounding box center [328, 132] width 70 height 16
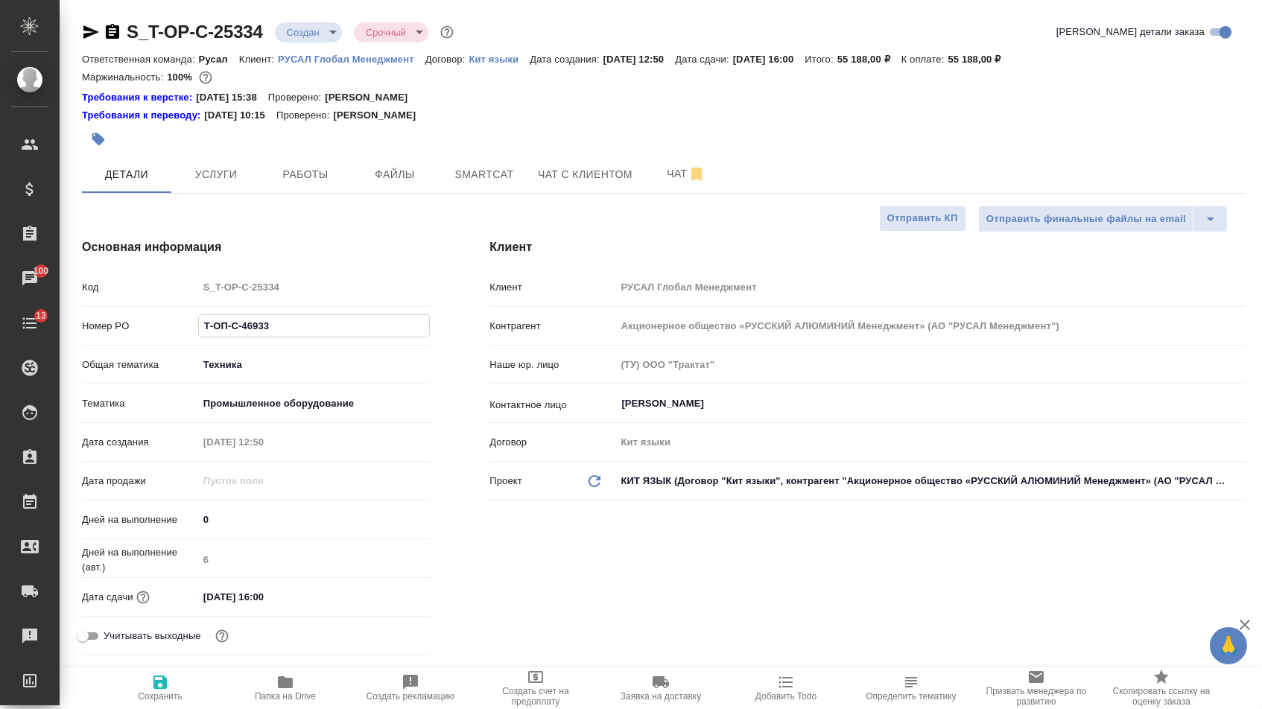
drag, startPoint x: 275, startPoint y: 331, endPoint x: 121, endPoint y: 328, distance: 153.5
click at [124, 330] on div "Номер PO Т-ОП-С-46933" at bounding box center [256, 326] width 348 height 26
select select "RU"
type textarea "x"
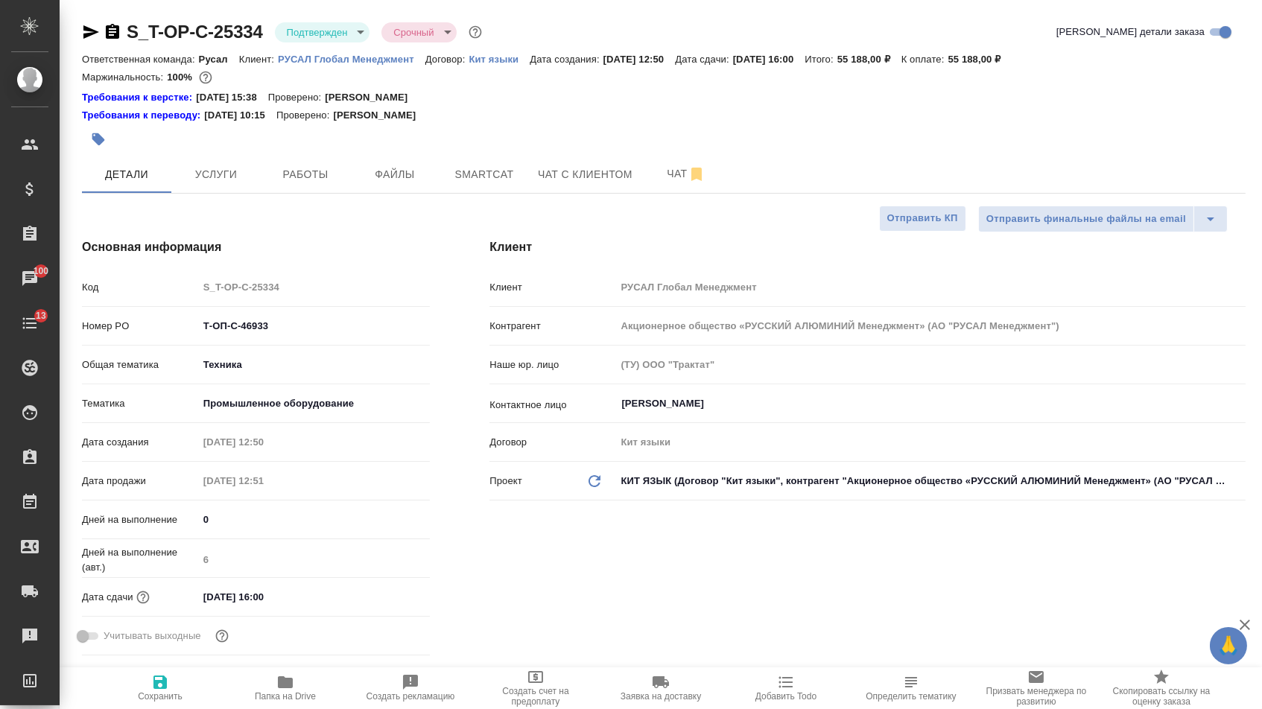
type textarea "x"
click at [90, 29] on icon "button" at bounding box center [91, 31] width 16 height 13
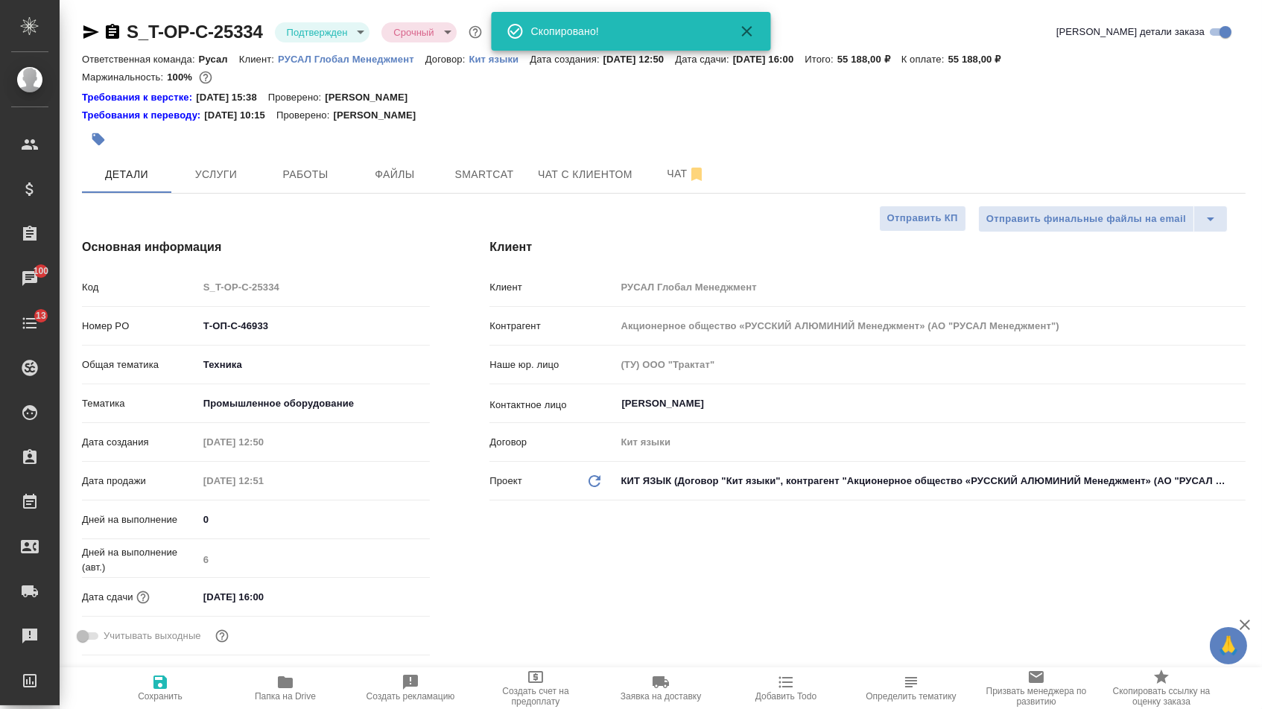
type textarea "x"
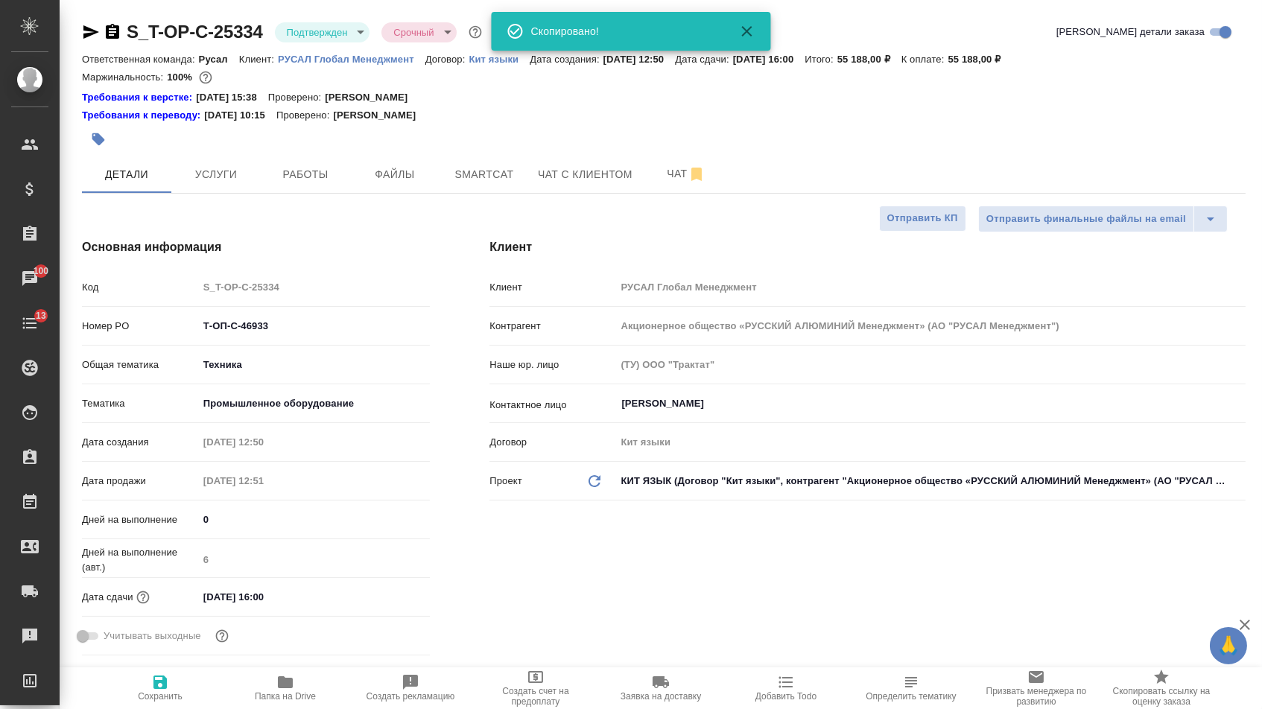
type textarea "x"
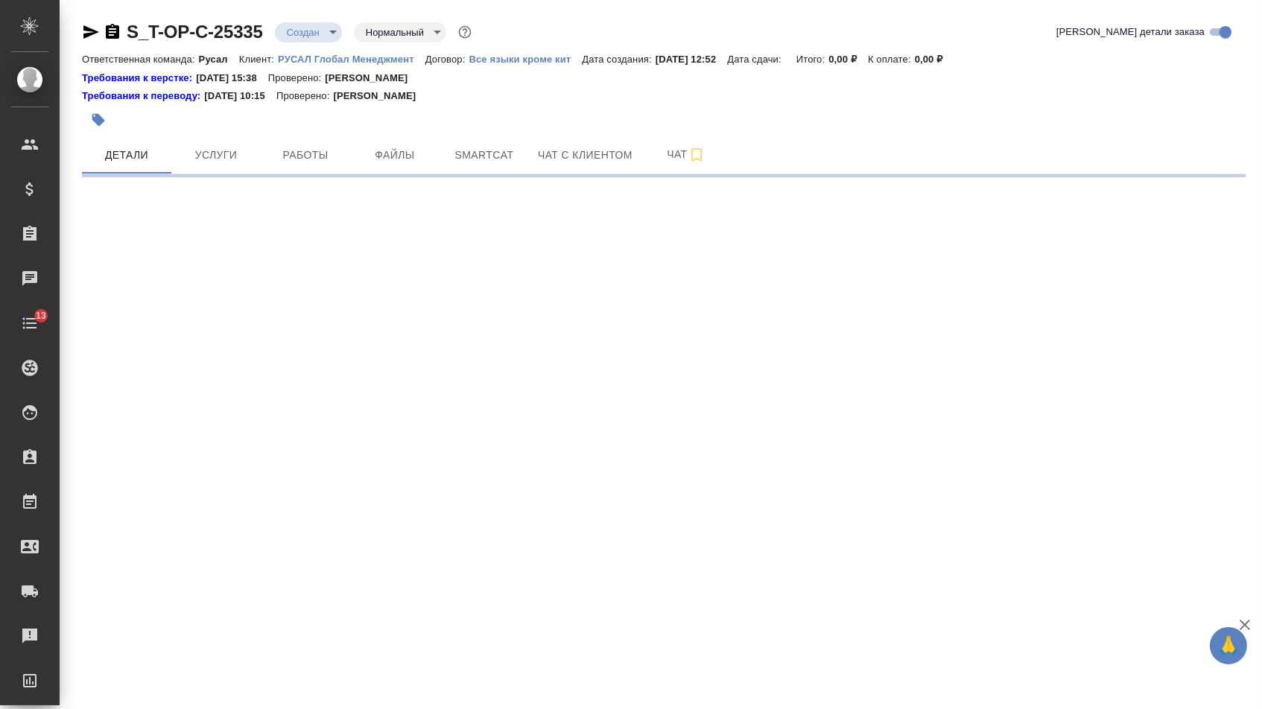
select select "RU"
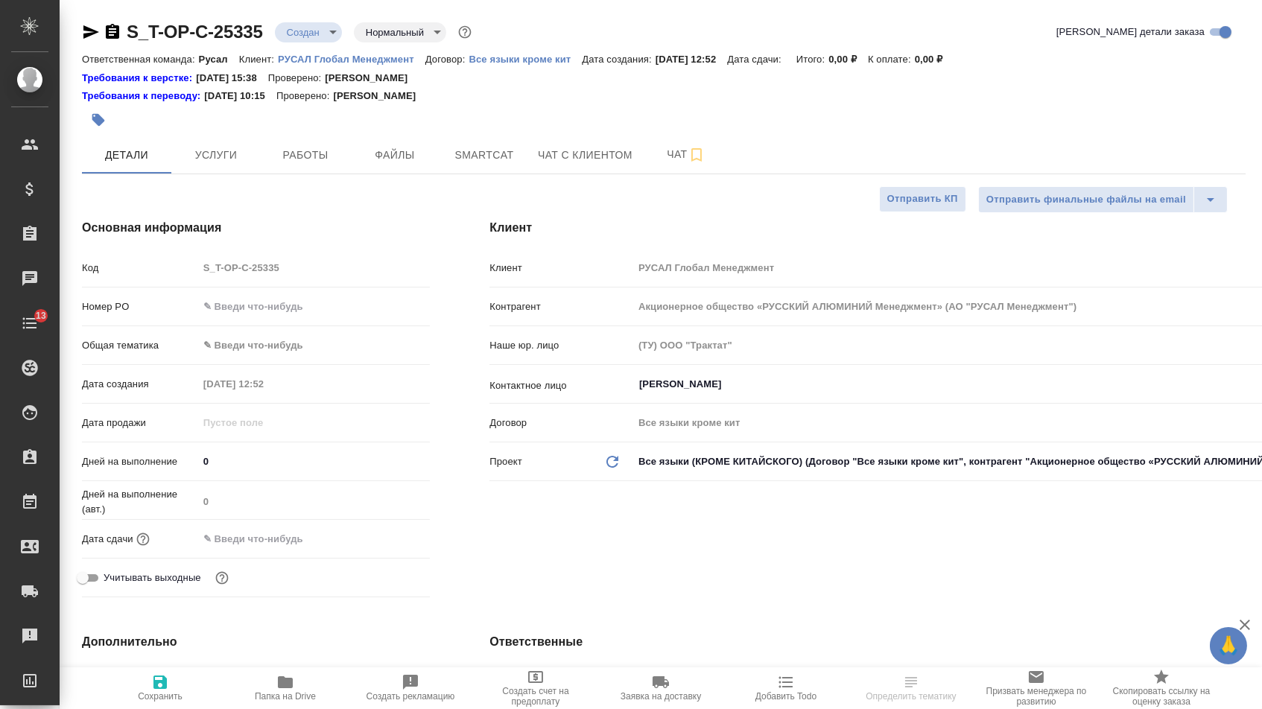
type textarea "x"
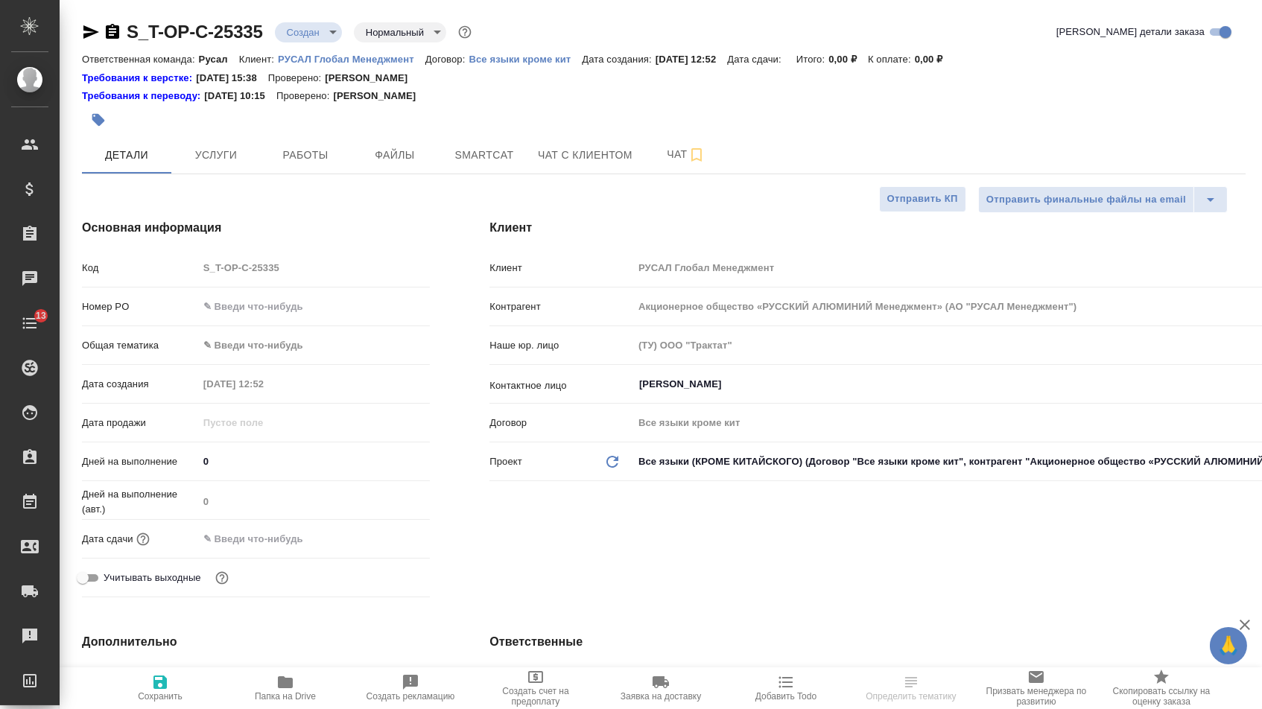
type textarea "x"
click at [290, 316] on input "text" at bounding box center [314, 307] width 232 height 22
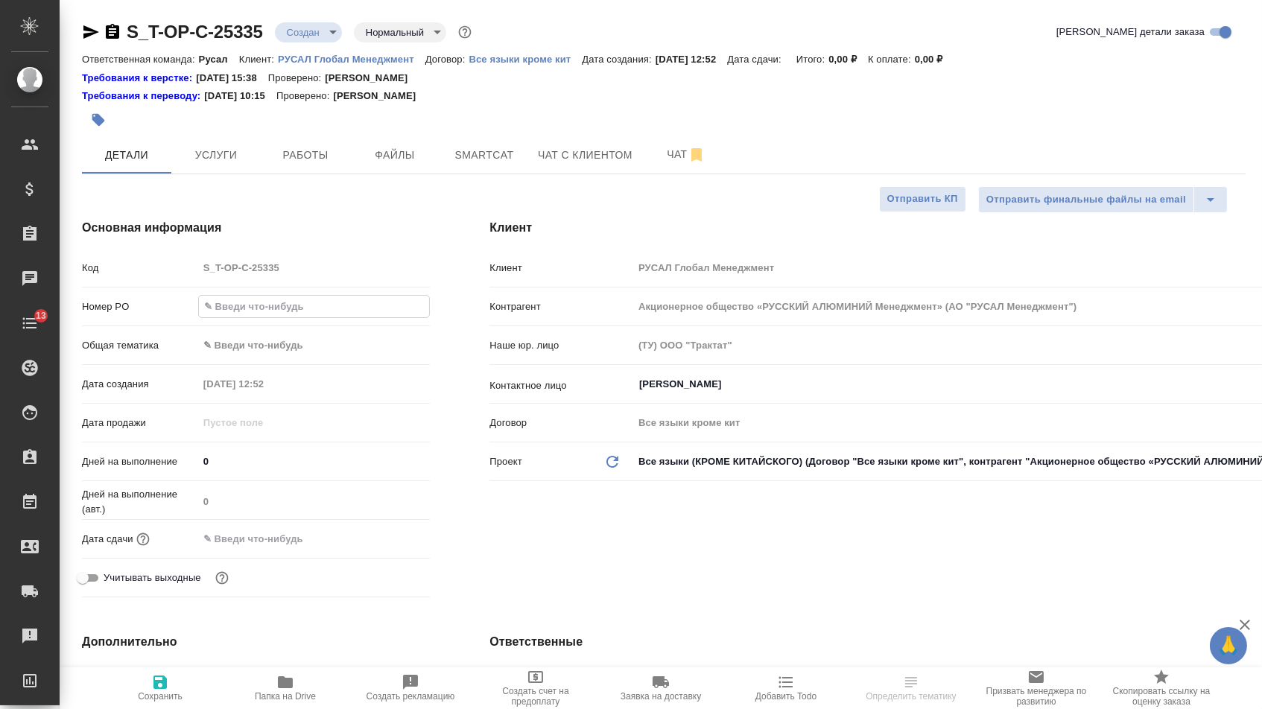
paste input "Т-ОП-С-46934"
type input "Т-ОП-С-46934"
type textarea "x"
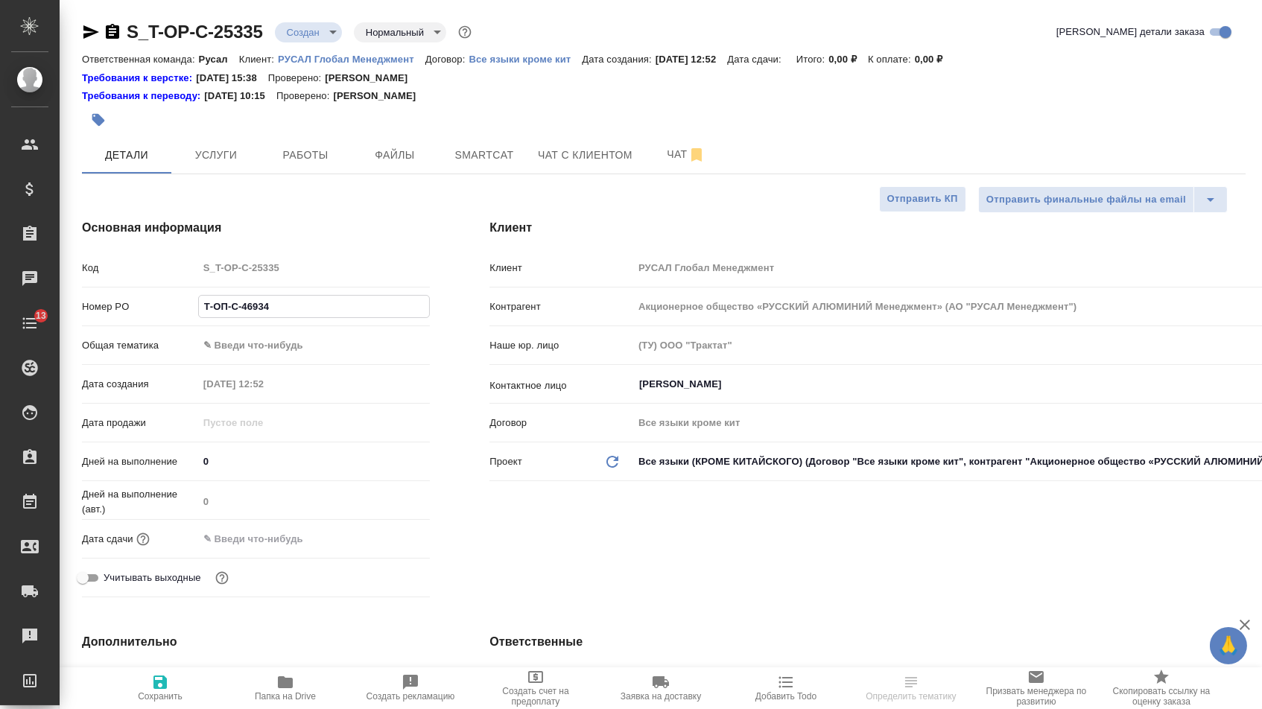
type input "Т-ОП-С-46934"
click at [281, 543] on input "text" at bounding box center [263, 539] width 130 height 22
click at [383, 545] on icon "button" at bounding box center [387, 538] width 18 height 18
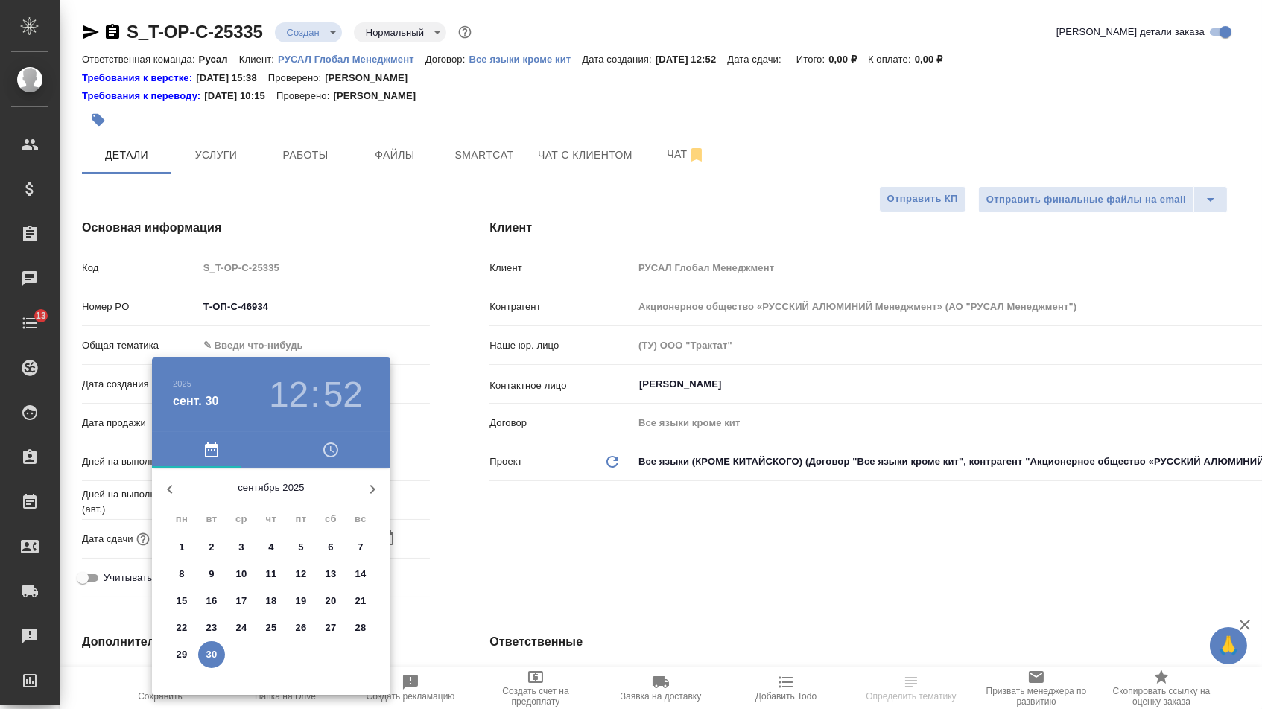
drag, startPoint x: 371, startPoint y: 497, endPoint x: 345, endPoint y: 508, distance: 28.4
click at [370, 497] on icon "button" at bounding box center [372, 489] width 18 height 18
click at [266, 554] on span "2" at bounding box center [271, 547] width 27 height 15
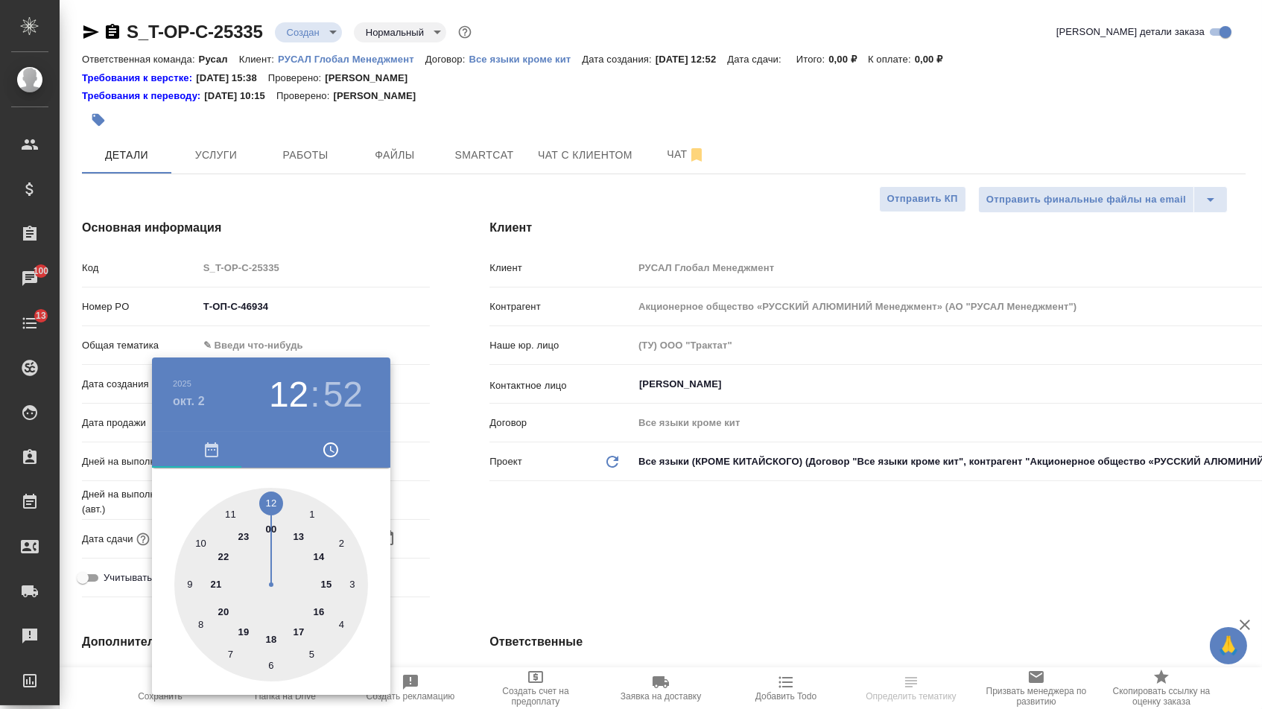
type input "[DATE] 12:52"
type textarea "x"
click at [300, 632] on div at bounding box center [271, 587] width 194 height 194
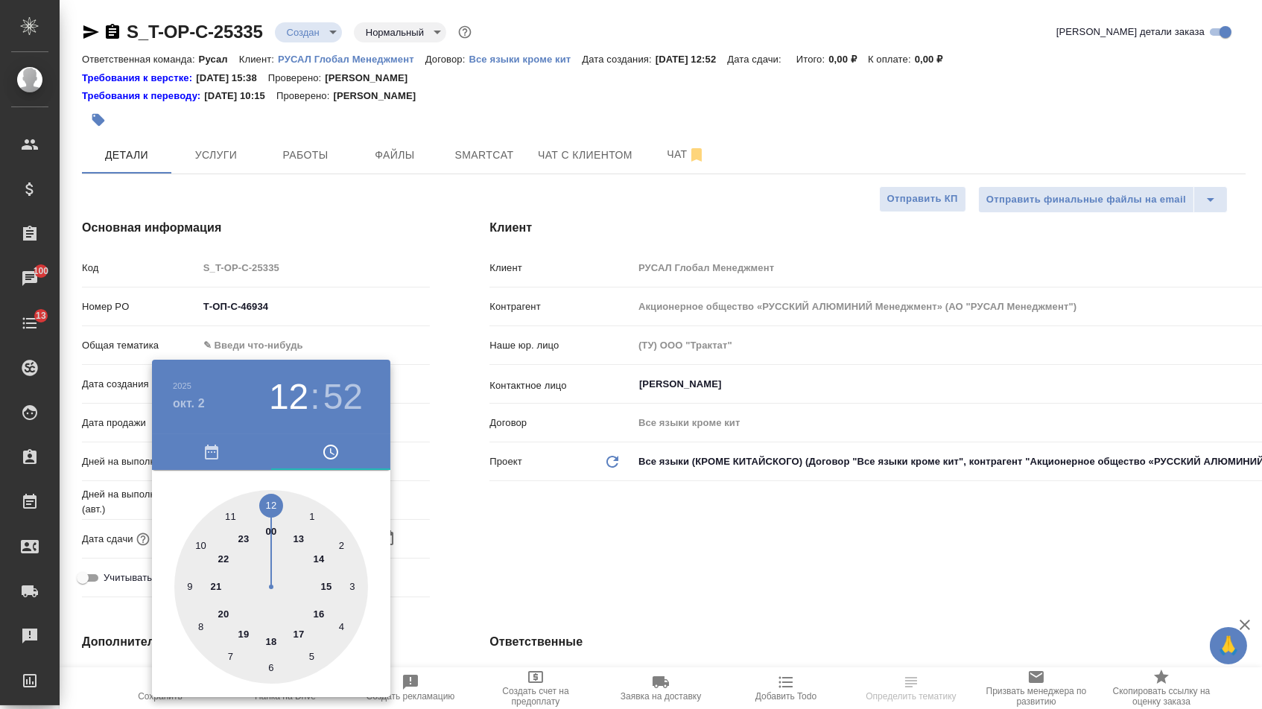
type input "[DATE] 17:52"
type textarea "x"
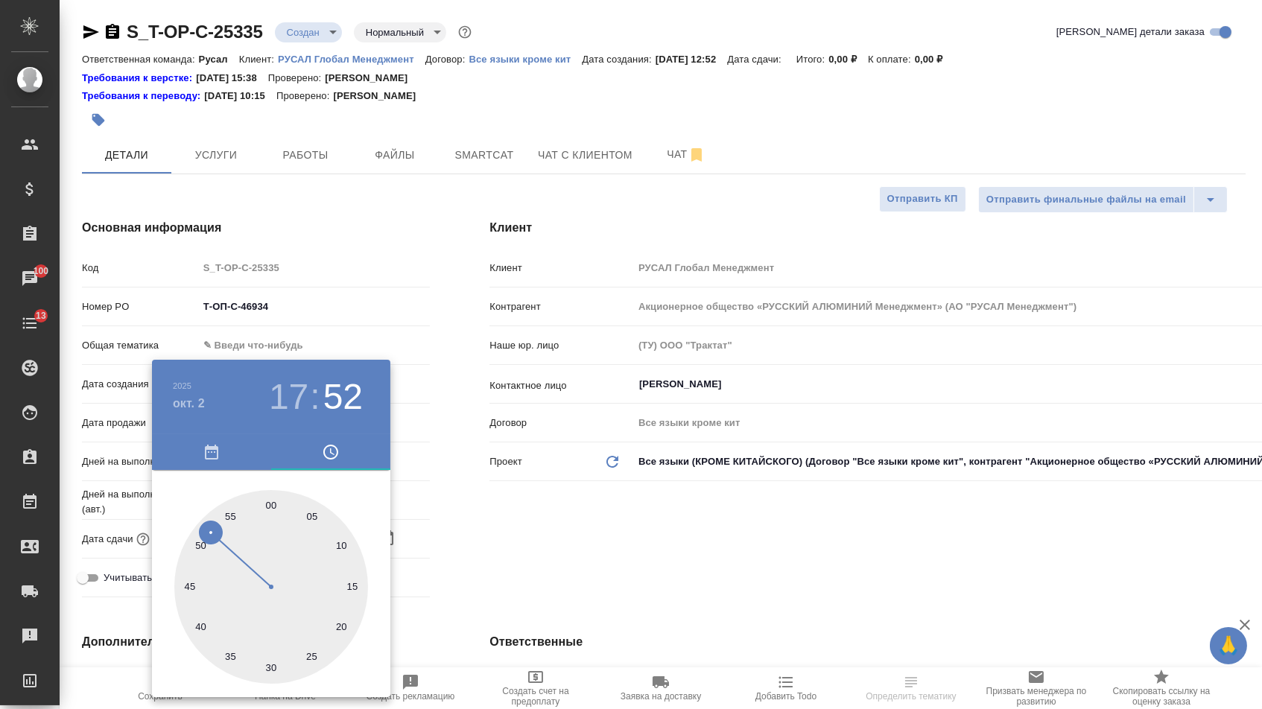
type textarea "x"
type input "[DATE] 17:00"
click at [270, 500] on div at bounding box center [271, 587] width 194 height 194
type textarea "x"
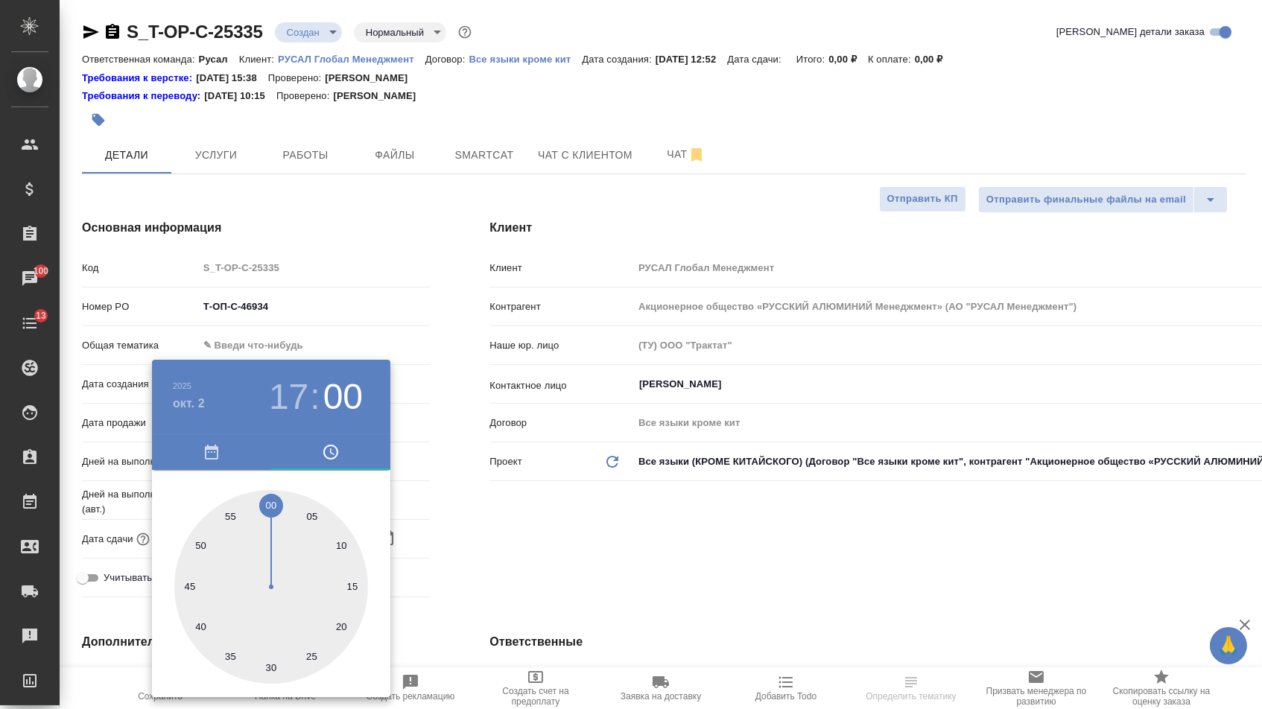
type textarea "x"
click at [598, 555] on div at bounding box center [631, 354] width 1262 height 709
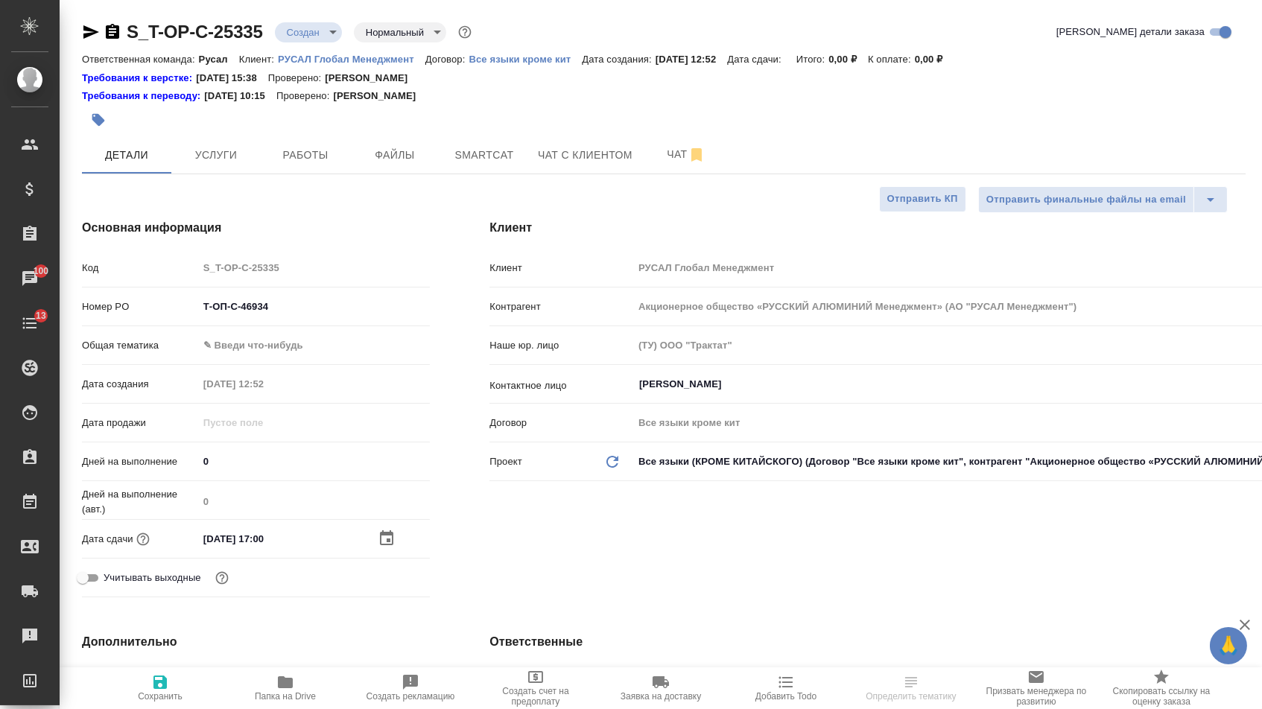
select select "RU"
type textarea "x"
click at [245, 338] on body "🙏 .cls-1 fill:#fff; AWATERA [PERSON_NAME] Спецификации Заказы 100 Чаты 13 Todo …" at bounding box center [631, 354] width 1262 height 709
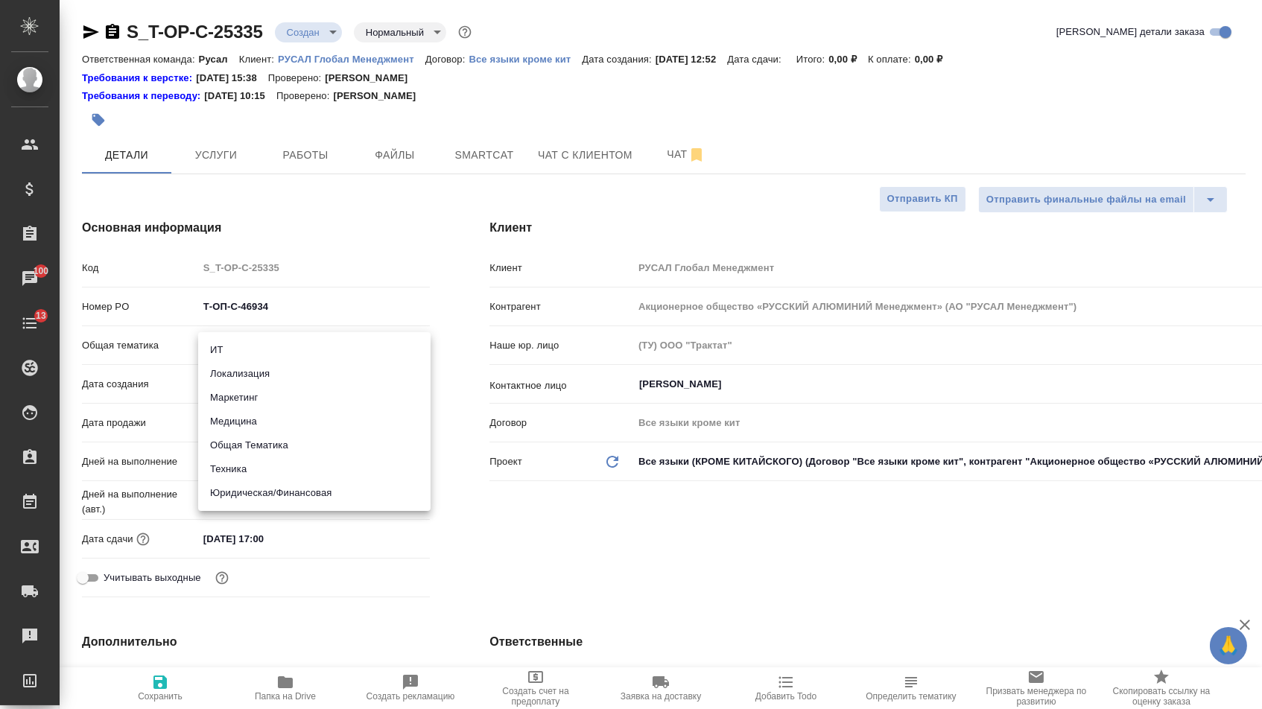
click at [224, 471] on li "Техника" at bounding box center [314, 469] width 232 height 24
type input "tech"
type textarea "x"
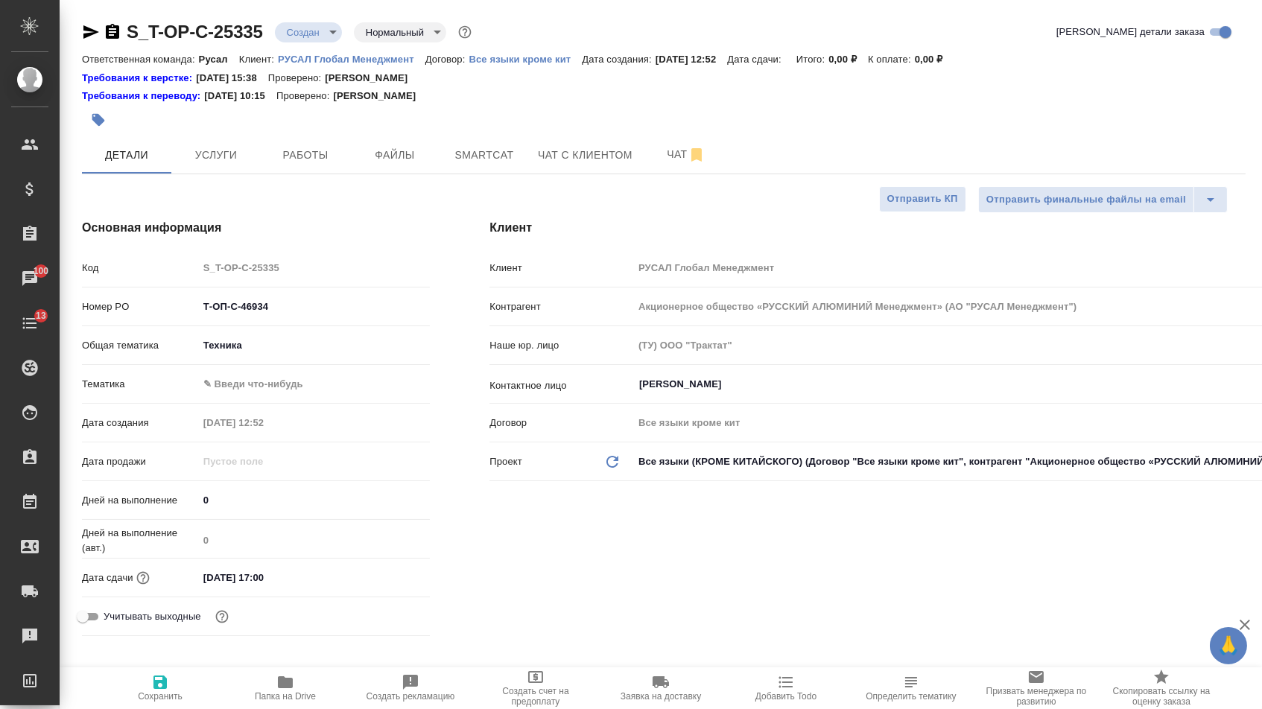
click at [259, 387] on body "🙏 .cls-1 fill:#fff; AWATERA [PERSON_NAME] Спецификации Заказы 100 Чаты 13 Todo …" at bounding box center [631, 354] width 1262 height 709
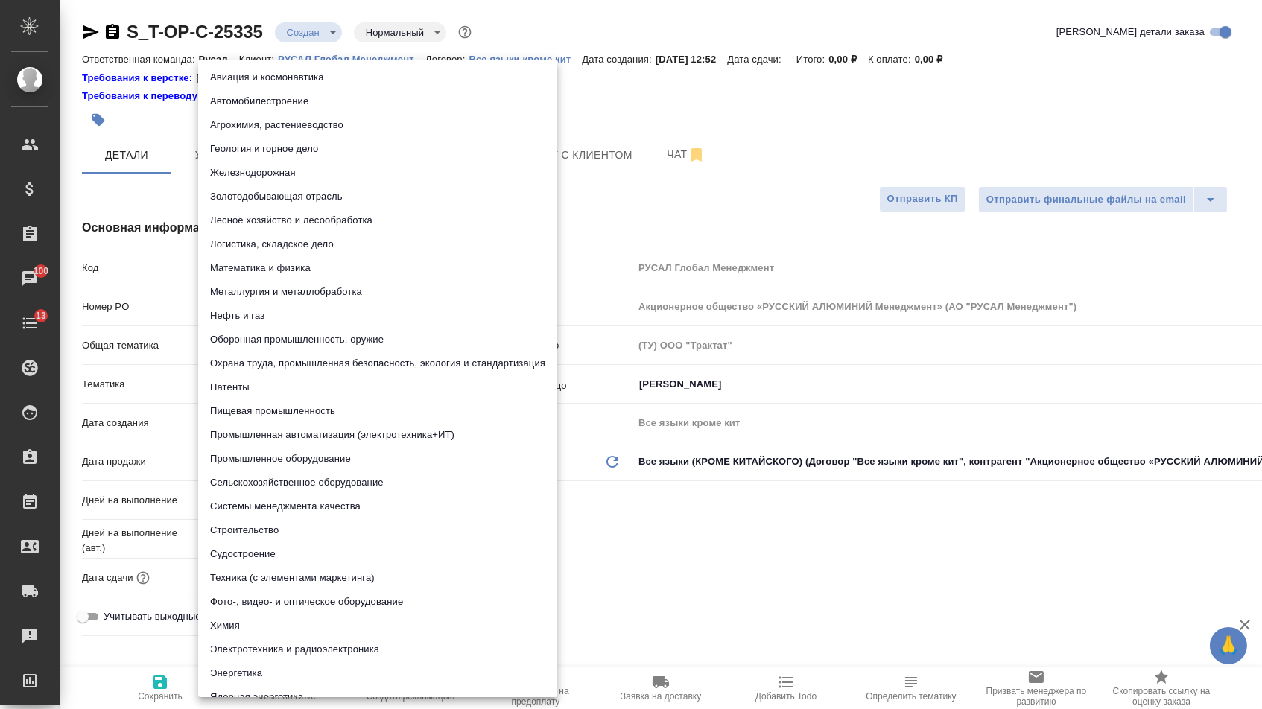
click at [271, 294] on li "Металлургия и металлобработка" at bounding box center [377, 292] width 359 height 24
type textarea "x"
type input "60014e23f7d9dc5f480a3cf8"
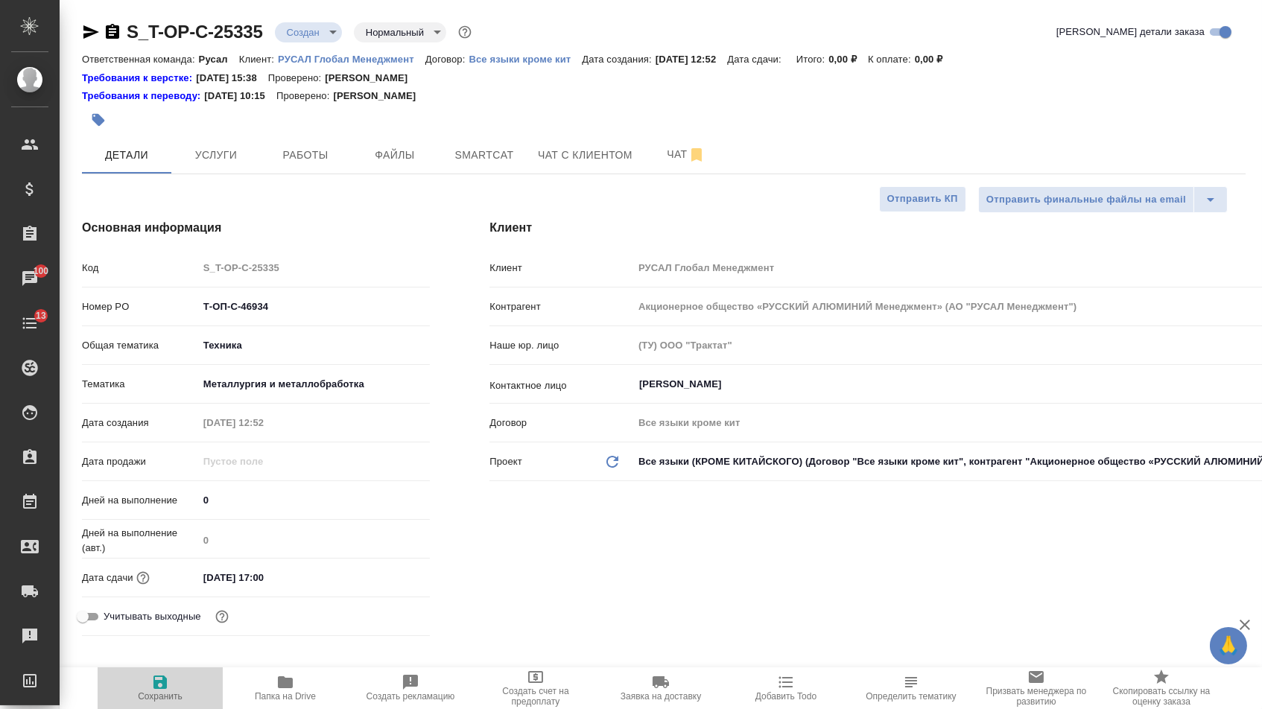
click at [182, 682] on span "Сохранить" at bounding box center [160, 687] width 107 height 28
type textarea "x"
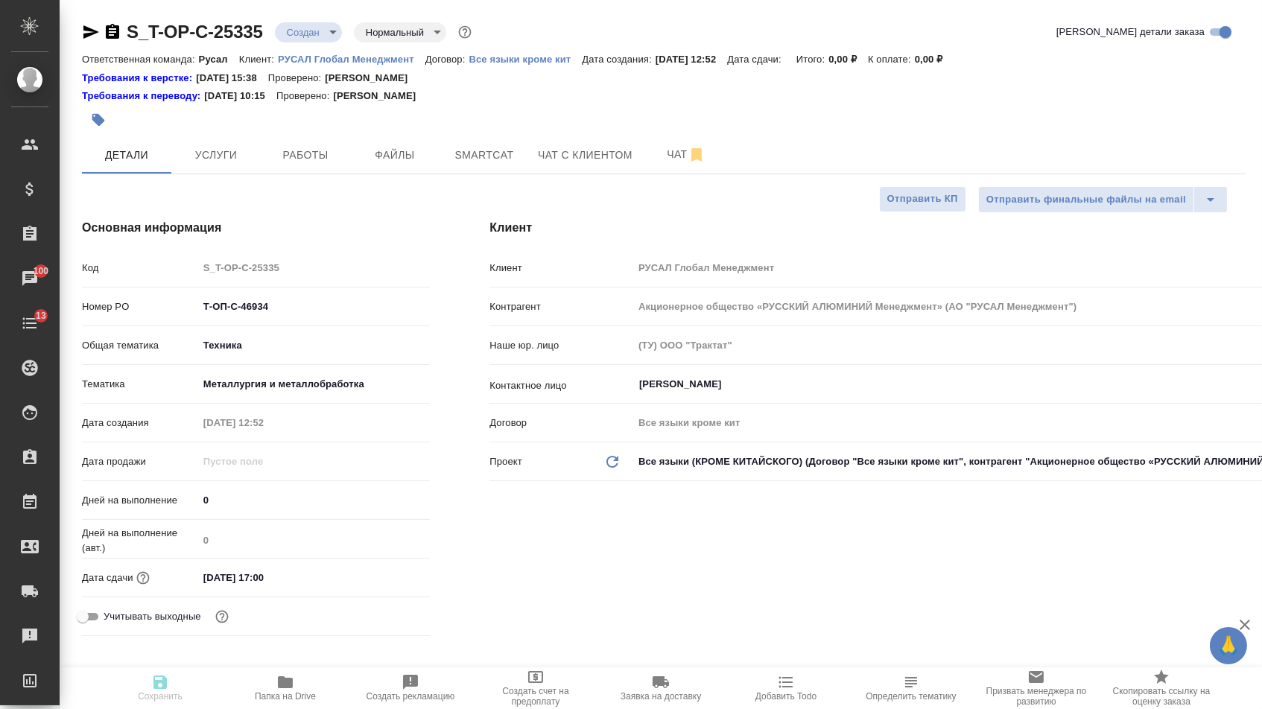
type textarea "x"
click at [398, 151] on span "Файлы" at bounding box center [395, 155] width 72 height 19
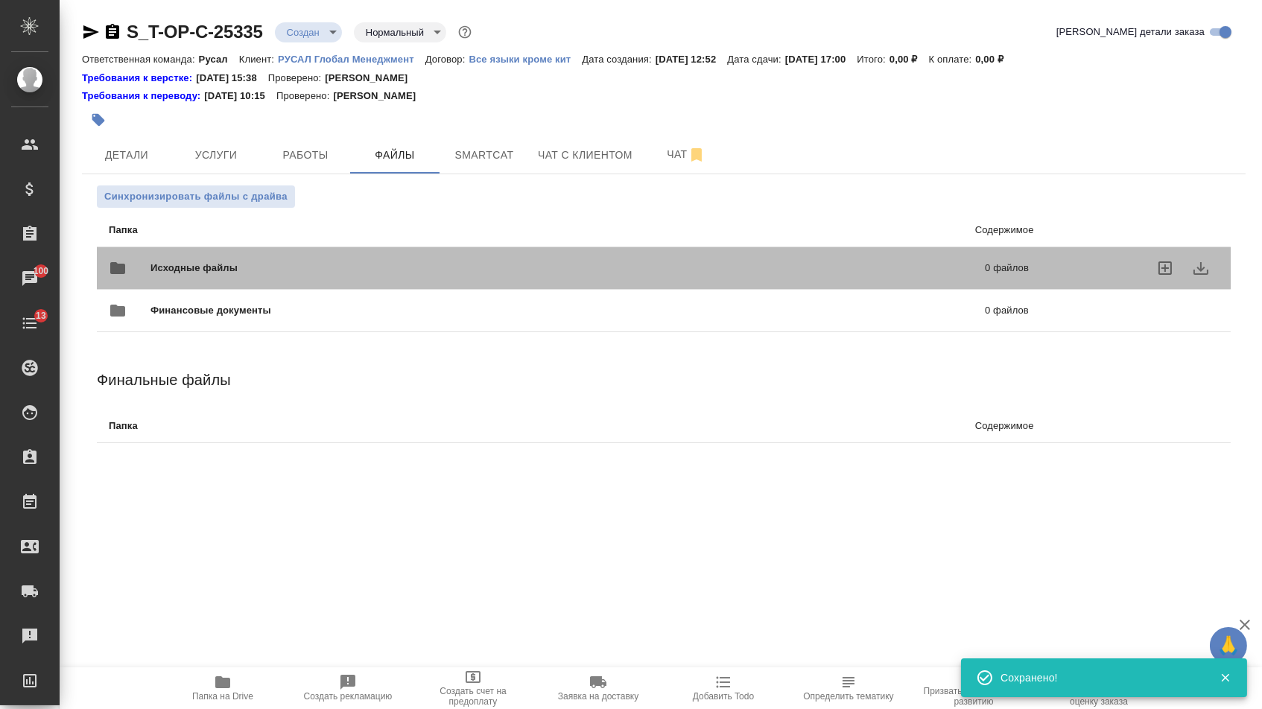
click at [296, 270] on span "Исходные файлы" at bounding box center [380, 268] width 461 height 15
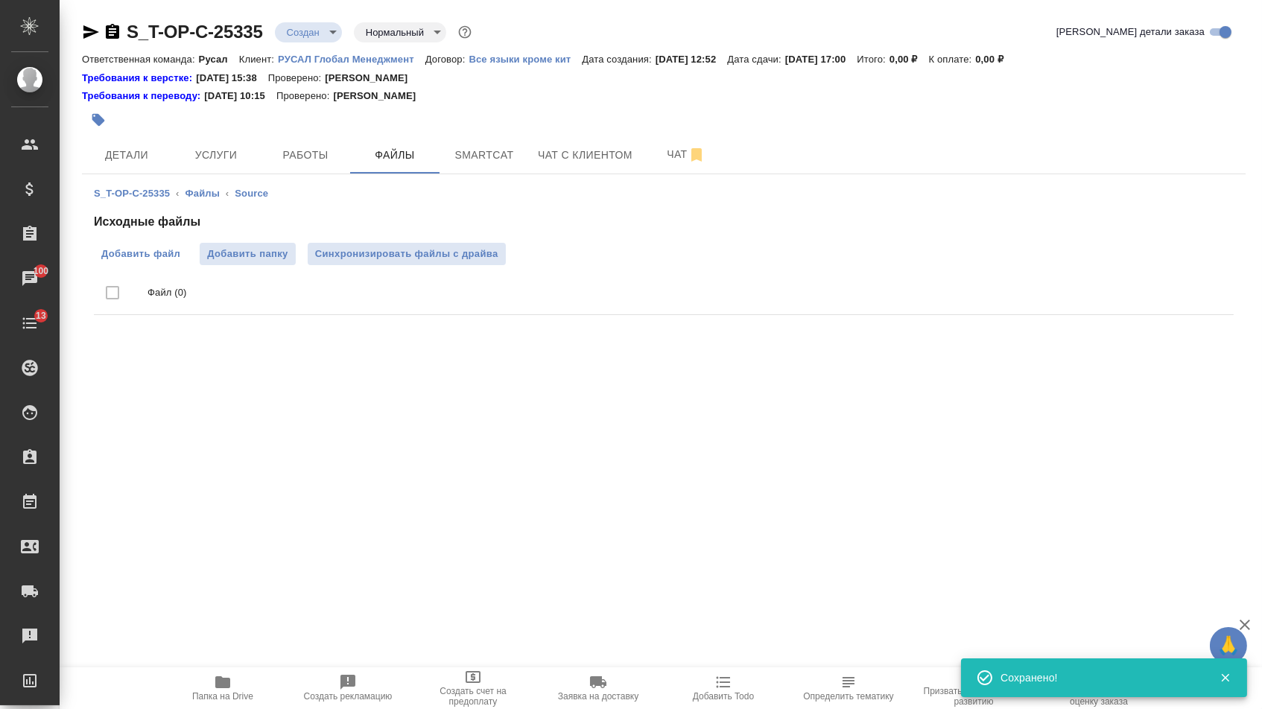
click at [136, 250] on span "Добавить файл" at bounding box center [140, 254] width 79 height 15
click at [0, 0] on input "Добавить файл" at bounding box center [0, 0] width 0 height 0
click at [187, 162] on span "Услуги" at bounding box center [216, 155] width 72 height 19
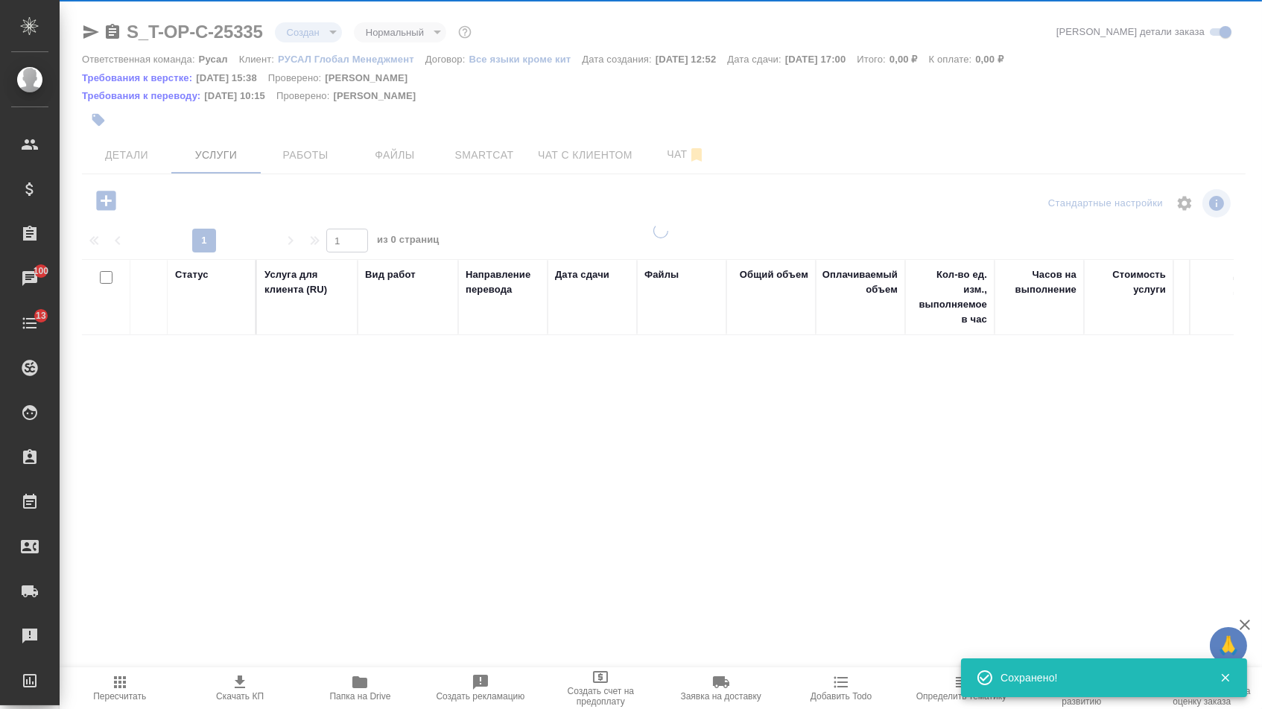
click at [97, 206] on div at bounding box center [661, 308] width 1202 height 617
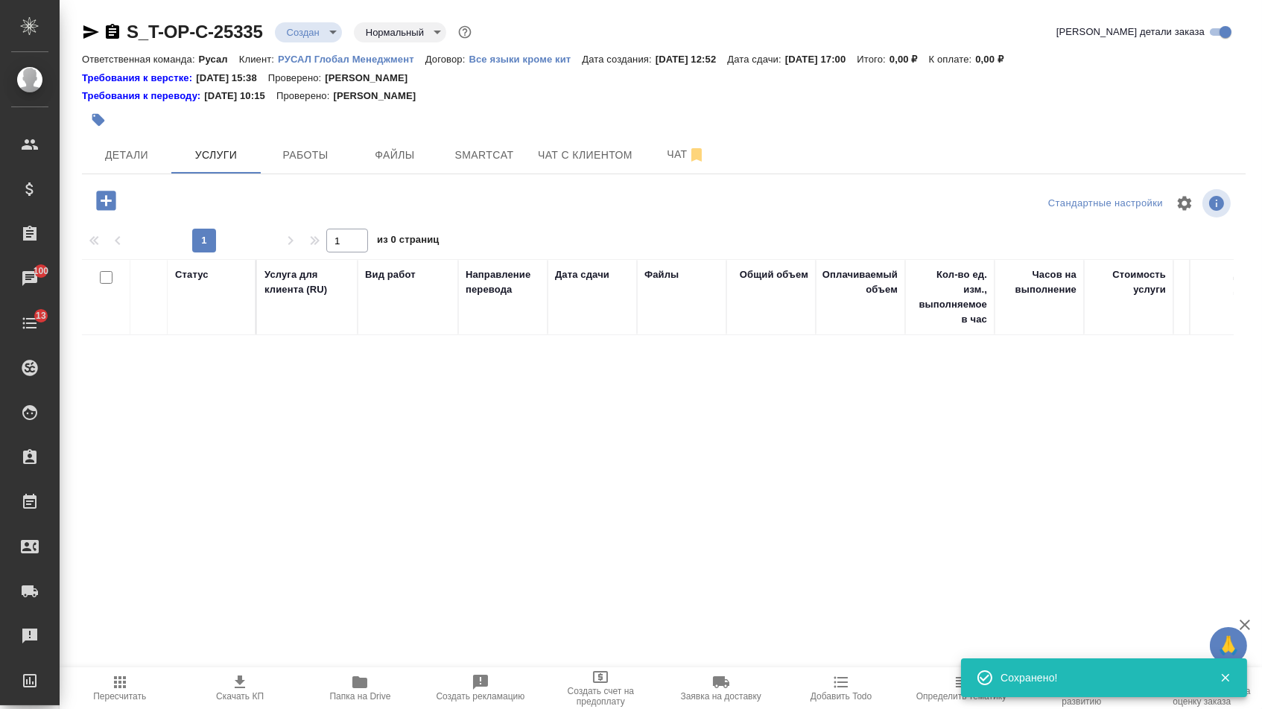
click at [115, 205] on icon "button" at bounding box center [105, 200] width 19 height 19
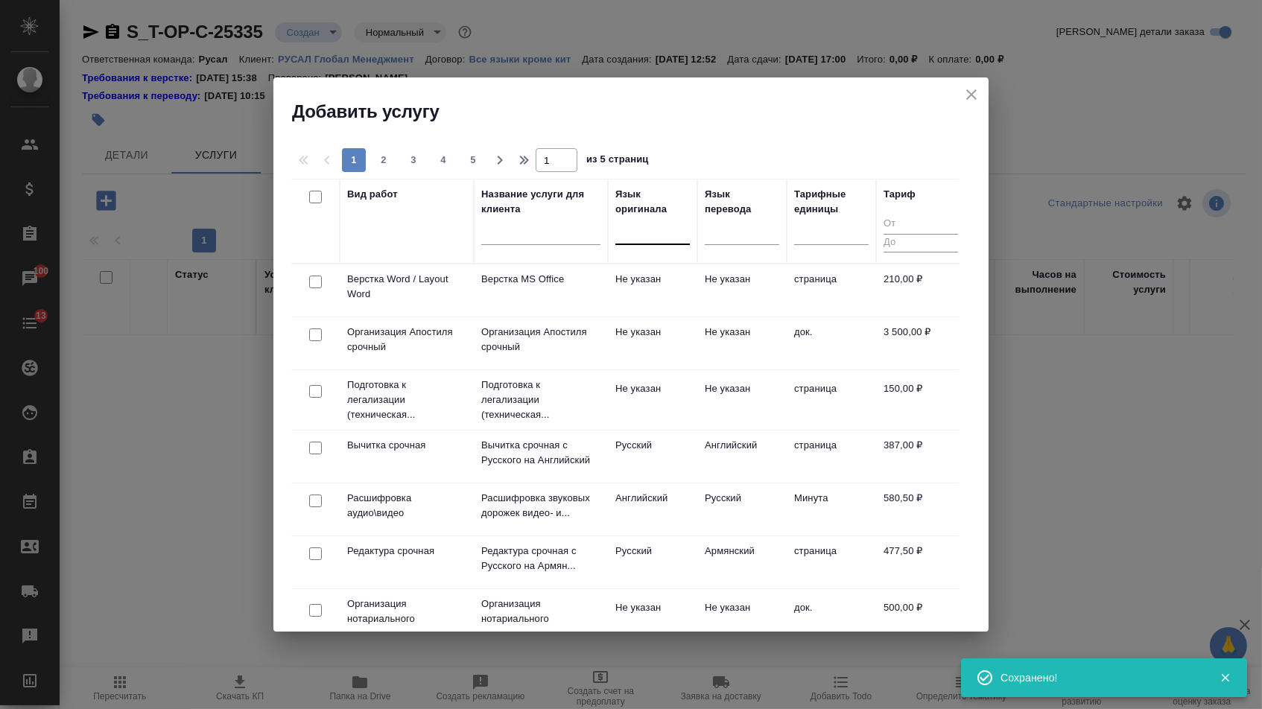
click at [655, 235] on div at bounding box center [652, 230] width 74 height 22
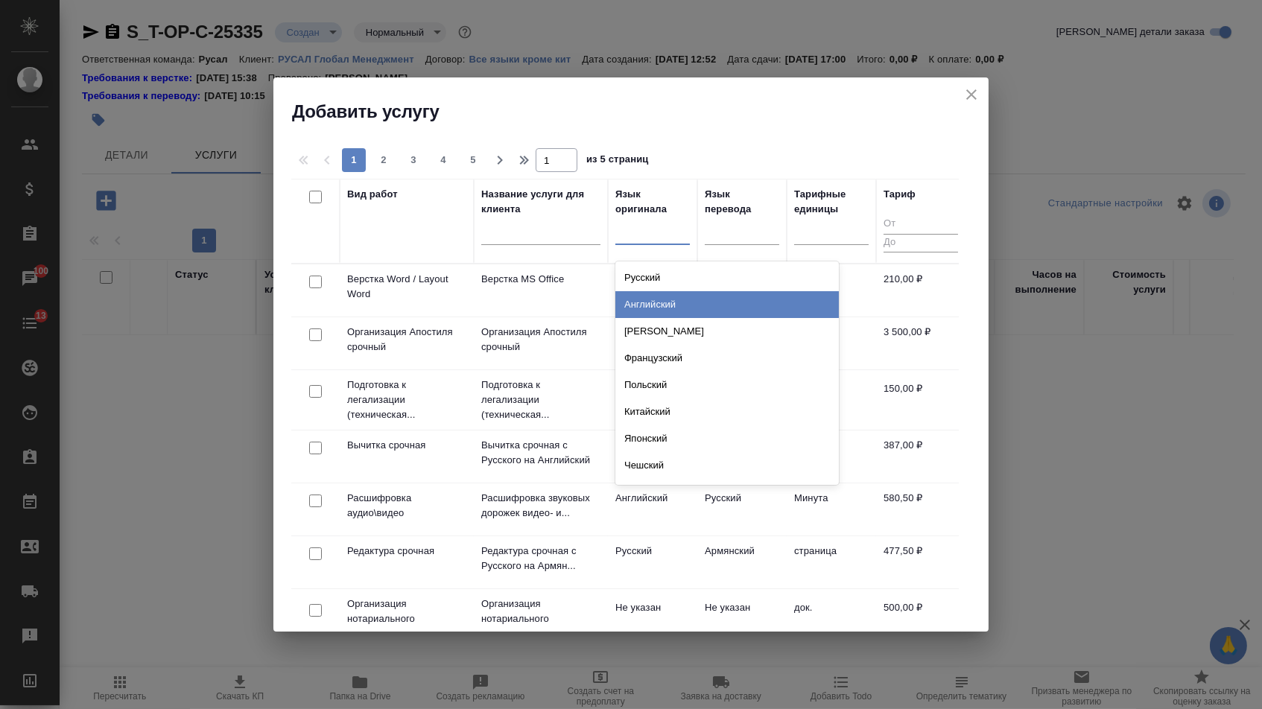
click at [664, 308] on div "Английский" at bounding box center [726, 304] width 223 height 27
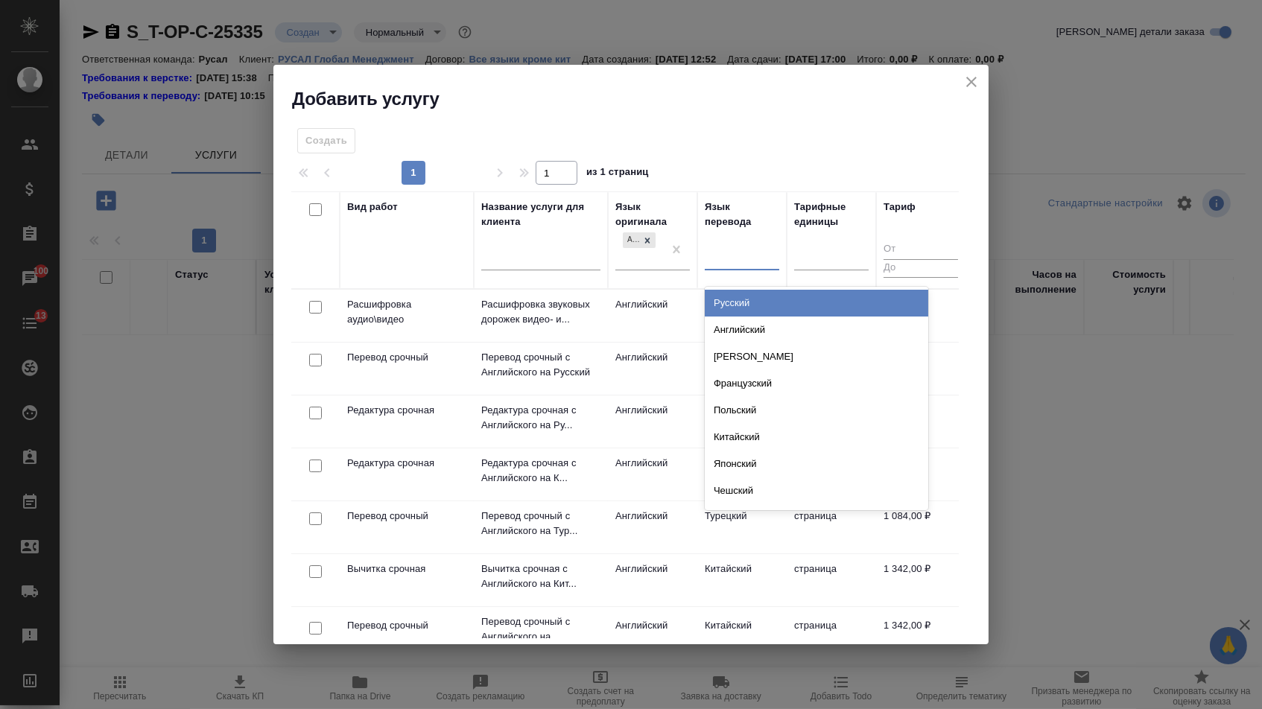
click at [722, 256] on div at bounding box center [742, 256] width 74 height 22
click at [722, 299] on div "Русский" at bounding box center [816, 303] width 223 height 27
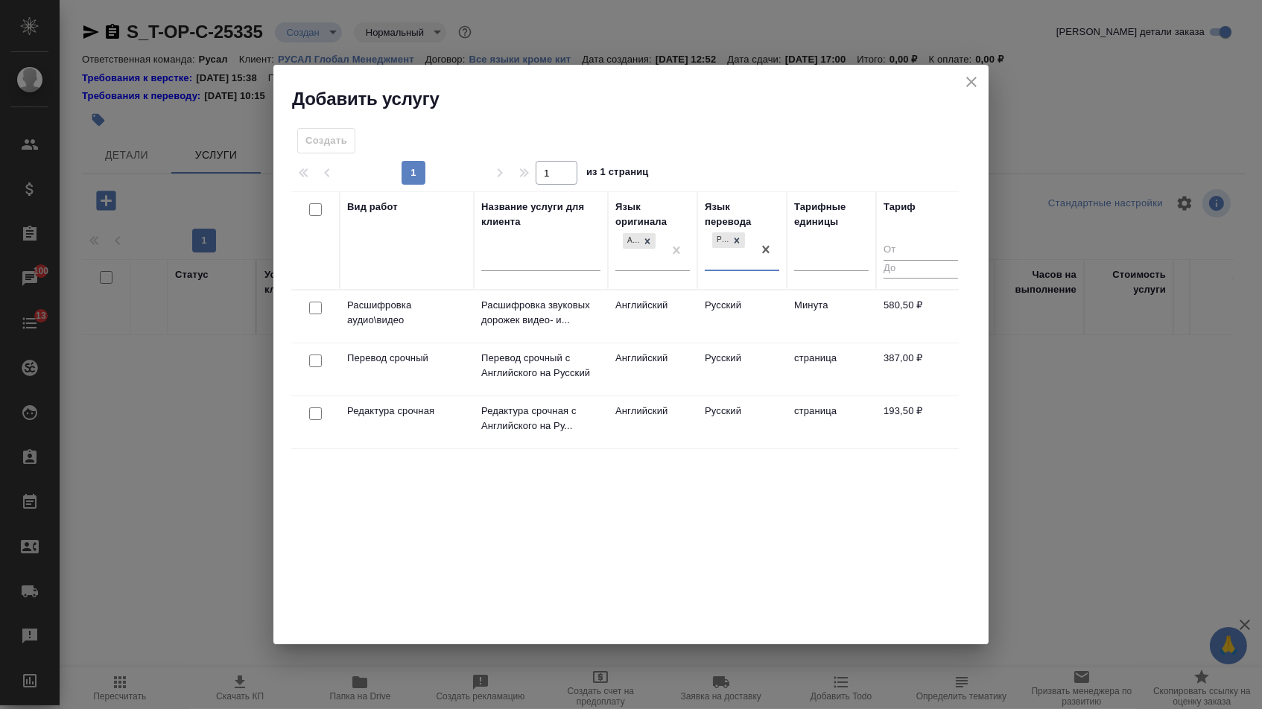
click at [314, 363] on input "checkbox" at bounding box center [315, 361] width 13 height 13
checkbox input "true"
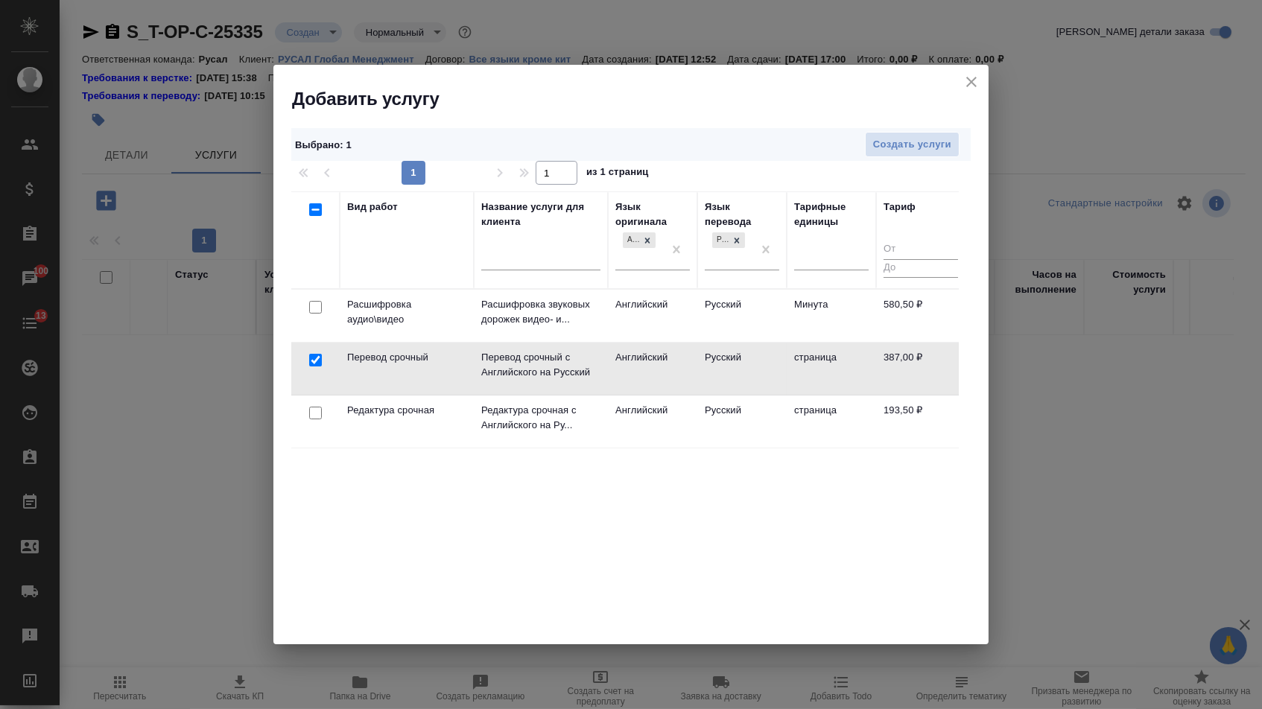
click at [314, 421] on div at bounding box center [316, 413] width 34 height 21
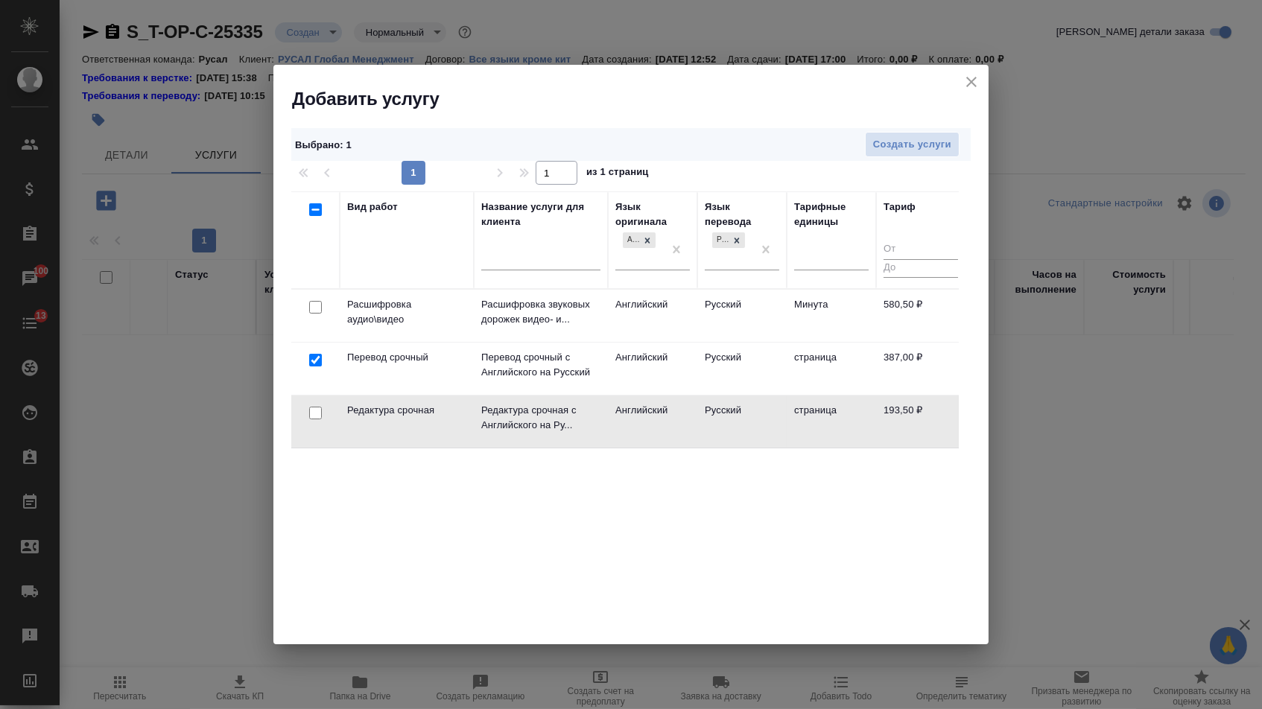
click at [314, 414] on input "checkbox" at bounding box center [315, 413] width 13 height 13
checkbox input "true"
drag, startPoint x: 758, startPoint y: 250, endPoint x: 717, endPoint y: 250, distance: 41.7
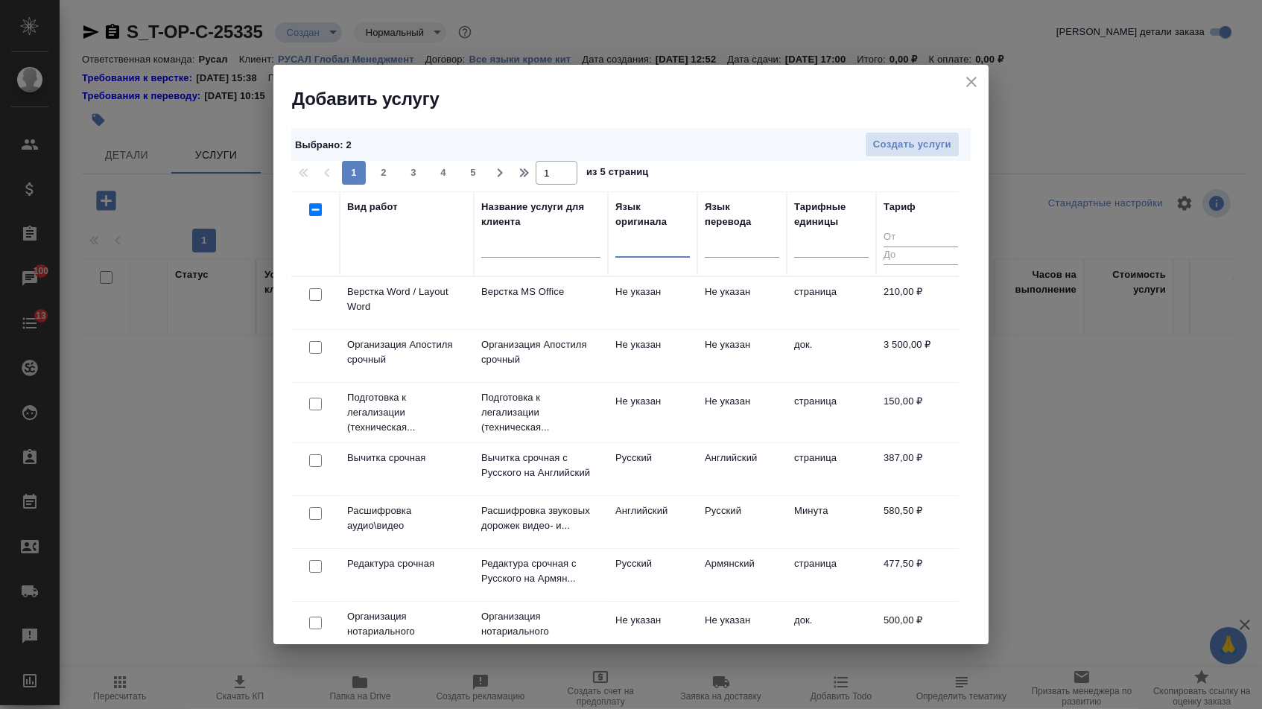
click at [311, 297] on input "checkbox" at bounding box center [315, 294] width 13 height 13
checkbox input "true"
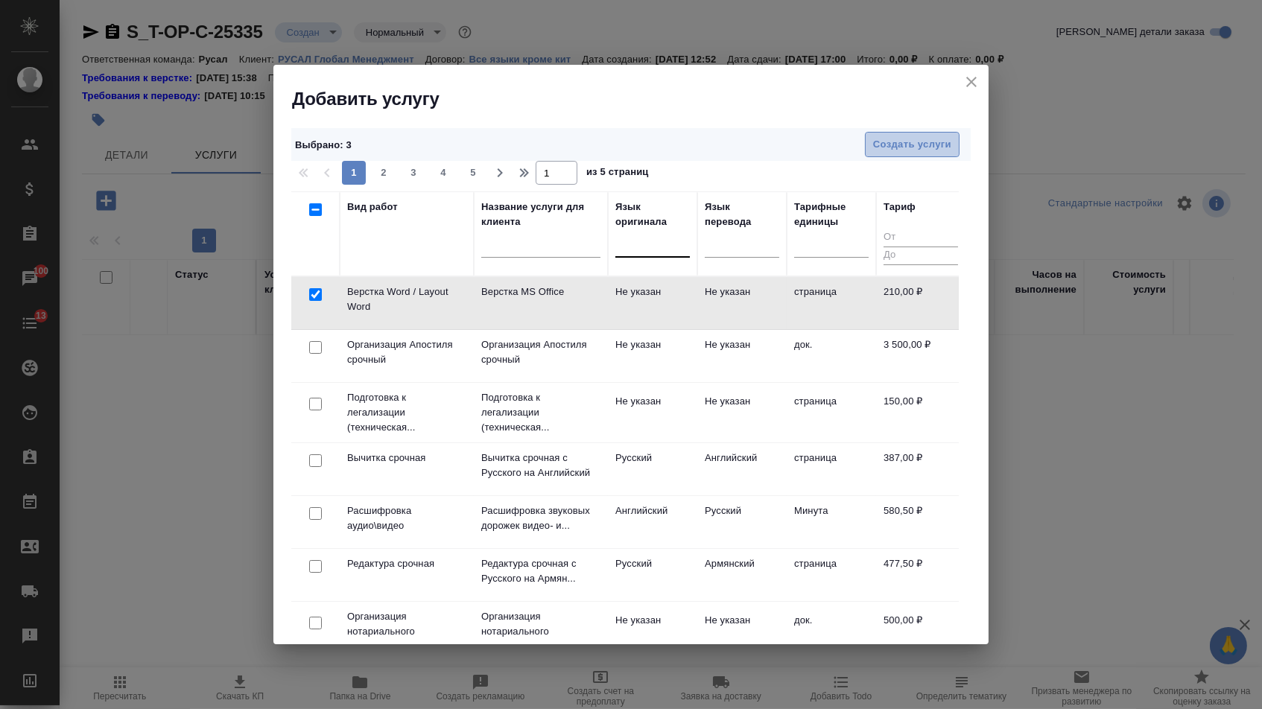
click at [888, 145] on span "Создать услуги" at bounding box center [912, 144] width 78 height 17
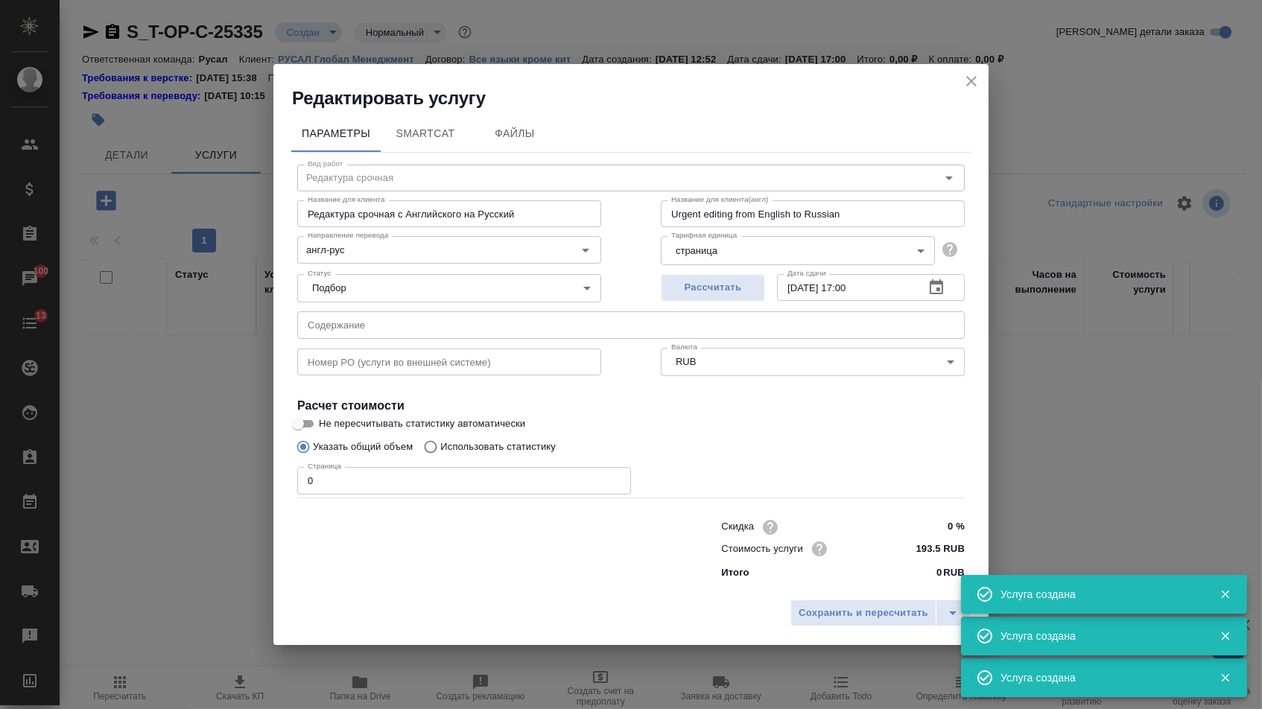
type input "Верстка Word / Layout Word"
type input "Верстка MS Office"
type input "Layout MS Office"
type input "Не указан"
type input "210 RUB"
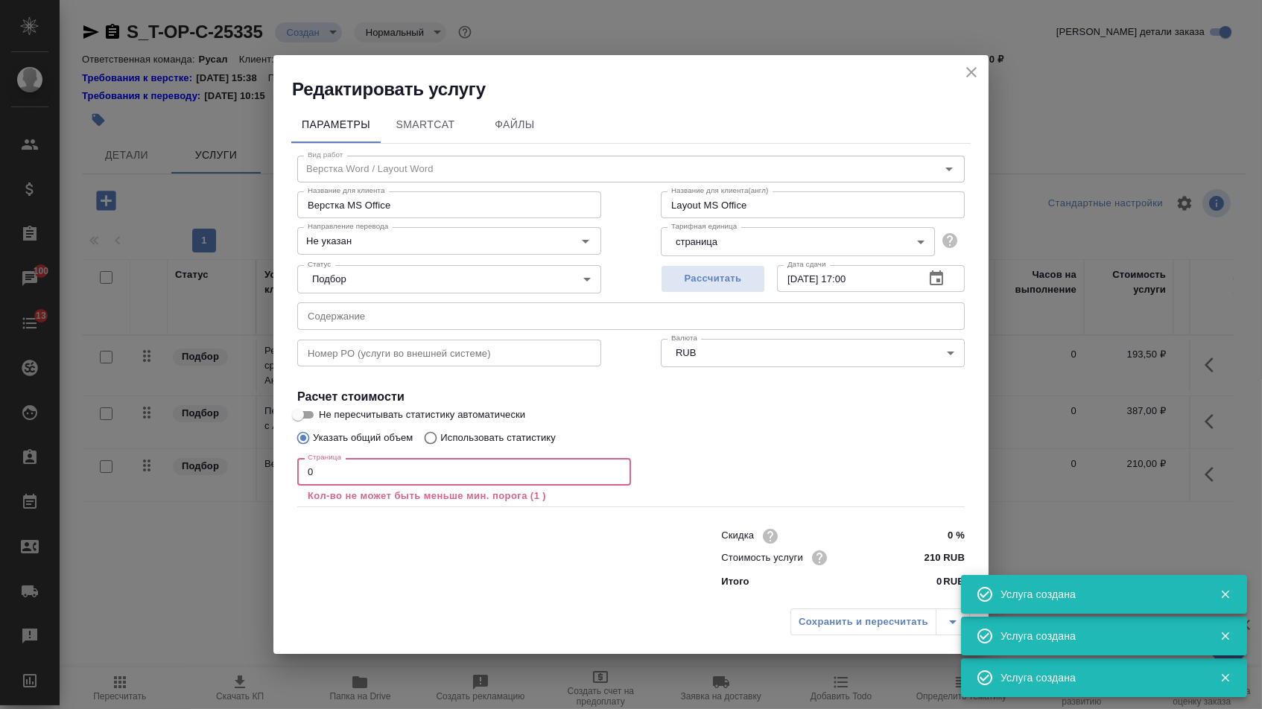
drag, startPoint x: 318, startPoint y: 469, endPoint x: 297, endPoint y: 469, distance: 20.9
click at [297, 469] on input "0" at bounding box center [464, 471] width 334 height 27
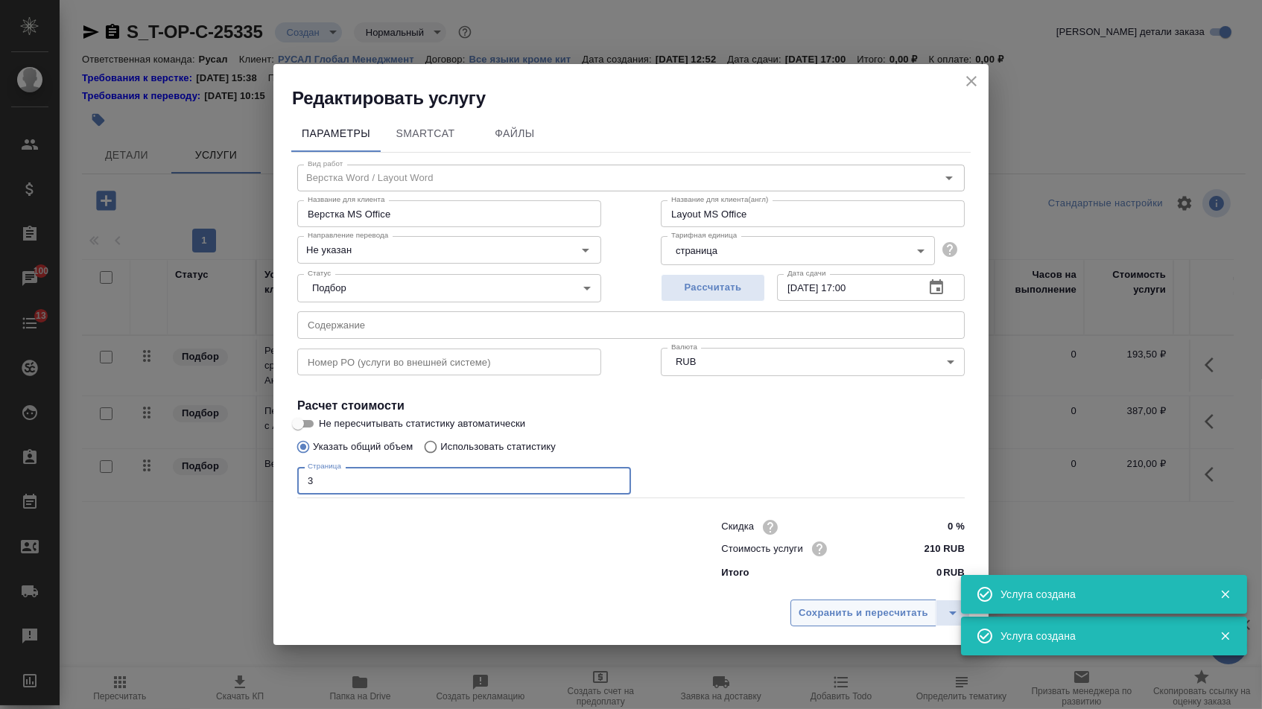
type input "3"
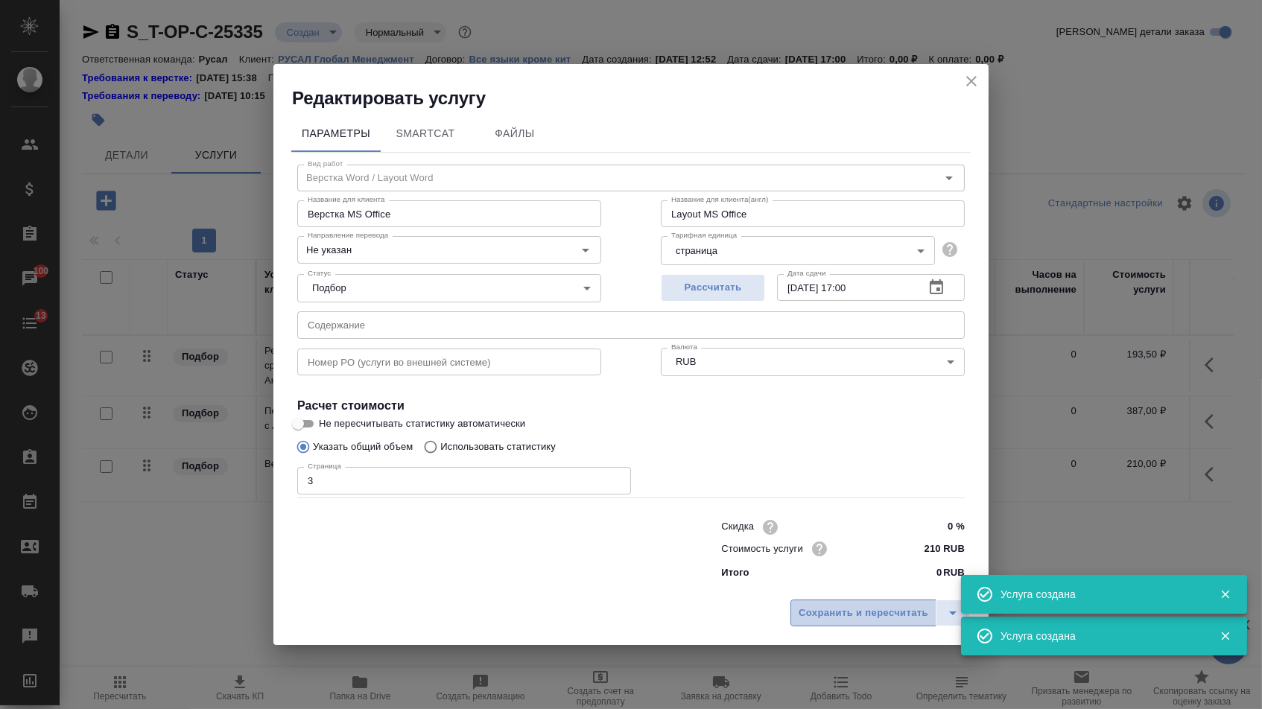
click at [857, 619] on span "Сохранить и пересчитать" at bounding box center [863, 613] width 130 height 17
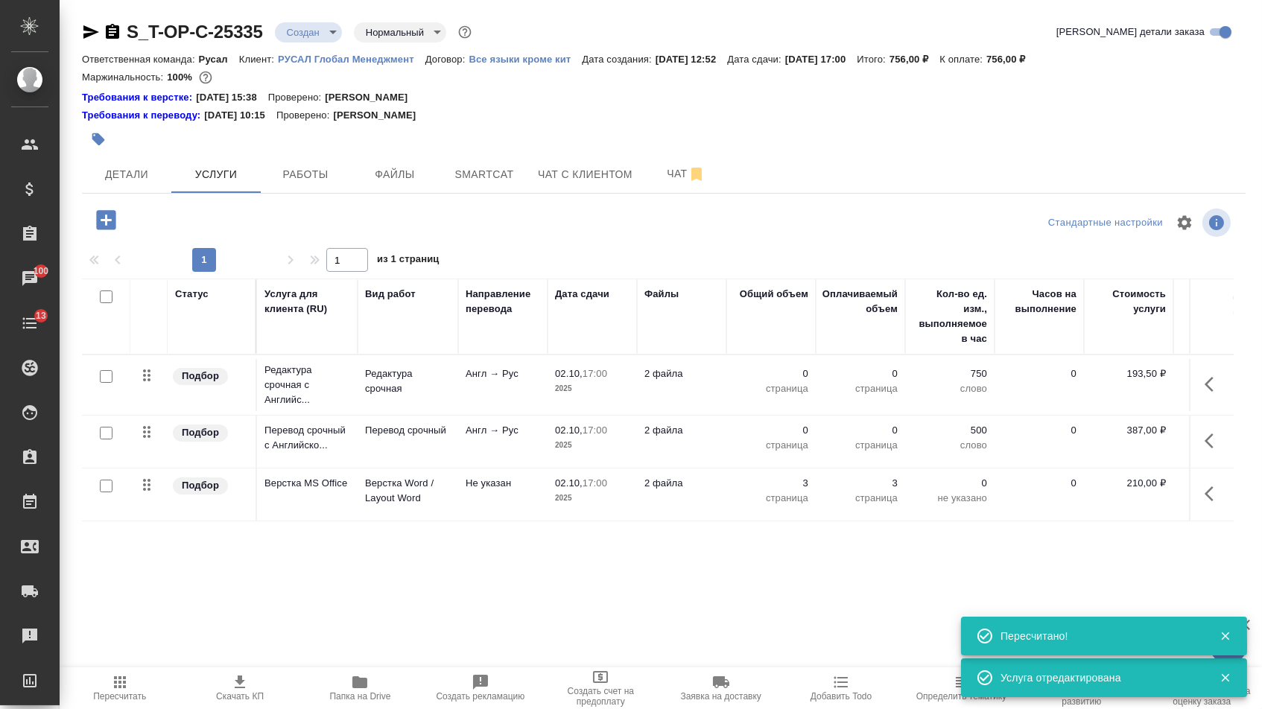
click at [785, 428] on td "0 страница" at bounding box center [770, 442] width 89 height 52
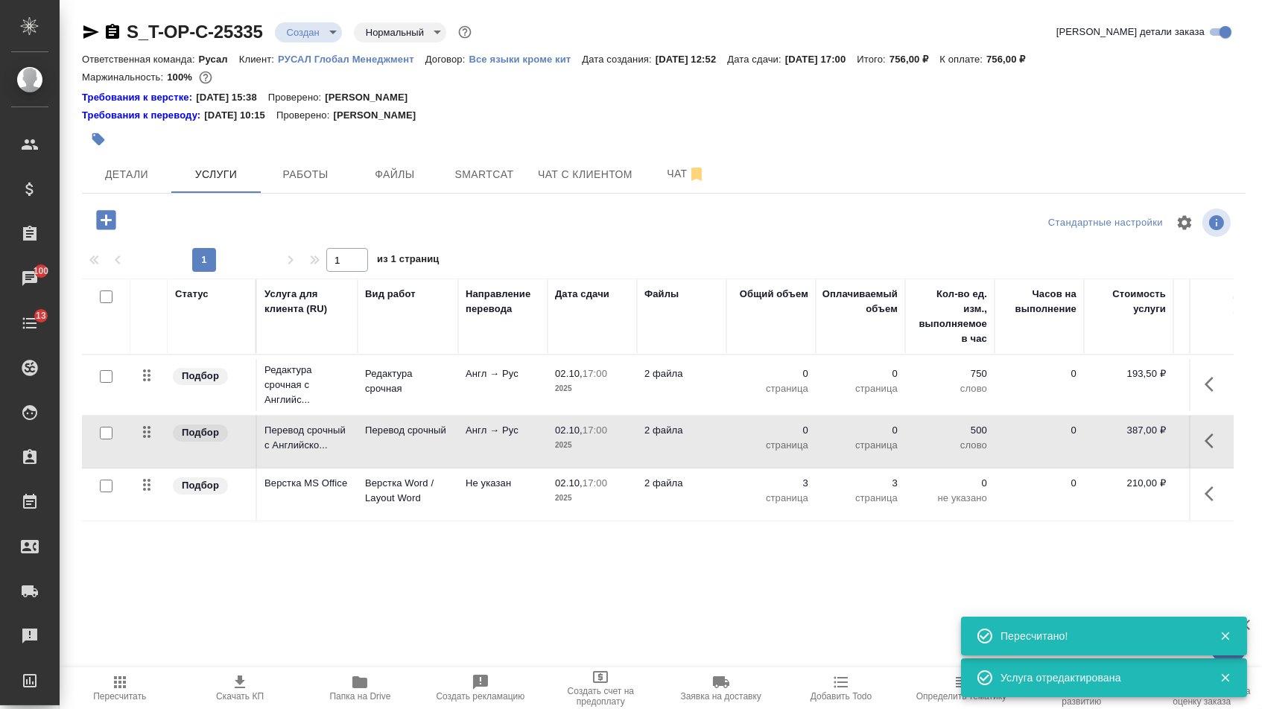
drag, startPoint x: 1206, startPoint y: 453, endPoint x: 1195, endPoint y: 452, distance: 10.5
click at [1206, 450] on icon "button" at bounding box center [1213, 441] width 18 height 18
click at [1120, 450] on icon "button" at bounding box center [1129, 441] width 18 height 18
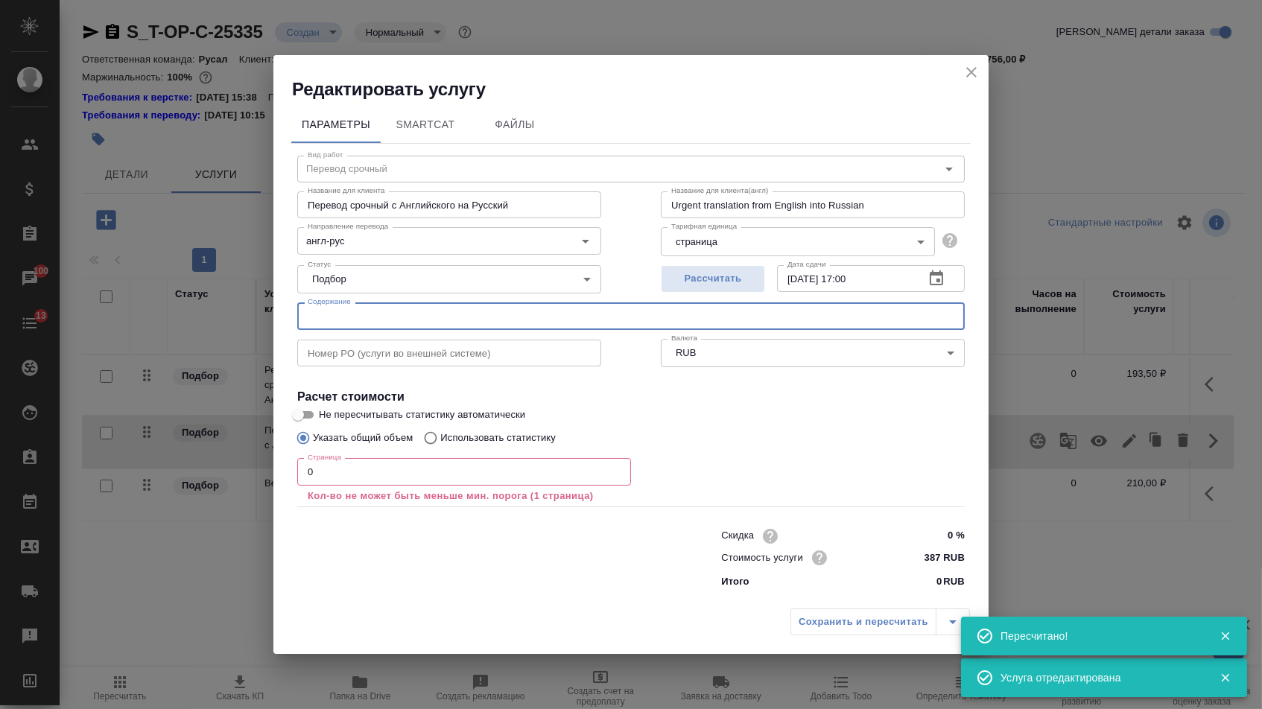
click at [557, 323] on input "text" at bounding box center [630, 315] width 667 height 27
paste input "для перевода GAMI"
type input "для перевода GAMI"
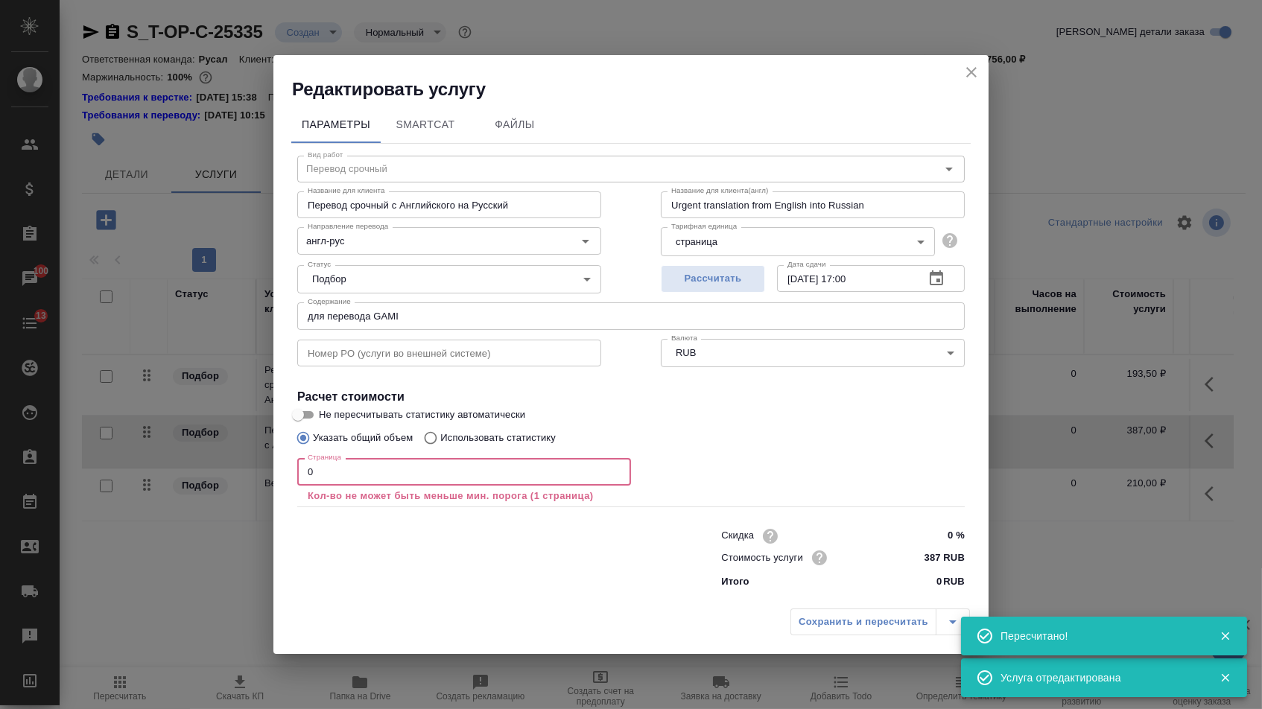
click at [416, 484] on input "0" at bounding box center [464, 471] width 334 height 27
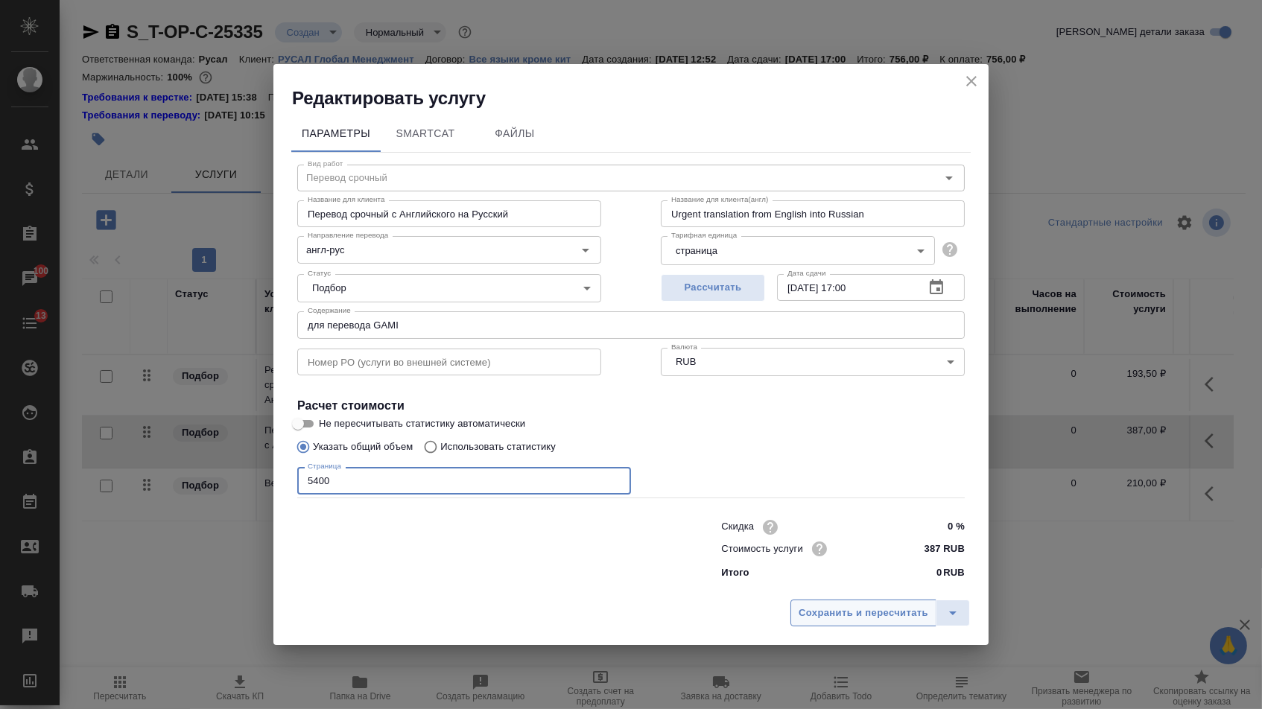
type input "5400"
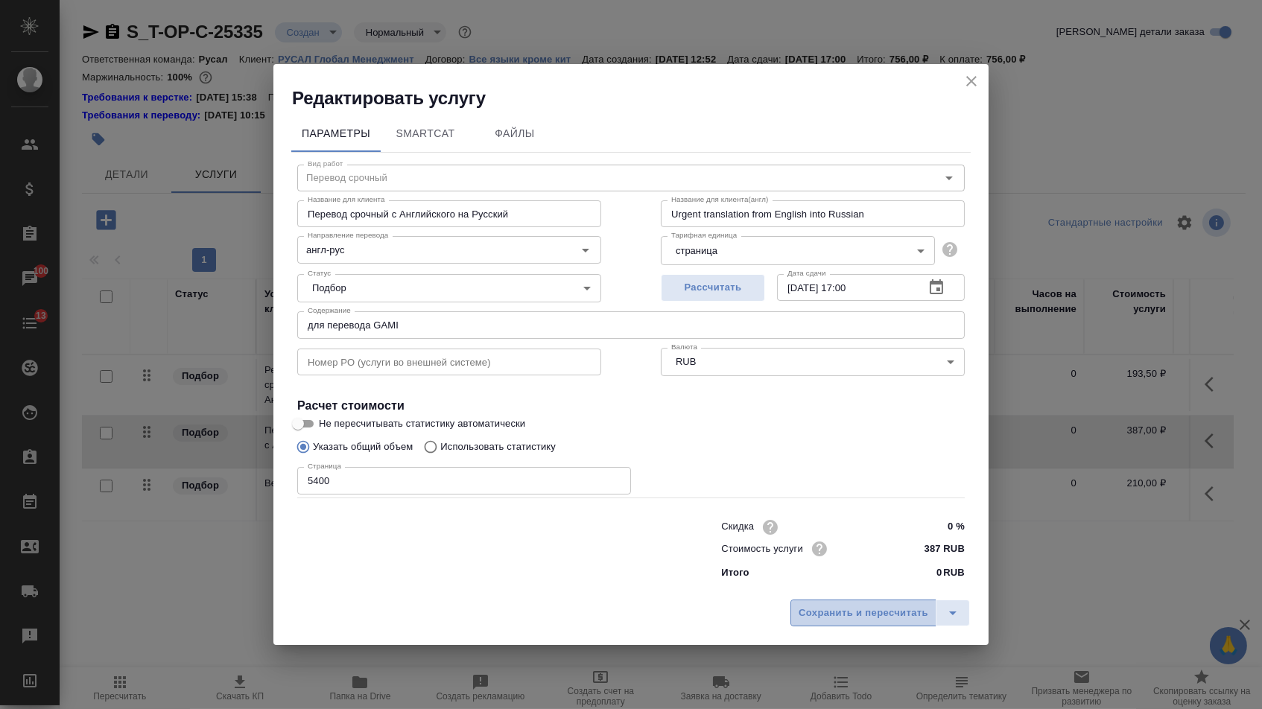
click at [816, 613] on span "Сохранить и пересчитать" at bounding box center [863, 613] width 130 height 17
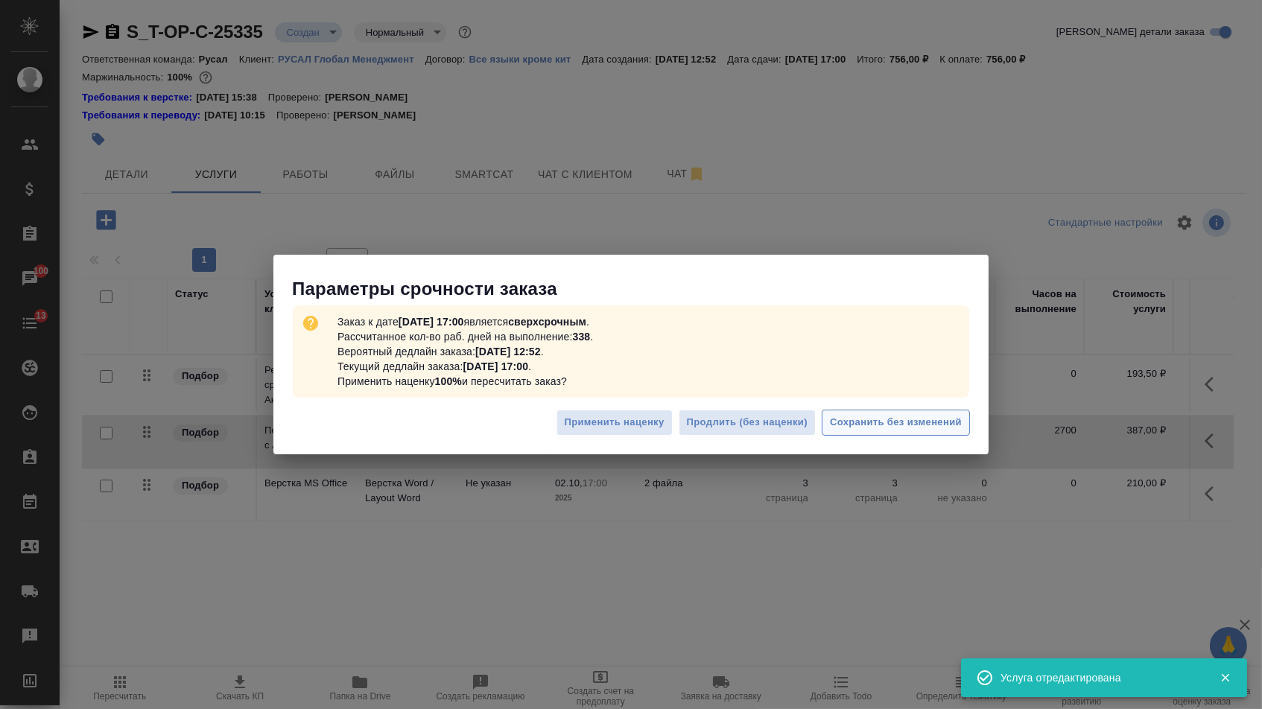
click at [885, 425] on span "Сохранить без изменений" at bounding box center [896, 422] width 132 height 17
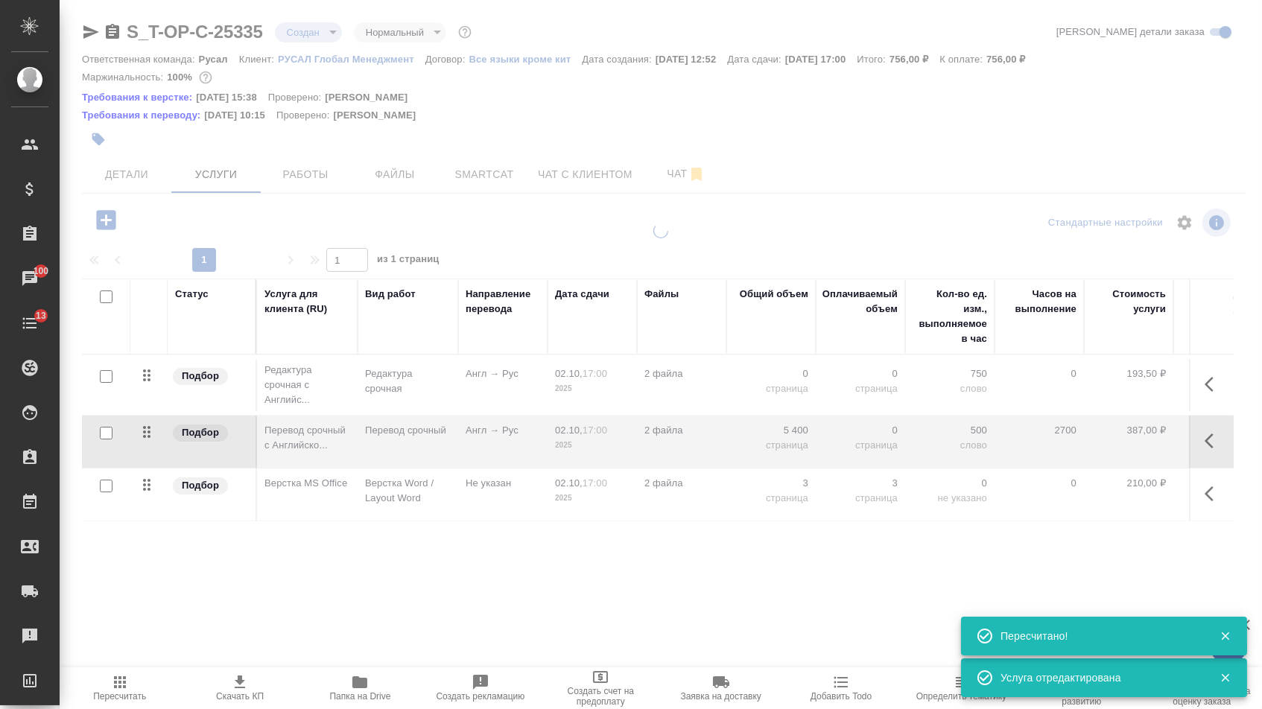
type input "urgent"
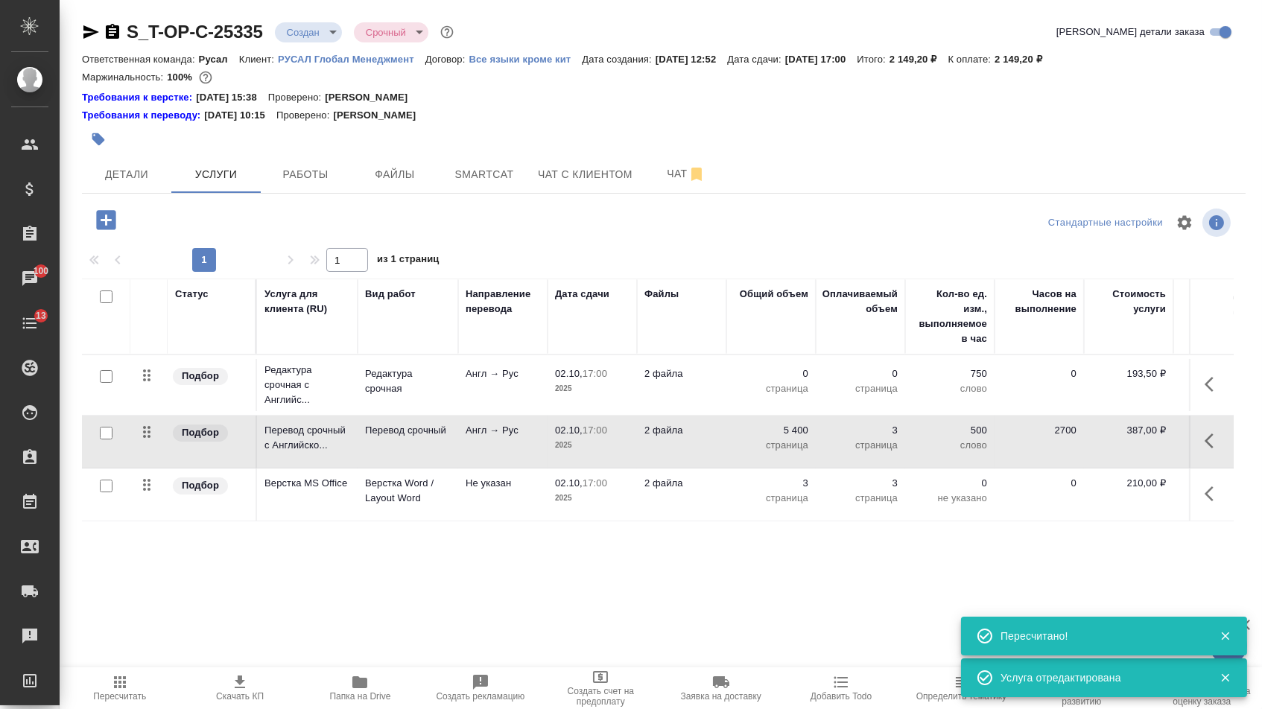
click at [774, 396] on p "страница" at bounding box center [771, 388] width 74 height 15
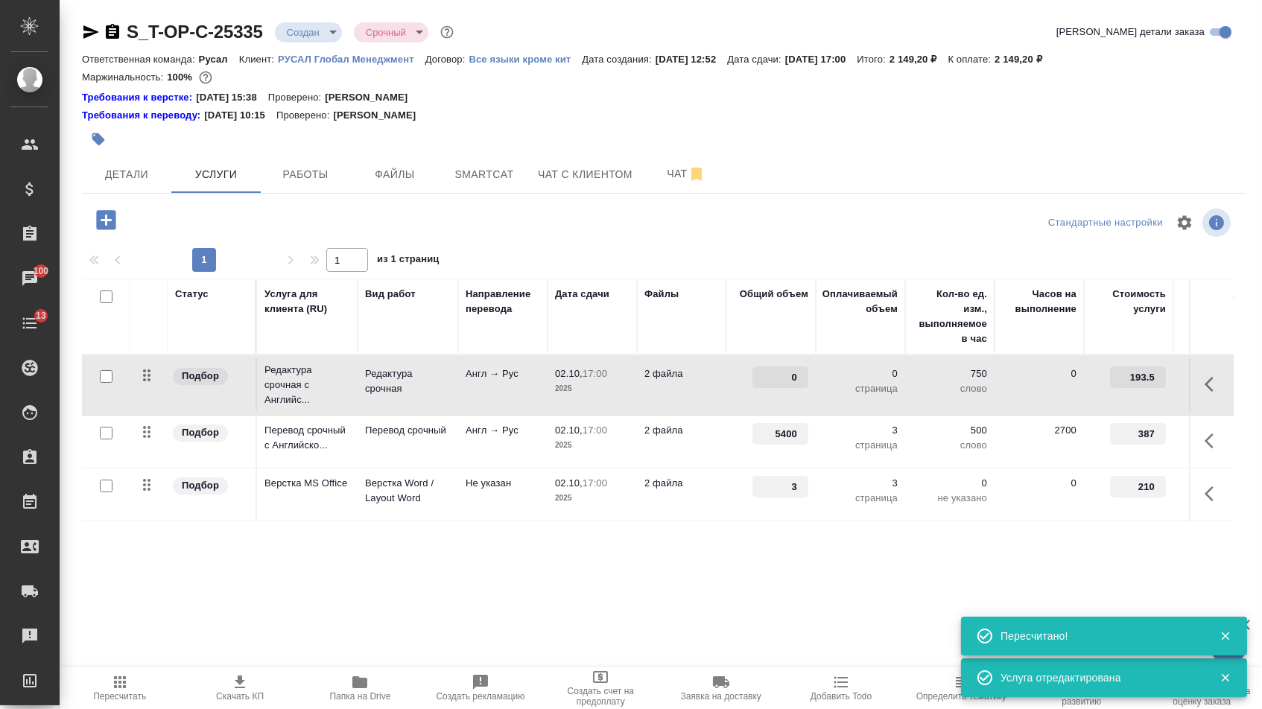
click at [773, 388] on input "0" at bounding box center [780, 377] width 56 height 22
type input "5400"
click at [746, 577] on div "Статус Услуга для клиента (RU) Вид работ Направление перевода Дата сдачи Файлы …" at bounding box center [658, 439] width 1152 height 320
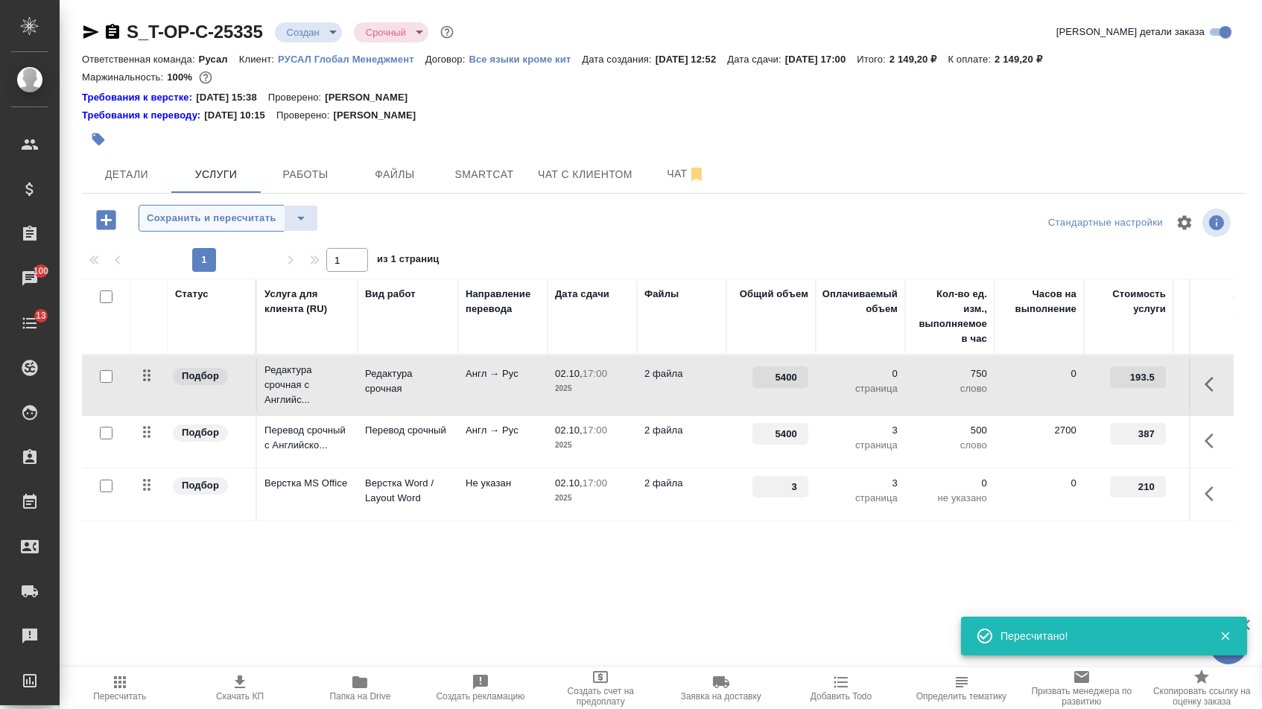
click at [253, 227] on span "Сохранить и пересчитать" at bounding box center [212, 218] width 130 height 17
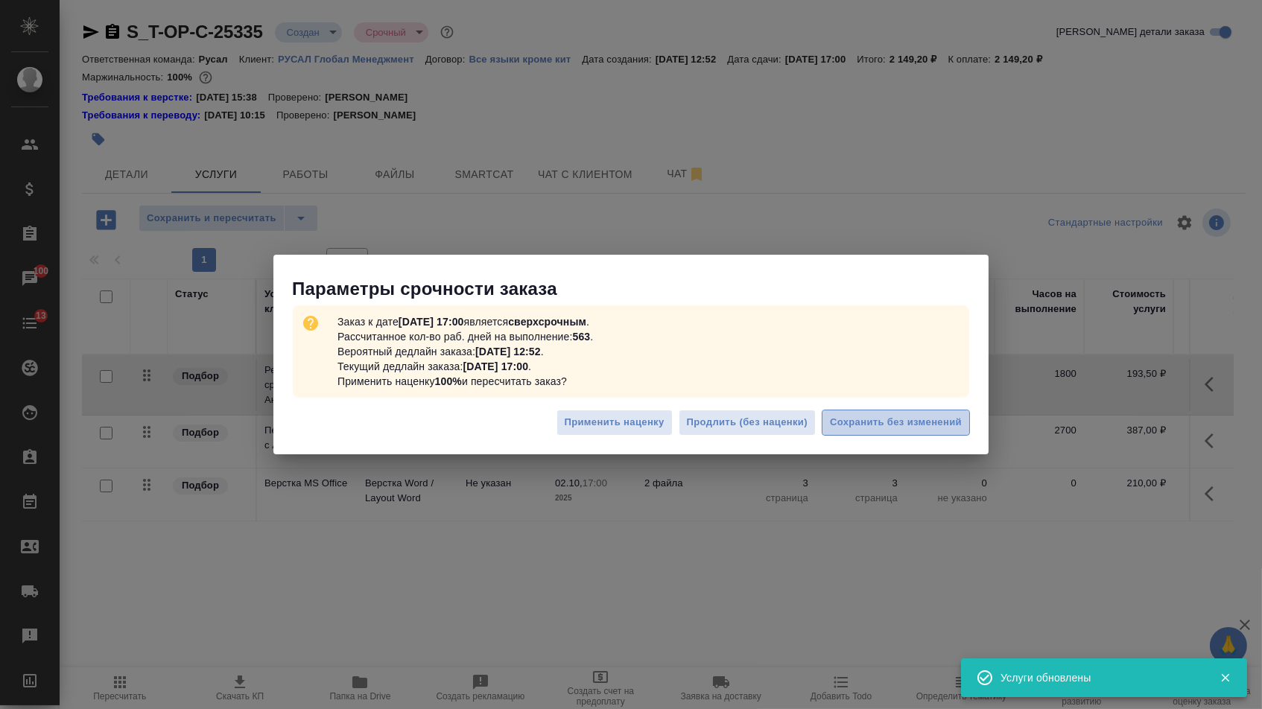
click at [860, 429] on span "Сохранить без изменений" at bounding box center [896, 422] width 132 height 17
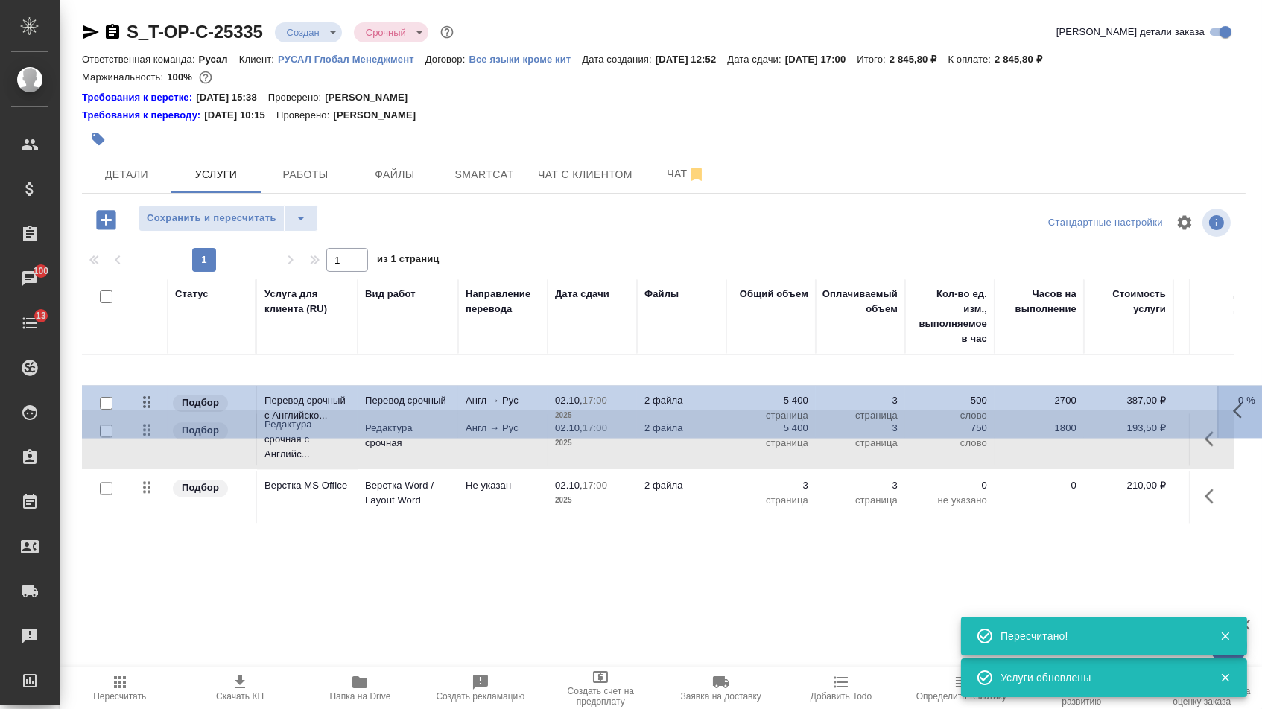
drag, startPoint x: 148, startPoint y: 443, endPoint x: 148, endPoint y: 375, distance: 67.8
click at [148, 376] on tbody "Подбор Редактура срочная с Английс... Редактура срочная Англ → Рус 02.10, 17:00…" at bounding box center [784, 439] width 1404 height 168
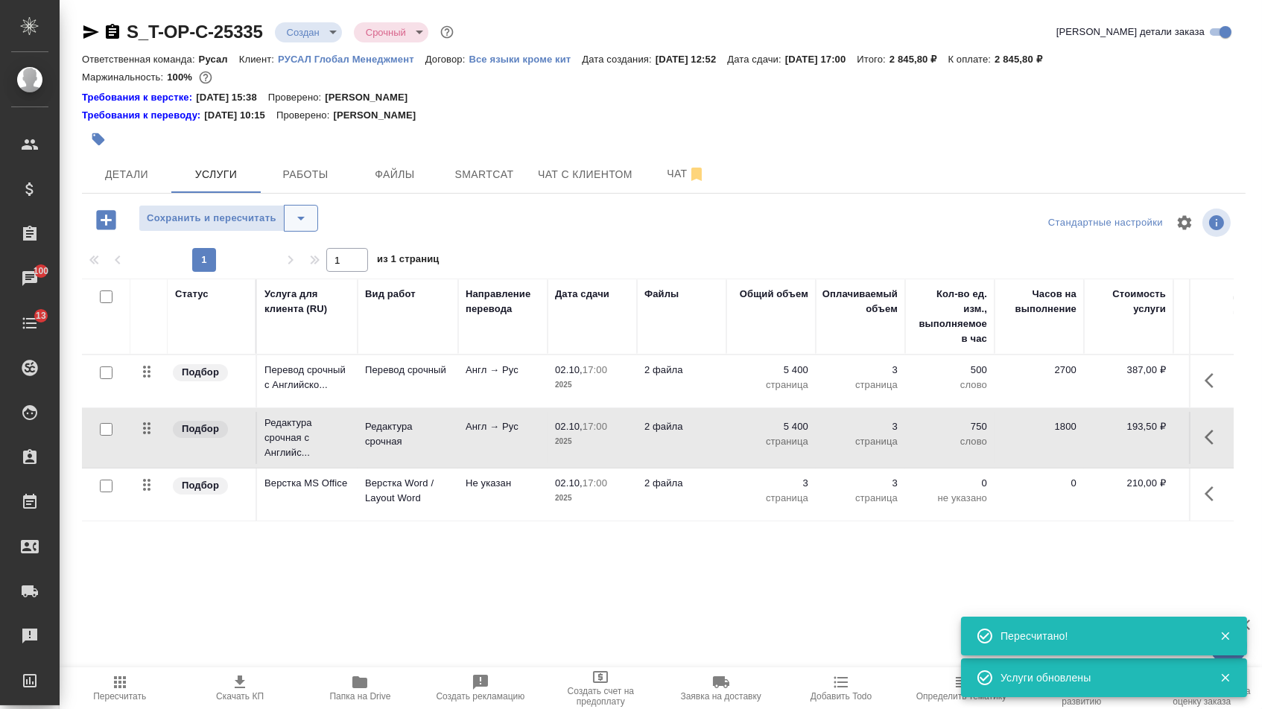
click at [310, 217] on icon "split button" at bounding box center [301, 218] width 18 height 18
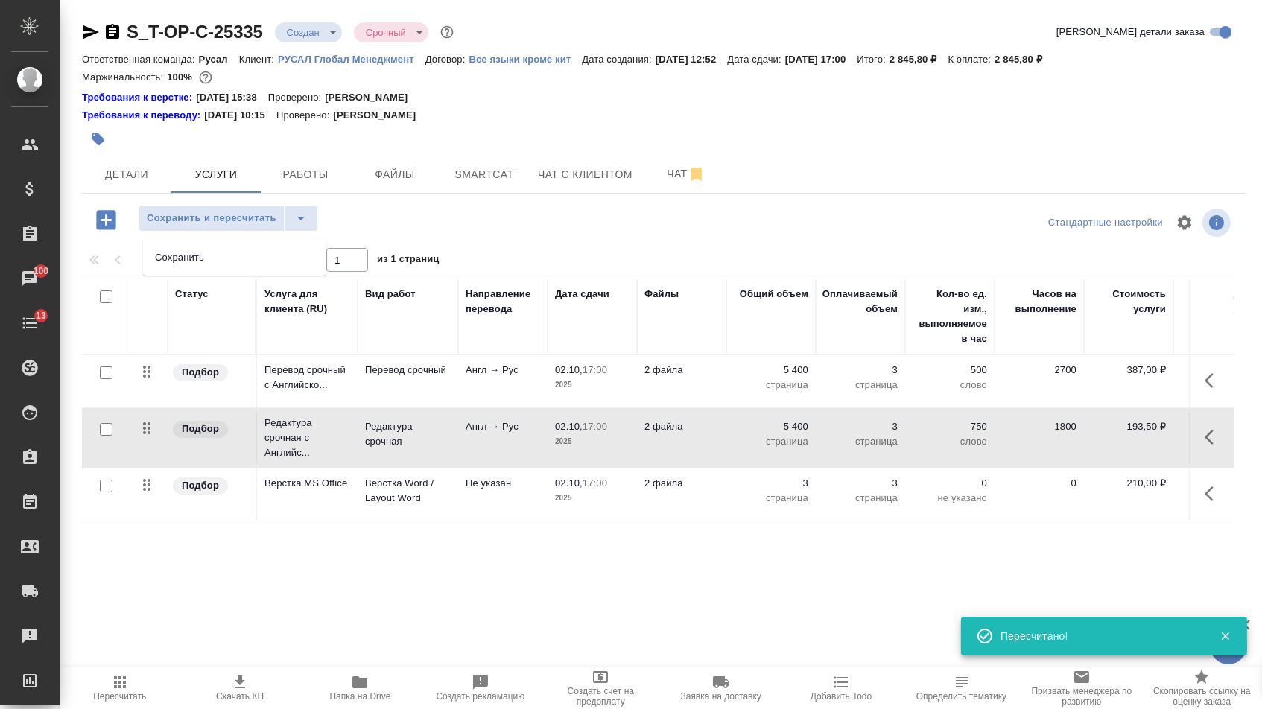
click at [311, 274] on ul "Сохранить" at bounding box center [234, 258] width 183 height 36
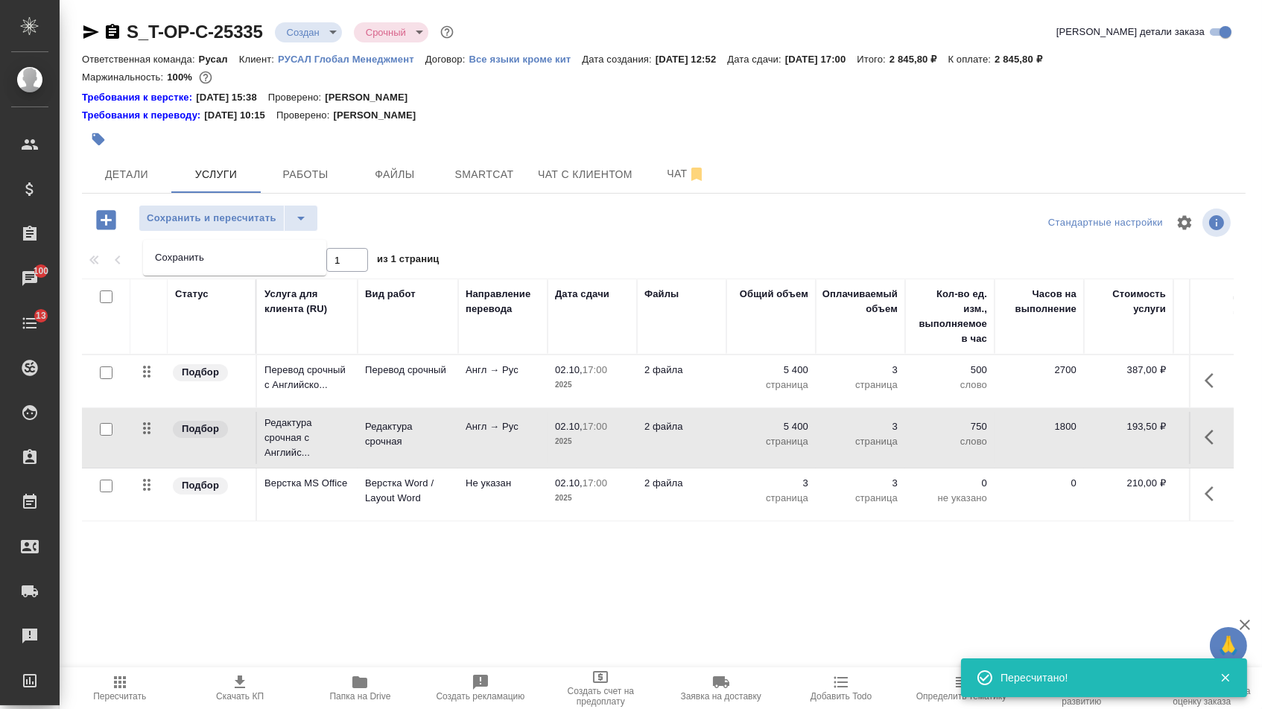
click at [303, 262] on li "Сохранить" at bounding box center [234, 258] width 183 height 24
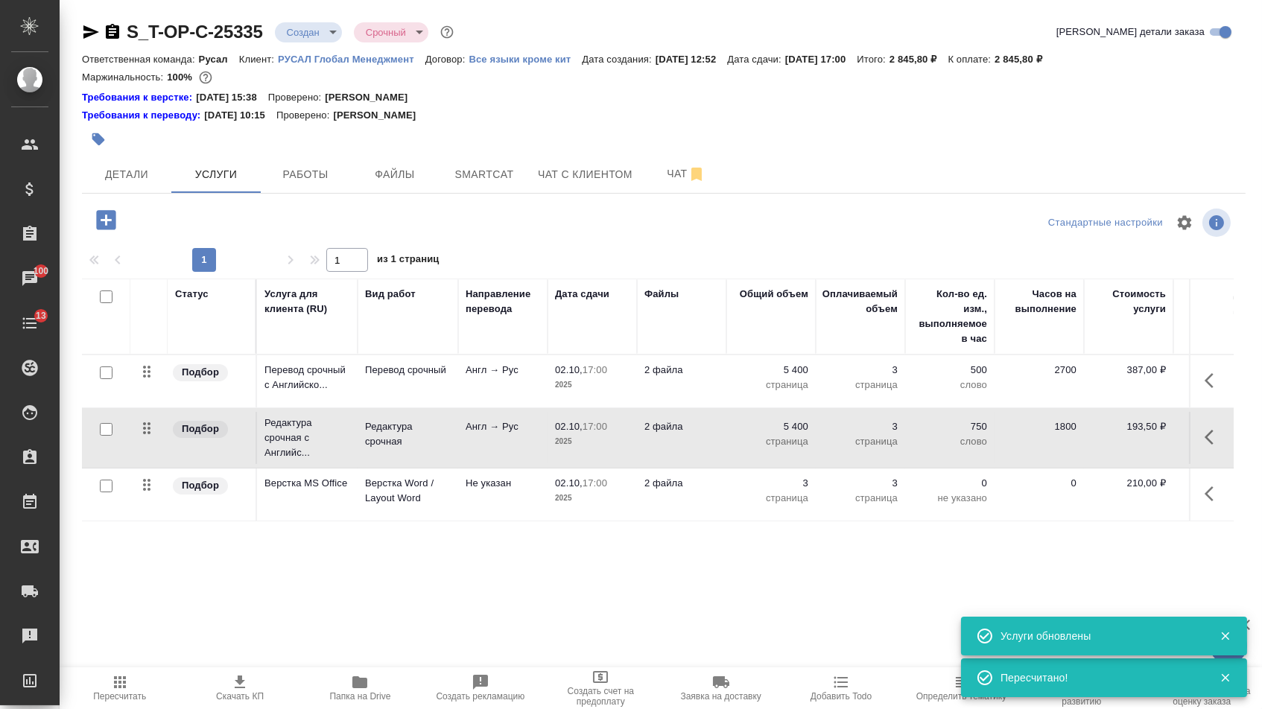
click at [1207, 390] on icon "button" at bounding box center [1213, 381] width 18 height 18
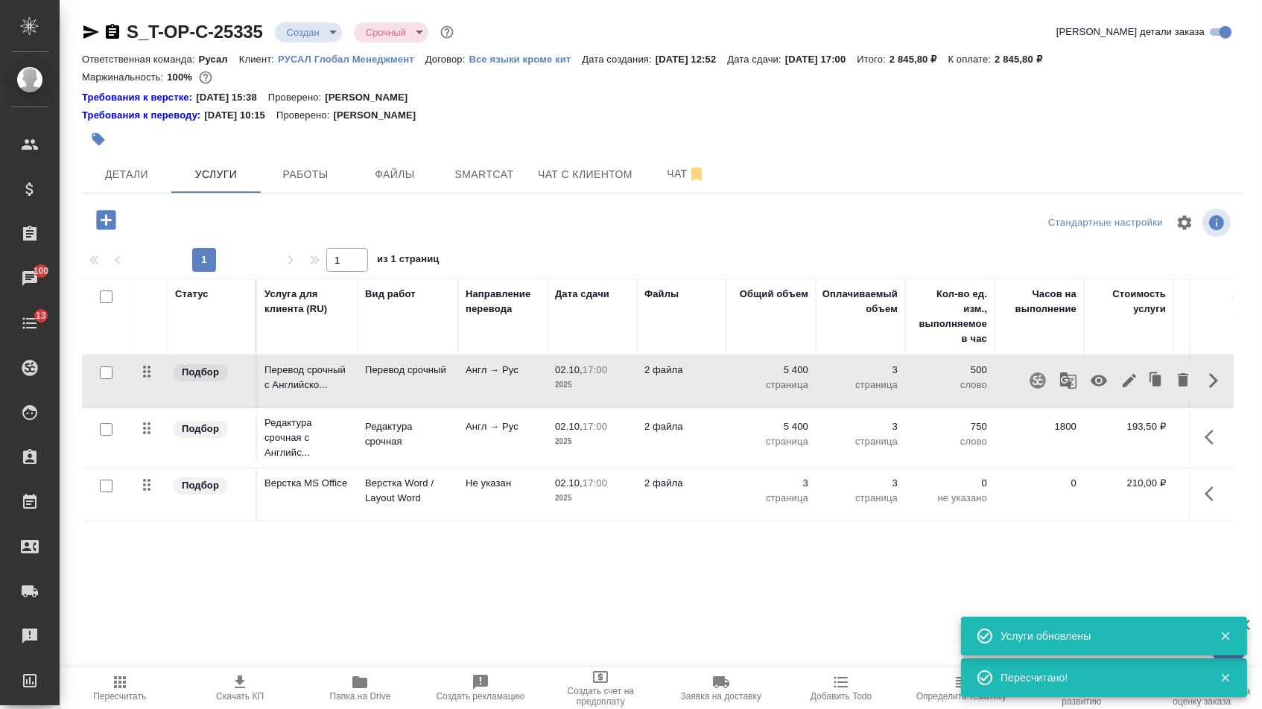
click at [1123, 390] on icon "button" at bounding box center [1129, 381] width 18 height 18
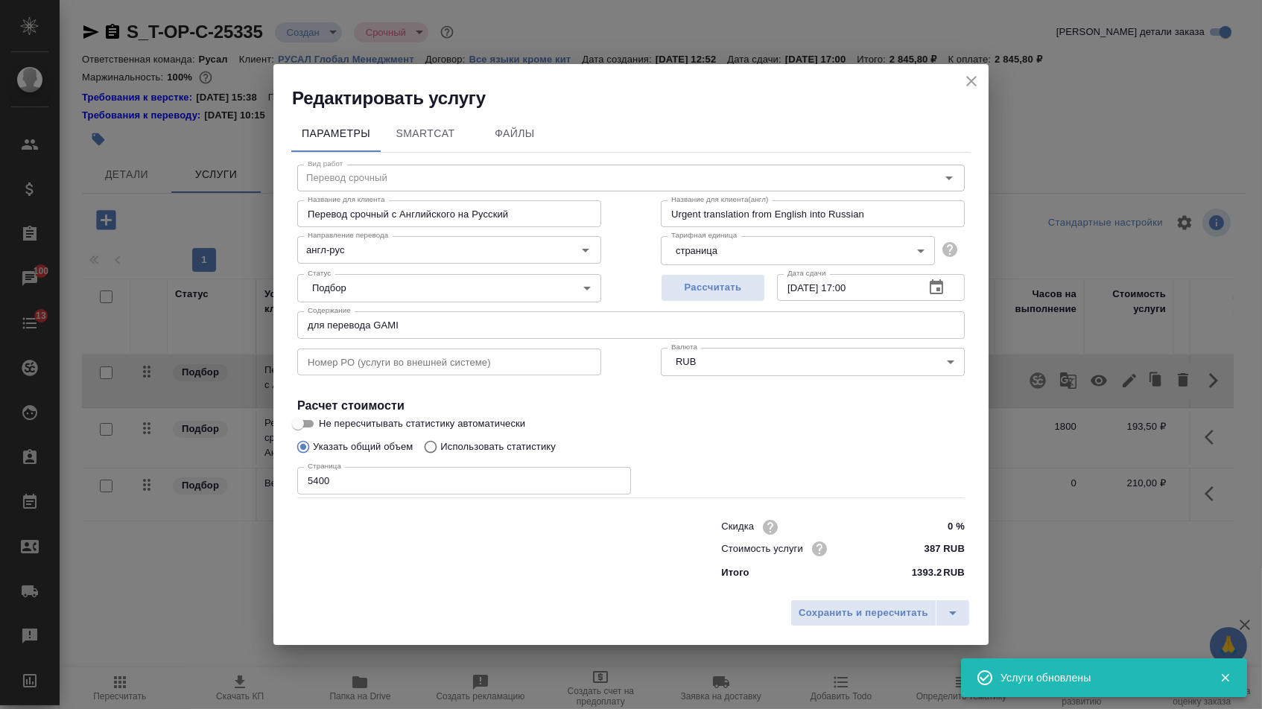
click at [967, 72] on icon "close" at bounding box center [971, 81] width 18 height 18
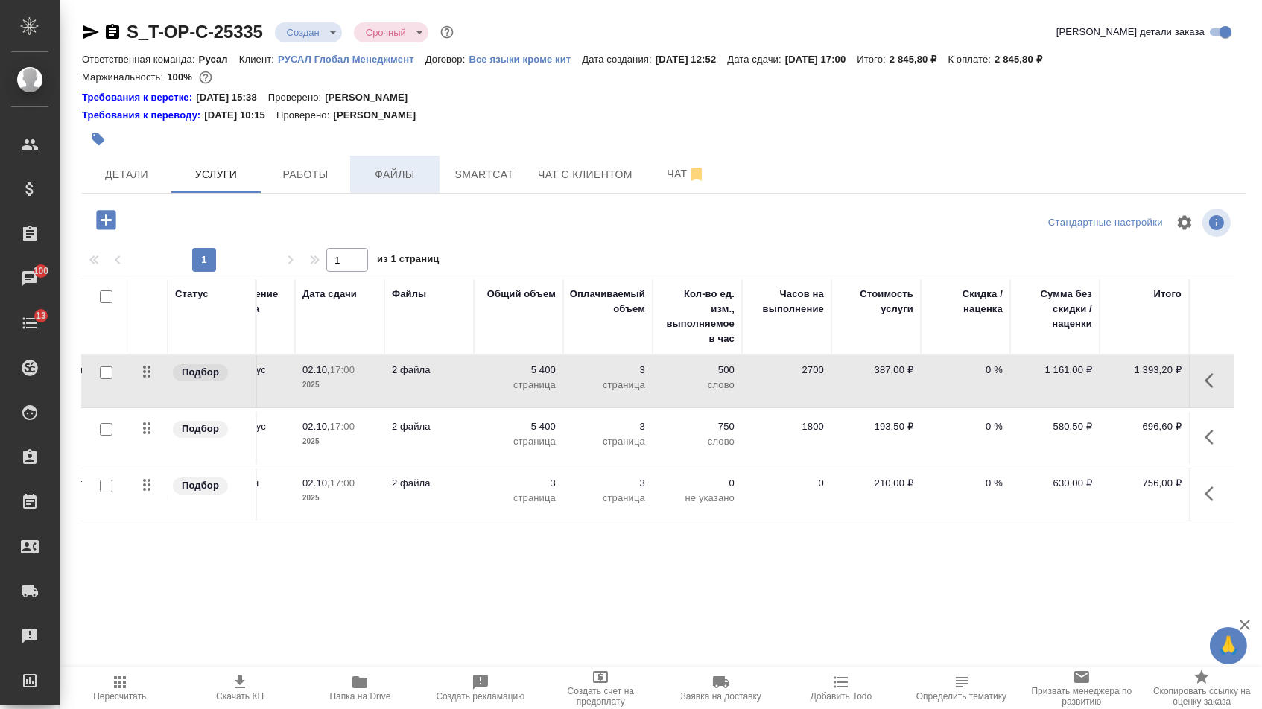
scroll to position [0, 252]
click at [121, 162] on button "Детали" at bounding box center [126, 174] width 89 height 37
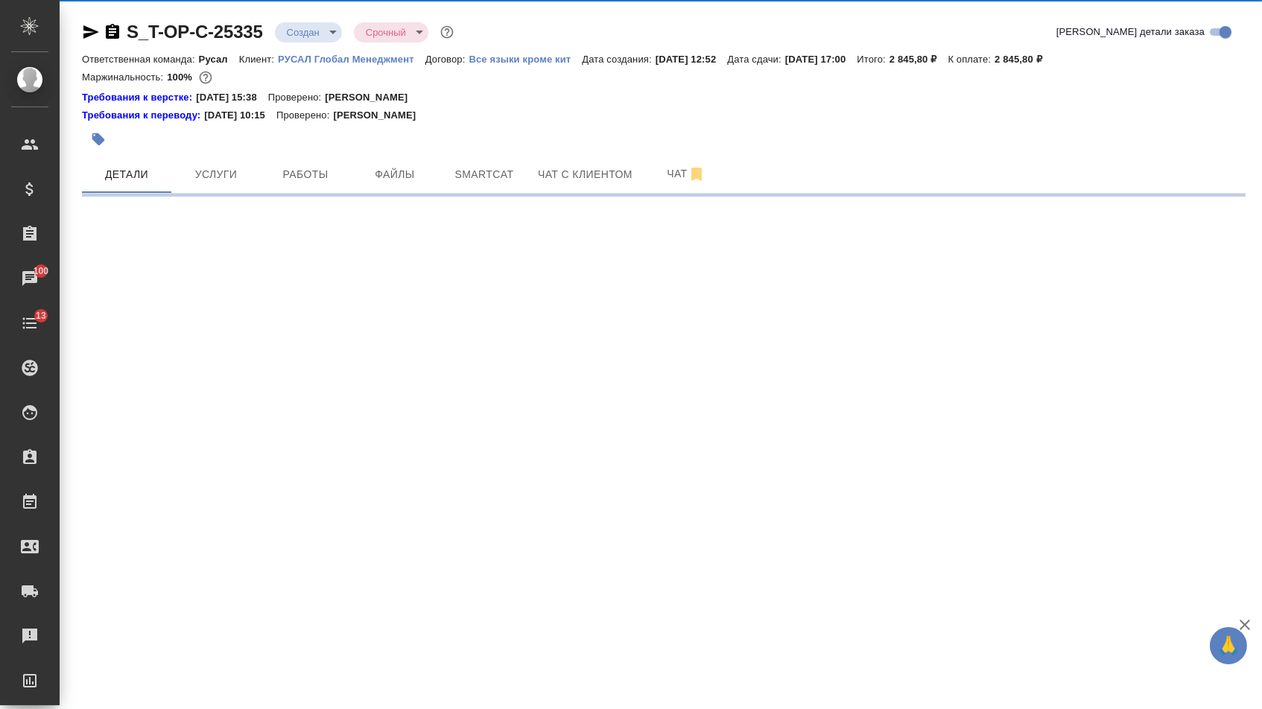
select select "RU"
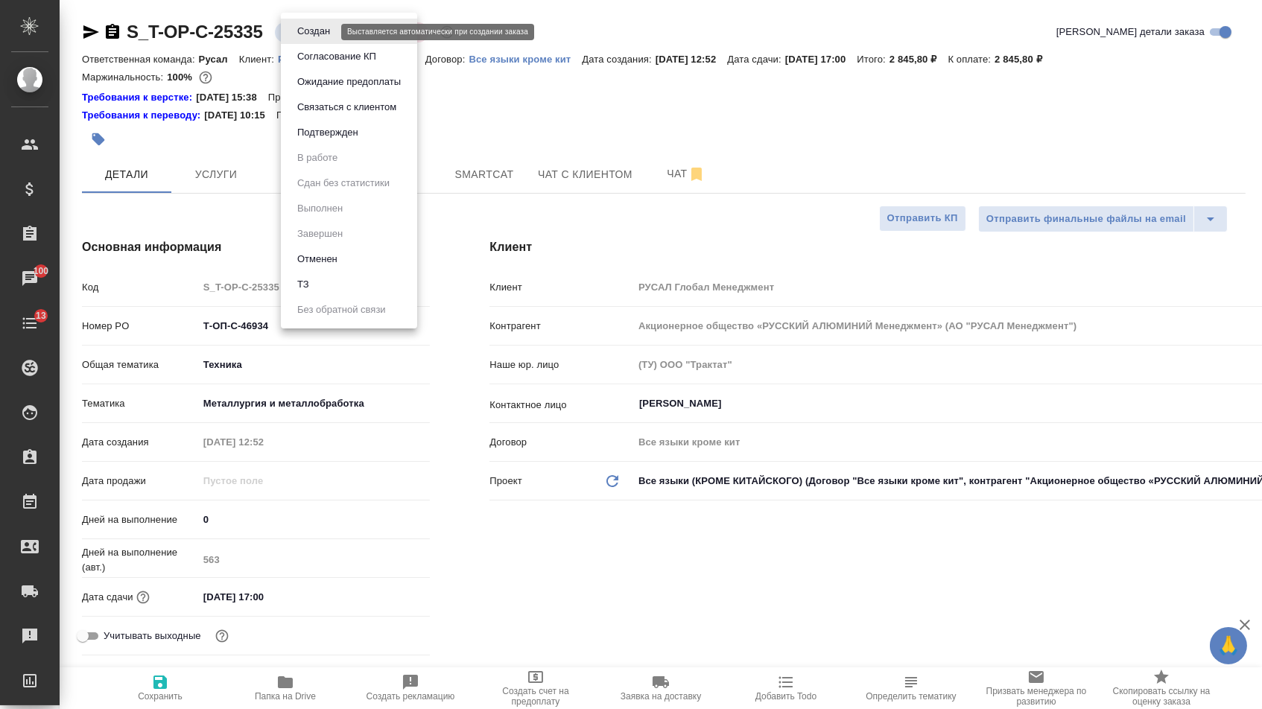
click at [312, 36] on body "🙏 .cls-1 fill:#fff; AWATERA Menshikova Aleksandra Клиенты Спецификации Заказы 1…" at bounding box center [631, 354] width 1262 height 709
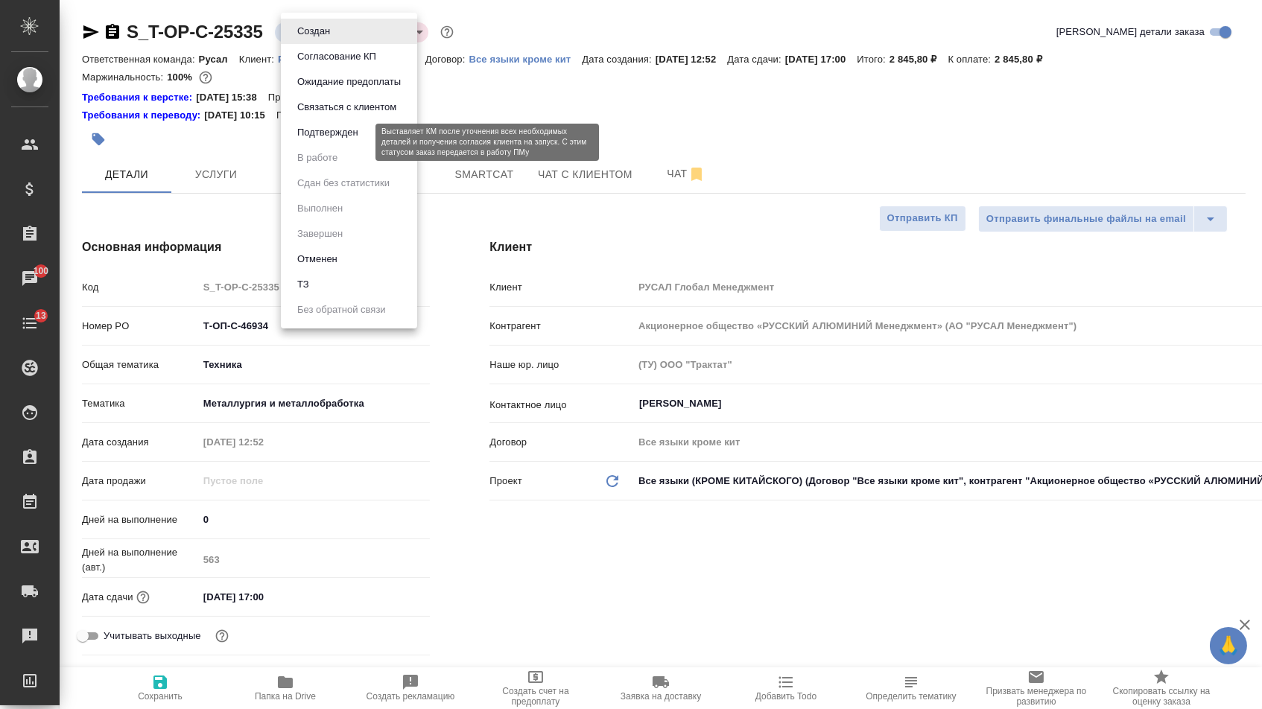
click at [311, 141] on button "Подтвержден" at bounding box center [328, 132] width 70 height 16
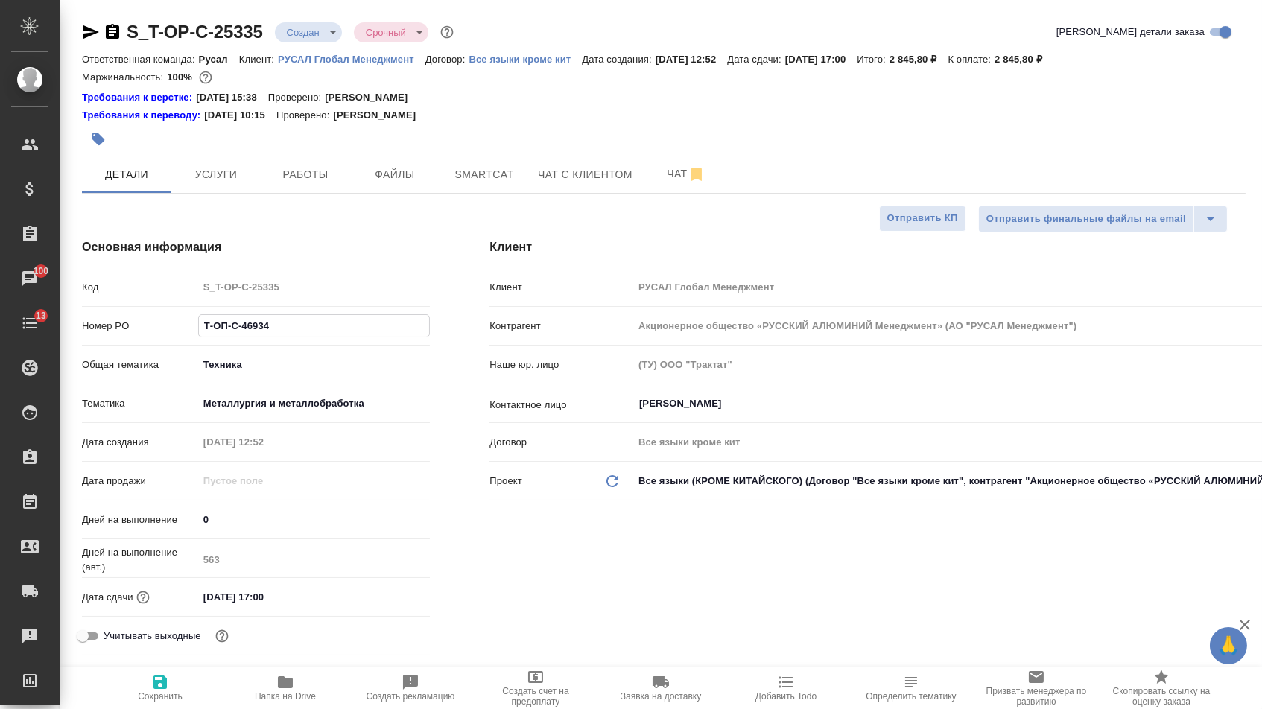
drag, startPoint x: 281, startPoint y: 339, endPoint x: 103, endPoint y: 305, distance: 181.1
click at [104, 306] on div "Код S_T-OP-C-25335 Номер PO Т-ОП-С-46934 Общая тематика Техника tech Тематика М…" at bounding box center [256, 467] width 348 height 387
select select "RU"
type textarea "x"
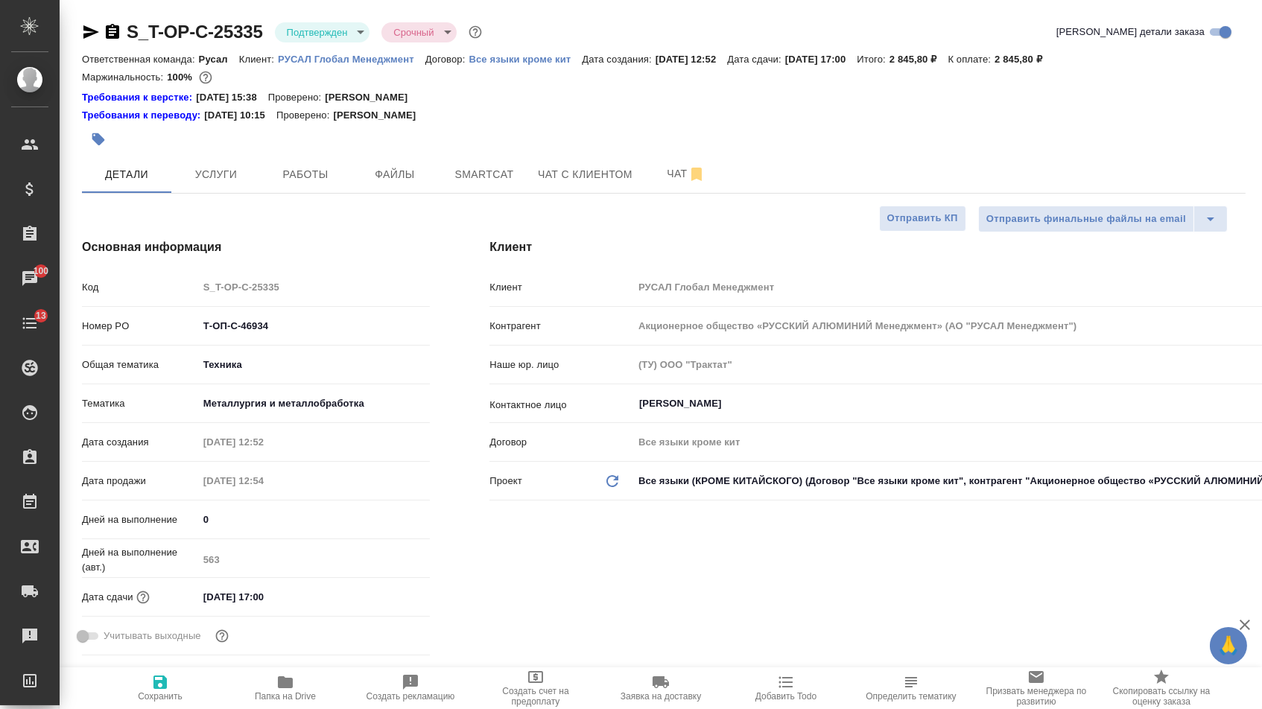
type textarea "x"
click at [97, 27] on icon "button" at bounding box center [91, 32] width 18 height 18
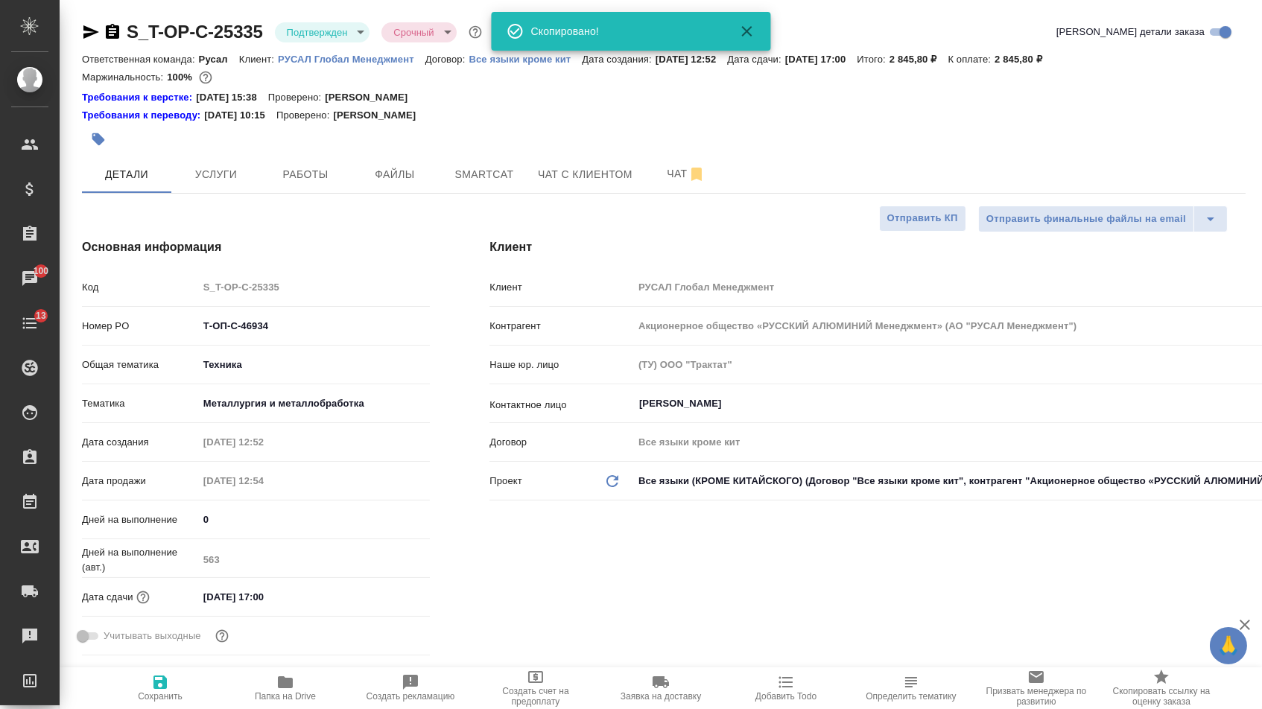
type textarea "x"
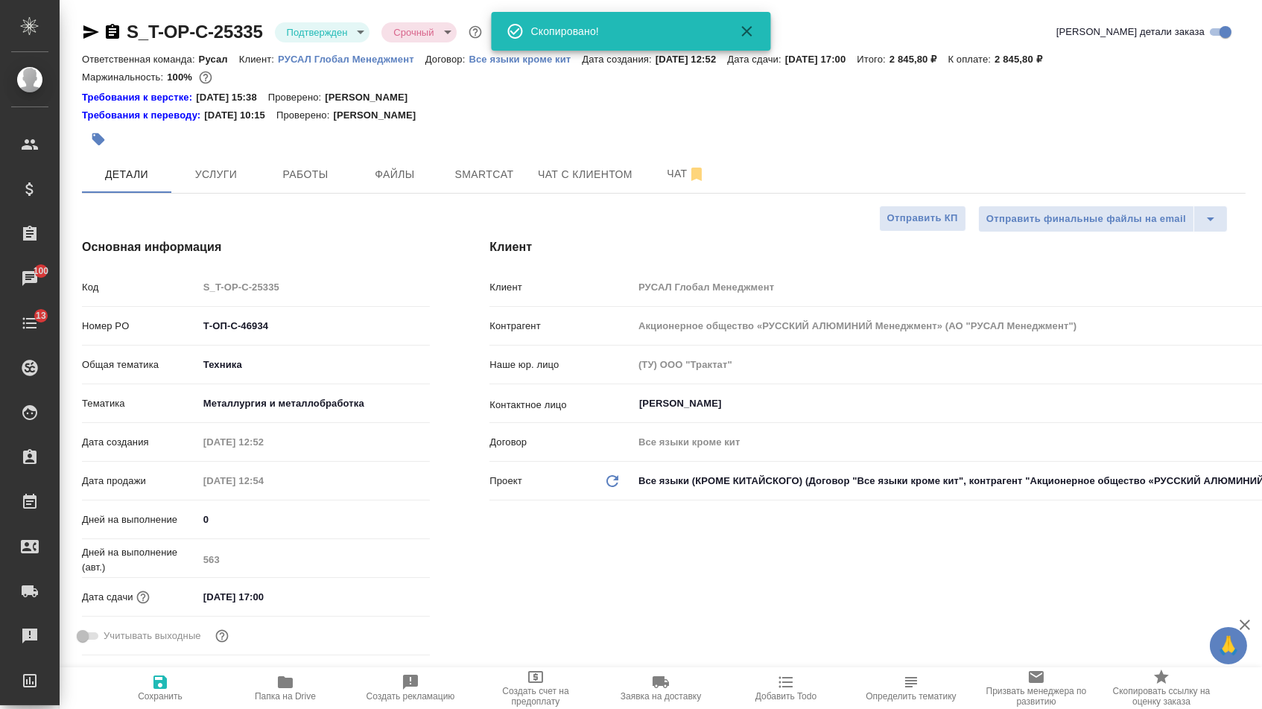
type textarea "x"
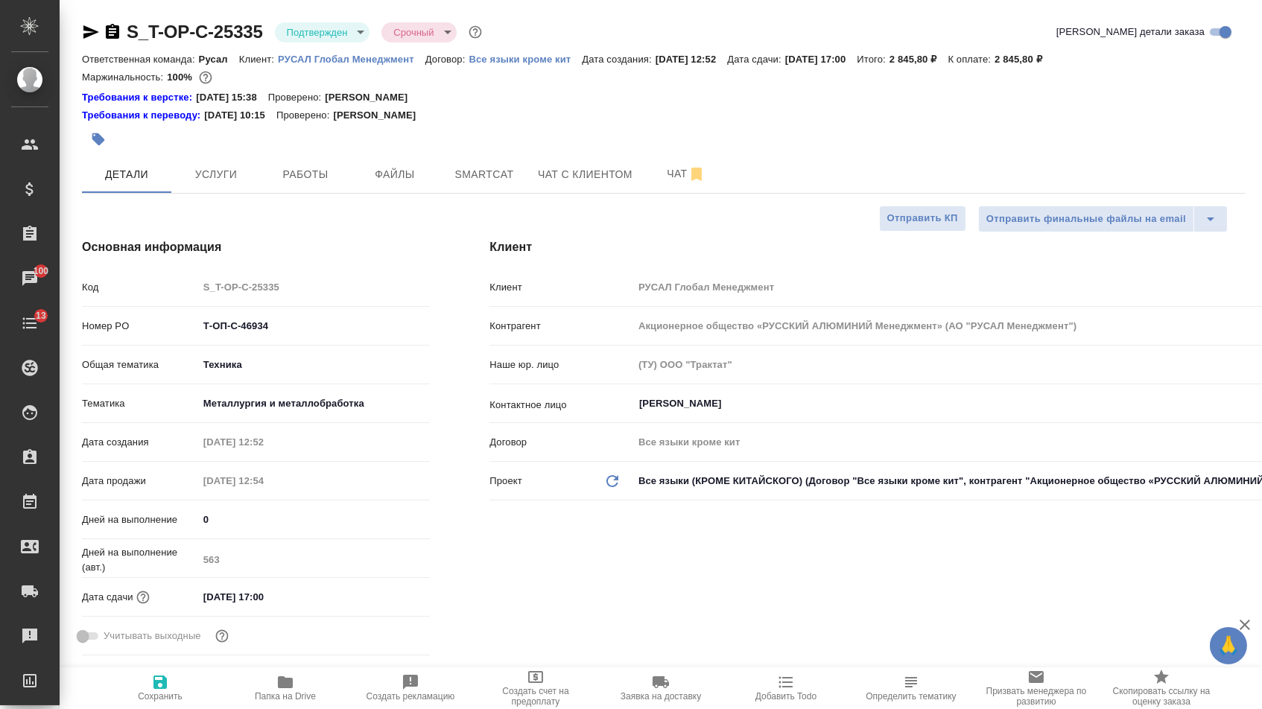
type textarea "x"
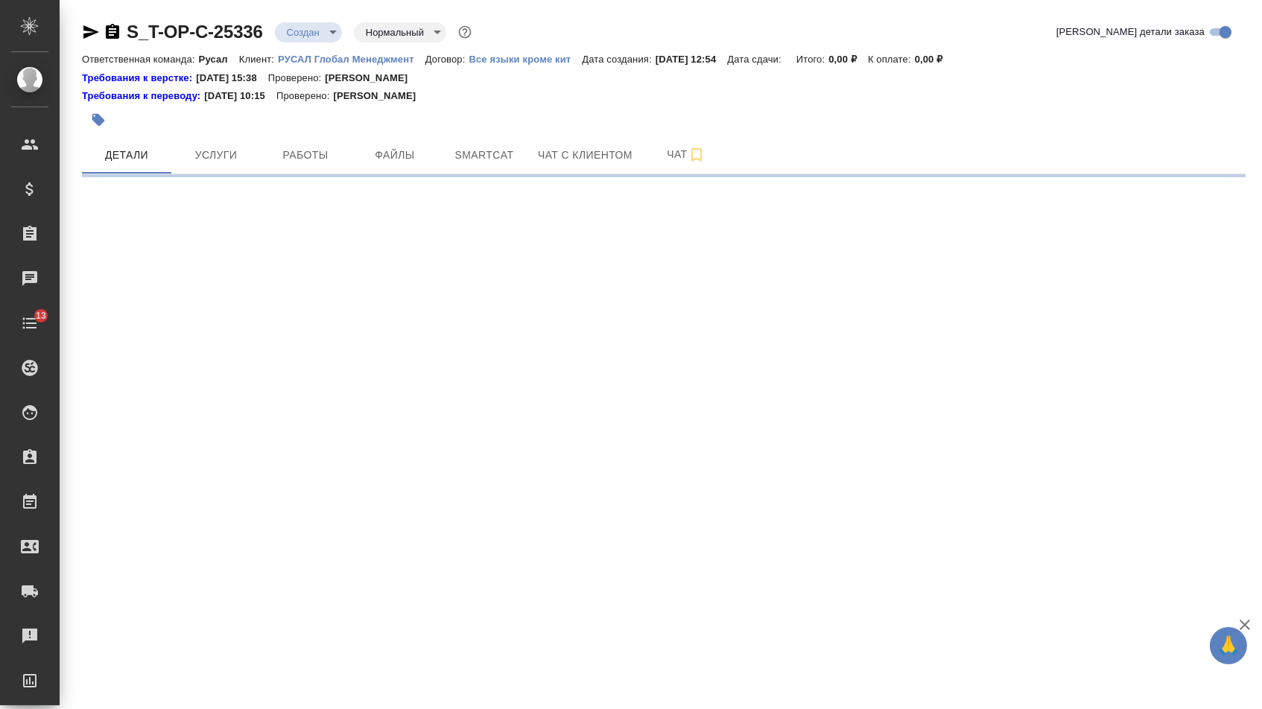
select select "RU"
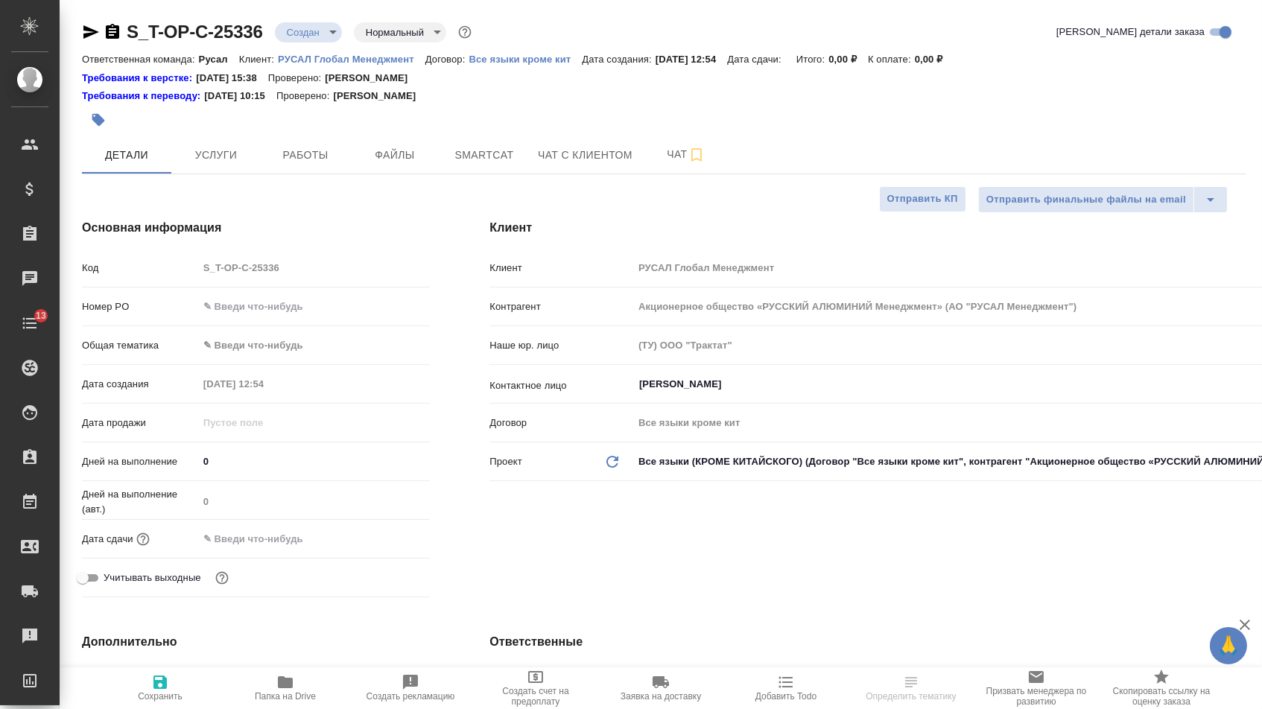
type textarea "x"
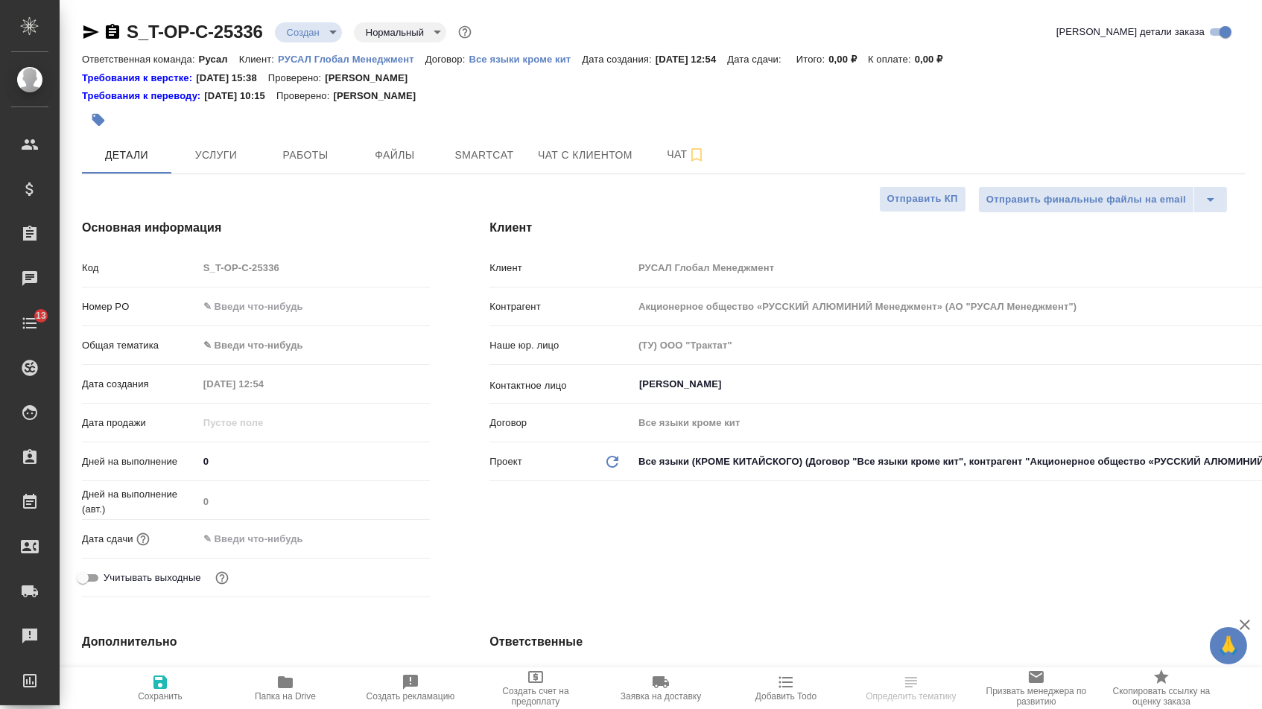
type textarea "x"
click at [358, 317] on input "text" at bounding box center [314, 307] width 232 height 22
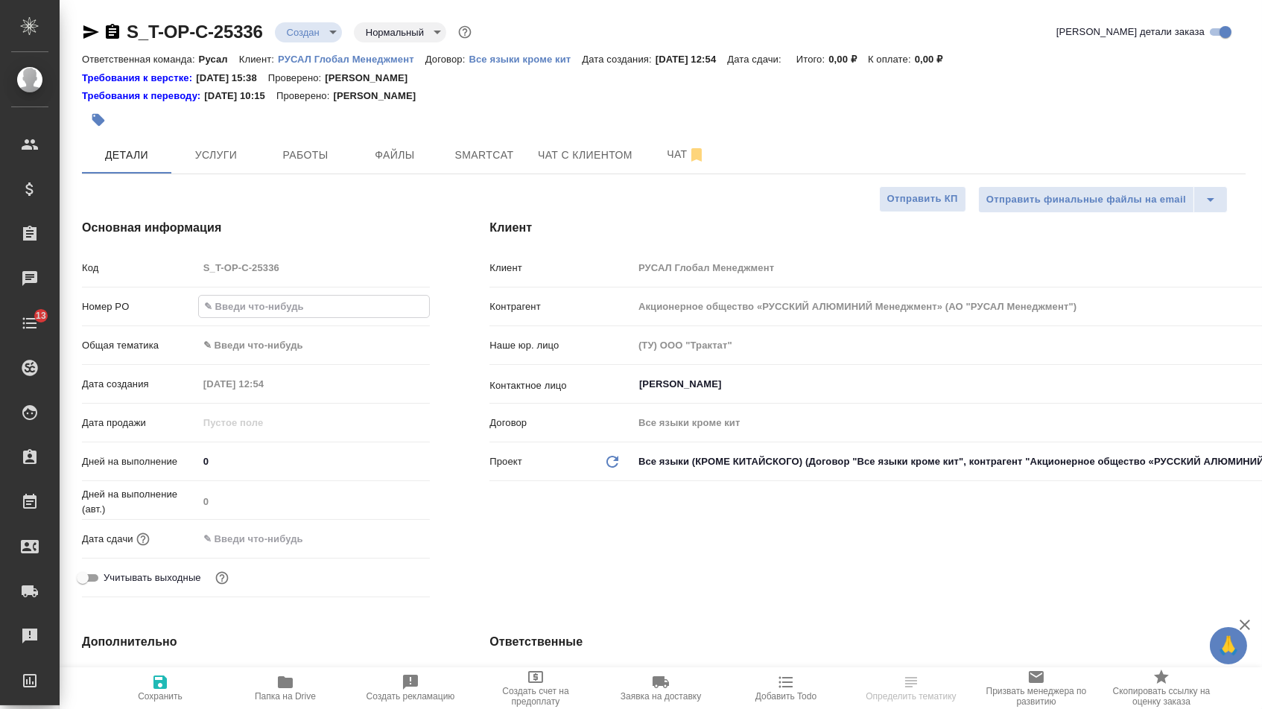
paste input "Т-ОП-С-46935"
type input "Т-ОП-С-46935"
type textarea "x"
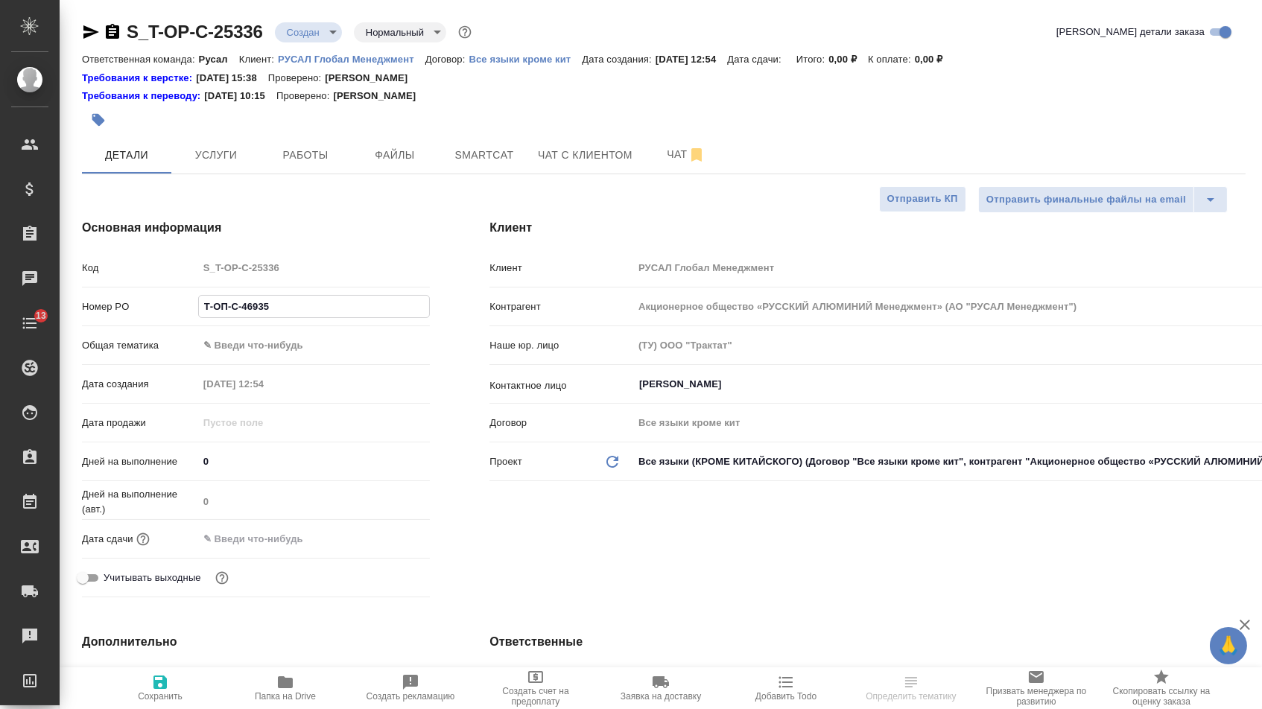
type input "Т-ОП-С-46935"
click at [293, 538] on input "text" at bounding box center [263, 539] width 130 height 22
click at [401, 538] on div at bounding box center [404, 538] width 52 height 18
click at [393, 538] on icon "button" at bounding box center [386, 537] width 13 height 15
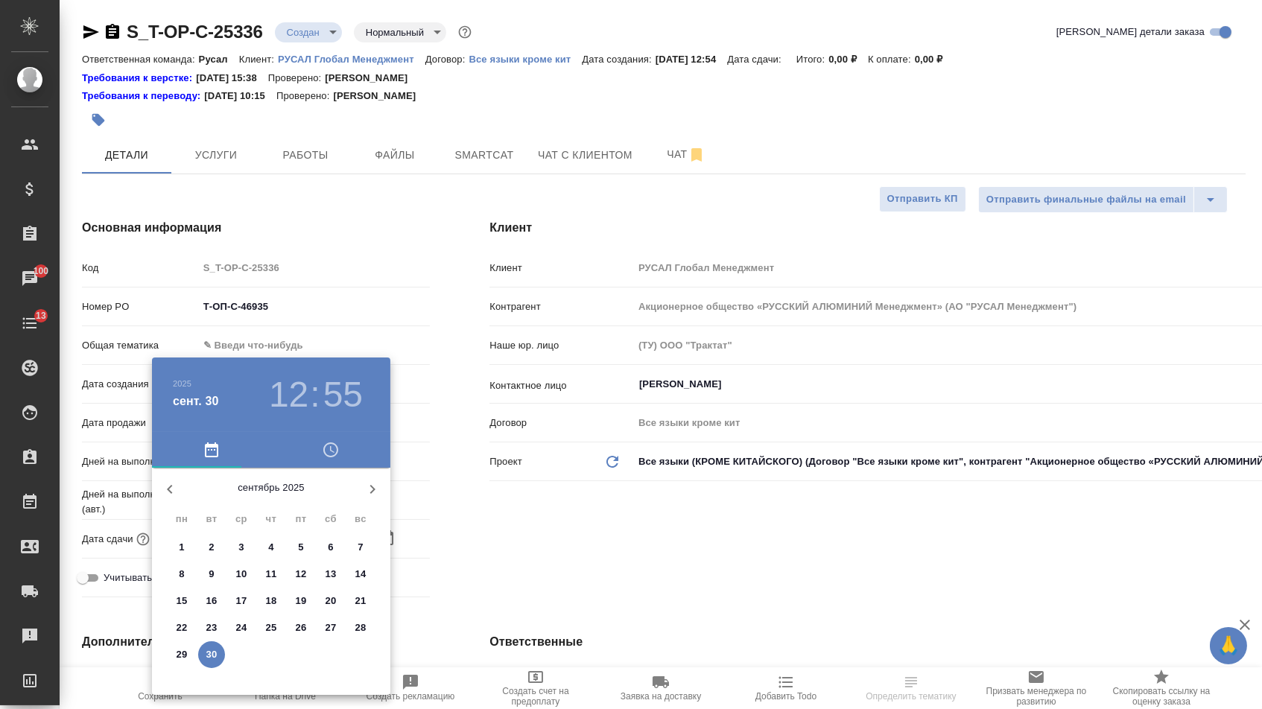
click at [369, 491] on icon "button" at bounding box center [372, 489] width 18 height 18
click at [268, 542] on p "2" at bounding box center [270, 547] width 5 height 15
type input "[DATE] 12:55"
type textarea "x"
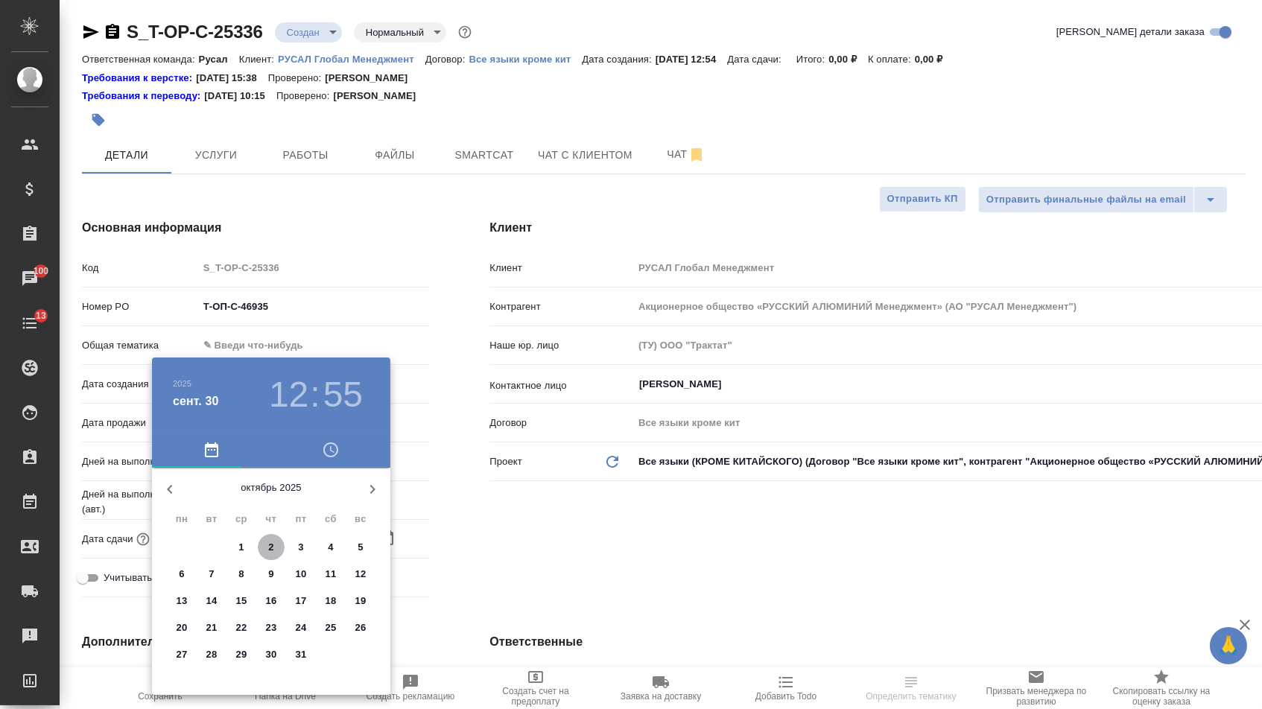
type textarea "x"
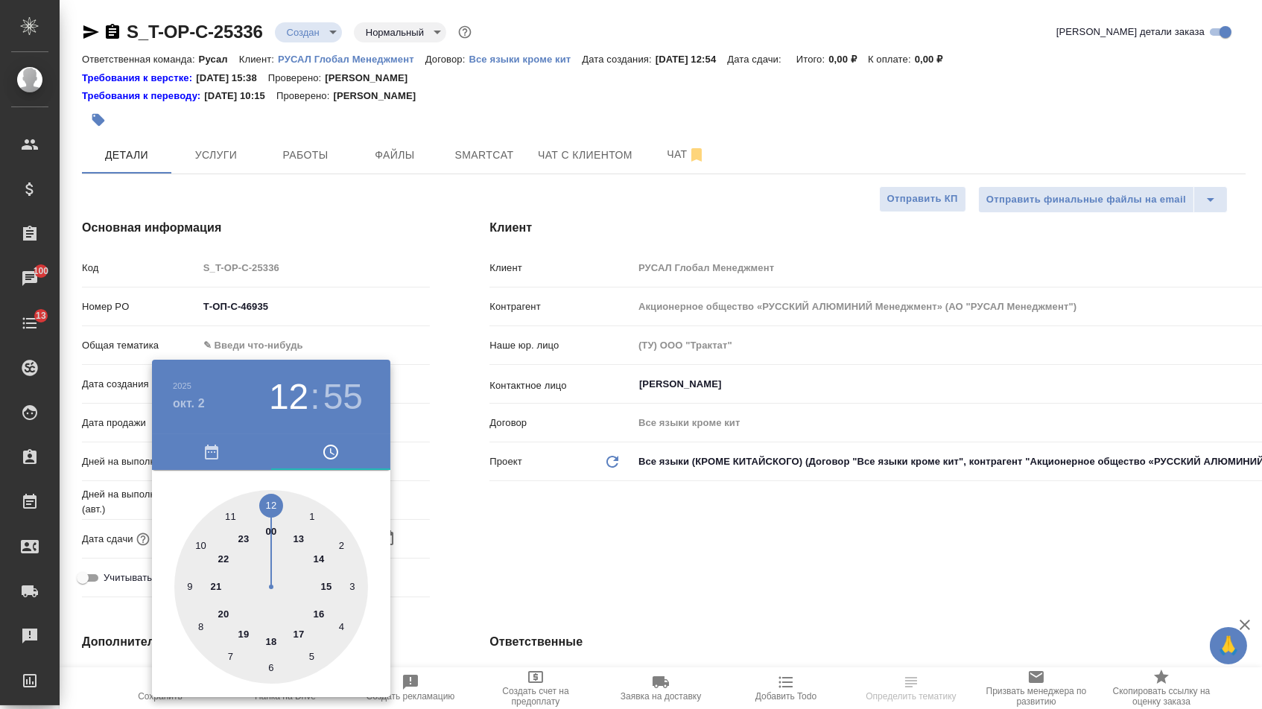
type textarea "x"
click at [271, 504] on div at bounding box center [271, 587] width 194 height 194
type textarea "x"
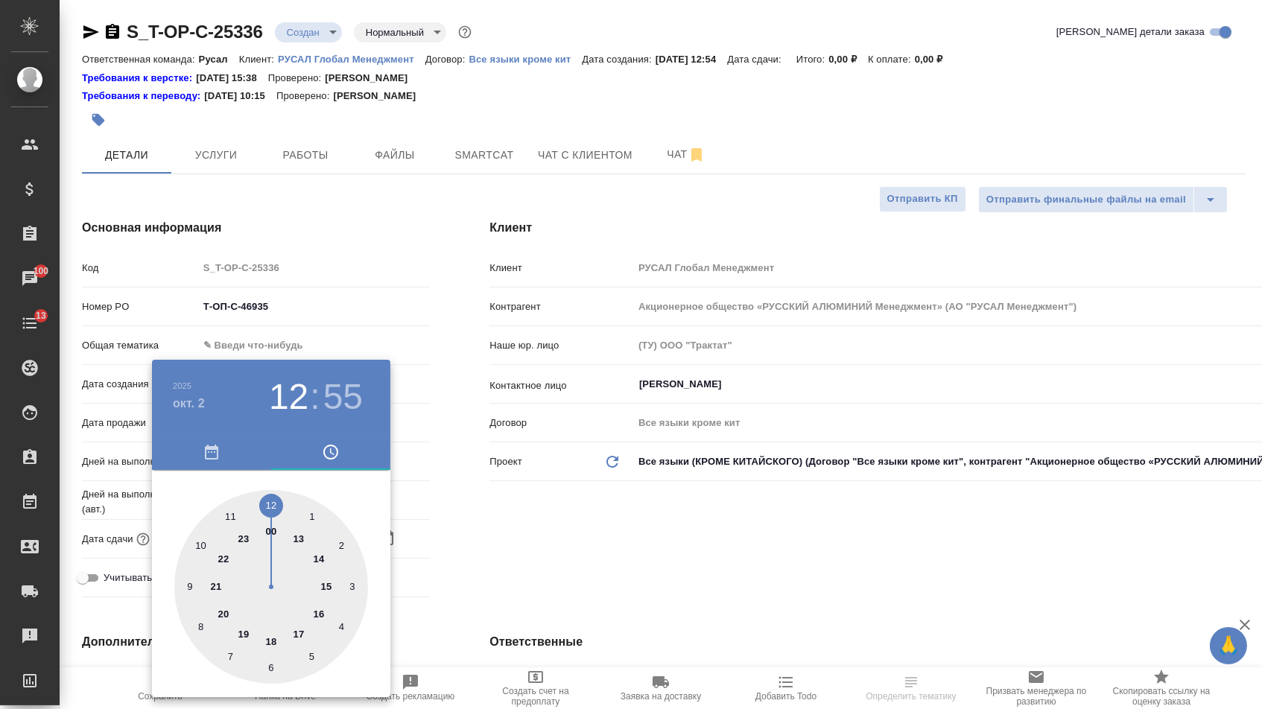
type textarea "x"
click at [271, 504] on div at bounding box center [271, 587] width 194 height 194
type input "[DATE] 12:00"
type textarea "x"
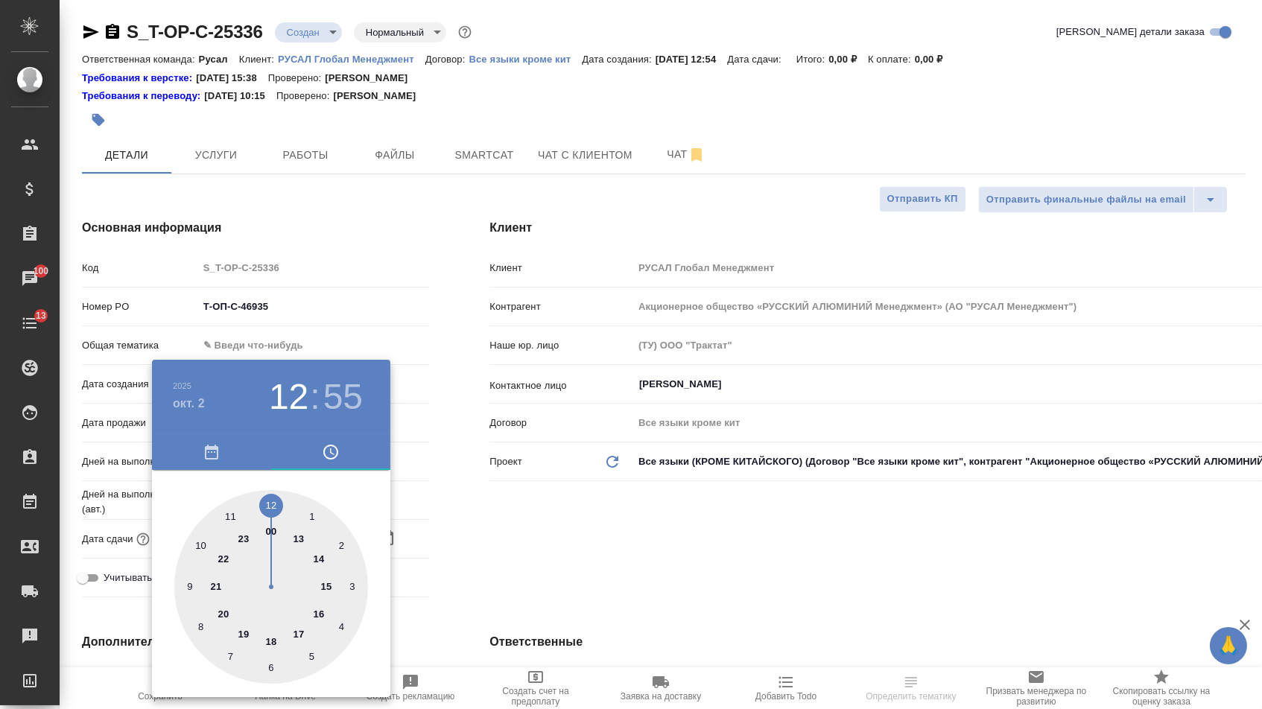
type textarea "x"
click at [416, 540] on div at bounding box center [631, 354] width 1262 height 709
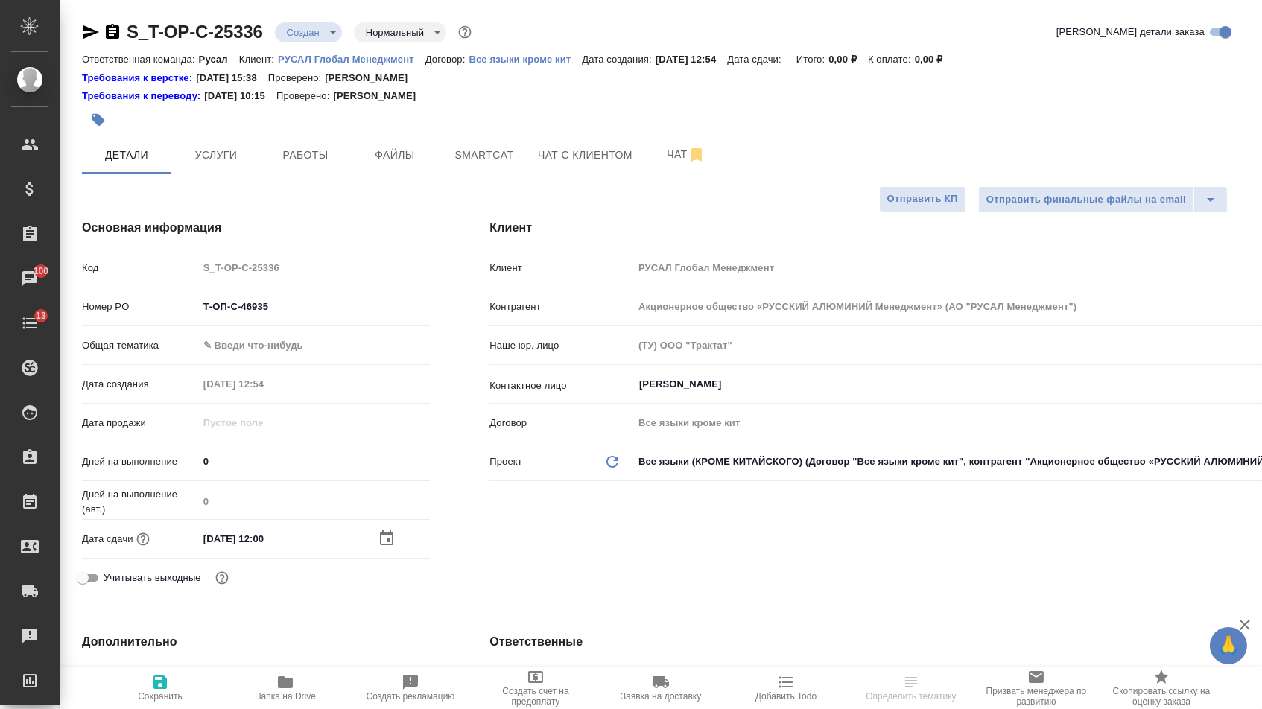
select select "RU"
type textarea "x"
click at [265, 357] on body "🙏 .cls-1 fill:#fff; AWATERA Menshikova Aleksandra Клиенты Спецификации Заказы 1…" at bounding box center [631, 354] width 1262 height 709
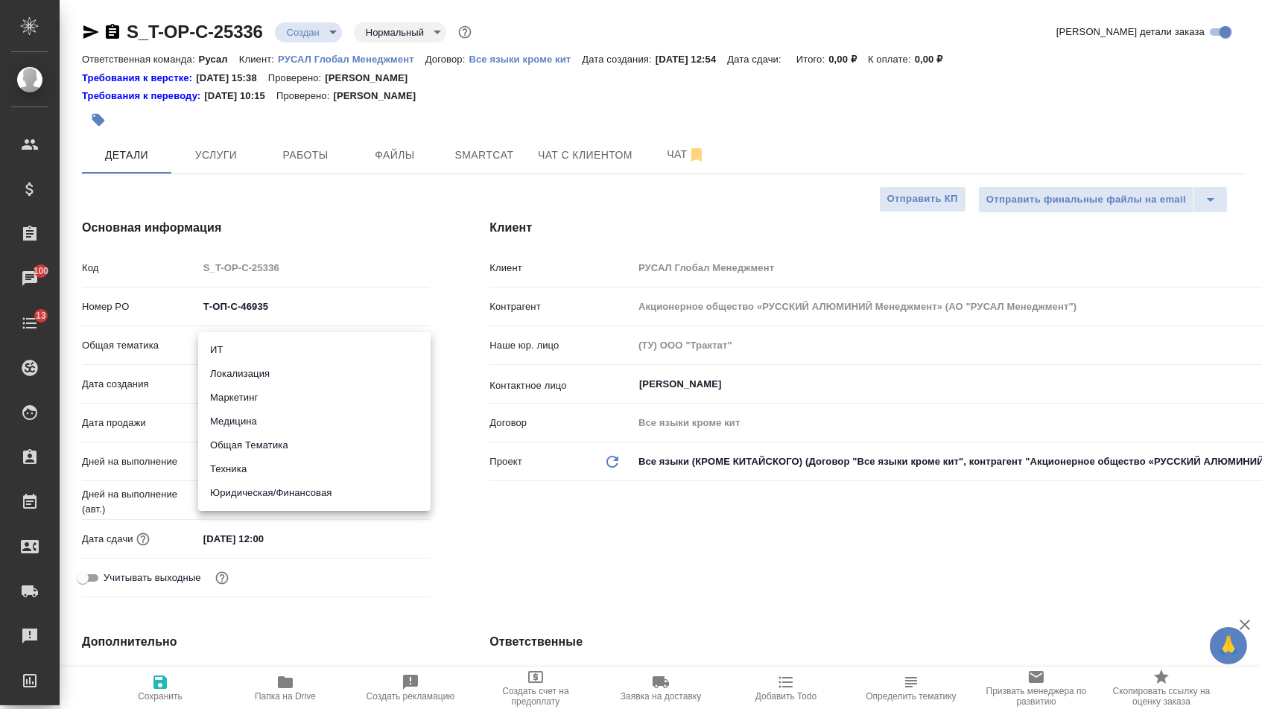
click at [256, 464] on li "Техника" at bounding box center [314, 469] width 232 height 24
type input "tech"
type textarea "x"
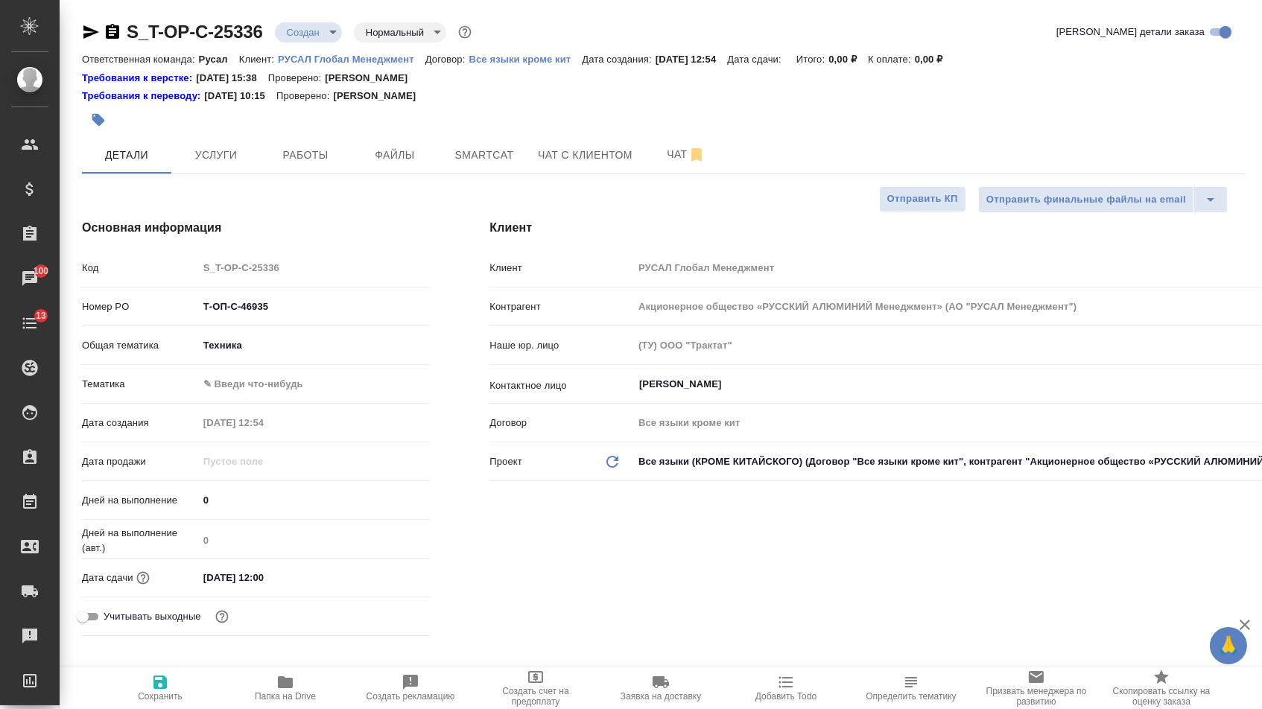
click at [258, 397] on div "Тематика ✎ Введи что-нибудь" at bounding box center [256, 384] width 348 height 26
click at [258, 393] on body "🙏 .cls-1 fill:#fff; AWATERA Menshikova Aleksandra Клиенты Спецификации Заказы 1…" at bounding box center [631, 354] width 1262 height 709
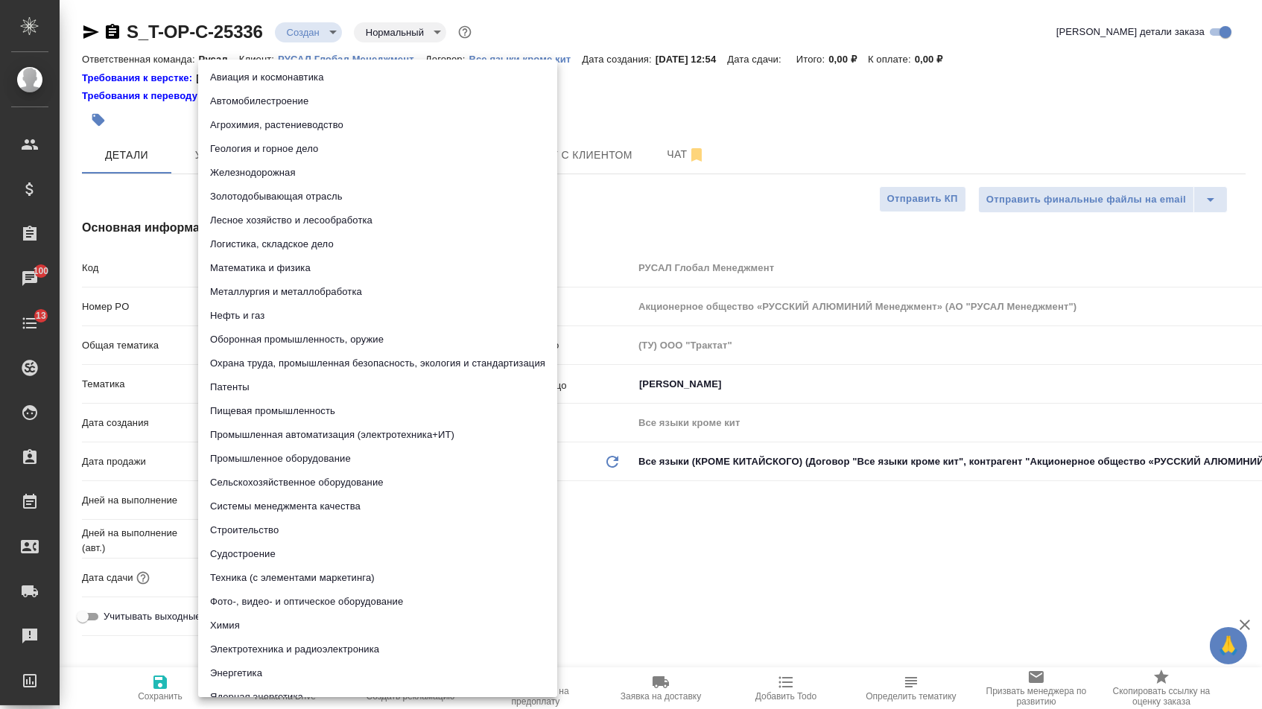
click at [237, 458] on li "Промышленное оборудование" at bounding box center [377, 459] width 359 height 24
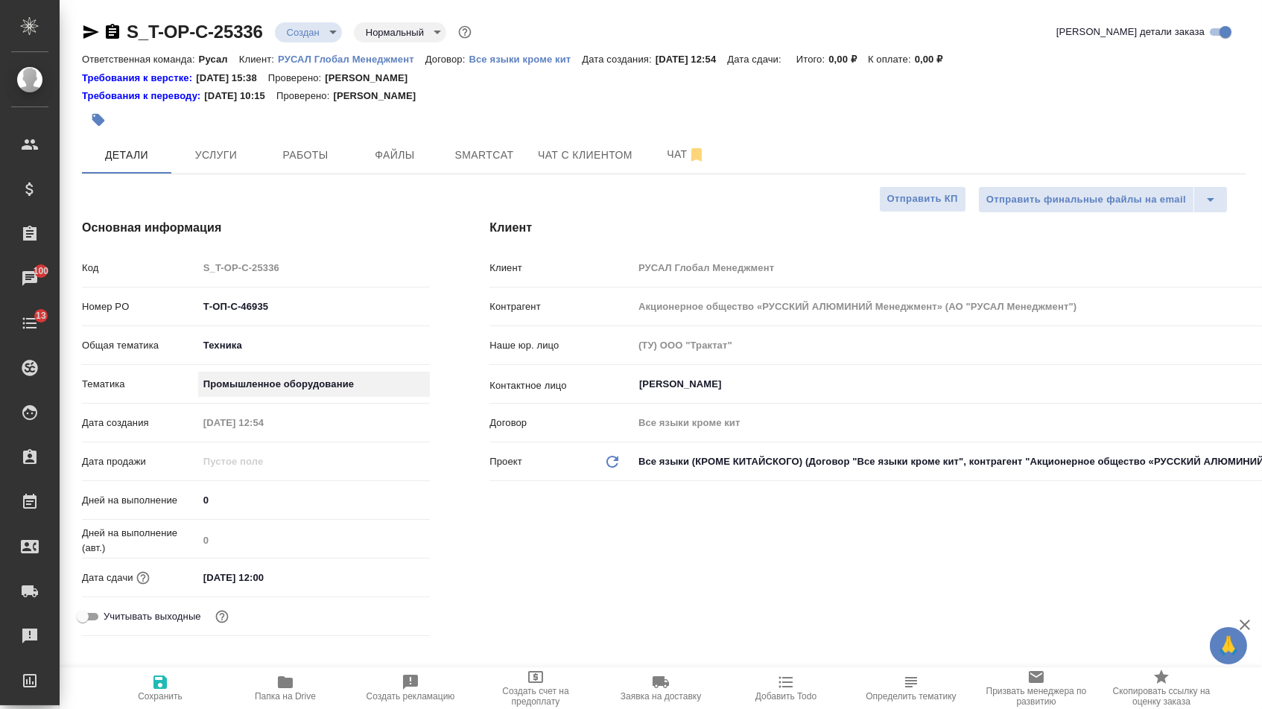
type textarea "x"
type input "5f647205b73bc97568ca66bc"
click at [148, 697] on span "Сохранить" at bounding box center [160, 696] width 45 height 10
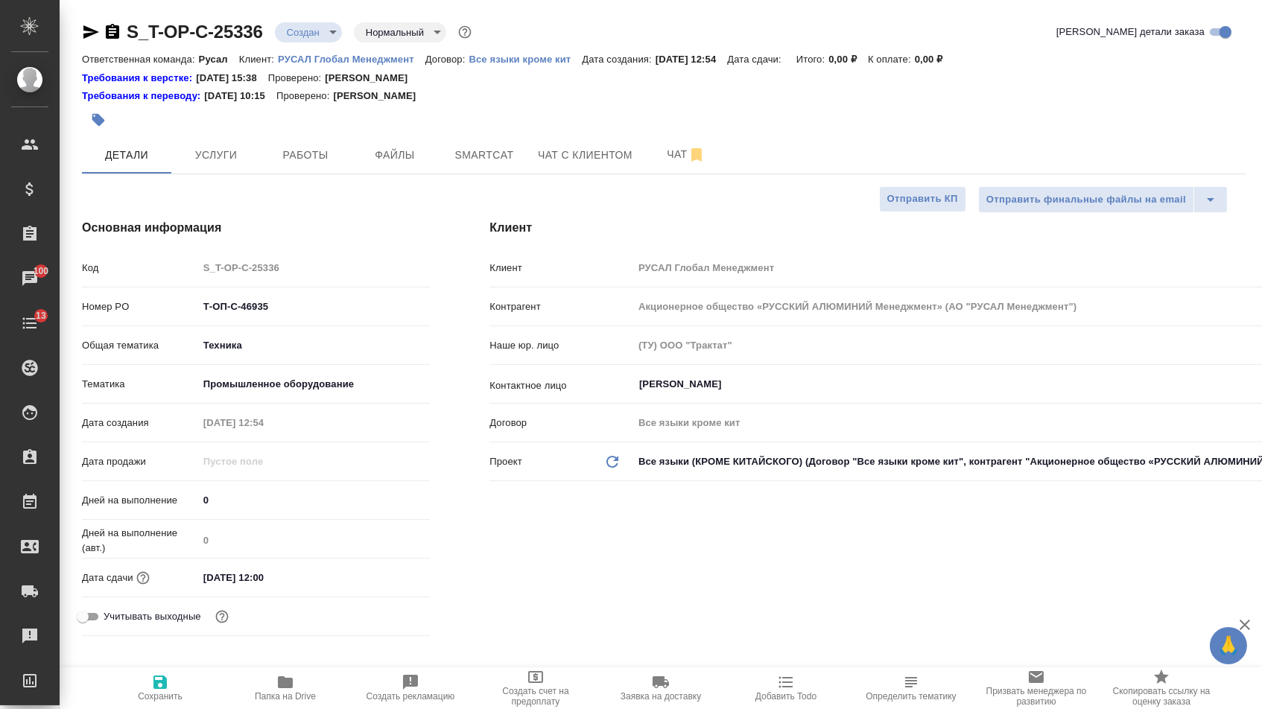
type textarea "x"
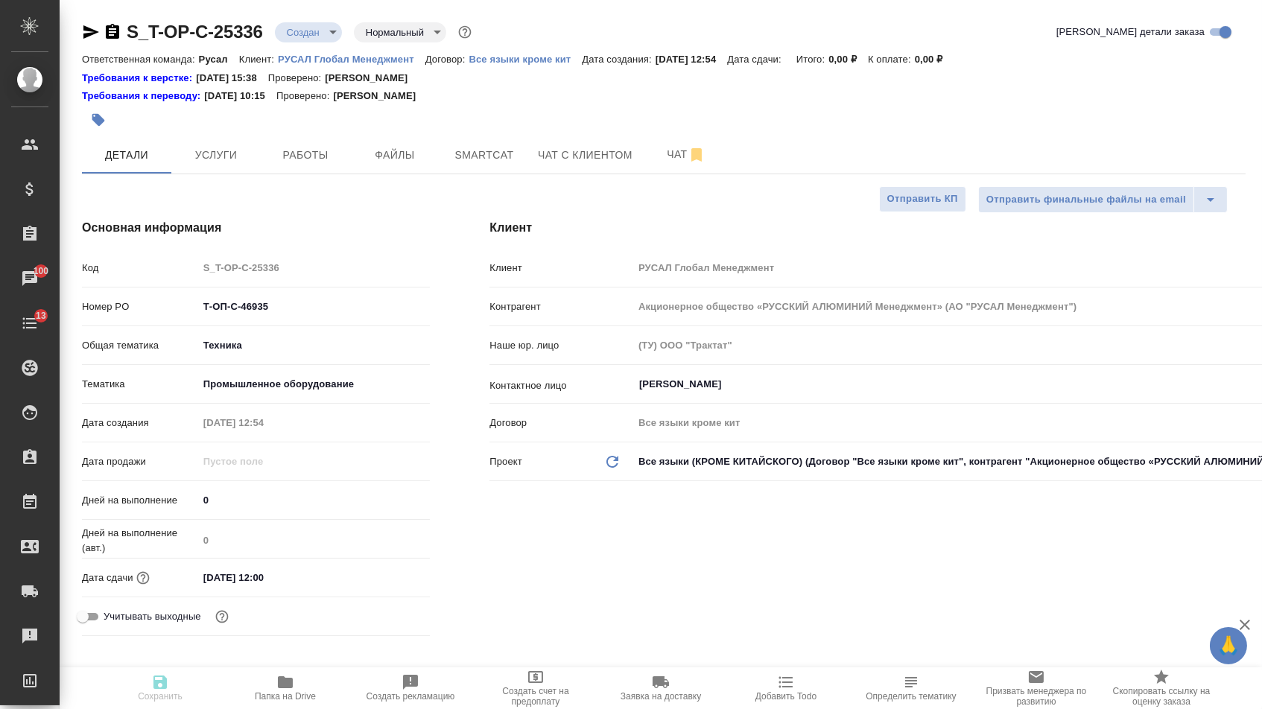
type textarea "x"
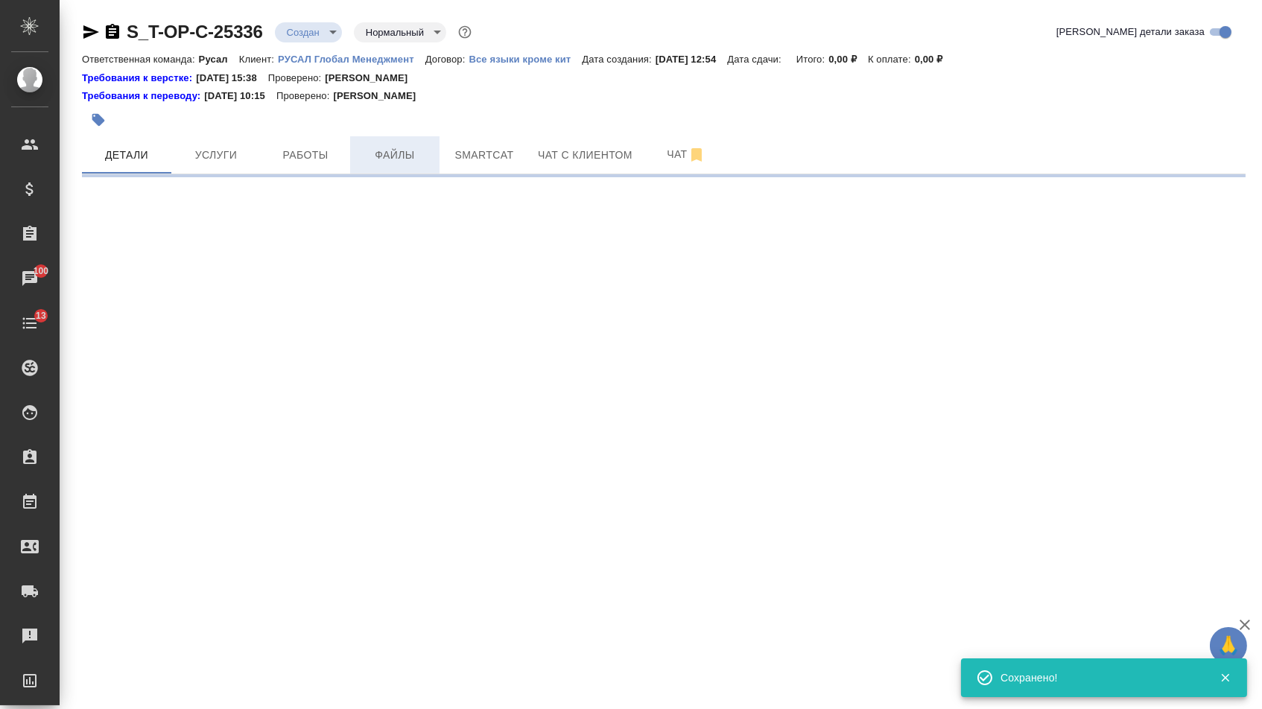
select select "RU"
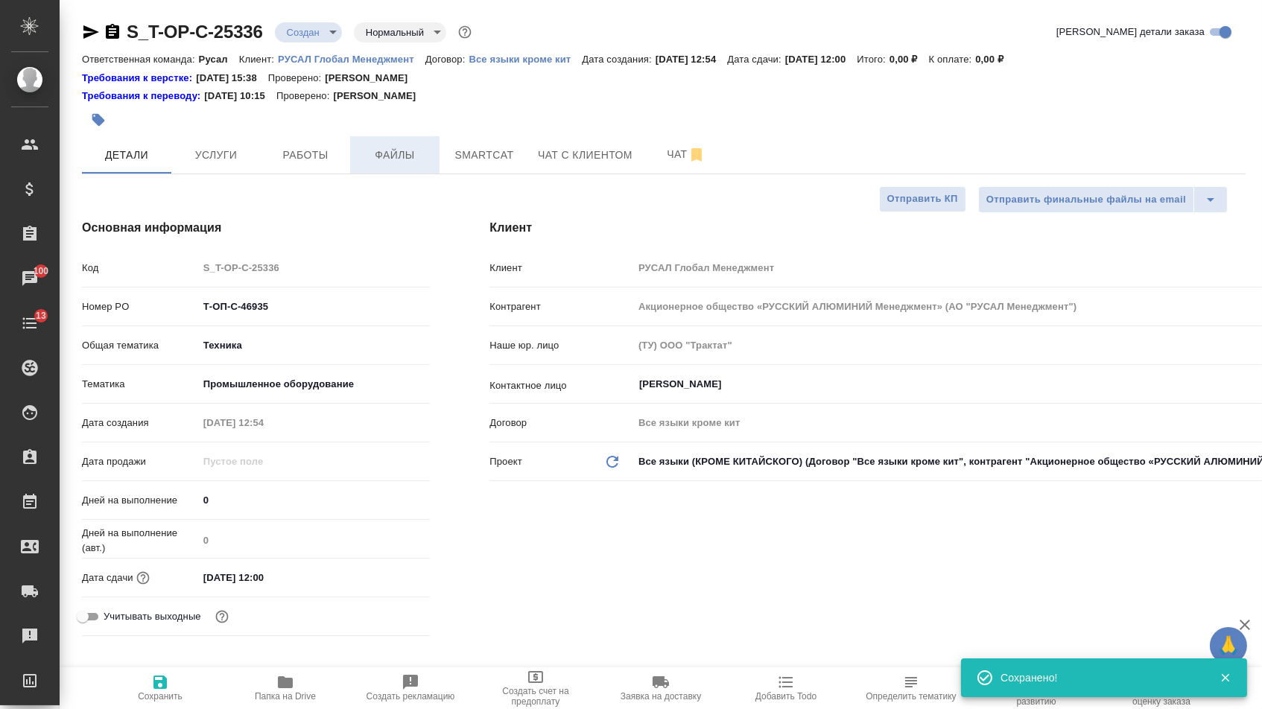
type textarea "x"
click at [387, 154] on span "Файлы" at bounding box center [395, 155] width 72 height 19
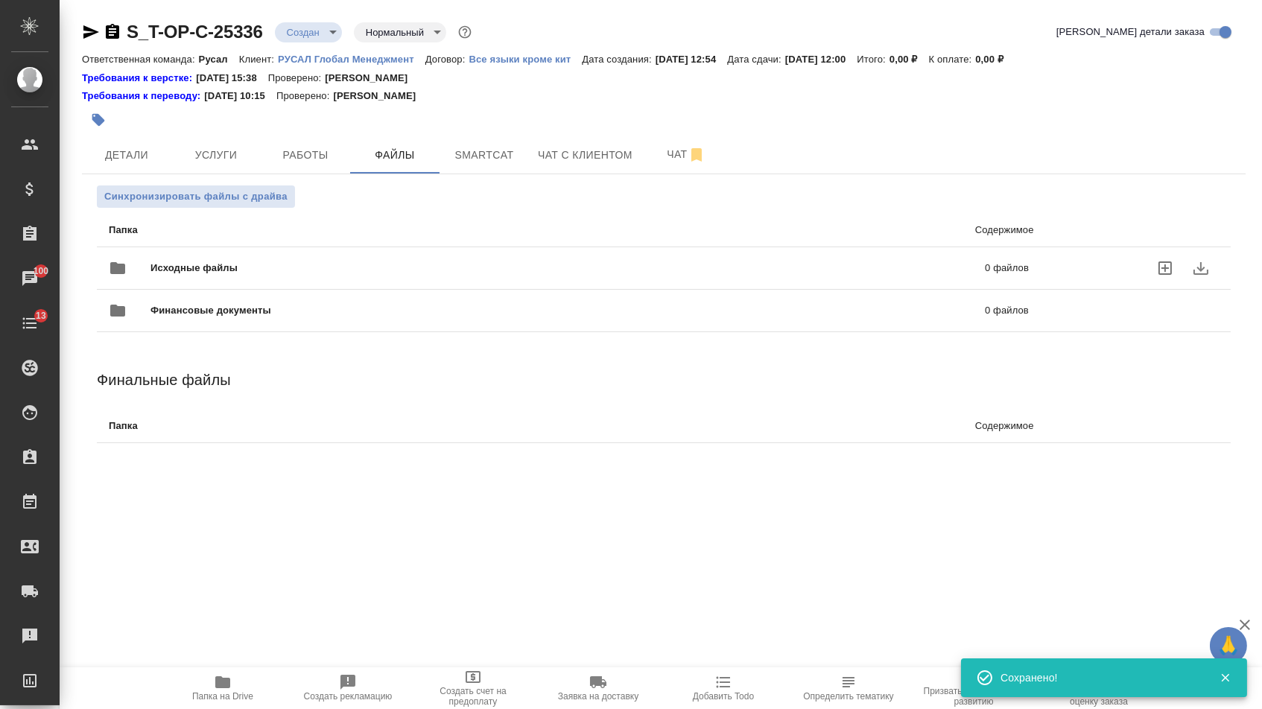
click at [269, 273] on span "Исходные файлы" at bounding box center [380, 268] width 461 height 15
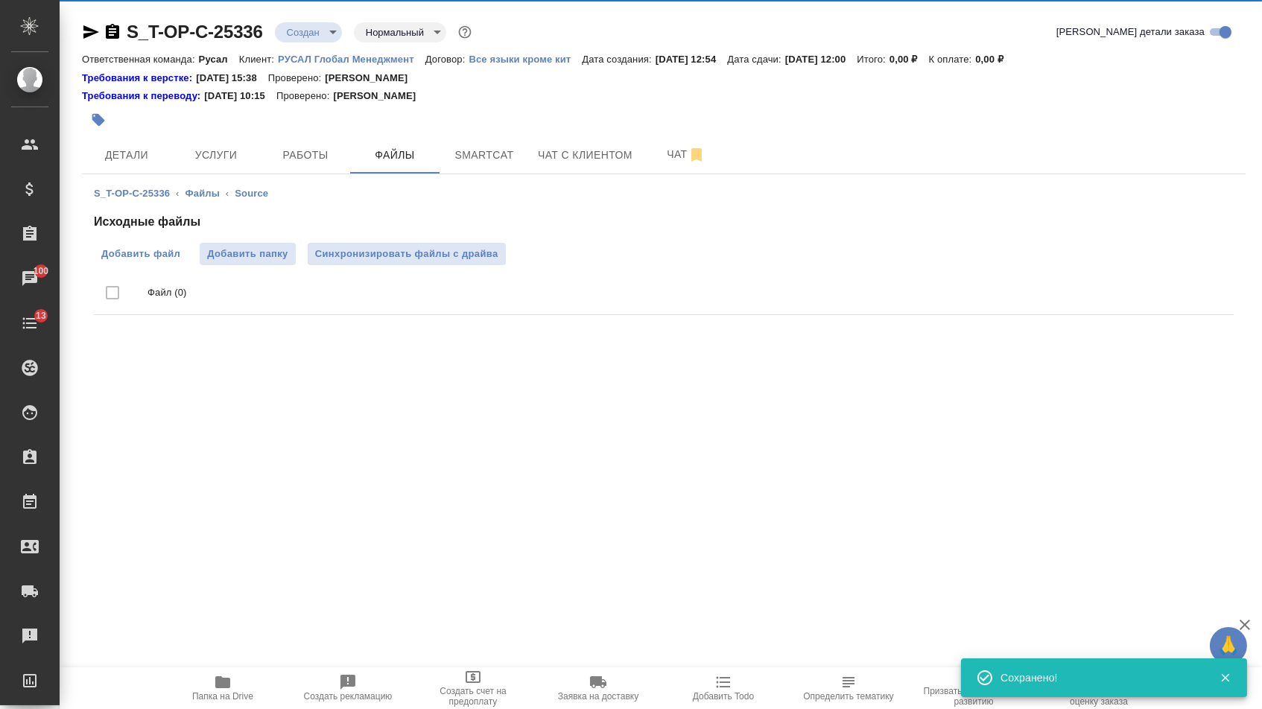
click at [145, 256] on span "Добавить файл" at bounding box center [140, 254] width 79 height 15
click at [0, 0] on input "Добавить файл" at bounding box center [0, 0] width 0 height 0
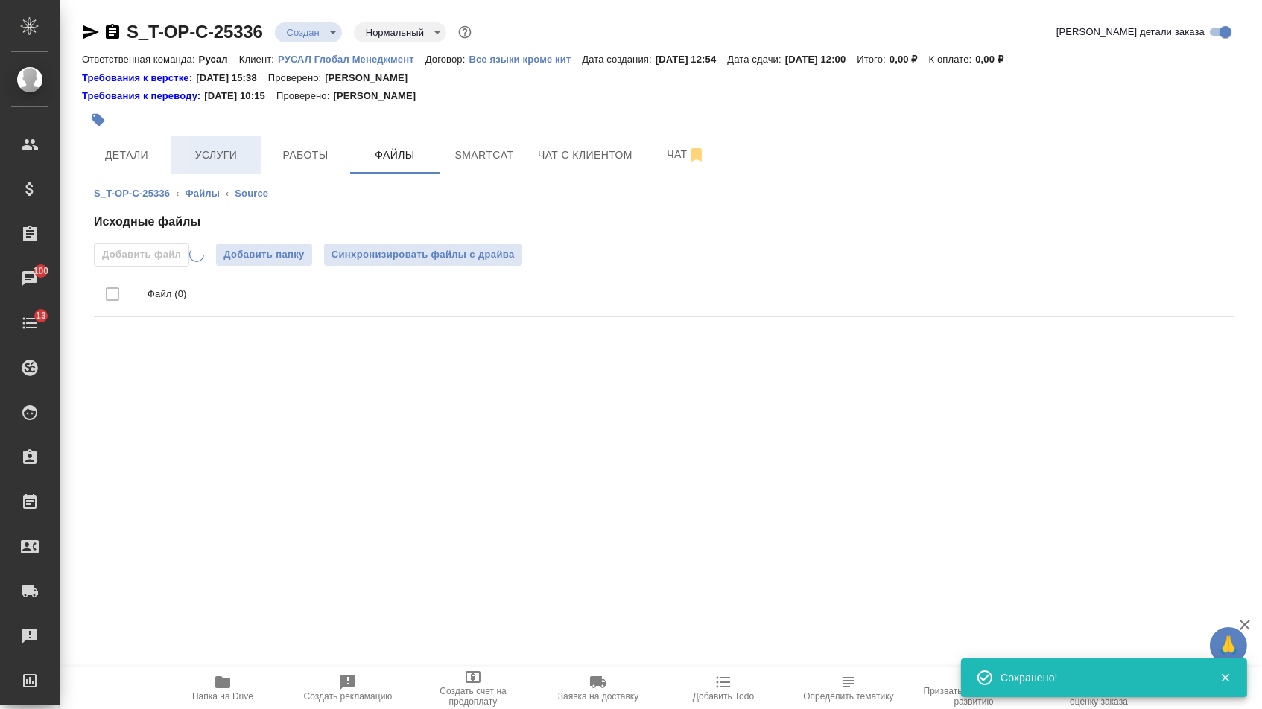
click at [208, 139] on button "Услуги" at bounding box center [215, 154] width 89 height 37
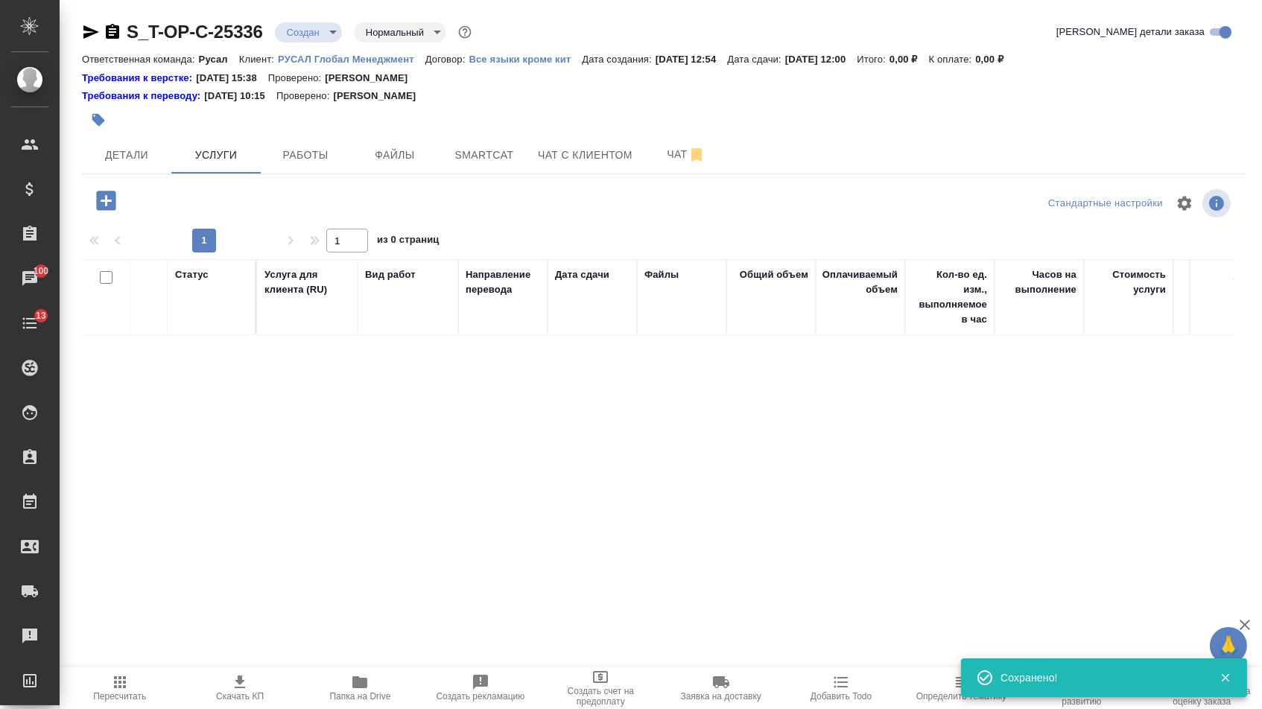
click at [115, 201] on icon "button" at bounding box center [105, 200] width 19 height 19
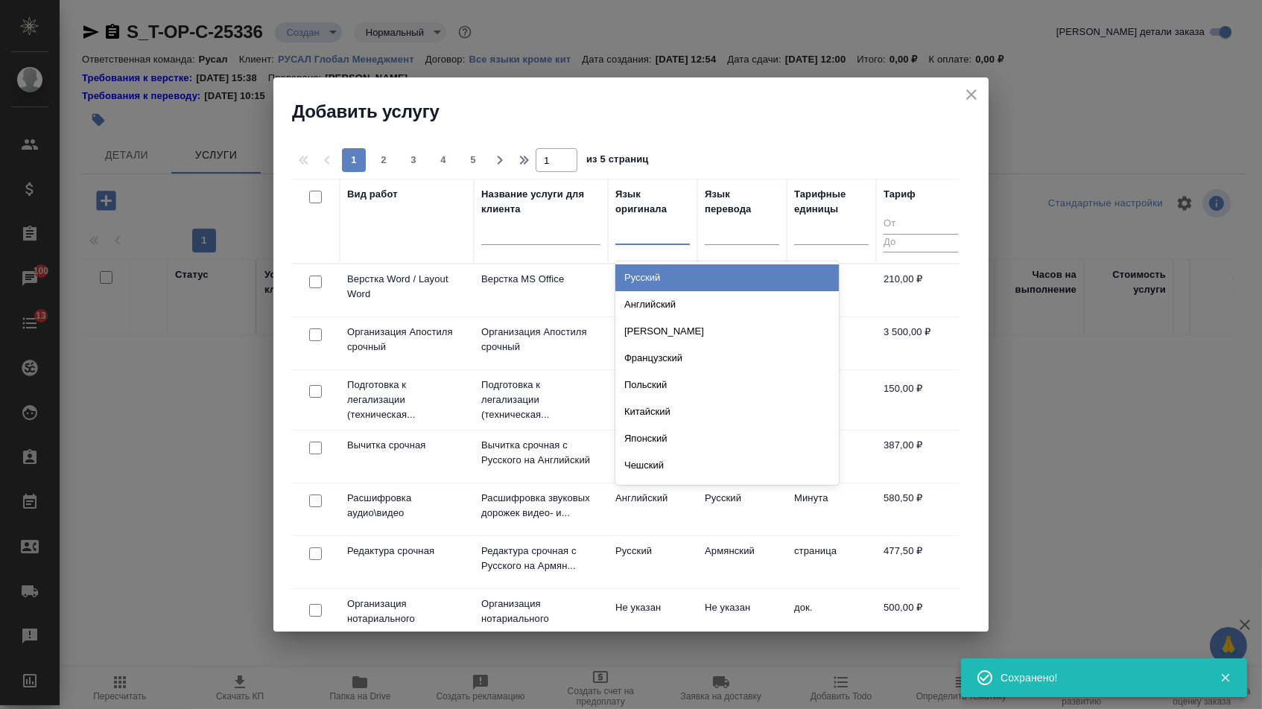
click at [638, 244] on div at bounding box center [652, 231] width 74 height 28
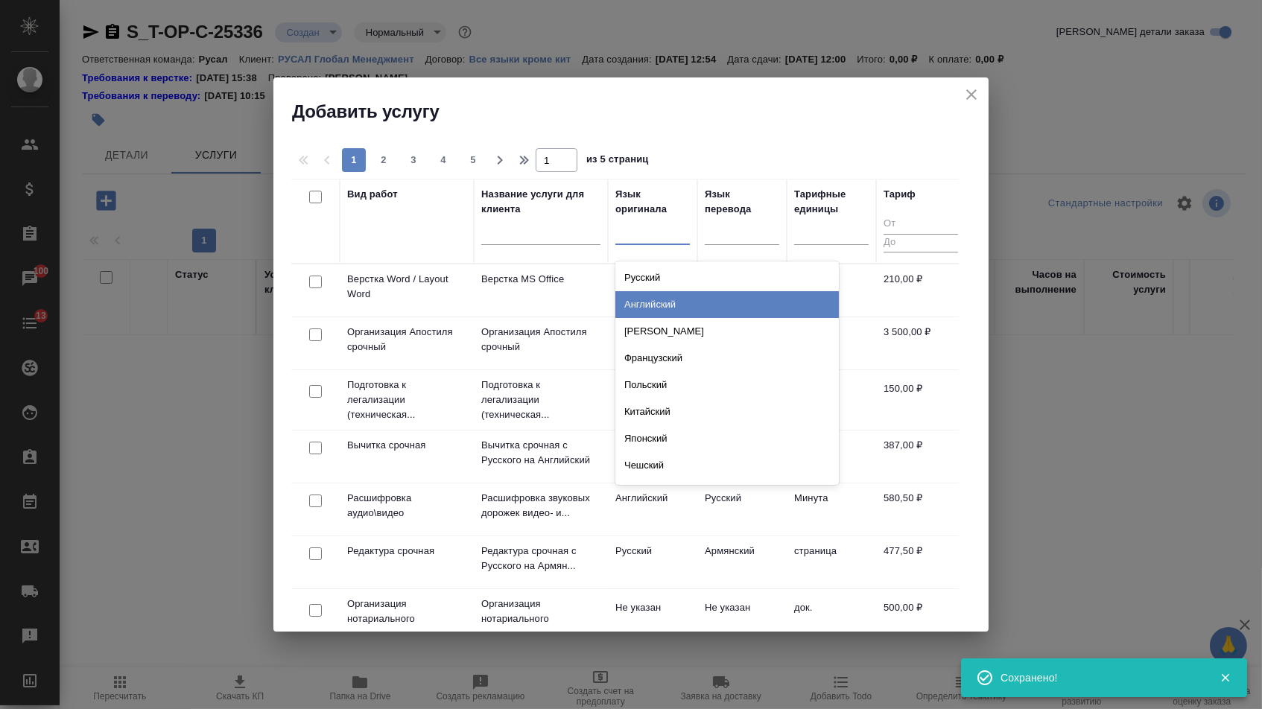
click at [638, 297] on div "Английский" at bounding box center [726, 304] width 223 height 27
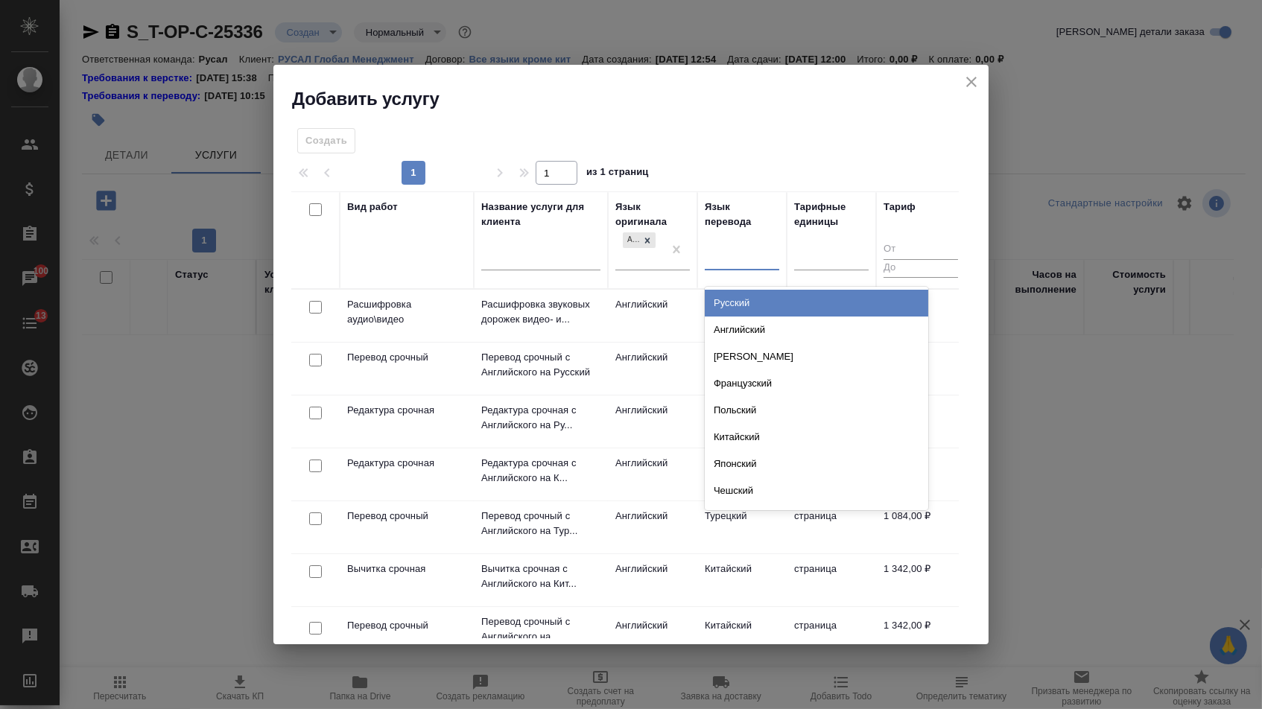
click at [754, 250] on div at bounding box center [742, 256] width 74 height 22
click at [737, 309] on div "Русский" at bounding box center [816, 303] width 223 height 27
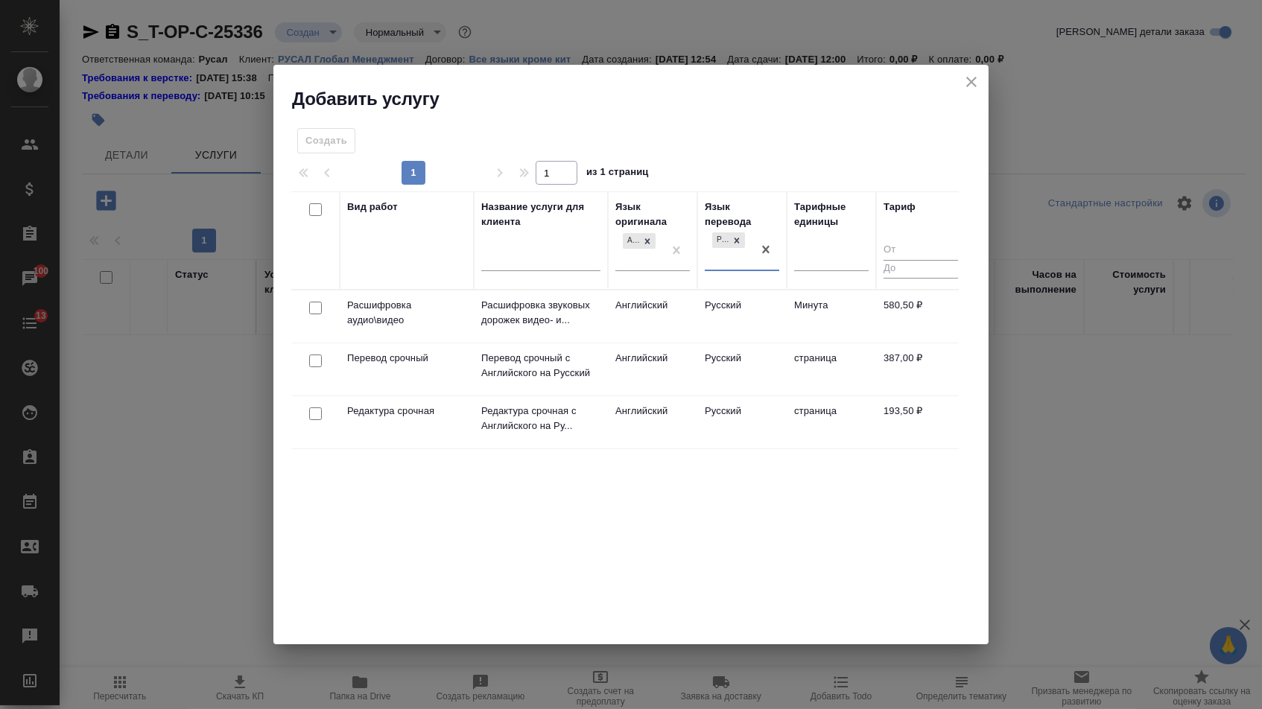
click at [312, 358] on input "checkbox" at bounding box center [315, 361] width 13 height 13
checkbox input "true"
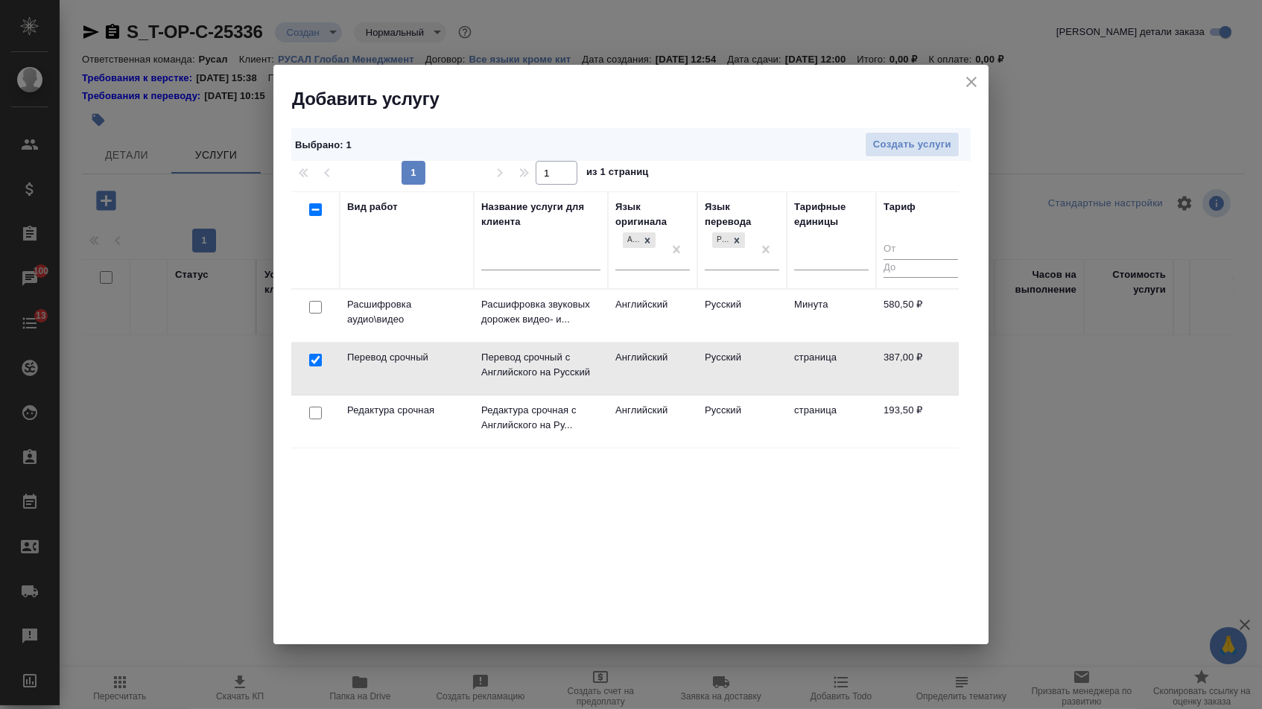
click at [312, 415] on input "checkbox" at bounding box center [315, 413] width 13 height 13
checkbox input "true"
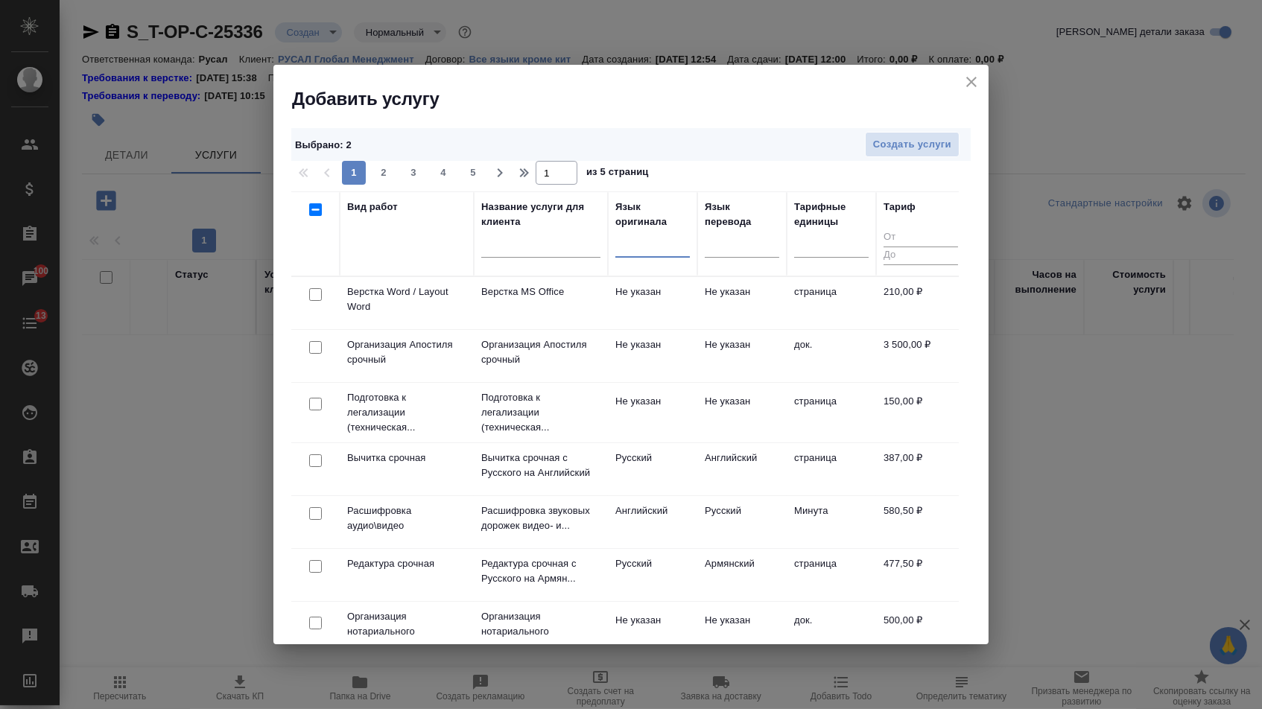
click at [306, 293] on div at bounding box center [316, 295] width 34 height 21
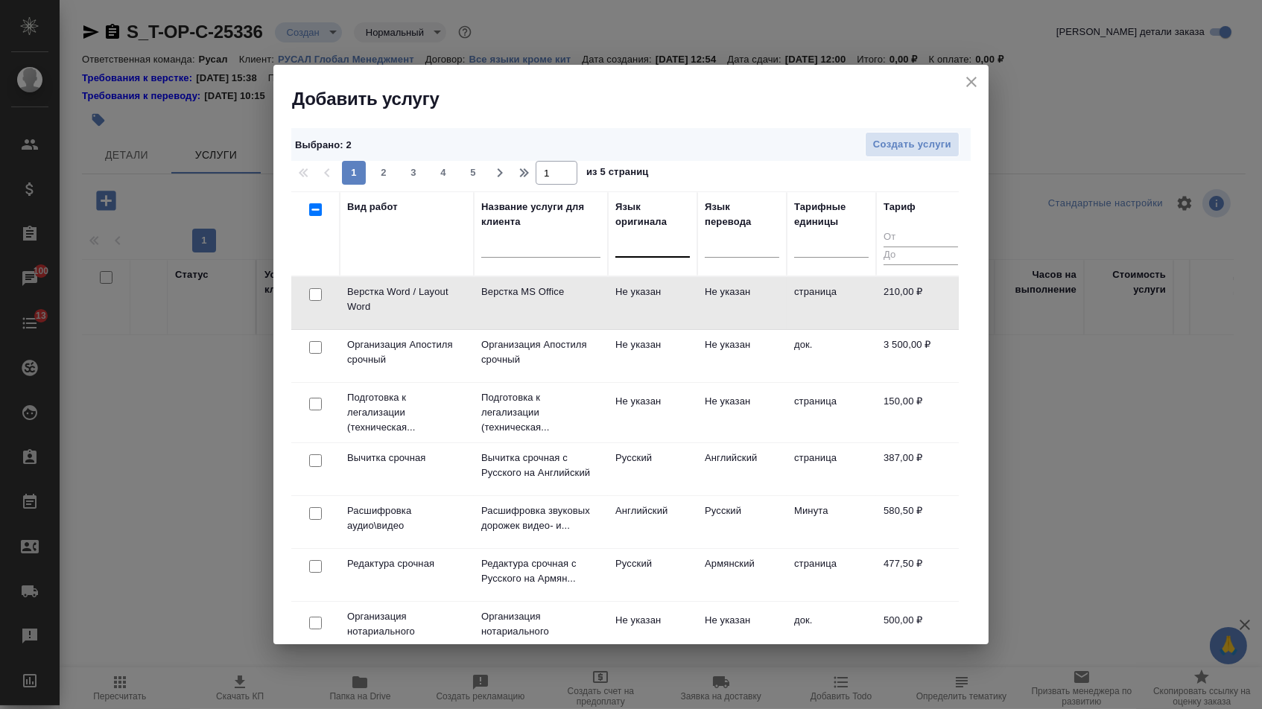
click at [315, 297] on input "checkbox" at bounding box center [315, 294] width 13 height 13
checkbox input "true"
click at [891, 147] on span "Создать услуги" at bounding box center [912, 144] width 78 height 17
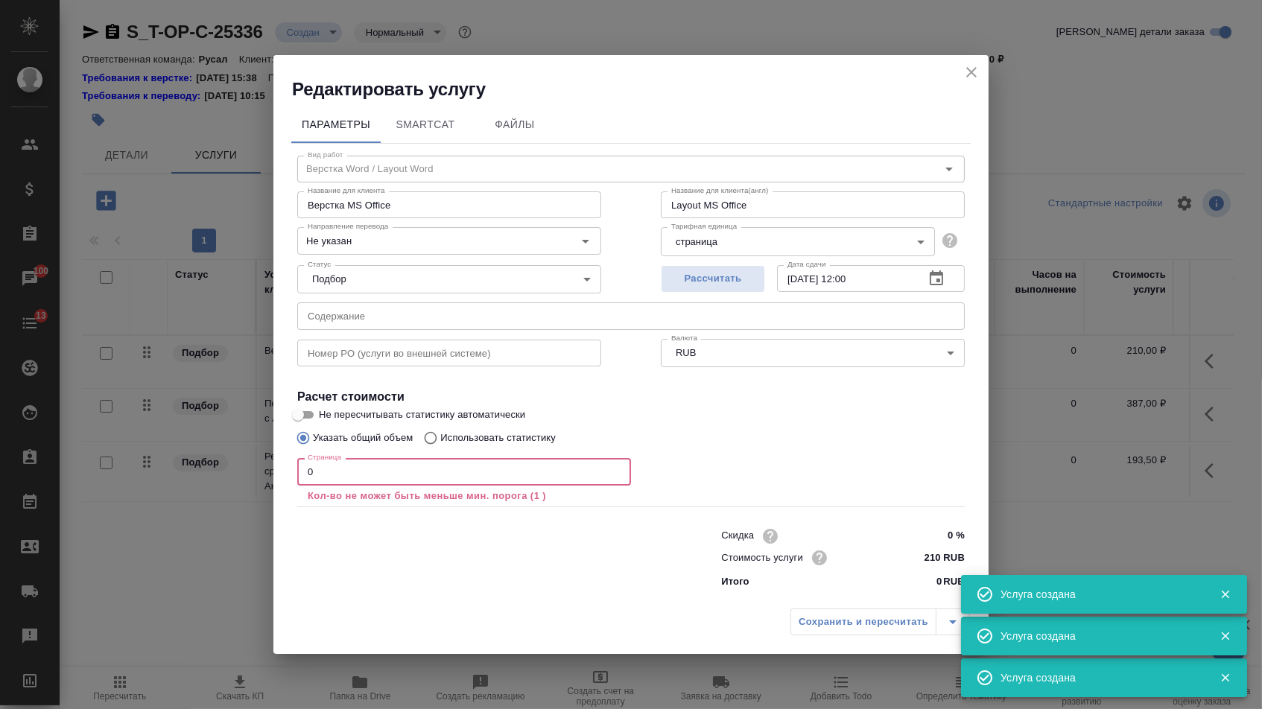
drag, startPoint x: 319, startPoint y: 468, endPoint x: 286, endPoint y: 469, distance: 32.8
click at [287, 469] on div "Параметры SmartCat Файлы Вид работ Верстка Word / Layout Word Вид работ Названи…" at bounding box center [630, 351] width 715 height 501
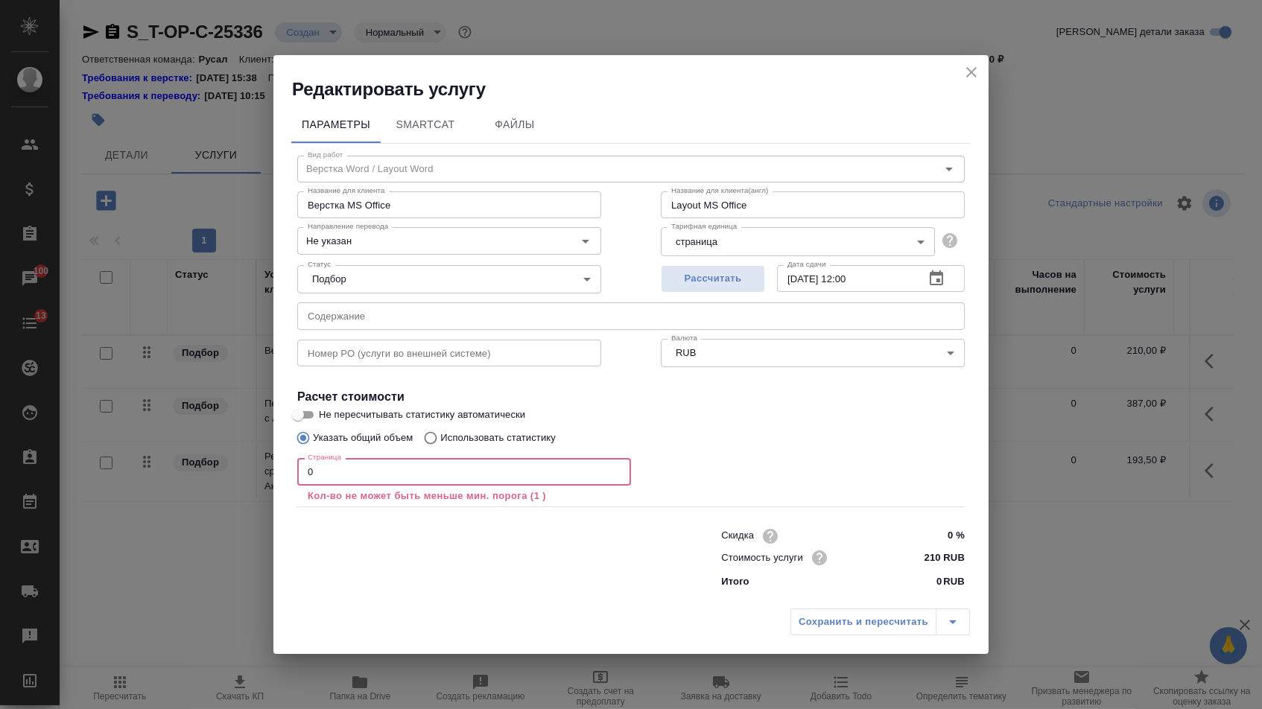
drag, startPoint x: 314, startPoint y: 476, endPoint x: 276, endPoint y: 476, distance: 37.2
click at [279, 476] on div "Параметры SmartCat Файлы Вид работ Верстка Word / Layout Word Вид работ Названи…" at bounding box center [630, 351] width 715 height 501
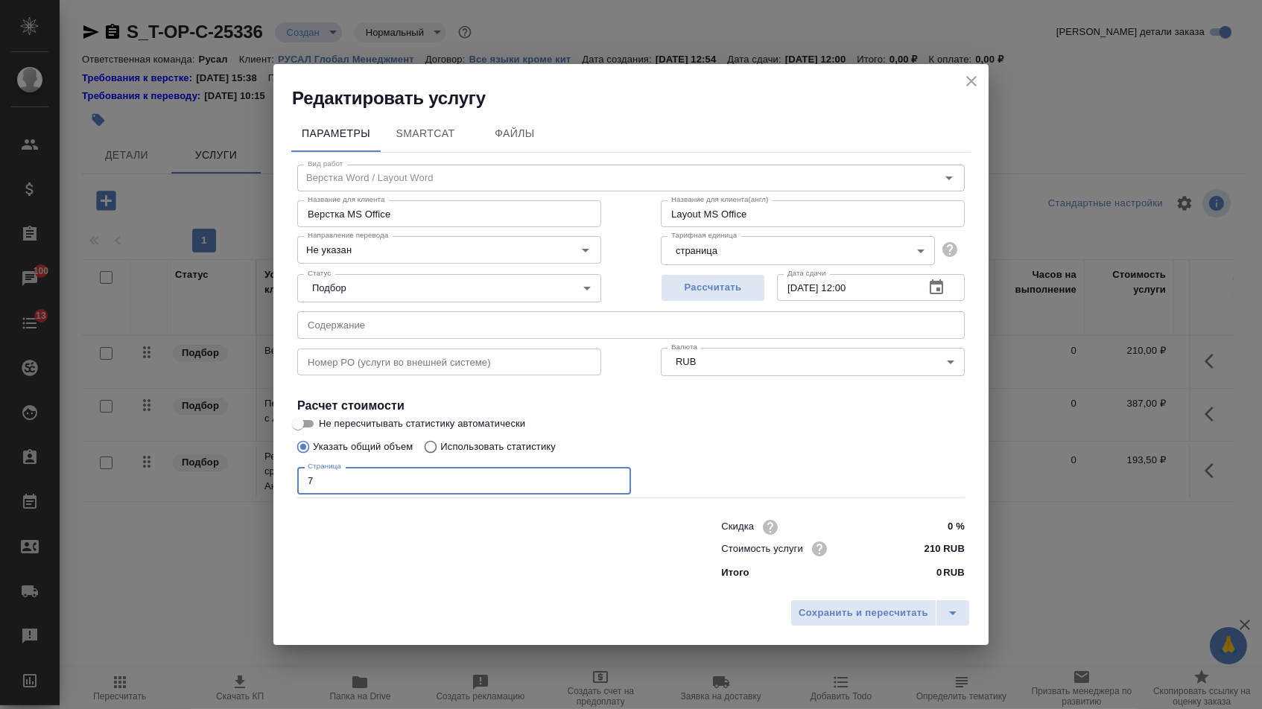
type input "7"
click at [854, 640] on div "Сохранить и пересчитать" at bounding box center [630, 618] width 715 height 53
click at [853, 622] on span "Сохранить и пересчитать" at bounding box center [863, 613] width 130 height 17
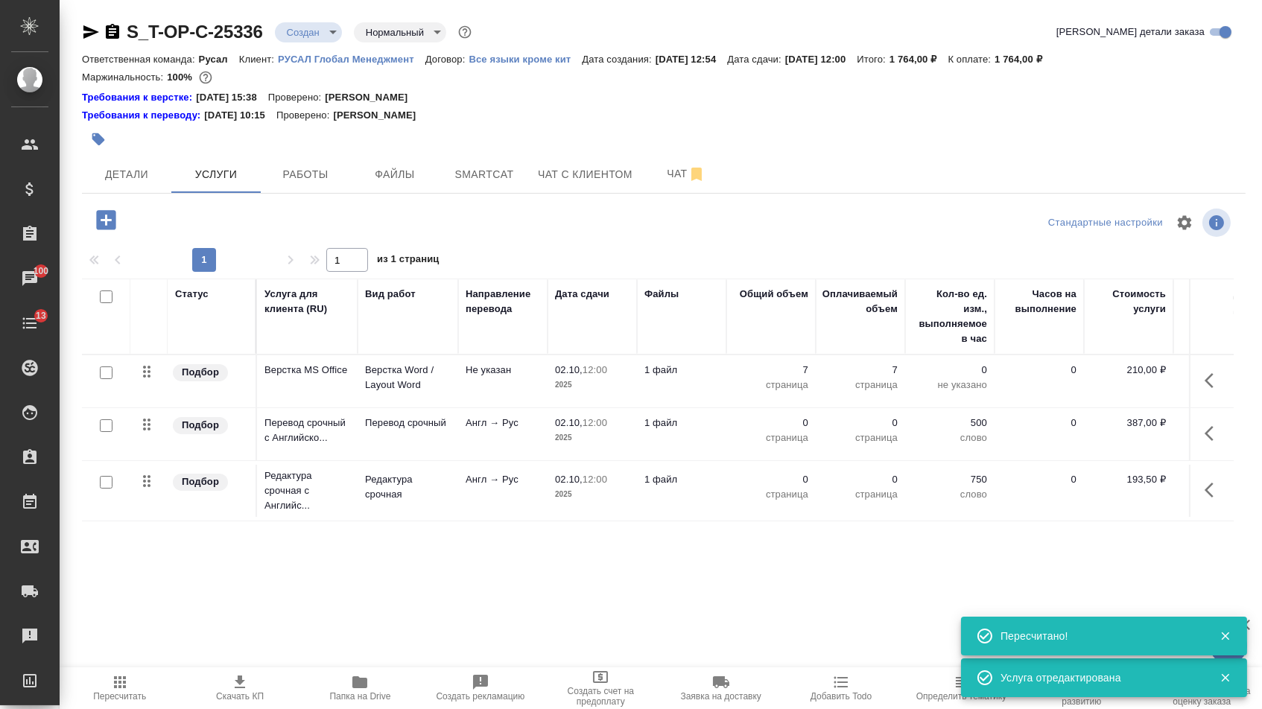
click at [1190, 440] on td at bounding box center [1211, 434] width 45 height 52
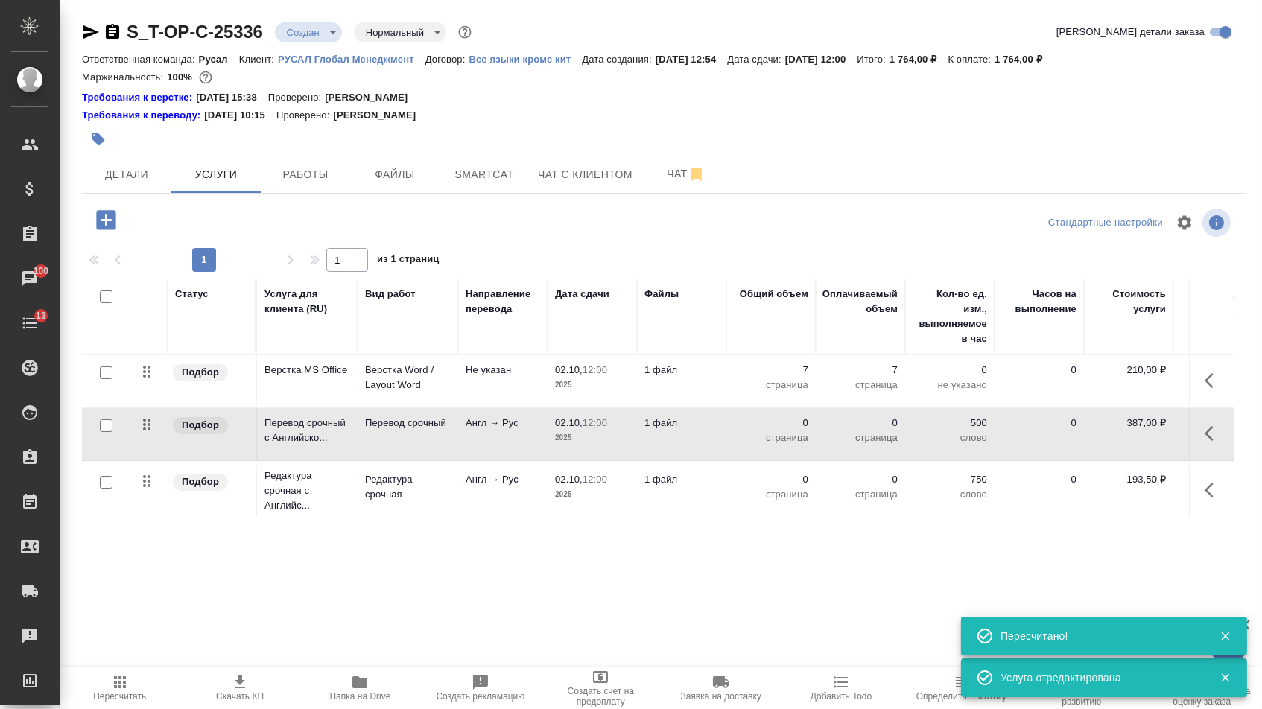
click at [1206, 440] on icon "button" at bounding box center [1208, 433] width 9 height 15
click at [1120, 441] on icon "button" at bounding box center [1129, 434] width 18 height 18
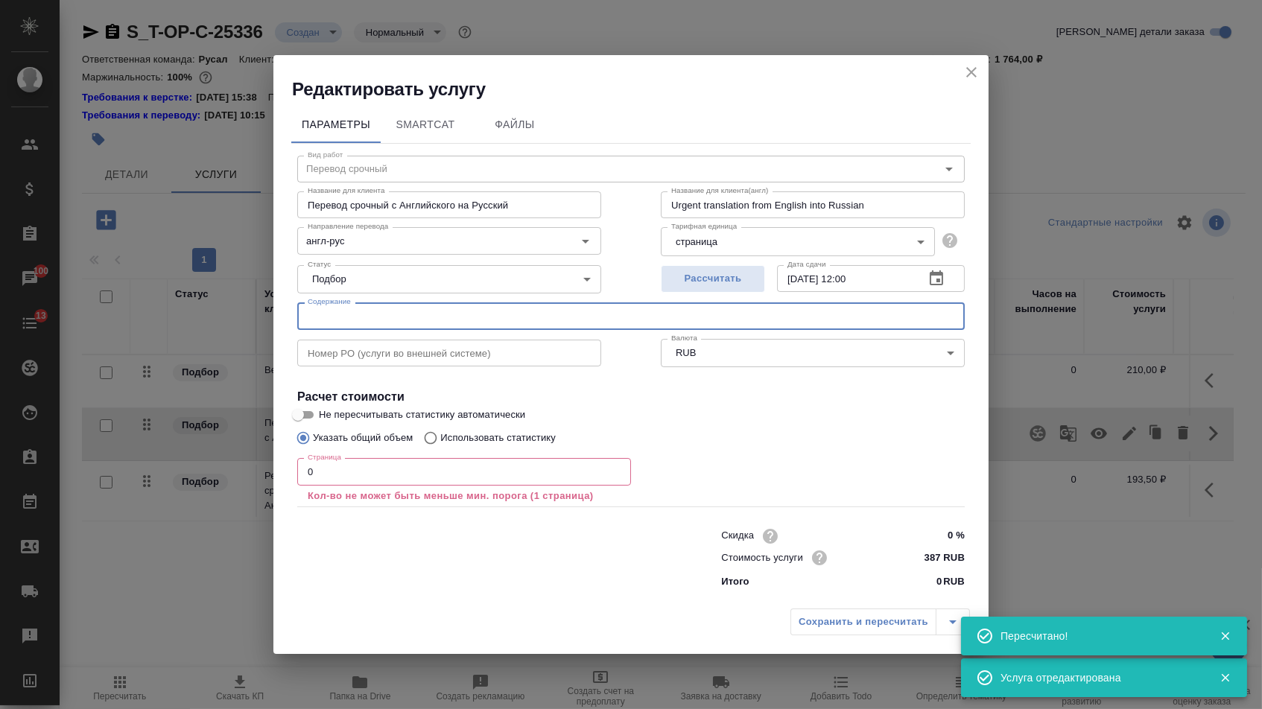
click at [539, 320] on input "text" at bounding box center [630, 315] width 667 height 27
paste input "MSDS GOLDTEX"
type input "MSDS GOLDTEX"
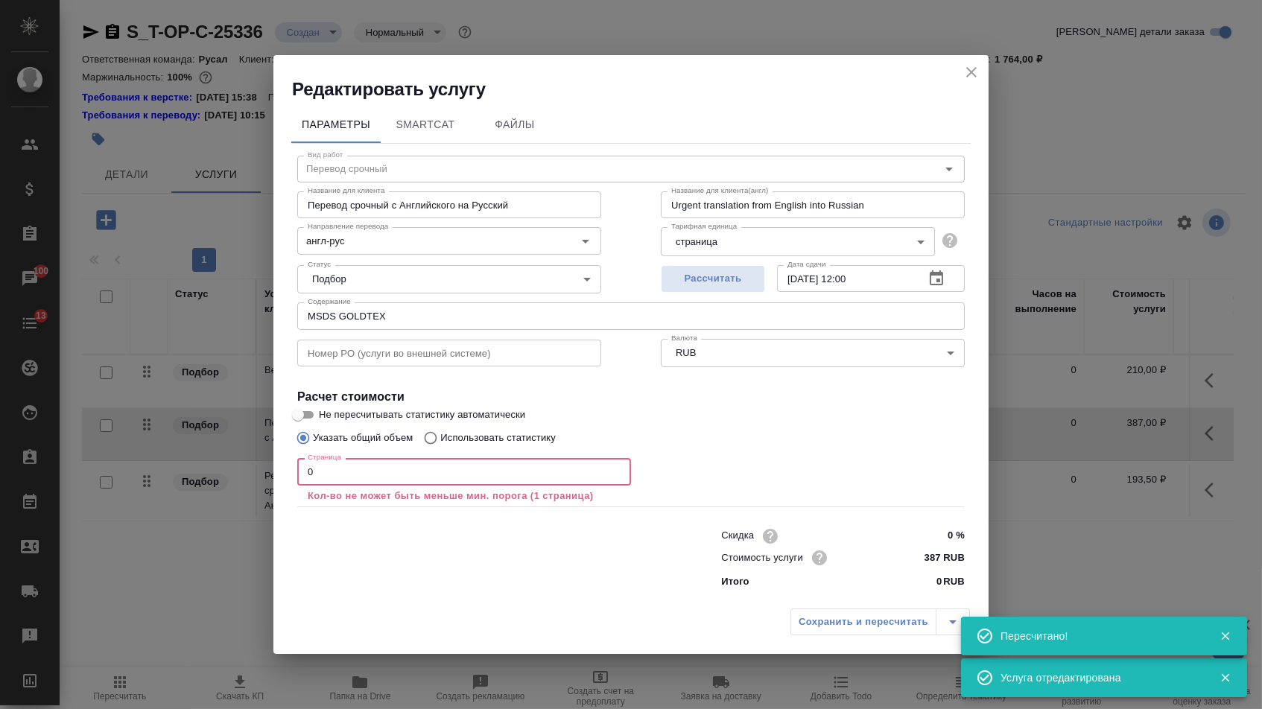
click at [426, 469] on input "0" at bounding box center [464, 471] width 334 height 27
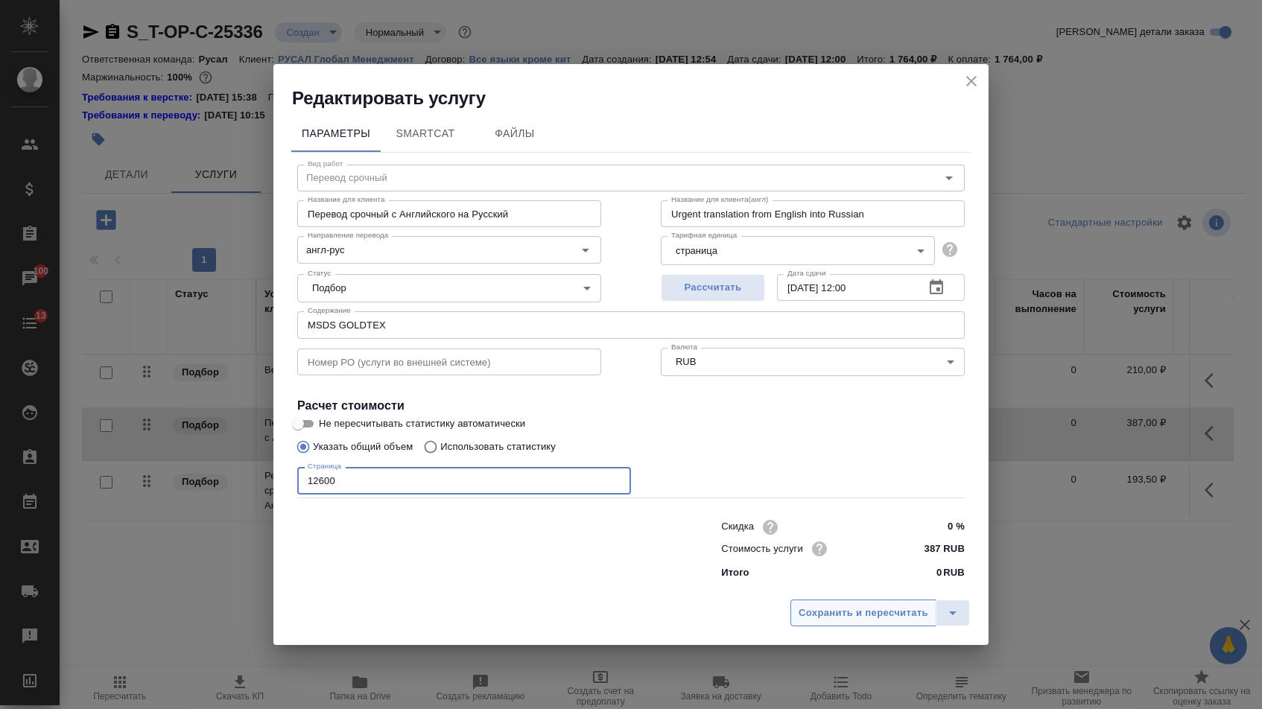
type input "12600"
click at [846, 613] on span "Сохранить и пересчитать" at bounding box center [863, 613] width 130 height 17
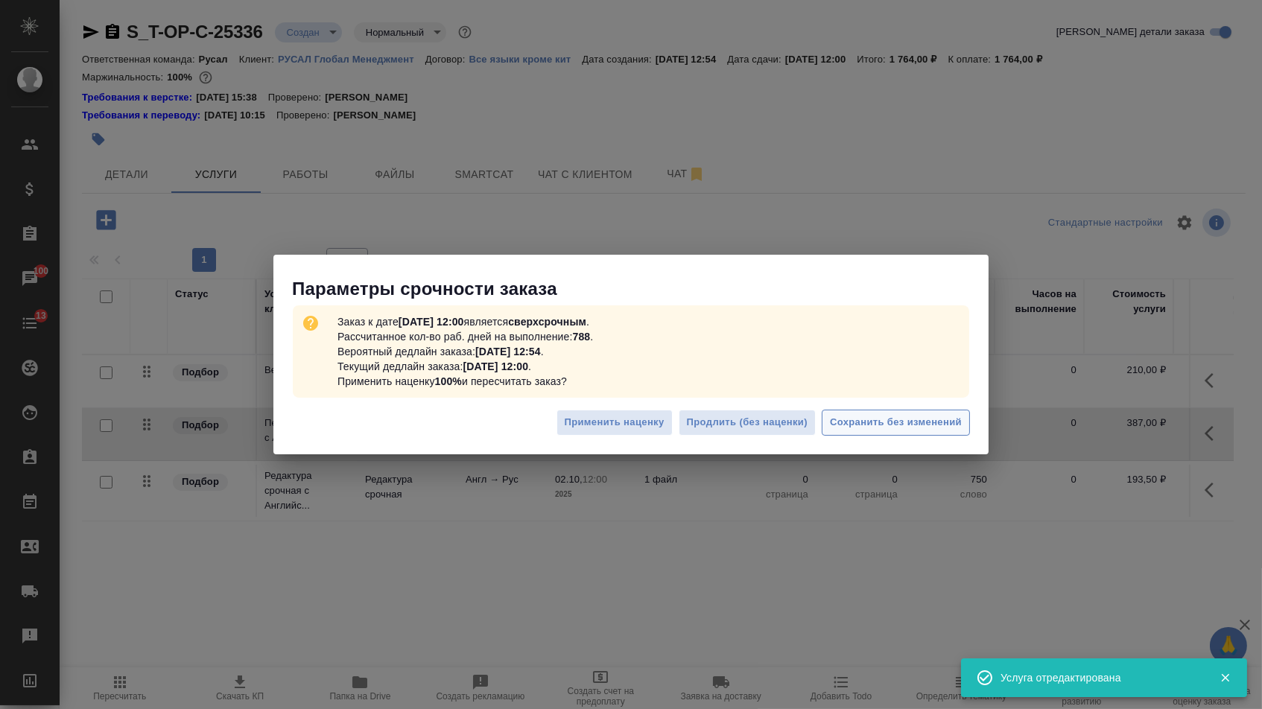
click at [908, 430] on span "Сохранить без изменений" at bounding box center [896, 422] width 132 height 17
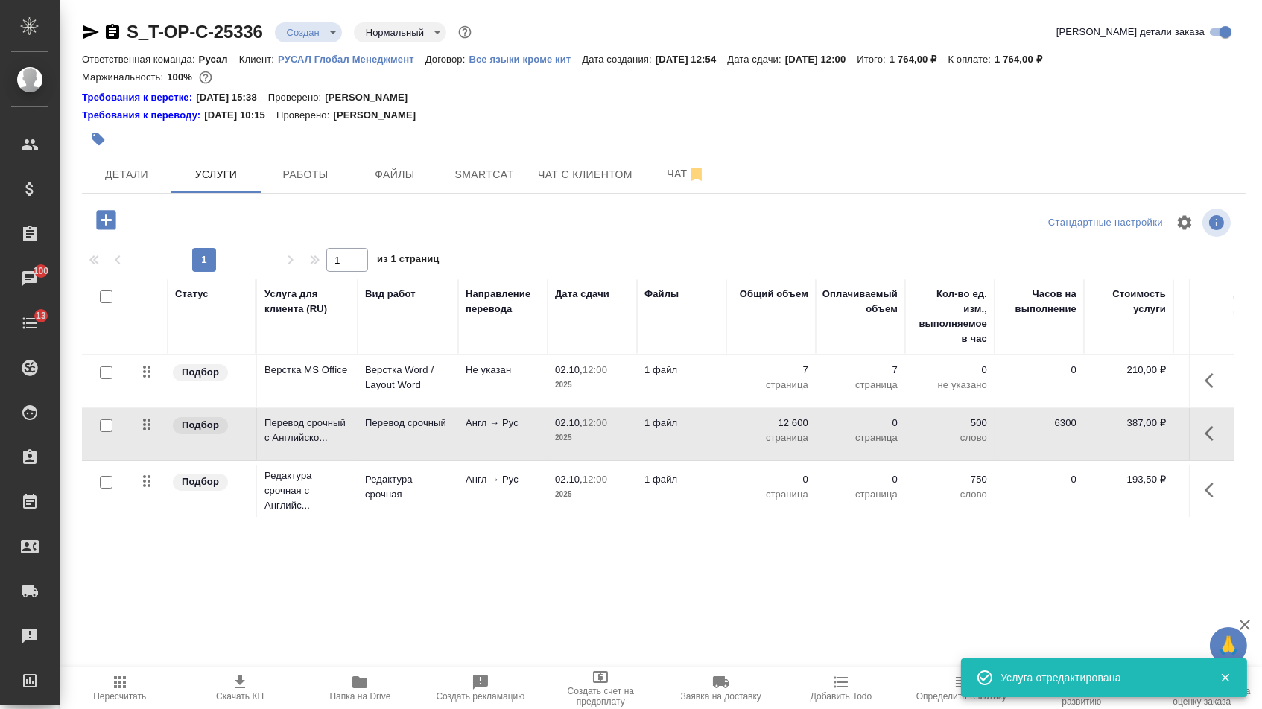
type input "urgent"
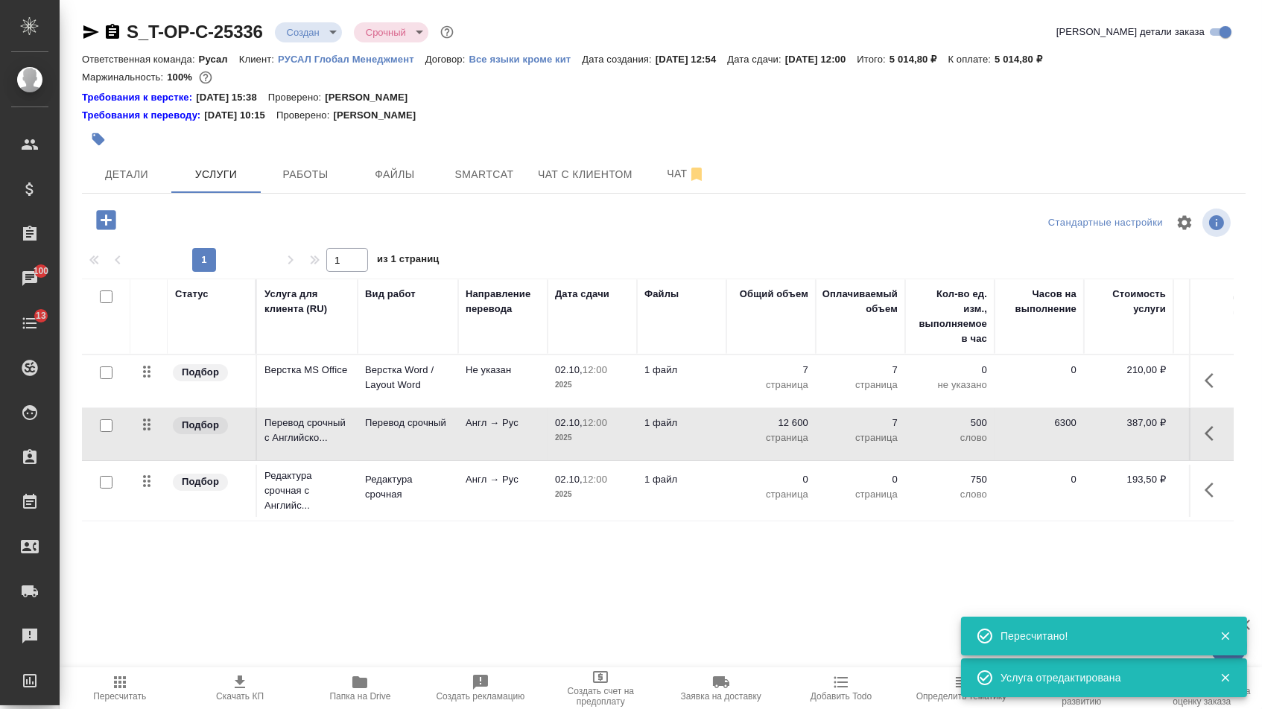
click at [782, 501] on p "страница" at bounding box center [771, 494] width 74 height 15
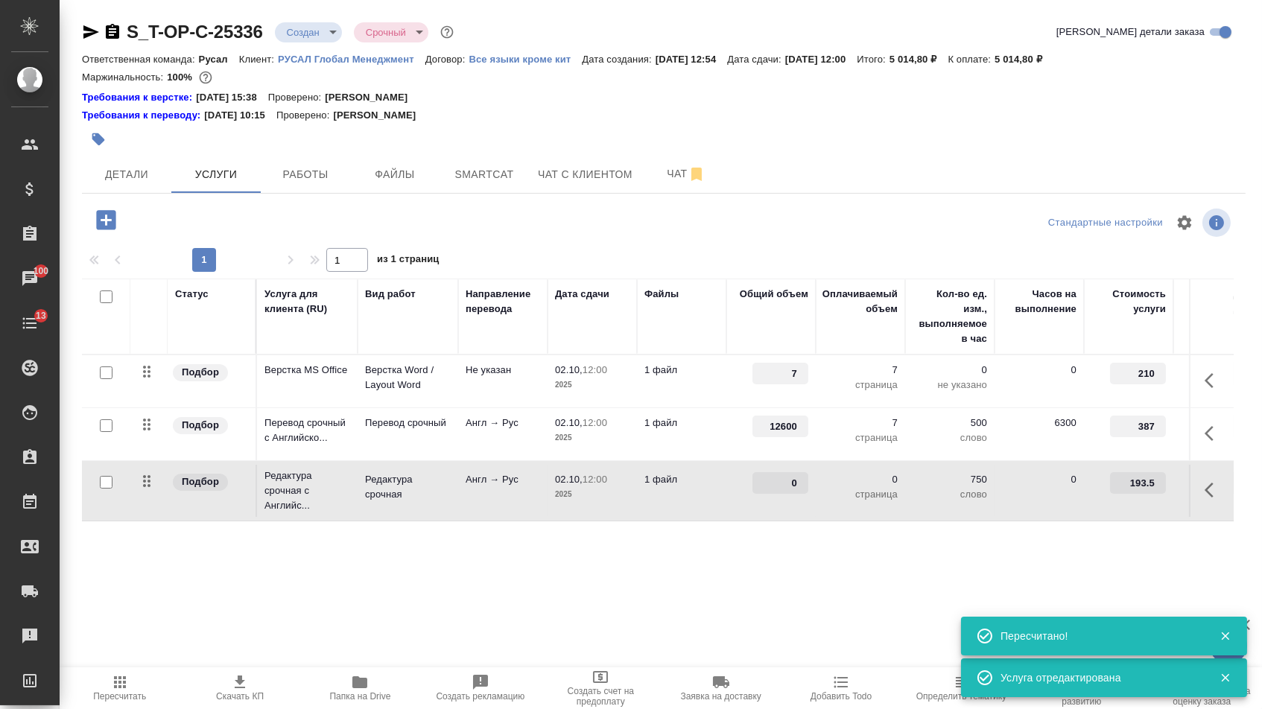
click at [782, 494] on input "0" at bounding box center [780, 483] width 56 height 22
type input "12600"
click at [739, 582] on div "Статус Услуга для клиента (RU) Вид работ Направление перевода Дата сдачи Файлы …" at bounding box center [658, 439] width 1152 height 320
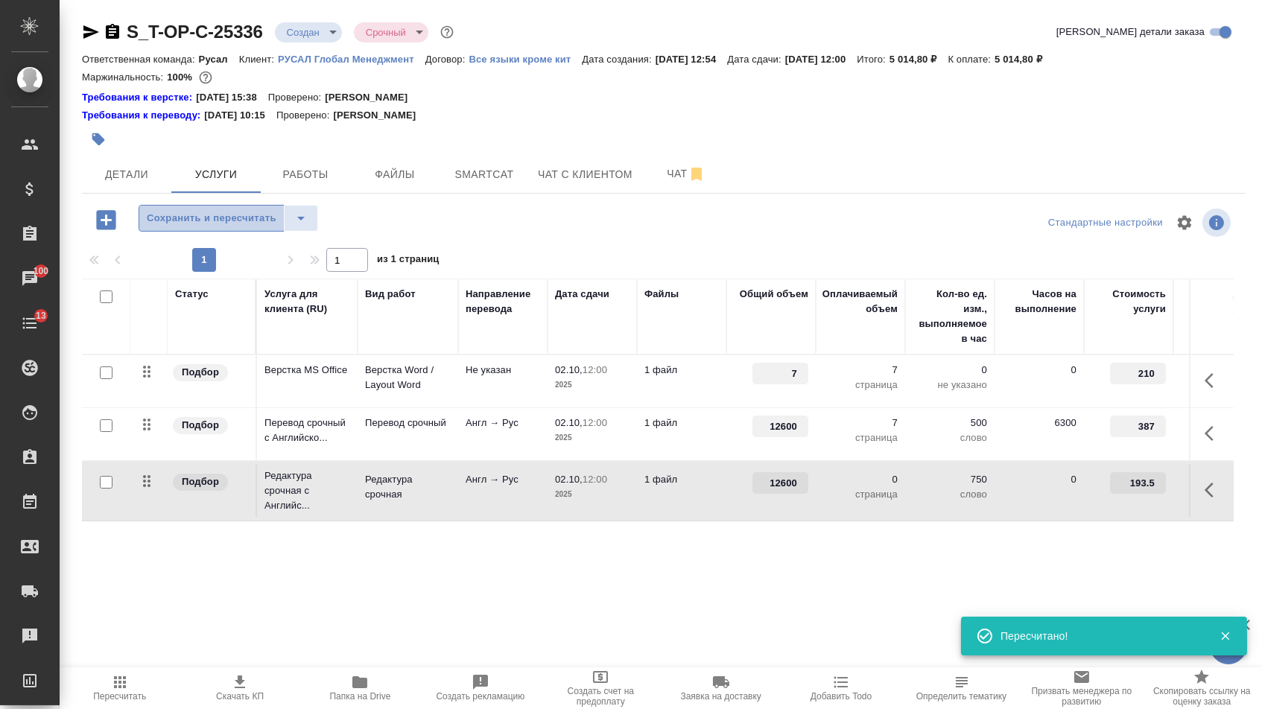
click at [238, 216] on span "Сохранить и пересчитать" at bounding box center [212, 218] width 130 height 17
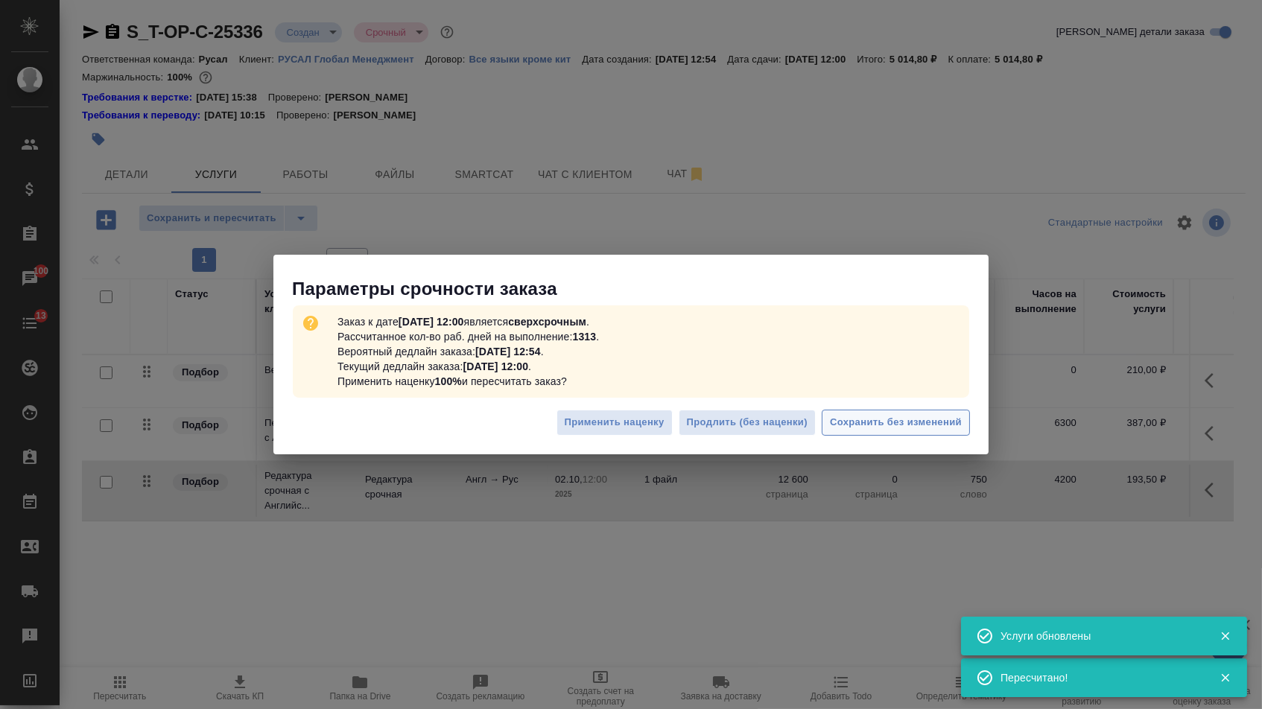
click at [872, 429] on span "Сохранить без изменений" at bounding box center [896, 422] width 132 height 17
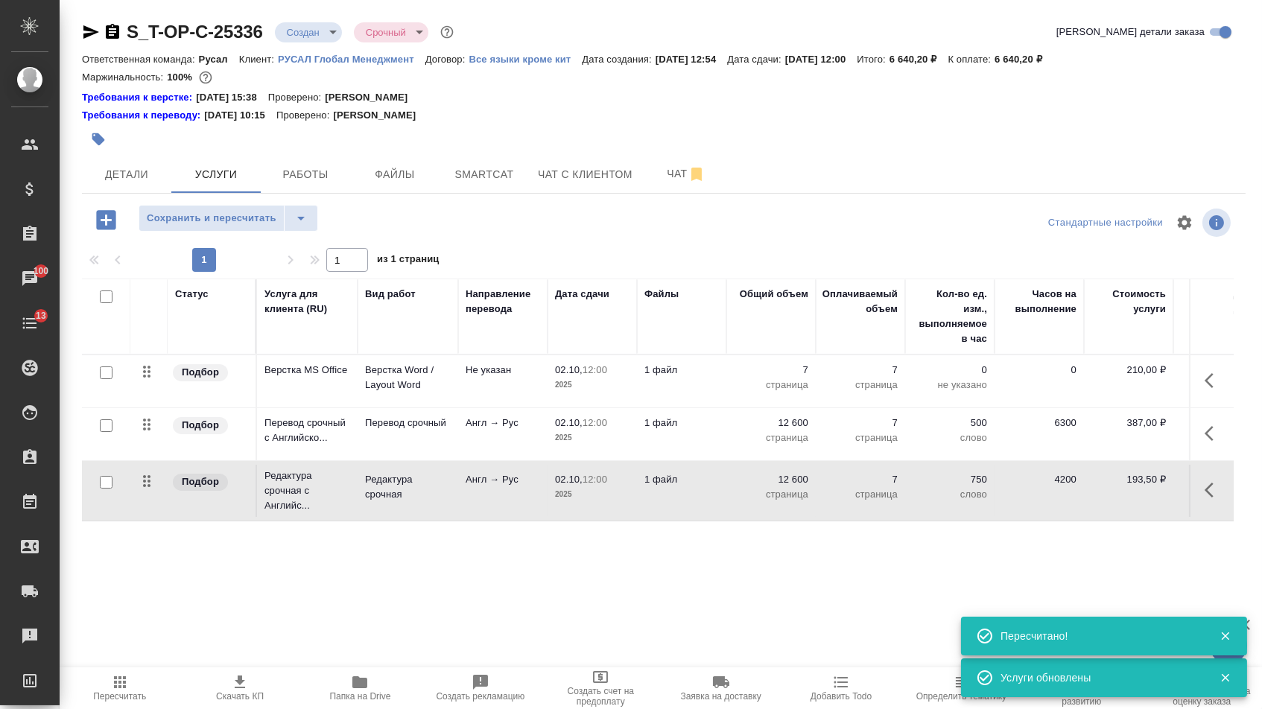
drag, startPoint x: 150, startPoint y: 378, endPoint x: 148, endPoint y: 492, distance: 114.7
click at [148, 492] on tbody "Подбор Верстка MS Office Верстка Word / Layout Word Не указан 02.10, 12:00 2025…" at bounding box center [784, 438] width 1404 height 166
drag, startPoint x: 143, startPoint y: 437, endPoint x: 143, endPoint y: 522, distance: 84.9
click at [143, 521] on table "Статус Услуга для клиента (RU) Вид работ Направление перевода Дата сдачи Файлы …" at bounding box center [784, 400] width 1404 height 243
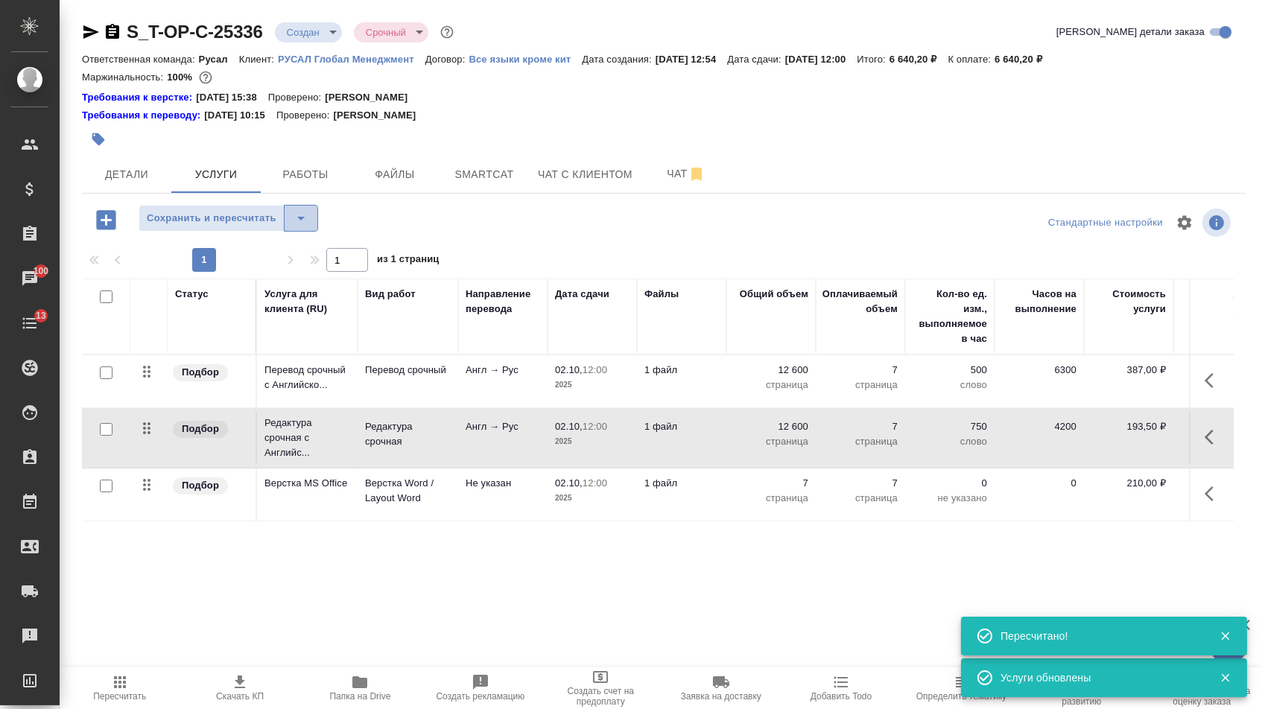
click at [310, 217] on icon "split button" at bounding box center [301, 218] width 18 height 18
click at [301, 254] on li "Сохранить" at bounding box center [234, 258] width 183 height 24
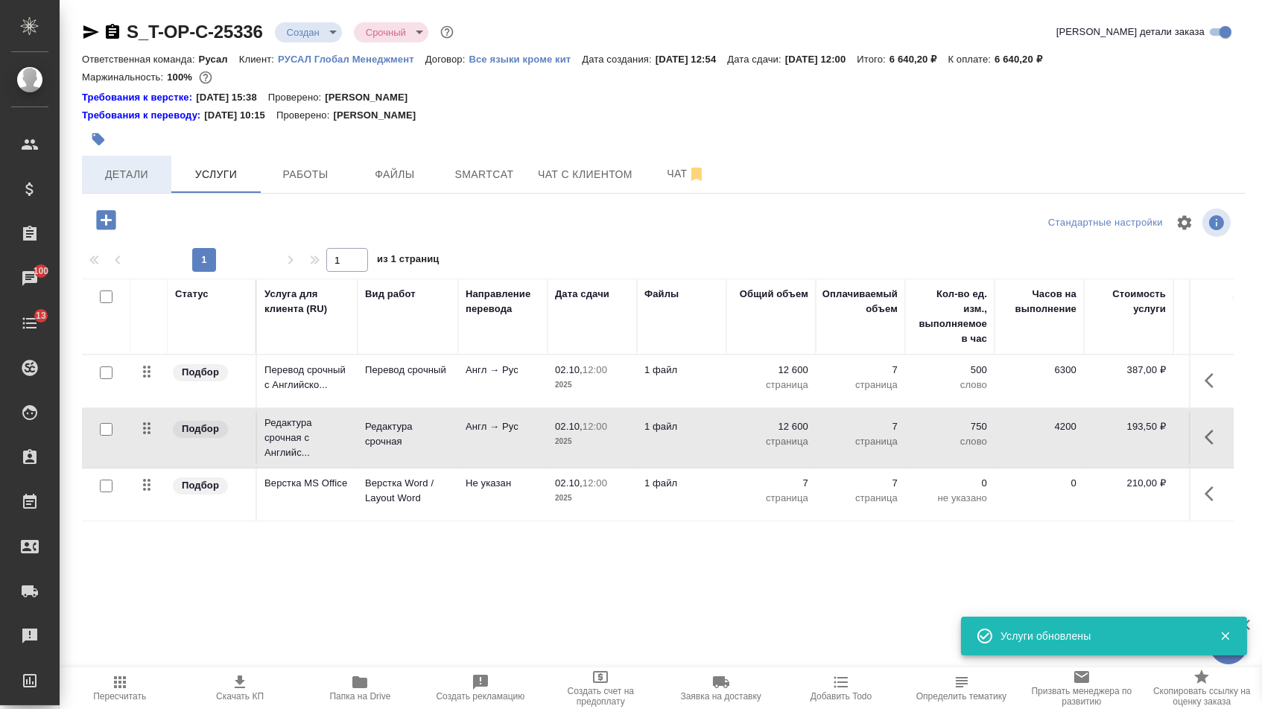
click at [118, 175] on span "Детали" at bounding box center [127, 174] width 72 height 19
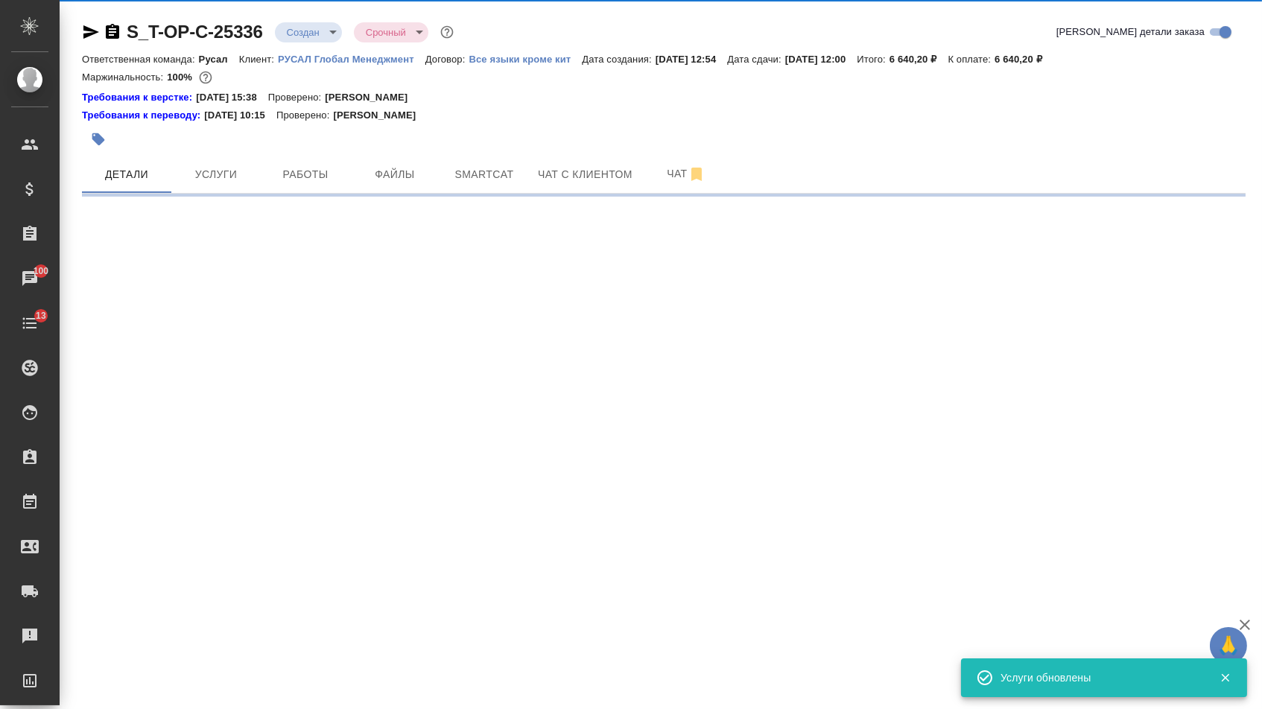
select select "RU"
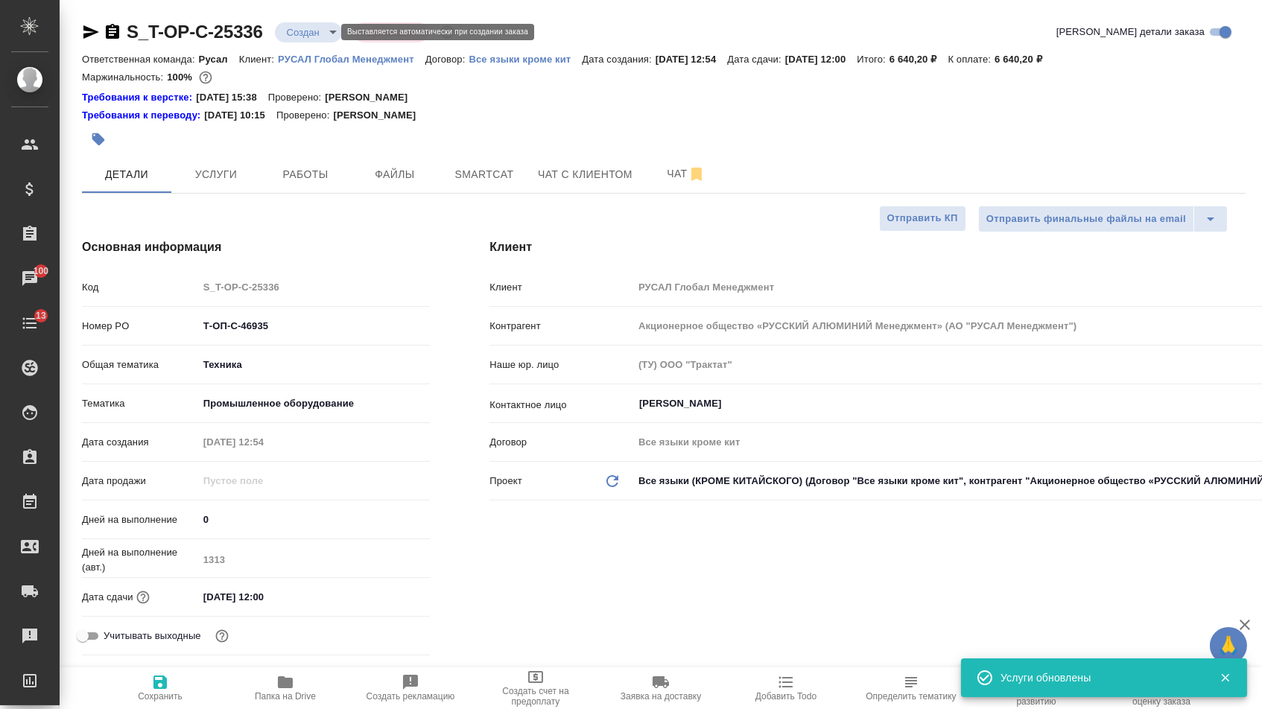
click at [326, 27] on body "🙏 .cls-1 fill:#fff; AWATERA Menshikova Aleksandra Клиенты Спецификации Заказы 1…" at bounding box center [631, 354] width 1262 height 709
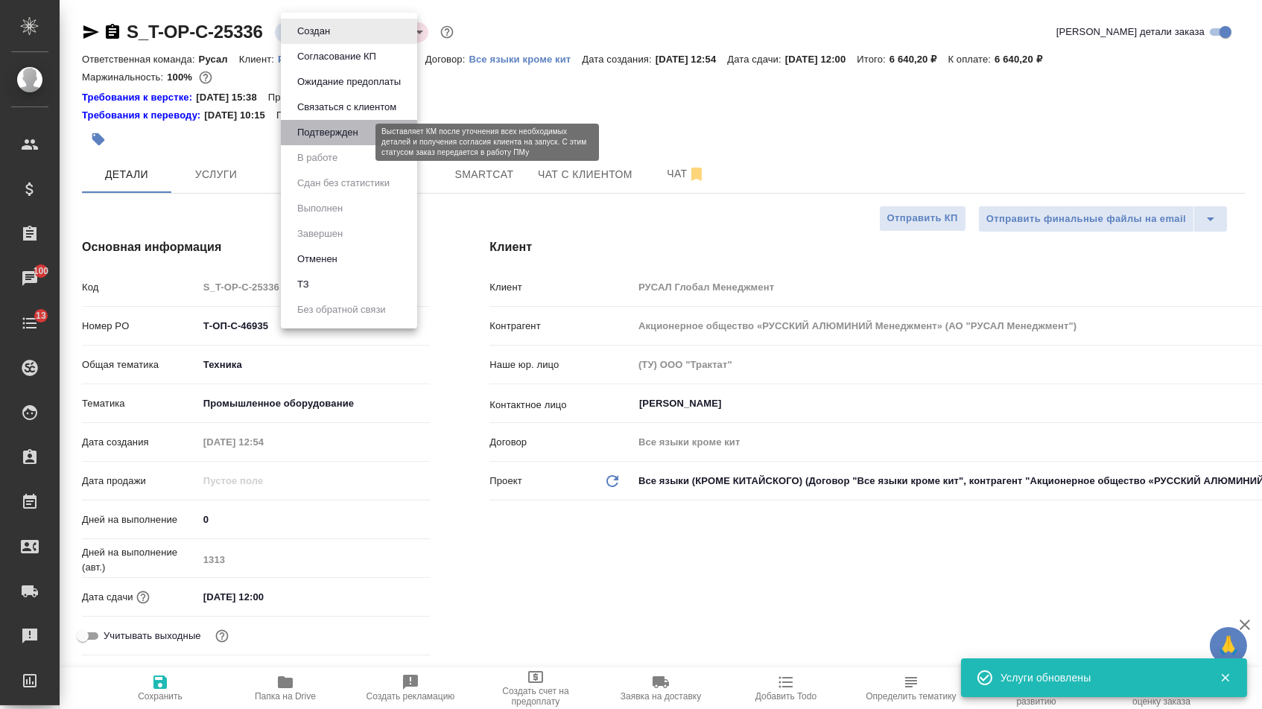
click at [320, 141] on button "Подтвержден" at bounding box center [328, 132] width 70 height 16
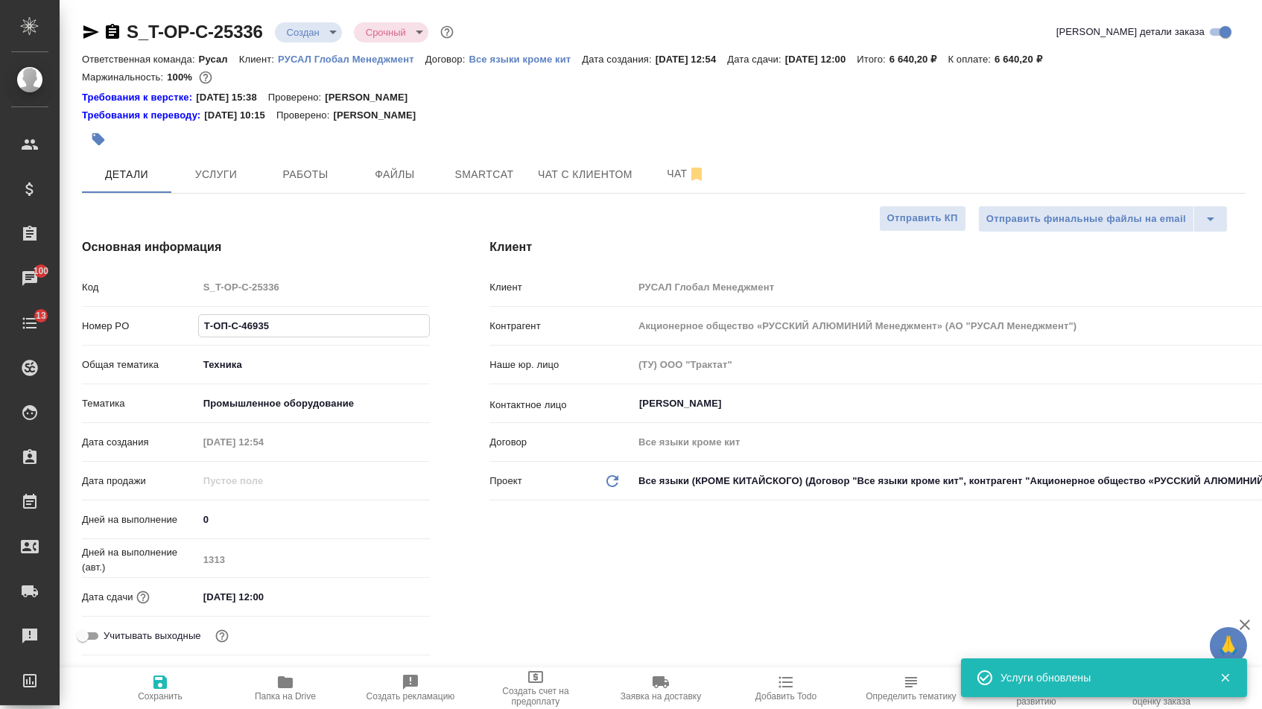
drag, startPoint x: 271, startPoint y: 341, endPoint x: 141, endPoint y: 317, distance: 132.6
click at [142, 317] on div "Код S_T-OP-C-25336 Номер PO Т-ОП-С-46935 Общая тематика Техника tech Тематика П…" at bounding box center [256, 467] width 348 height 387
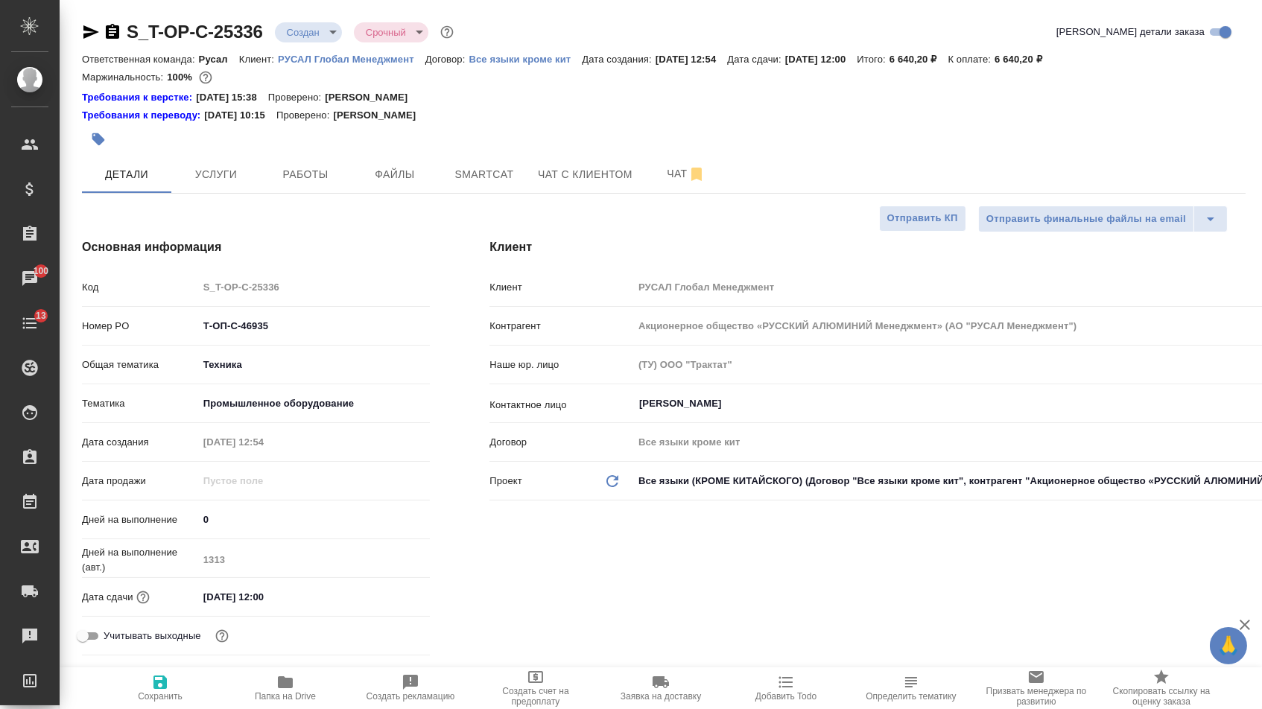
select select "RU"
type textarea "x"
click at [100, 28] on icon "button" at bounding box center [91, 32] width 18 height 18
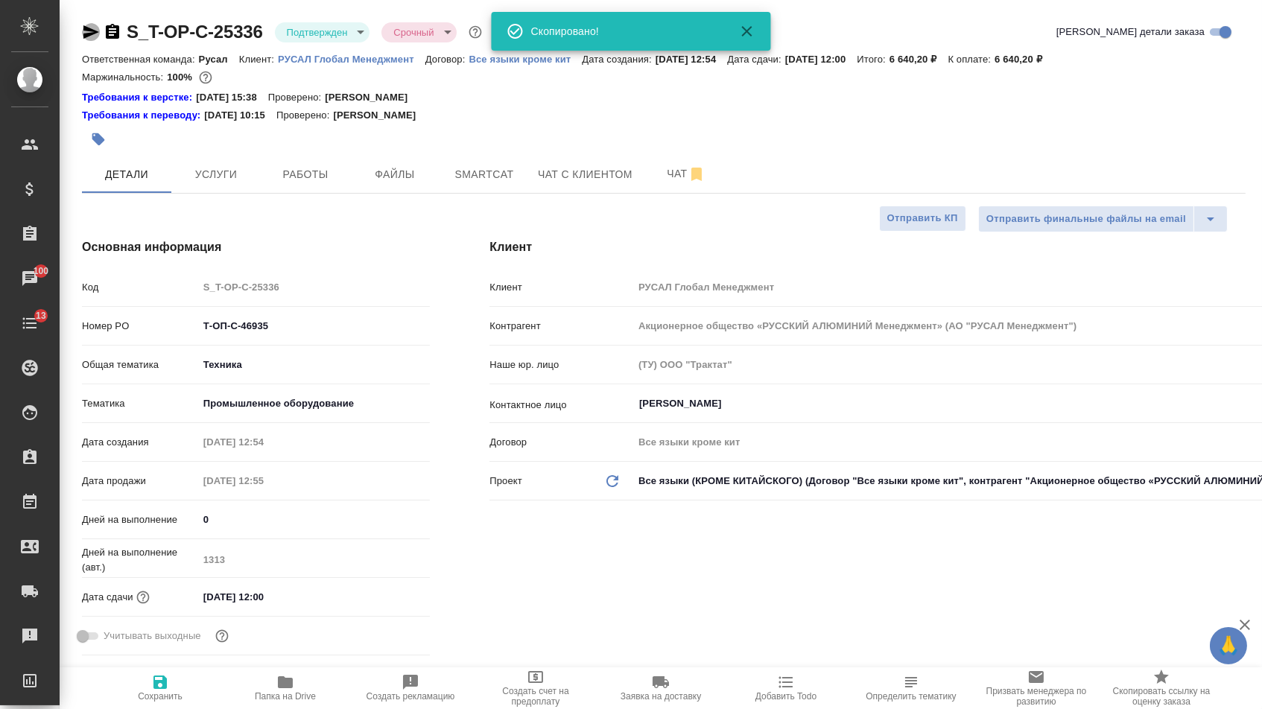
click at [100, 28] on icon "button" at bounding box center [91, 32] width 18 height 18
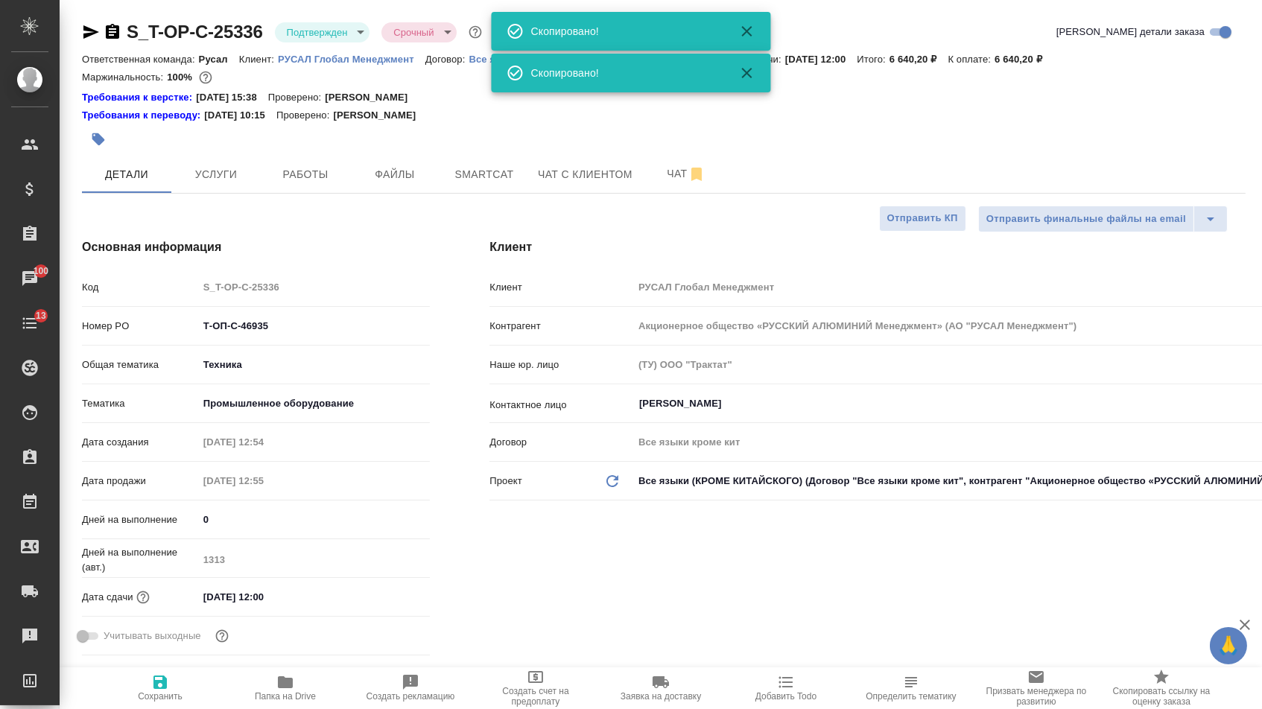
type textarea "x"
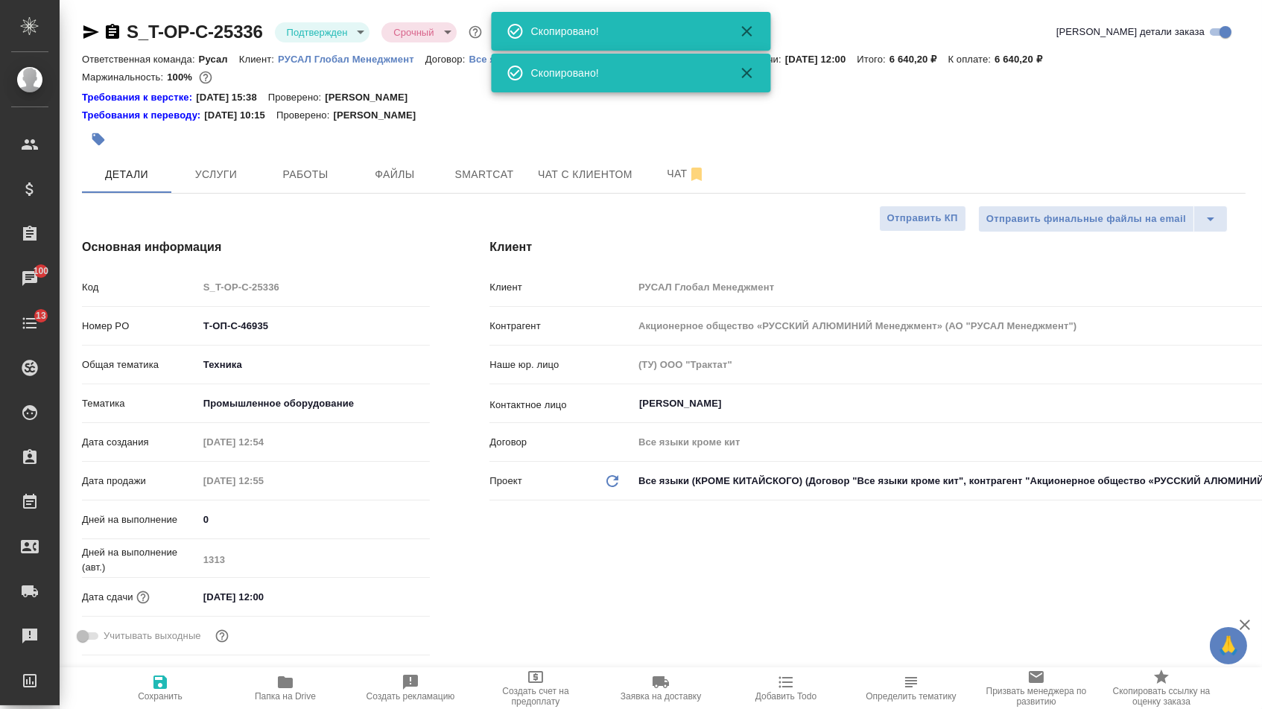
type textarea "x"
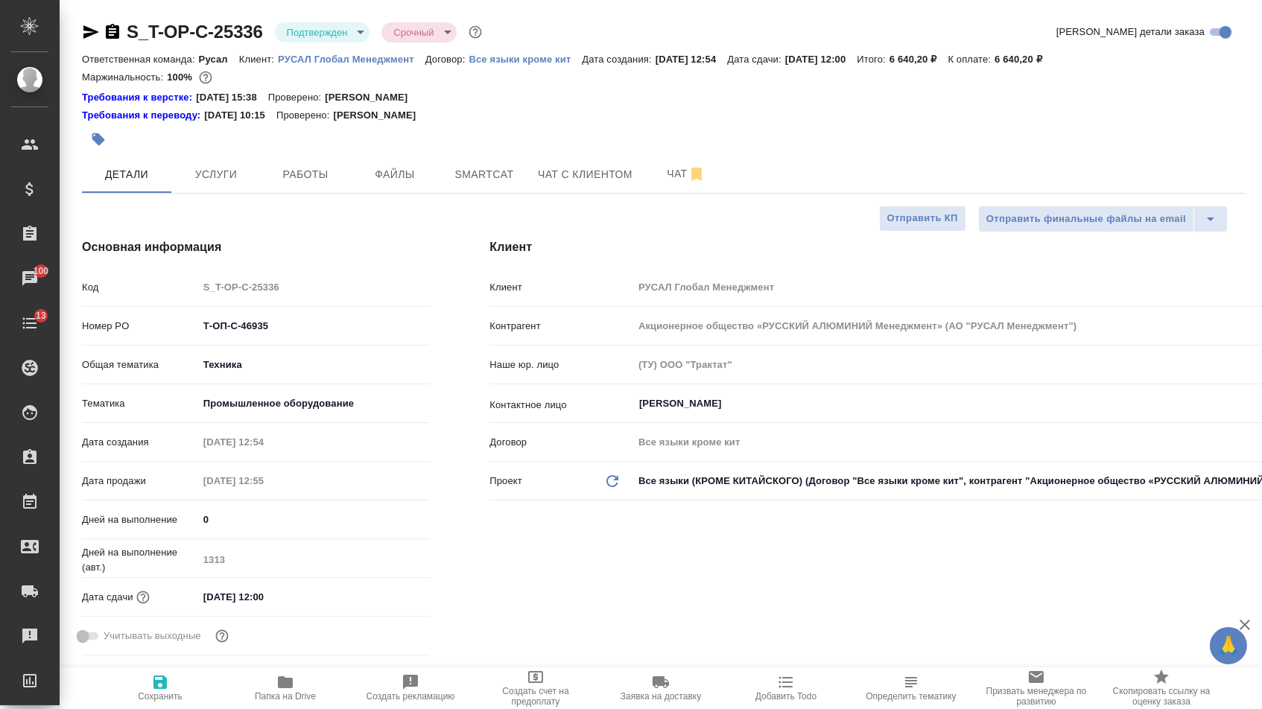
type textarea "x"
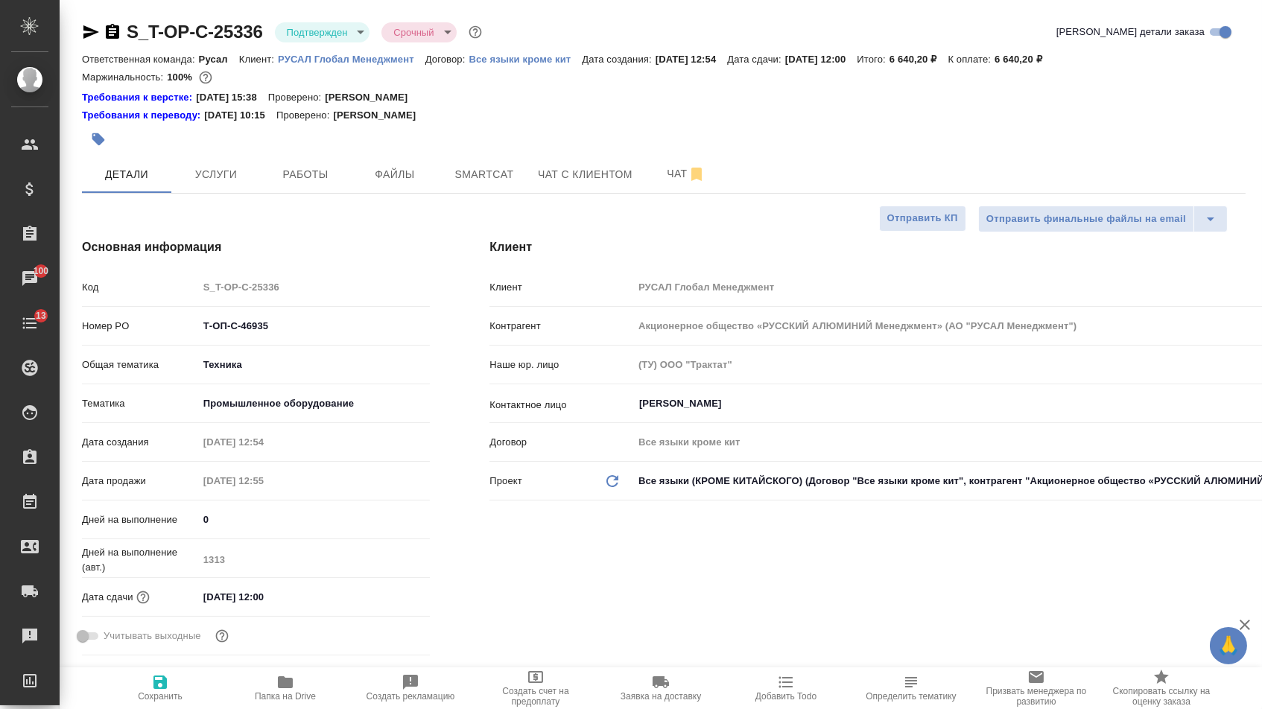
type textarea "x"
click at [225, 169] on button "Услуги" at bounding box center [215, 174] width 89 height 37
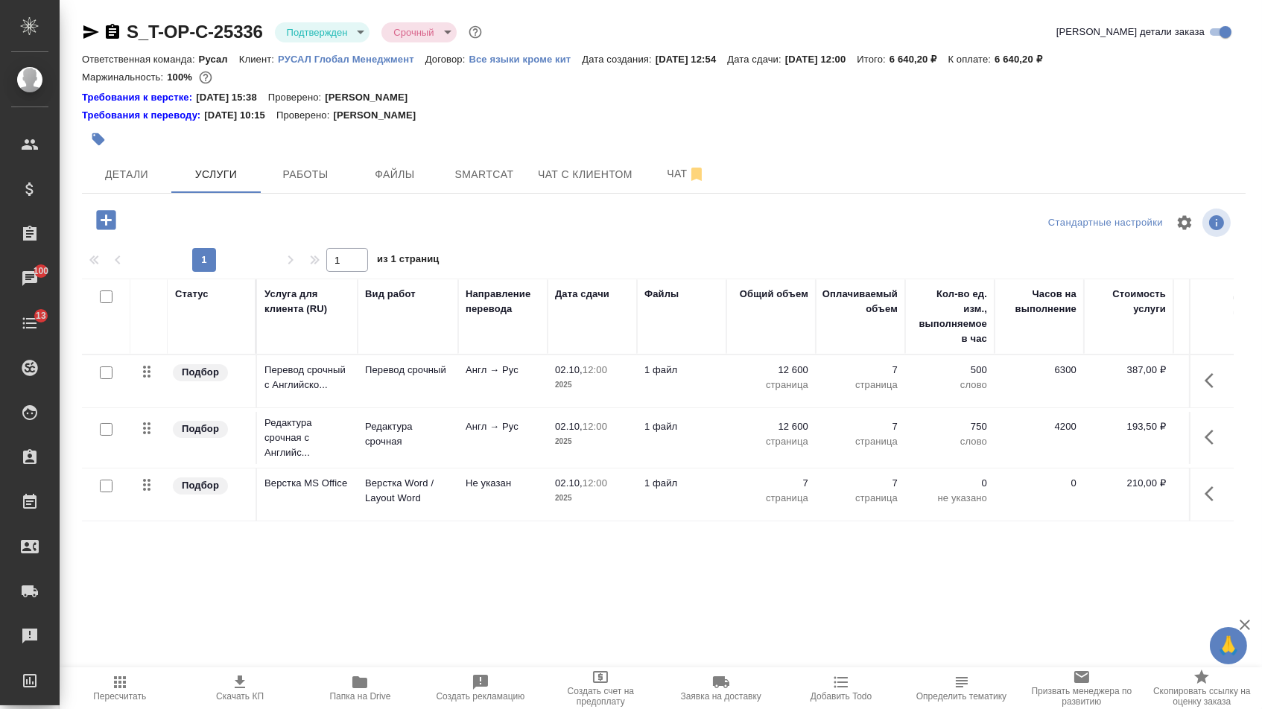
click at [1204, 383] on icon "button" at bounding box center [1213, 381] width 18 height 18
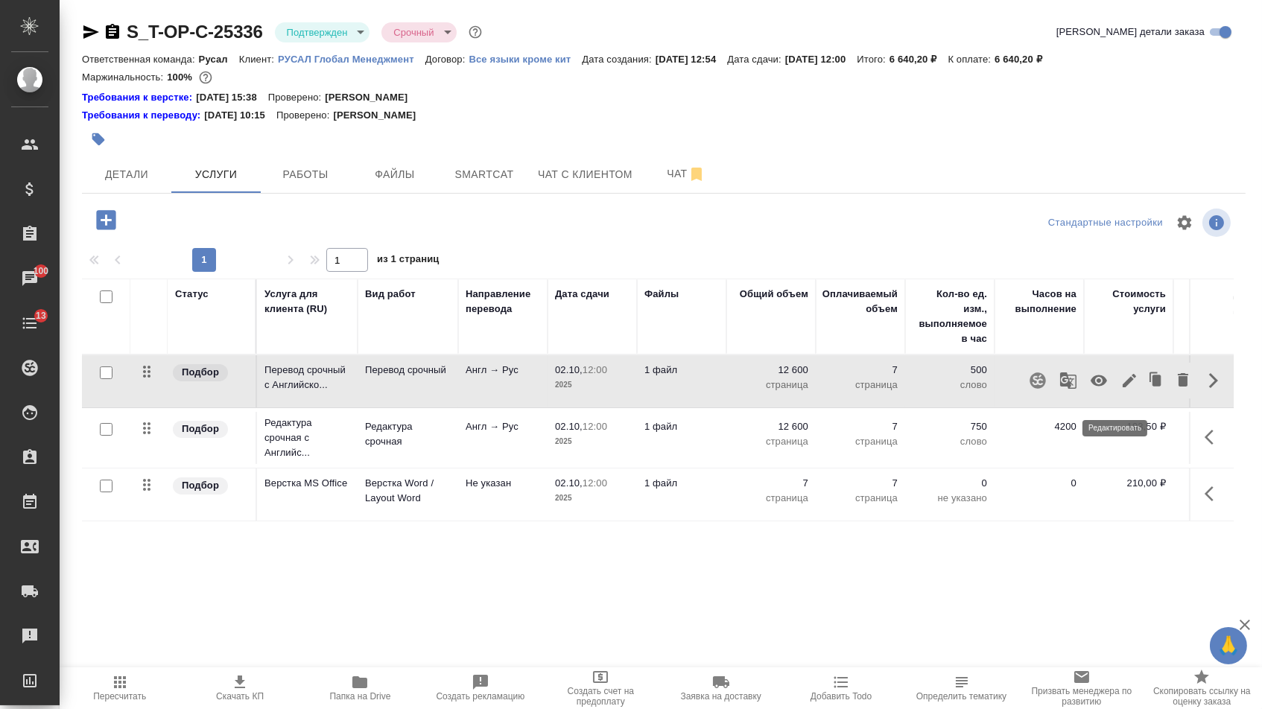
click at [1123, 390] on icon "button" at bounding box center [1129, 381] width 18 height 18
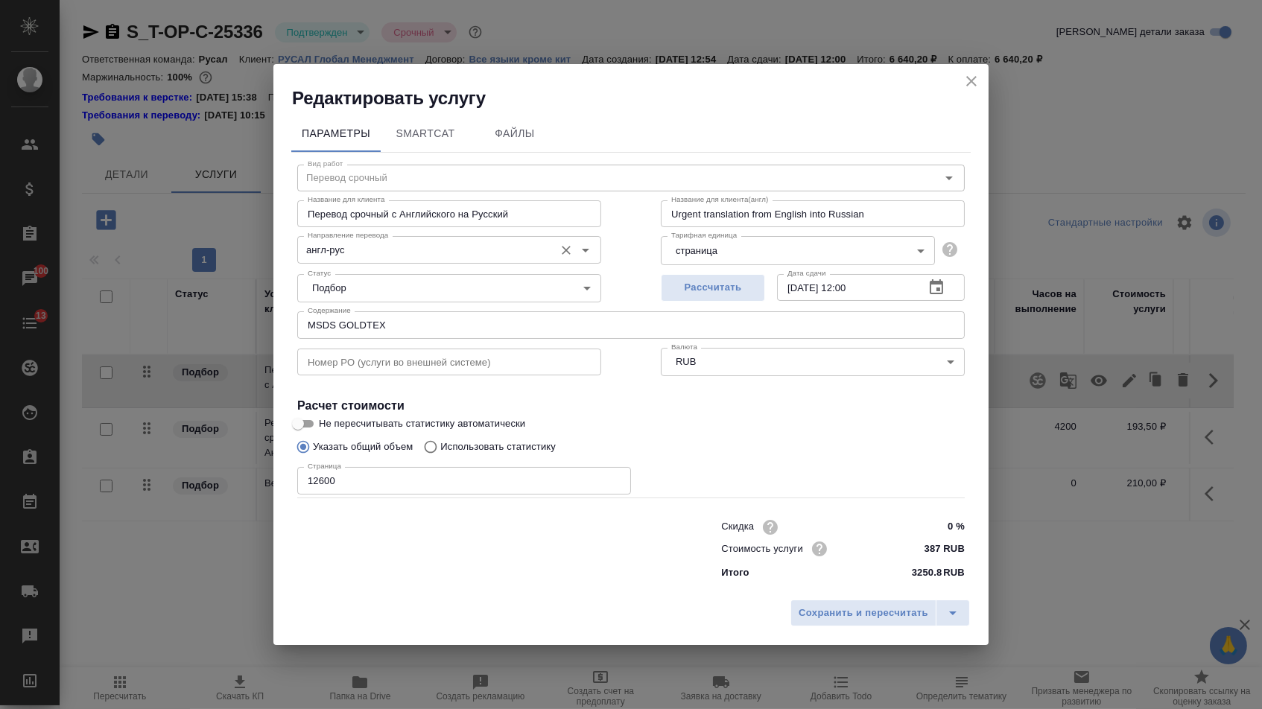
click at [433, 253] on input "англ-рус" at bounding box center [424, 250] width 245 height 18
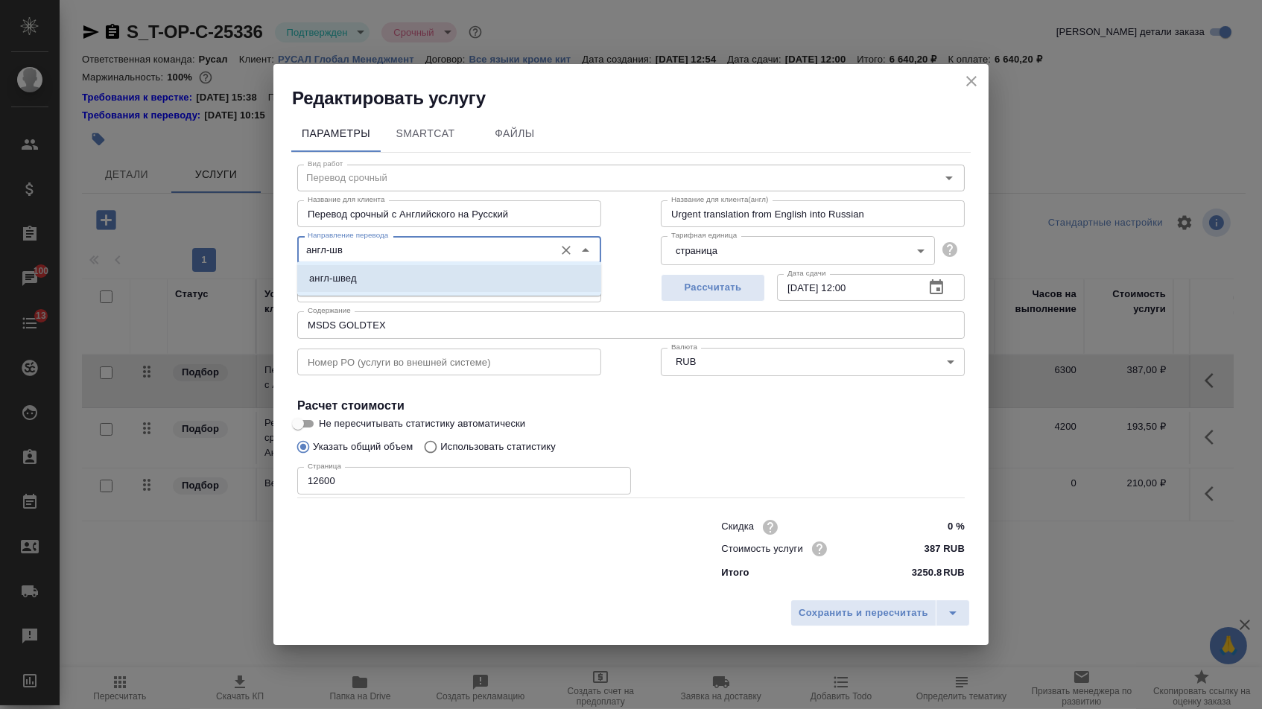
click at [410, 282] on li "англ-швед" at bounding box center [449, 278] width 304 height 27
type input "англ-швед"
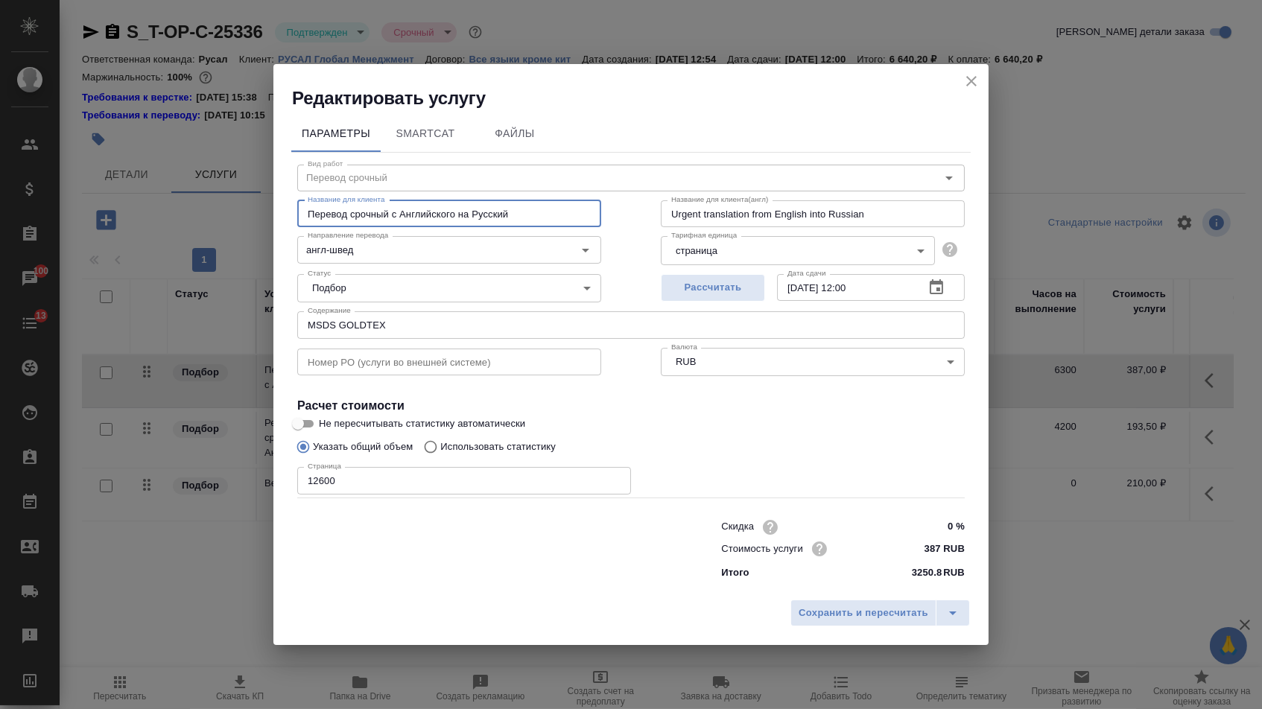
drag, startPoint x: 474, startPoint y: 212, endPoint x: 636, endPoint y: 212, distance: 162.4
click at [636, 212] on div "Вид работ Перевод срочный Вид работ Название для клиента Перевод срочный с Англ…" at bounding box center [630, 370] width 679 height 434
type input "Перевод срочный с Английского на Швед"
drag, startPoint x: 941, startPoint y: 550, endPoint x: 869, endPoint y: 550, distance: 71.5
click at [869, 550] on div "Стоимость услуги 387 RUB" at bounding box center [843, 548] width 244 height 23
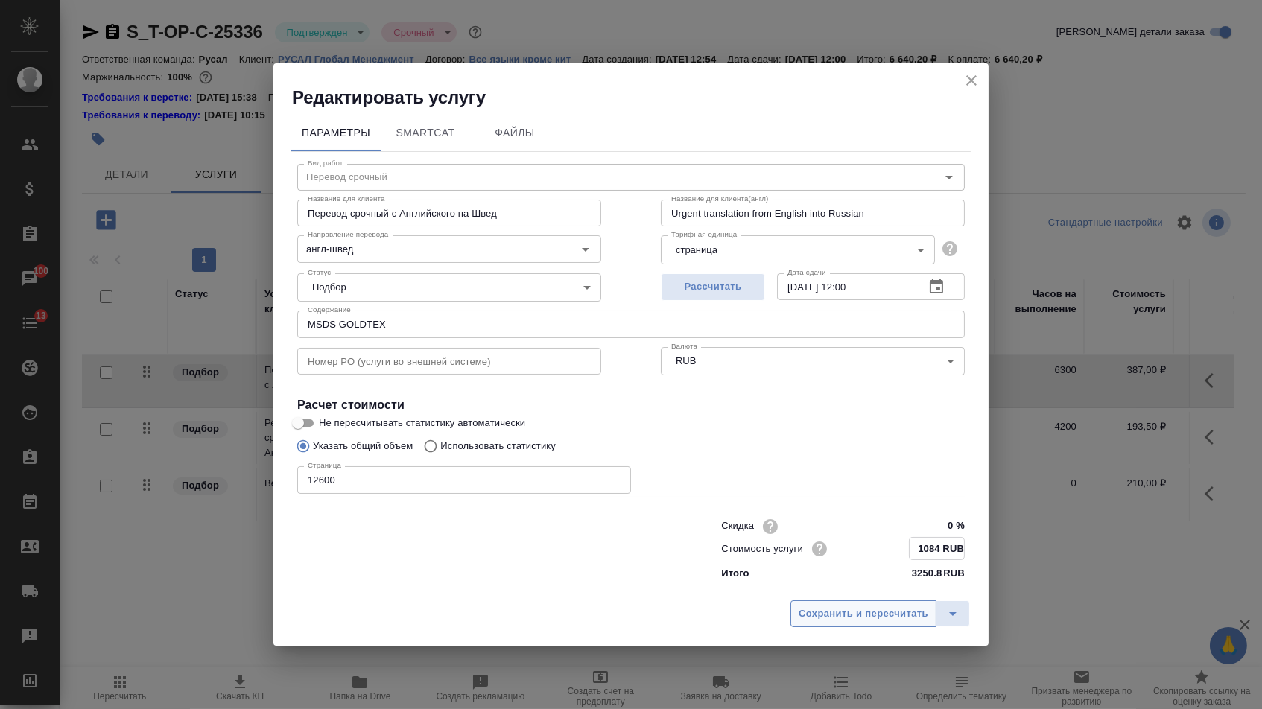
type input "1084 RUB"
click at [881, 612] on span "Сохранить и пересчитать" at bounding box center [863, 614] width 130 height 17
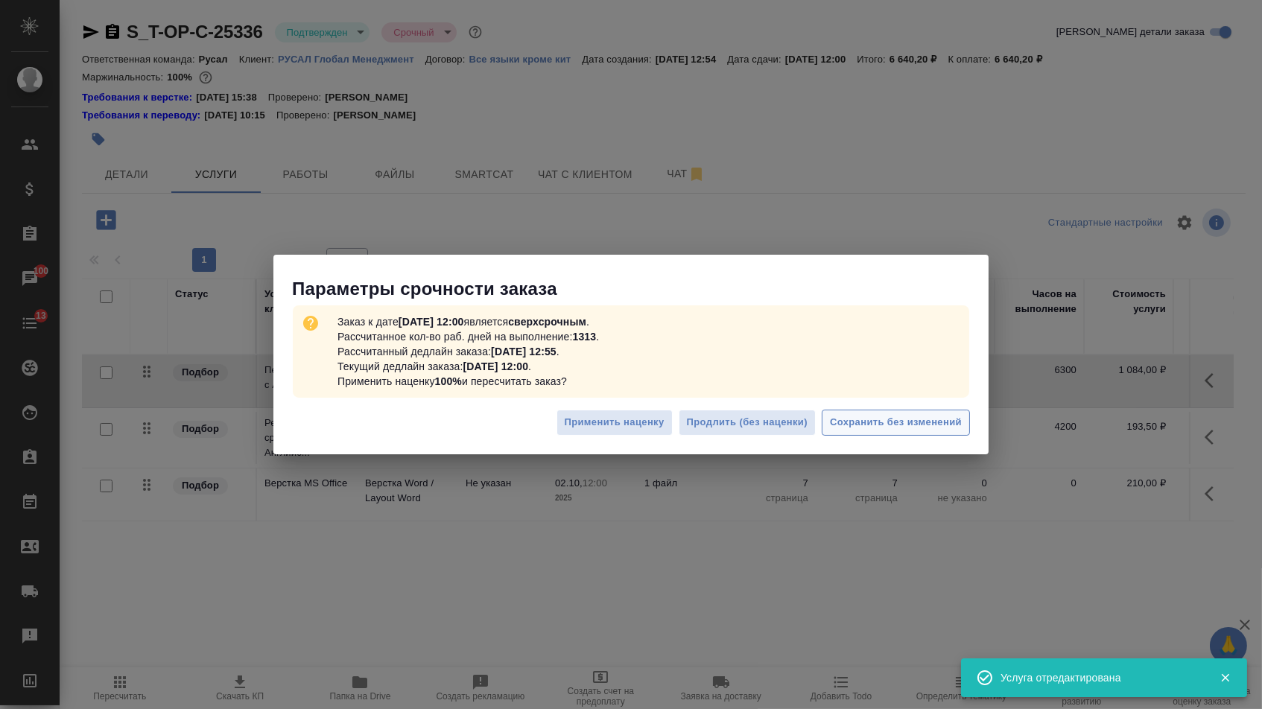
click at [934, 420] on span "Сохранить без изменений" at bounding box center [896, 422] width 132 height 17
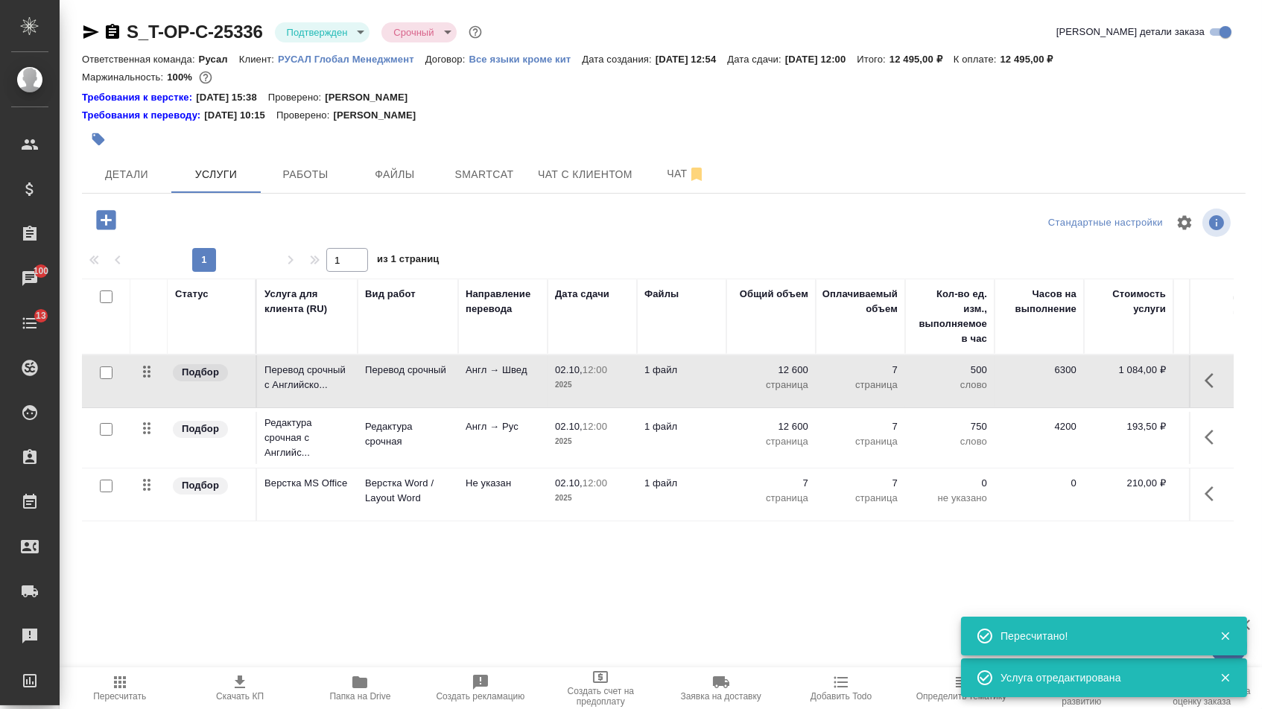
click at [1210, 446] on icon "button" at bounding box center [1213, 437] width 18 height 18
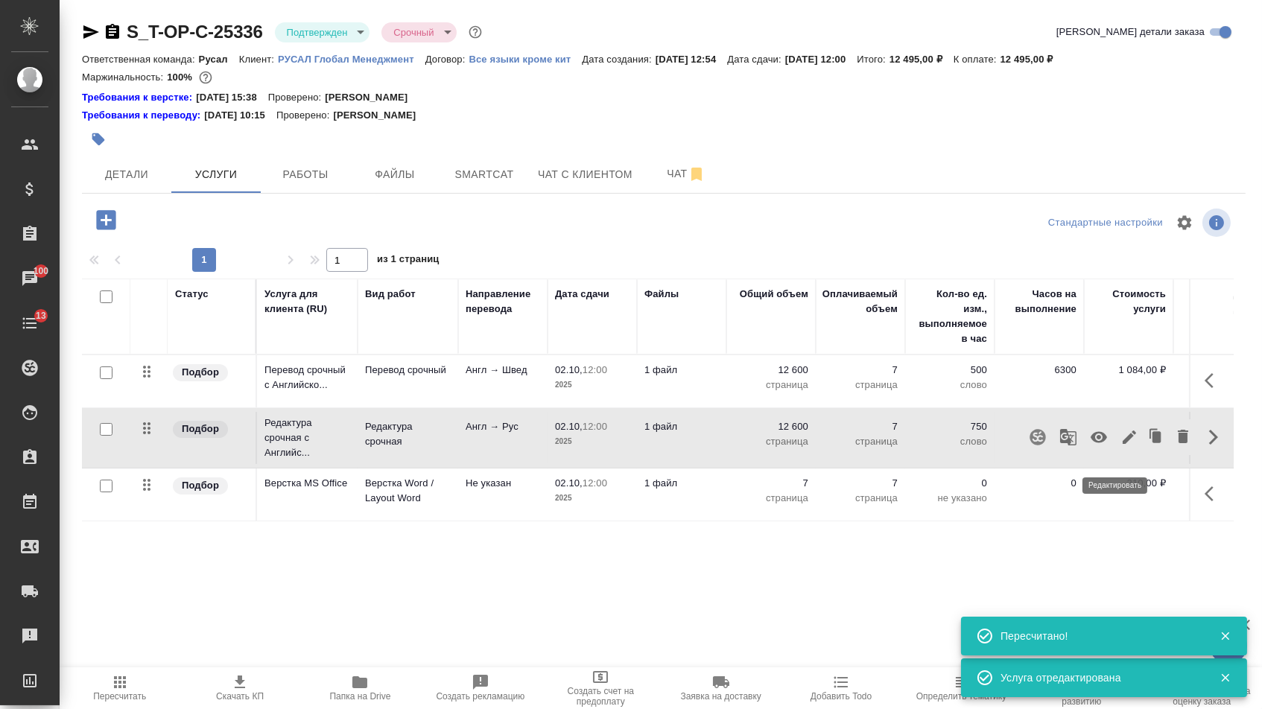
click at [1122, 444] on icon "button" at bounding box center [1128, 437] width 13 height 13
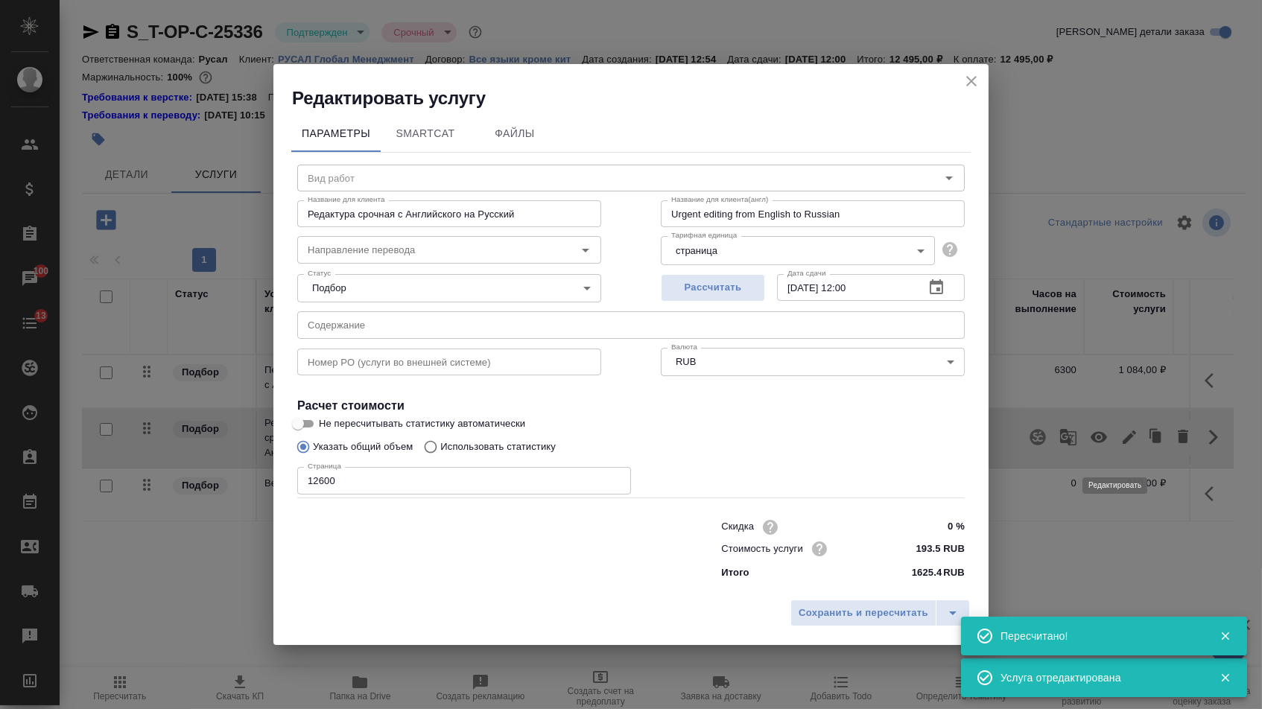
type input "Редактура срочная"
click at [464, 241] on input "англ-рус" at bounding box center [424, 250] width 245 height 18
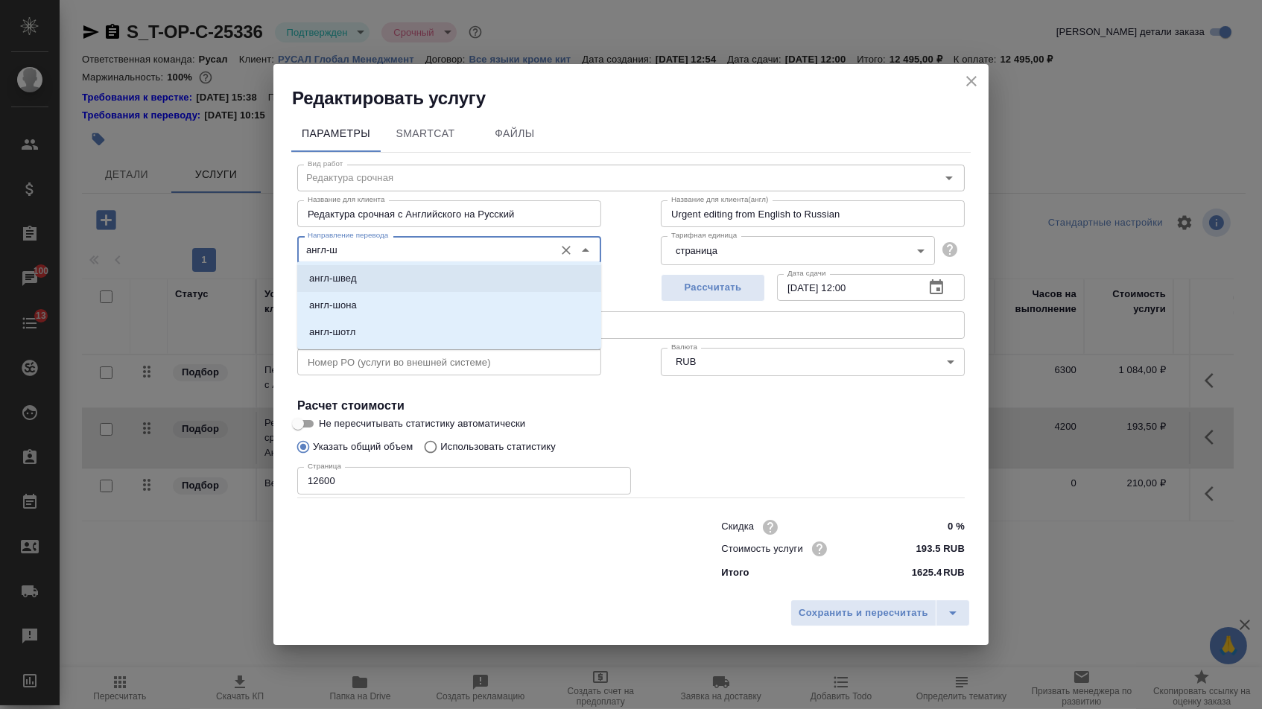
click at [372, 276] on li "англ-швед" at bounding box center [449, 278] width 304 height 27
type input "англ-швед"
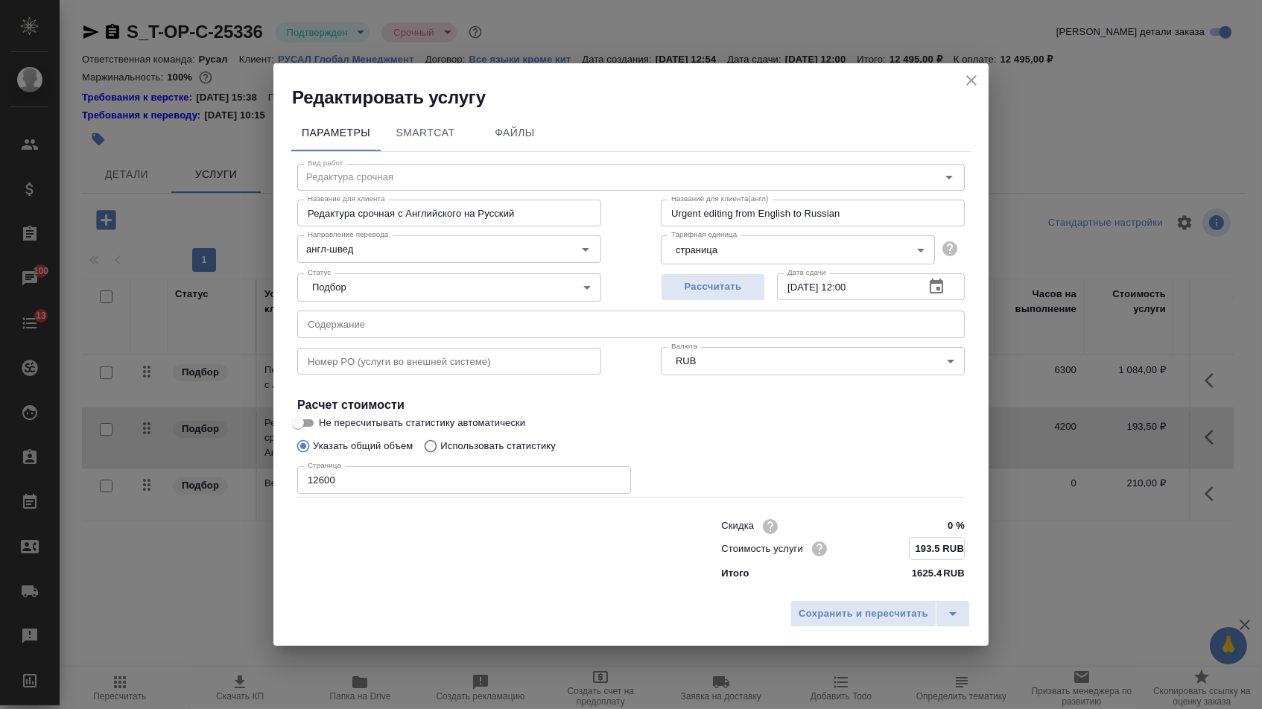
drag, startPoint x: 939, startPoint y: 553, endPoint x: 825, endPoint y: 552, distance: 114.7
click at [825, 552] on div "Стоимость услуги 193.5 RUB" at bounding box center [843, 548] width 244 height 23
type input "543 RUB"
drag, startPoint x: 480, startPoint y: 203, endPoint x: 724, endPoint y: 201, distance: 243.6
click at [724, 201] on div "Название для клиента Редактура срочная с Английского на Русский Название для кл…" at bounding box center [630, 212] width 727 height 95
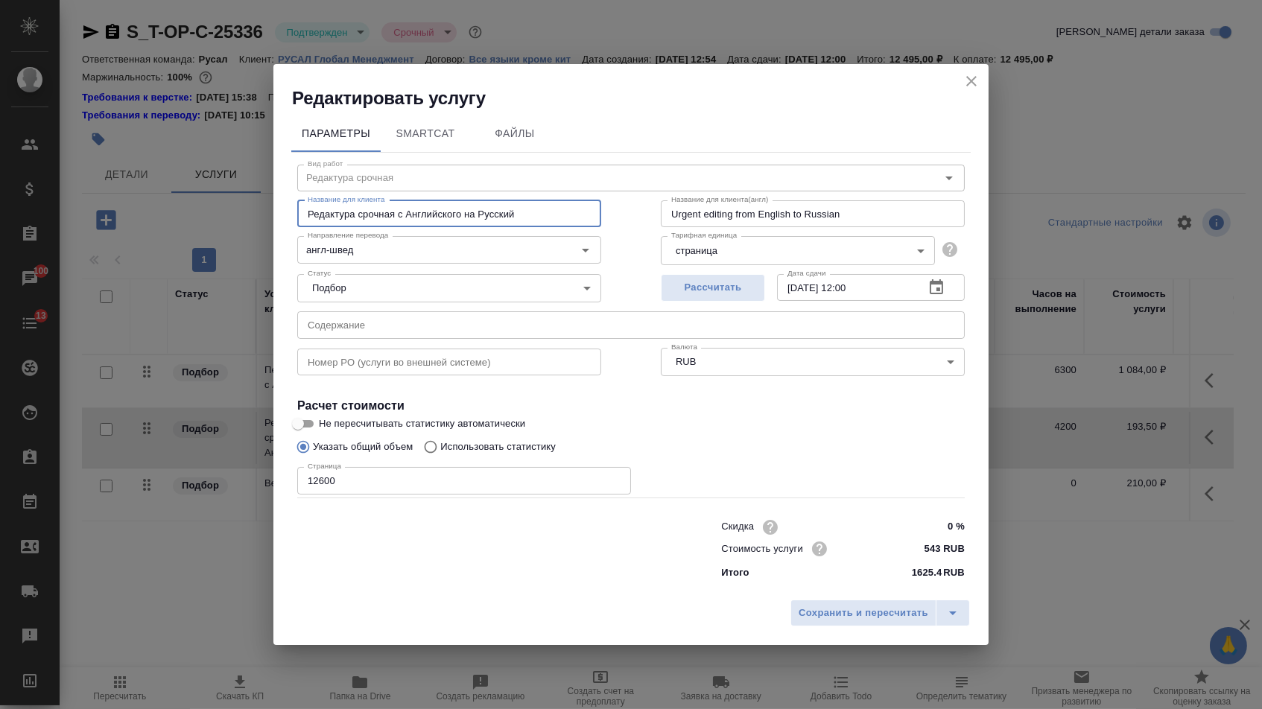
click at [518, 193] on div "Название для клиента Редактура срочная с Английского на Русский Название для кл…" at bounding box center [448, 212] width 363 height 95
drag, startPoint x: 469, startPoint y: 207, endPoint x: 600, endPoint y: 207, distance: 130.3
click at [600, 207] on input "Редактура срочная с Английского на Русский" at bounding box center [449, 213] width 304 height 27
type input "Редактура срочная с Английского"
click at [830, 638] on div "Сохранить и пересчитать" at bounding box center [630, 618] width 715 height 53
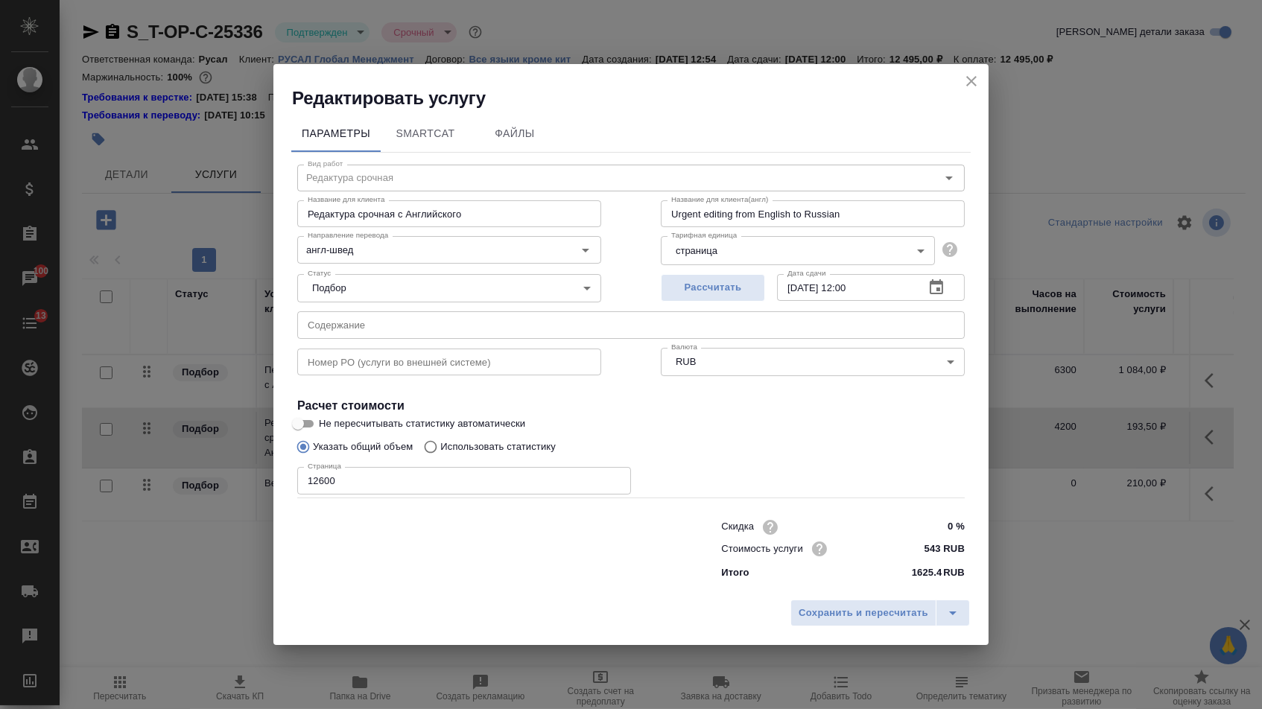
click at [830, 632] on div "Сохранить и пересчитать" at bounding box center [630, 618] width 715 height 53
click at [833, 622] on span "Сохранить и пересчитать" at bounding box center [863, 613] width 130 height 17
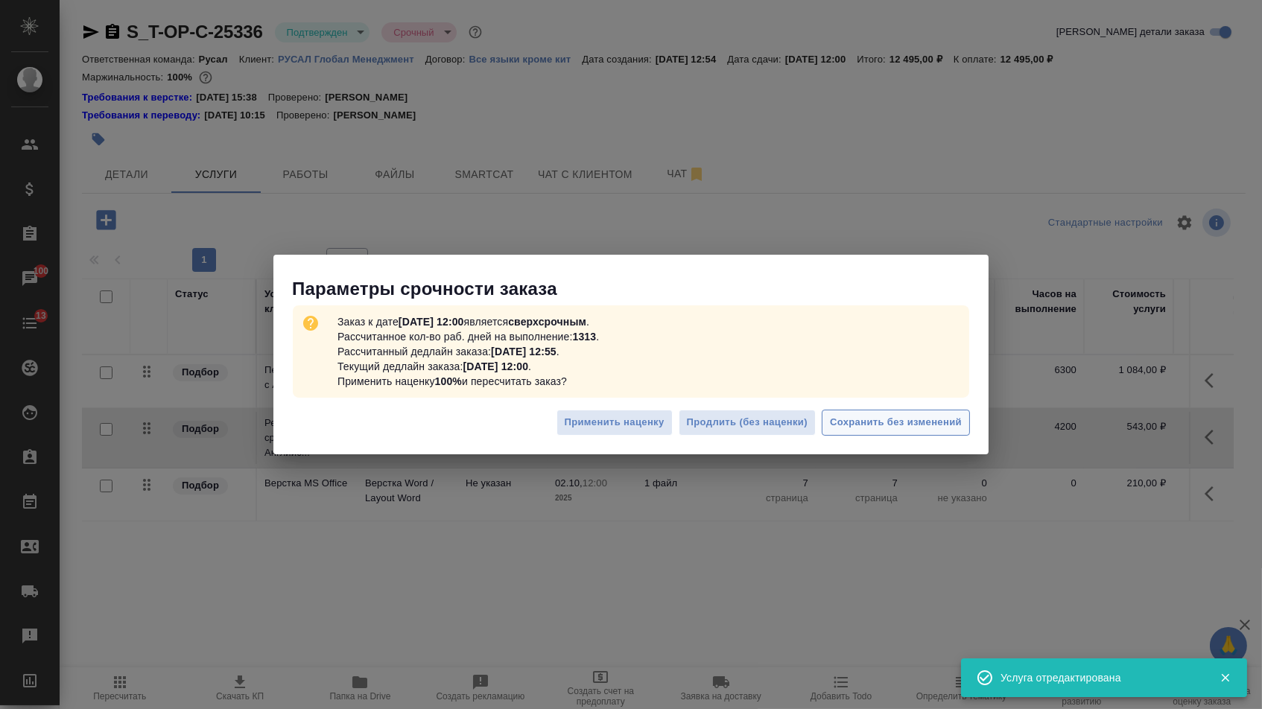
click at [927, 430] on span "Сохранить без изменений" at bounding box center [896, 422] width 132 height 17
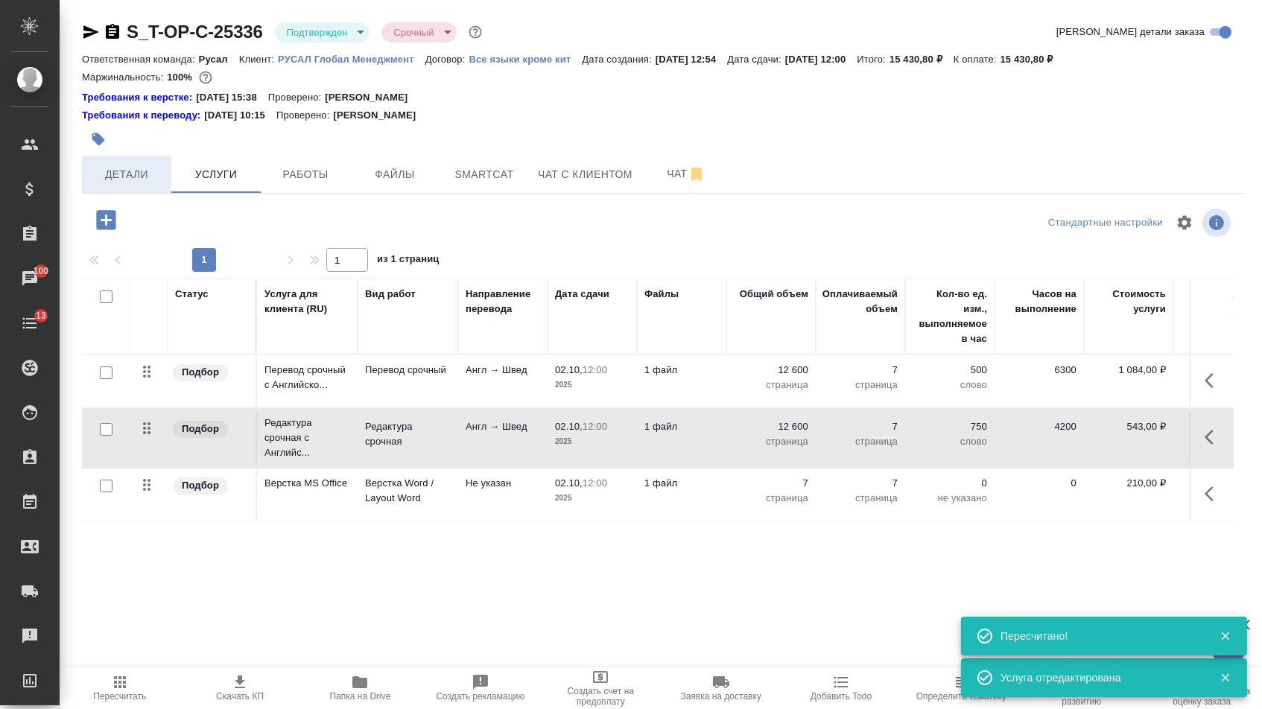
scroll to position [0, -1]
click at [136, 169] on button "Детали" at bounding box center [126, 174] width 89 height 37
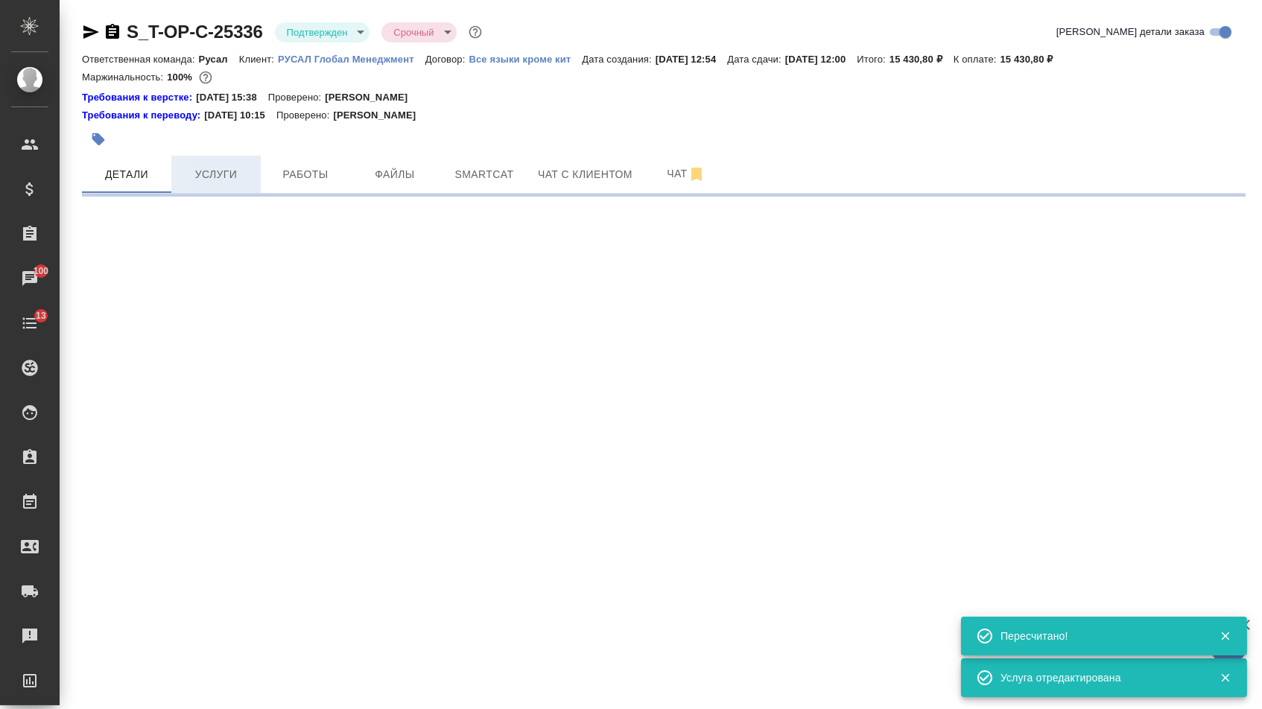
select select "RU"
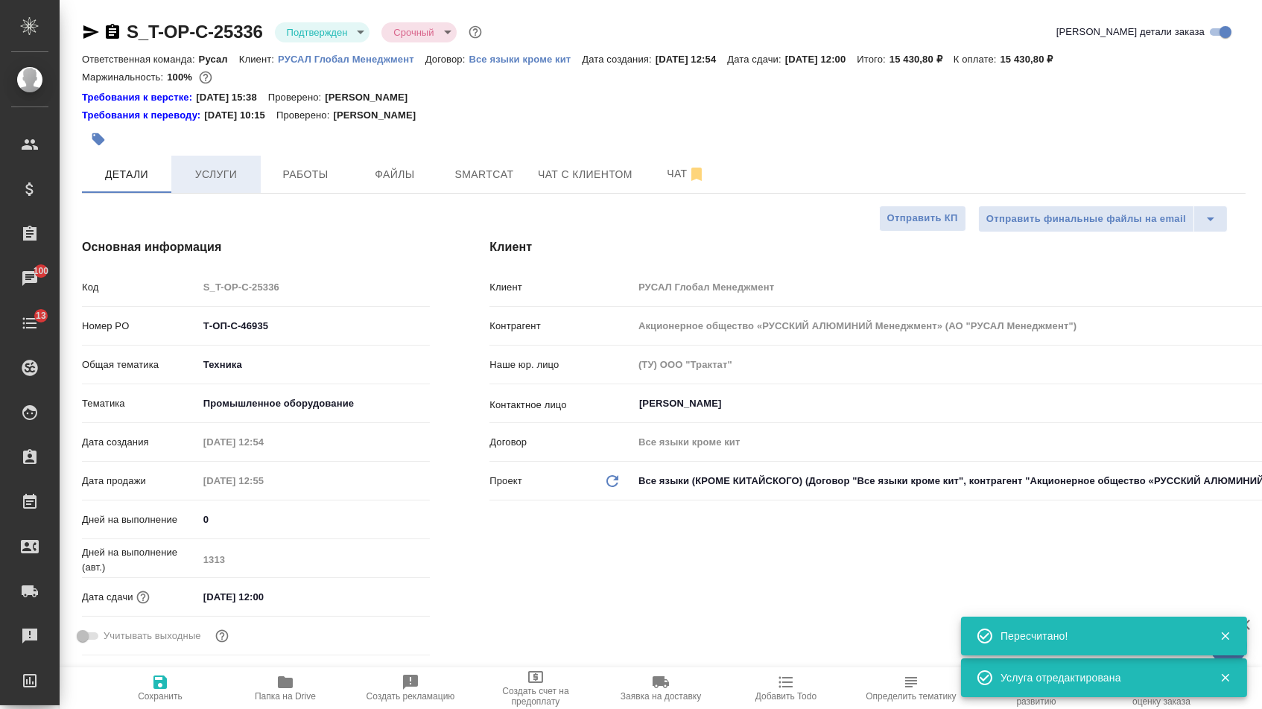
type textarea "x"
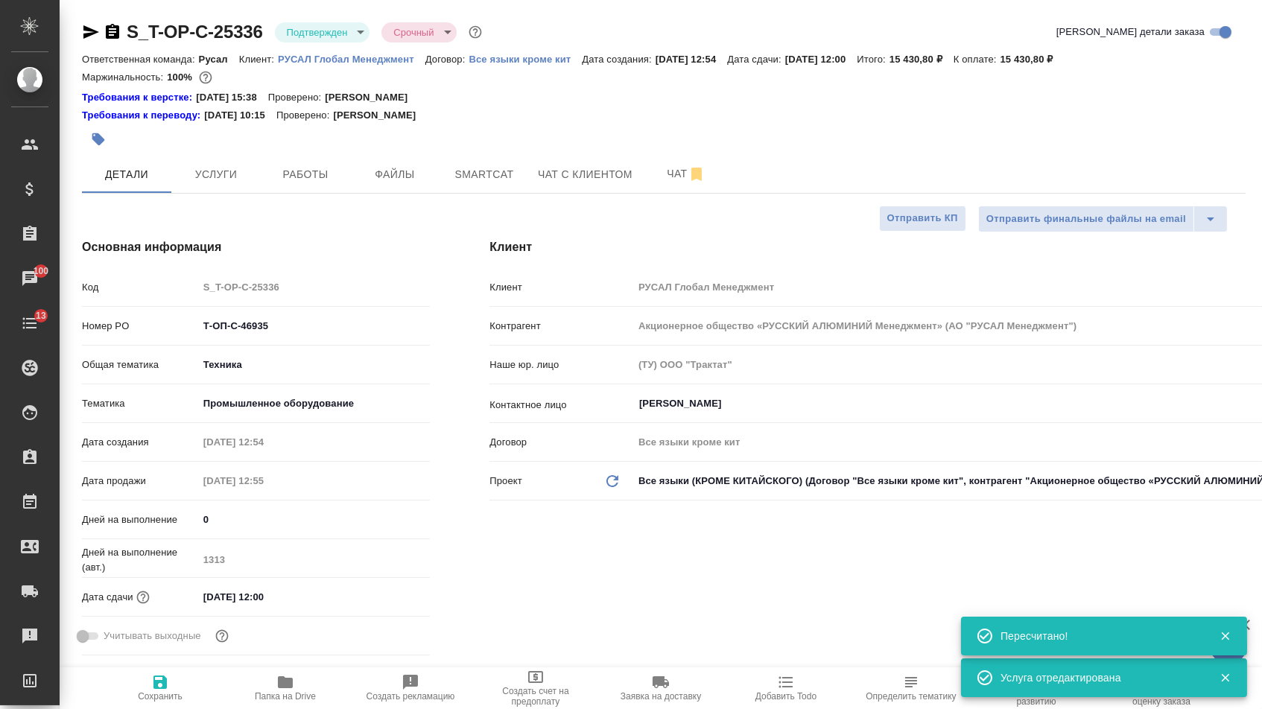
type textarea "x"
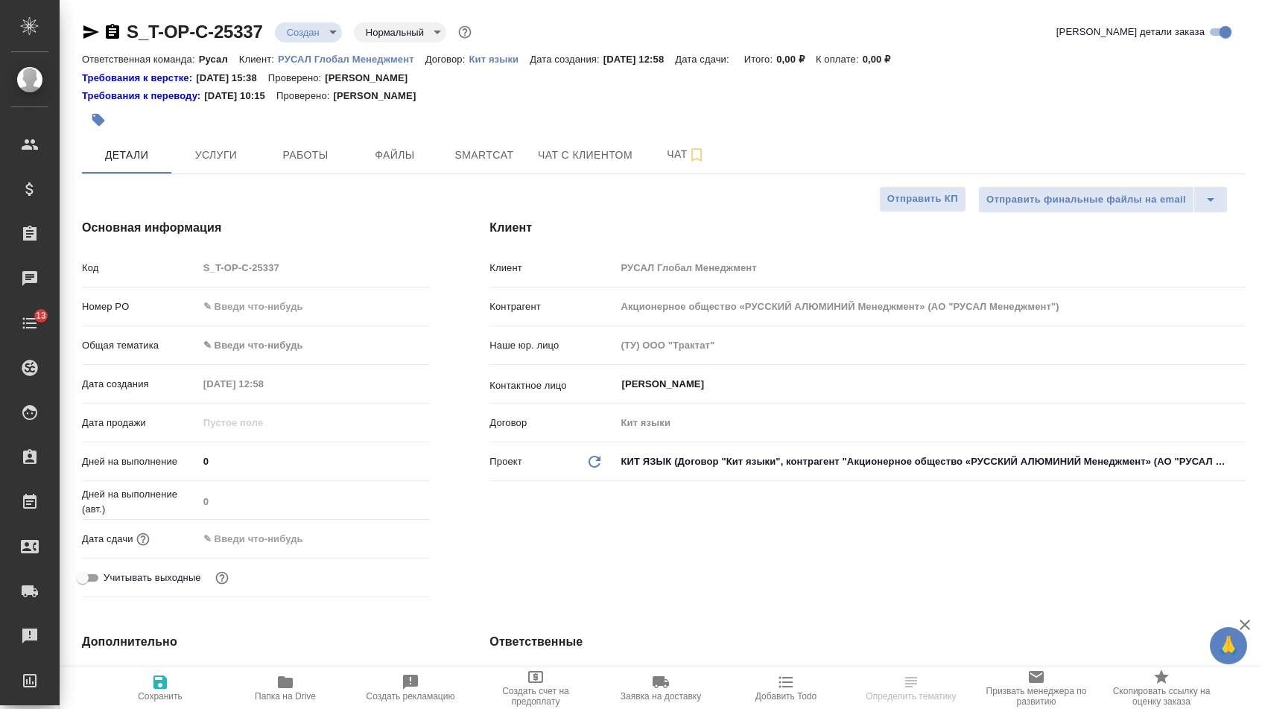
select select "RU"
click at [322, 303] on input "text" at bounding box center [314, 307] width 231 height 22
paste input "Т-ОП-С-46936"
type input "Т-ОП-С-46936"
click at [273, 550] on input "text" at bounding box center [263, 539] width 130 height 22
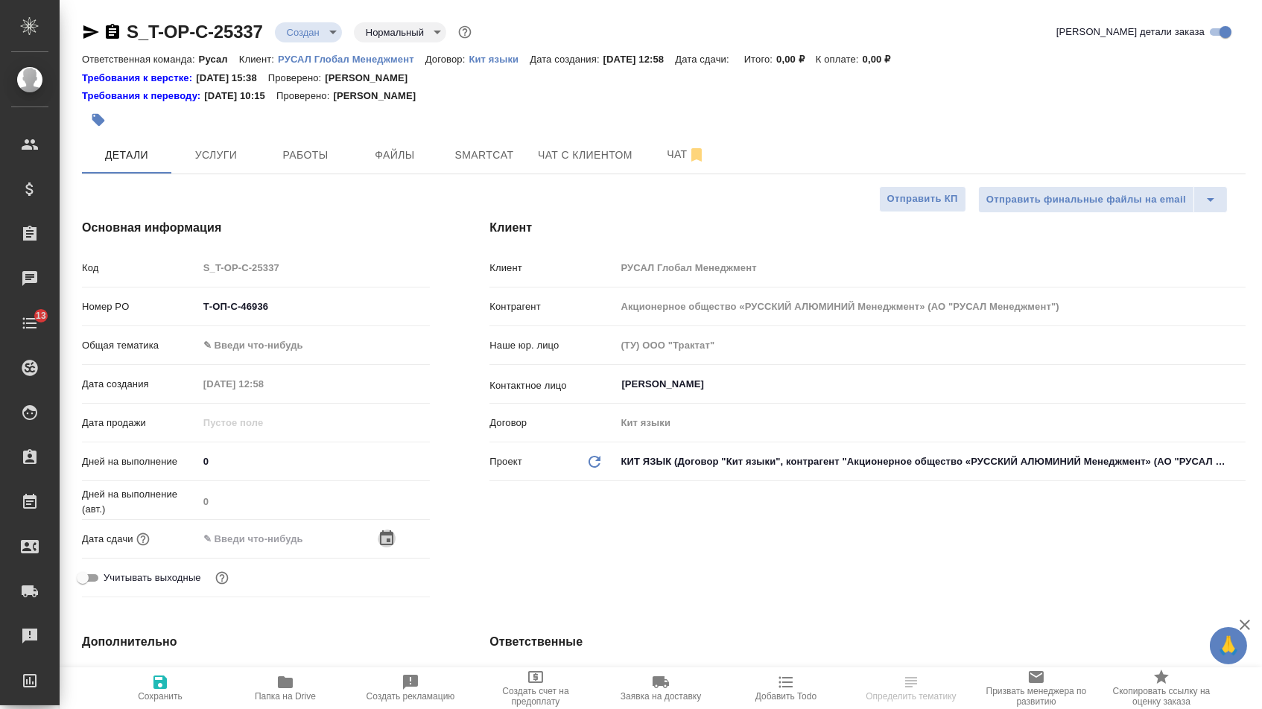
click at [393, 544] on icon "button" at bounding box center [387, 539] width 18 height 18
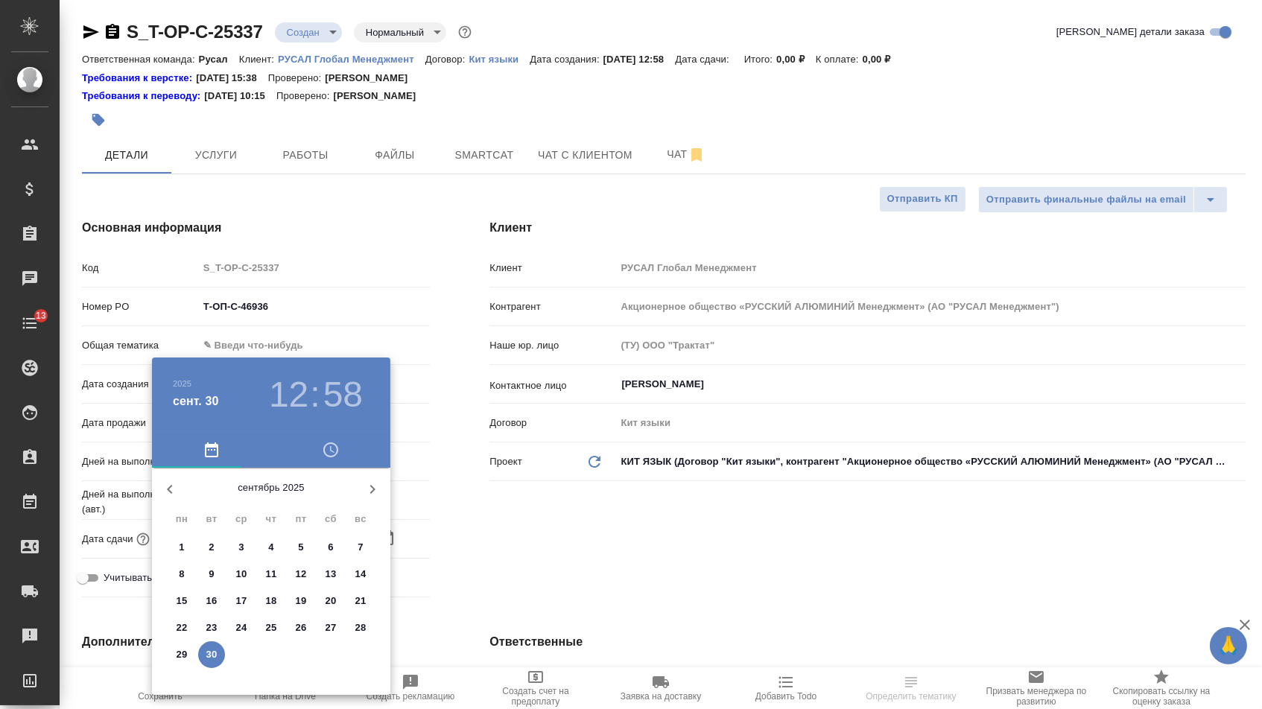
click at [381, 495] on button "button" at bounding box center [373, 489] width 36 height 36
click at [269, 549] on p "2" at bounding box center [270, 547] width 5 height 15
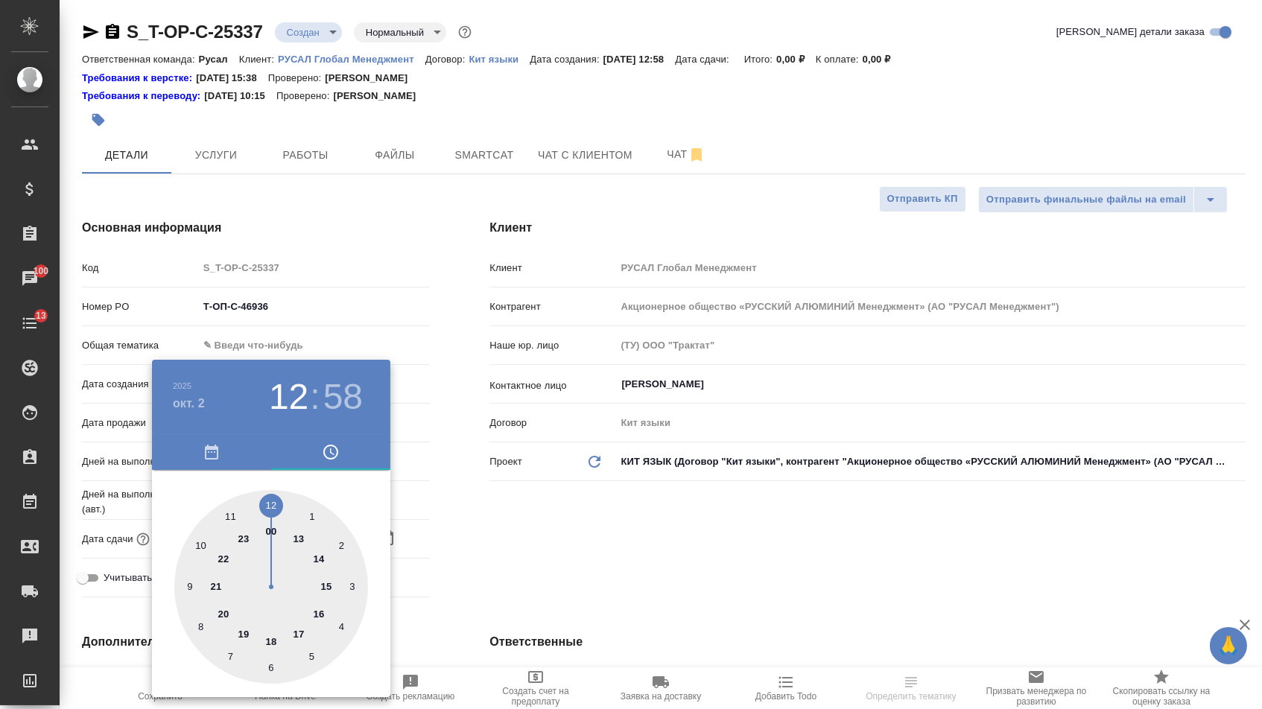
click at [299, 629] on div at bounding box center [271, 587] width 194 height 194
click at [277, 498] on div at bounding box center [271, 587] width 194 height 194
click at [274, 498] on div at bounding box center [271, 587] width 194 height 194
type input "02.10.2025 17:00"
click at [453, 512] on div at bounding box center [631, 354] width 1262 height 709
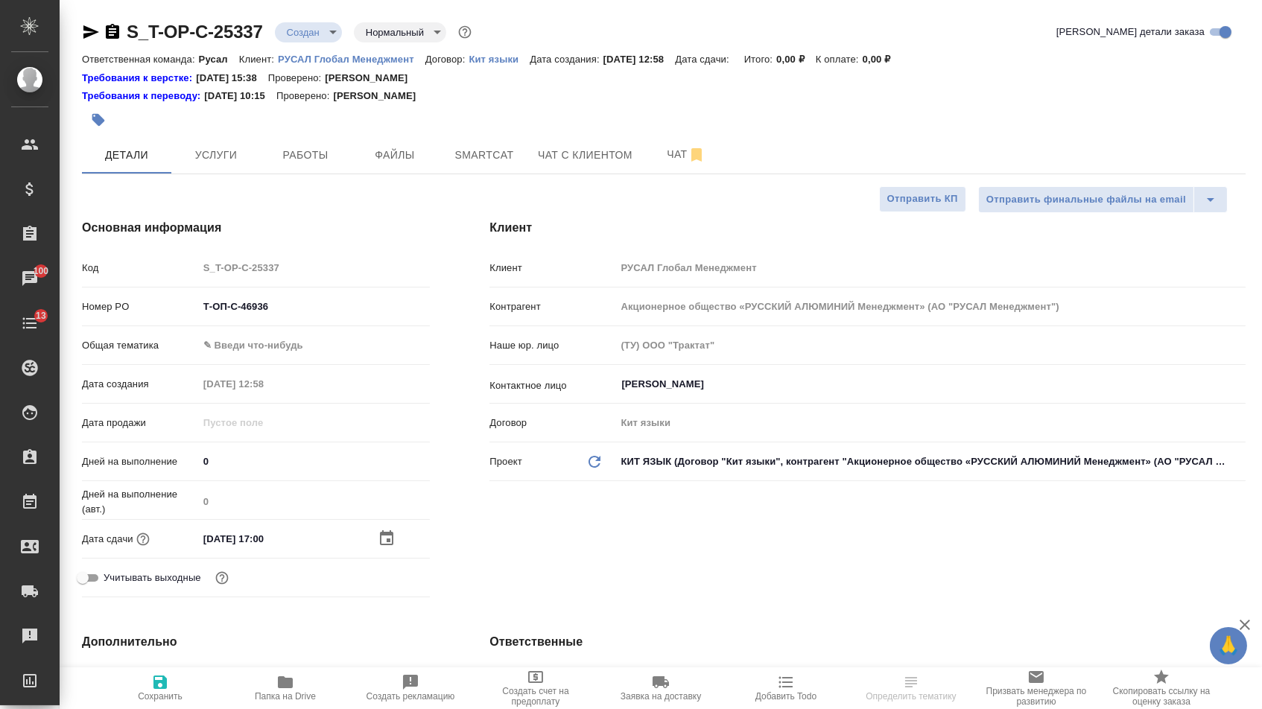
click at [163, 682] on icon "button" at bounding box center [159, 682] width 13 height 13
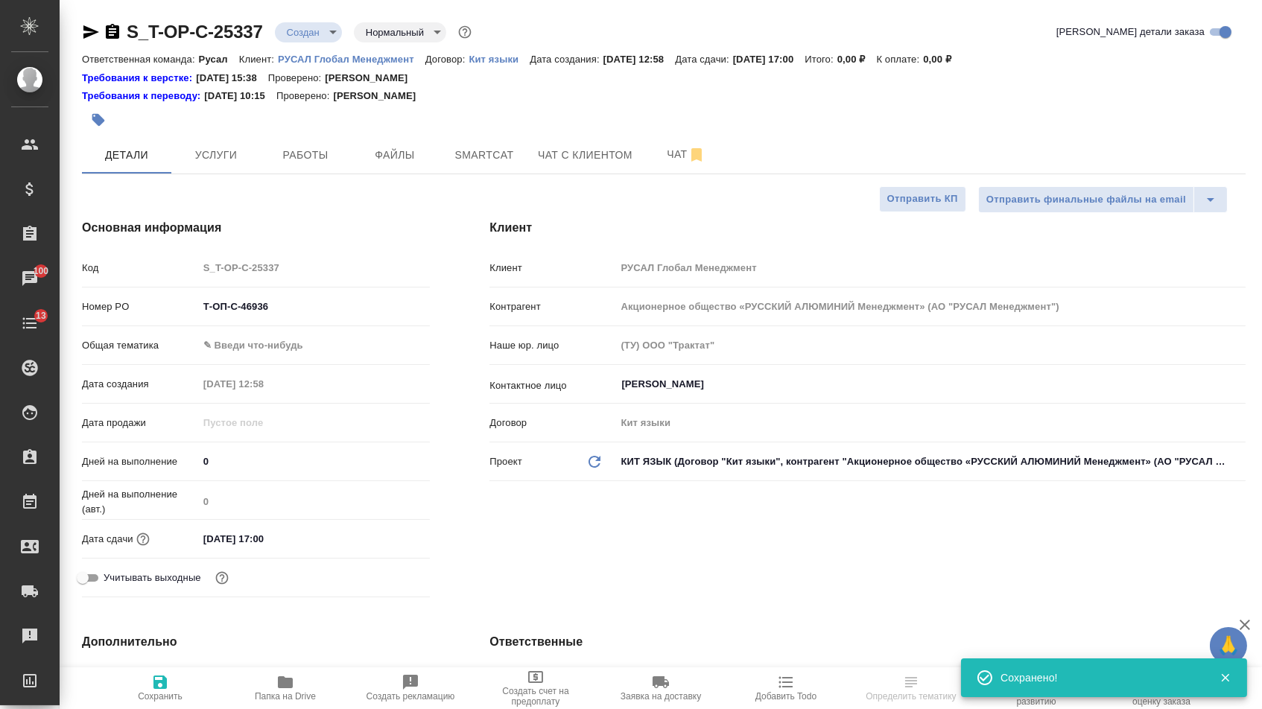
select select "RU"
type textarea "x"
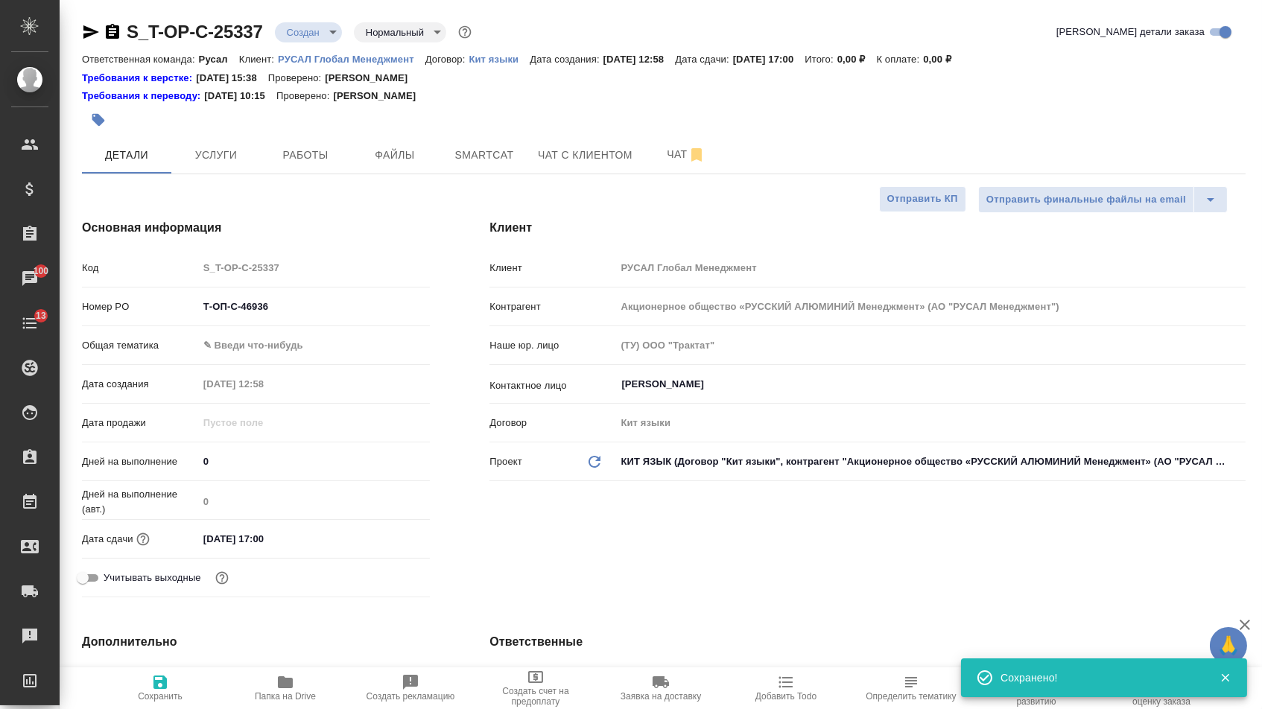
type textarea "x"
click at [276, 331] on div "Номер PO Т-ОП-С-46936" at bounding box center [256, 312] width 348 height 39
click at [276, 360] on body "🙏 .cls-1 fill:#fff; AWATERA Menshikova Aleksandra Клиенты Спецификации Заказы 1…" at bounding box center [631, 354] width 1262 height 709
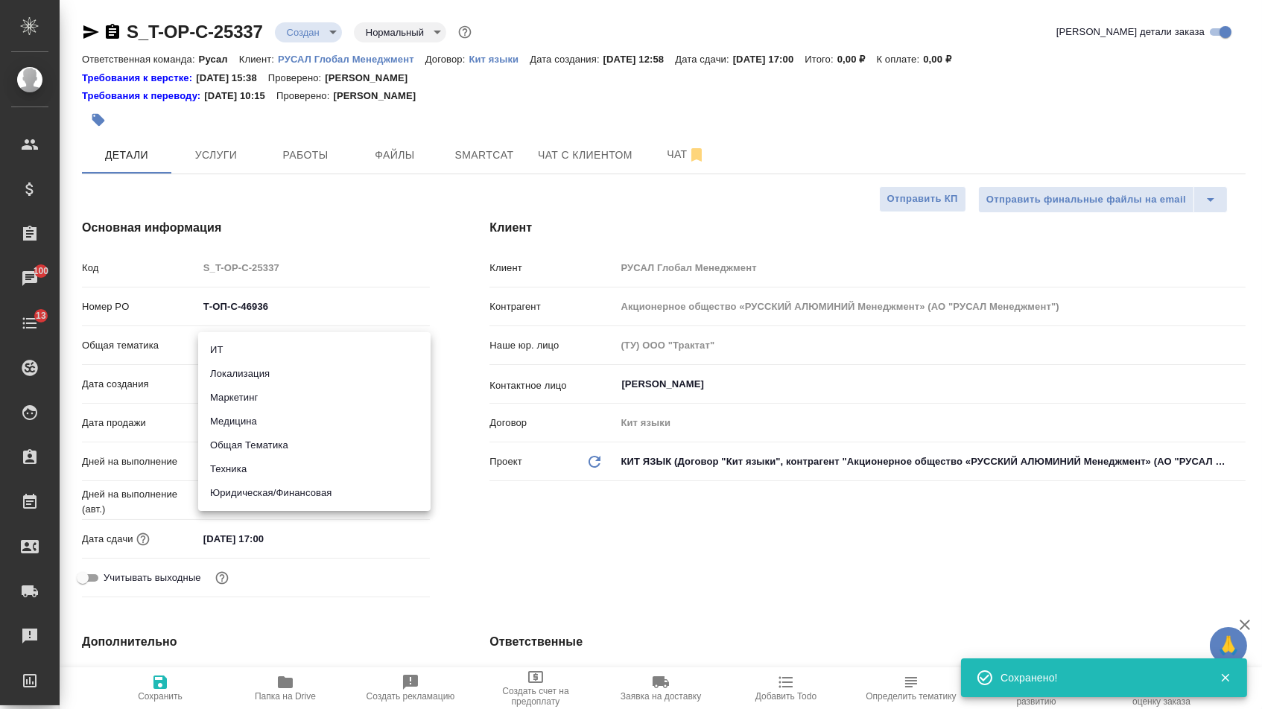
click at [239, 468] on li "Техника" at bounding box center [314, 469] width 232 height 24
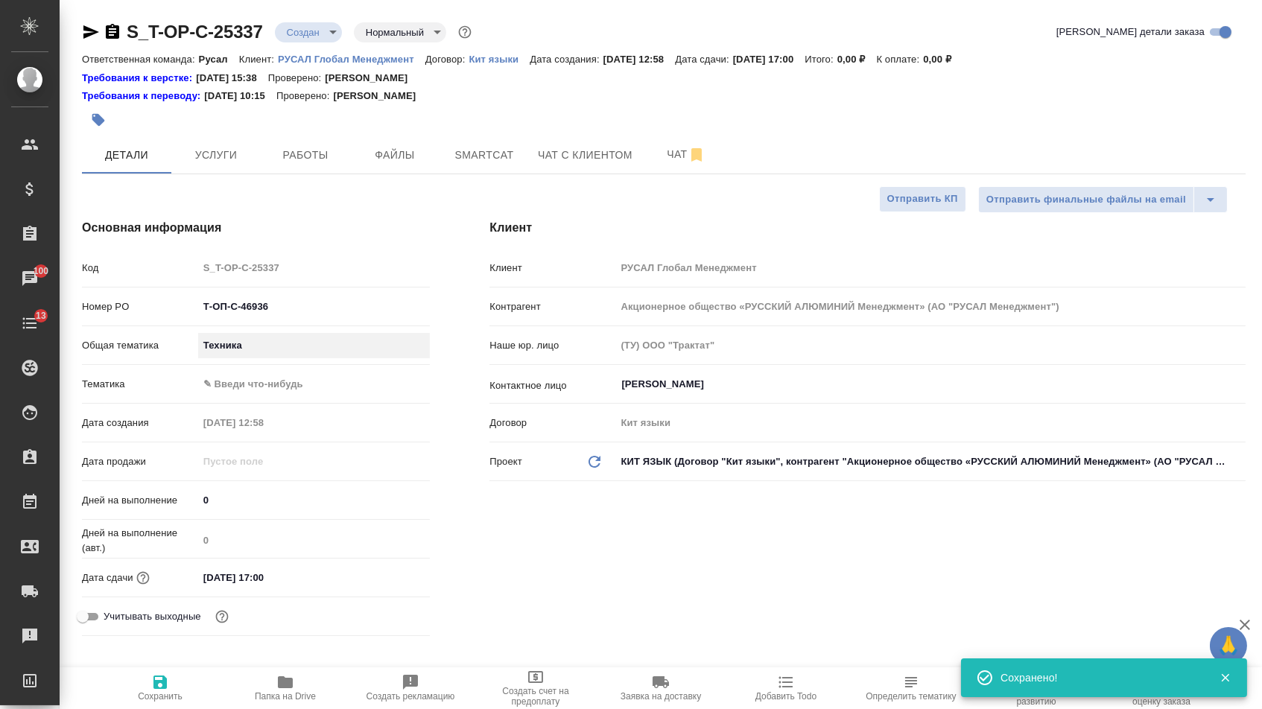
type input "tech"
type textarea "x"
click at [252, 366] on div "Общая тематика Техника tech" at bounding box center [256, 351] width 348 height 39
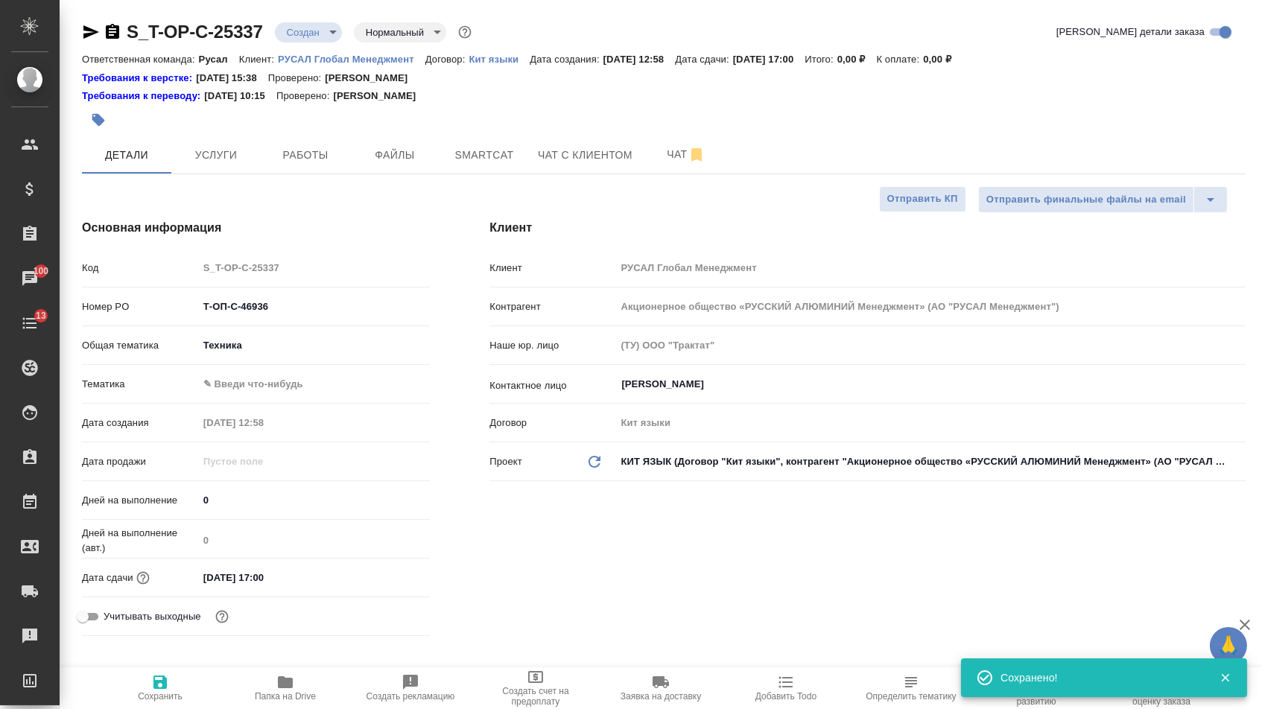
click at [252, 371] on div "Общая тематика Техника tech" at bounding box center [256, 351] width 348 height 39
click at [252, 384] on body "🙏 .cls-1 fill:#fff; AWATERA Menshikova Aleksandra Клиенты Спецификации Заказы 1…" at bounding box center [631, 354] width 1262 height 709
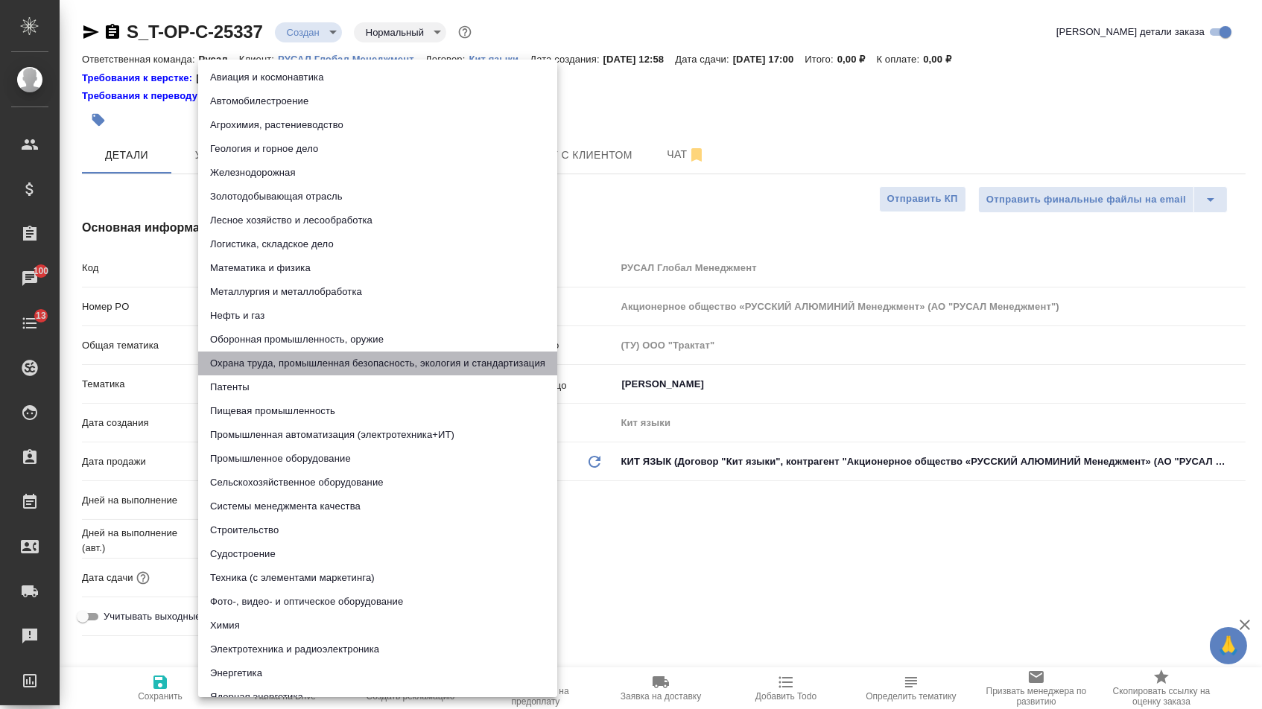
click at [235, 363] on li "Охрана труда, промышленная безопасность, экология и стандартизация" at bounding box center [377, 364] width 359 height 24
type textarea "x"
type input "5f647205b73bc97568ca66b9"
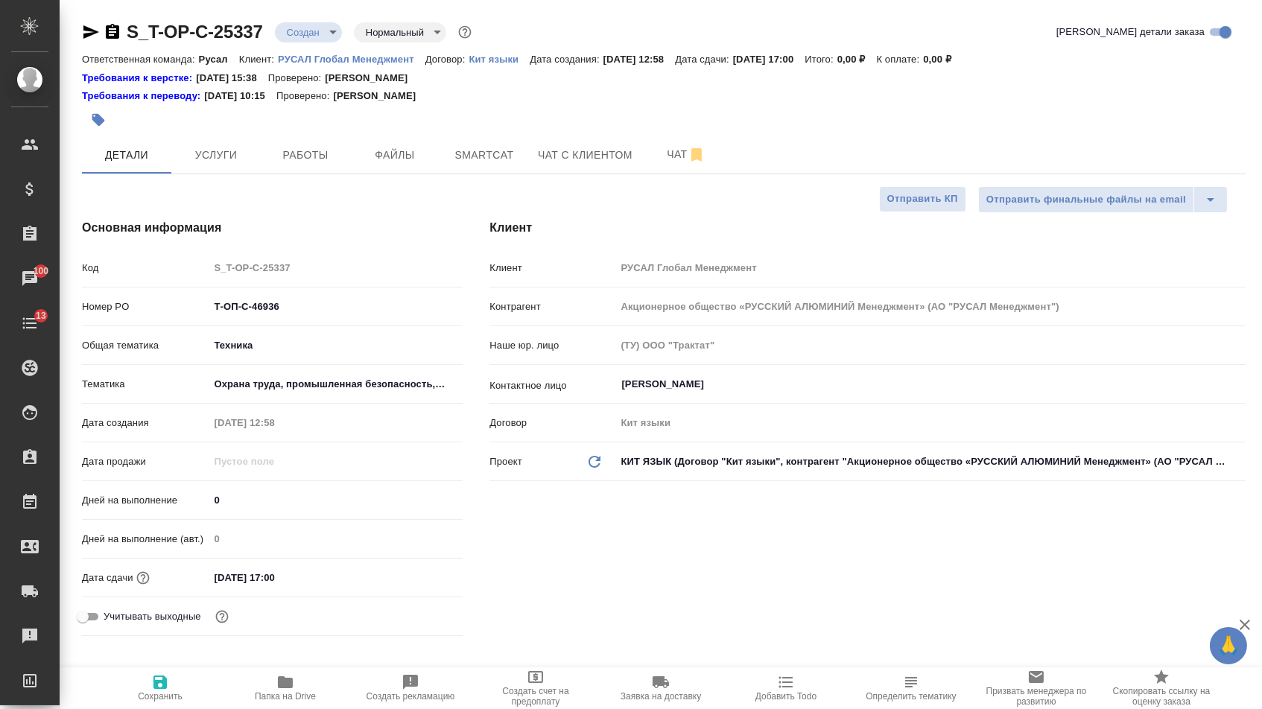
click at [132, 707] on button "Сохранить" at bounding box center [160, 688] width 125 height 42
type textarea "x"
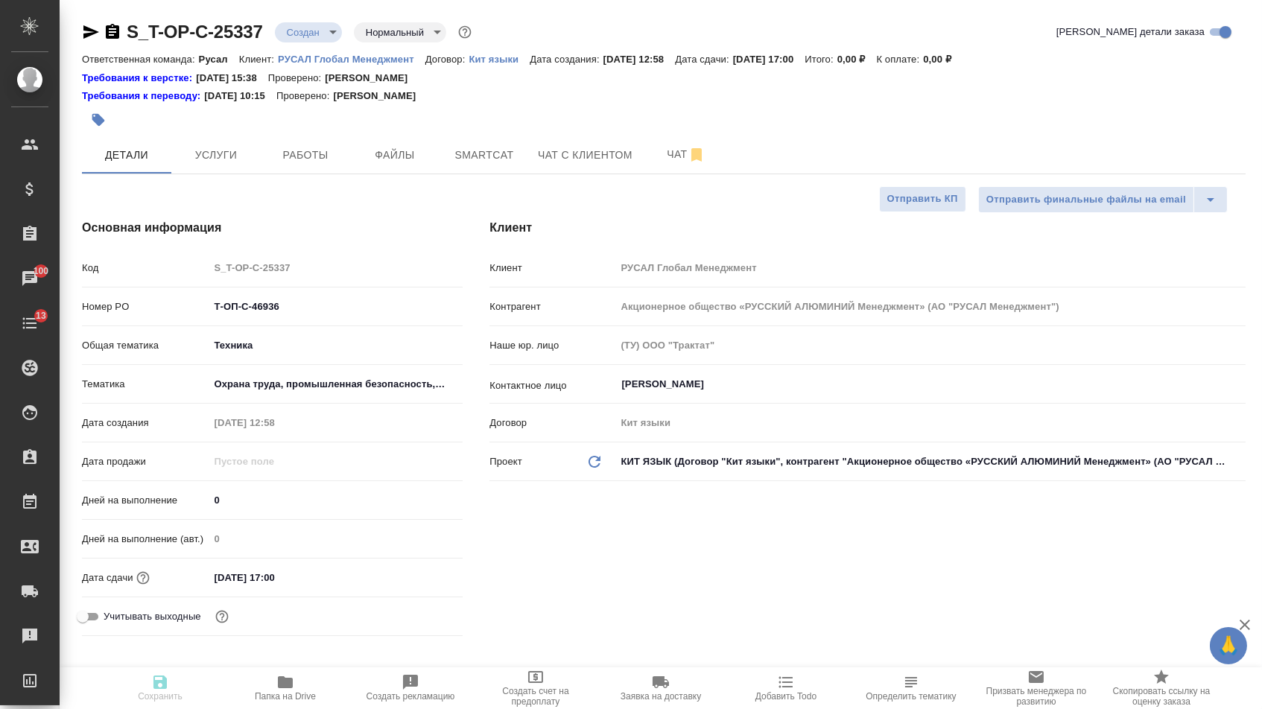
type textarea "x"
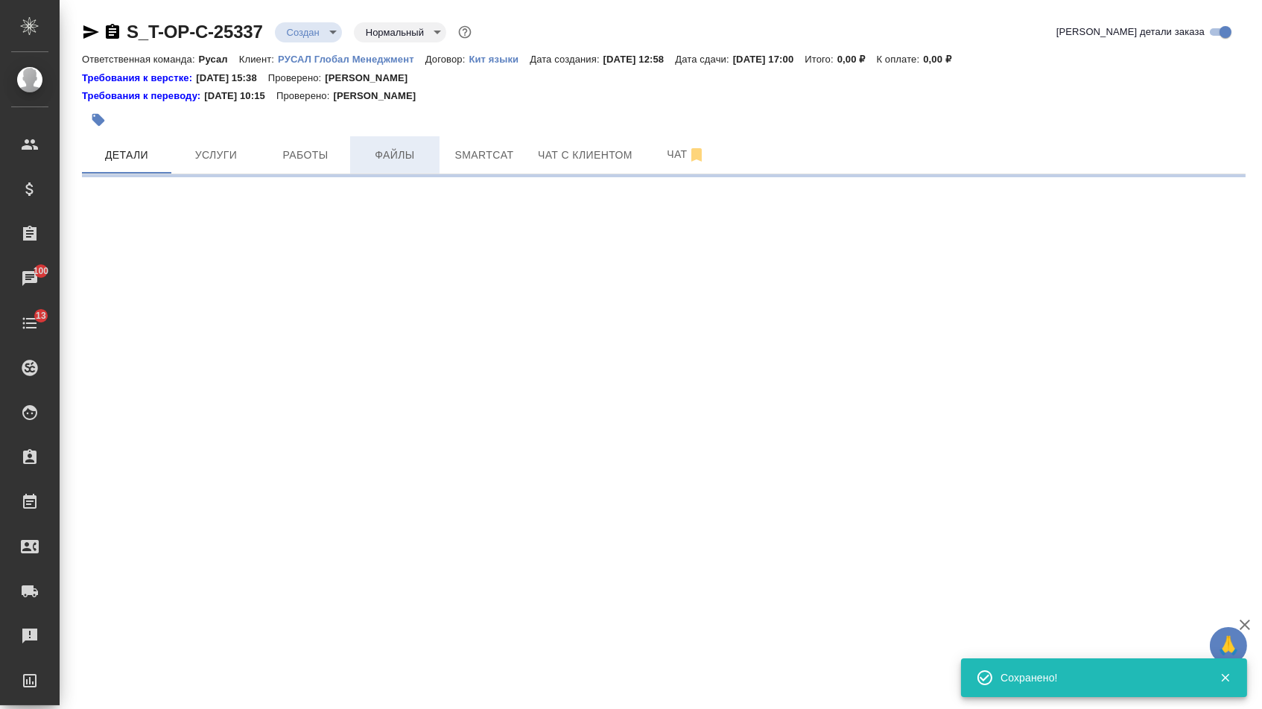
select select "RU"
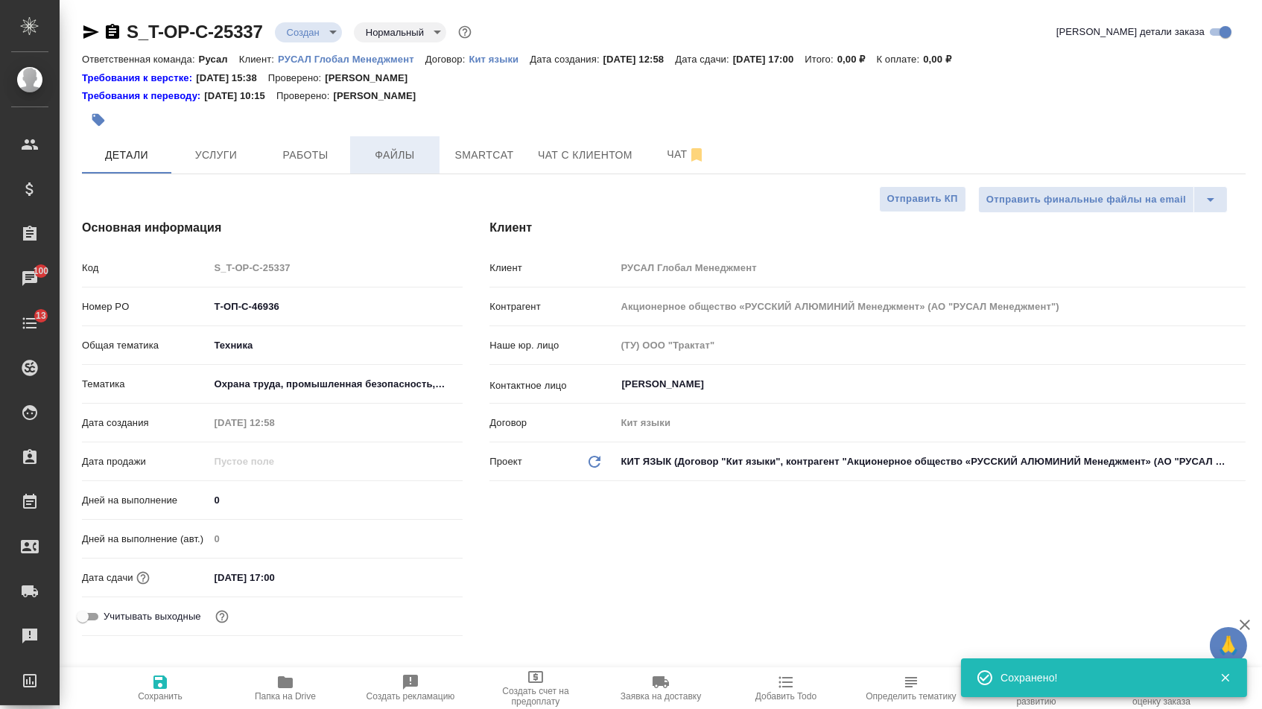
type textarea "x"
click at [415, 165] on span "Файлы" at bounding box center [395, 155] width 72 height 19
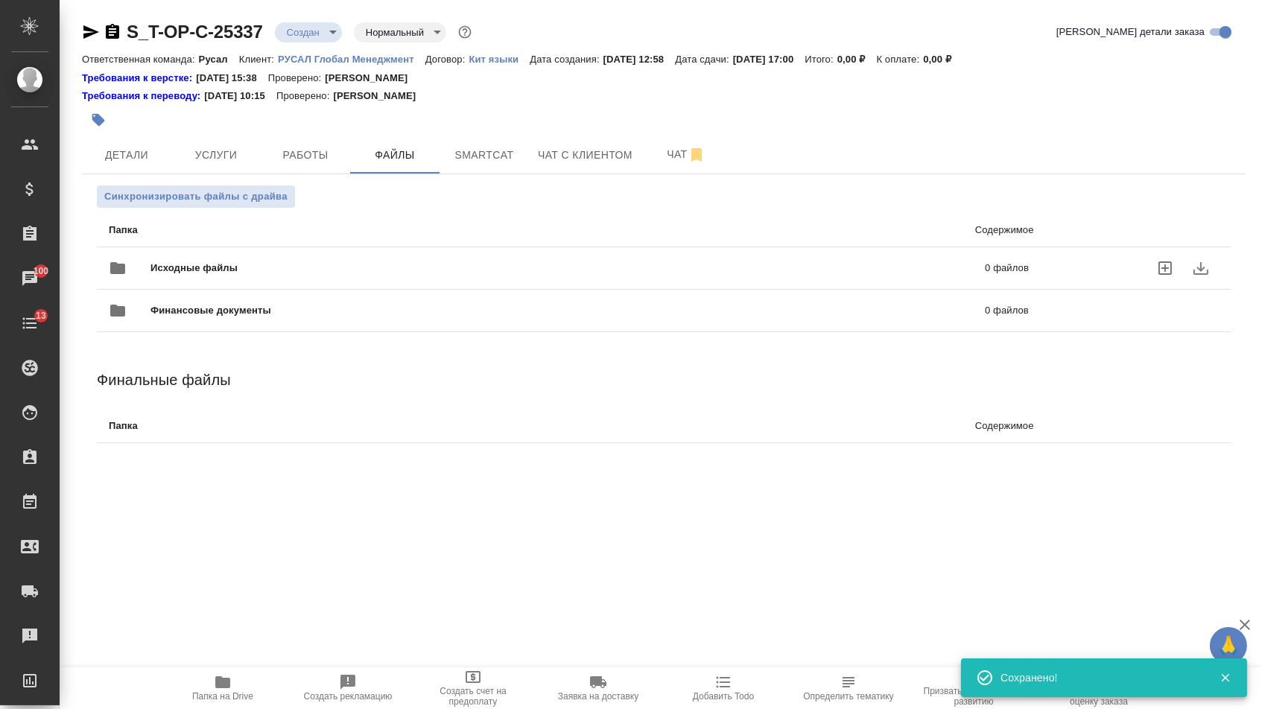
click at [255, 259] on div "Исходные файлы 0 файлов" at bounding box center [569, 268] width 920 height 36
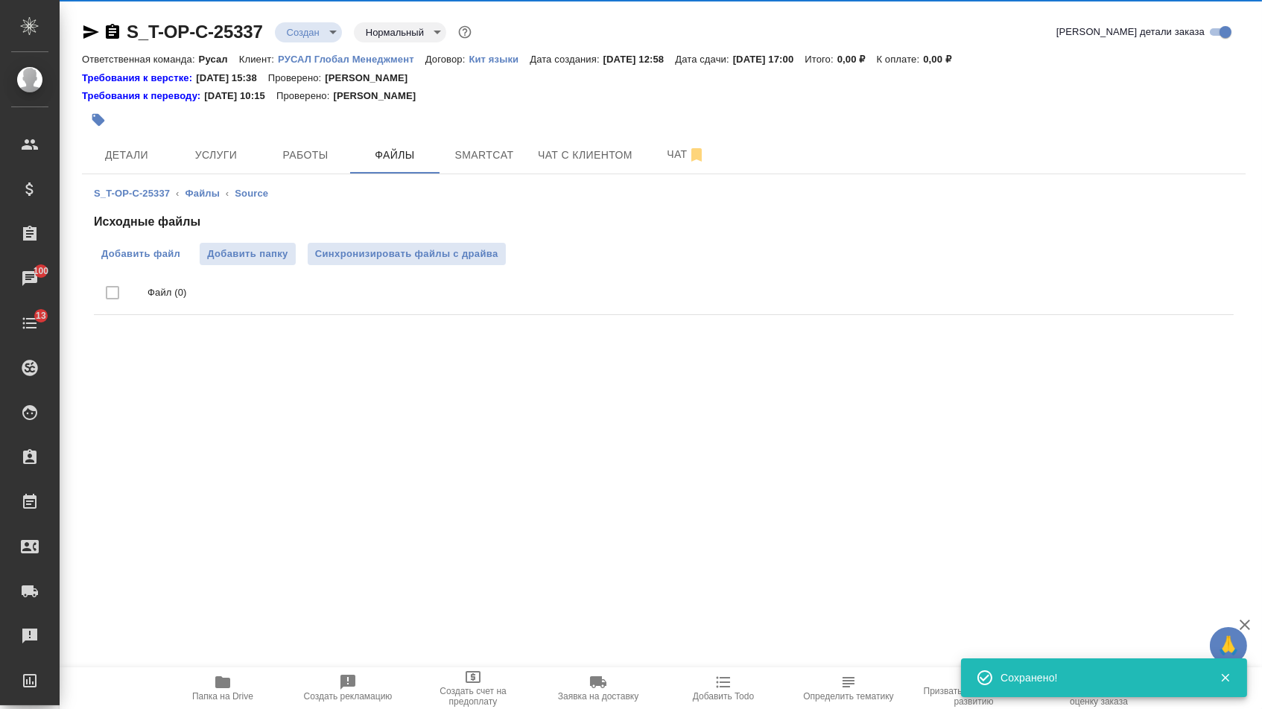
click at [147, 259] on span "Добавить файл" at bounding box center [140, 254] width 79 height 15
click at [0, 0] on input "Добавить файл" at bounding box center [0, 0] width 0 height 0
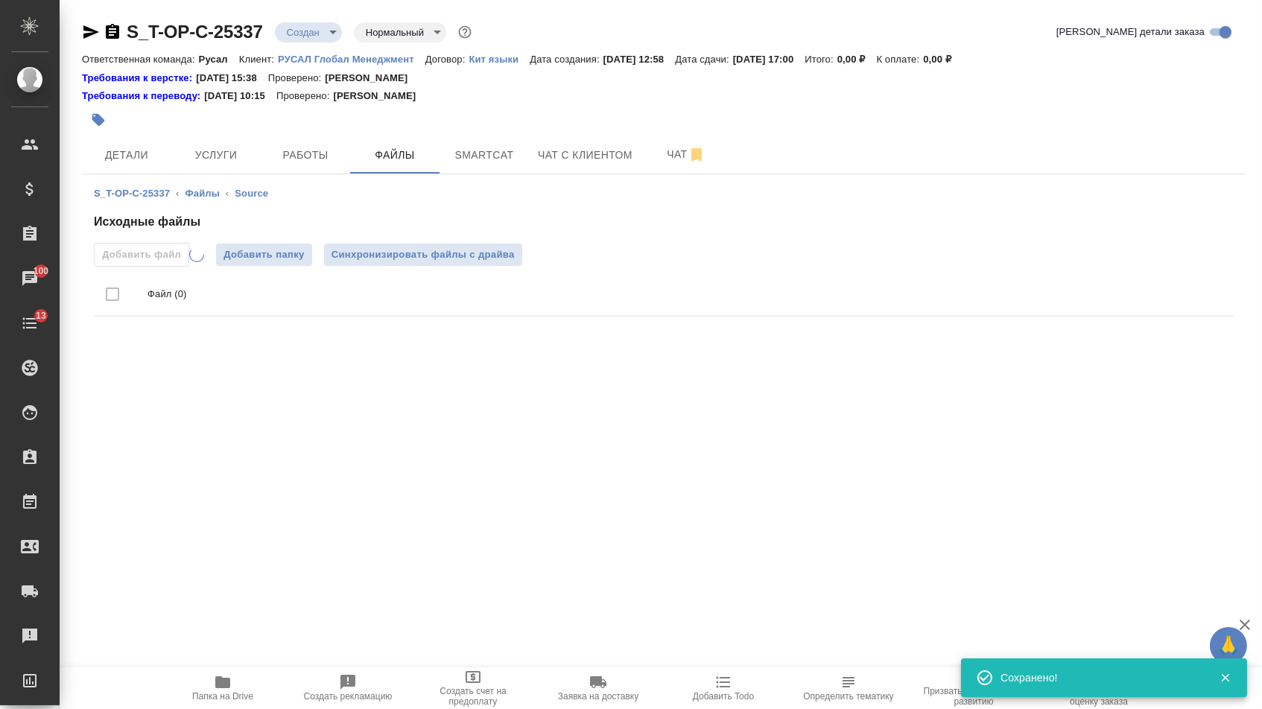
click at [230, 136] on div at bounding box center [469, 120] width 775 height 33
click at [219, 155] on span "Услуги" at bounding box center [216, 155] width 72 height 19
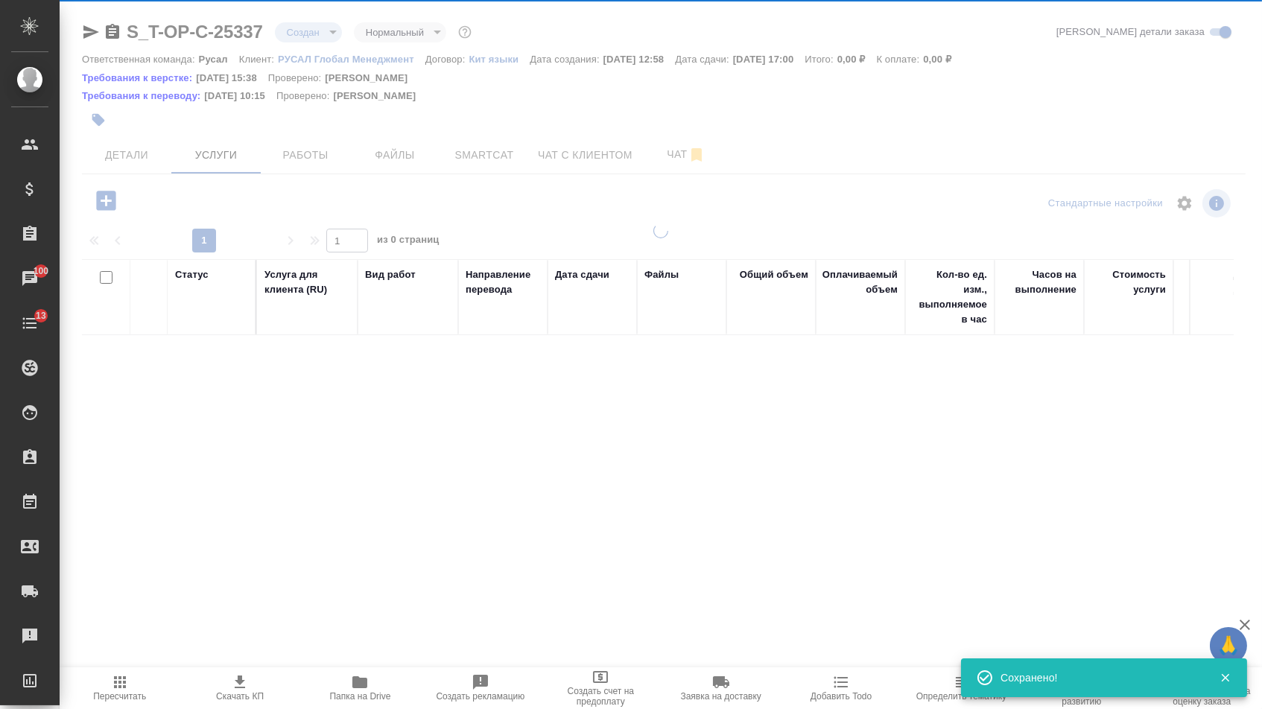
click at [105, 203] on icon "button" at bounding box center [105, 200] width 19 height 19
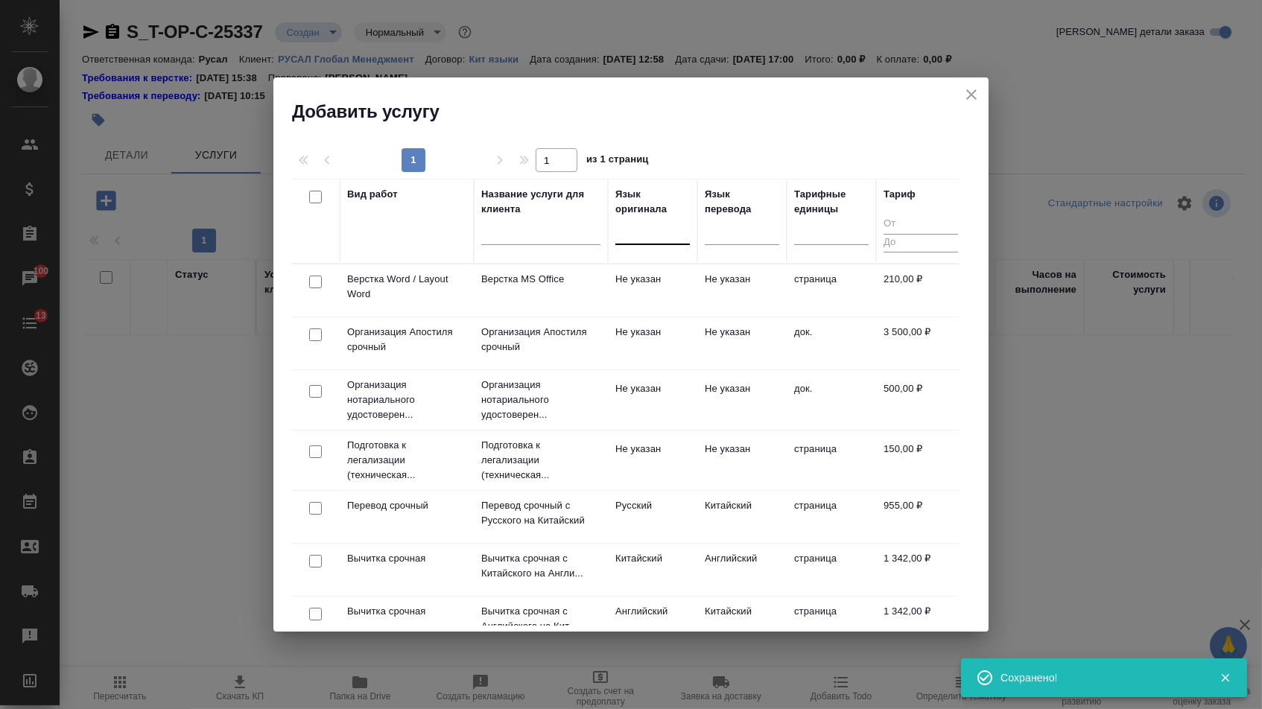
click at [667, 229] on div at bounding box center [652, 230] width 74 height 22
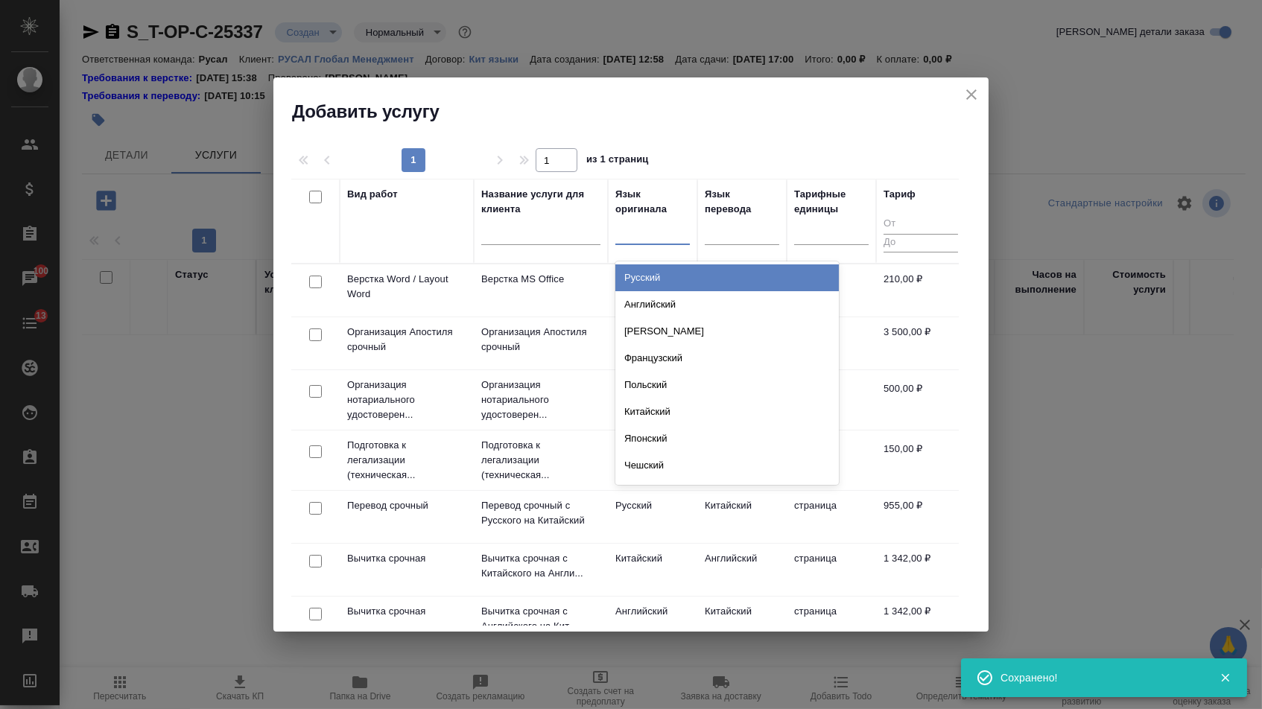
click at [653, 276] on div "Русский" at bounding box center [726, 277] width 223 height 27
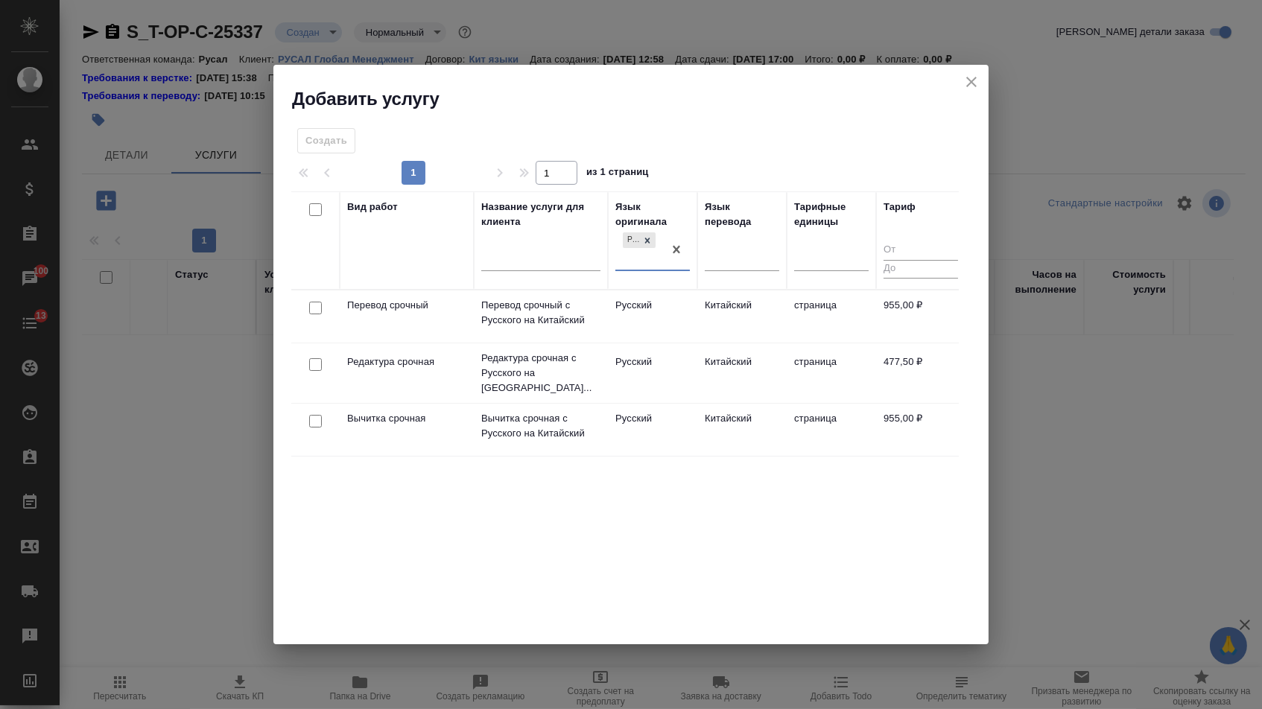
click at [309, 309] on input "checkbox" at bounding box center [315, 308] width 13 height 13
checkbox input "true"
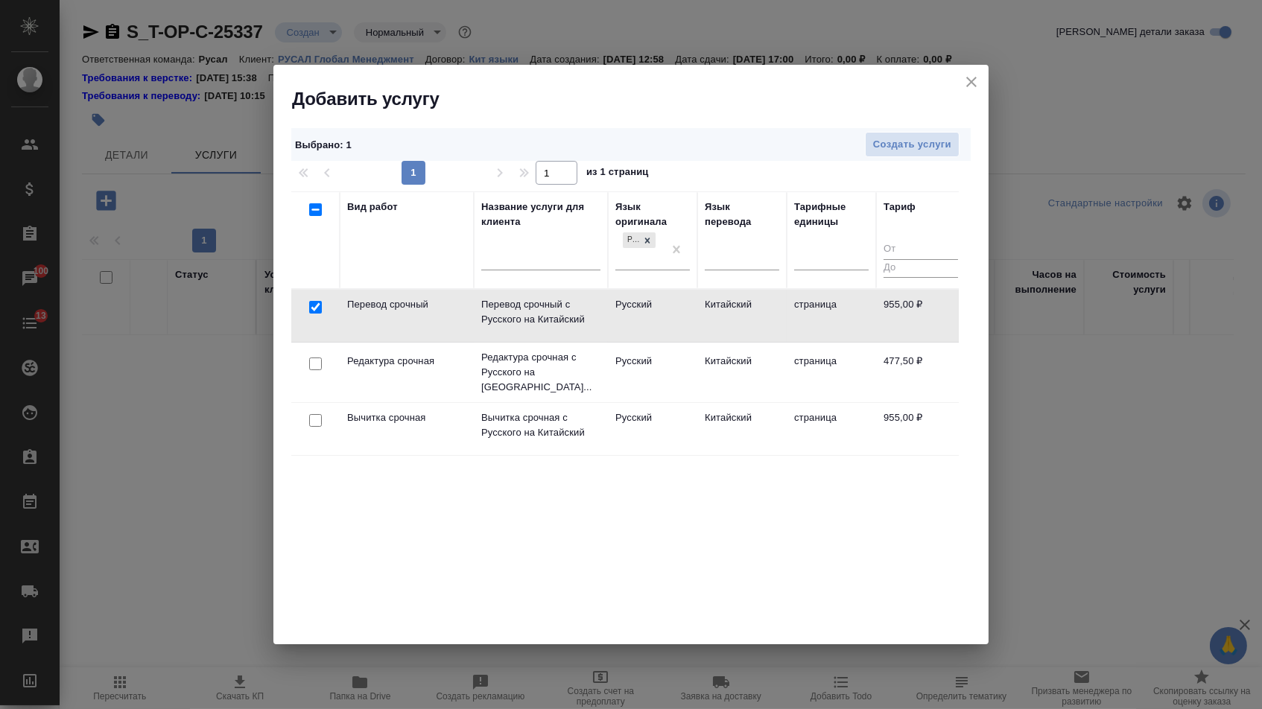
click at [311, 358] on input "checkbox" at bounding box center [315, 364] width 13 height 13
checkbox input "true"
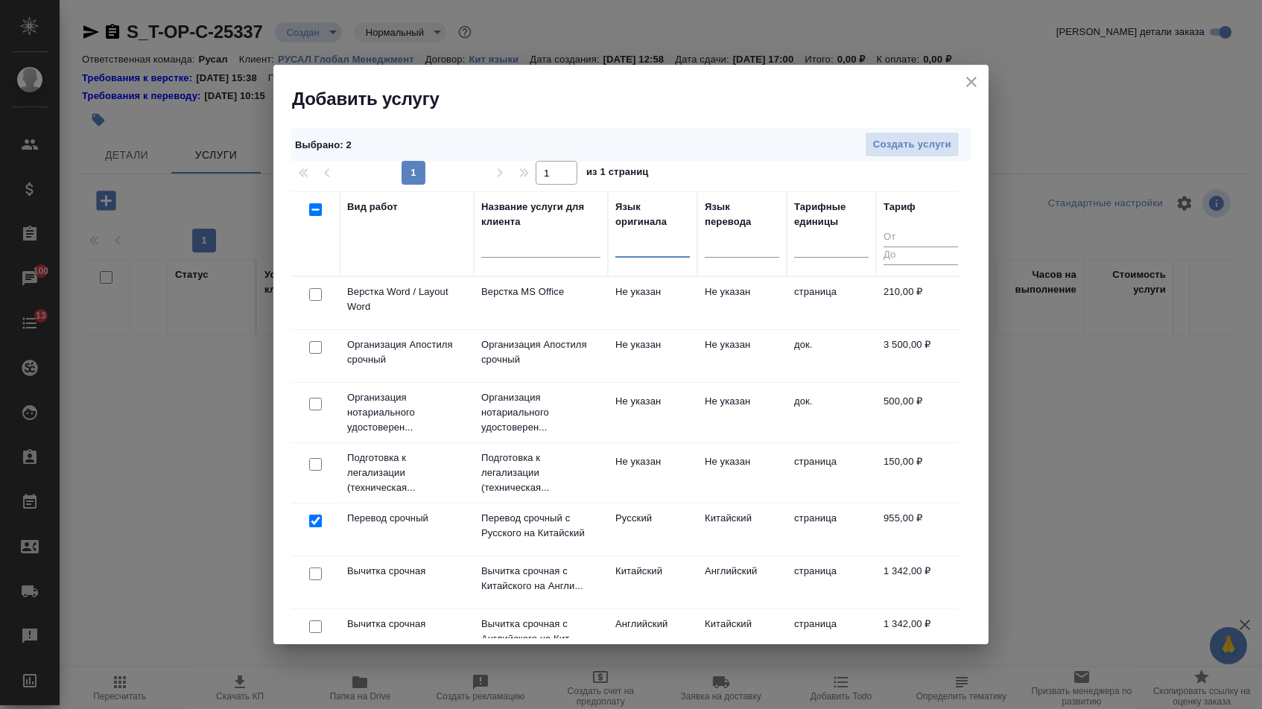
click at [314, 296] on input "checkbox" at bounding box center [315, 294] width 13 height 13
checkbox input "true"
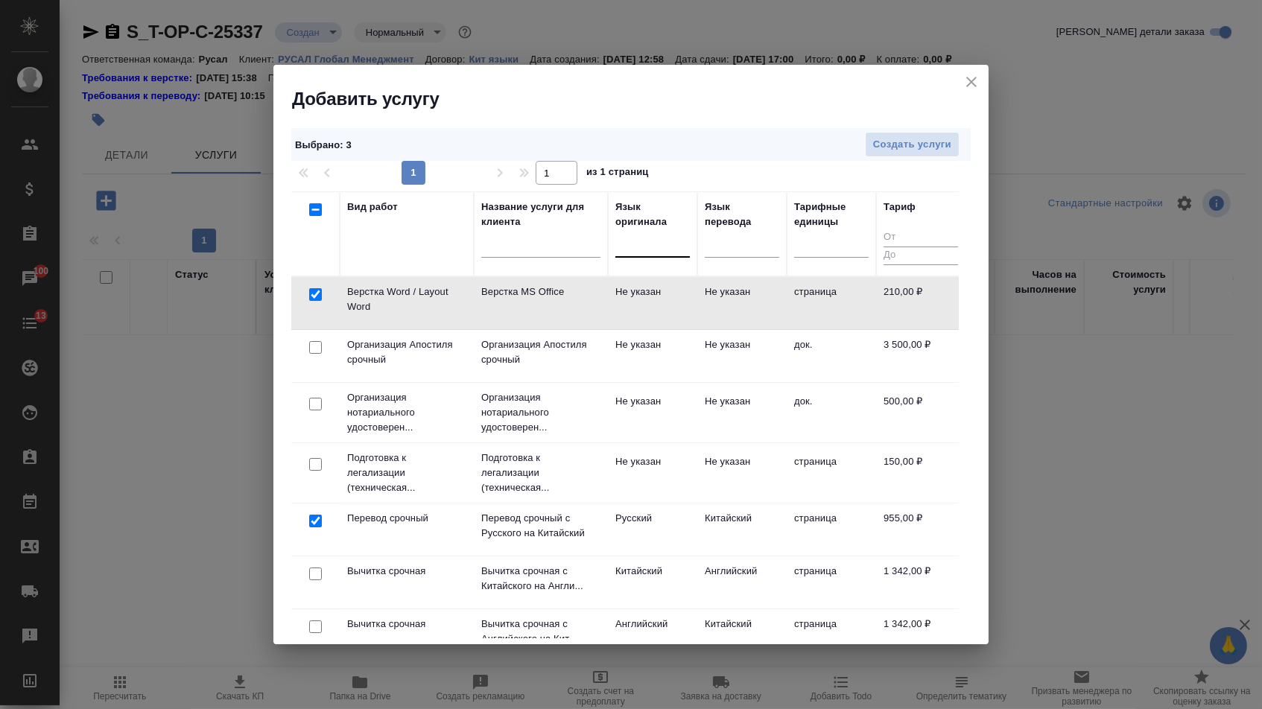
click at [931, 130] on div "Выбрано : 3 Создать услуги" at bounding box center [630, 145] width 679 height 34
click at [918, 140] on span "Создать услуги" at bounding box center [912, 144] width 78 height 17
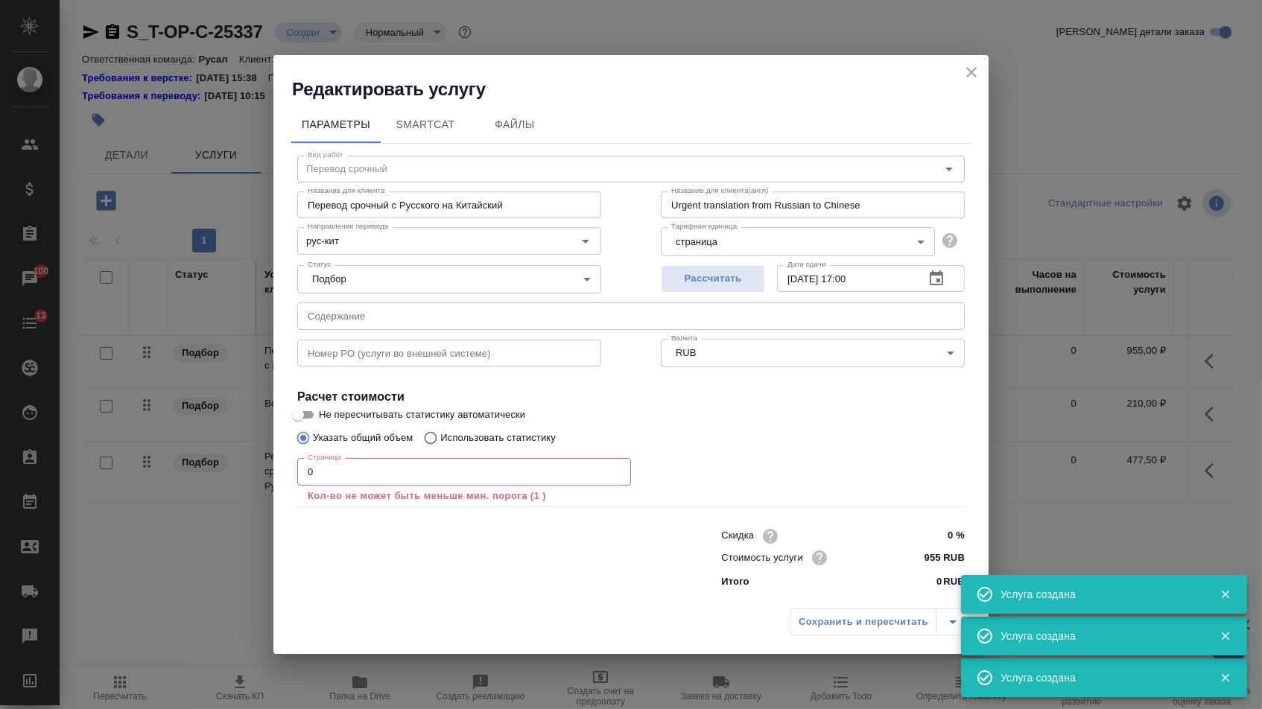
click at [366, 320] on input "text" at bounding box center [630, 315] width 667 height 27
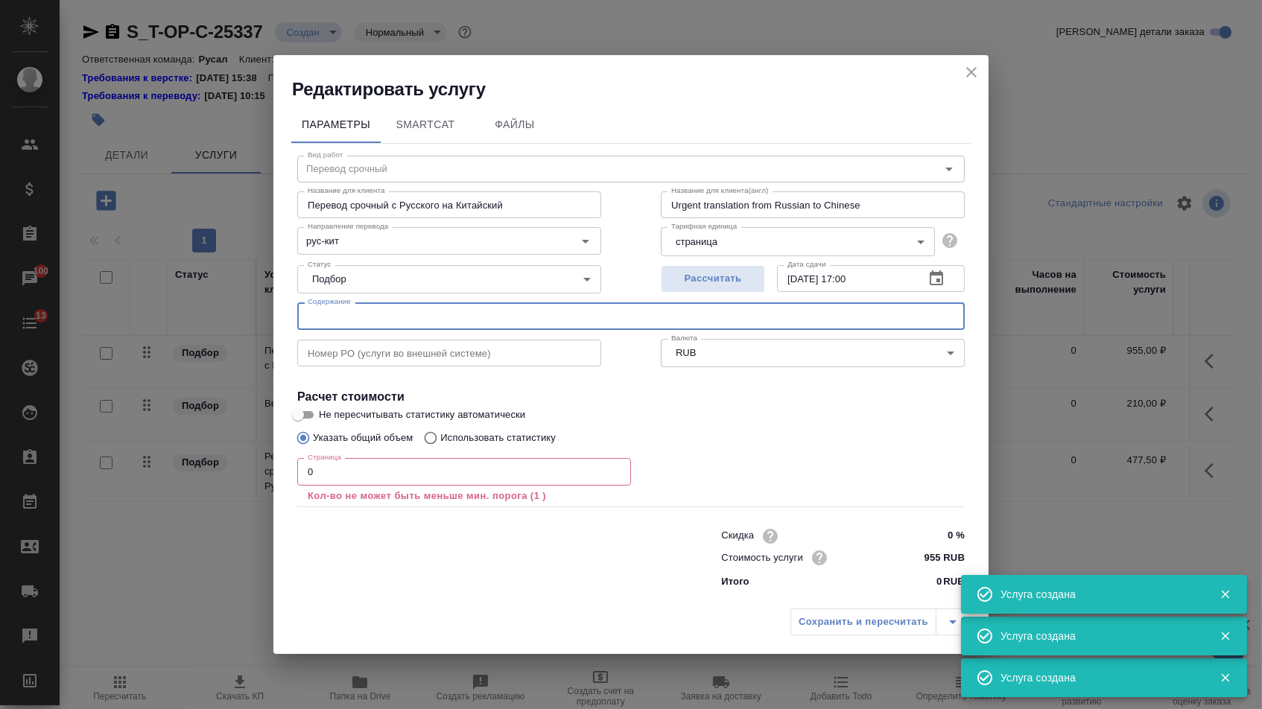
paste input "ДОБ_ИТОГИ_Zhongshan Huayu_v1"
type input "ДОБ_ИТОГИ_Zhongshan Huayu_v1"
click at [336, 474] on input "0" at bounding box center [464, 471] width 334 height 27
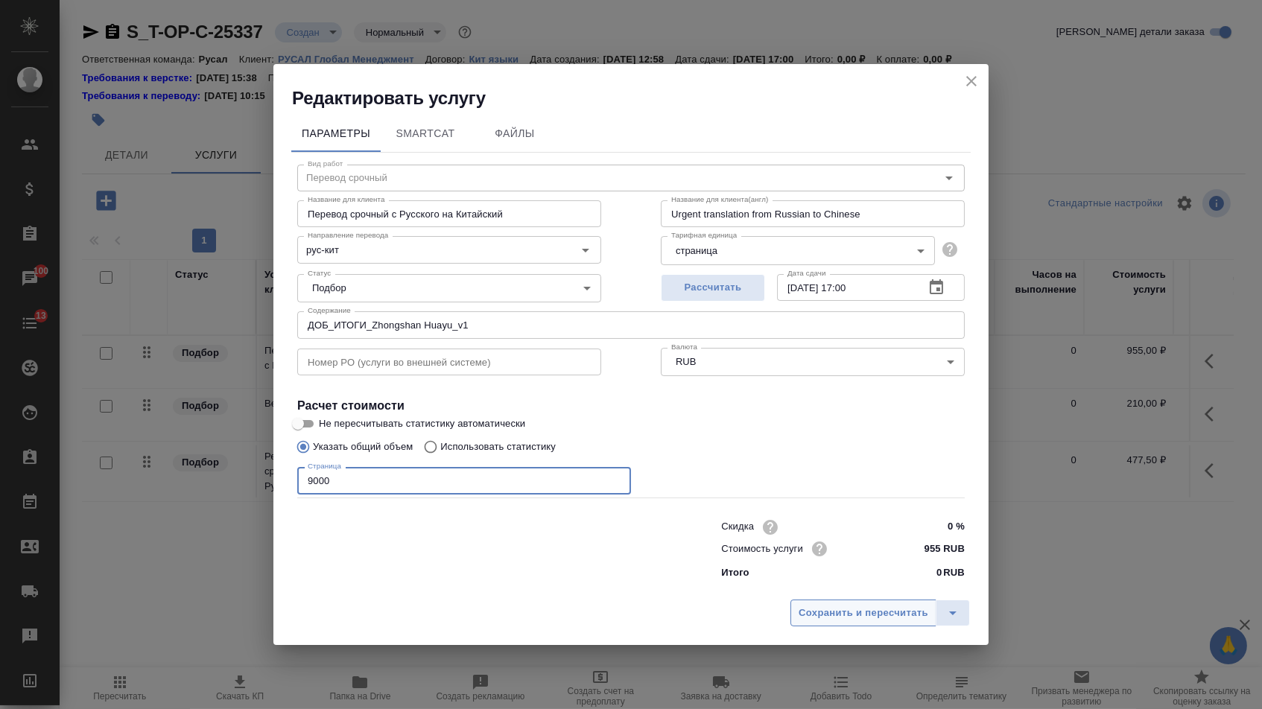
type input "9000"
click at [807, 607] on button "Сохранить и пересчитать" at bounding box center [863, 613] width 146 height 27
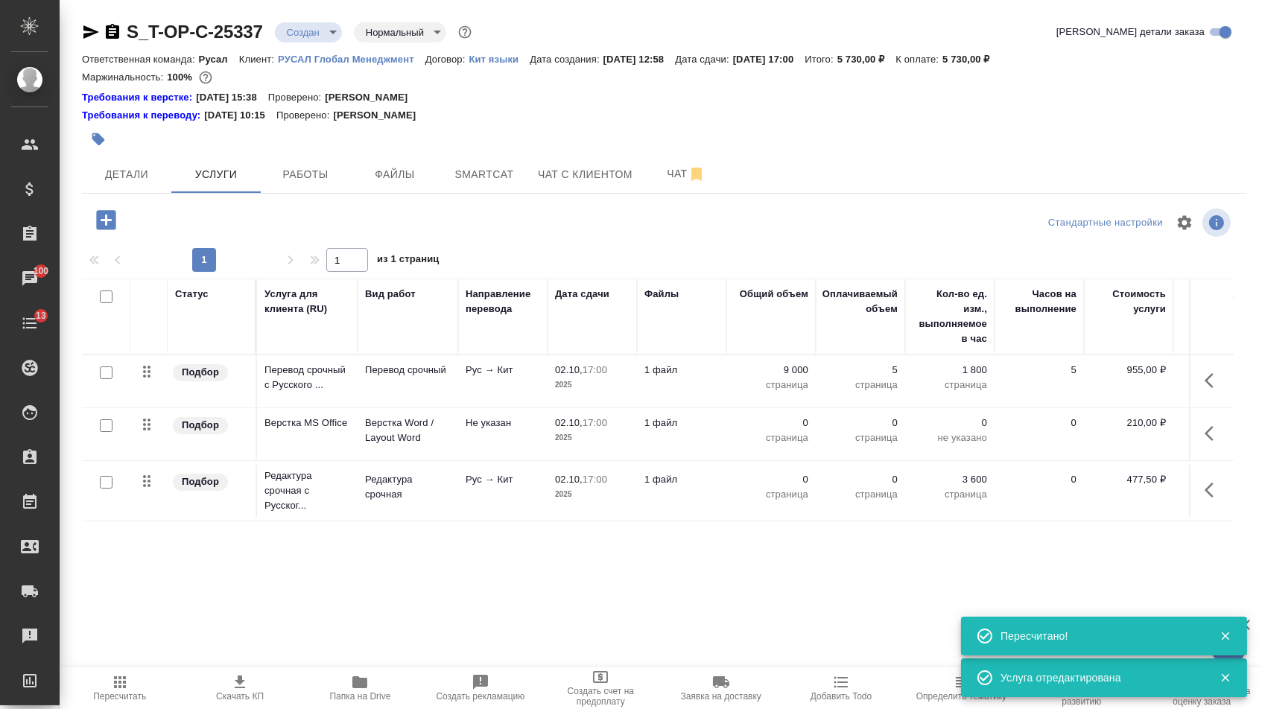
click at [783, 420] on td "0 страница" at bounding box center [770, 434] width 89 height 52
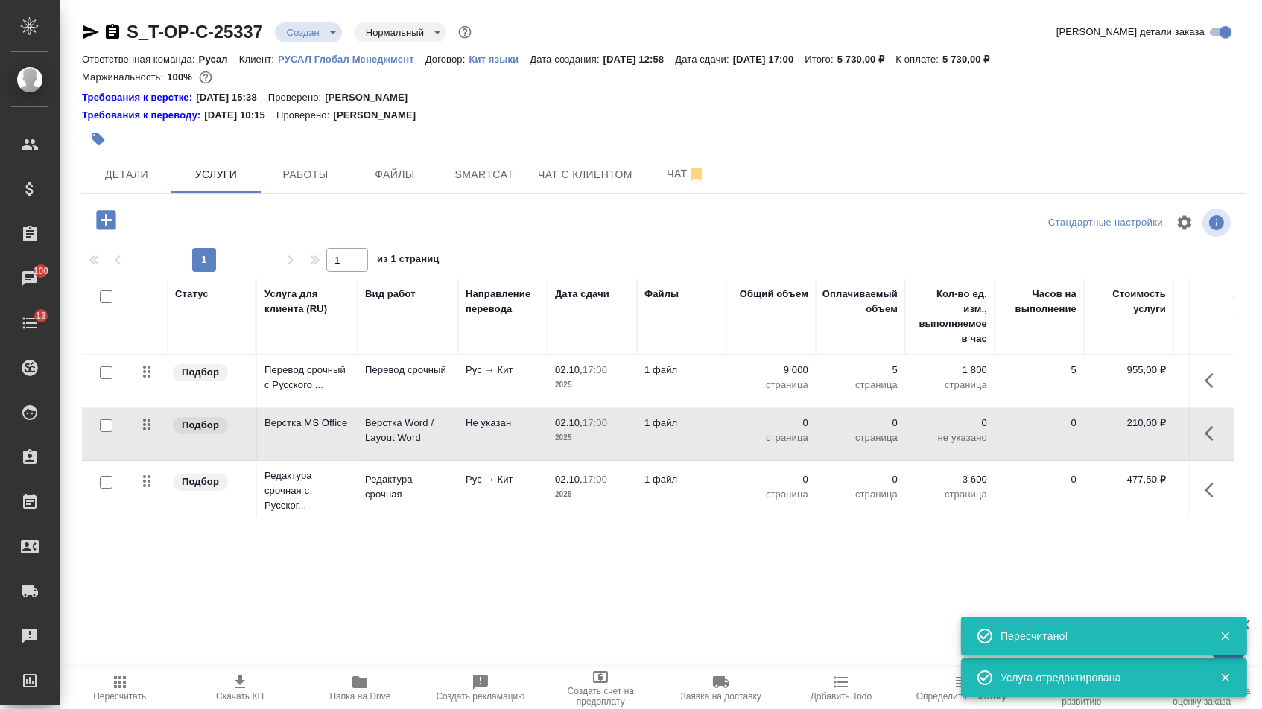
click at [783, 430] on p "0" at bounding box center [771, 423] width 74 height 15
click at [783, 430] on input "0" at bounding box center [780, 427] width 56 height 22
type input "5"
type input "9000"
click at [724, 579] on div "Статус Услуга для клиента (RU) Вид работ Направление перевода Дата сдачи Файлы …" at bounding box center [658, 439] width 1152 height 320
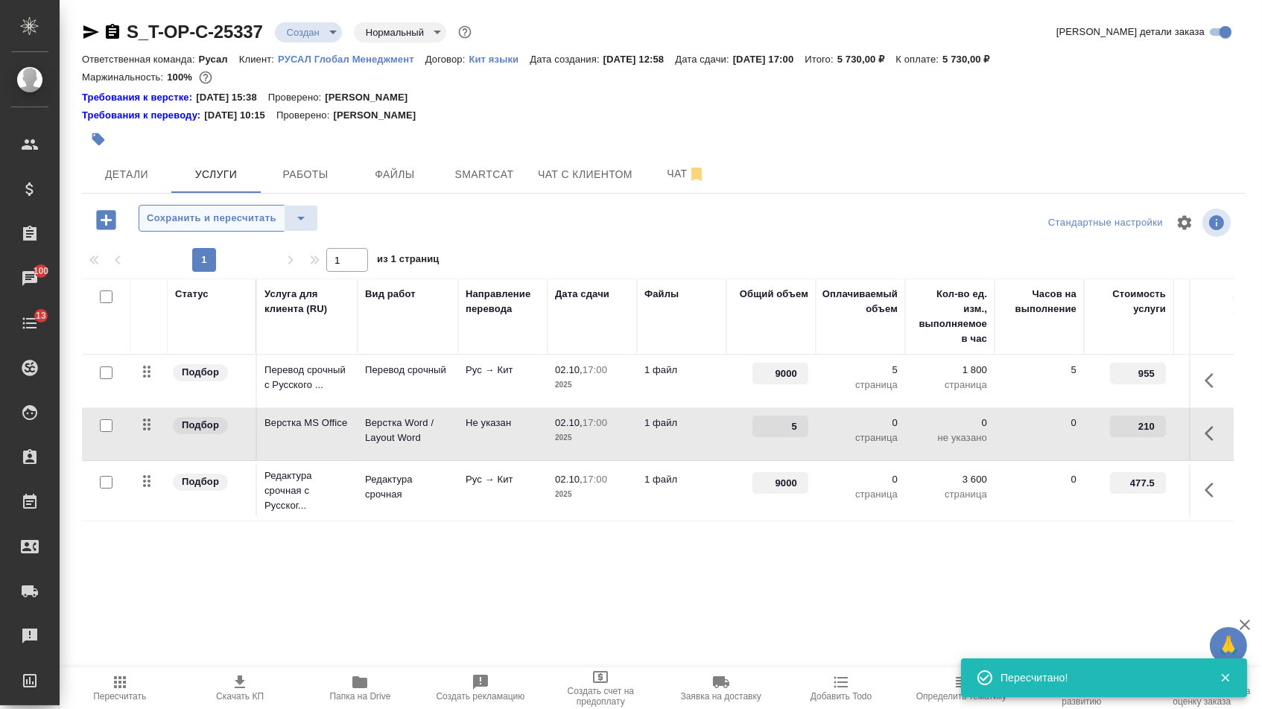
click at [240, 226] on span "Сохранить и пересчитать" at bounding box center [212, 218] width 130 height 17
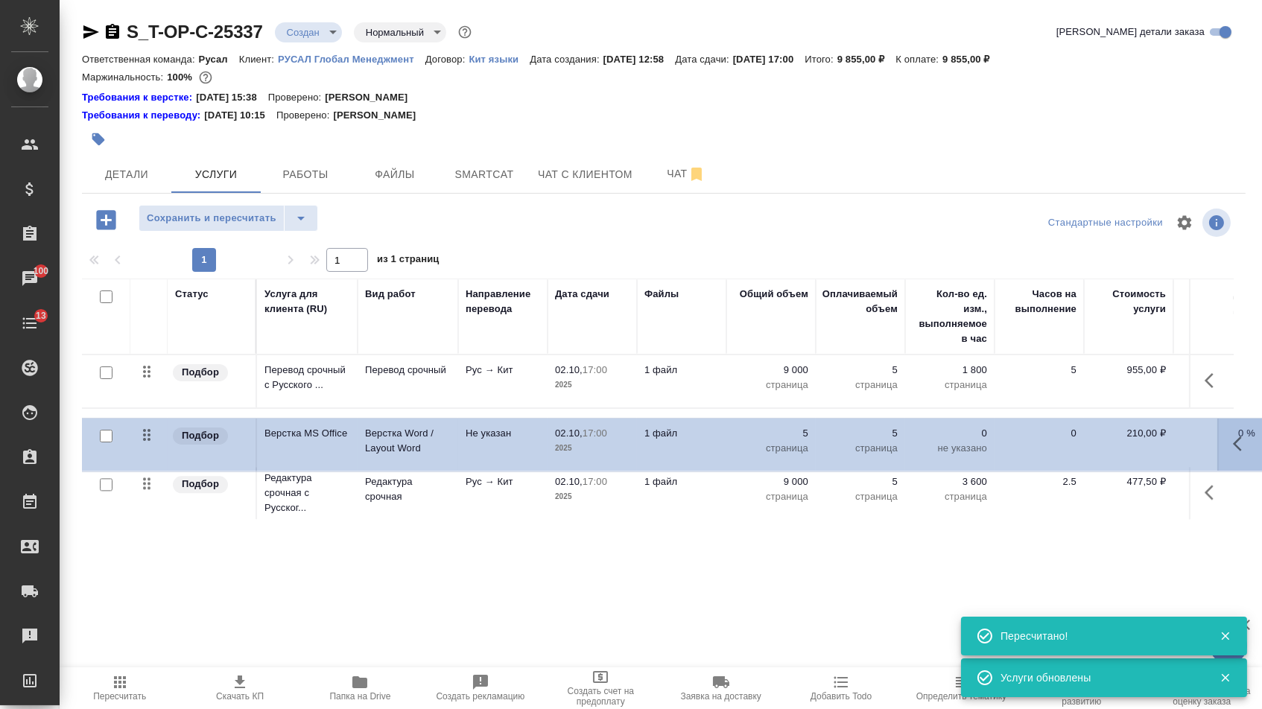
drag, startPoint x: 148, startPoint y: 439, endPoint x: 148, endPoint y: 492, distance: 52.9
click at [148, 486] on tbody "Подбор Перевод срочный с Русского ... Перевод срочный Рус → Кит 02.10, 17:00 20…" at bounding box center [784, 439] width 1404 height 168
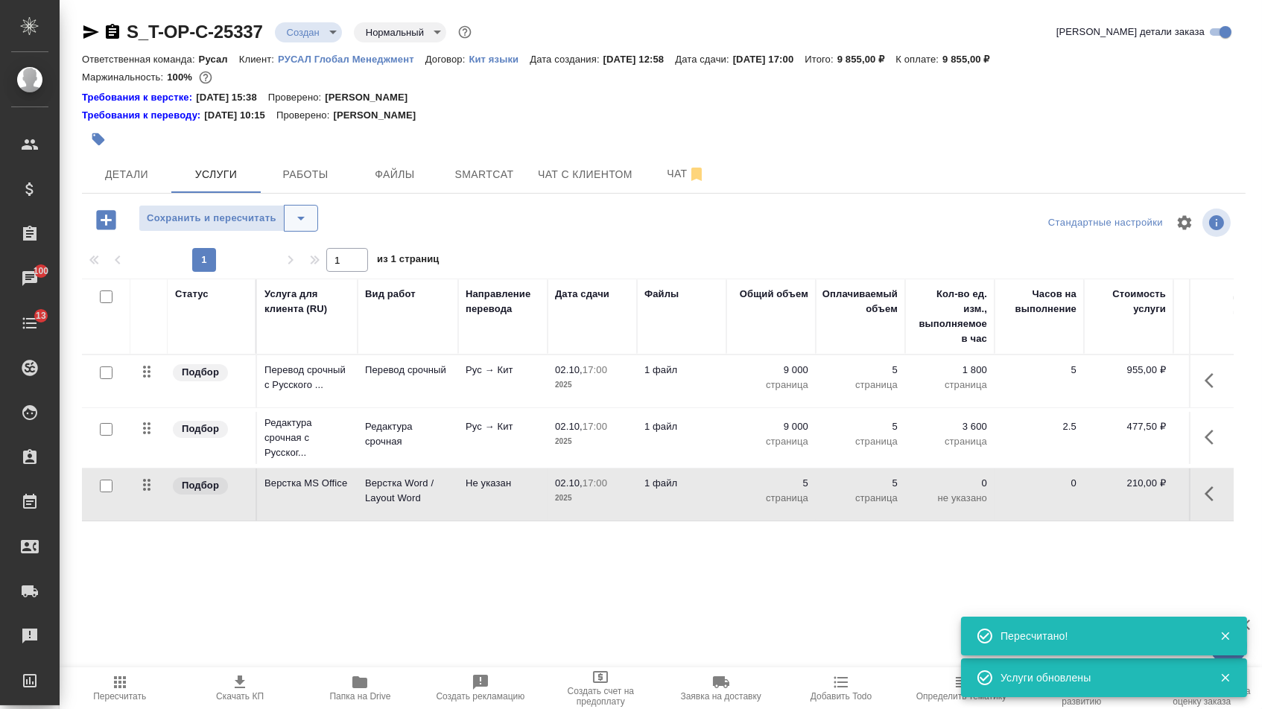
click at [305, 220] on icon "split button" at bounding box center [300, 219] width 7 height 4
click at [290, 264] on li "Сохранить" at bounding box center [234, 258] width 183 height 24
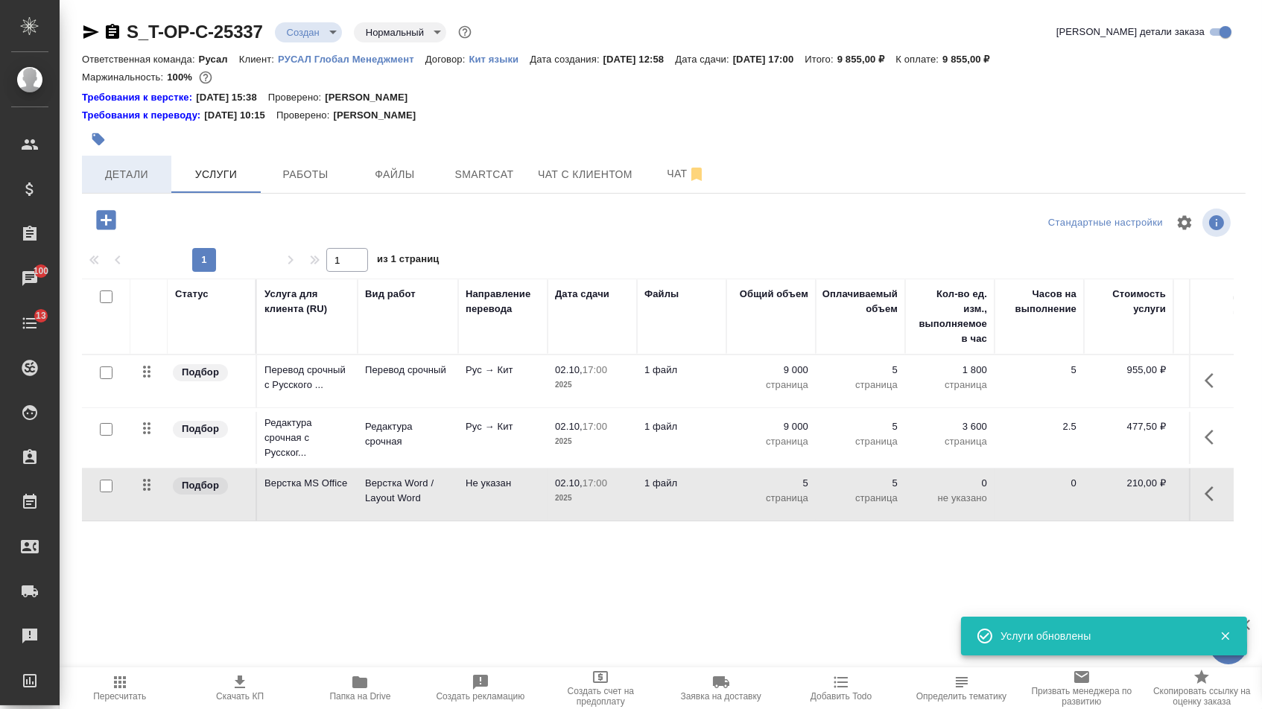
click at [82, 185] on button "Детали" at bounding box center [126, 174] width 89 height 37
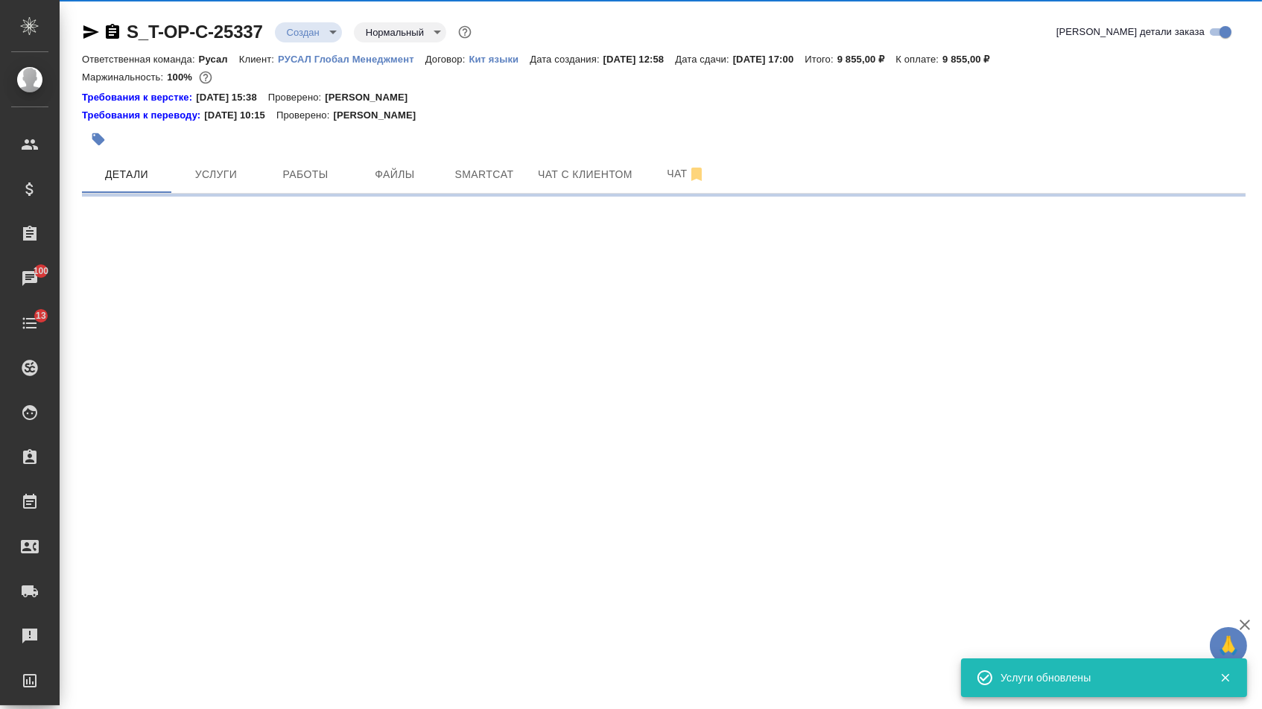
select select "RU"
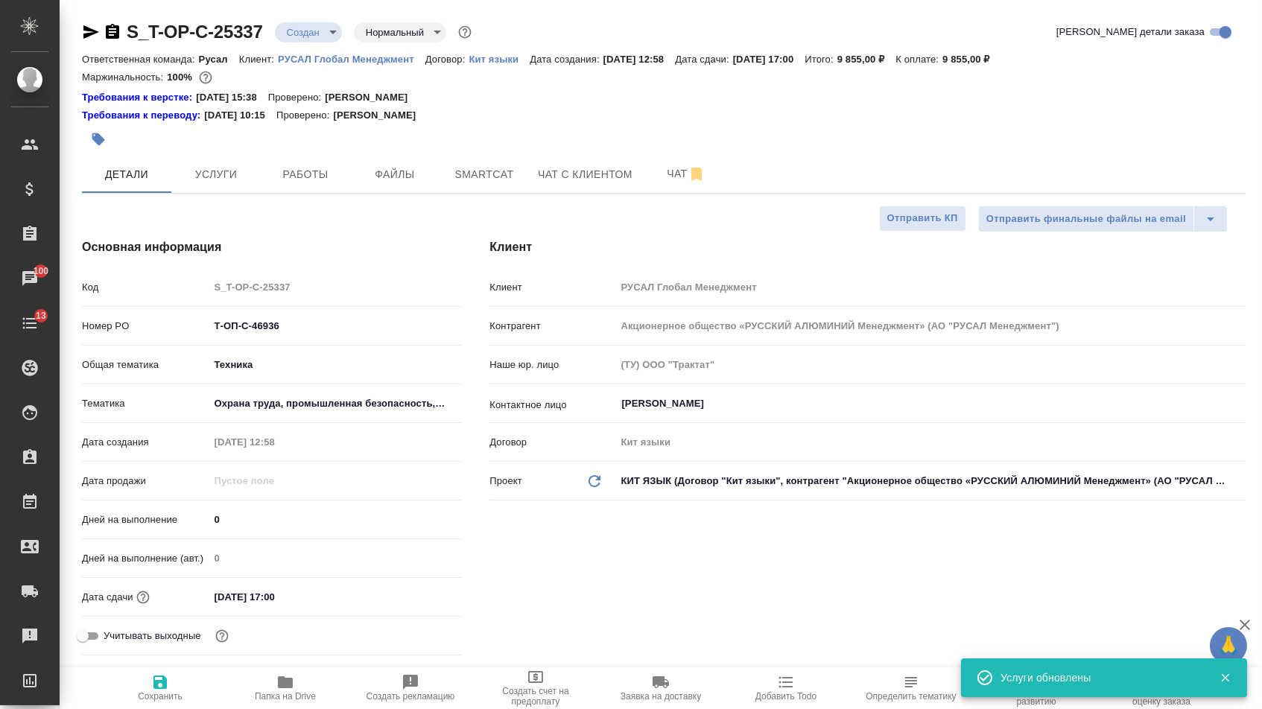
click at [311, 42] on body "🙏 .cls-1 fill:#fff; AWATERA Menshikova Aleksandra Клиенты Спецификации Заказы 1…" at bounding box center [631, 354] width 1262 height 709
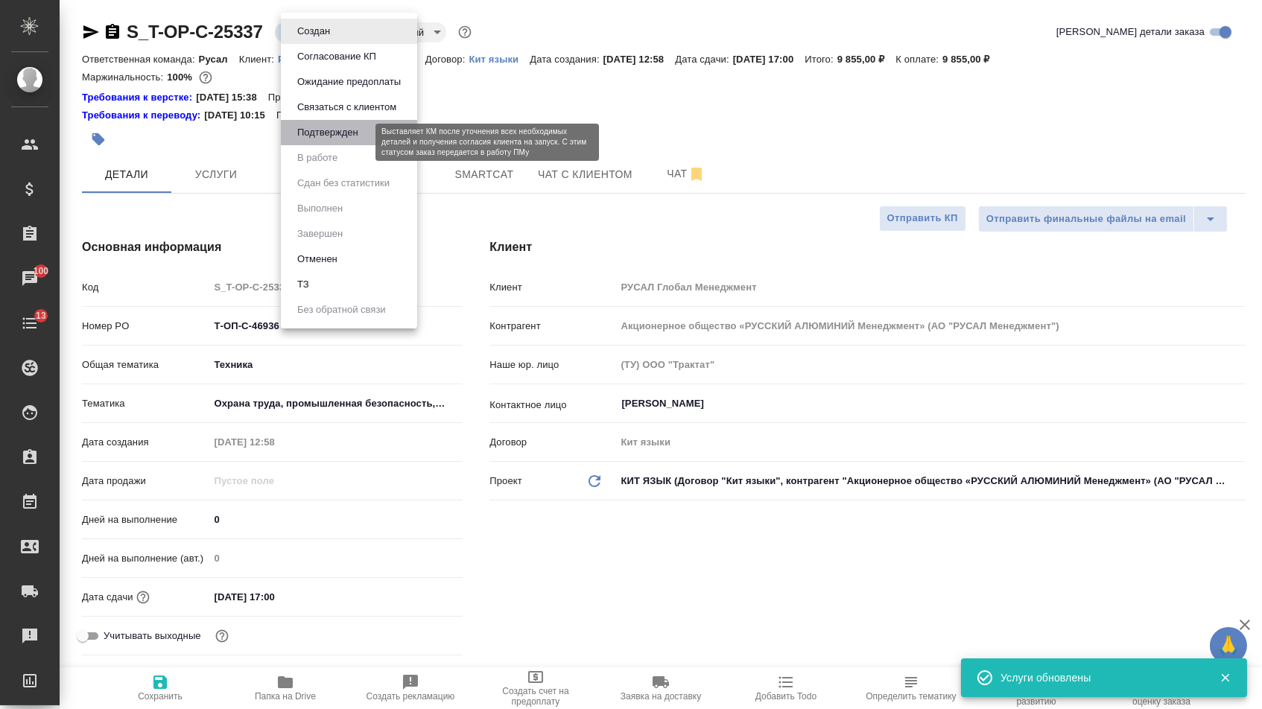
click at [307, 141] on button "Подтвержден" at bounding box center [328, 132] width 70 height 16
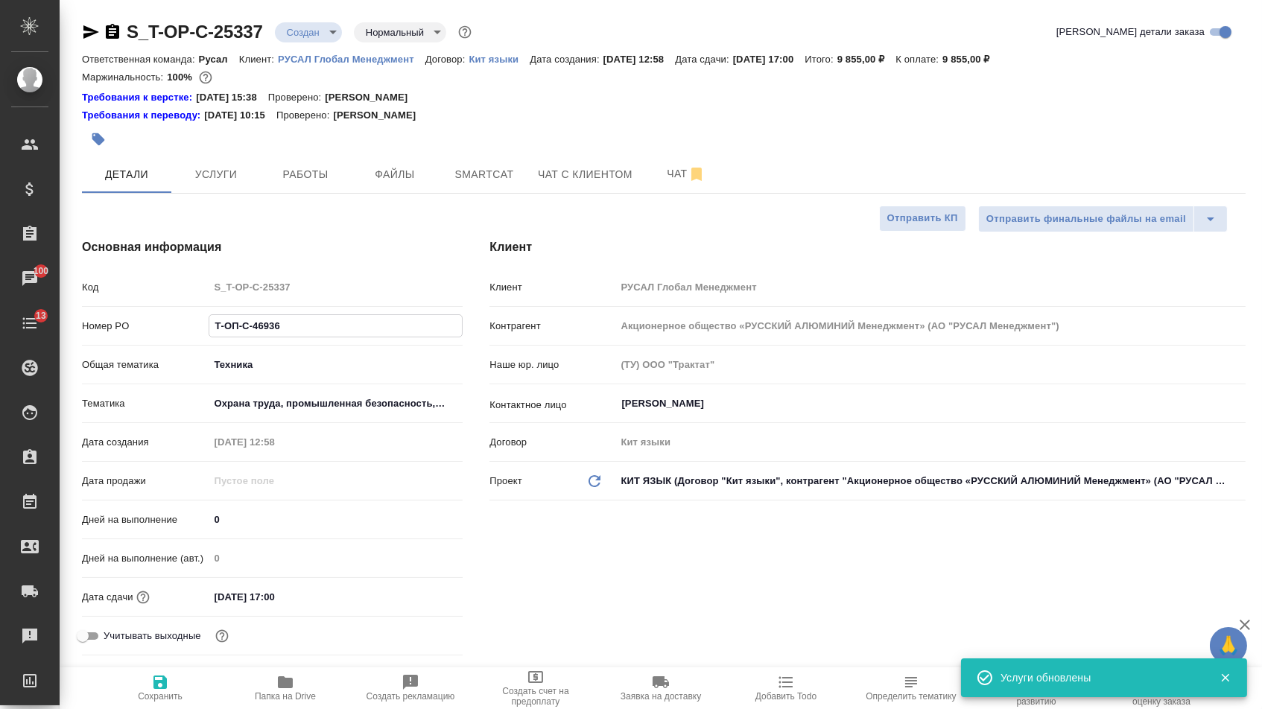
drag, startPoint x: 290, startPoint y: 335, endPoint x: 107, endPoint y: 317, distance: 184.2
click at [107, 317] on div "Код S_T-OP-C-25337 Номер PO Т-ОП-С-46936 Общая тематика Техника tech Тематика О…" at bounding box center [256, 467] width 348 height 387
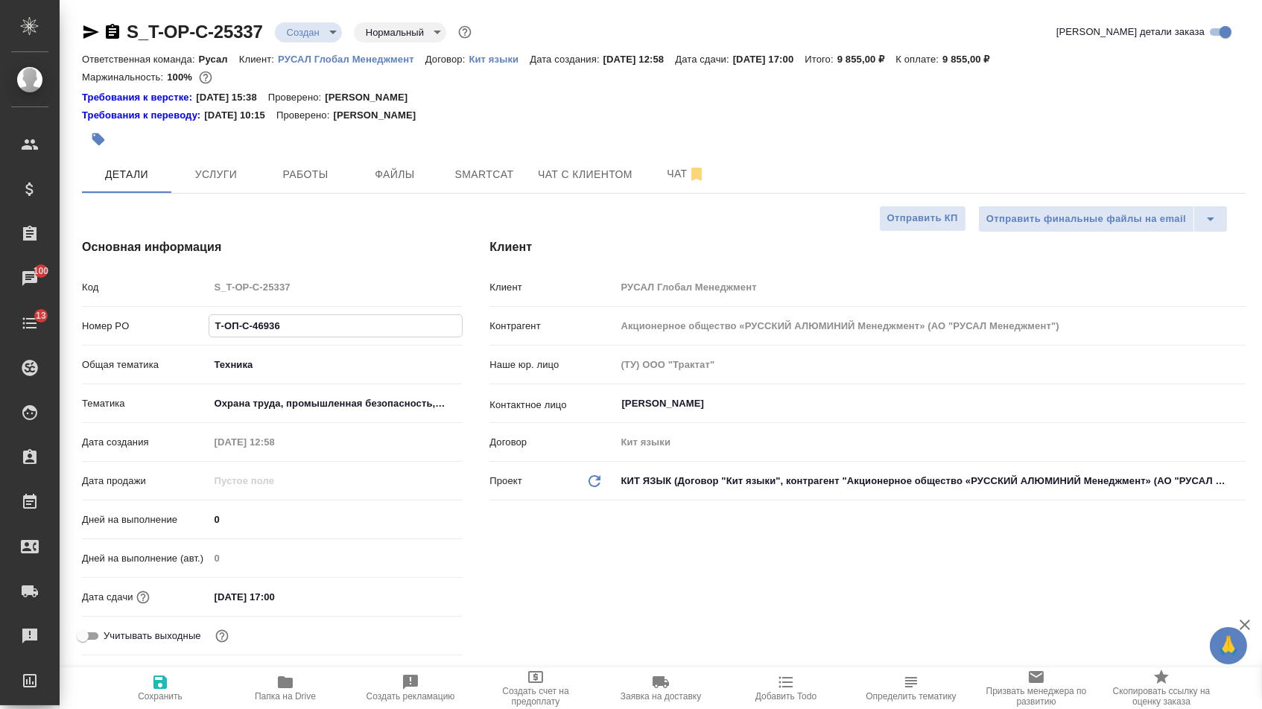
type textarea "x"
select select "RU"
type textarea "x"
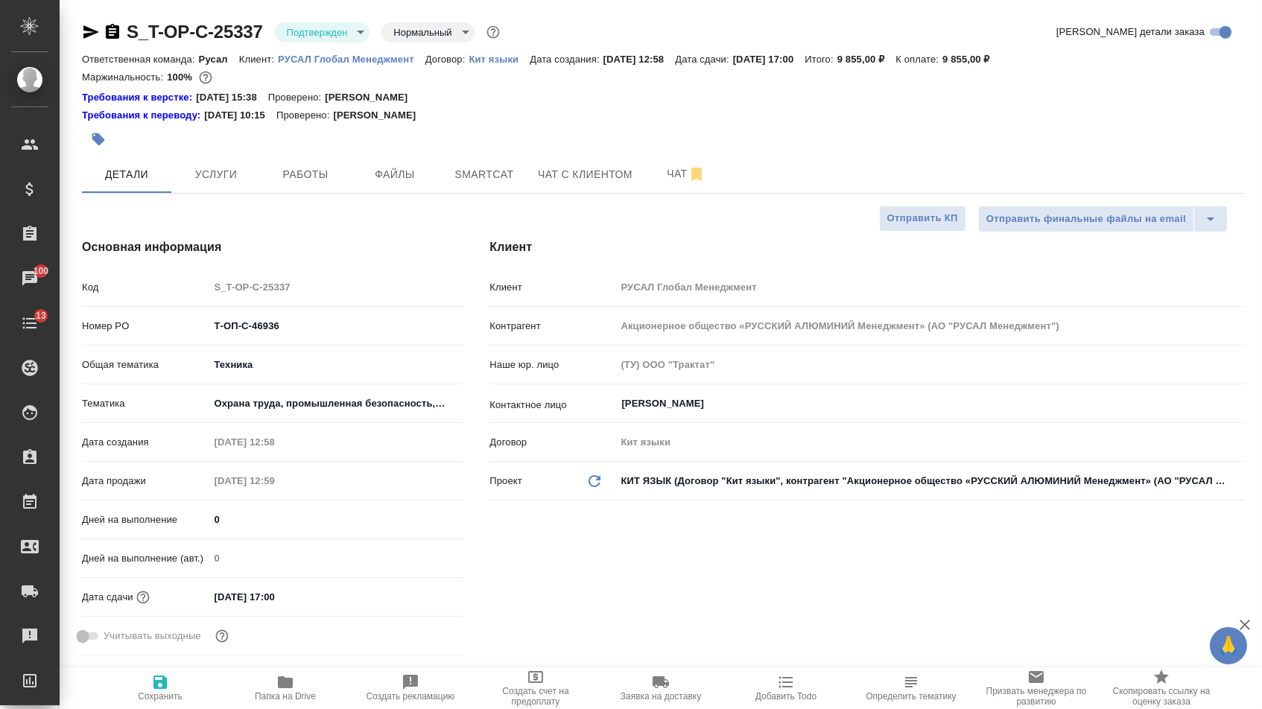
type textarea "x"
click at [89, 31] on icon "button" at bounding box center [91, 31] width 16 height 13
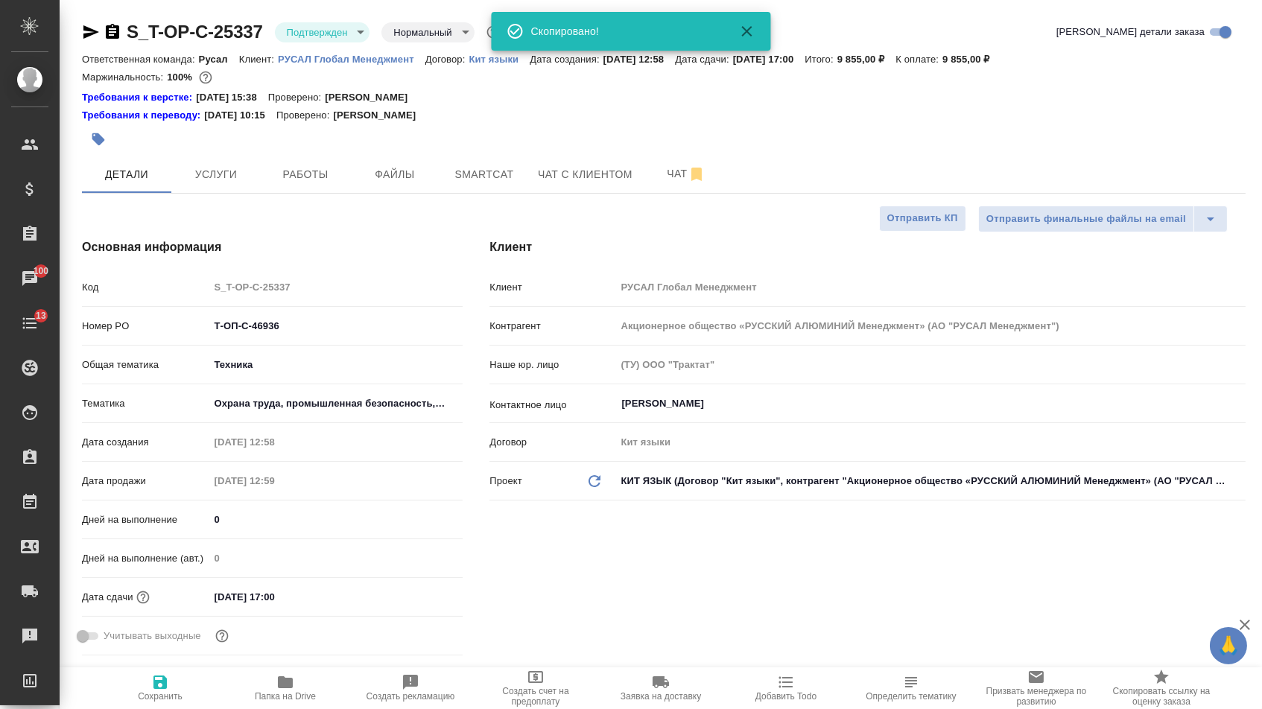
type textarea "x"
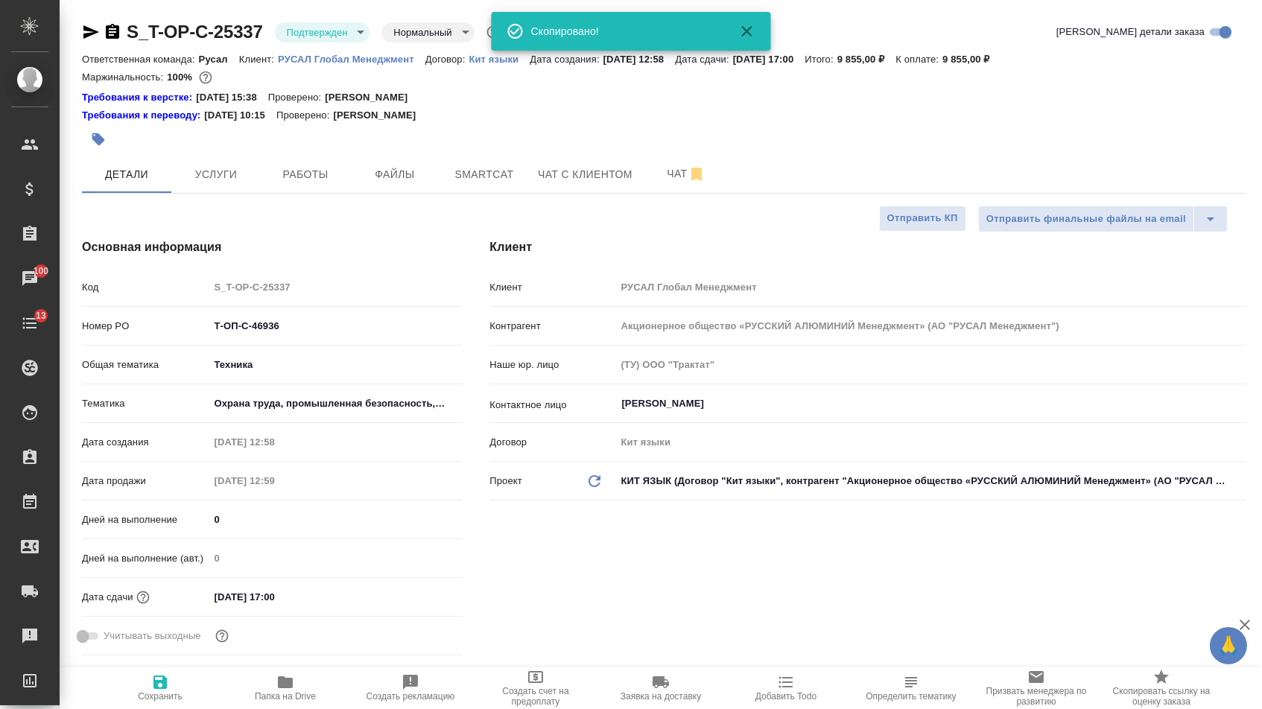
type textarea "x"
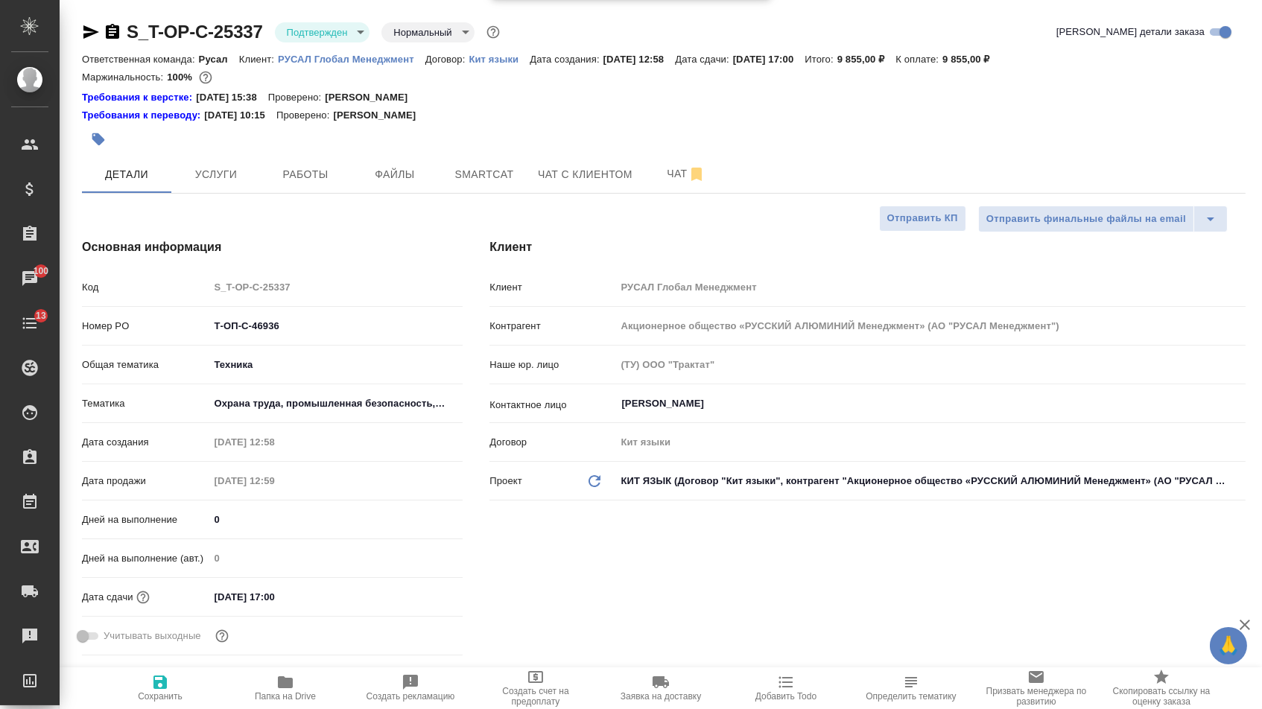
type textarea "x"
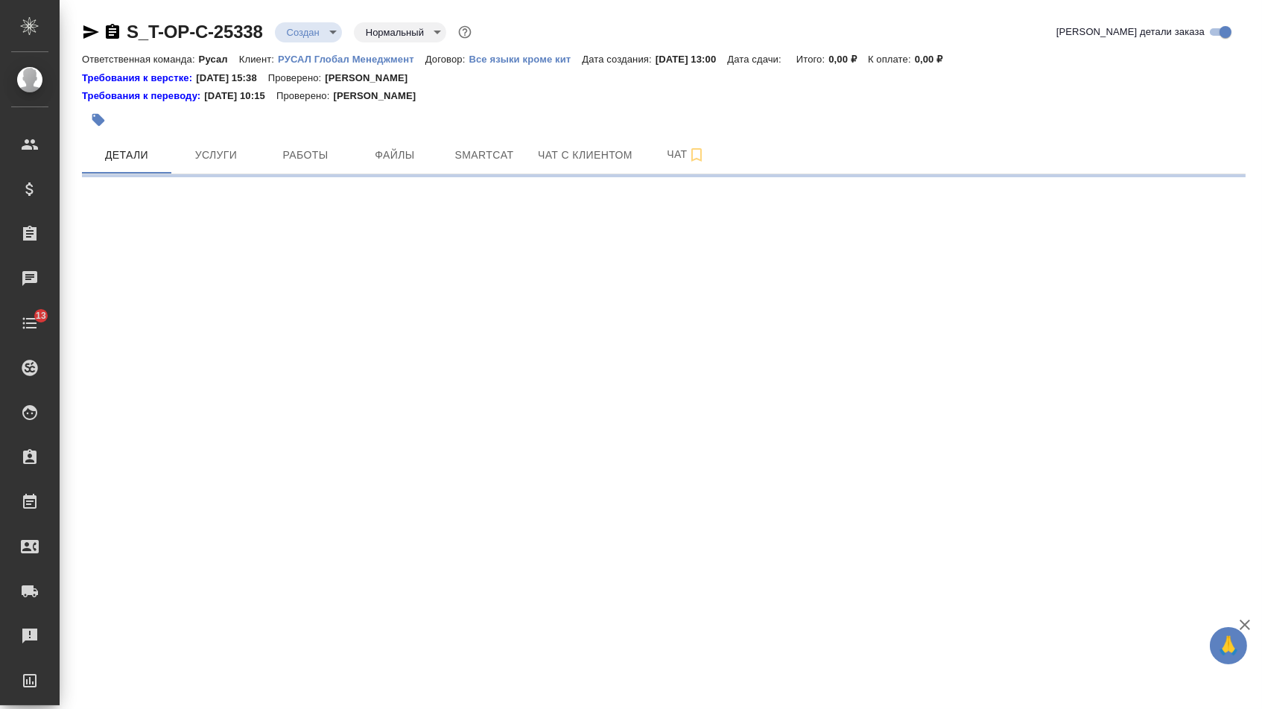
select select "RU"
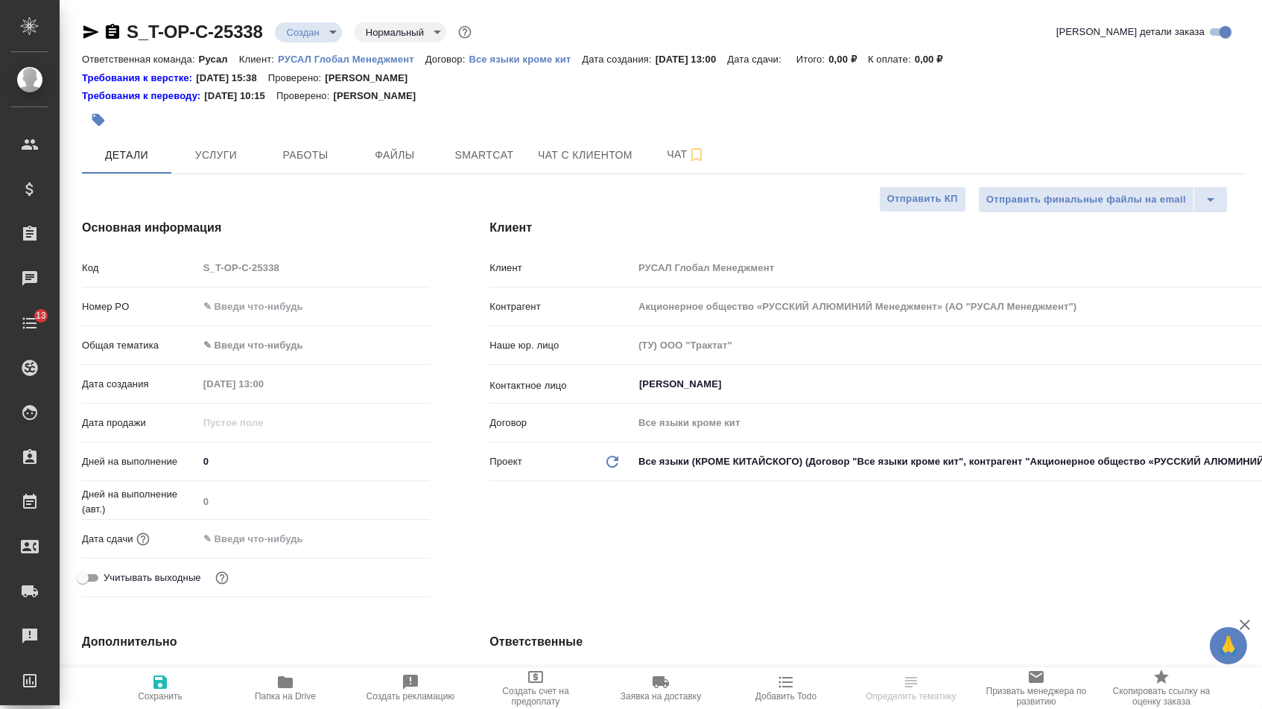
type textarea "x"
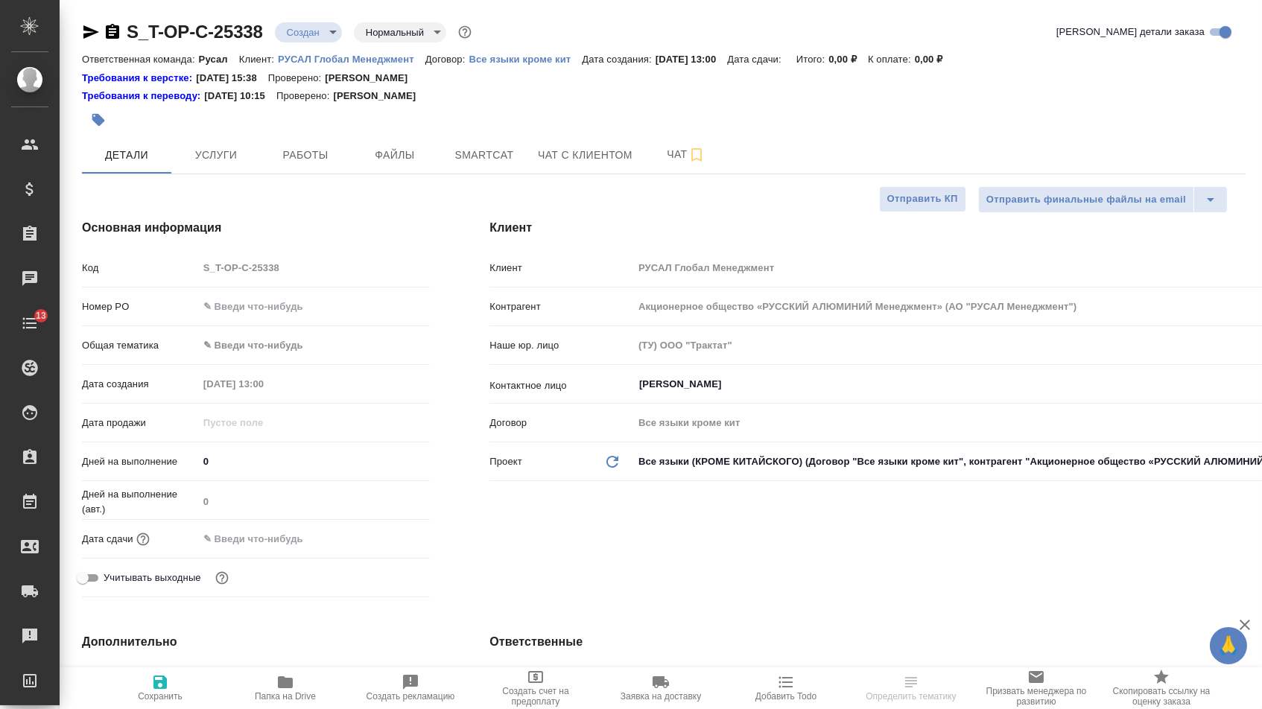
type textarea "x"
click at [262, 309] on input "text" at bounding box center [314, 307] width 232 height 22
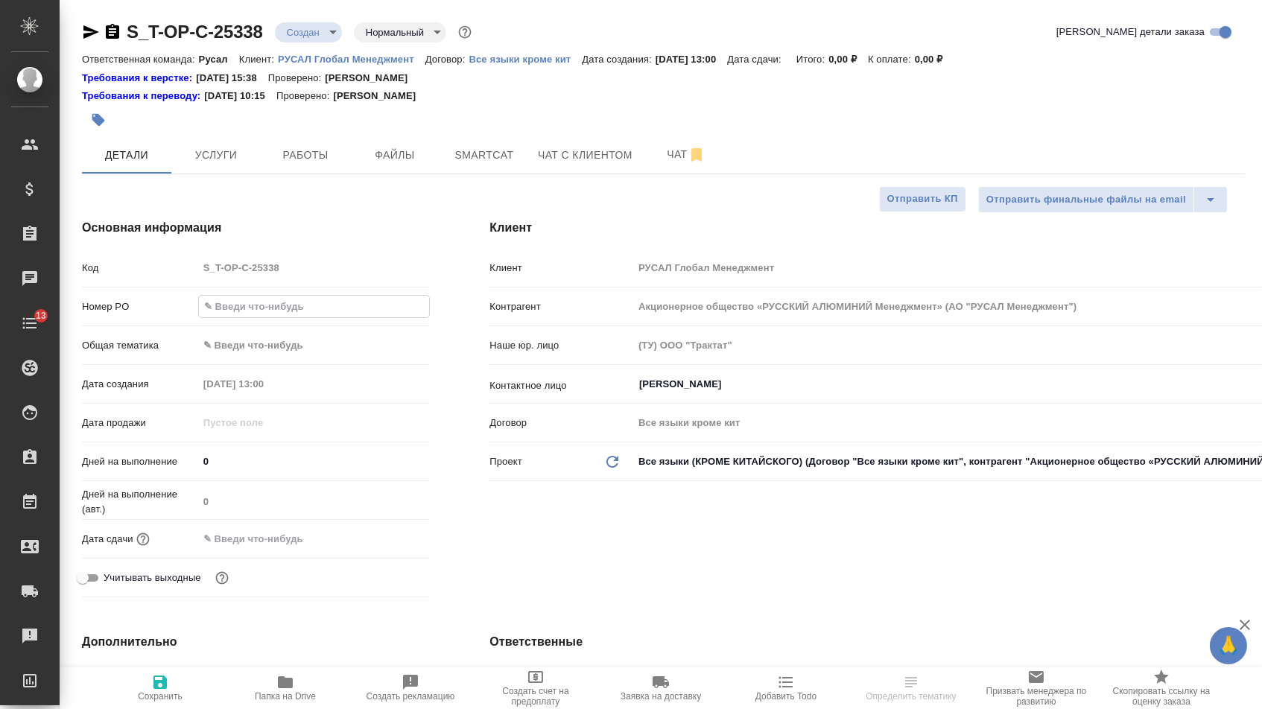
paste input "Т-ОП-С-46937"
type input "Т-ОП-С-46937"
type textarea "x"
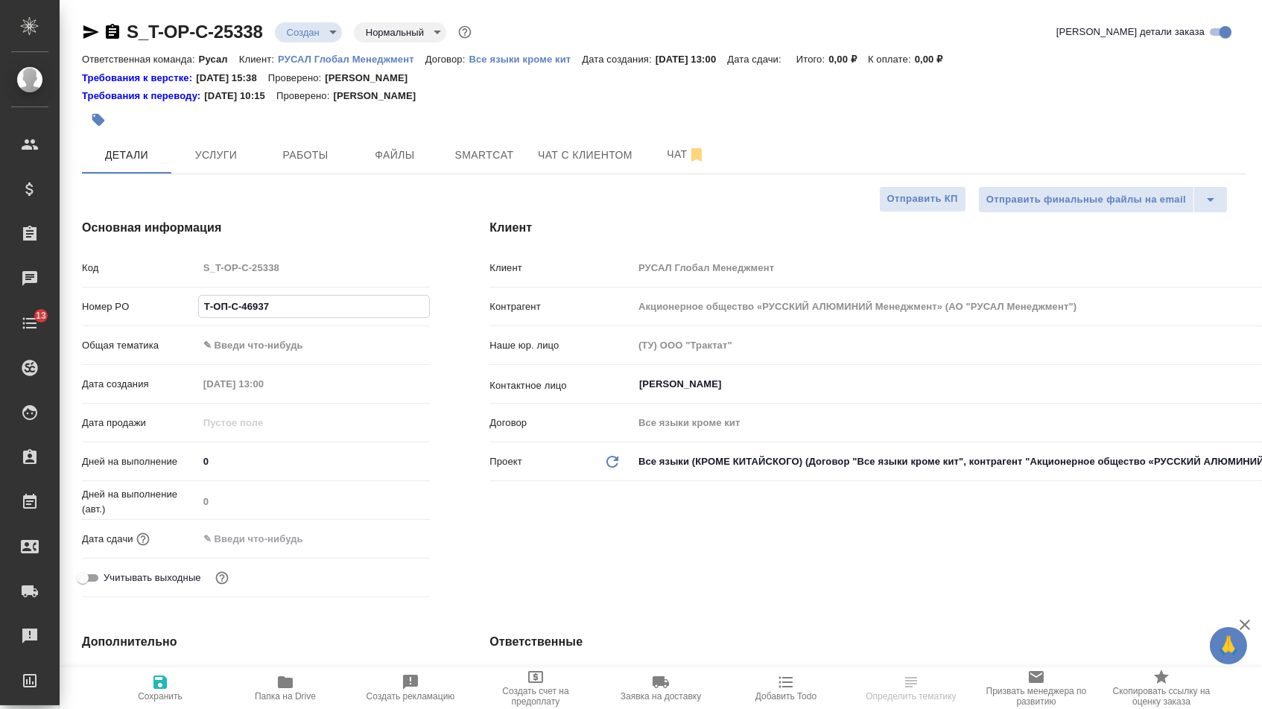
type input "Т-ОП-С-46937"
click at [286, 550] on input "text" at bounding box center [263, 539] width 130 height 22
click at [390, 544] on icon "button" at bounding box center [386, 537] width 13 height 15
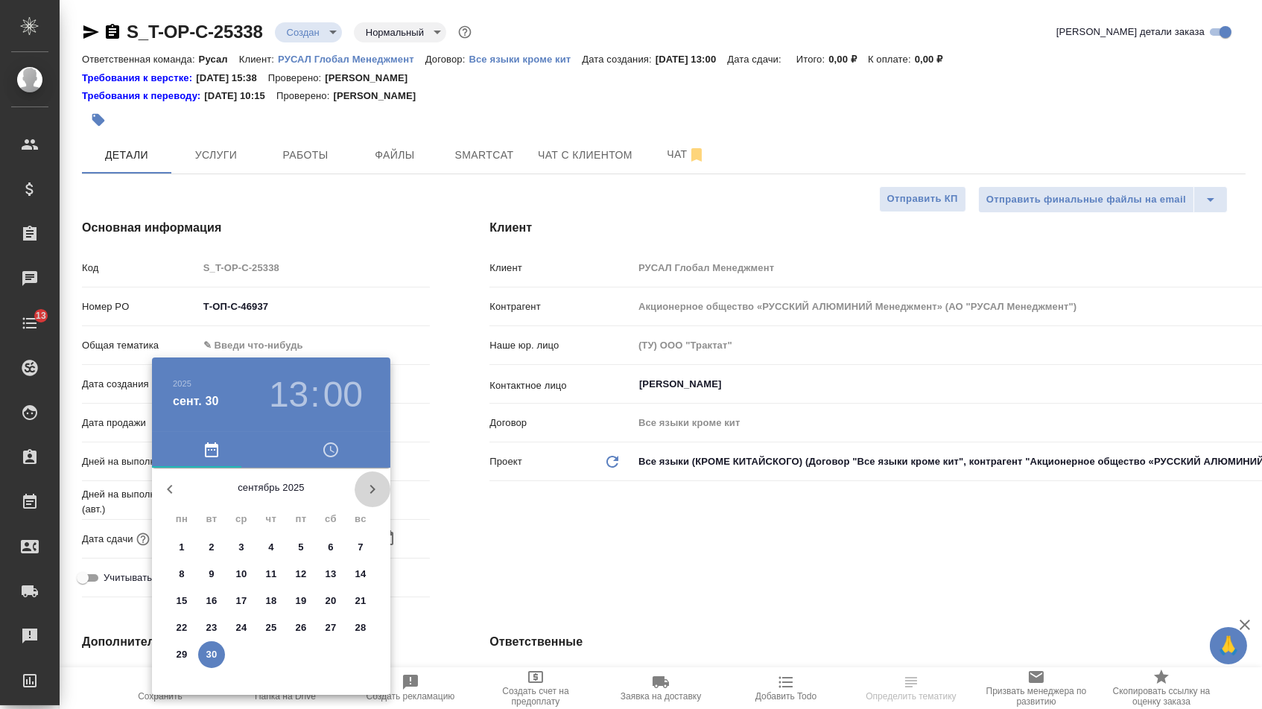
click at [373, 495] on icon "button" at bounding box center [372, 489] width 18 height 18
click at [191, 579] on span "6" at bounding box center [181, 574] width 27 height 15
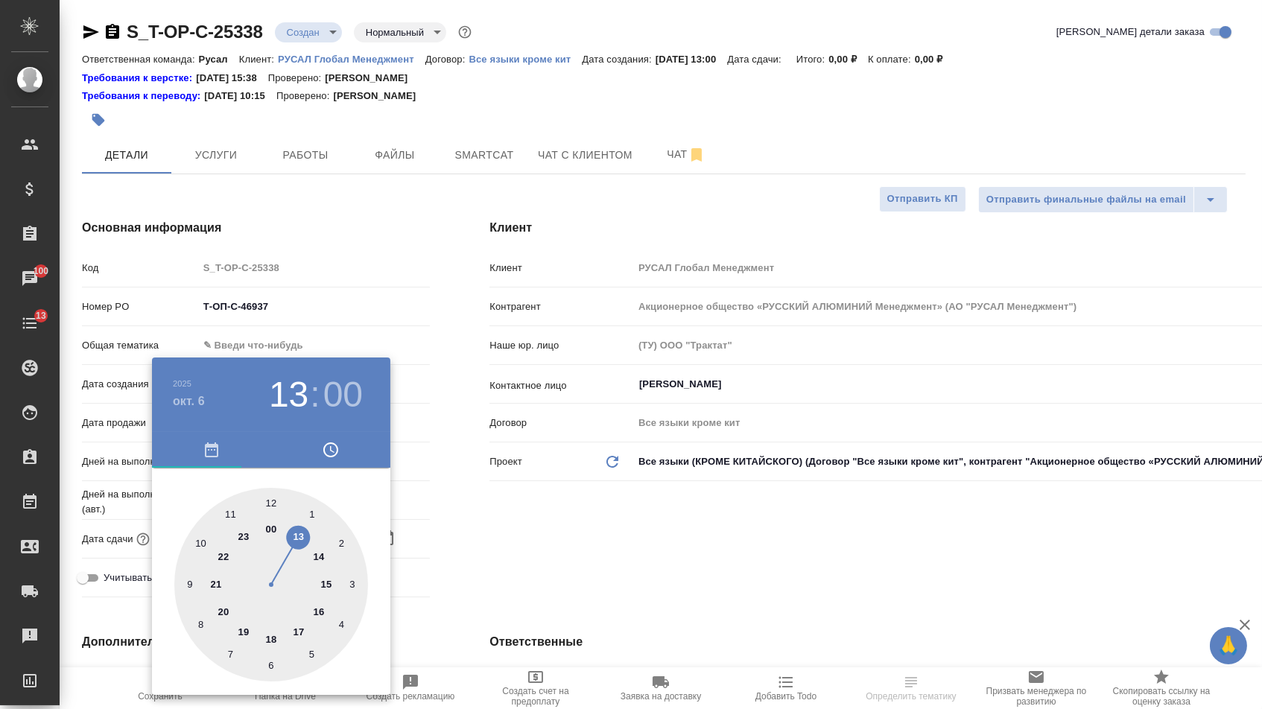
type input "[DATE] 13:00"
type textarea "x"
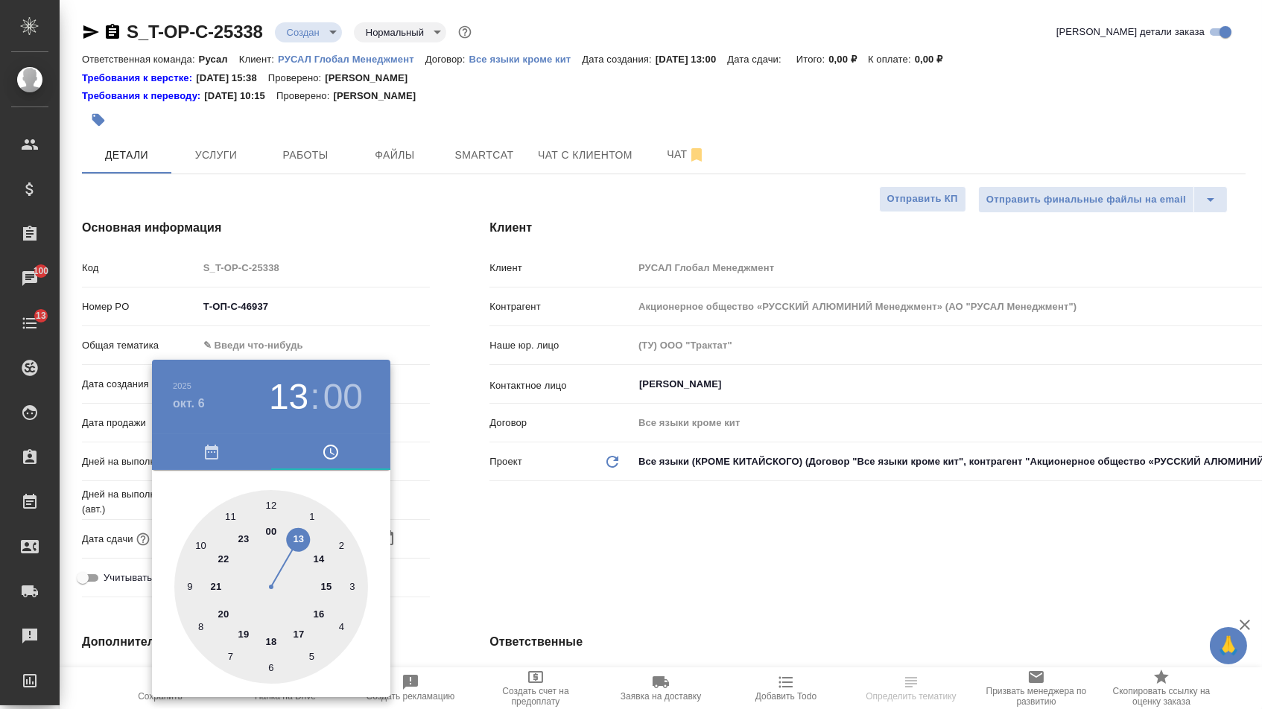
type textarea "x"
type input "[DATE] 11:00"
click at [232, 507] on div at bounding box center [271, 587] width 194 height 194
type textarea "x"
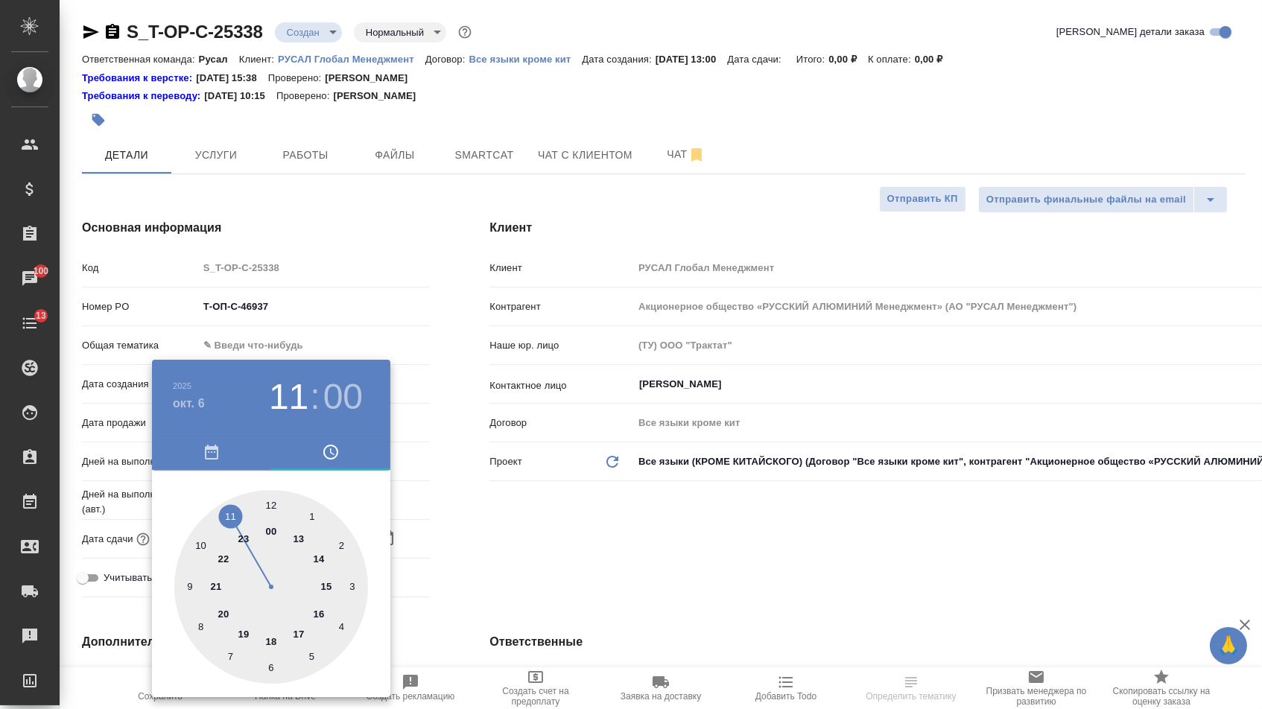
type textarea "x"
click at [590, 571] on div at bounding box center [631, 354] width 1262 height 709
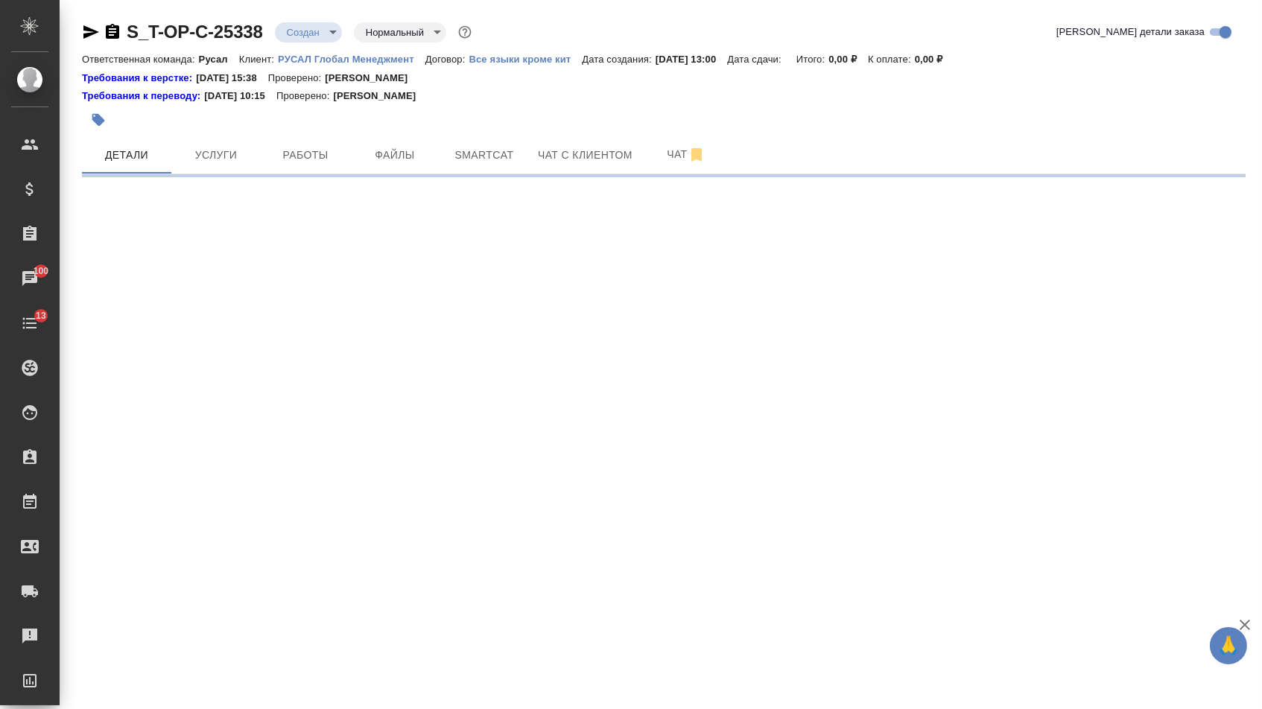
select select "RU"
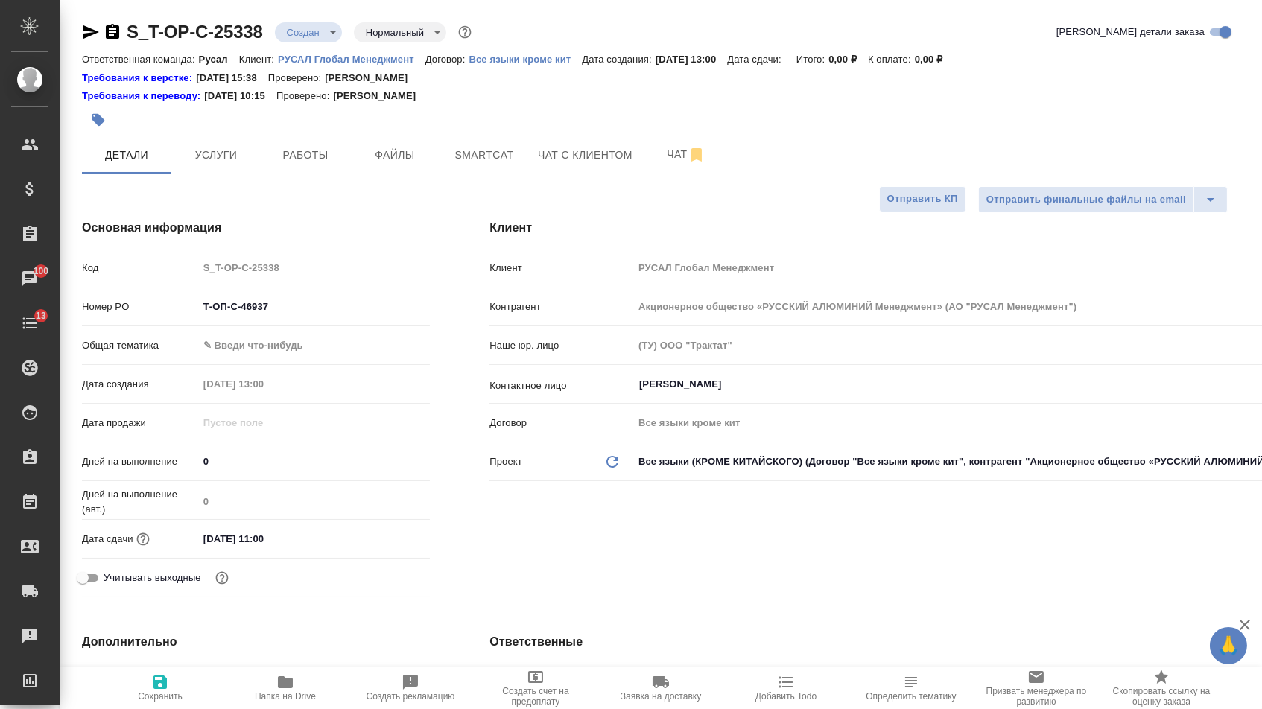
type textarea "x"
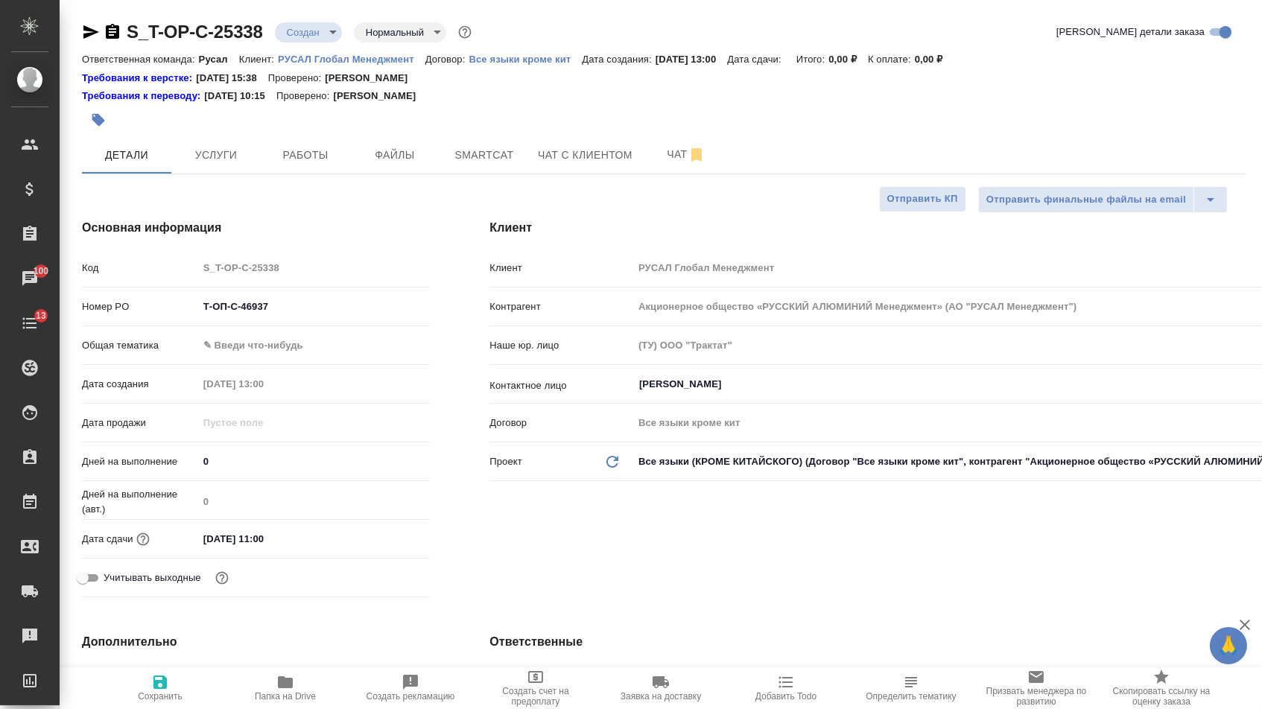
type textarea "x"
click at [312, 353] on body "🙏 .cls-1 fill:#fff; AWATERA [PERSON_NAME] Спецификации Заказы 100 Чаты 13 Todo …" at bounding box center [631, 354] width 1262 height 709
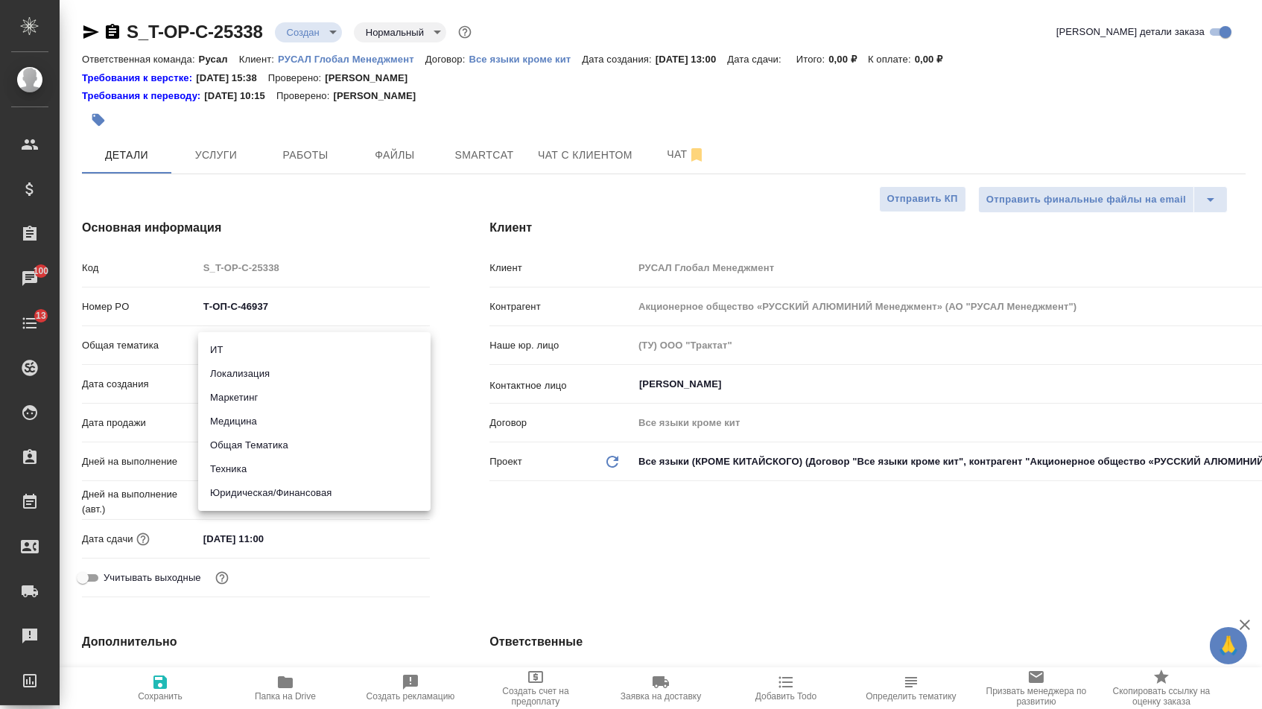
click at [250, 472] on li "Техника" at bounding box center [314, 469] width 232 height 24
type input "tech"
type textarea "x"
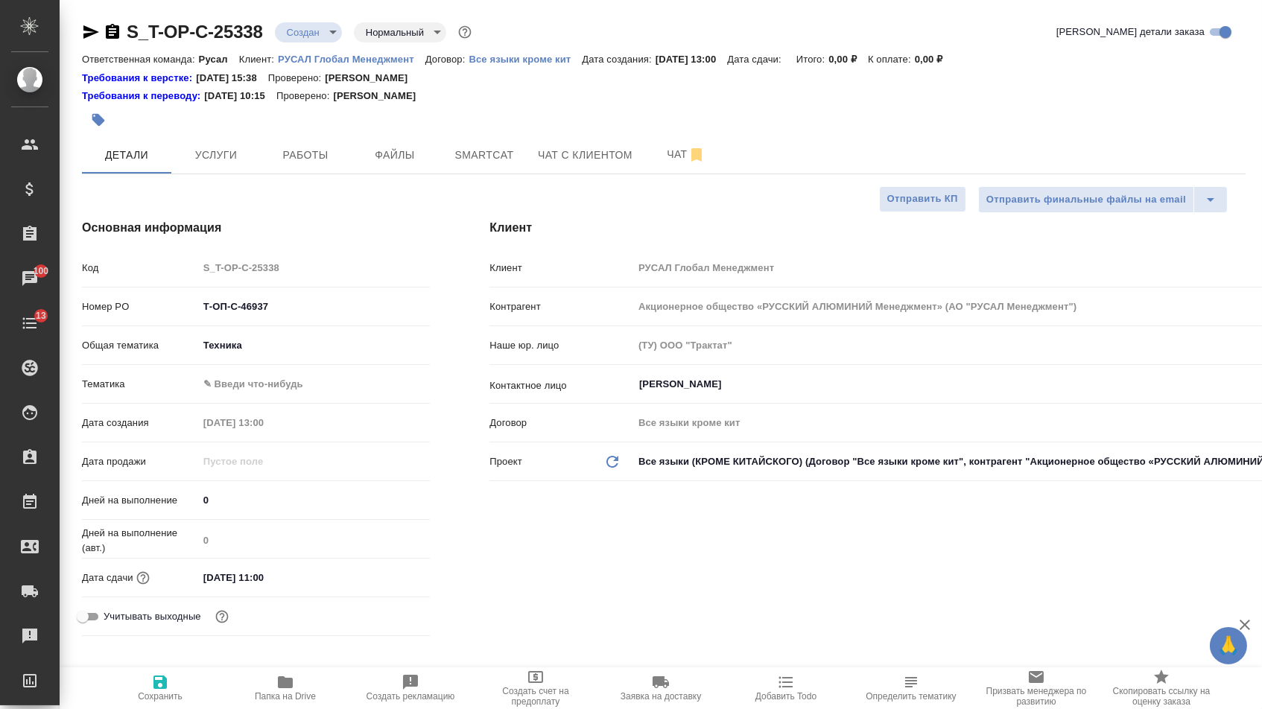
click at [258, 389] on body "🙏 .cls-1 fill:#fff; AWATERA [PERSON_NAME] Спецификации Заказы 100 Чаты 13 Todo …" at bounding box center [631, 354] width 1262 height 709
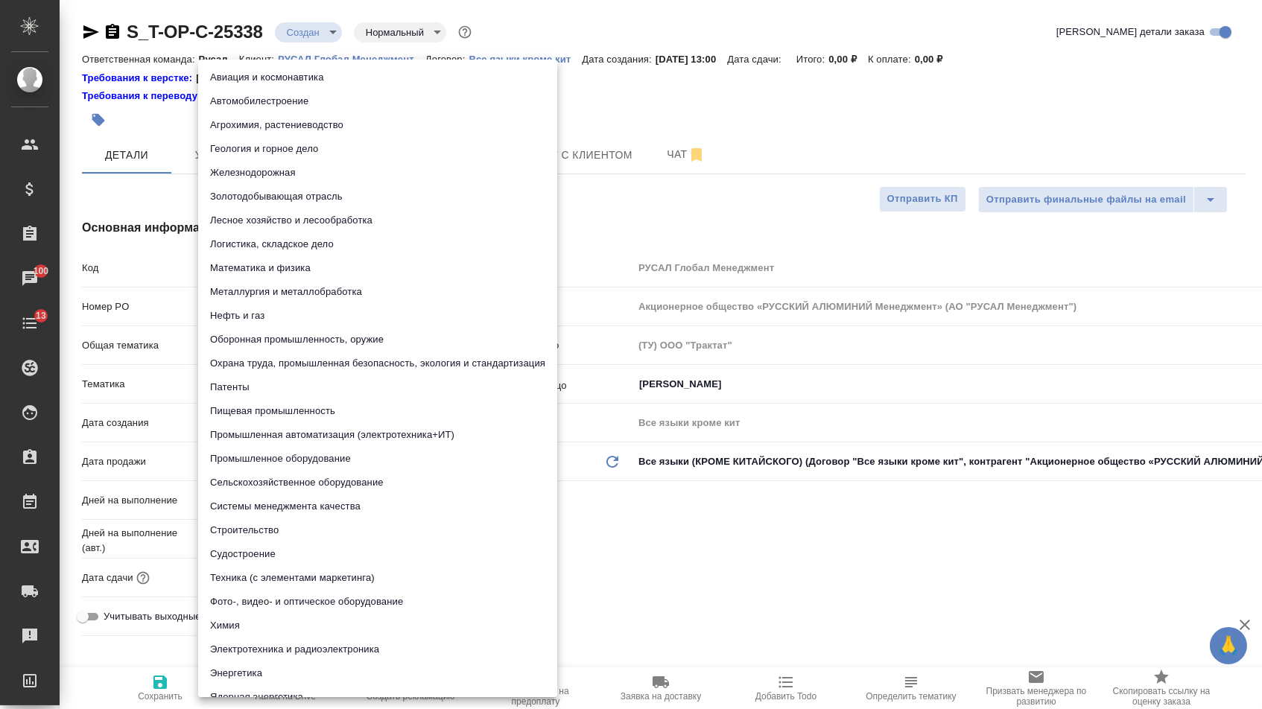
click at [250, 460] on li "Промышленное оборудование" at bounding box center [377, 459] width 359 height 24
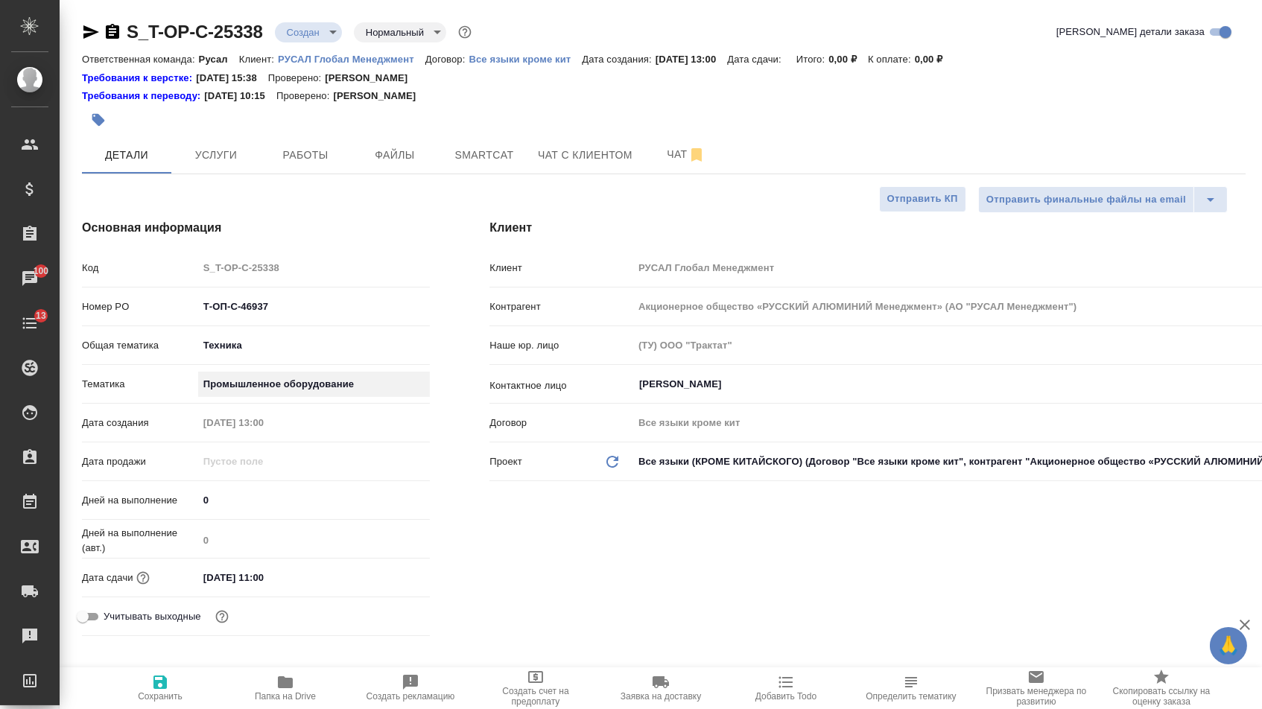
type textarea "x"
type input "5f647205b73bc97568ca66bc"
click at [152, 676] on icon "button" at bounding box center [160, 682] width 18 height 18
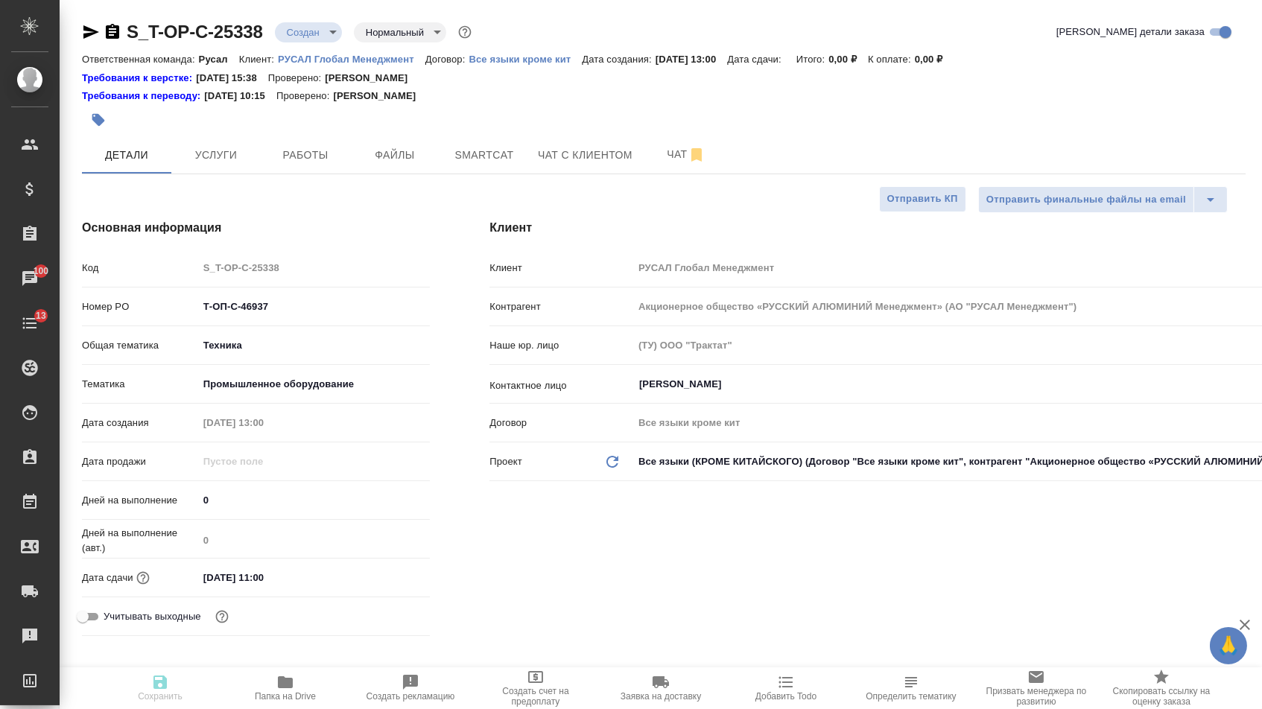
type textarea "x"
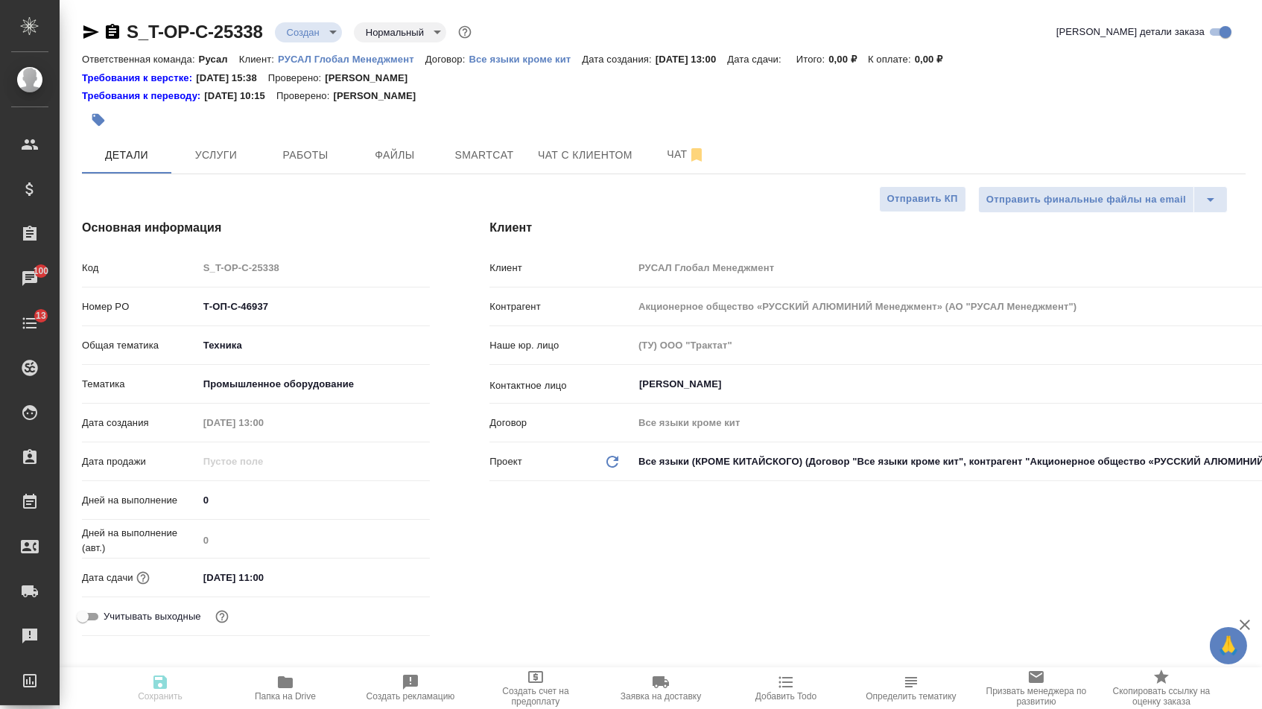
type textarea "x"
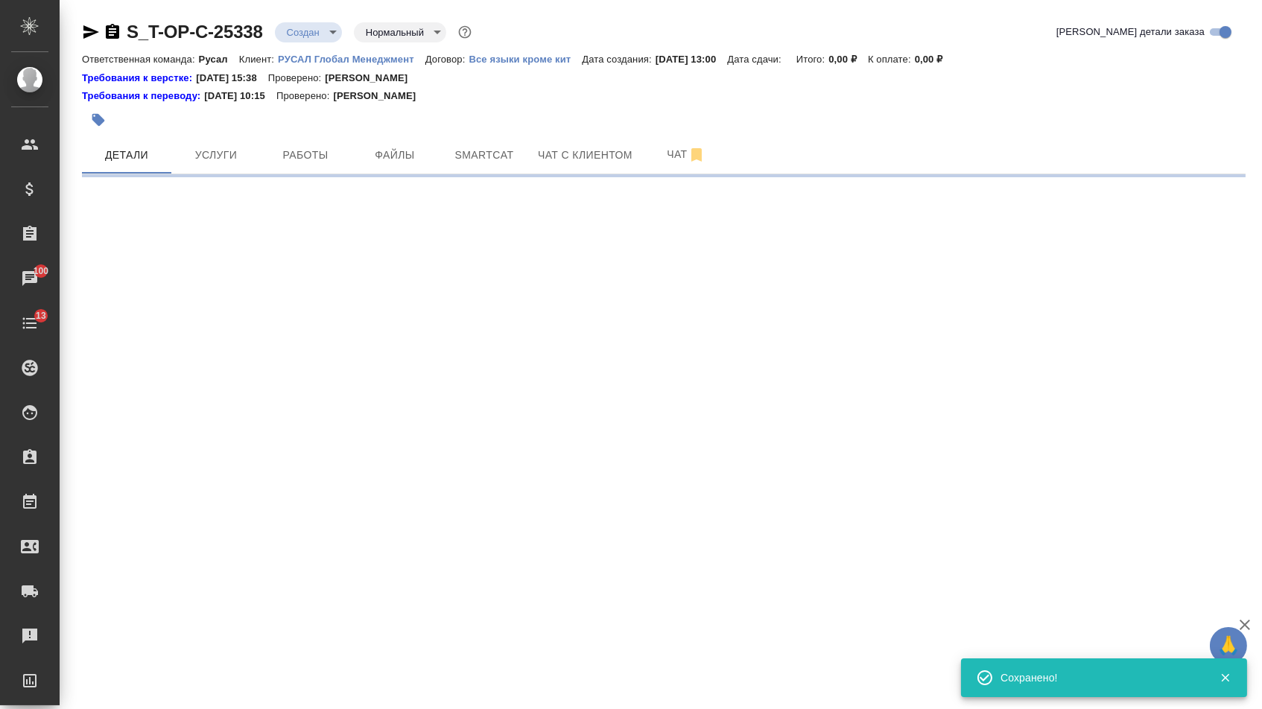
select select "RU"
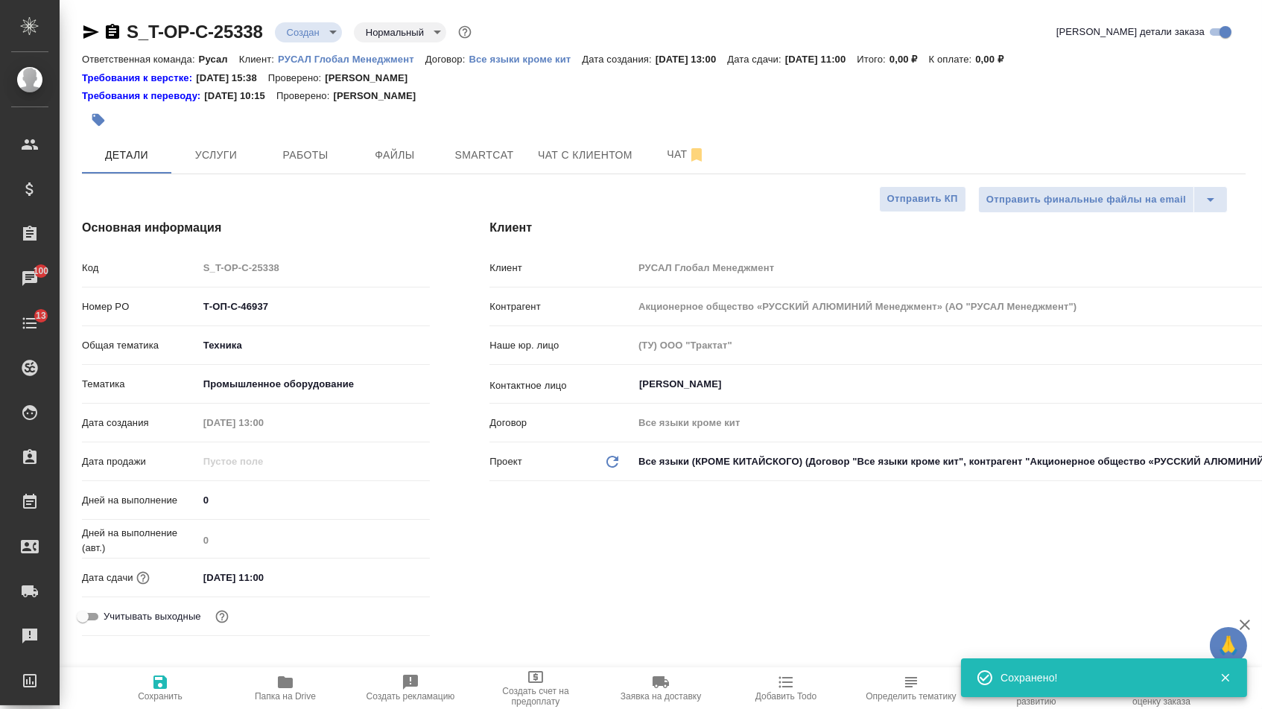
type textarea "x"
click at [404, 148] on span "Файлы" at bounding box center [395, 155] width 72 height 19
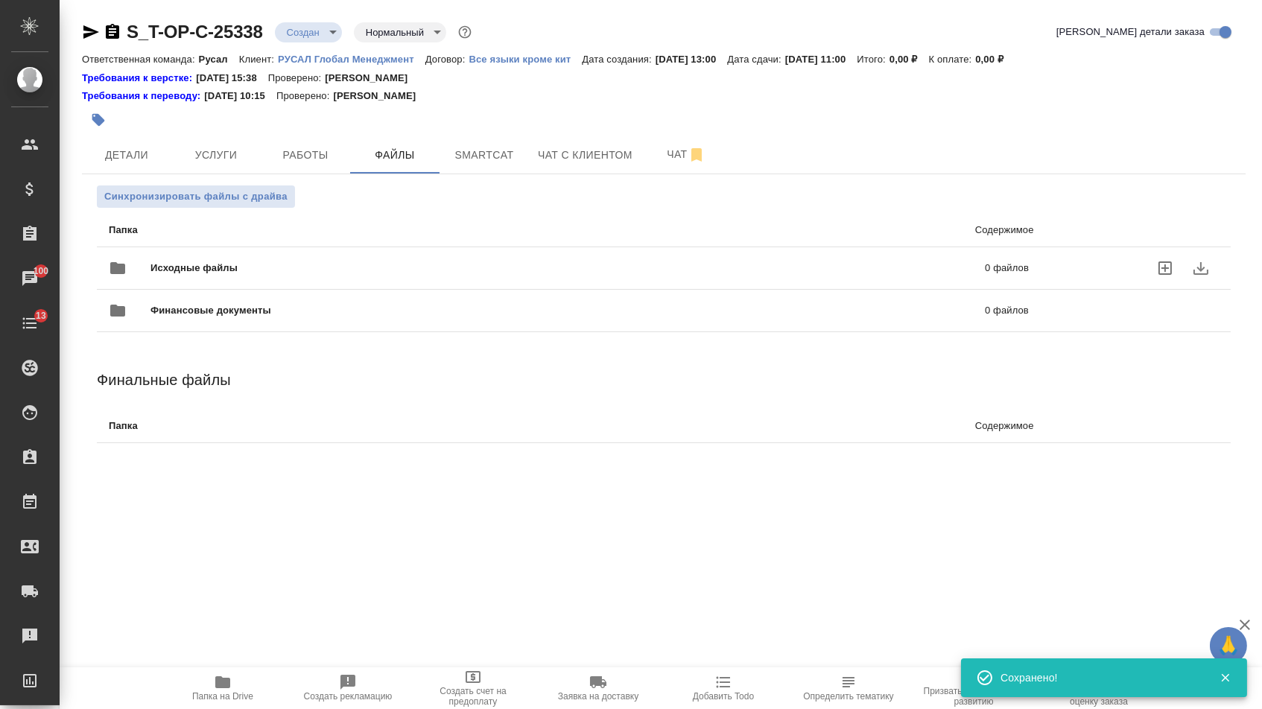
click at [231, 250] on div "Исходные файлы 0 файлов" at bounding box center [569, 268] width 950 height 66
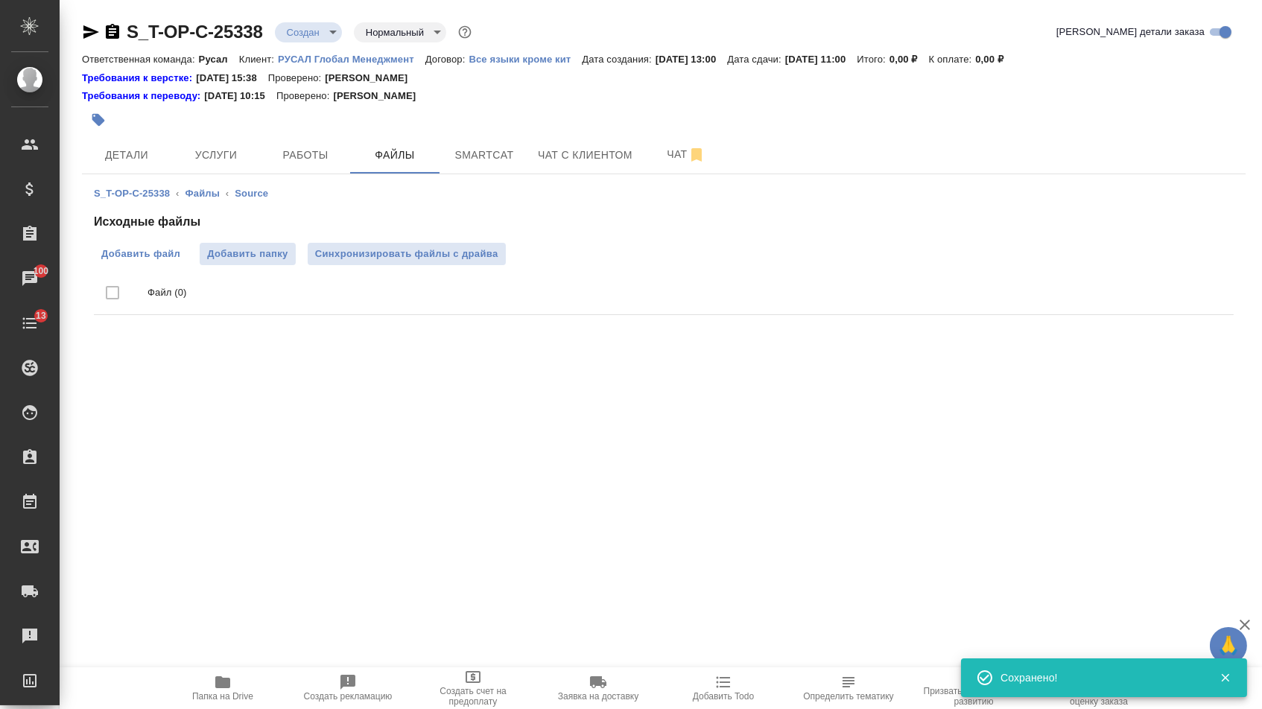
click at [145, 247] on label "Добавить файл" at bounding box center [141, 254] width 94 height 22
click at [0, 0] on input "Добавить файл" at bounding box center [0, 0] width 0 height 0
click at [217, 141] on button "Услуги" at bounding box center [215, 154] width 89 height 37
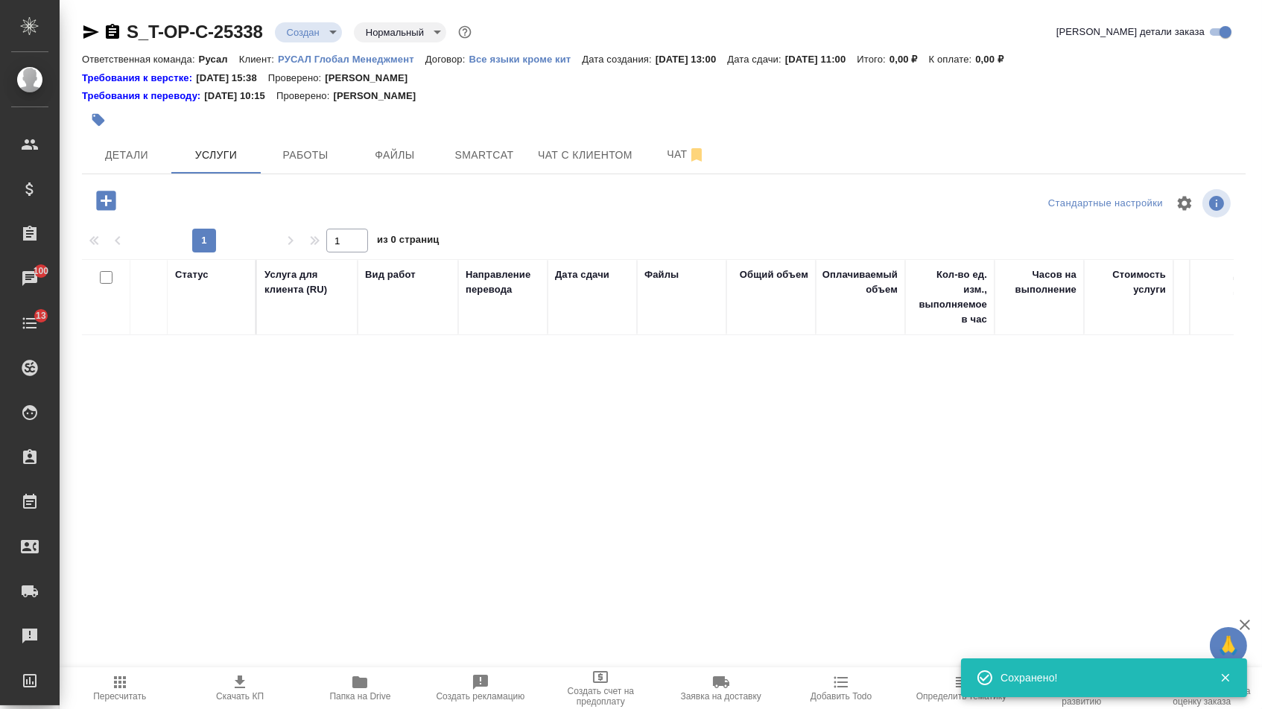
click at [109, 203] on icon "button" at bounding box center [106, 201] width 26 height 26
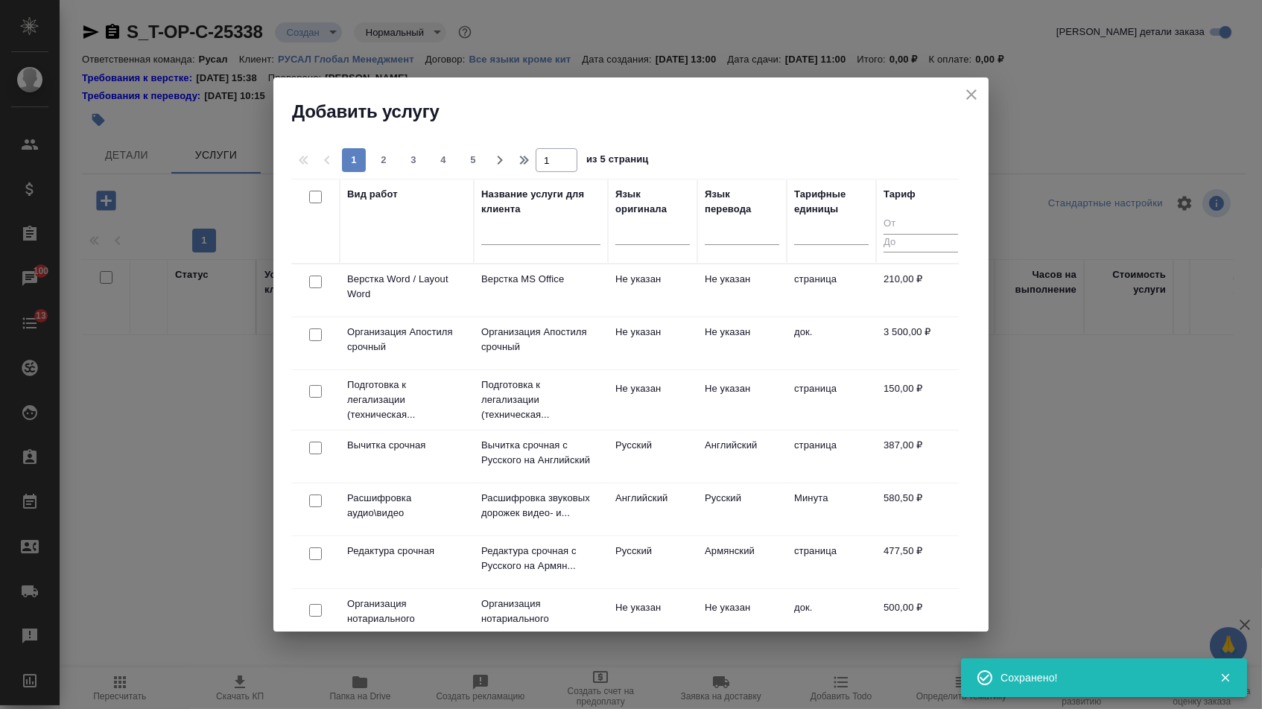
drag, startPoint x: 632, startPoint y: 241, endPoint x: 632, endPoint y: 258, distance: 17.1
click at [632, 241] on div at bounding box center [652, 231] width 74 height 28
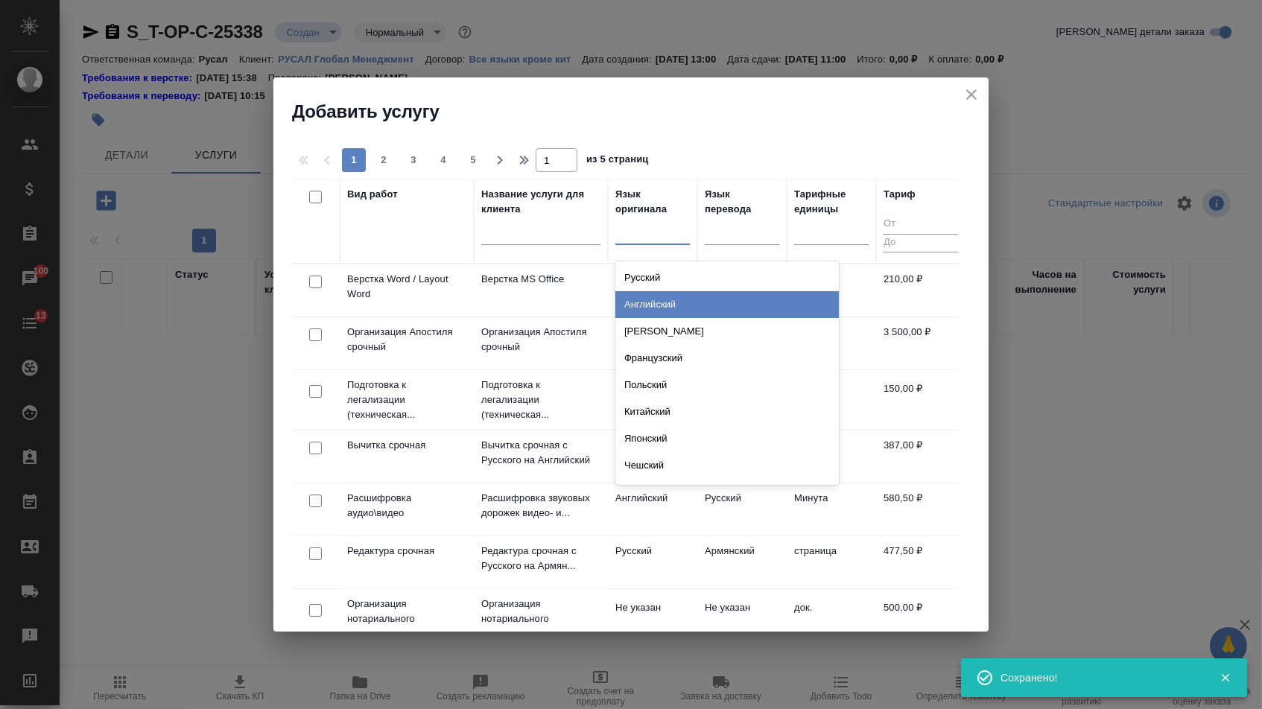
click at [632, 303] on div "Английский" at bounding box center [726, 304] width 223 height 27
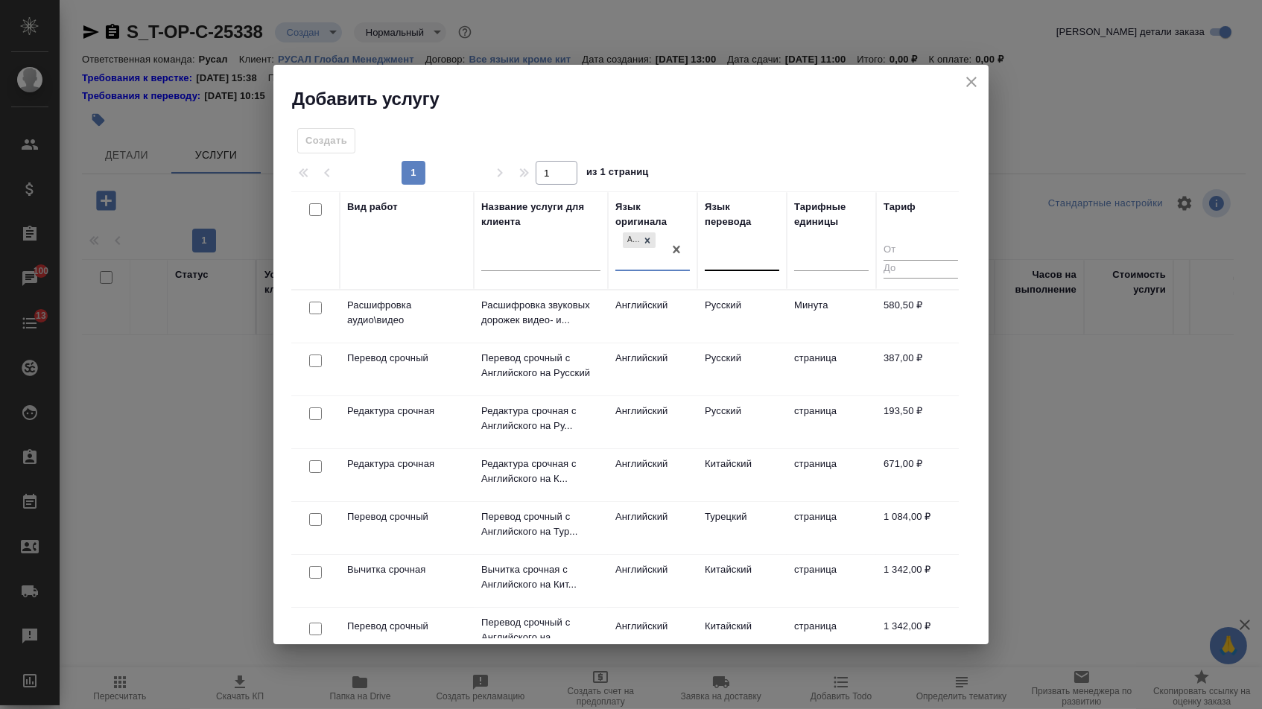
click at [721, 266] on div at bounding box center [742, 257] width 74 height 28
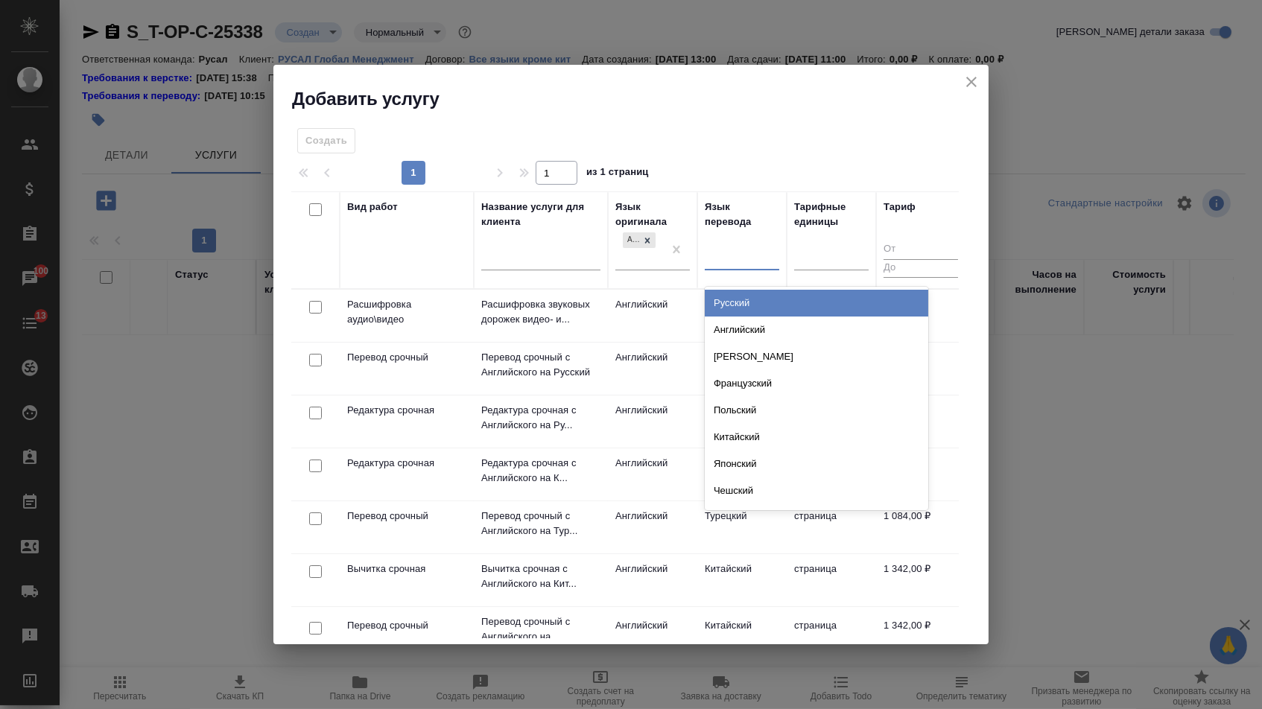
click at [721, 303] on div "Русский" at bounding box center [816, 303] width 223 height 27
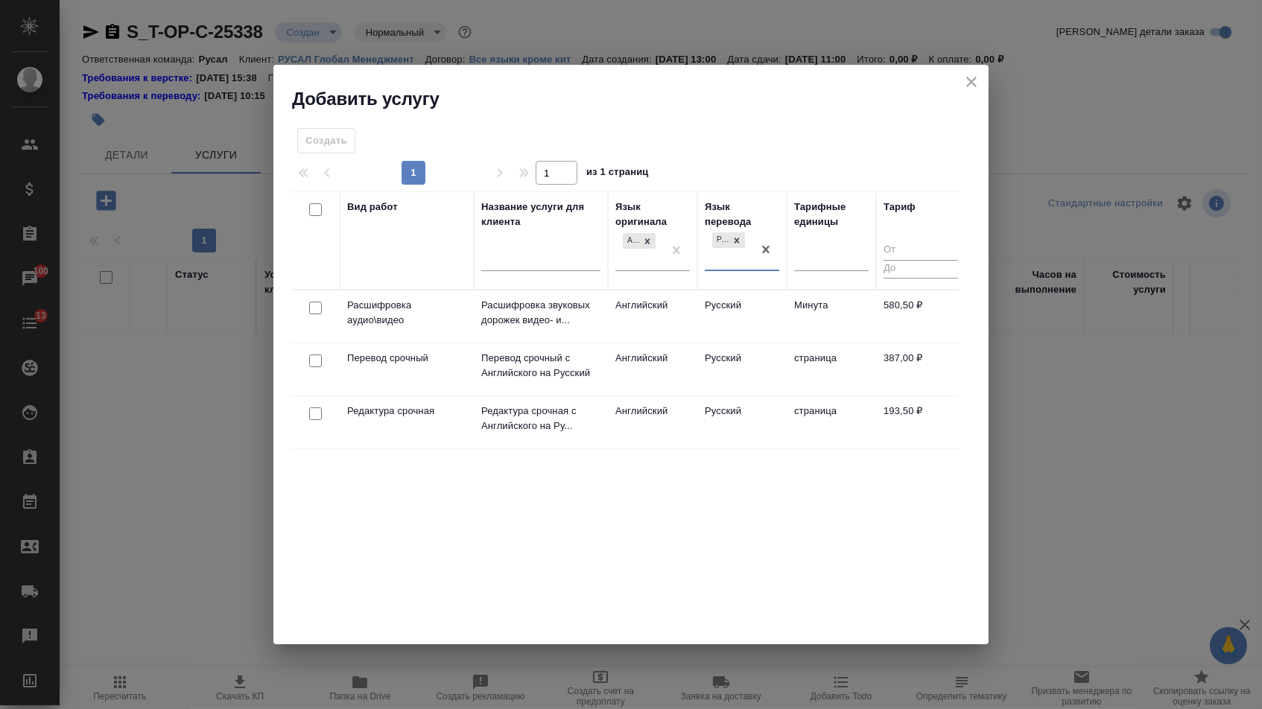
click at [312, 365] on input "checkbox" at bounding box center [315, 361] width 13 height 13
checkbox input "true"
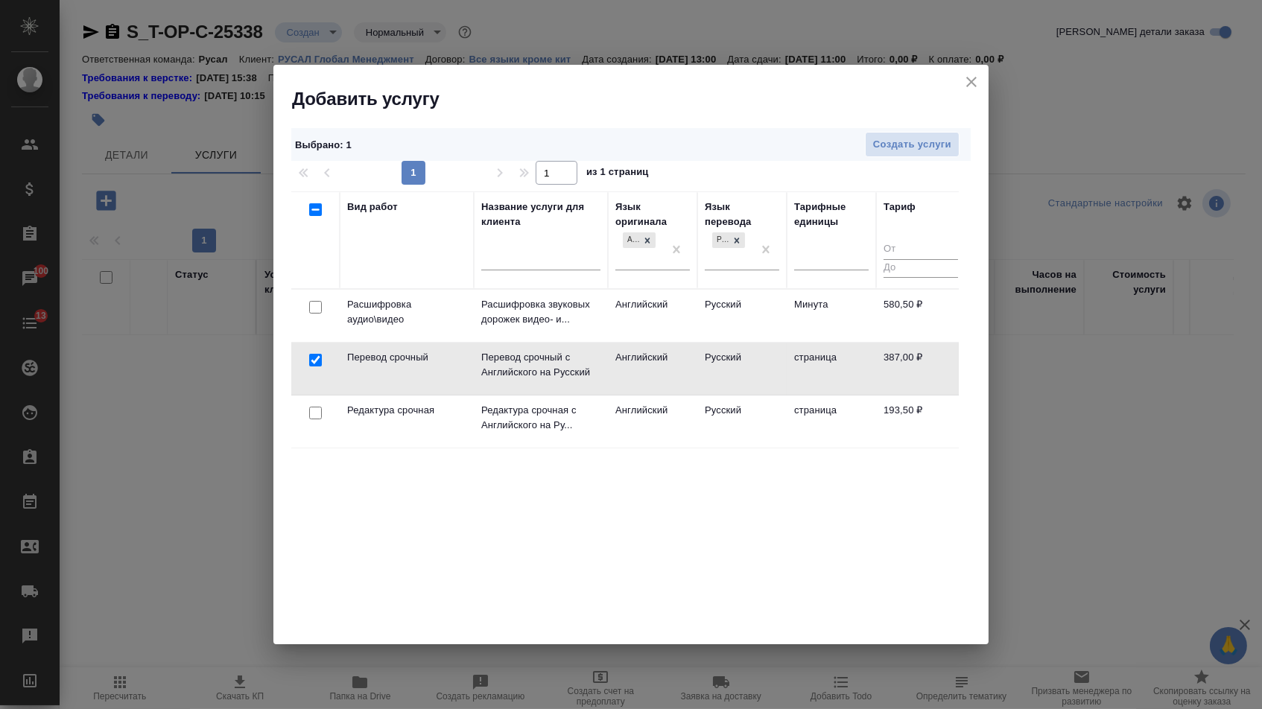
click at [312, 407] on input "checkbox" at bounding box center [315, 413] width 13 height 13
checkbox input "true"
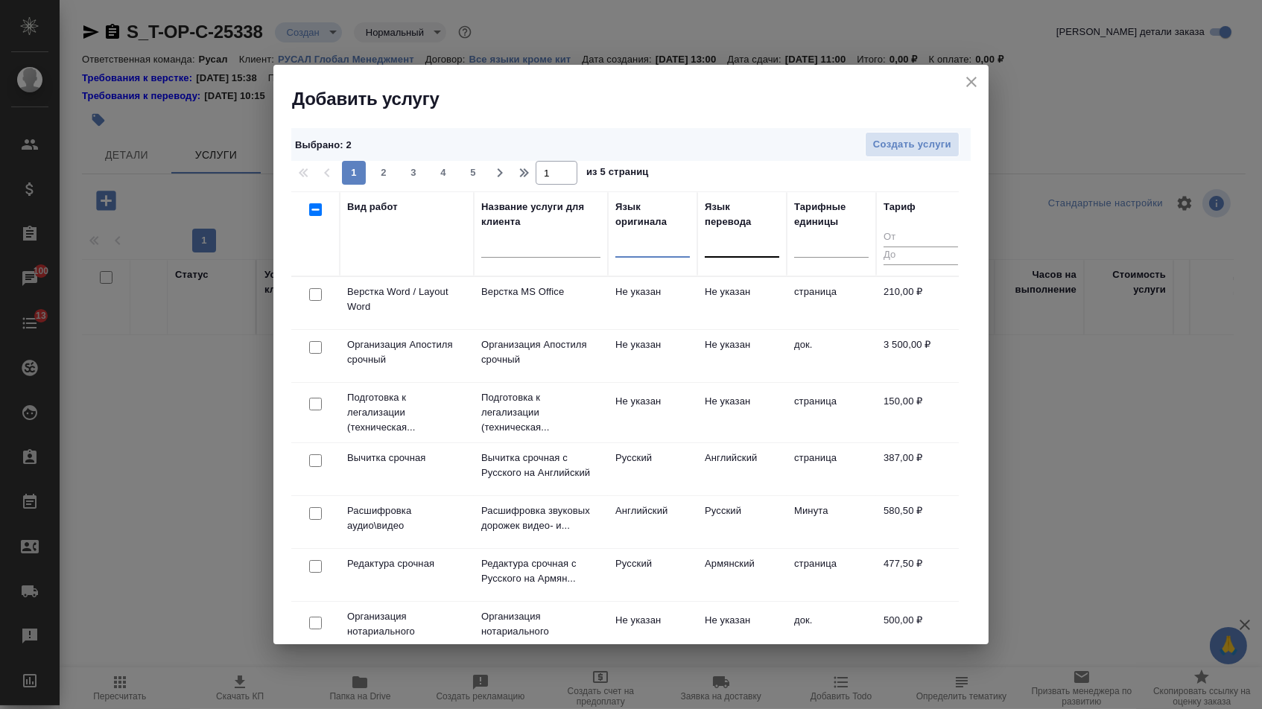
click at [905, 158] on div "Выбрано : 2 Создать услуги" at bounding box center [630, 145] width 679 height 34
click at [905, 145] on span "Создать услуги" at bounding box center [912, 144] width 78 height 17
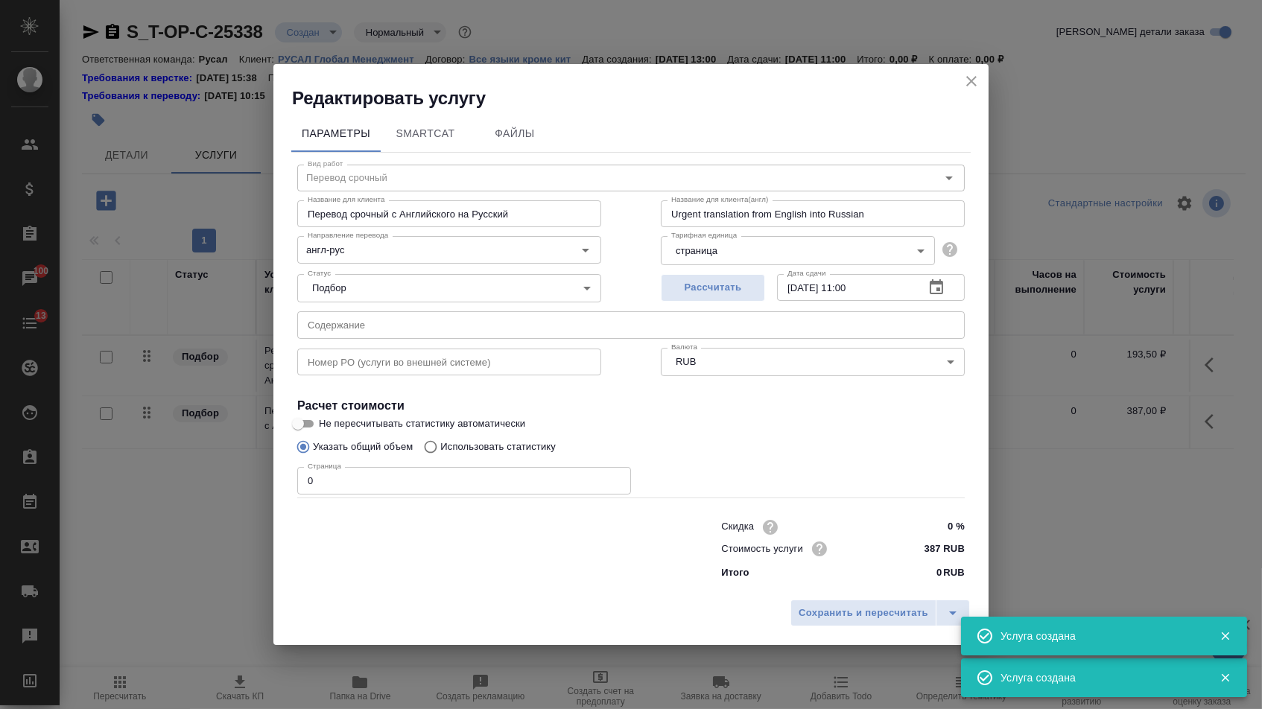
type input "Перевод срочный"
type input "Перевод срочный с Английского на Русский"
type input "Urgent translation from English into Russian"
type input "387 RUB"
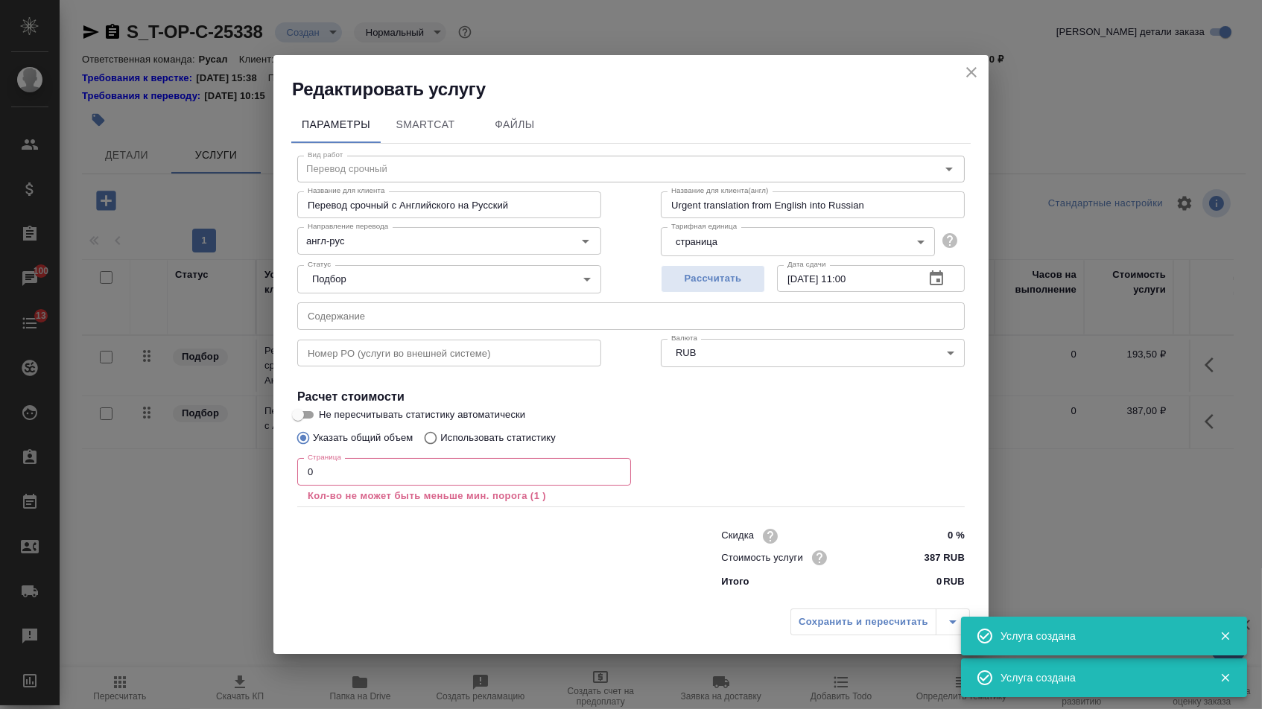
click at [399, 299] on div "Статус Подбор none Статус" at bounding box center [448, 277] width 363 height 97
click at [401, 315] on input "text" at bounding box center [630, 315] width 667 height 27
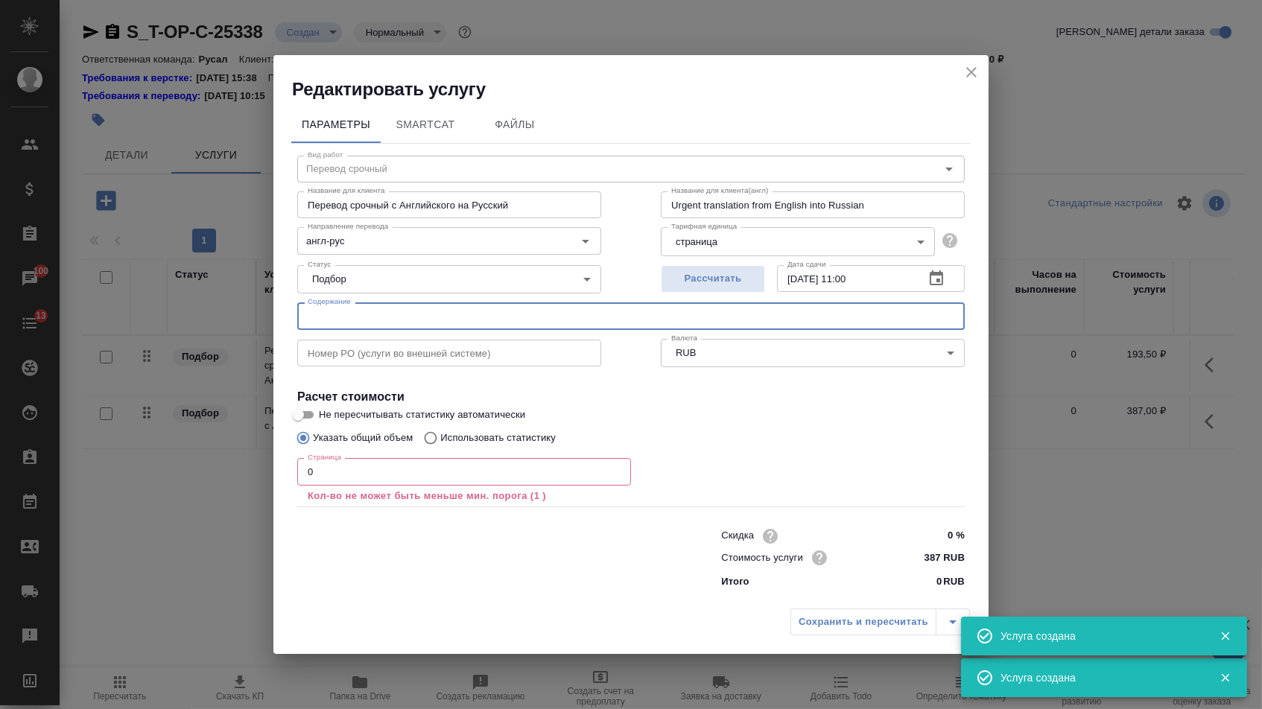
paste input "APPENDIX №2 Расточной станок"
type input "APPENDIX №2 Расточной станок"
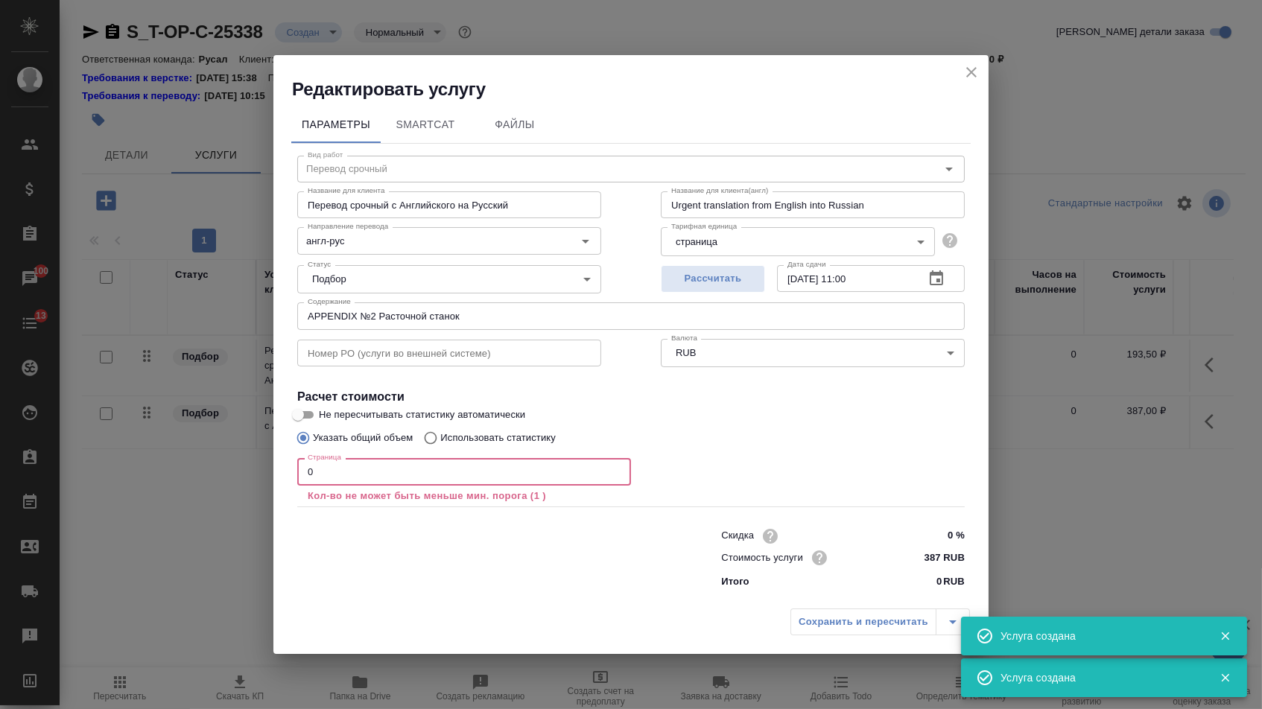
drag, startPoint x: 333, startPoint y: 473, endPoint x: 282, endPoint y: 473, distance: 51.4
click at [285, 473] on div "Параметры SmartCat Файлы Вид работ Перевод срочный Вид работ Название для клиен…" at bounding box center [630, 351] width 715 height 501
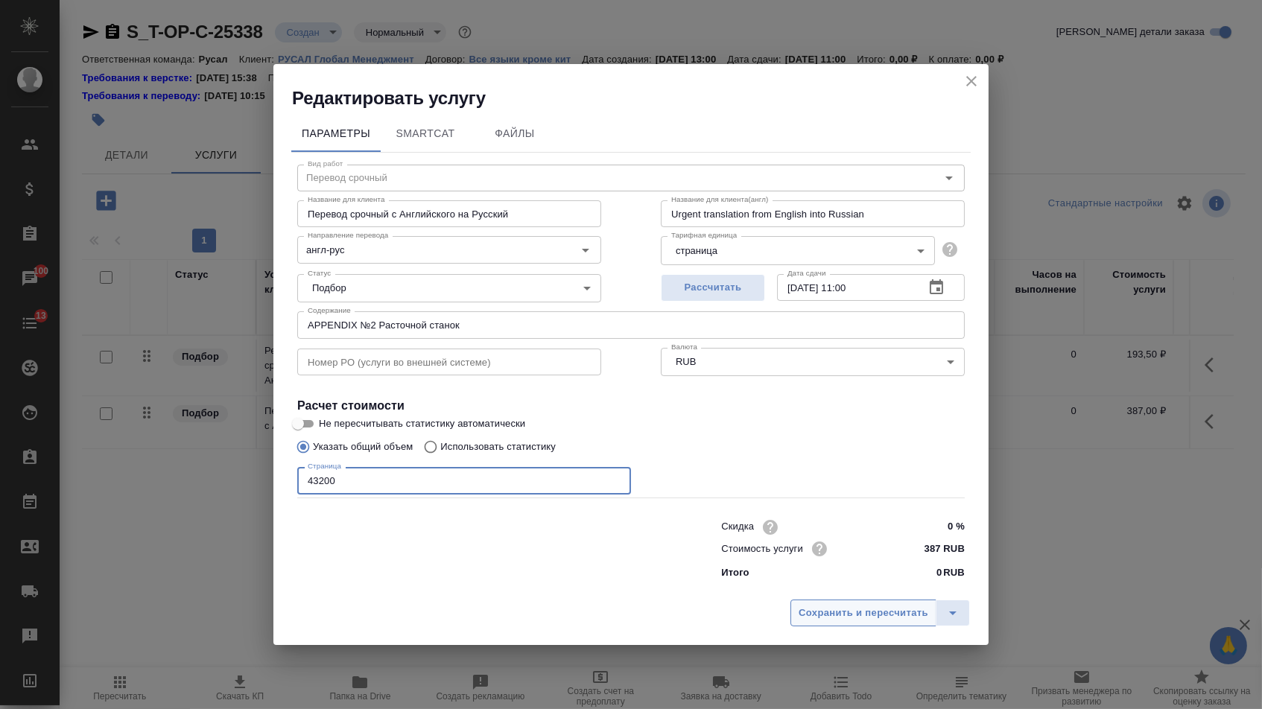
type input "43200"
click at [823, 618] on span "Сохранить и пересчитать" at bounding box center [863, 613] width 130 height 17
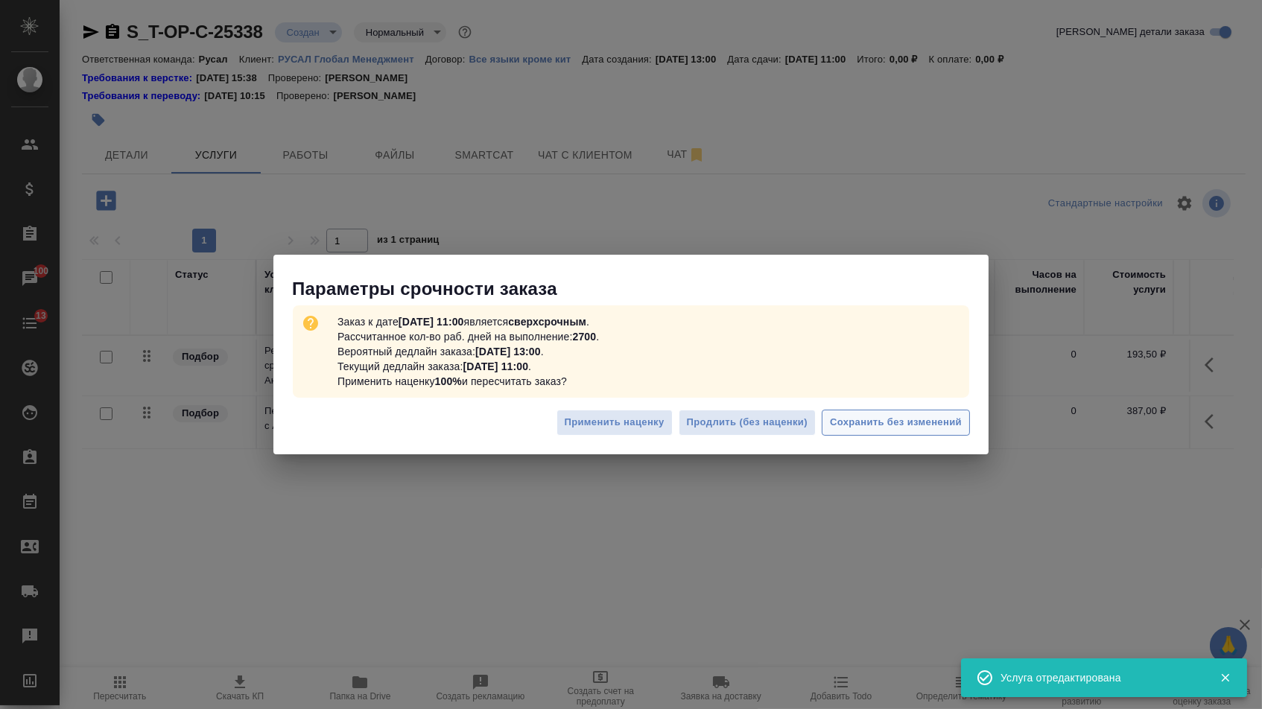
click at [966, 422] on button "Сохранить без изменений" at bounding box center [896, 423] width 148 height 26
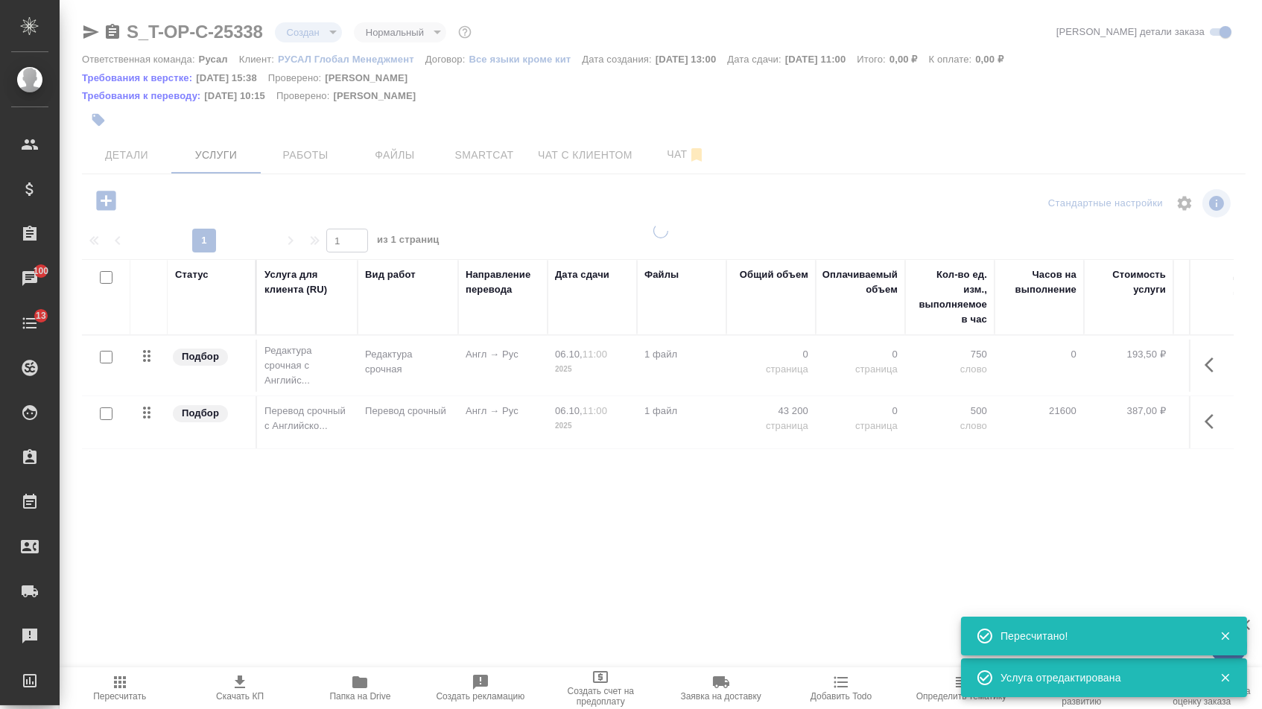
type input "urgent"
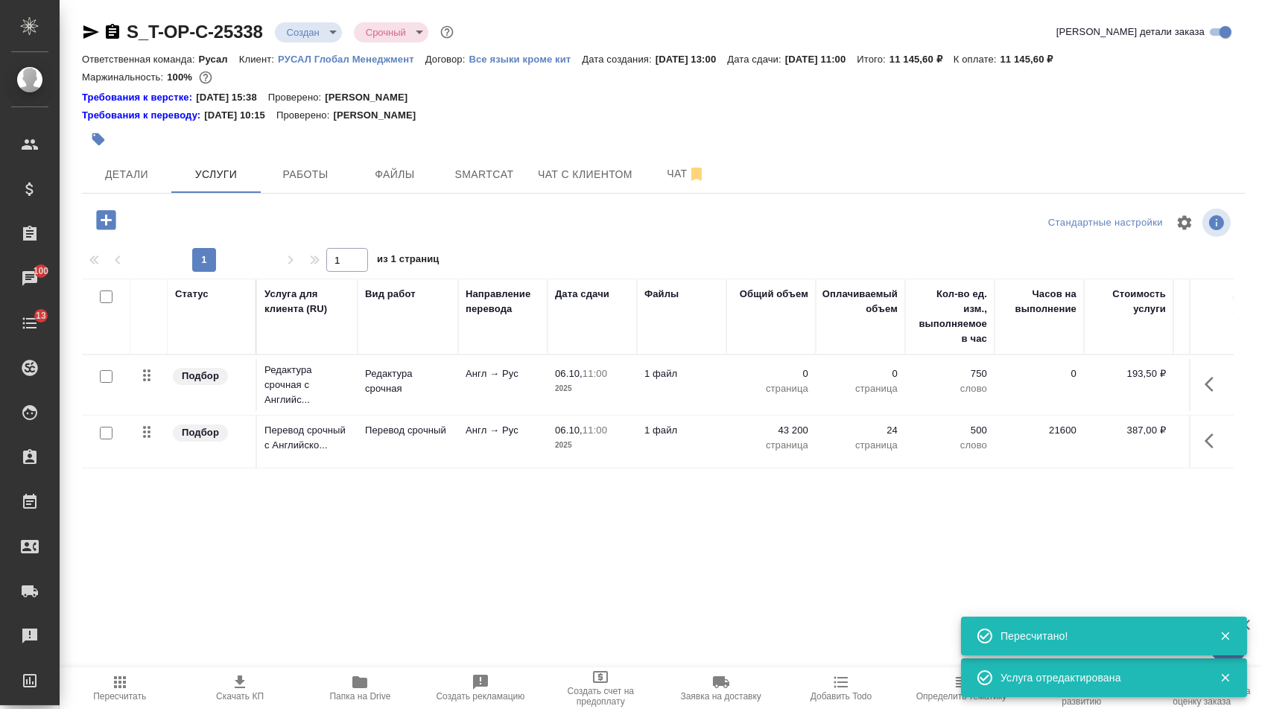
click at [781, 381] on p "0" at bounding box center [771, 373] width 74 height 15
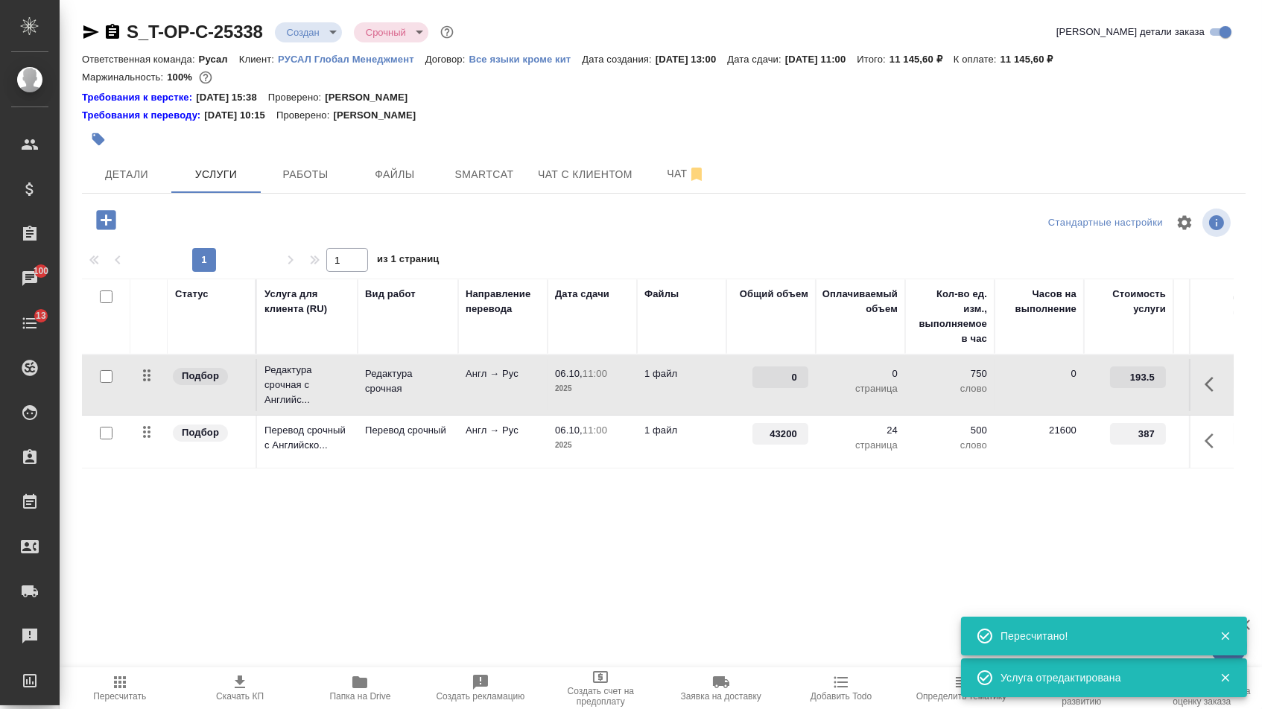
click at [781, 384] on input "0" at bounding box center [780, 377] width 56 height 22
type input "43200"
drag, startPoint x: 676, startPoint y: 543, endPoint x: 664, endPoint y: 542, distance: 11.3
click at [676, 543] on div "Статус Услуга для клиента (RU) Вид работ Направление перевода Дата сдачи Файлы …" at bounding box center [658, 439] width 1152 height 320
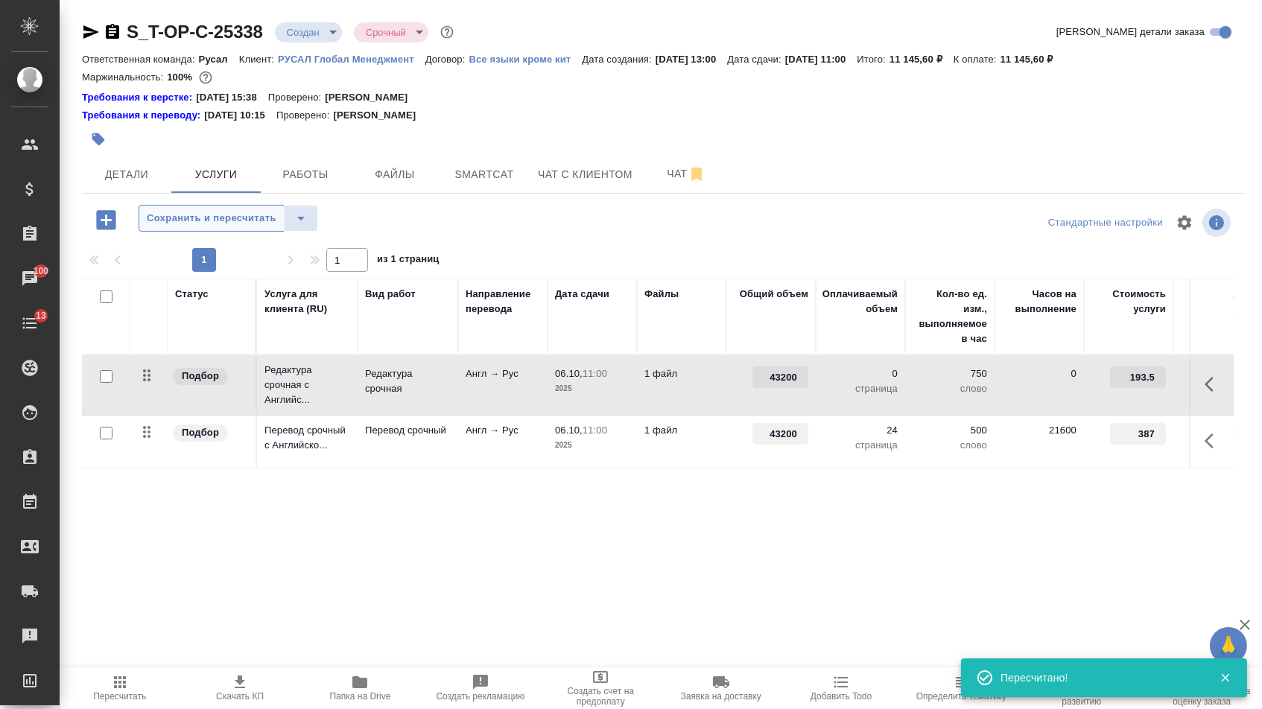
click at [222, 232] on button "Сохранить и пересчитать" at bounding box center [212, 218] width 146 height 27
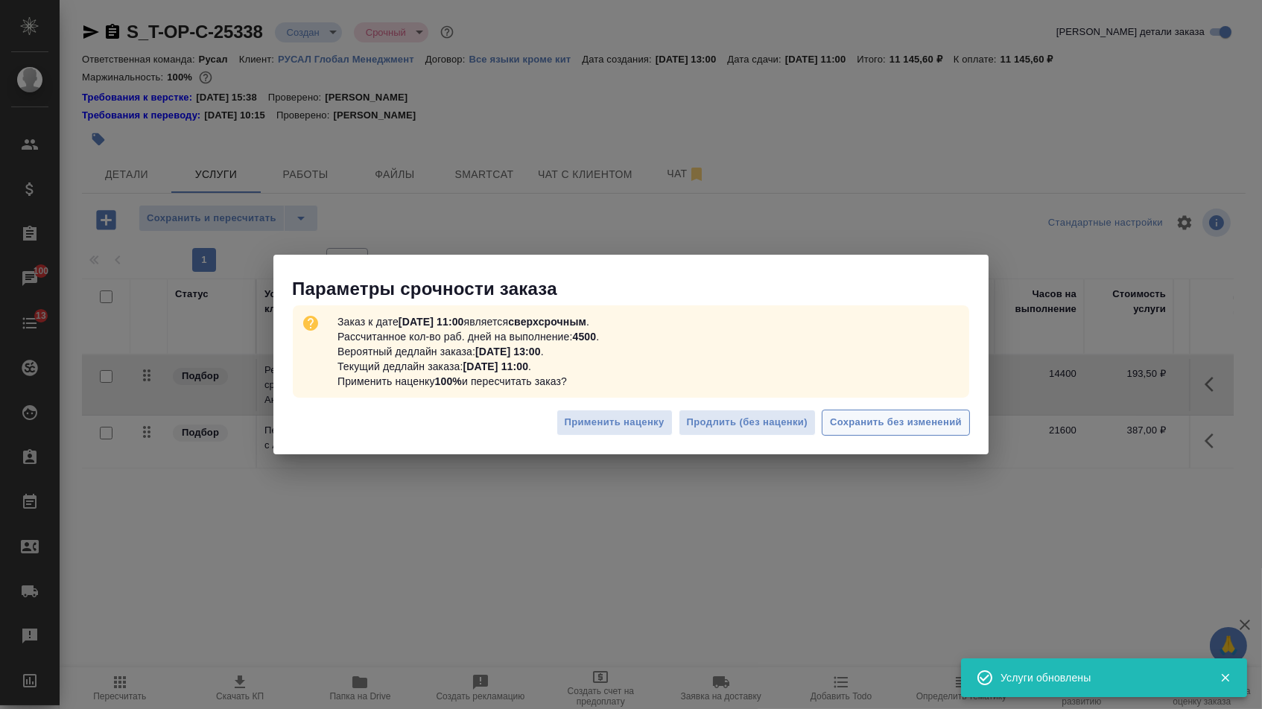
click at [852, 422] on span "Сохранить без изменений" at bounding box center [896, 422] width 132 height 17
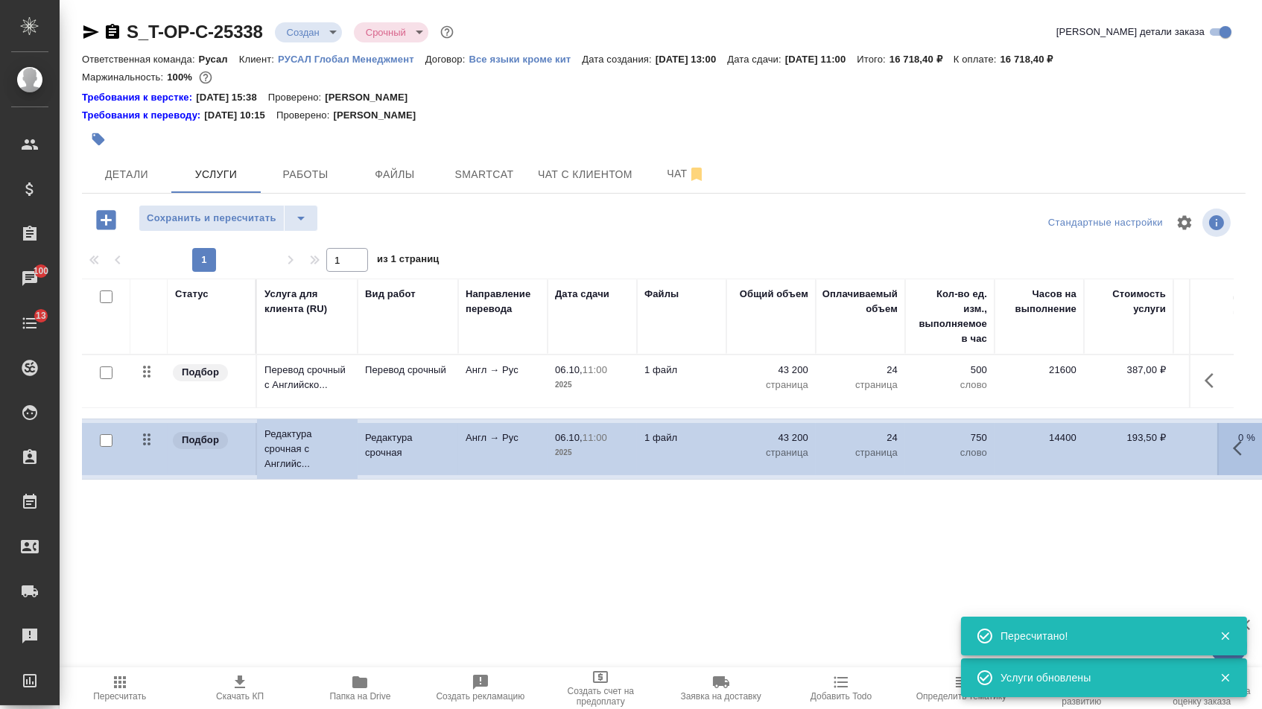
drag, startPoint x: 148, startPoint y: 388, endPoint x: 148, endPoint y: 458, distance: 70.0
click at [148, 458] on table "Статус Услуга для клиента (RU) Вид работ Направление перевода Дата сдачи Файлы …" at bounding box center [784, 374] width 1404 height 190
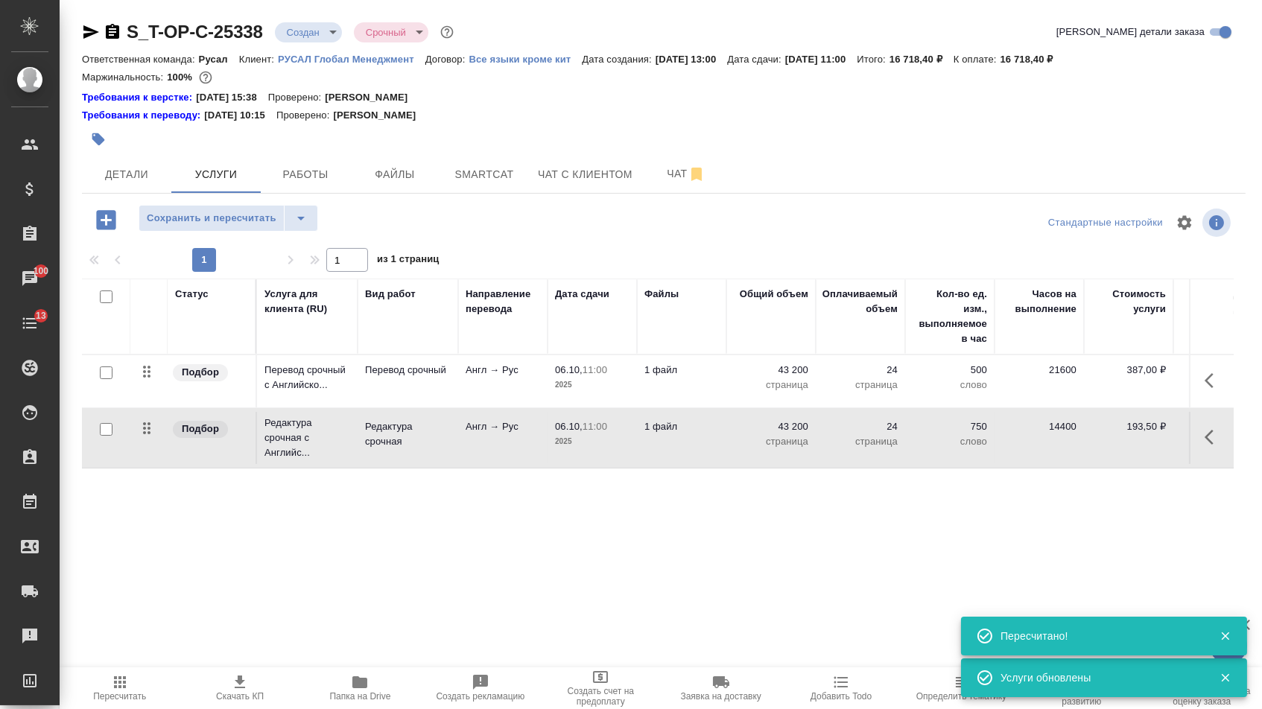
click at [346, 217] on div "Сохранить и пересчитать" at bounding box center [276, 220] width 388 height 31
click at [305, 217] on icon "split button" at bounding box center [301, 218] width 18 height 18
click at [303, 259] on li "Сохранить" at bounding box center [234, 258] width 183 height 24
click at [112, 184] on span "Детали" at bounding box center [127, 174] width 72 height 19
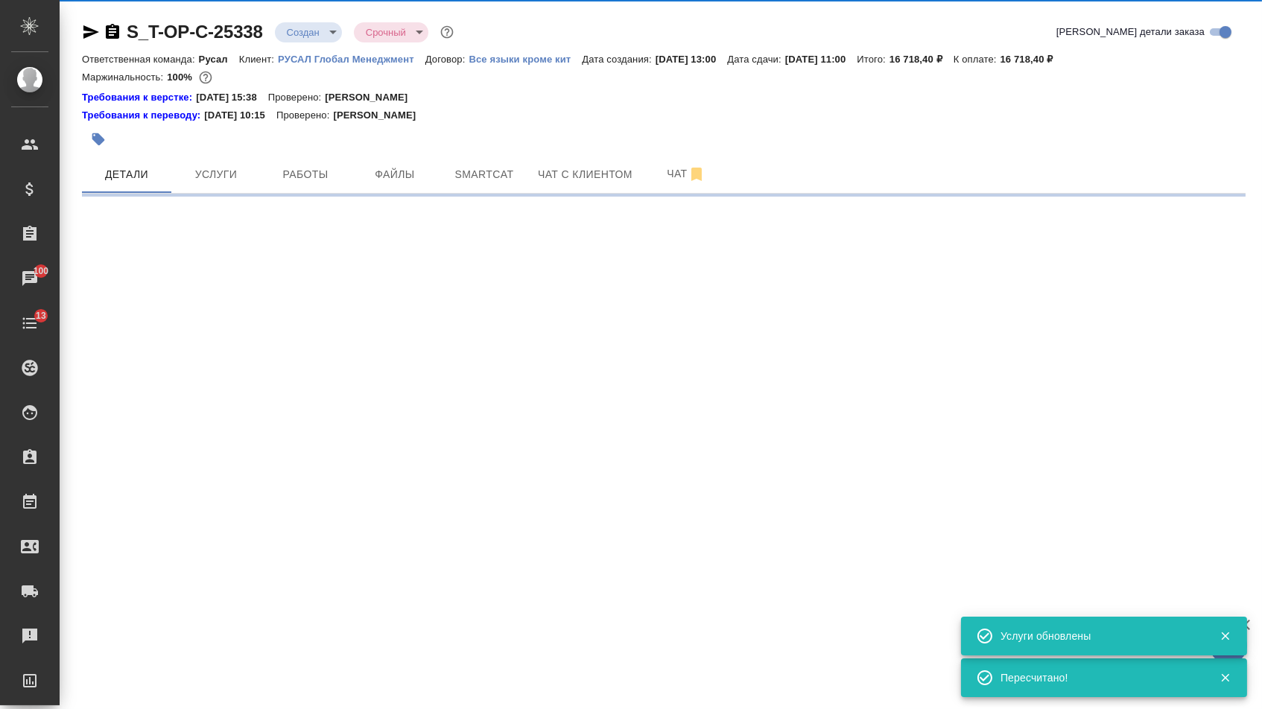
select select "RU"
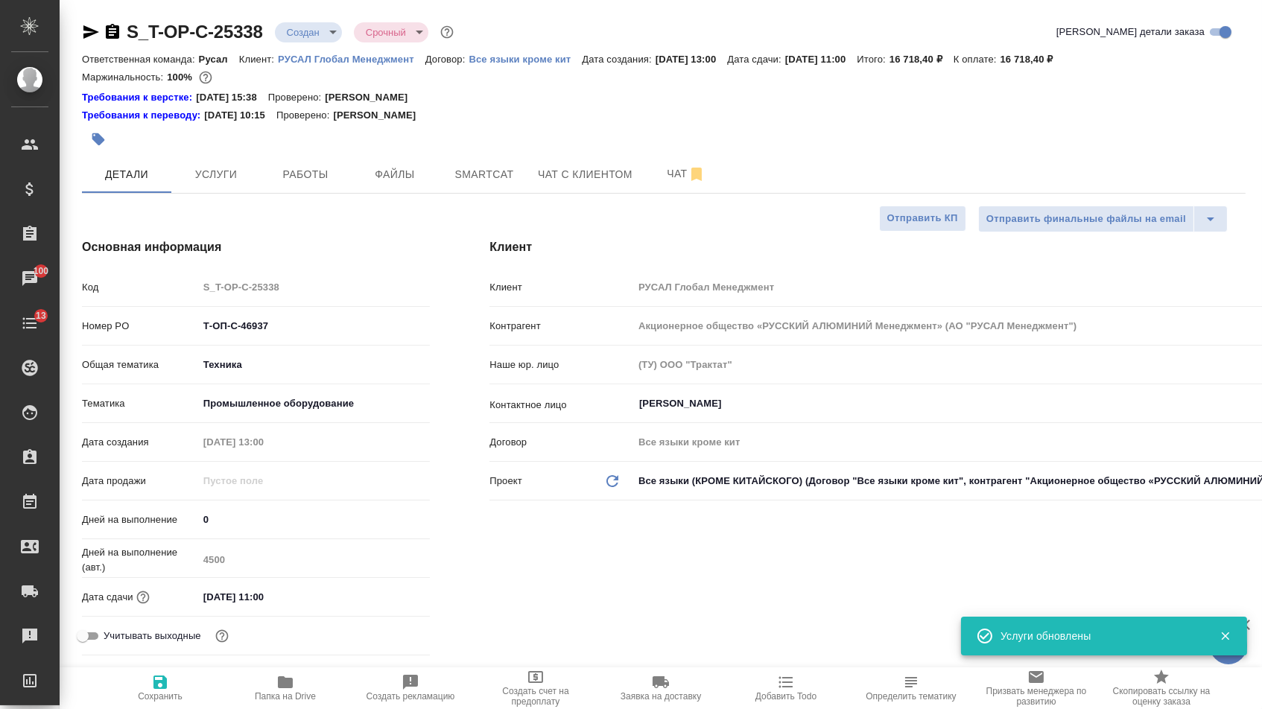
click at [326, 39] on body "🙏 .cls-1 fill:#fff; AWATERA [PERSON_NAME] Спецификации Заказы 100 Чаты 13 Todo …" at bounding box center [631, 354] width 1262 height 709
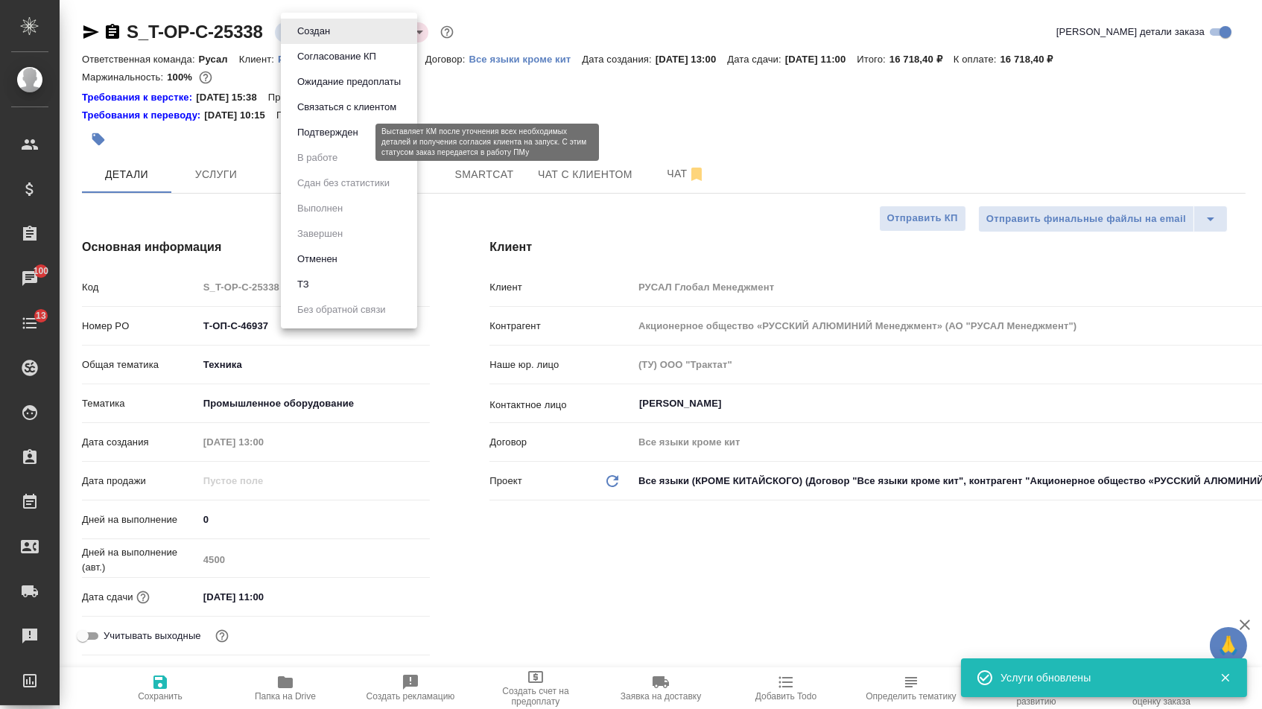
click at [317, 141] on button "Подтвержден" at bounding box center [328, 132] width 70 height 16
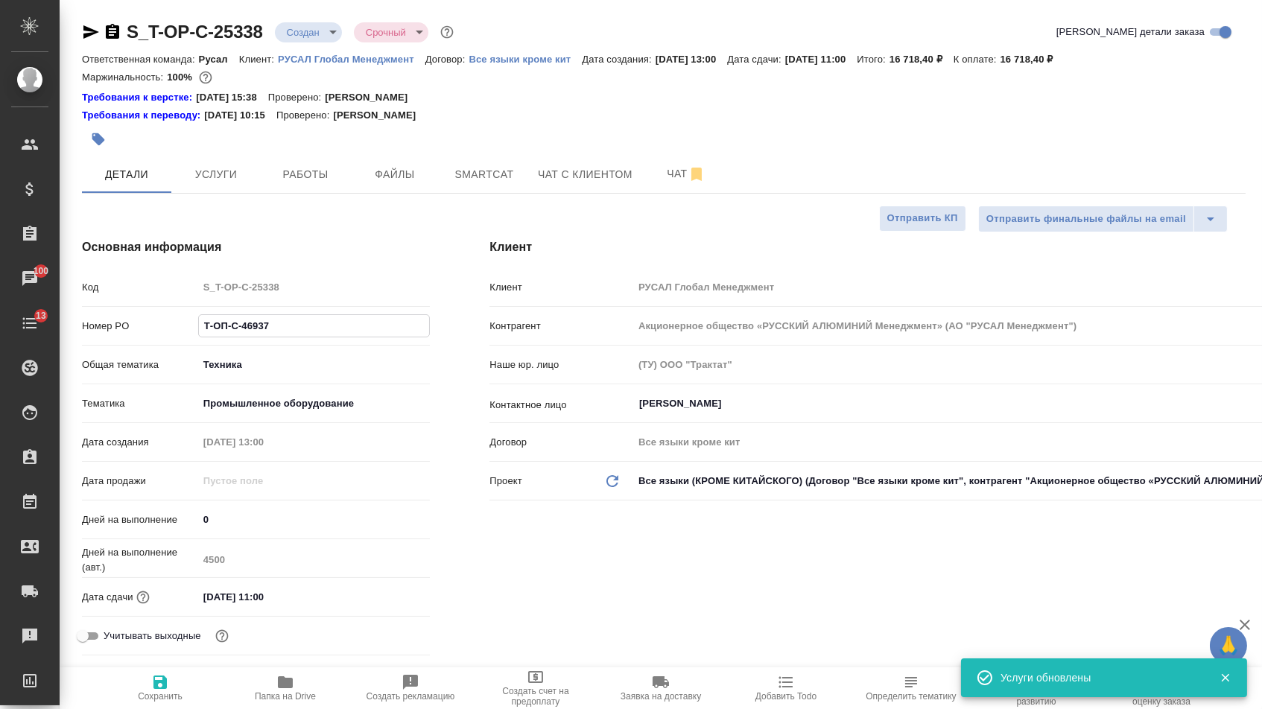
drag, startPoint x: 276, startPoint y: 331, endPoint x: 66, endPoint y: 326, distance: 210.9
click at [66, 326] on div "Основная информация Код S_T-OP-C-25338 Номер PO Т-ОП-С-46937 Общая тематика Тех…" at bounding box center [255, 450] width 407 height 483
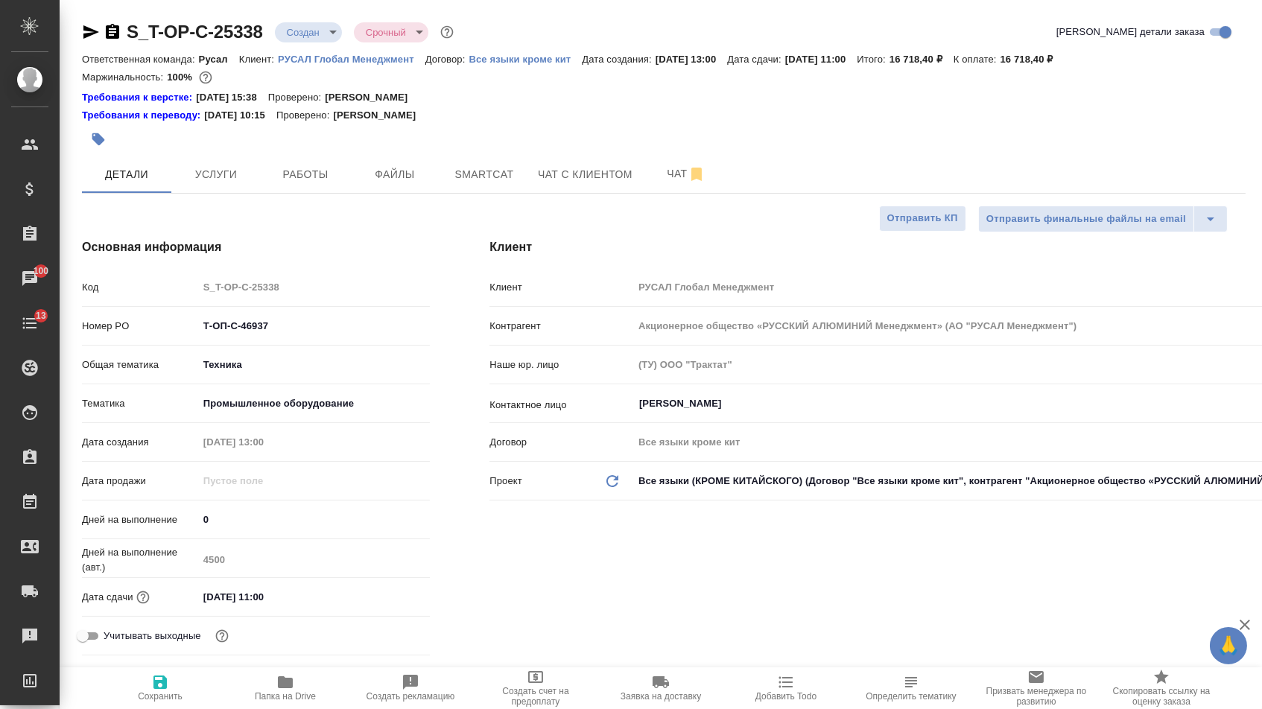
select select "RU"
type textarea "x"
click at [92, 25] on icon "button" at bounding box center [91, 32] width 18 height 18
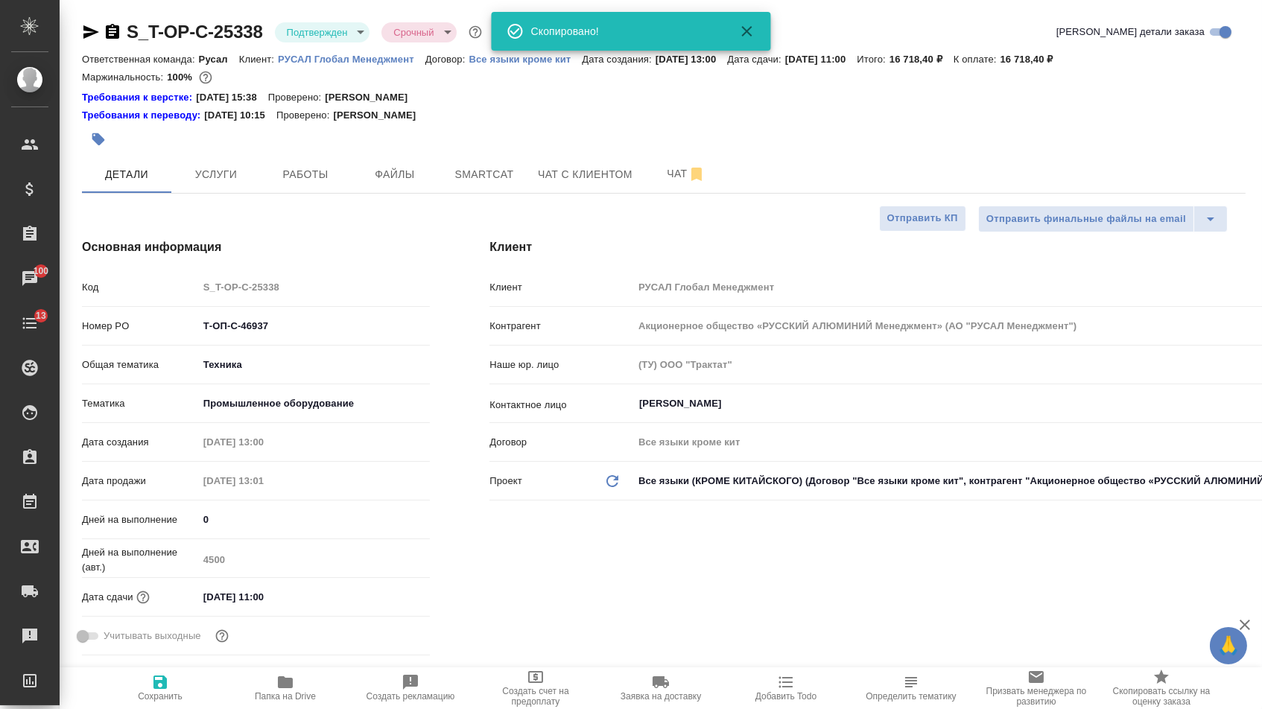
type textarea "x"
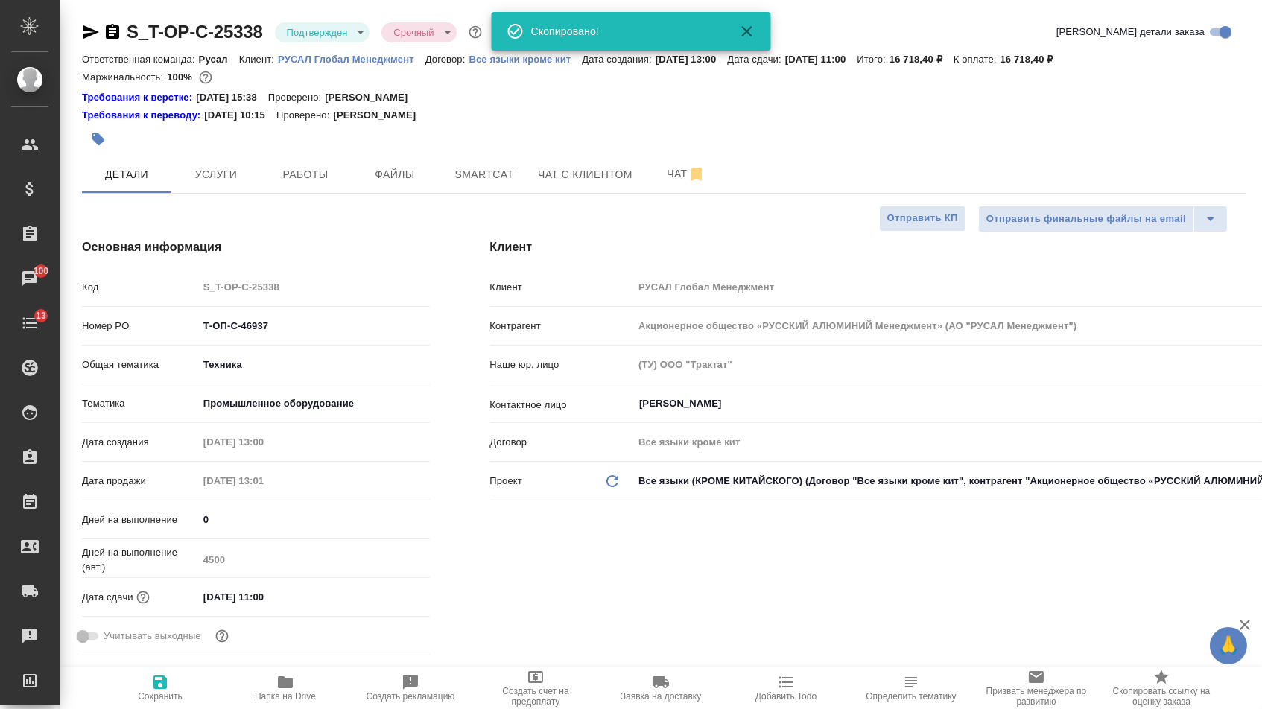
type textarea "x"
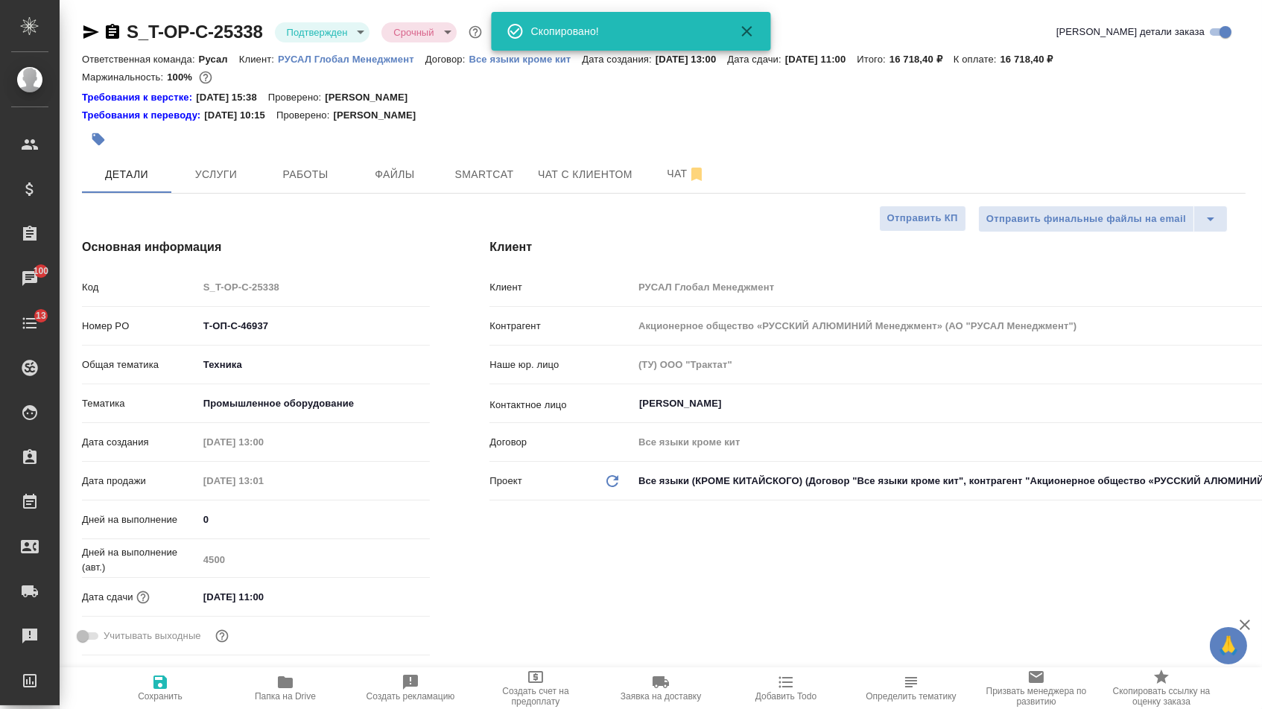
type textarea "x"
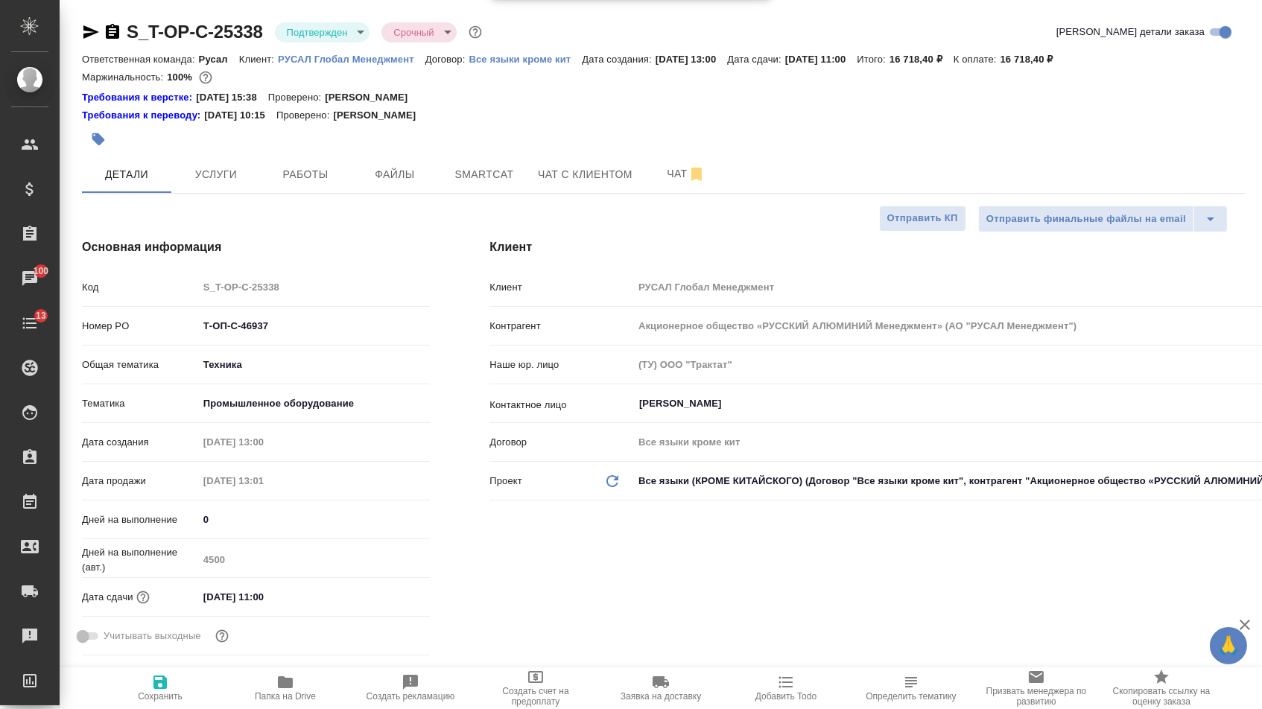
type textarea "x"
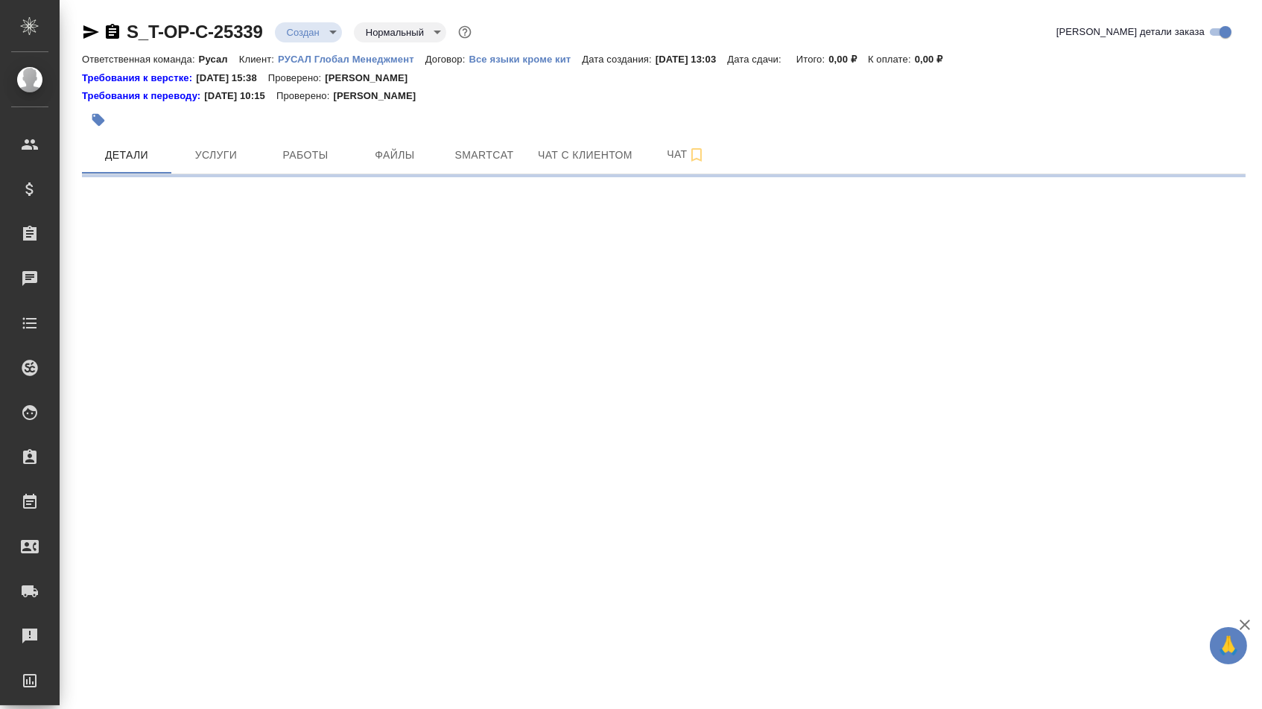
select select "RU"
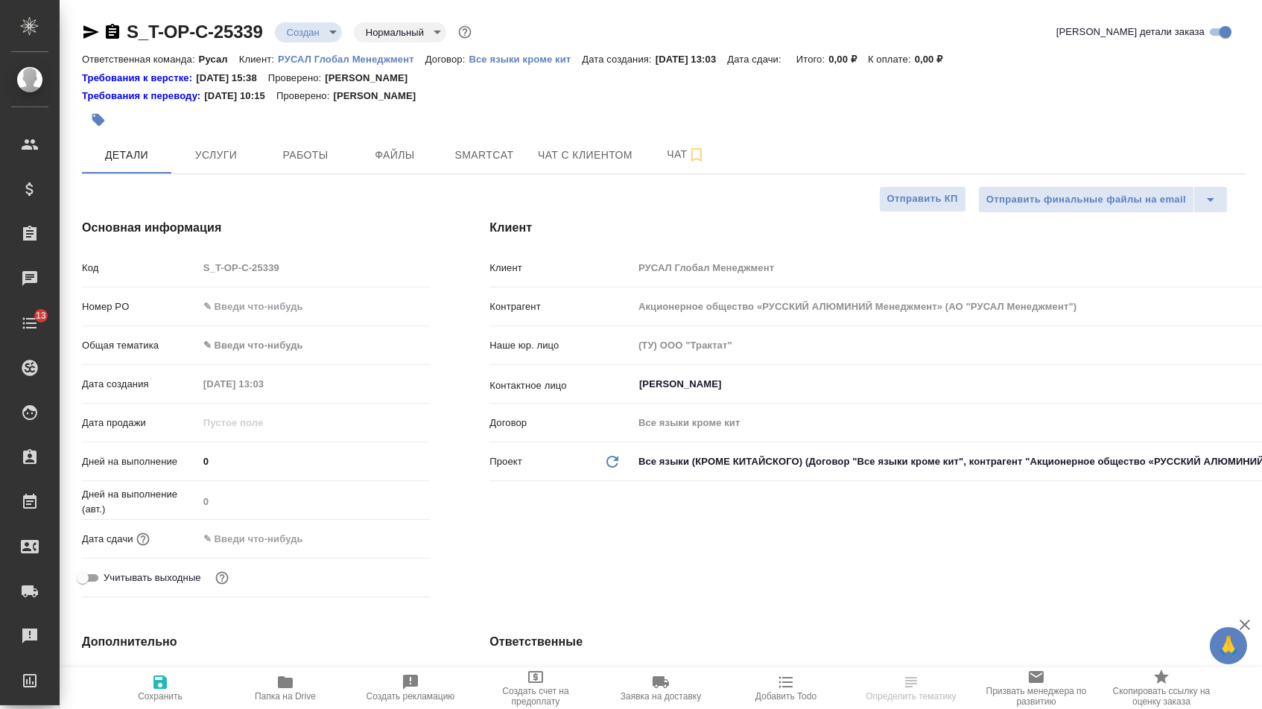
type textarea "x"
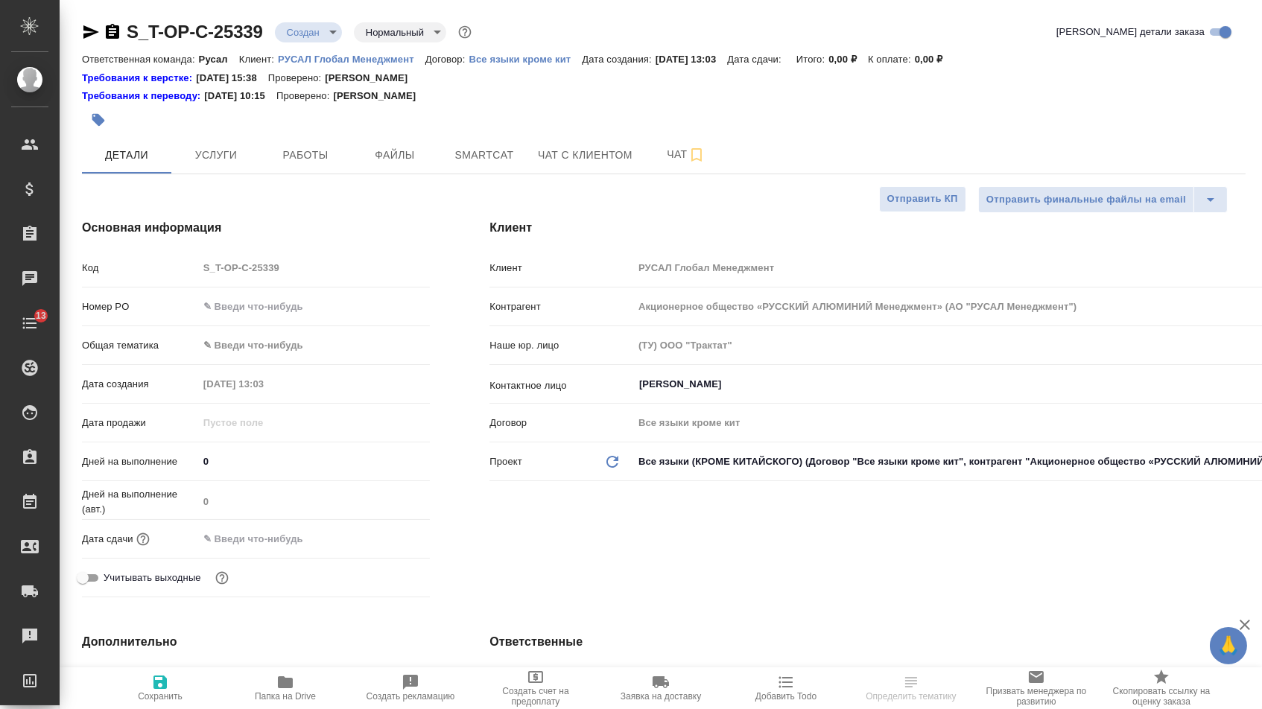
type textarea "x"
click at [282, 320] on div "Номер PO" at bounding box center [256, 306] width 348 height 26
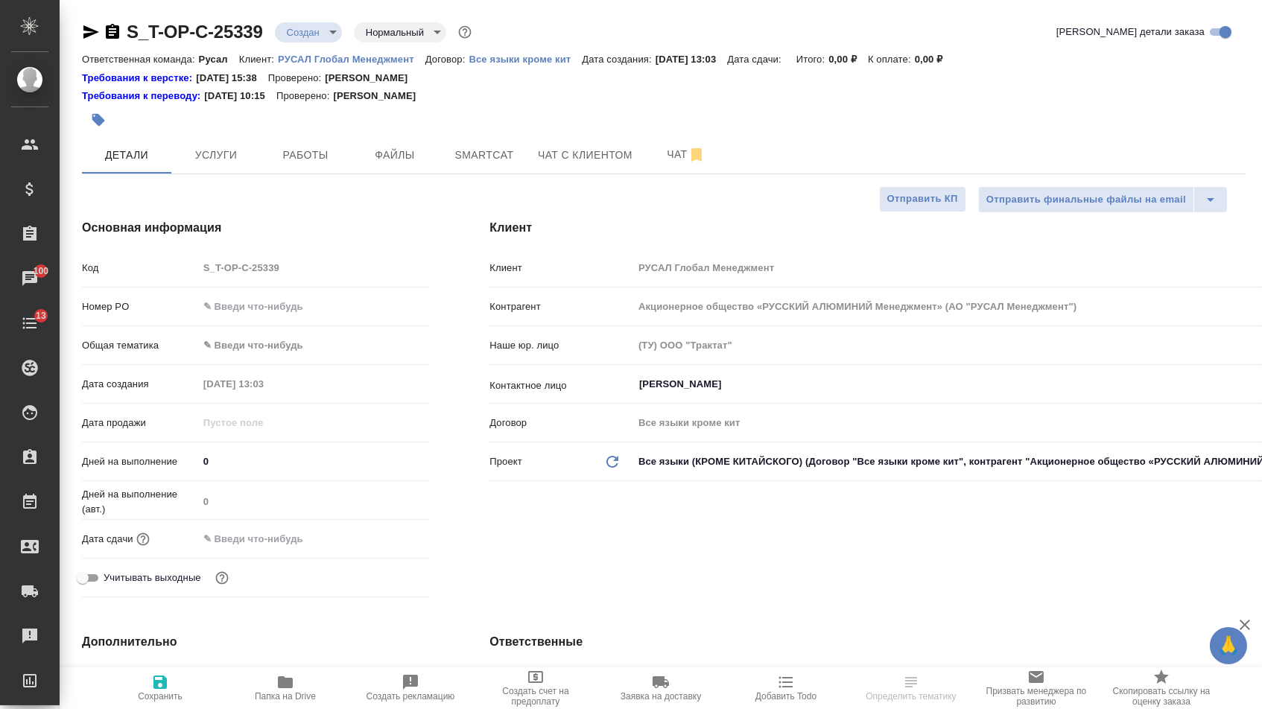
click at [267, 297] on div "Номер PO" at bounding box center [256, 306] width 348 height 26
click at [274, 309] on input "text" at bounding box center [314, 307] width 231 height 22
paste input "Т-ОП-С-46938"
type input "Т-ОП-С-46938"
type textarea "x"
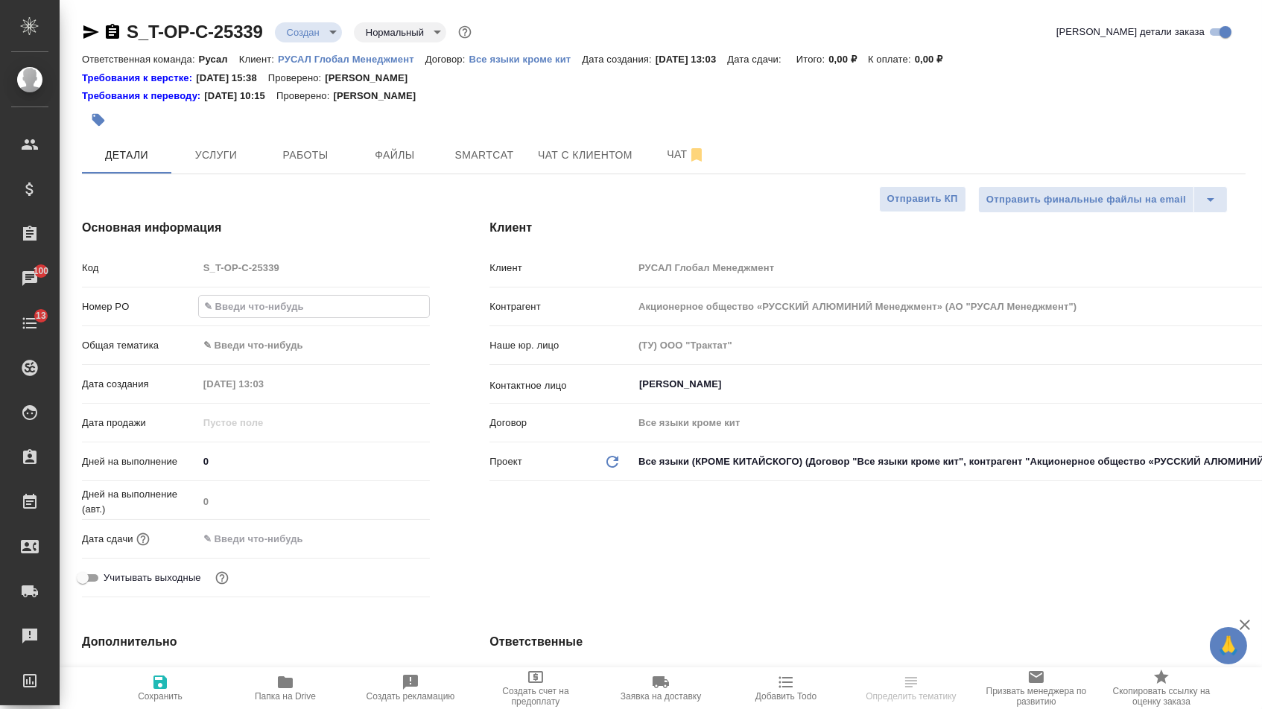
type textarea "x"
type input "Т-ОП-С-46938"
click at [286, 535] on input "text" at bounding box center [263, 539] width 130 height 22
click at [383, 540] on icon "button" at bounding box center [387, 538] width 18 height 18
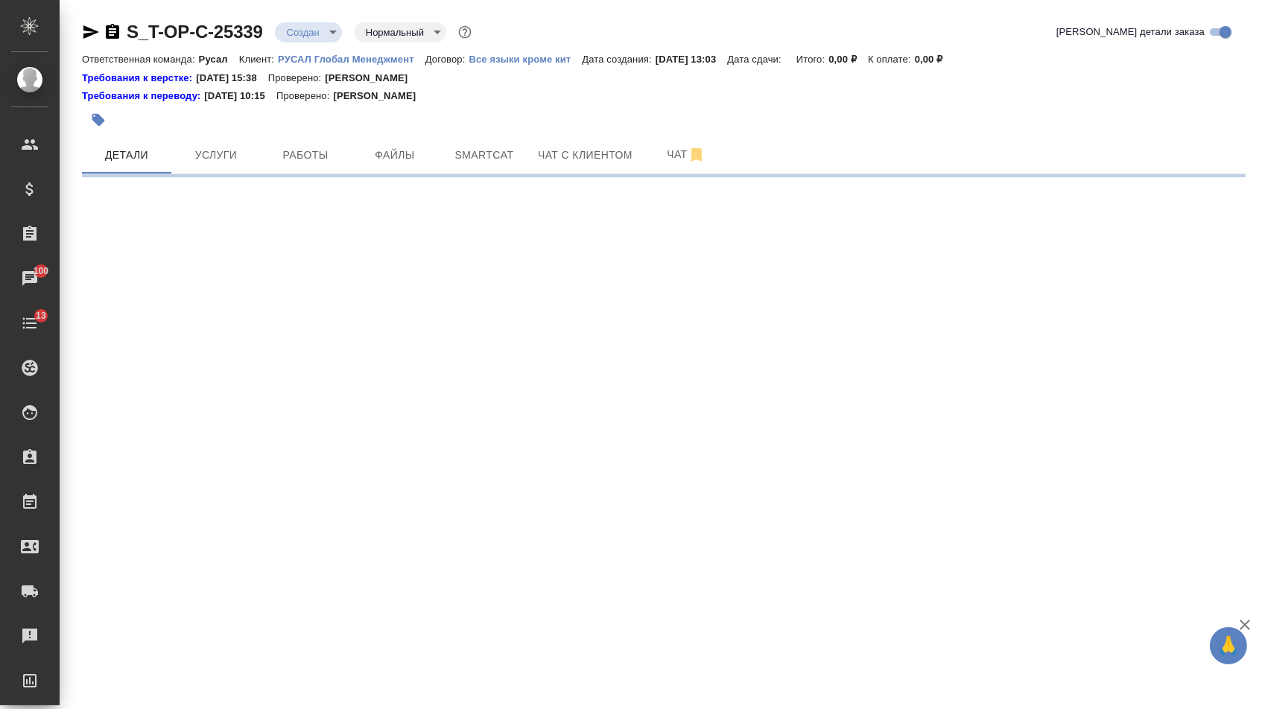
select select "RU"
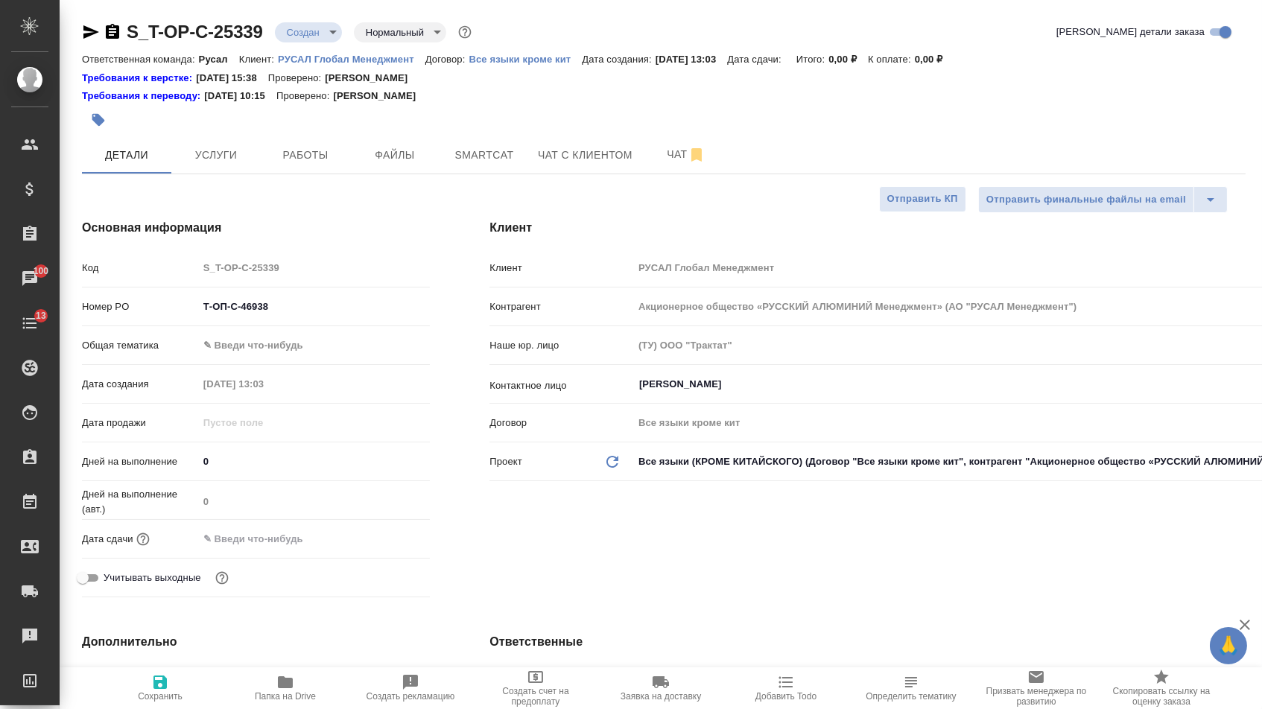
type textarea "x"
click at [321, 535] on input "text" at bounding box center [263, 539] width 130 height 22
click at [399, 543] on div at bounding box center [404, 538] width 52 height 18
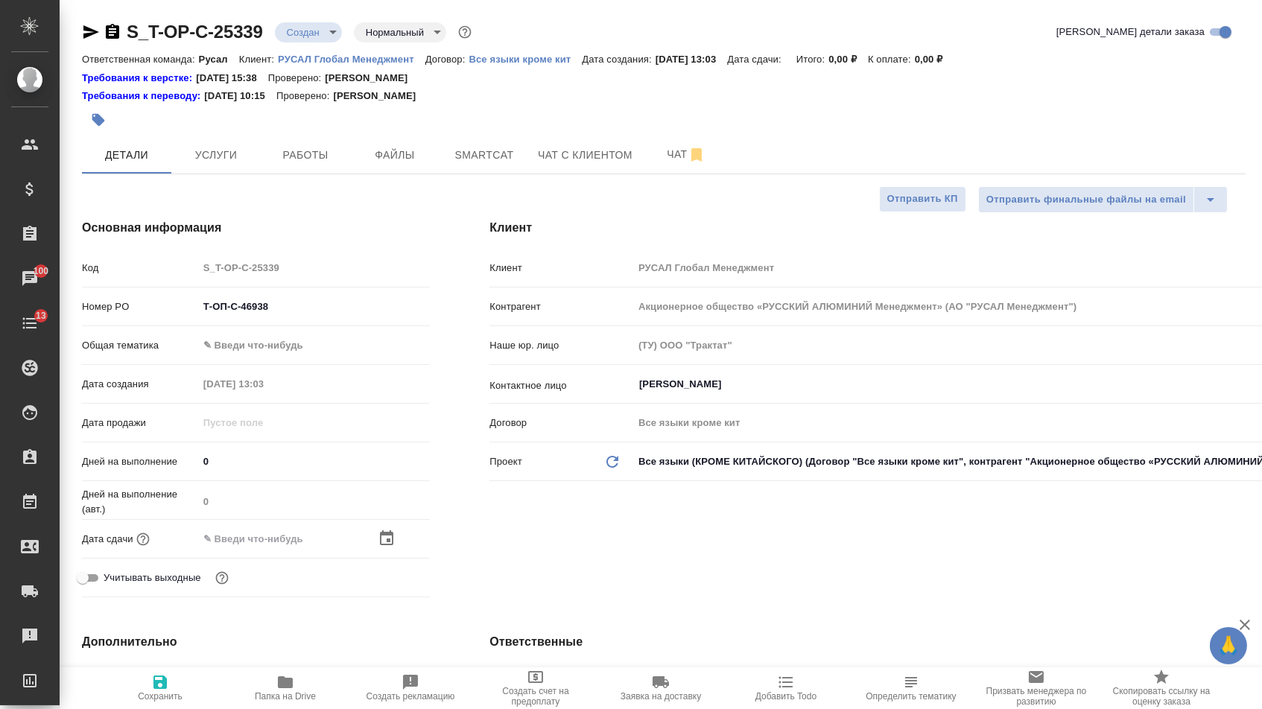
click at [384, 543] on icon "button" at bounding box center [387, 539] width 18 height 18
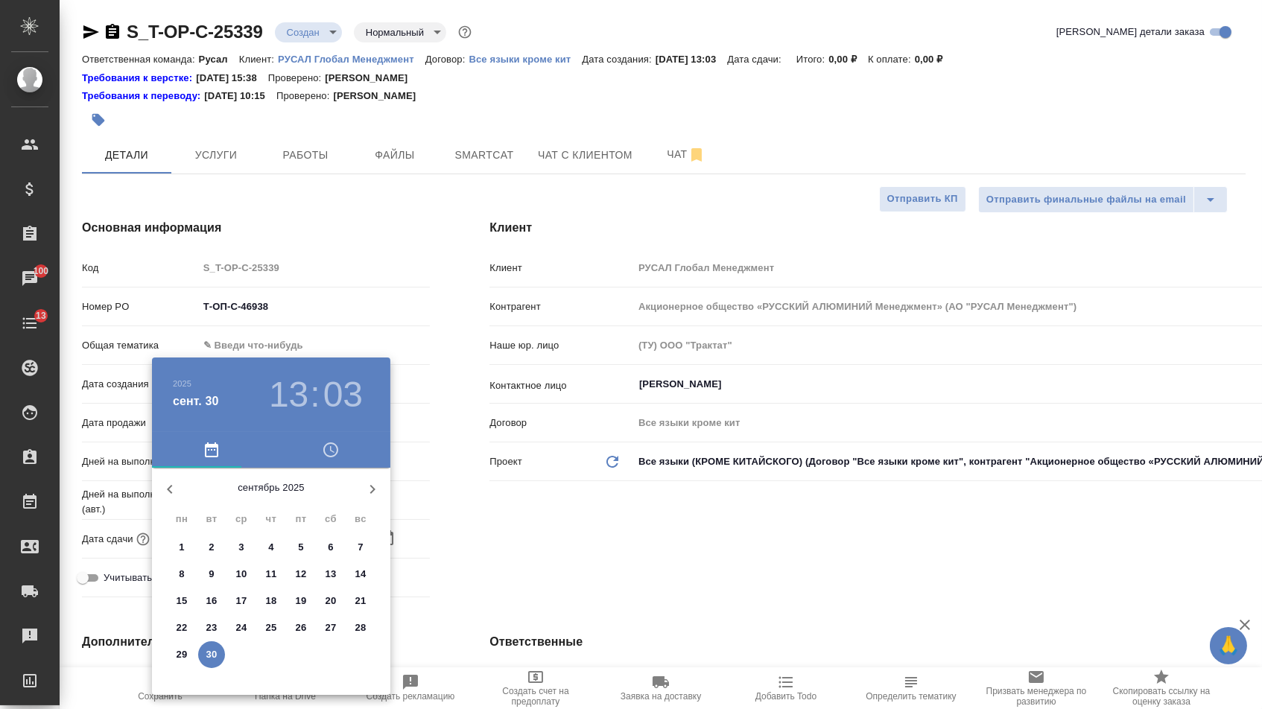
click at [363, 498] on icon "button" at bounding box center [372, 489] width 18 height 18
click at [241, 547] on p "1" at bounding box center [240, 547] width 5 height 15
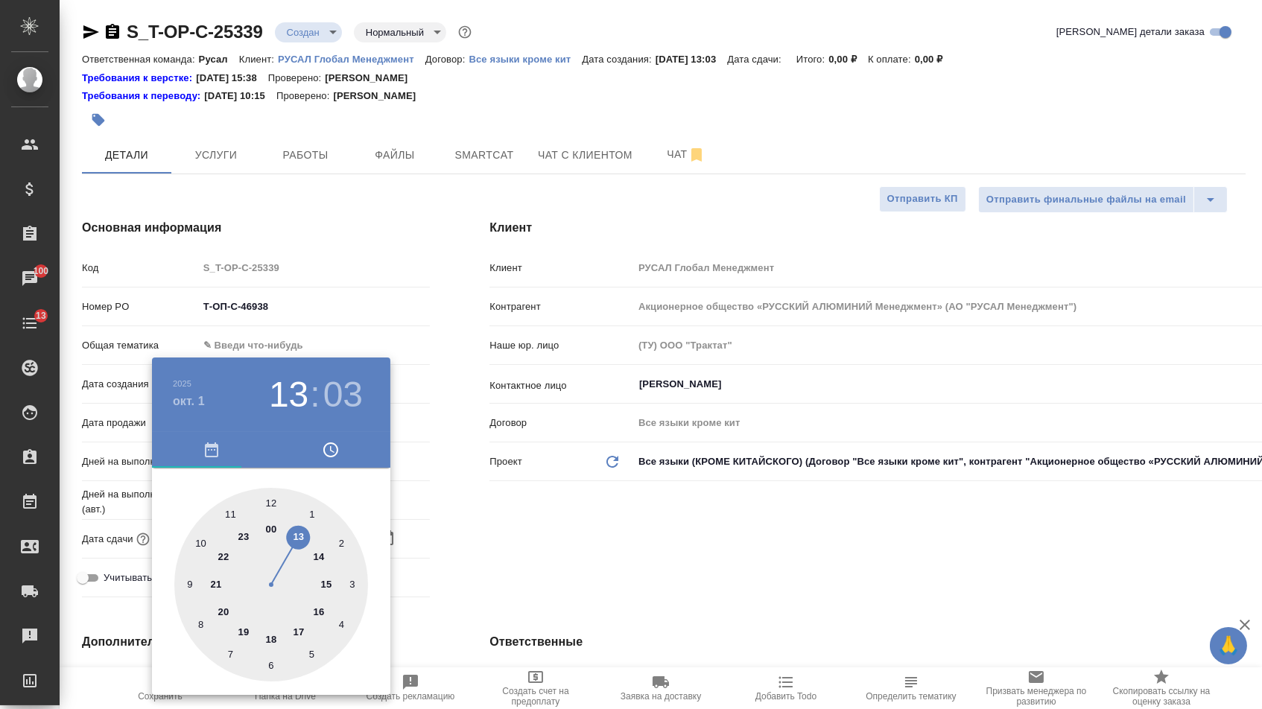
type input "01.10.2025 13:03"
type textarea "x"
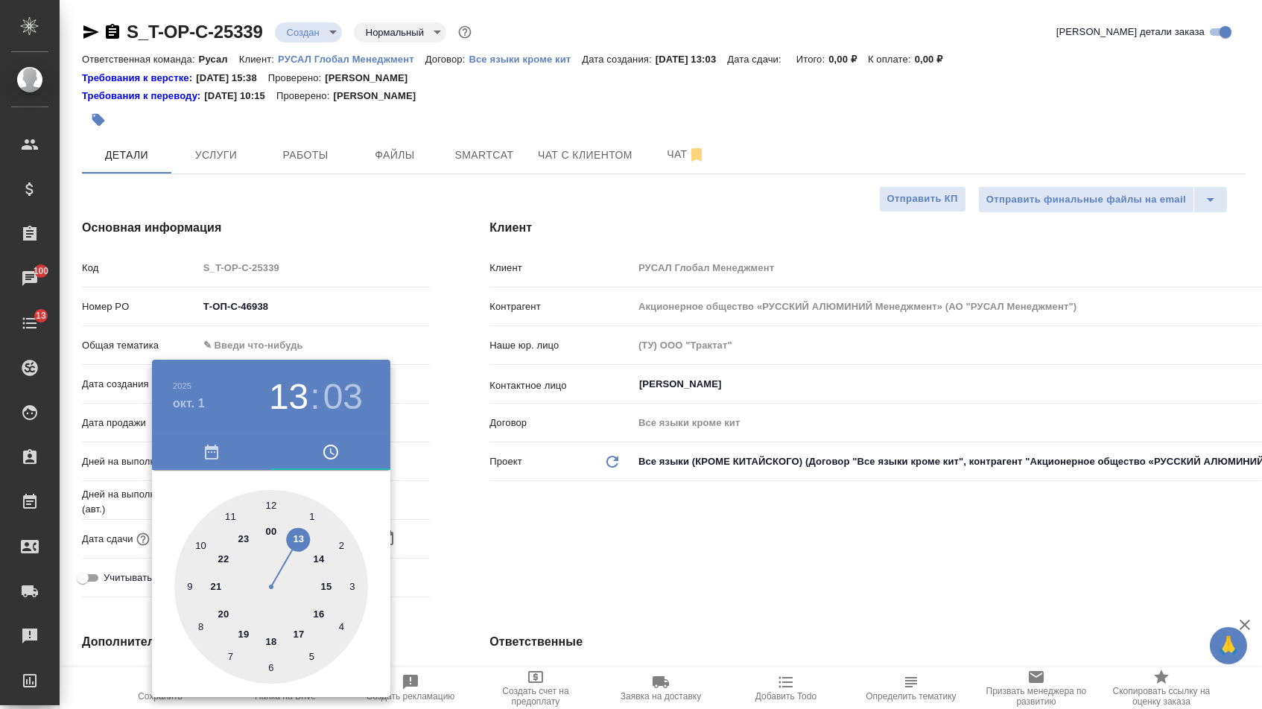
type textarea "x"
click at [295, 543] on div at bounding box center [271, 587] width 194 height 194
type textarea "x"
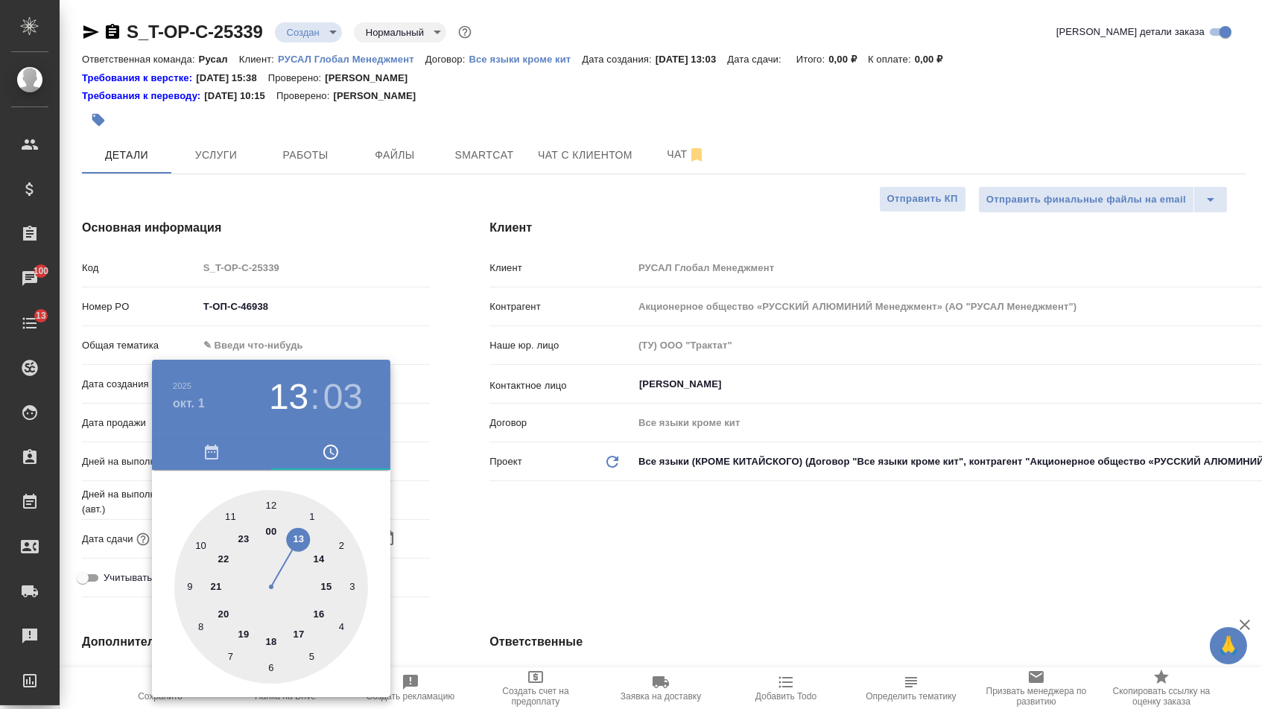
type textarea "x"
type input "01.10.2025 13:00"
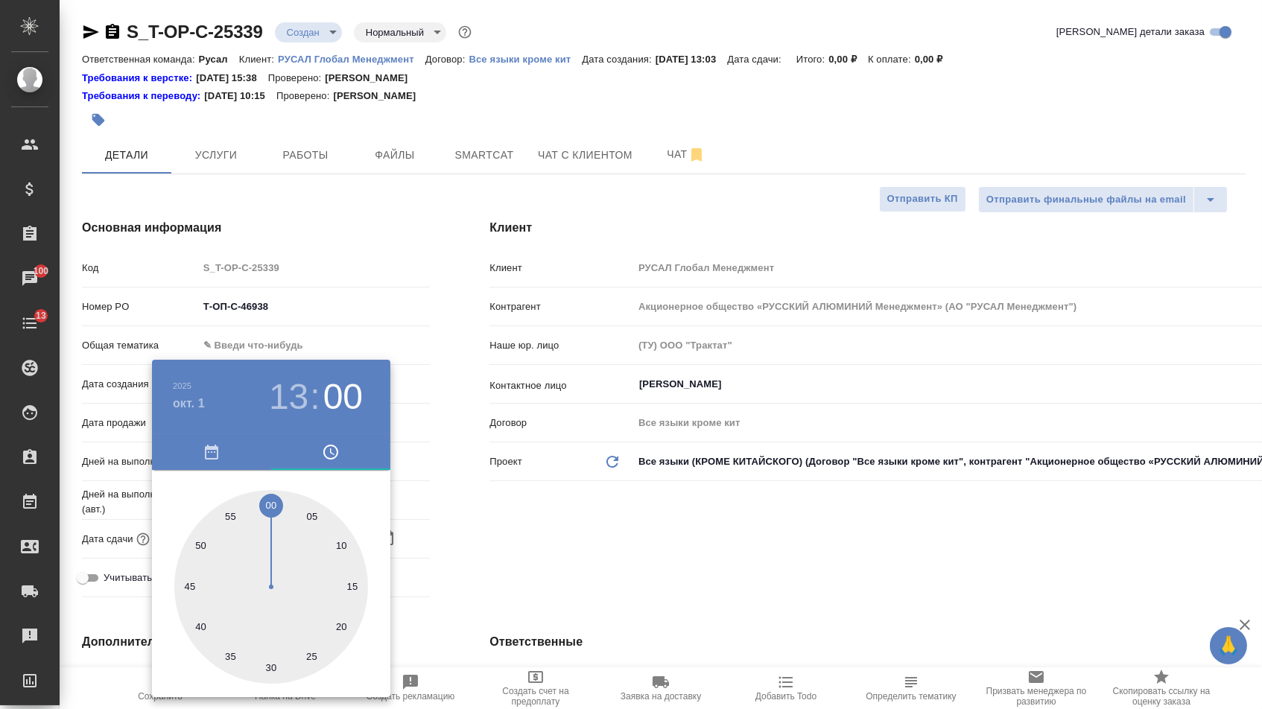
click at [269, 500] on div at bounding box center [271, 587] width 194 height 194
type textarea "x"
click at [535, 536] on div at bounding box center [631, 354] width 1262 height 709
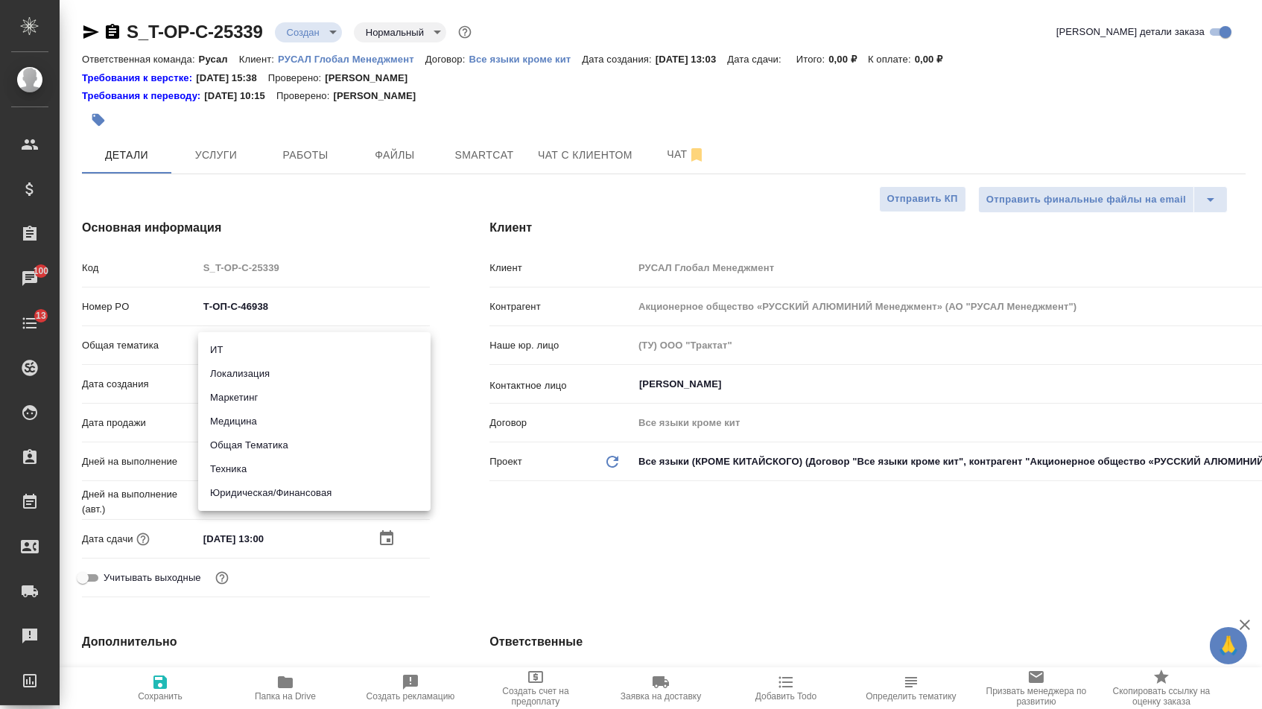
click at [319, 349] on body "🙏 .cls-1 fill:#fff; AWATERA Menshikova Aleksandra Клиенты Спецификации Заказы 1…" at bounding box center [631, 354] width 1262 height 709
click at [276, 494] on li "Юридическая/Финансовая" at bounding box center [314, 493] width 232 height 24
type input "yr-fn"
type textarea "x"
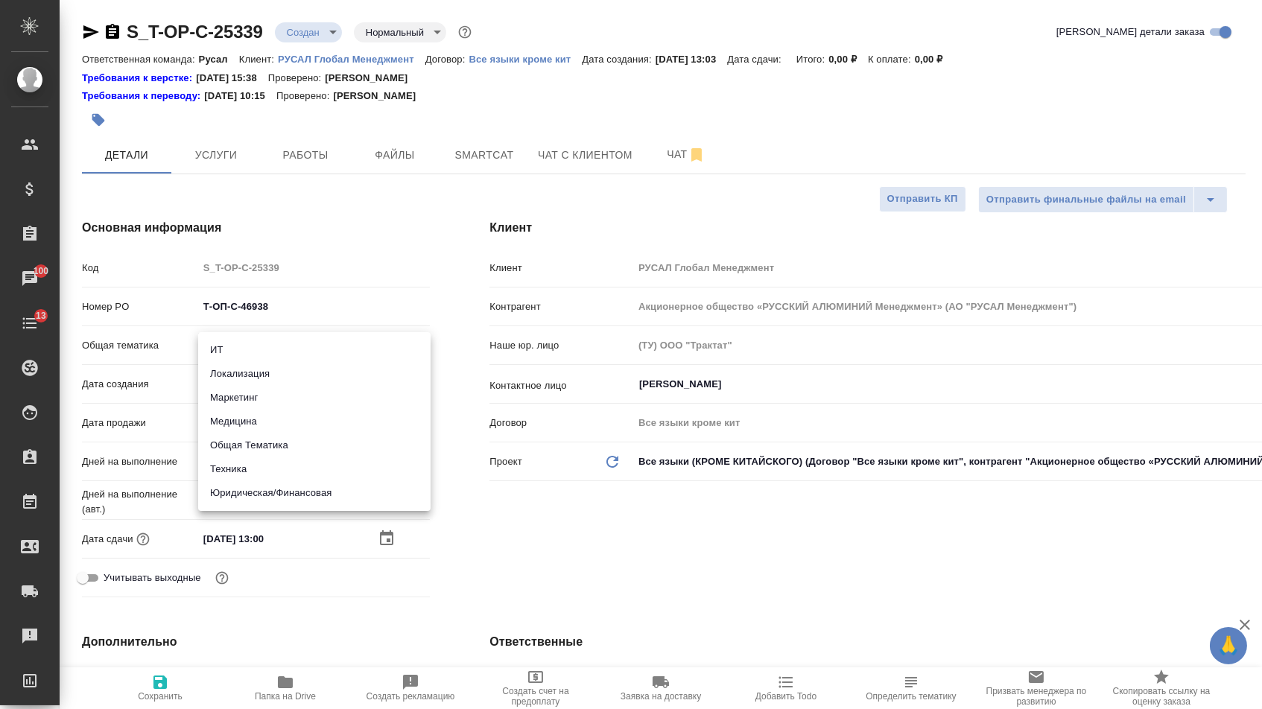
type textarea "x"
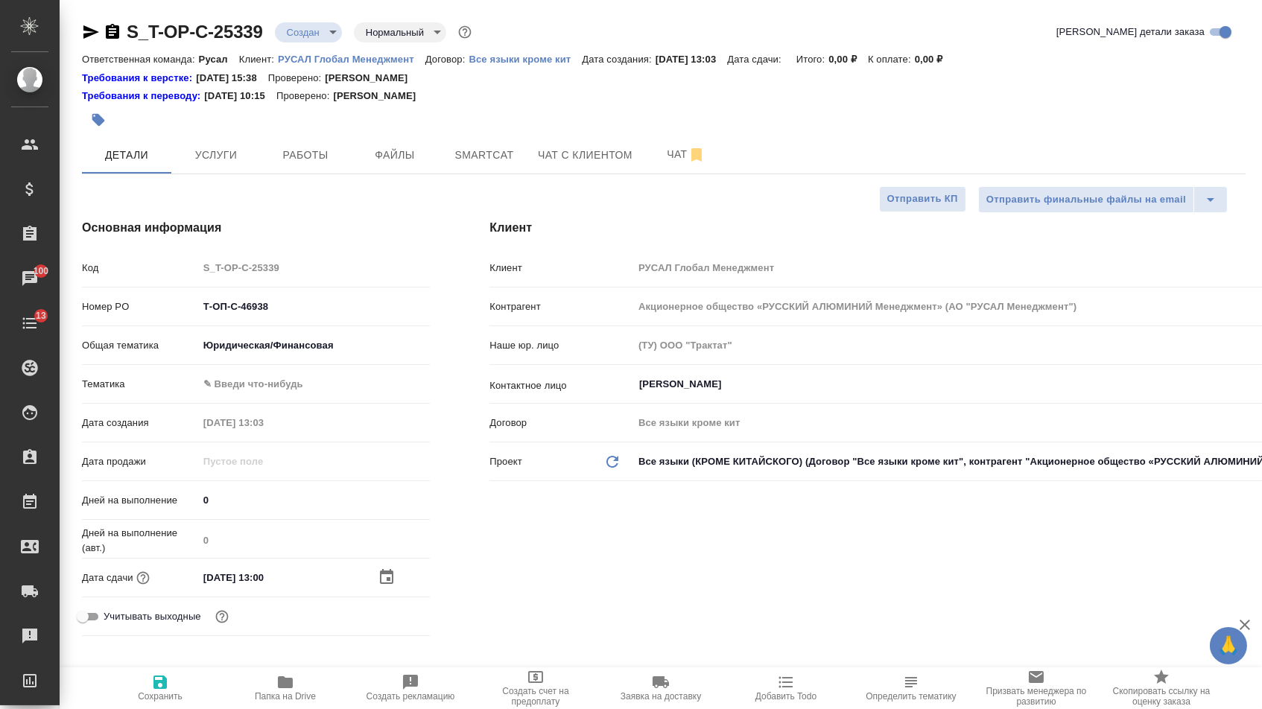
click at [280, 388] on body "🙏 .cls-1 fill:#fff; AWATERA Menshikova Aleksandra Клиенты Спецификации Заказы 1…" at bounding box center [631, 354] width 1262 height 709
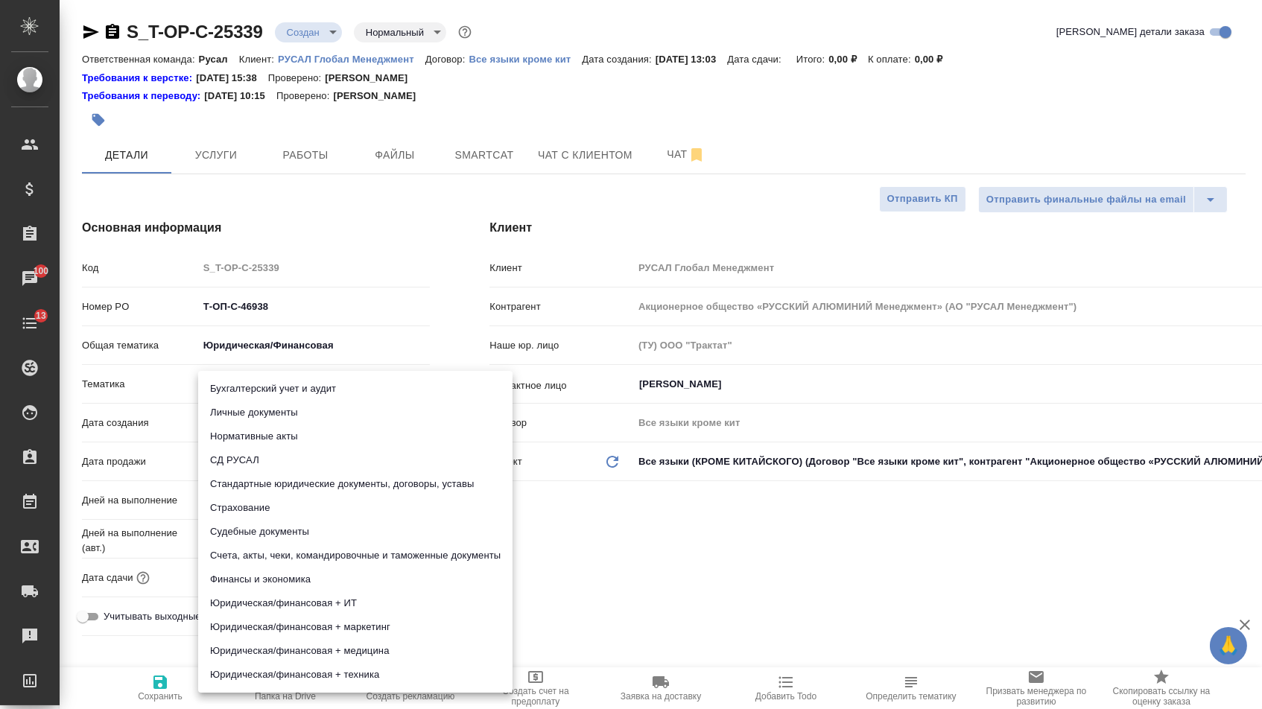
click at [282, 478] on li "Стандартные юридические документы, договоры, уставы" at bounding box center [355, 484] width 314 height 24
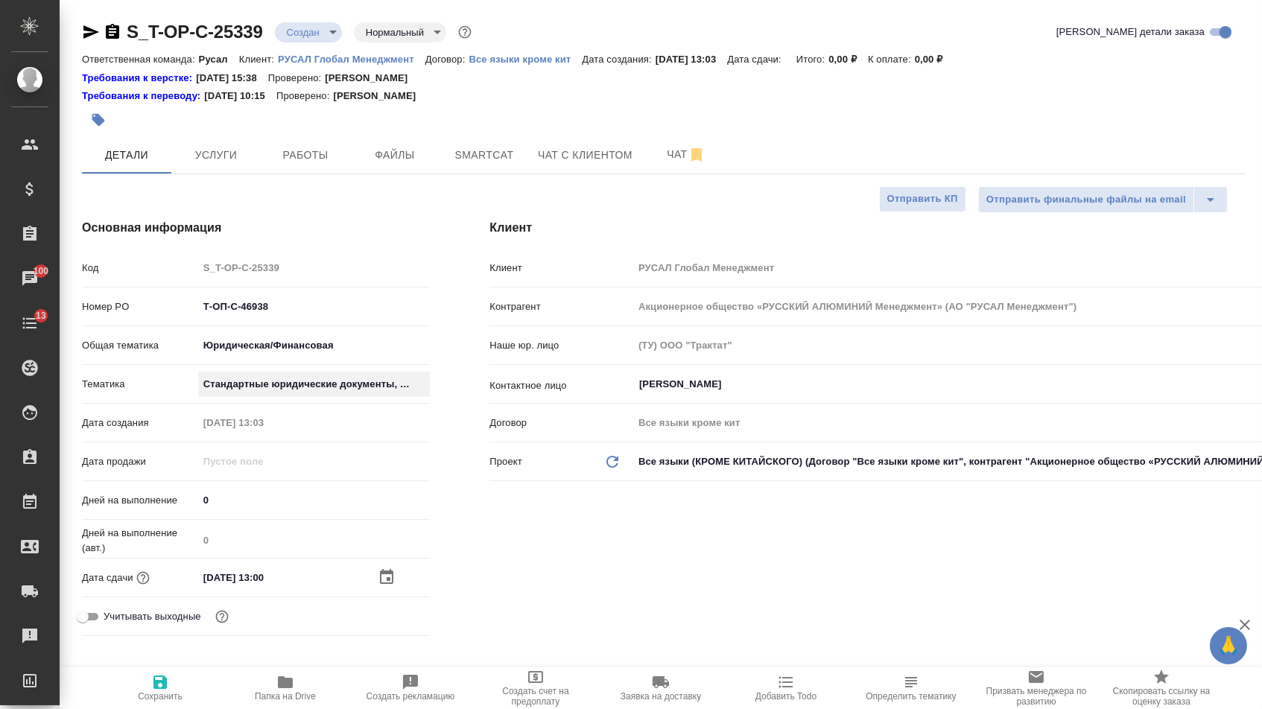
type textarea "x"
type input "5f647205b73bc97568ca66bf"
click at [142, 685] on span "Сохранить" at bounding box center [160, 687] width 107 height 28
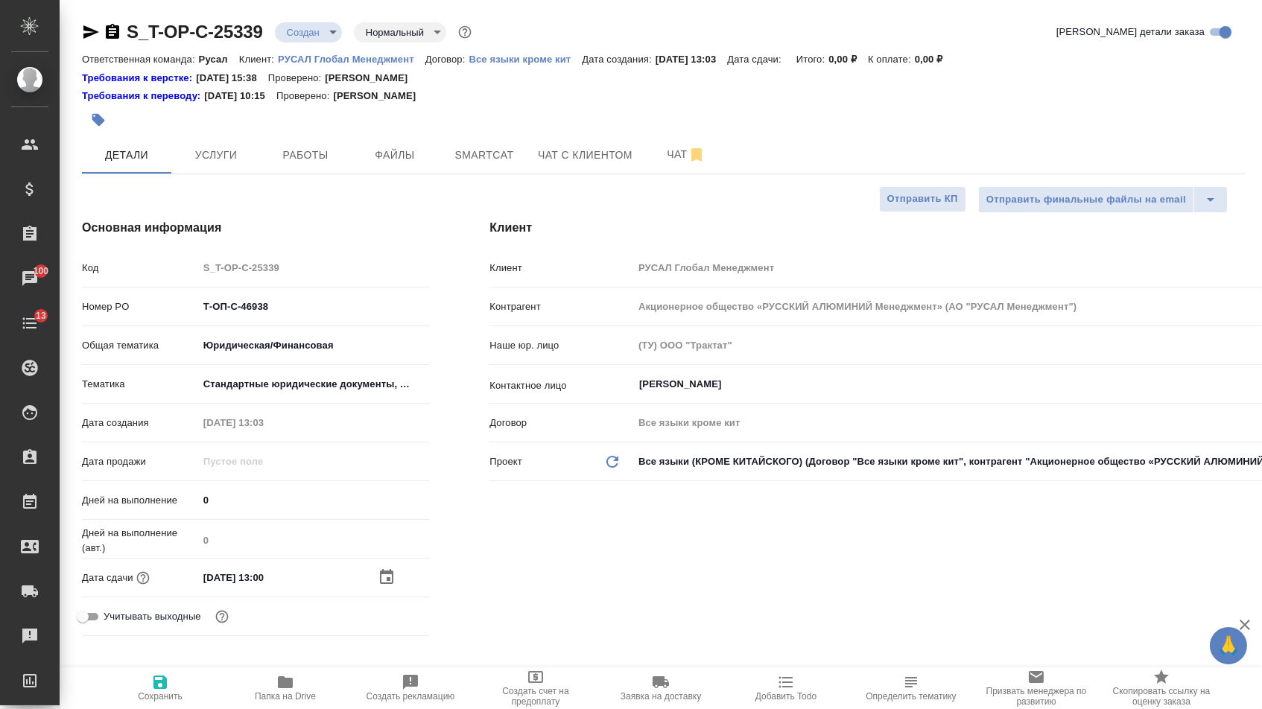
type textarea "x"
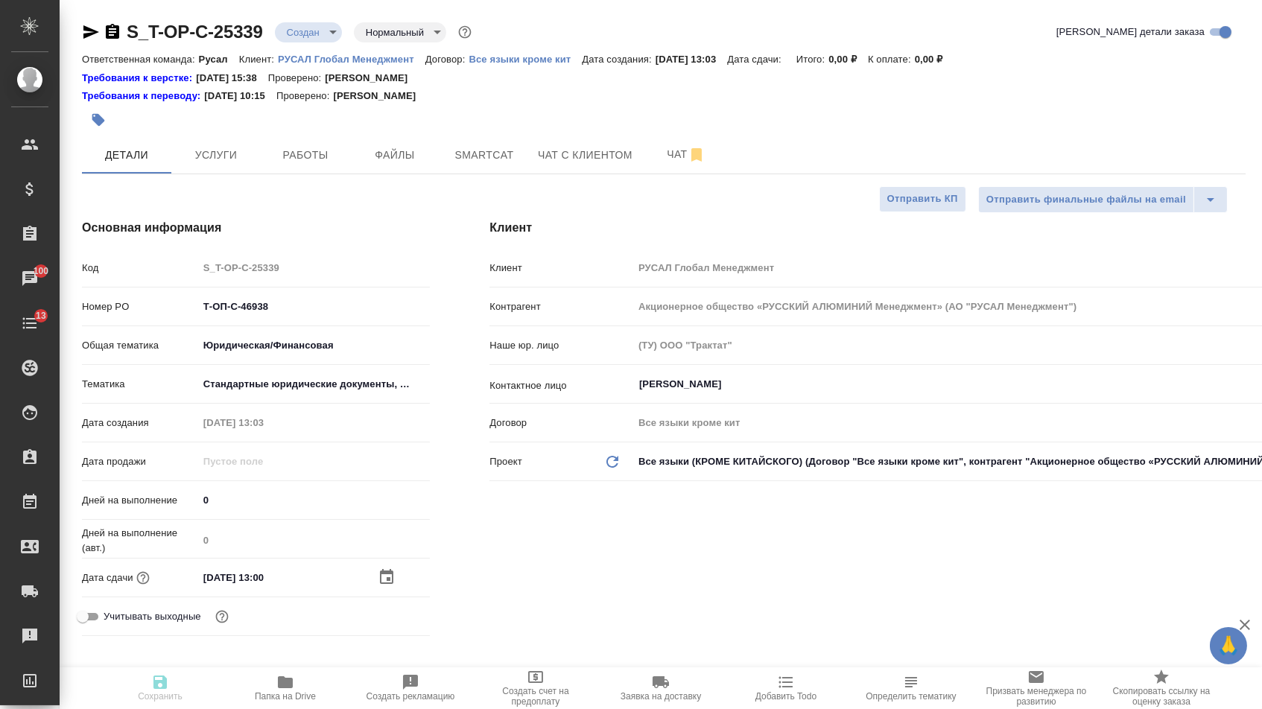
type textarea "x"
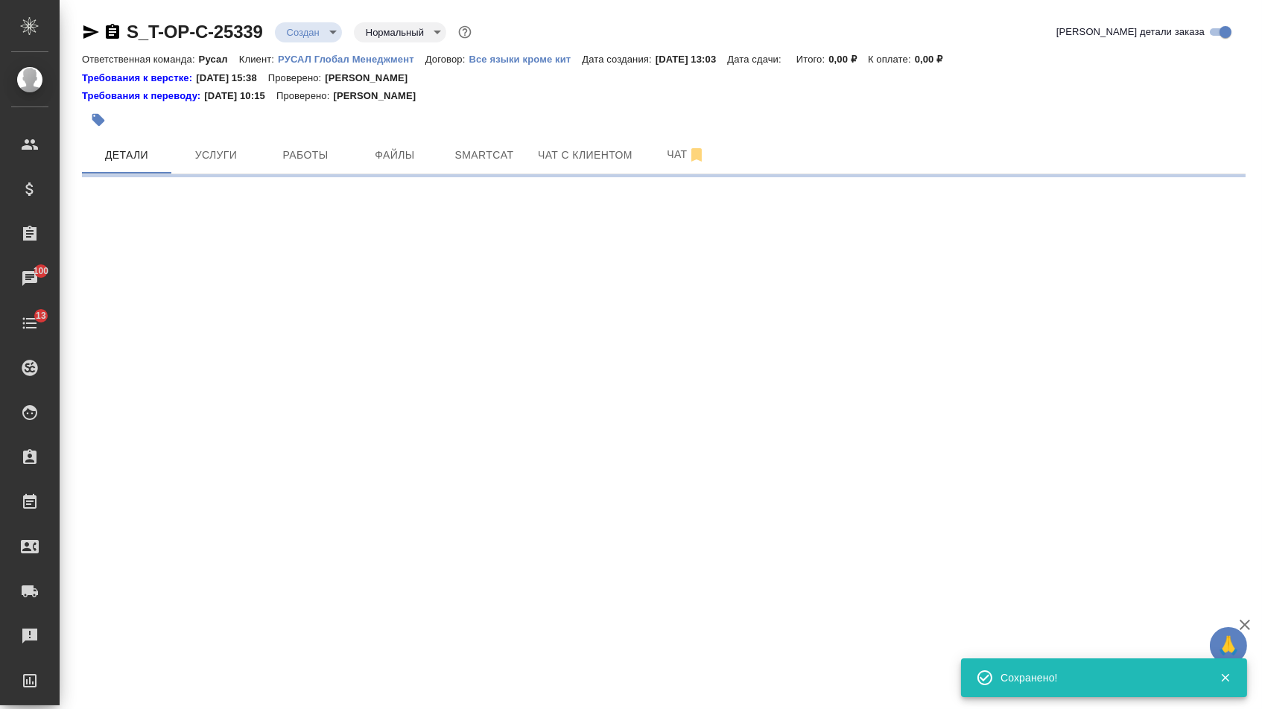
select select "RU"
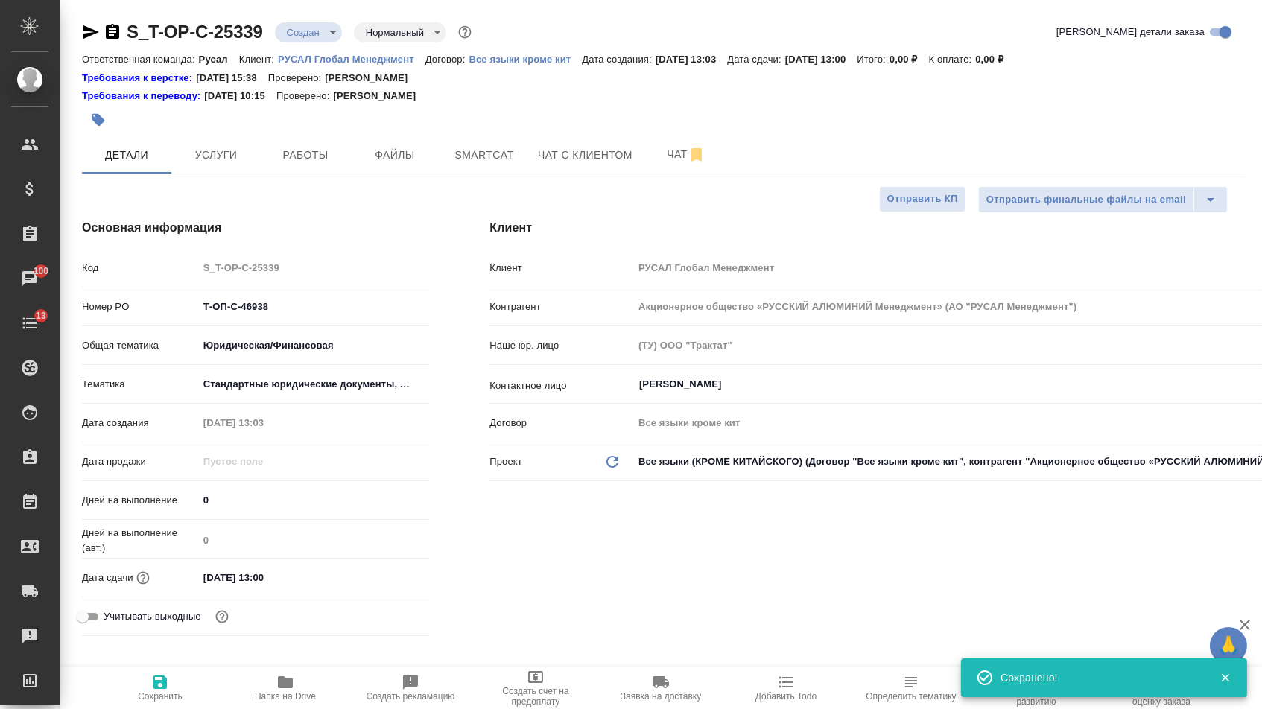
type textarea "x"
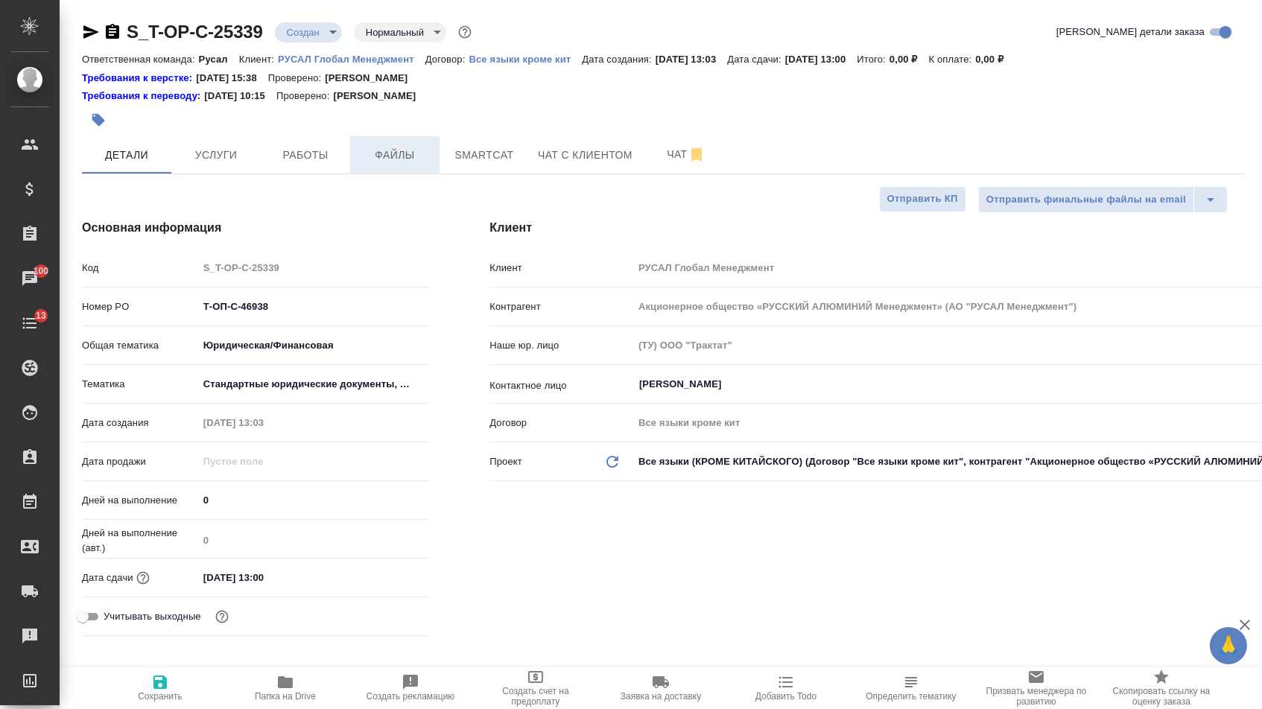
click at [391, 157] on span "Файлы" at bounding box center [395, 155] width 72 height 19
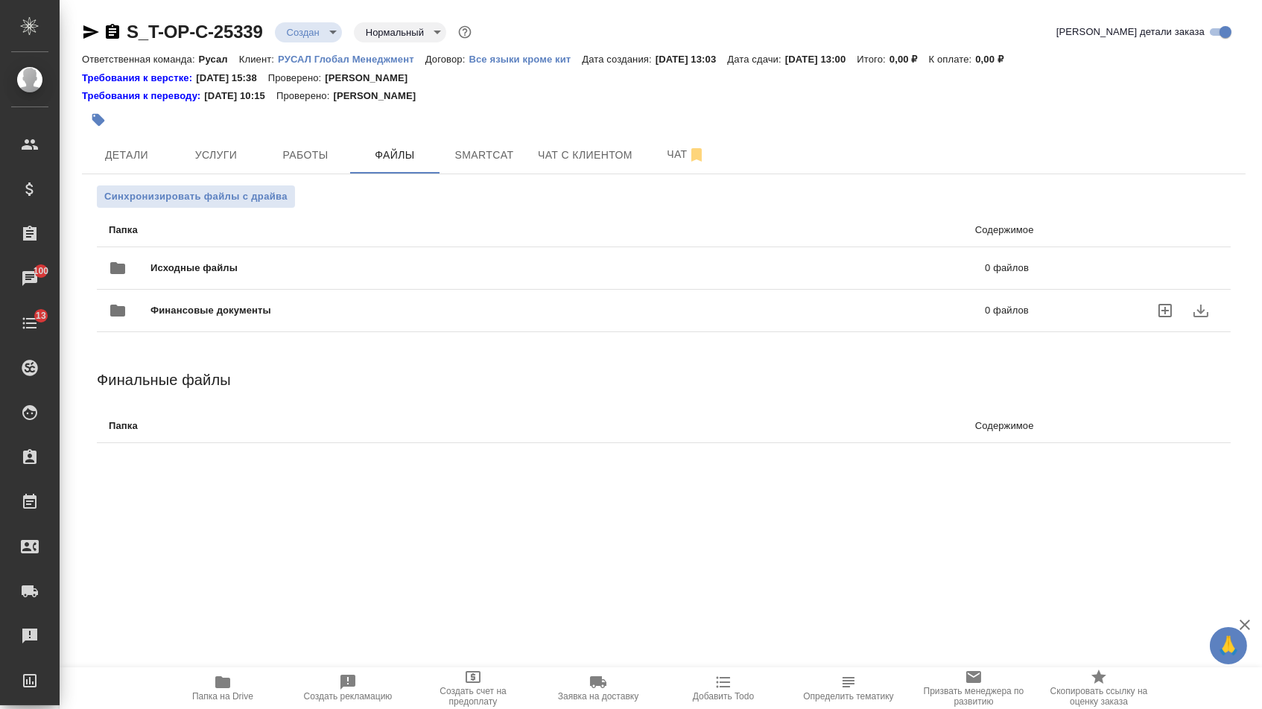
click at [257, 299] on div "Финансовые документы 0 файлов" at bounding box center [569, 311] width 920 height 36
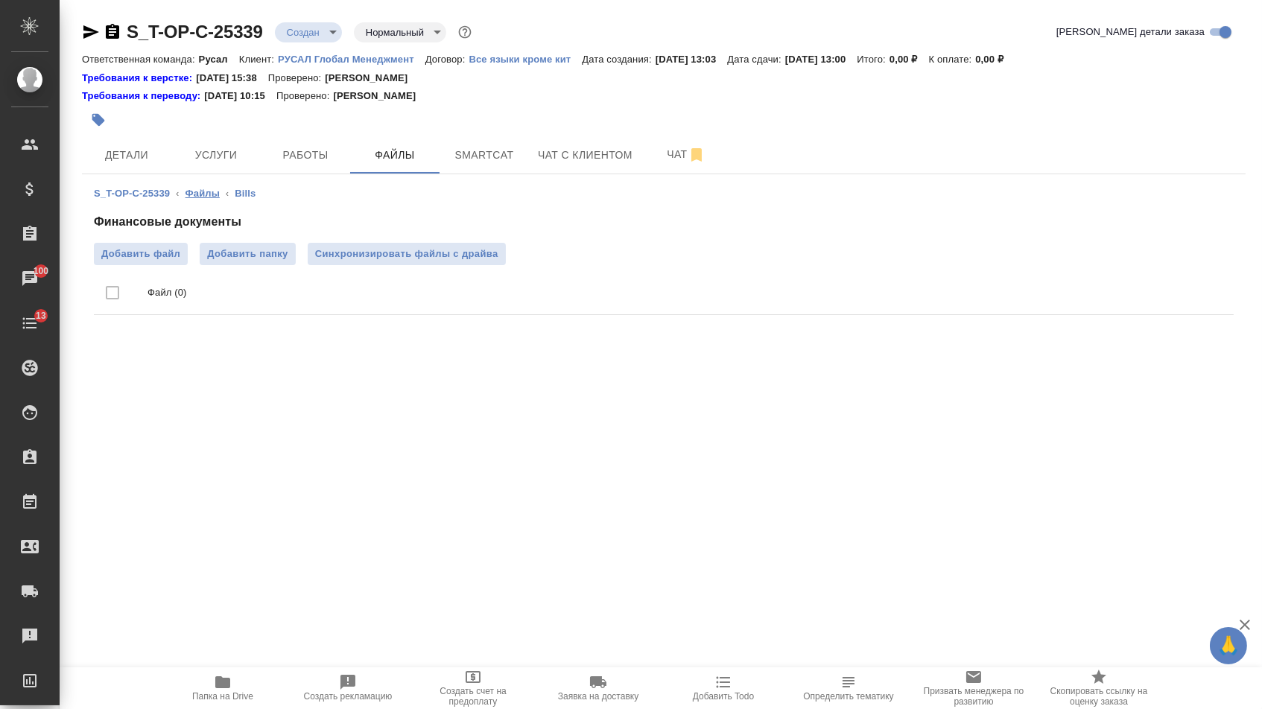
click at [201, 194] on link "Файлы" at bounding box center [202, 193] width 34 height 11
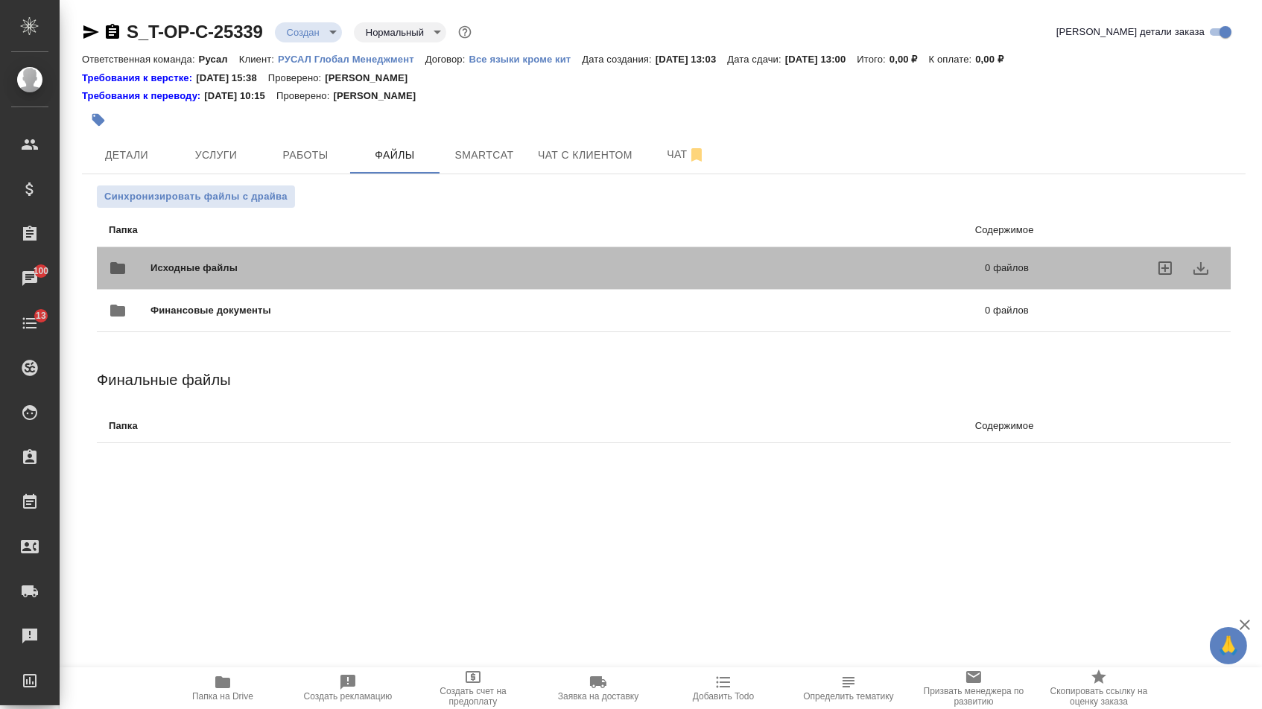
click at [232, 262] on div "Исходные файлы 0 файлов" at bounding box center [569, 268] width 920 height 36
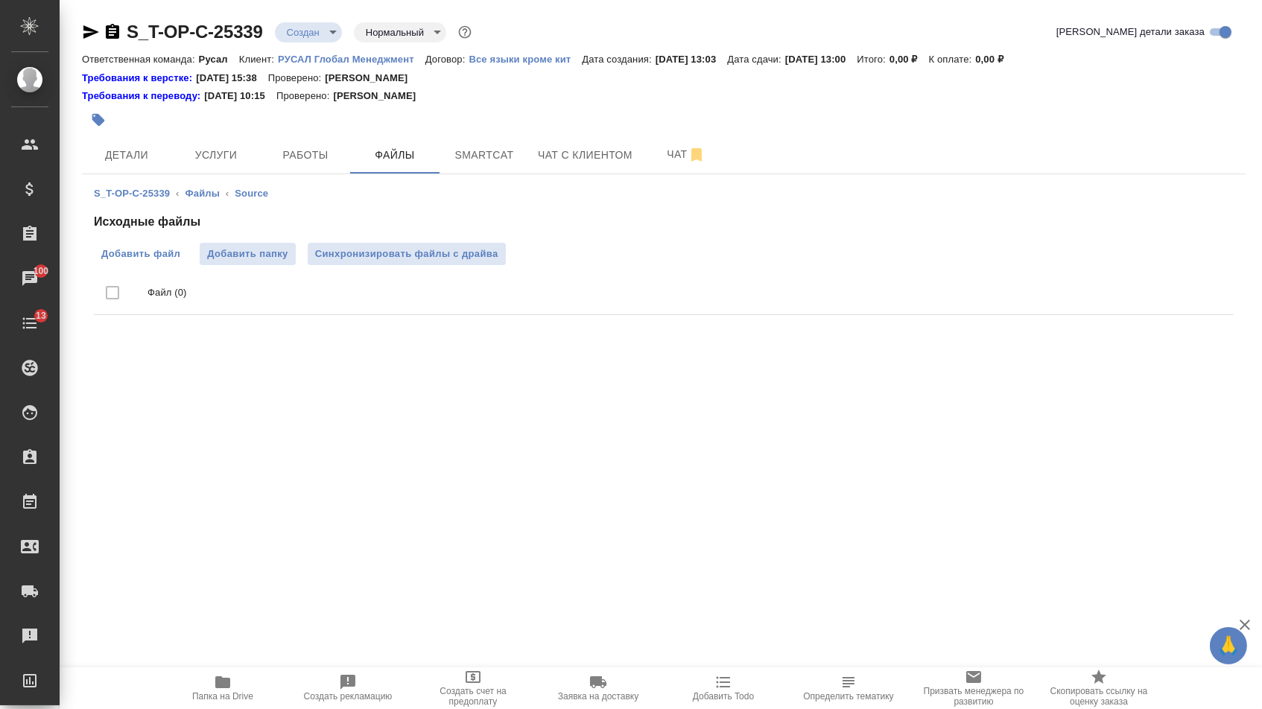
click at [156, 255] on span "Добавить файл" at bounding box center [140, 254] width 79 height 15
click at [0, 0] on input "Добавить файл" at bounding box center [0, 0] width 0 height 0
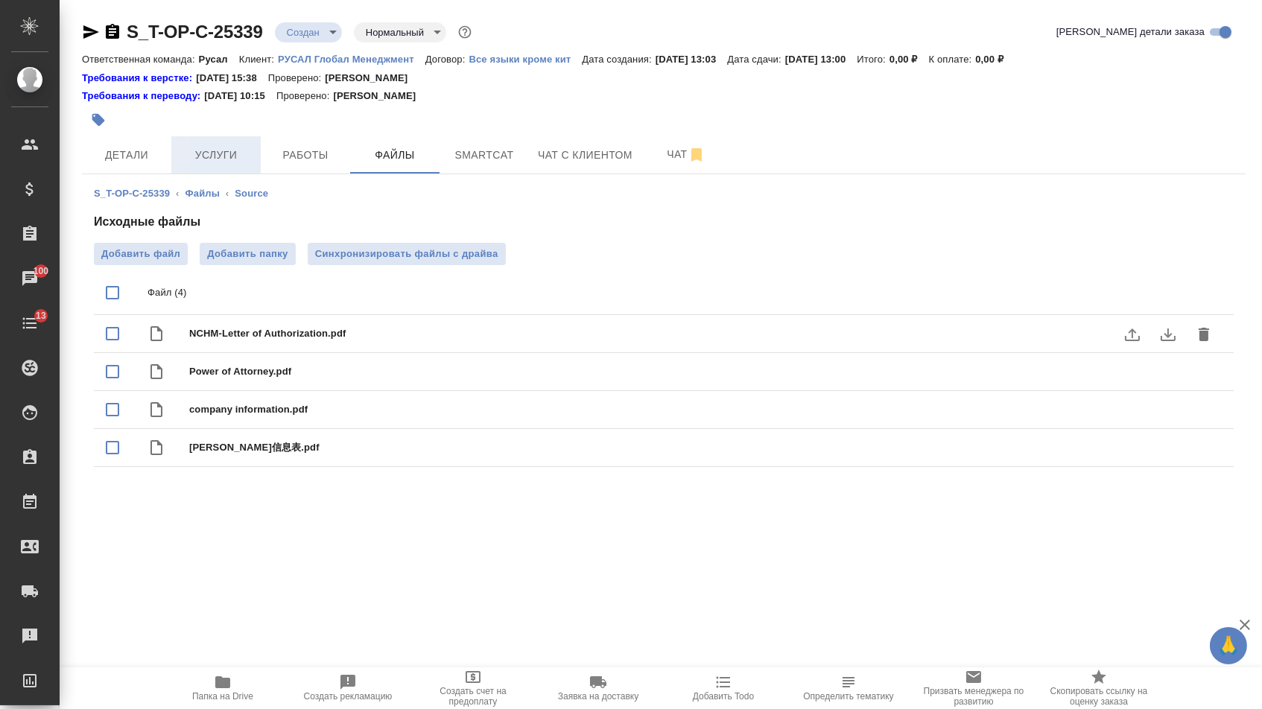
click at [196, 156] on span "Услуги" at bounding box center [216, 155] width 72 height 19
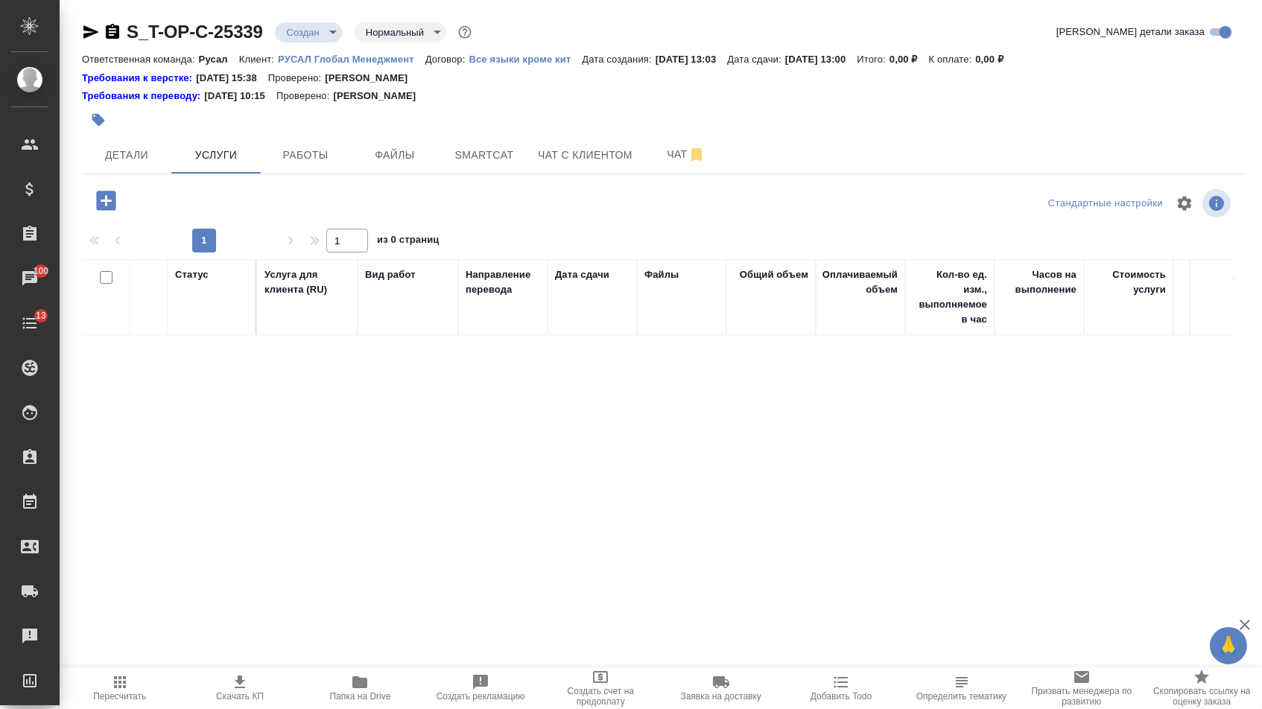
click at [119, 200] on icon "button" at bounding box center [106, 201] width 26 height 26
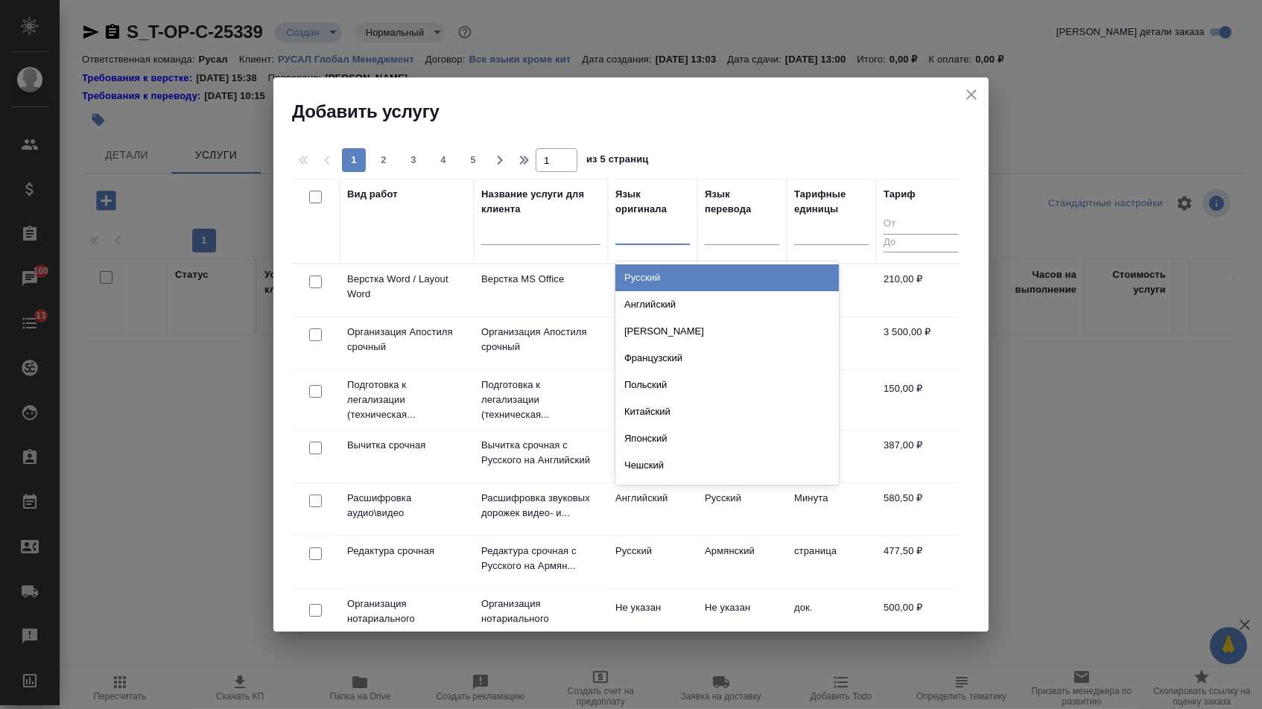
drag, startPoint x: 652, startPoint y: 241, endPoint x: 652, endPoint y: 282, distance: 41.7
click at [652, 241] on div at bounding box center [652, 230] width 74 height 22
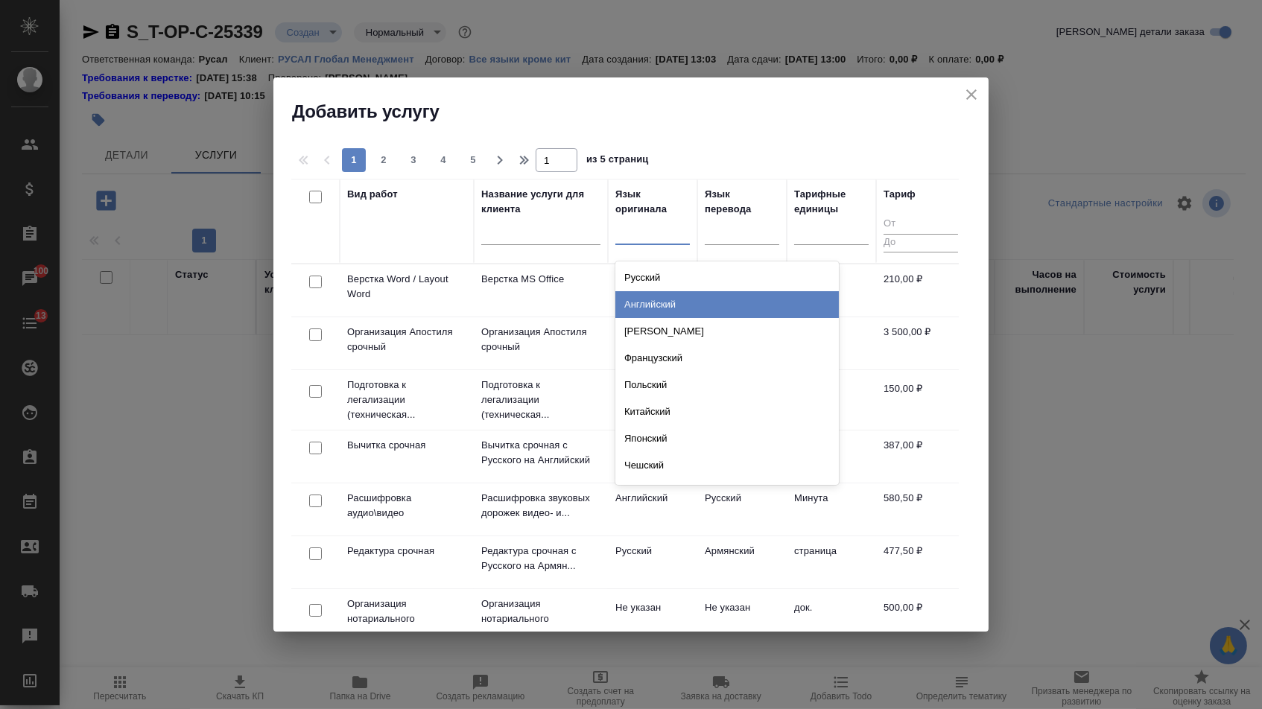
click at [647, 301] on div "Английский" at bounding box center [726, 304] width 223 height 27
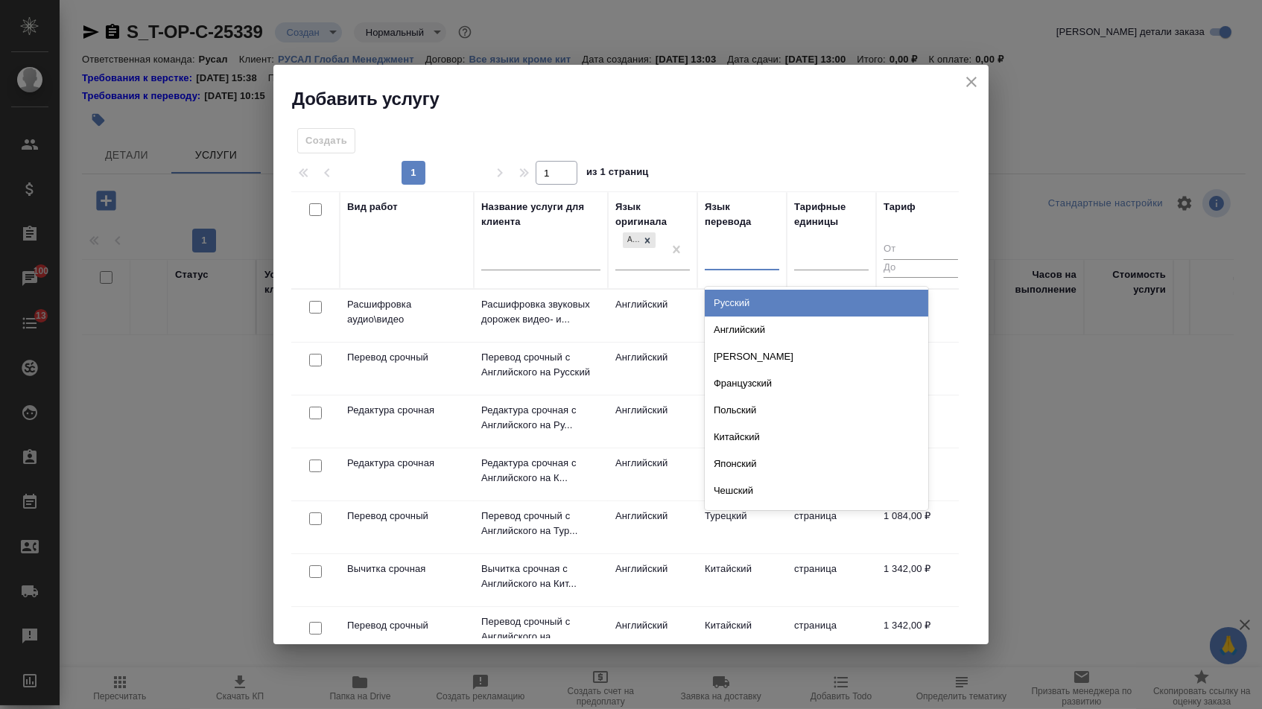
click at [760, 254] on div at bounding box center [742, 256] width 74 height 22
click at [731, 304] on div "Русский" at bounding box center [816, 303] width 223 height 27
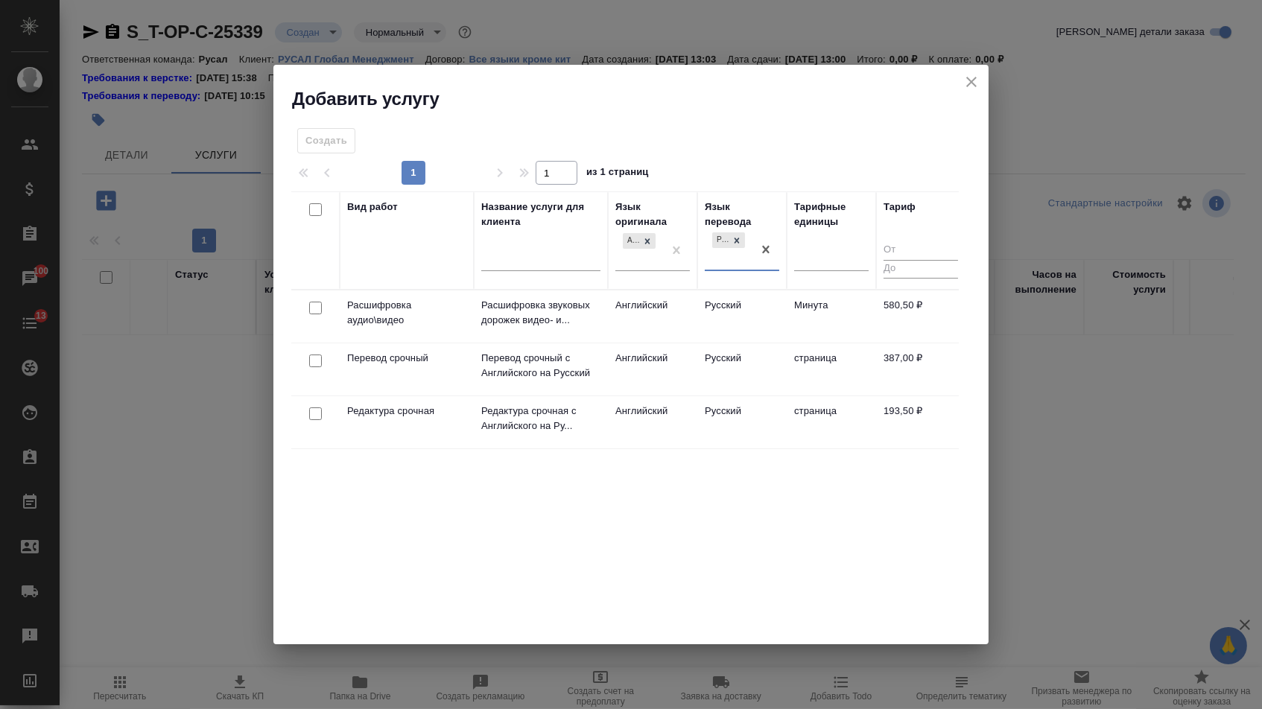
click at [311, 365] on input "checkbox" at bounding box center [315, 361] width 13 height 13
checkbox input "true"
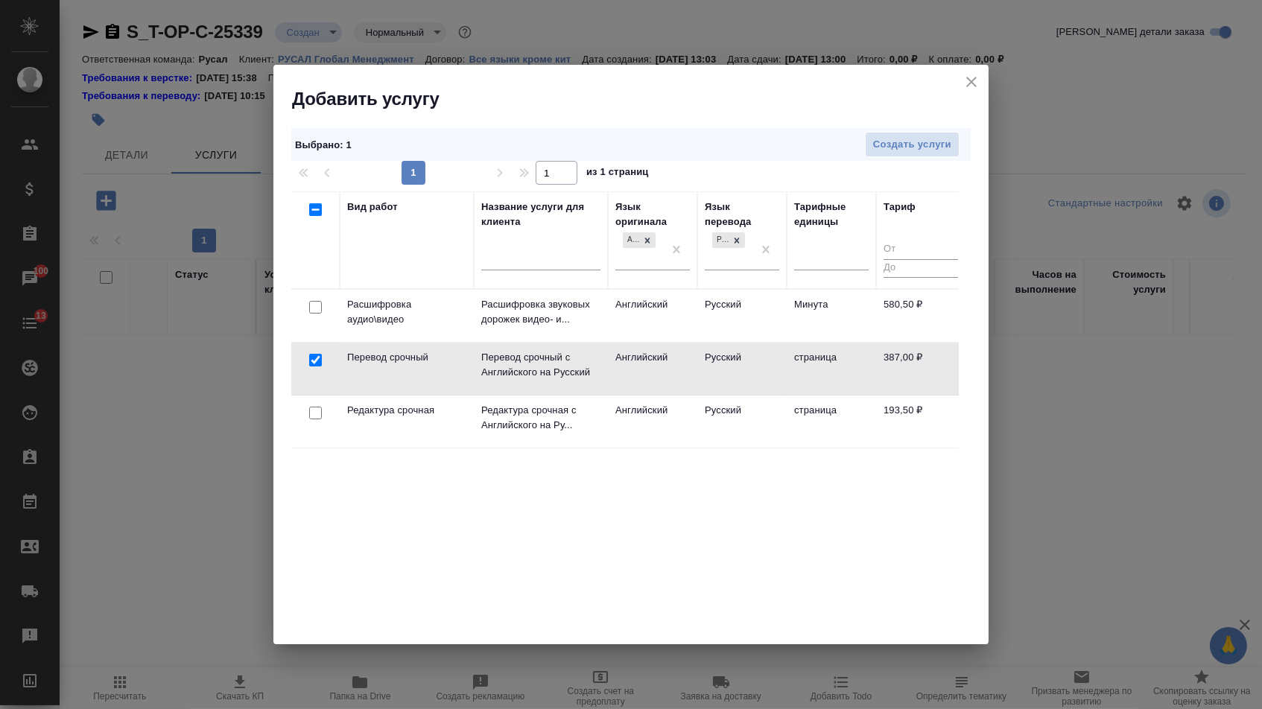
click at [311, 416] on input "checkbox" at bounding box center [315, 413] width 13 height 13
checkbox input "true"
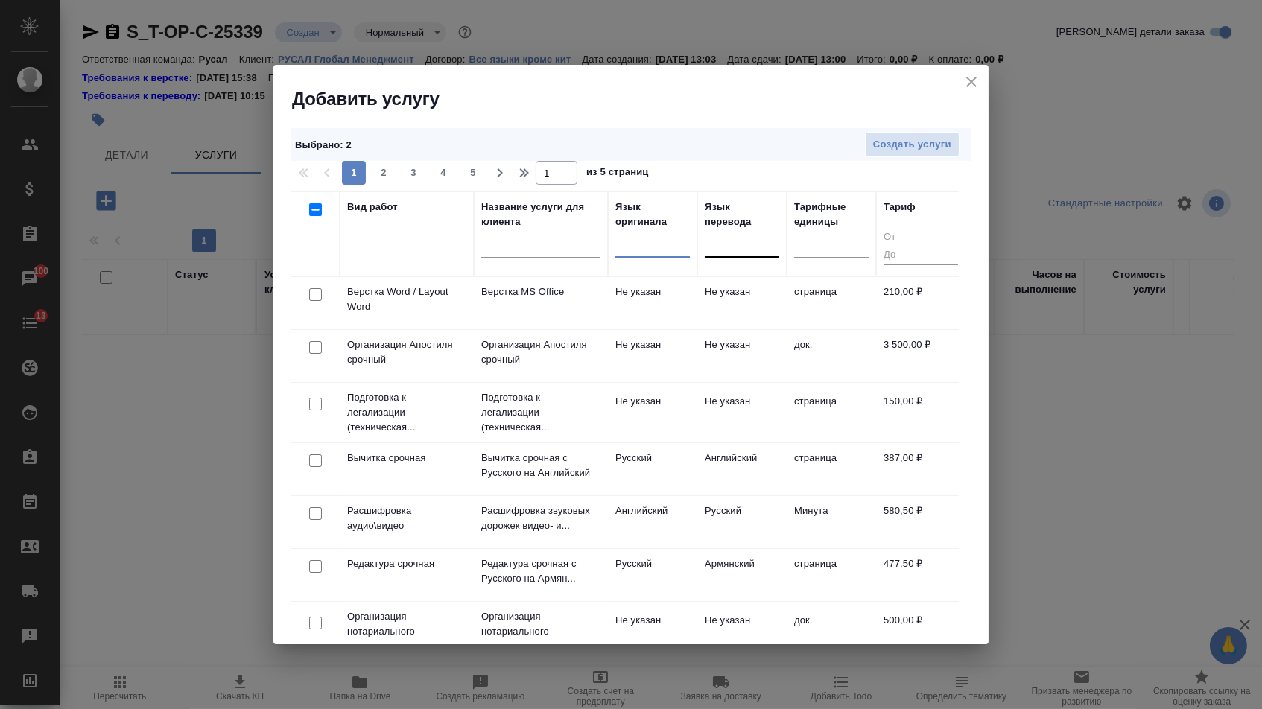
click at [310, 296] on input "checkbox" at bounding box center [315, 294] width 13 height 13
checkbox input "true"
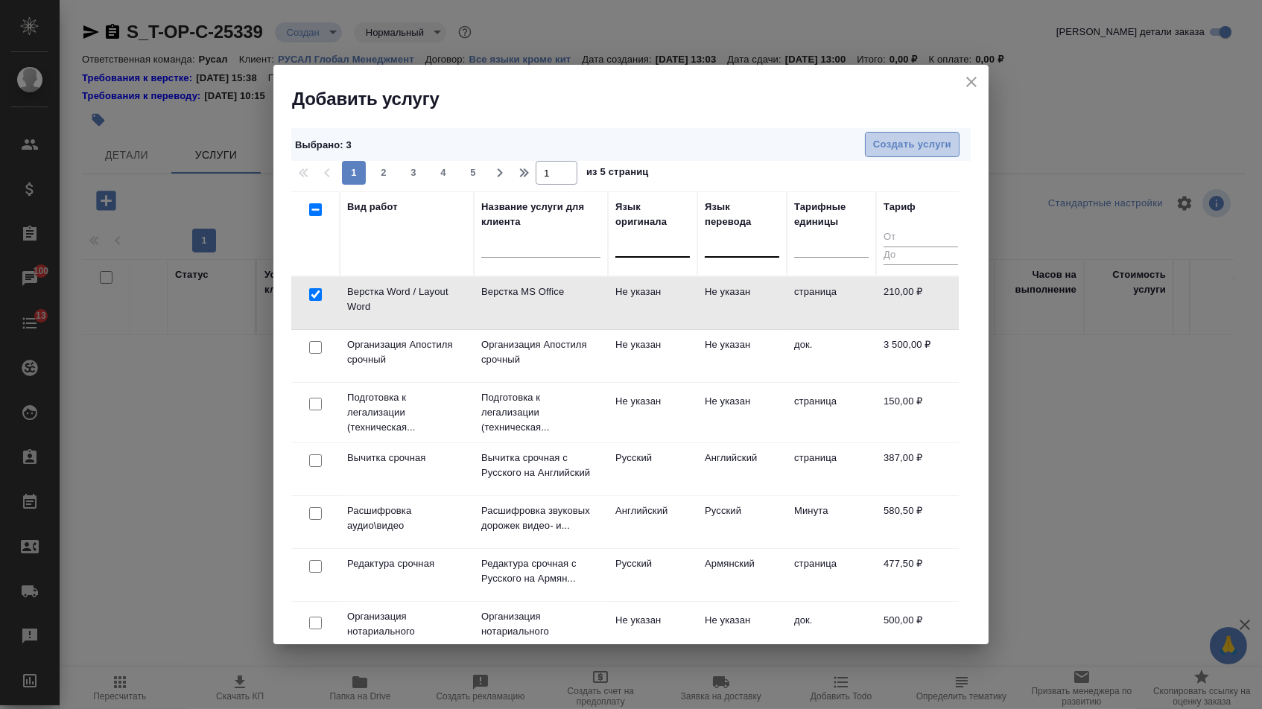
click at [891, 150] on span "Создать услуги" at bounding box center [912, 144] width 78 height 17
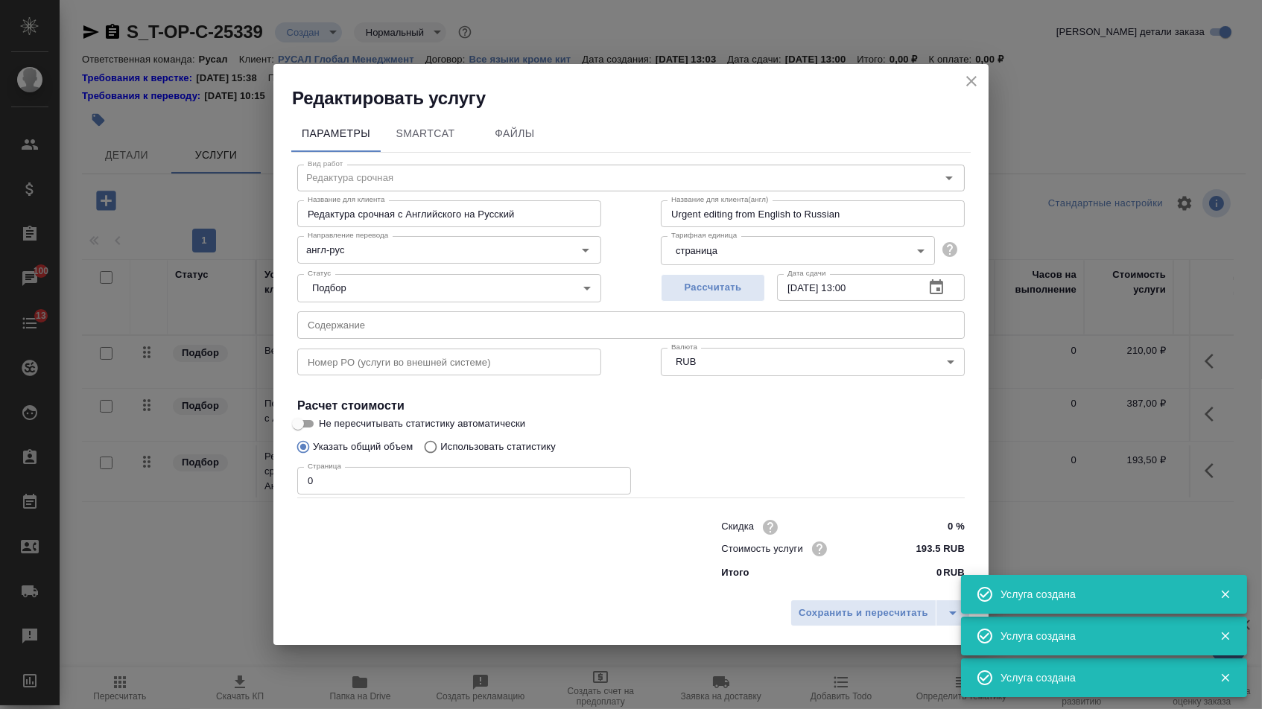
type input "Перевод срочный"
type input "Перевод срочный с Английского на Русский"
type input "Urgent translation from English into Russian"
type input "англ-рус"
type input "387 RUB"
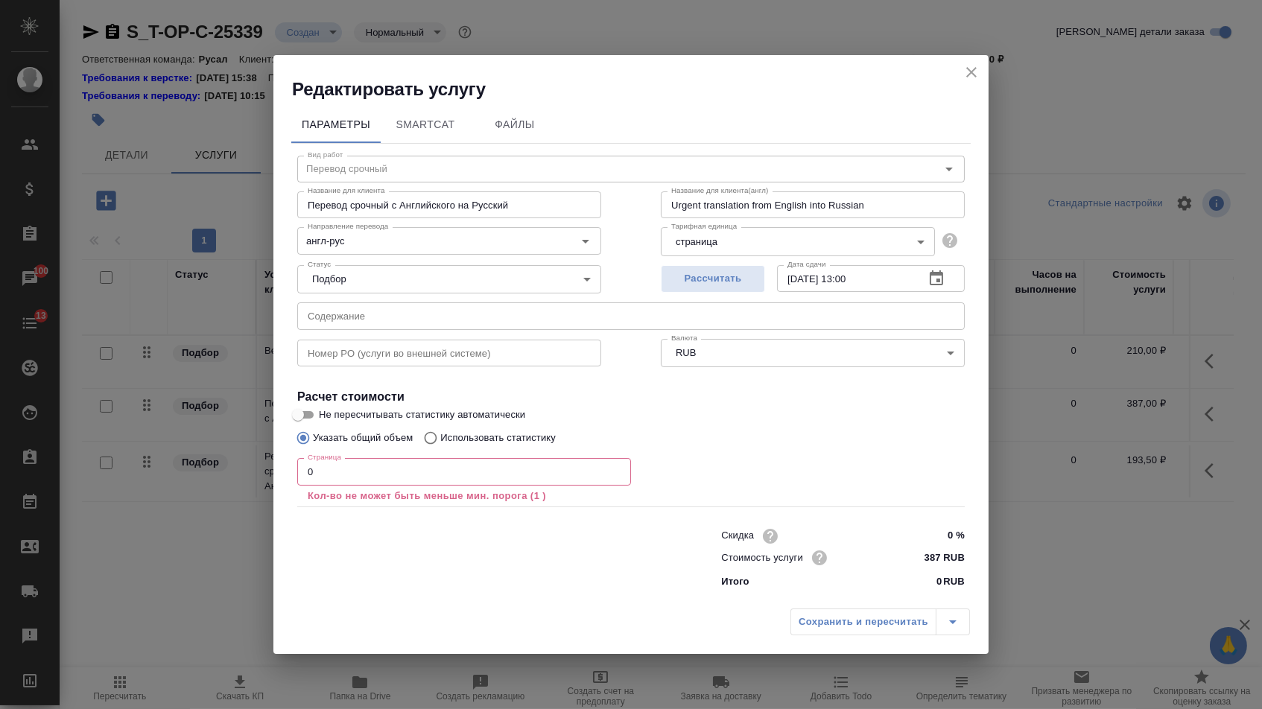
click at [419, 327] on input "text" at bounding box center [630, 315] width 667 height 27
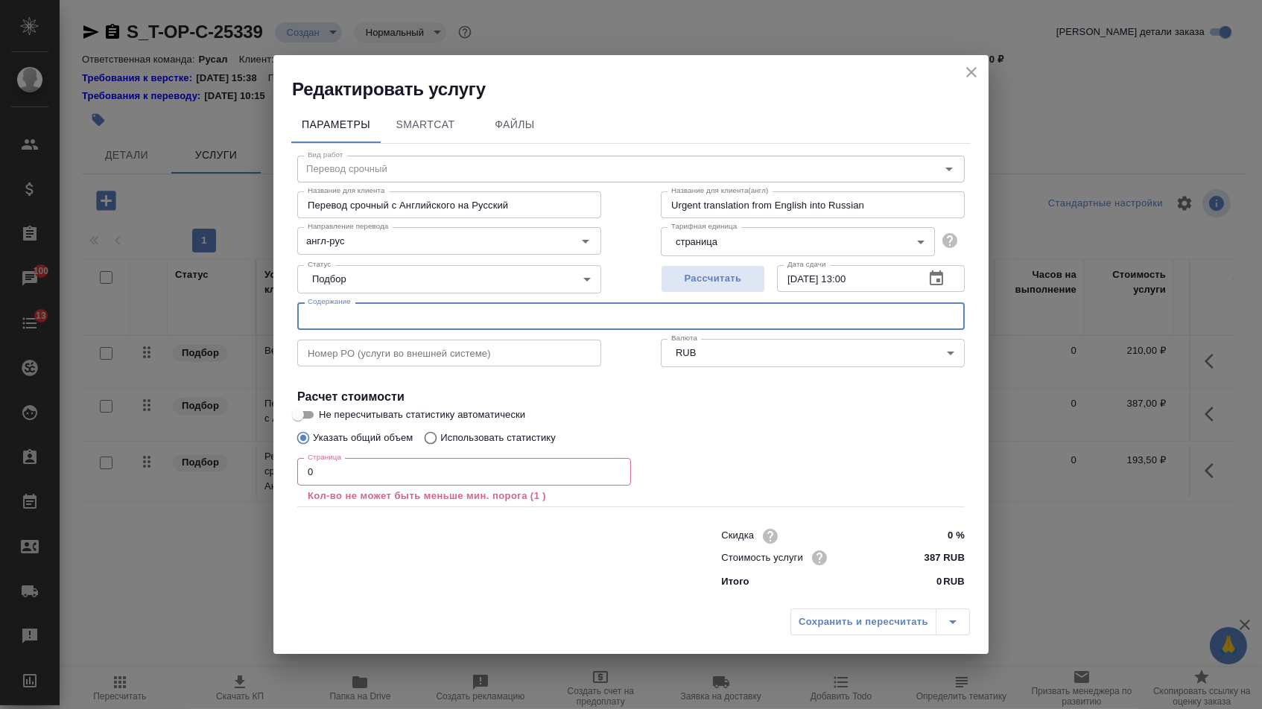
paste input "Т-ОП-С-46938"
drag, startPoint x: 394, startPoint y: 319, endPoint x: 54, endPoint y: 285, distance: 342.0
click at [54, 285] on div "Редактировать услугу Параметры SmartCat Файлы Вид работ Перевод срочный Вид раб…" at bounding box center [631, 354] width 1262 height 709
paste input "company information"
type input "company information"
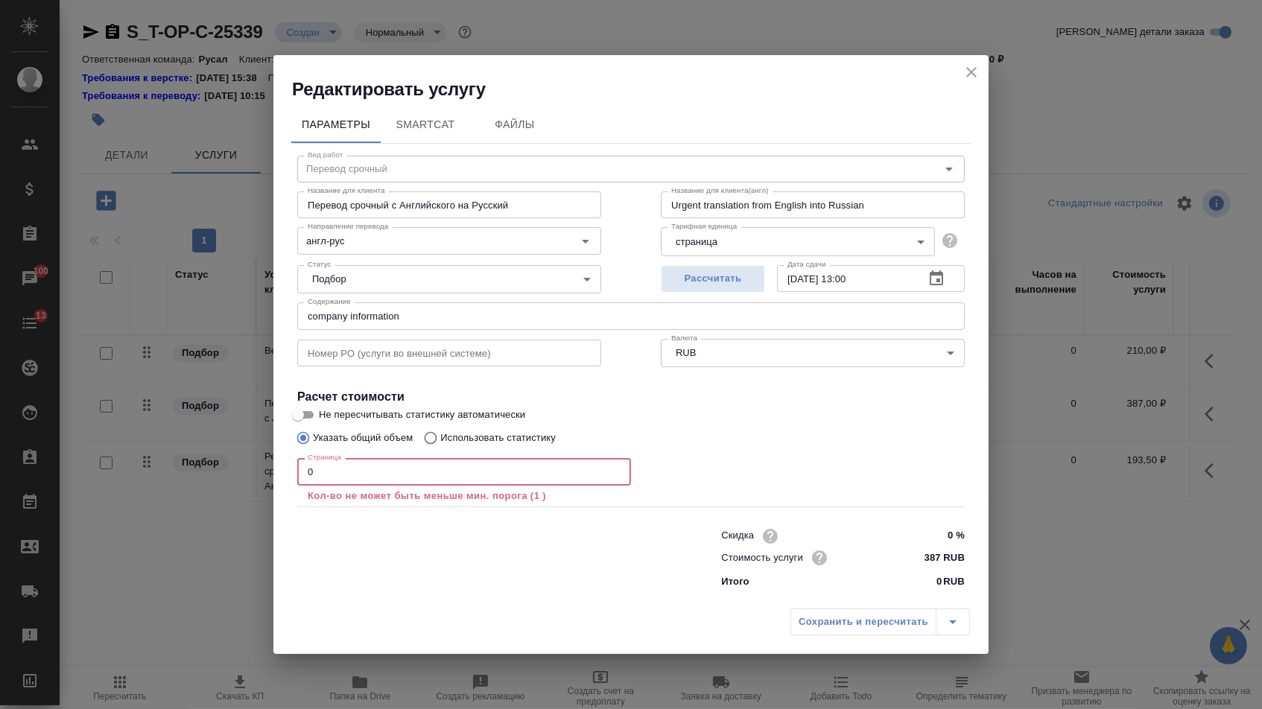
click at [330, 474] on input "0" at bounding box center [464, 471] width 334 height 27
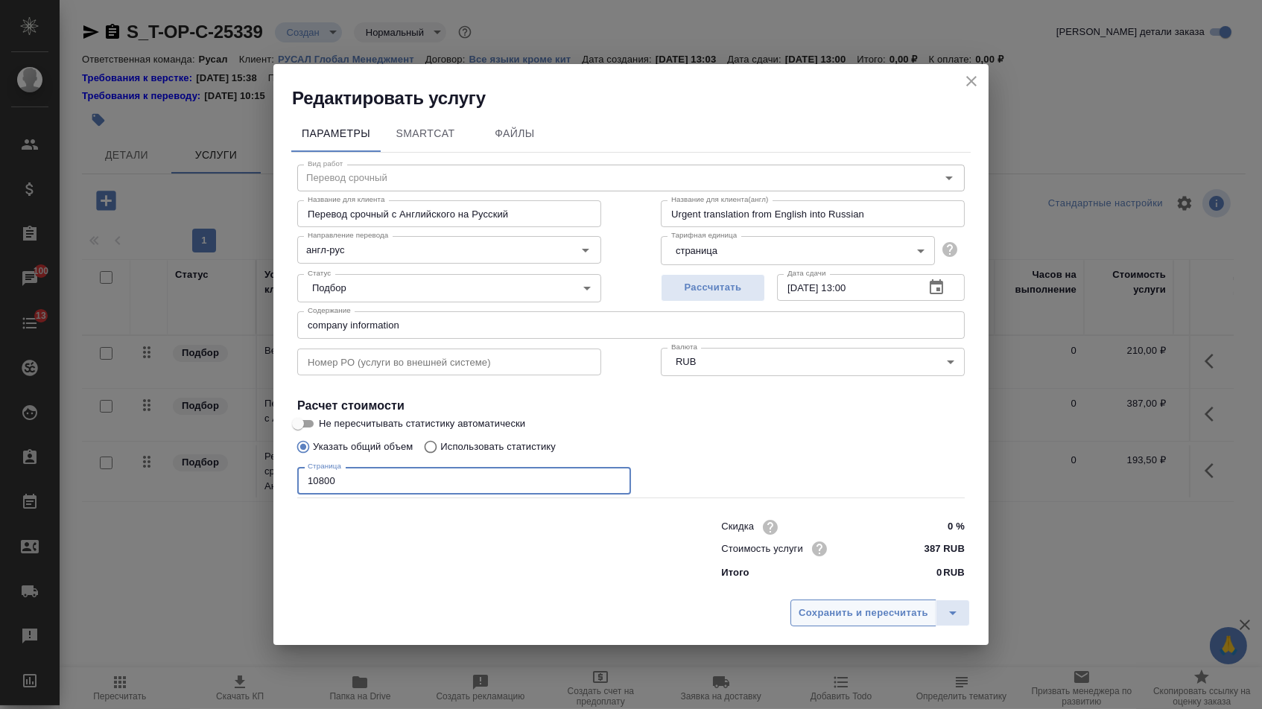
type input "10800"
click at [873, 615] on span "Сохранить и пересчитать" at bounding box center [863, 613] width 130 height 17
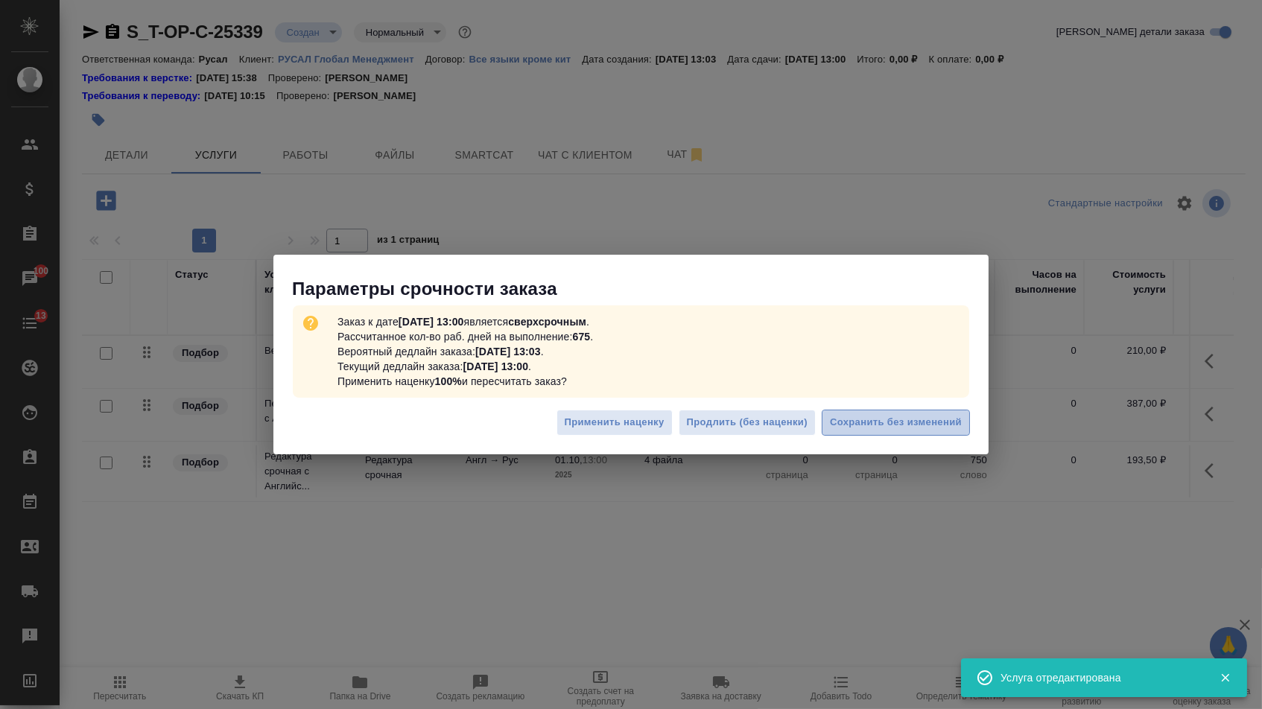
click at [903, 410] on button "Сохранить без изменений" at bounding box center [896, 423] width 148 height 26
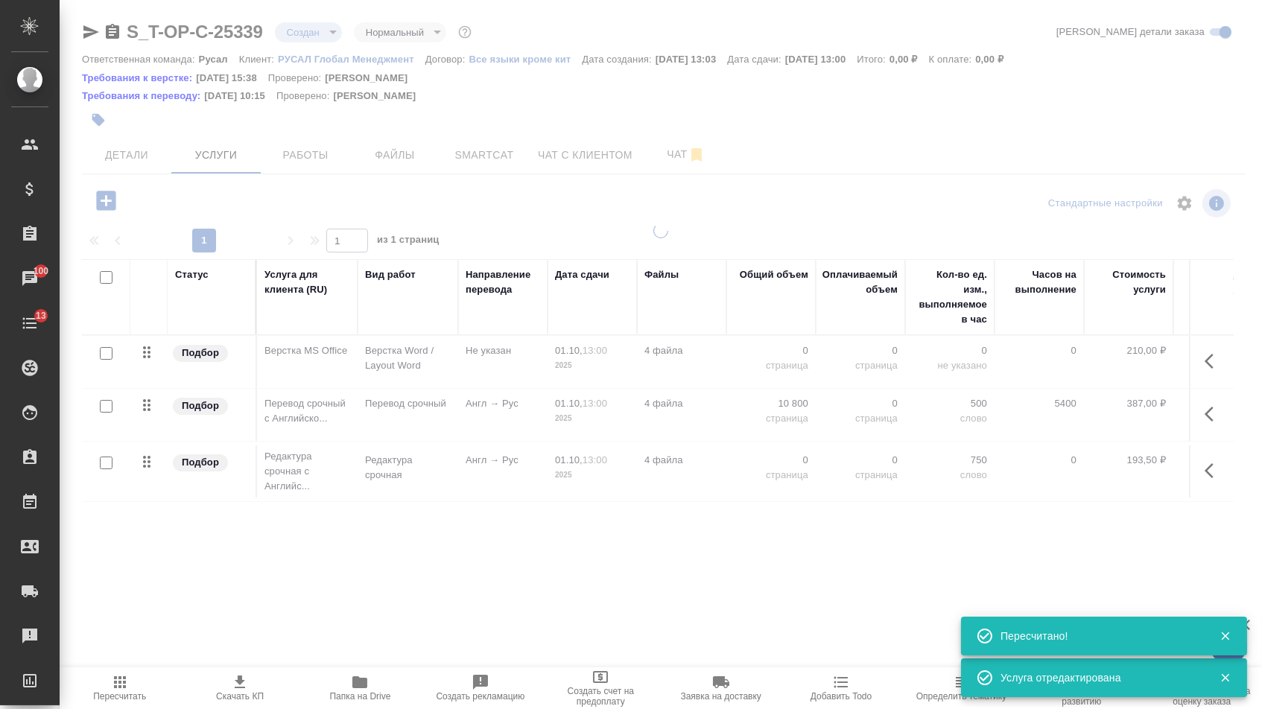
type input "urgent"
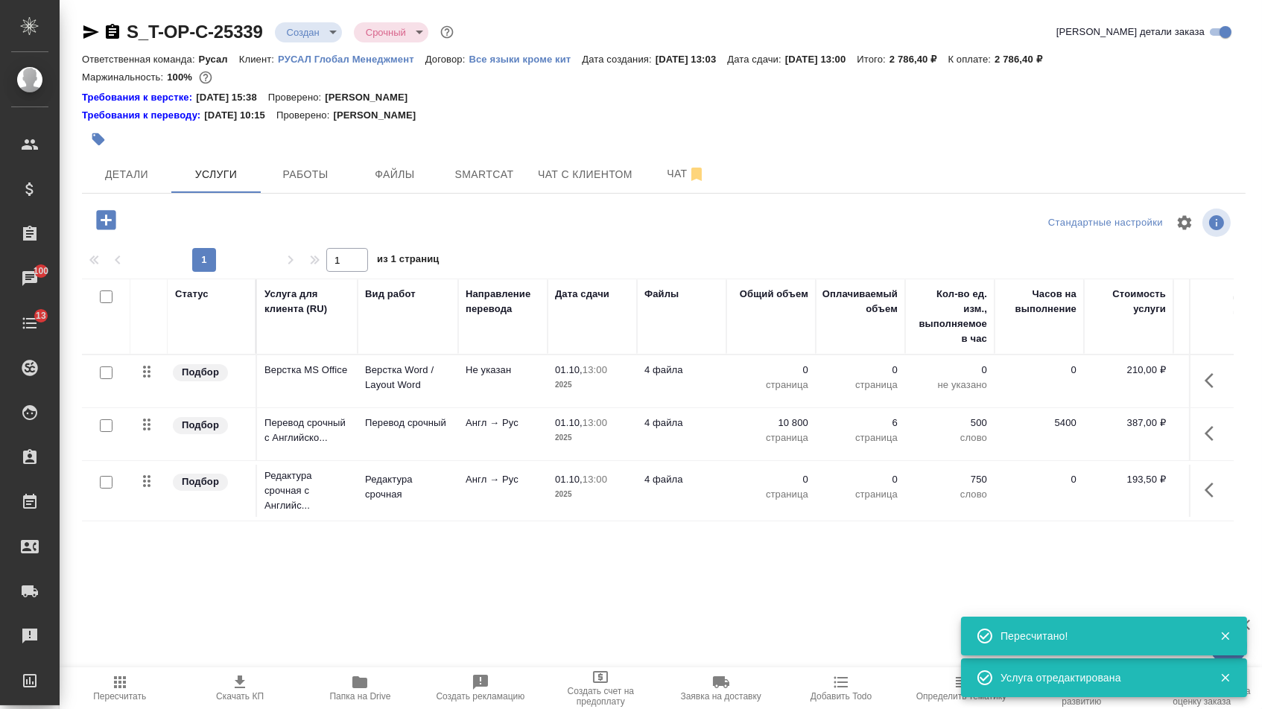
click at [783, 485] on p "0" at bounding box center [771, 479] width 74 height 15
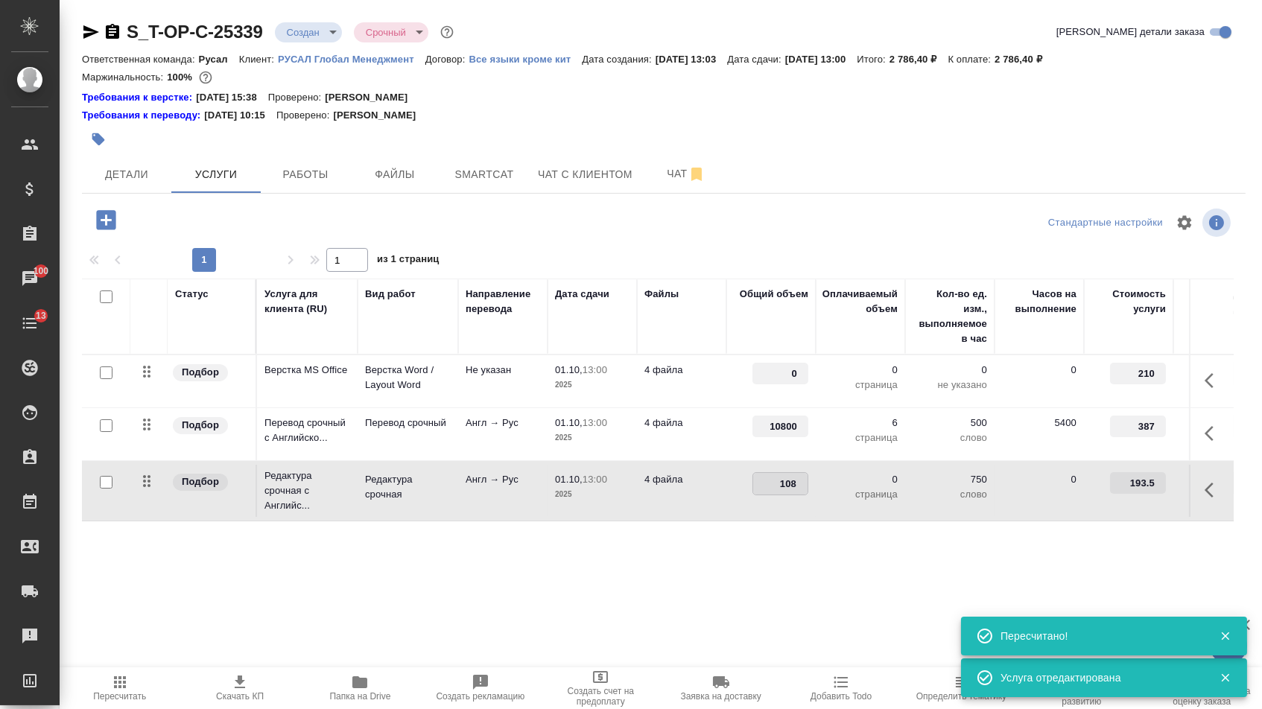
type input "1080"
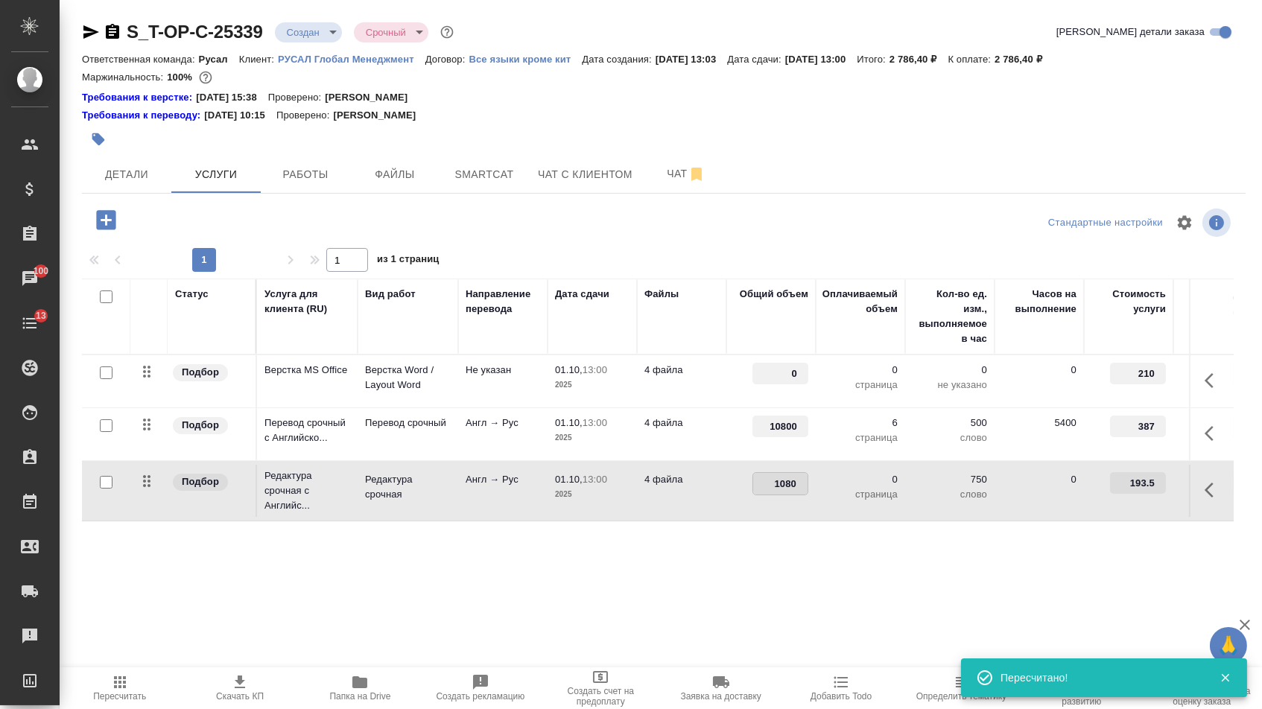
type input "10800"
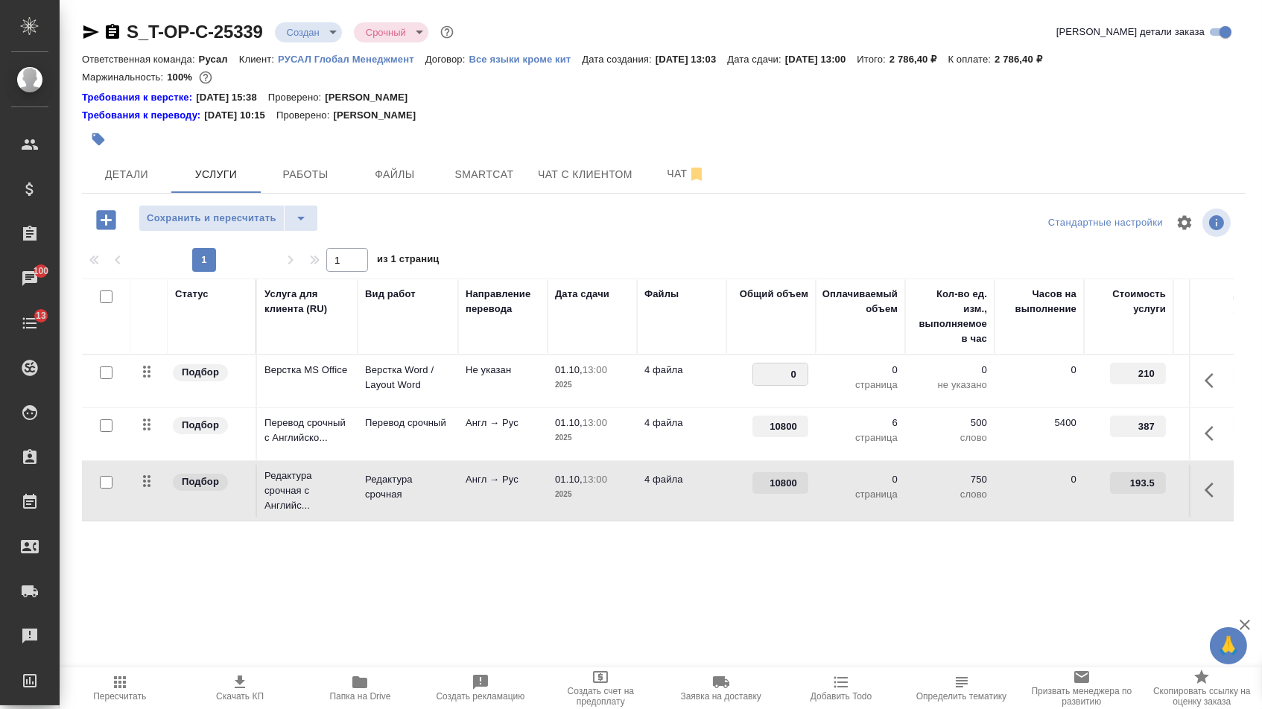
drag, startPoint x: 785, startPoint y: 379, endPoint x: 839, endPoint y: 379, distance: 54.4
type input "6"
click at [592, 590] on div "Статус Услуга для клиента (RU) Вид работ Направление перевода Дата сдачи Файлы …" at bounding box center [658, 439] width 1152 height 320
click at [261, 227] on span "Сохранить и пересчитать" at bounding box center [212, 218] width 130 height 17
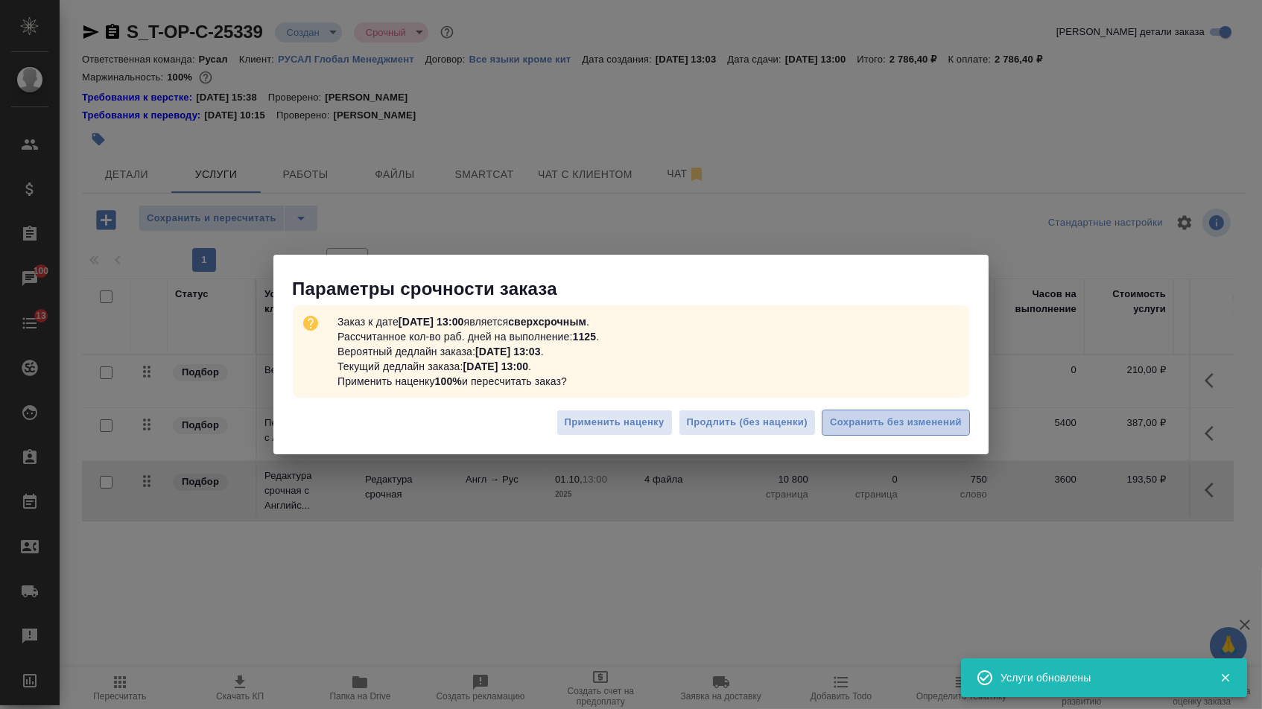
click at [912, 435] on button "Сохранить без изменений" at bounding box center [896, 423] width 148 height 26
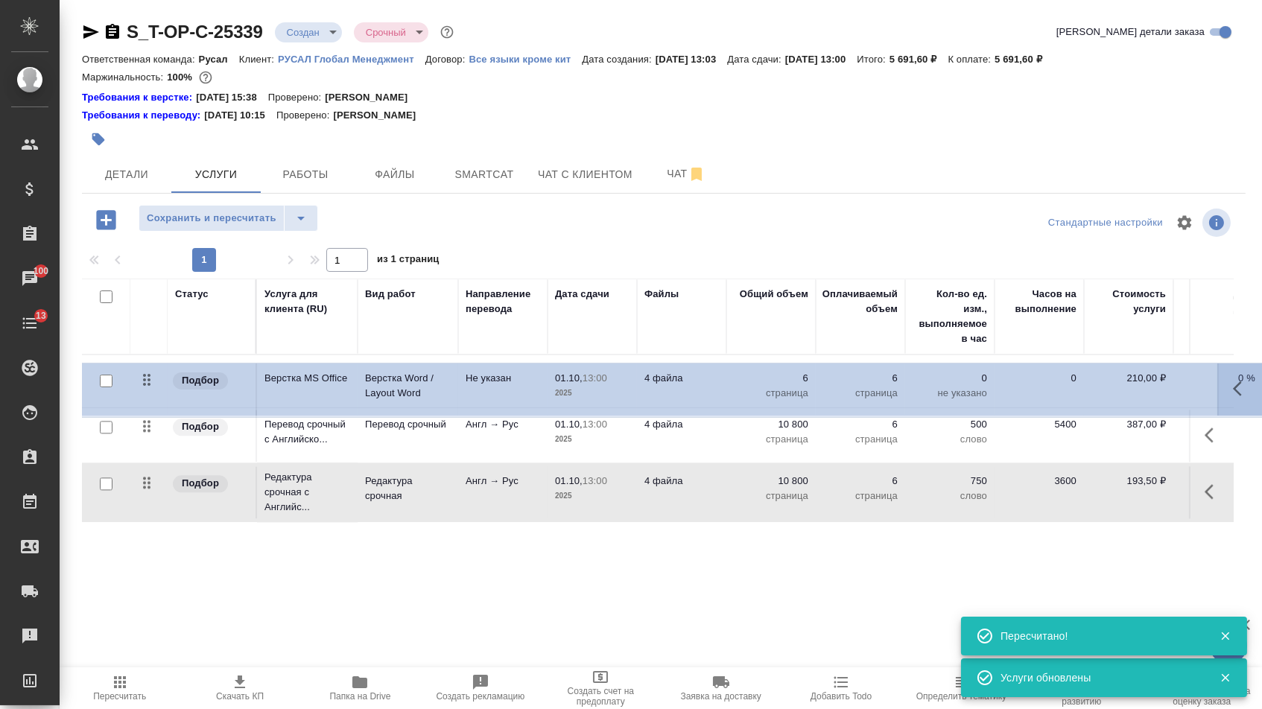
drag, startPoint x: 155, startPoint y: 378, endPoint x: 152, endPoint y: 550, distance: 172.1
click at [154, 523] on table "Статус Услуга для клиента (RU) Вид работ Направление перевода Дата сдачи Файлы …" at bounding box center [784, 401] width 1404 height 244
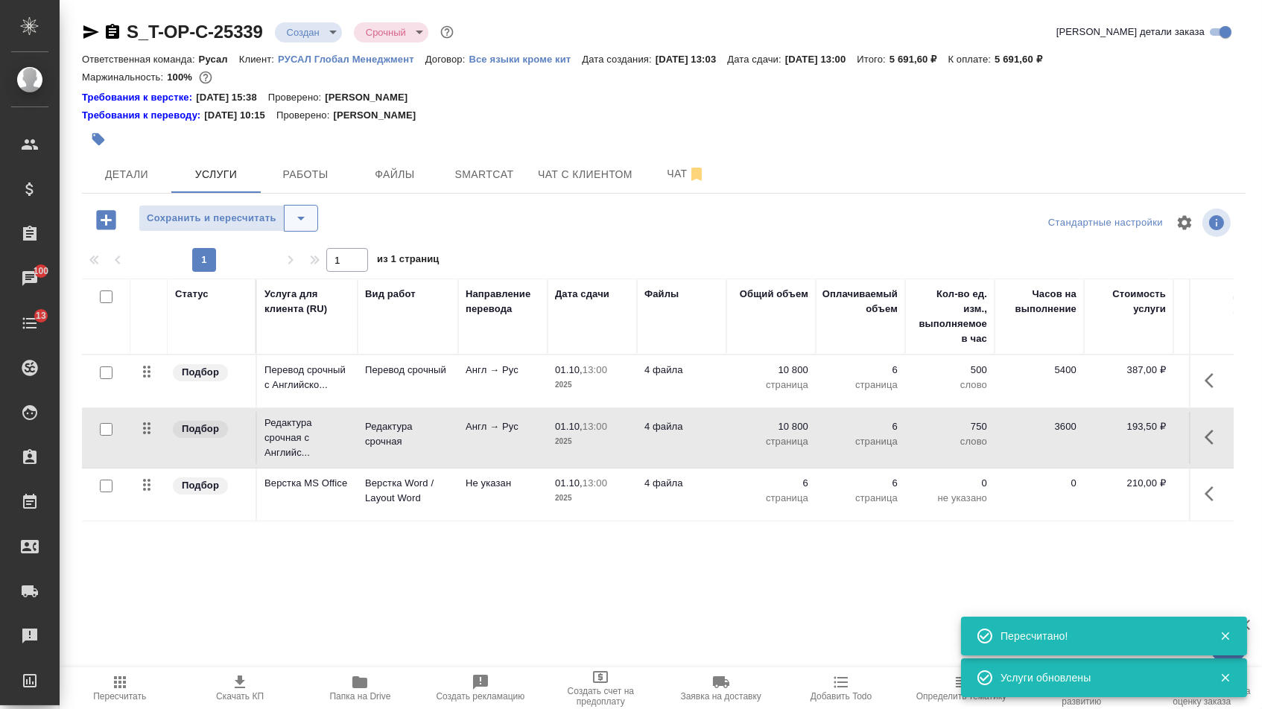
click at [305, 220] on icon "split button" at bounding box center [300, 219] width 7 height 4
click at [301, 258] on li "Сохранить" at bounding box center [234, 258] width 183 height 24
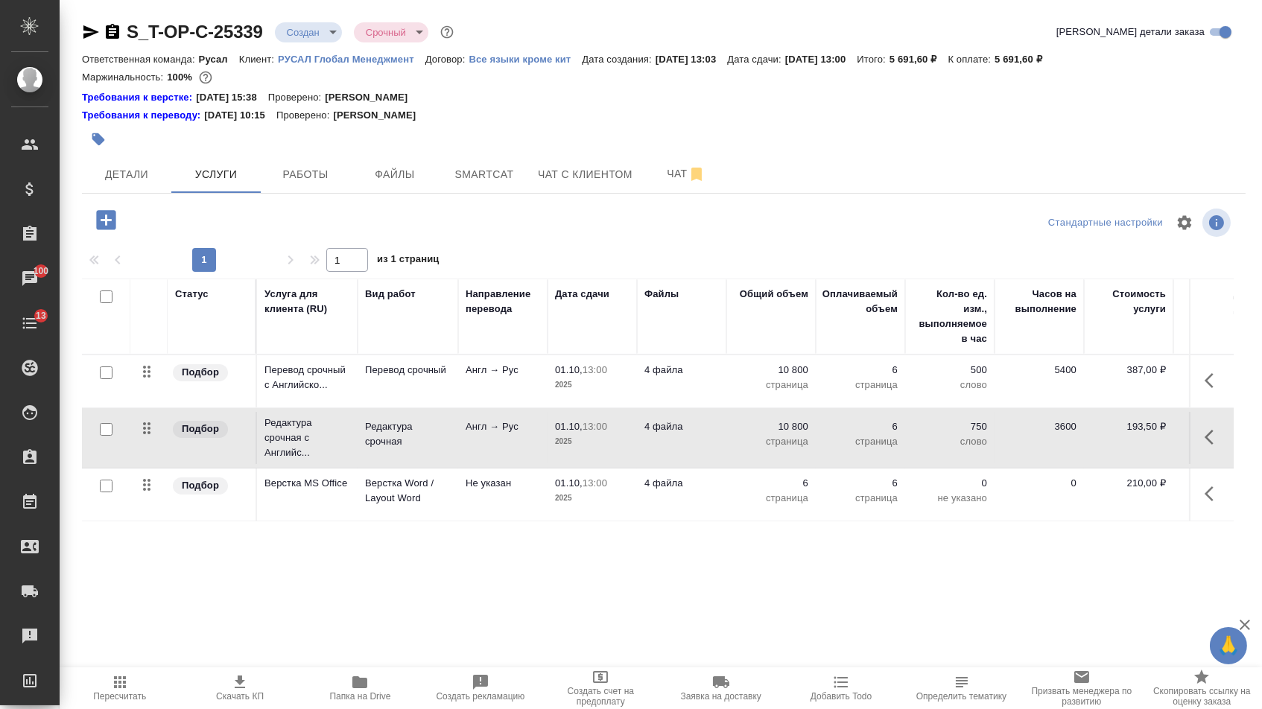
click at [361, 334] on th "Вид работ" at bounding box center [408, 317] width 101 height 76
click at [130, 182] on span "Детали" at bounding box center [127, 174] width 72 height 19
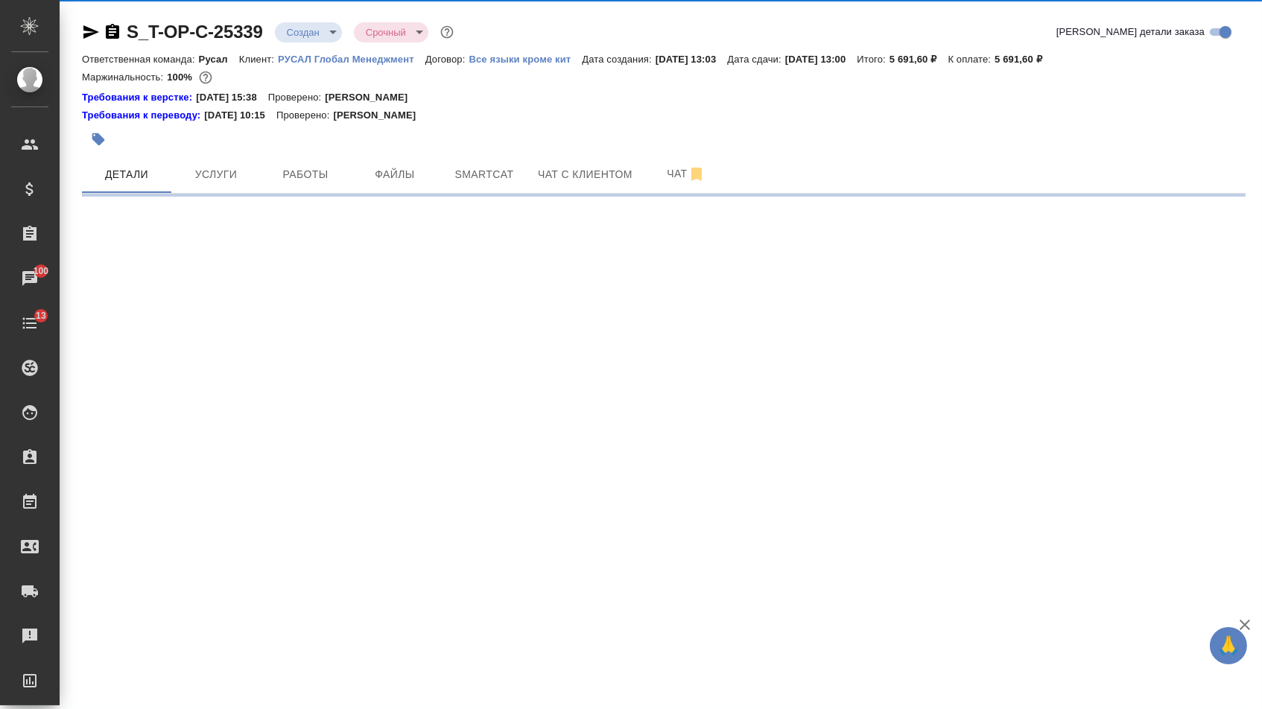
select select "RU"
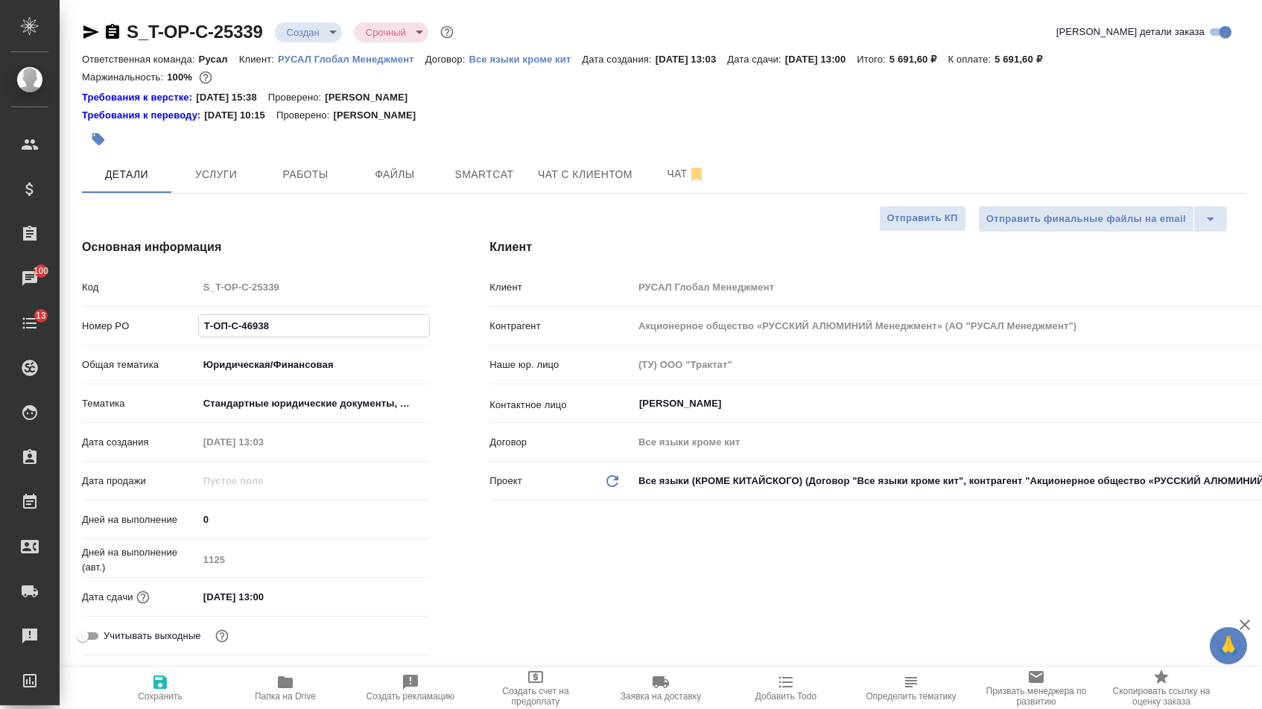
drag, startPoint x: 276, startPoint y: 328, endPoint x: 161, endPoint y: 338, distance: 115.9
click at [161, 338] on div "Номер PO Т-ОП-С-46938" at bounding box center [256, 326] width 348 height 26
click at [299, 33] on body "🙏 .cls-1 fill:#fff; AWATERA Menshikova Aleksandra Клиенты Спецификации Заказы 1…" at bounding box center [631, 354] width 1262 height 709
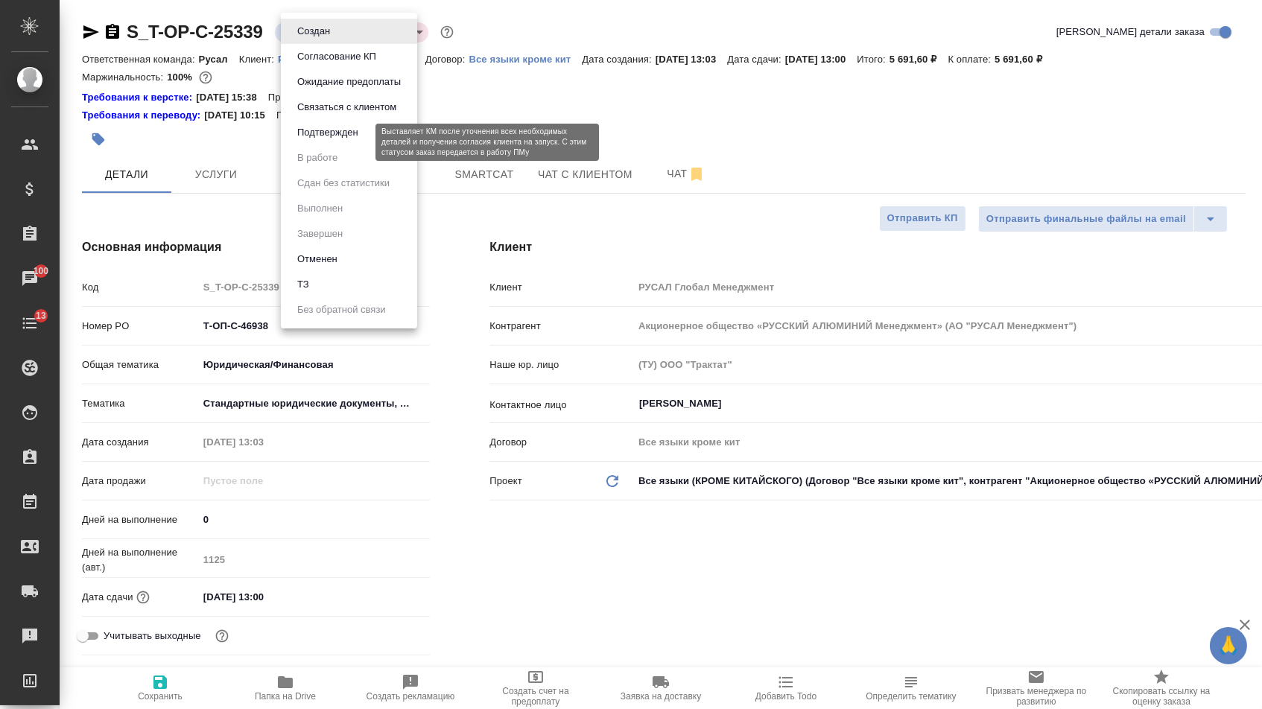
click at [318, 139] on button "Подтвержден" at bounding box center [328, 132] width 70 height 16
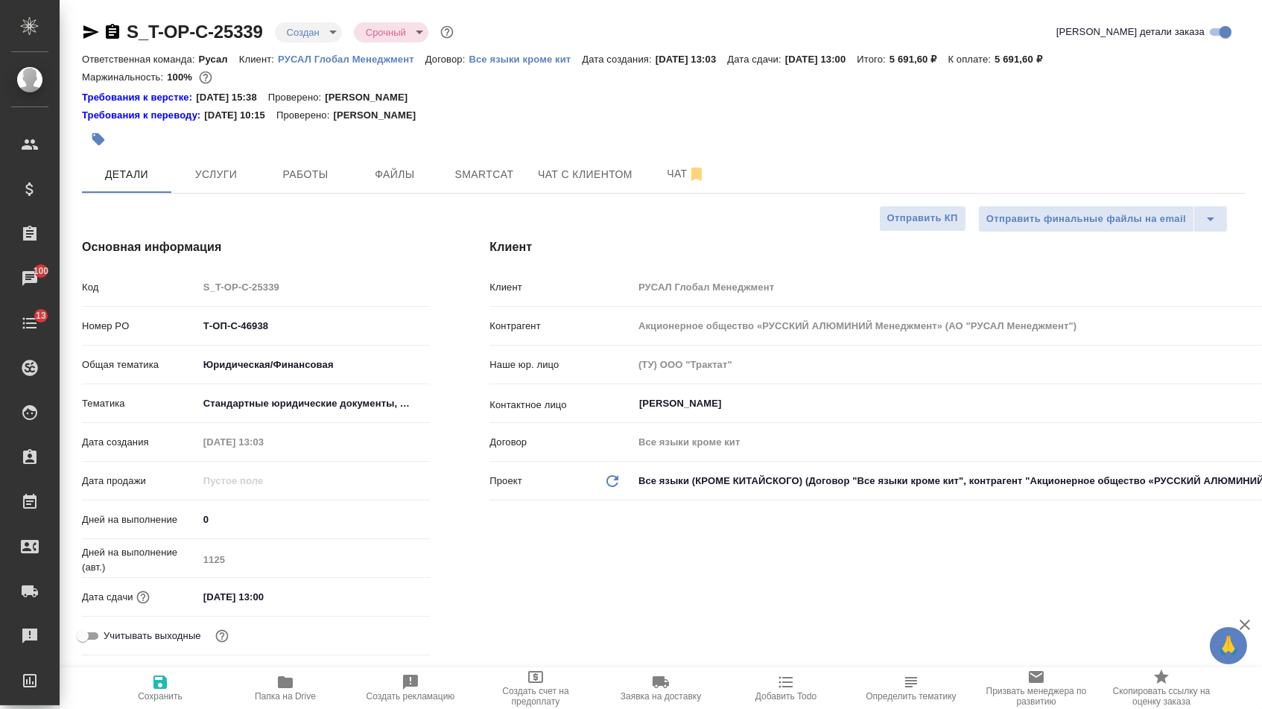
type textarea "x"
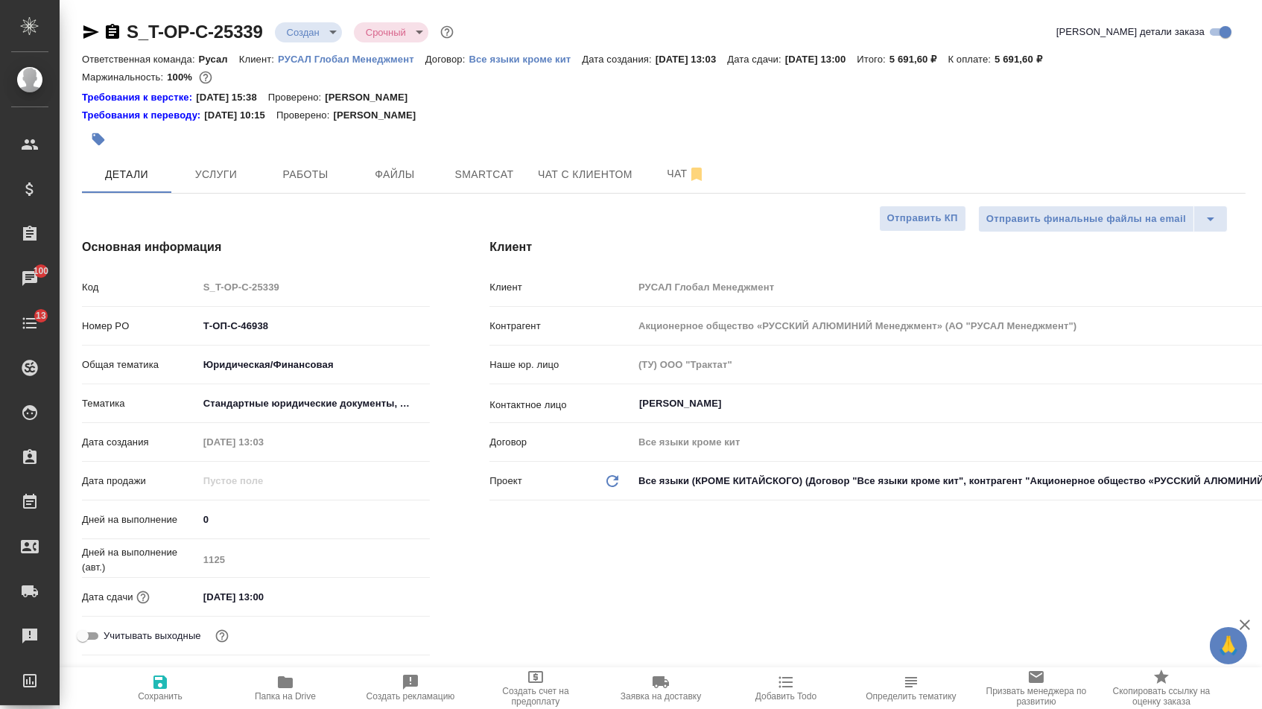
type textarea "x"
click at [193, 170] on span "Услуги" at bounding box center [216, 174] width 72 height 19
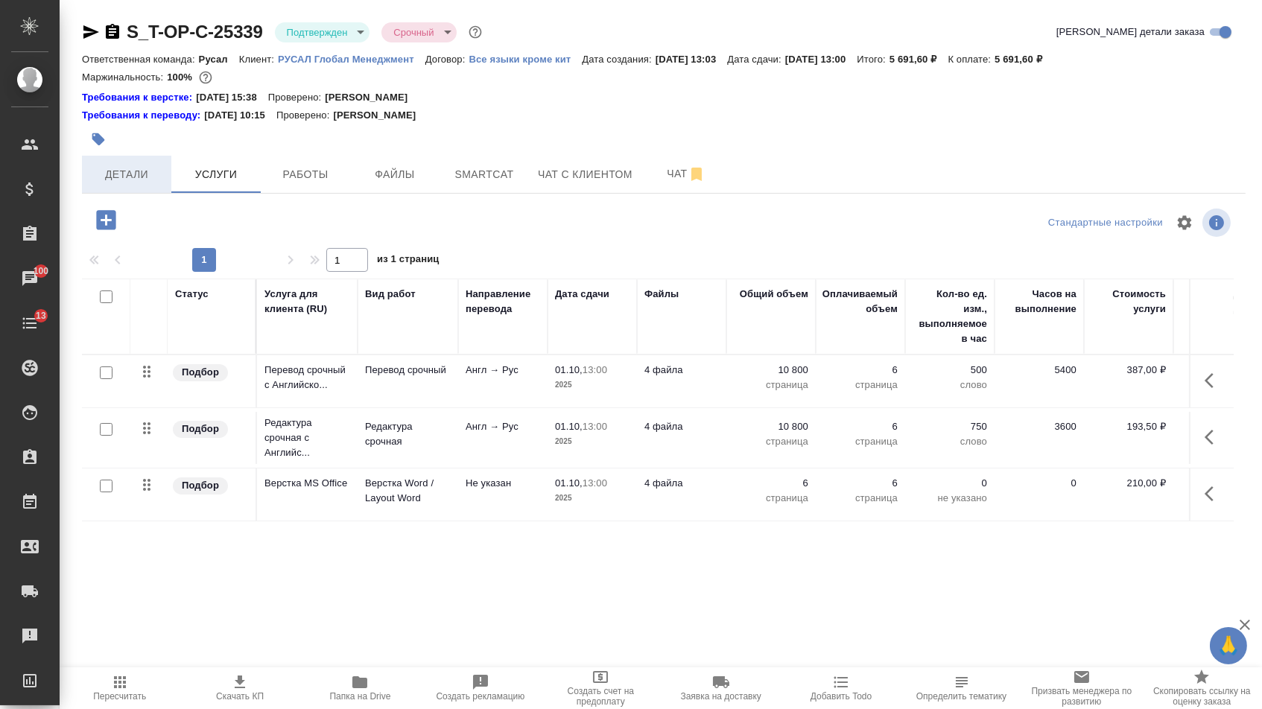
click at [135, 184] on span "Детали" at bounding box center [127, 174] width 72 height 19
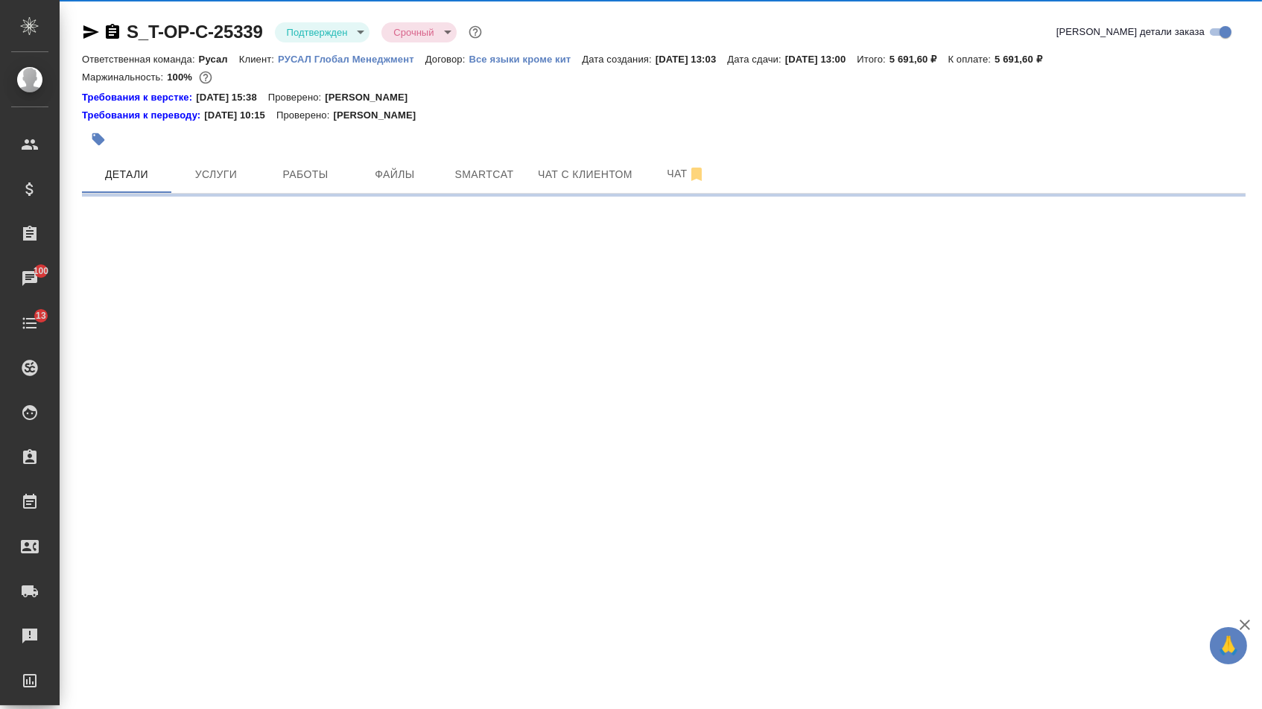
select select "RU"
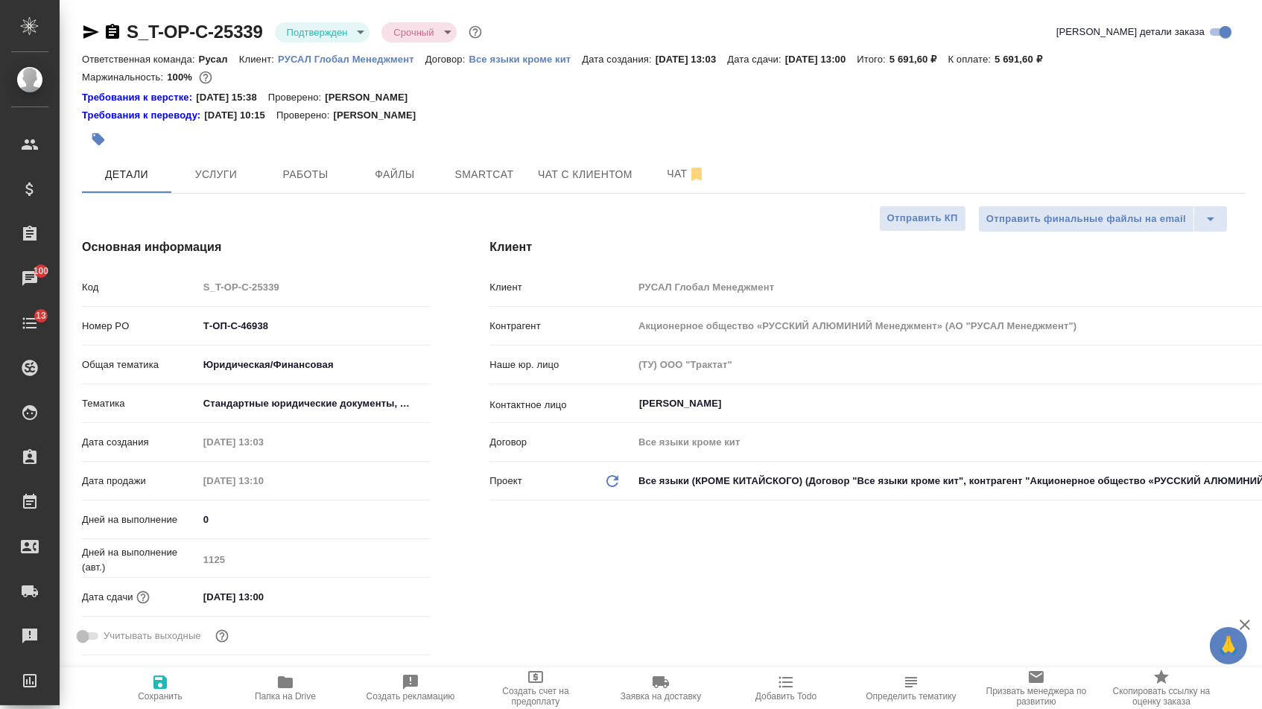
click at [88, 29] on icon "button" at bounding box center [91, 31] width 16 height 13
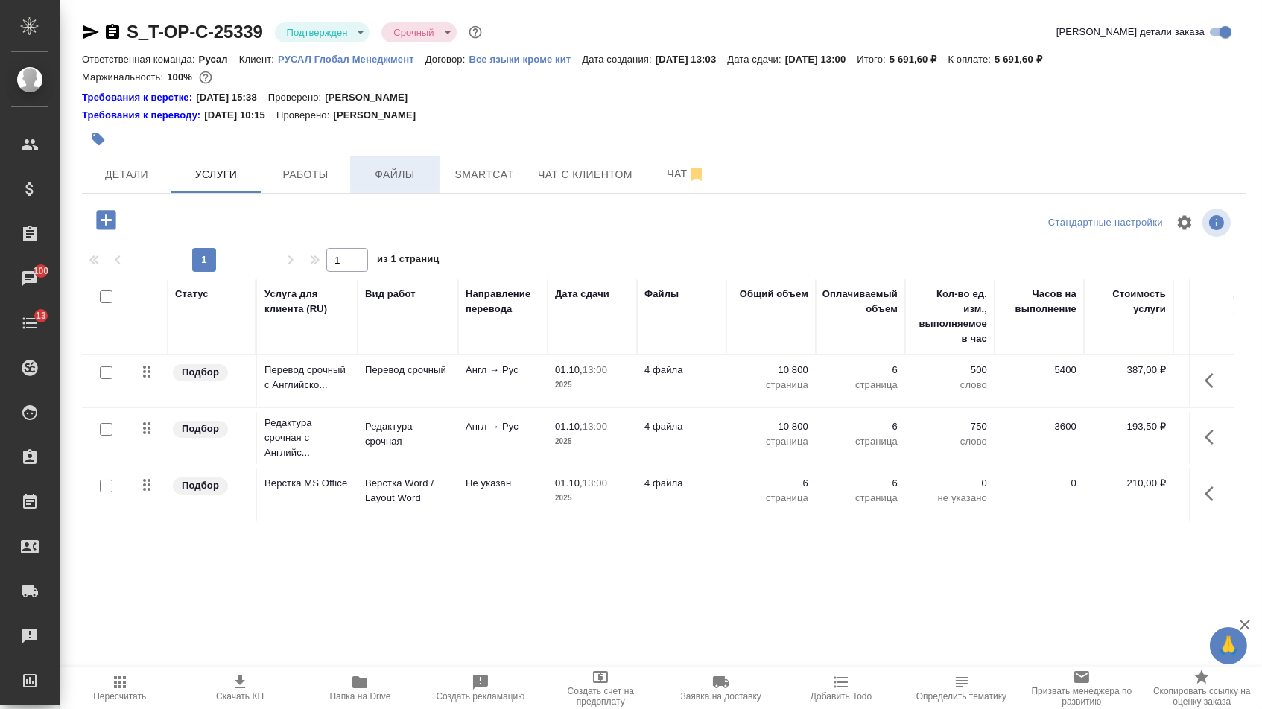
click at [420, 171] on span "Файлы" at bounding box center [395, 174] width 72 height 19
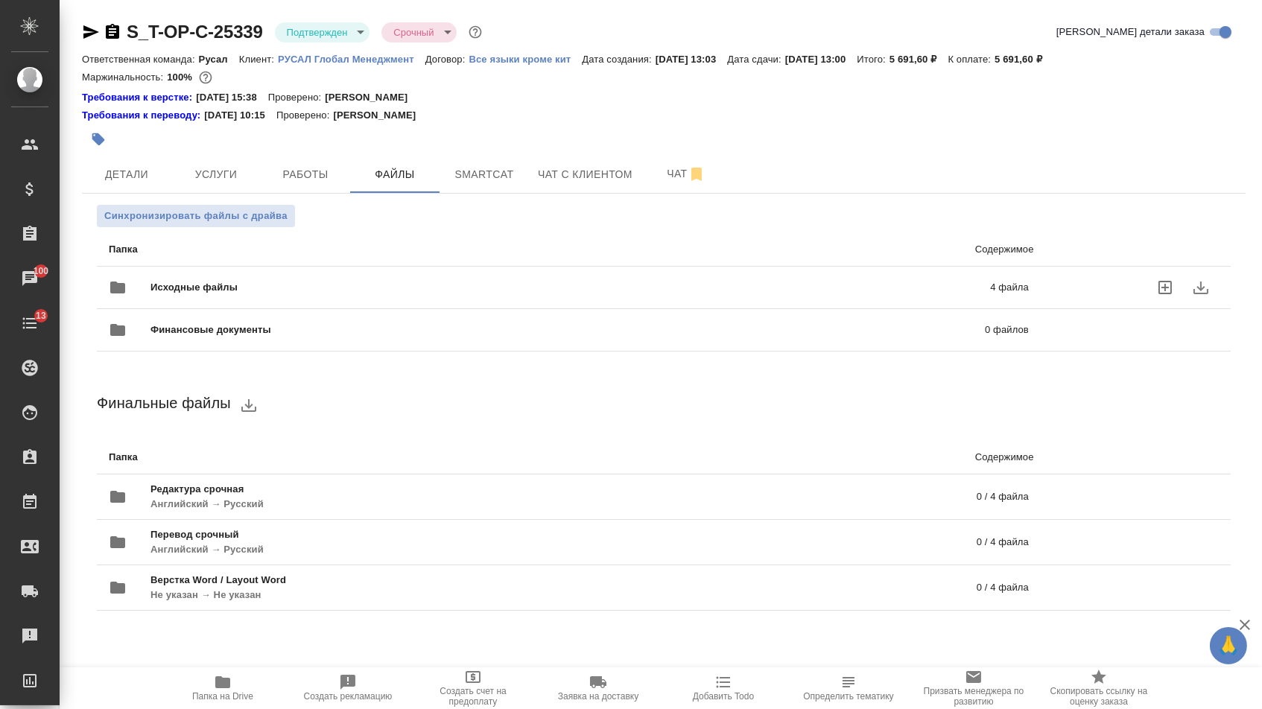
click at [214, 272] on div "Исходные файлы 4 файла" at bounding box center [569, 288] width 950 height 66
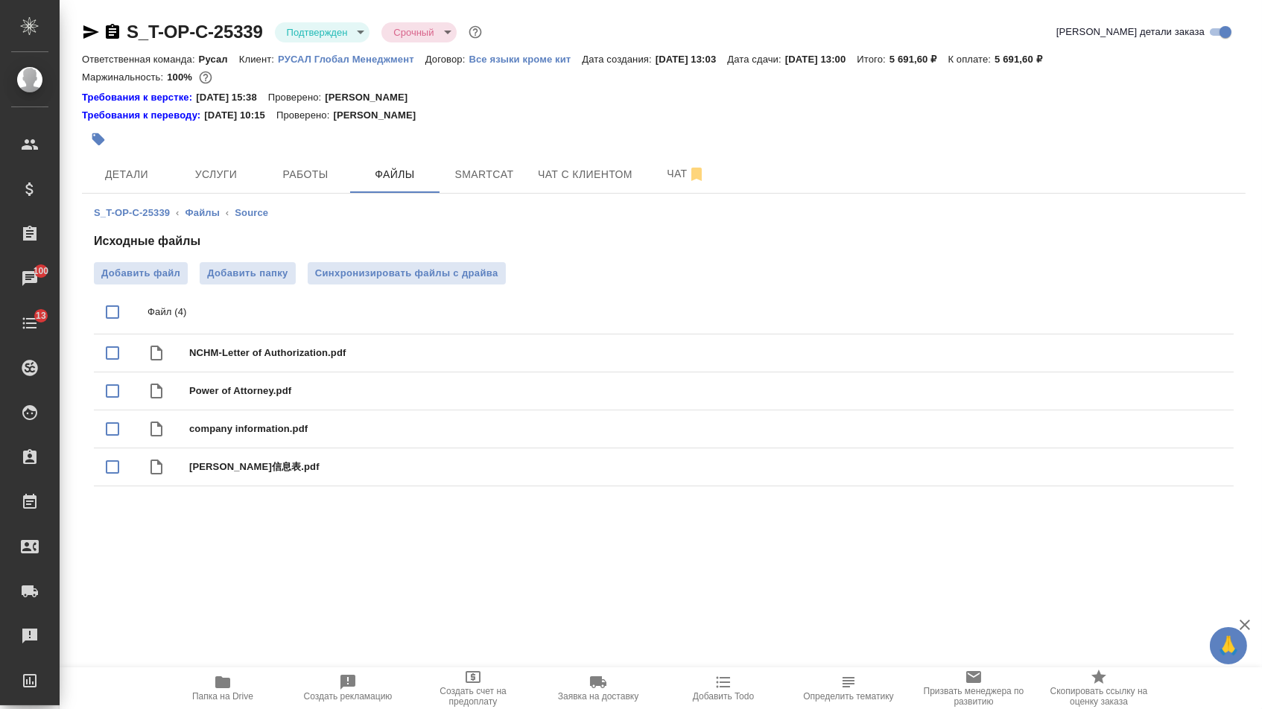
click at [142, 257] on div "Исходные файлы Добавить файл Добавить папку Синхронизировать файлы с драйва Фай…" at bounding box center [664, 362] width 1140 height 260
click at [145, 270] on span "Добавить файл" at bounding box center [140, 273] width 79 height 15
click at [0, 0] on input "Добавить файл" at bounding box center [0, 0] width 0 height 0
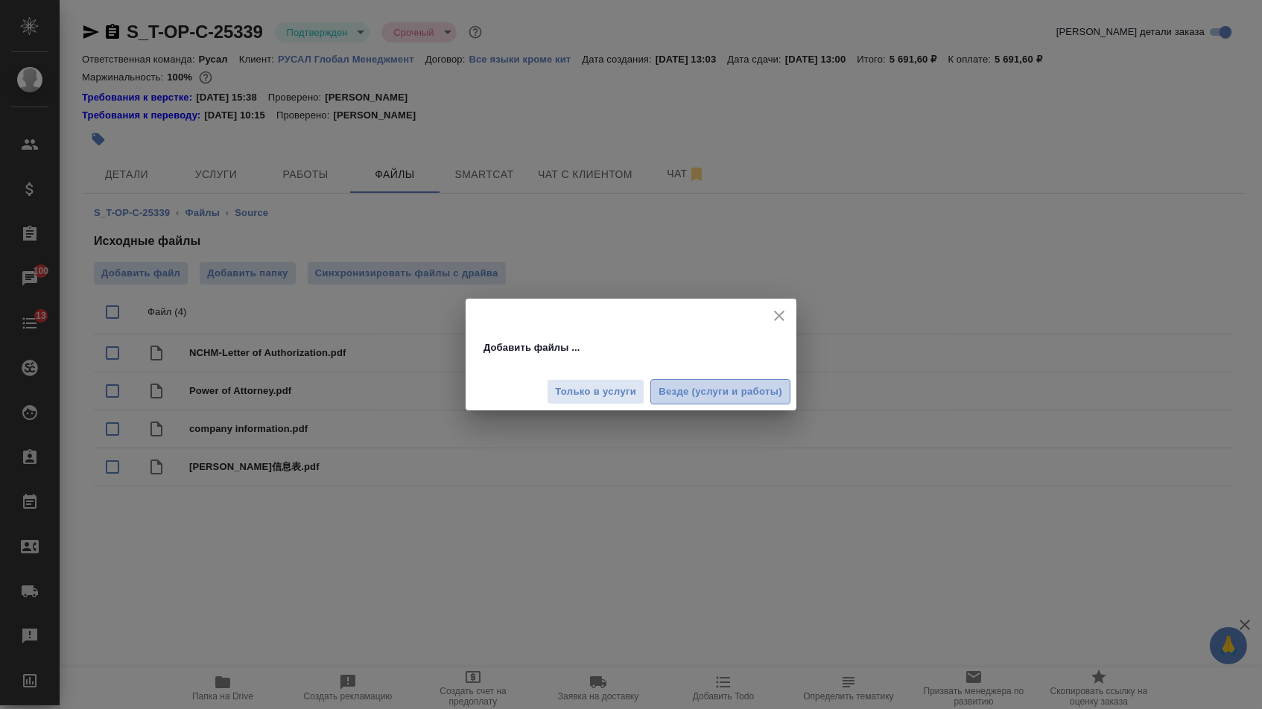
click at [694, 386] on span "Везде (услуги и работы)" at bounding box center [720, 392] width 124 height 17
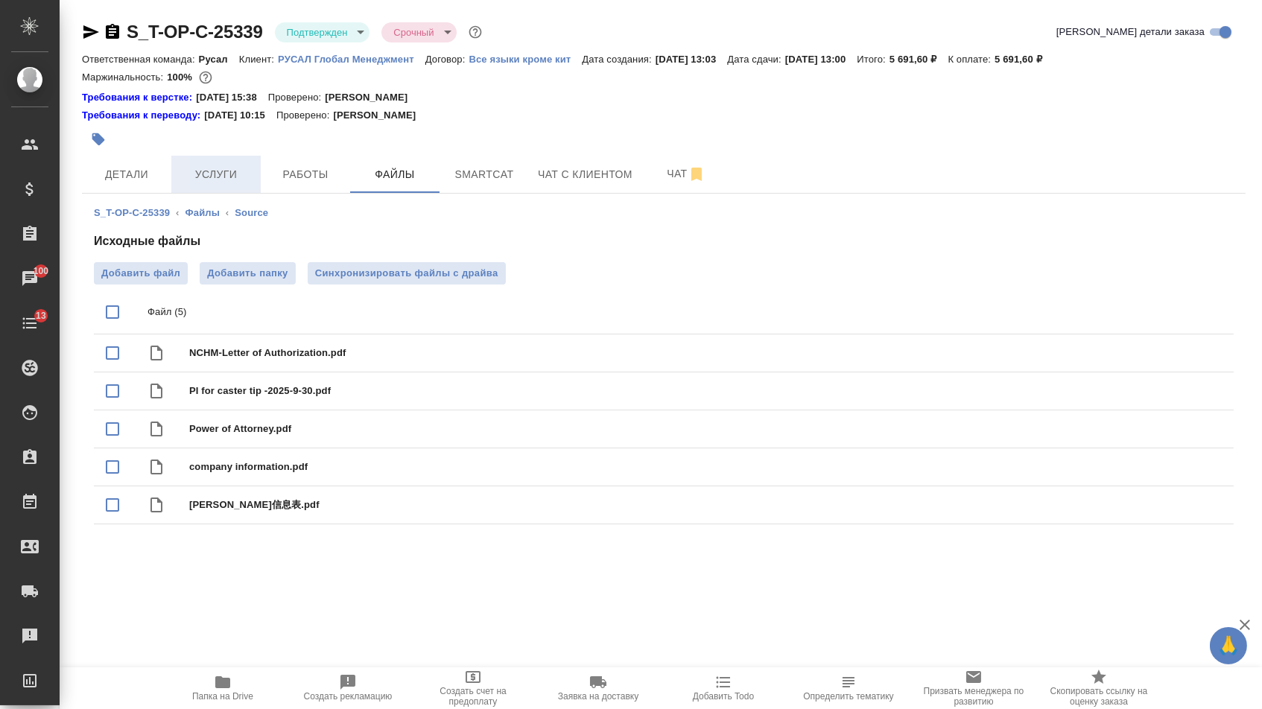
click at [206, 168] on button "Услуги" at bounding box center [215, 174] width 89 height 37
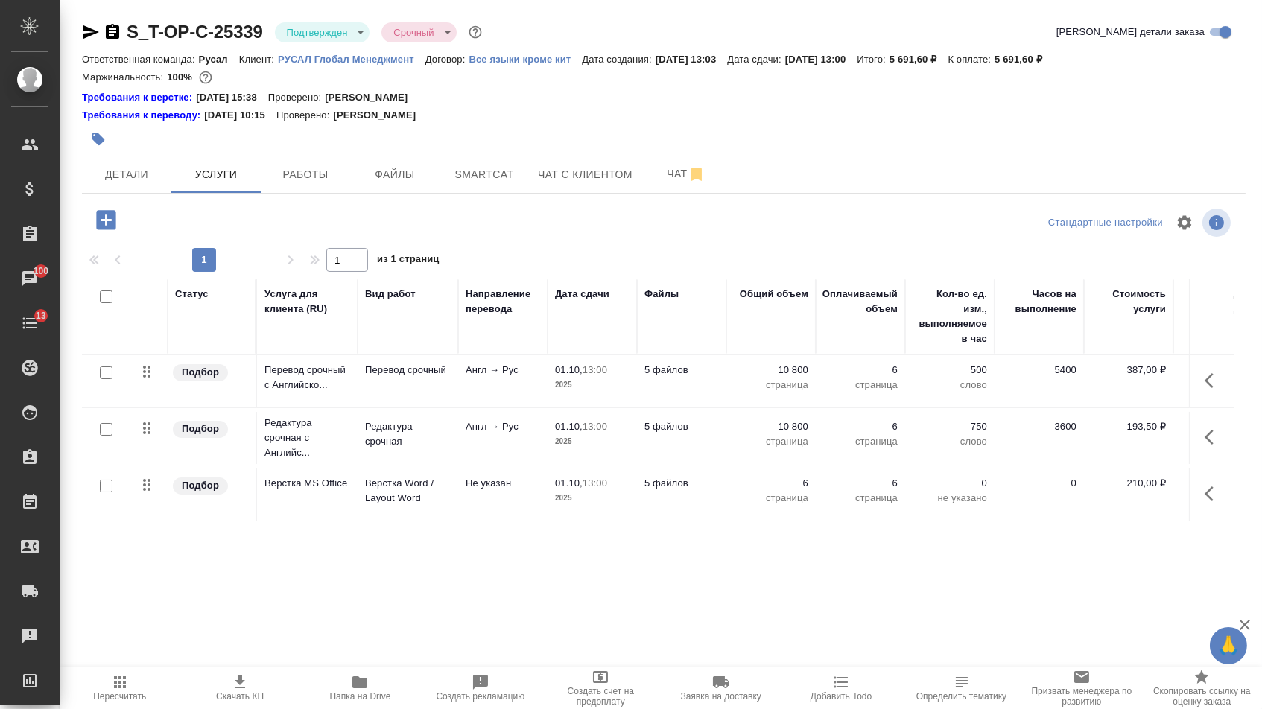
click at [92, 235] on div at bounding box center [107, 220] width 39 height 31
click at [778, 378] on p "10 800" at bounding box center [771, 370] width 74 height 15
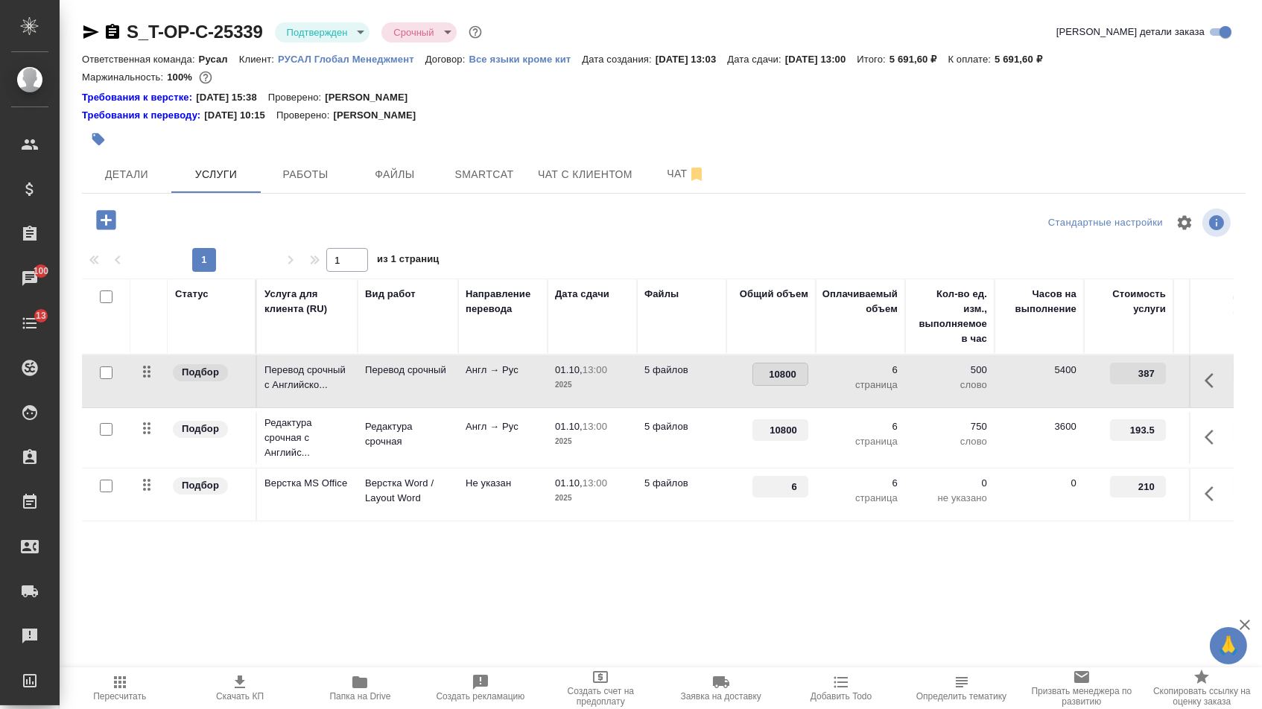
click at [778, 381] on input "10800" at bounding box center [780, 374] width 54 height 22
click at [784, 378] on input "12500" at bounding box center [780, 374] width 54 height 22
type input "12600"
drag, startPoint x: 787, startPoint y: 494, endPoint x: 828, endPoint y: 494, distance: 41.7
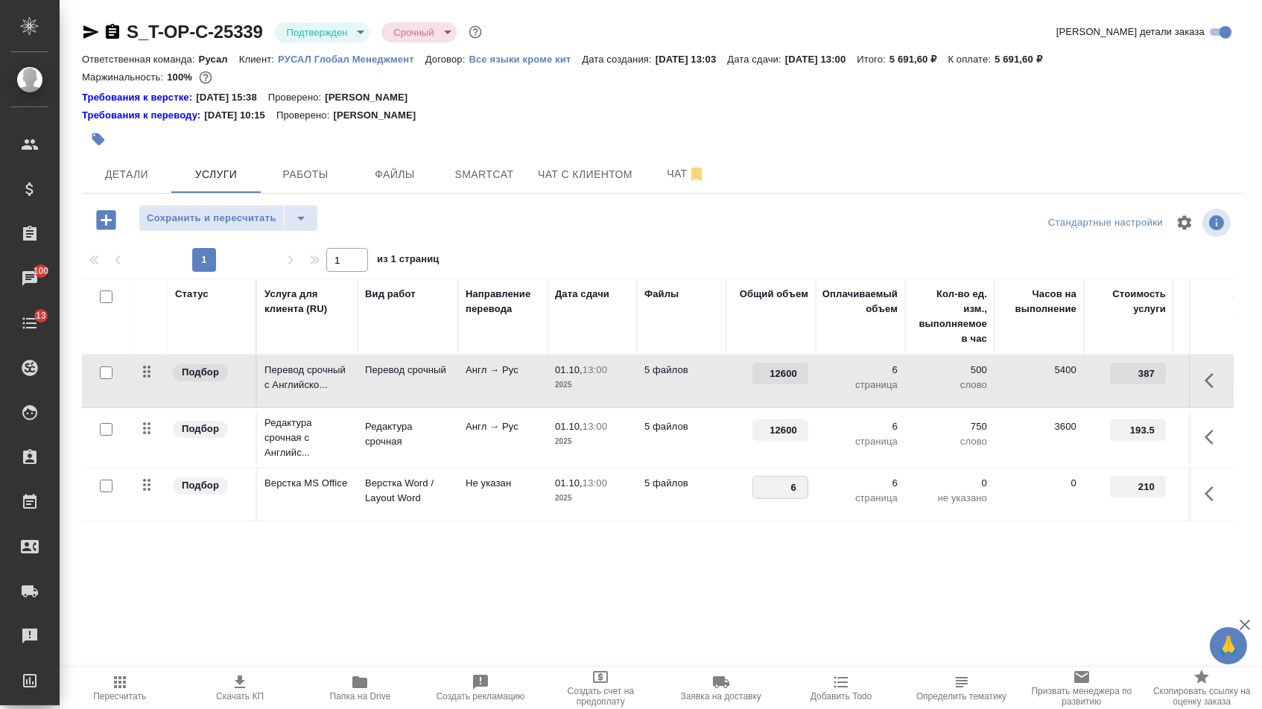
type input "7"
click at [781, 547] on div "Статус Услуга для клиента (RU) Вид работ Направление перевода Дата сдачи Файлы …" at bounding box center [658, 439] width 1152 height 320
click at [262, 227] on span "Сохранить и пересчитать" at bounding box center [212, 218] width 130 height 17
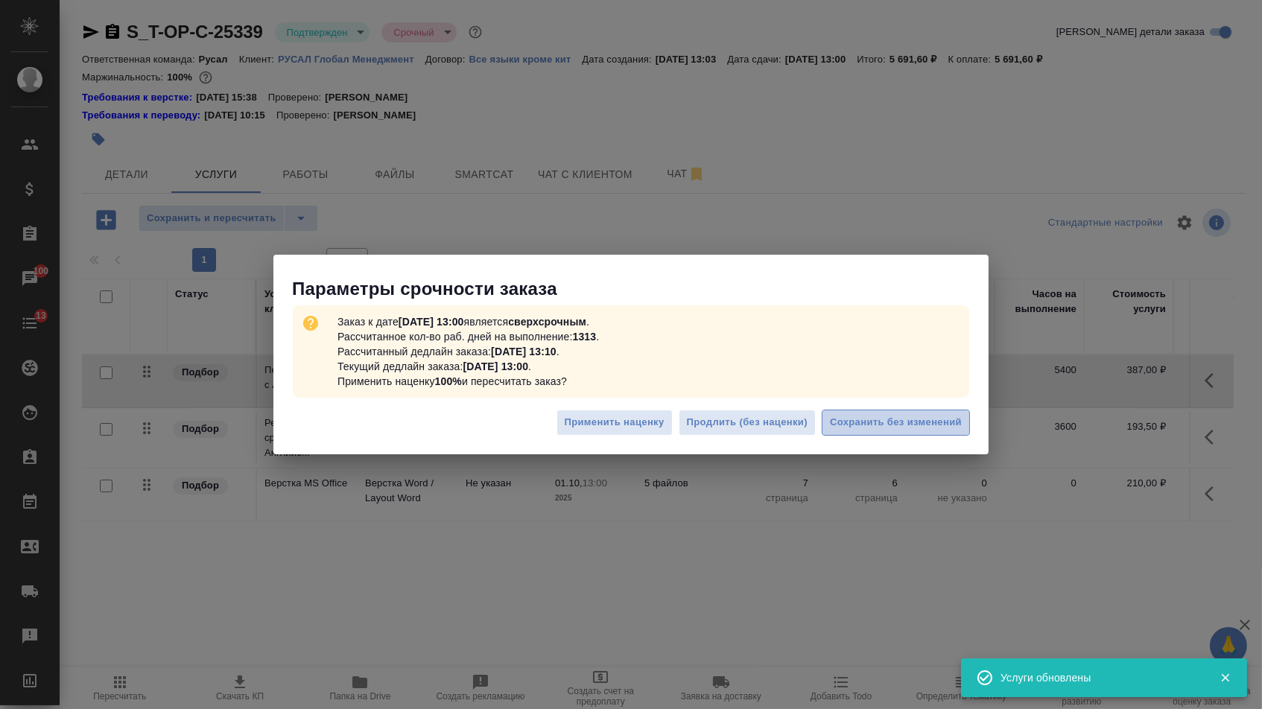
click at [910, 425] on span "Сохранить без изменений" at bounding box center [896, 422] width 132 height 17
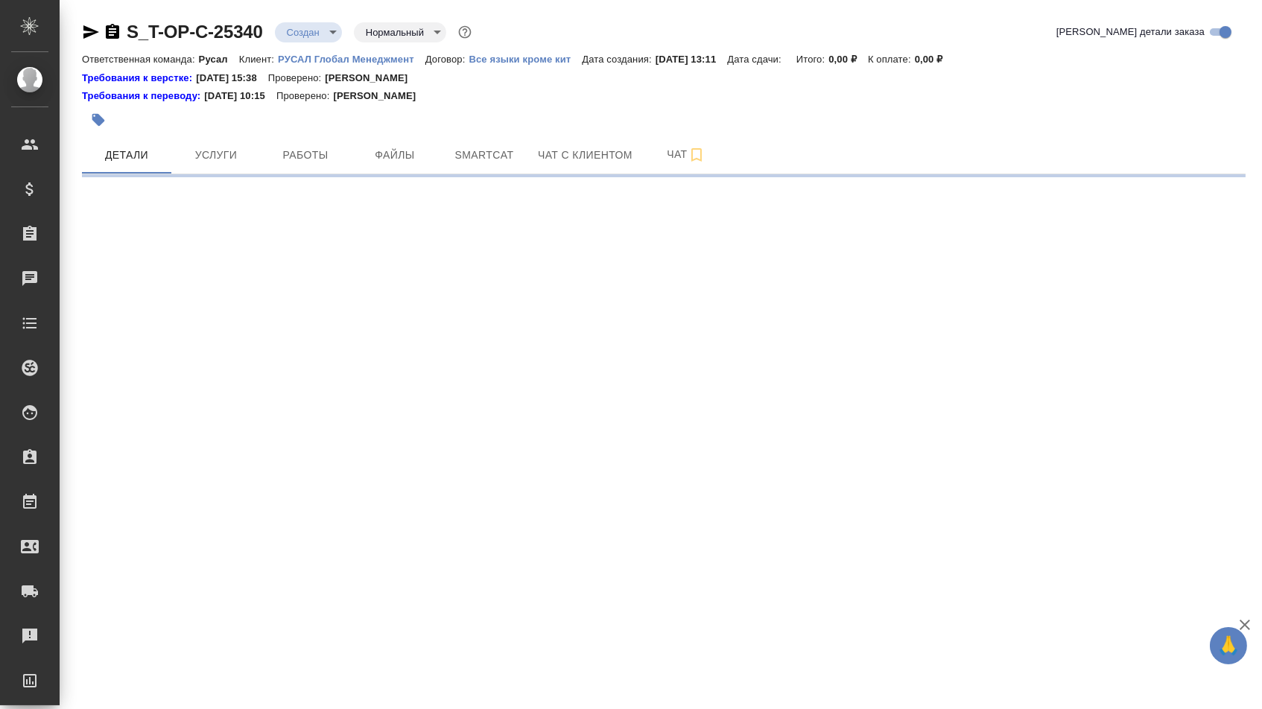
select select "RU"
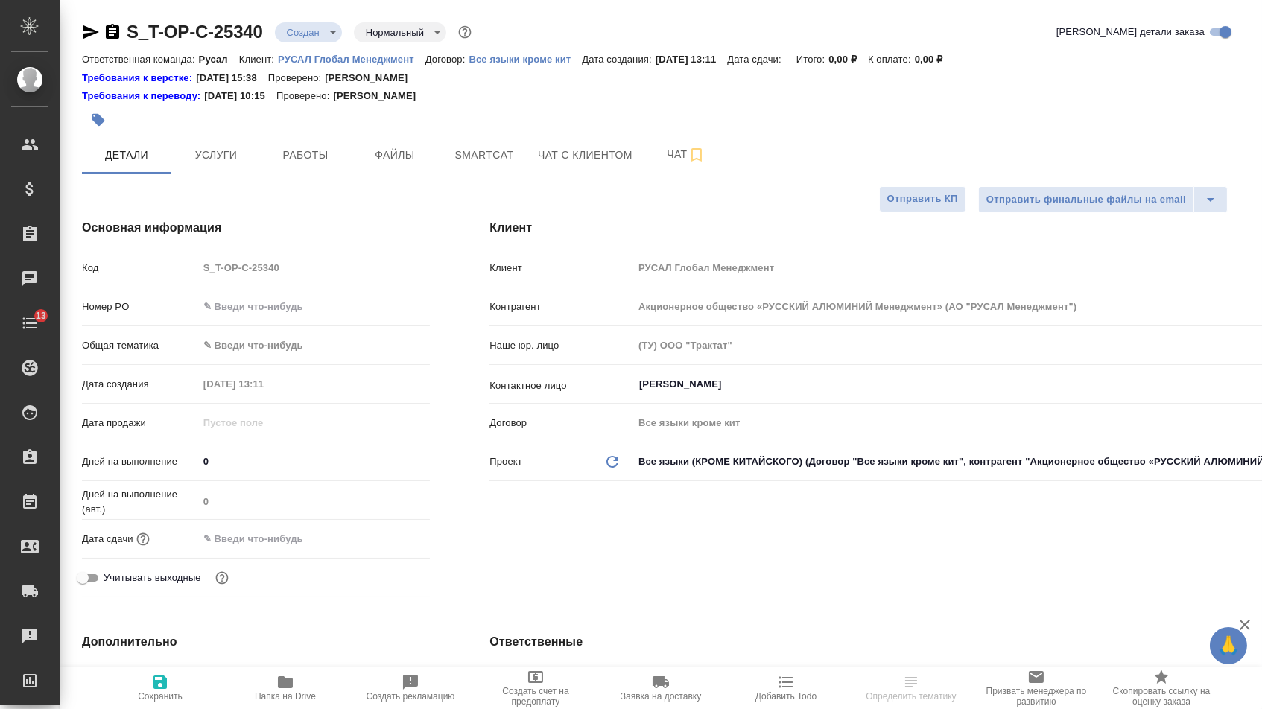
type textarea "x"
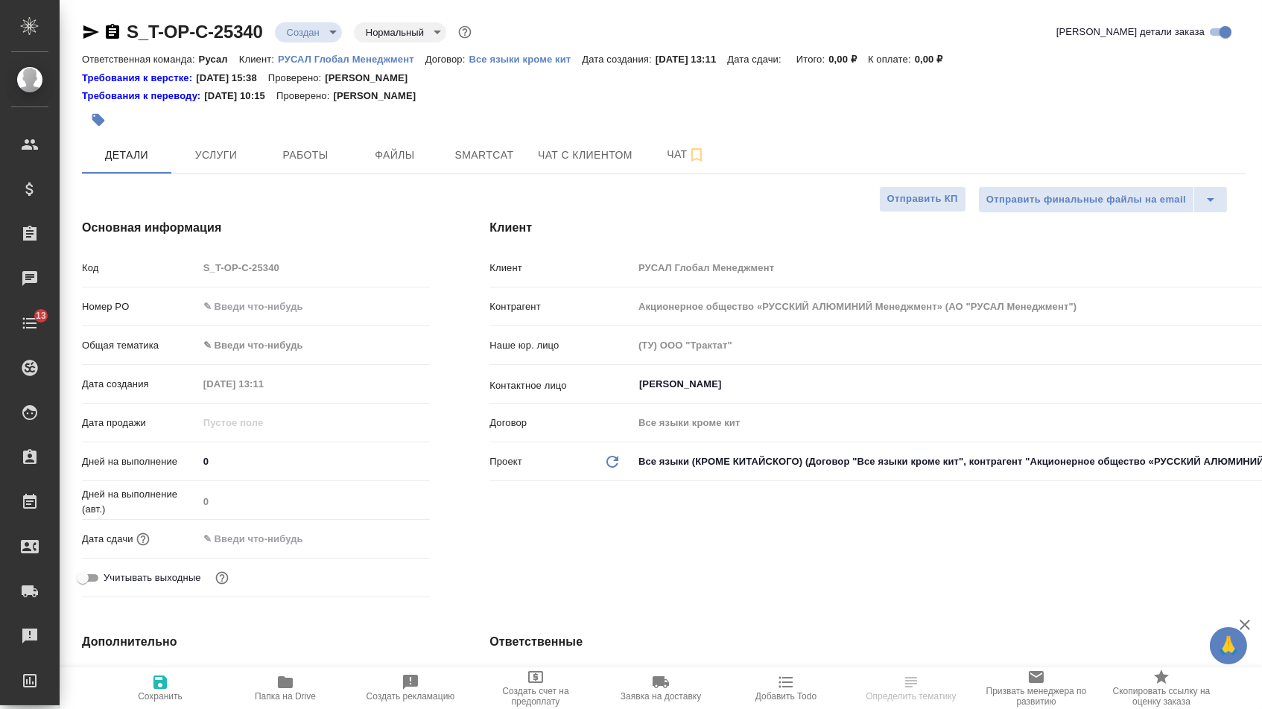
type textarea "x"
click at [307, 299] on input "text" at bounding box center [314, 307] width 232 height 22
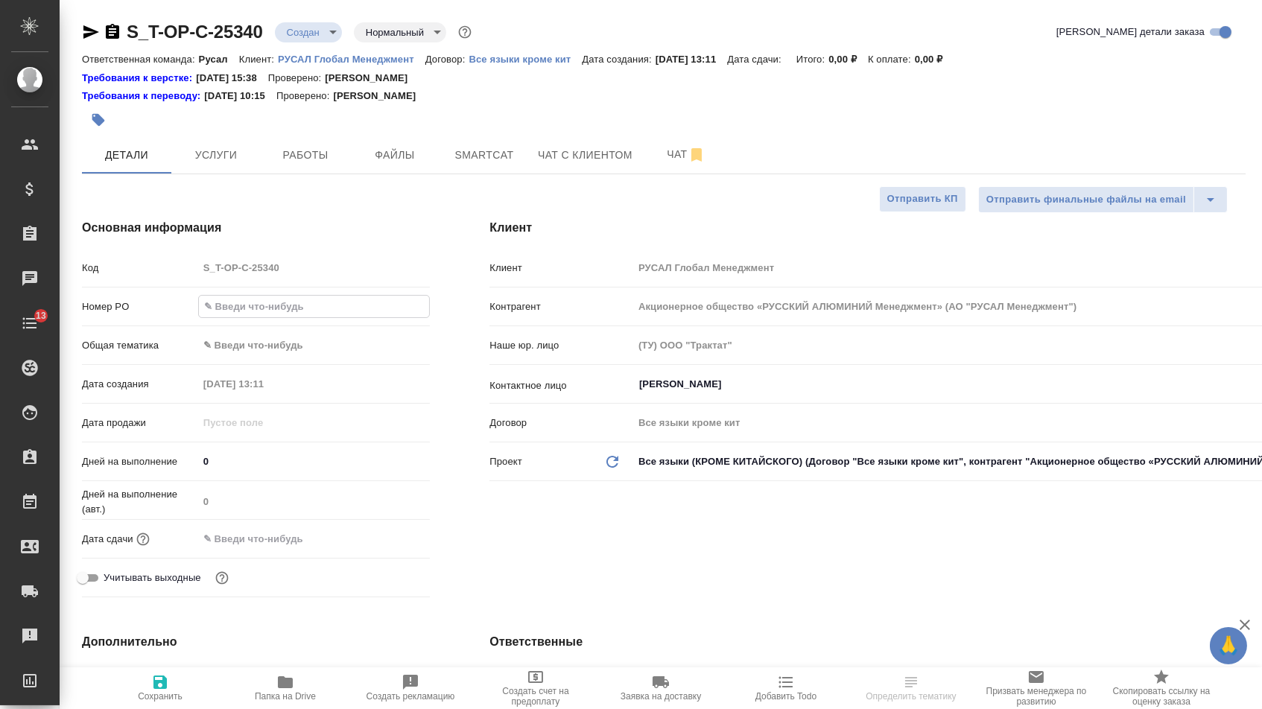
paste input "Т-ОП-С-46939"
type input "Т-ОП-С-46939"
type textarea "x"
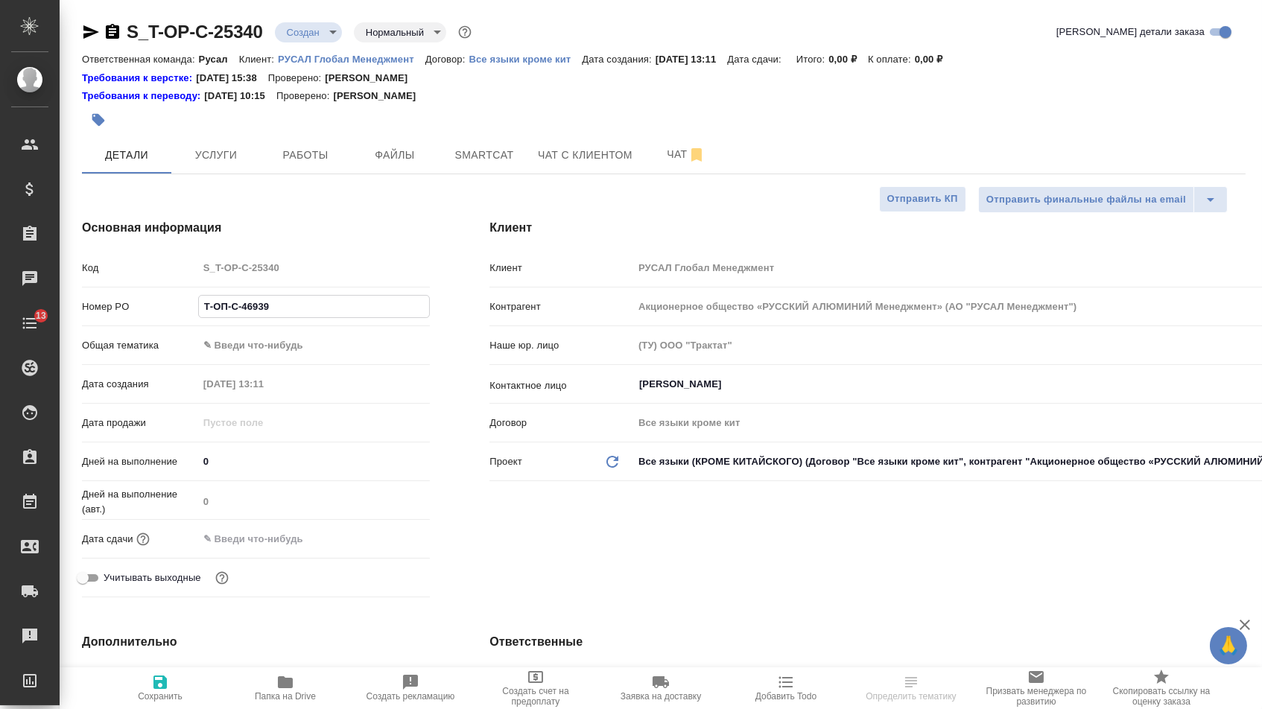
type input "Т-ОП-С-46939"
click at [280, 552] on div "Дата сдачи" at bounding box center [256, 539] width 348 height 26
click at [315, 545] on input "text" at bounding box center [263, 539] width 130 height 22
click at [383, 547] on icon "button" at bounding box center [387, 538] width 18 height 18
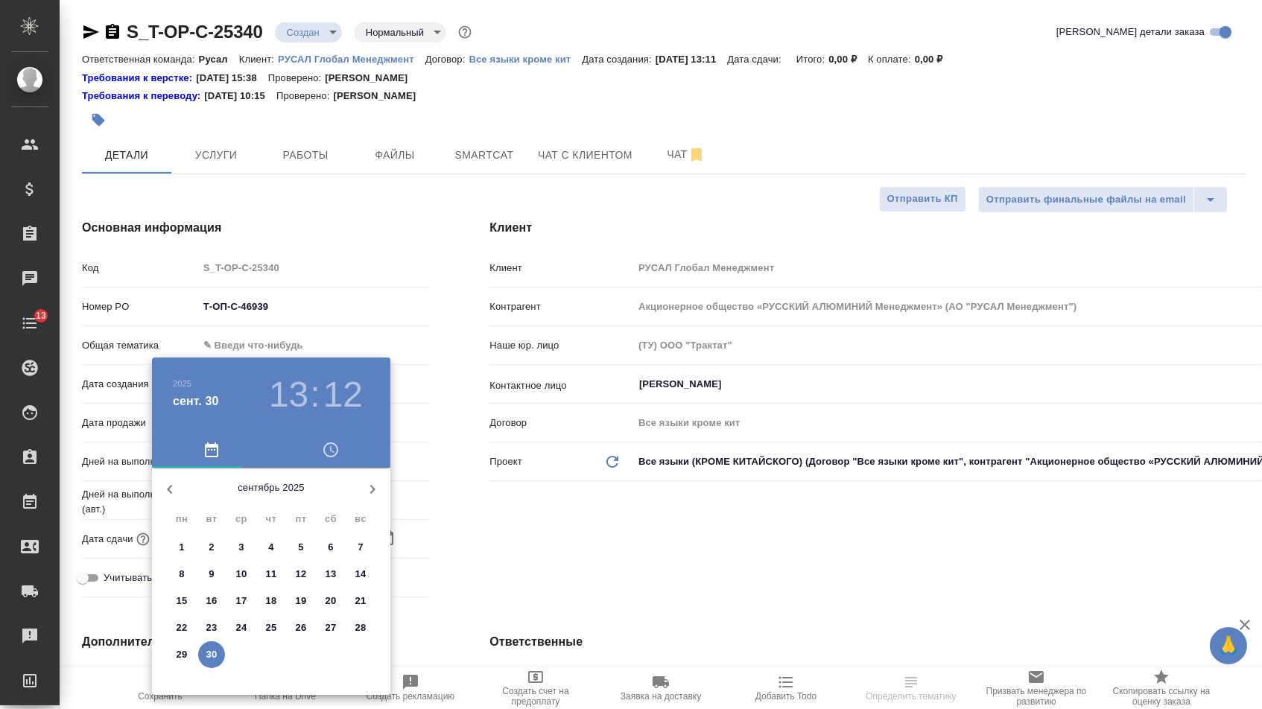
click at [370, 498] on icon "button" at bounding box center [372, 489] width 18 height 18
click at [244, 548] on p "1" at bounding box center [240, 547] width 5 height 15
type input "[DATE] 13:12"
type textarea "x"
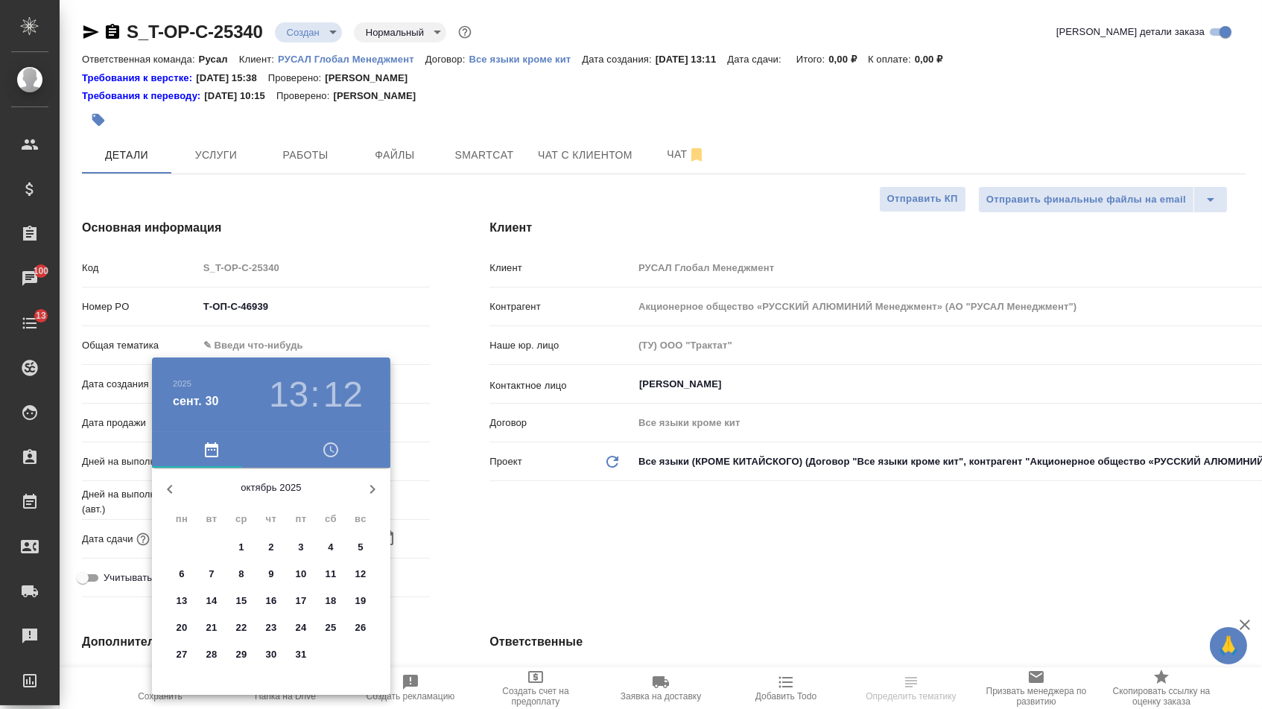
type textarea "x"
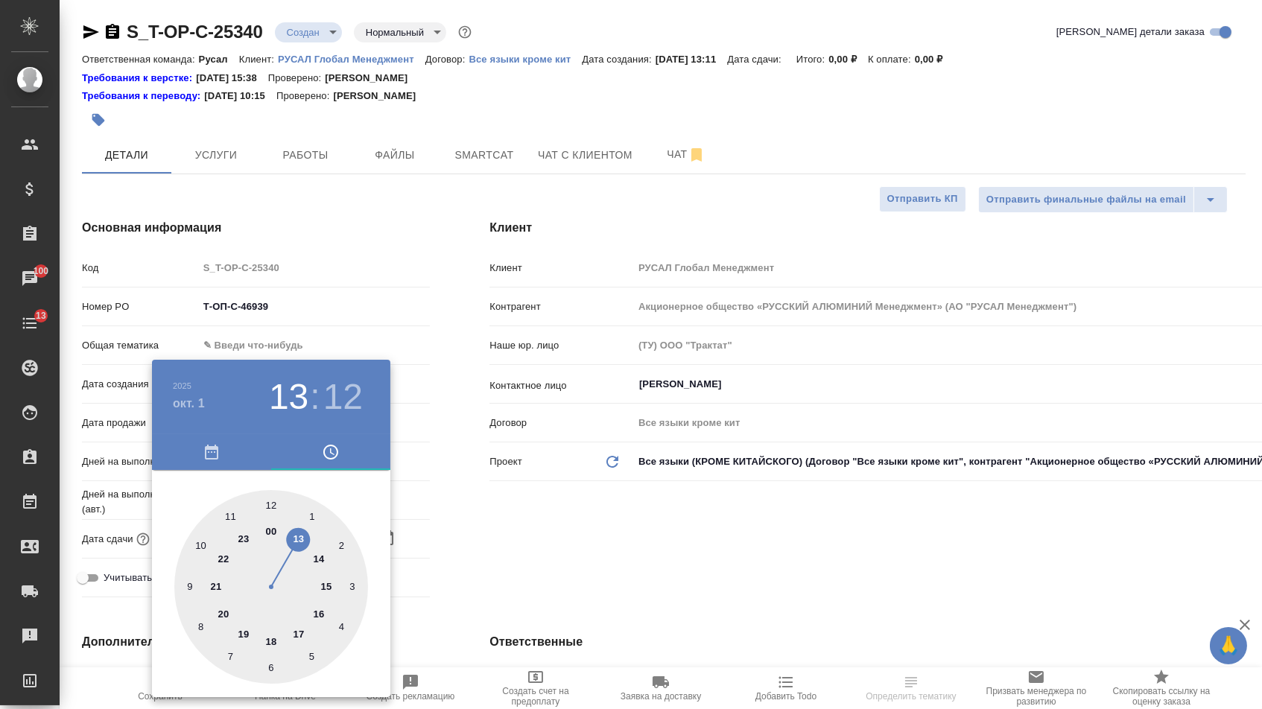
type textarea "x"
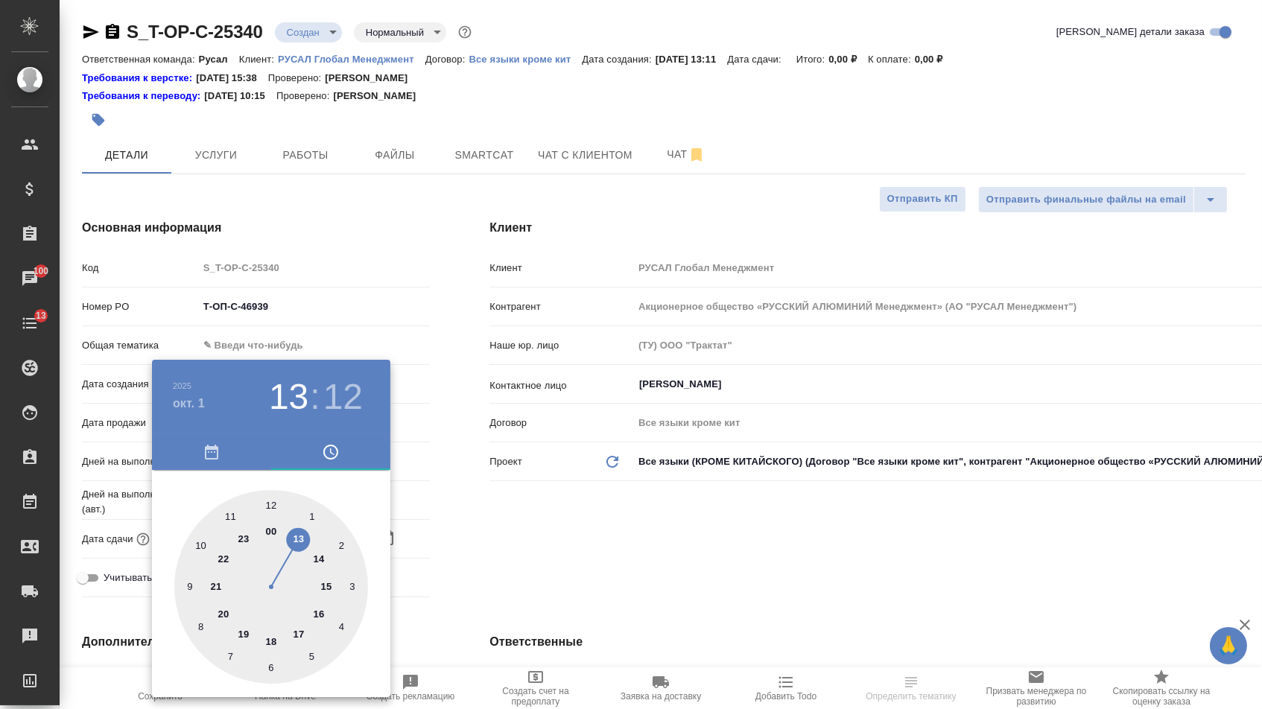
type textarea "x"
type input "[DATE] 11:12"
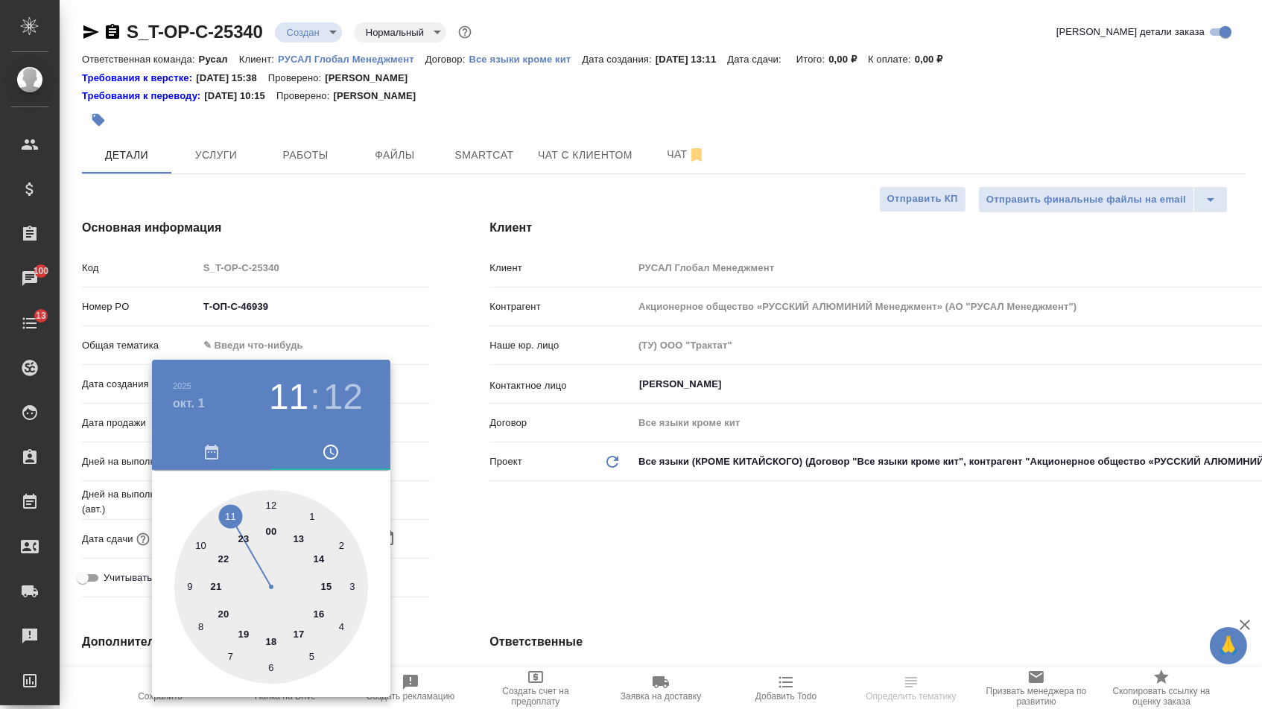
click at [230, 514] on div at bounding box center [271, 587] width 194 height 194
type textarea "x"
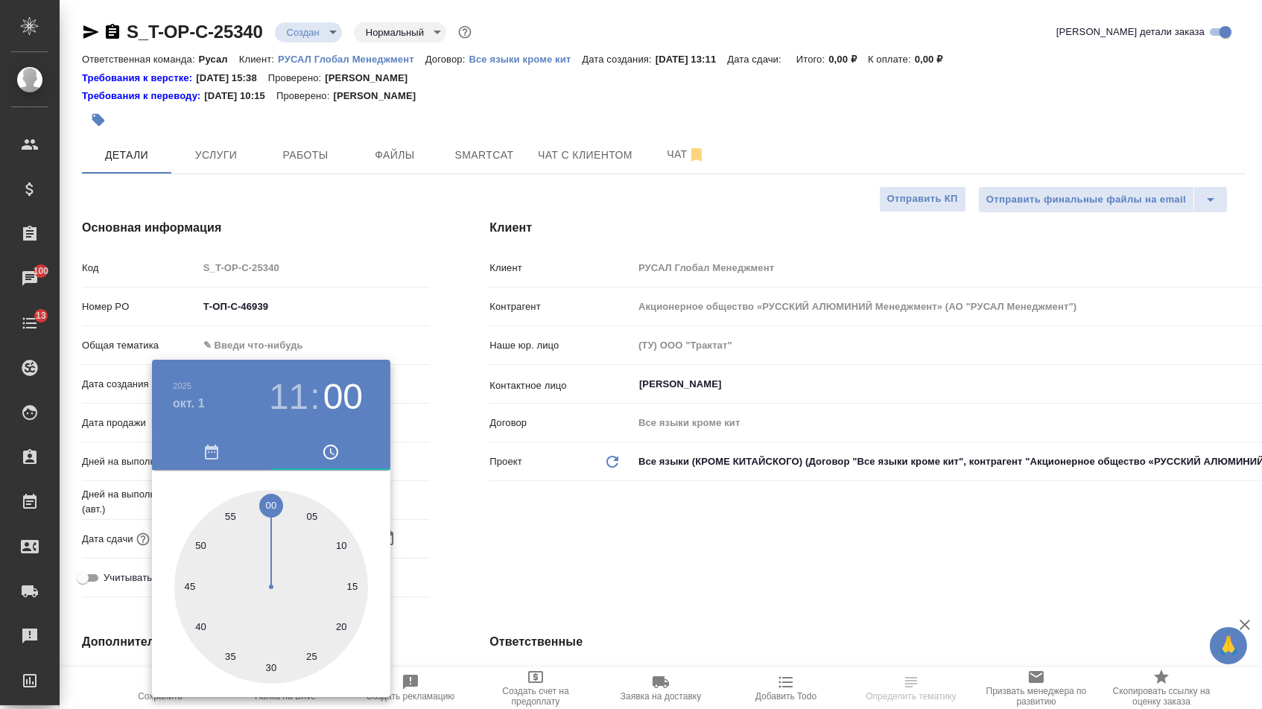
type textarea "x"
type input "[DATE] 11:00"
click at [267, 500] on div at bounding box center [271, 587] width 194 height 194
type textarea "x"
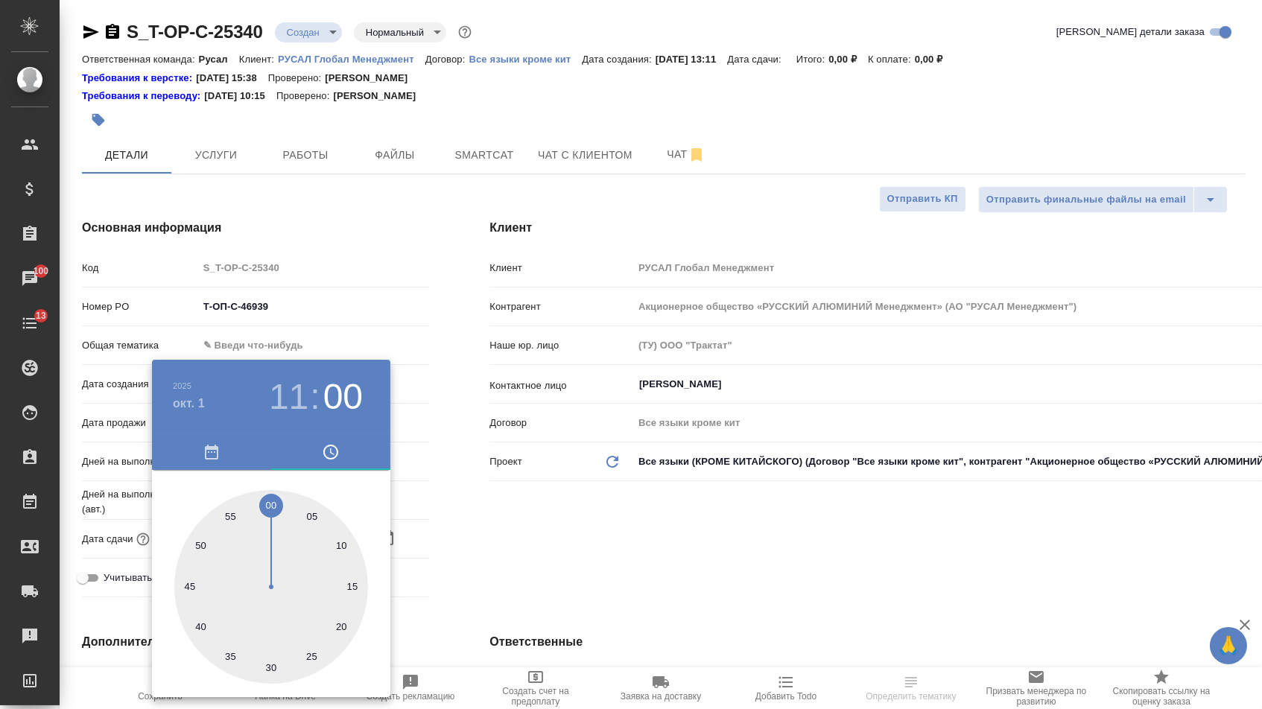
type textarea "x"
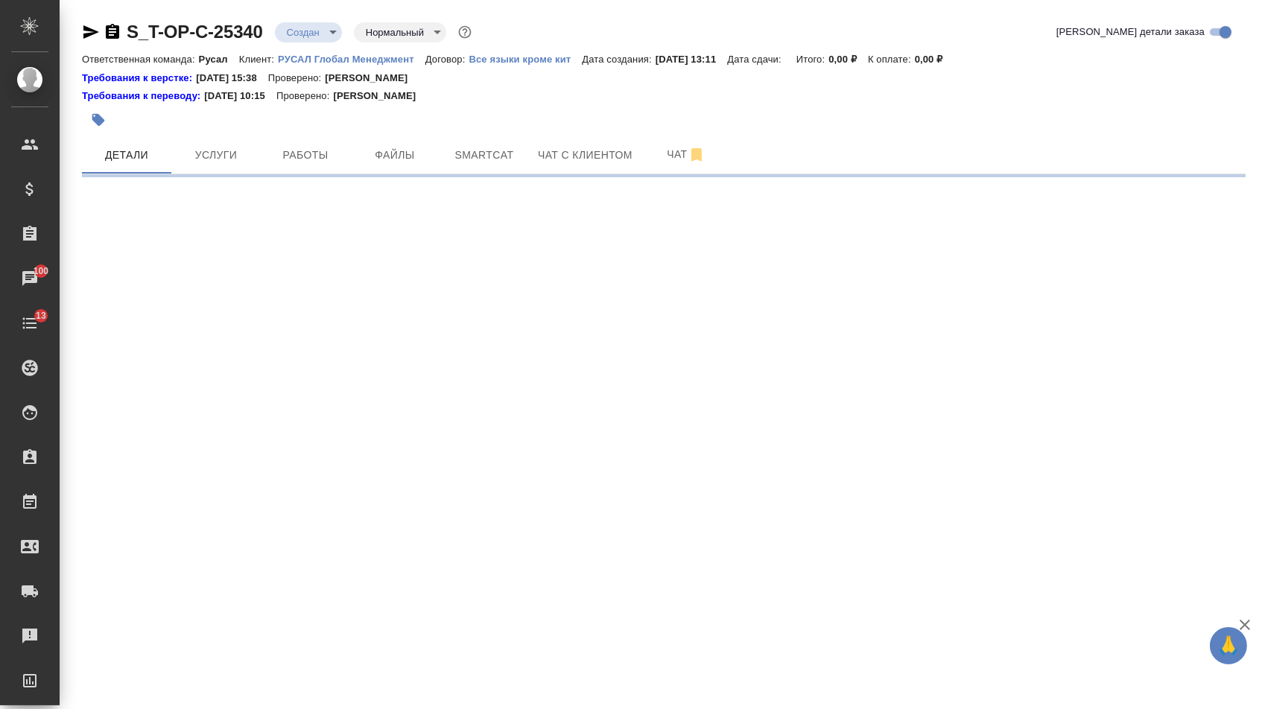
click at [626, 504] on div ".cls-1 fill:#fff; AWATERA [PERSON_NAME] Спецификации Заказы 100 Чаты 13 Todo Пр…" at bounding box center [631, 354] width 1262 height 709
select select "RU"
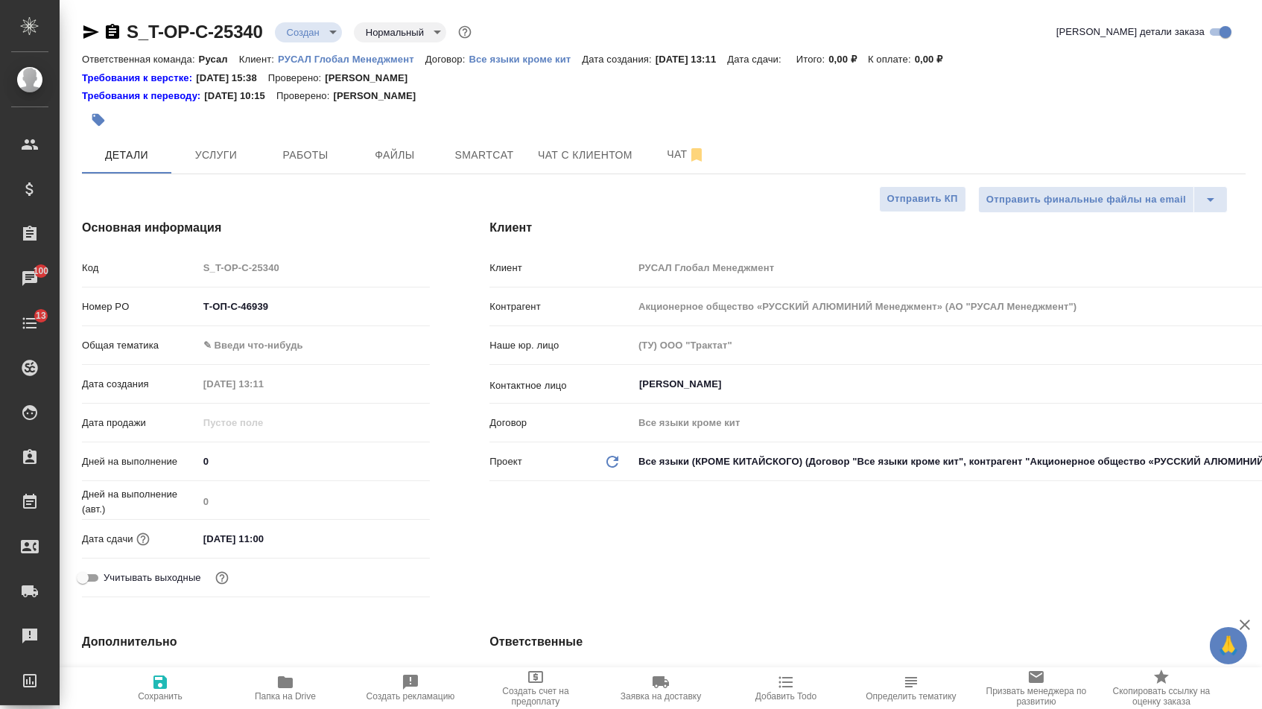
type textarea "x"
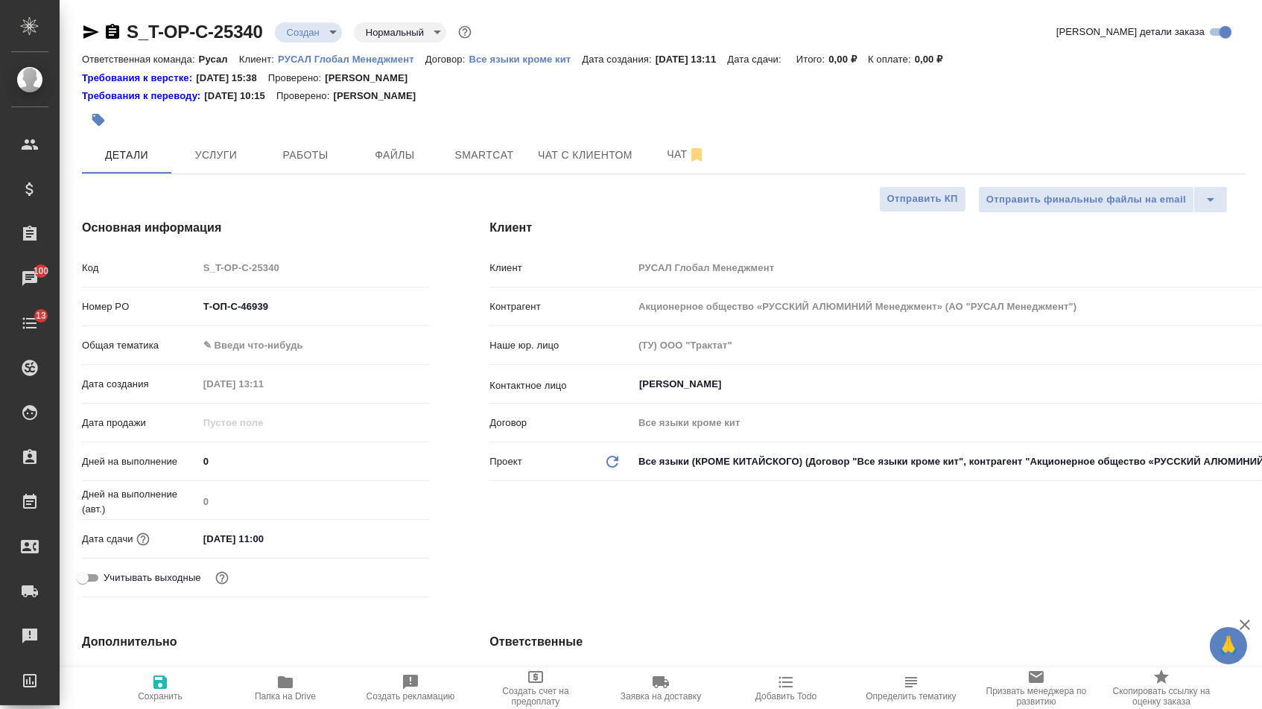
type textarea "x"
click at [259, 350] on body "🙏 .cls-1 fill:#fff; AWATERA [PERSON_NAME] Спецификации Заказы 100 Чаты 13 Todo …" at bounding box center [631, 354] width 1262 height 709
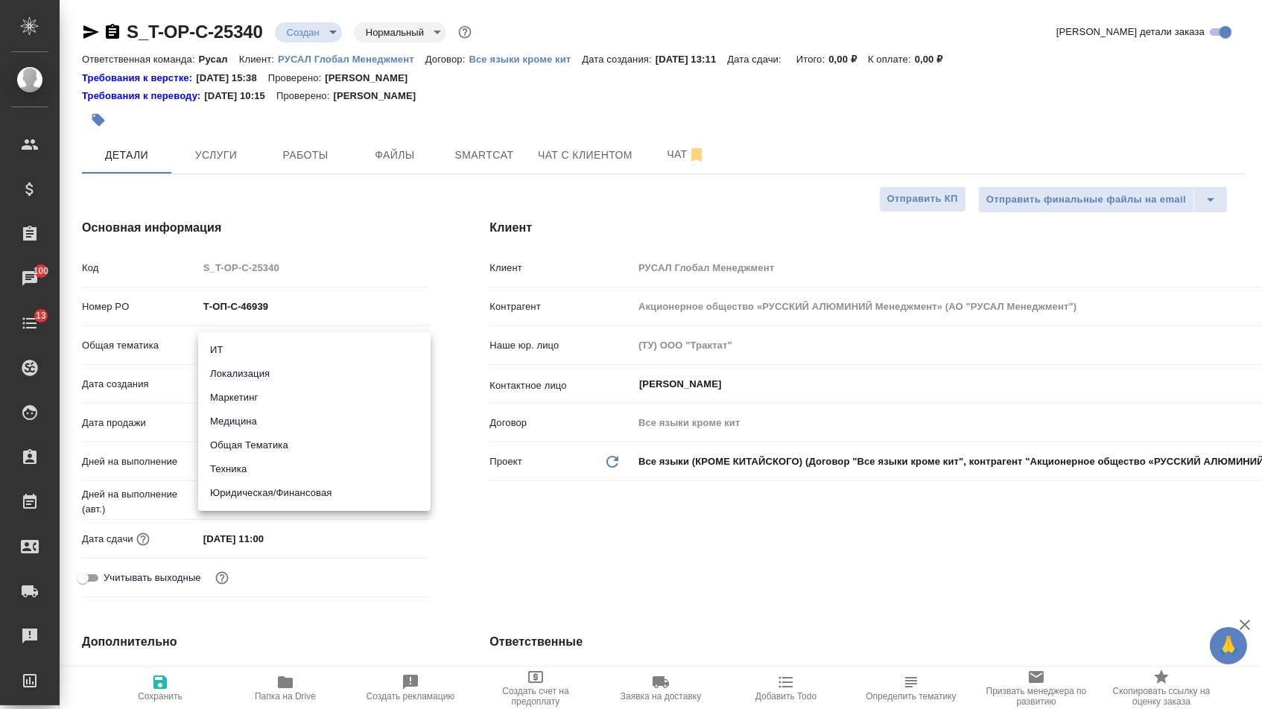
click at [254, 467] on li "Техника" at bounding box center [314, 469] width 232 height 24
type input "tech"
type textarea "x"
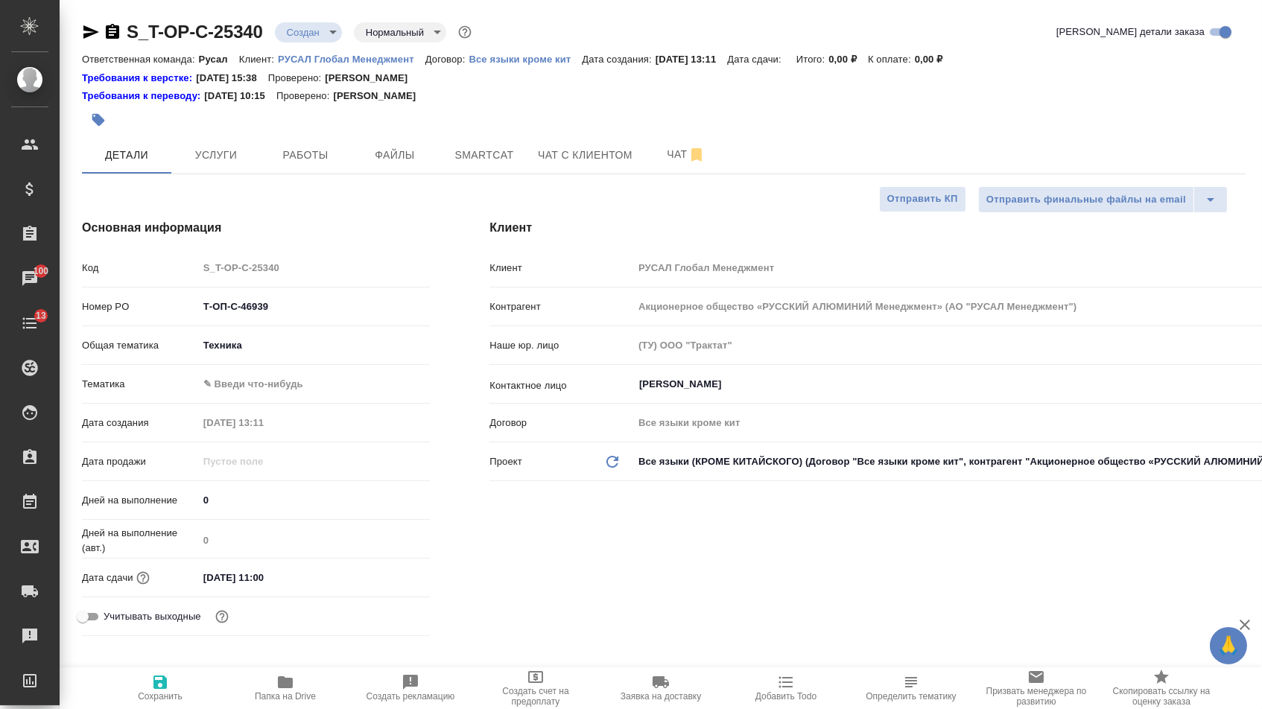
click at [255, 383] on body "🙏 .cls-1 fill:#fff; AWATERA [PERSON_NAME] Спецификации Заказы 100 Чаты 13 Todo …" at bounding box center [631, 354] width 1262 height 709
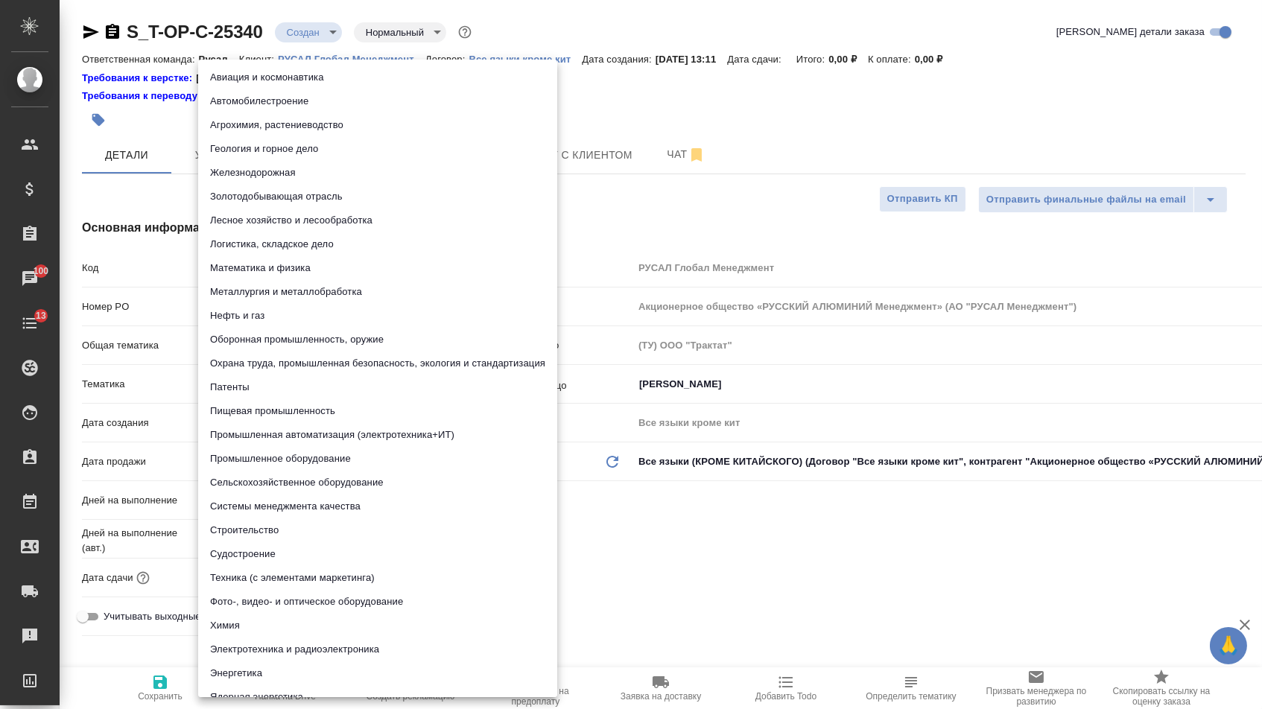
click at [222, 626] on li "Химия" at bounding box center [377, 626] width 359 height 24
type textarea "x"
type input "5a8b8b956a9677013d343d8b"
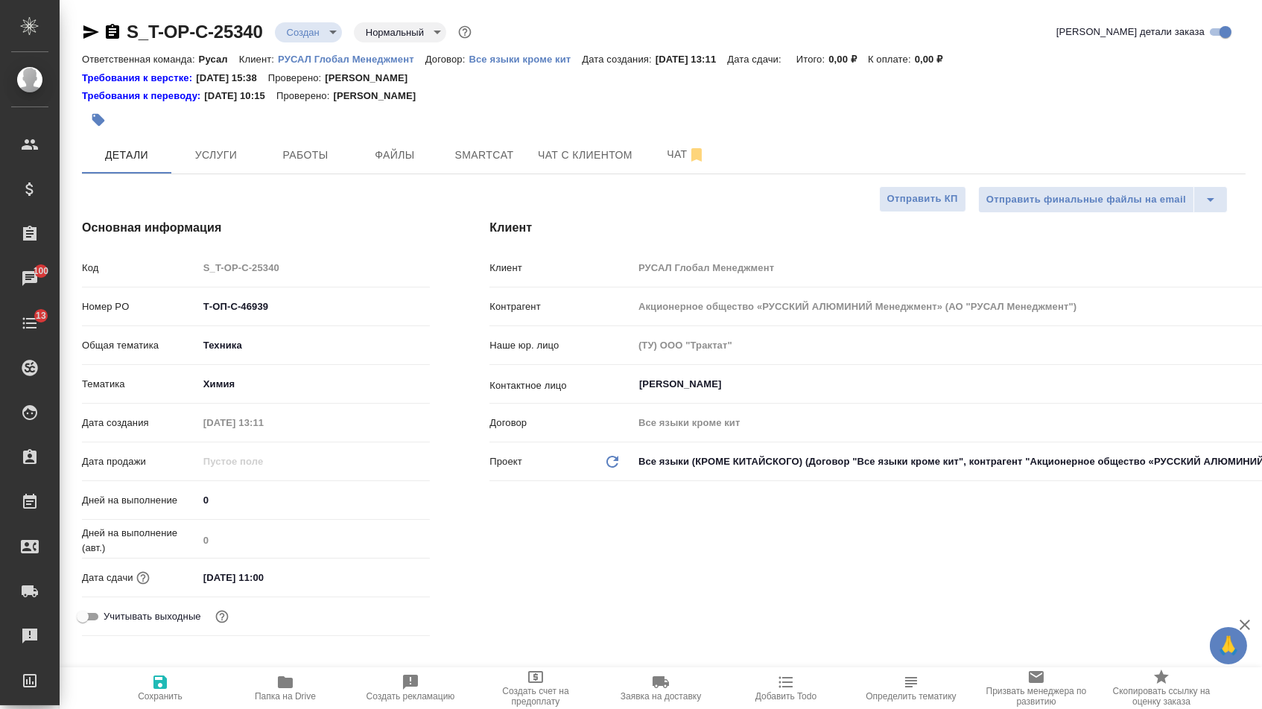
click at [162, 708] on div "Авиация и космонавтика Автомобилестроение Агрохимия, растениеводство Геология и…" at bounding box center [631, 354] width 1262 height 709
click at [146, 679] on span "Сохранить" at bounding box center [160, 687] width 107 height 28
type textarea "x"
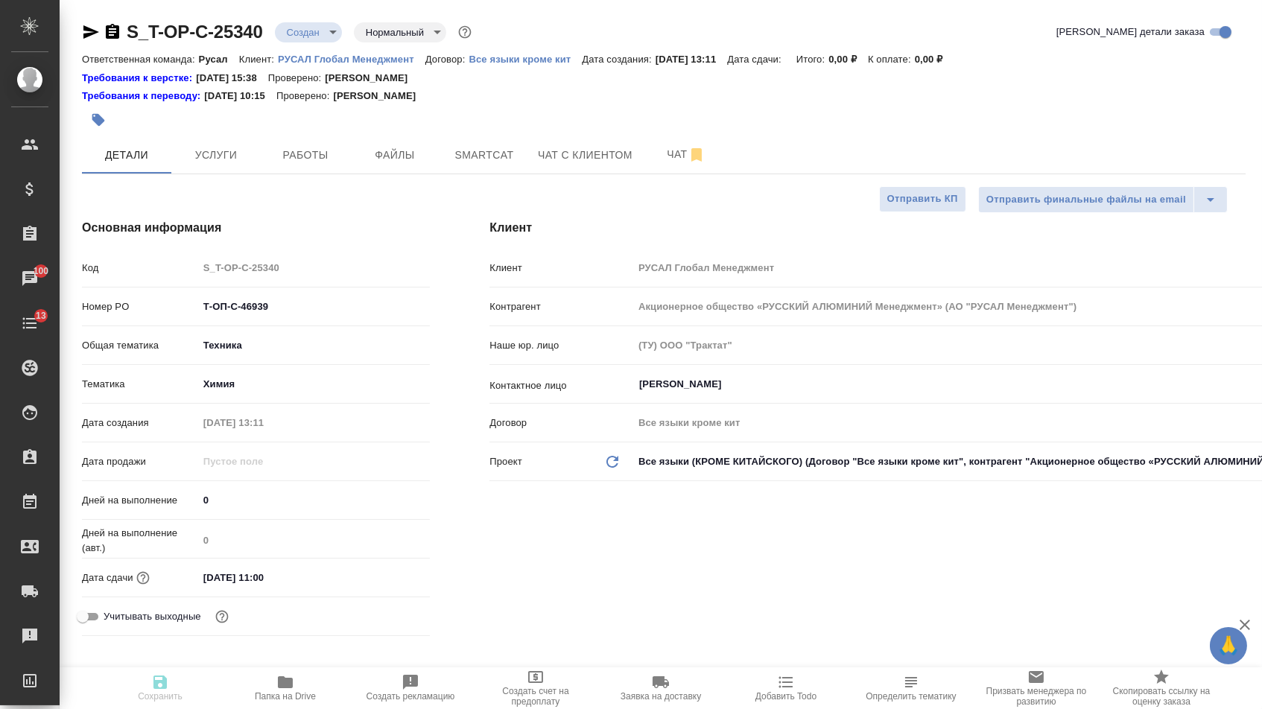
type textarea "x"
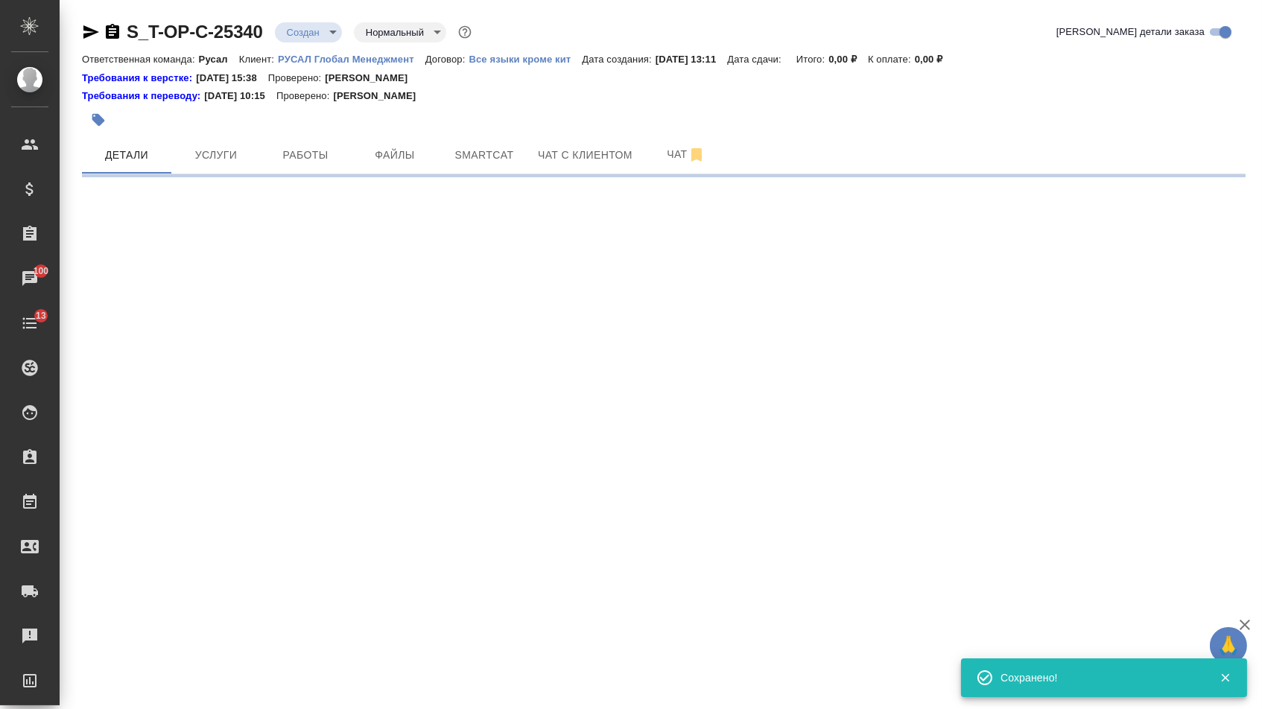
select select "RU"
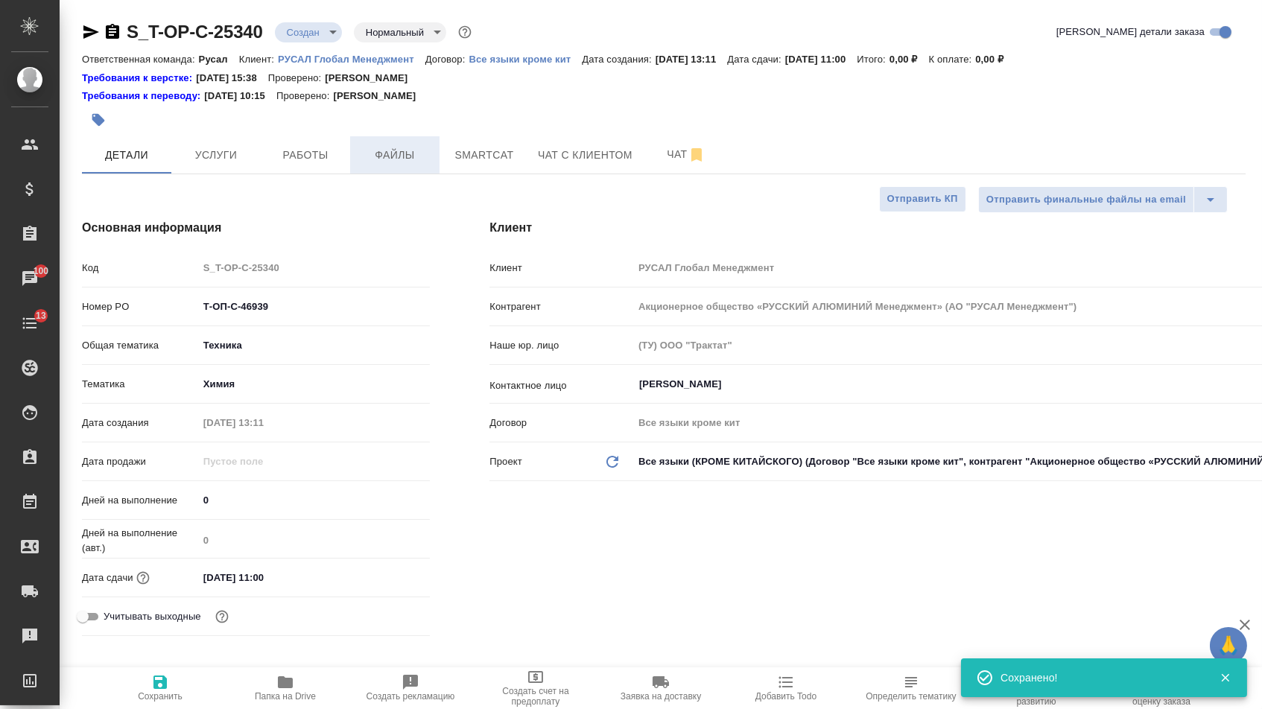
type textarea "x"
click at [376, 156] on span "Файлы" at bounding box center [395, 155] width 72 height 19
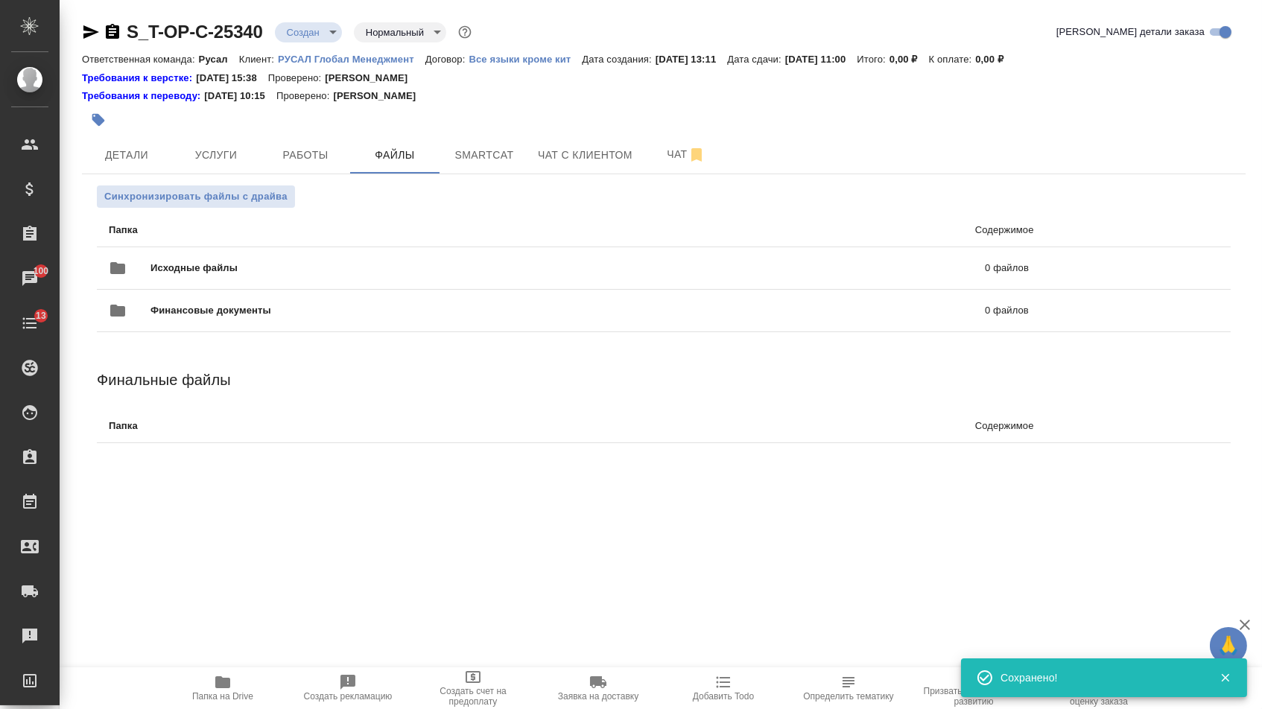
click at [217, 235] on div ".cls-1 fill:#fff; AWATERA [PERSON_NAME] Спецификации Заказы 100 Чаты 13 Todo Пр…" at bounding box center [631, 354] width 1262 height 709
click at [177, 259] on div "Исходные файлы 0 файлов" at bounding box center [569, 268] width 920 height 36
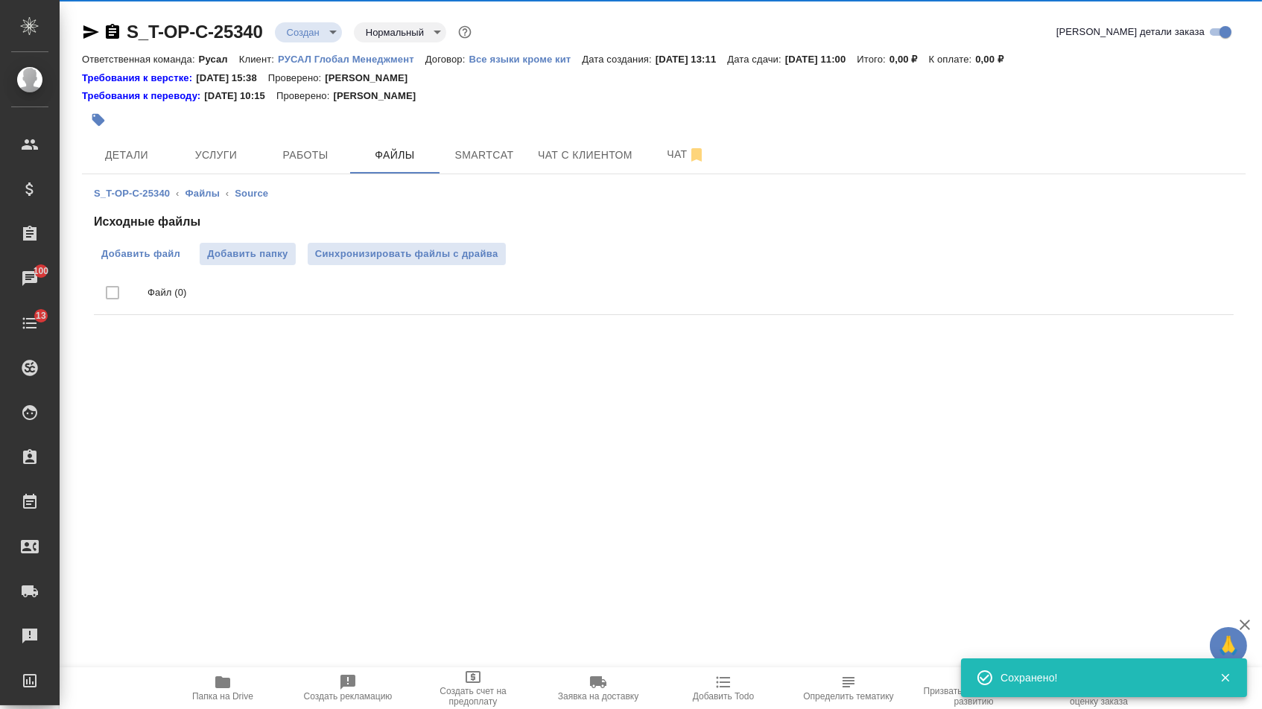
click at [136, 253] on span "Добавить файл" at bounding box center [140, 254] width 79 height 15
click at [0, 0] on input "Добавить файл" at bounding box center [0, 0] width 0 height 0
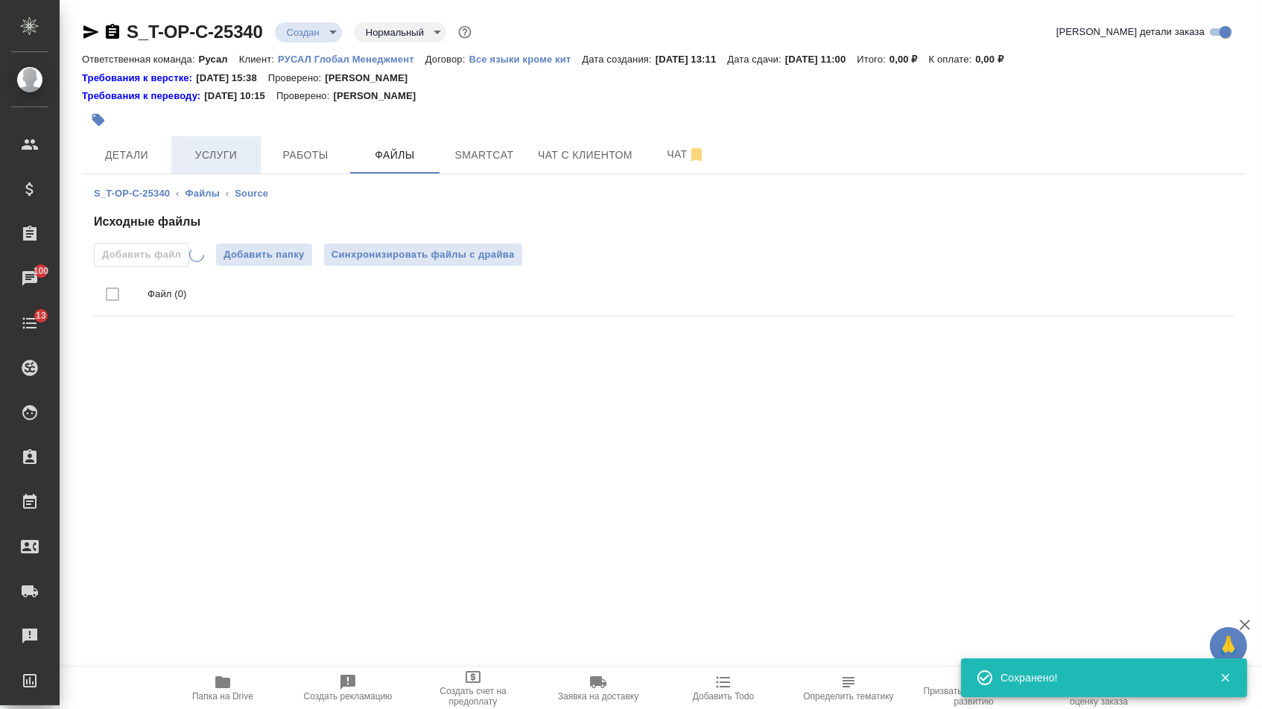
click at [220, 157] on span "Услуги" at bounding box center [216, 155] width 72 height 19
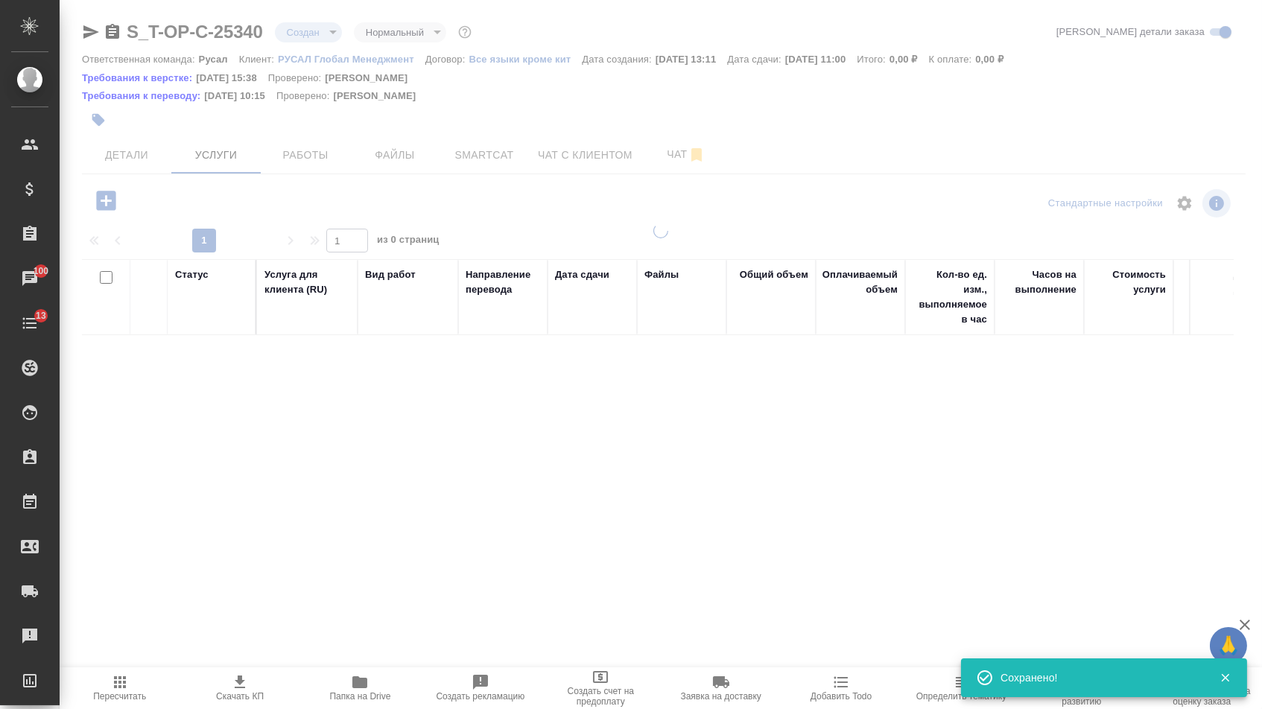
click at [115, 200] on icon "button" at bounding box center [105, 200] width 19 height 19
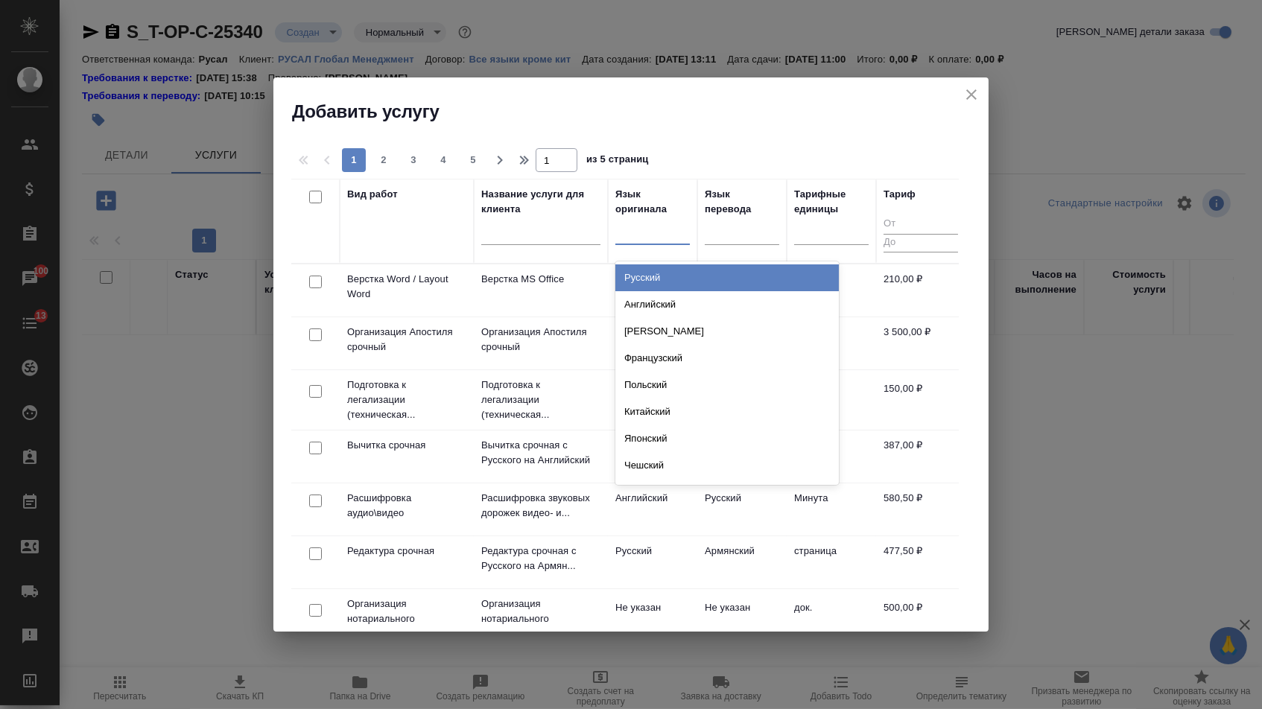
click at [654, 240] on div at bounding box center [652, 230] width 74 height 22
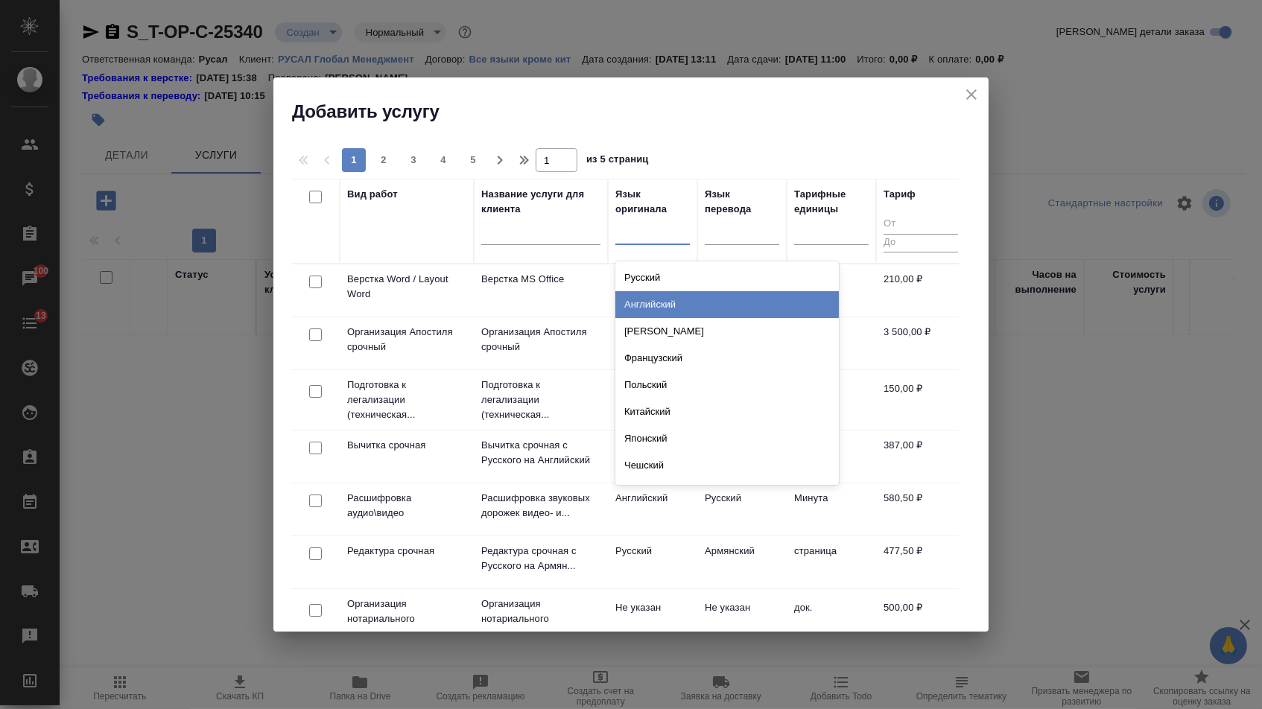
click at [682, 303] on div "Английский" at bounding box center [726, 304] width 223 height 27
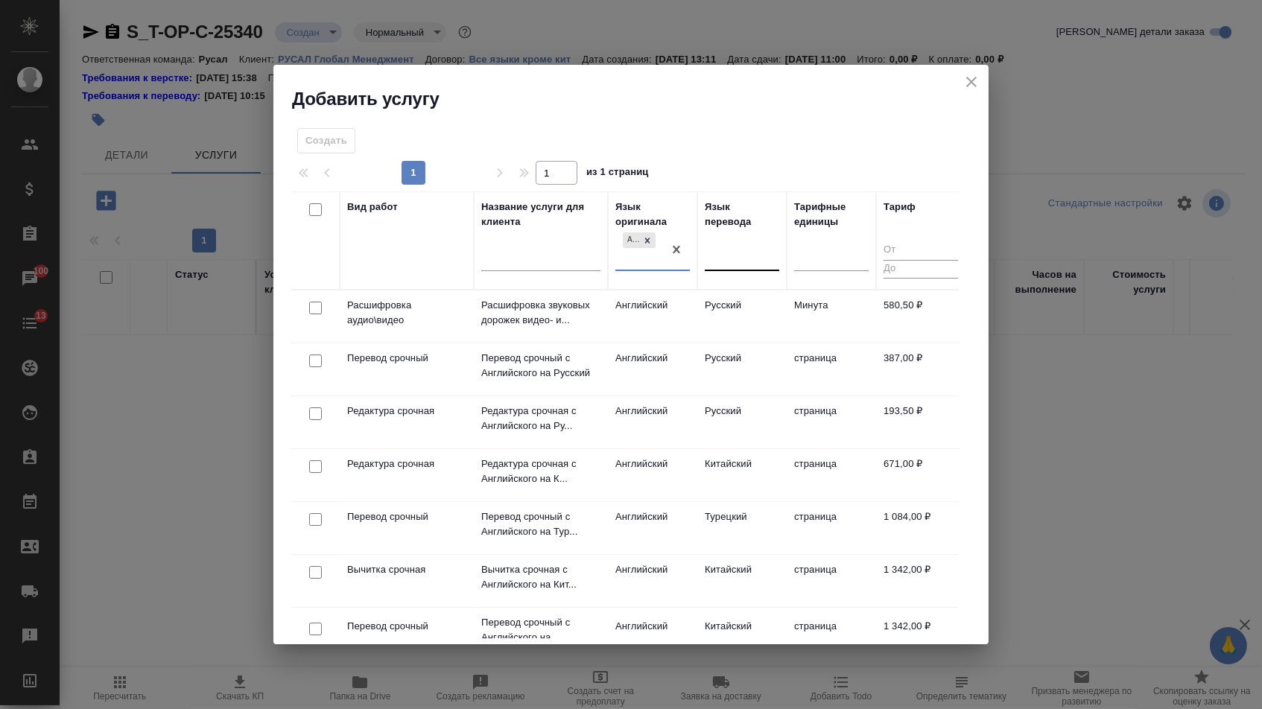
click at [731, 257] on div at bounding box center [742, 257] width 74 height 22
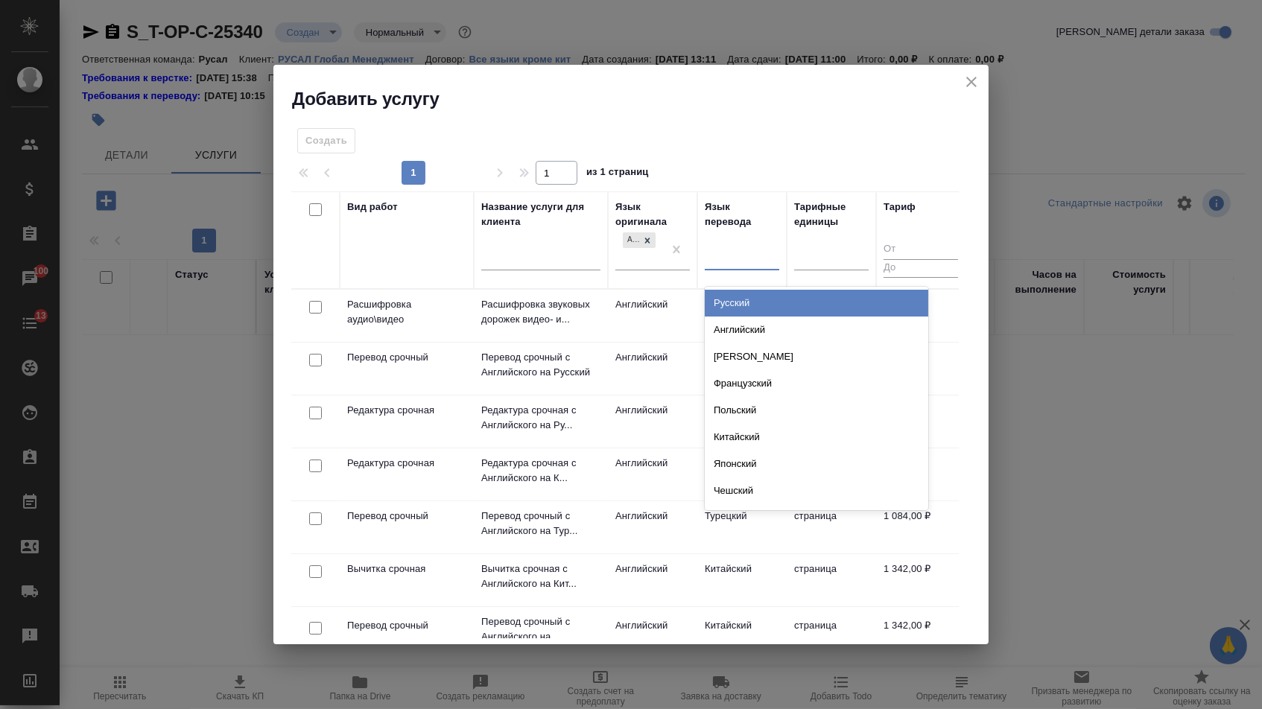
click at [728, 305] on div "Русский" at bounding box center [816, 303] width 223 height 27
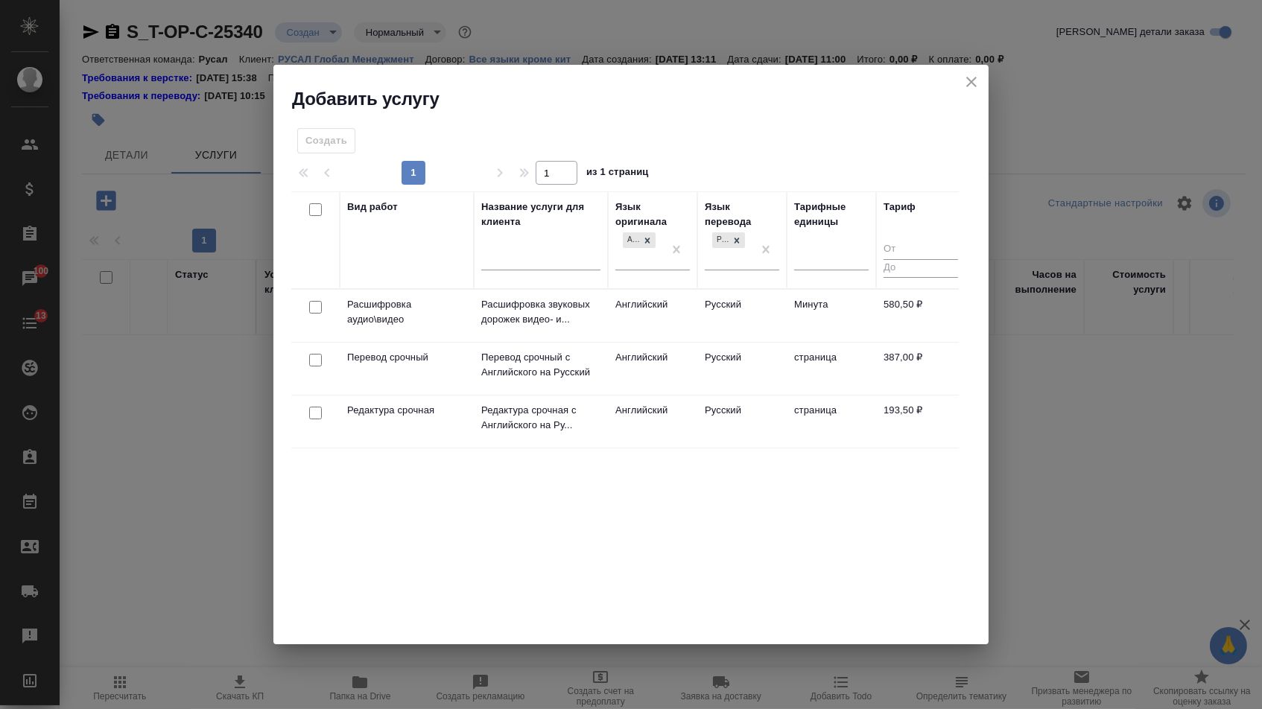
click at [318, 361] on input "checkbox" at bounding box center [315, 360] width 13 height 13
checkbox input "true"
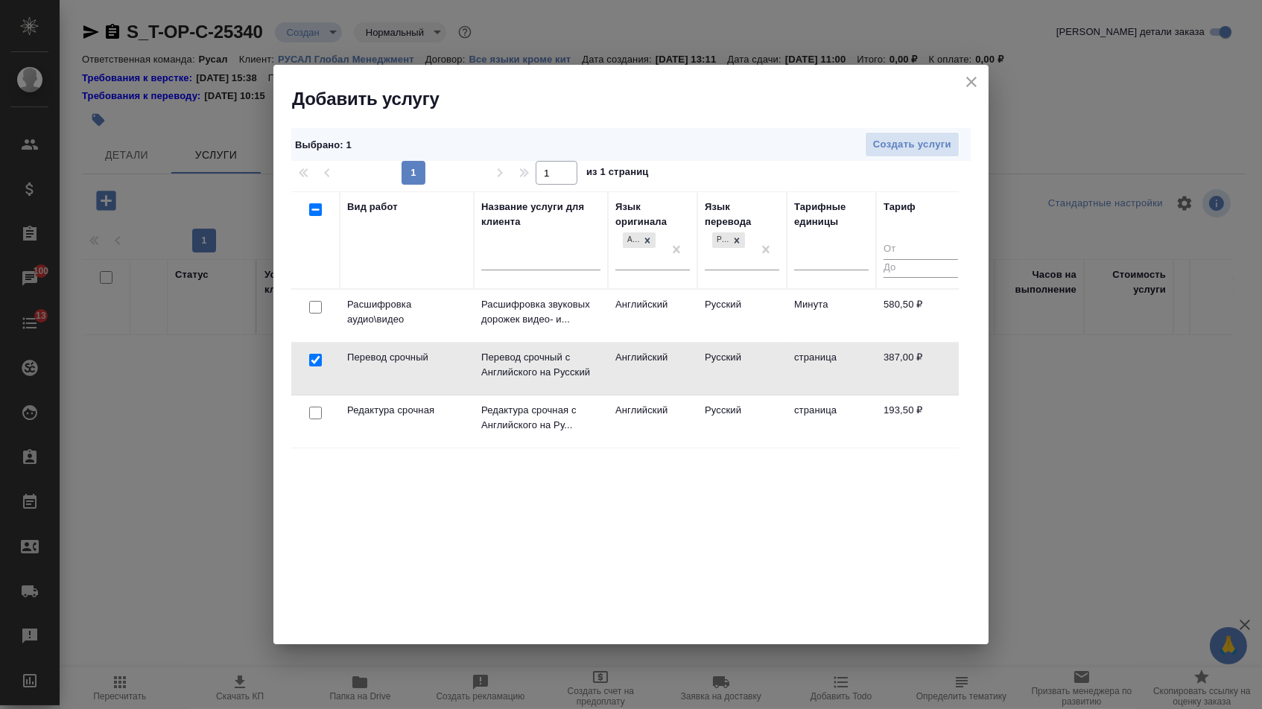
click at [318, 409] on input "checkbox" at bounding box center [315, 413] width 13 height 13
checkbox input "true"
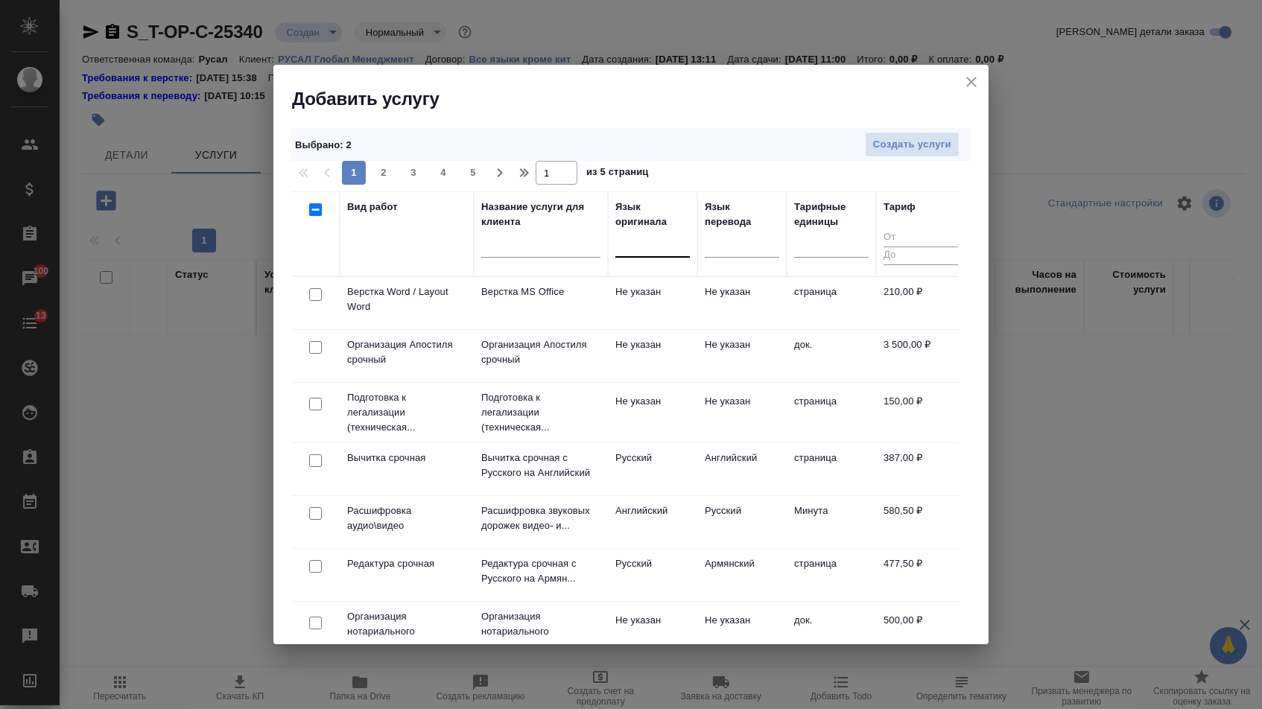
click at [314, 299] on input "checkbox" at bounding box center [315, 294] width 13 height 13
checkbox input "true"
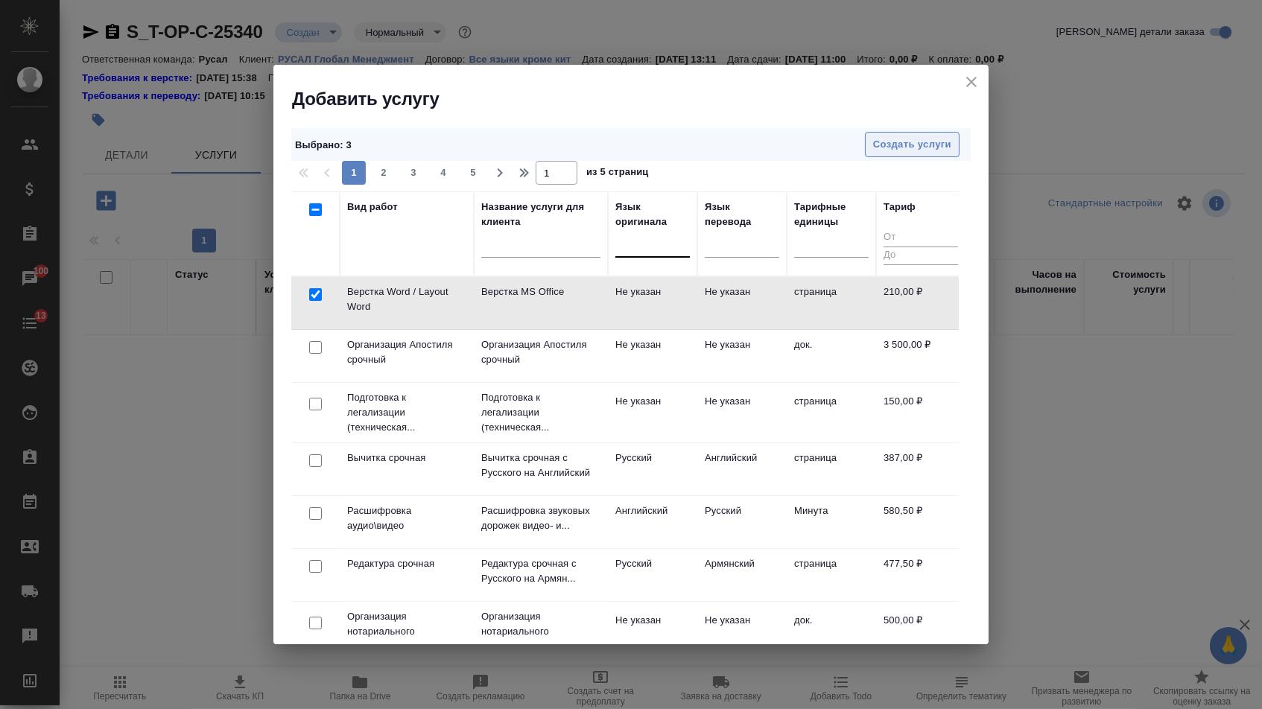
click at [891, 151] on span "Создать услуги" at bounding box center [912, 144] width 78 height 17
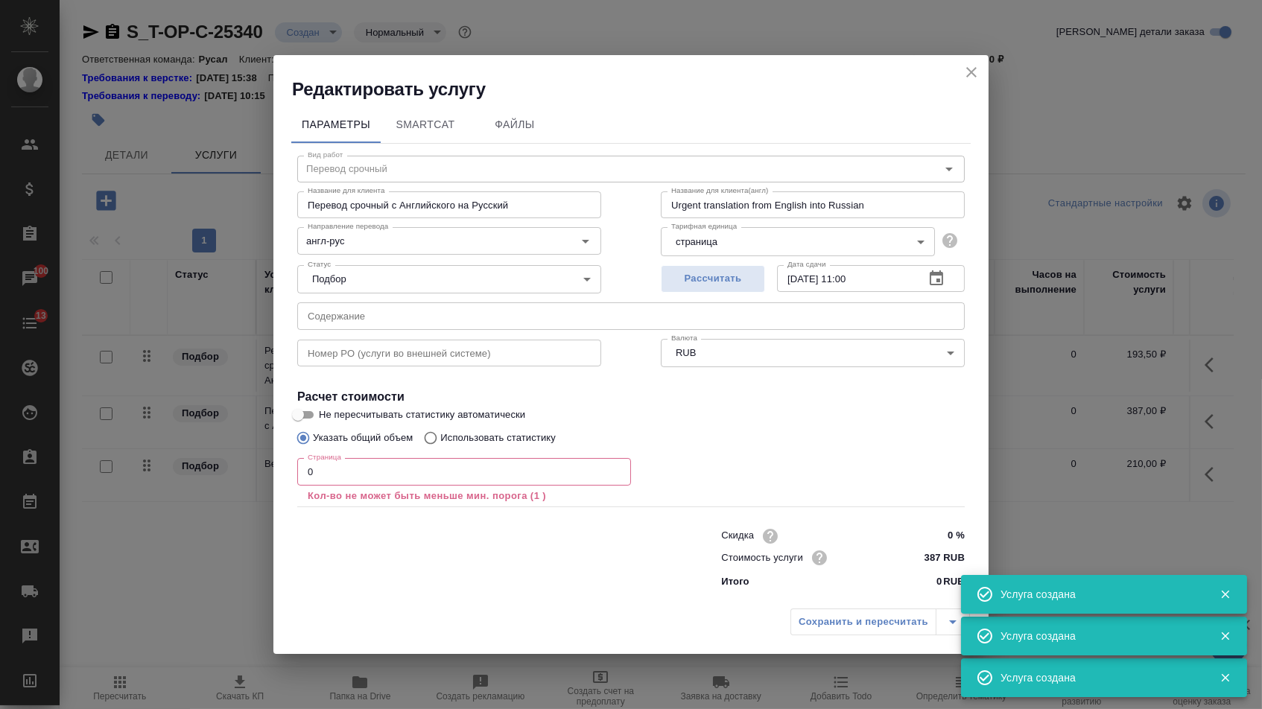
type input "Перевод срочный"
type input "Перевод срочный с Английского на Русский"
type input "Urgent translation from English into Russian"
type input "англ-рус"
type input "387 RUB"
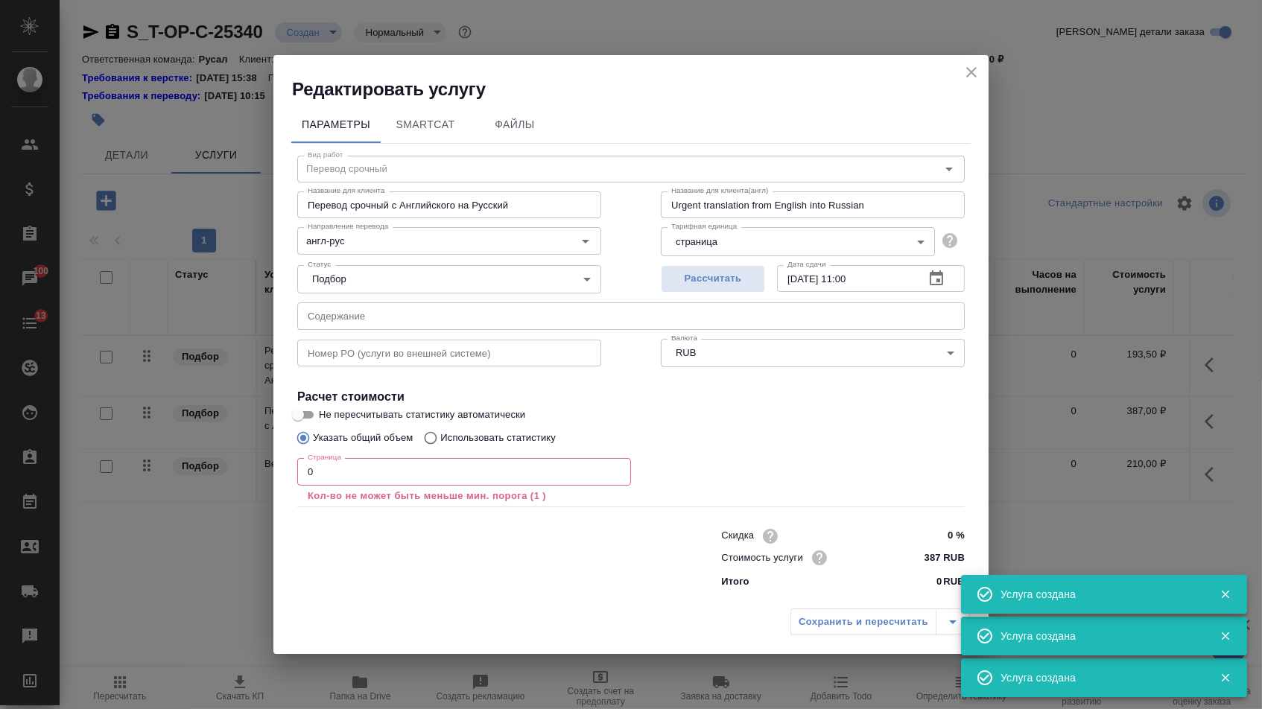
click at [396, 317] on input "text" at bounding box center [630, 315] width 667 height 27
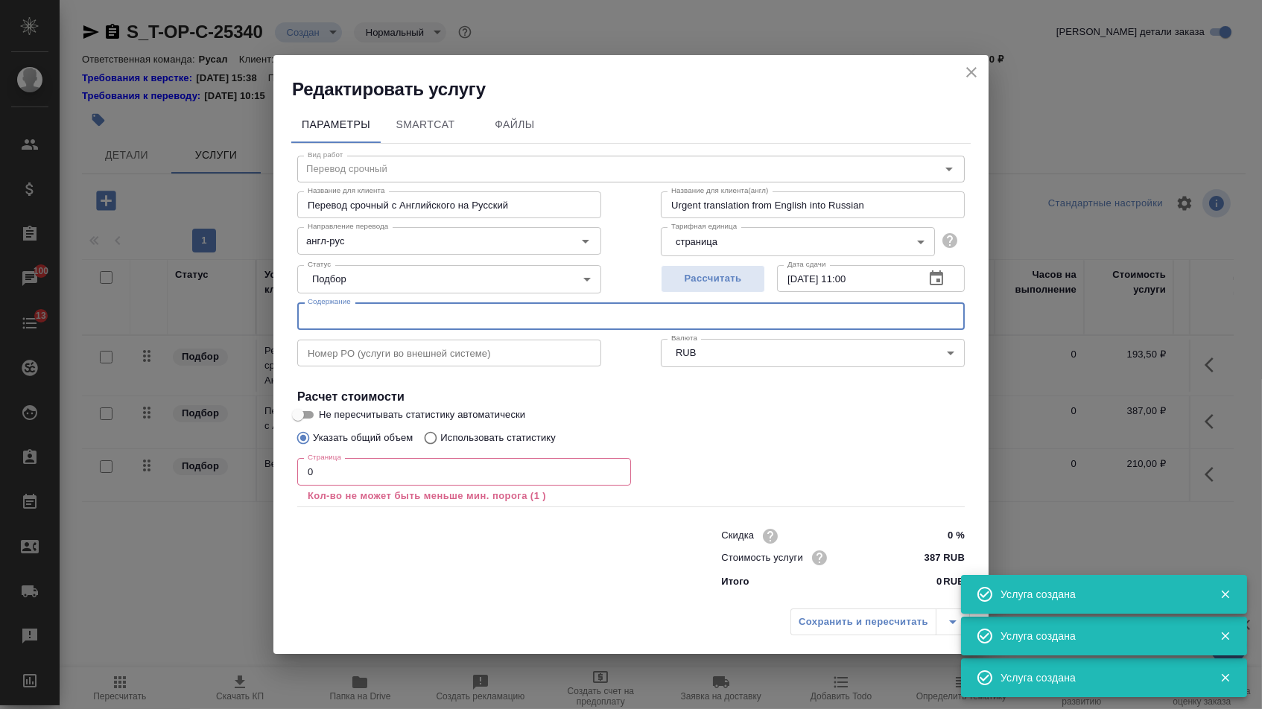
paste input "магний перевод"
type input "магний перевод"
click at [317, 476] on input "0" at bounding box center [464, 471] width 334 height 27
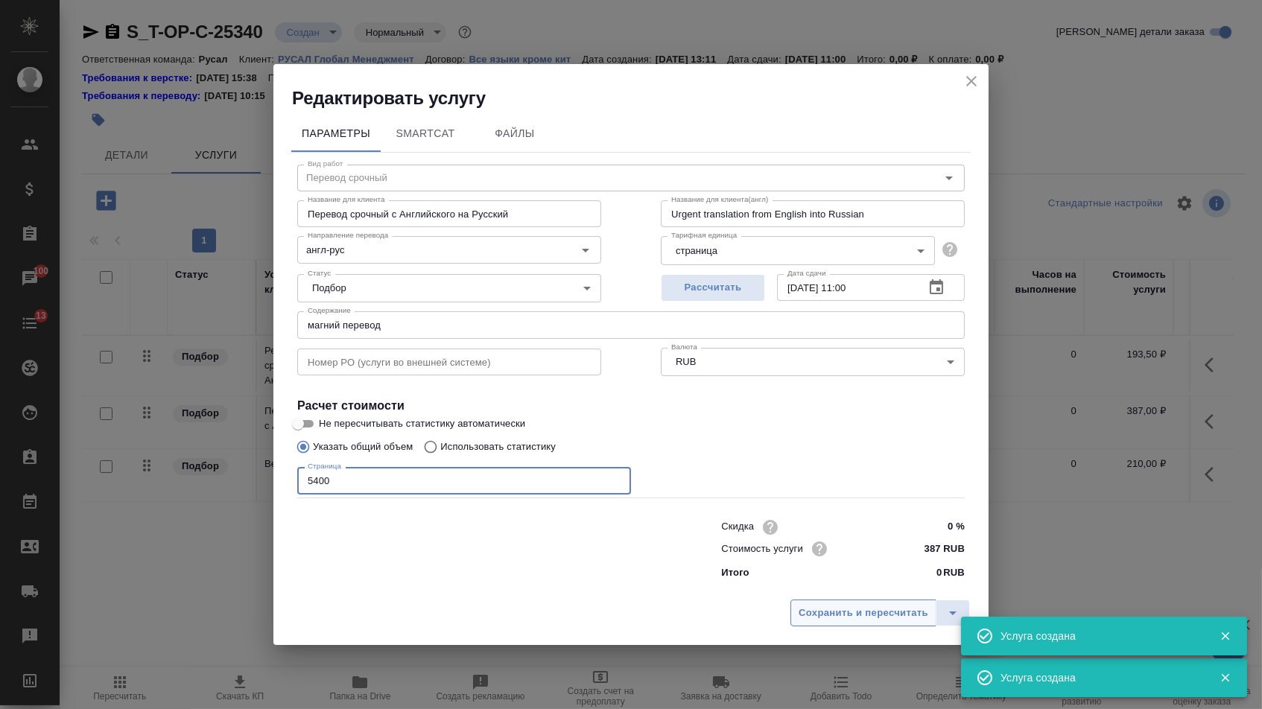
type input "5400"
click at [801, 603] on button "Сохранить и пересчитать" at bounding box center [863, 613] width 146 height 27
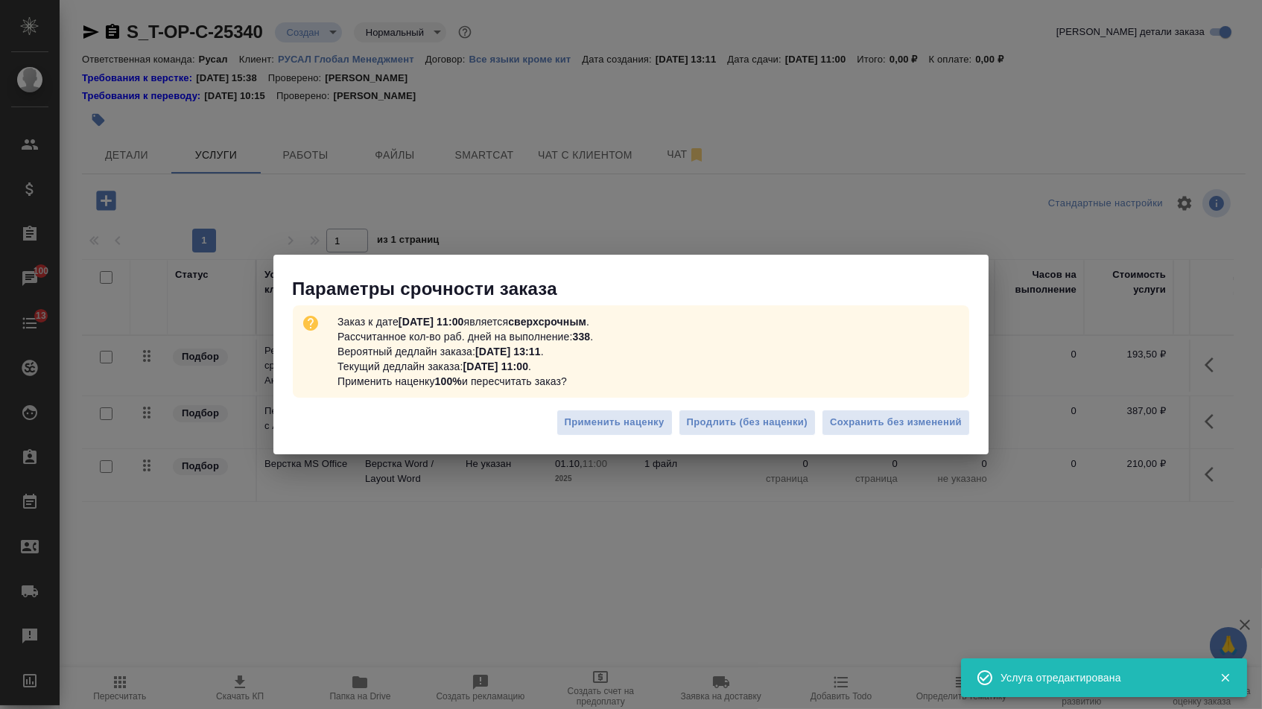
click at [889, 443] on div "Применить наценку Продлить (без наценки) Сохранить без изменений" at bounding box center [630, 428] width 715 height 52
click at [887, 435] on button "Сохранить без изменений" at bounding box center [896, 423] width 148 height 26
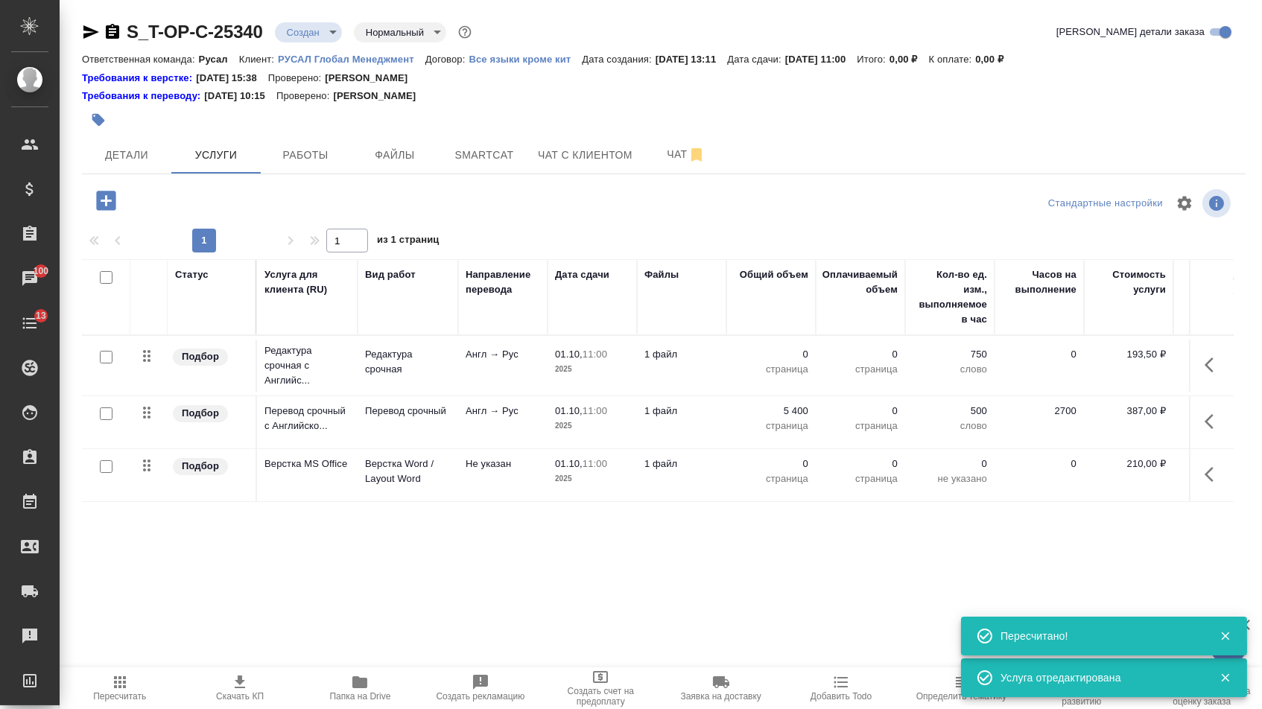
type input "urgent"
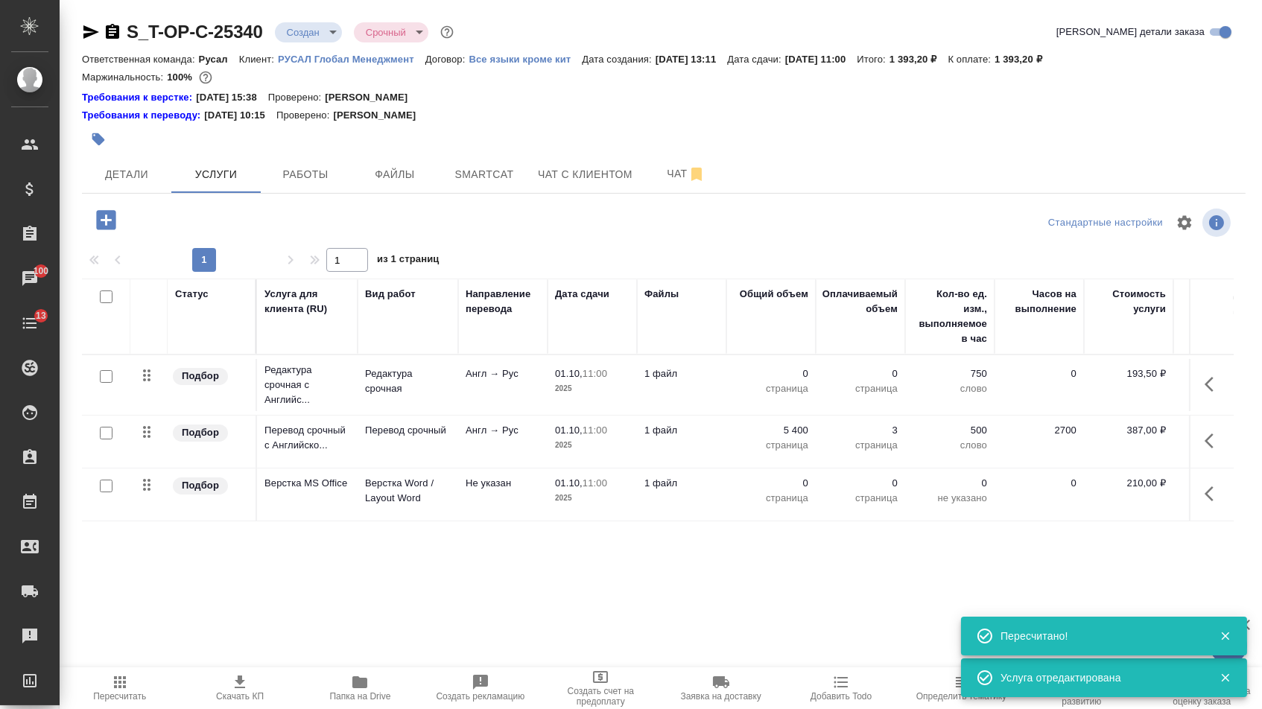
click at [782, 381] on p "0" at bounding box center [771, 373] width 74 height 15
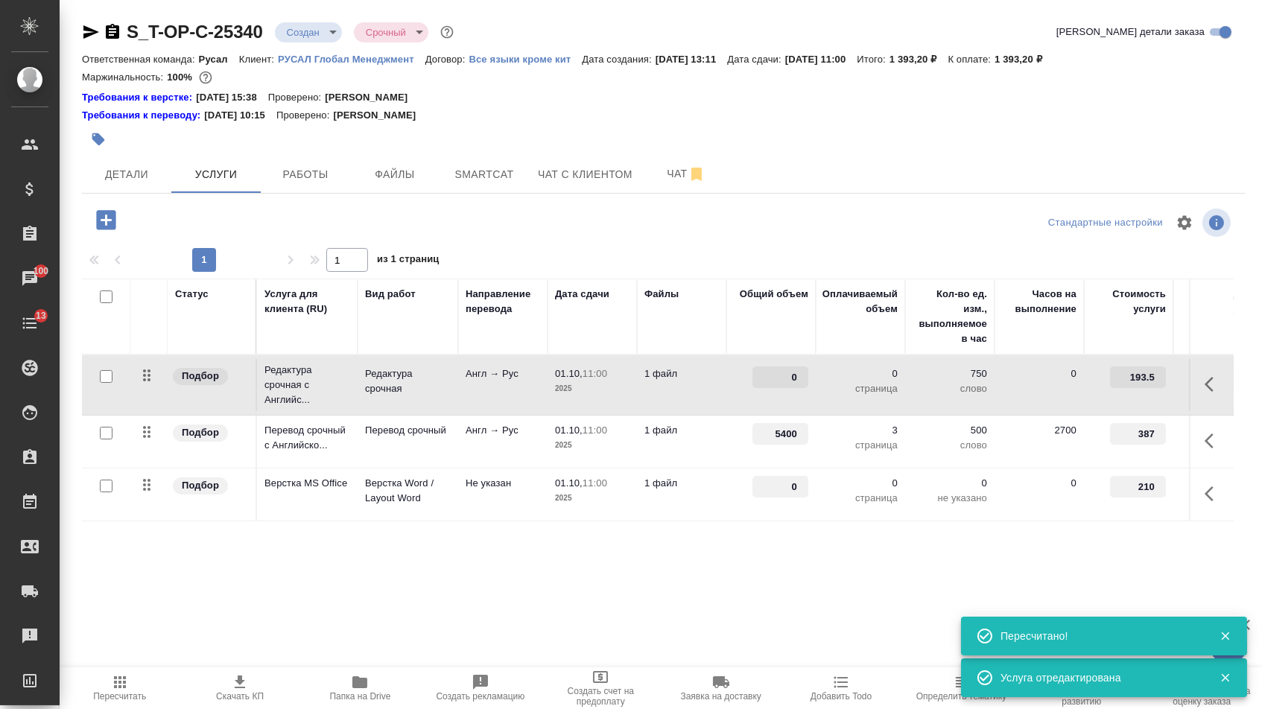
click at [782, 384] on input "0" at bounding box center [780, 377] width 56 height 22
type input "5400"
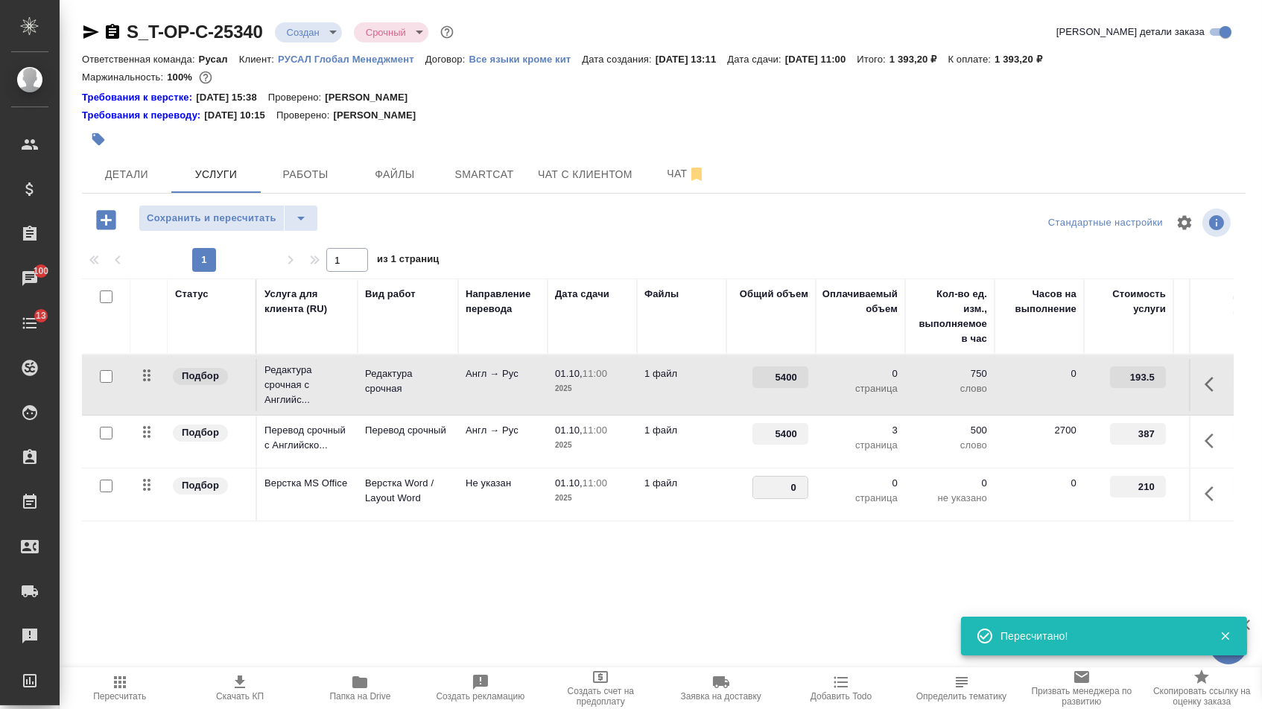
drag, startPoint x: 785, startPoint y: 493, endPoint x: 832, endPoint y: 495, distance: 46.9
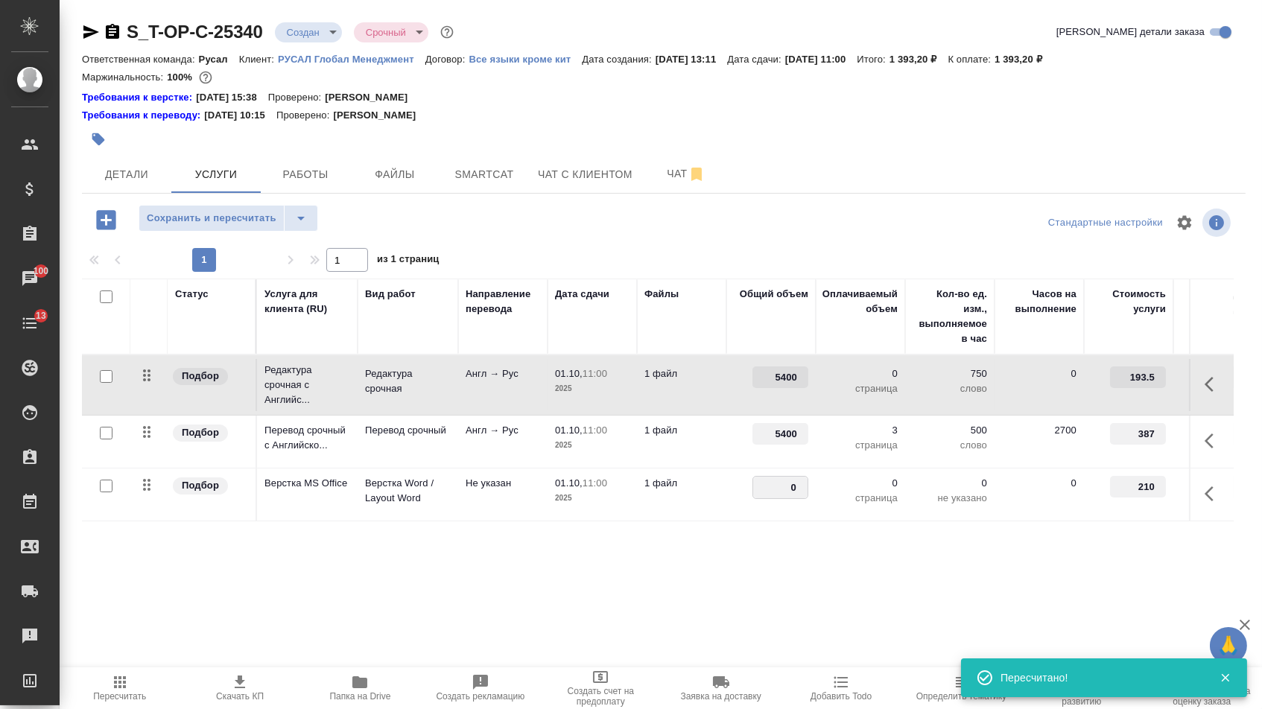
type input "2"
click at [741, 574] on div "Статус Услуга для клиента (RU) Вид работ Направление перевода Дата сдачи Файлы …" at bounding box center [658, 439] width 1152 height 320
drag, startPoint x: 783, startPoint y: 492, endPoint x: 792, endPoint y: 493, distance: 9.0
click at [792, 493] on input "2" at bounding box center [780, 488] width 54 height 22
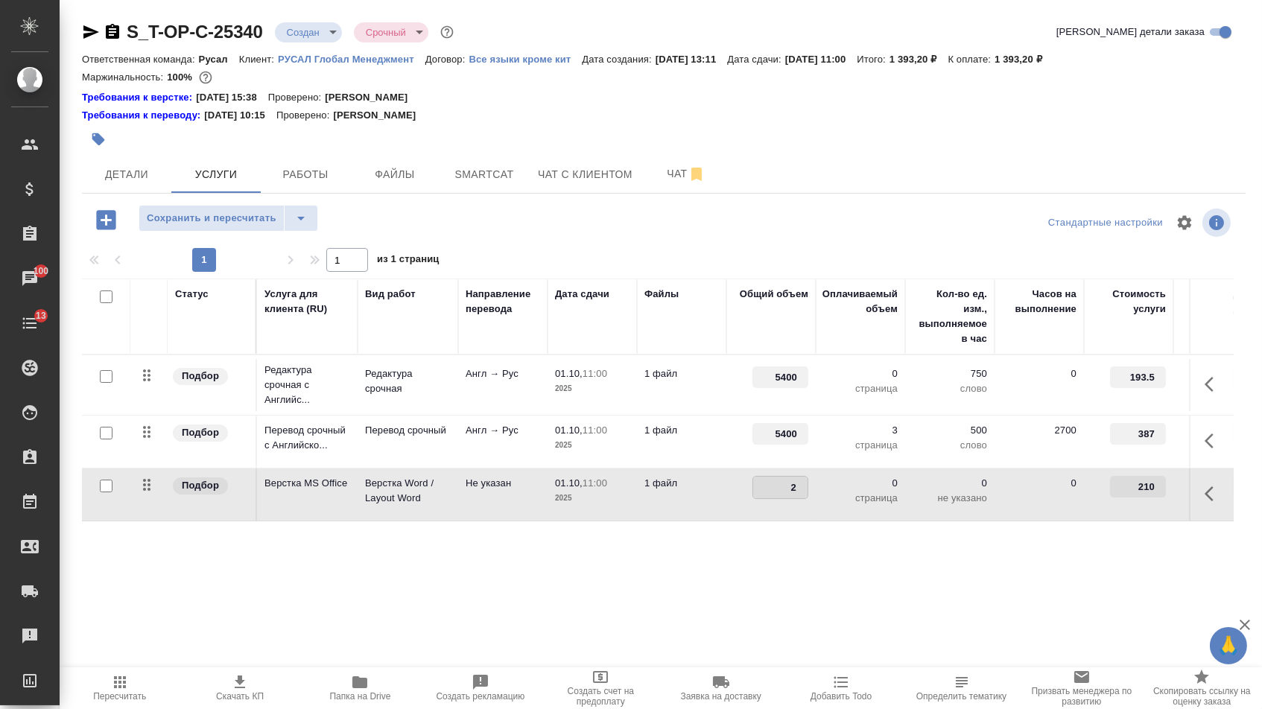
type input "32"
click at [749, 559] on div "Статус Услуга для клиента (RU) Вид работ Направление перевода Дата сдачи Файлы …" at bounding box center [658, 439] width 1152 height 320
drag, startPoint x: 782, startPoint y: 494, endPoint x: 846, endPoint y: 494, distance: 64.1
click at [846, 494] on tr "Подбор Верстка MS Office Верстка Word / Layout Word Не указан 01.10, 11:00 2025…" at bounding box center [784, 495] width 1404 height 53
type input "3"
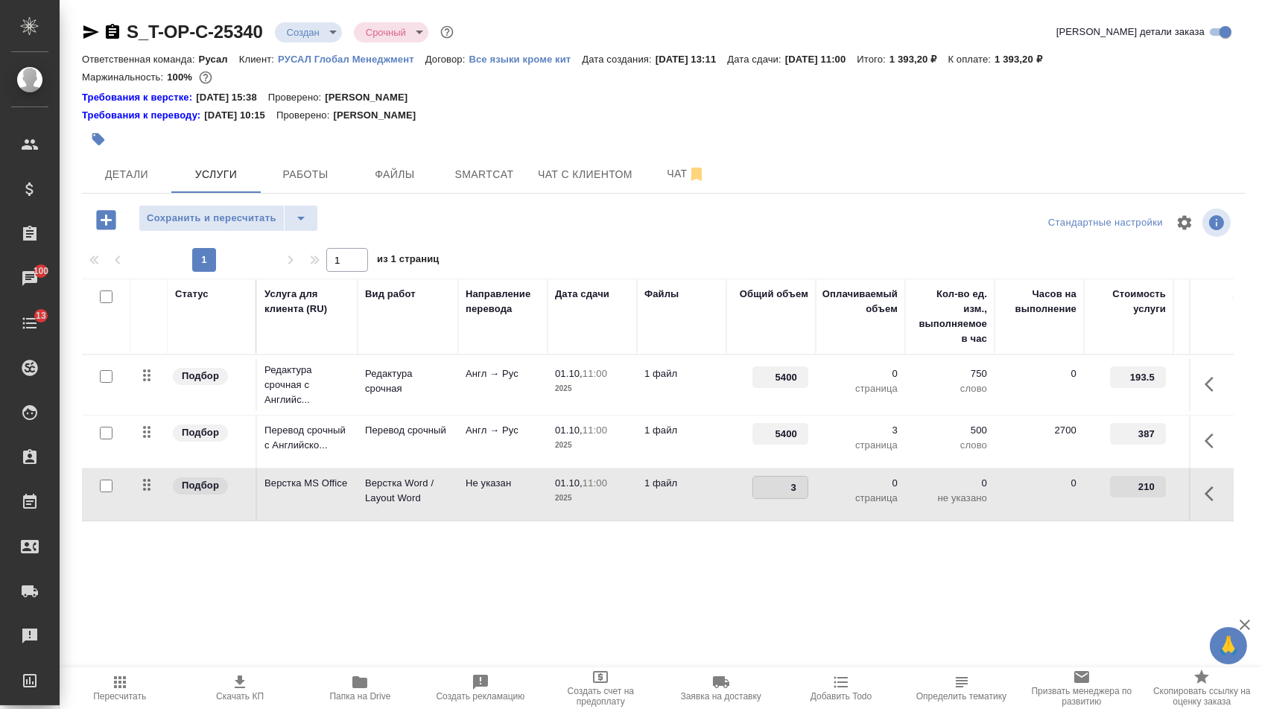
click at [757, 574] on div "Статус Услуга для клиента (RU) Вид работ Направление перевода Дата сдачи Файлы …" at bounding box center [658, 439] width 1152 height 320
click at [250, 224] on span "Сохранить и пересчитать" at bounding box center [212, 218] width 130 height 17
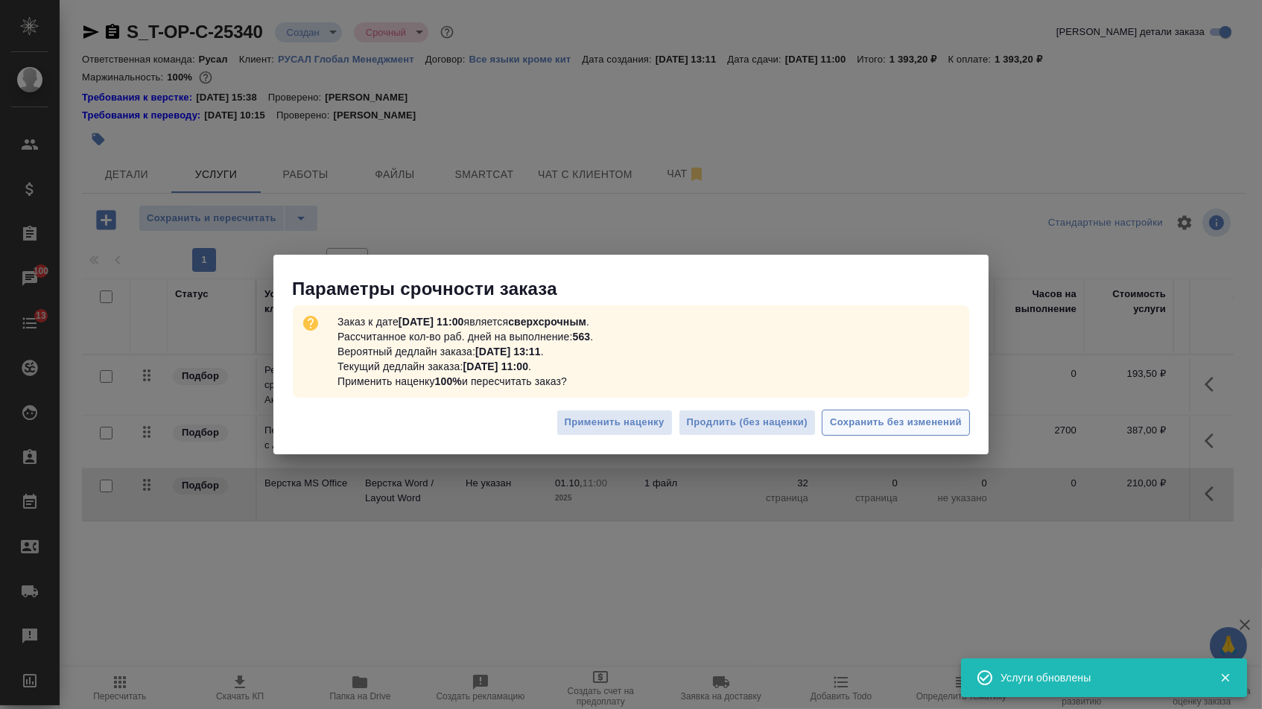
click at [915, 430] on span "Сохранить без изменений" at bounding box center [896, 422] width 132 height 17
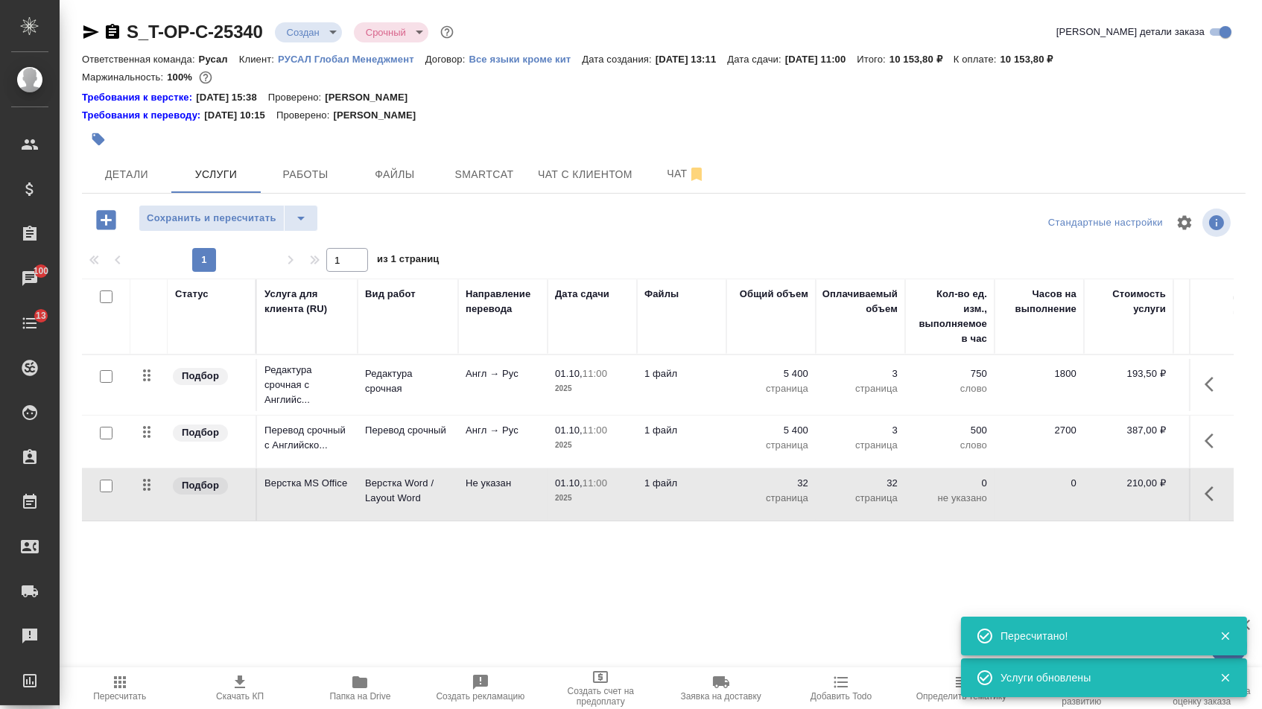
drag, startPoint x: 142, startPoint y: 446, endPoint x: 142, endPoint y: 381, distance: 64.8
click at [142, 381] on tbody "Подбор Редактура срочная с Английс... Редактура срочная Англ → Рус 01.10, 11:00…" at bounding box center [784, 438] width 1404 height 166
click at [304, 220] on icon "split button" at bounding box center [300, 219] width 7 height 4
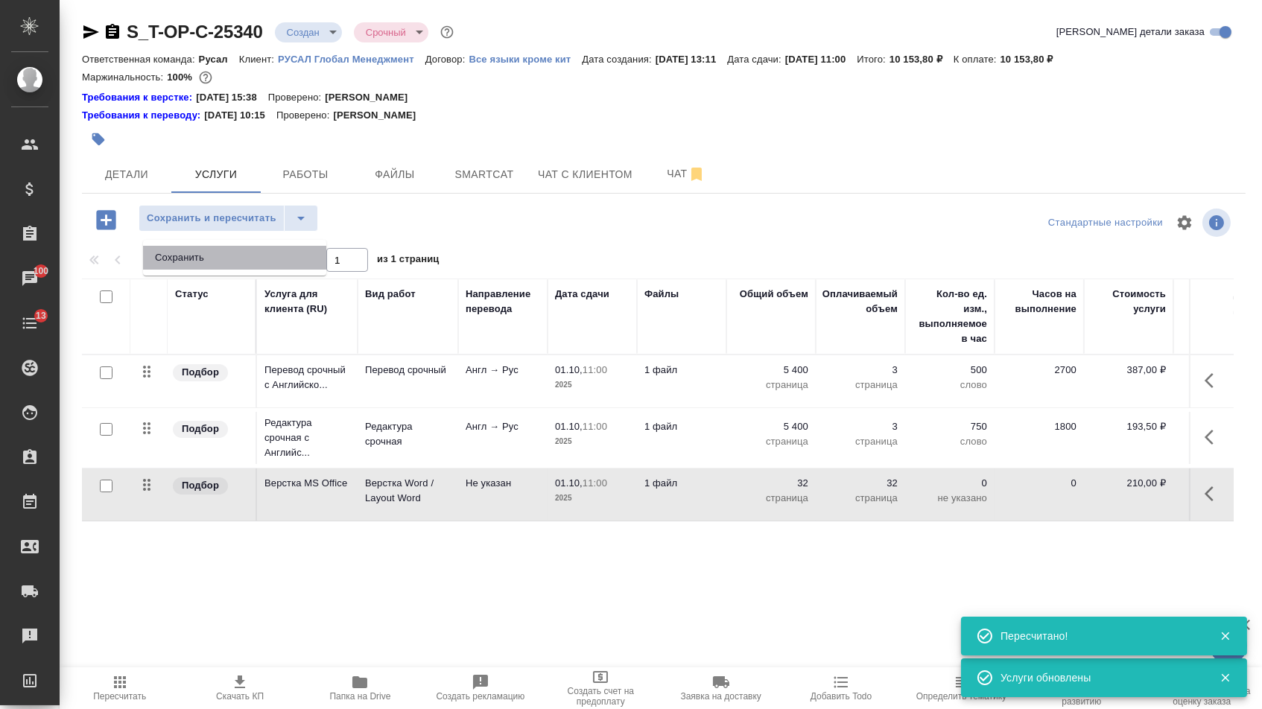
click at [296, 256] on li "Сохранить" at bounding box center [234, 258] width 183 height 24
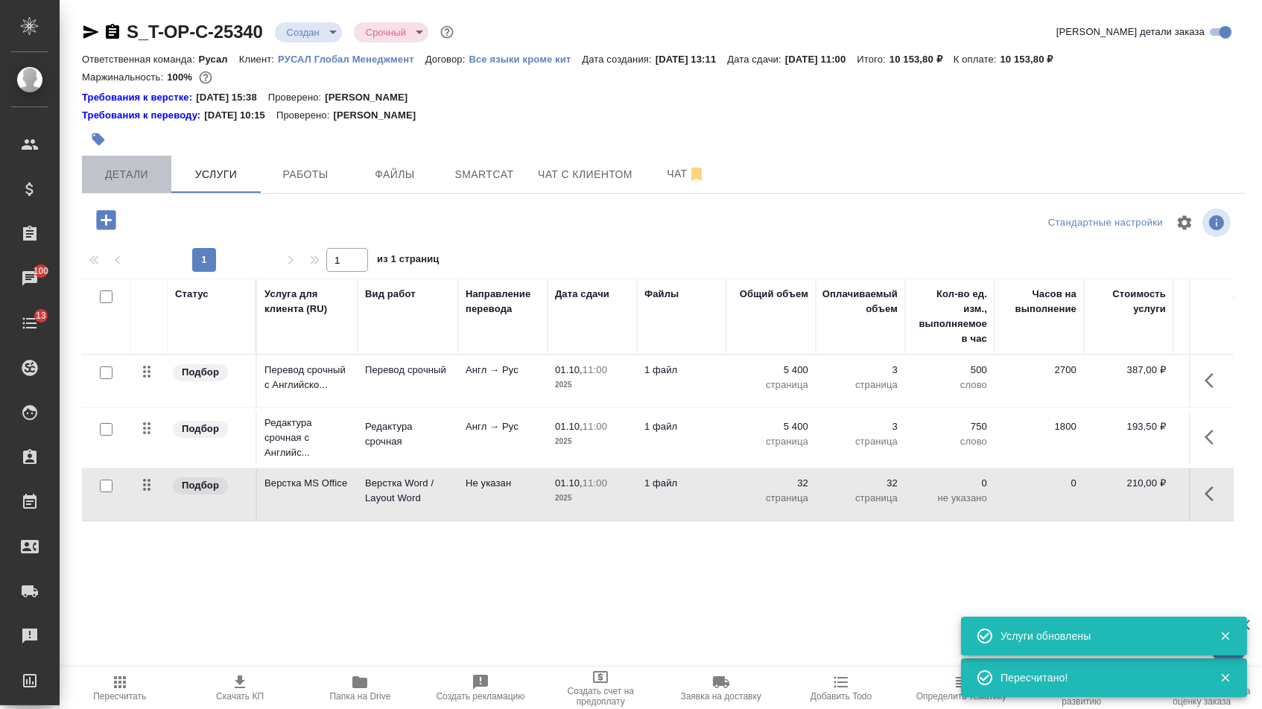
click at [90, 168] on button "Детали" at bounding box center [126, 174] width 89 height 37
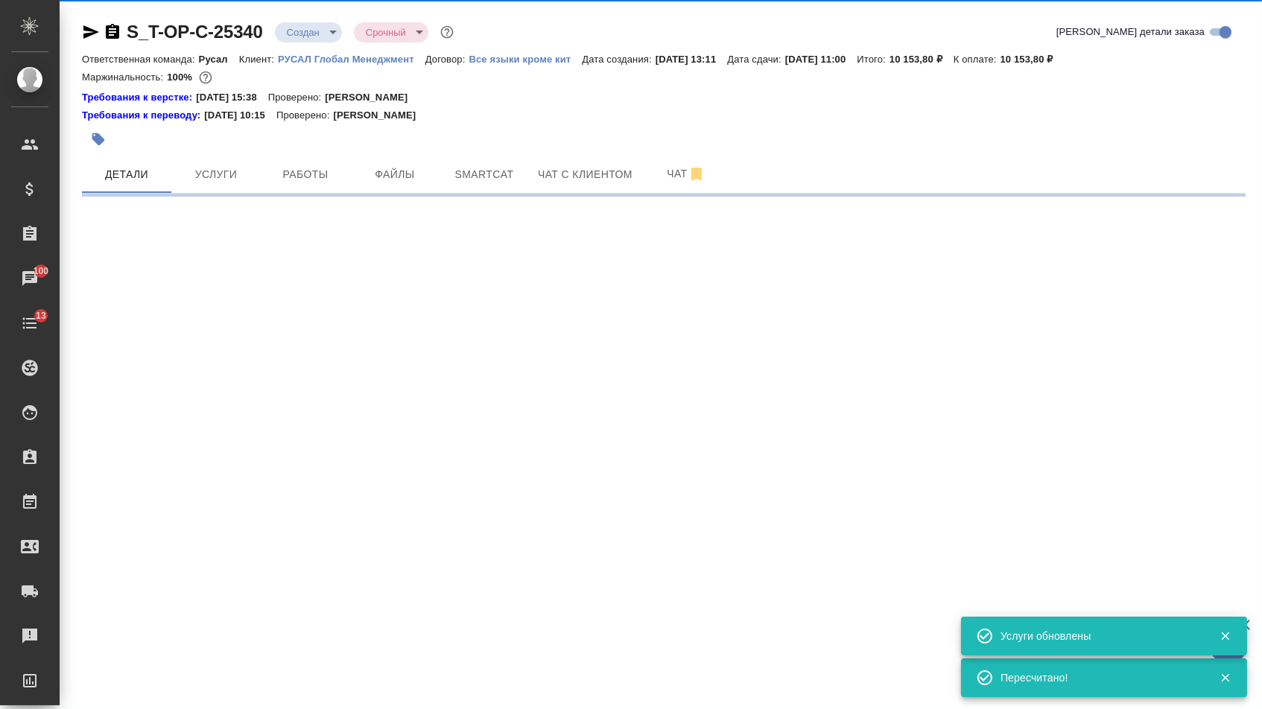
select select "RU"
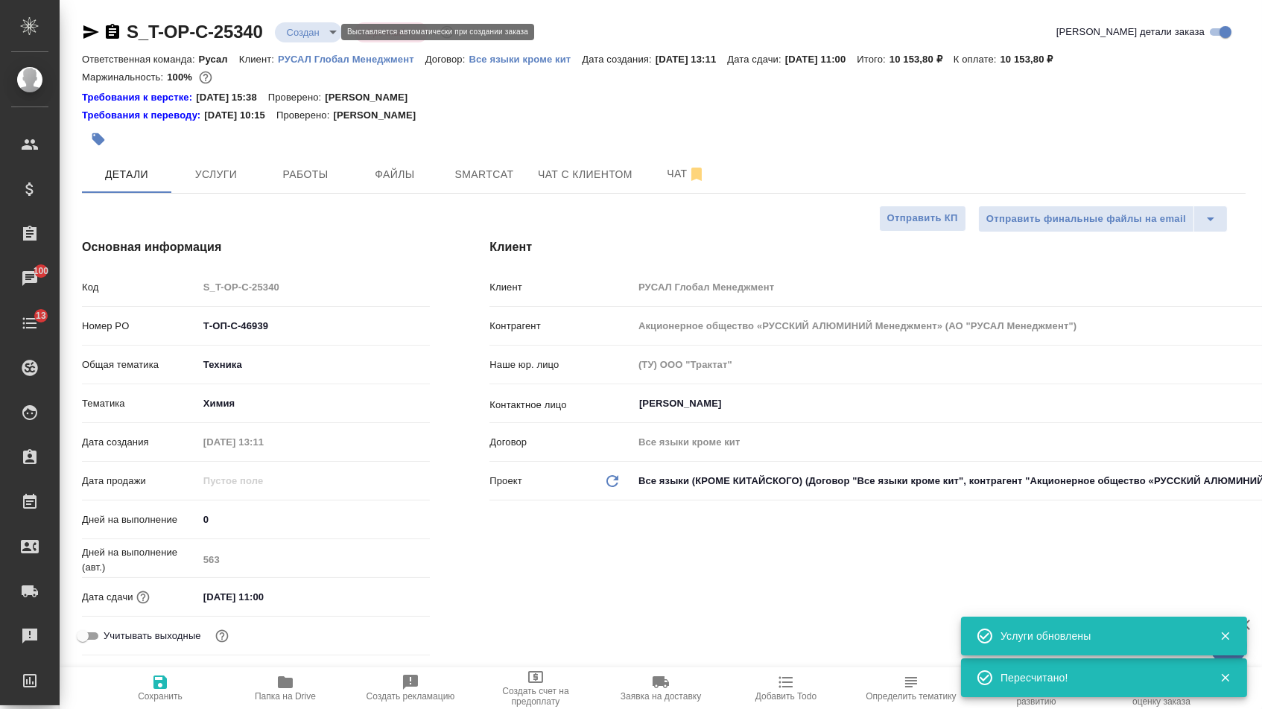
click at [323, 31] on body "🙏 .cls-1 fill:#fff; AWATERA [PERSON_NAME] Спецификации Заказы 100 Чаты 13 Todo …" at bounding box center [631, 354] width 1262 height 709
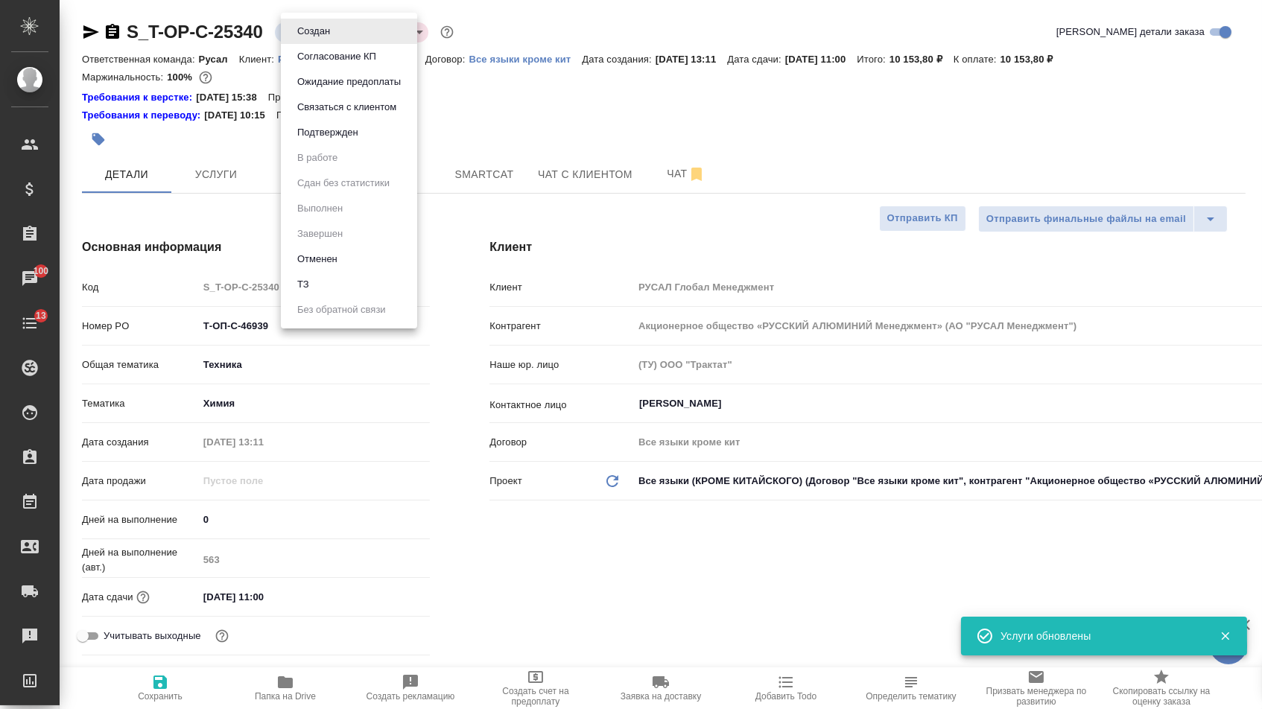
click at [308, 141] on button "Подтвержден" at bounding box center [328, 132] width 70 height 16
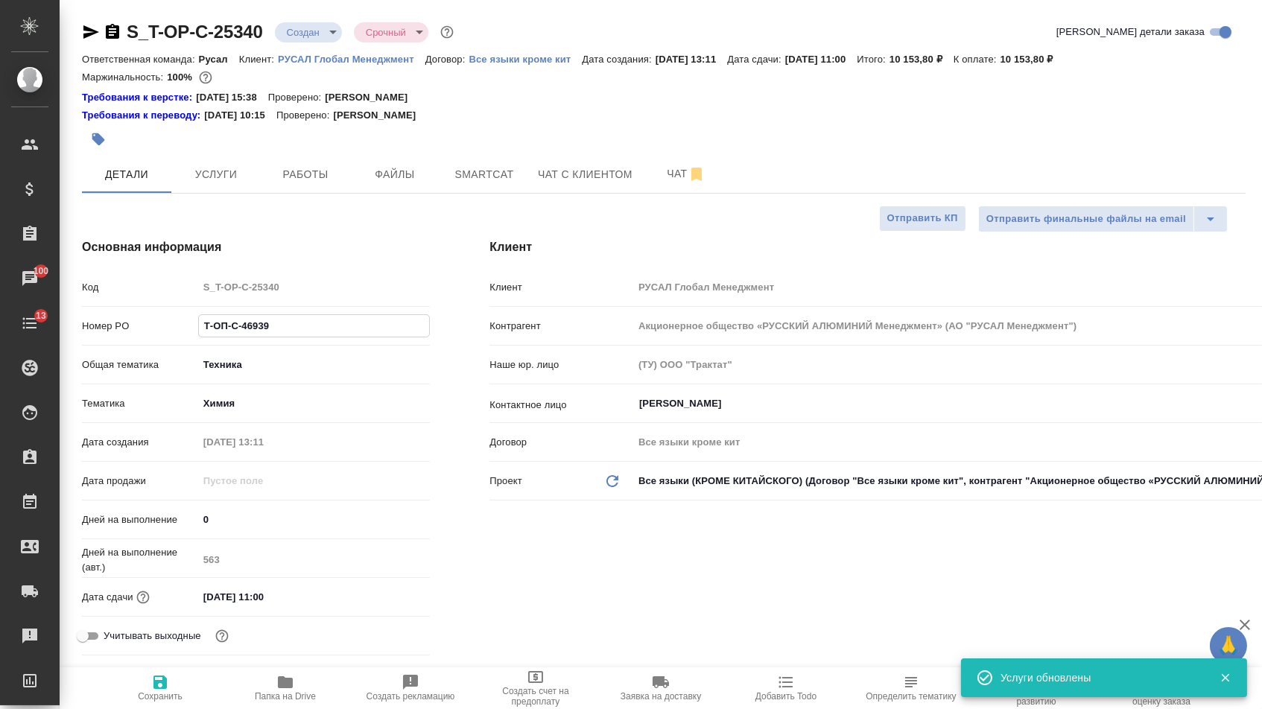
drag, startPoint x: 275, startPoint y: 326, endPoint x: 77, endPoint y: 321, distance: 197.5
click at [77, 321] on div "Основная информация Код S_T-OP-C-25340 Номер PO Т-ОП-С-46939 Общая тематика Тех…" at bounding box center [255, 450] width 407 height 483
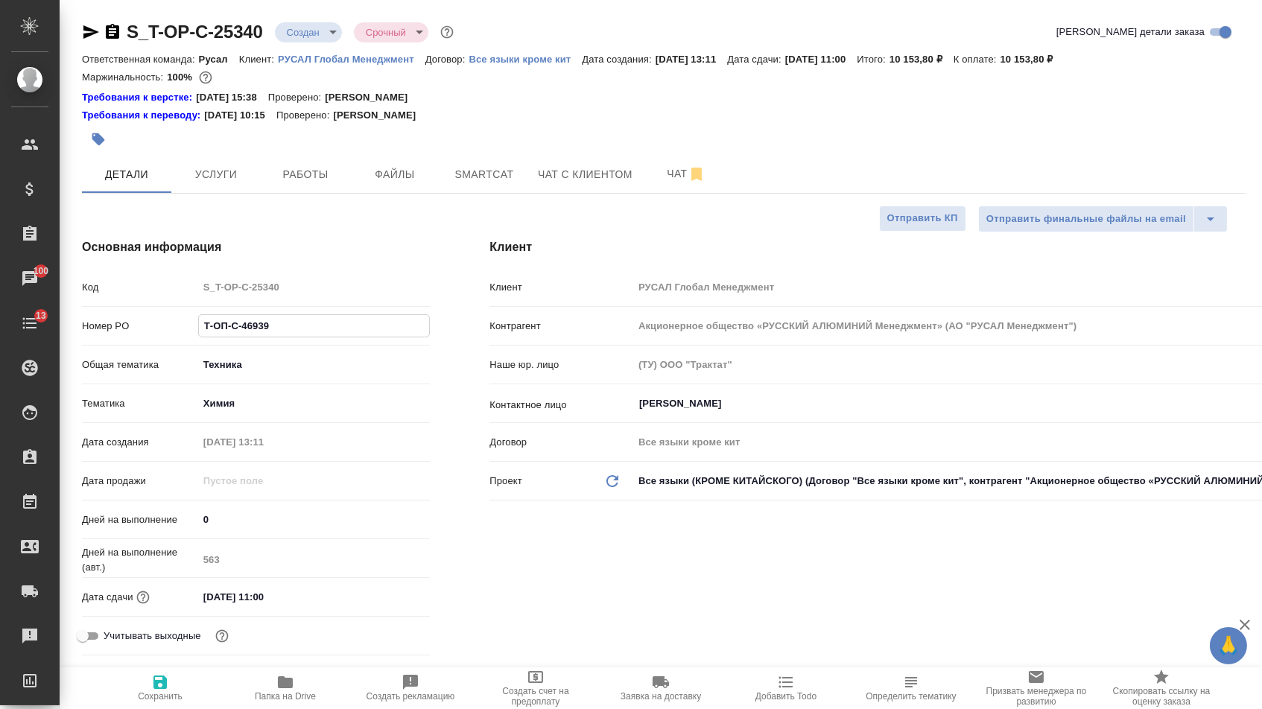
drag, startPoint x: 286, startPoint y: 331, endPoint x: 107, endPoint y: 328, distance: 178.8
click at [123, 328] on div "Номер PO Т-ОП-С-46939" at bounding box center [256, 326] width 348 height 26
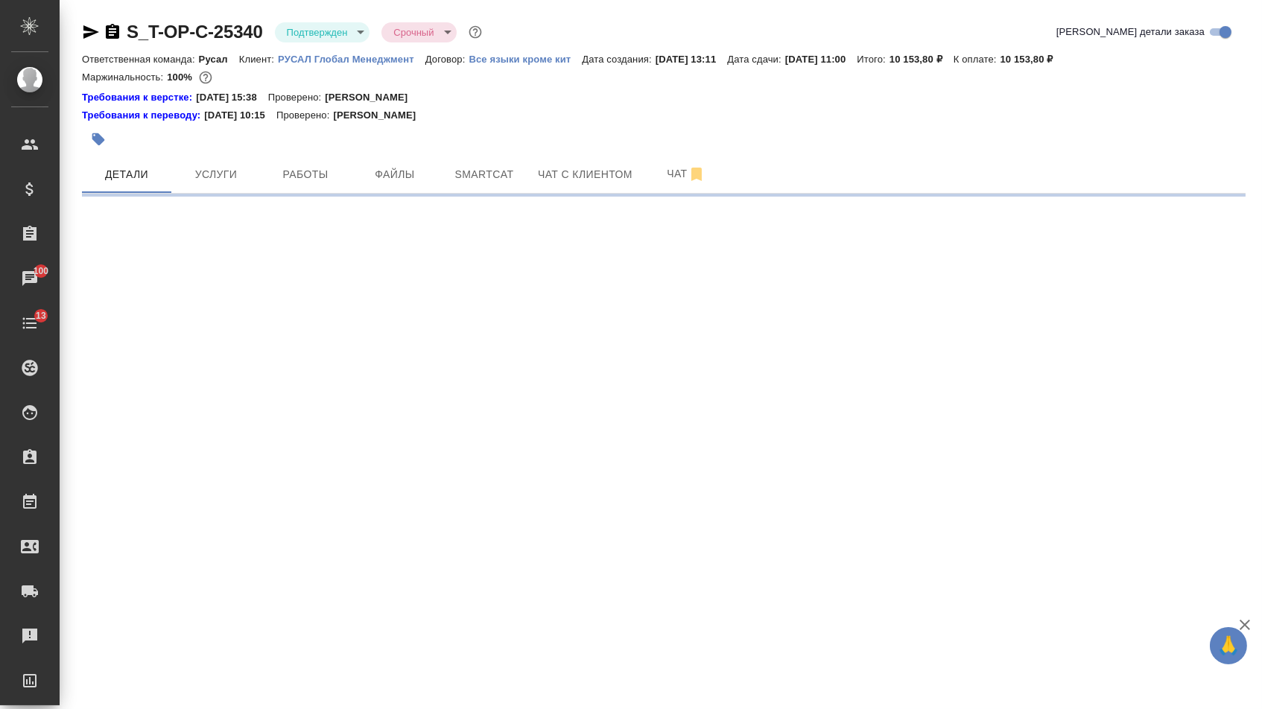
select select "RU"
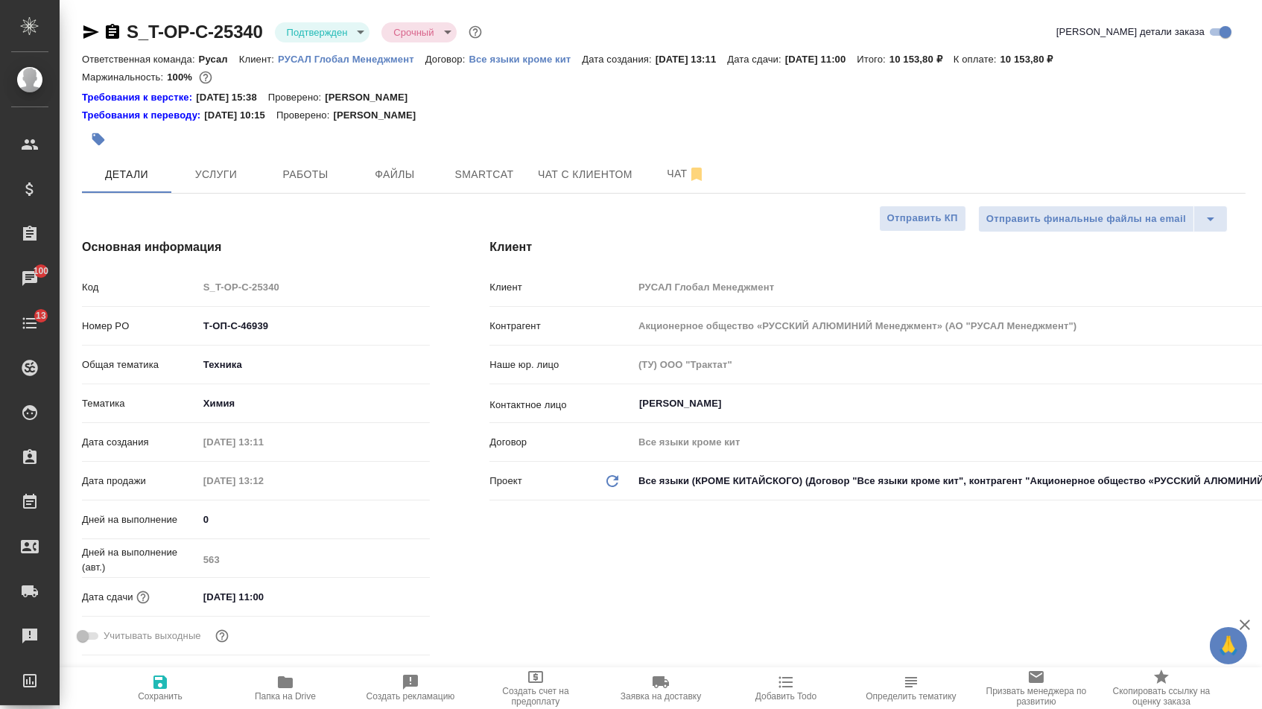
type textarea "x"
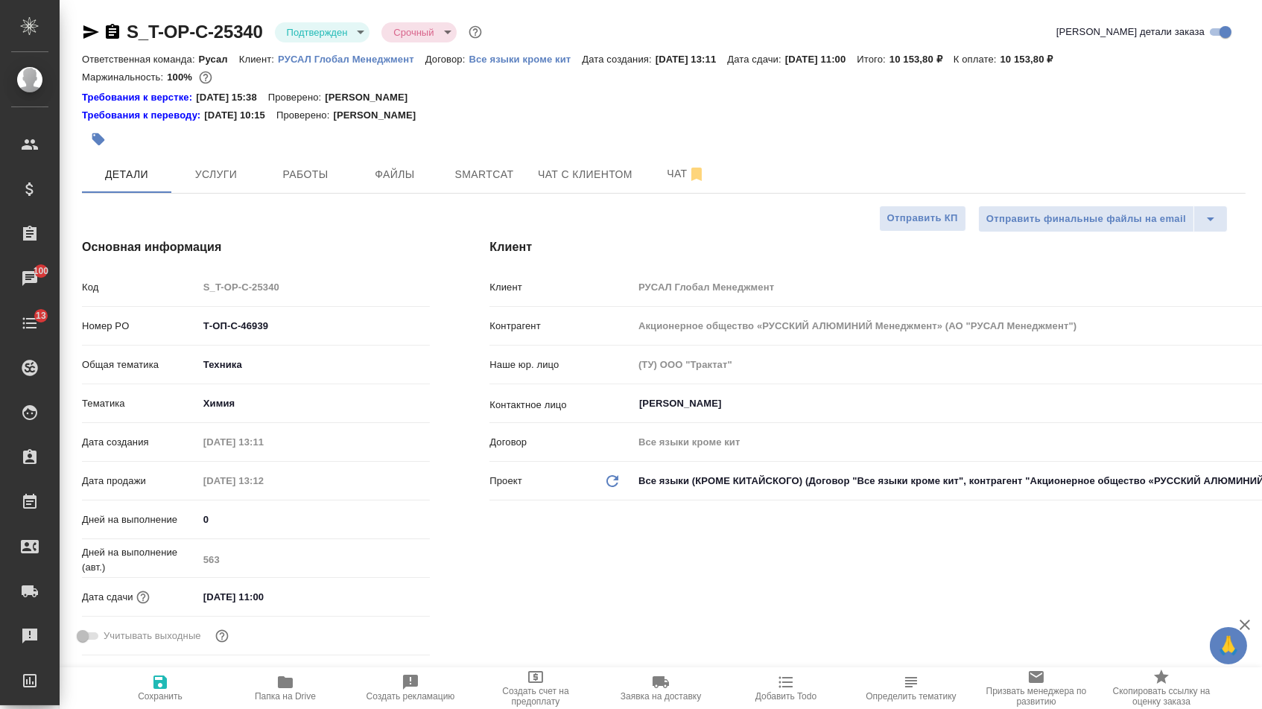
type textarea "x"
drag, startPoint x: 301, startPoint y: 331, endPoint x: 190, endPoint y: 331, distance: 111.0
click at [191, 331] on div "Номер PO Т-ОП-С-46939" at bounding box center [256, 326] width 348 height 26
type textarea "x"
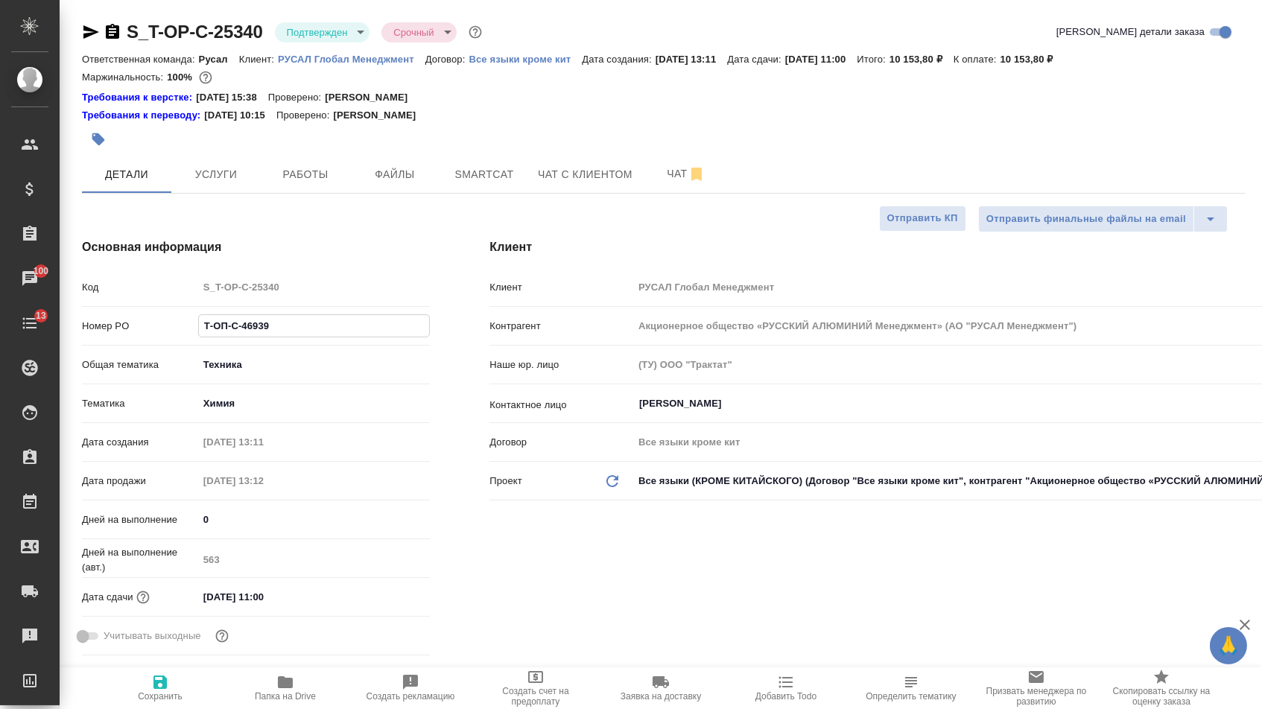
type textarea "x"
click at [93, 28] on icon "button" at bounding box center [91, 32] width 18 height 18
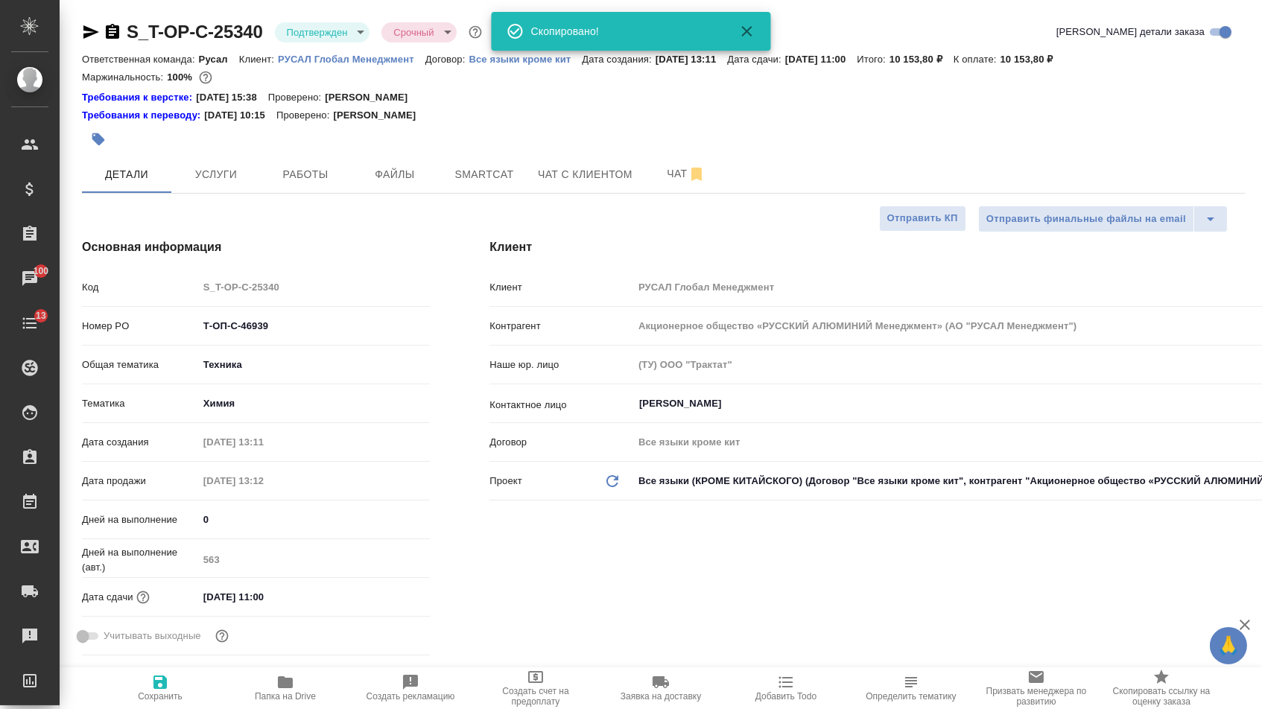
type textarea "x"
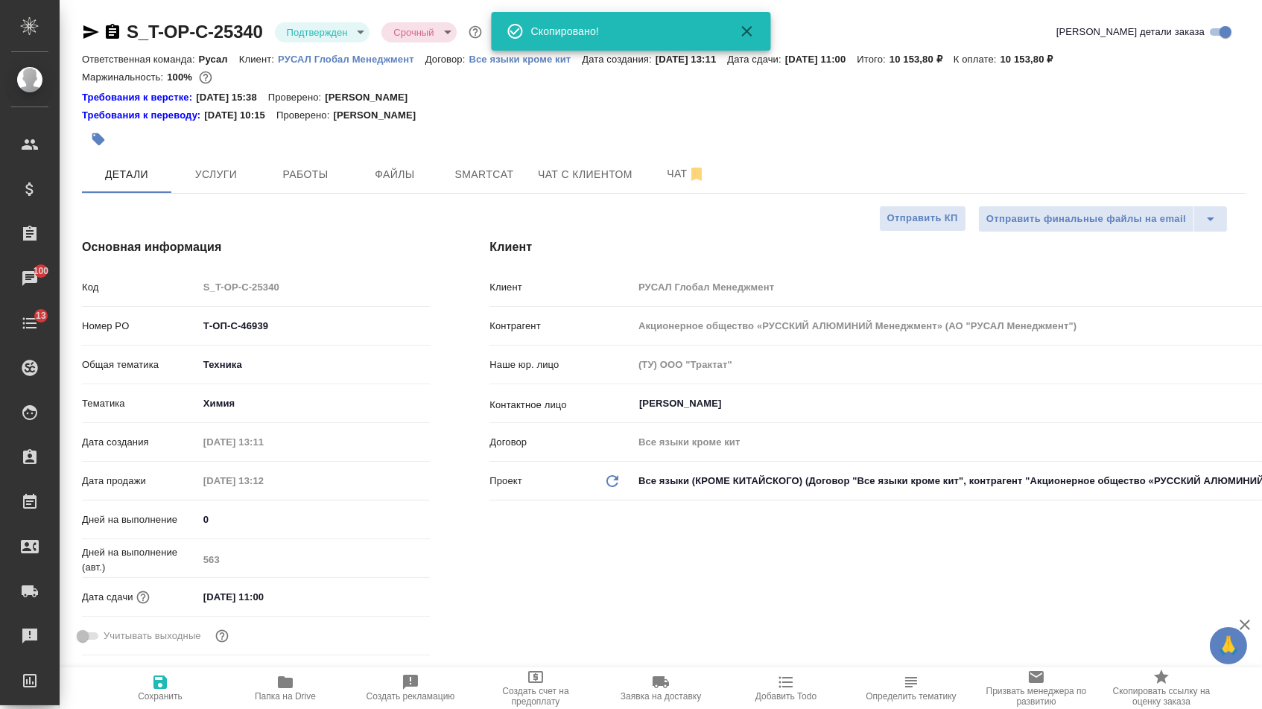
type textarea "x"
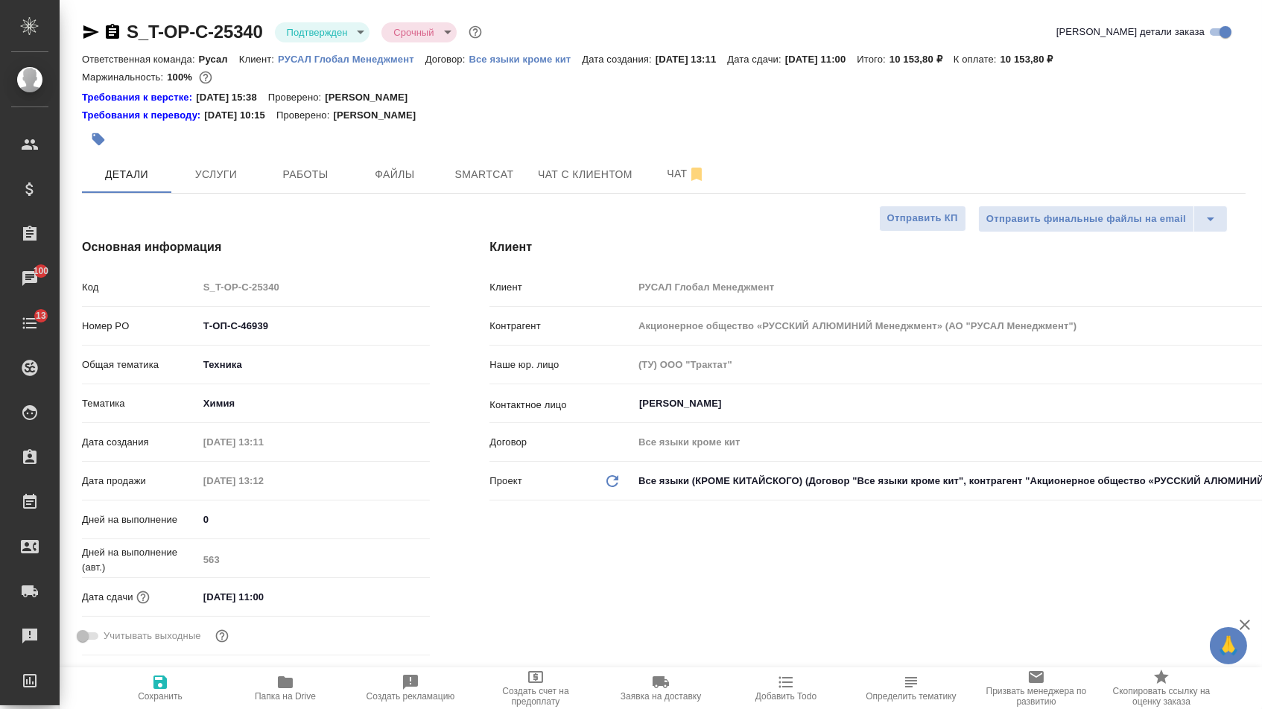
type textarea "x"
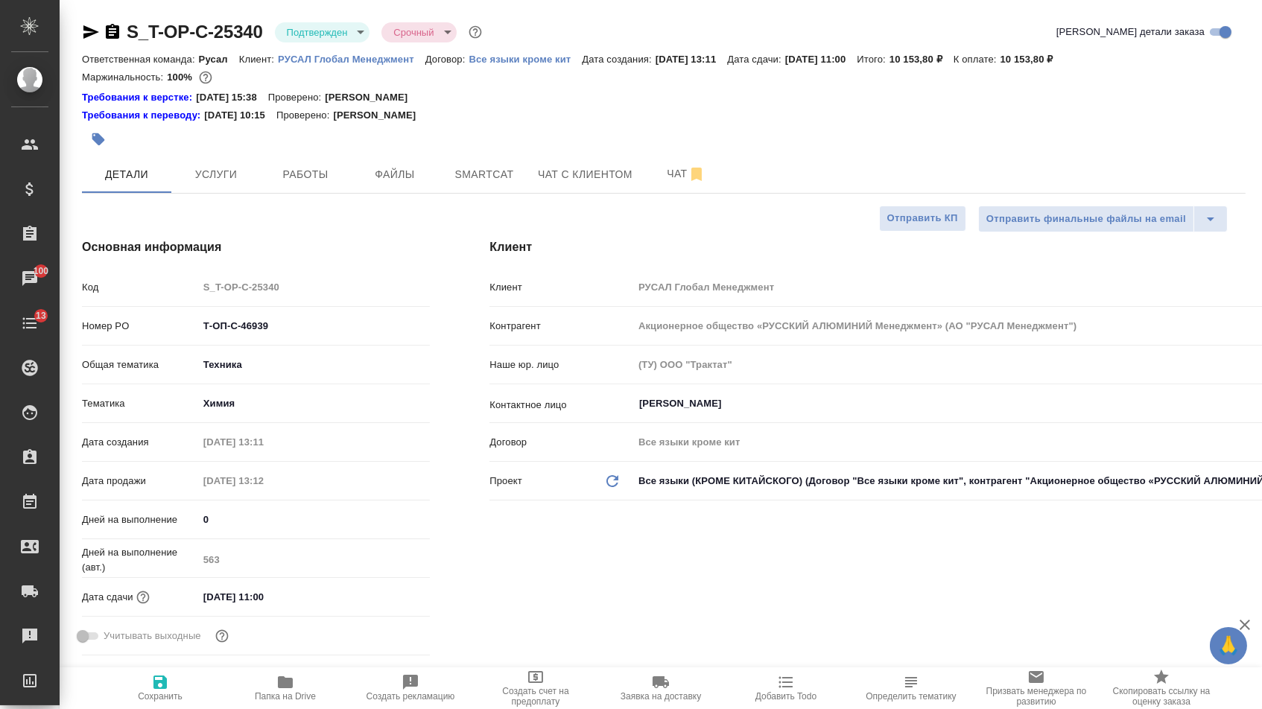
type textarea "x"
click at [414, 190] on button "Файлы" at bounding box center [394, 174] width 89 height 37
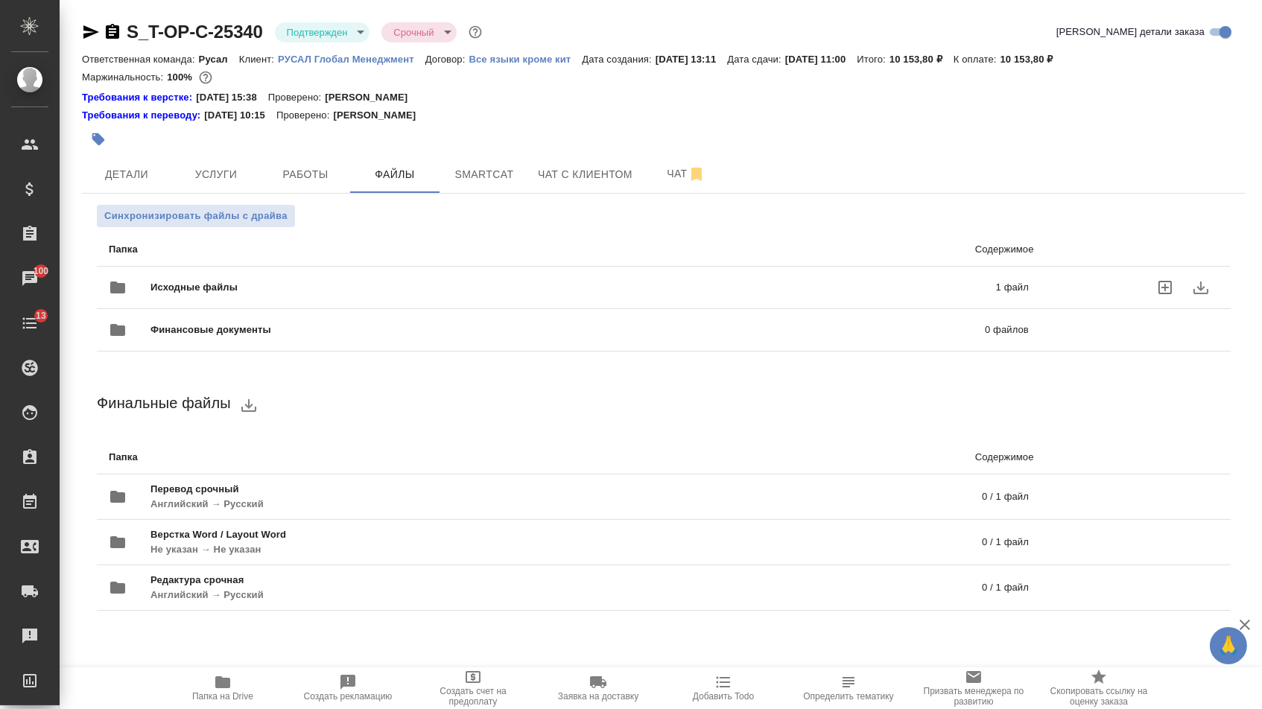
click at [187, 274] on div "Исходные файлы 1 файл" at bounding box center [569, 288] width 950 height 66
